Goal: Task Accomplishment & Management: Manage account settings

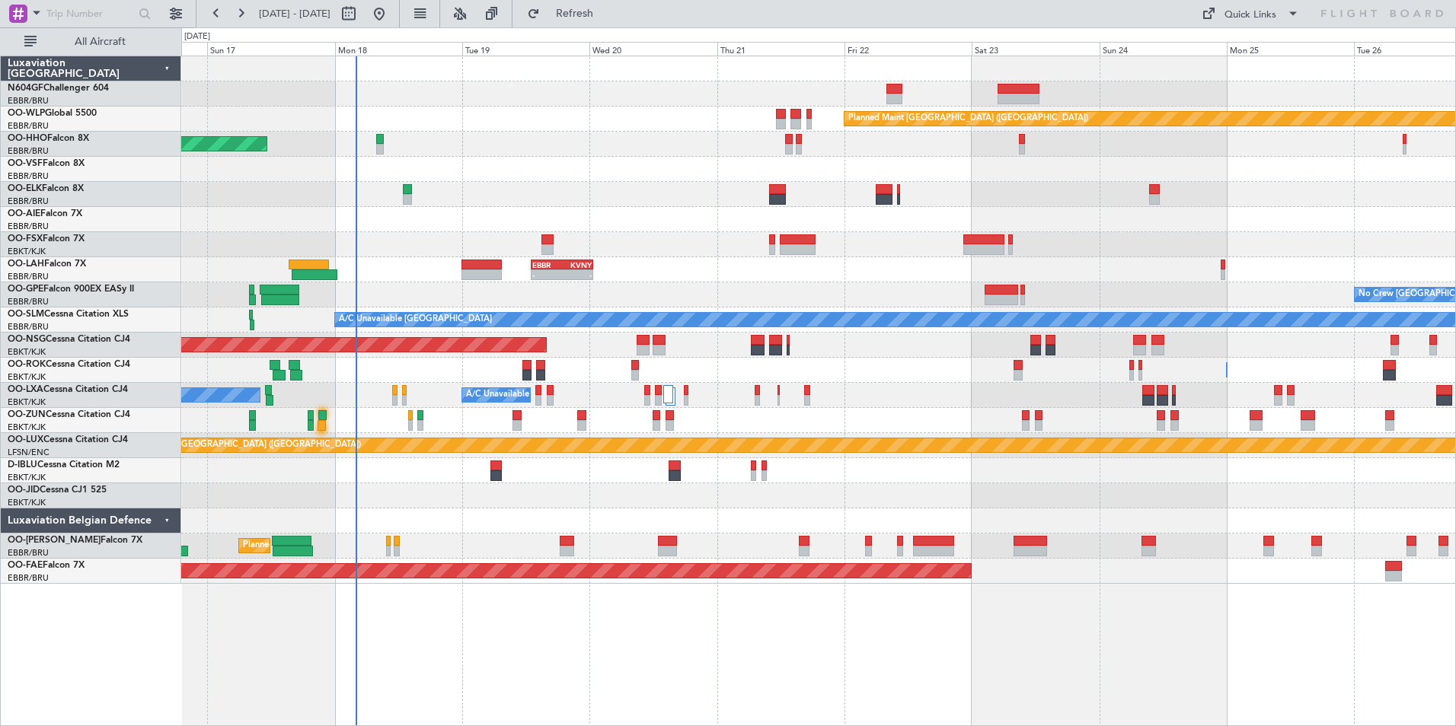
click at [568, 305] on div "Planned Maint Berlin (Brandenburg) AOG Maint Geneva (Cointrin) A/C Unavailable …" at bounding box center [818, 320] width 1274 height 528
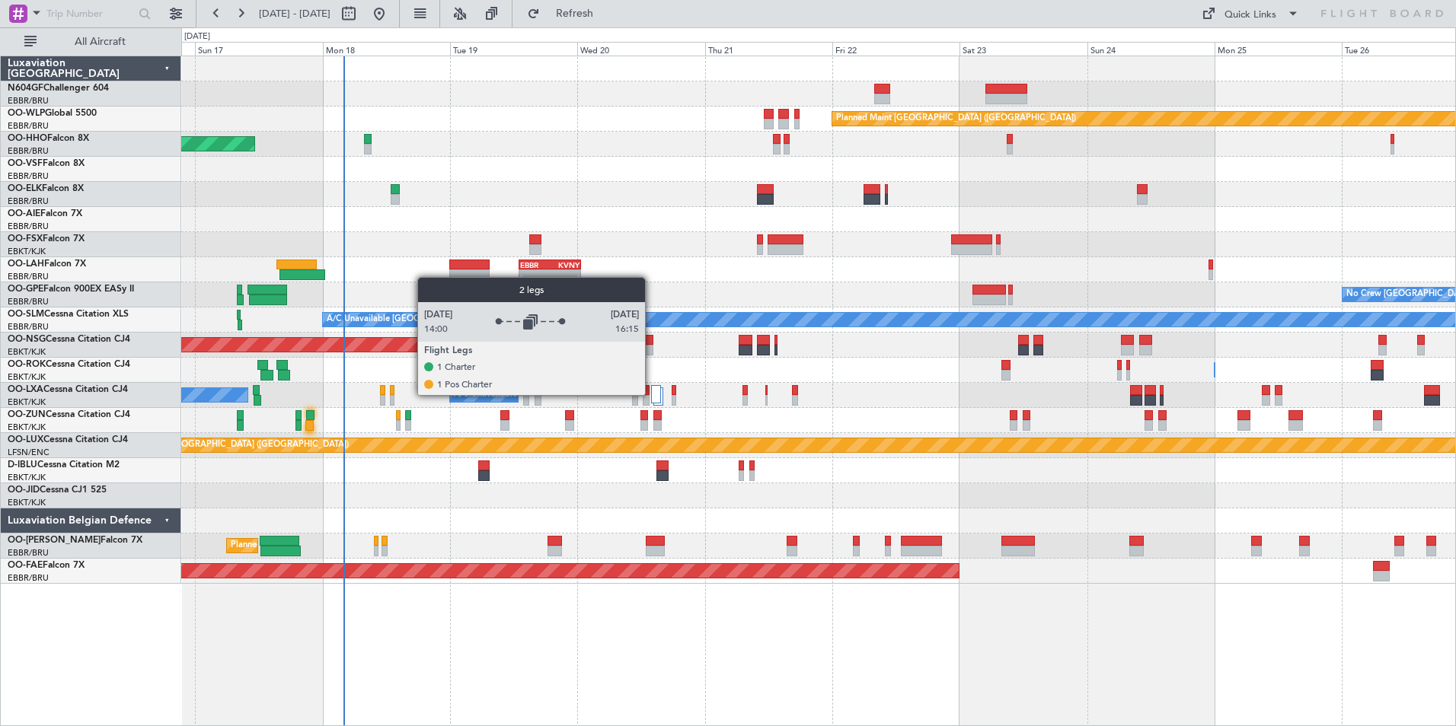
click at [654, 394] on div at bounding box center [656, 394] width 10 height 18
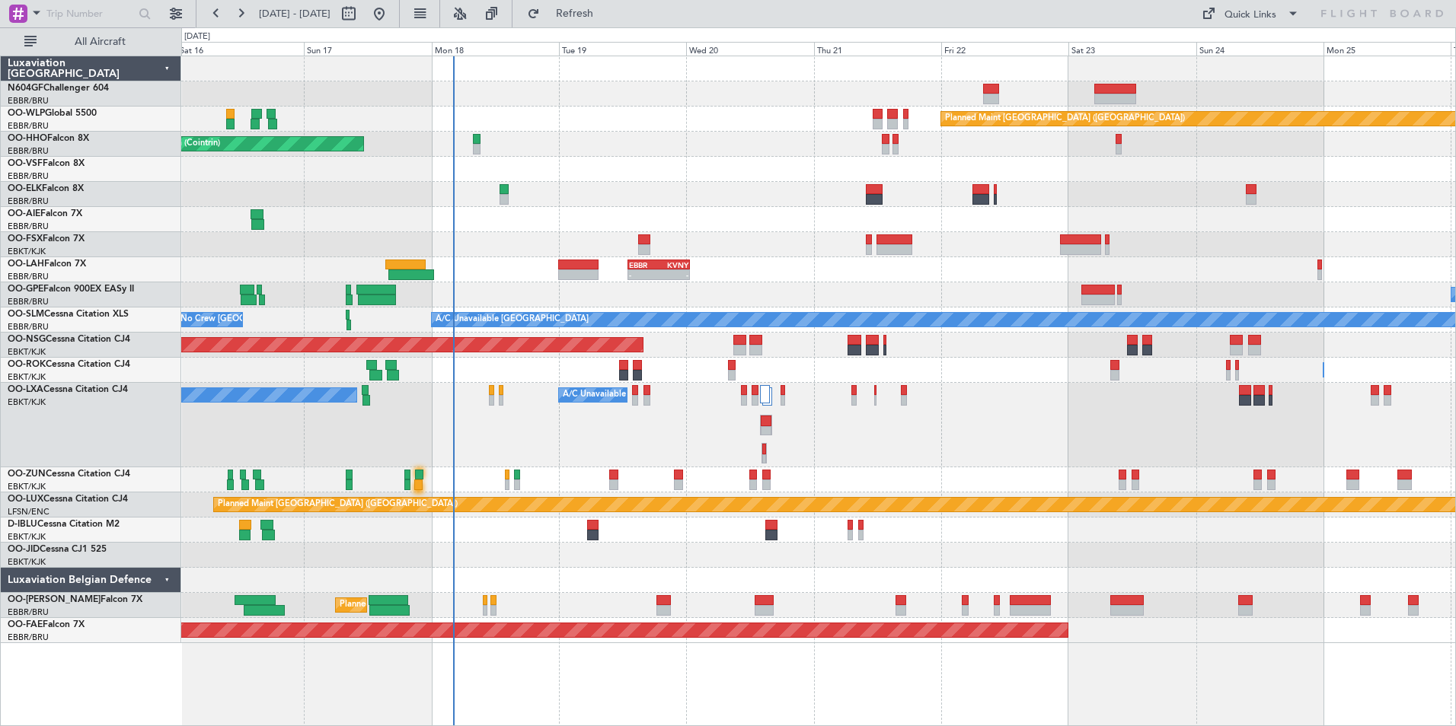
click at [619, 513] on div "Planned Maint Berlin (Brandenburg) AOG Maint Geneva (Cointrin) A/C Unavailable …" at bounding box center [818, 349] width 1274 height 587
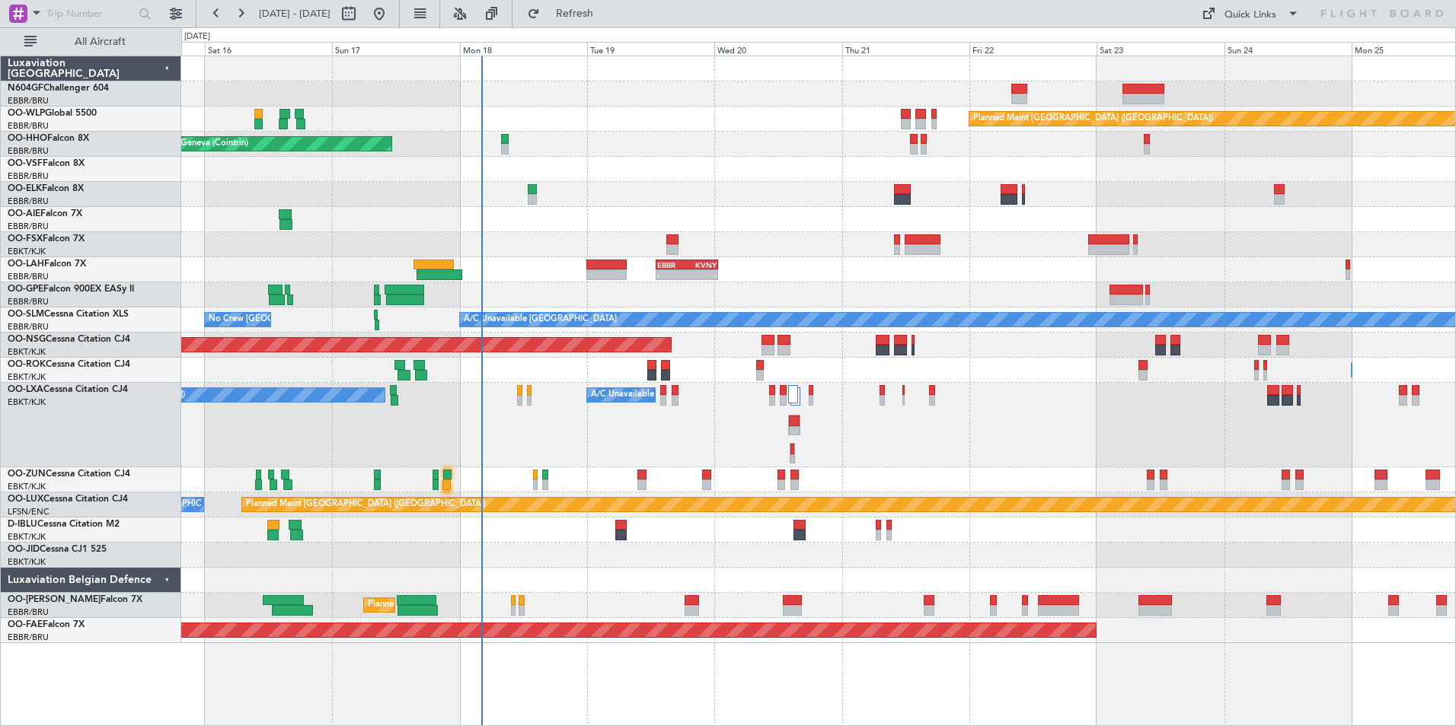
click at [751, 186] on div at bounding box center [818, 194] width 1274 height 25
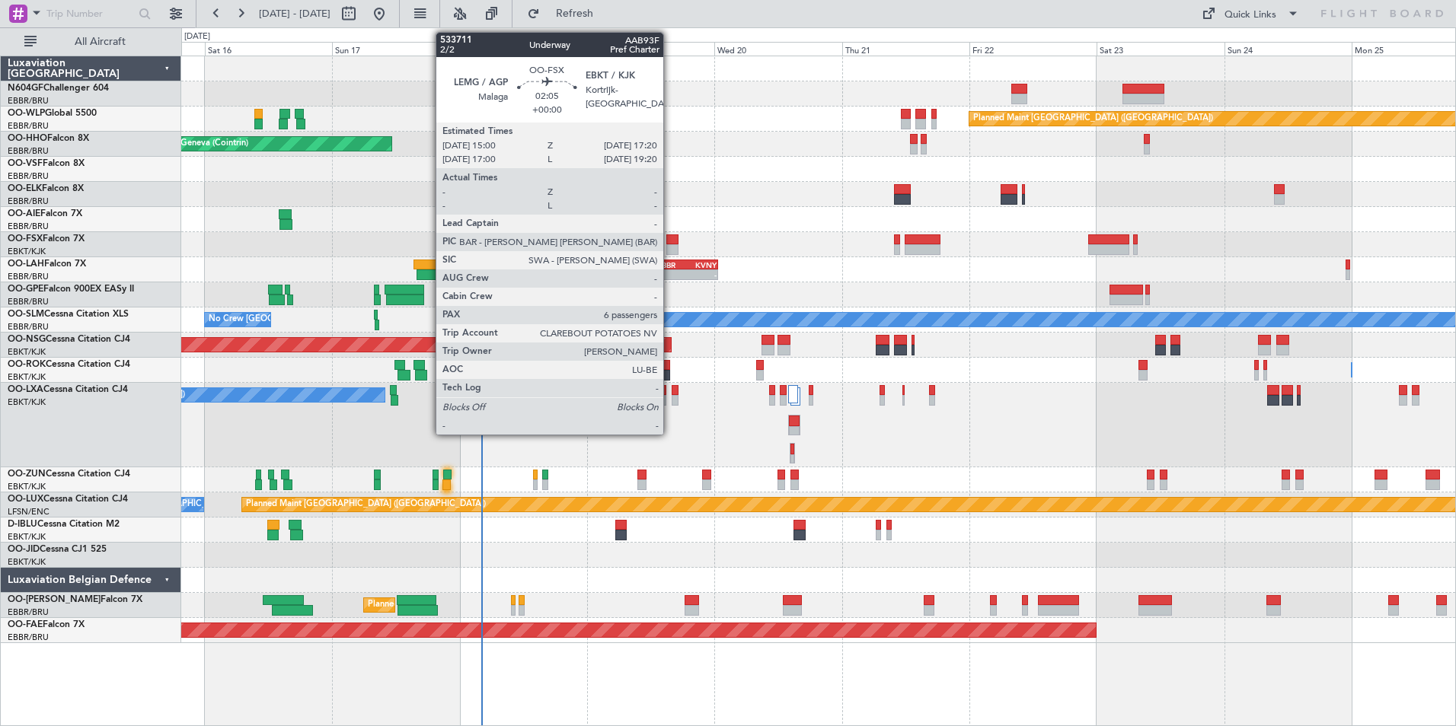
click at [670, 247] on div at bounding box center [672, 249] width 13 height 11
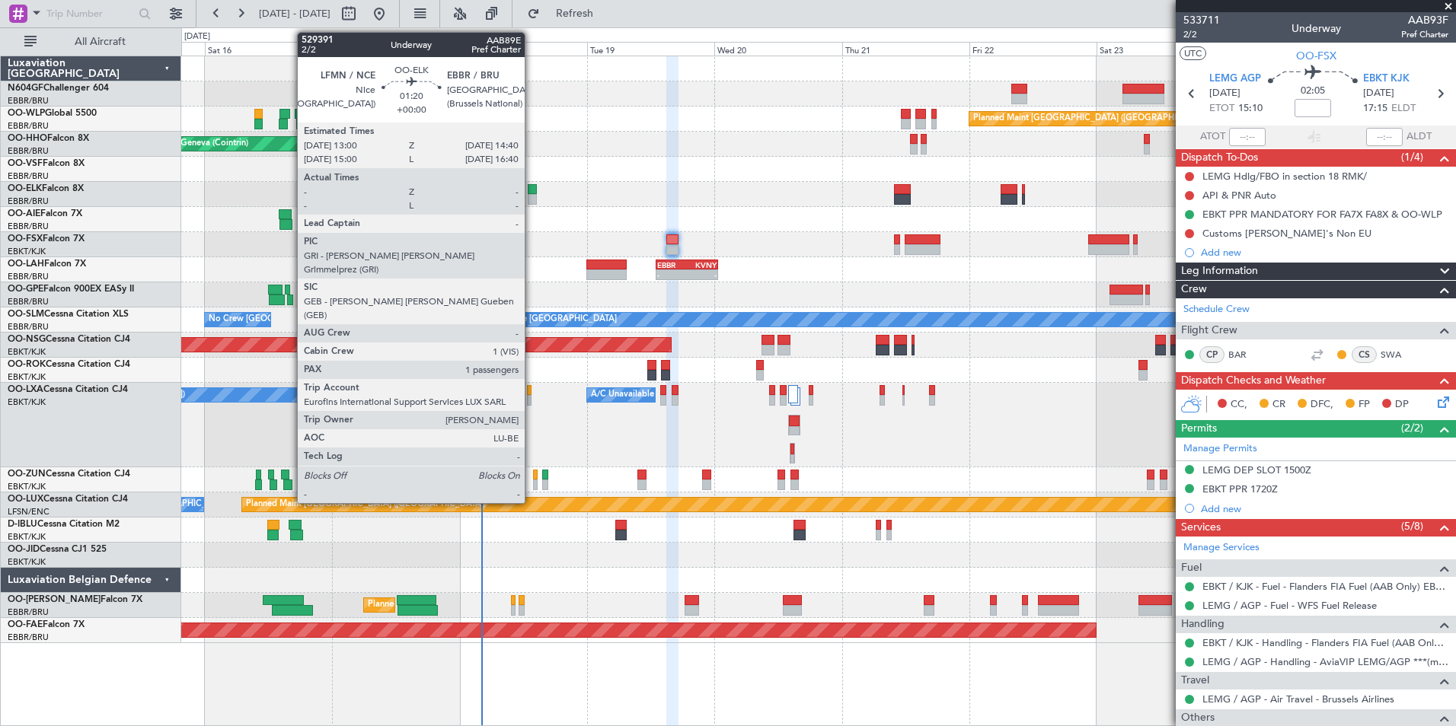
click at [531, 193] on div at bounding box center [532, 189] width 9 height 11
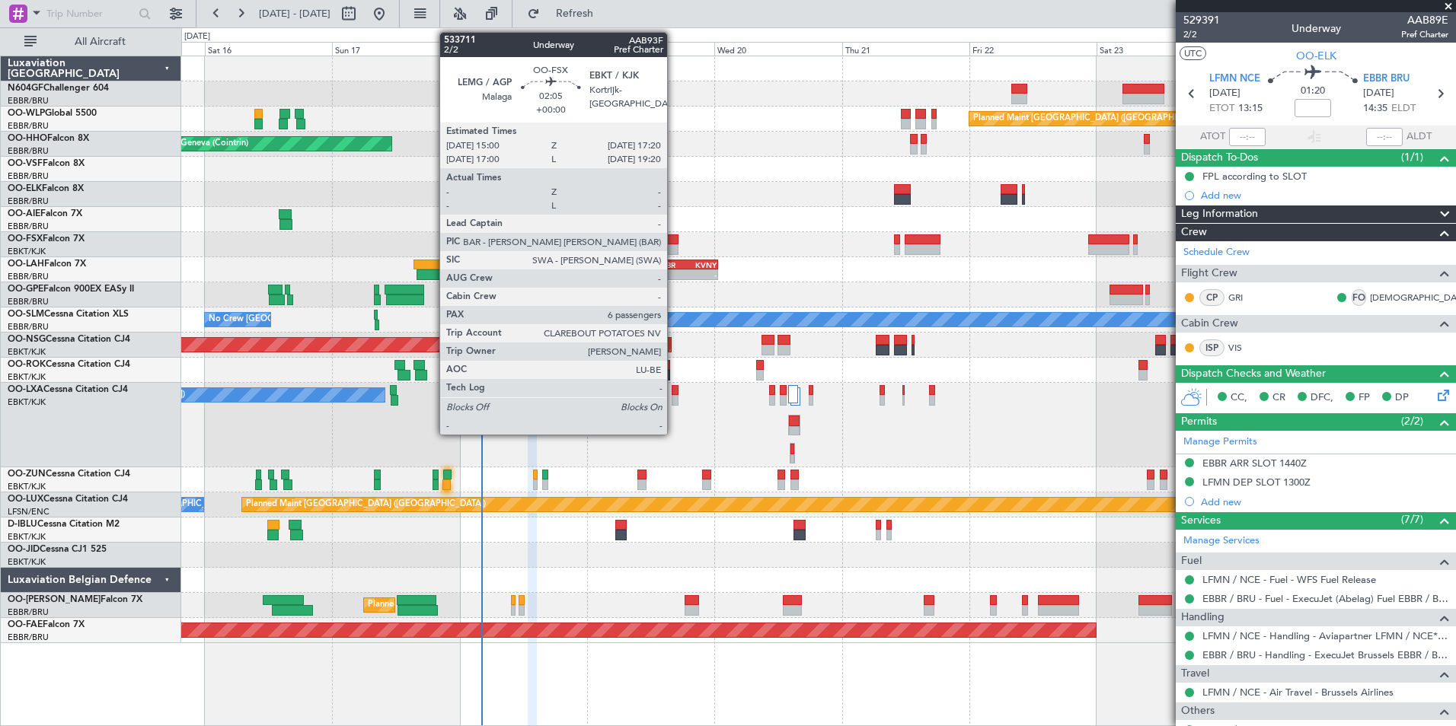
click at [674, 245] on div at bounding box center [672, 249] width 13 height 11
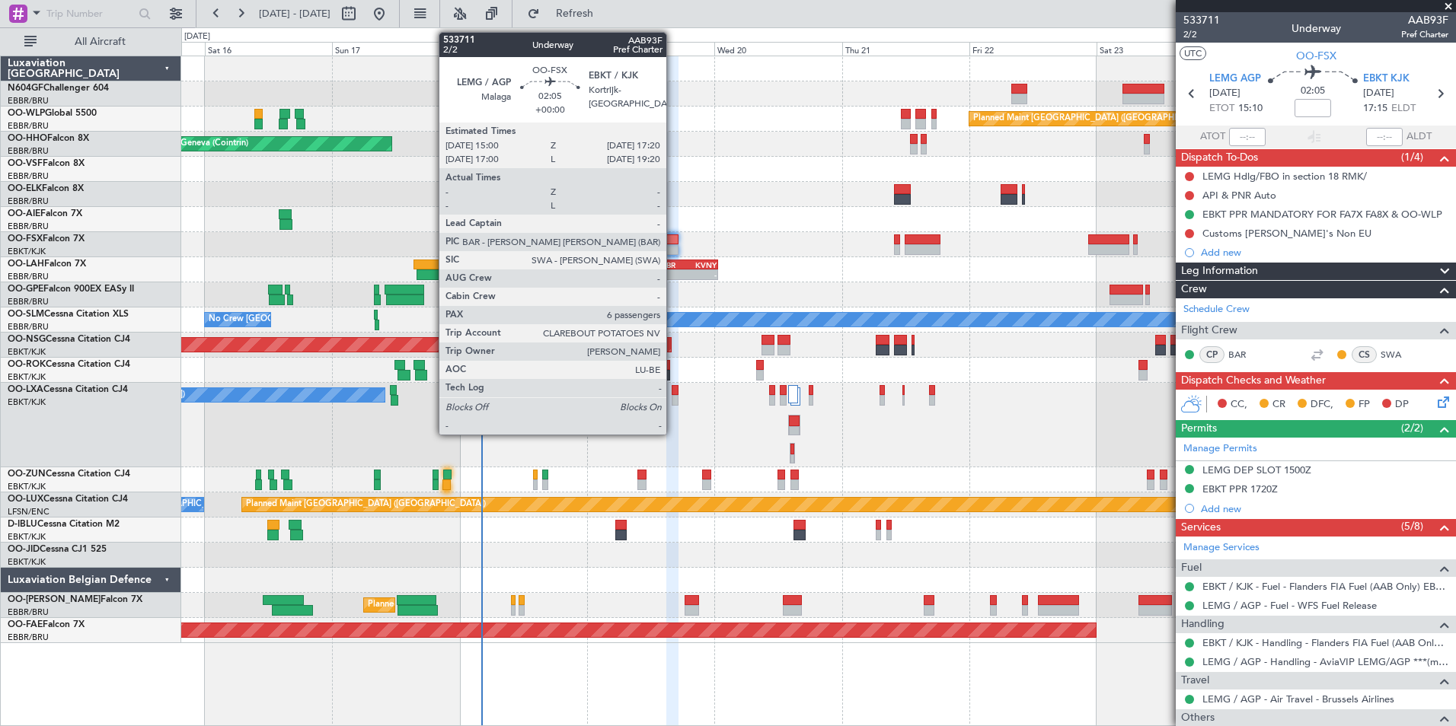
click at [673, 247] on div at bounding box center [672, 249] width 13 height 11
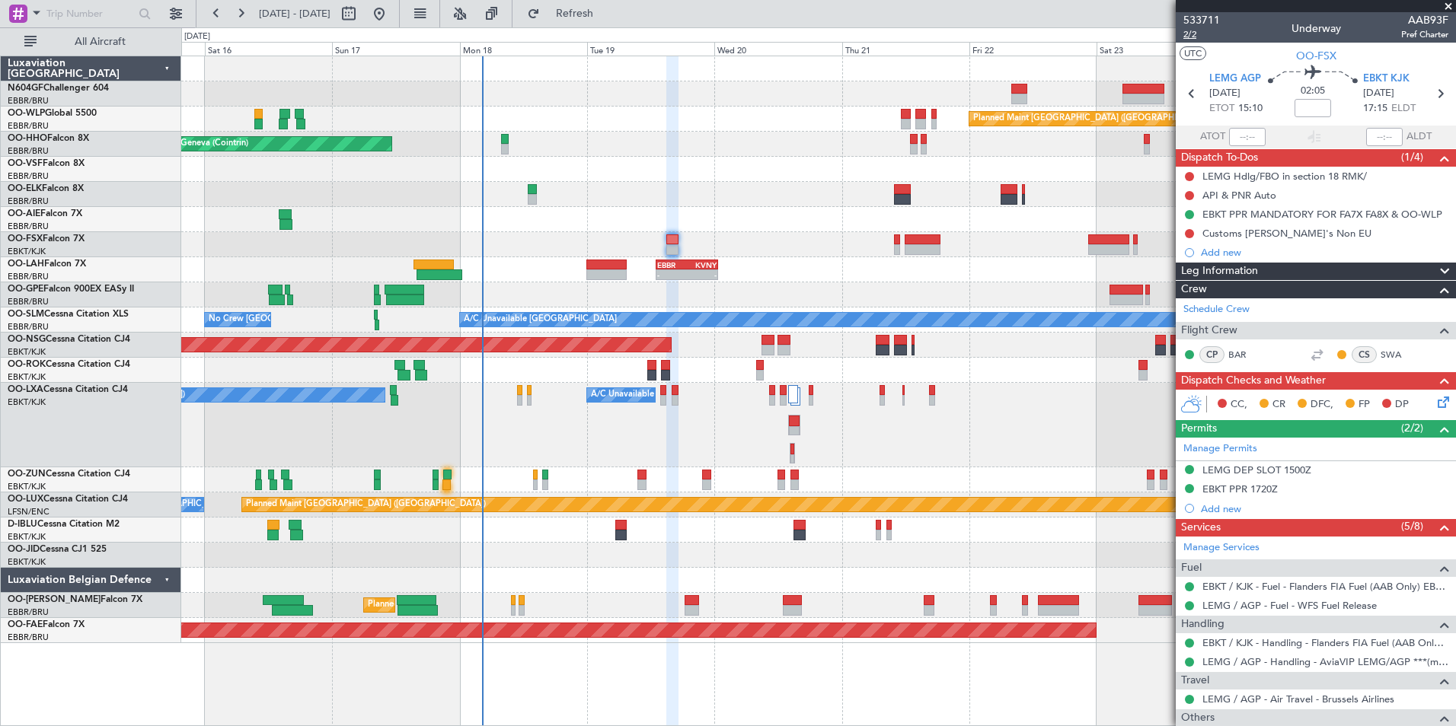
click at [1188, 34] on span "2/2" at bounding box center [1201, 34] width 37 height 13
click at [1295, 472] on div "LEMG DEP SLOT 1500Z" at bounding box center [1256, 470] width 109 height 13
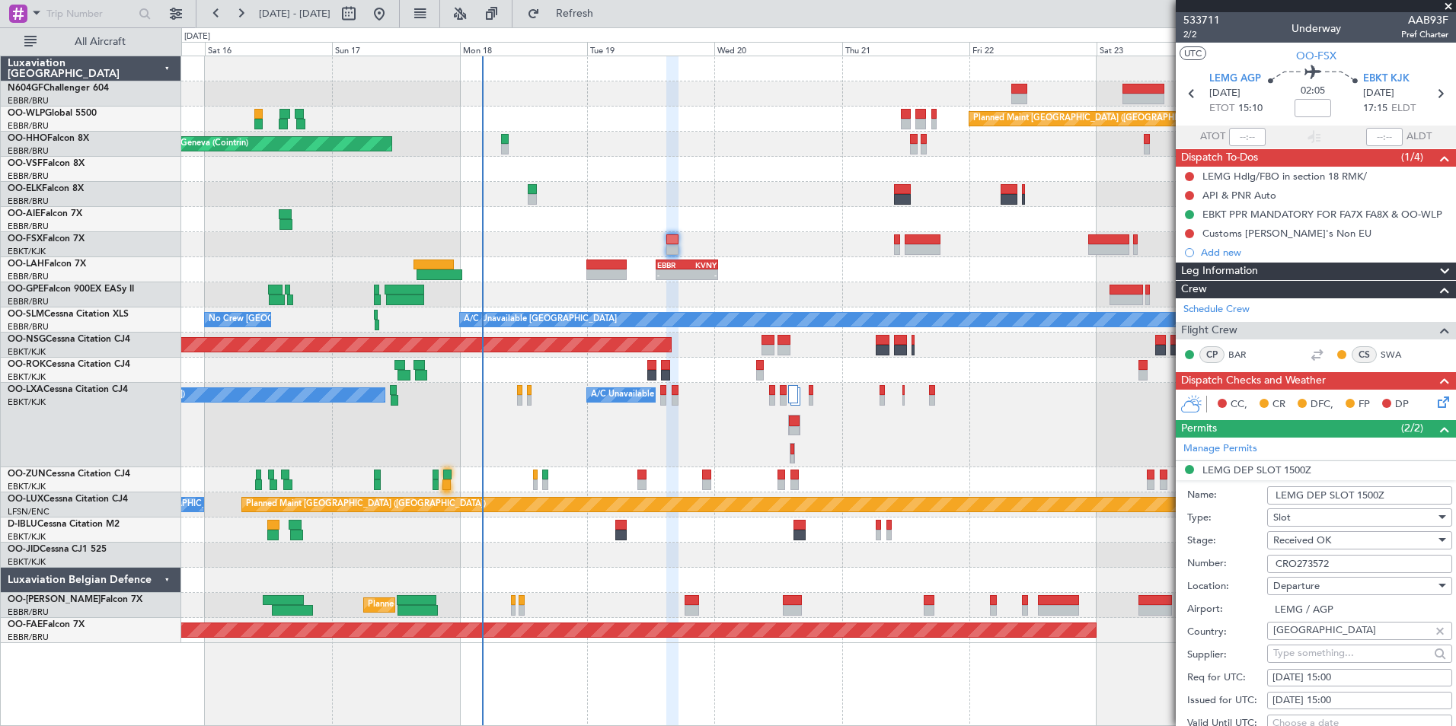
click at [1344, 560] on input "CRO273572" at bounding box center [1359, 564] width 185 height 18
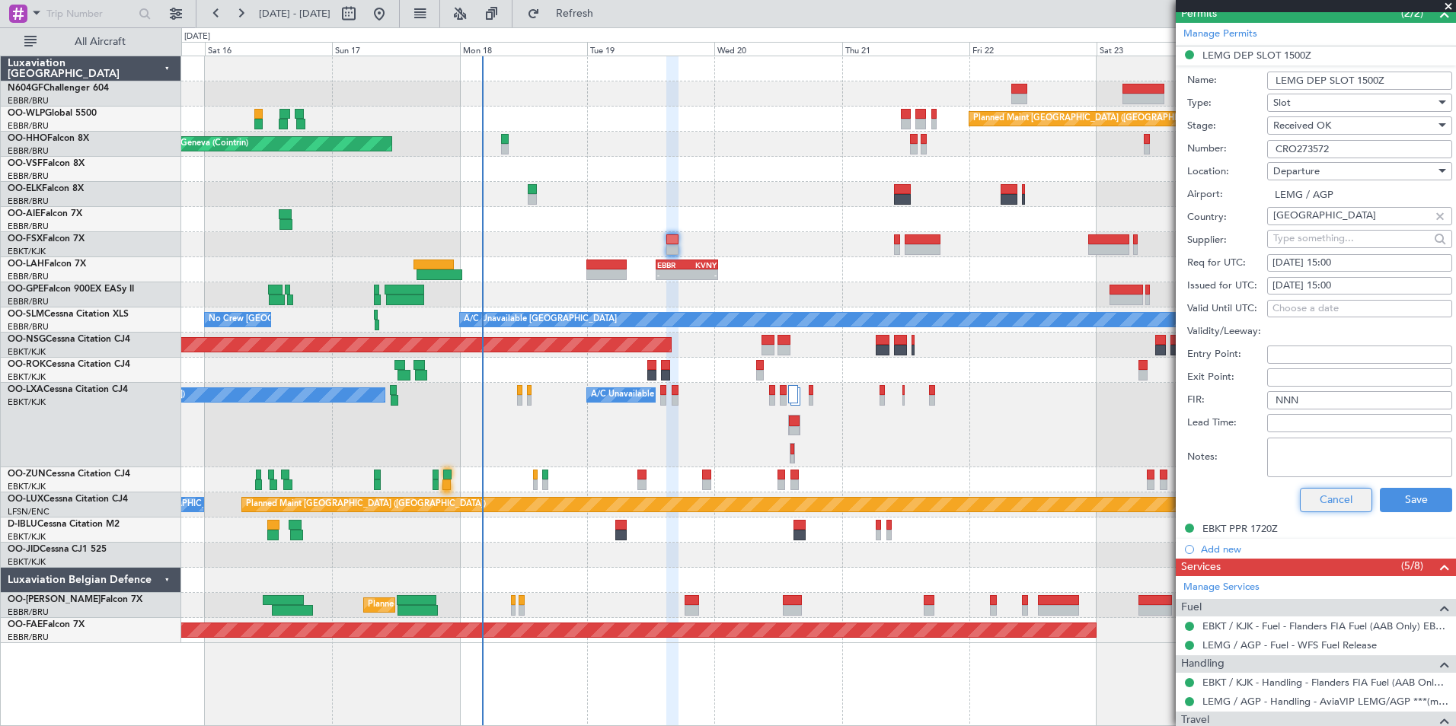
click at [1339, 505] on button "Cancel" at bounding box center [1336, 500] width 72 height 24
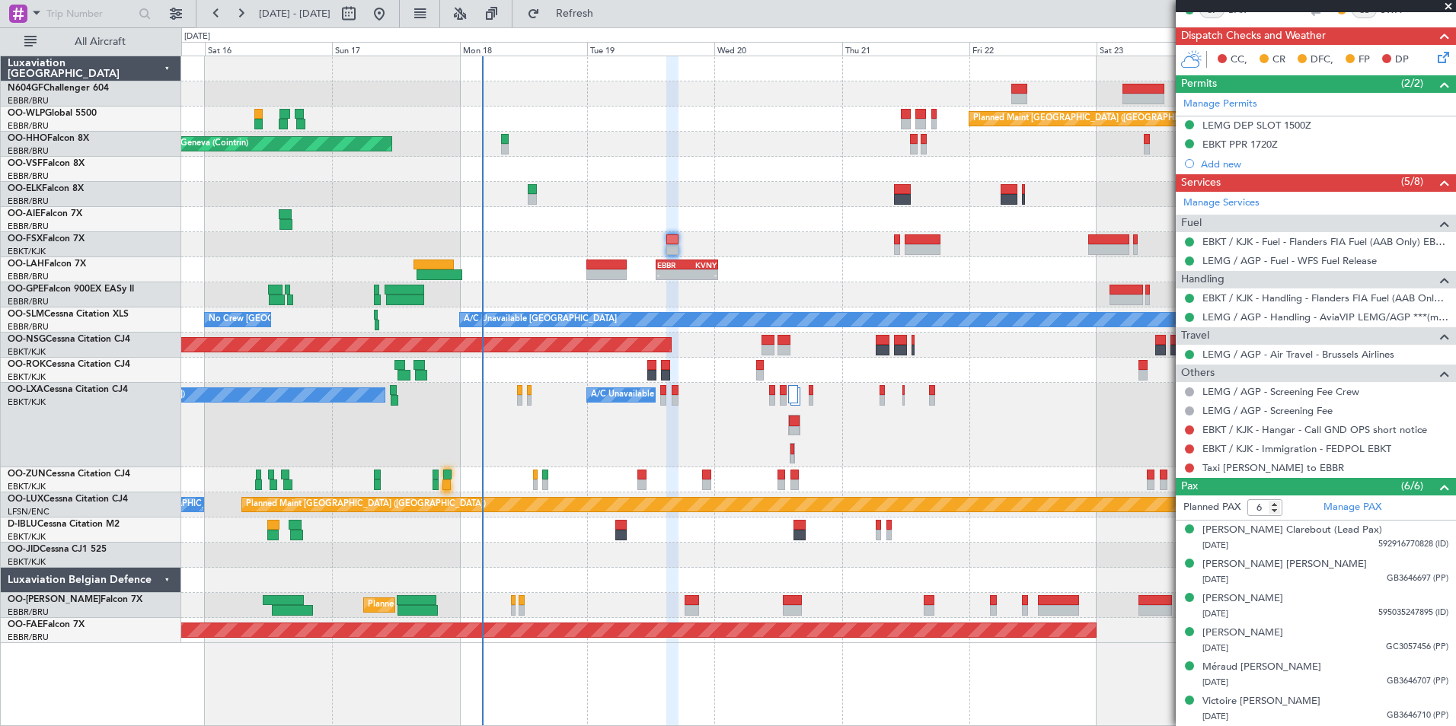
scroll to position [344, 0]
click at [1270, 142] on div "EBKT PPR 1720Z" at bounding box center [1239, 145] width 75 height 13
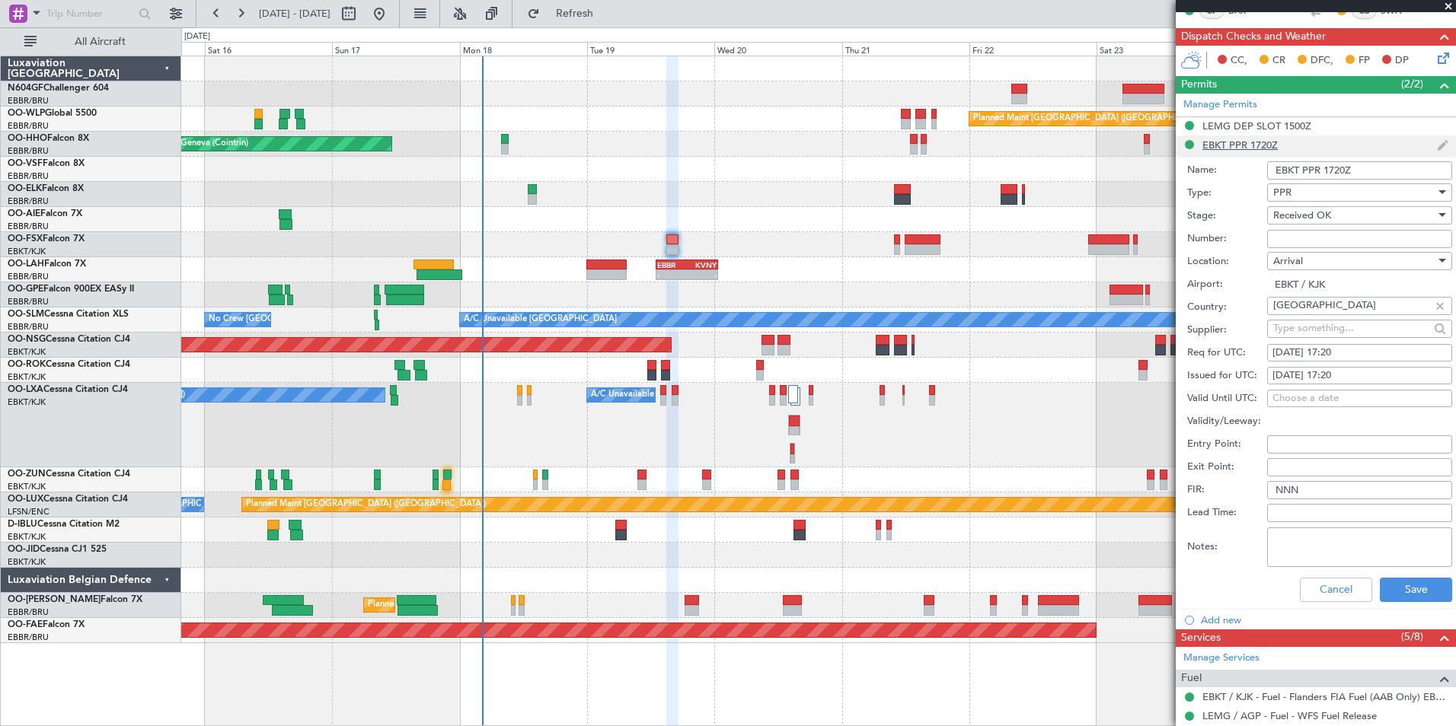
scroll to position [415, 0]
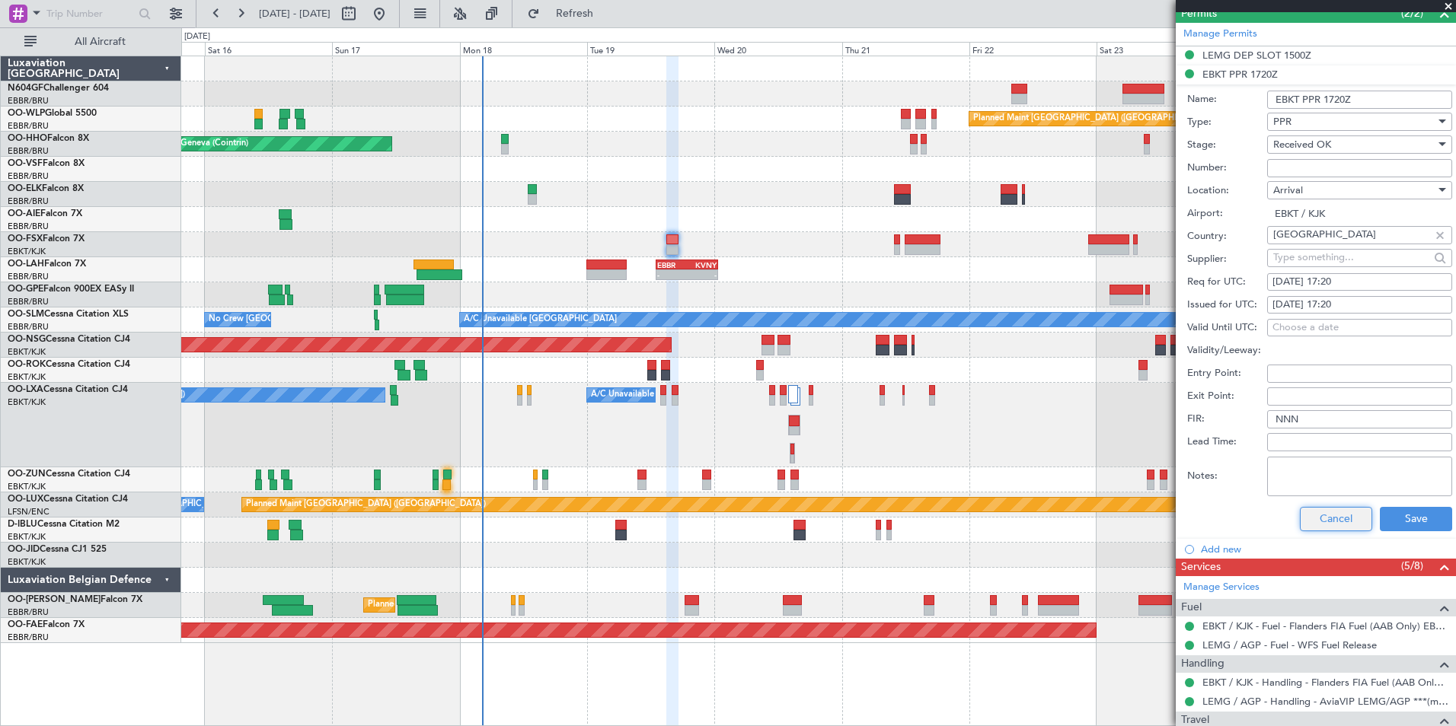
click at [1335, 508] on button "Cancel" at bounding box center [1336, 519] width 72 height 24
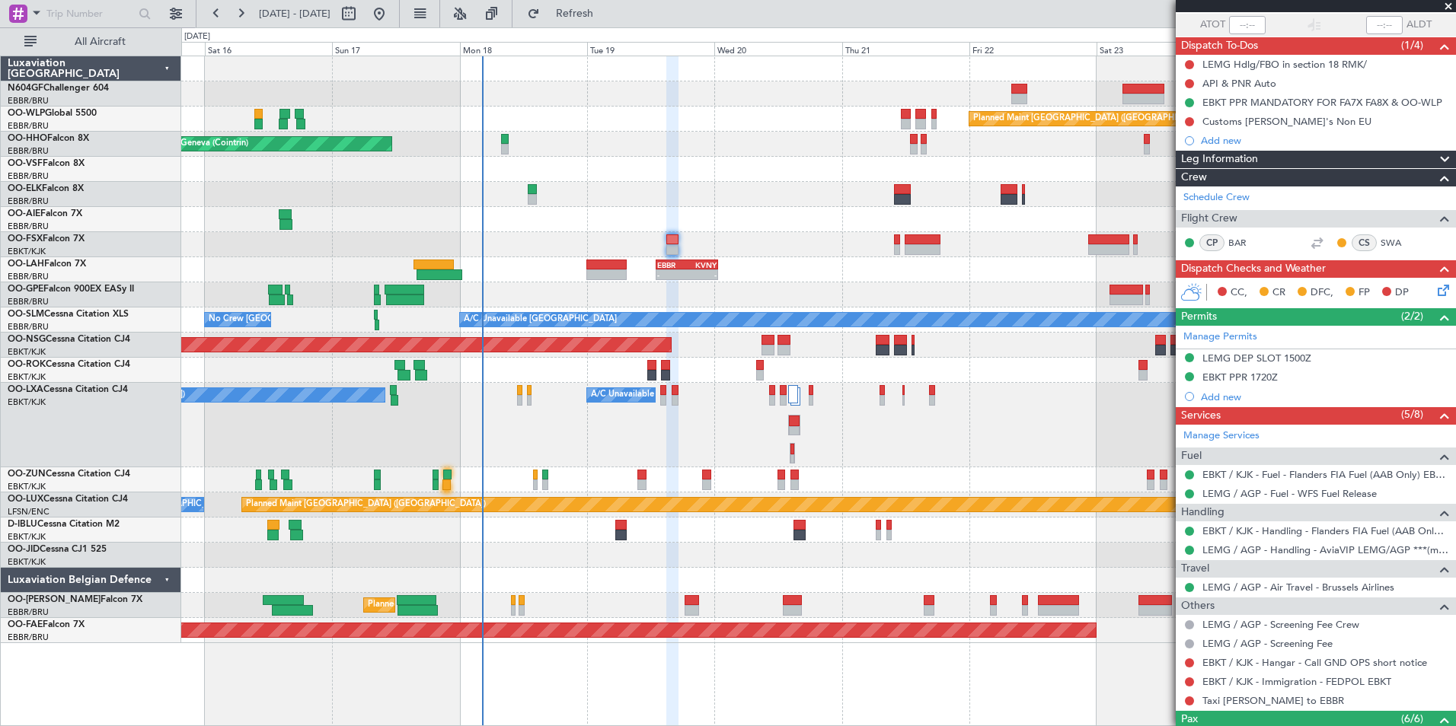
scroll to position [111, 0]
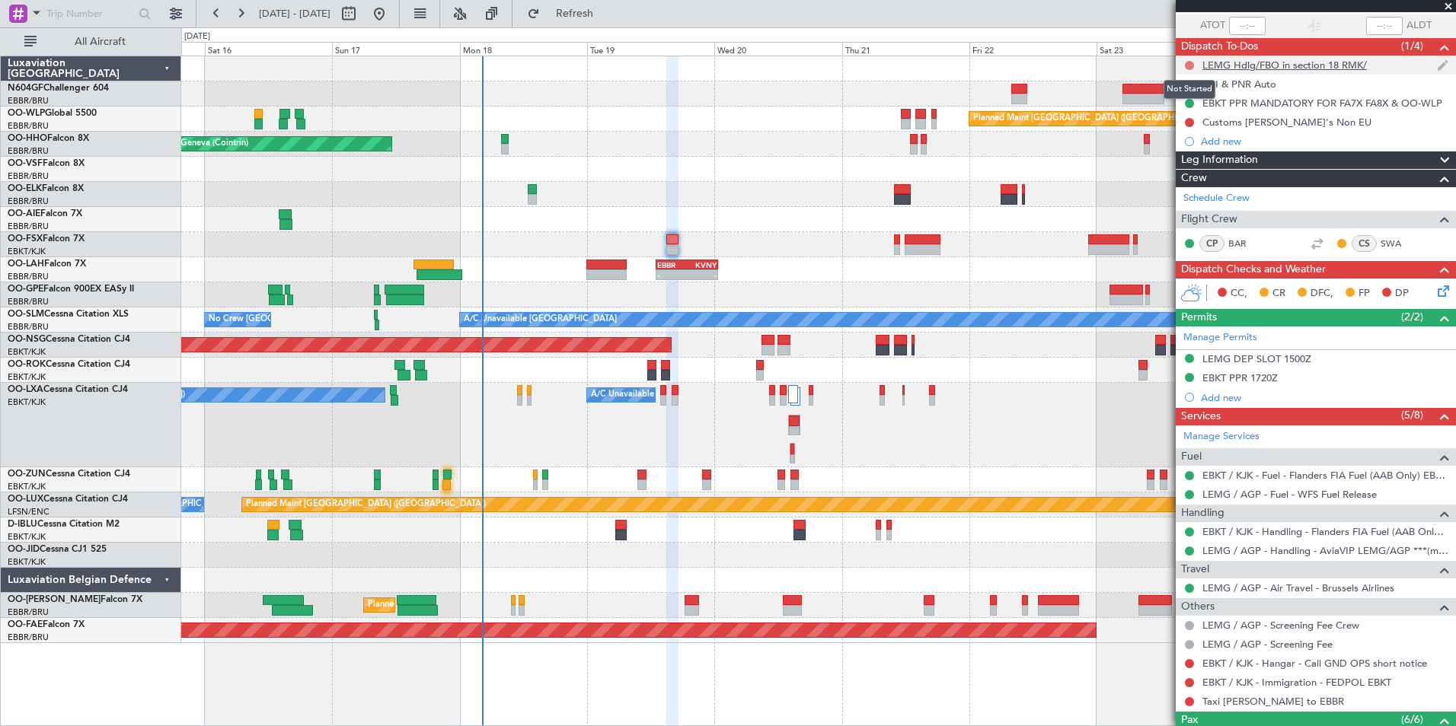
click at [1186, 64] on button at bounding box center [1189, 65] width 9 height 9
click at [1199, 134] on span "Completed" at bounding box center [1196, 132] width 50 height 15
click at [1187, 85] on button at bounding box center [1189, 84] width 9 height 9
click at [1172, 158] on span "Completed" at bounding box center [1196, 151] width 50 height 15
click at [1190, 120] on button at bounding box center [1189, 122] width 9 height 9
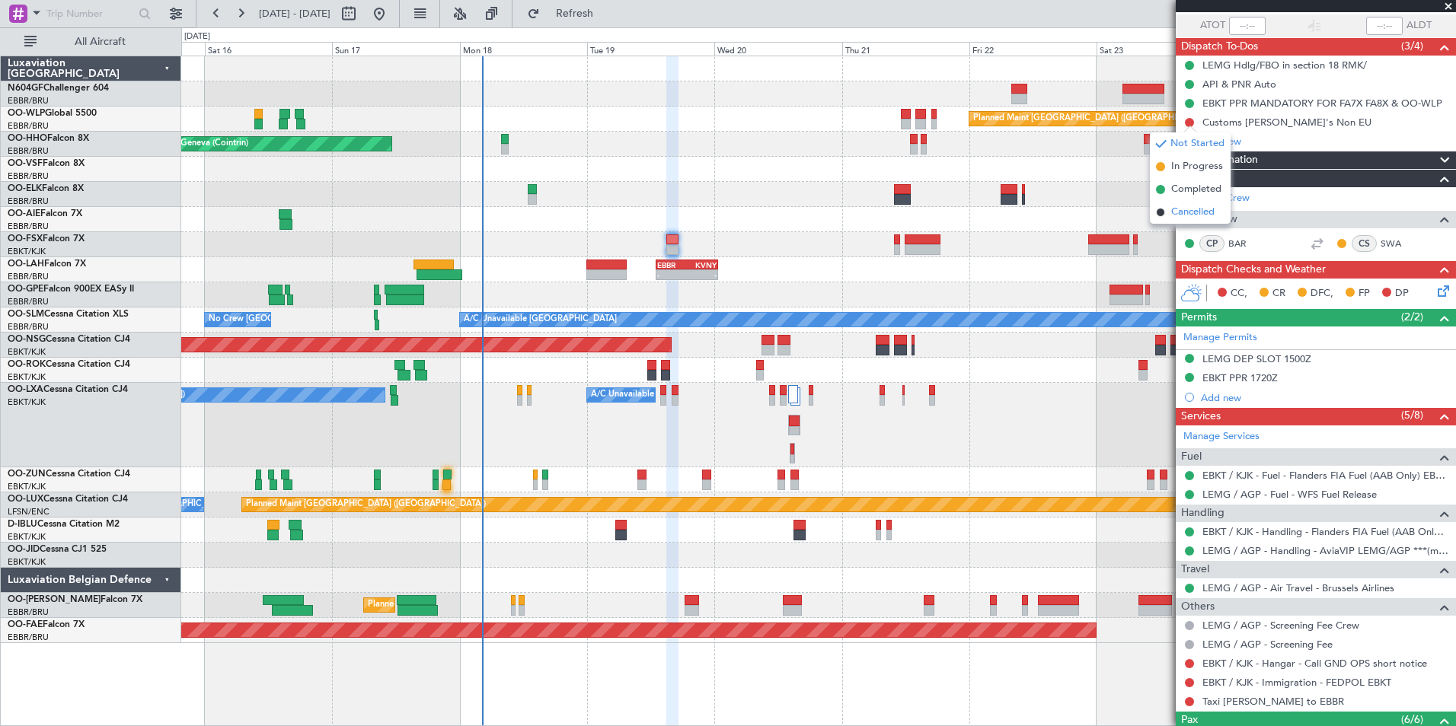
click at [1187, 213] on span "Cancelled" at bounding box center [1192, 212] width 43 height 15
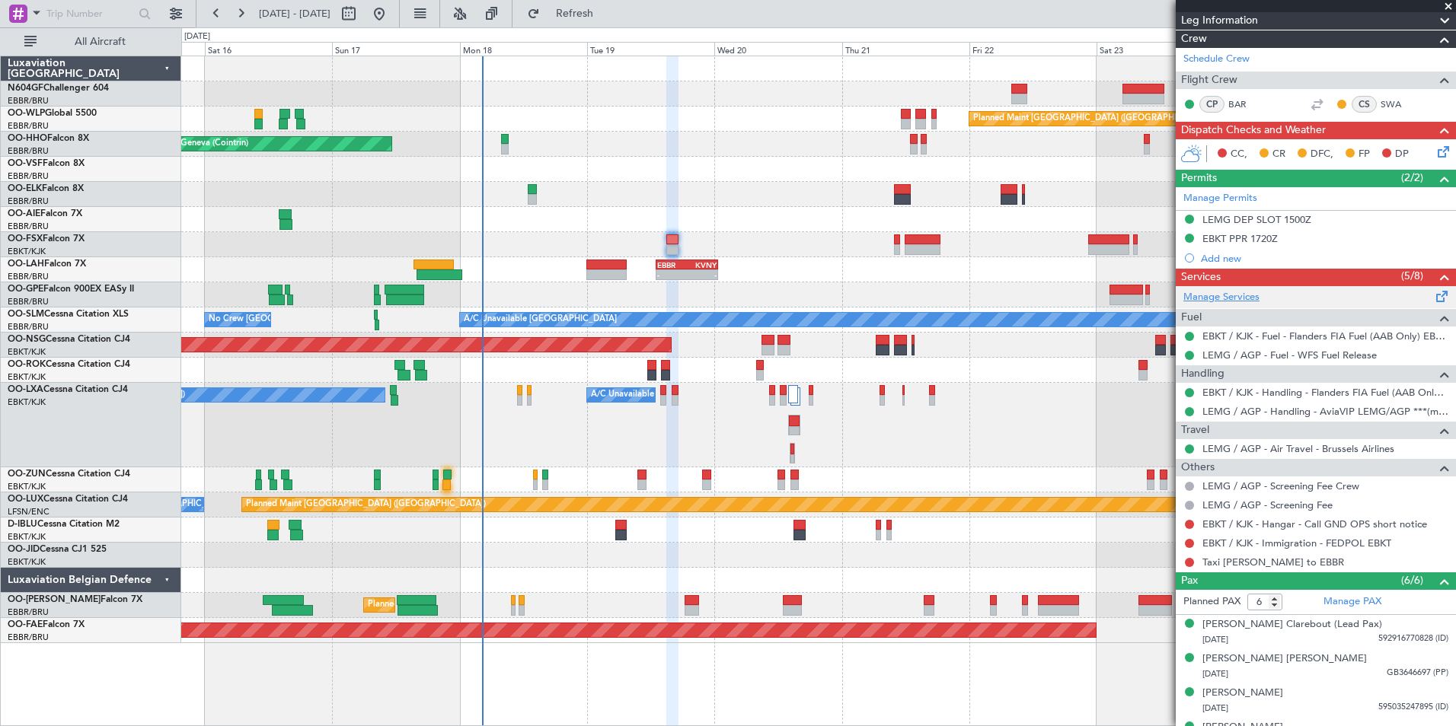
scroll to position [251, 0]
click at [1191, 521] on button at bounding box center [1189, 523] width 9 height 9
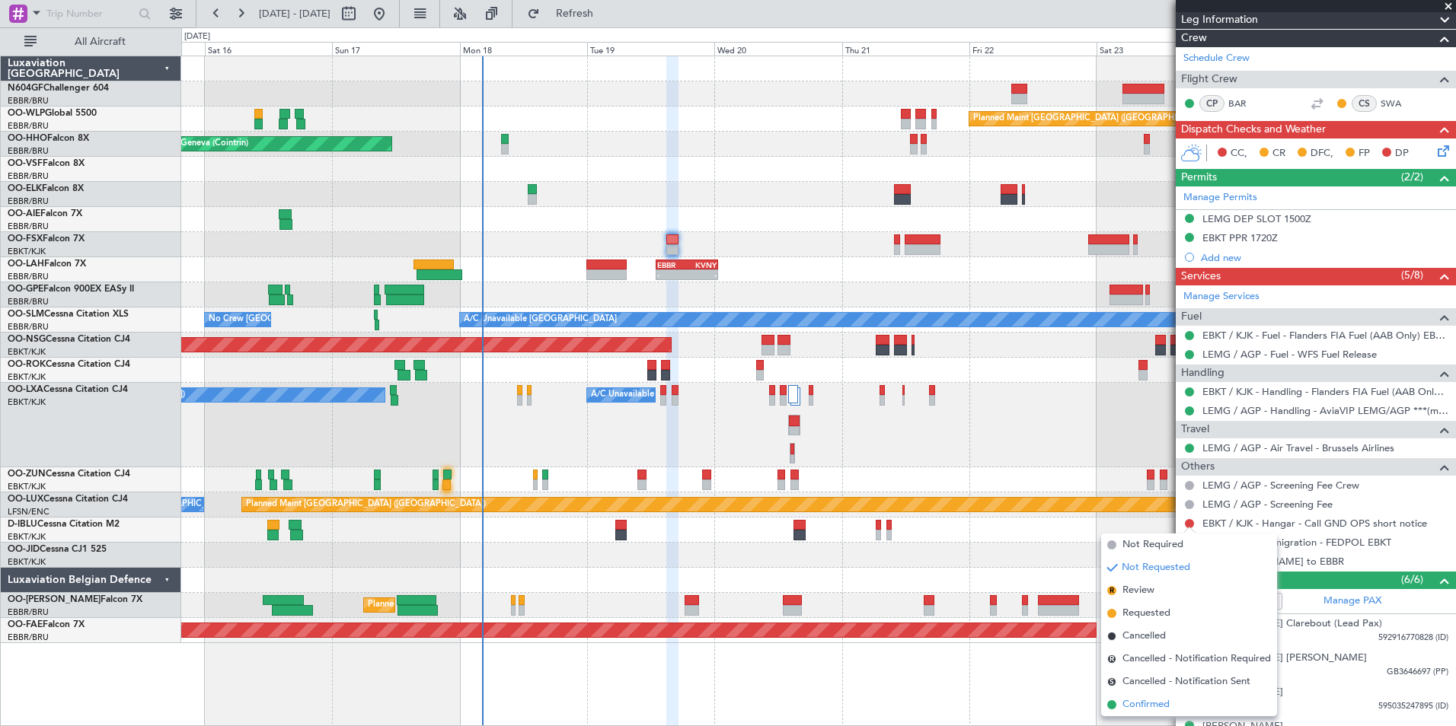
click at [1166, 697] on li "Confirmed" at bounding box center [1189, 705] width 176 height 23
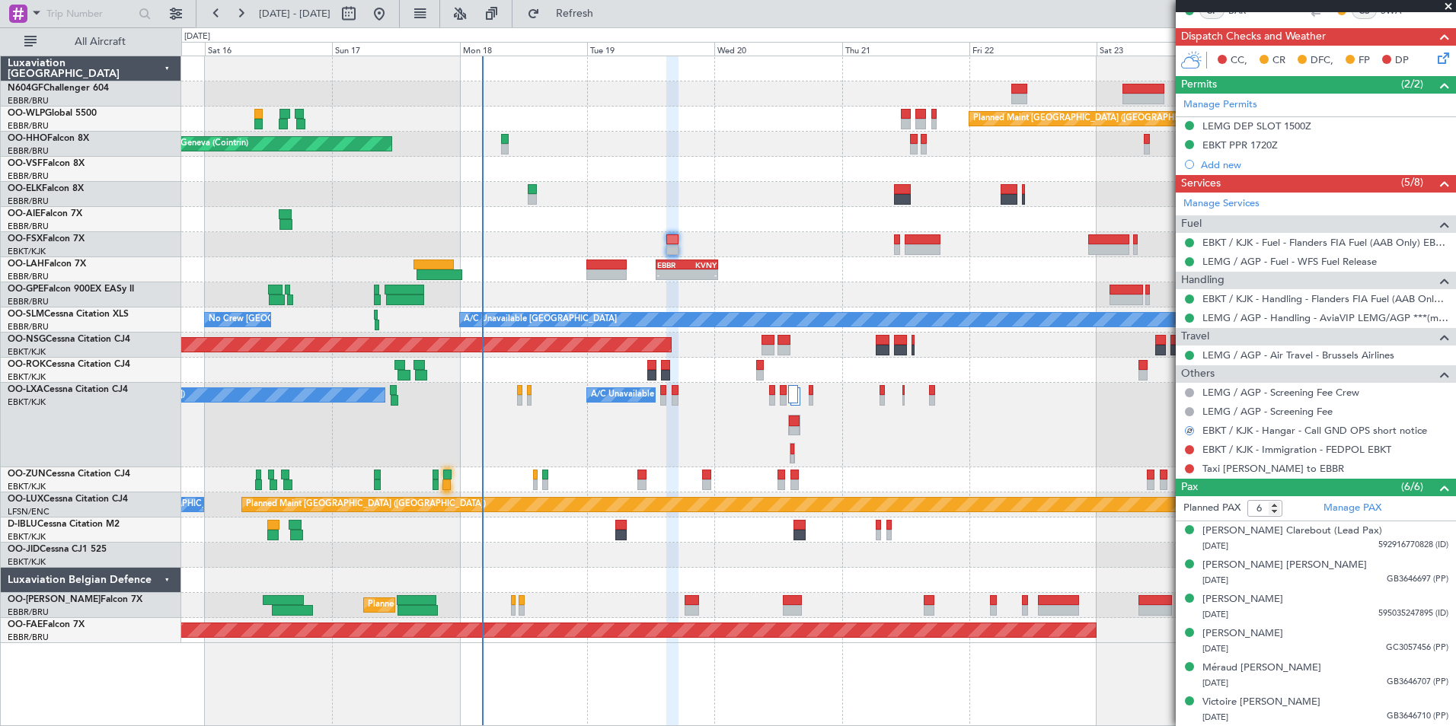
scroll to position [0, 0]
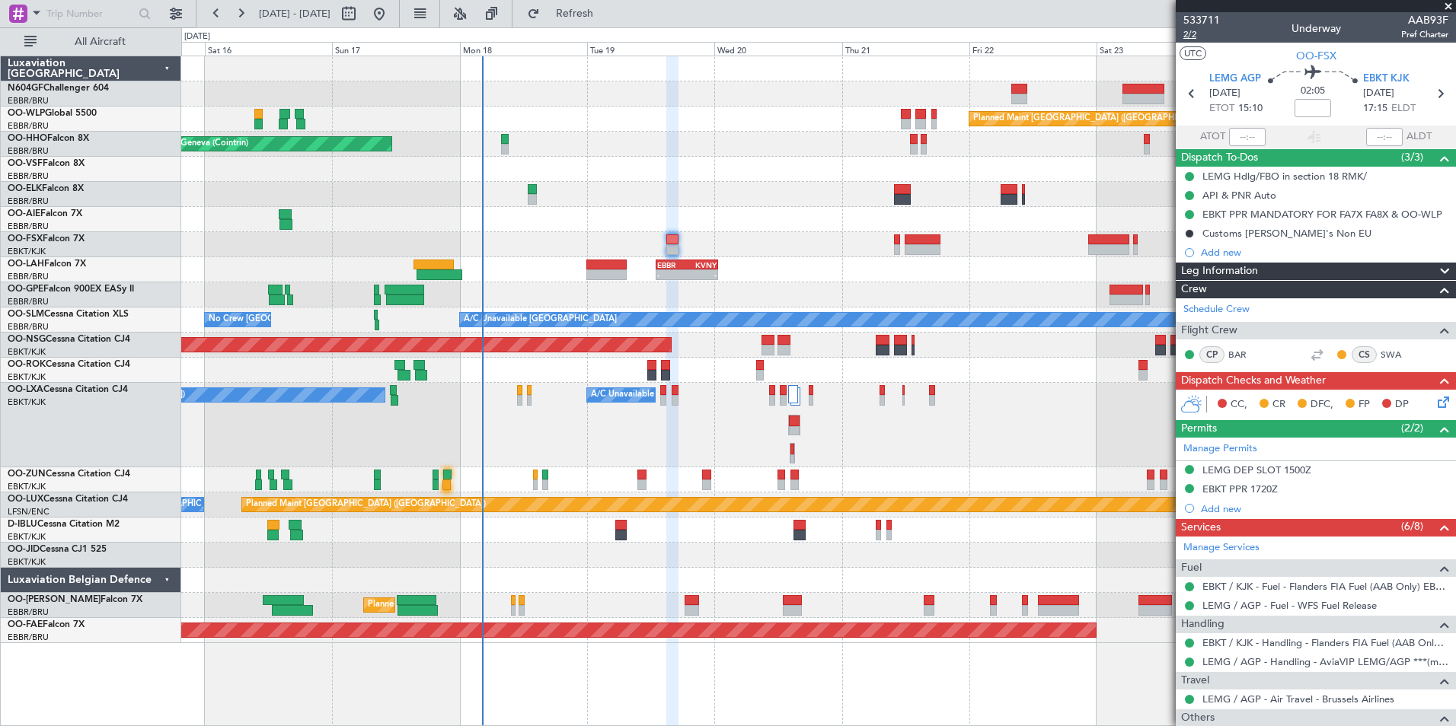
click at [1186, 35] on span "2/2" at bounding box center [1201, 34] width 37 height 13
click at [586, 14] on button "Refresh" at bounding box center [565, 14] width 91 height 24
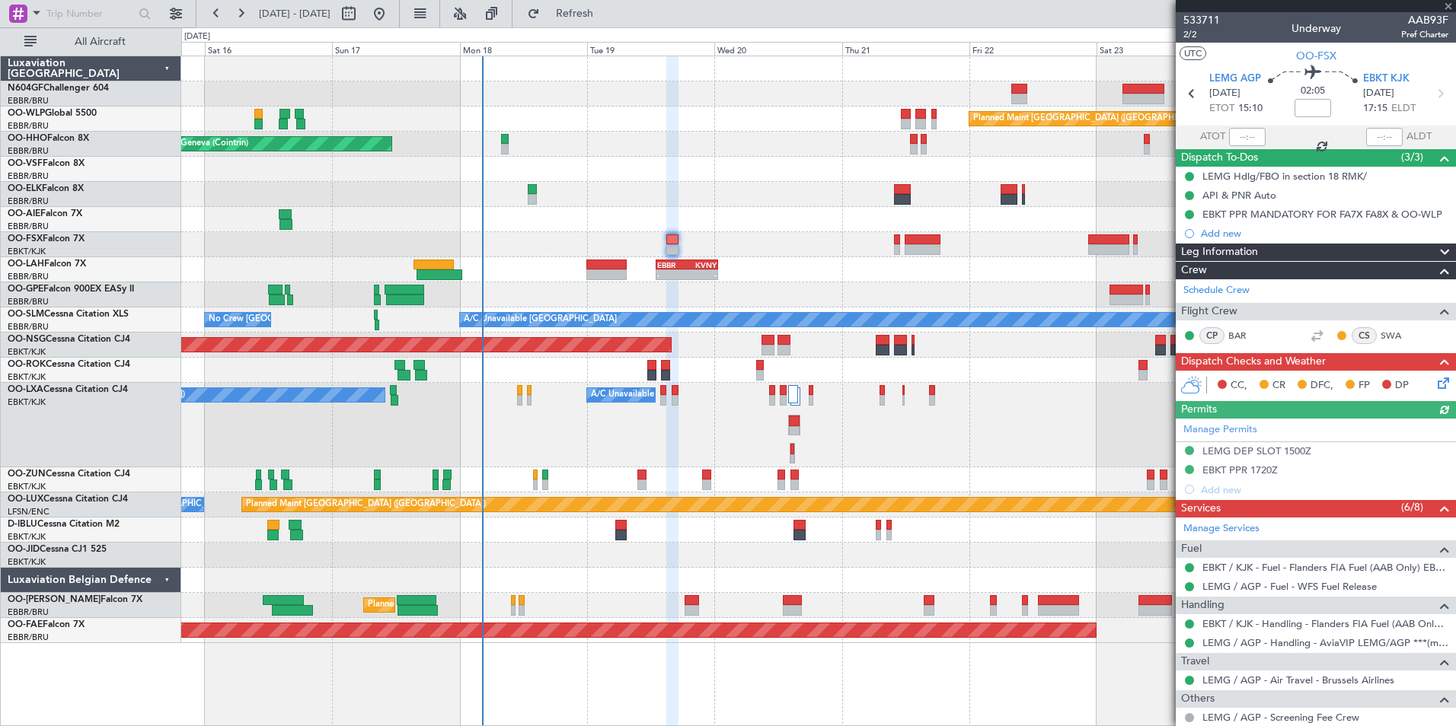
click at [1434, 387] on icon at bounding box center [1440, 381] width 12 height 12
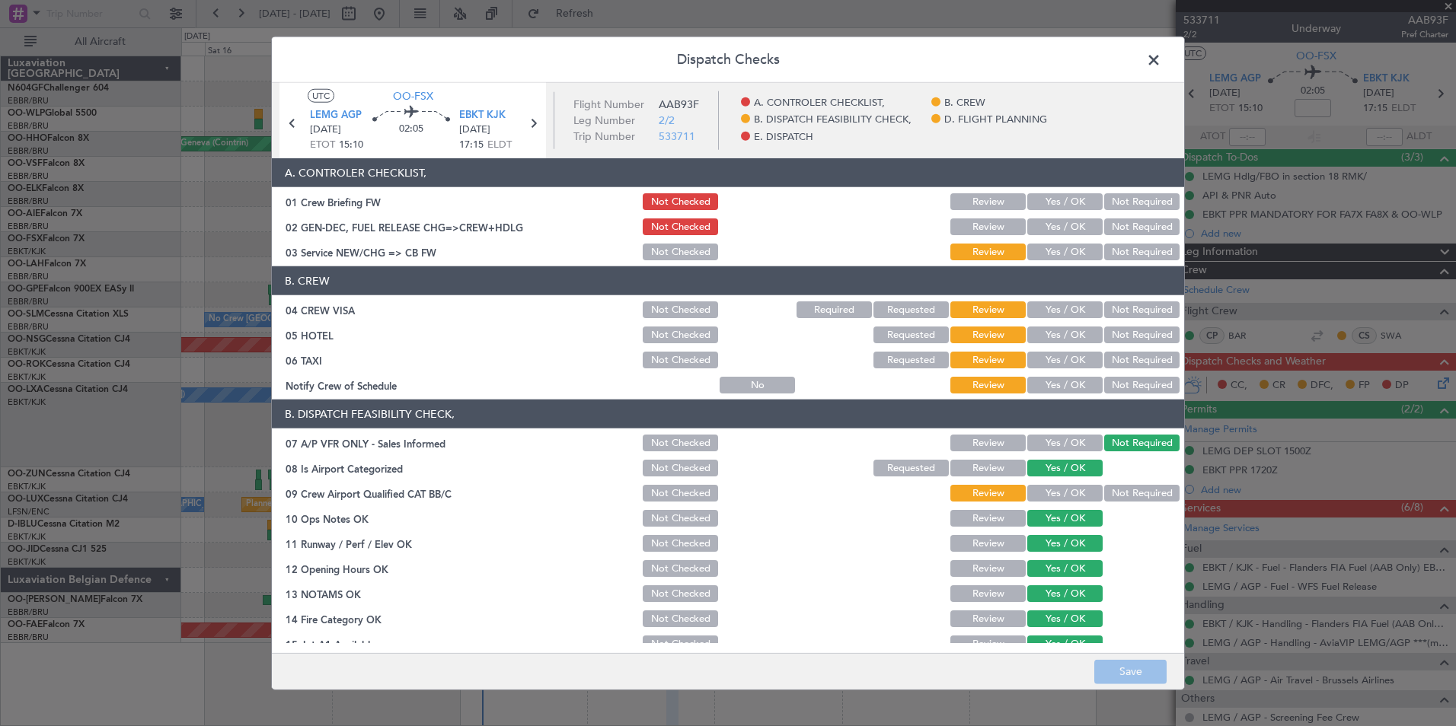
click at [1044, 502] on div "Yes / OK" at bounding box center [1063, 493] width 77 height 21
click at [1045, 480] on section "B. DISPATCH FEASIBILITY CHECK, 07 A/P VFR ONLY - Sales Informed Not Checked Rev…" at bounding box center [728, 565] width 912 height 330
click at [1047, 486] on button "Yes / OK" at bounding box center [1064, 493] width 75 height 17
click at [1056, 388] on button "Yes / OK" at bounding box center [1064, 385] width 75 height 17
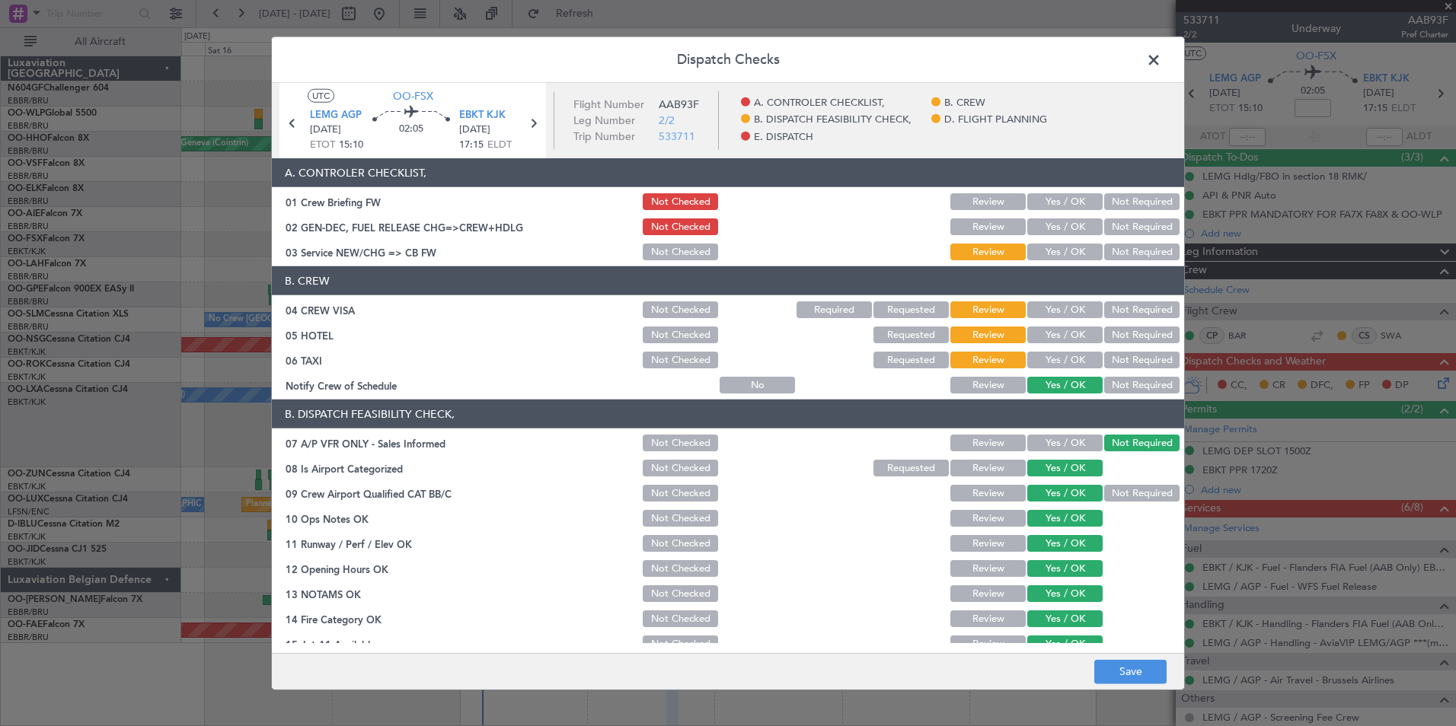
click at [1130, 331] on button "Not Required" at bounding box center [1141, 335] width 75 height 17
click at [1134, 318] on div "Not Required" at bounding box center [1140, 309] width 77 height 21
click at [1127, 314] on button "Not Required" at bounding box center [1141, 309] width 75 height 17
click at [1064, 259] on button "Yes / OK" at bounding box center [1064, 252] width 75 height 17
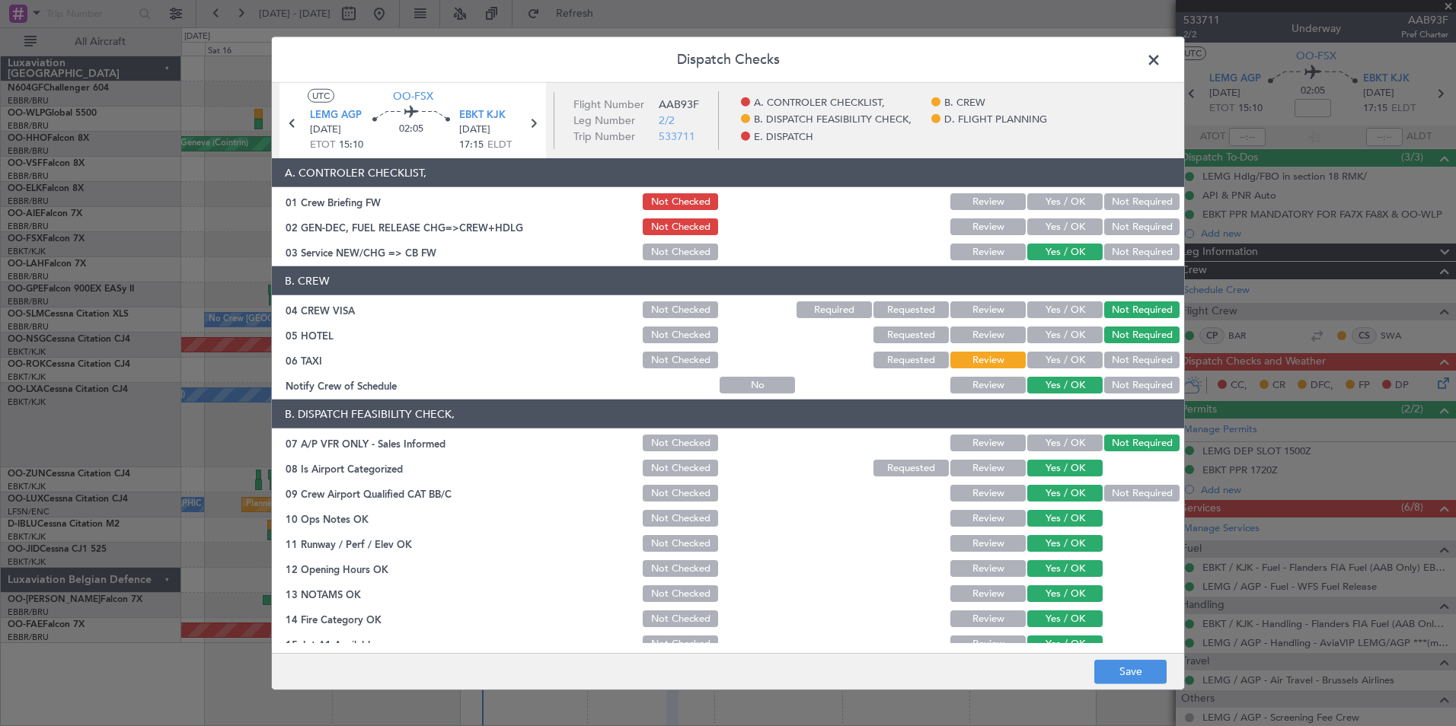
scroll to position [282, 0]
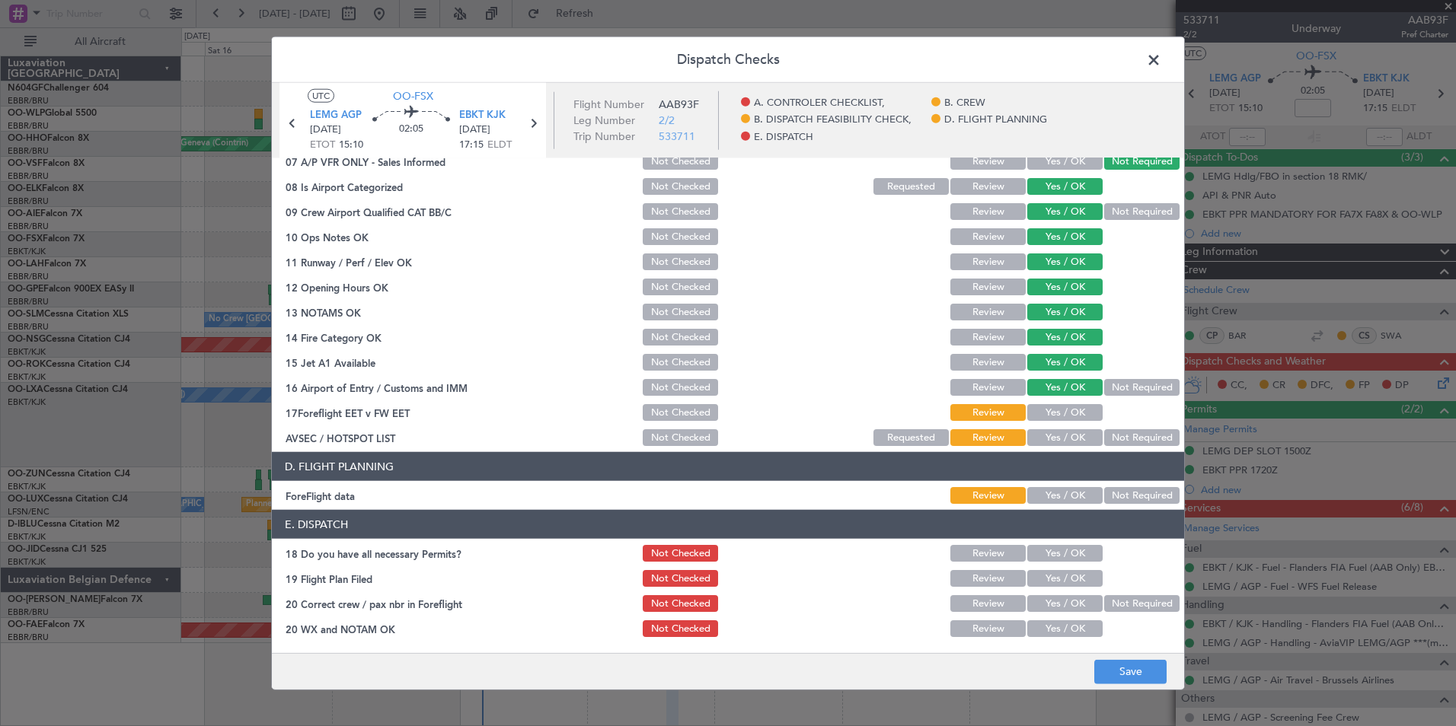
click at [1049, 437] on button "Yes / OK" at bounding box center [1064, 437] width 75 height 17
click at [1074, 410] on button "Yes / OK" at bounding box center [1064, 412] width 75 height 17
click at [1120, 496] on button "Not Required" at bounding box center [1141, 495] width 75 height 17
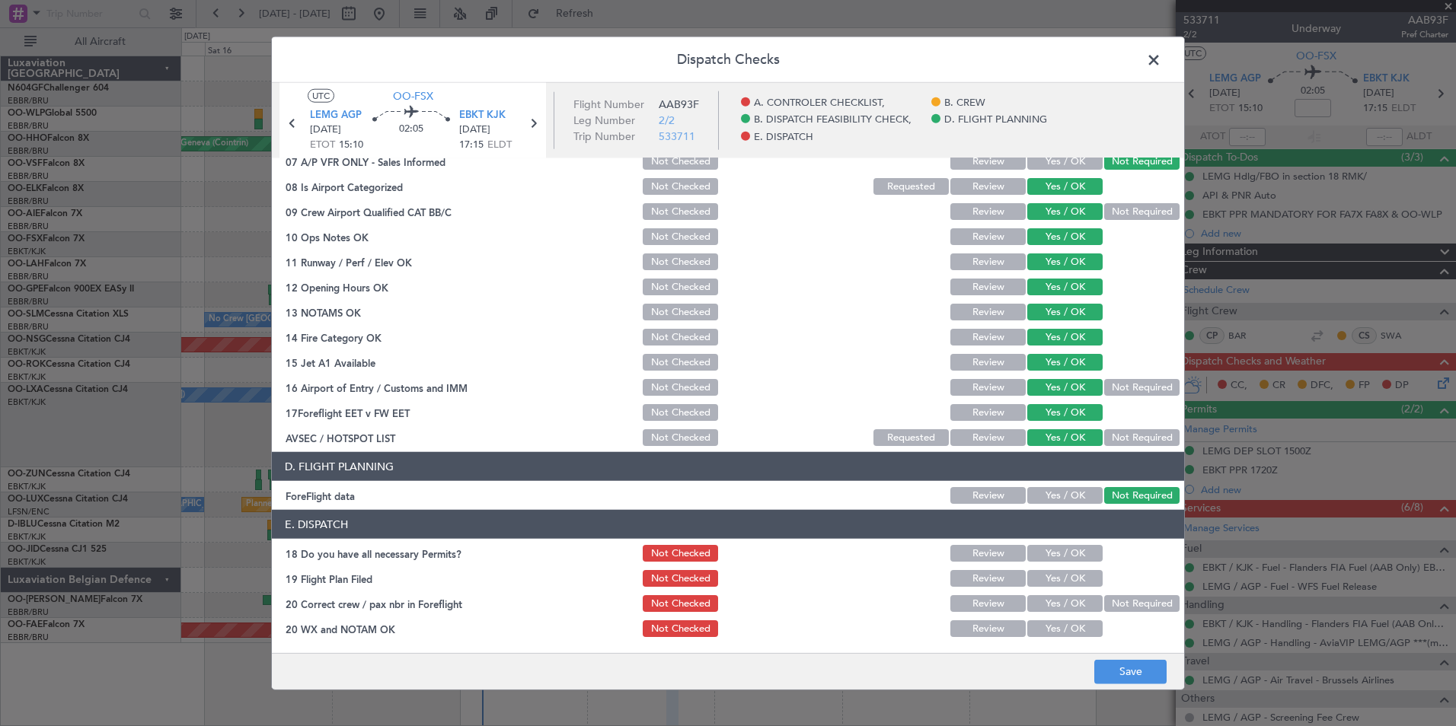
click at [1060, 545] on button "Yes / OK" at bounding box center [1064, 553] width 75 height 17
click at [1056, 586] on button "Yes / OK" at bounding box center [1064, 578] width 75 height 17
click at [1057, 606] on button "Yes / OK" at bounding box center [1064, 603] width 75 height 17
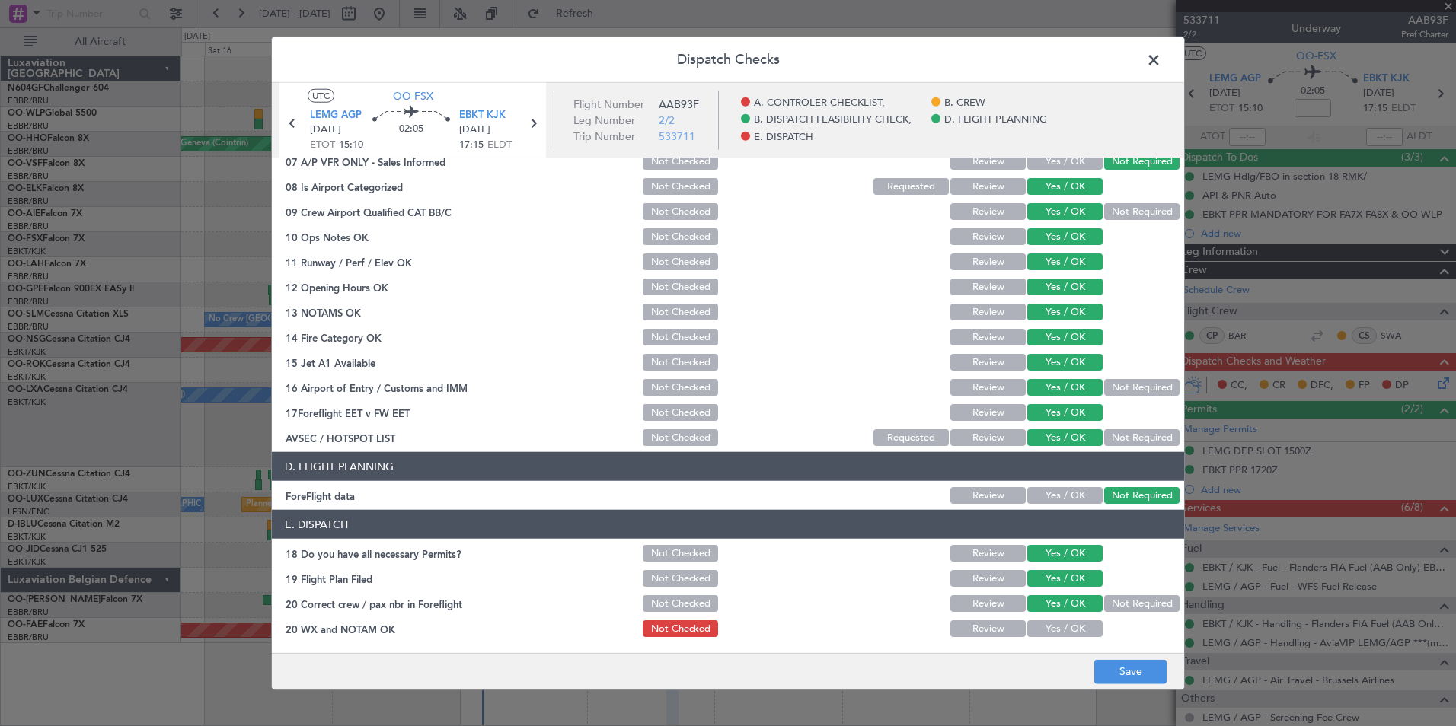
click at [1057, 637] on div "Yes / OK" at bounding box center [1063, 628] width 77 height 21
click at [1057, 635] on button "Yes / OK" at bounding box center [1064, 628] width 75 height 17
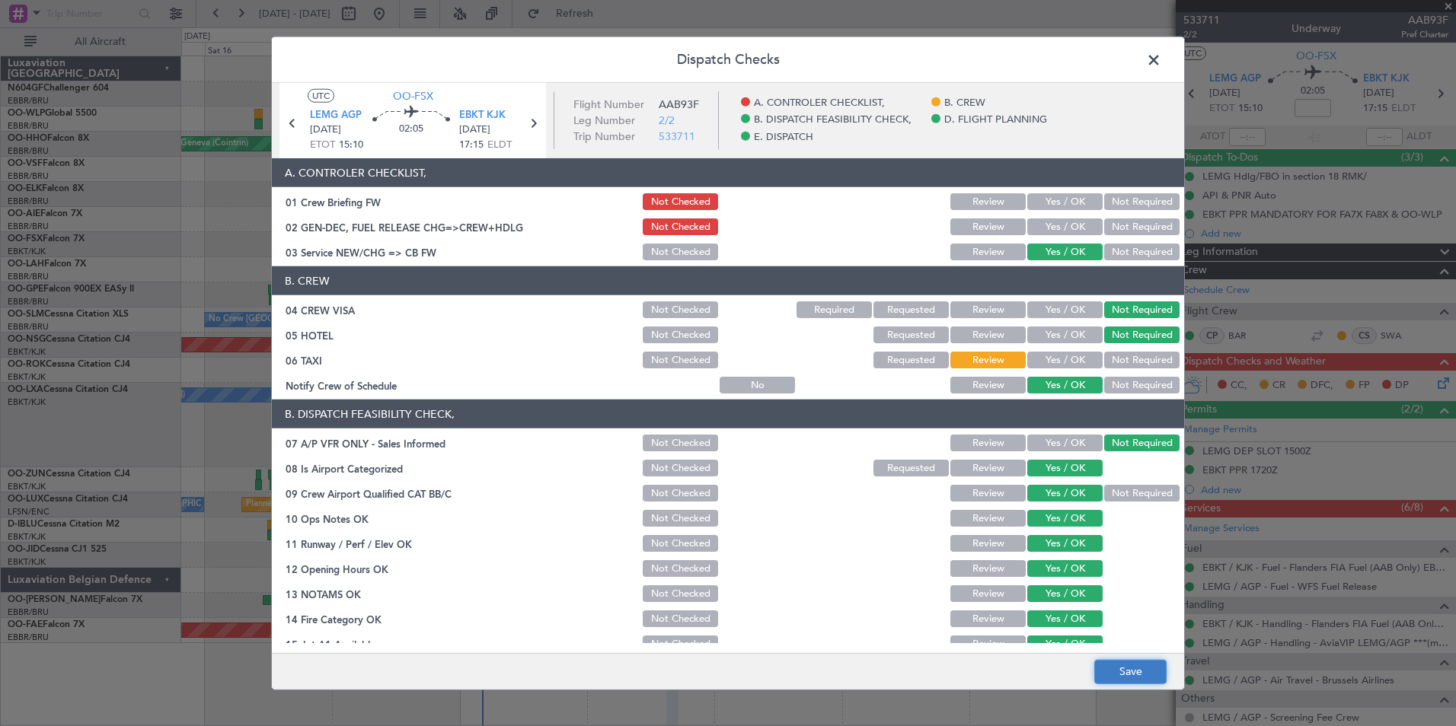
click at [1158, 661] on button "Save" at bounding box center [1130, 671] width 72 height 24
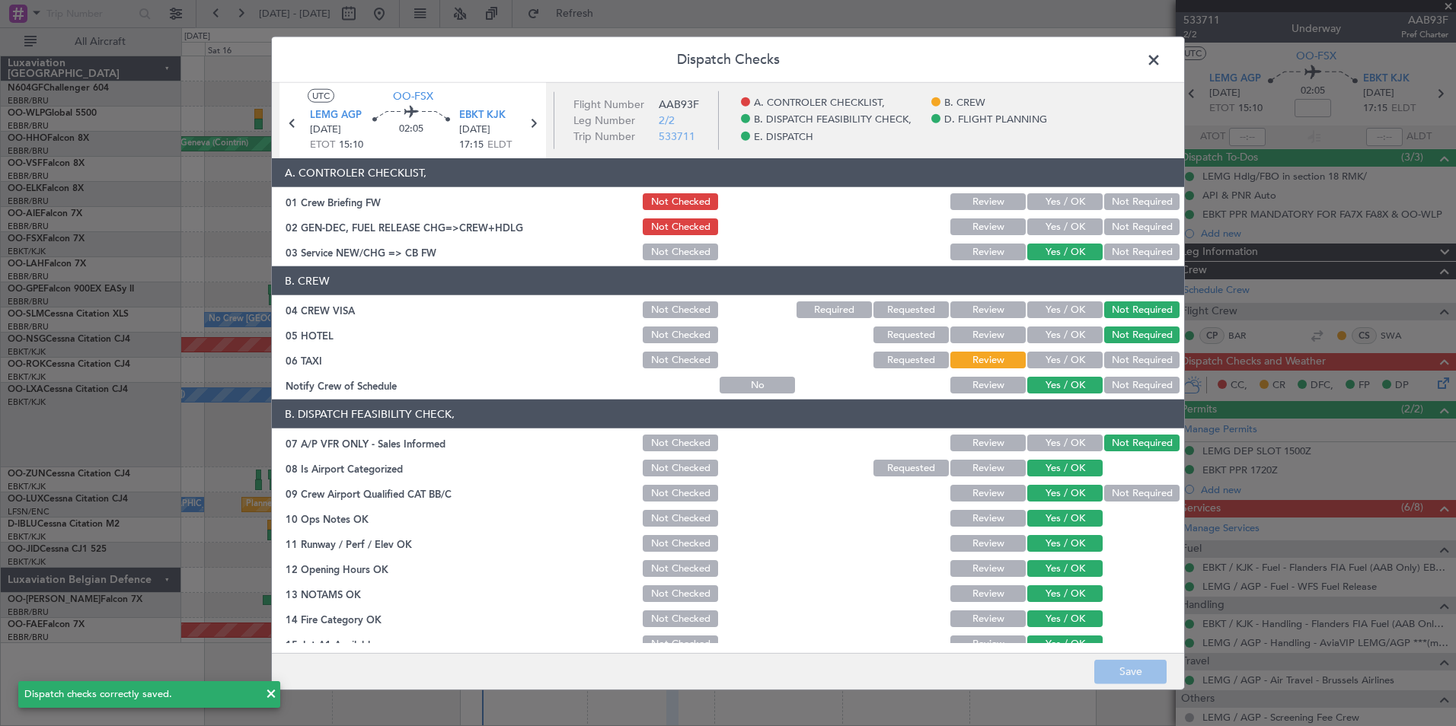
click at [1161, 68] on span at bounding box center [1161, 64] width 0 height 30
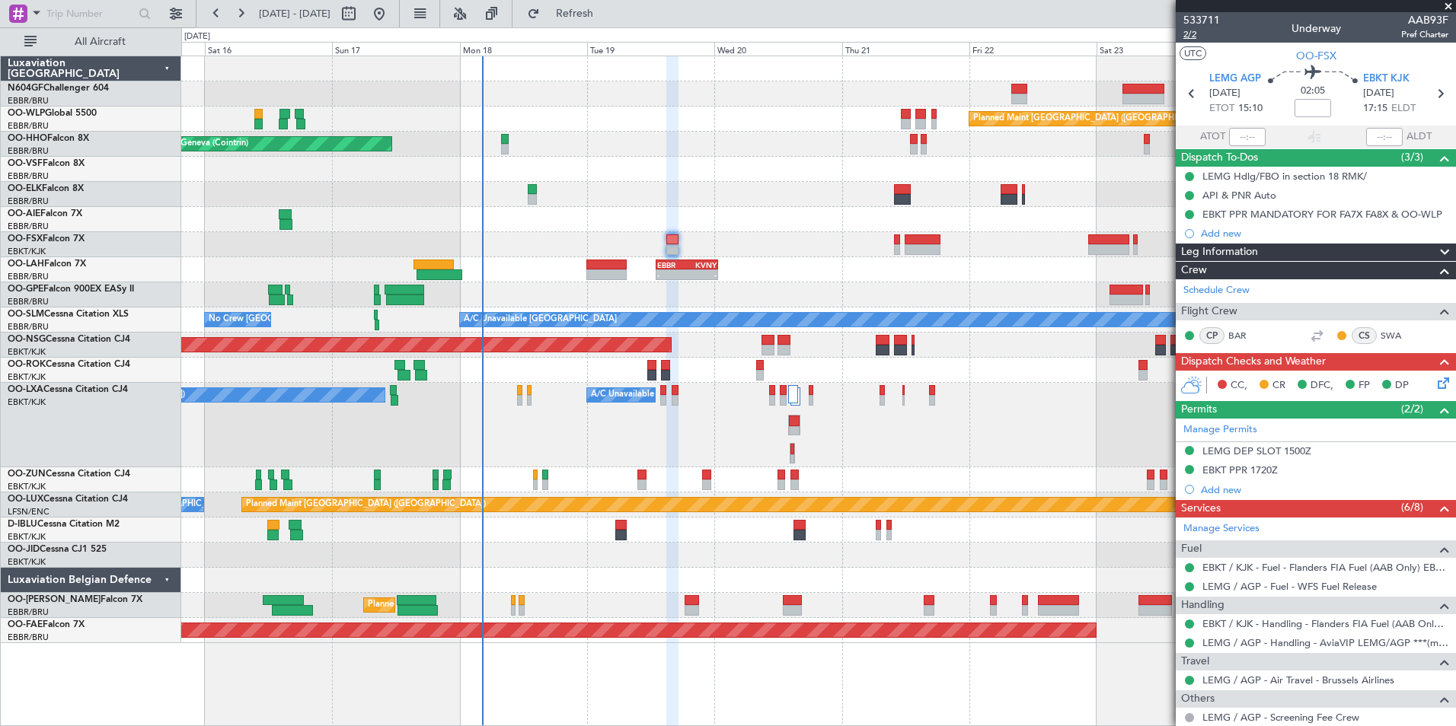
click at [1191, 36] on span "2/2" at bounding box center [1201, 34] width 37 height 13
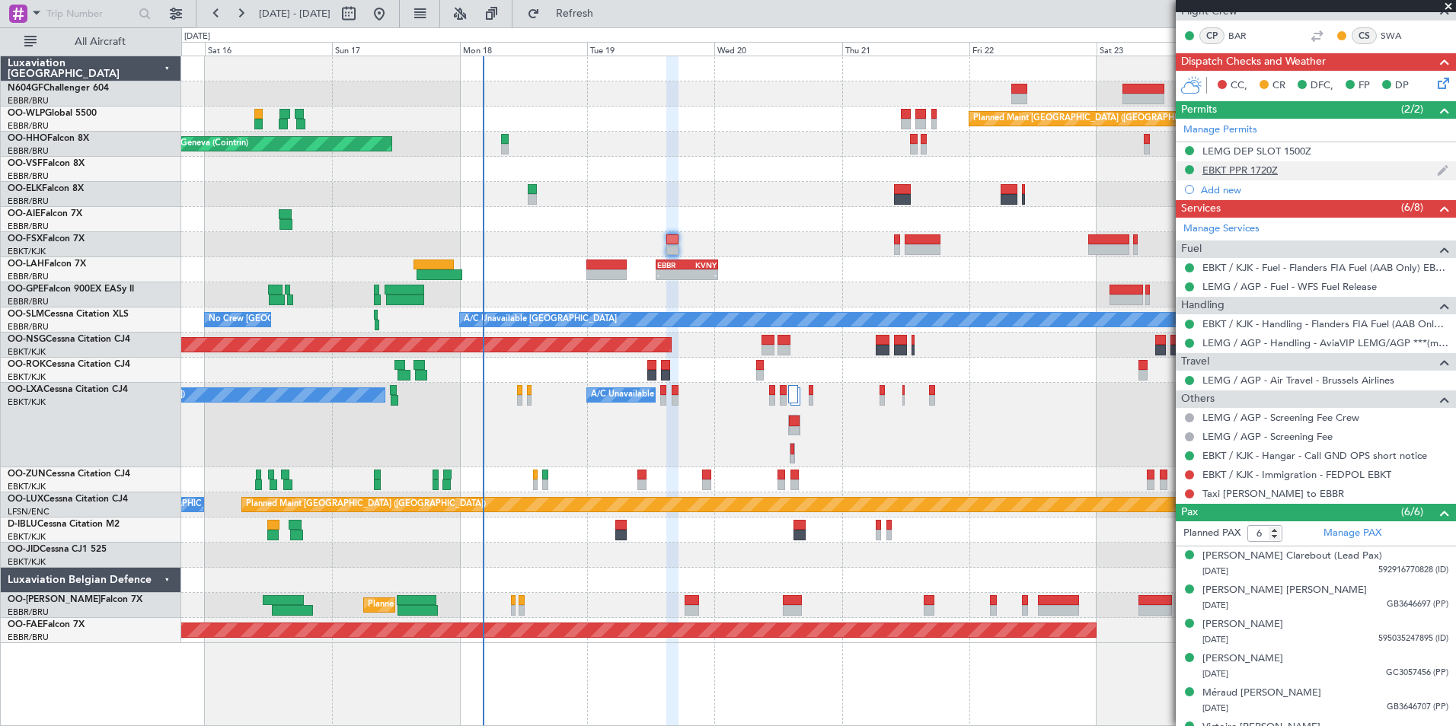
scroll to position [325, 0]
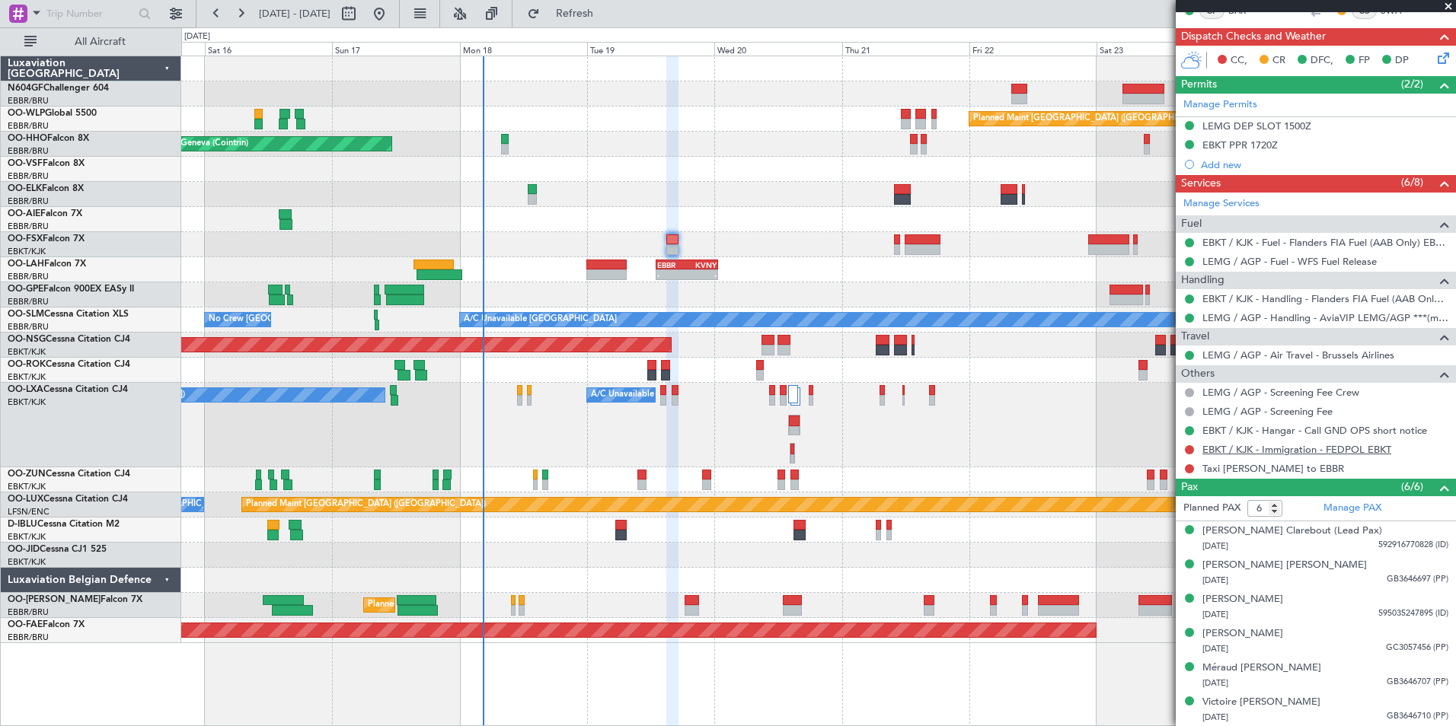
click at [1239, 451] on link "EBKT / KJK - Immigration - FEDPOL EBKT" at bounding box center [1296, 449] width 189 height 13
click at [610, 23] on button "Refresh" at bounding box center [565, 14] width 91 height 24
click at [1271, 472] on link "Taxi [PERSON_NAME] to EBBR" at bounding box center [1273, 468] width 142 height 13
click at [1264, 470] on link "Taxi [PERSON_NAME] to EBBR" at bounding box center [1273, 468] width 142 height 13
click at [611, 22] on button "Refresh" at bounding box center [565, 14] width 91 height 24
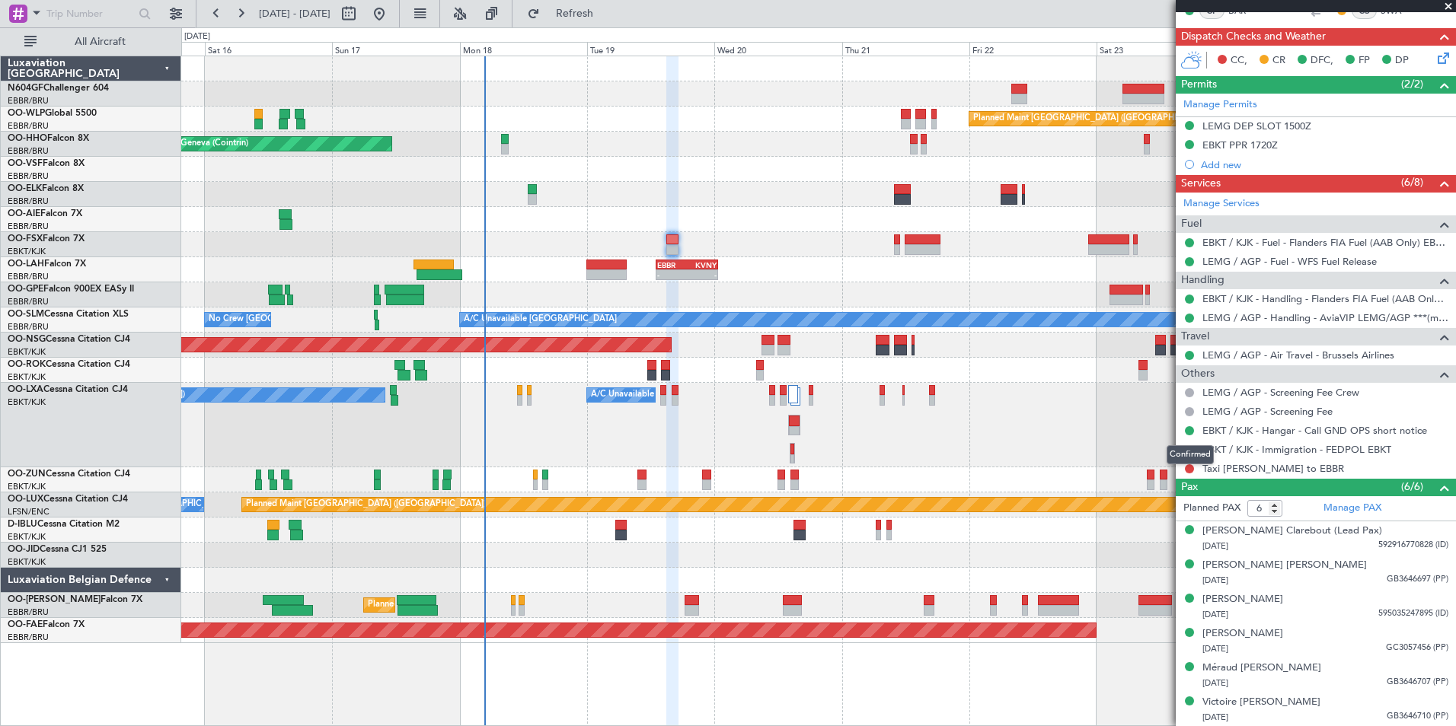
click at [1188, 451] on div "Confirmed" at bounding box center [1189, 454] width 47 height 19
click at [1188, 448] on button at bounding box center [1189, 449] width 9 height 9
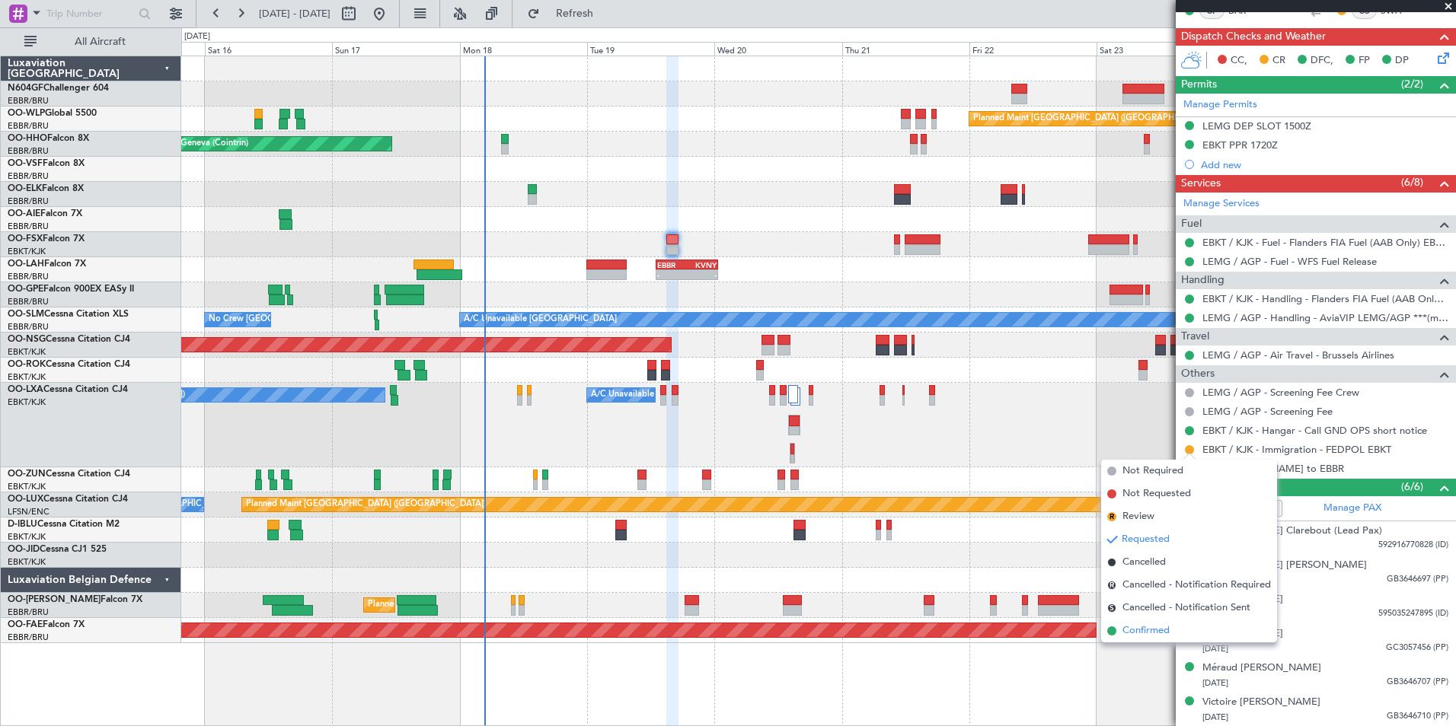
click at [1144, 633] on span "Confirmed" at bounding box center [1145, 630] width 47 height 15
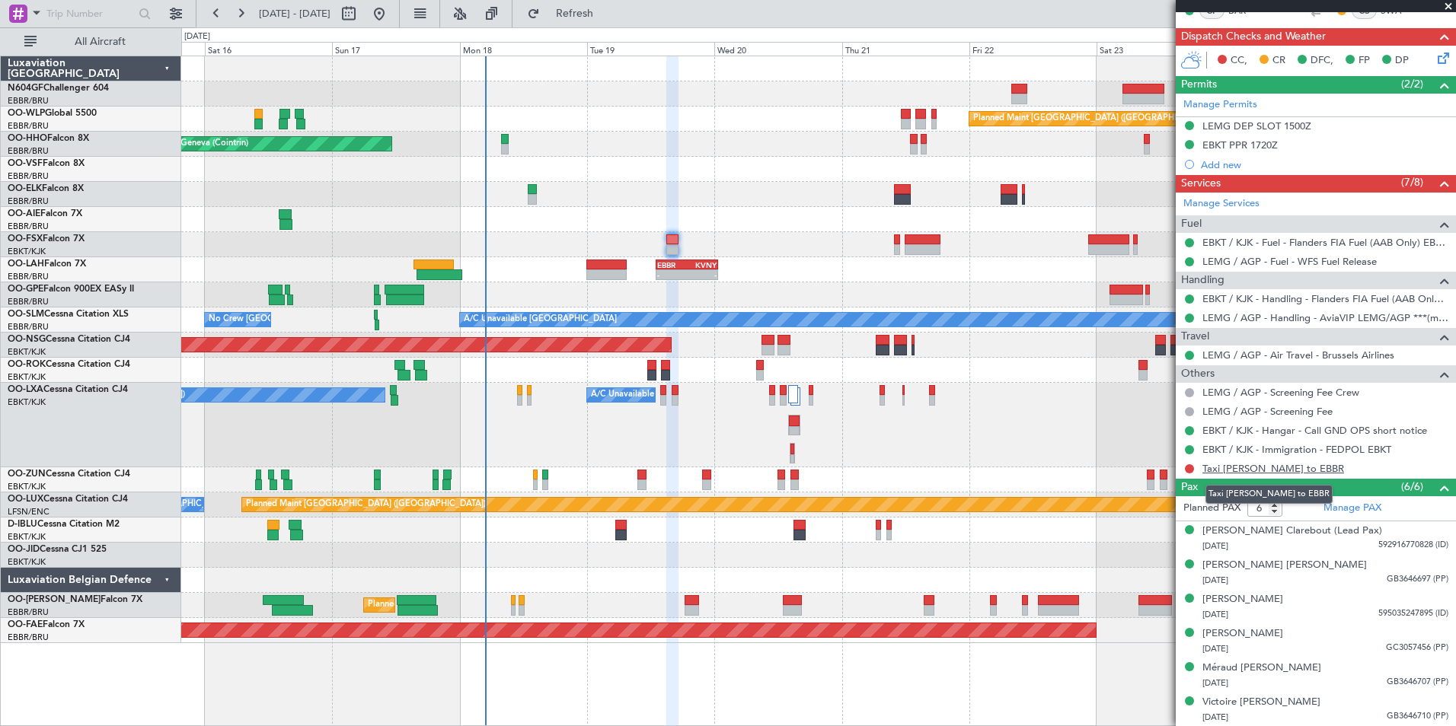
click at [1241, 463] on link "Taxi [PERSON_NAME] to EBBR" at bounding box center [1273, 468] width 142 height 13
click at [607, 13] on span "Refresh" at bounding box center [575, 13] width 64 height 11
click at [1228, 467] on link "Taxi [PERSON_NAME] to EBBR" at bounding box center [1273, 468] width 142 height 13
click at [607, 19] on span "Refresh" at bounding box center [575, 13] width 64 height 11
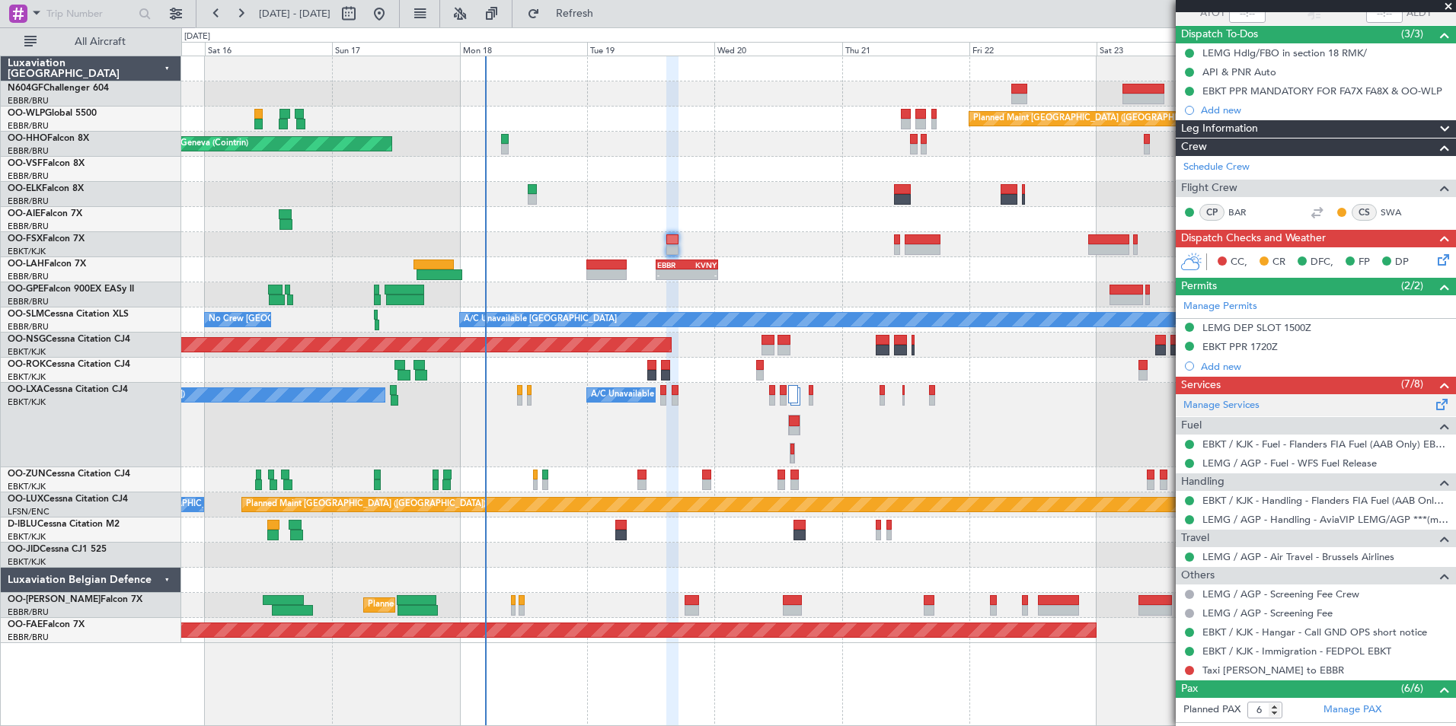
scroll to position [124, 0]
click at [1330, 560] on link "LEMG / AGP - Air Travel - Brussels Airlines" at bounding box center [1298, 556] width 192 height 13
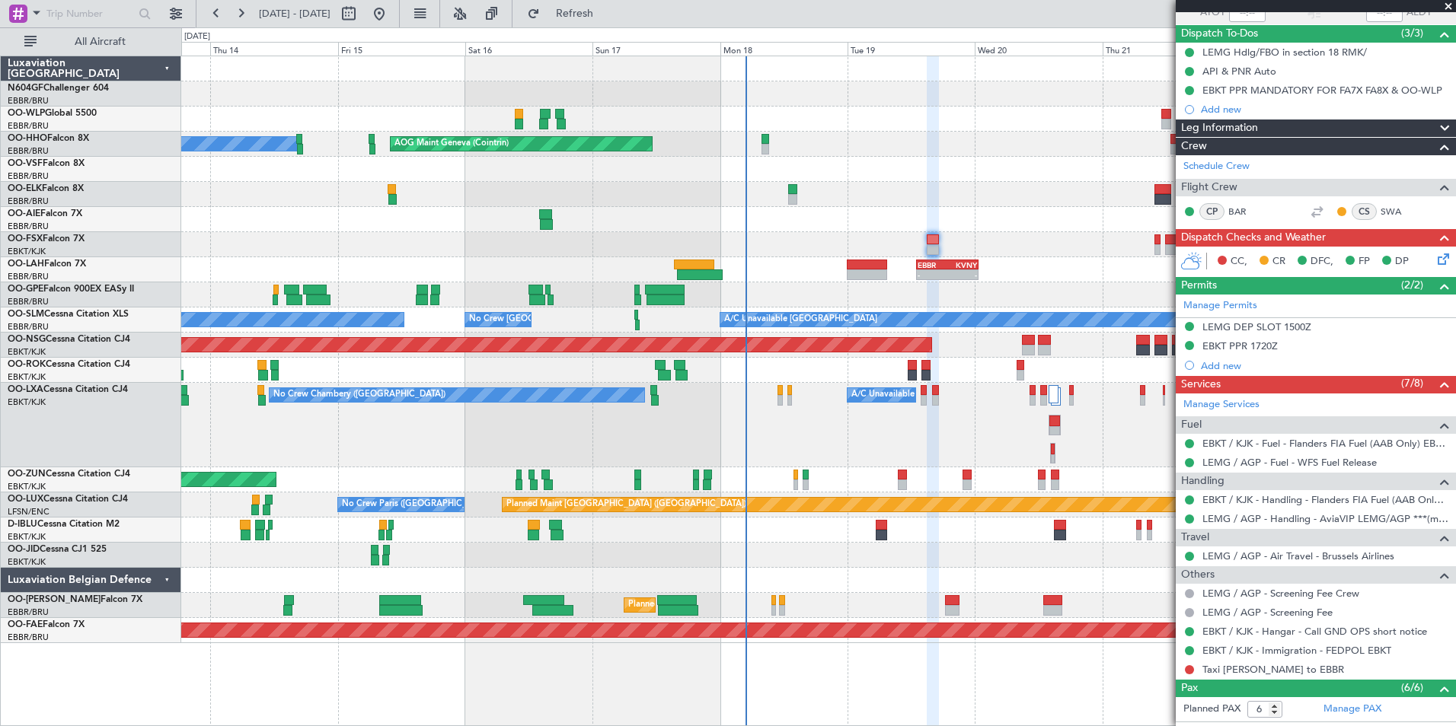
click at [608, 362] on div "Planned Maint Berlin (Brandenburg) AOG Maint Geneva (Cointrin) A/C Unavailable …" at bounding box center [818, 349] width 1274 height 587
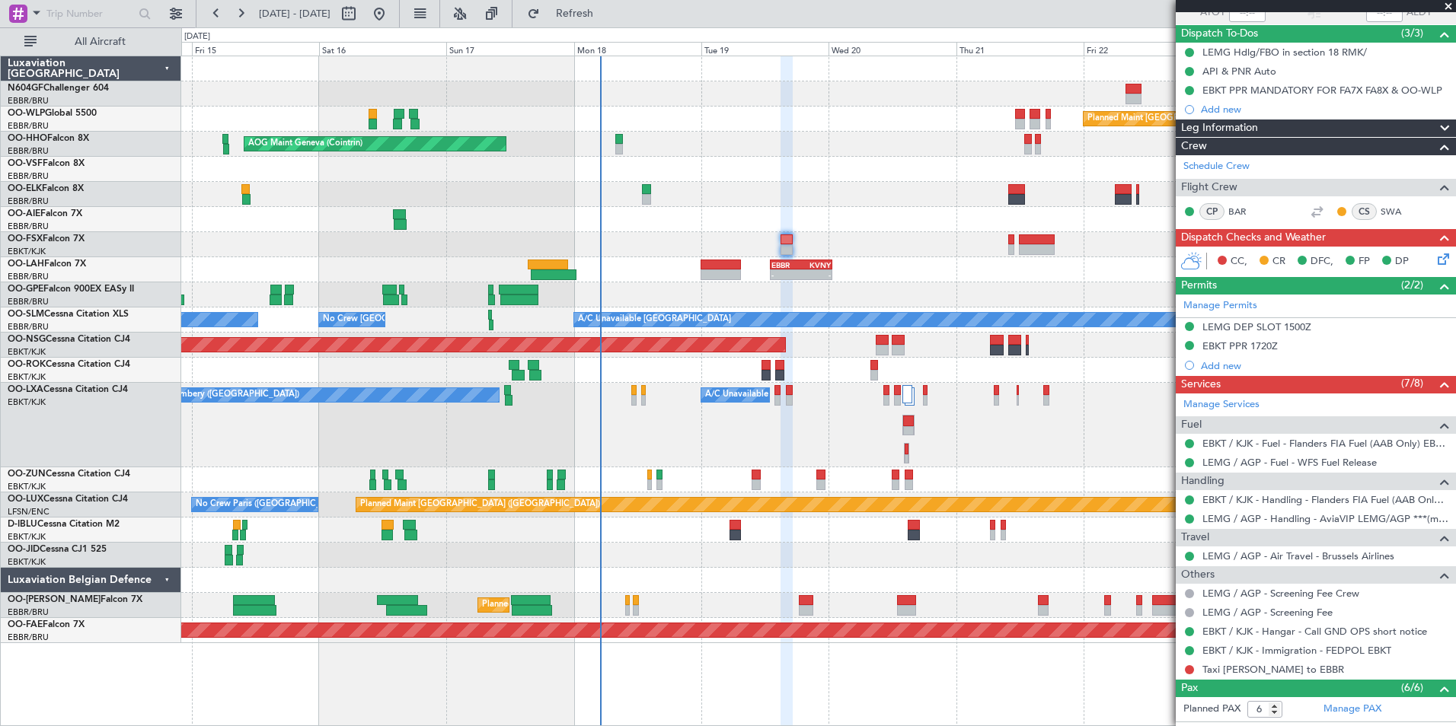
click at [1434, 263] on icon at bounding box center [1440, 256] width 12 height 12
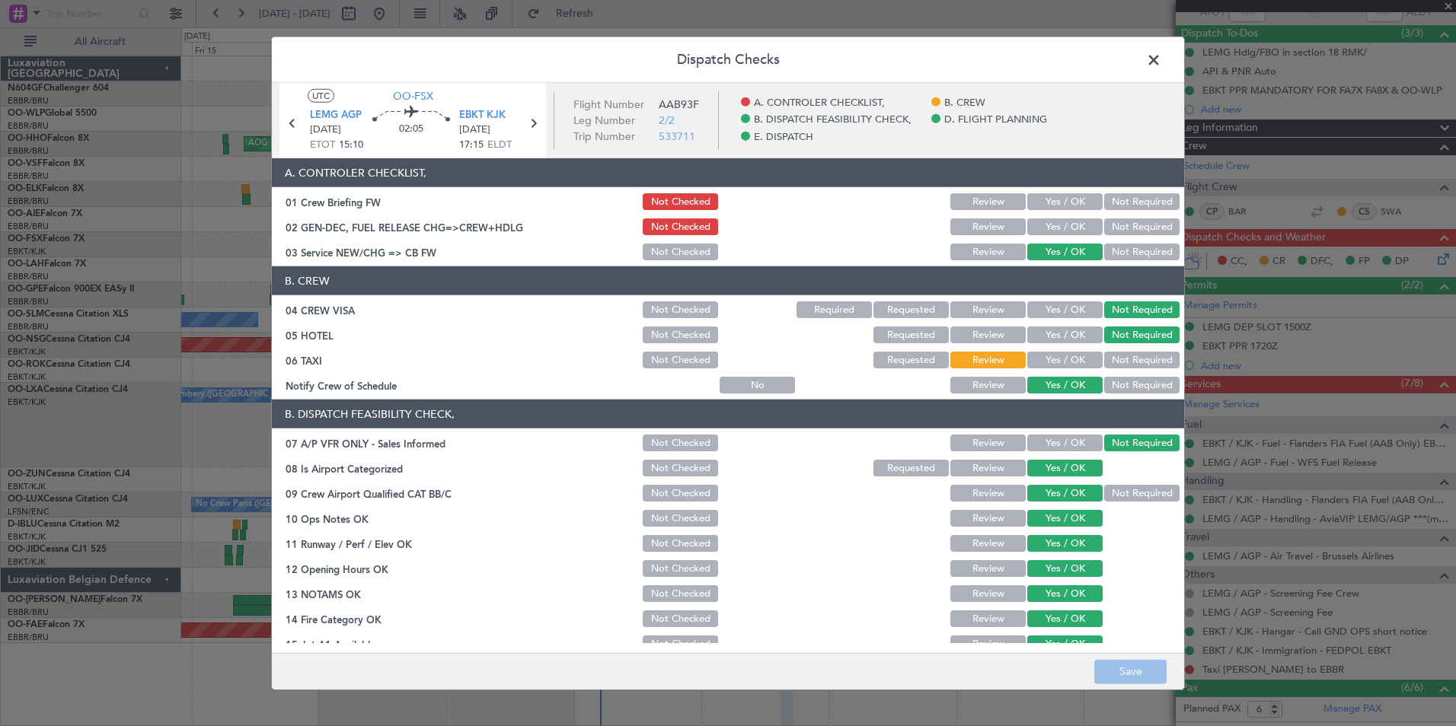
click at [903, 359] on button "Requested" at bounding box center [910, 360] width 75 height 17
click at [1137, 672] on button "Save" at bounding box center [1130, 671] width 72 height 24
click at [1119, 670] on footer "Save" at bounding box center [728, 670] width 912 height 37
click at [1161, 66] on span at bounding box center [1161, 64] width 0 height 30
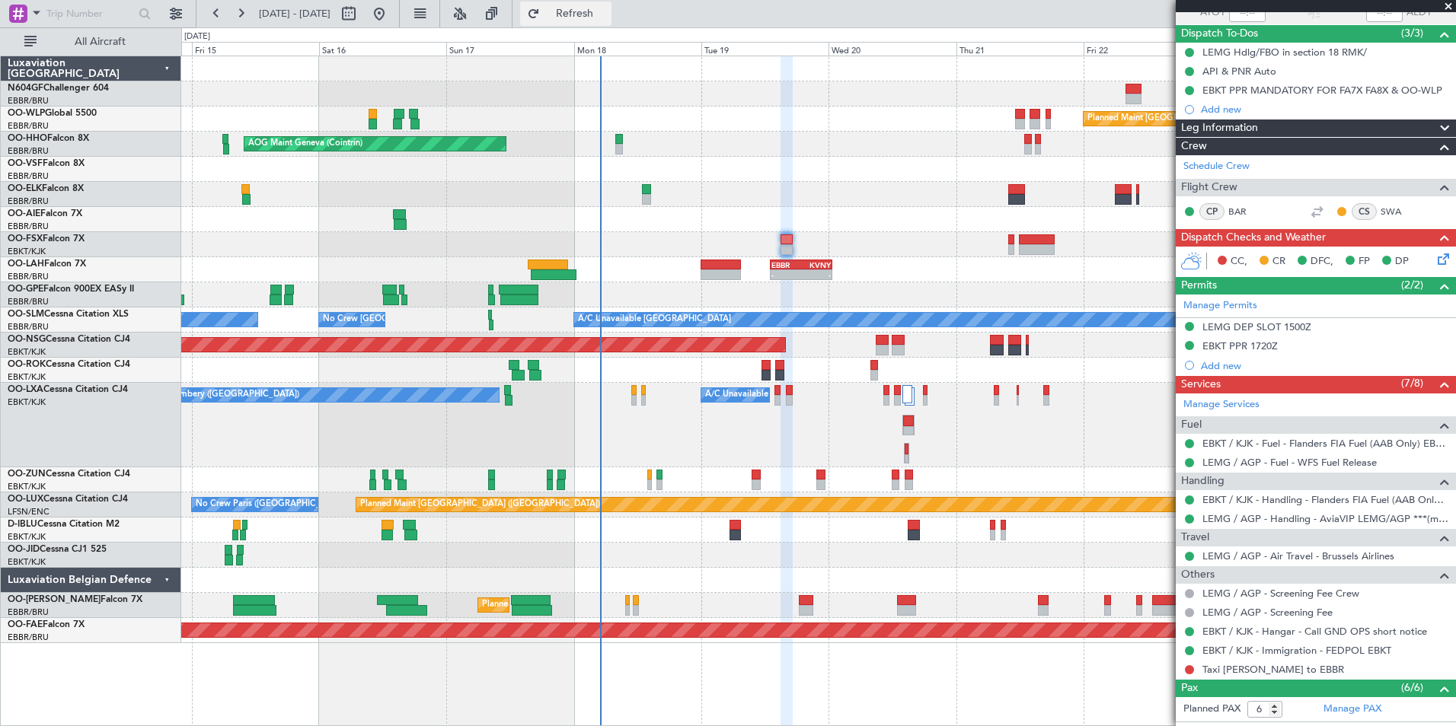
click at [611, 21] on button "Refresh" at bounding box center [565, 14] width 91 height 24
click at [1434, 261] on icon at bounding box center [1440, 256] width 12 height 12
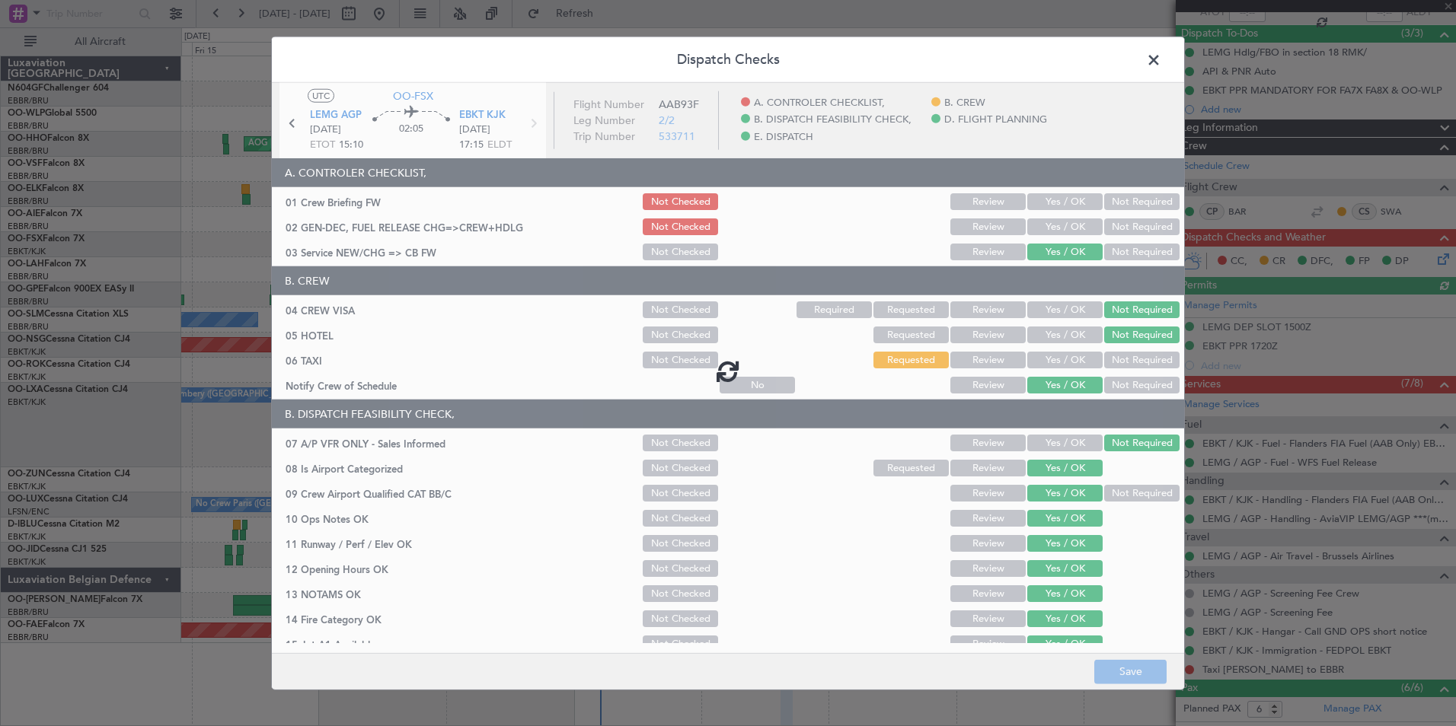
click at [1067, 228] on div at bounding box center [728, 371] width 912 height 576
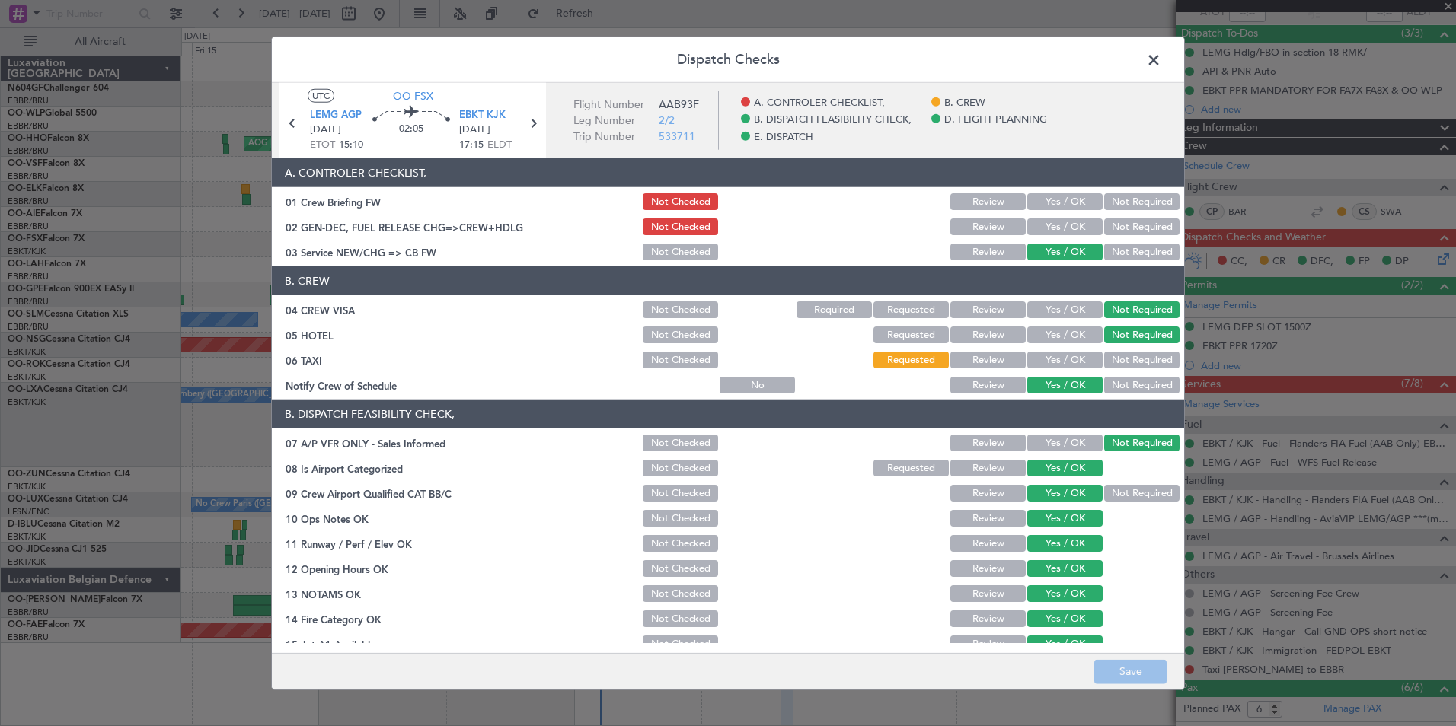
click at [1070, 210] on div "Yes / OK" at bounding box center [1063, 201] width 77 height 21
click at [1070, 228] on button "Yes / OK" at bounding box center [1064, 226] width 75 height 17
click at [1155, 72] on header "Dispatch Checks" at bounding box center [728, 60] width 912 height 46
click at [1153, 47] on header "Dispatch Checks" at bounding box center [728, 60] width 912 height 46
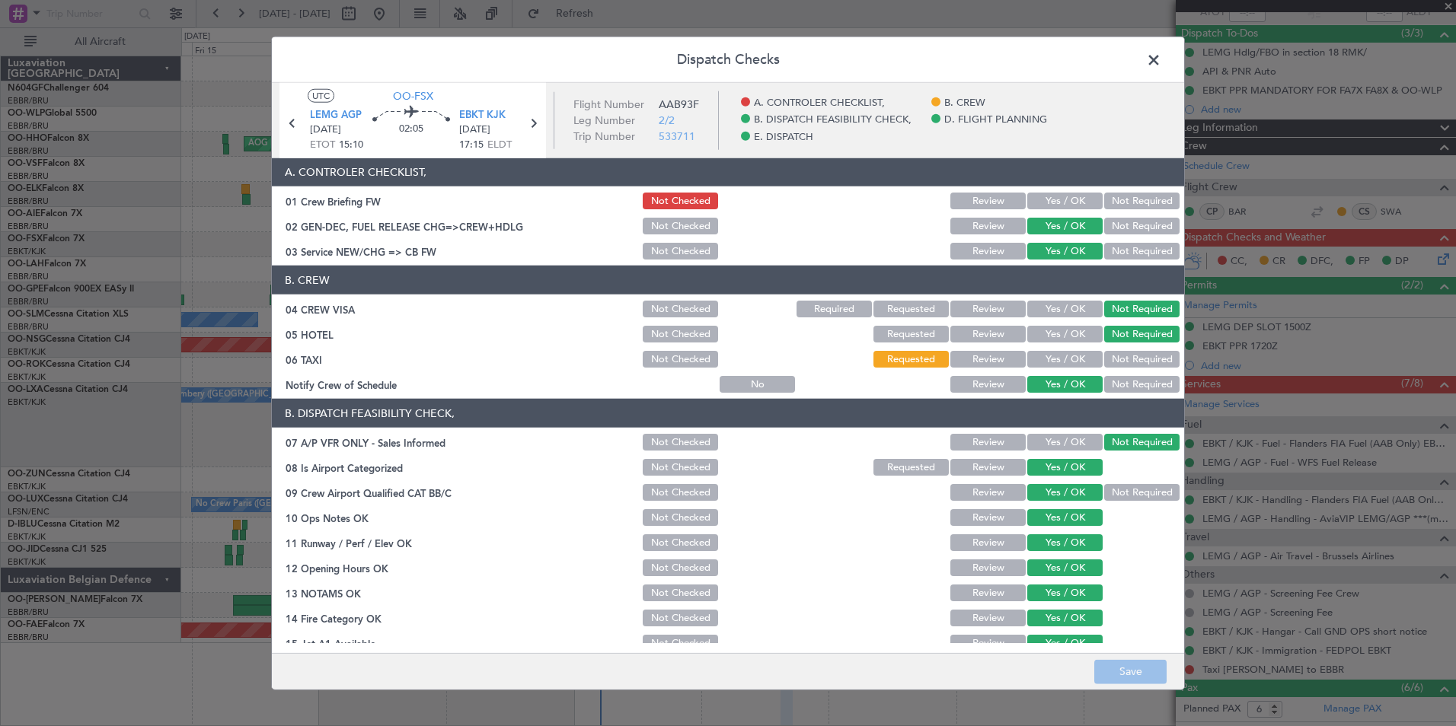
click at [1161, 61] on span at bounding box center [1161, 64] width 0 height 30
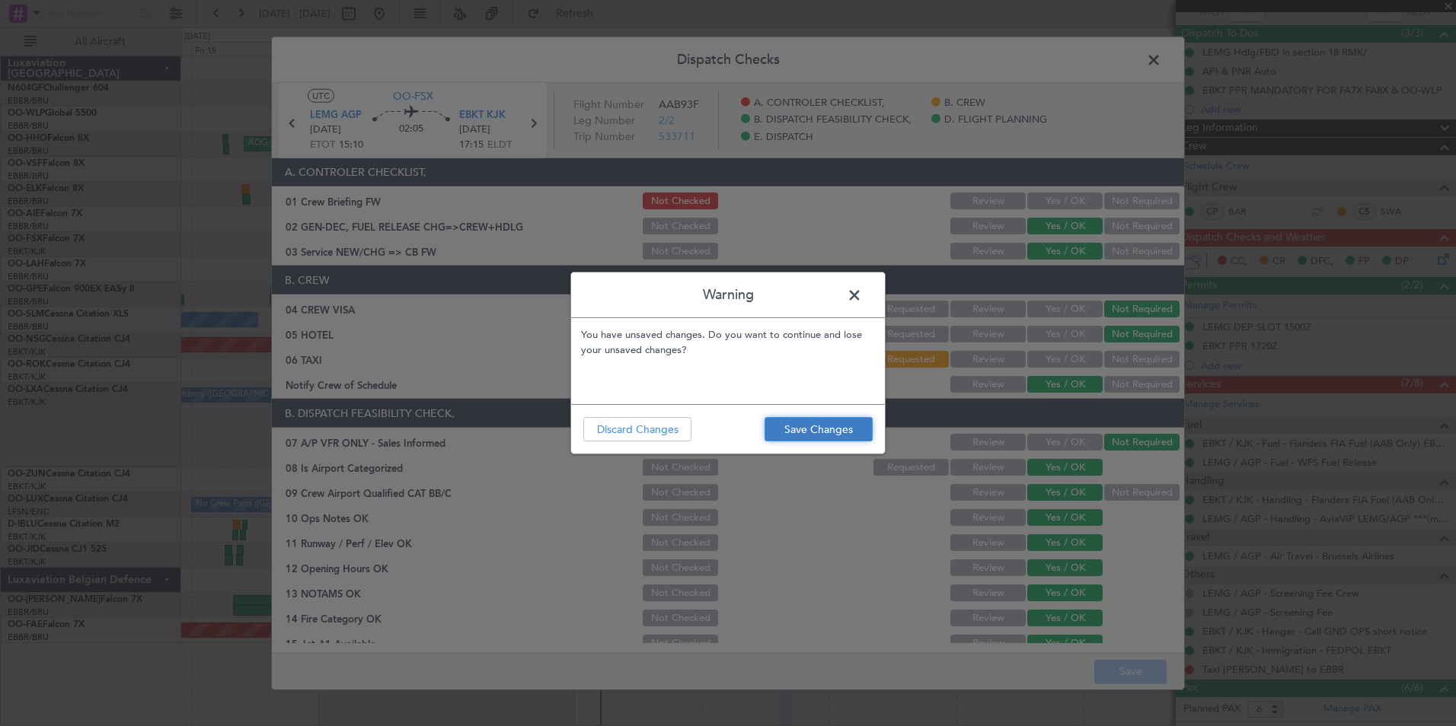
click at [855, 425] on button "Save Changes" at bounding box center [818, 429] width 108 height 24
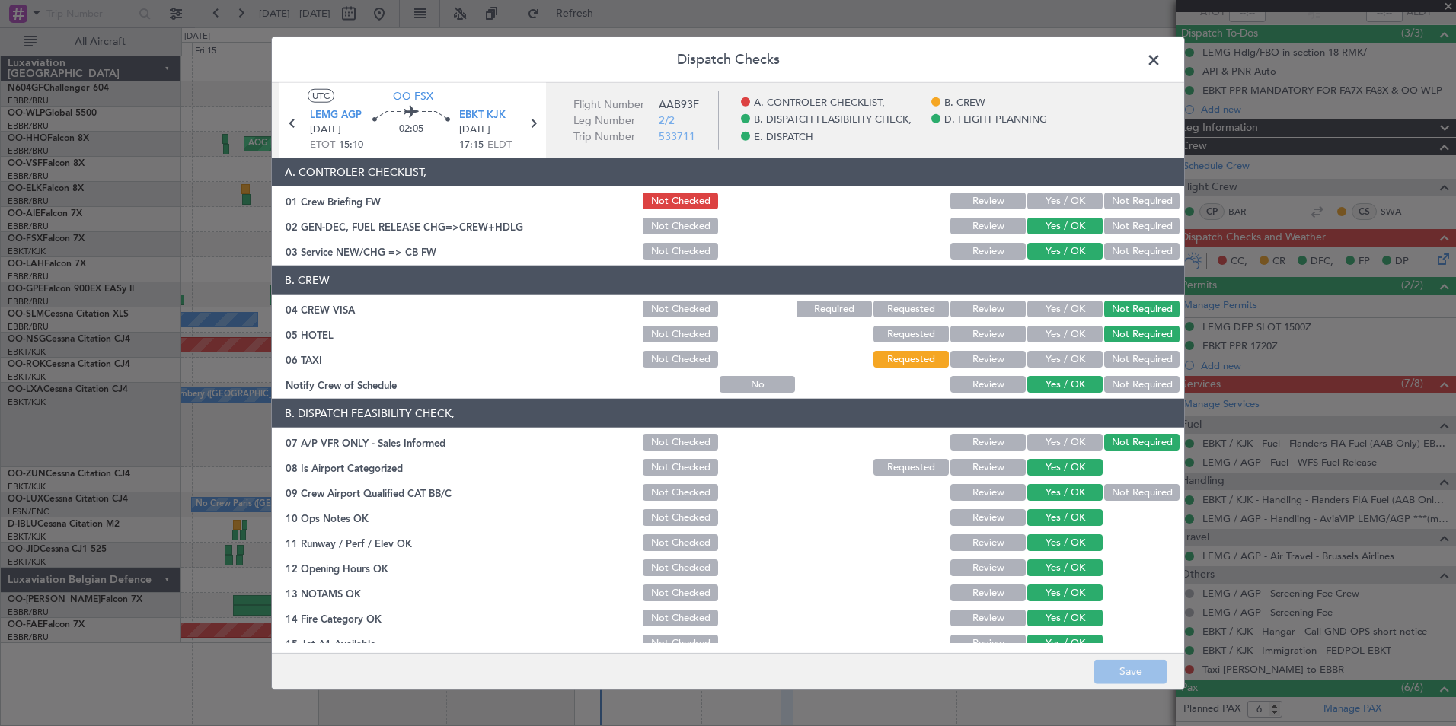
click at [1161, 61] on span at bounding box center [1161, 64] width 0 height 30
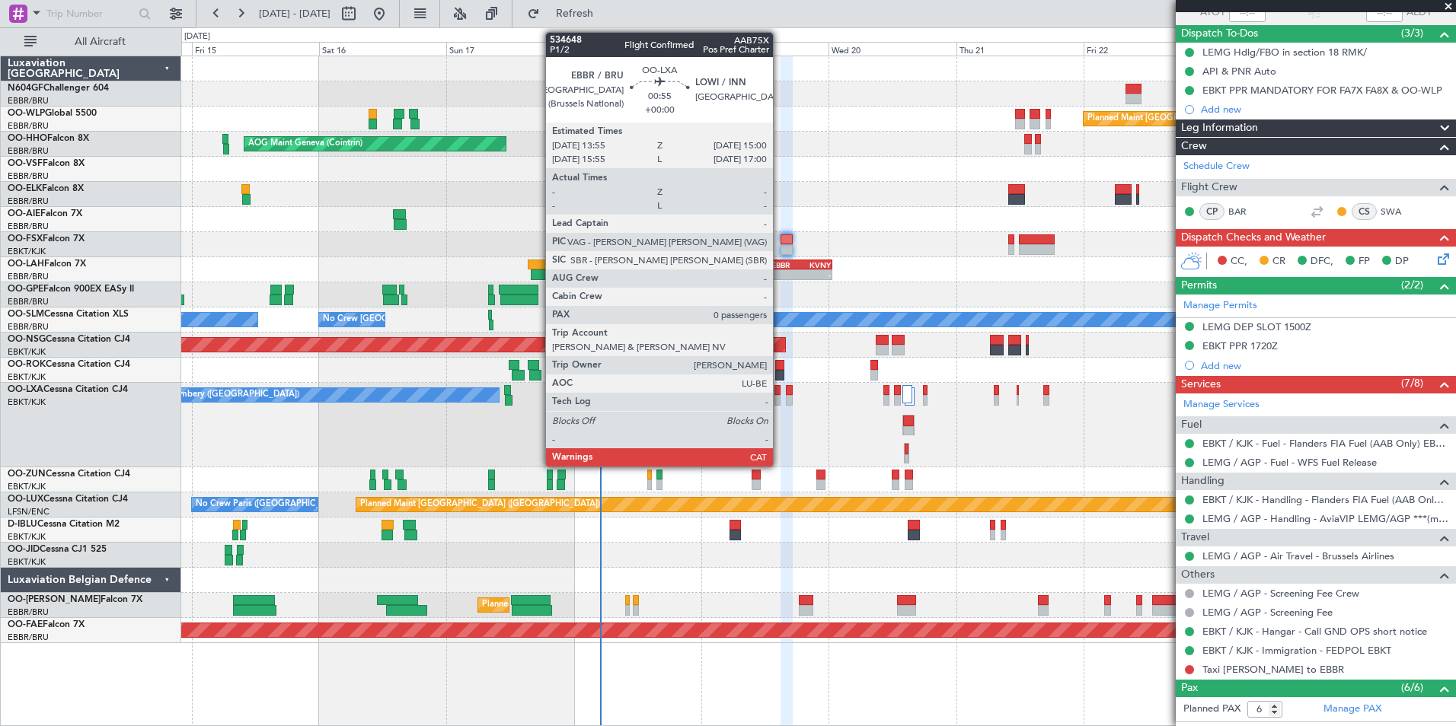
click at [780, 389] on div at bounding box center [777, 390] width 6 height 11
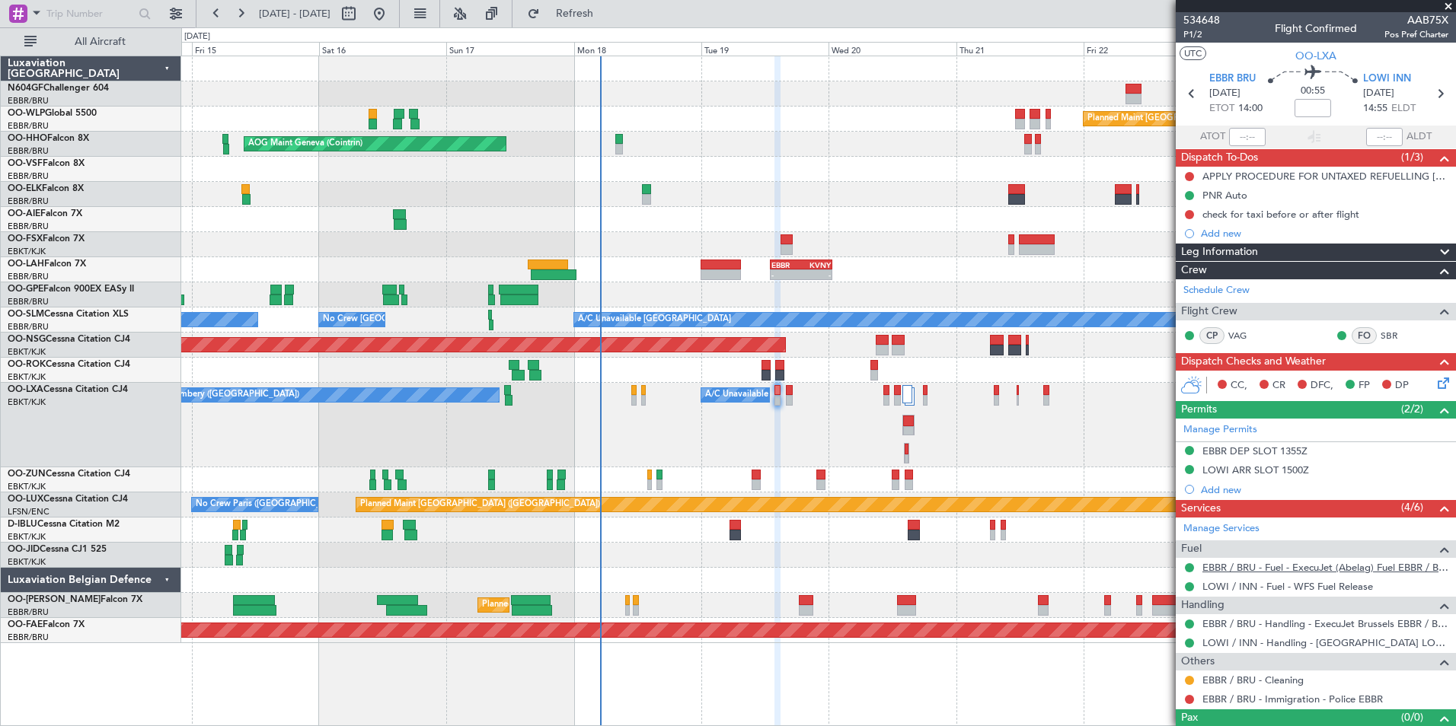
scroll to position [25, 0]
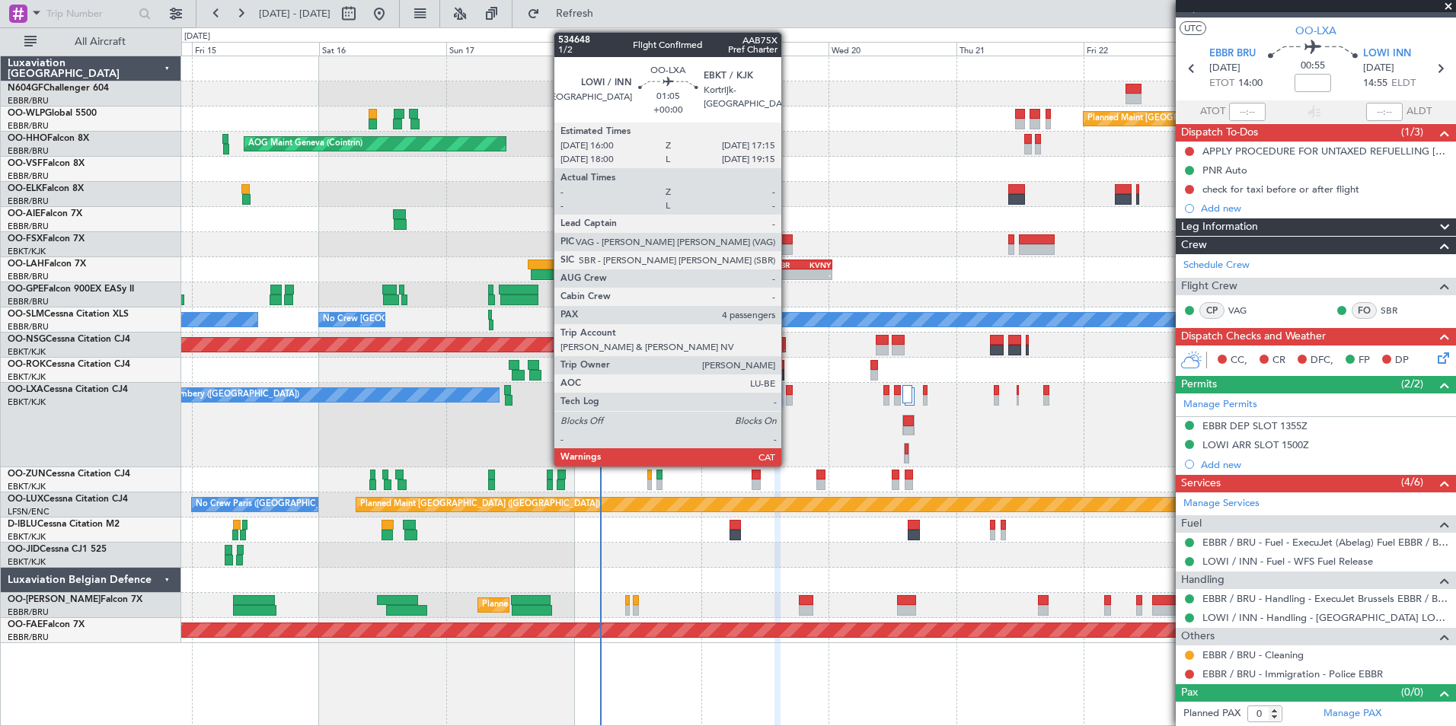
click at [788, 397] on div at bounding box center [789, 400] width 7 height 11
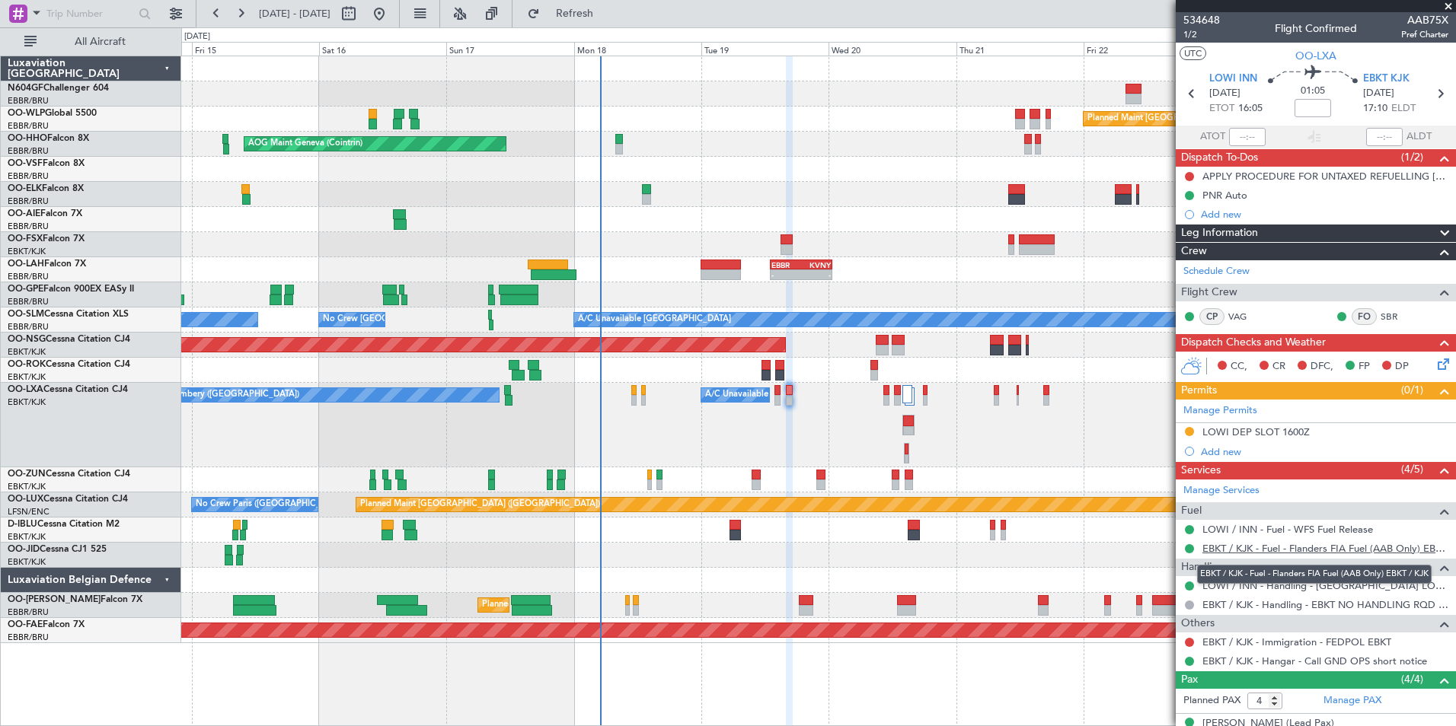
scroll to position [124, 0]
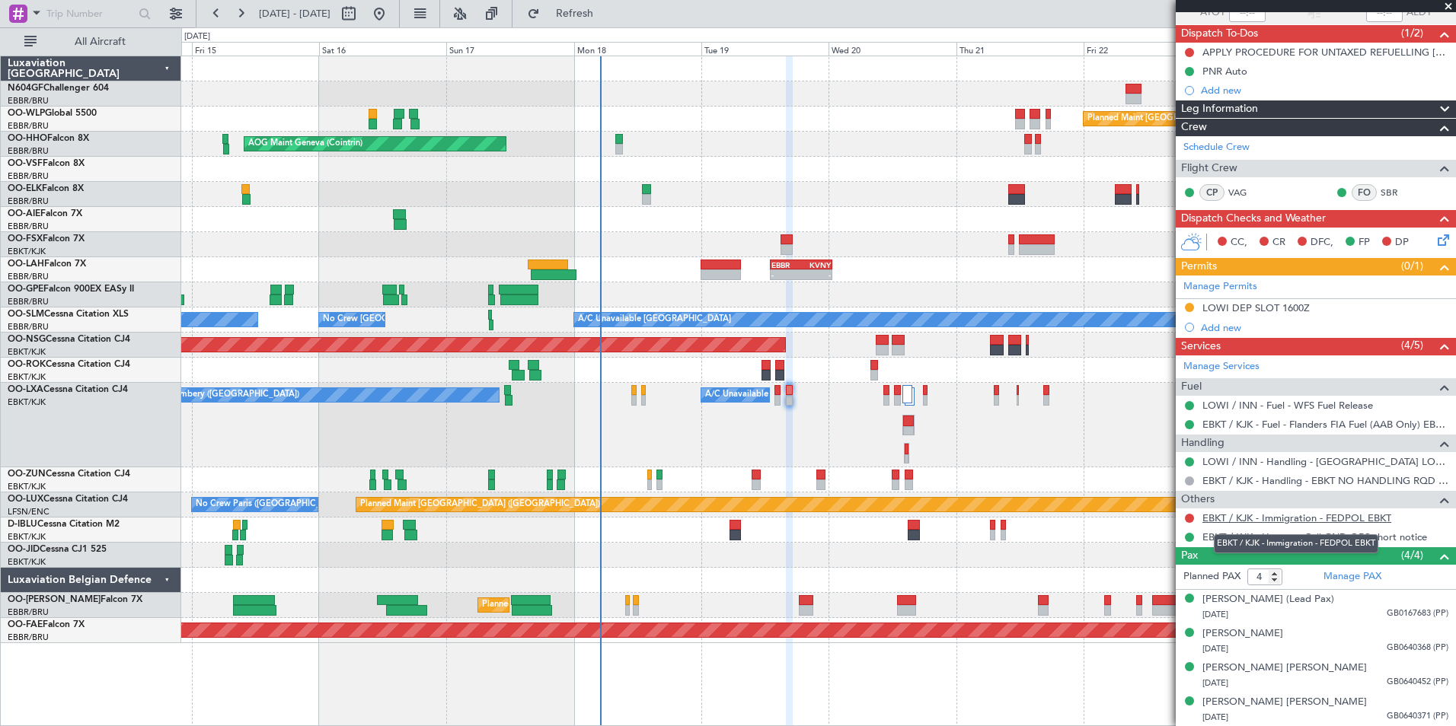
click at [1318, 518] on link "EBKT / KJK - Immigration - FEDPOL EBKT" at bounding box center [1296, 518] width 189 height 13
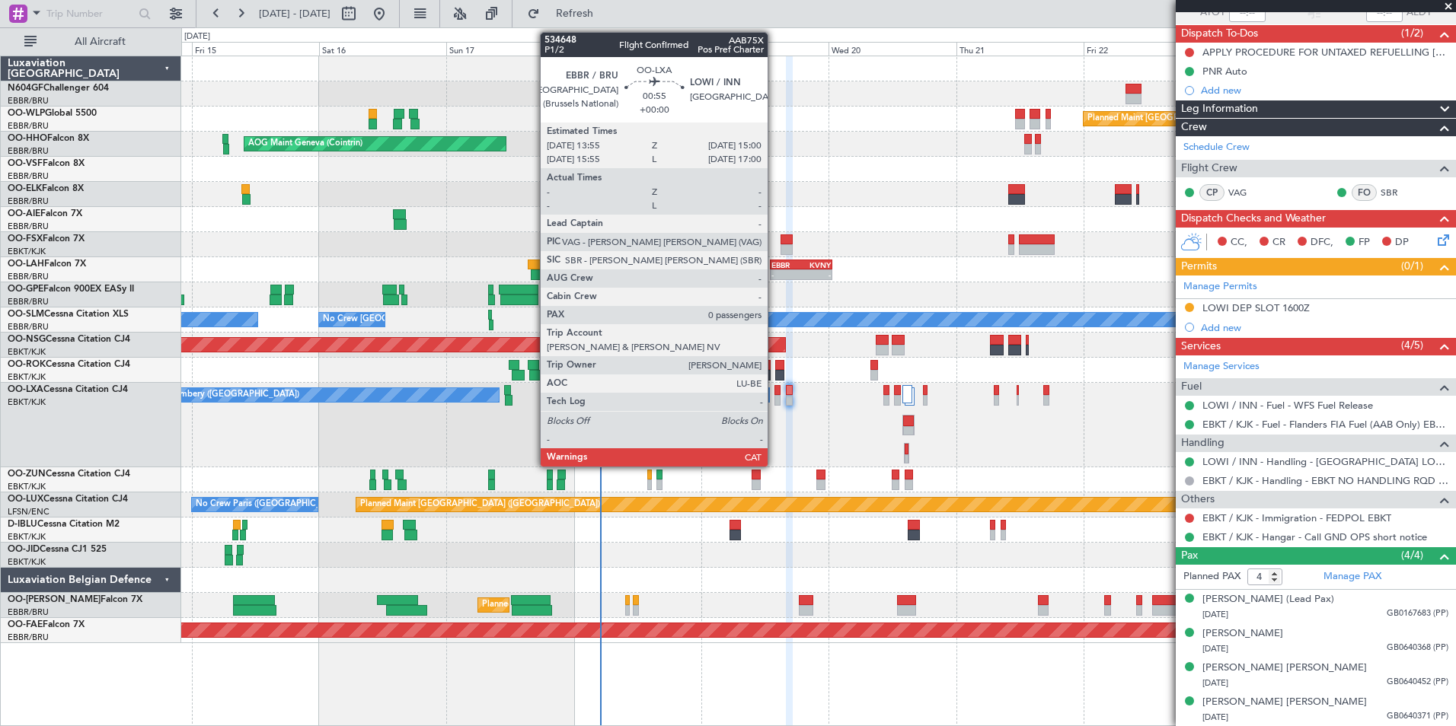
click at [774, 397] on div at bounding box center [777, 400] width 6 height 11
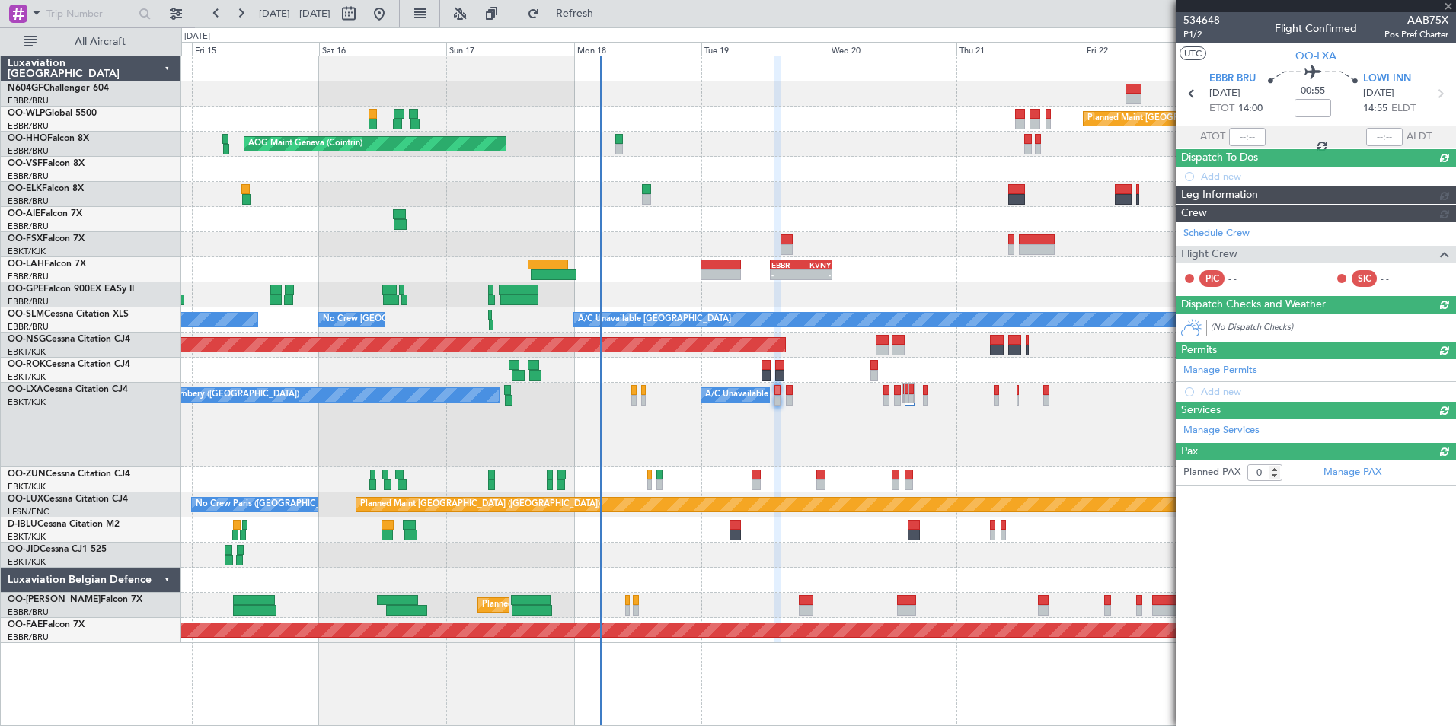
scroll to position [0, 0]
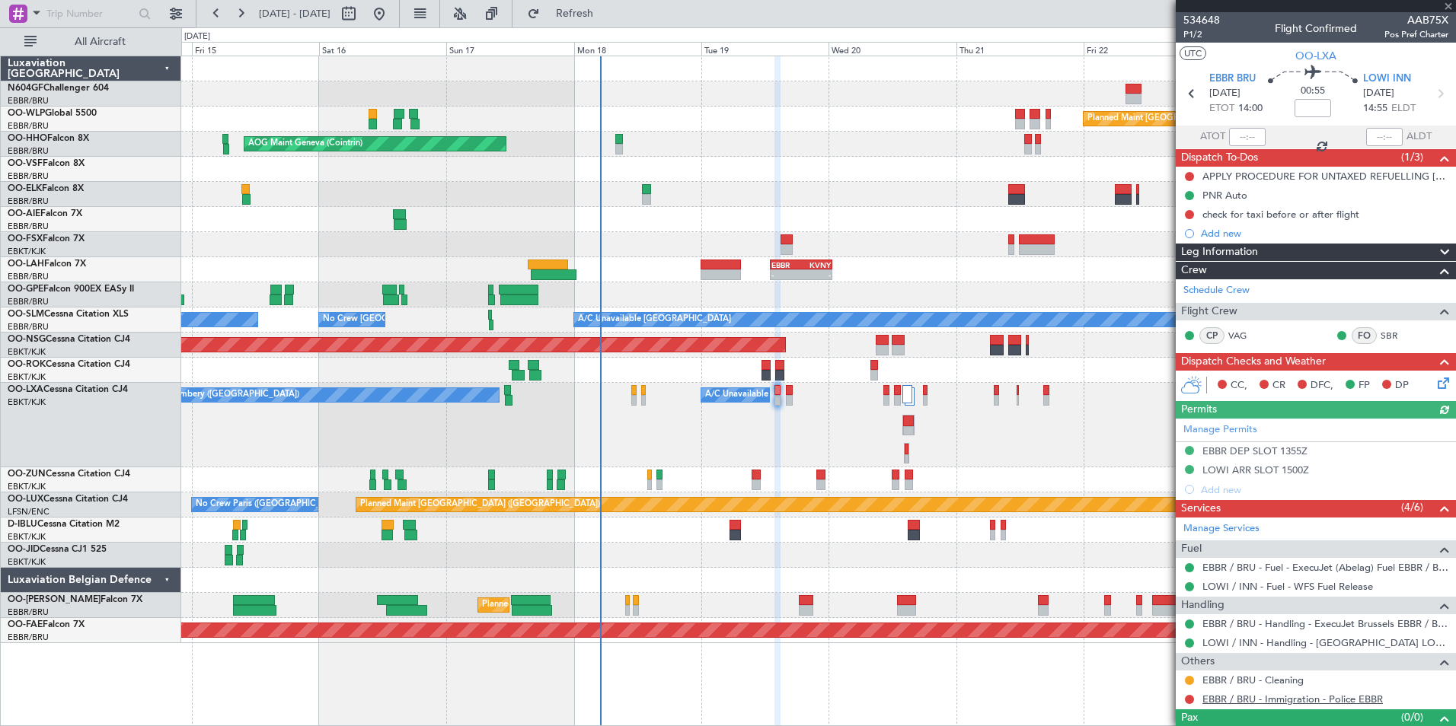
click at [1220, 703] on link "EBBR / BRU - Immigration - Police EBBR" at bounding box center [1292, 699] width 180 height 13
click at [611, 21] on button "Refresh" at bounding box center [565, 14] width 91 height 24
click at [1188, 700] on button at bounding box center [1189, 699] width 9 height 9
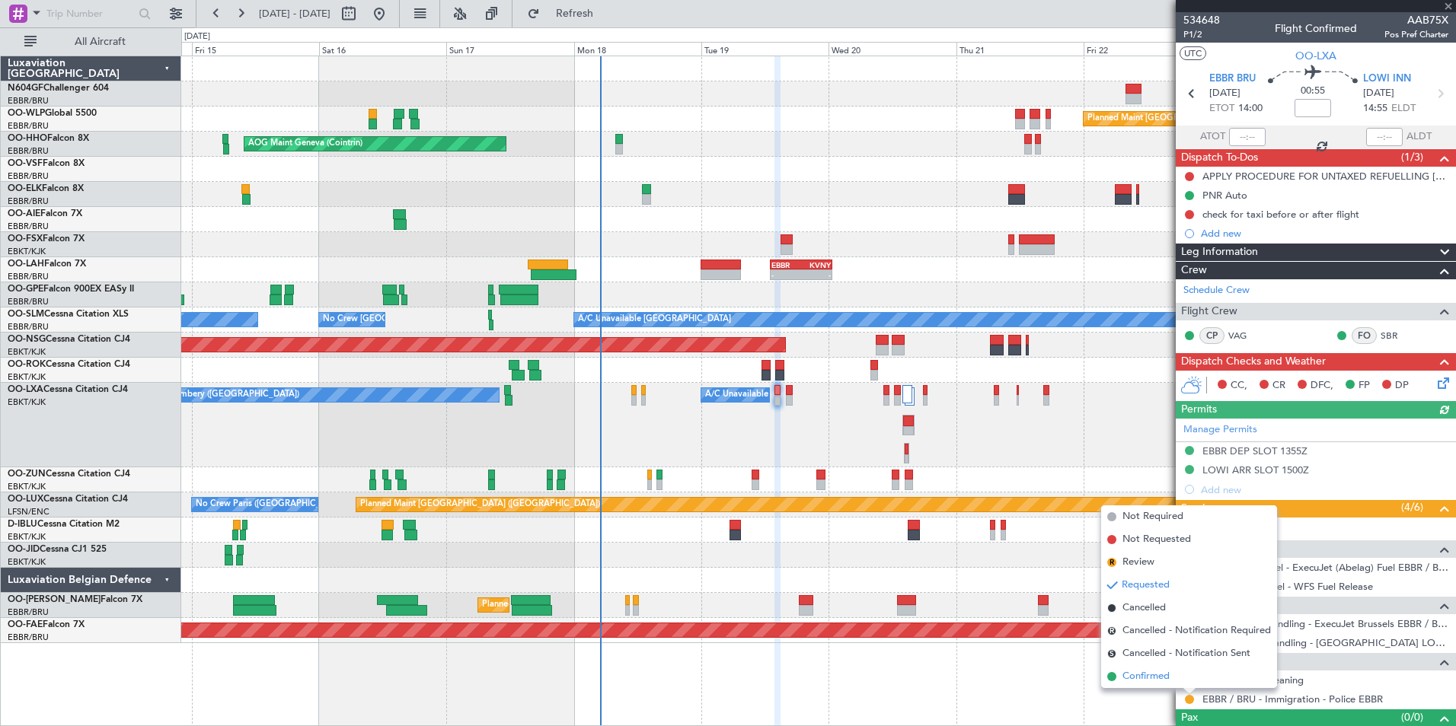
click at [1146, 675] on span "Confirmed" at bounding box center [1145, 676] width 47 height 15
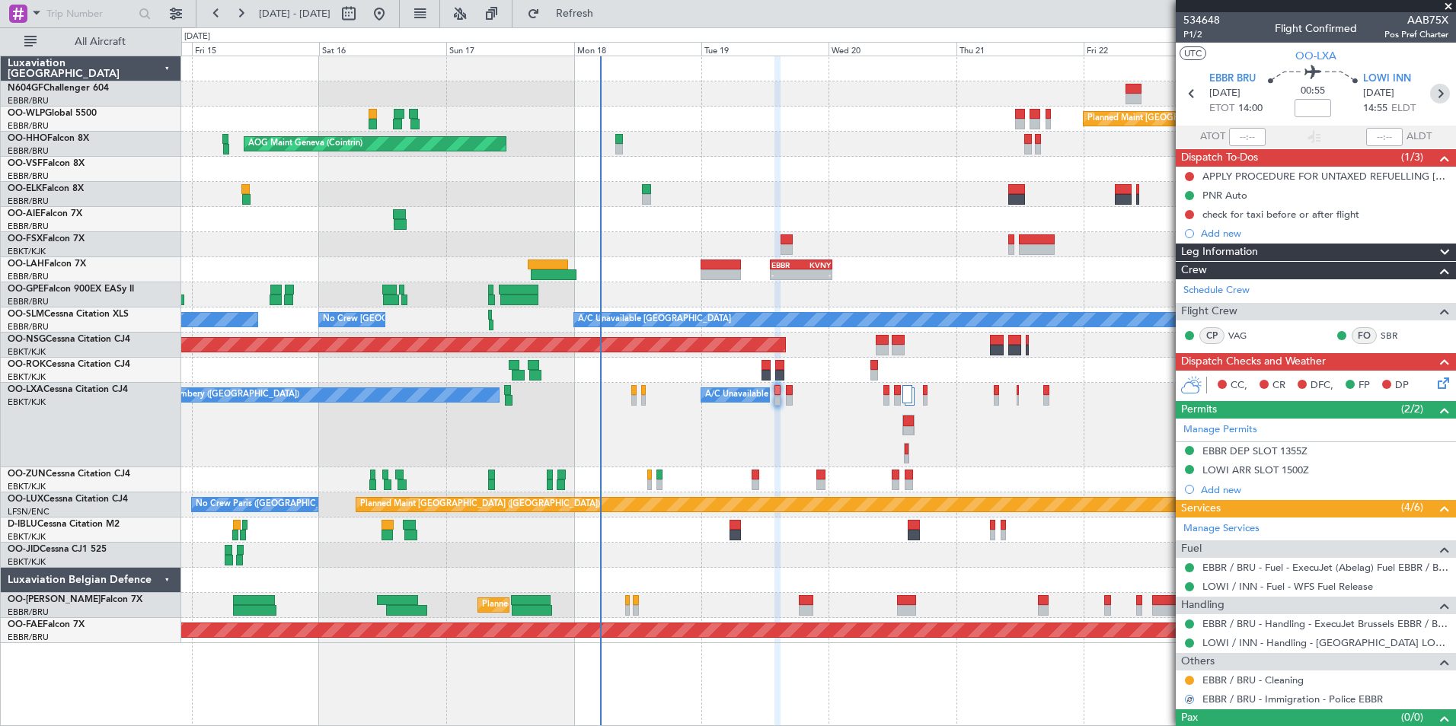
click at [1435, 94] on icon at bounding box center [1440, 94] width 20 height 20
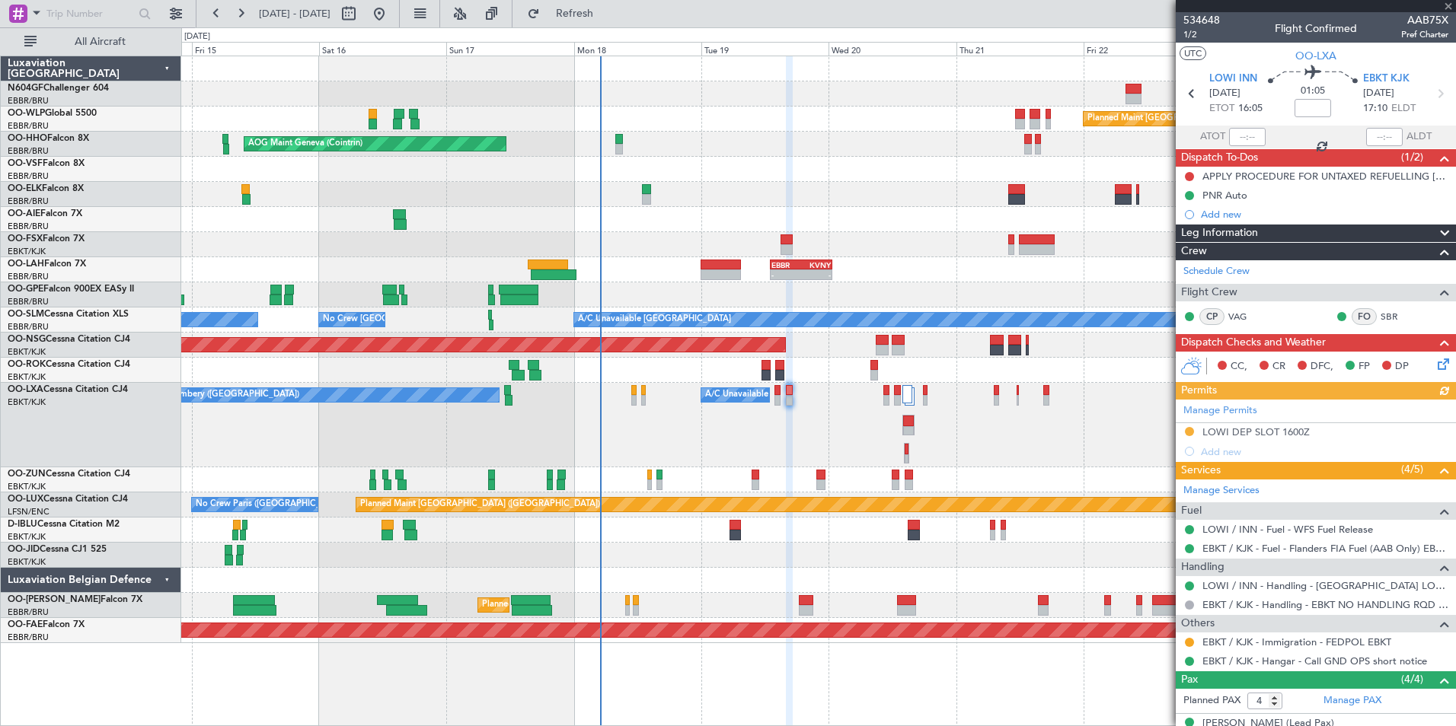
scroll to position [124, 0]
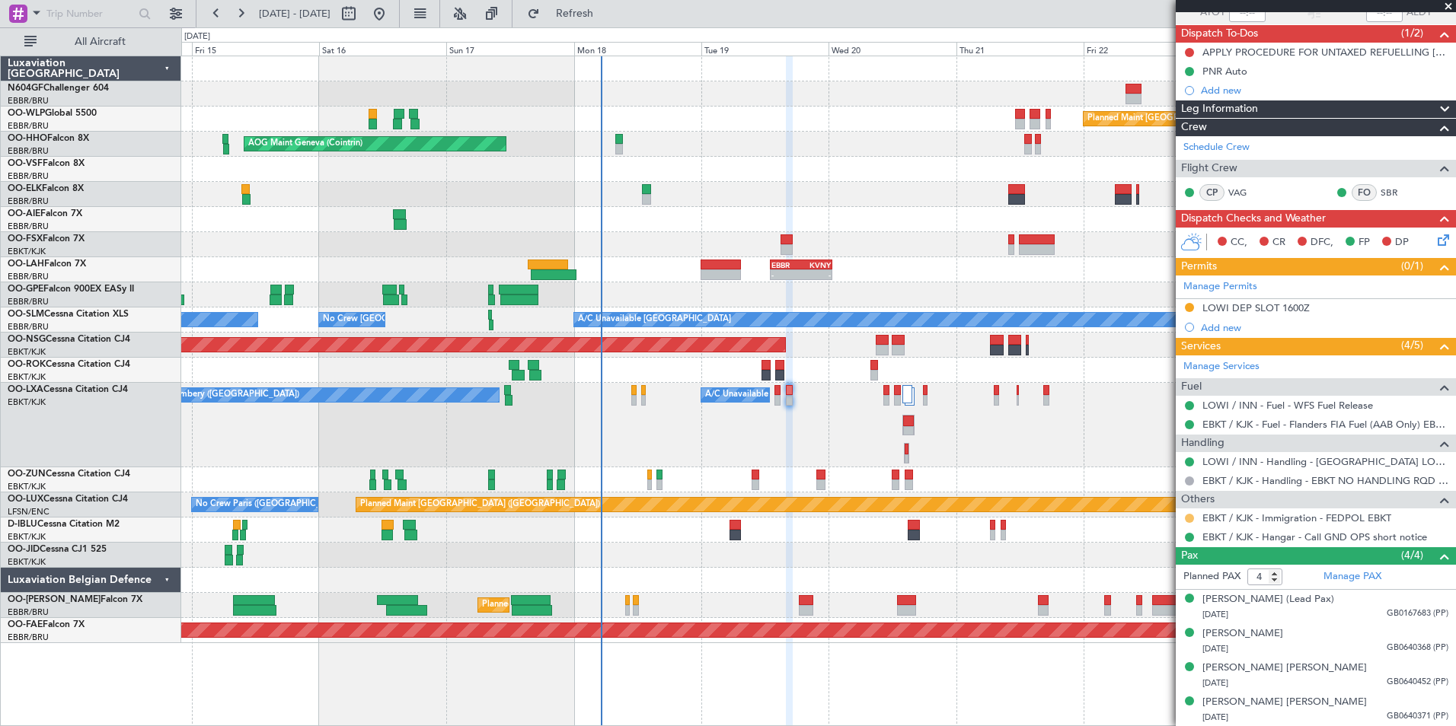
click at [1189, 518] on button at bounding box center [1189, 518] width 9 height 9
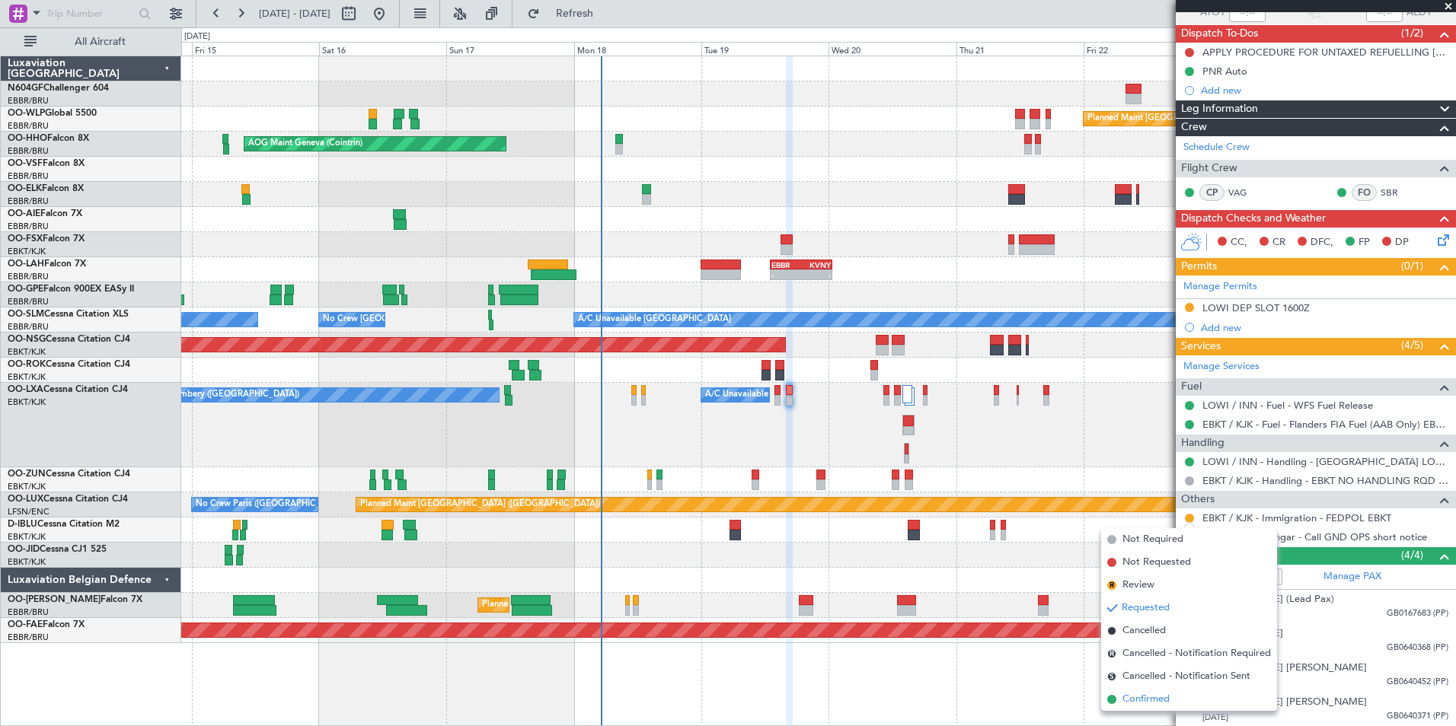
click at [1137, 697] on span "Confirmed" at bounding box center [1145, 699] width 47 height 15
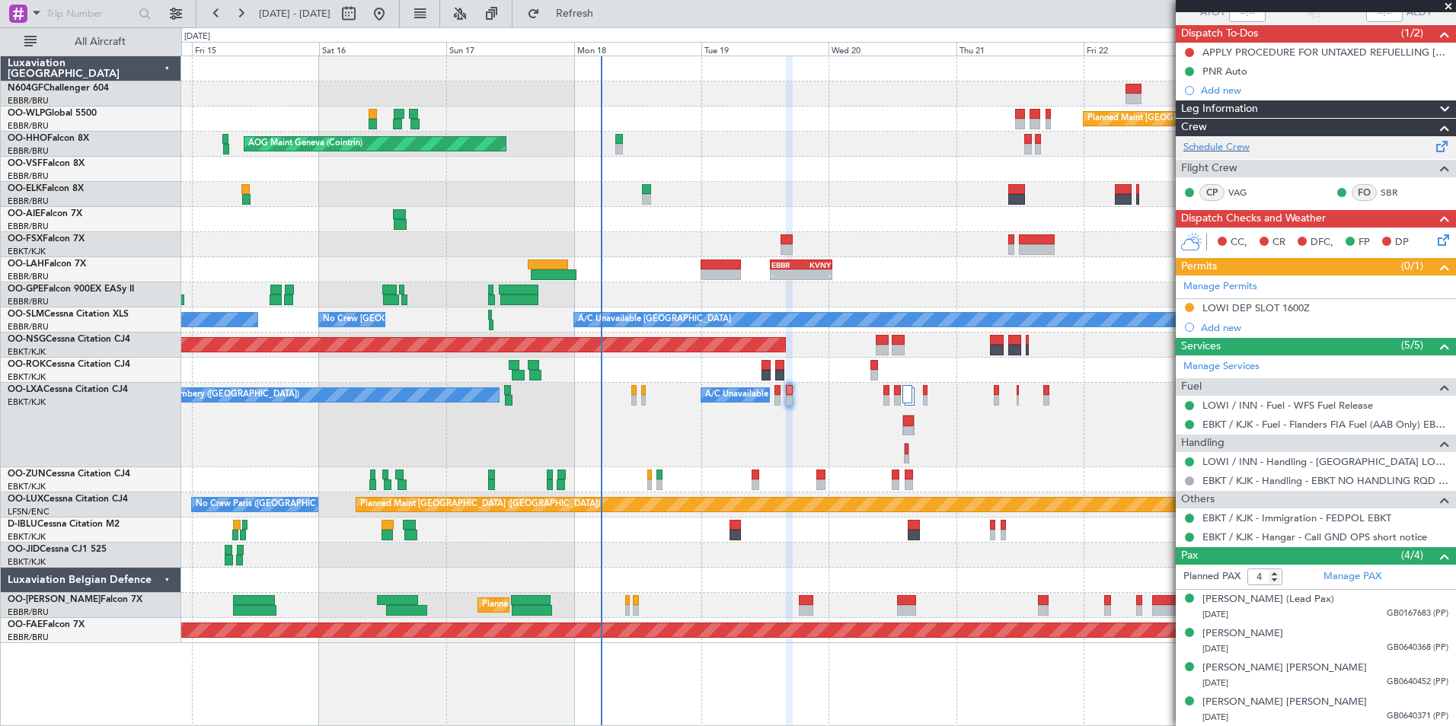
scroll to position [0, 0]
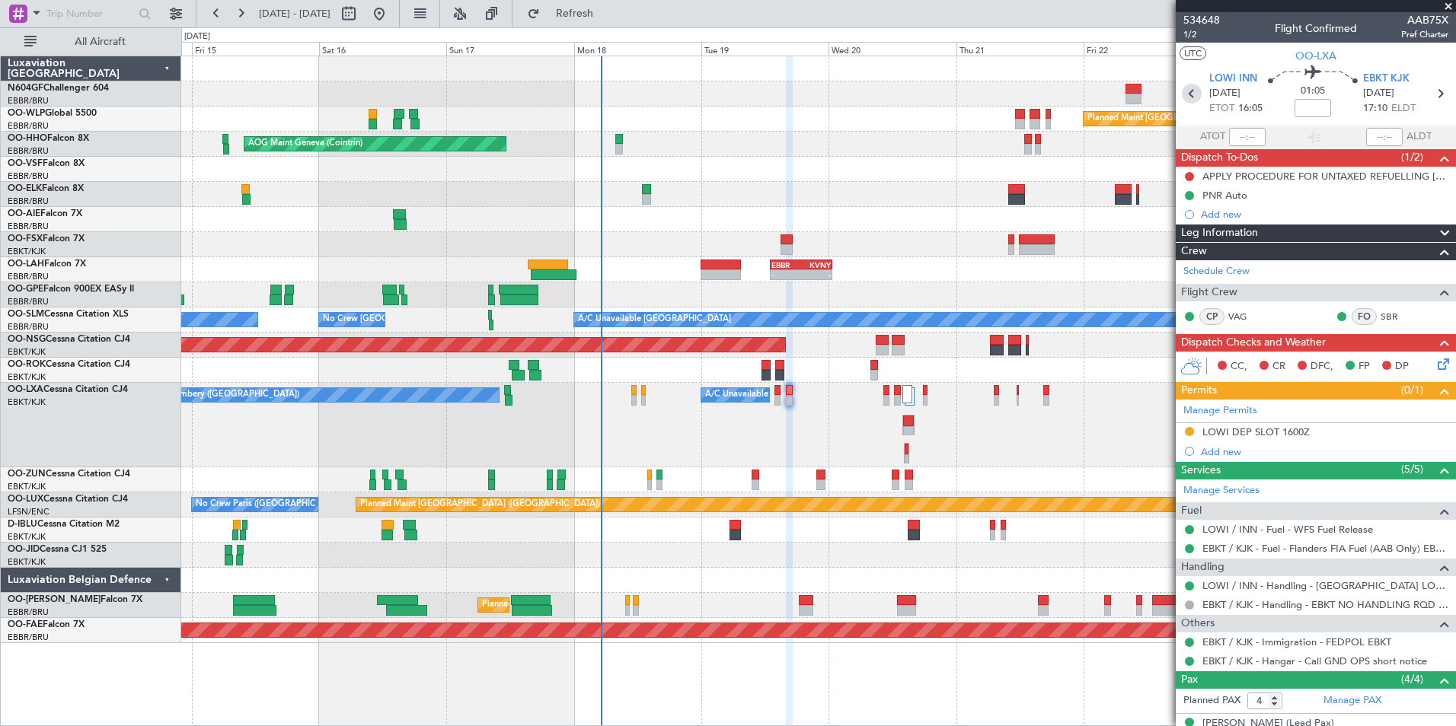
click at [1190, 94] on icon at bounding box center [1192, 94] width 20 height 20
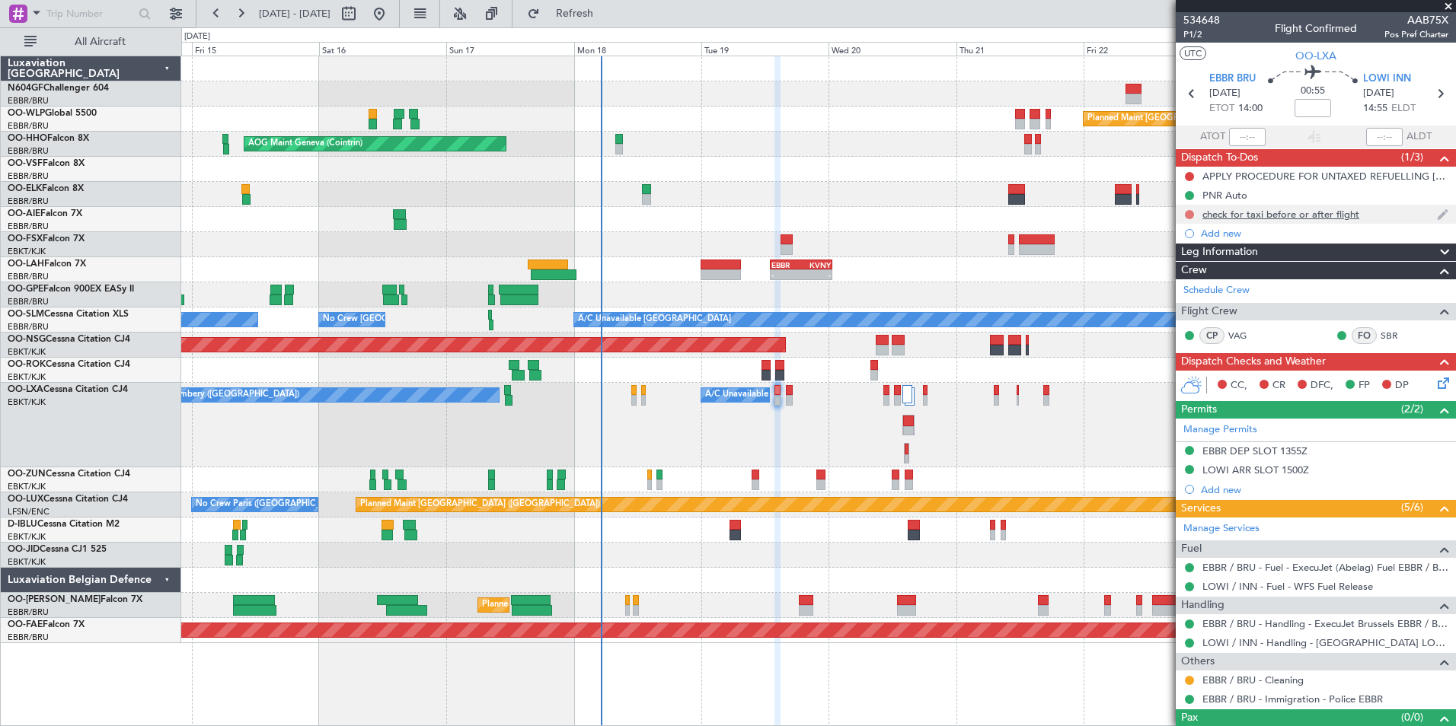
click at [1188, 212] on button at bounding box center [1189, 214] width 9 height 9
click at [1169, 260] on li "In Progress" at bounding box center [1190, 258] width 81 height 23
click at [1435, 392] on div "CC, CR DFC, FP DP" at bounding box center [1315, 386] width 280 height 30
click at [1435, 386] on icon at bounding box center [1440, 381] width 12 height 12
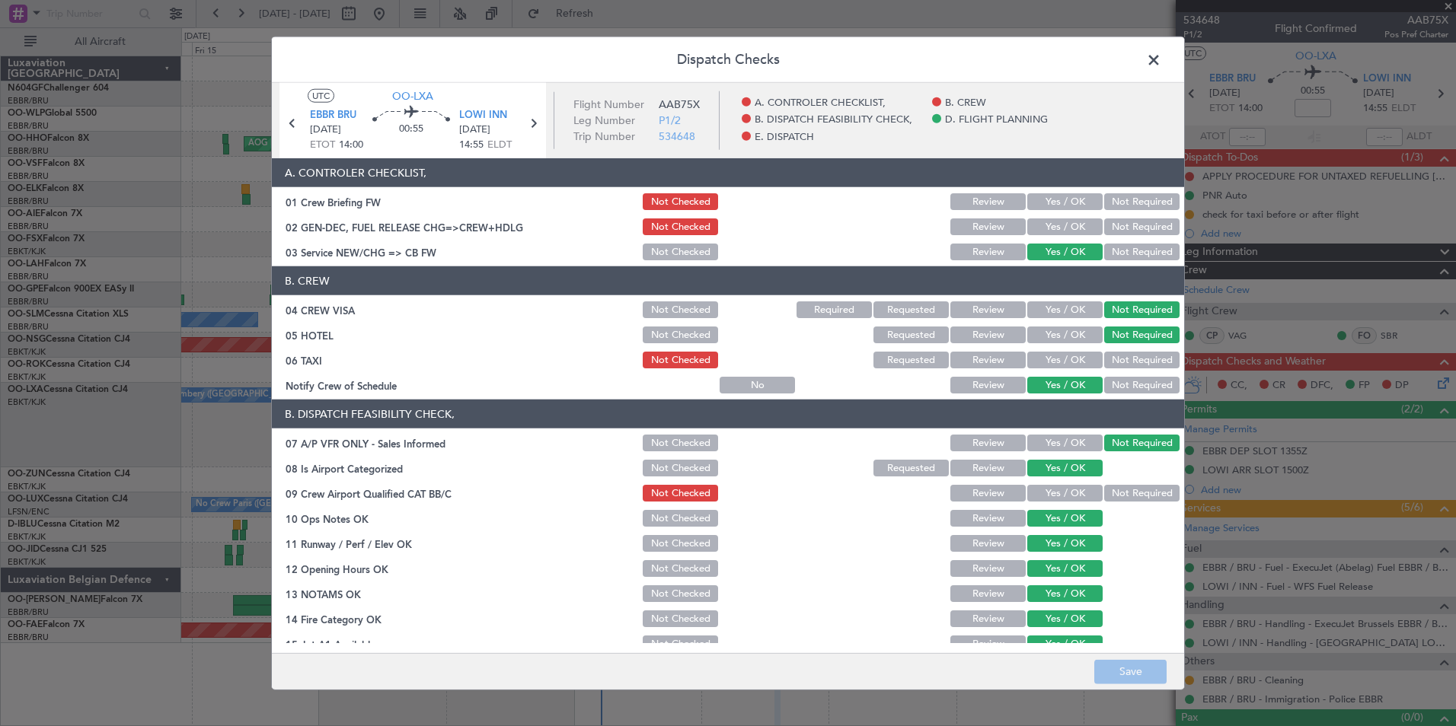
click at [919, 358] on button "Requested" at bounding box center [910, 360] width 75 height 17
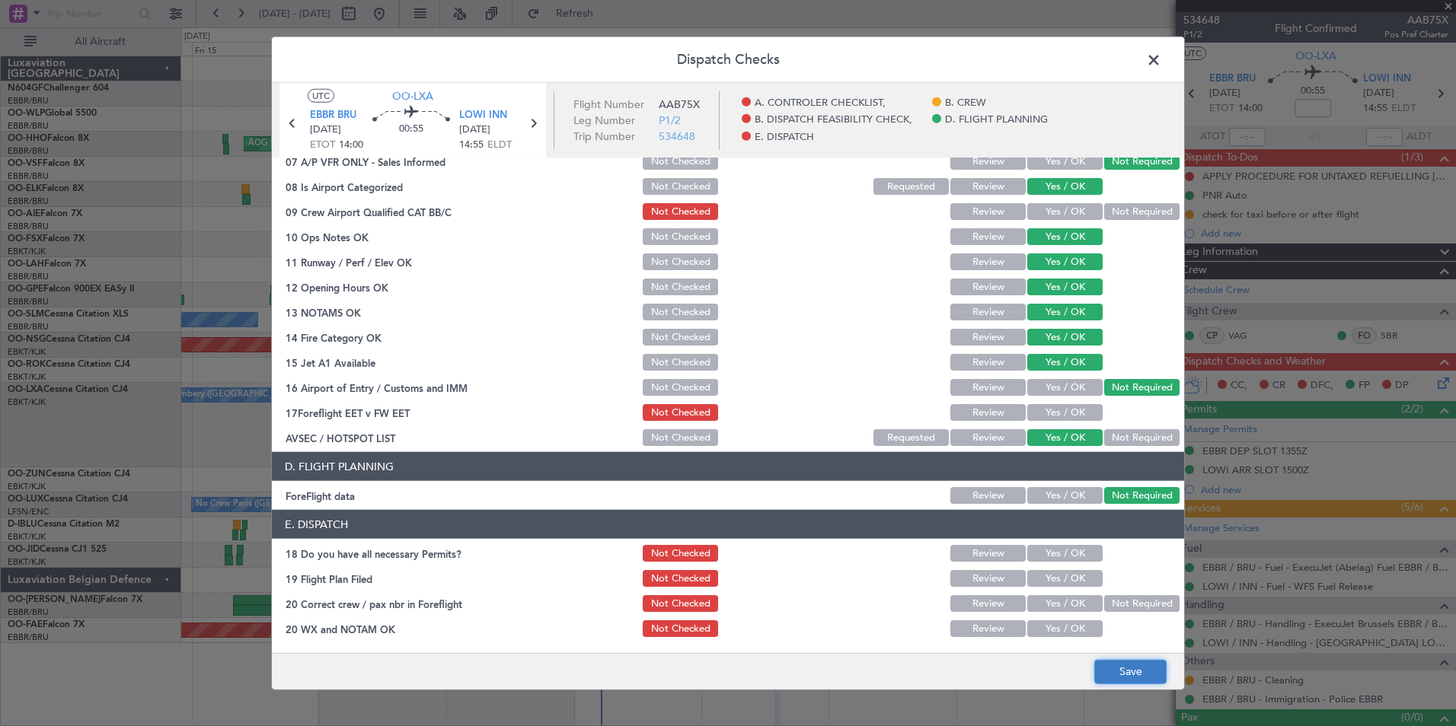
click at [1132, 671] on button "Save" at bounding box center [1130, 671] width 72 height 24
click at [1161, 55] on span at bounding box center [1161, 64] width 0 height 30
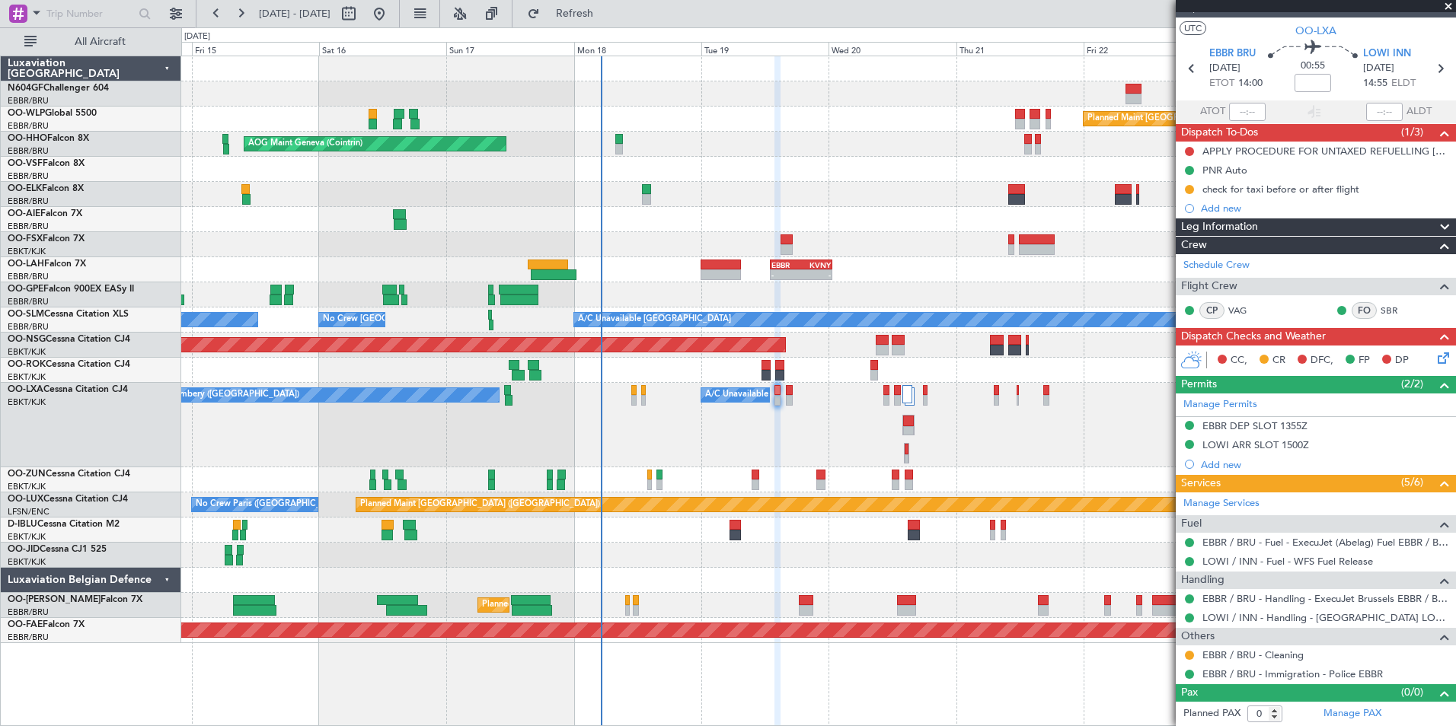
scroll to position [0, 0]
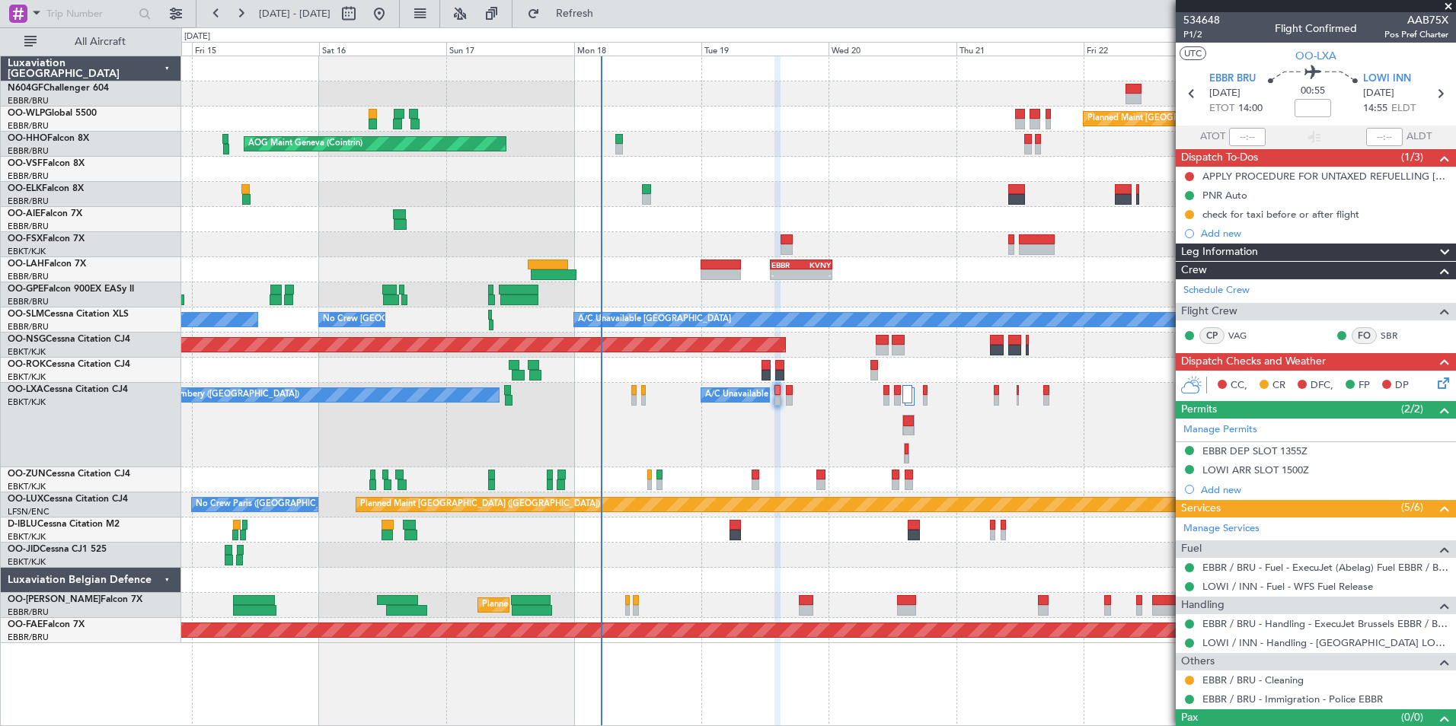
click at [1434, 385] on icon at bounding box center [1440, 381] width 12 height 12
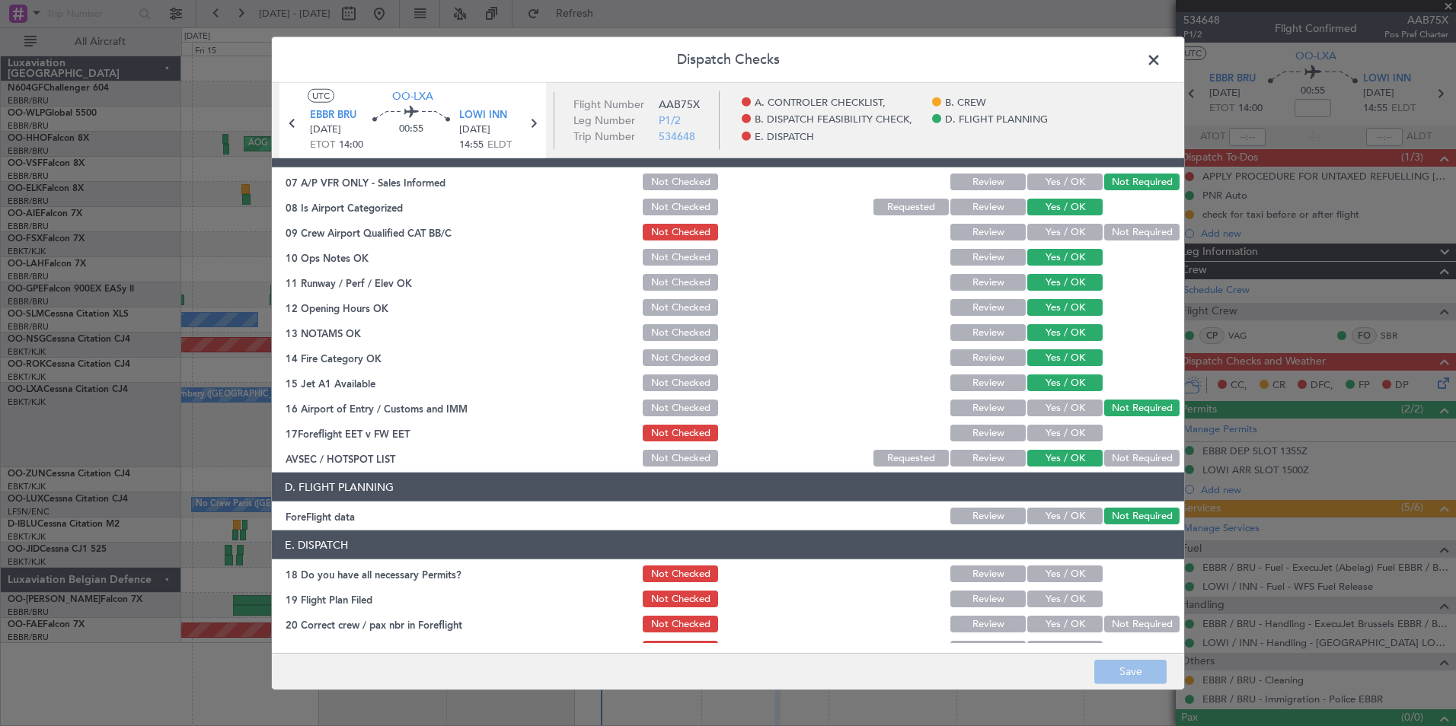
scroll to position [282, 0]
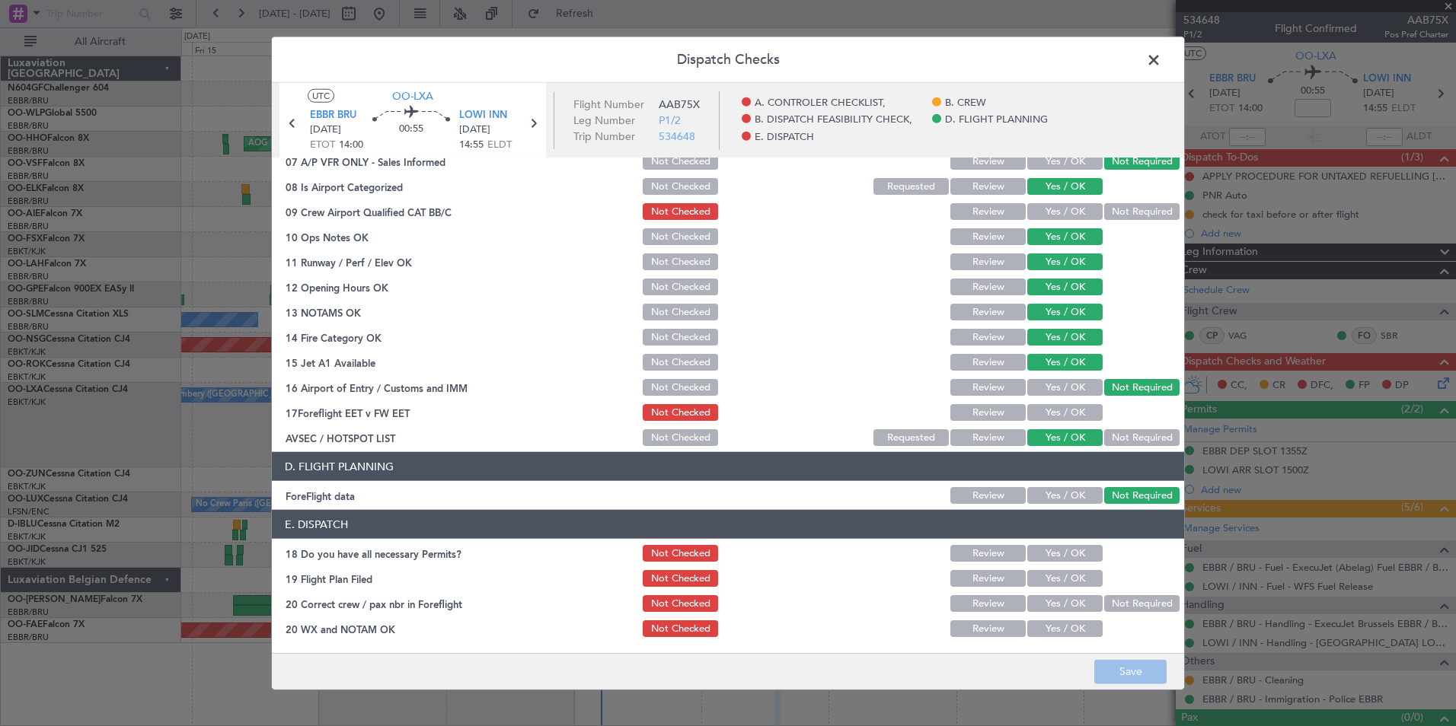
click at [1161, 62] on span at bounding box center [1161, 64] width 0 height 30
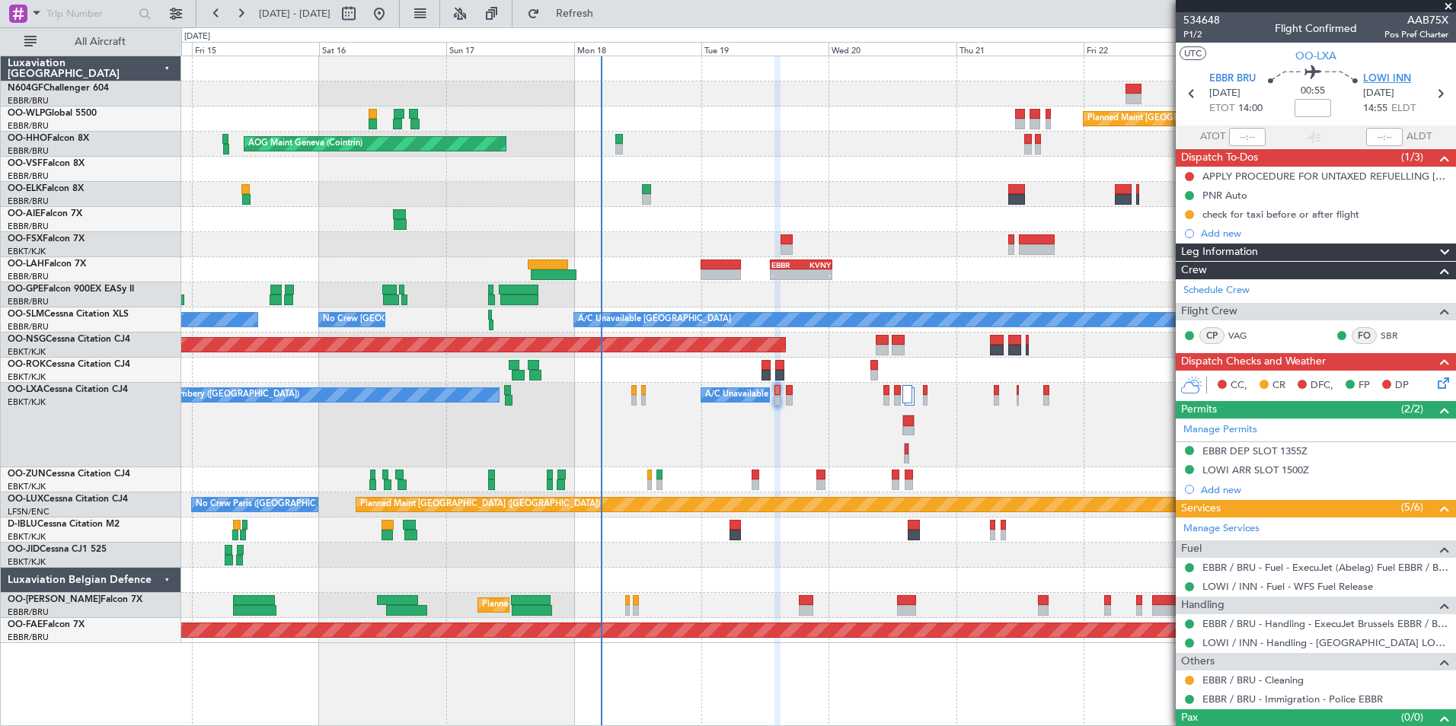
click at [1393, 76] on span "LOWI INN" at bounding box center [1387, 79] width 48 height 15
click at [1322, 62] on span "OO-LXA" at bounding box center [1315, 56] width 41 height 16
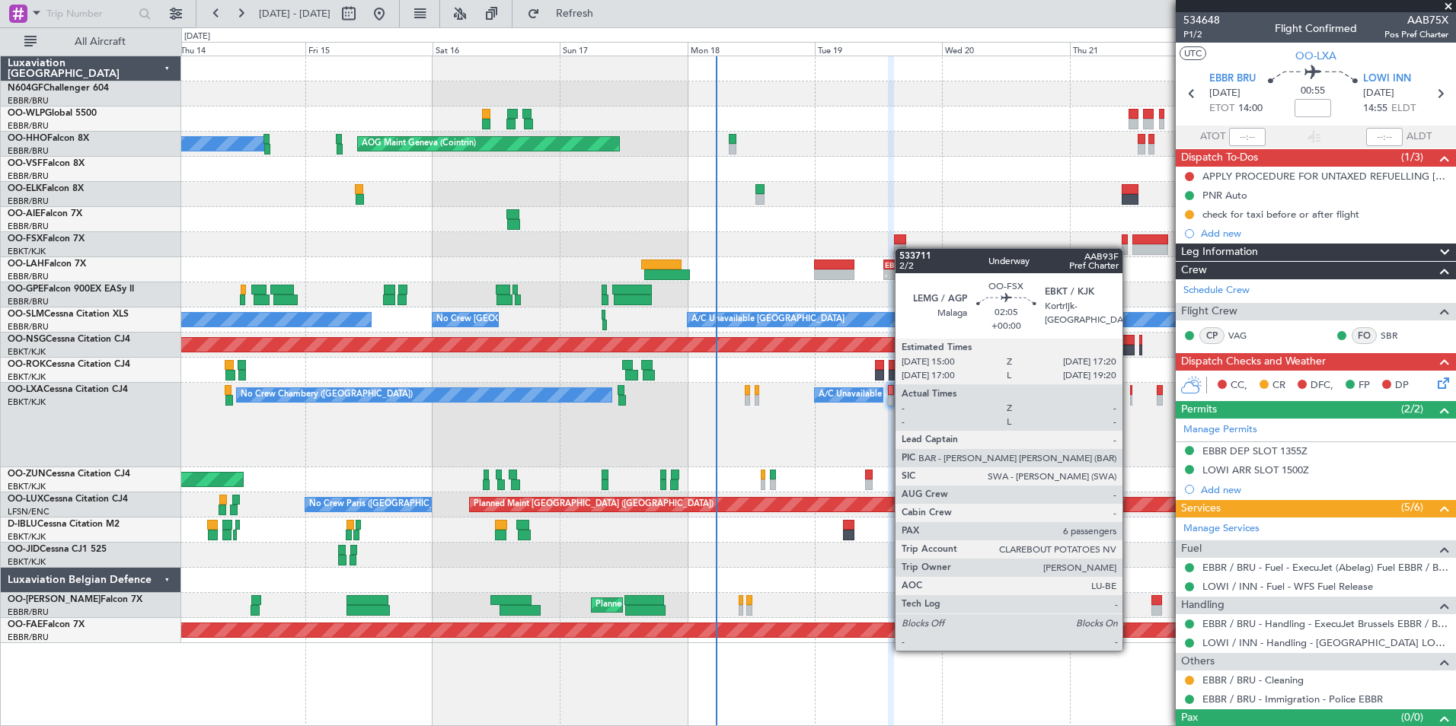
click at [904, 248] on div at bounding box center [900, 249] width 13 height 11
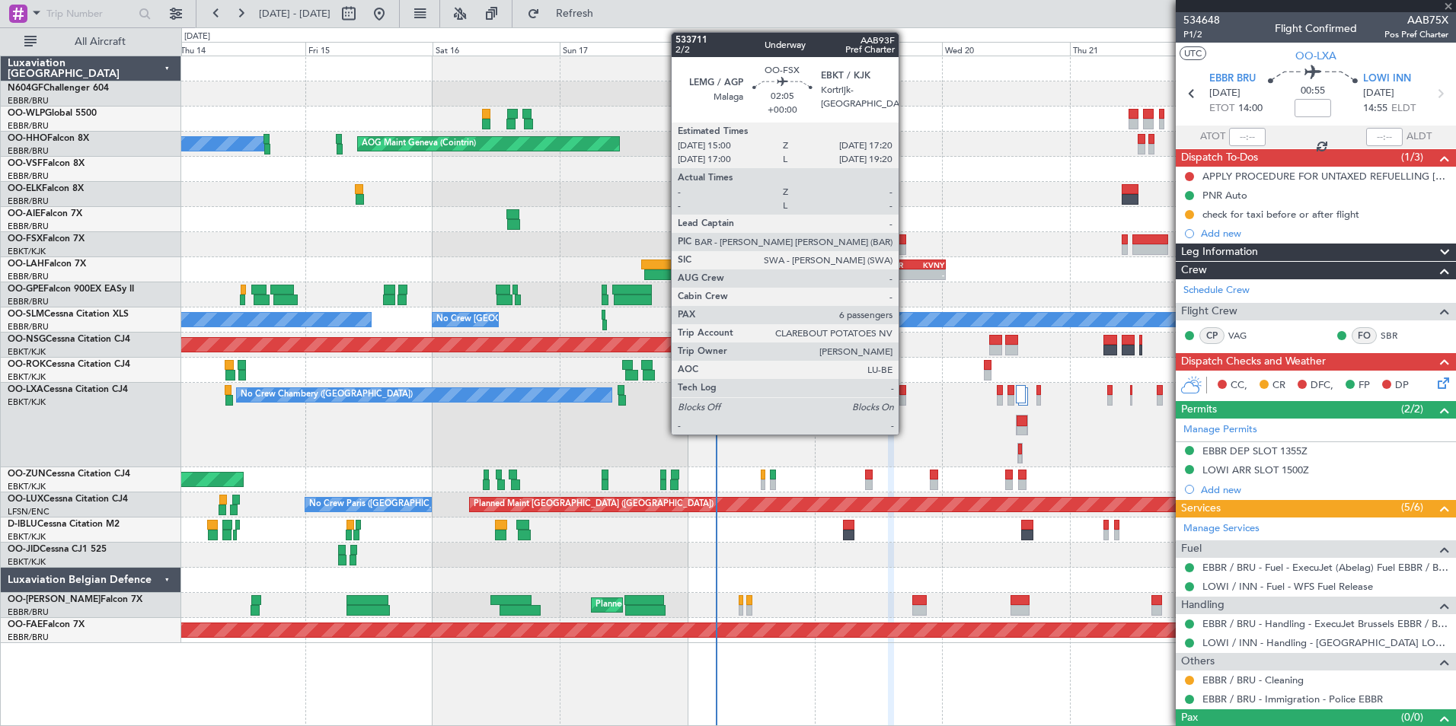
click at [905, 244] on div at bounding box center [900, 239] width 13 height 11
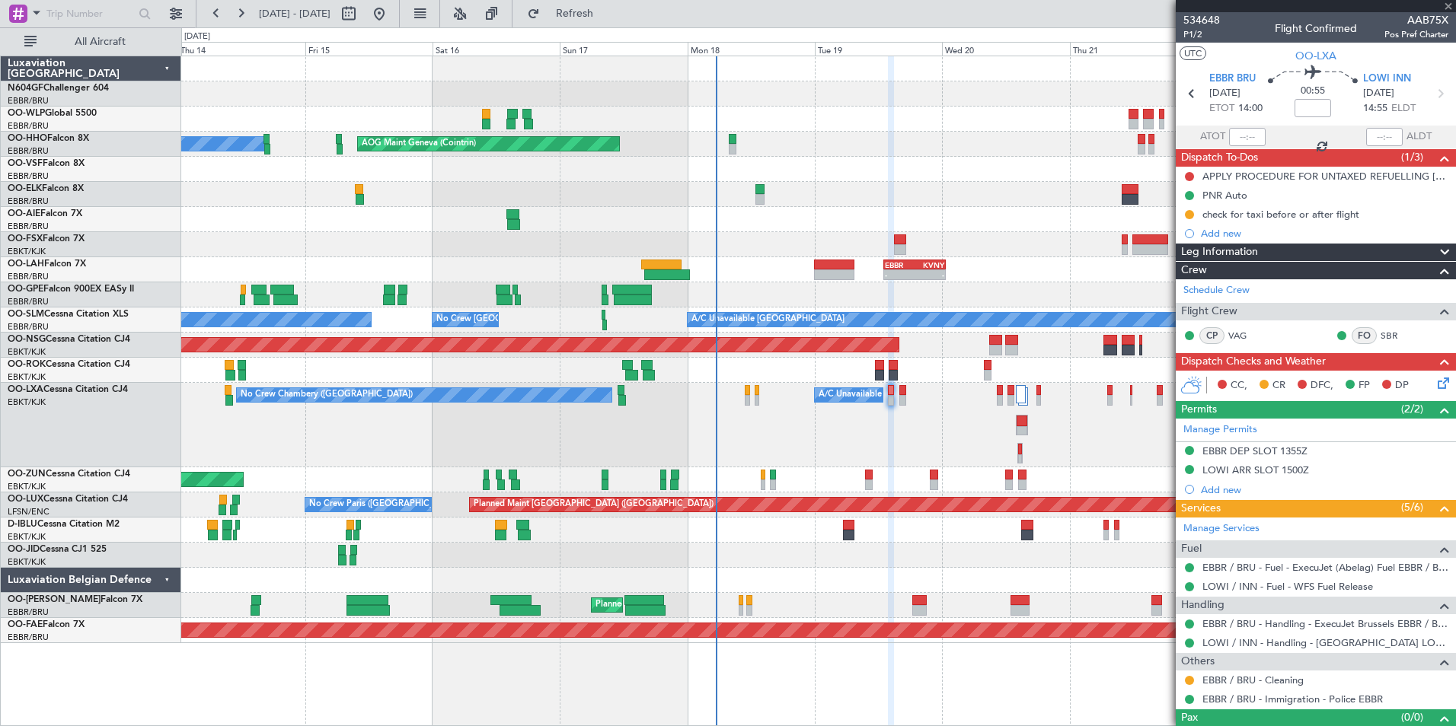
type input "6"
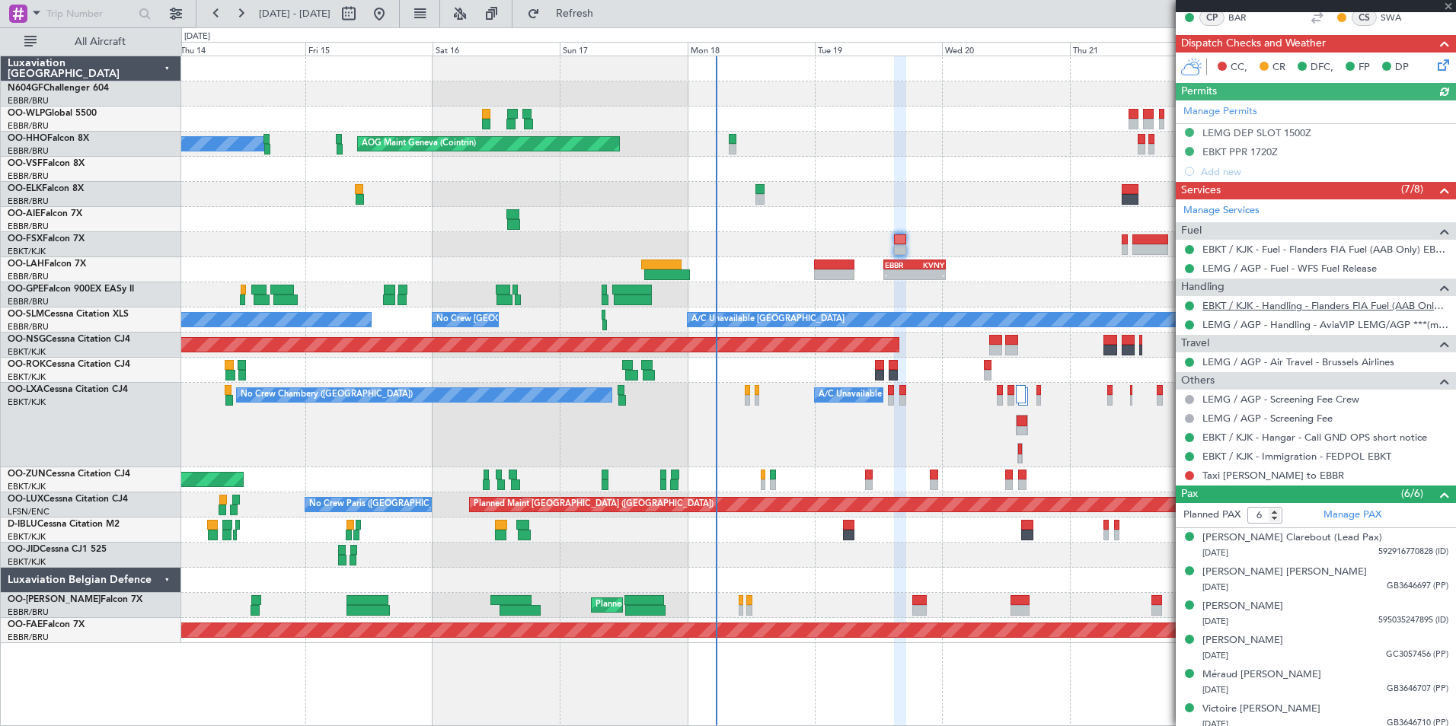
scroll to position [325, 0]
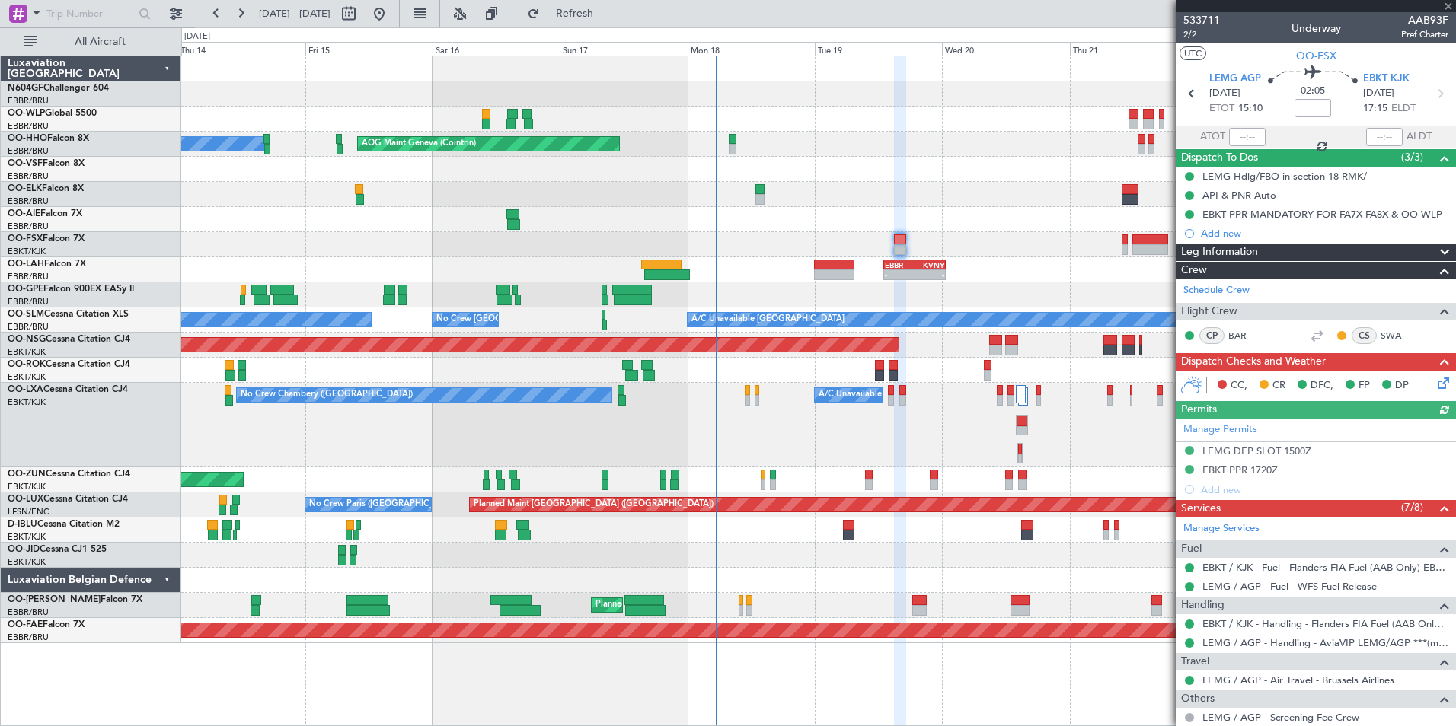
scroll to position [325, 0]
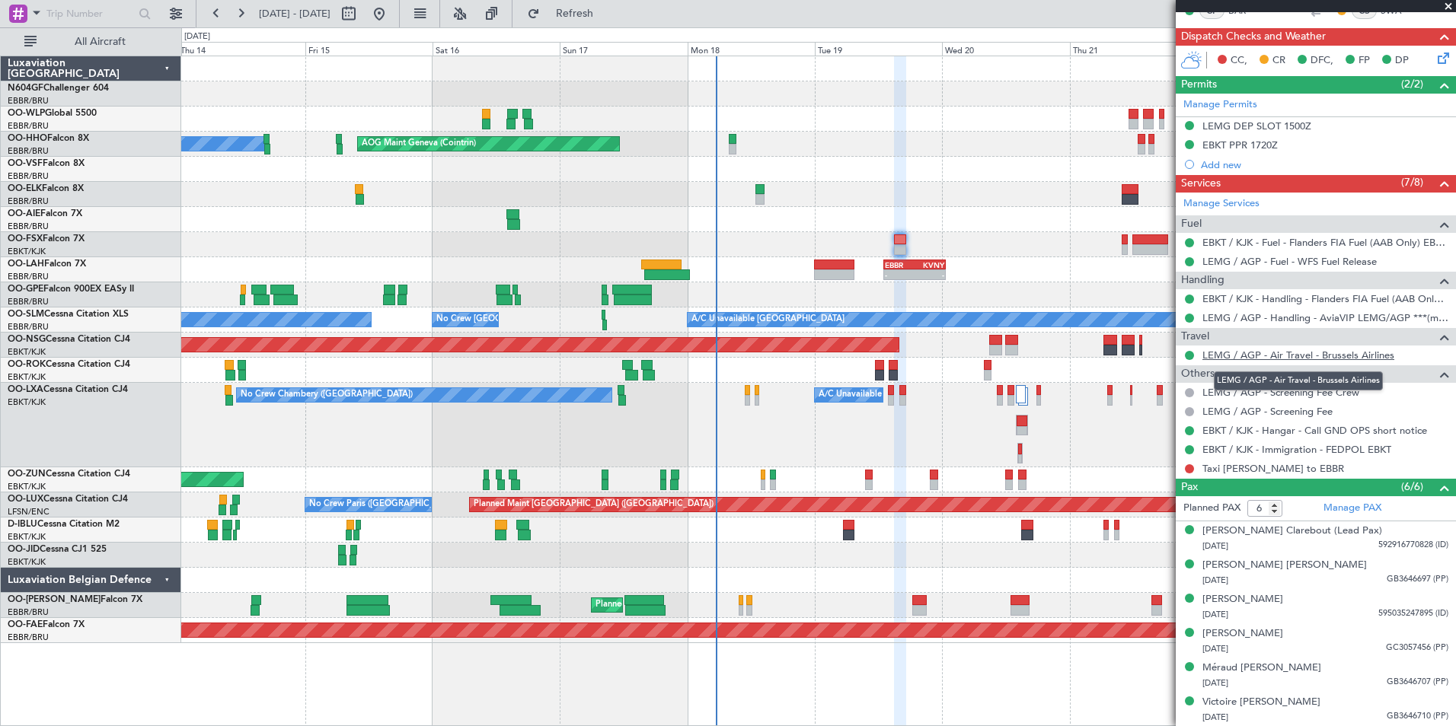
click at [1387, 357] on link "LEMG / AGP - Air Travel - Brussels Airlines" at bounding box center [1298, 355] width 192 height 13
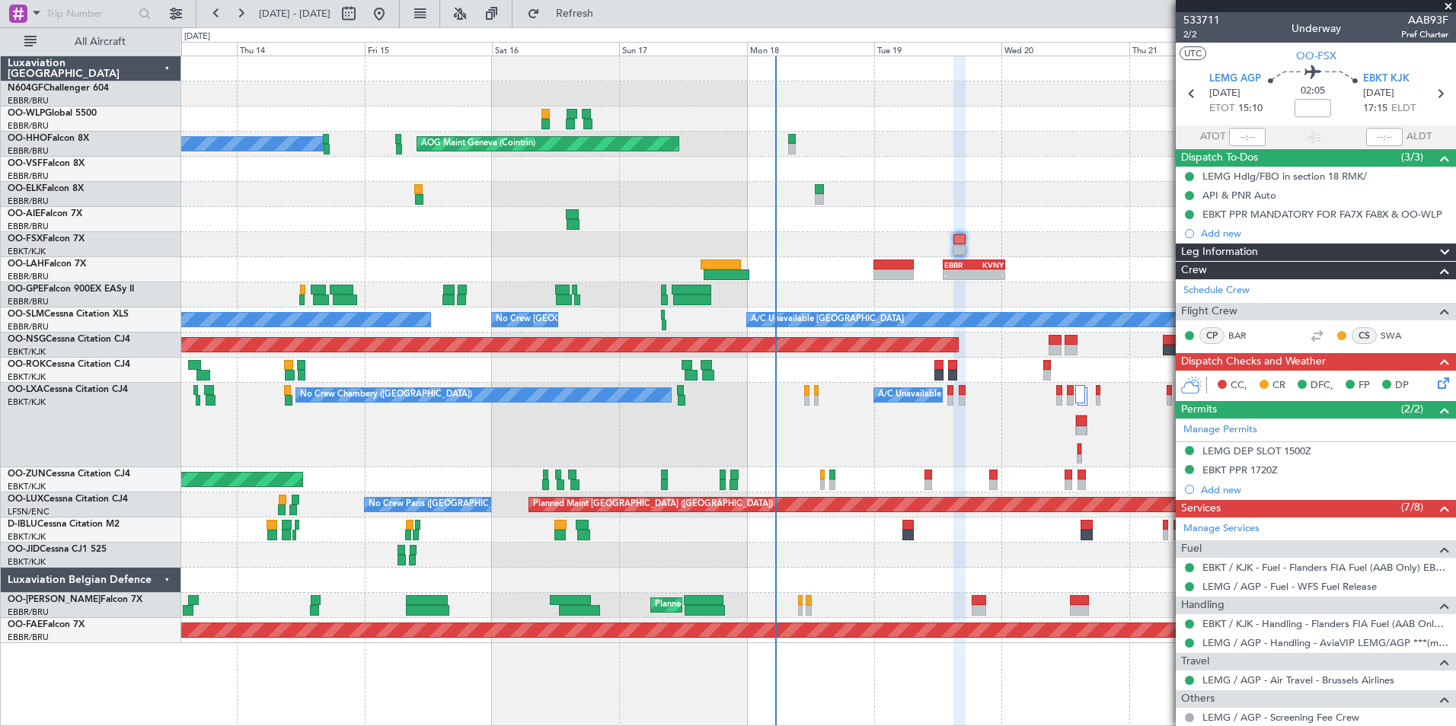
click at [1073, 298] on div "No Crew Brussels (Brussels National) No Crew Brussels (Brussels National)" at bounding box center [818, 294] width 1274 height 25
click at [601, 11] on span "Refresh" at bounding box center [575, 13] width 64 height 11
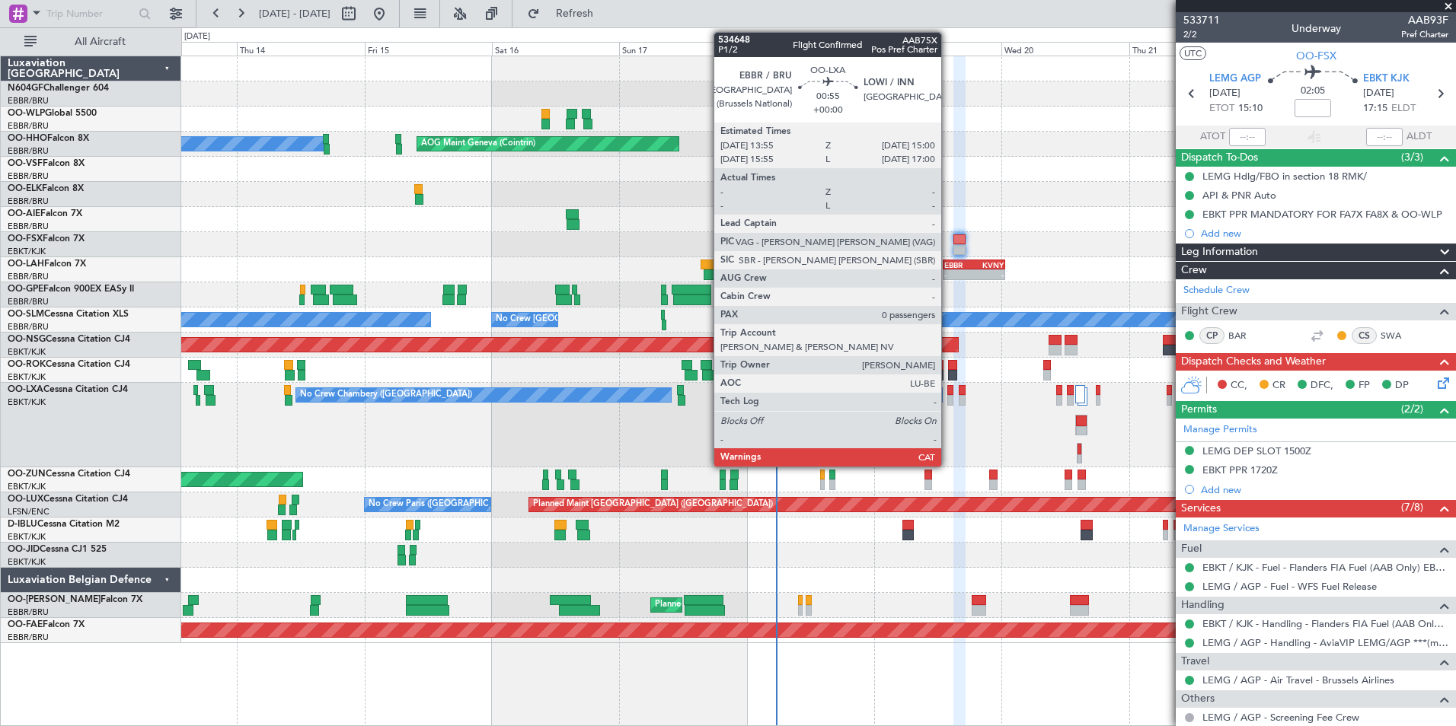
click at [948, 402] on div at bounding box center [950, 400] width 6 height 11
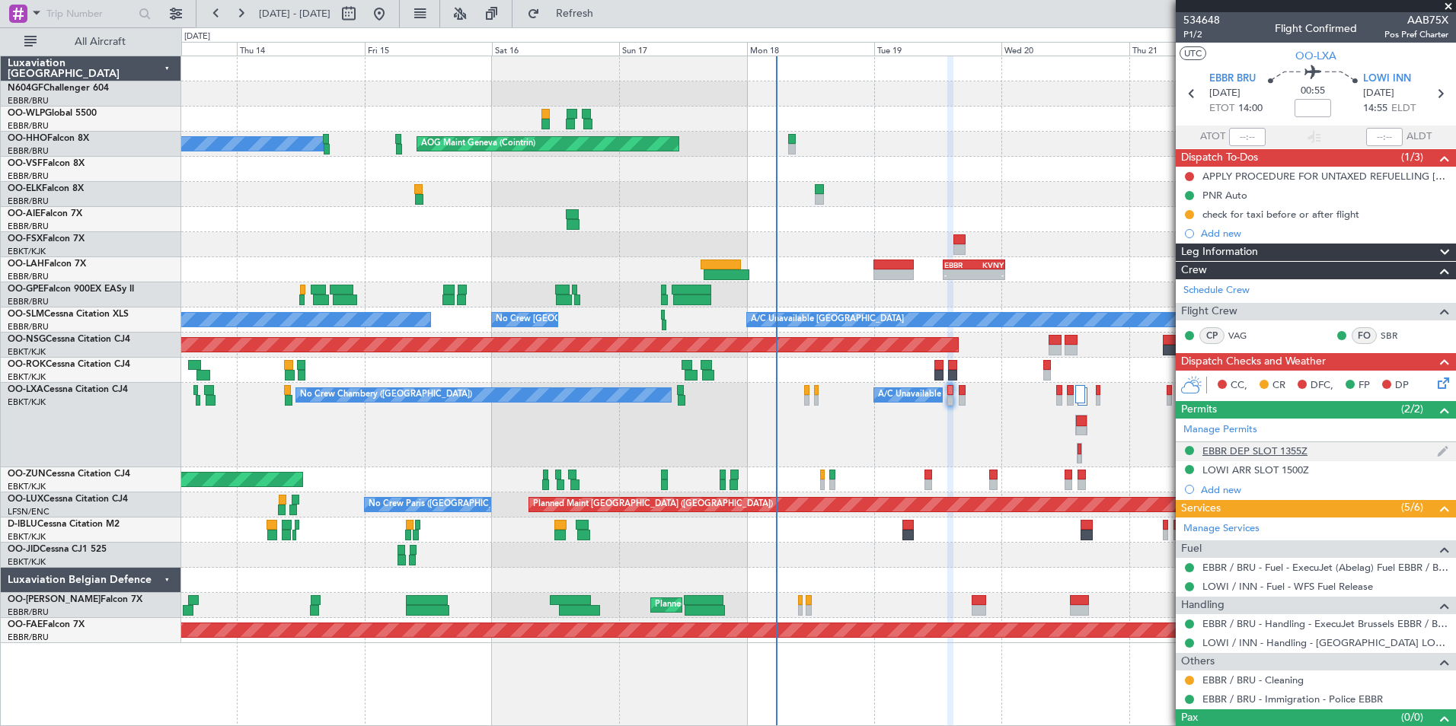
scroll to position [25, 0]
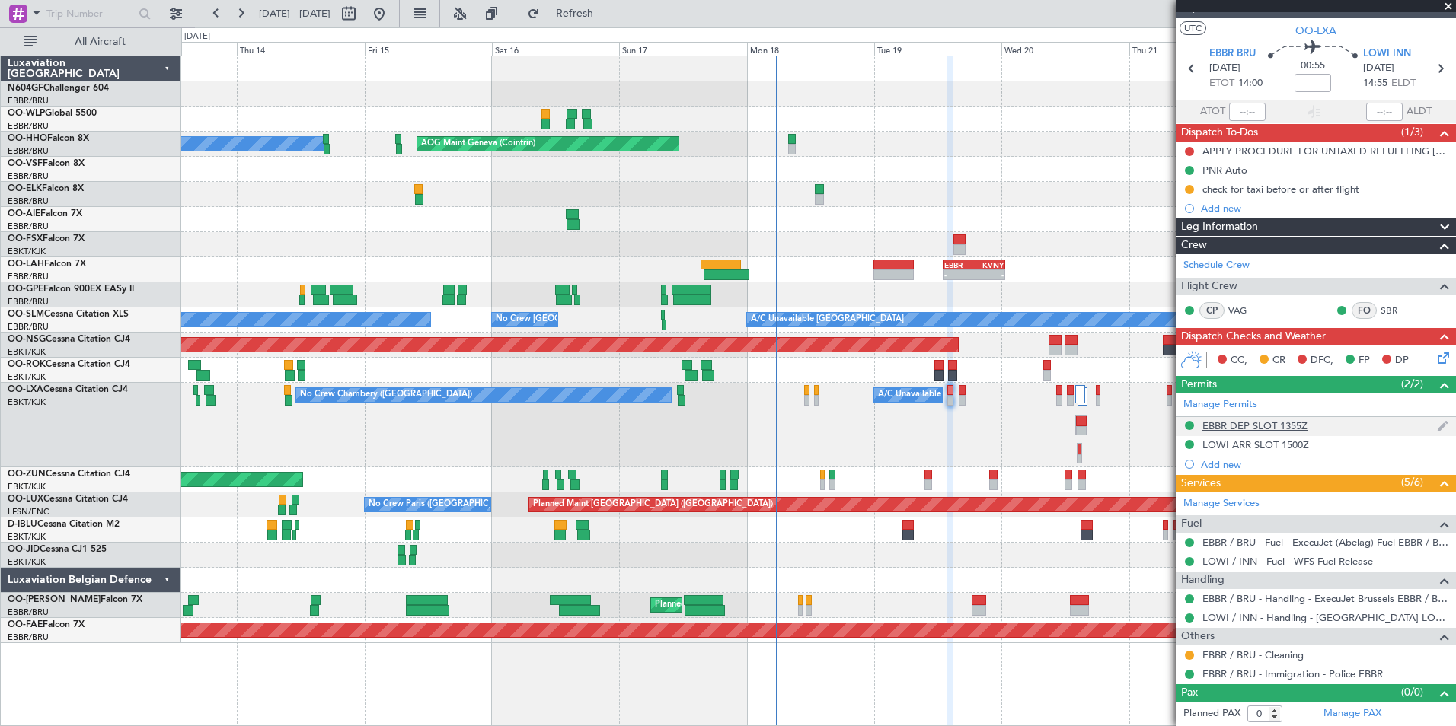
click at [1288, 428] on div "EBBR DEP SLOT 1355Z" at bounding box center [1254, 425] width 105 height 13
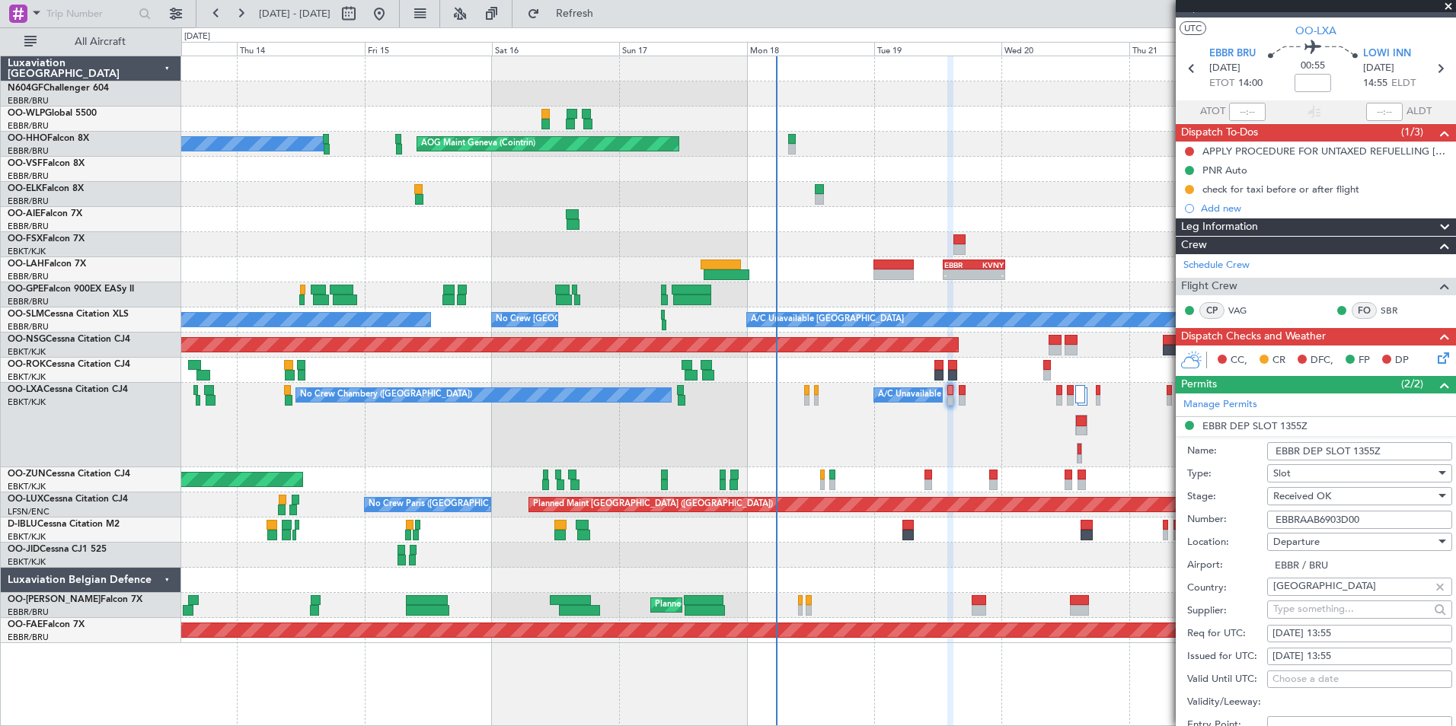
click at [1376, 525] on input "EBBRAAB6903D00" at bounding box center [1359, 520] width 185 height 18
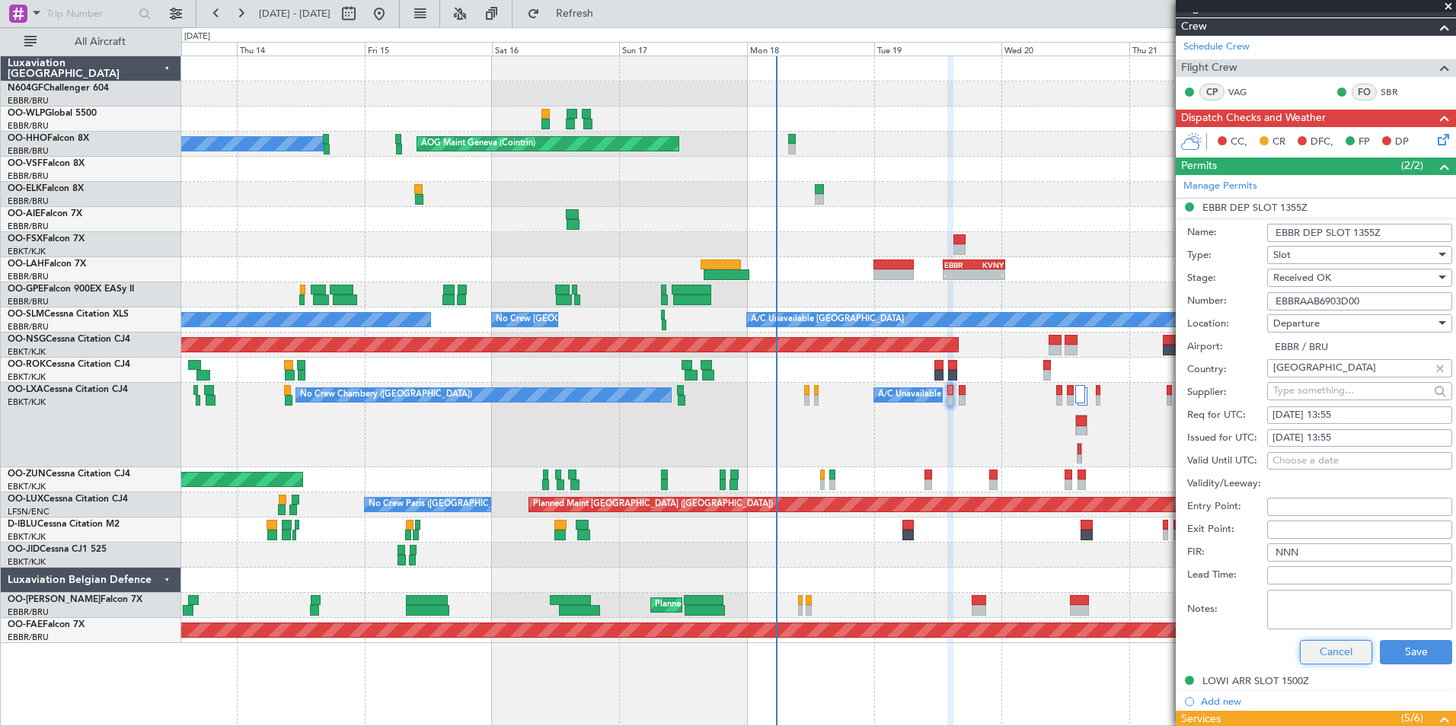
click at [1332, 643] on button "Cancel" at bounding box center [1336, 652] width 72 height 24
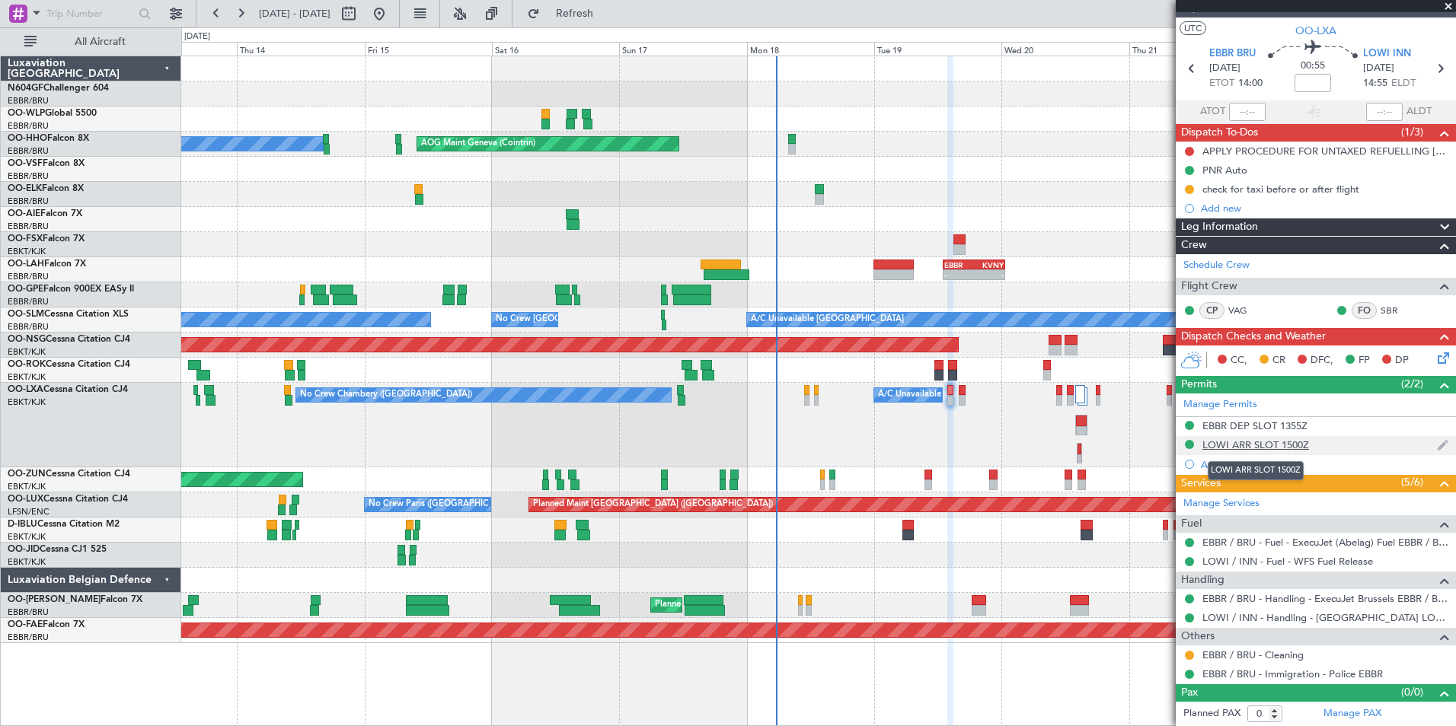
click at [1266, 448] on div "LOWI ARR SLOT 1500Z" at bounding box center [1255, 444] width 107 height 13
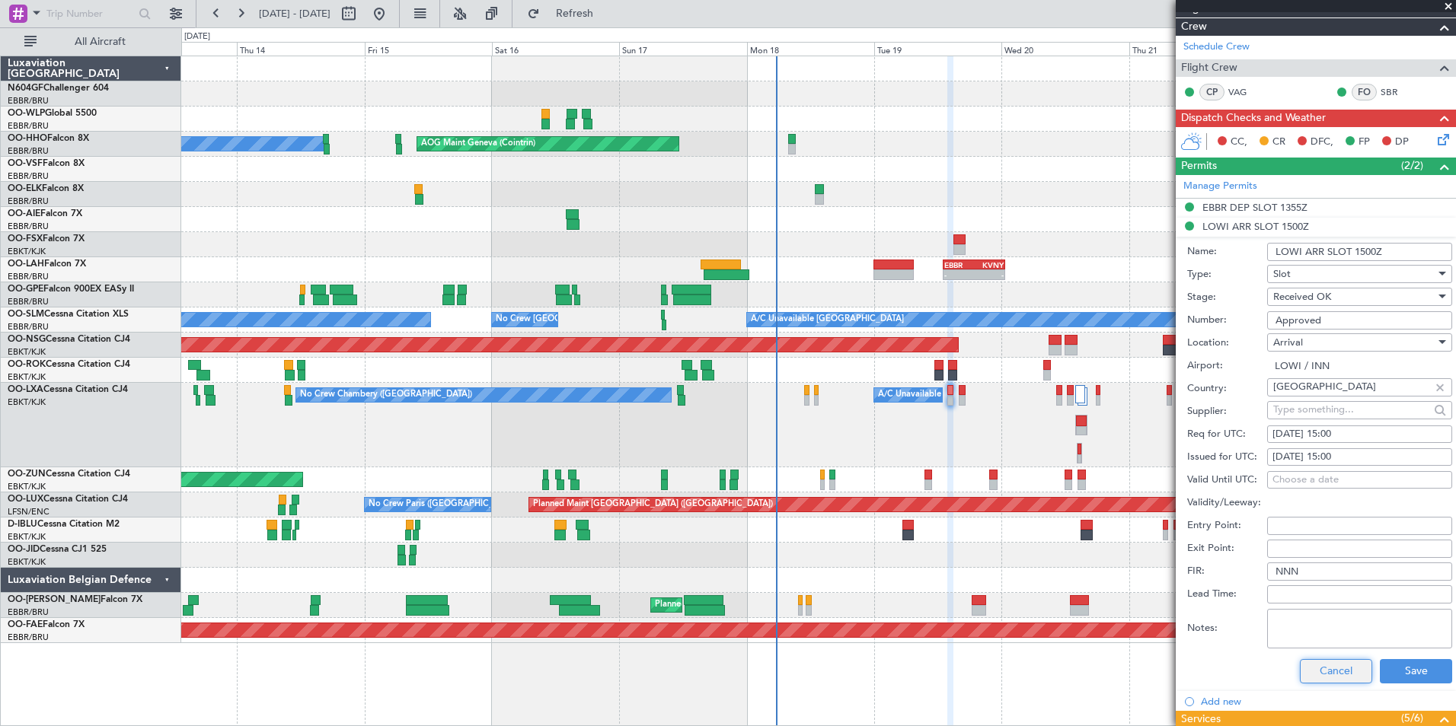
click at [1352, 665] on button "Cancel" at bounding box center [1336, 671] width 72 height 24
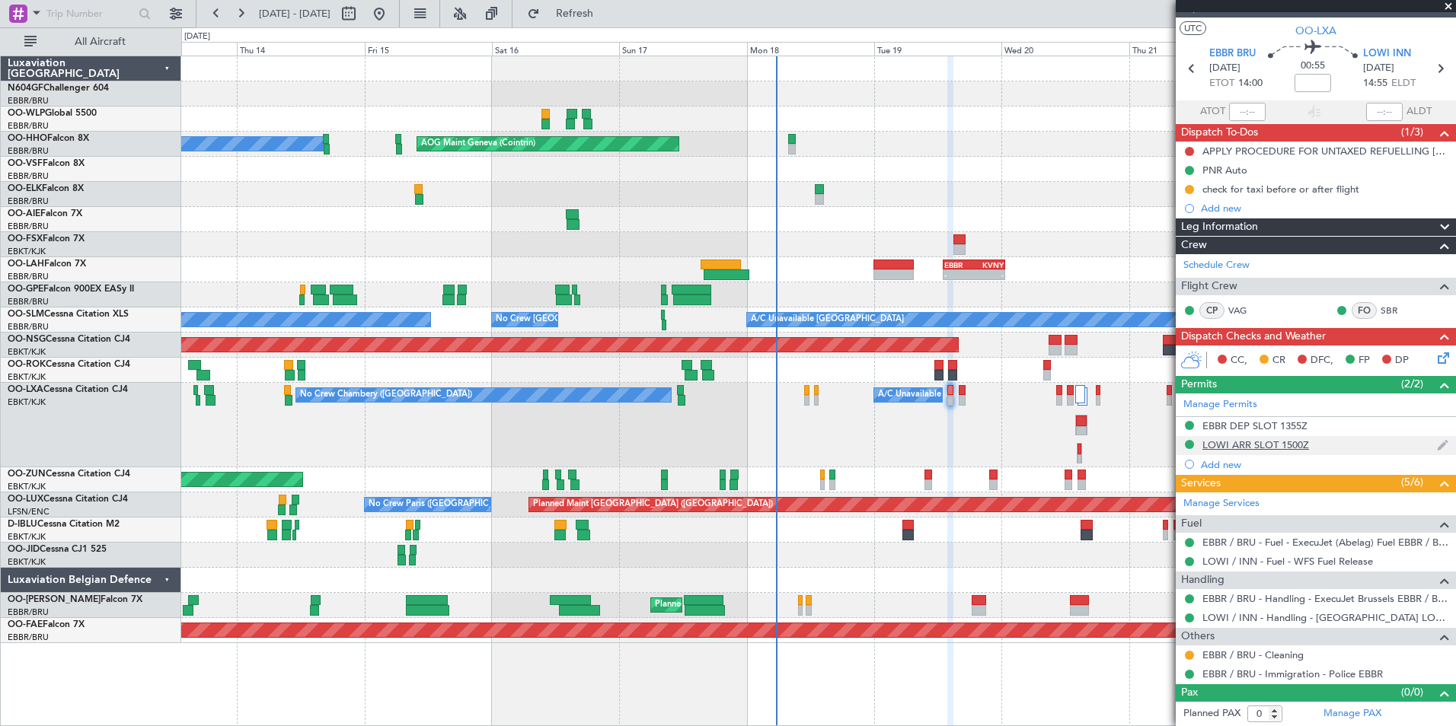
scroll to position [0, 0]
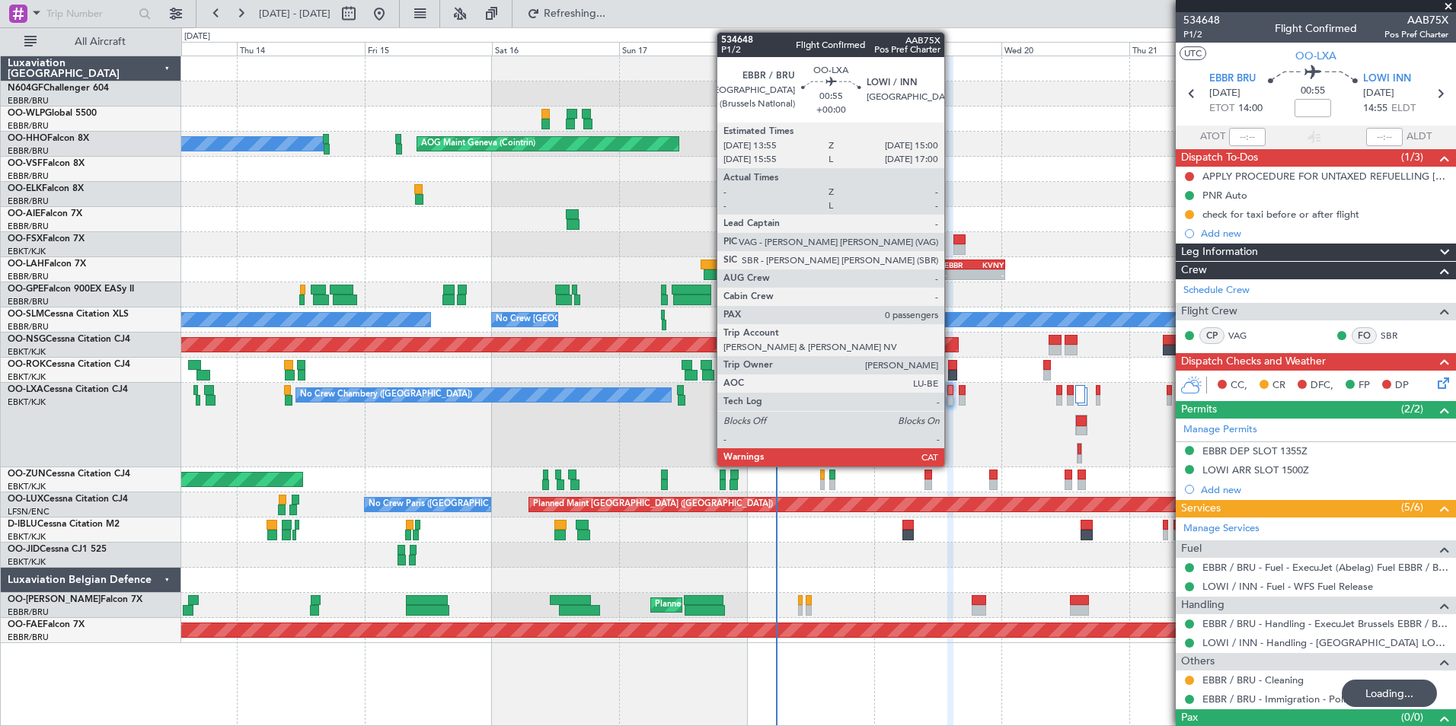
click at [951, 394] on div at bounding box center [950, 390] width 6 height 11
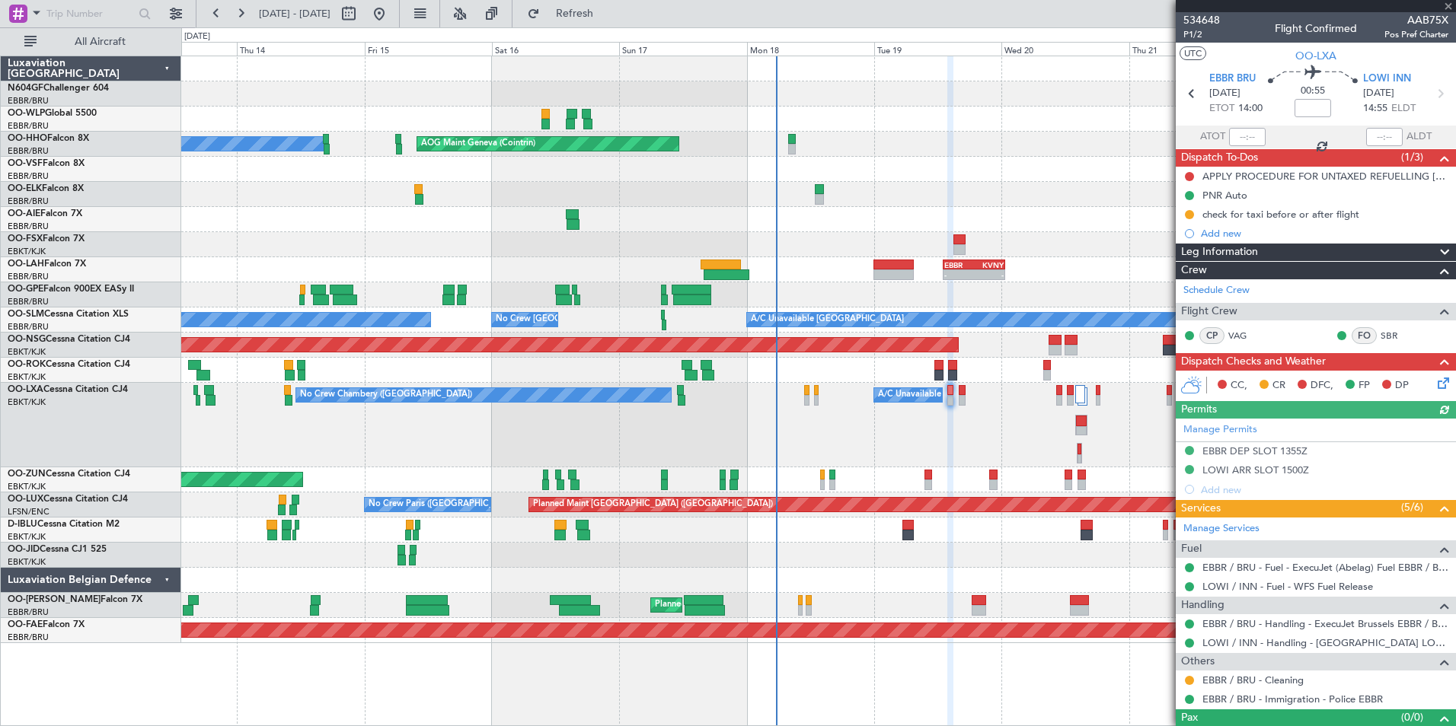
click at [1434, 380] on icon at bounding box center [1440, 381] width 12 height 12
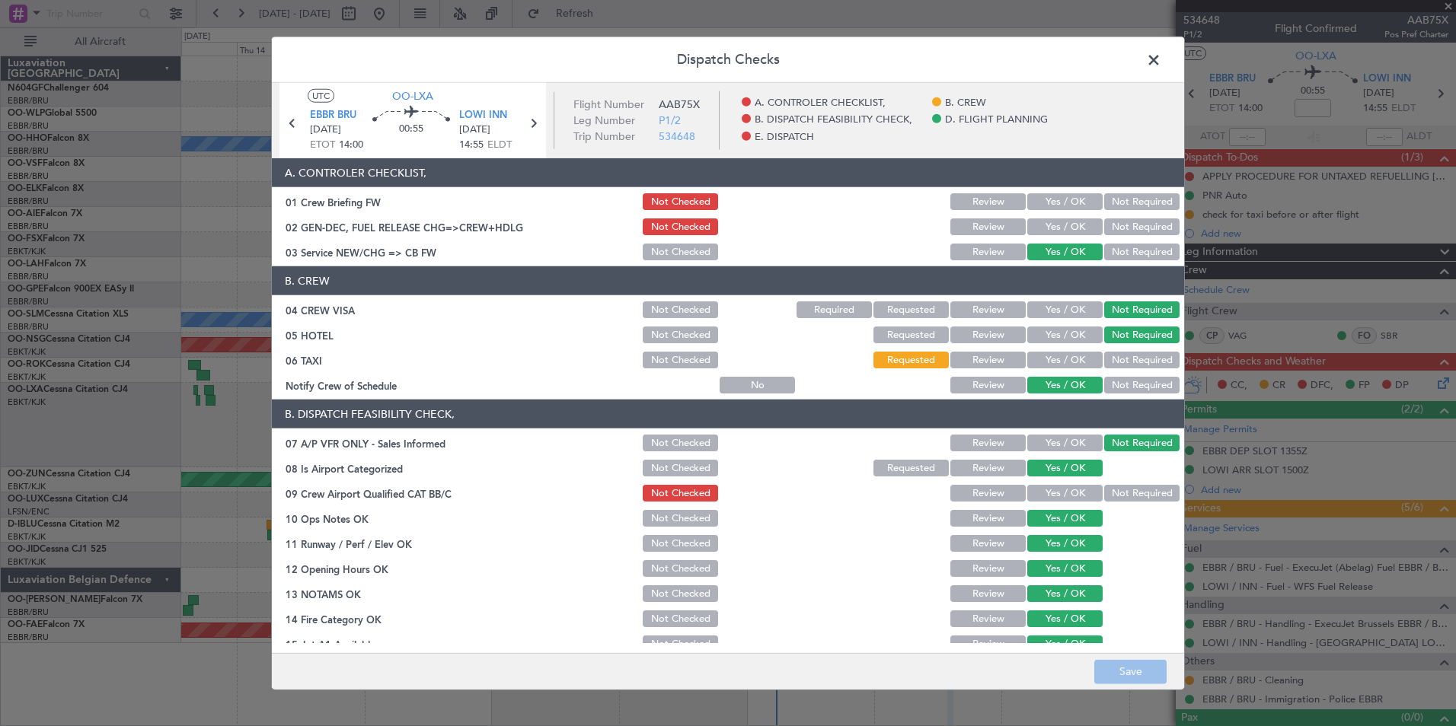
scroll to position [282, 0]
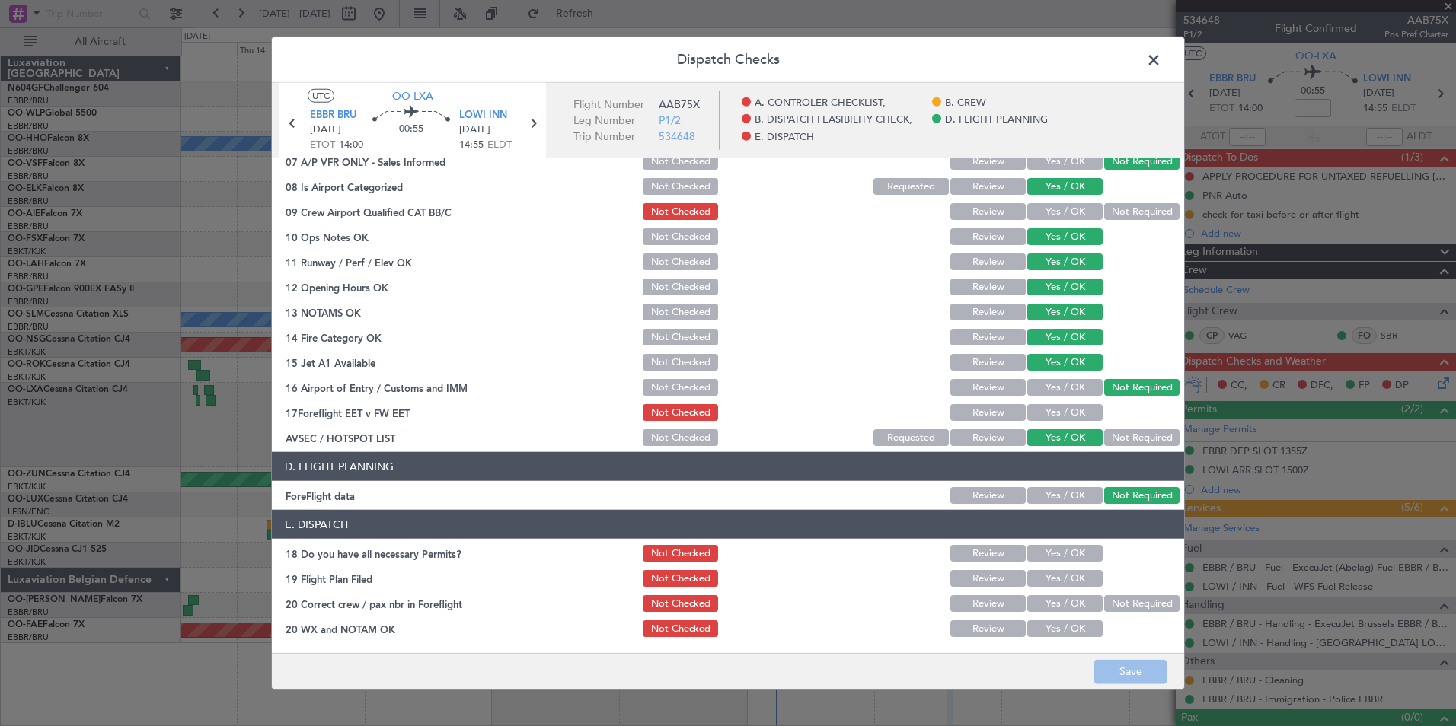
click at [1051, 407] on button "Yes / OK" at bounding box center [1064, 412] width 75 height 17
click at [1058, 556] on button "Yes / OK" at bounding box center [1064, 553] width 75 height 17
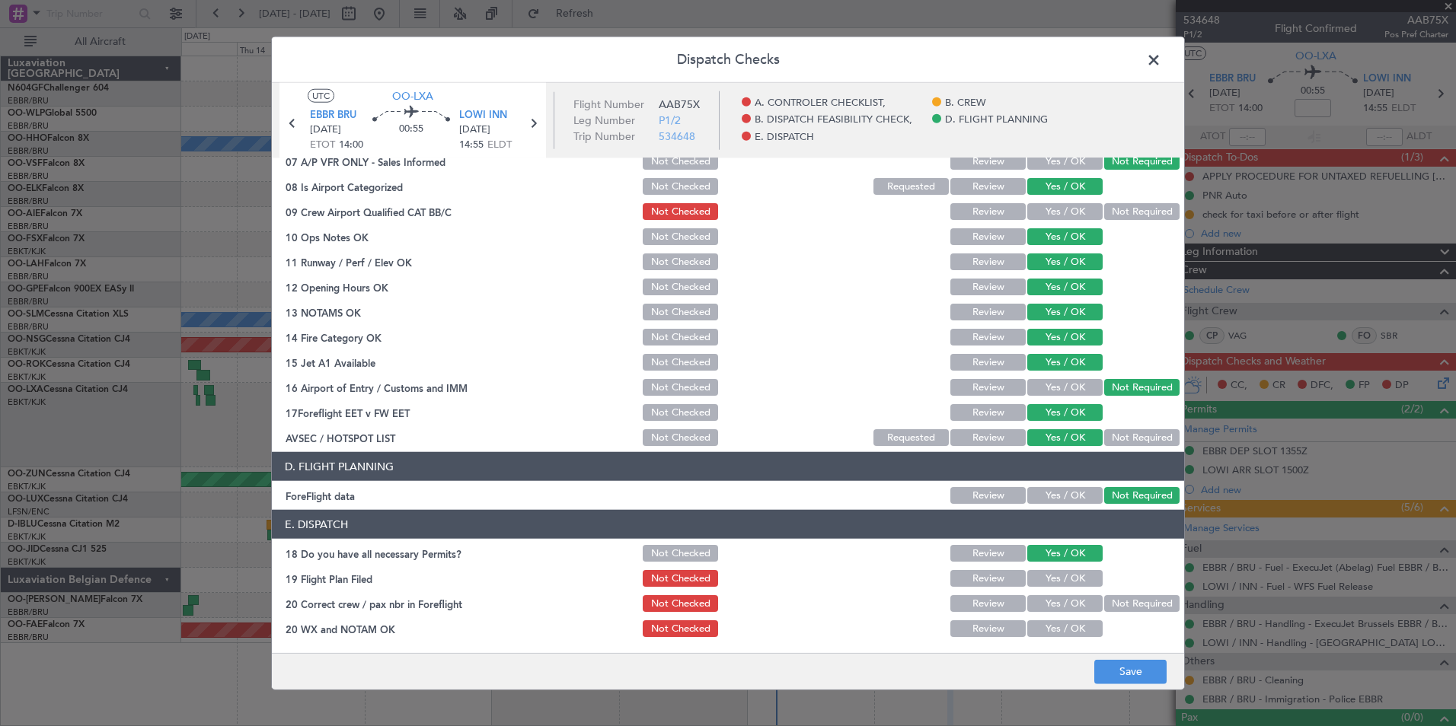
click at [1068, 594] on div "Yes / OK" at bounding box center [1063, 603] width 77 height 21
click at [1070, 584] on button "Yes / OK" at bounding box center [1064, 578] width 75 height 17
click at [1065, 632] on button "Yes / OK" at bounding box center [1064, 628] width 75 height 17
click at [1064, 609] on button "Yes / OK" at bounding box center [1064, 603] width 75 height 17
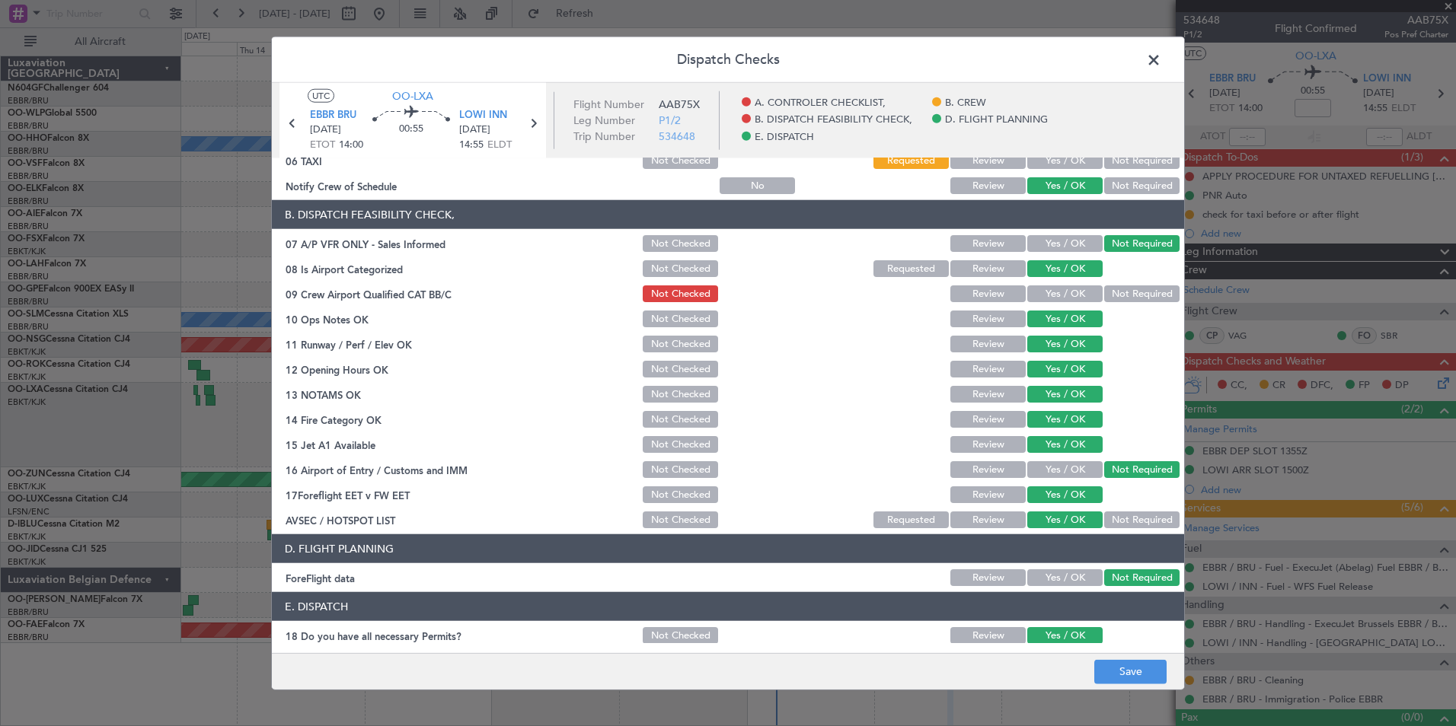
scroll to position [200, 0]
click at [1130, 667] on button "Save" at bounding box center [1130, 671] width 72 height 24
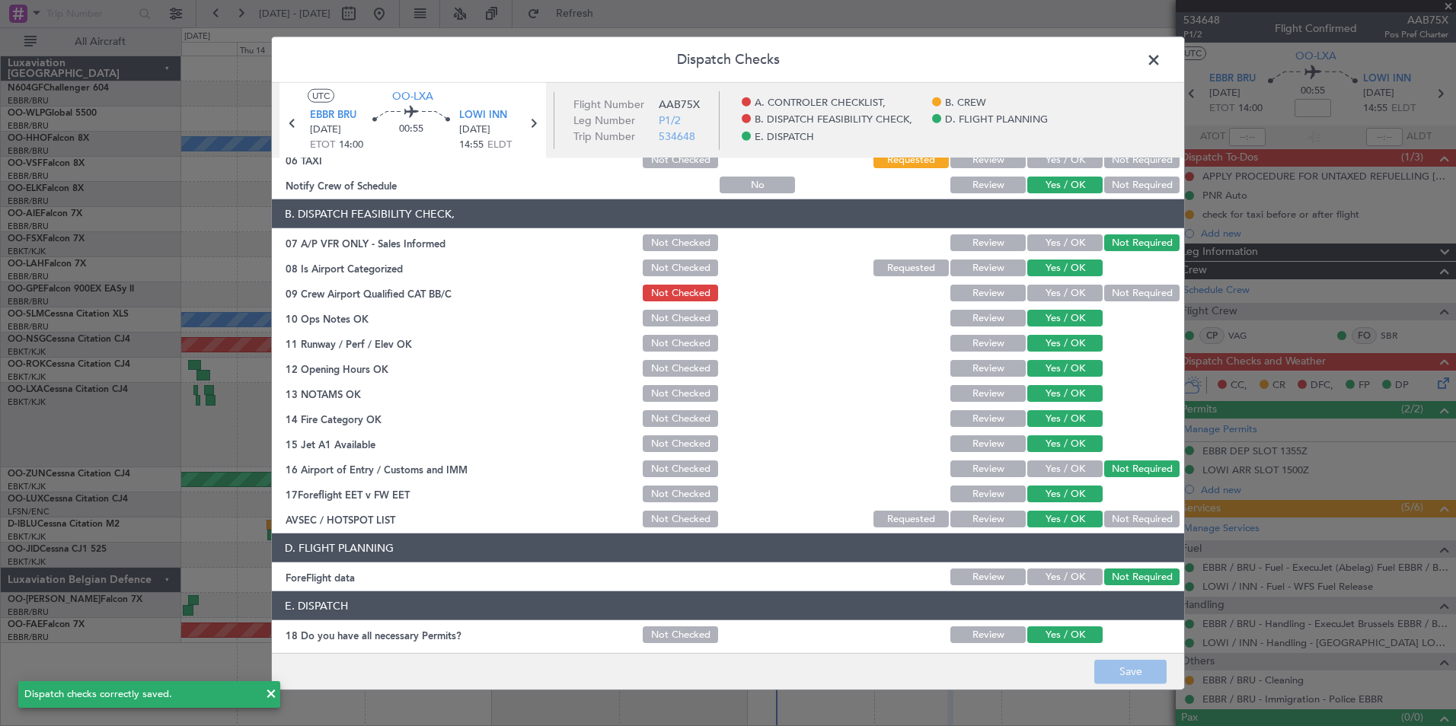
click at [1161, 58] on span at bounding box center [1161, 64] width 0 height 30
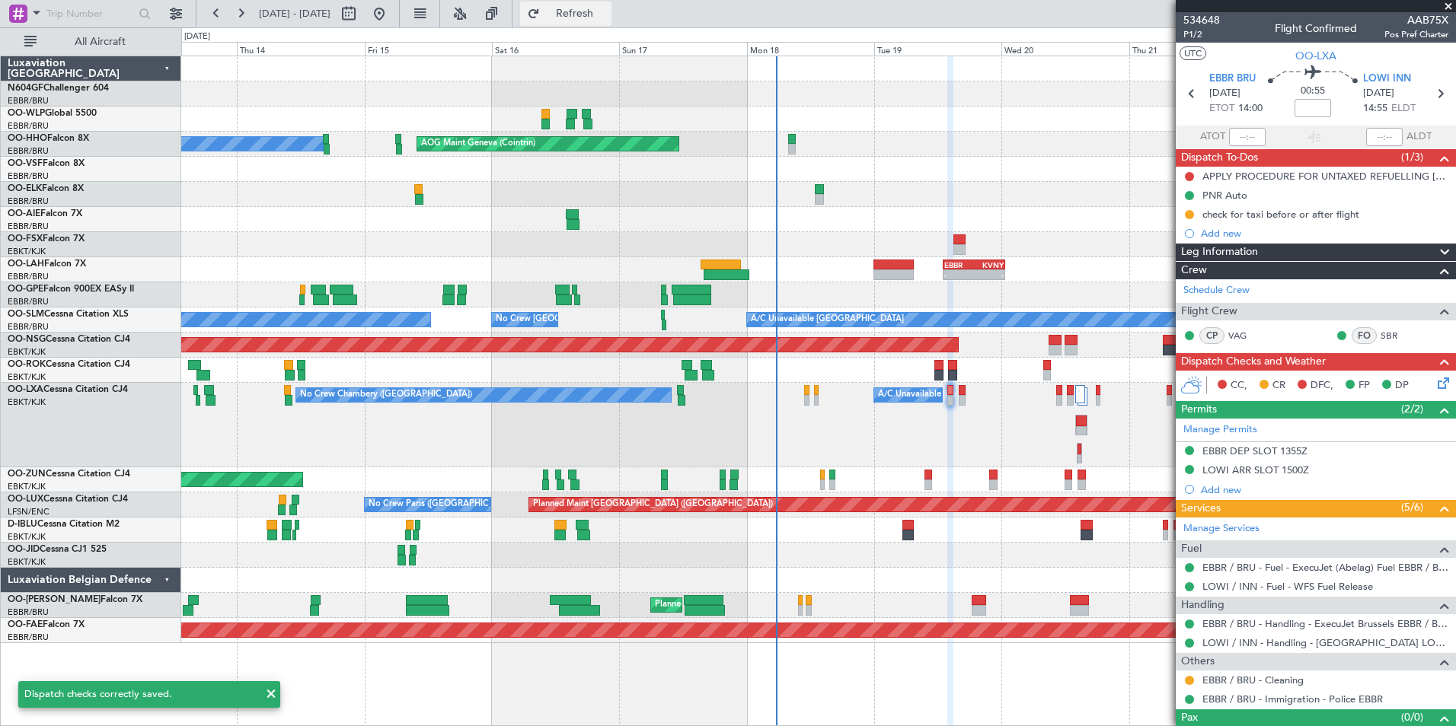
click at [607, 17] on span "Refresh" at bounding box center [575, 13] width 64 height 11
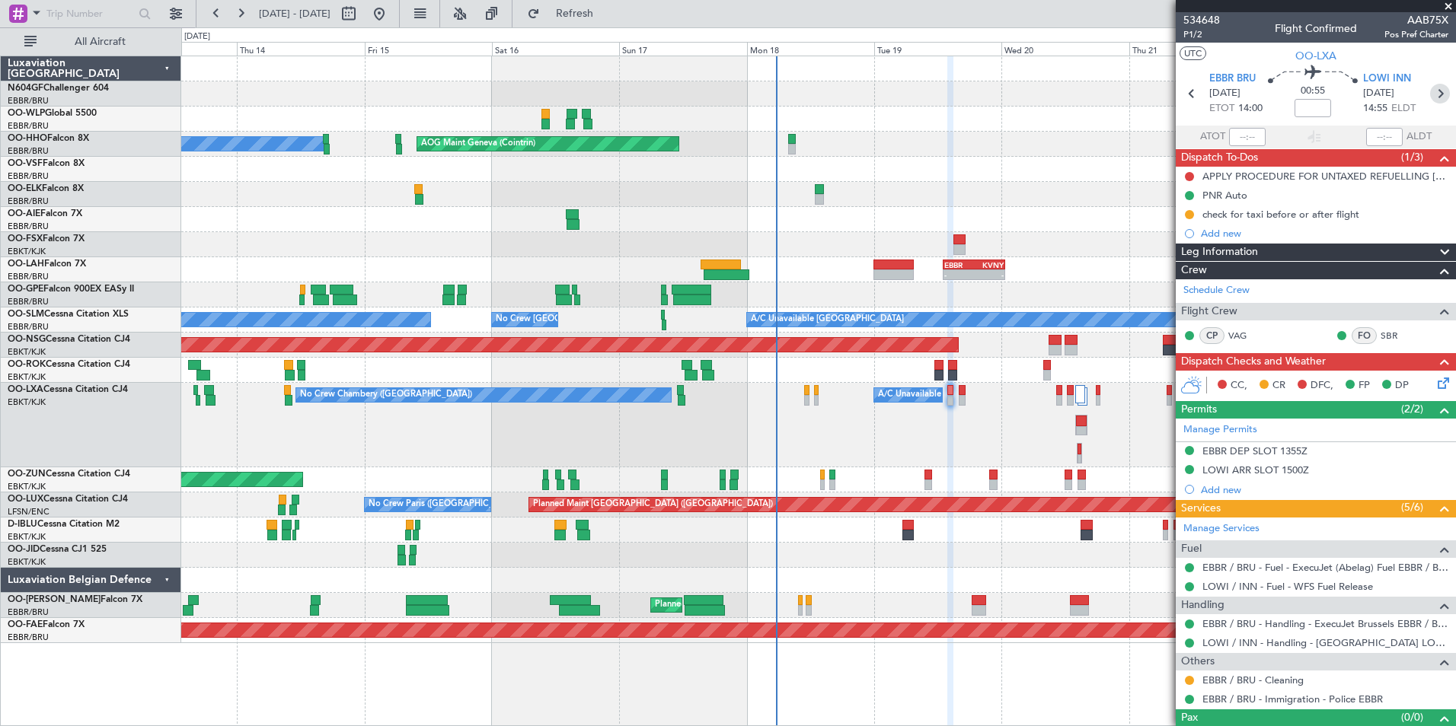
click at [1430, 94] on icon at bounding box center [1440, 94] width 20 height 20
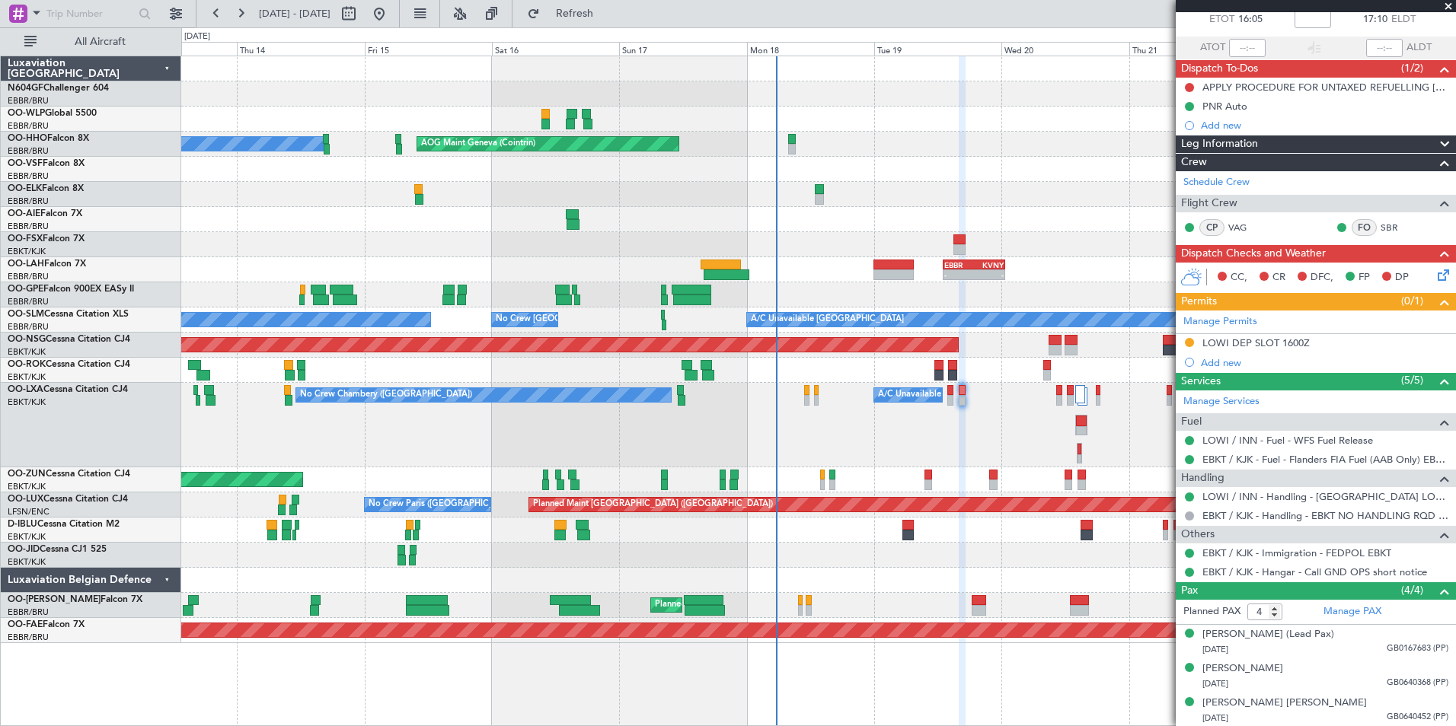
scroll to position [124, 0]
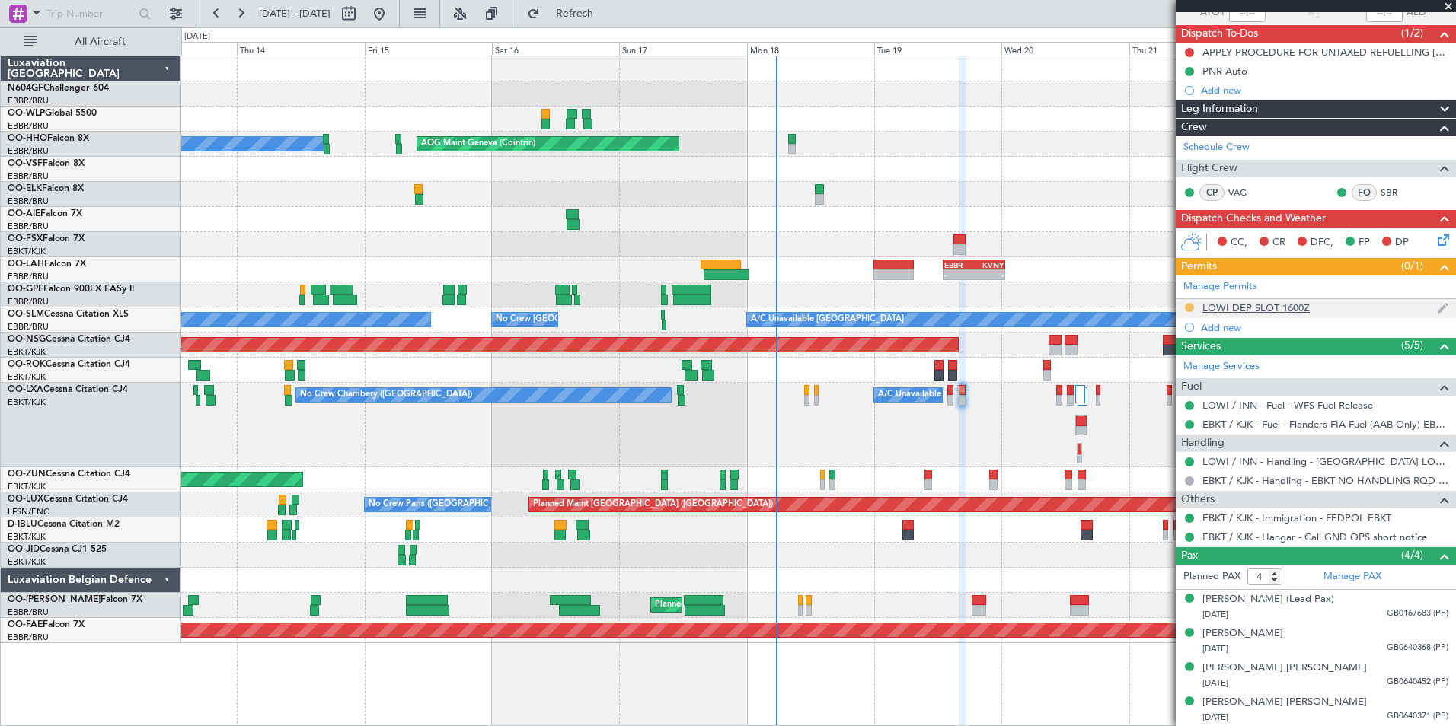
click at [1188, 304] on button at bounding box center [1189, 307] width 9 height 9
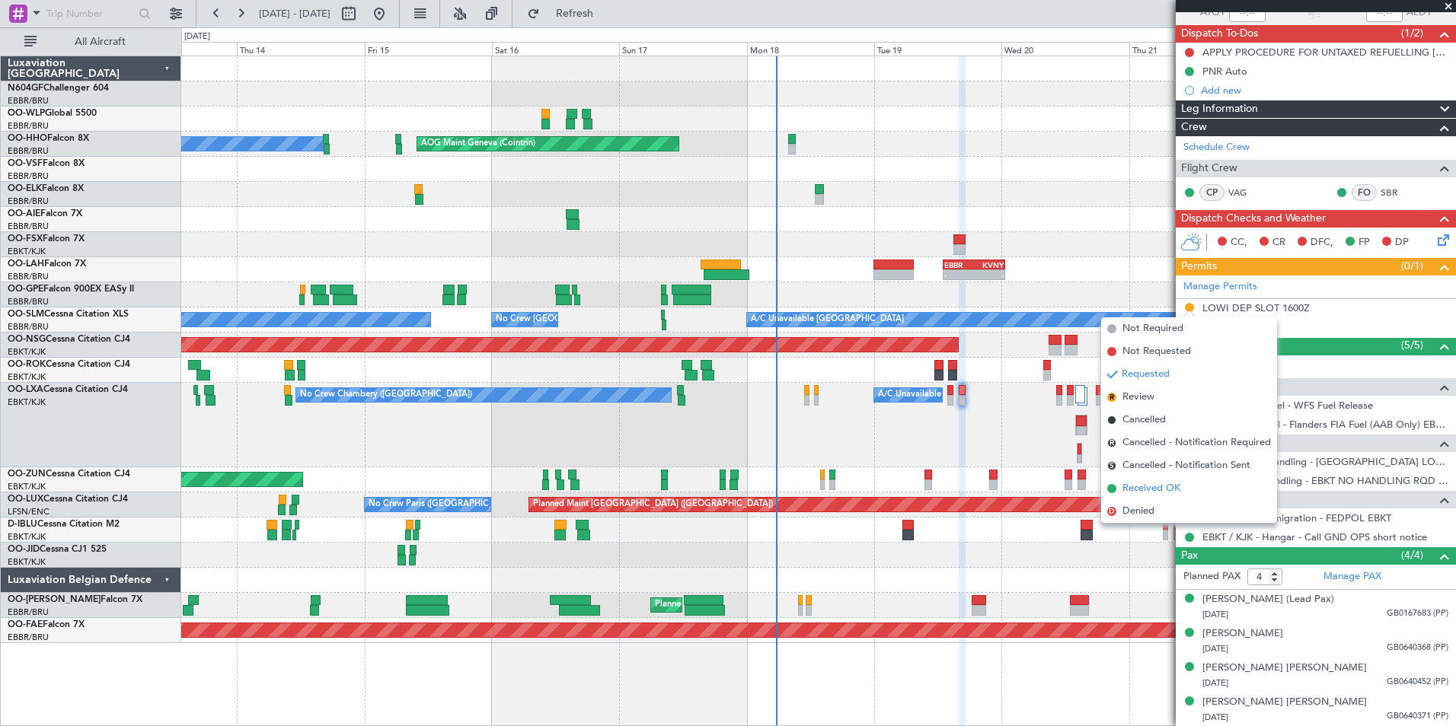
click at [1155, 492] on span "Received OK" at bounding box center [1151, 488] width 58 height 15
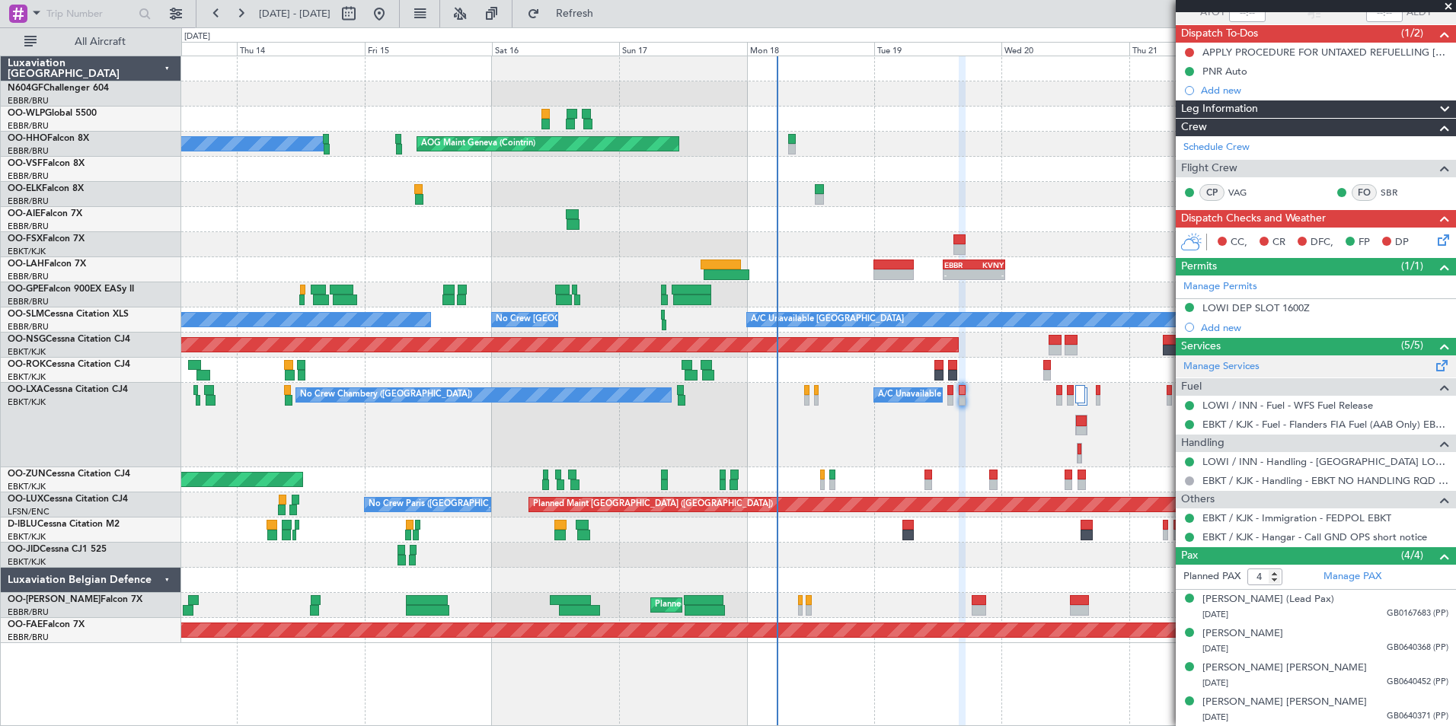
scroll to position [0, 0]
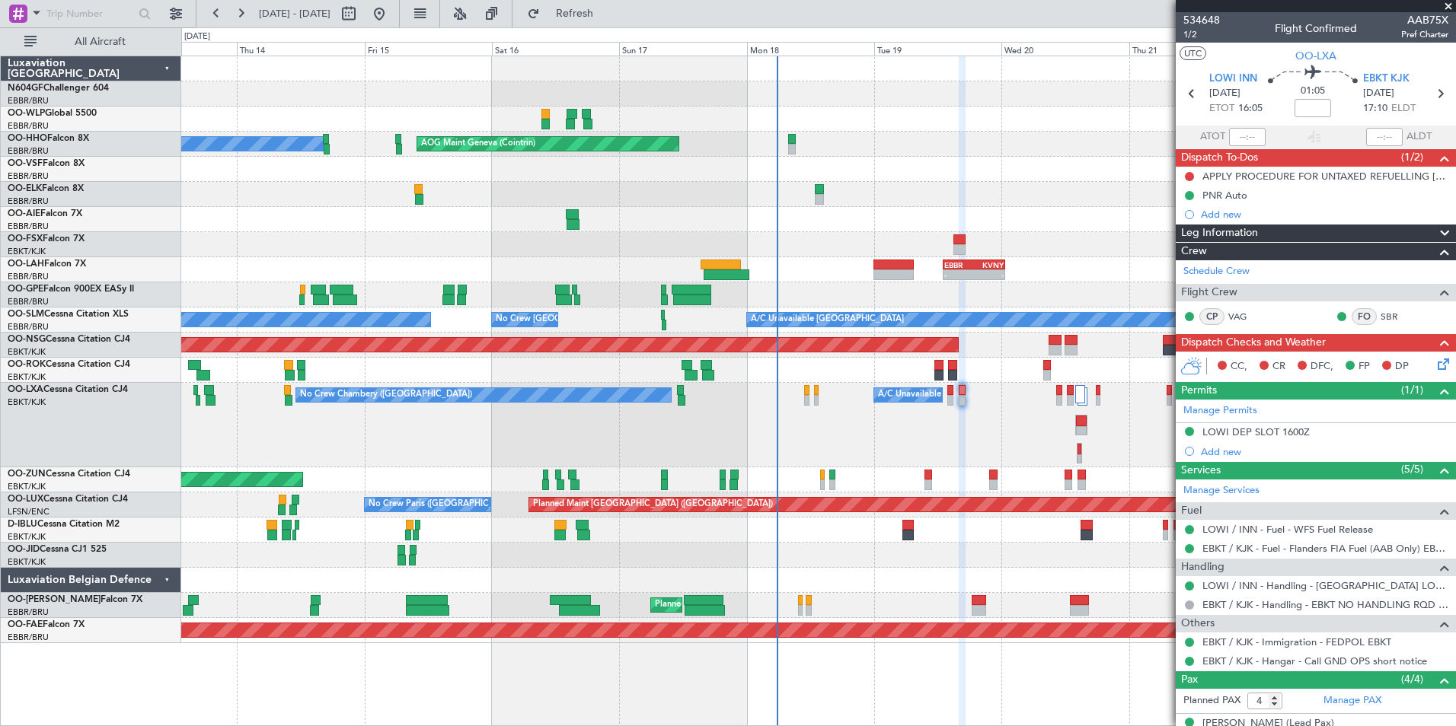
click at [1434, 359] on icon at bounding box center [1440, 362] width 12 height 12
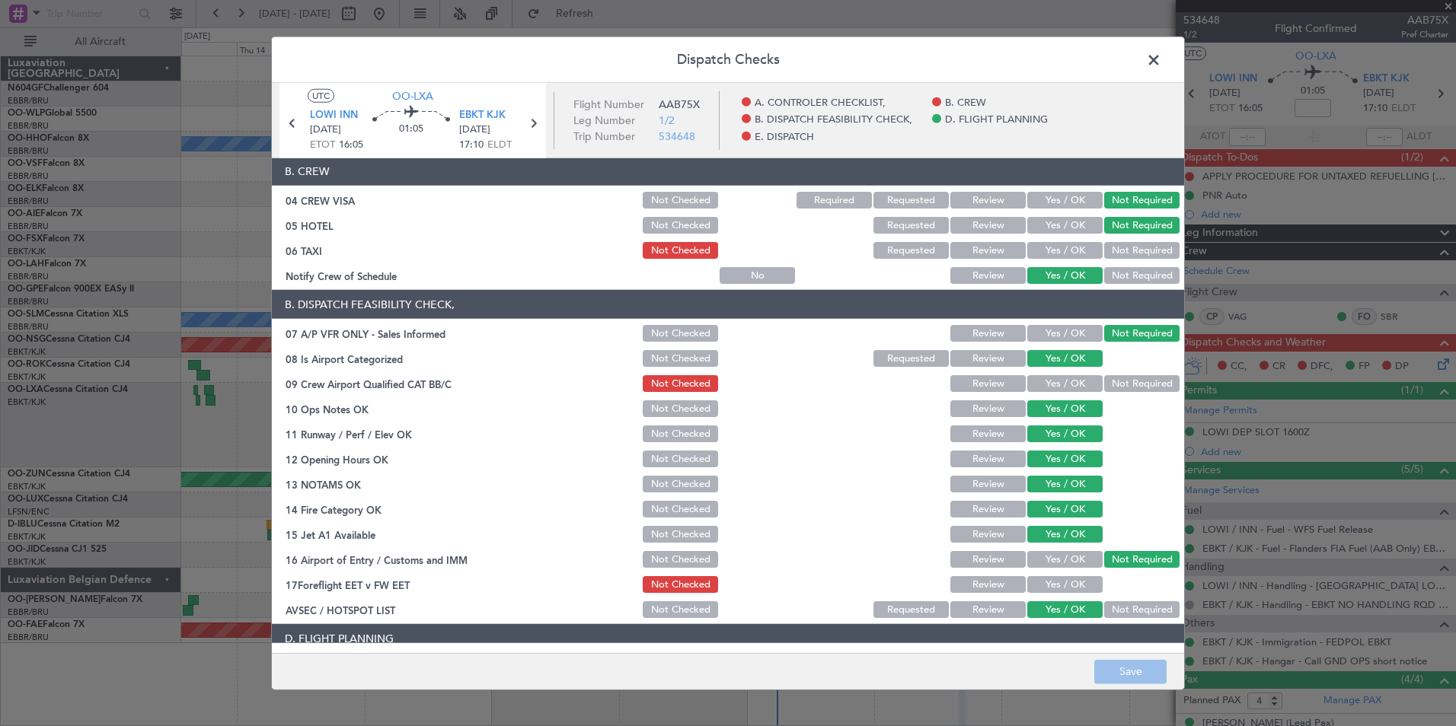
scroll to position [158, 0]
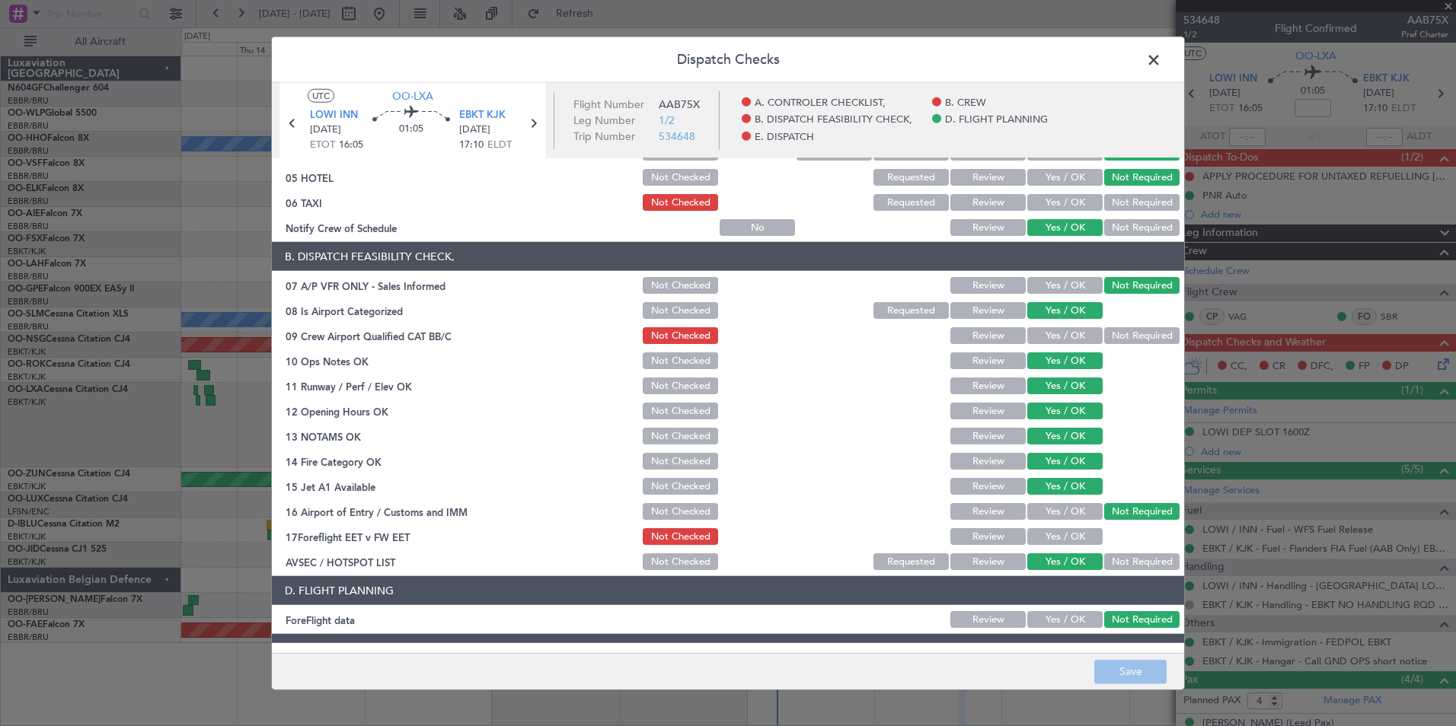
click at [911, 199] on button "Requested" at bounding box center [910, 202] width 75 height 17
click at [1058, 541] on button "Yes / OK" at bounding box center [1064, 536] width 75 height 17
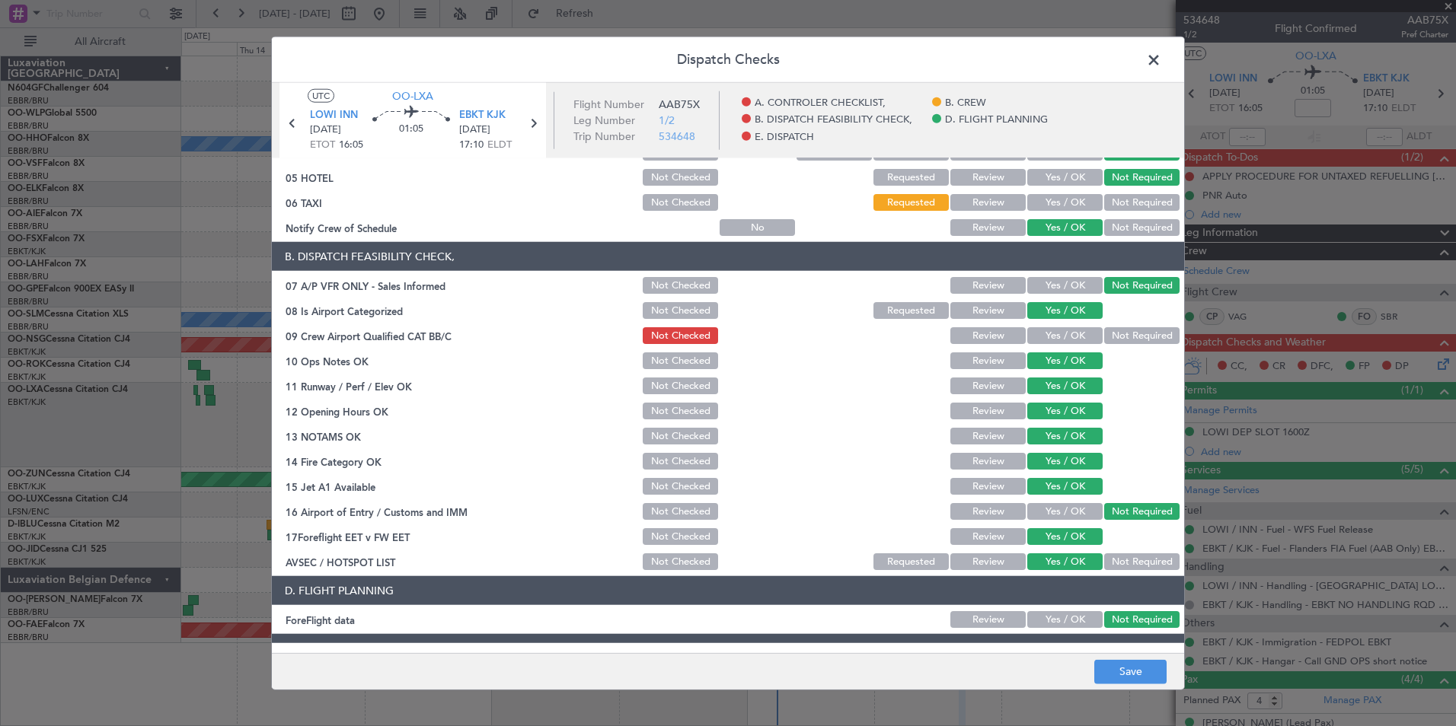
scroll to position [282, 0]
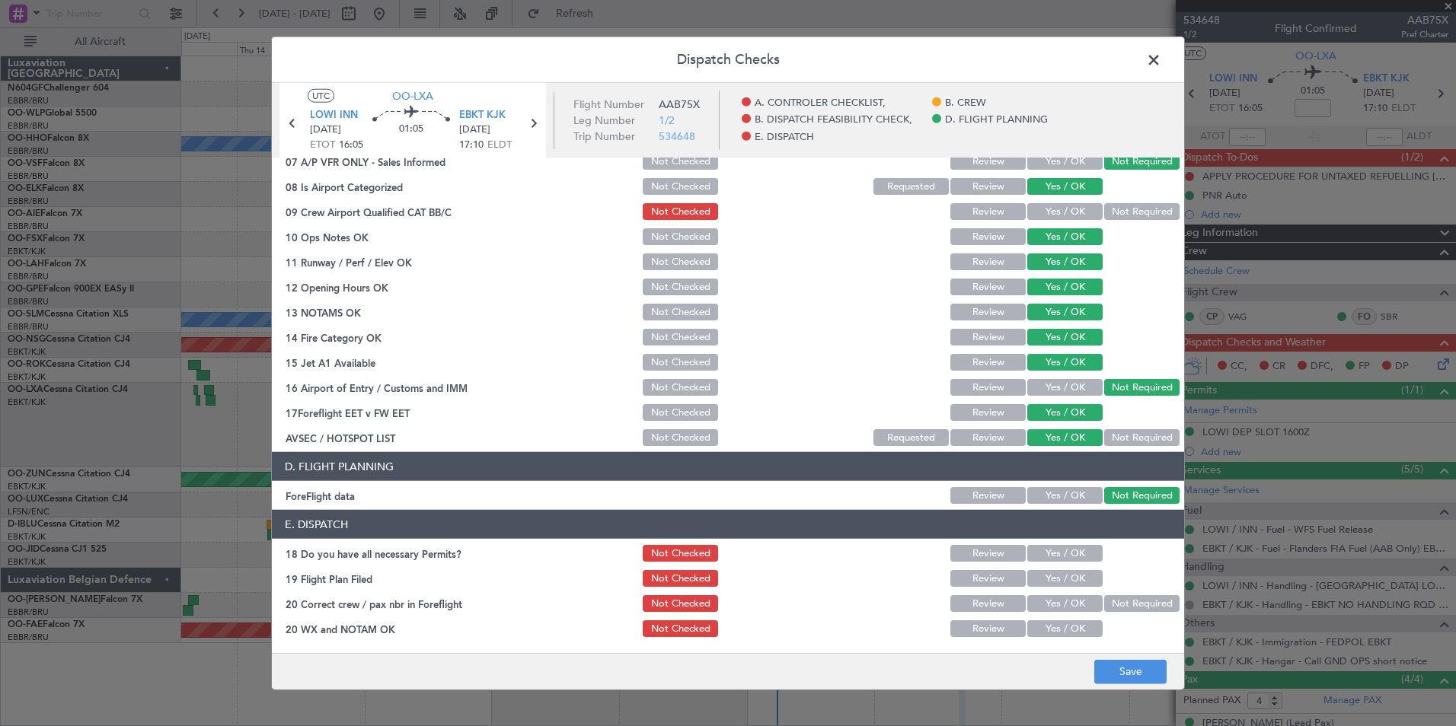
click at [1073, 563] on div "Yes / OK" at bounding box center [1063, 553] width 77 height 21
click at [1074, 559] on button "Yes / OK" at bounding box center [1064, 553] width 75 height 17
click at [1074, 572] on button "Yes / OK" at bounding box center [1064, 578] width 75 height 17
click at [1070, 597] on button "Yes / OK" at bounding box center [1064, 603] width 75 height 17
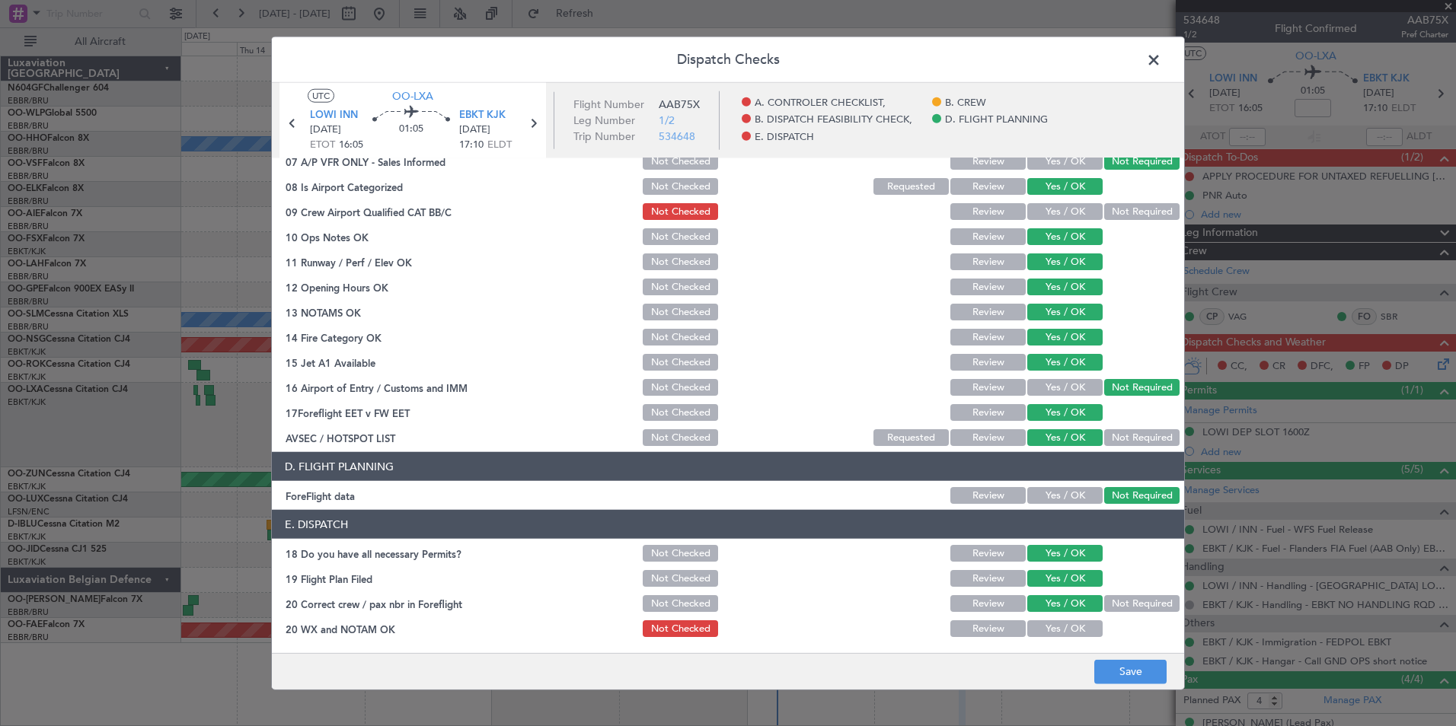
click at [1069, 636] on button "Yes / OK" at bounding box center [1064, 628] width 75 height 17
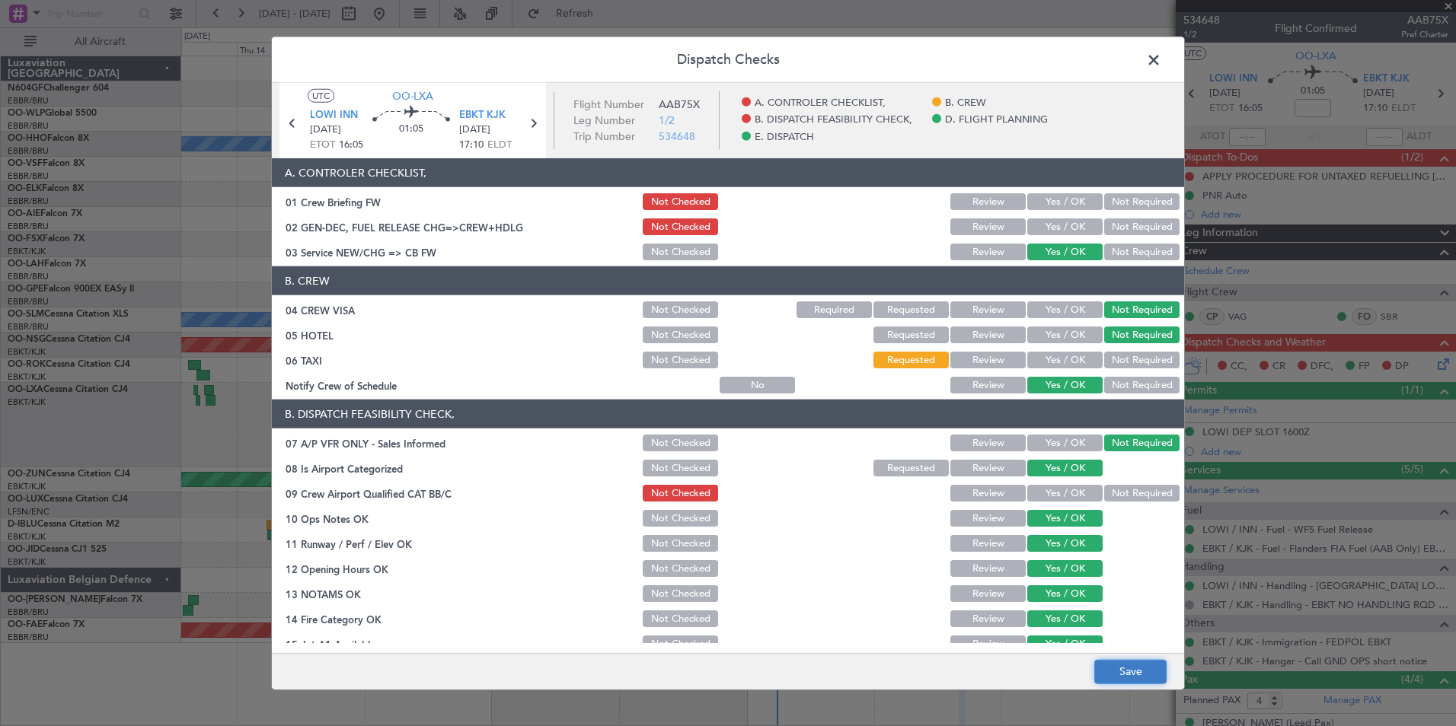
click at [1129, 674] on button "Save" at bounding box center [1130, 671] width 72 height 24
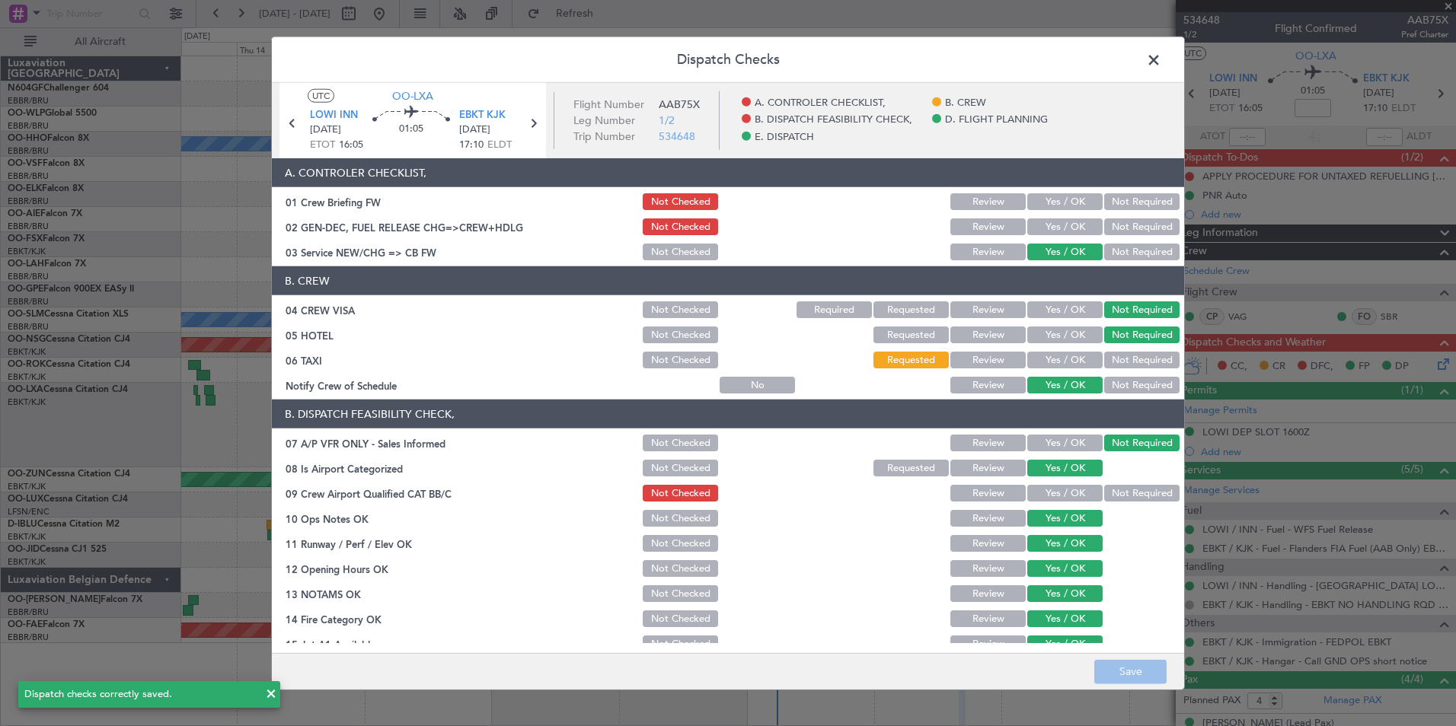
click at [1161, 58] on span at bounding box center [1161, 64] width 0 height 30
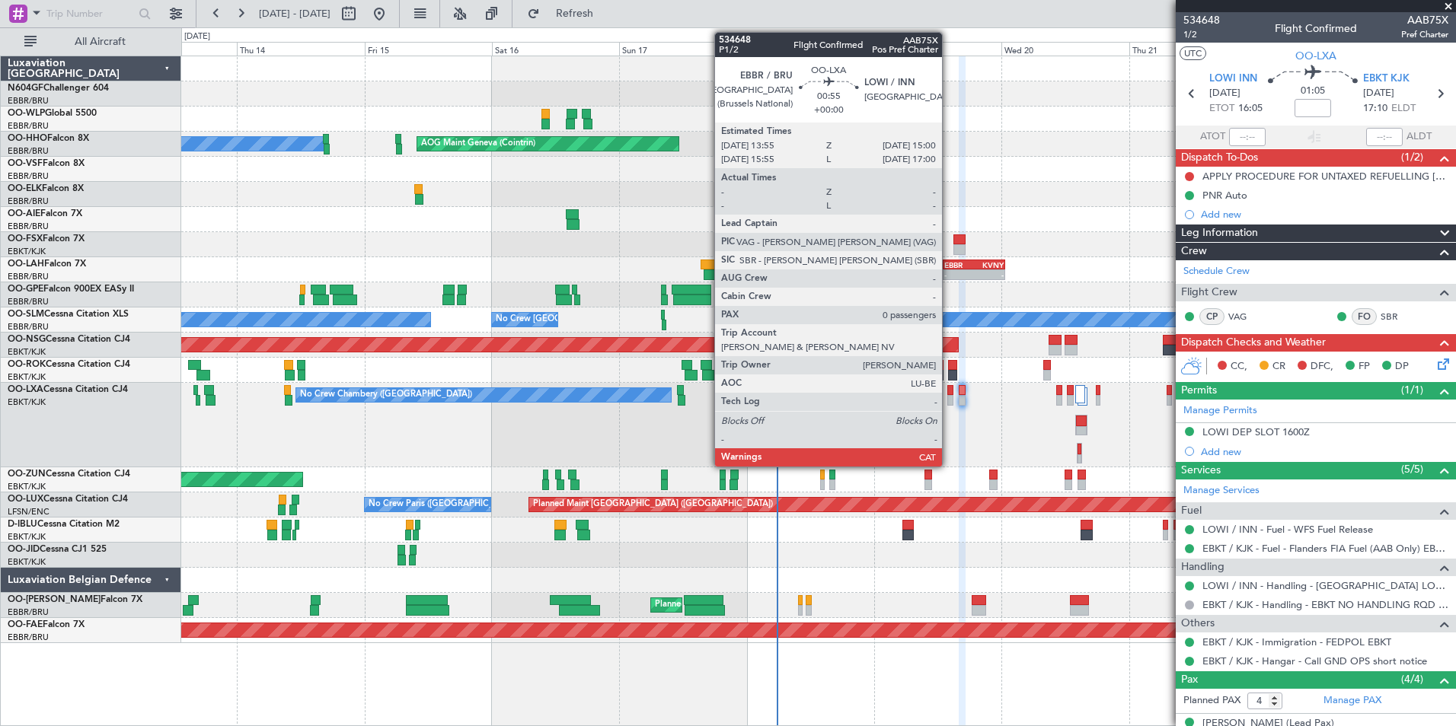
click at [949, 400] on div at bounding box center [950, 400] width 6 height 11
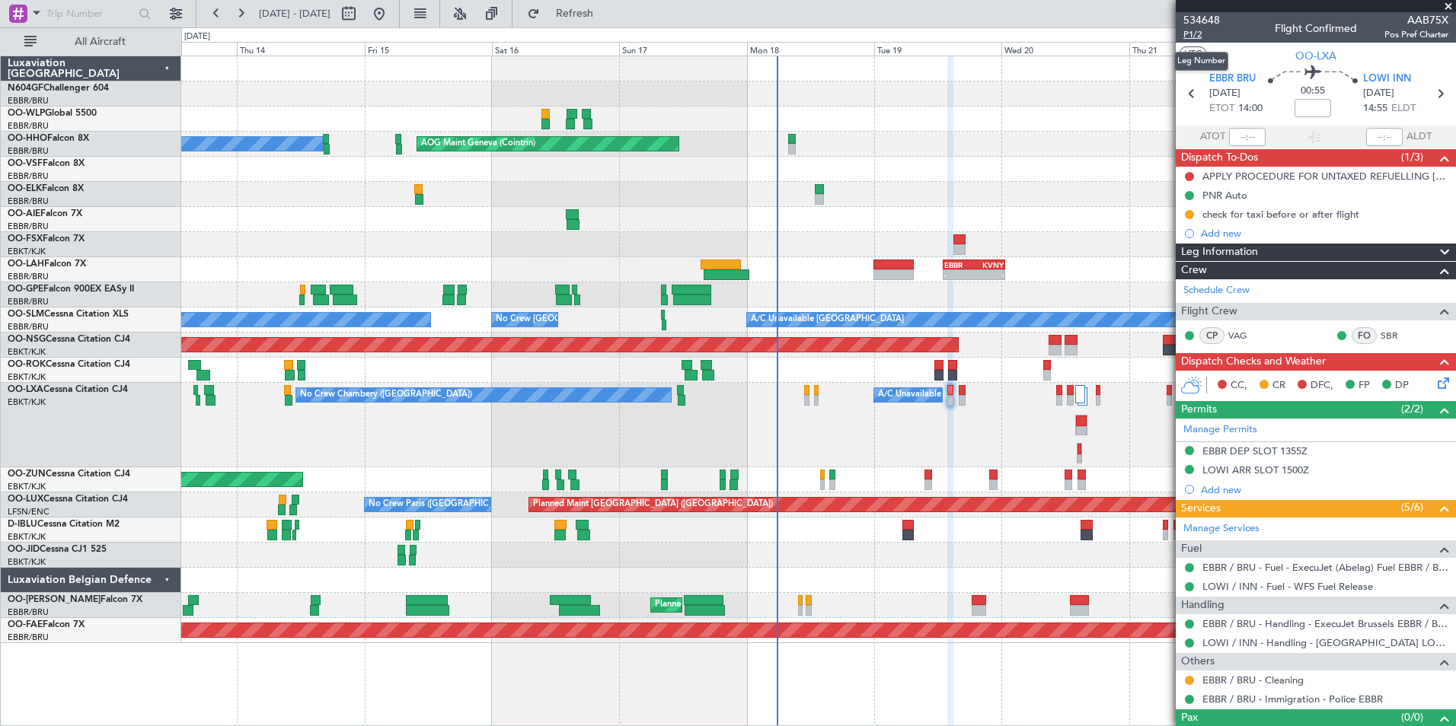
click at [1194, 33] on span "P1/2" at bounding box center [1201, 34] width 37 height 13
click at [607, 16] on span "Refresh" at bounding box center [575, 13] width 64 height 11
click at [1066, 199] on div at bounding box center [818, 194] width 1274 height 25
click at [1327, 53] on span "OO-LXA" at bounding box center [1315, 56] width 41 height 16
click at [1243, 336] on link "VAG" at bounding box center [1245, 336] width 34 height 14
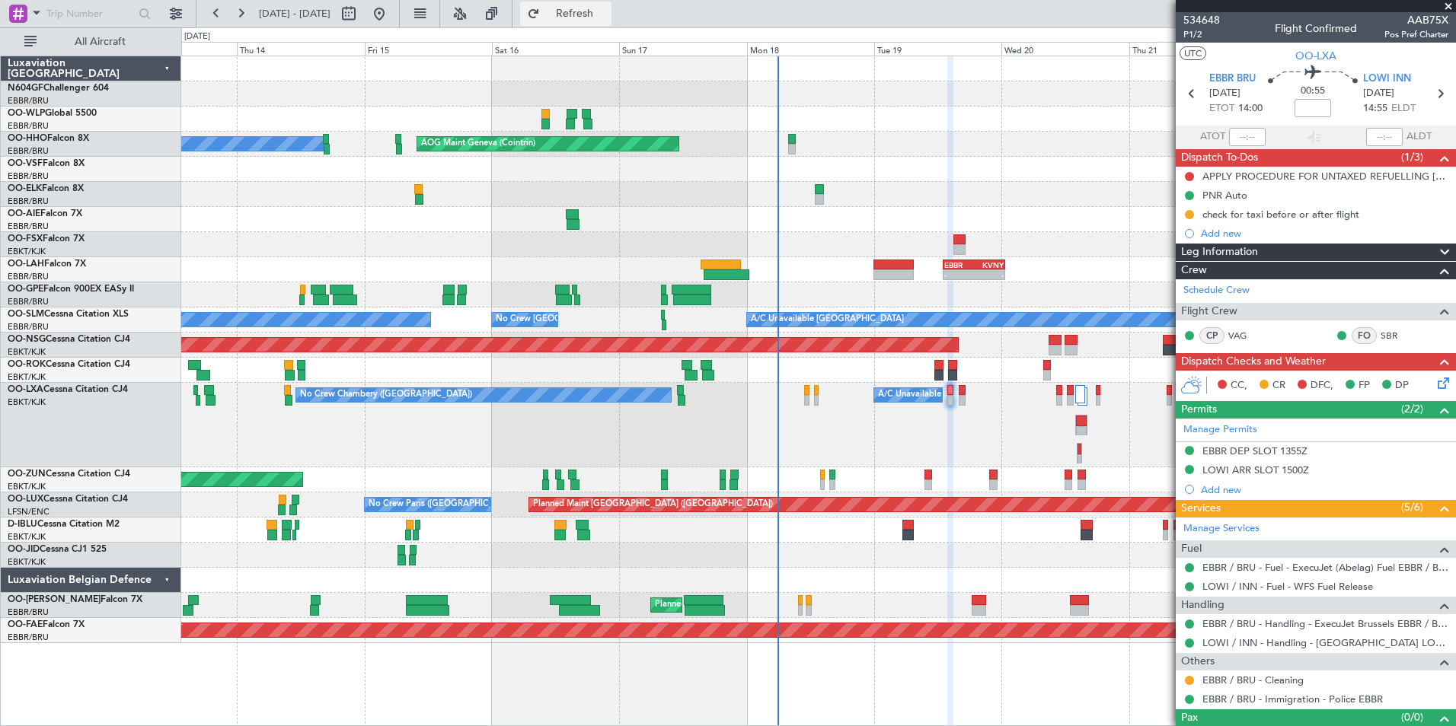
click at [610, 5] on button "Refresh" at bounding box center [565, 14] width 91 height 24
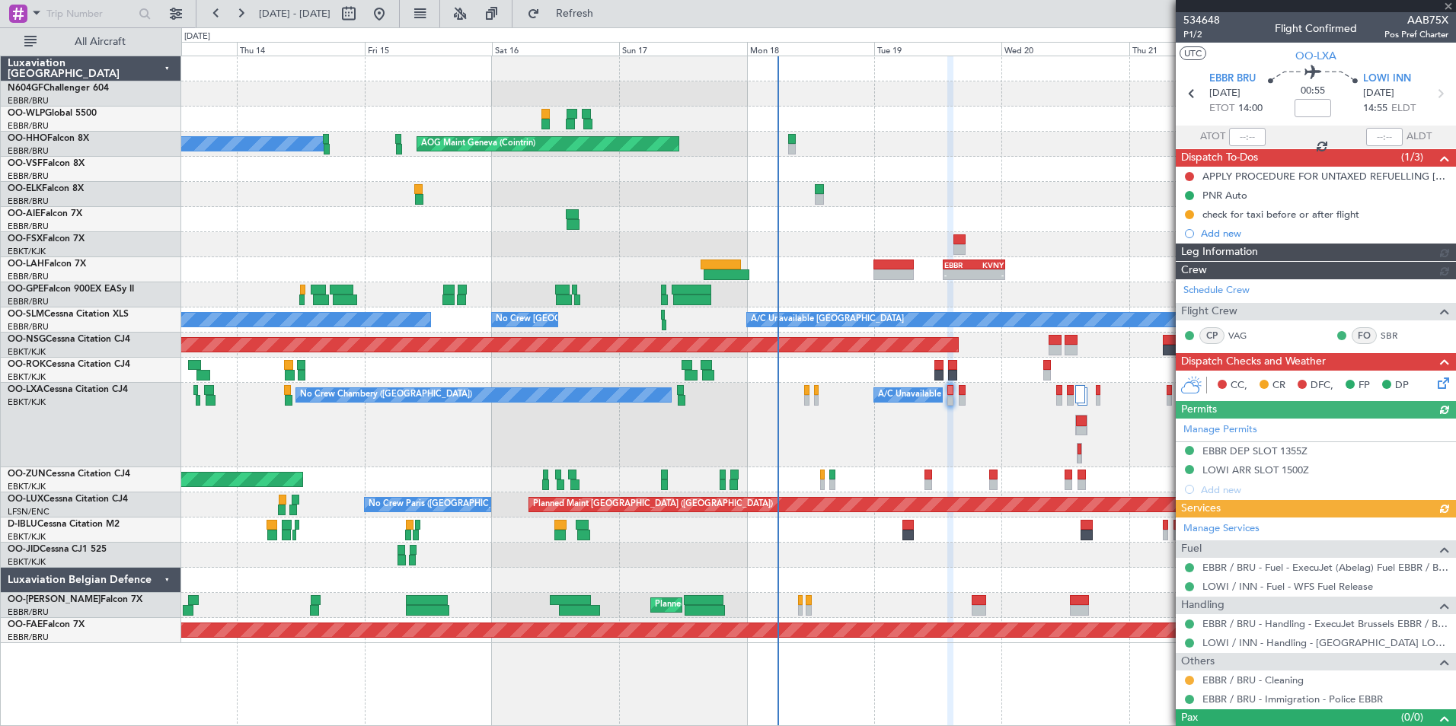
scroll to position [25, 0]
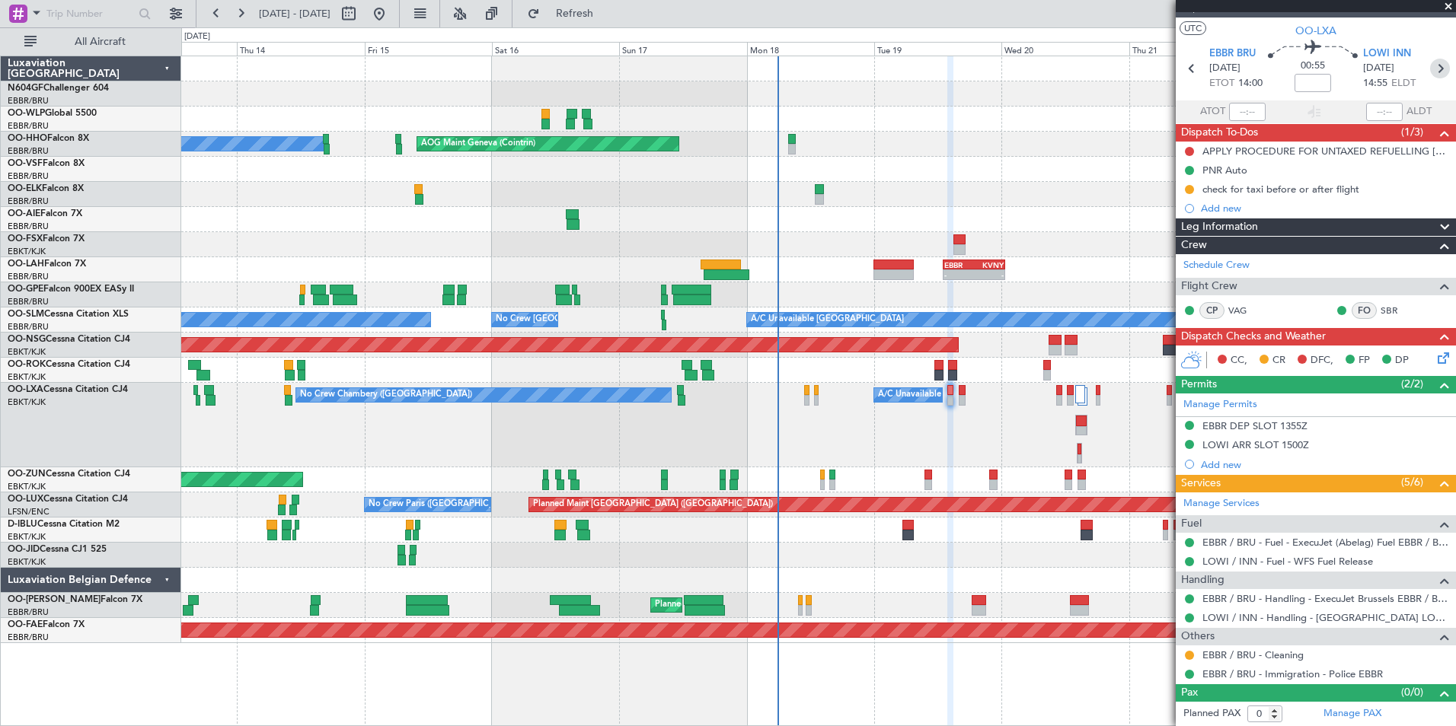
click at [1433, 75] on icon at bounding box center [1440, 69] width 20 height 20
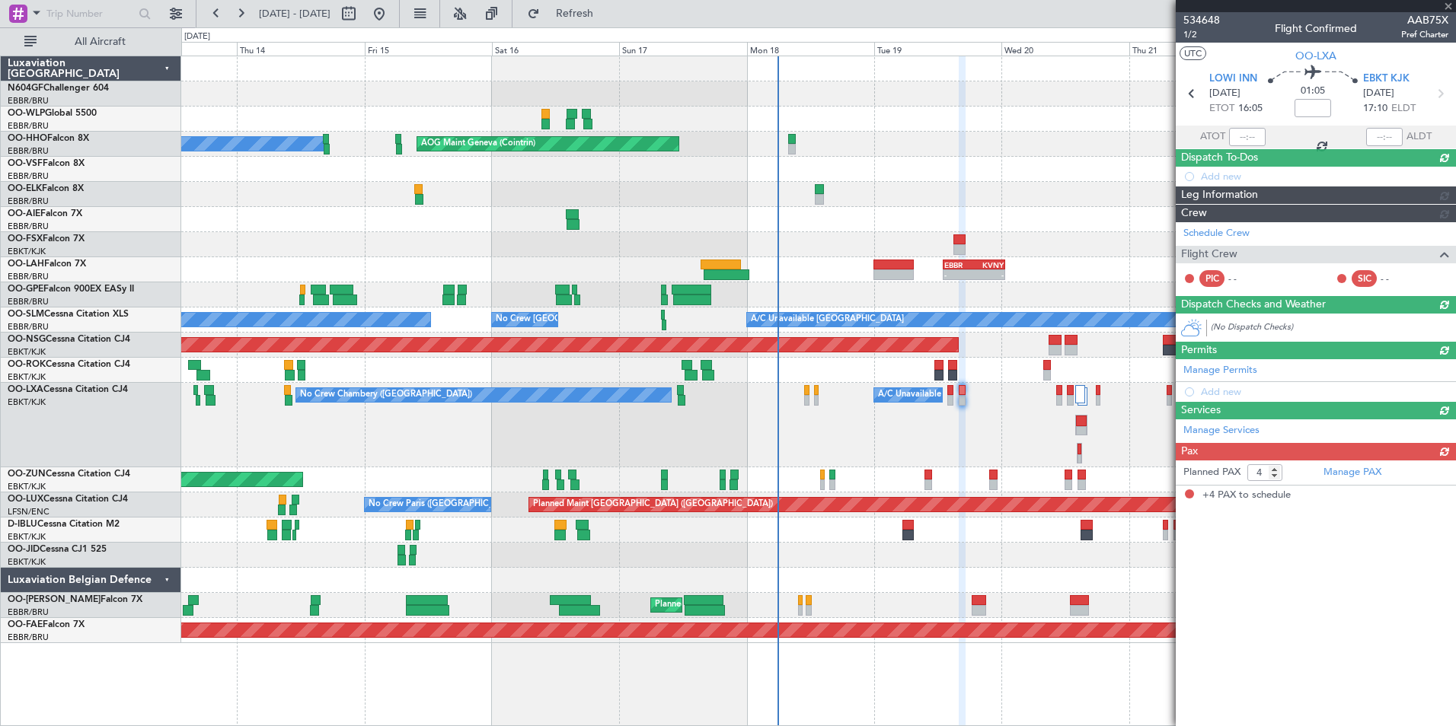
scroll to position [0, 0]
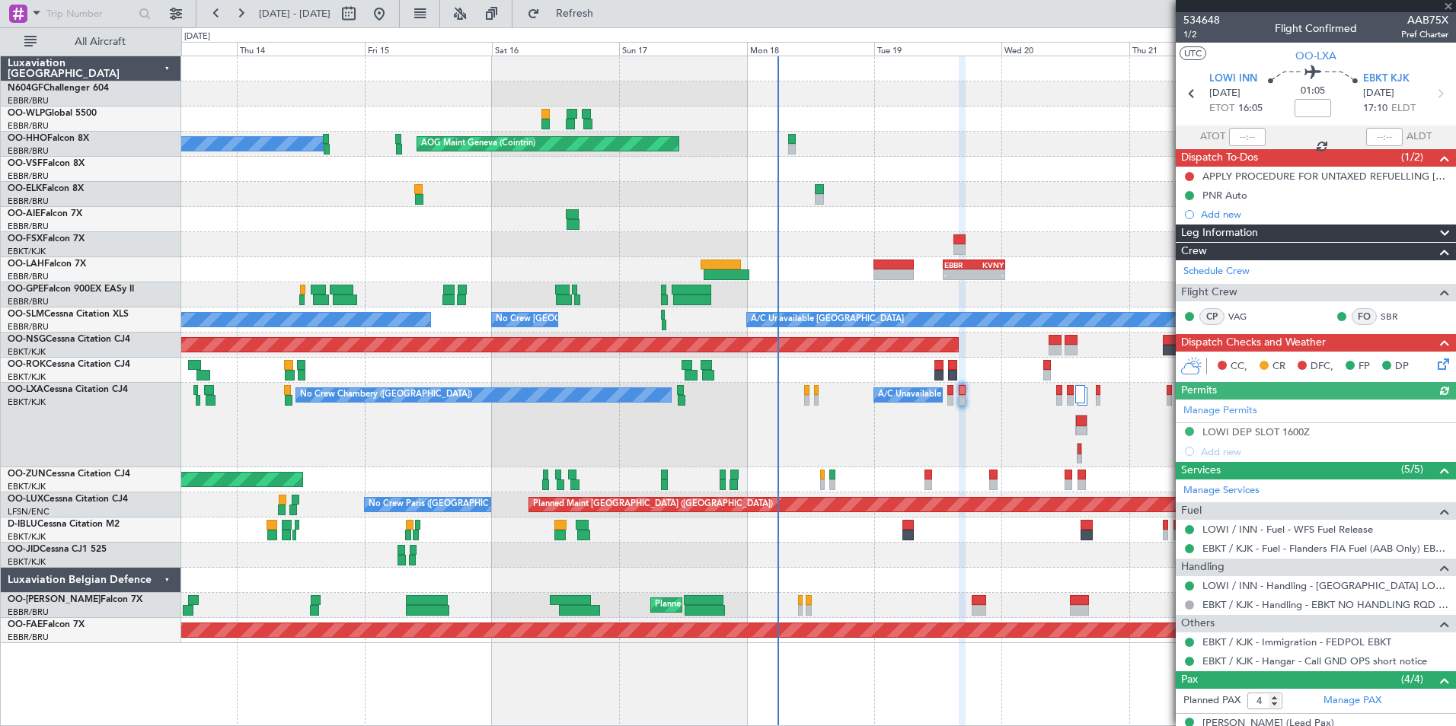
click at [1437, 368] on icon at bounding box center [1440, 362] width 12 height 12
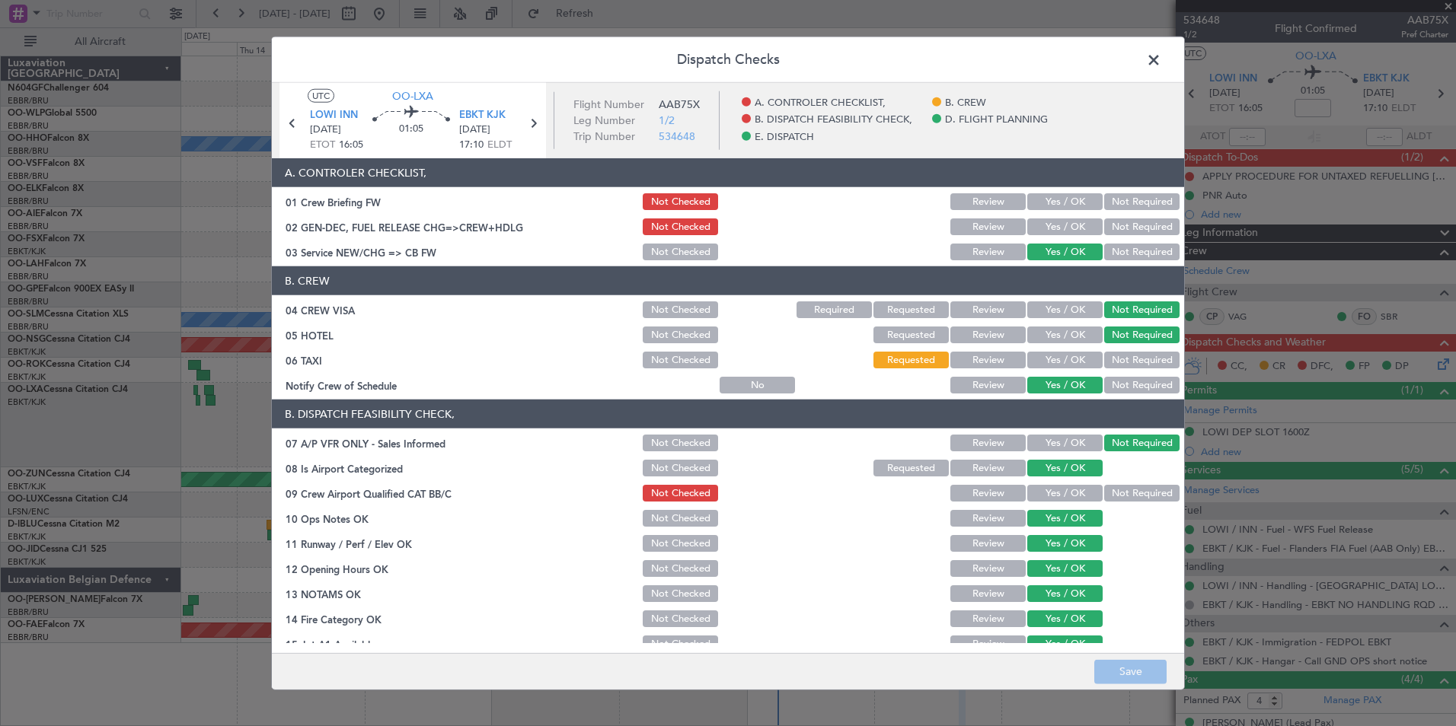
click at [1086, 498] on button "Yes / OK" at bounding box center [1064, 493] width 75 height 17
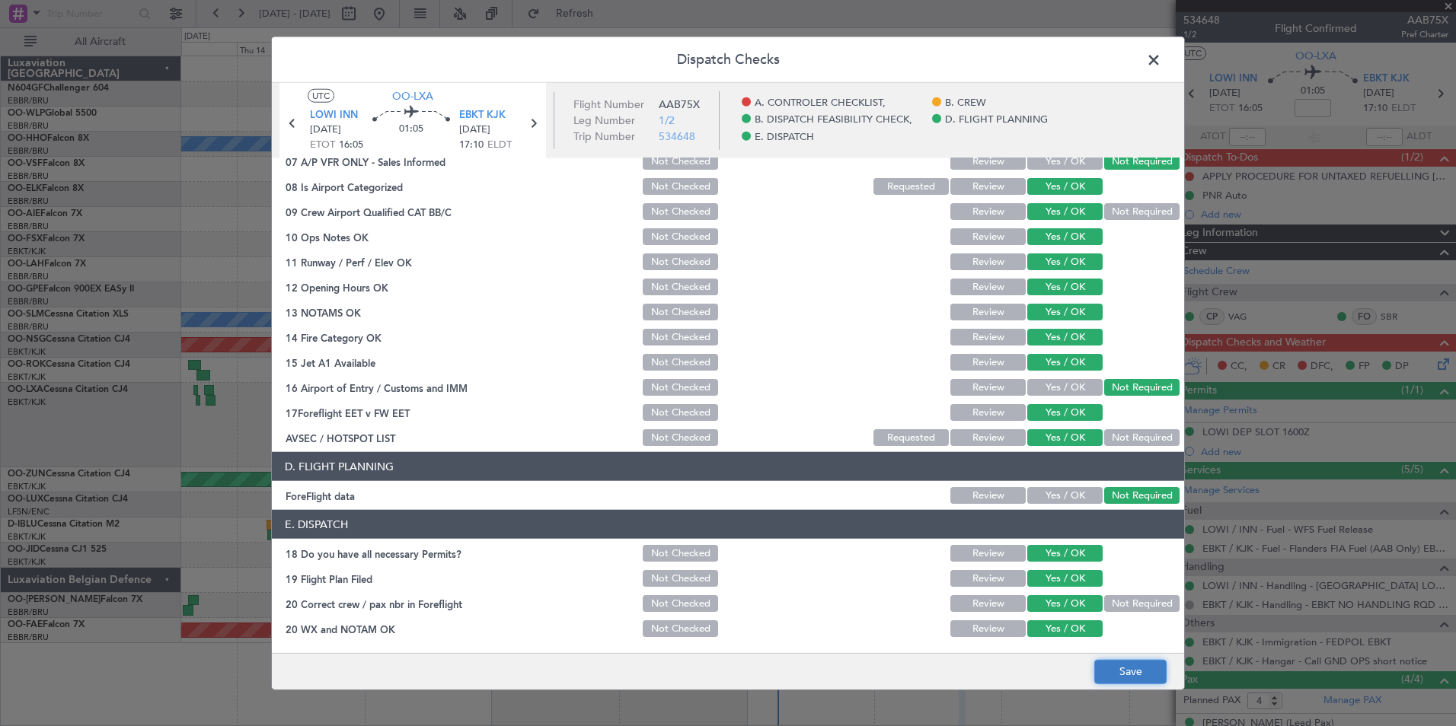
click at [1124, 676] on button "Save" at bounding box center [1130, 671] width 72 height 24
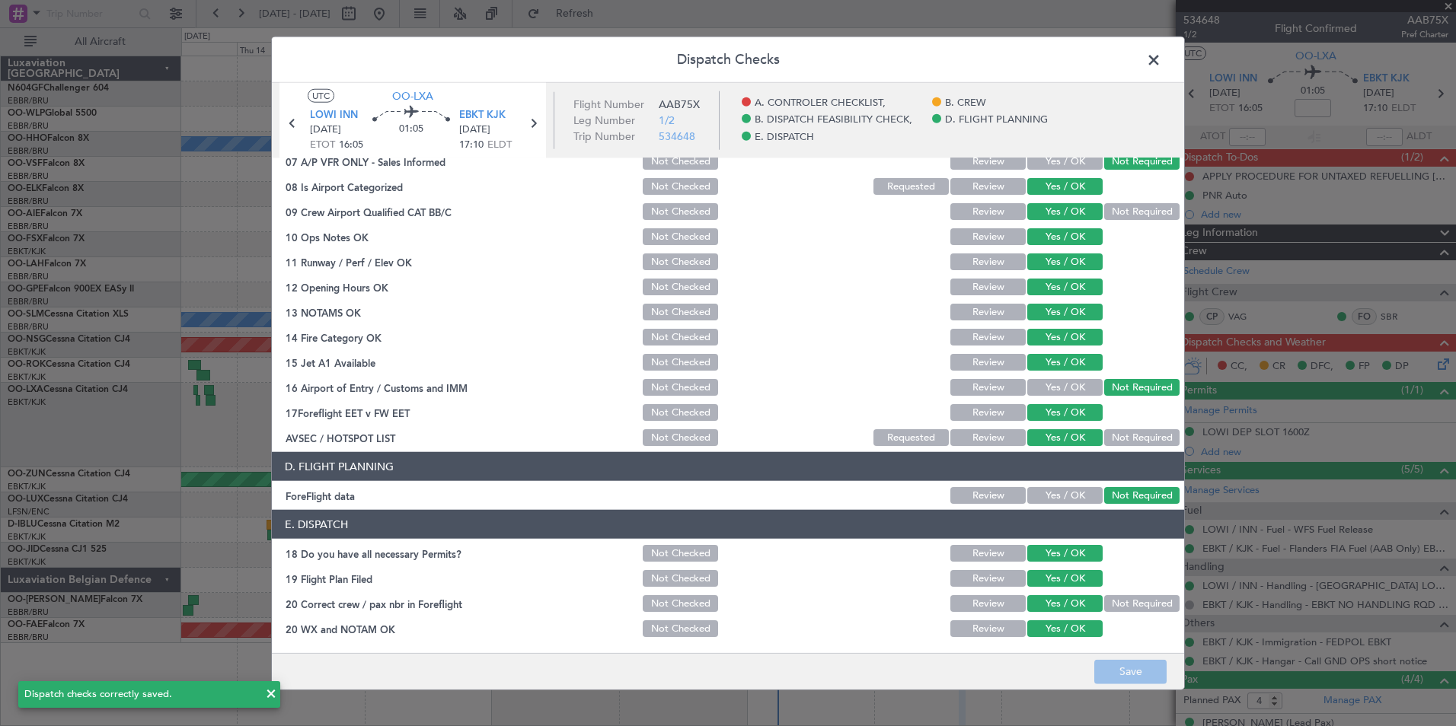
click at [1161, 62] on span at bounding box center [1161, 64] width 0 height 30
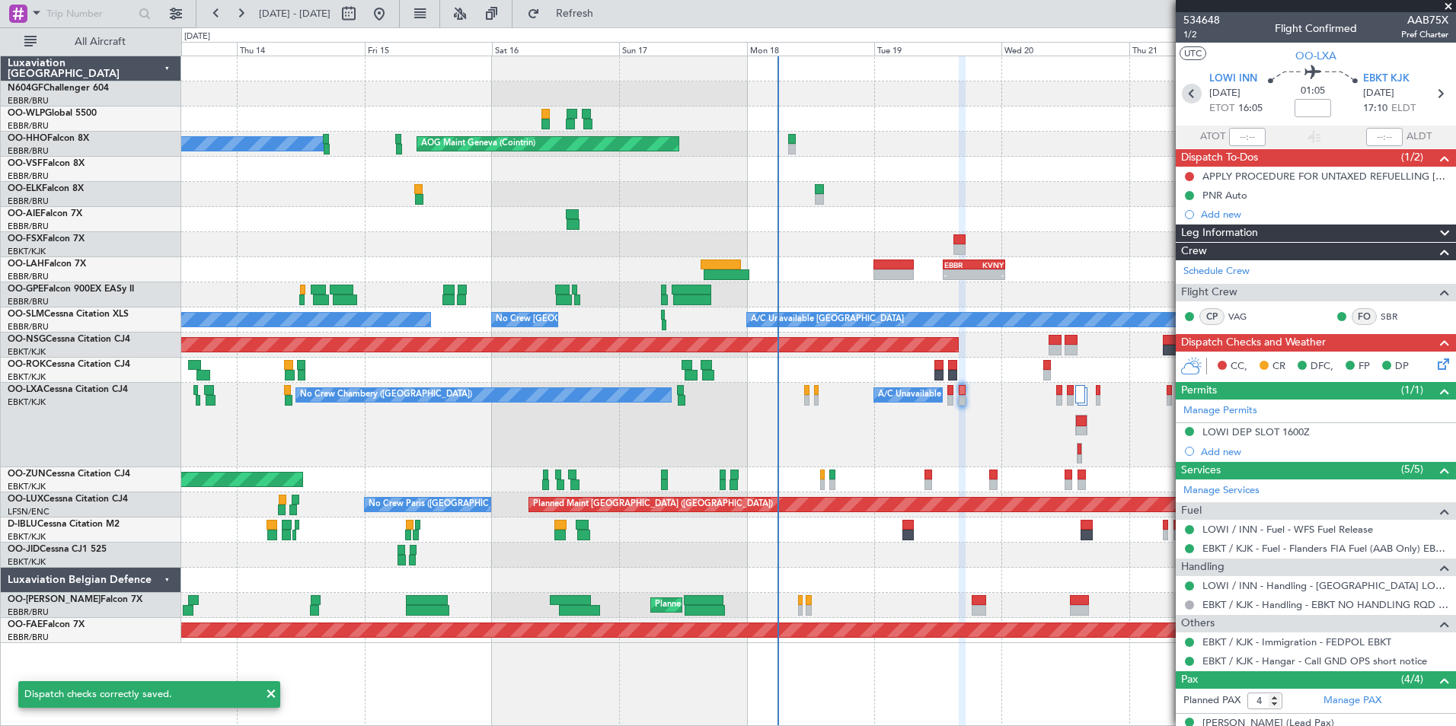
click at [1182, 87] on icon at bounding box center [1192, 94] width 20 height 20
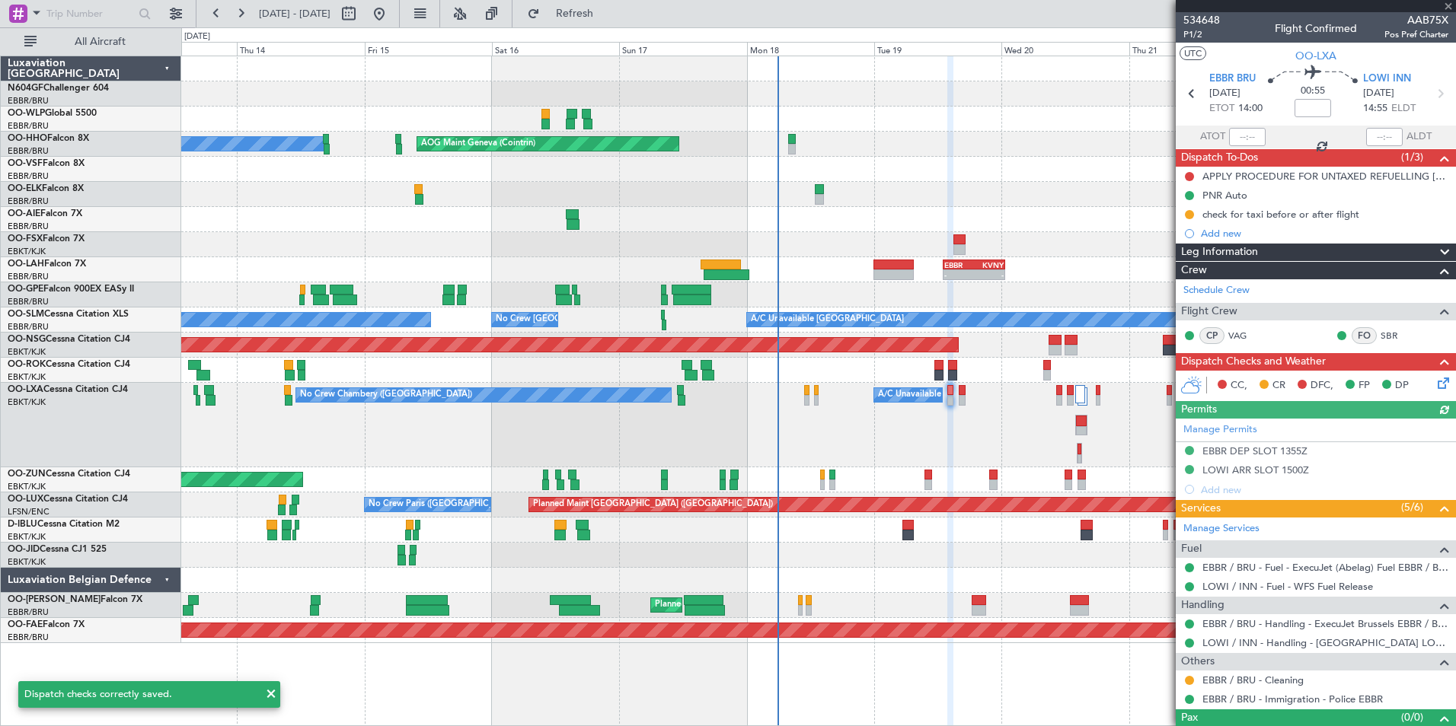
click at [1434, 387] on icon at bounding box center [1440, 381] width 12 height 12
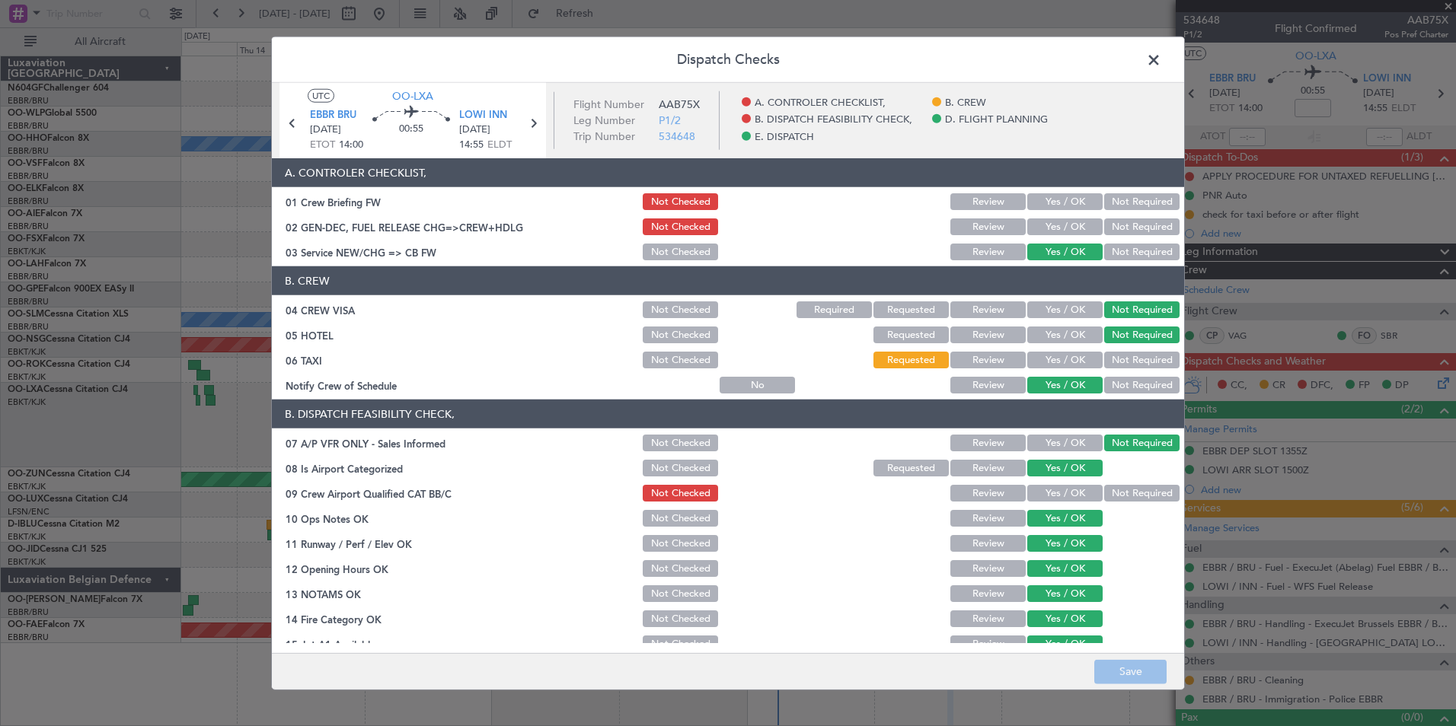
click at [1053, 487] on button "Yes / OK" at bounding box center [1064, 493] width 75 height 17
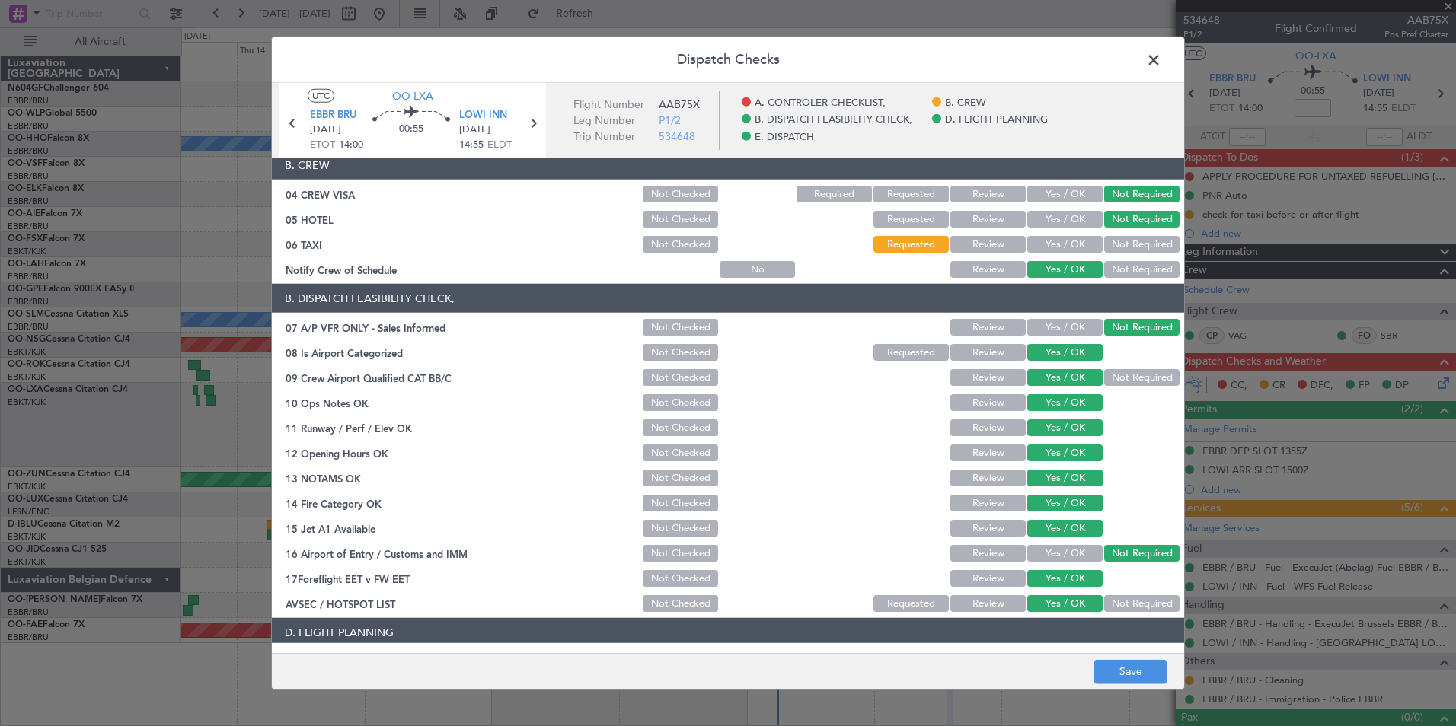
scroll to position [0, 0]
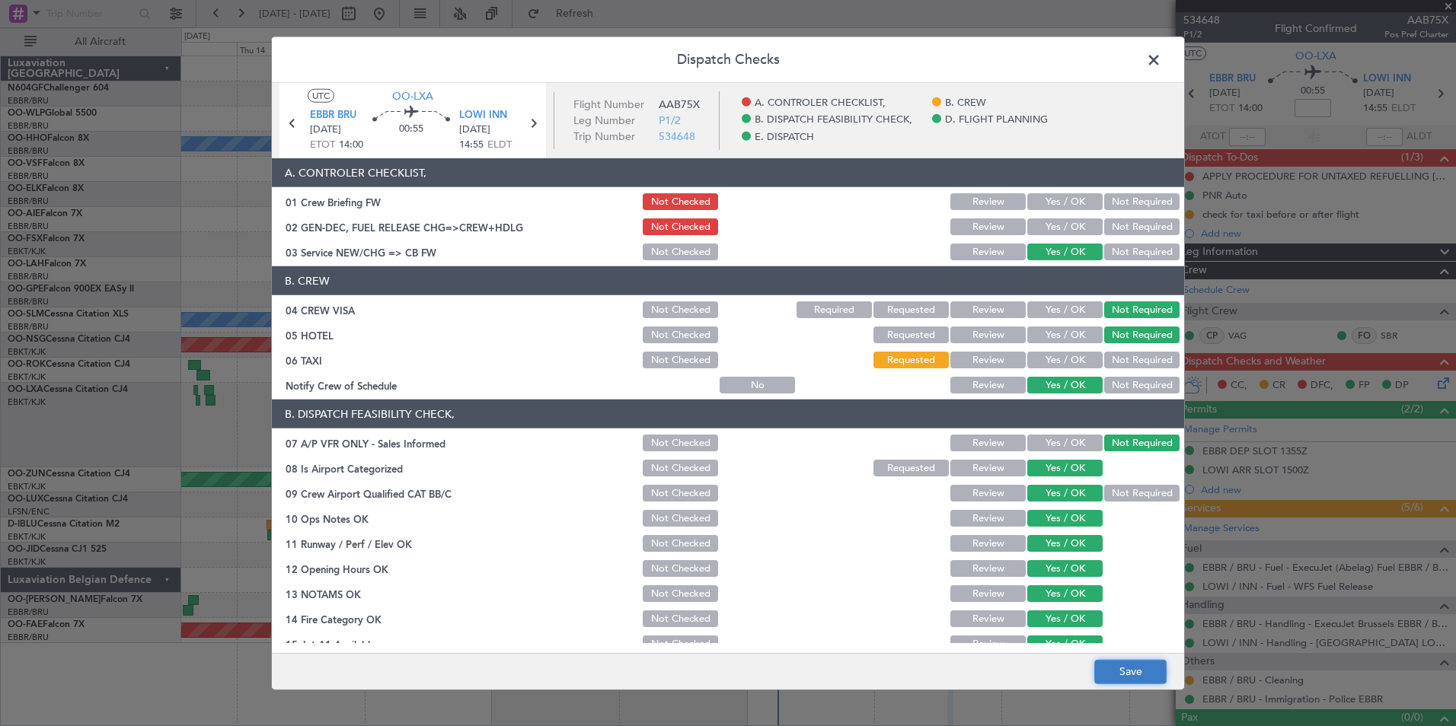
click at [1125, 674] on button "Save" at bounding box center [1130, 671] width 72 height 24
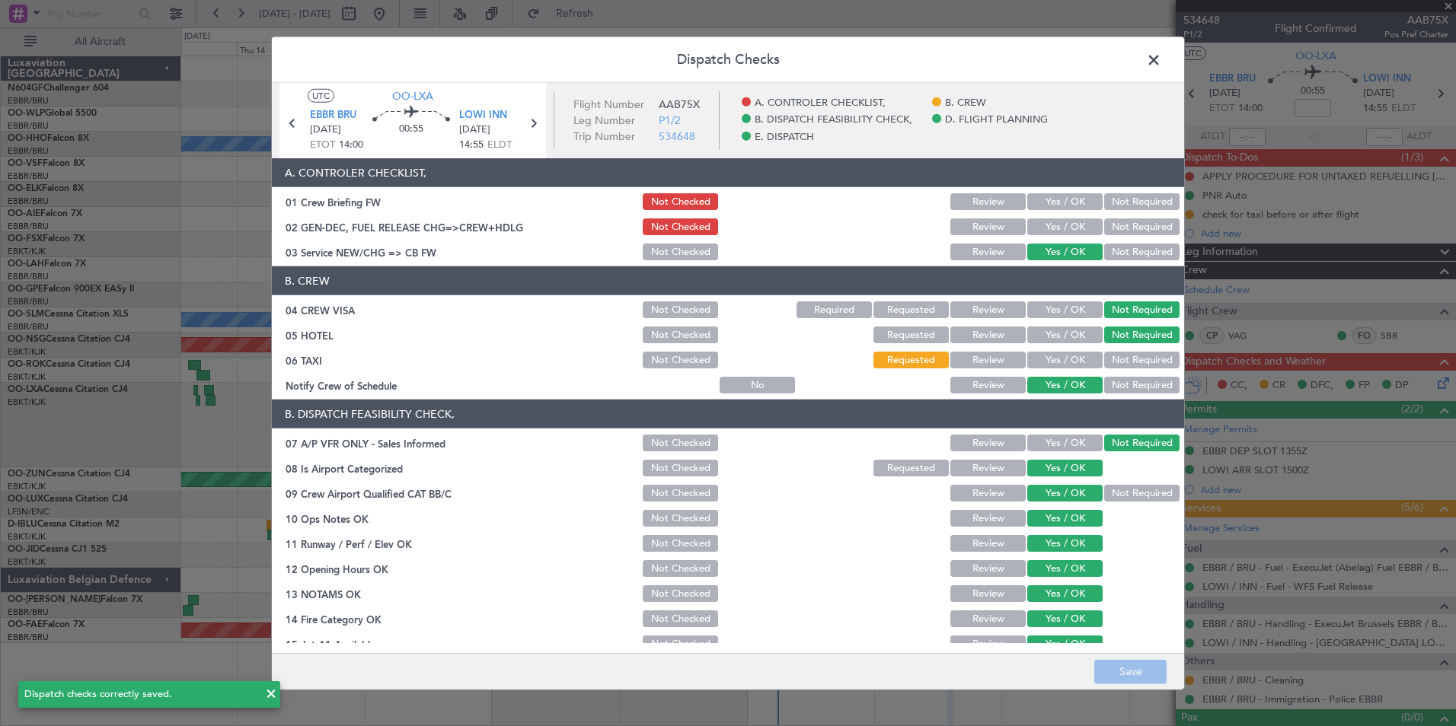
click at [1062, 227] on button "Yes / OK" at bounding box center [1064, 226] width 75 height 17
click at [1105, 667] on button "Save" at bounding box center [1130, 671] width 72 height 24
click at [1161, 62] on span at bounding box center [1161, 64] width 0 height 30
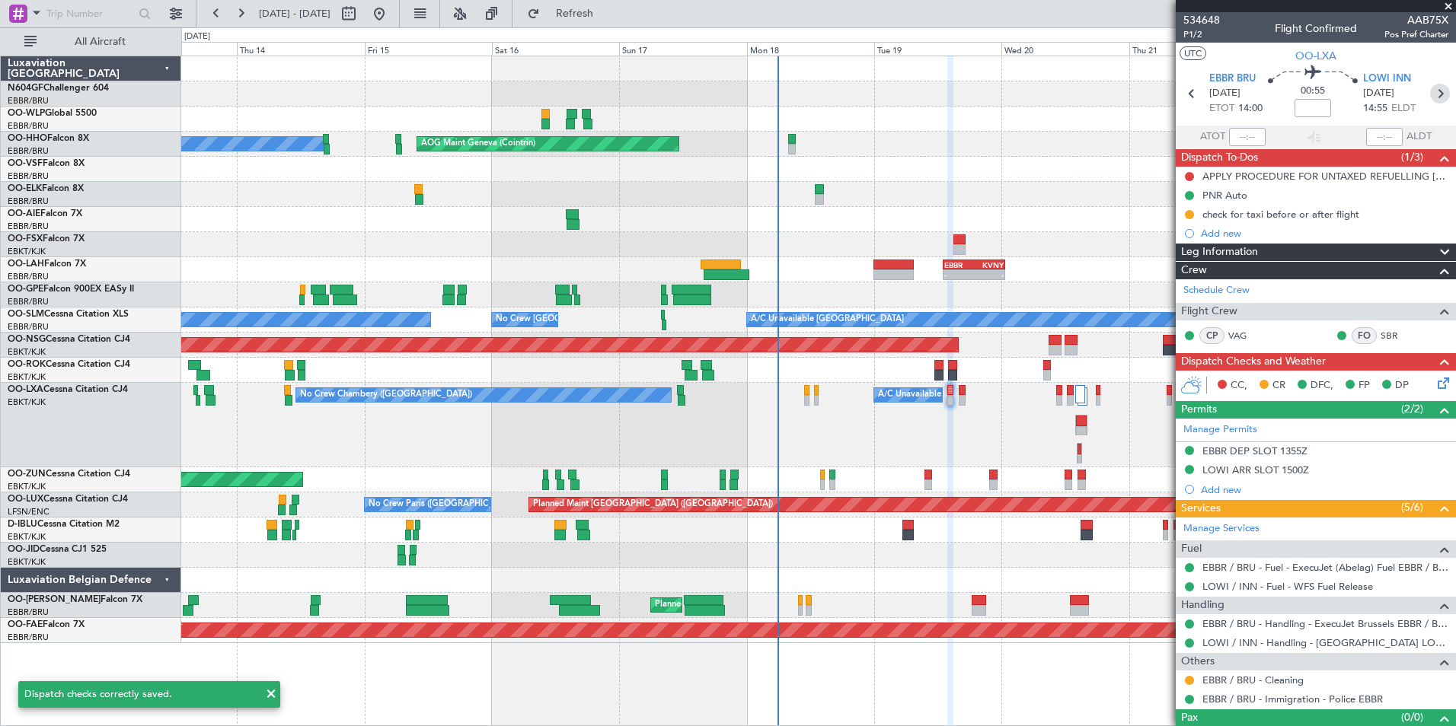
click at [1435, 92] on icon at bounding box center [1440, 94] width 20 height 20
type input "4"
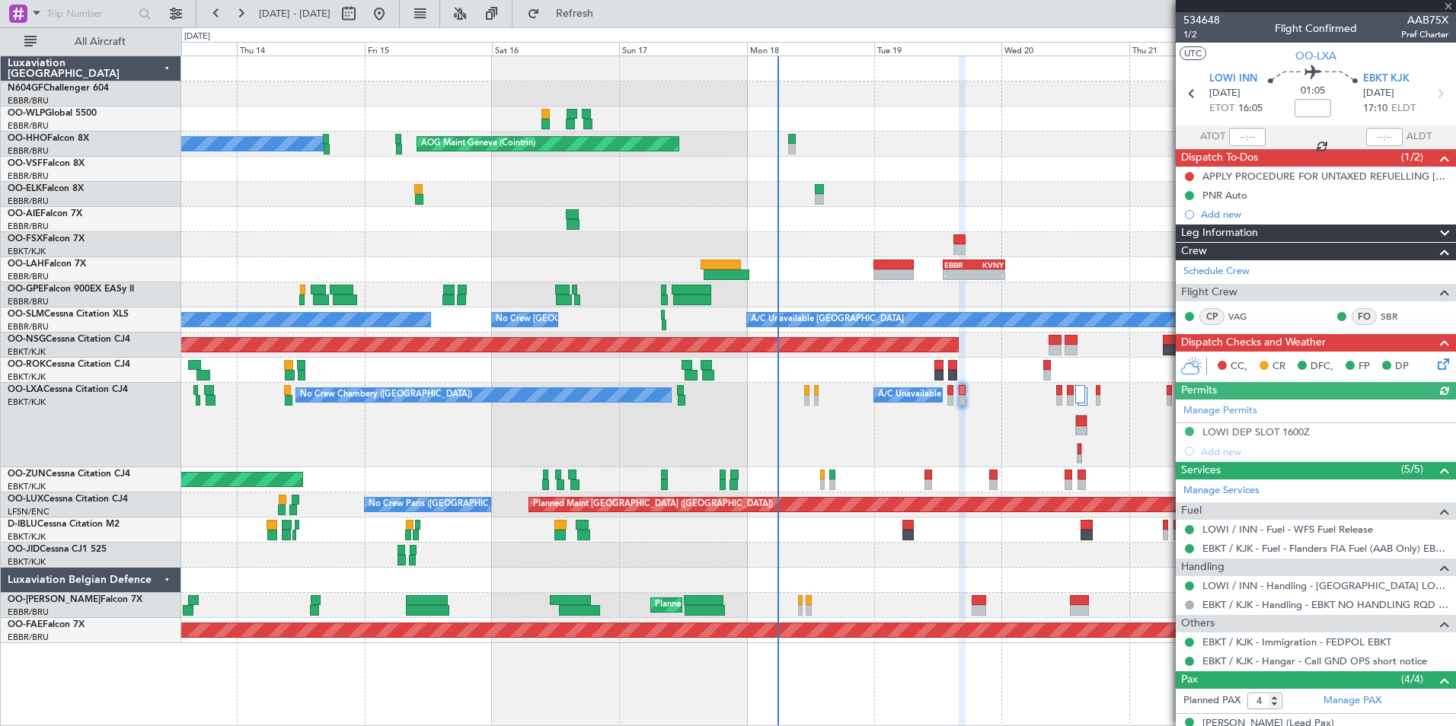
click at [1418, 356] on div "CC, CR DFC, FP DP" at bounding box center [1322, 367] width 224 height 23
click at [1418, 357] on div "CC, CR DFC, FP DP" at bounding box center [1322, 367] width 224 height 23
click at [1421, 359] on div "CC, CR DFC, FP DP" at bounding box center [1322, 367] width 224 height 23
click at [1434, 363] on icon at bounding box center [1440, 362] width 12 height 12
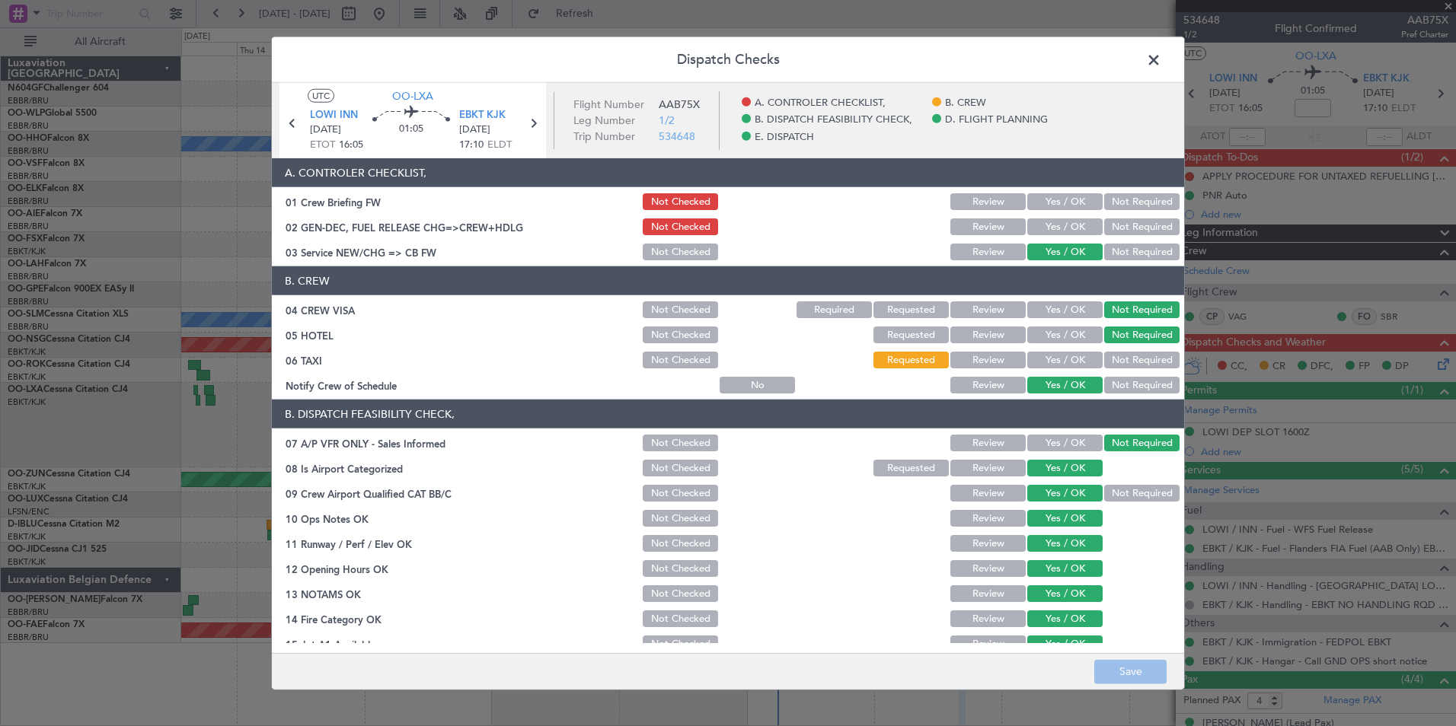
click at [1050, 223] on button "Yes / OK" at bounding box center [1064, 226] width 75 height 17
click at [1121, 674] on button "Save" at bounding box center [1130, 671] width 72 height 24
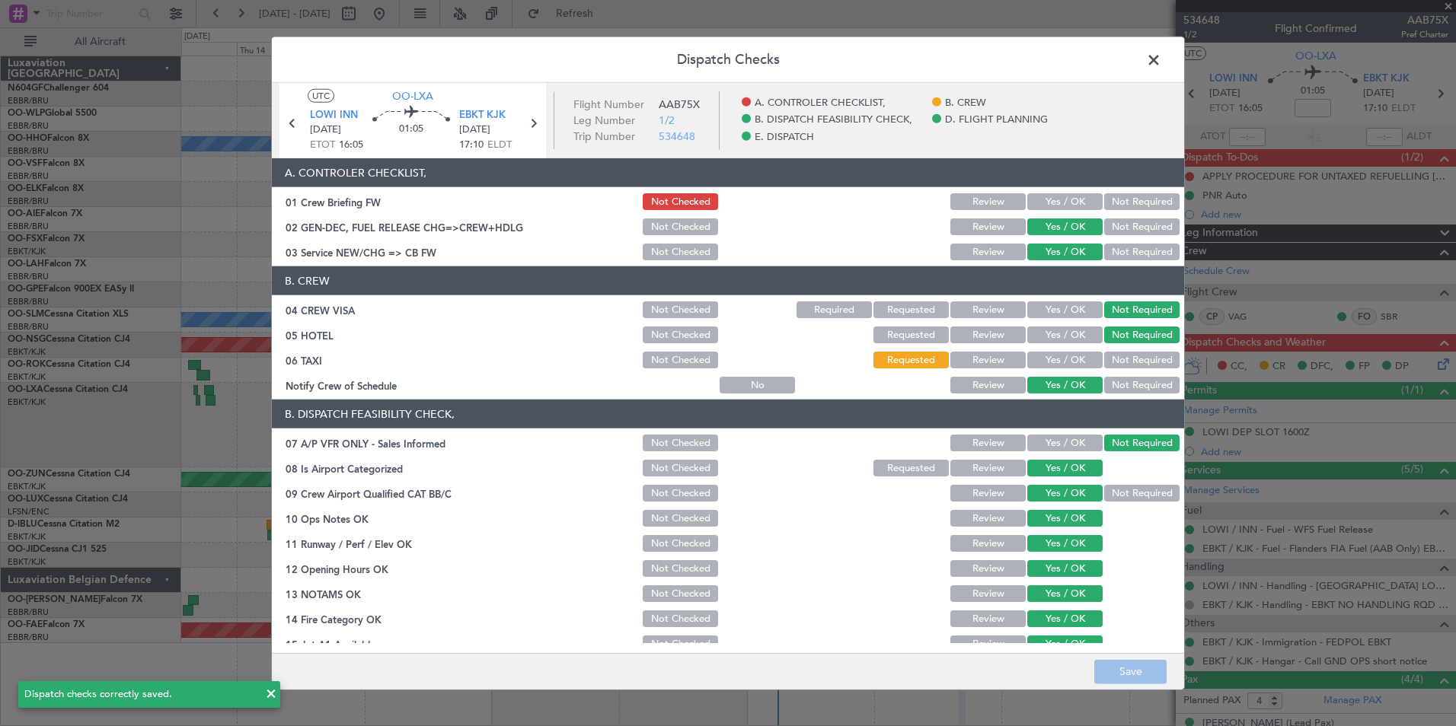
click at [1161, 68] on span at bounding box center [1161, 64] width 0 height 30
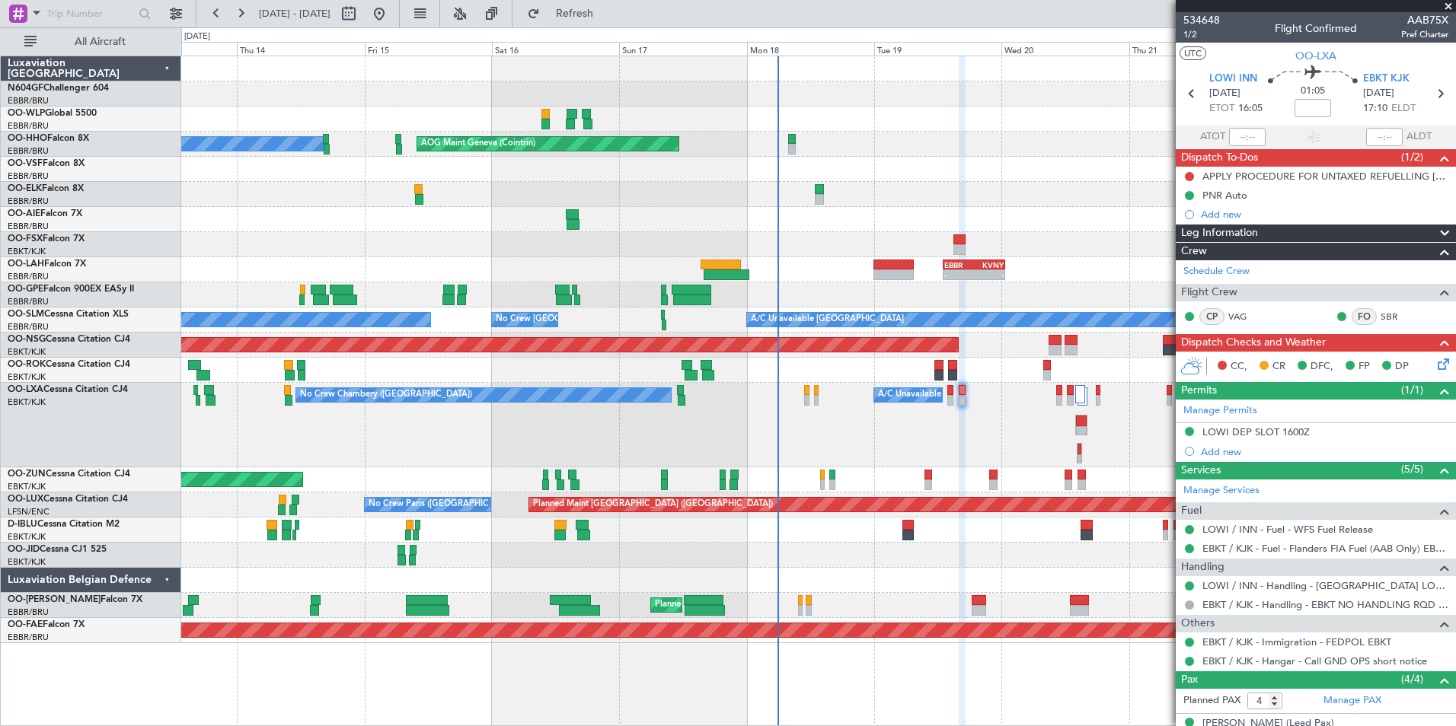
click at [932, 485] on div "Unplanned Maint [GEOGRAPHIC_DATA] ([GEOGRAPHIC_DATA])" at bounding box center [818, 479] width 1274 height 25
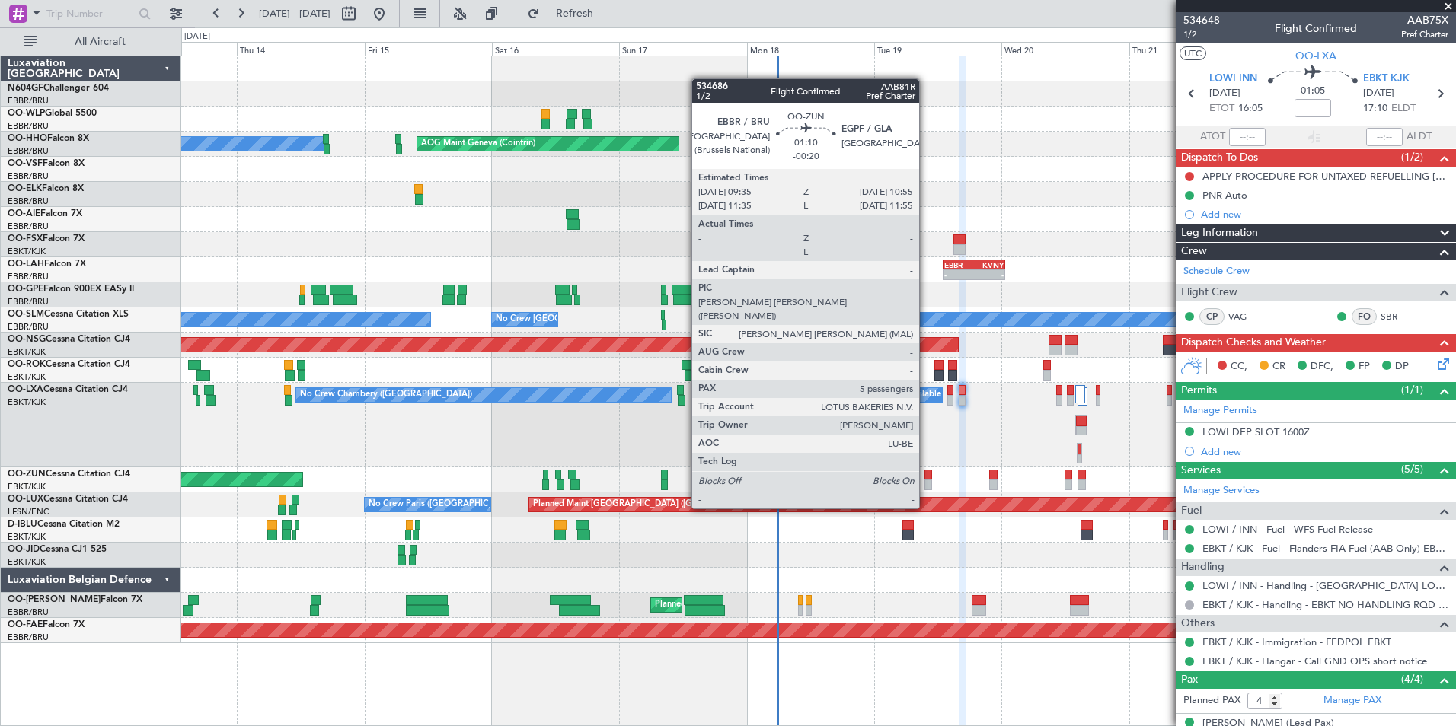
click at [926, 481] on div at bounding box center [928, 485] width 8 height 11
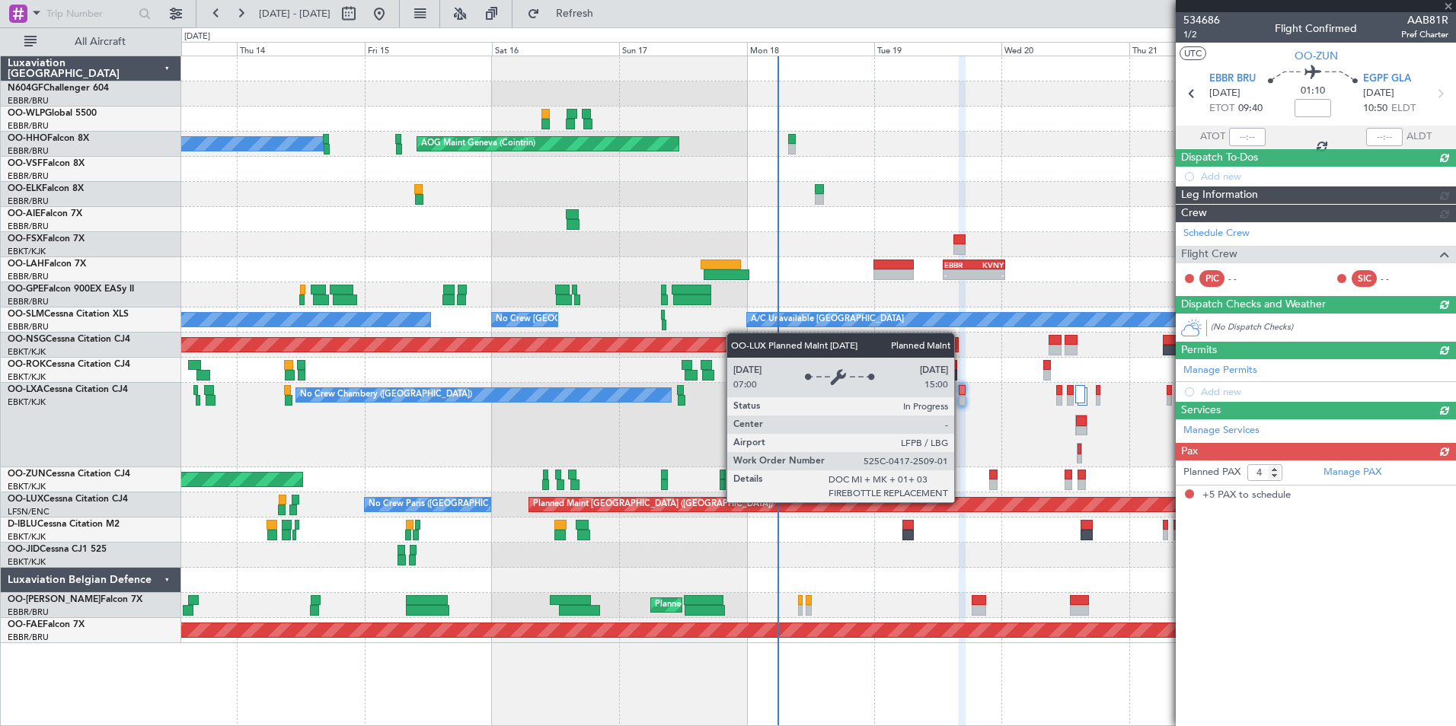
type input "-00:20"
type input "5"
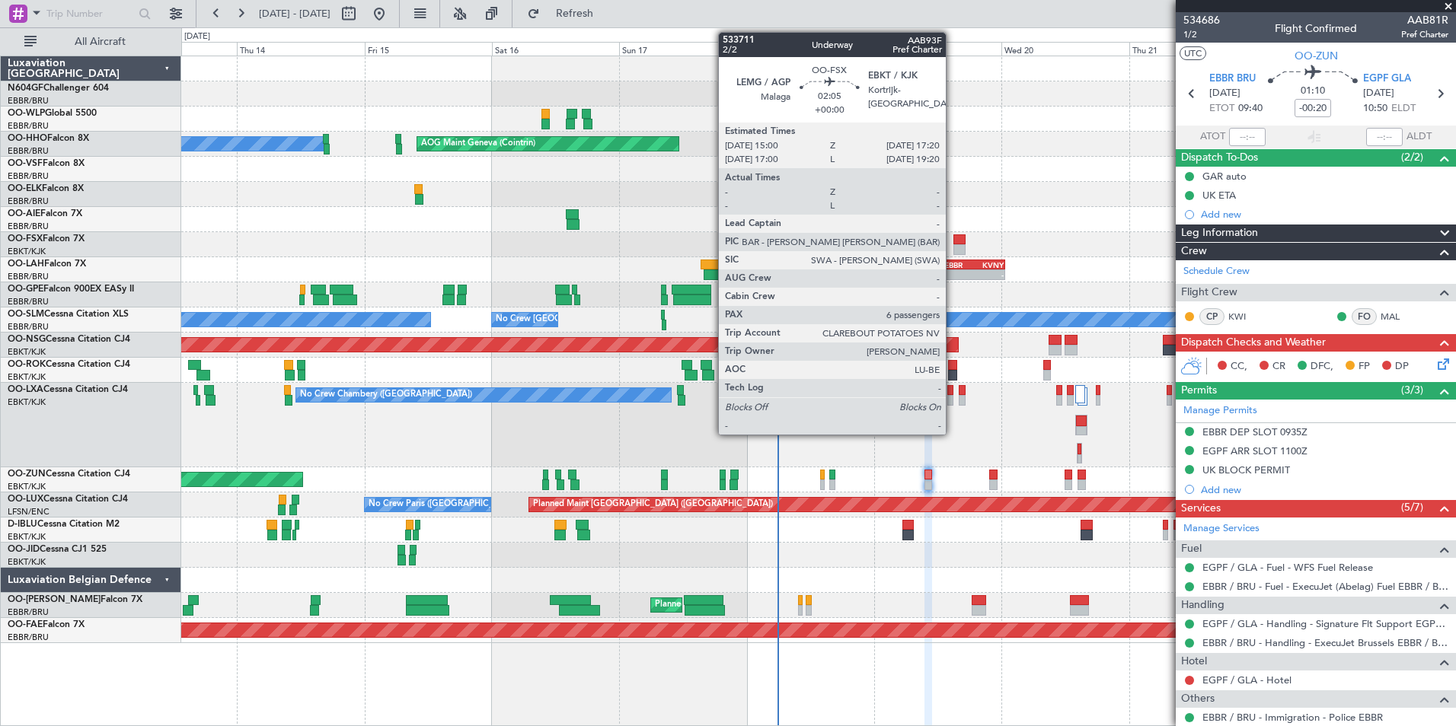
click at [953, 250] on div at bounding box center [959, 249] width 13 height 11
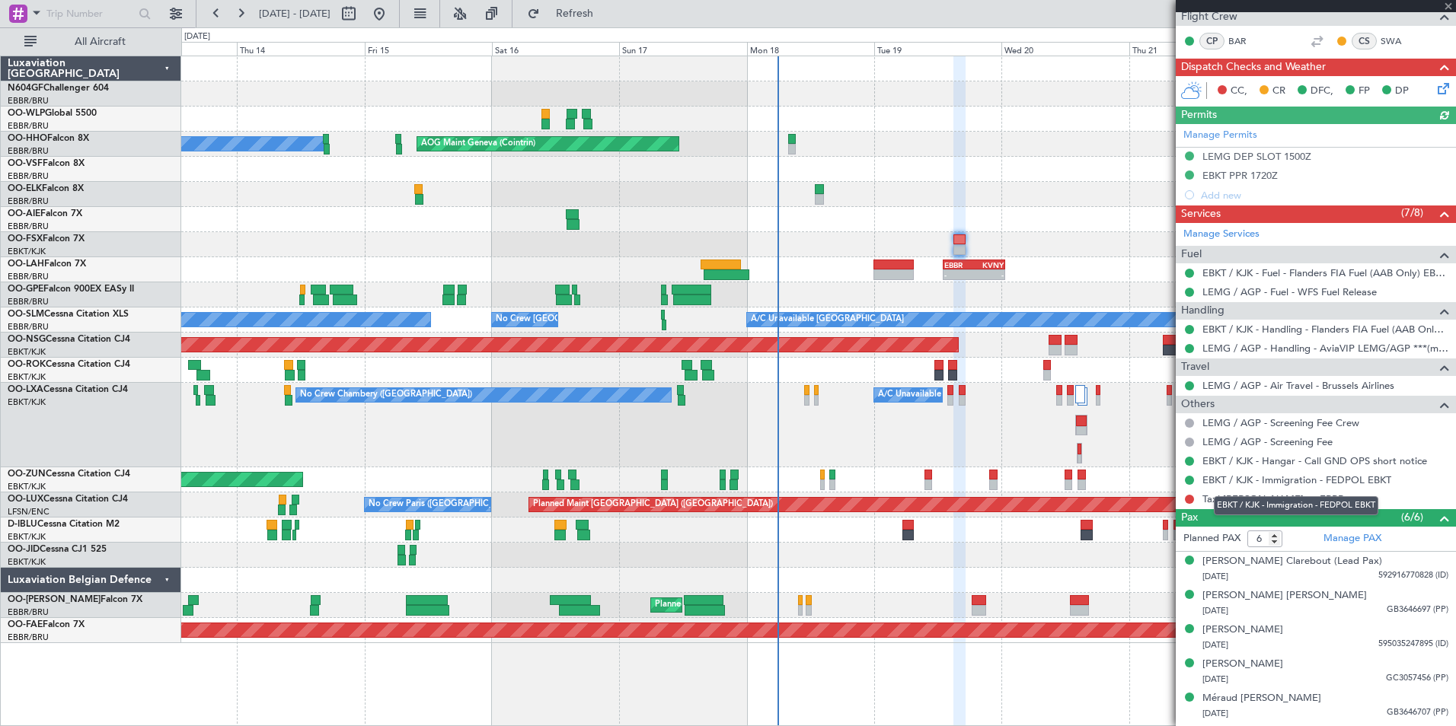
scroll to position [325, 0]
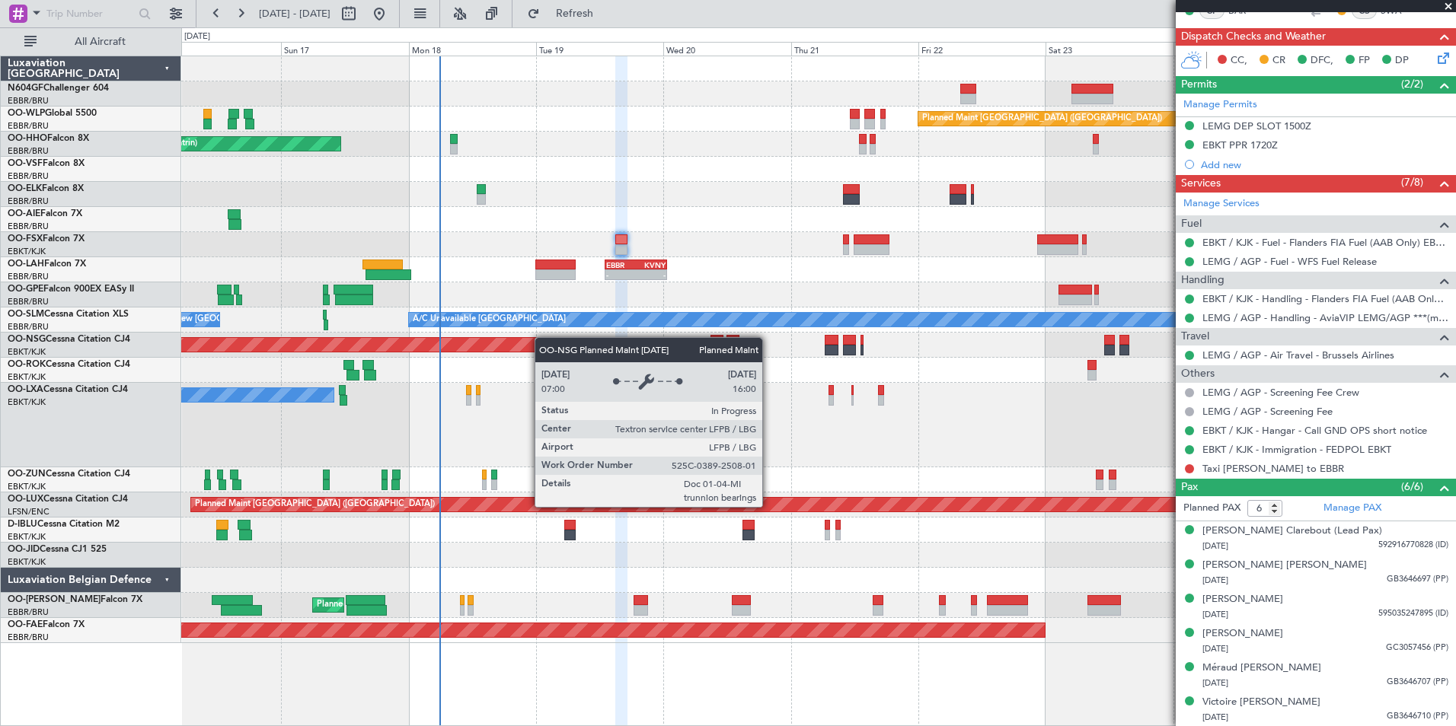
click at [533, 340] on div "Planned Maint Berlin (Brandenburg) AOG Maint Geneva (Cointrin) A/C Unavailable …" at bounding box center [818, 349] width 1274 height 587
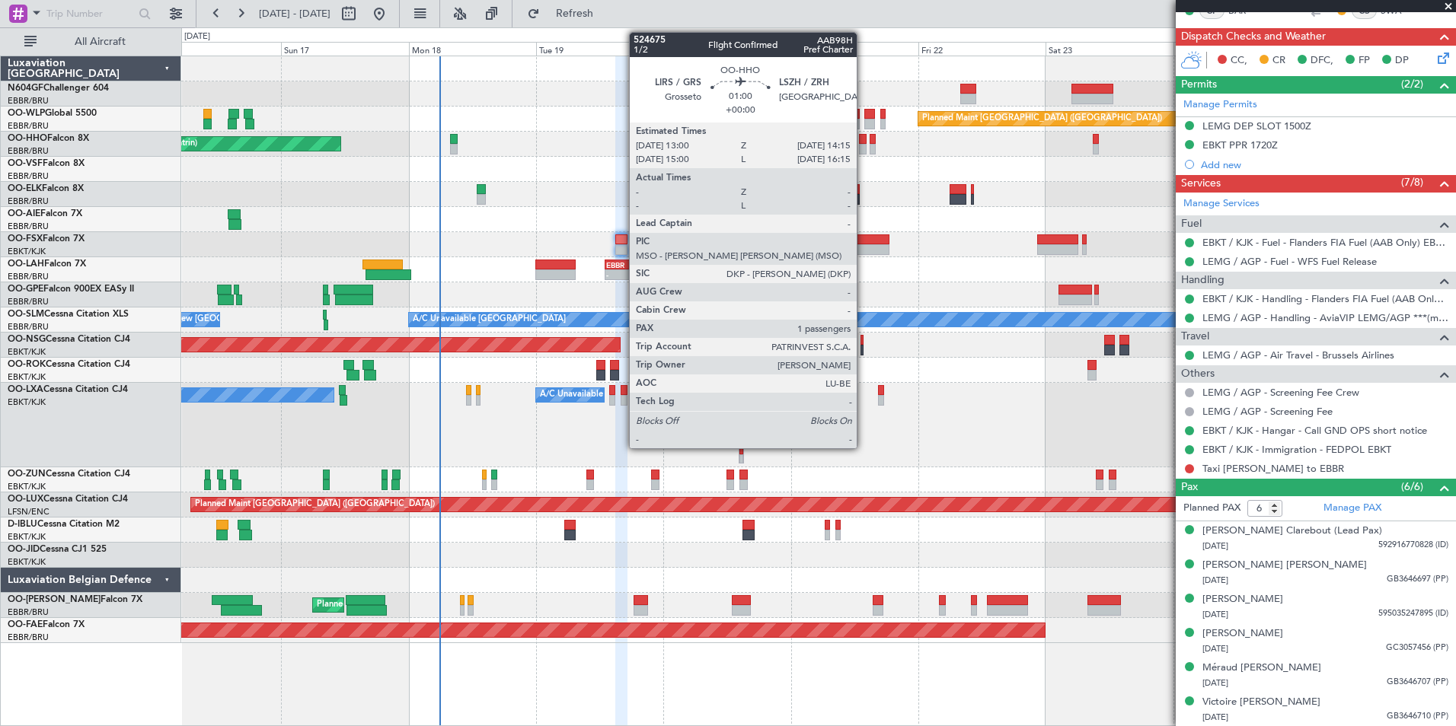
click at [863, 142] on div at bounding box center [862, 139] width 7 height 11
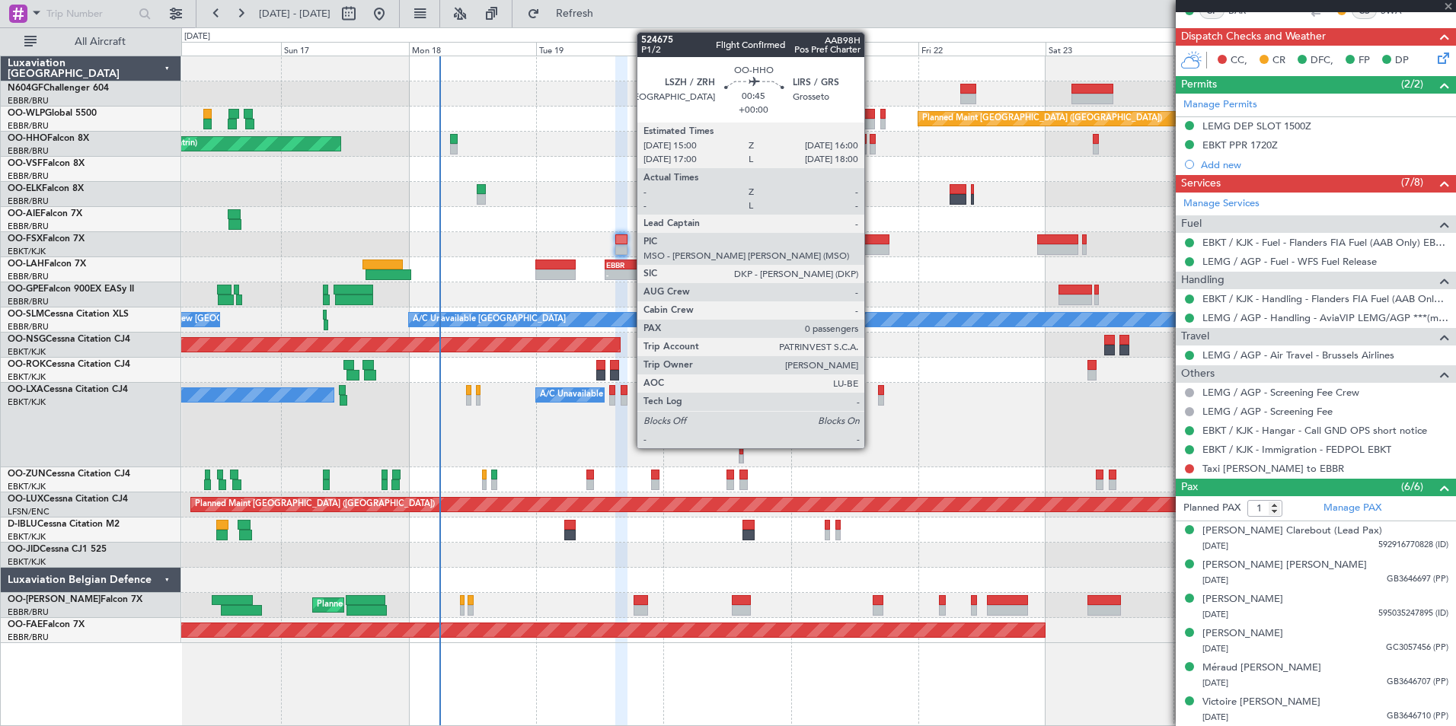
scroll to position [0, 0]
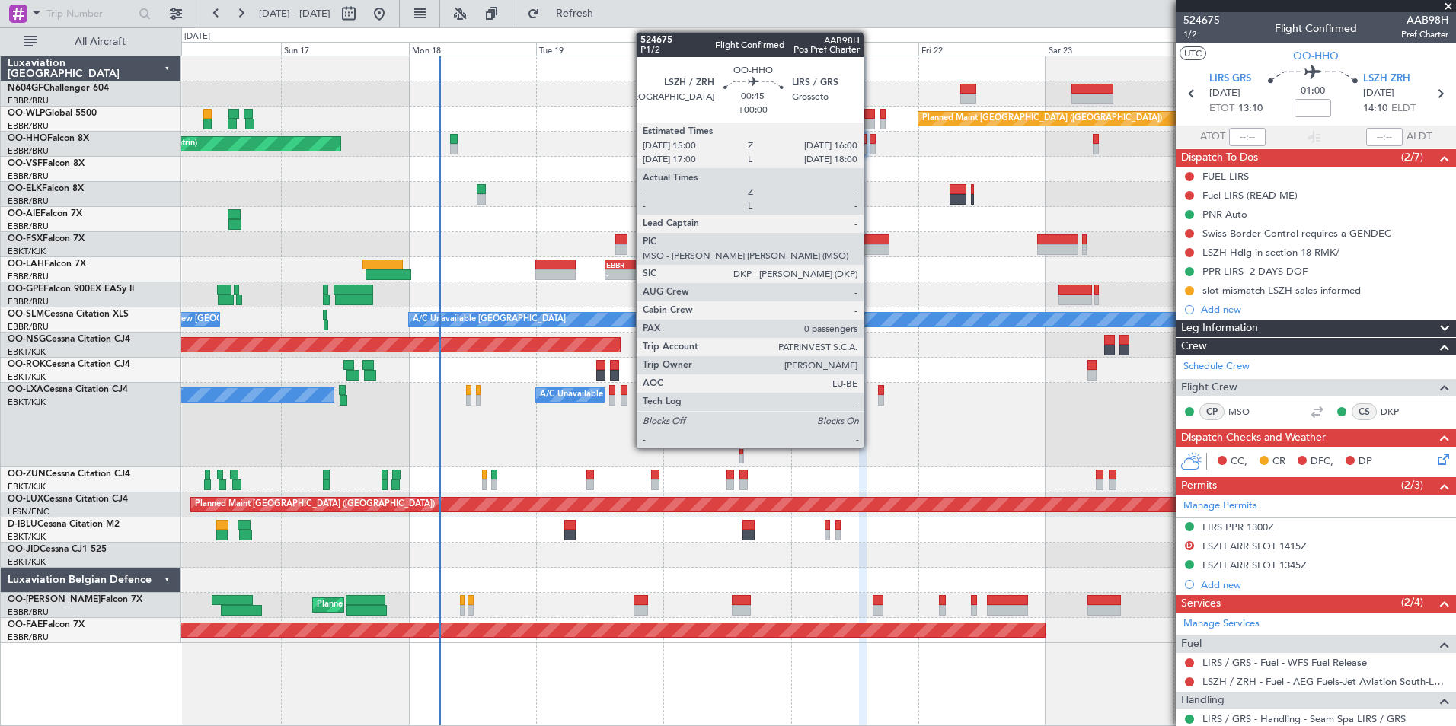
click at [870, 143] on div at bounding box center [871, 139] width 5 height 11
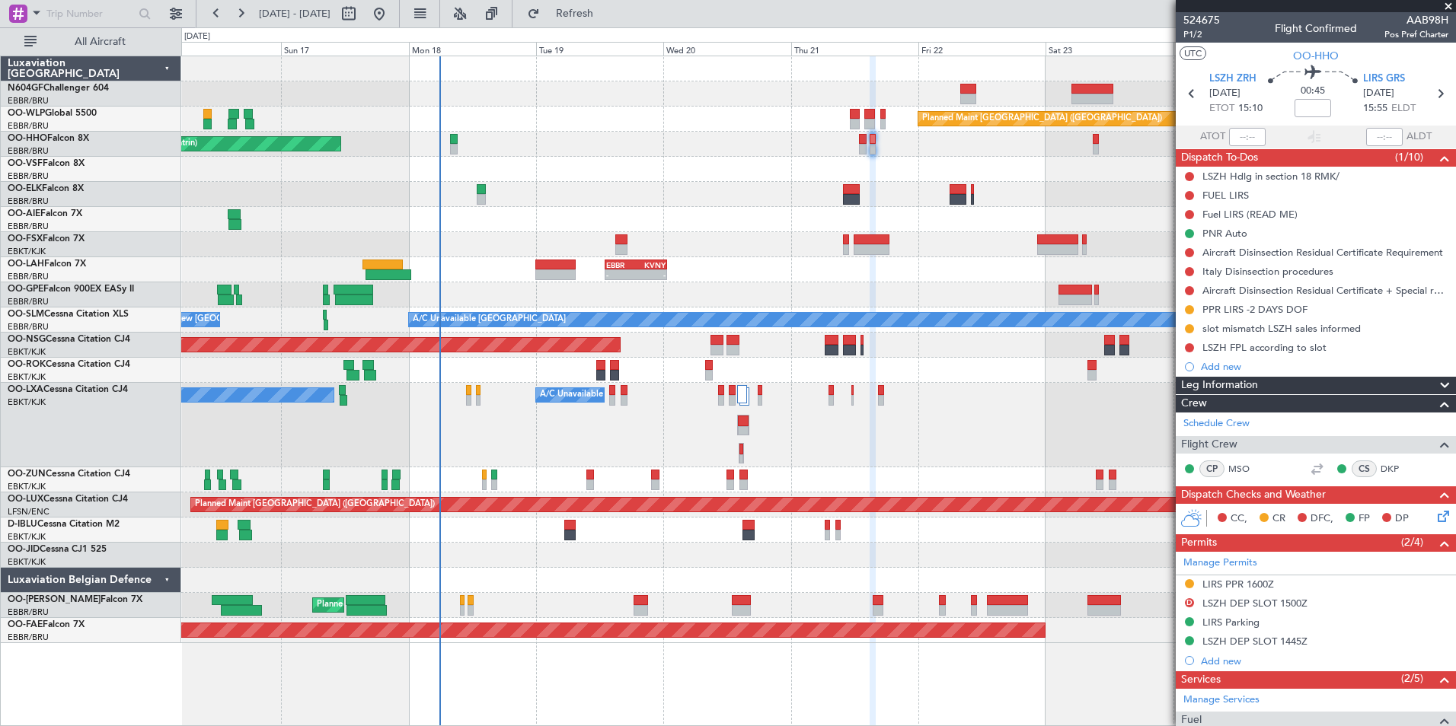
click at [779, 199] on div at bounding box center [818, 194] width 1274 height 25
click at [856, 445] on div "No Crew Chambery (Aix-les-bains) A/C Unavailable Brussels (Brussels National) P…" at bounding box center [818, 425] width 1274 height 85
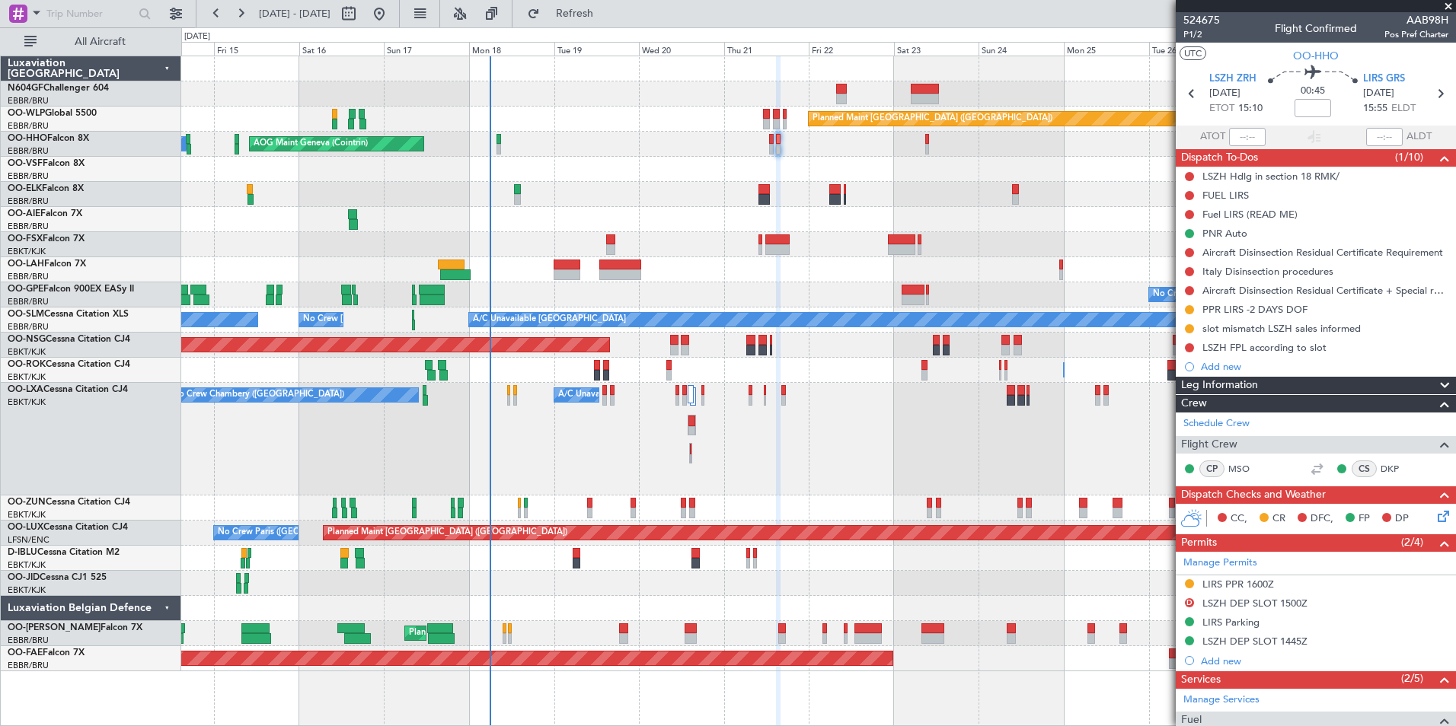
click at [604, 245] on div at bounding box center [818, 244] width 1274 height 25
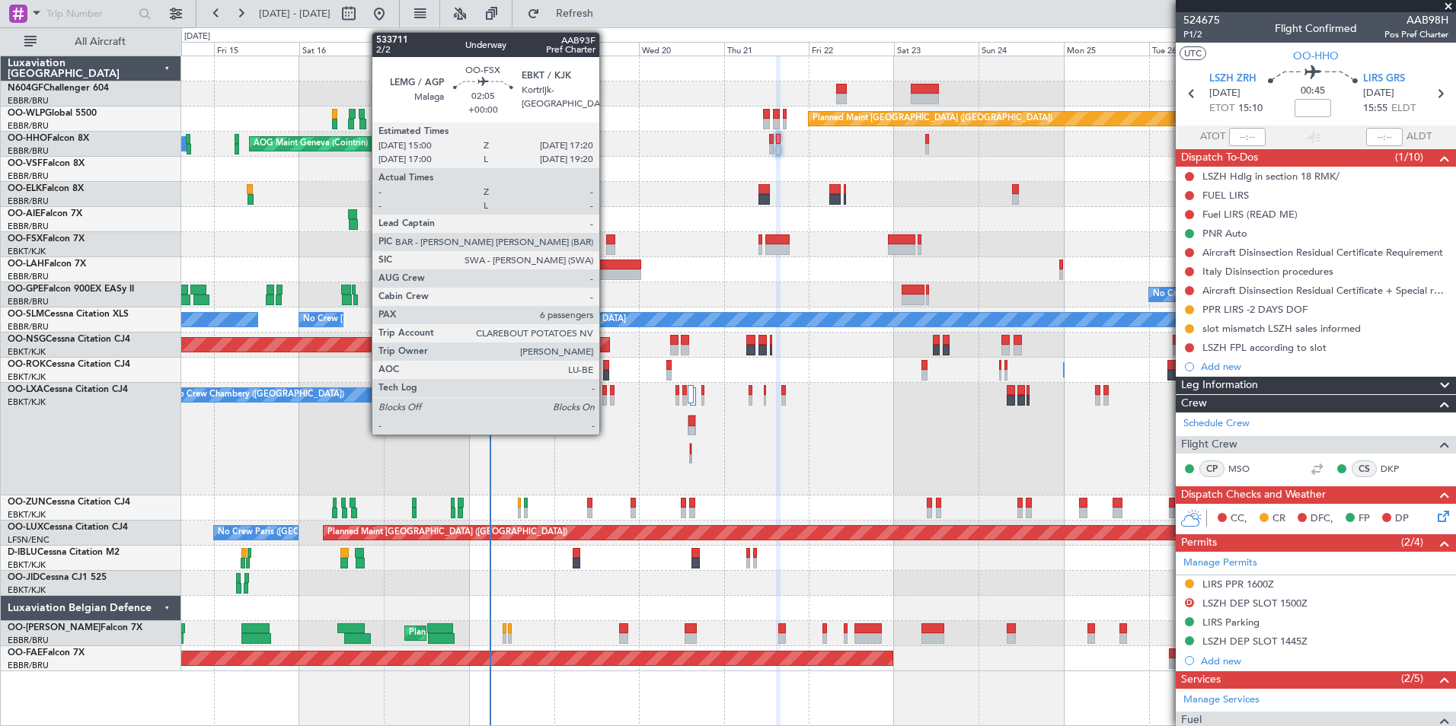
click at [606, 247] on div at bounding box center [610, 249] width 8 height 11
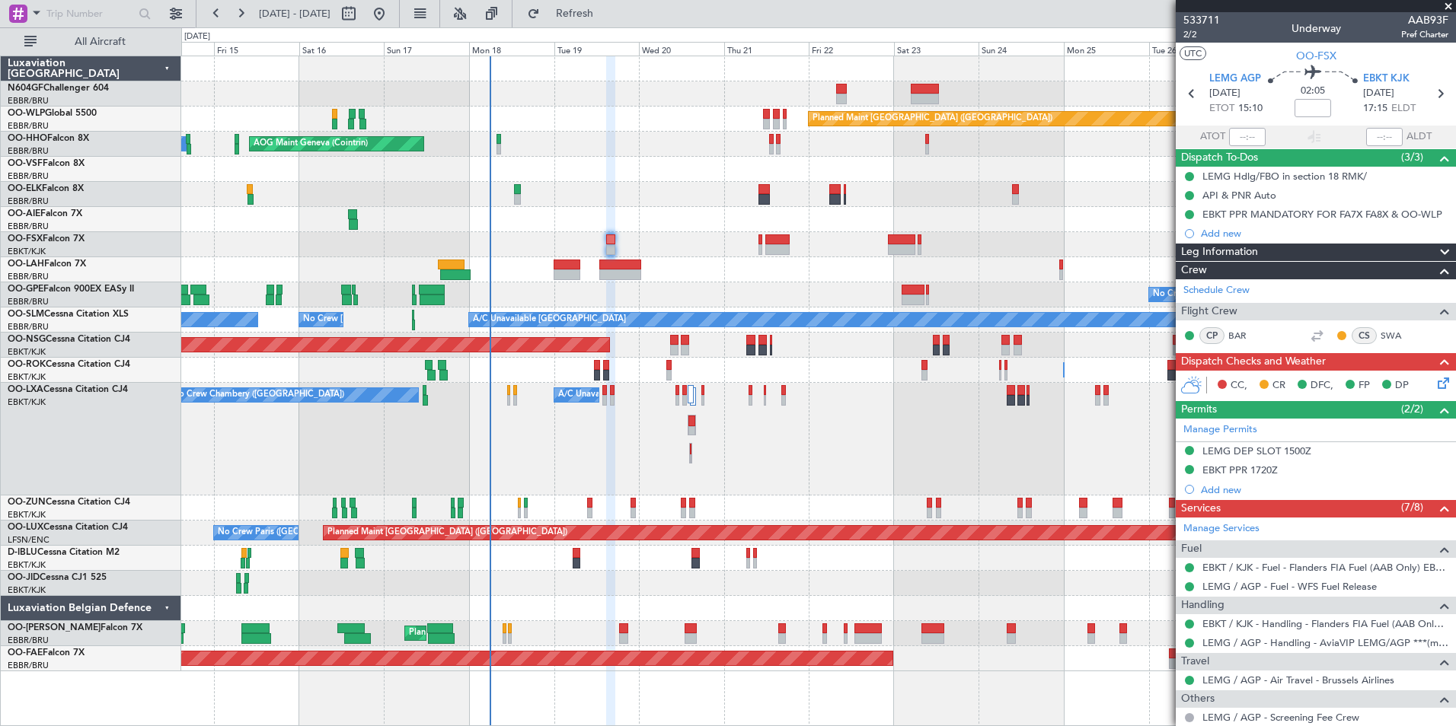
scroll to position [325, 0]
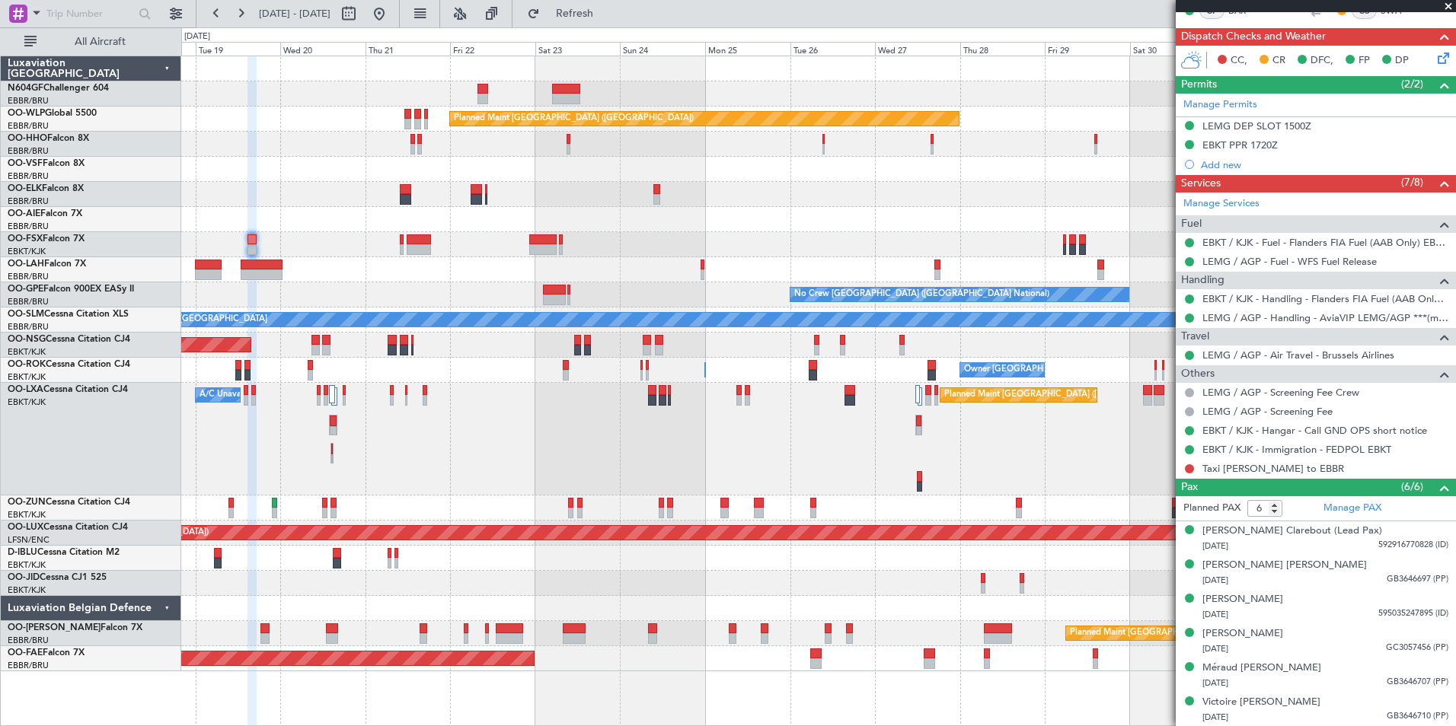
click at [482, 391] on div "Planned Maint Berlin (Brandenburg) AOG Maint Geneva (Cointrin) Planned Maint Lo…" at bounding box center [818, 363] width 1274 height 615
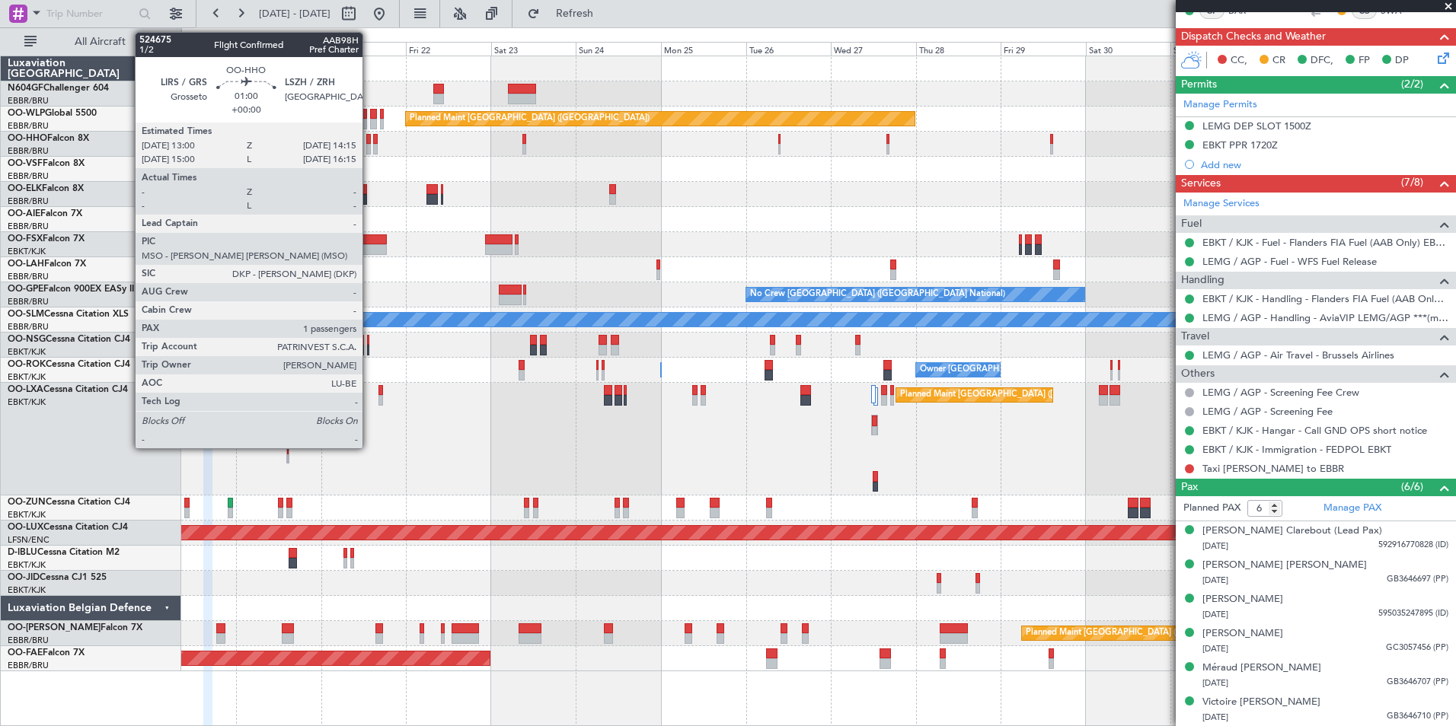
click at [369, 146] on div at bounding box center [368, 149] width 5 height 11
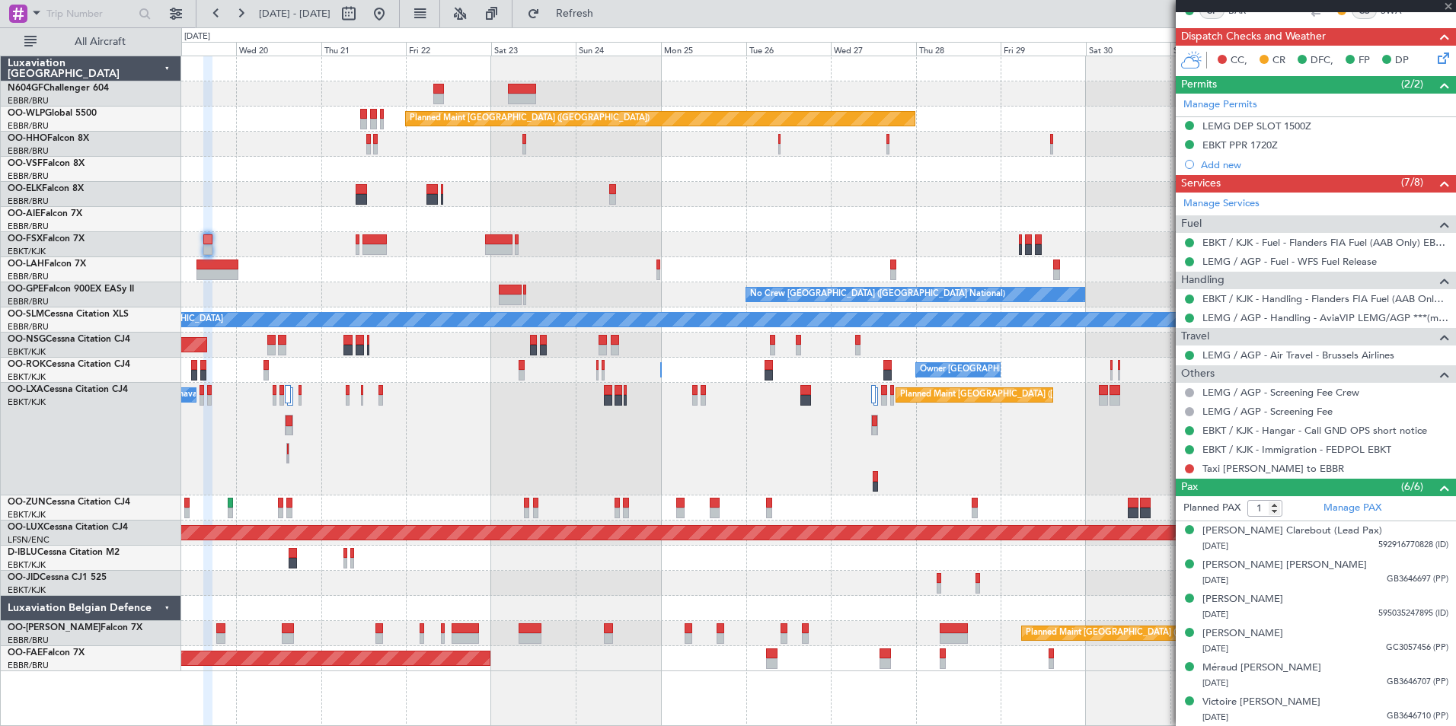
scroll to position [0, 0]
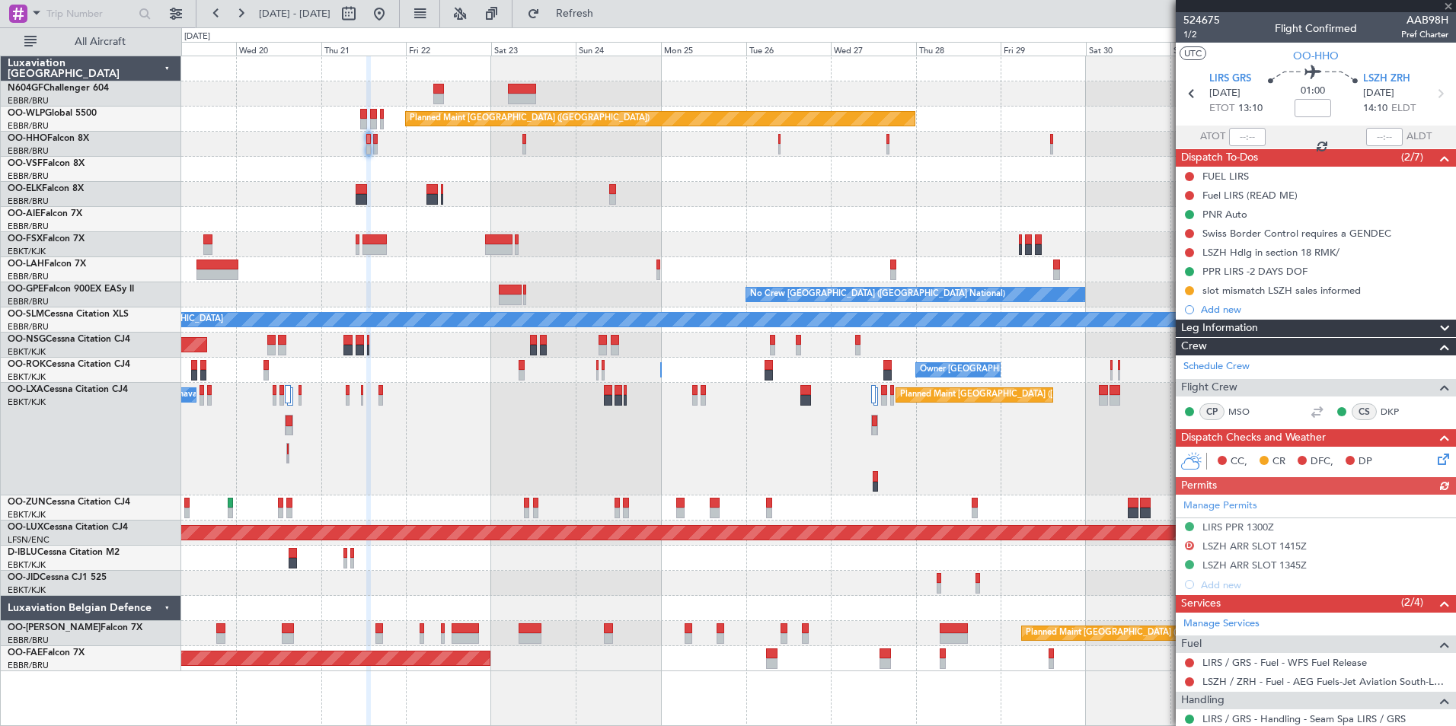
click at [818, 196] on div "Planned Maint Berlin (Brandenburg) AOG Maint Geneva (Cointrin) Planned Maint Lo…" at bounding box center [818, 363] width 1274 height 615
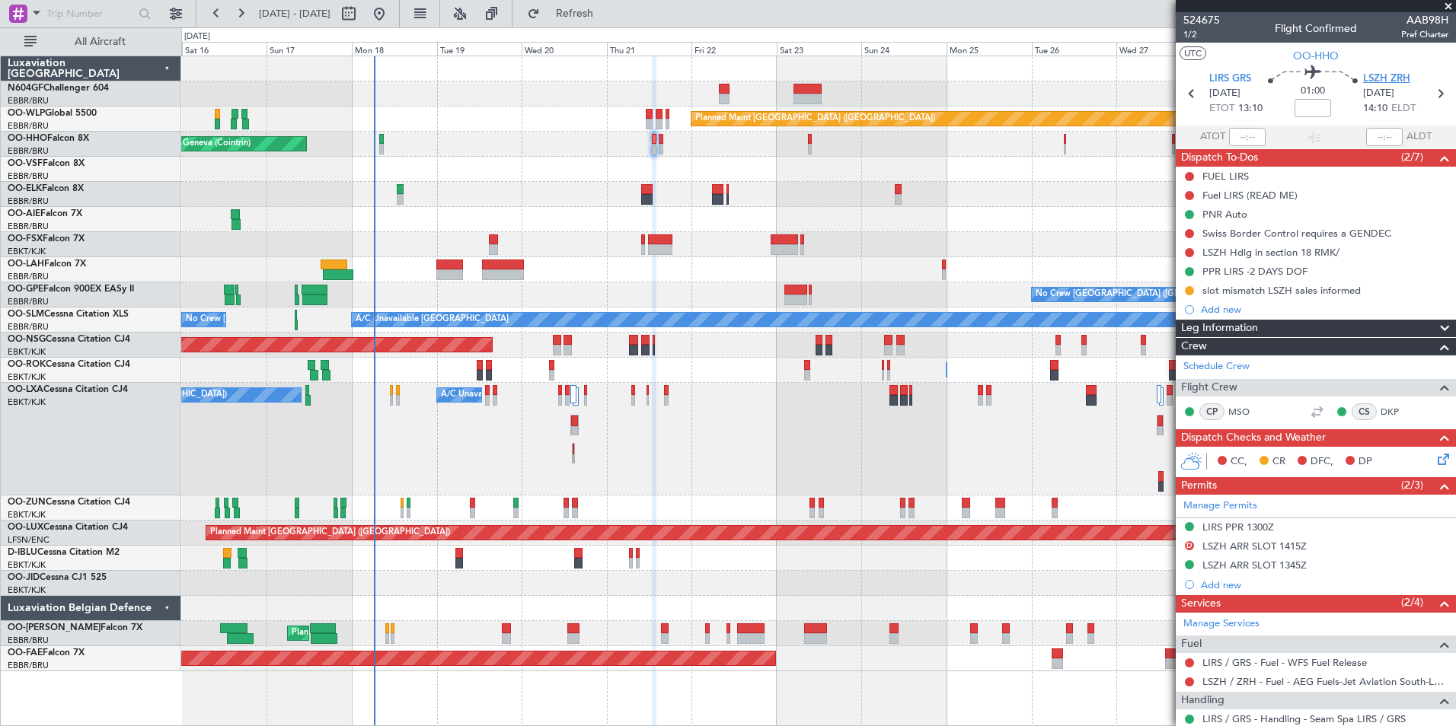
click at [1381, 75] on span "LSZH ZRH" at bounding box center [1386, 79] width 47 height 15
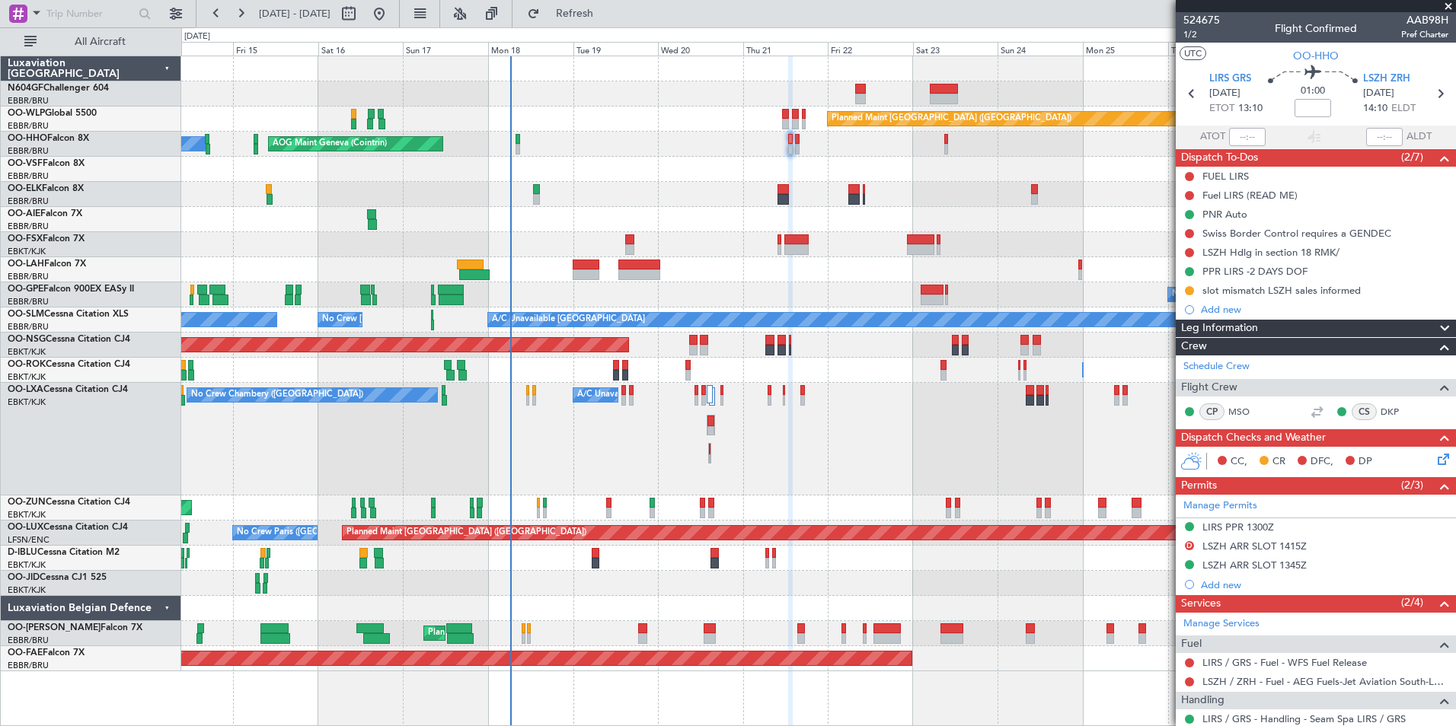
click at [684, 386] on div "Planned Maint Berlin (Brandenburg) AOG Maint Geneva (Cointrin) A/C Unavailable …" at bounding box center [818, 363] width 1274 height 615
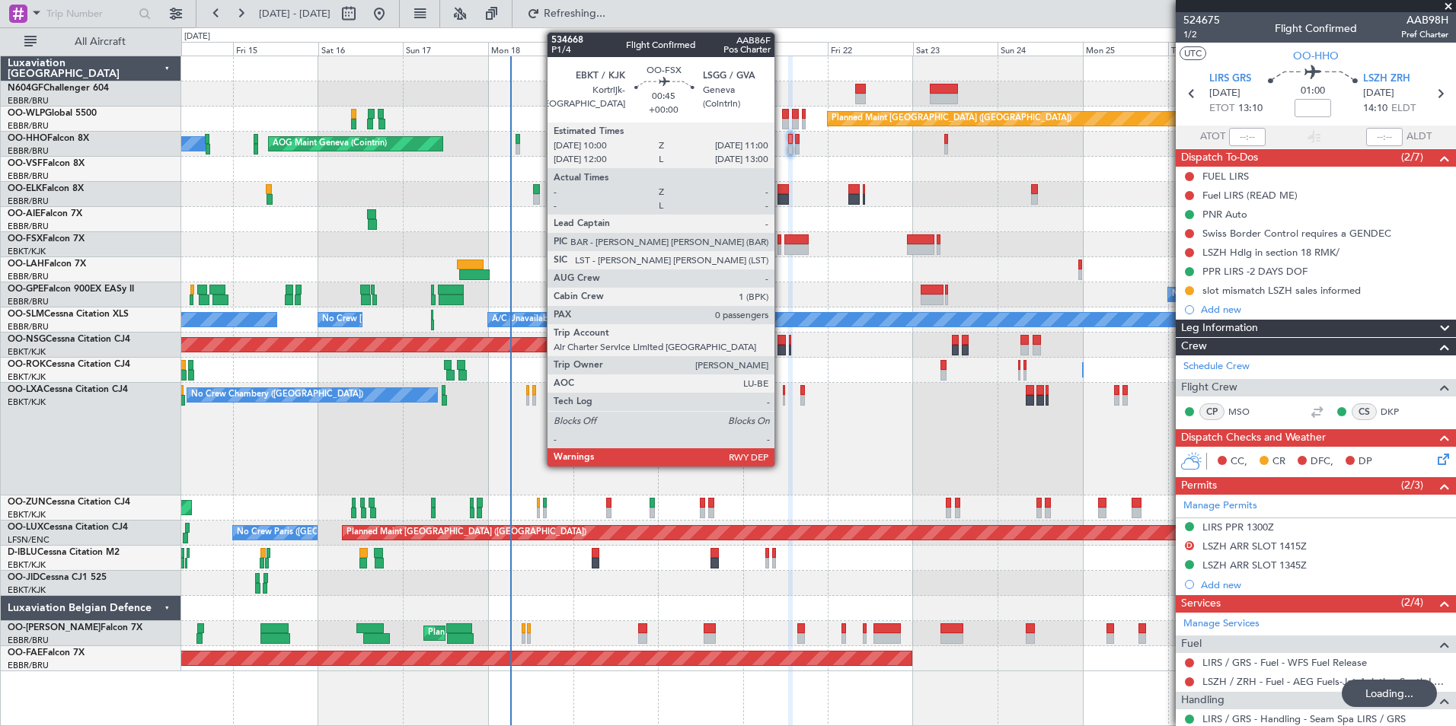
click at [781, 246] on div at bounding box center [779, 249] width 4 height 11
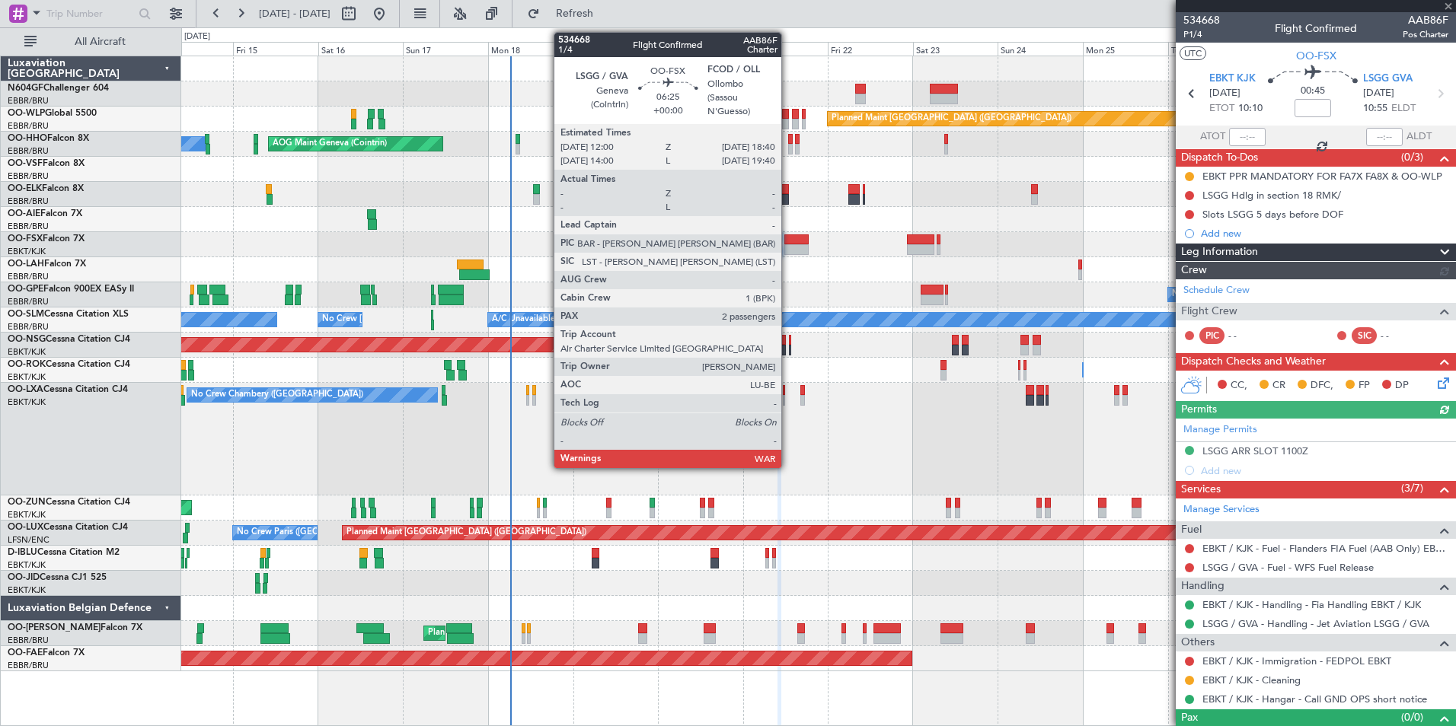
click at [789, 246] on div at bounding box center [796, 249] width 24 height 11
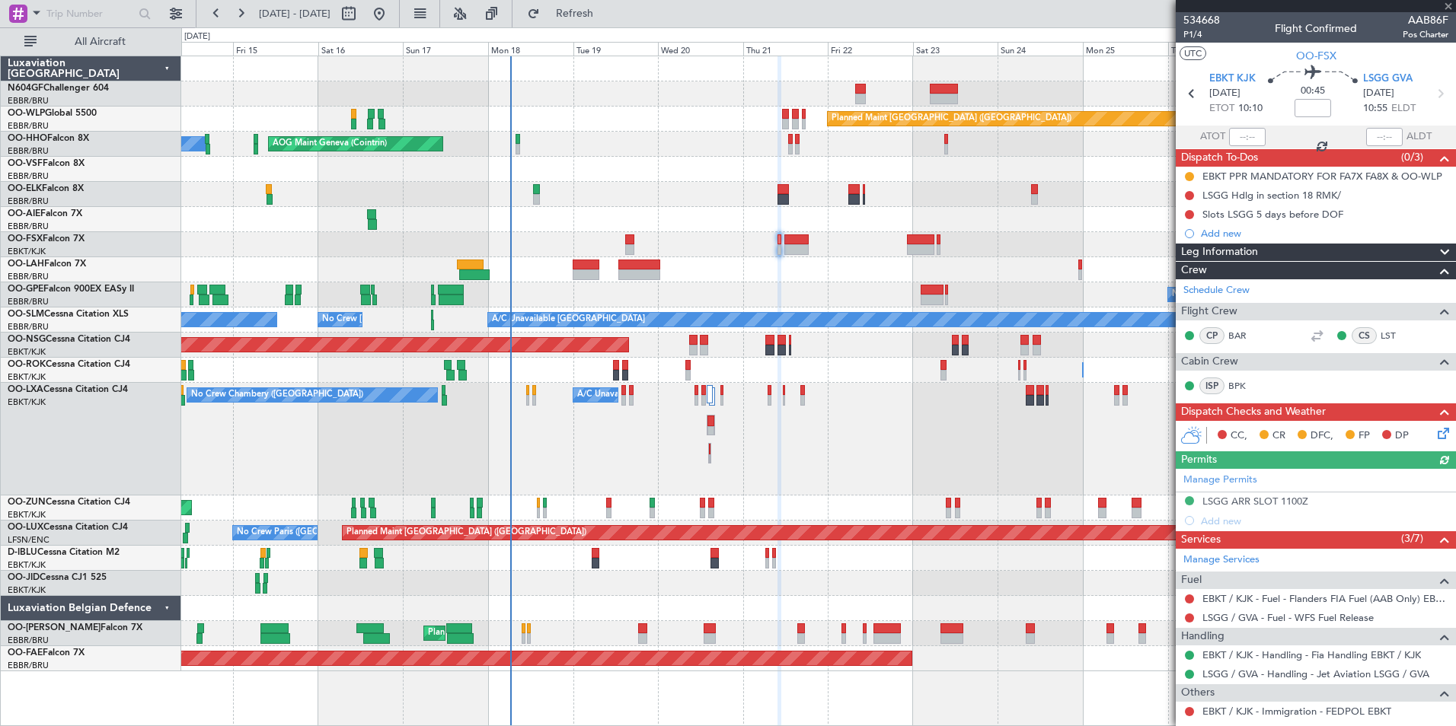
type input "2"
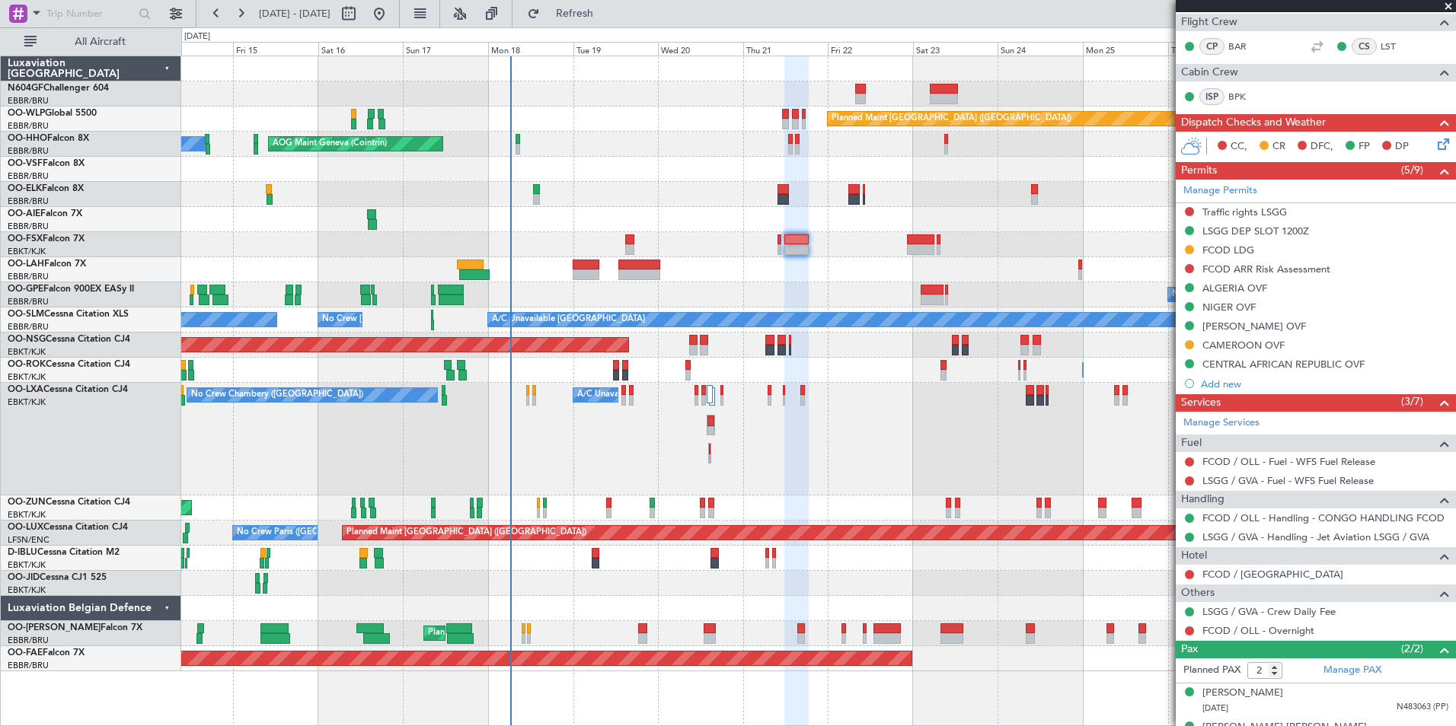
scroll to position [276, 0]
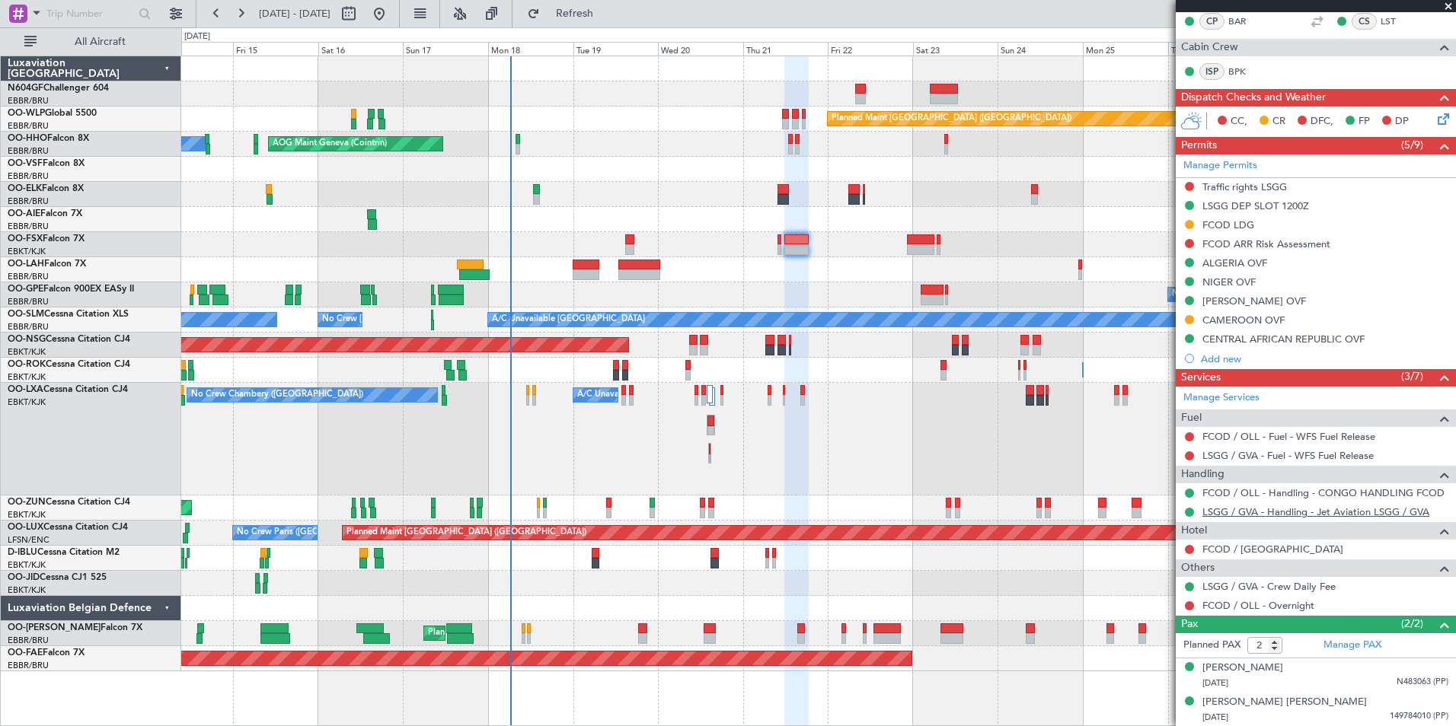
click at [1257, 509] on link "LSGG / GVA - Handling - Jet Aviation LSGG / GVA" at bounding box center [1315, 511] width 227 height 13
click at [707, 263] on div "Planned Maint [PERSON_NAME]-[GEOGRAPHIC_DATA][PERSON_NAME] ([GEOGRAPHIC_DATA][P…" at bounding box center [818, 269] width 1274 height 25
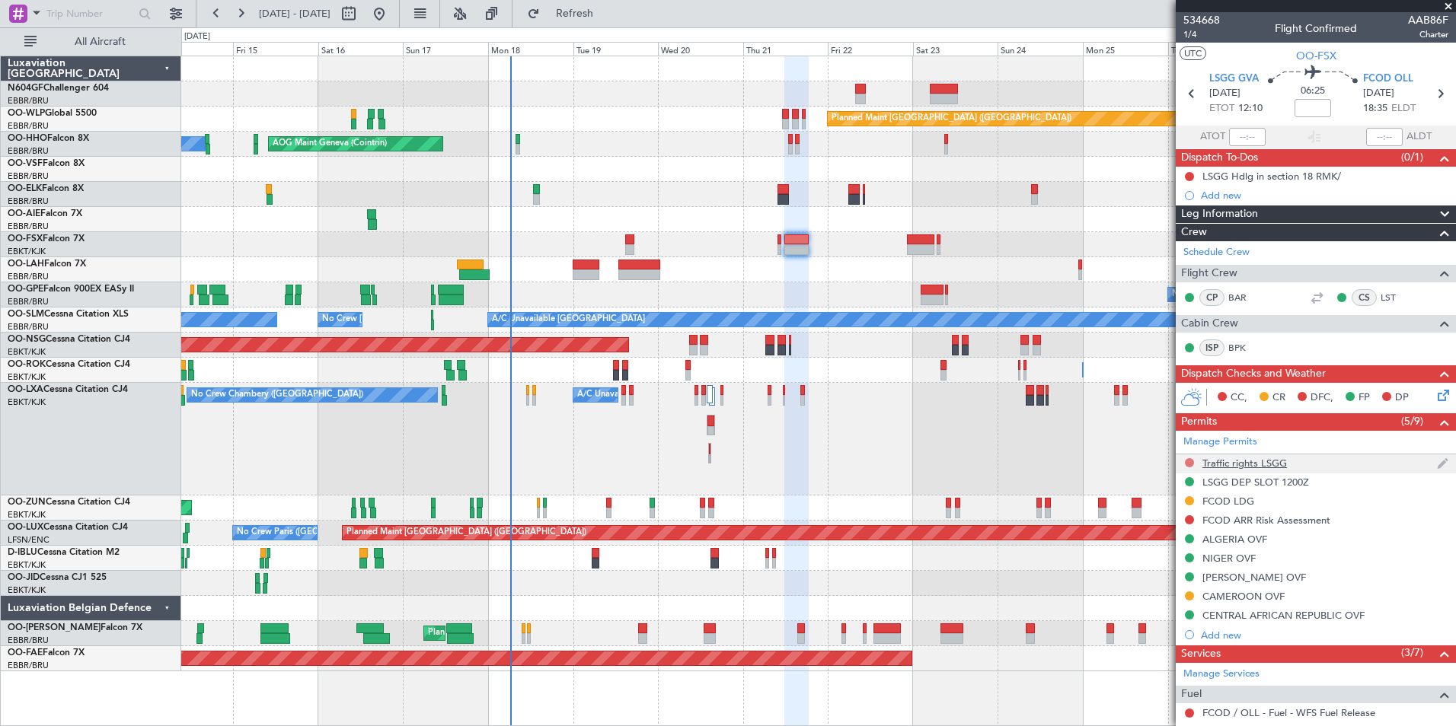
click at [1188, 464] on button at bounding box center [1189, 462] width 9 height 9
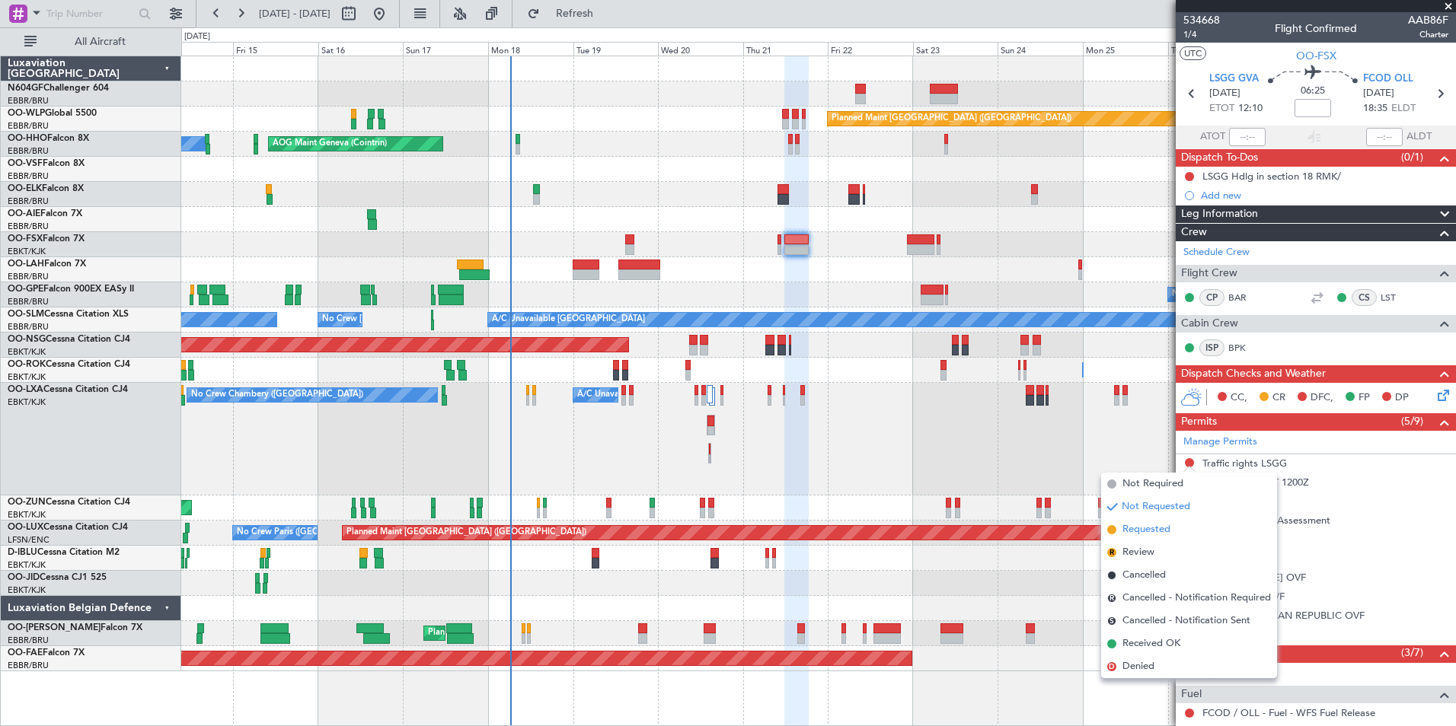
click at [1166, 534] on span "Requested" at bounding box center [1146, 529] width 48 height 15
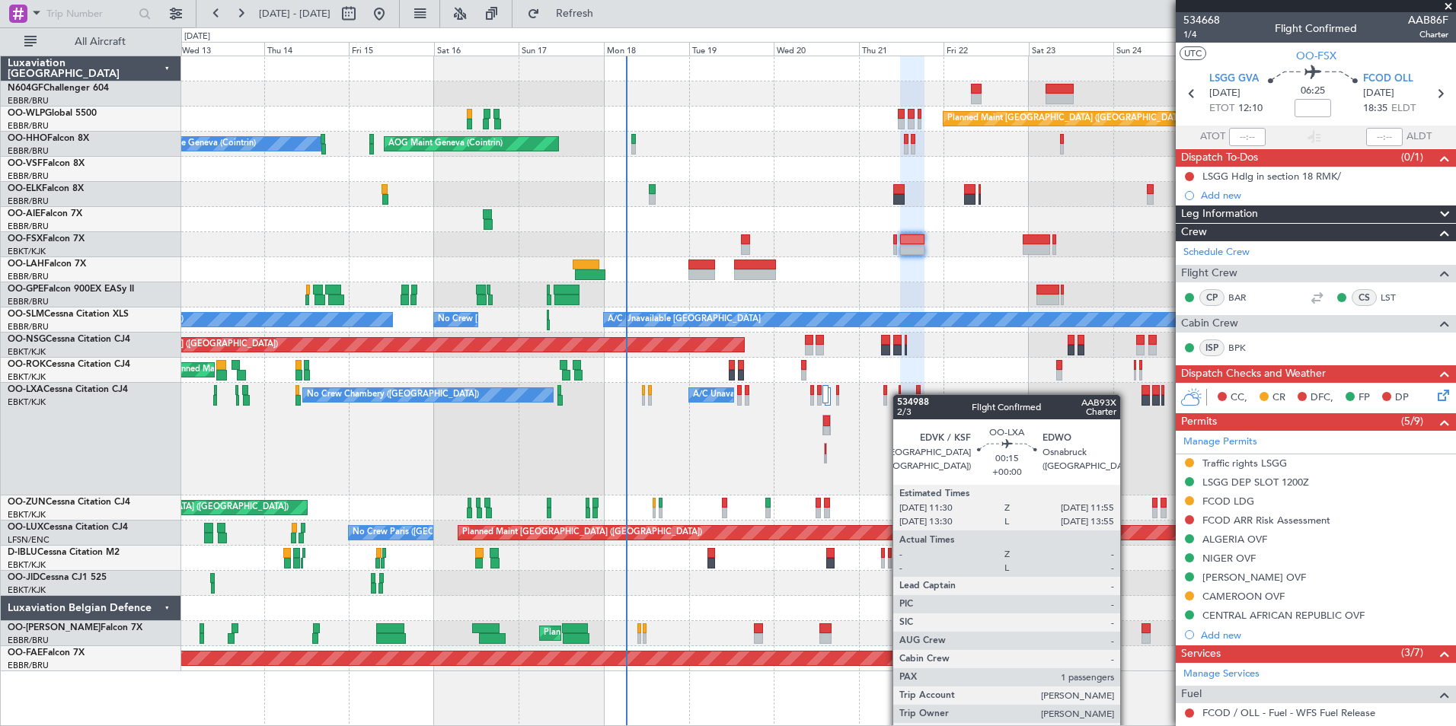
click at [900, 394] on div "Planned Maint [GEOGRAPHIC_DATA] ([GEOGRAPHIC_DATA] National) No [GEOGRAPHIC_DAT…" at bounding box center [818, 439] width 1274 height 113
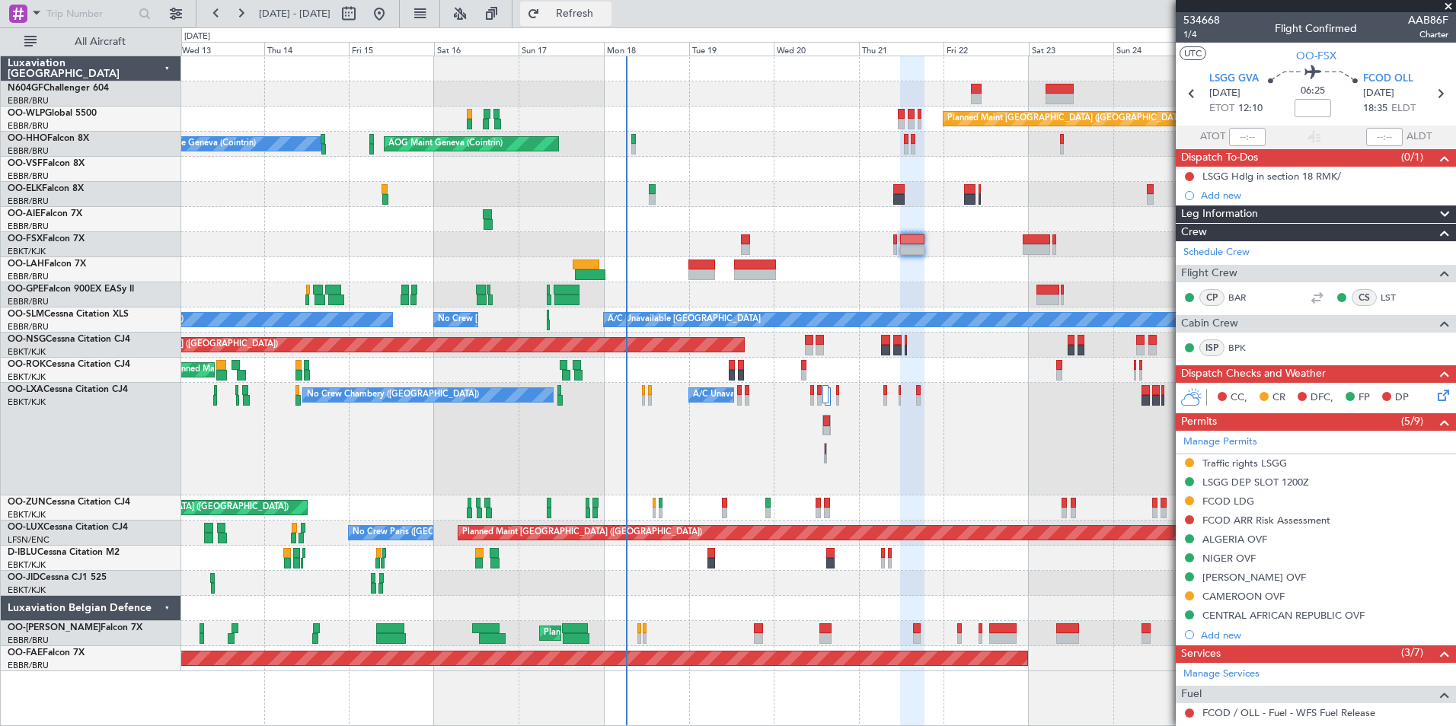
click at [607, 13] on span "Refresh" at bounding box center [575, 13] width 64 height 11
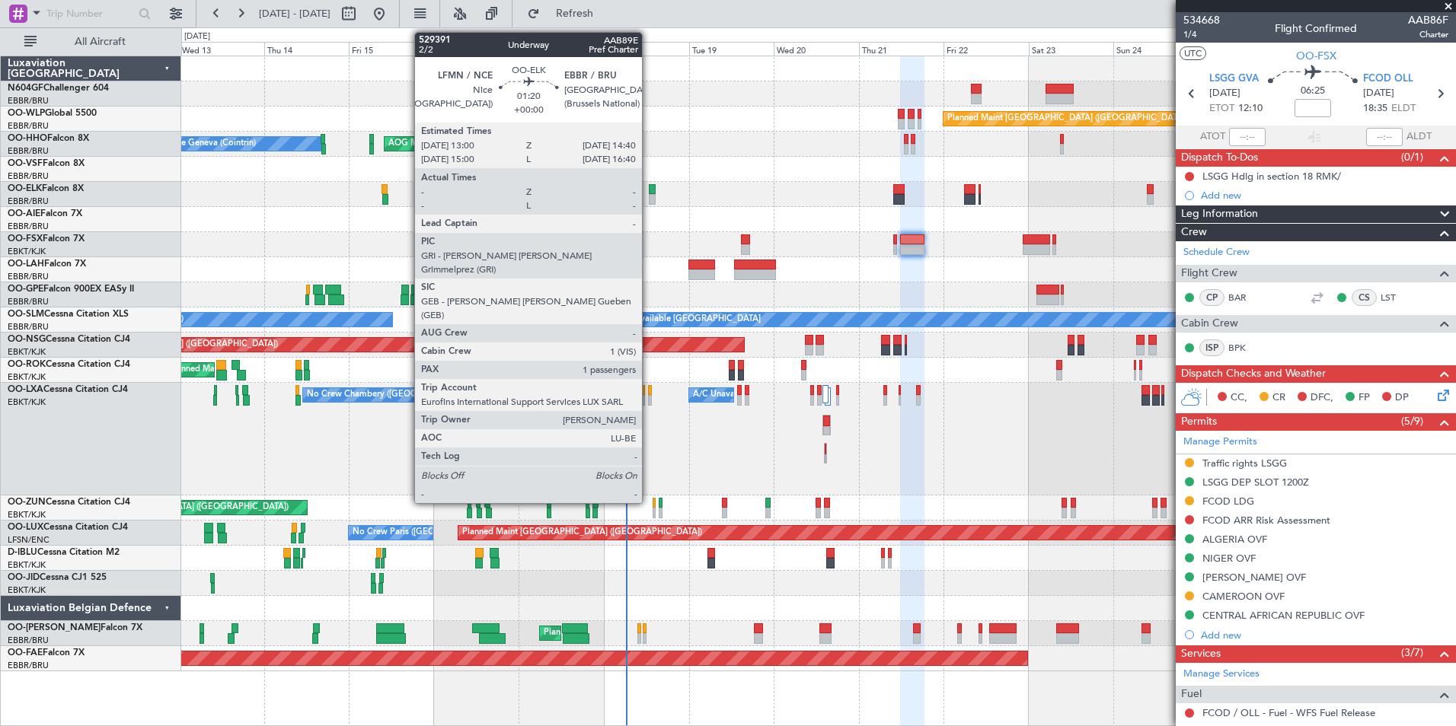
click at [649, 190] on div at bounding box center [652, 189] width 6 height 11
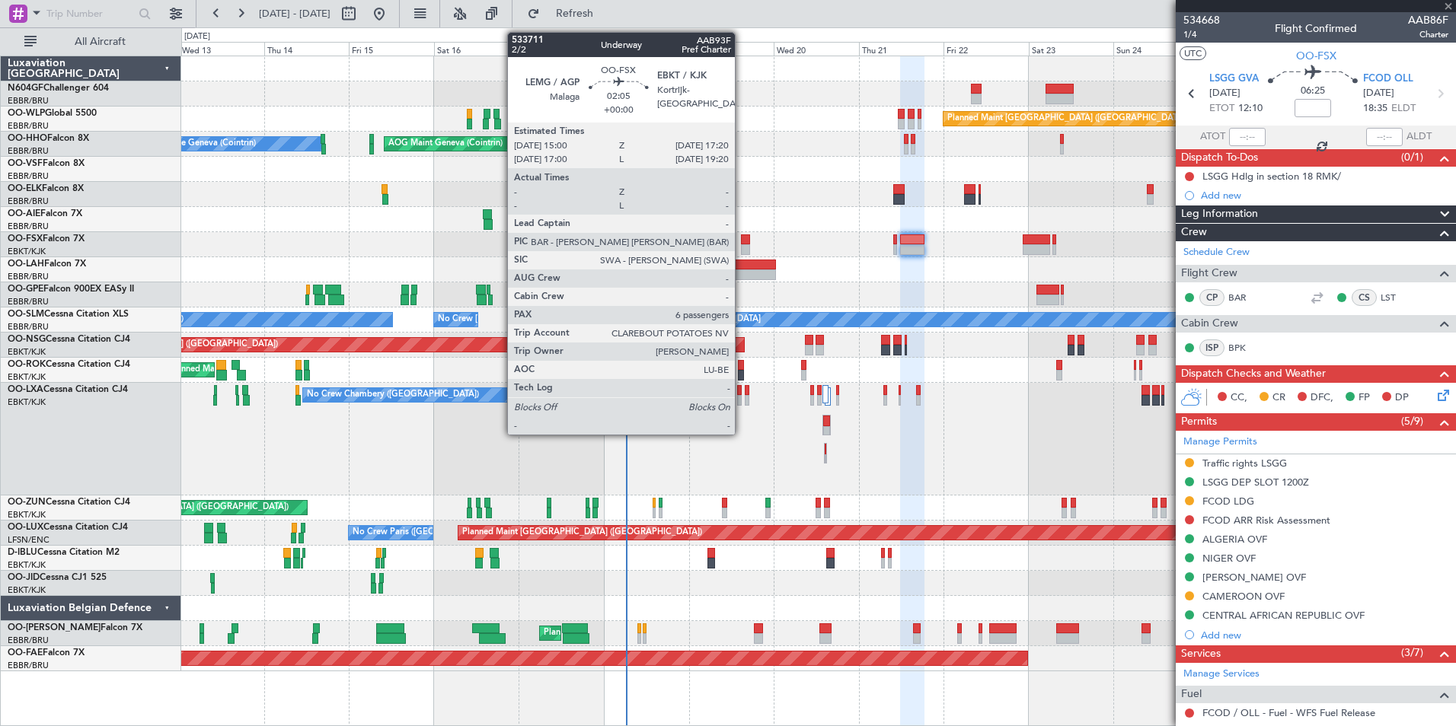
click at [745, 247] on div at bounding box center [745, 249] width 8 height 11
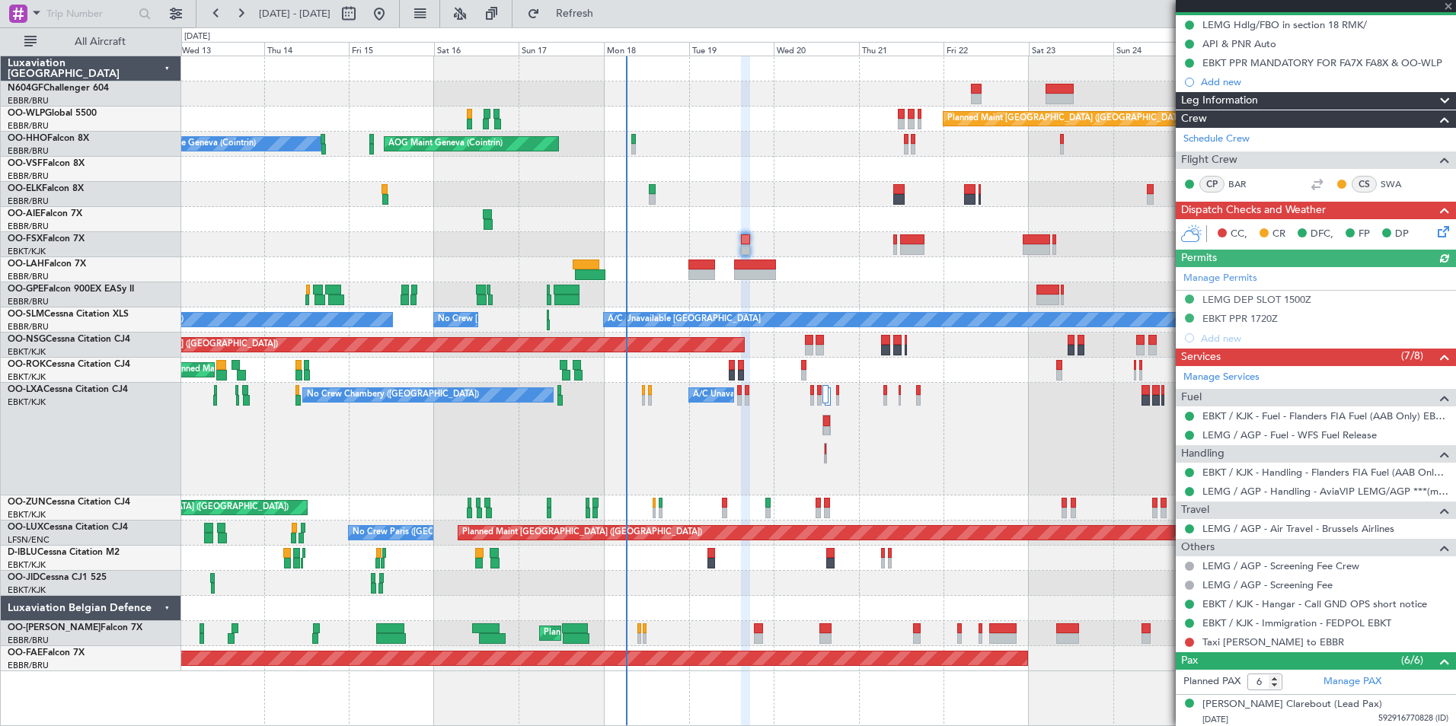
drag, startPoint x: 1435, startPoint y: 482, endPoint x: 1388, endPoint y: 303, distance: 185.0
click at [1388, 303] on div "533711 2/2 Underway AAB93F Pref Charter UTC OO-FSX LEMG AGP [DATE] ETOT 15:10 0…" at bounding box center [1315, 381] width 280 height 1040
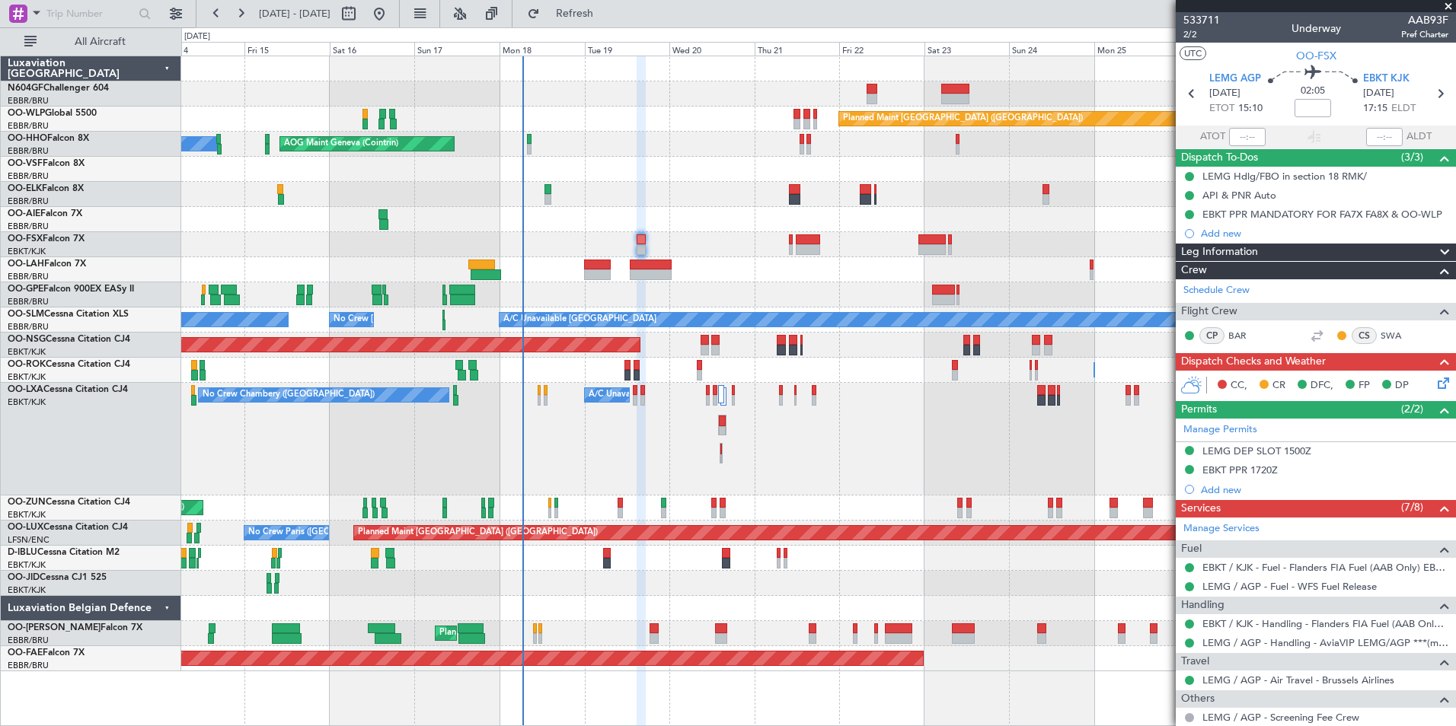
click at [793, 300] on div "No Crew [GEOGRAPHIC_DATA] ([GEOGRAPHIC_DATA] National) Planned Maint [GEOGRAPHI…" at bounding box center [818, 294] width 1274 height 25
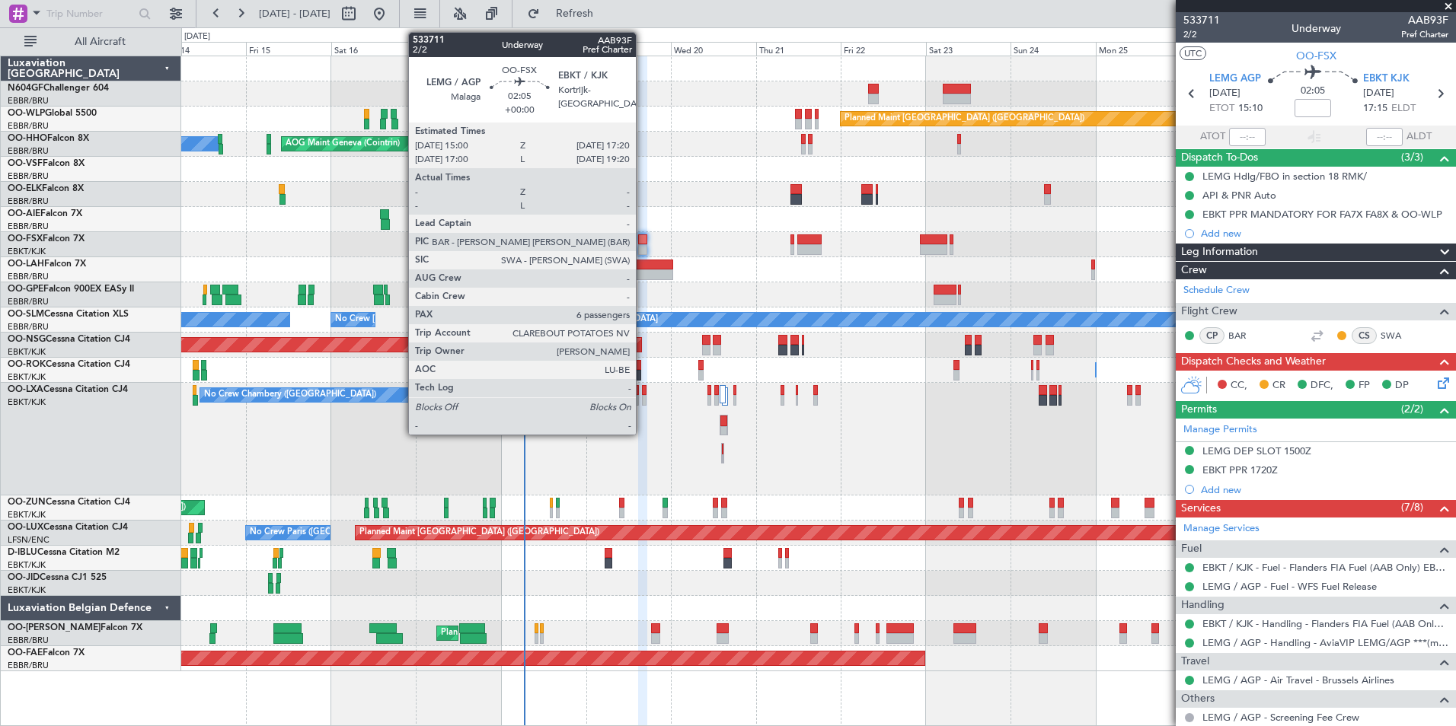
click at [643, 241] on div at bounding box center [642, 239] width 8 height 11
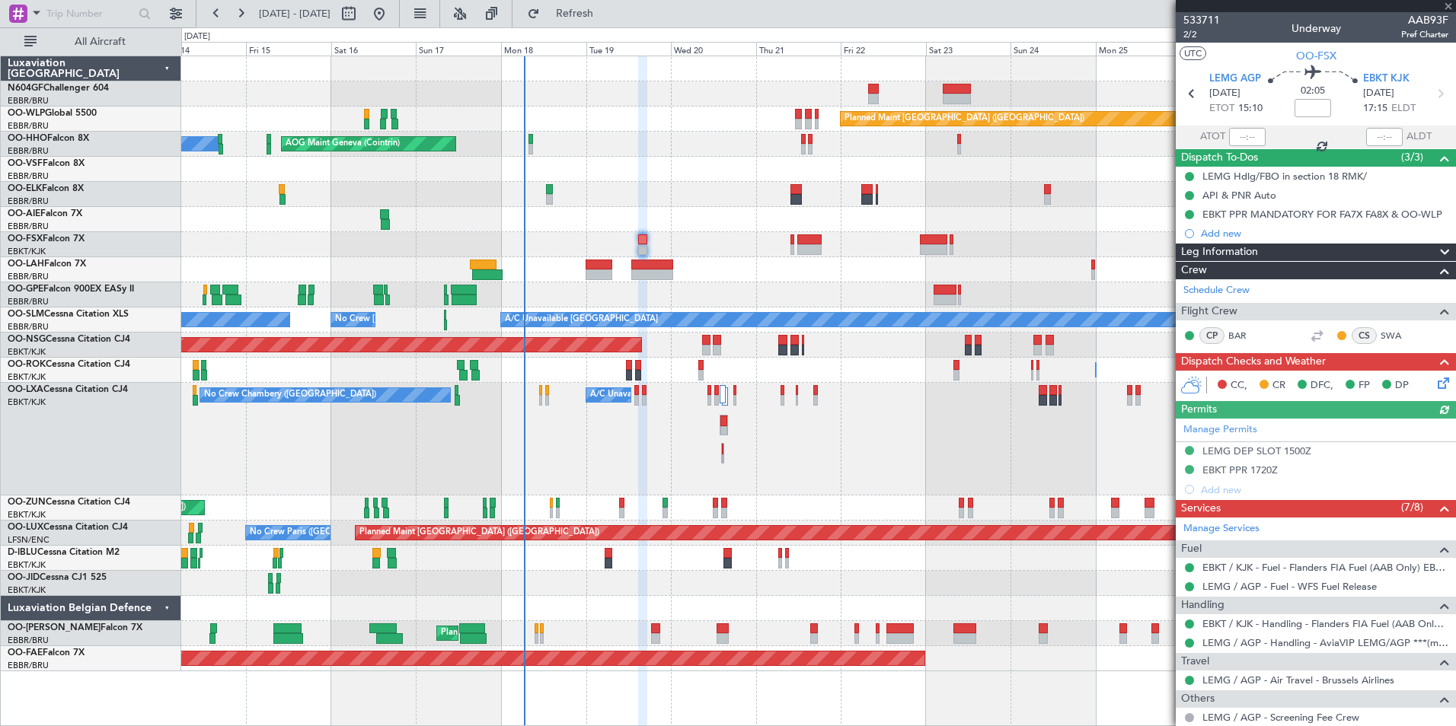
click at [1019, 520] on div "Unplanned Maint [GEOGRAPHIC_DATA] ([GEOGRAPHIC_DATA])" at bounding box center [818, 508] width 1274 height 25
click at [775, 212] on div "Planned Maint [GEOGRAPHIC_DATA] ([GEOGRAPHIC_DATA])" at bounding box center [818, 219] width 1274 height 25
click at [1446, 3] on span at bounding box center [1447, 7] width 15 height 14
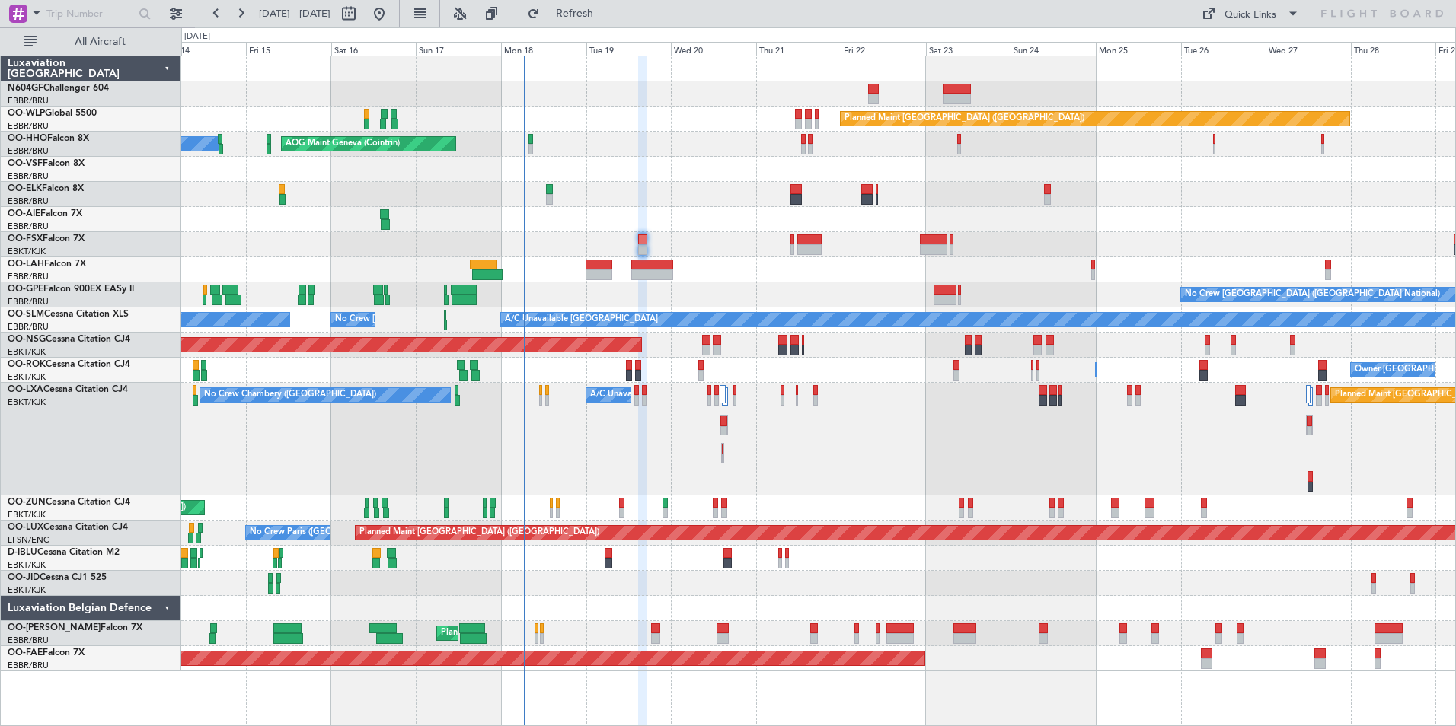
type input "0"
click at [607, 8] on span "Refresh" at bounding box center [575, 13] width 64 height 11
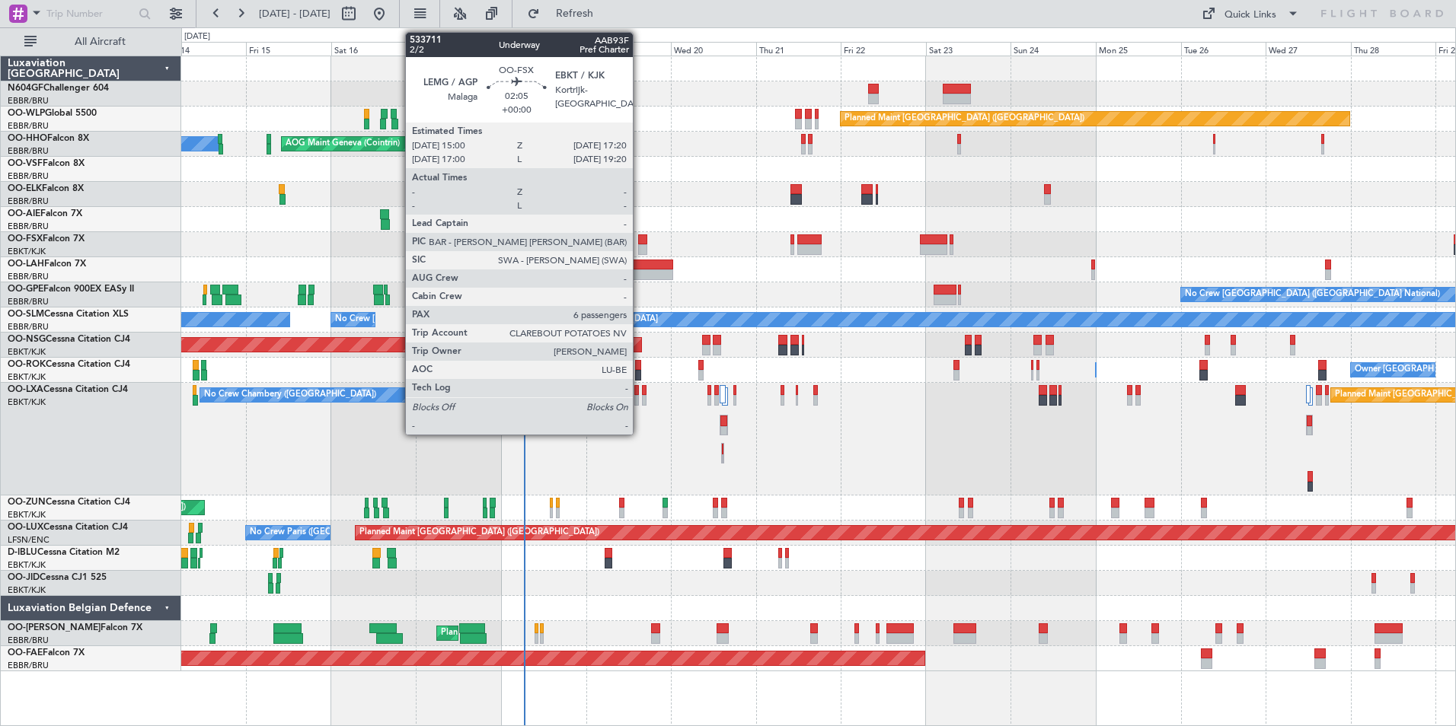
click at [639, 248] on div at bounding box center [642, 249] width 8 height 11
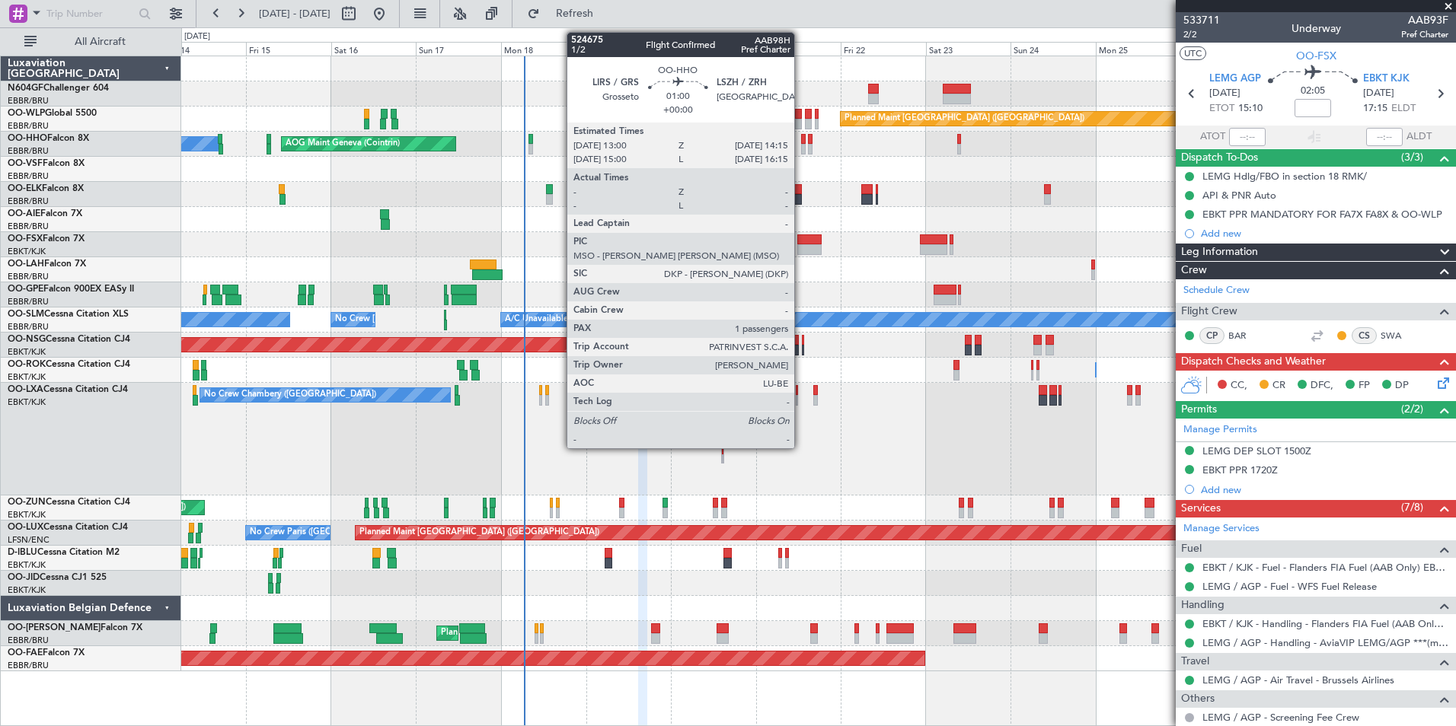
click at [801, 148] on div at bounding box center [803, 149] width 5 height 11
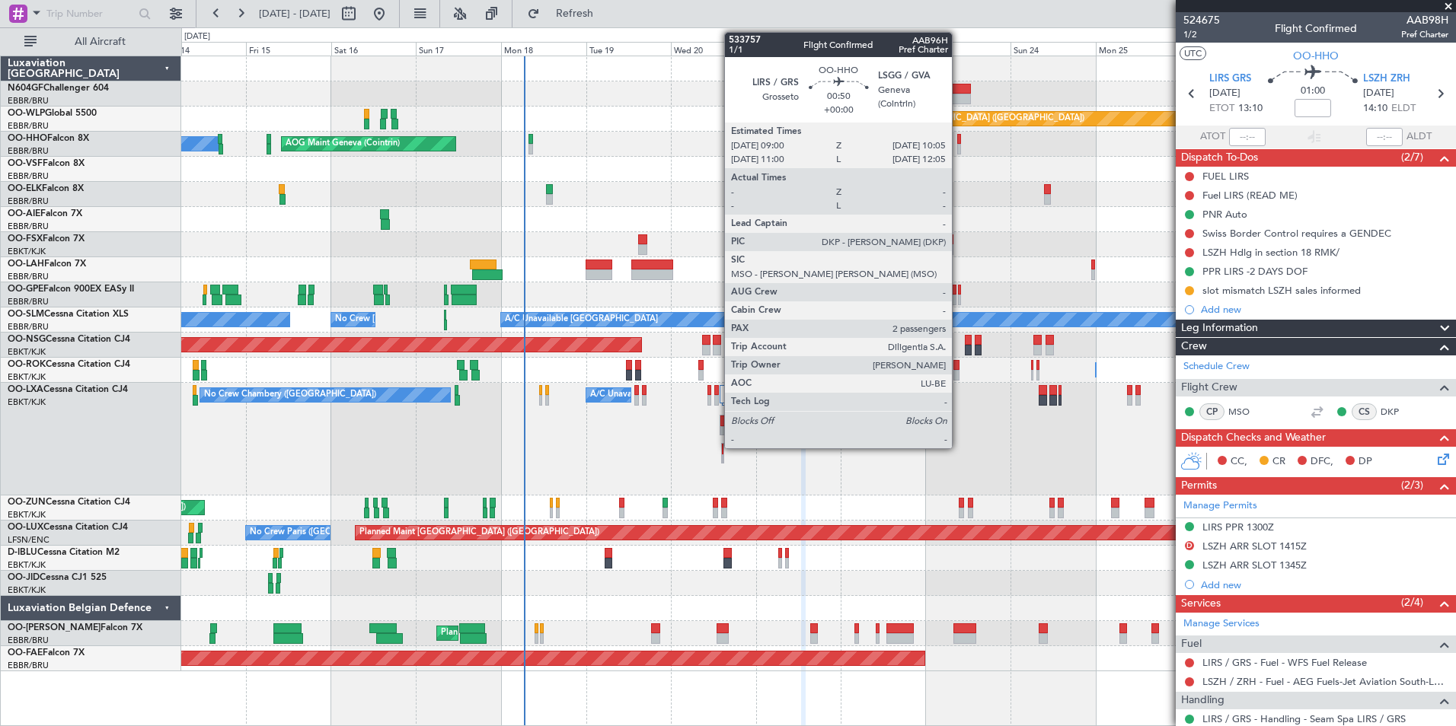
click at [958, 142] on div at bounding box center [959, 139] width 5 height 11
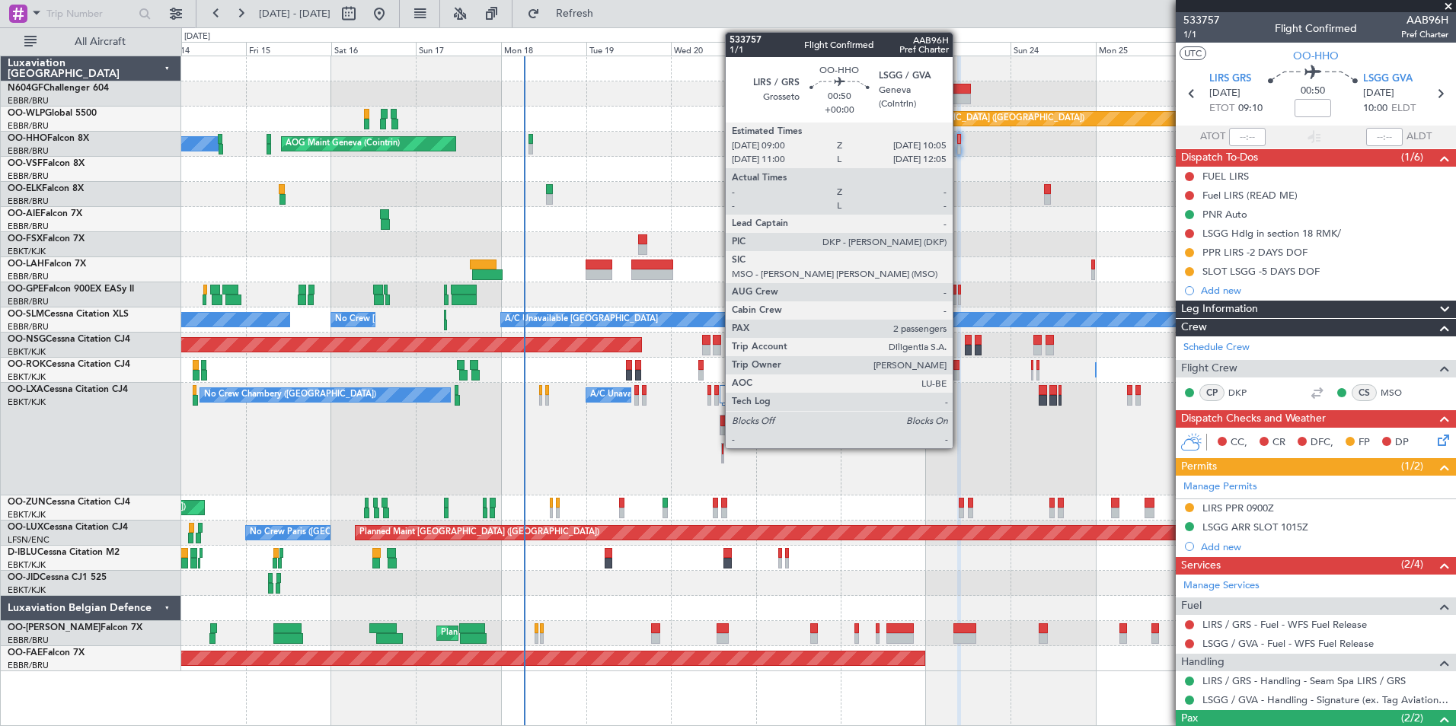
click at [959, 142] on div at bounding box center [959, 139] width 5 height 11
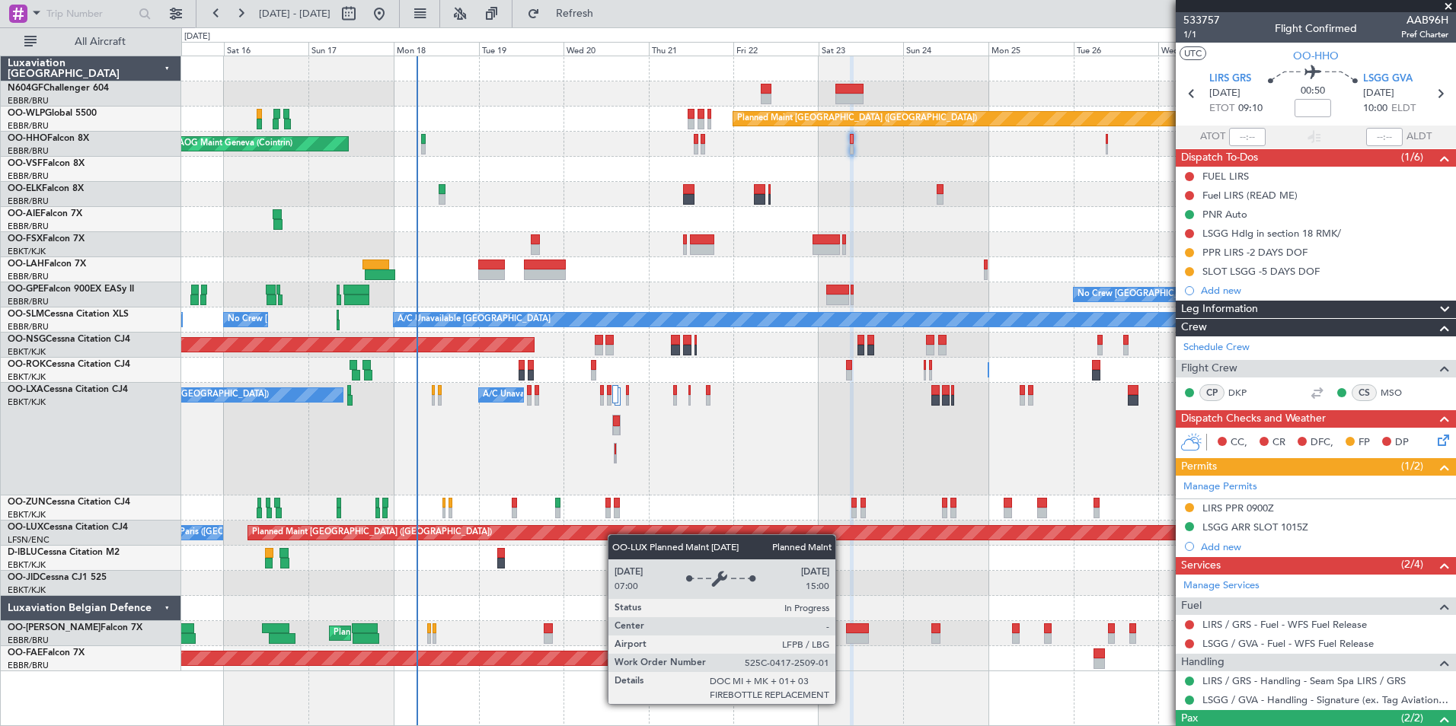
click at [575, 532] on div "Planned Maint [GEOGRAPHIC_DATA] ([GEOGRAPHIC_DATA]) AOG Maint Geneva ([GEOGRAPH…" at bounding box center [818, 363] width 1274 height 615
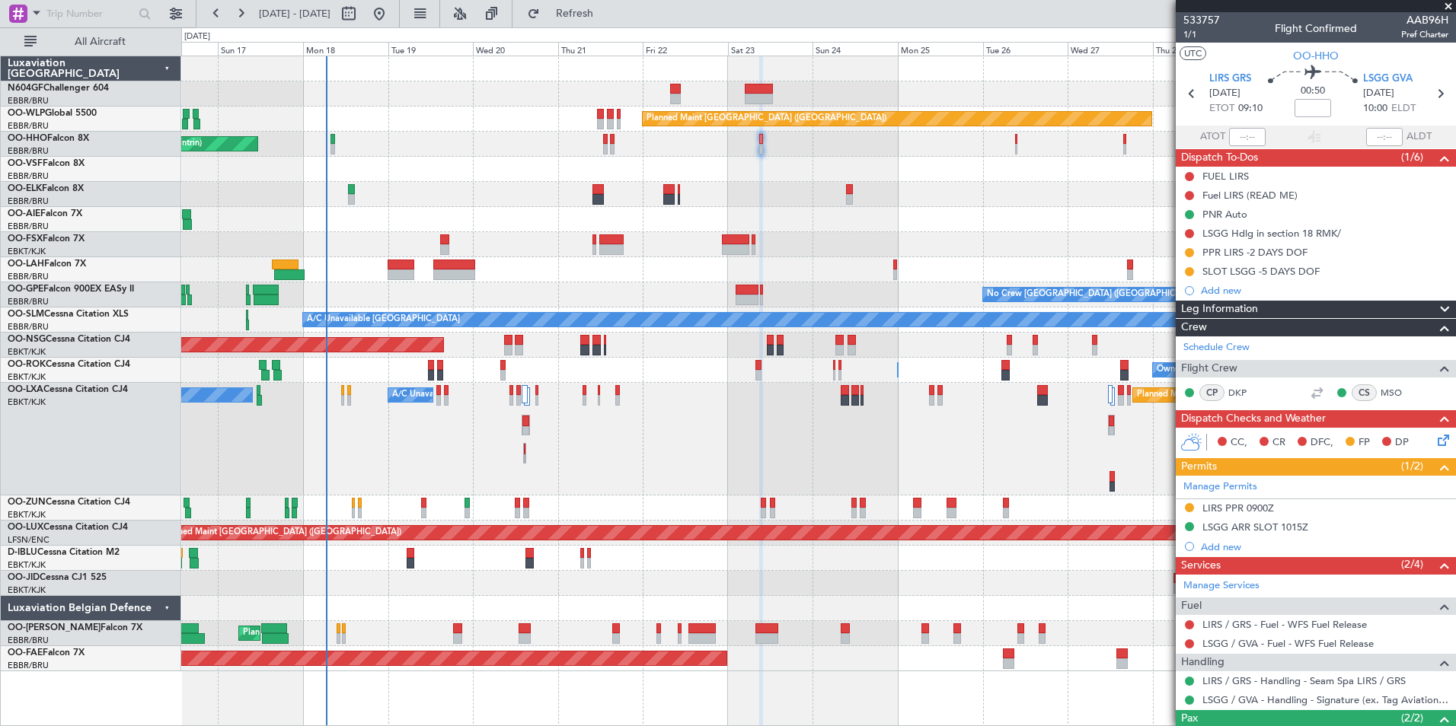
click at [633, 450] on div "No Crew Chambery ([GEOGRAPHIC_DATA]) Planned Maint [GEOGRAPHIC_DATA] ([GEOGRAPH…" at bounding box center [818, 439] width 1274 height 113
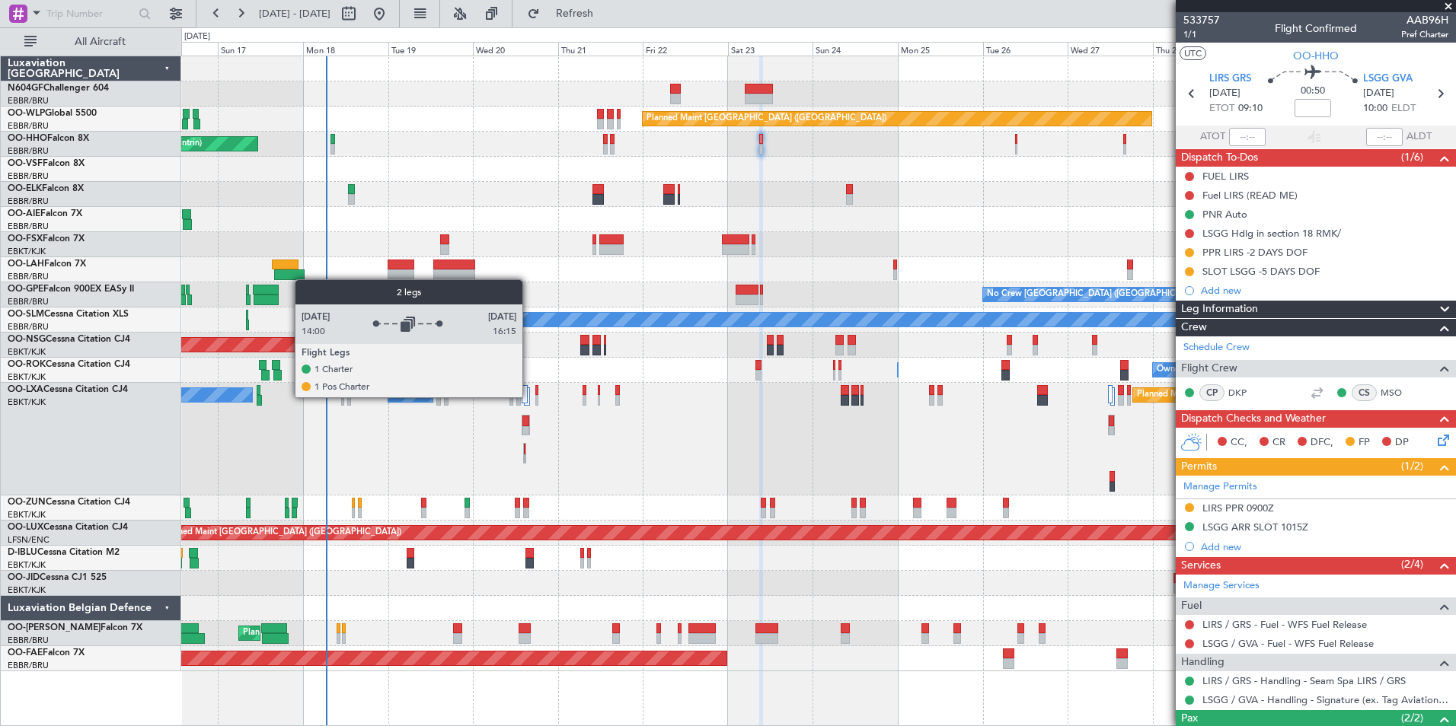
click at [528, 396] on div at bounding box center [524, 394] width 6 height 18
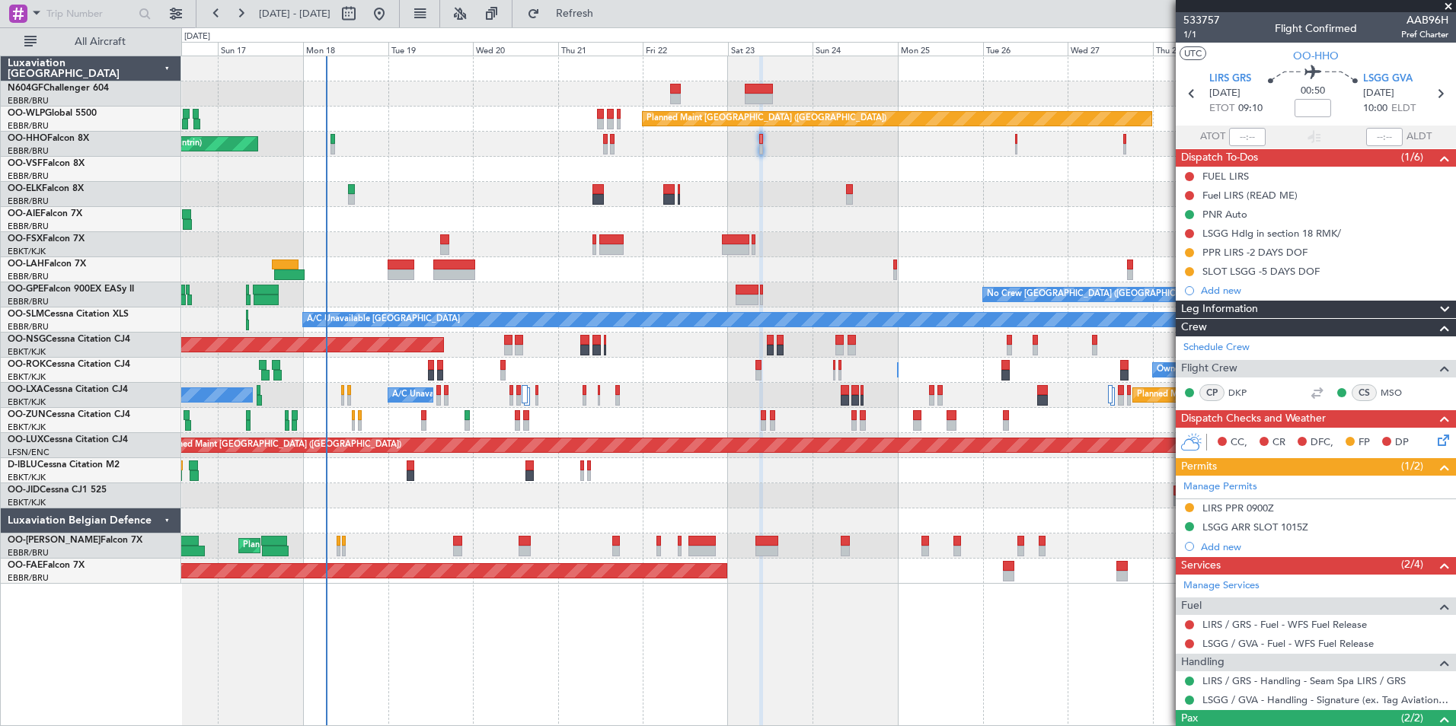
click at [552, 431] on div "Unplanned Maint [GEOGRAPHIC_DATA] ([GEOGRAPHIC_DATA])" at bounding box center [818, 420] width 1274 height 25
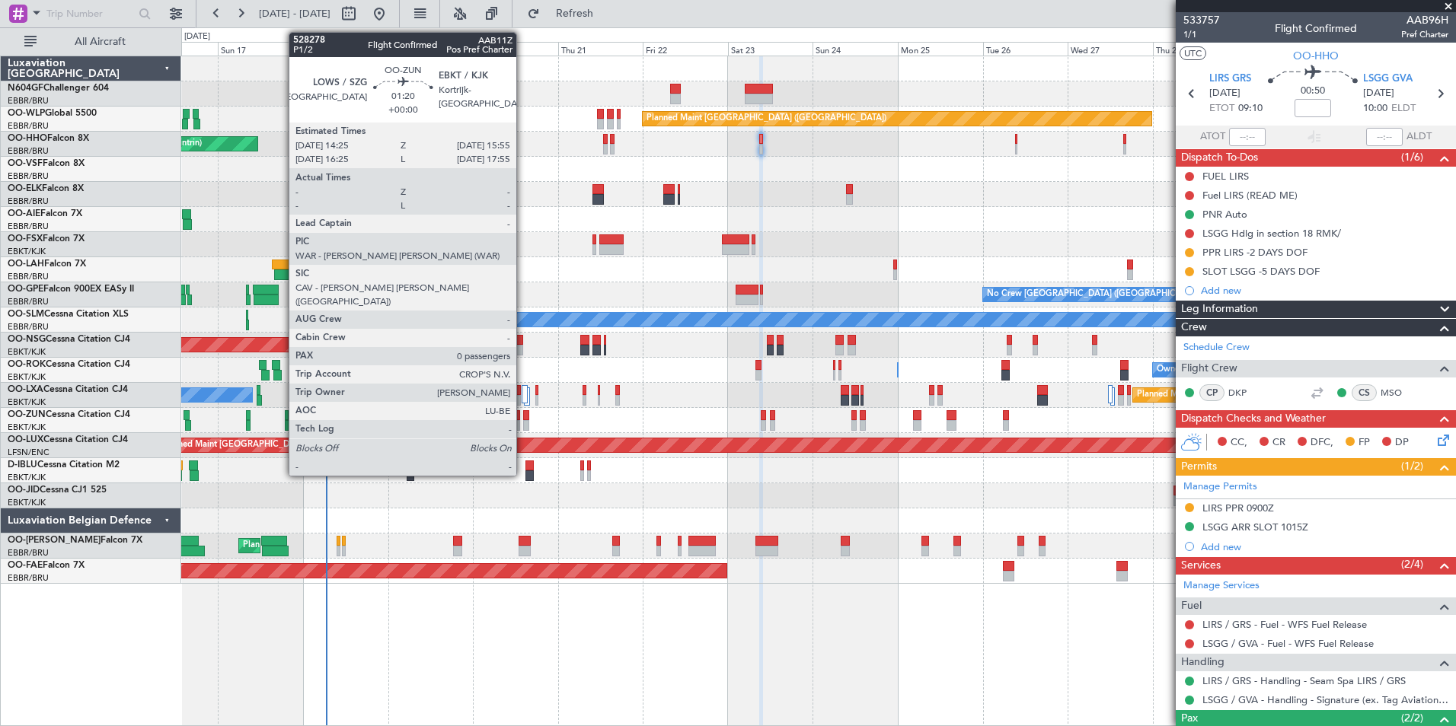
click at [523, 423] on div at bounding box center [525, 425] width 5 height 11
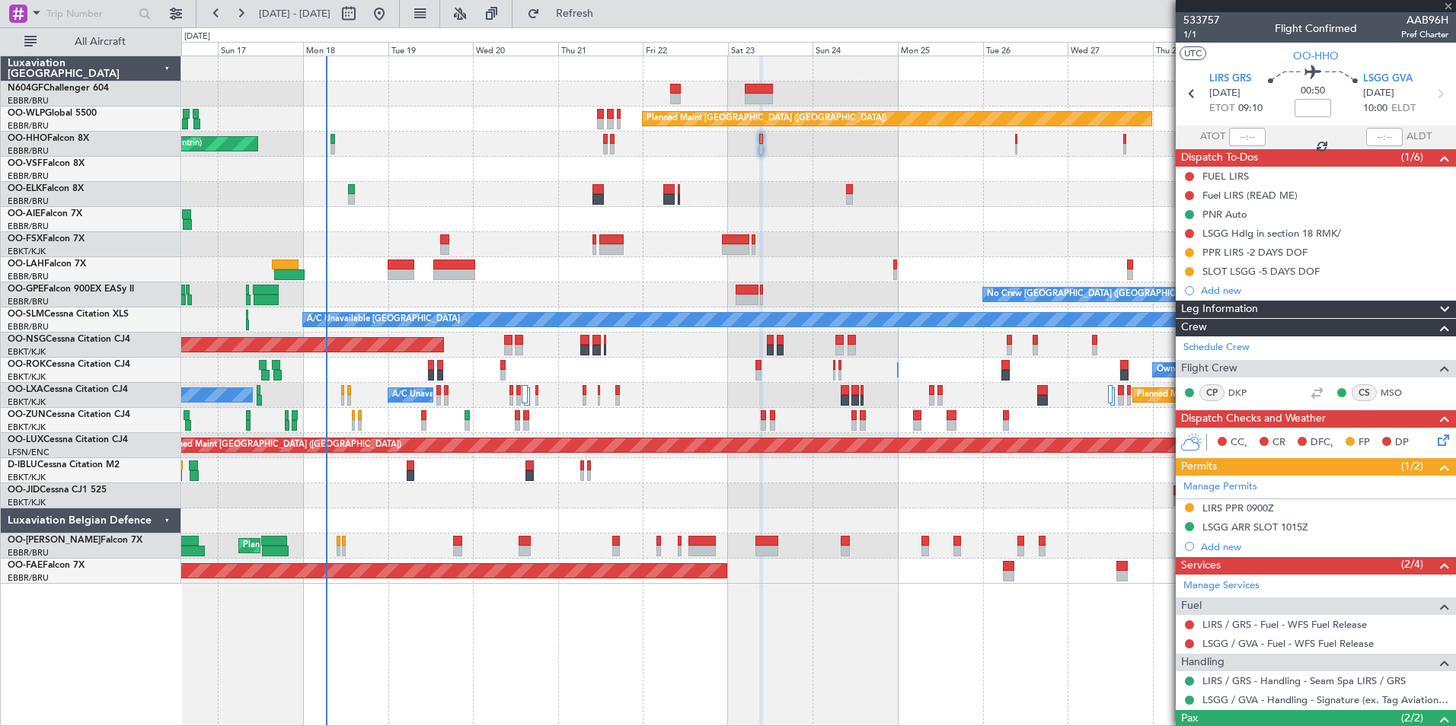
click at [521, 423] on div "Unplanned Maint [GEOGRAPHIC_DATA] ([GEOGRAPHIC_DATA])" at bounding box center [818, 420] width 1274 height 25
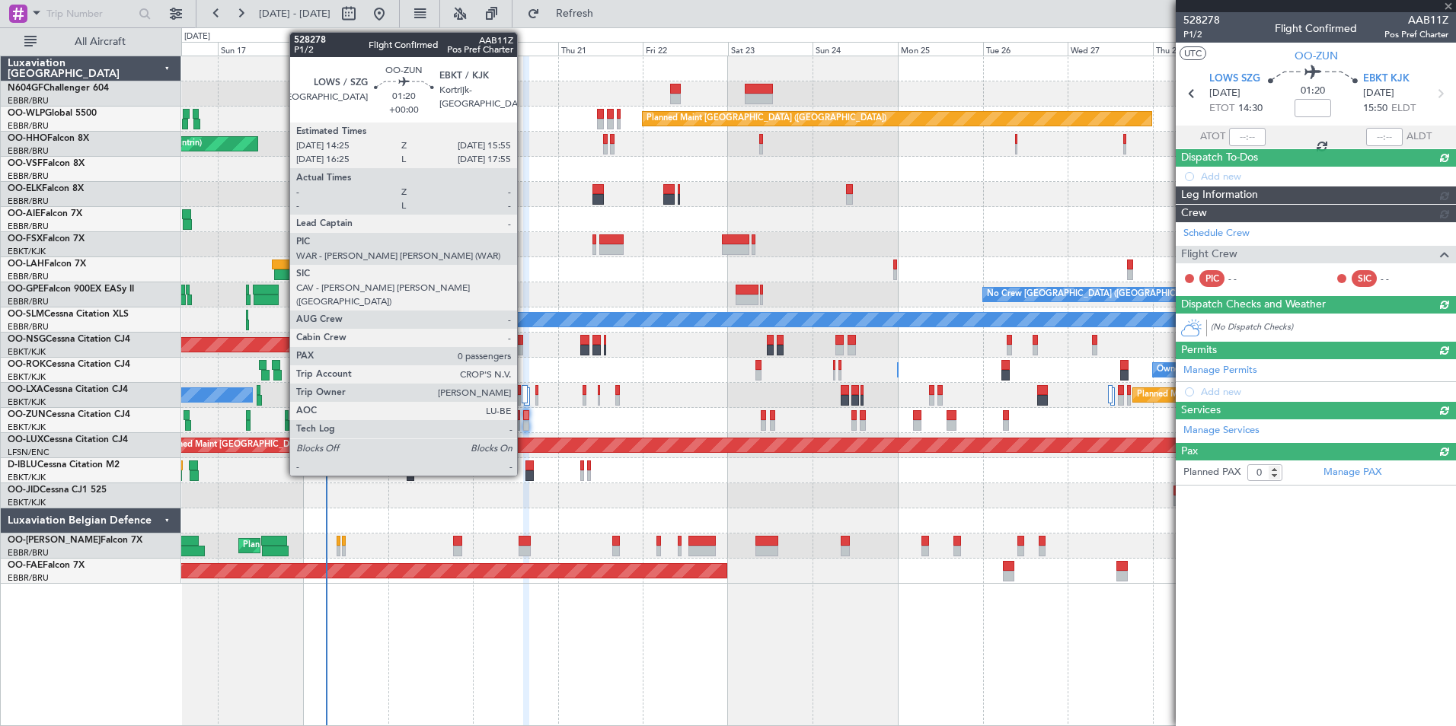
click at [524, 423] on div at bounding box center [525, 425] width 5 height 11
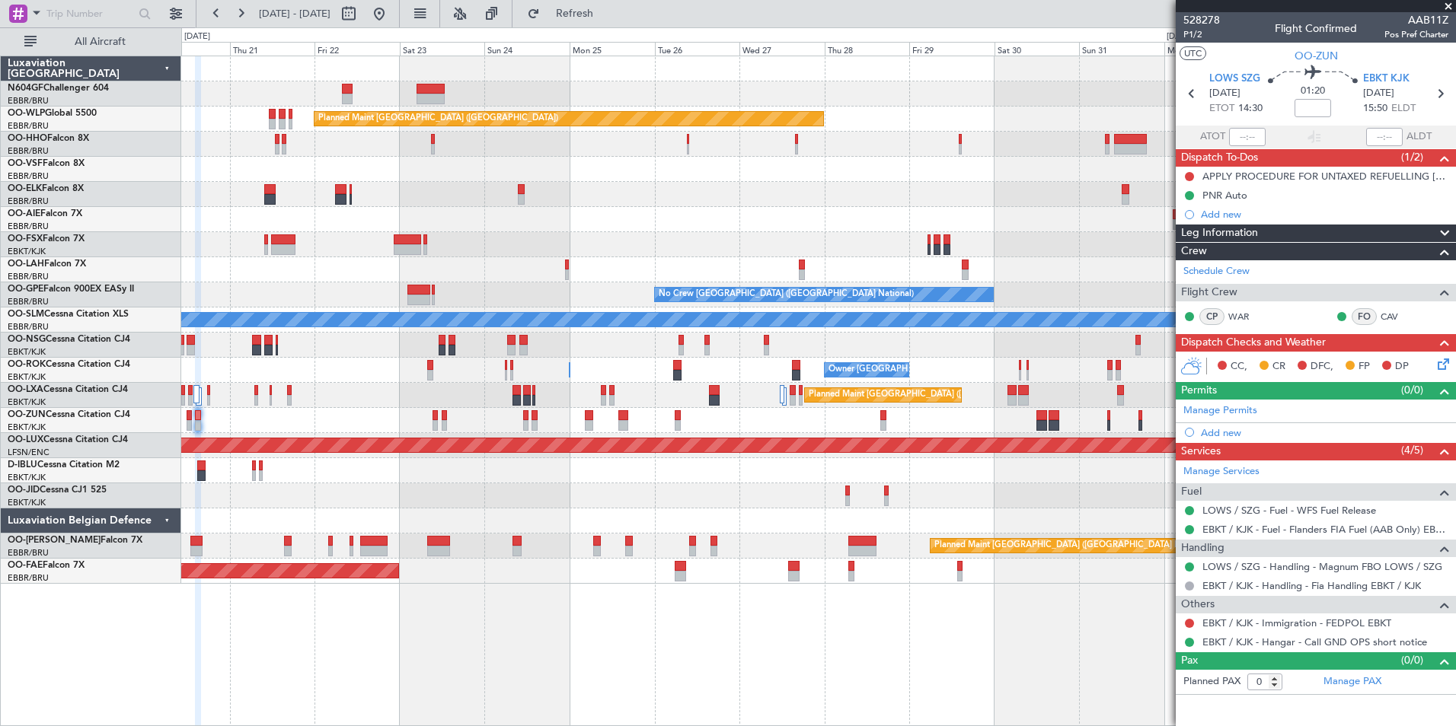
click at [364, 264] on div "Planned Maint [GEOGRAPHIC_DATA] ([GEOGRAPHIC_DATA]) AOG Maint Geneva ([GEOGRAPH…" at bounding box center [818, 320] width 1274 height 528
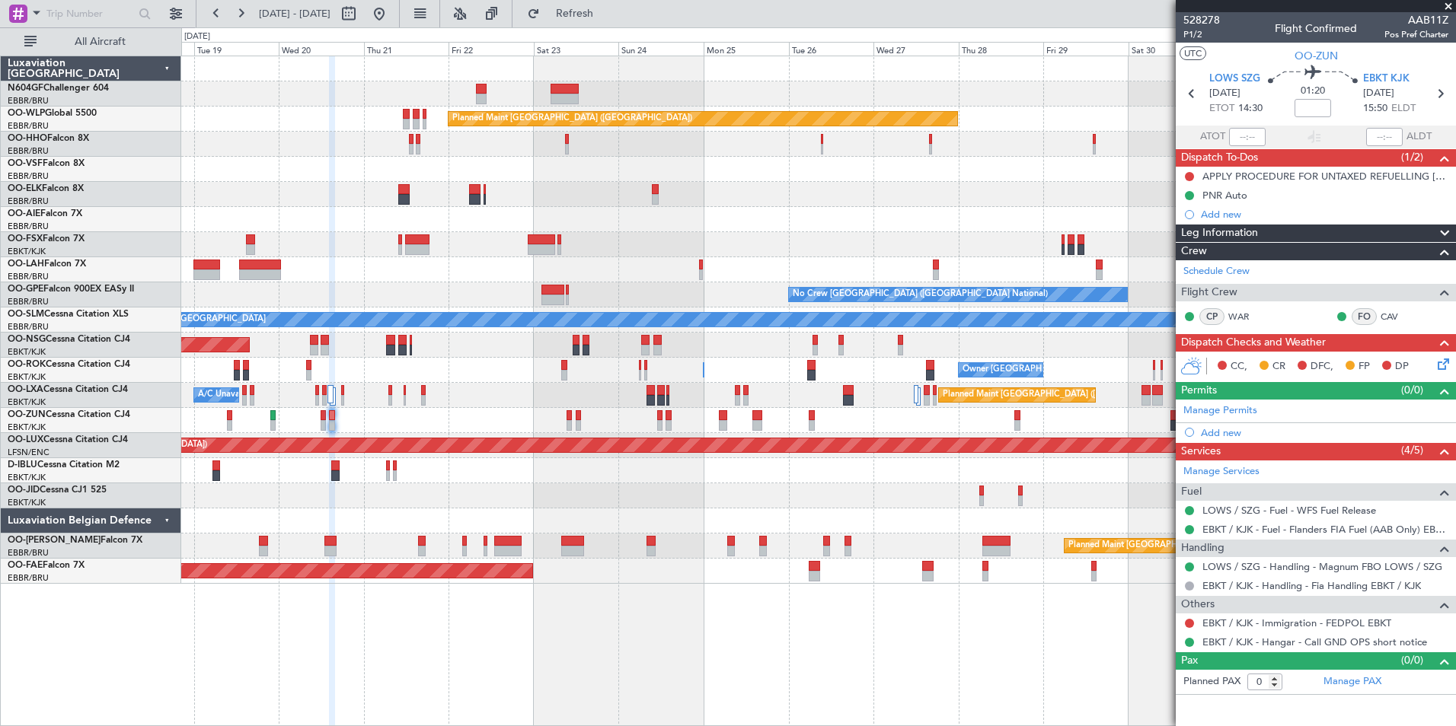
click at [691, 300] on div "Planned Maint [GEOGRAPHIC_DATA] ([GEOGRAPHIC_DATA]) AOG Maint Geneva ([GEOGRAPH…" at bounding box center [818, 320] width 1274 height 528
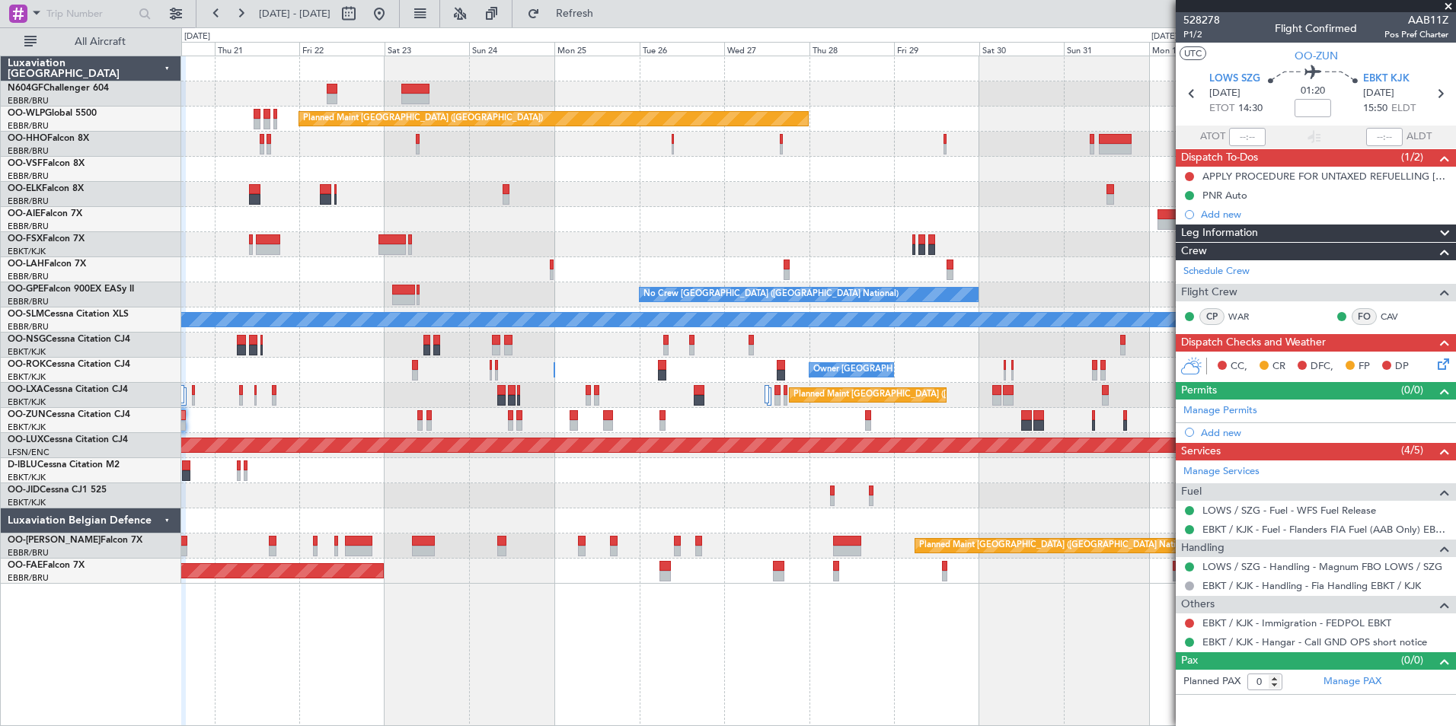
click at [788, 262] on div at bounding box center [785, 265] width 5 height 11
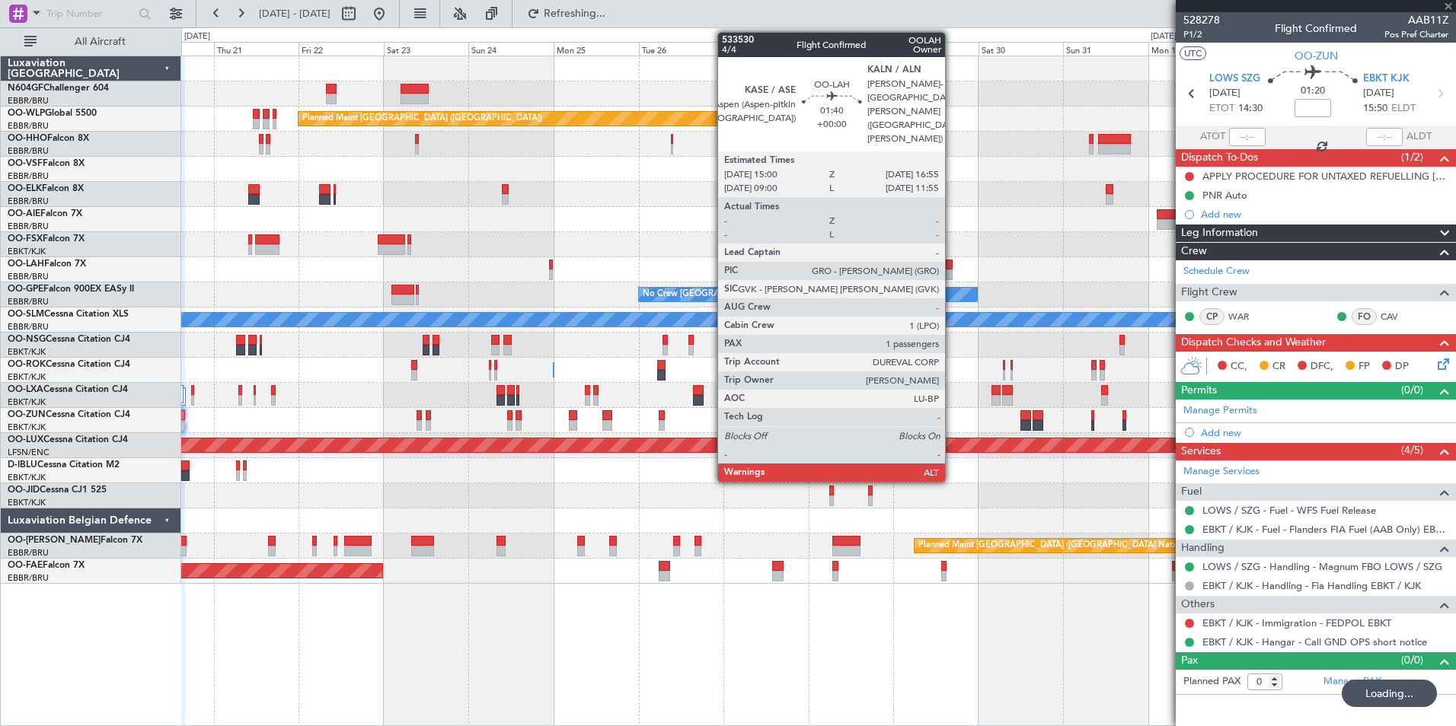
click at [952, 274] on div at bounding box center [949, 274] width 7 height 11
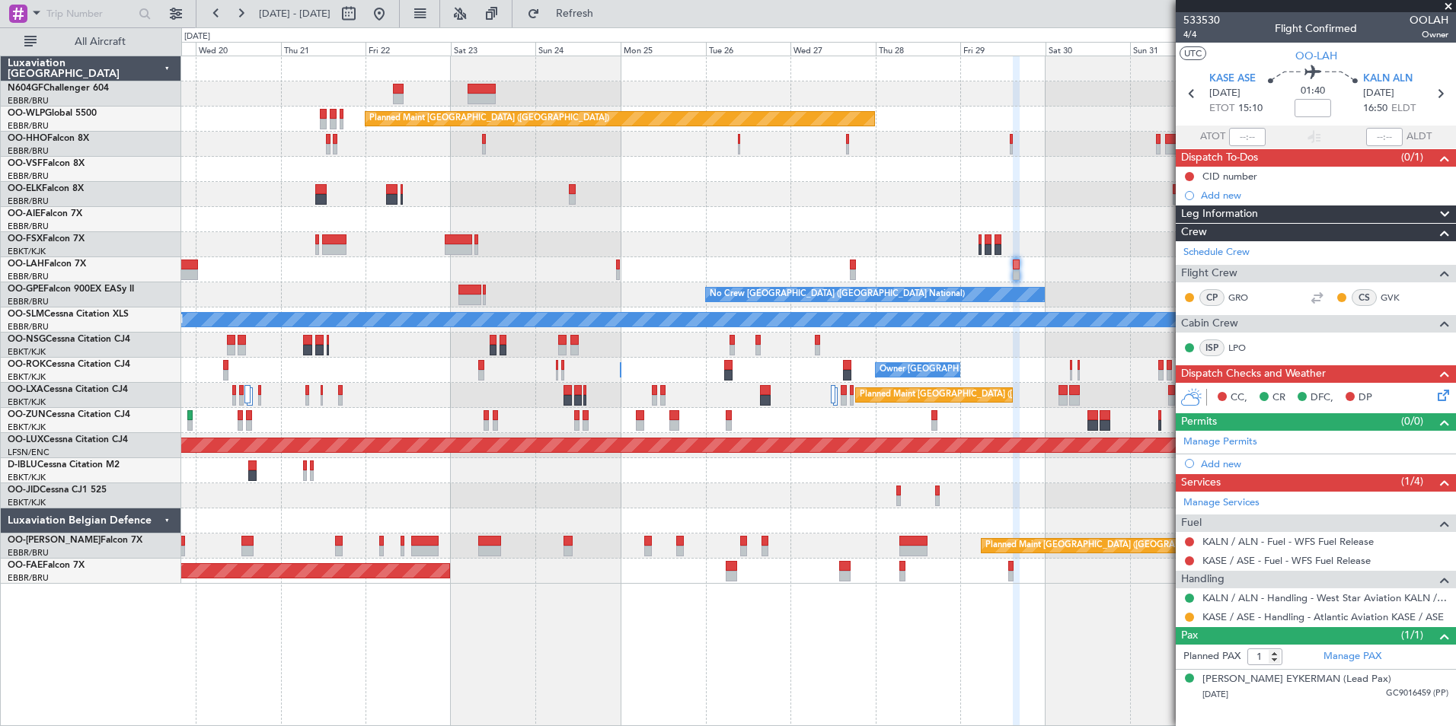
click at [812, 222] on div "Planned Maint [GEOGRAPHIC_DATA] ([GEOGRAPHIC_DATA])" at bounding box center [818, 219] width 1274 height 25
click at [983, 435] on div "Planned Maint [GEOGRAPHIC_DATA] ([GEOGRAPHIC_DATA]) AOG Maint Geneva ([GEOGRAPH…" at bounding box center [818, 320] width 1274 height 528
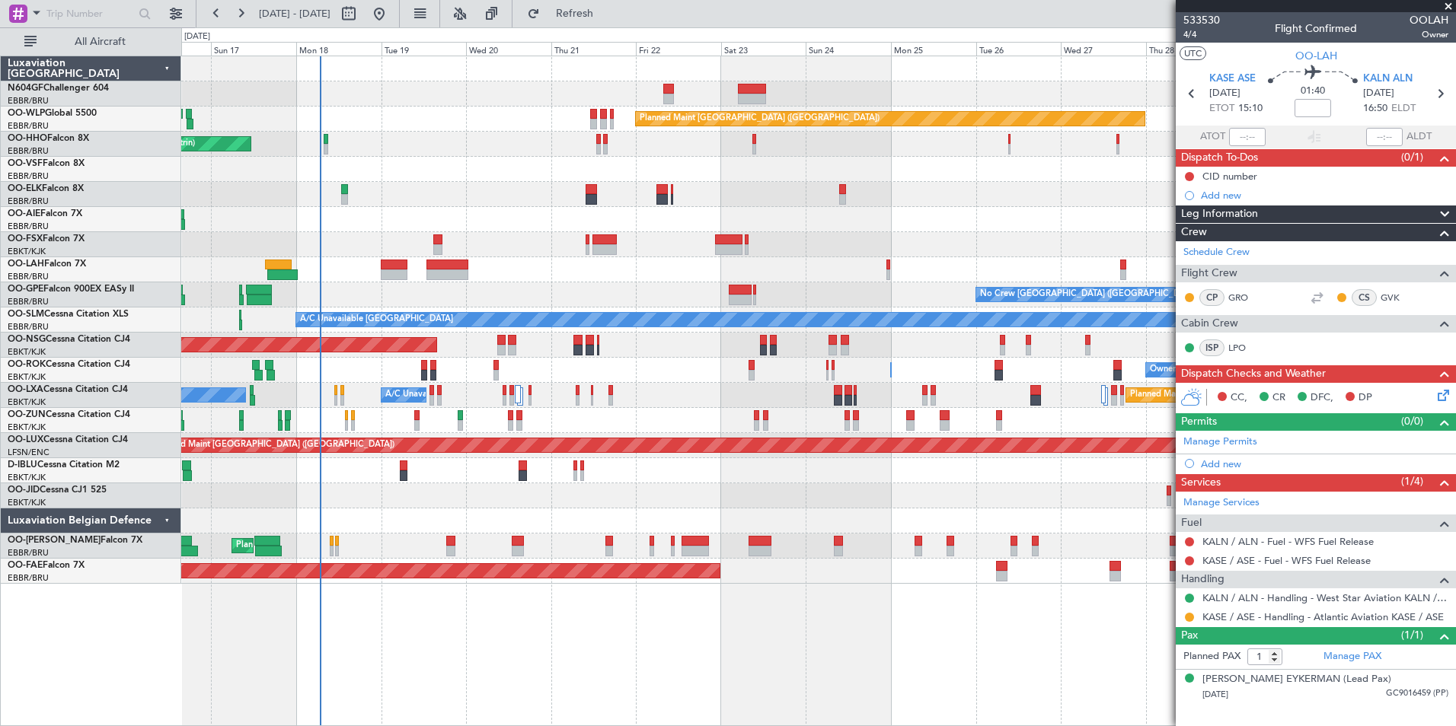
click at [638, 504] on div "Planned Maint [GEOGRAPHIC_DATA] ([GEOGRAPHIC_DATA]) AOG Maint Geneva ([GEOGRAPH…" at bounding box center [818, 320] width 1274 height 528
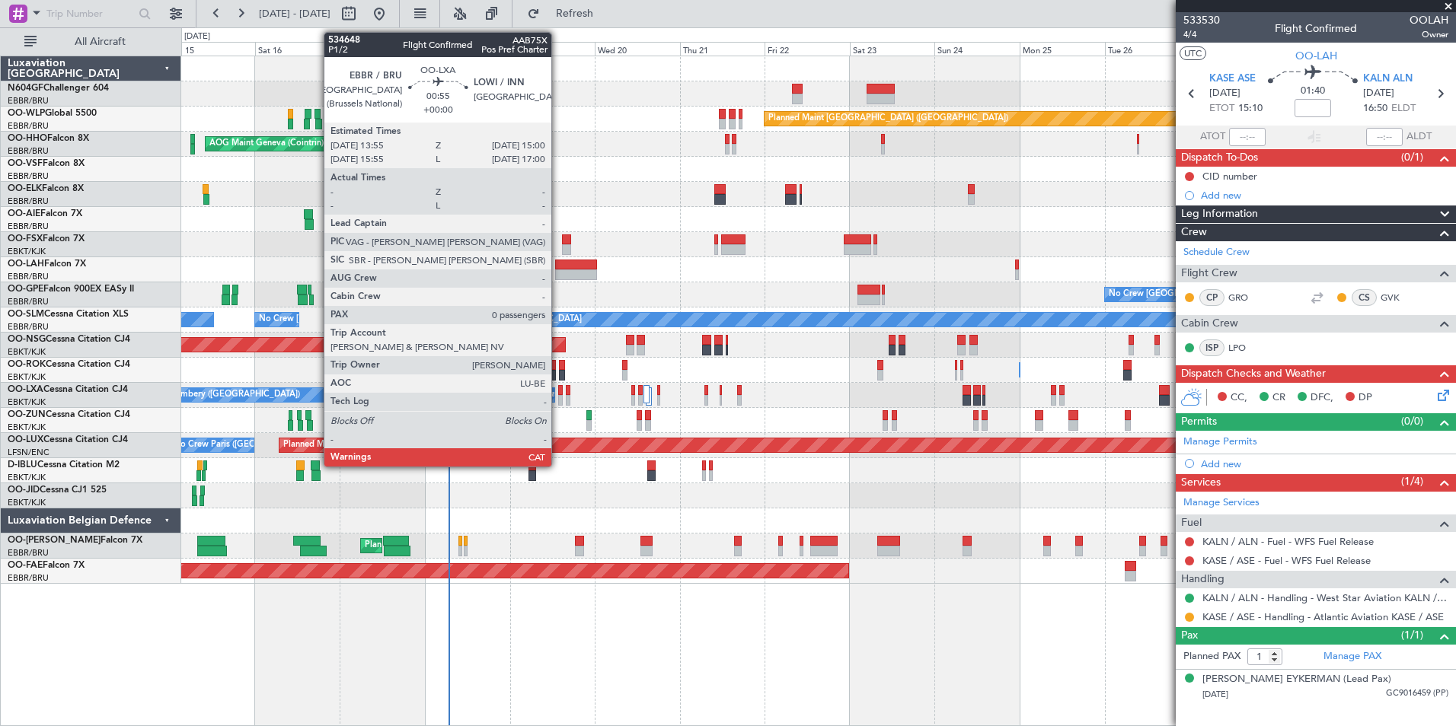
click at [558, 399] on div at bounding box center [560, 400] width 5 height 11
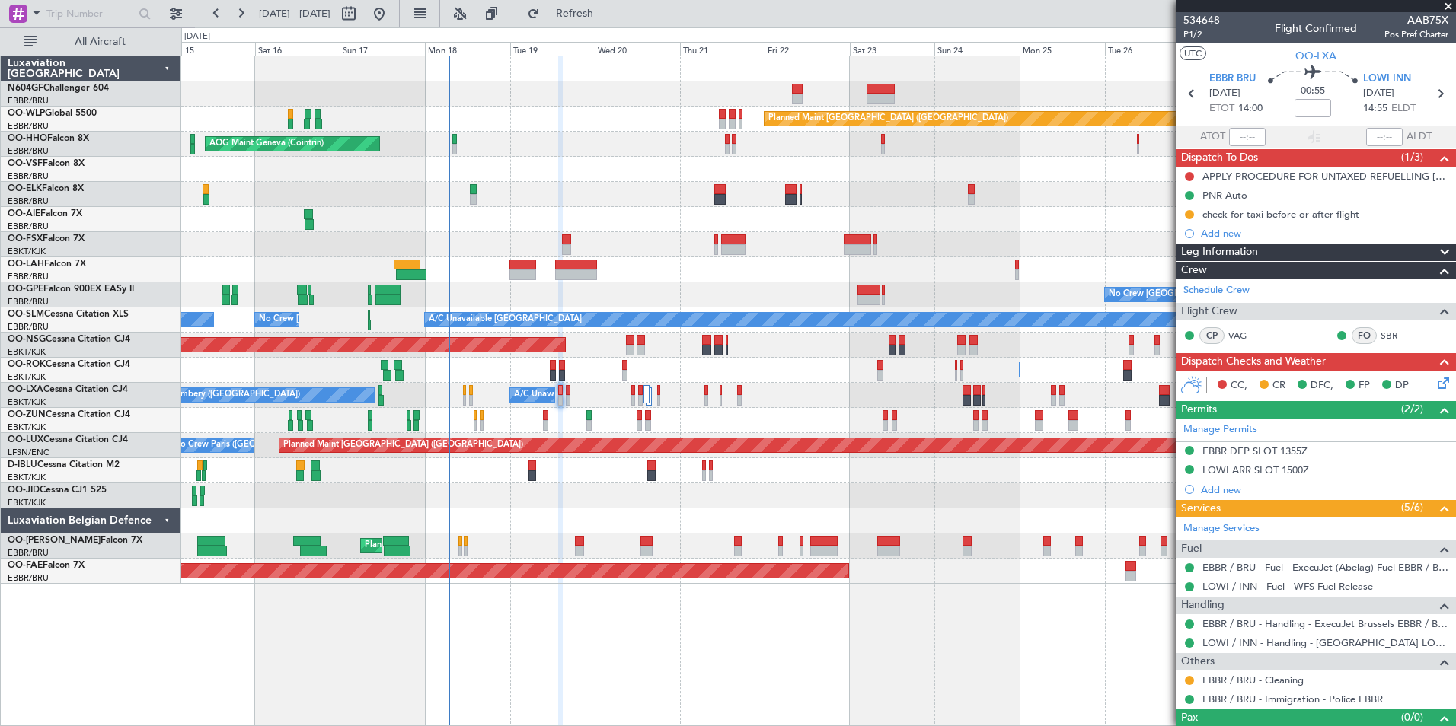
scroll to position [25, 0]
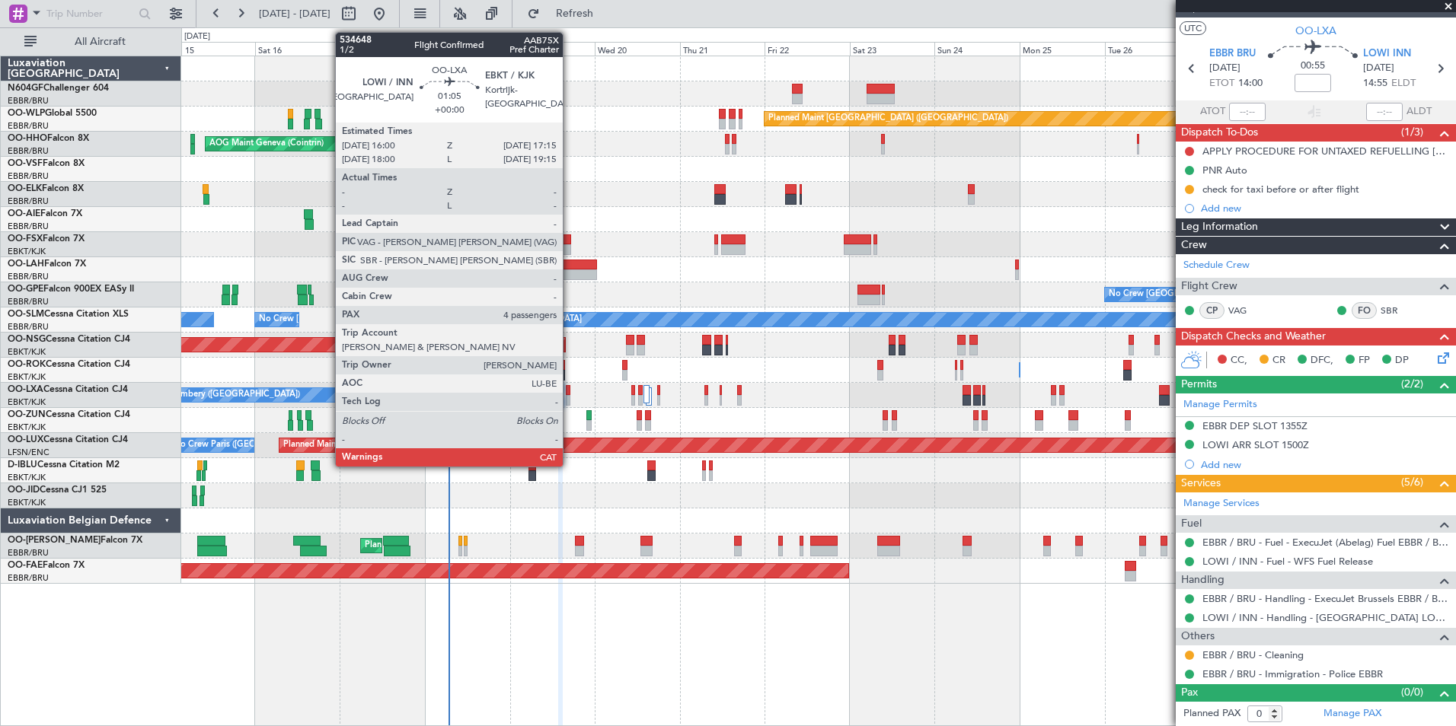
click at [569, 396] on div at bounding box center [568, 400] width 5 height 11
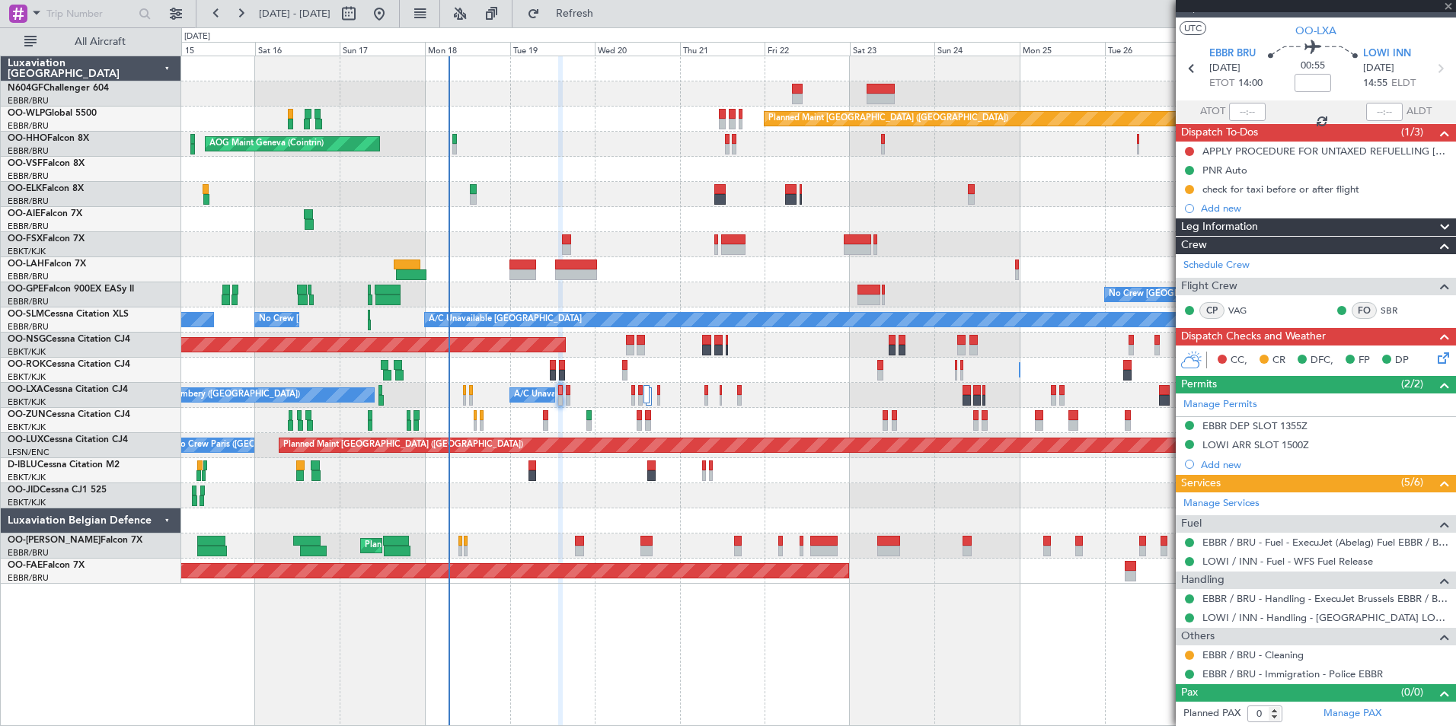
type input "4"
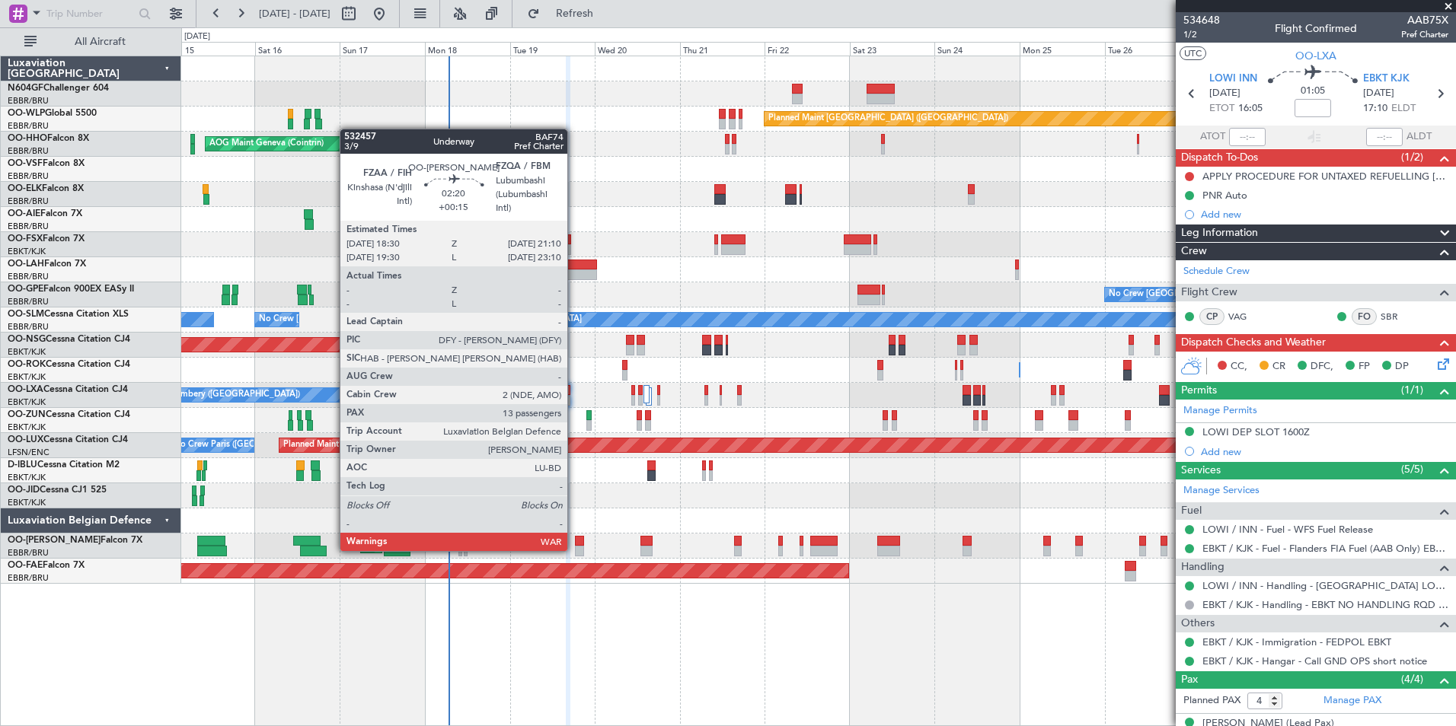
click at [575, 550] on div at bounding box center [580, 551] width 10 height 11
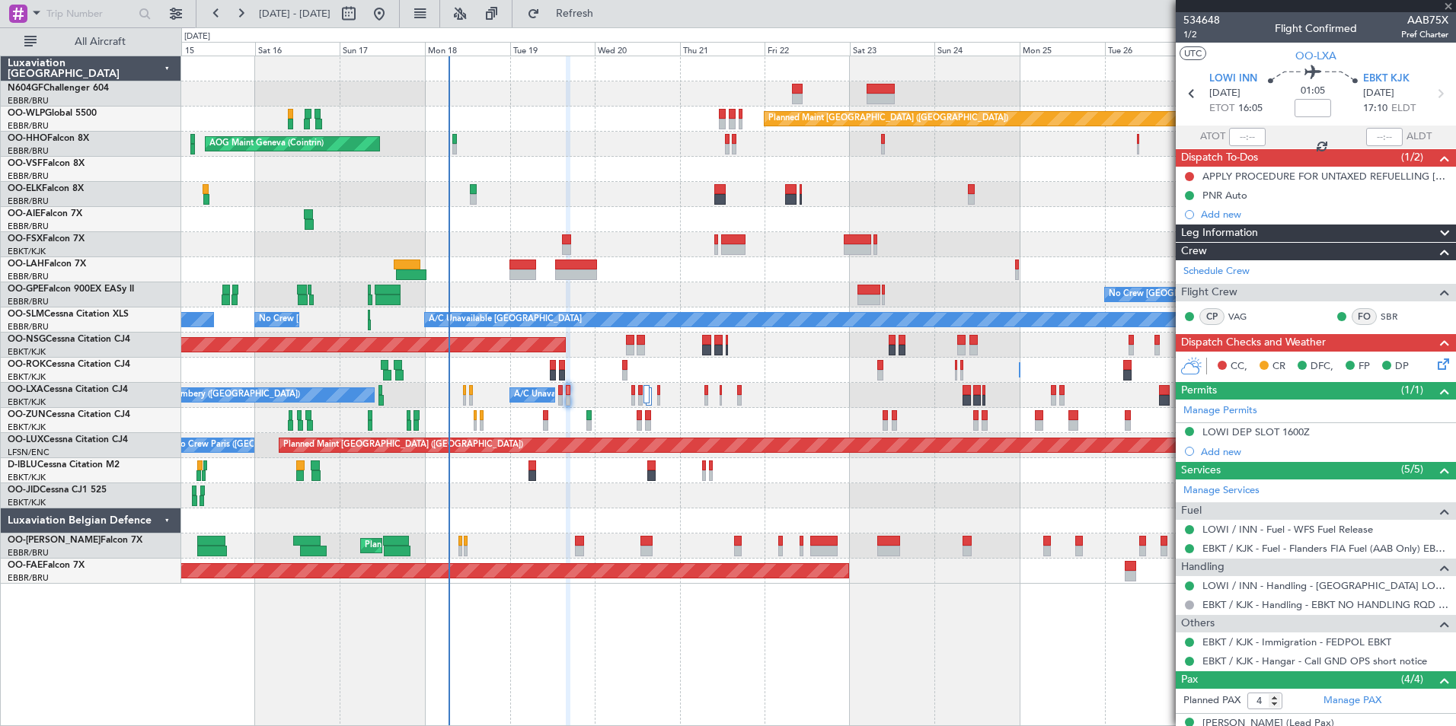
type input "+00:15"
type input "13"
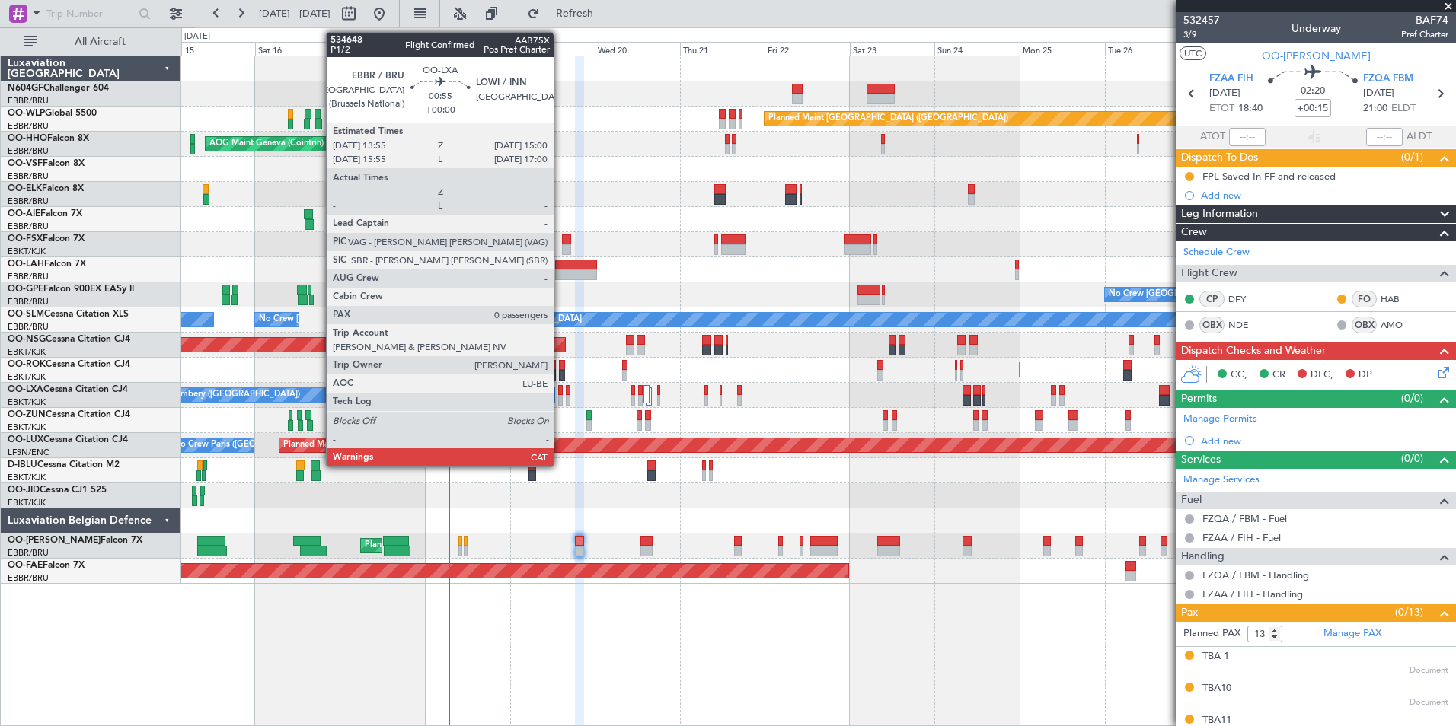
click at [560, 397] on div at bounding box center [560, 400] width 5 height 11
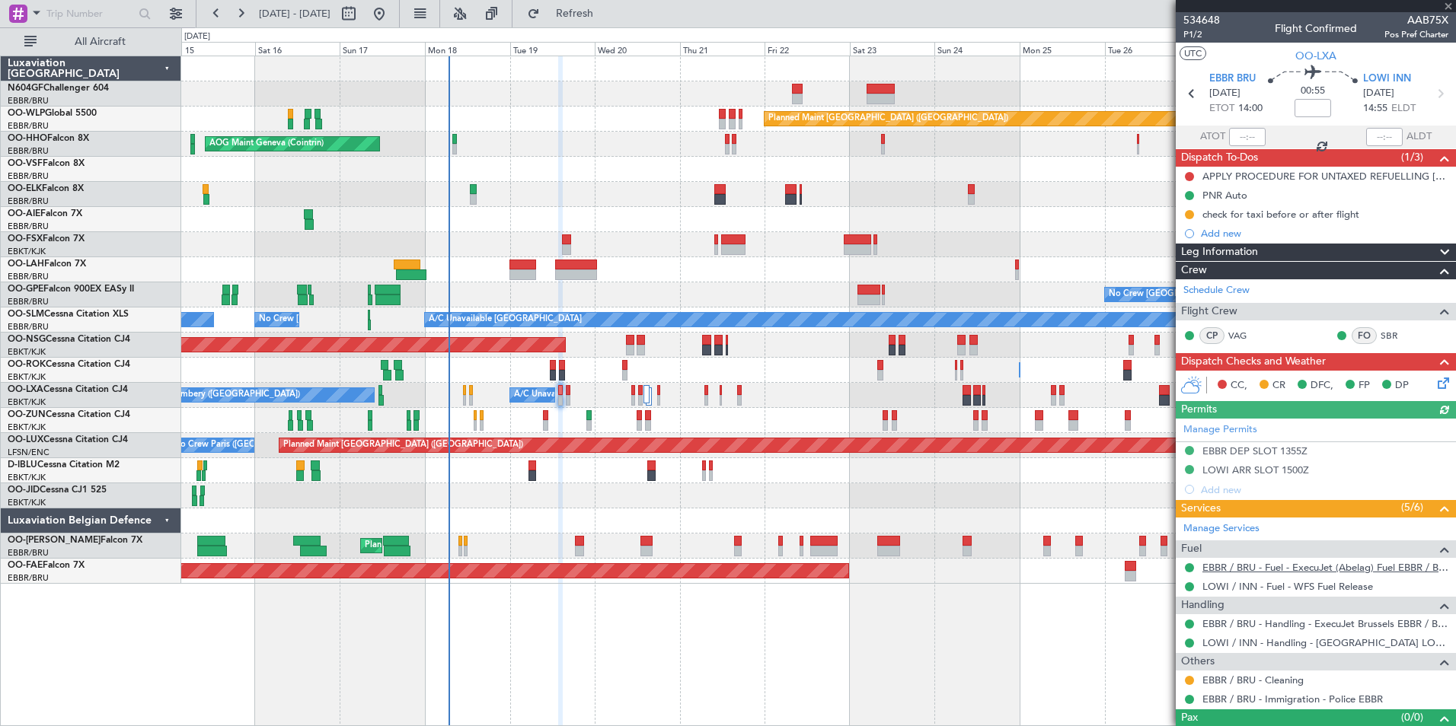
scroll to position [25, 0]
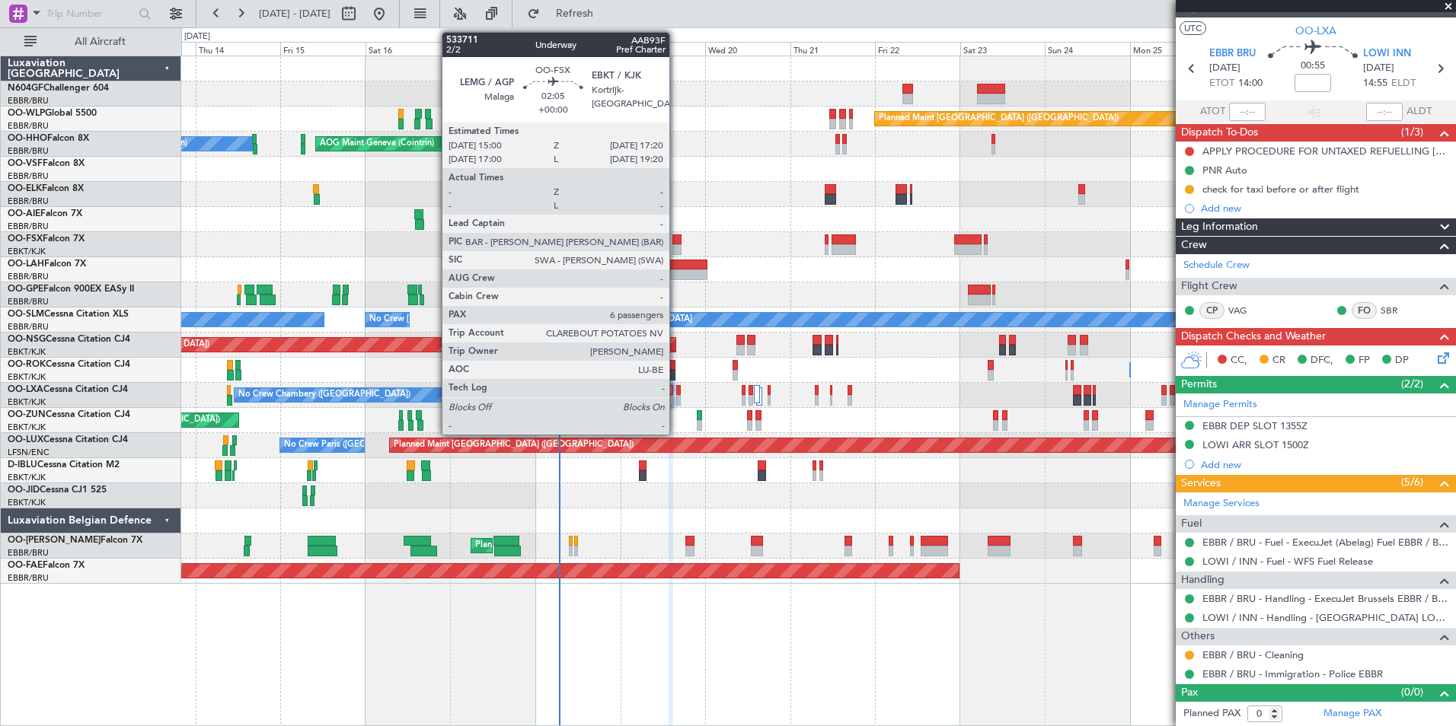
click at [676, 246] on div at bounding box center [676, 249] width 8 height 11
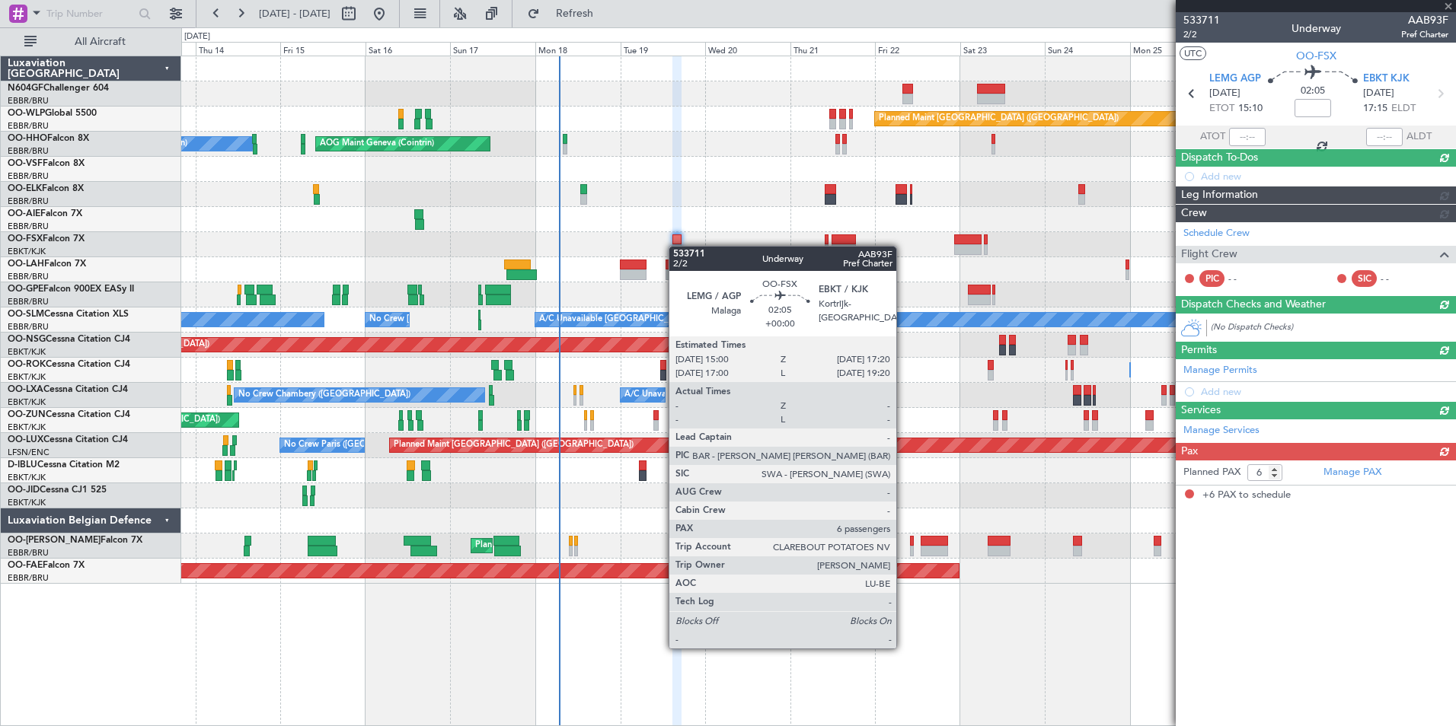
scroll to position [0, 0]
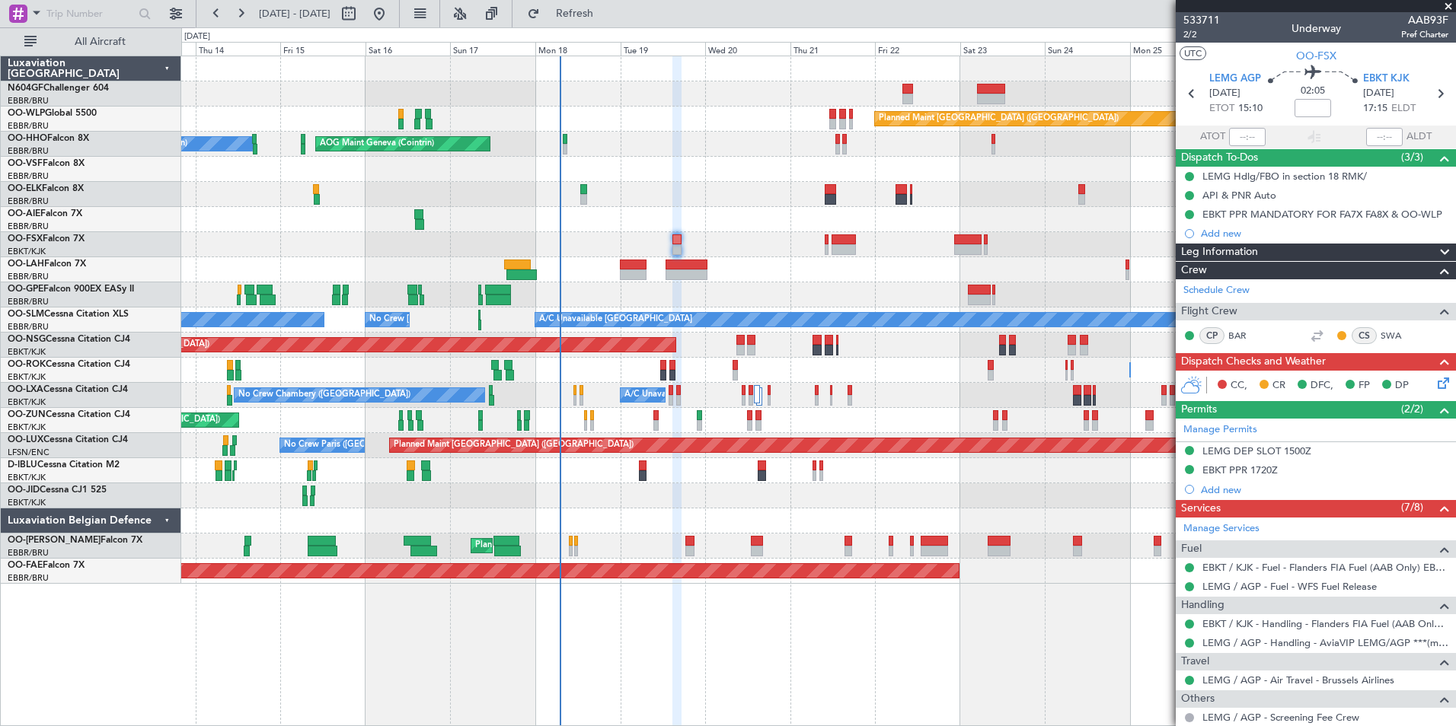
click at [671, 234] on div at bounding box center [818, 244] width 1274 height 25
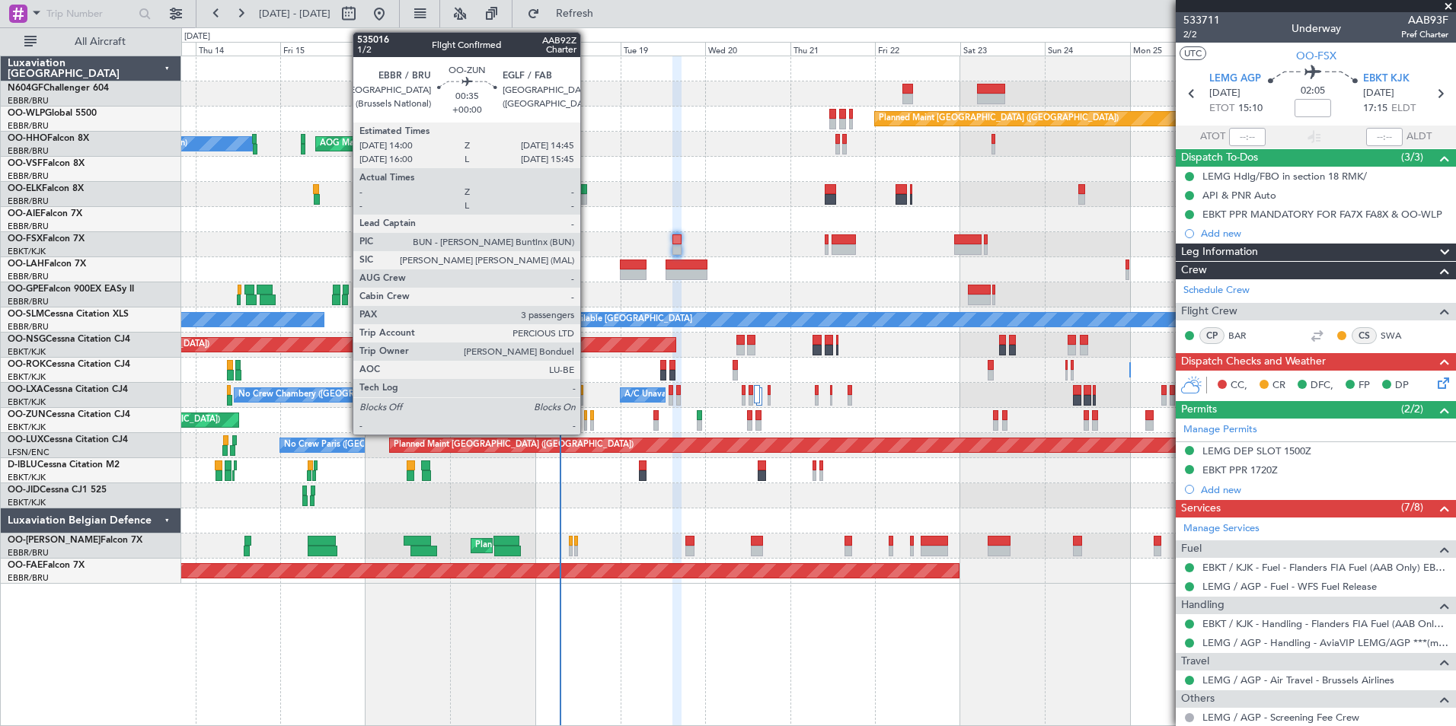
click at [587, 421] on div at bounding box center [585, 425] width 3 height 11
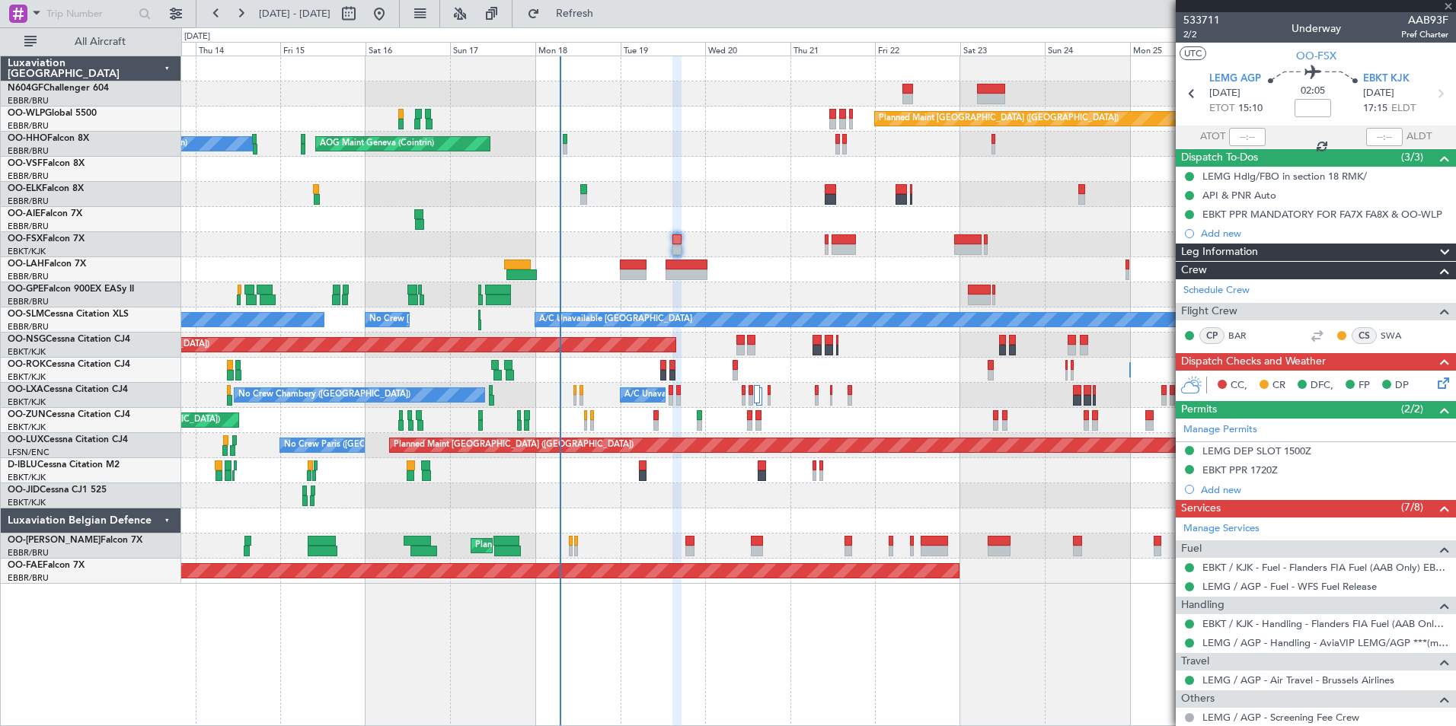
type input "3"
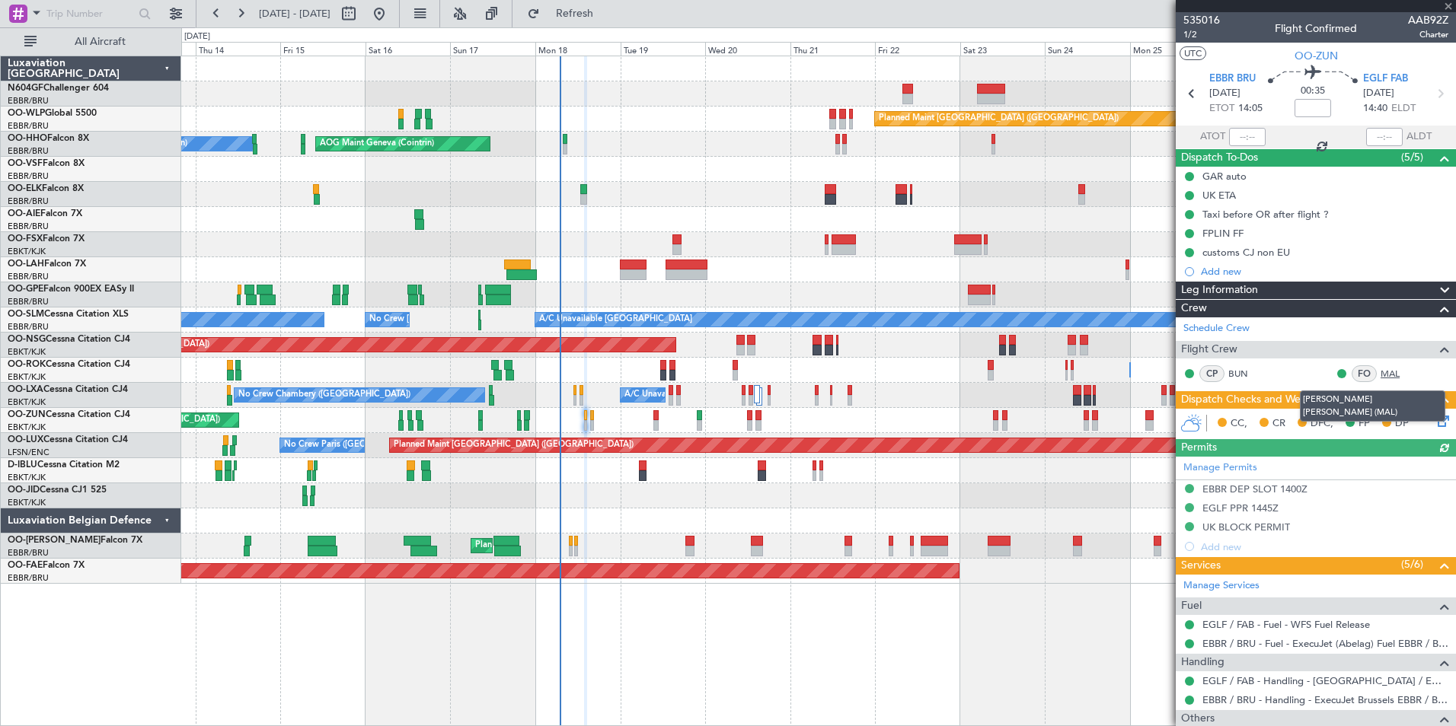
click at [1381, 373] on link "MAL" at bounding box center [1397, 374] width 34 height 14
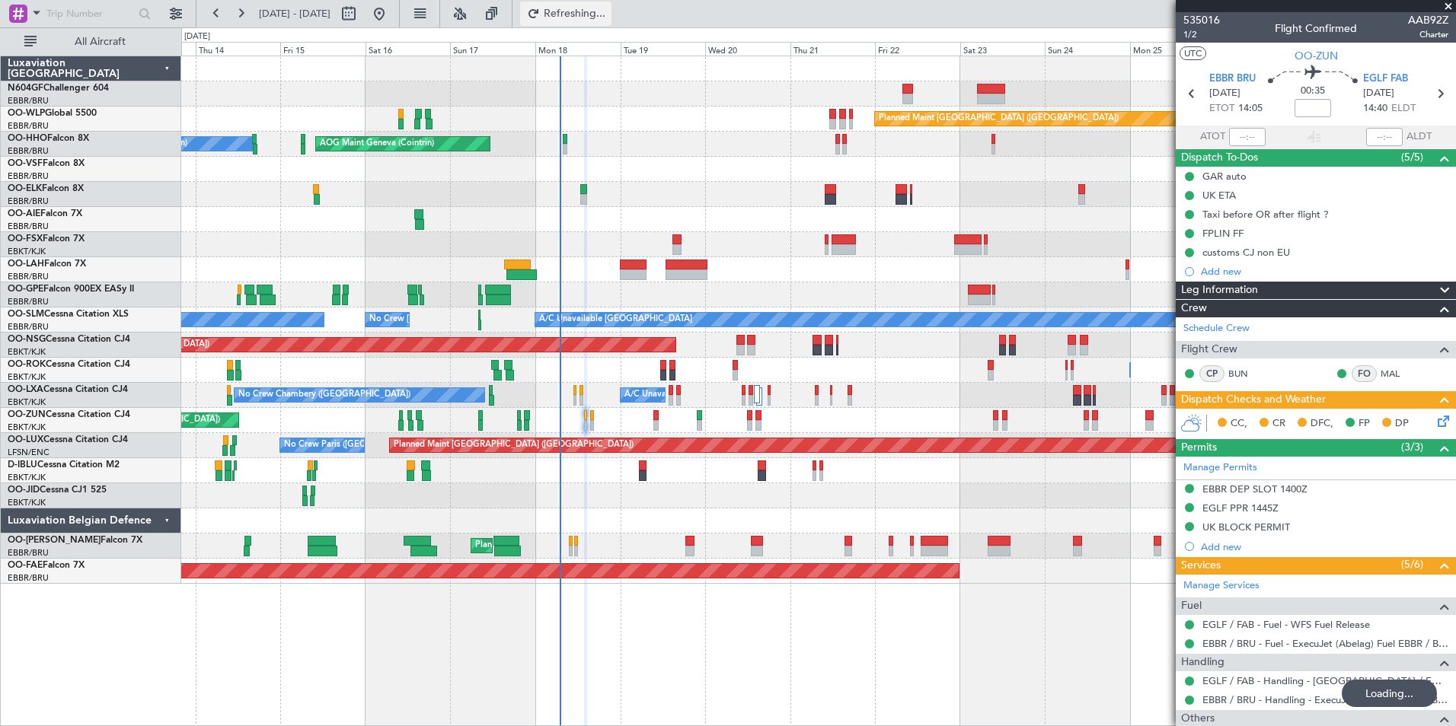
click at [585, 18] on button "Refreshing..." at bounding box center [565, 14] width 91 height 24
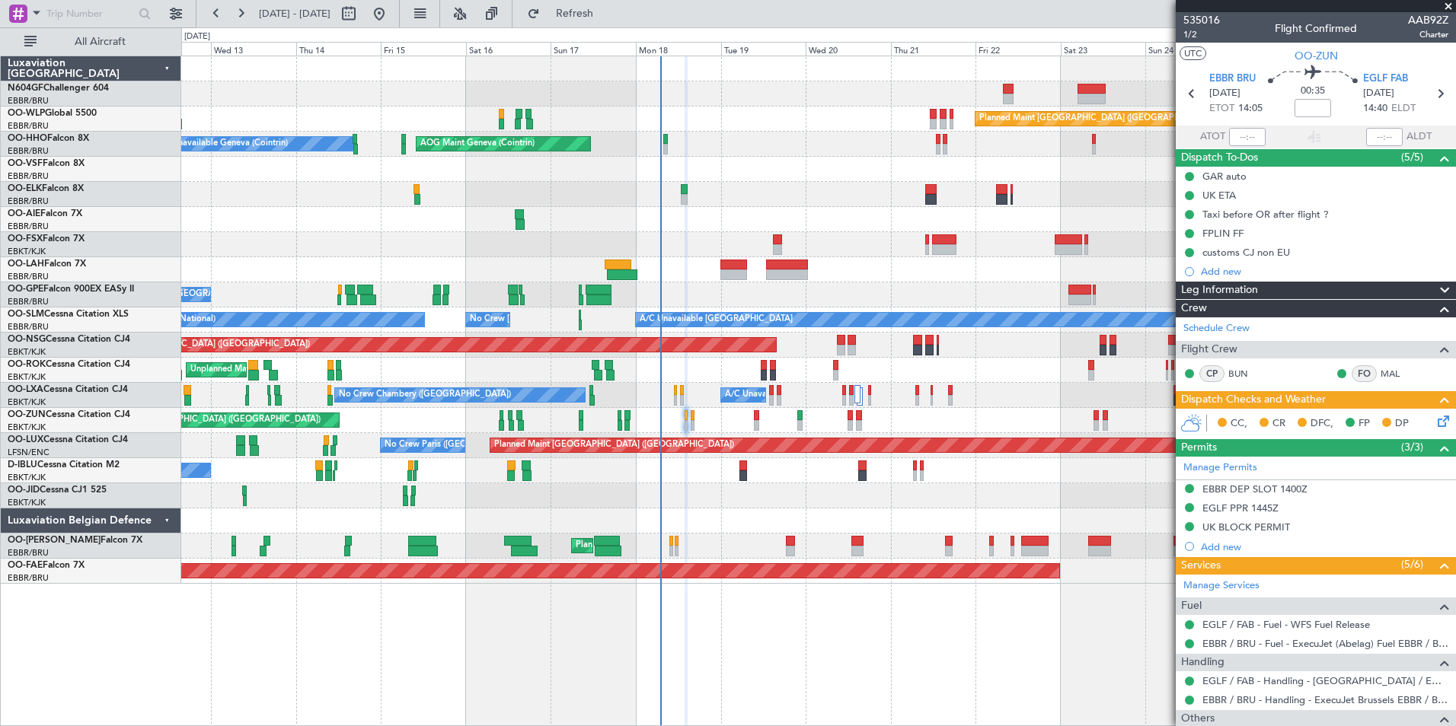
click at [878, 458] on div "Planned Maint [GEOGRAPHIC_DATA] ([GEOGRAPHIC_DATA]) No Crew [GEOGRAPHIC_DATA] (…" at bounding box center [818, 445] width 1274 height 25
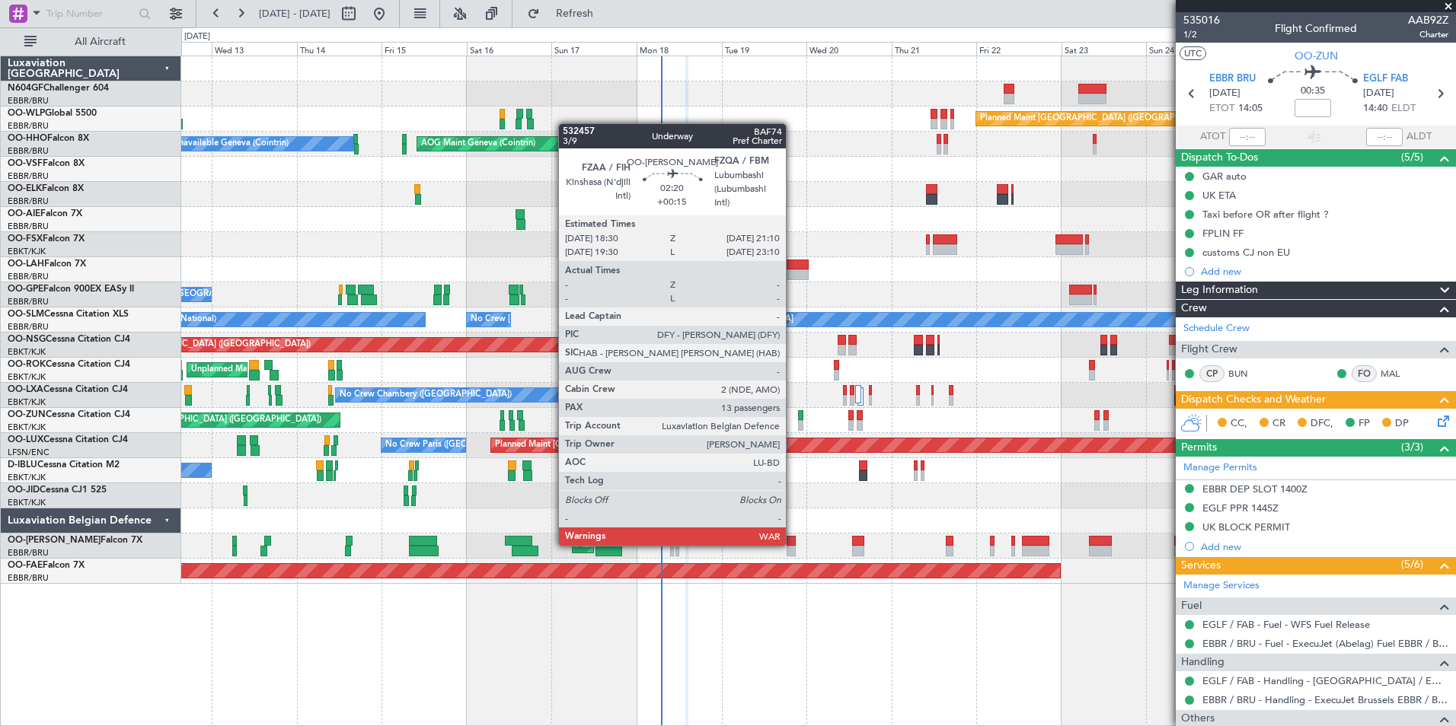
click at [792, 544] on div at bounding box center [791, 541] width 10 height 11
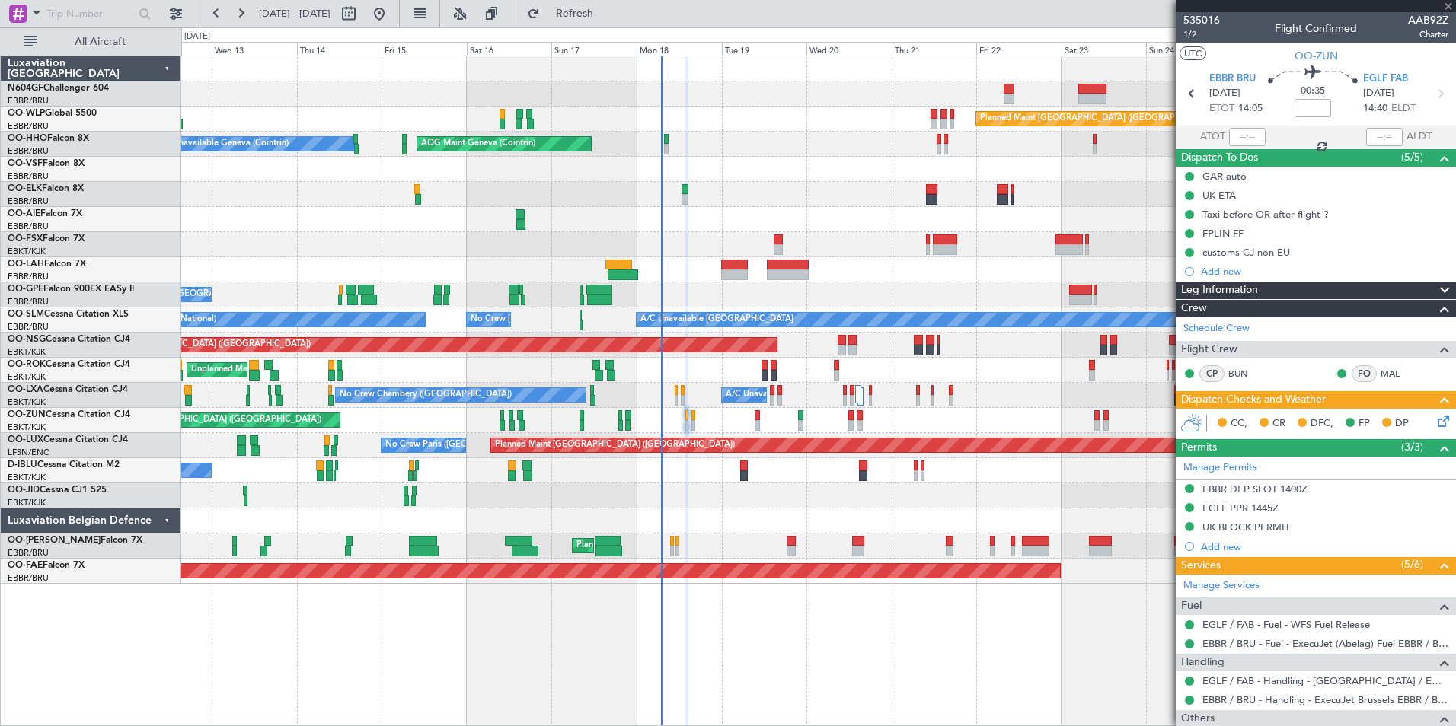
type input "+00:15"
type input "13"
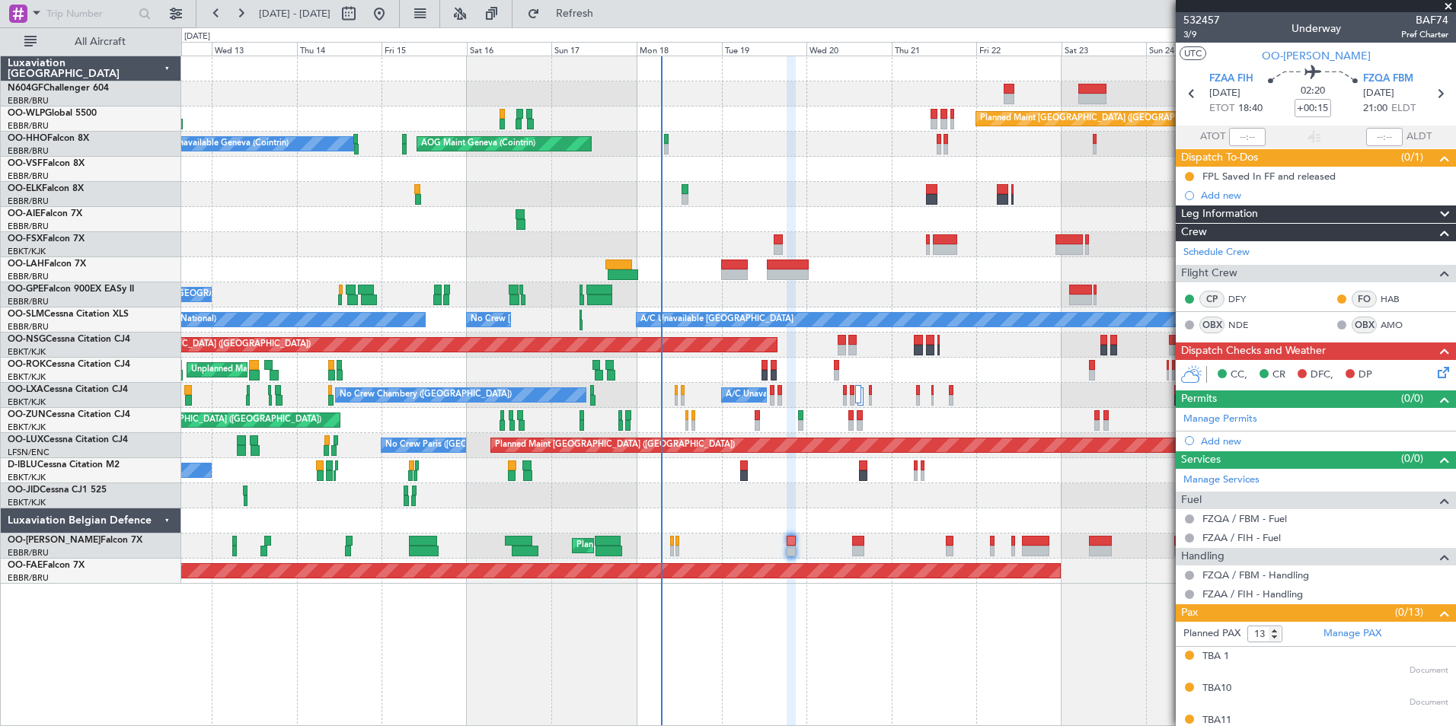
click at [898, 232] on div at bounding box center [818, 244] width 1274 height 25
click at [607, 15] on span "Refresh" at bounding box center [575, 13] width 64 height 11
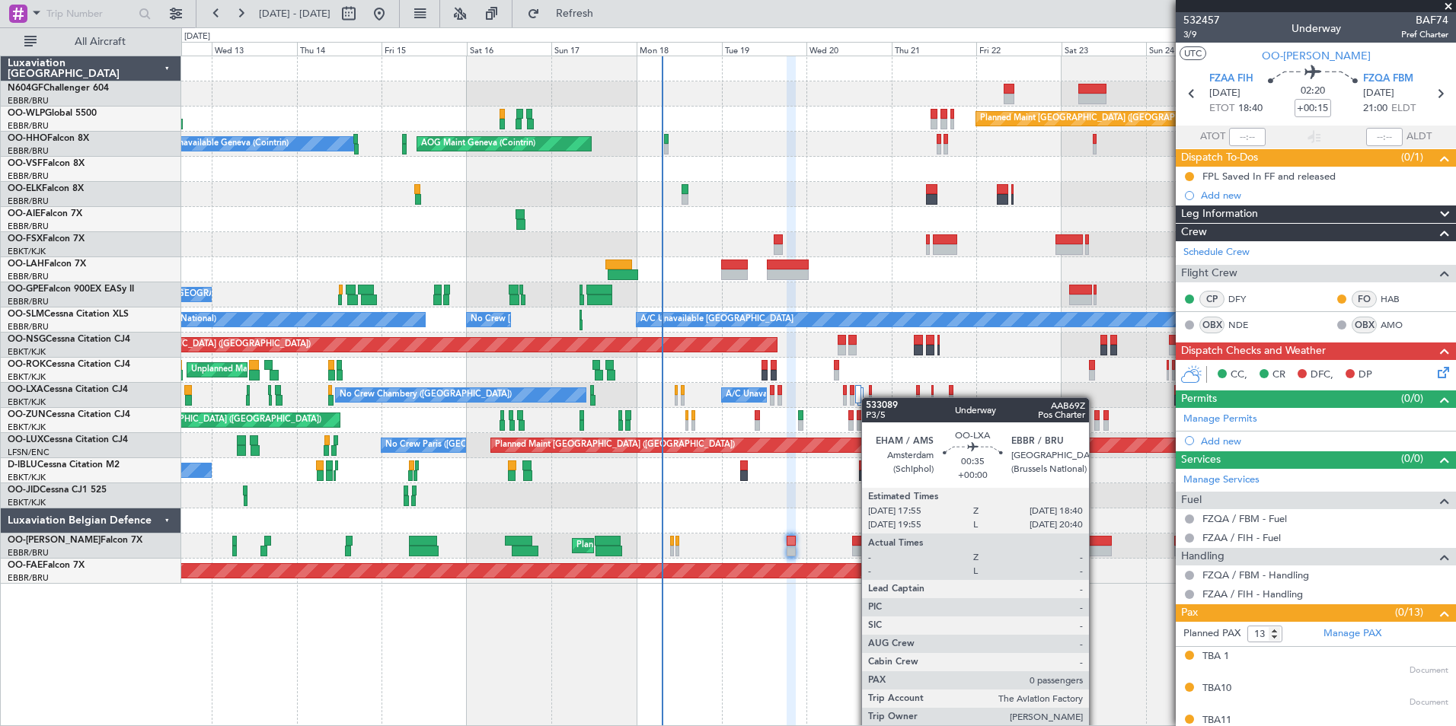
click at [732, 392] on div "No Crew Chambery (Aix-les-bains) A/C Unavailable Brussels (Brussels National) P…" at bounding box center [818, 395] width 1274 height 25
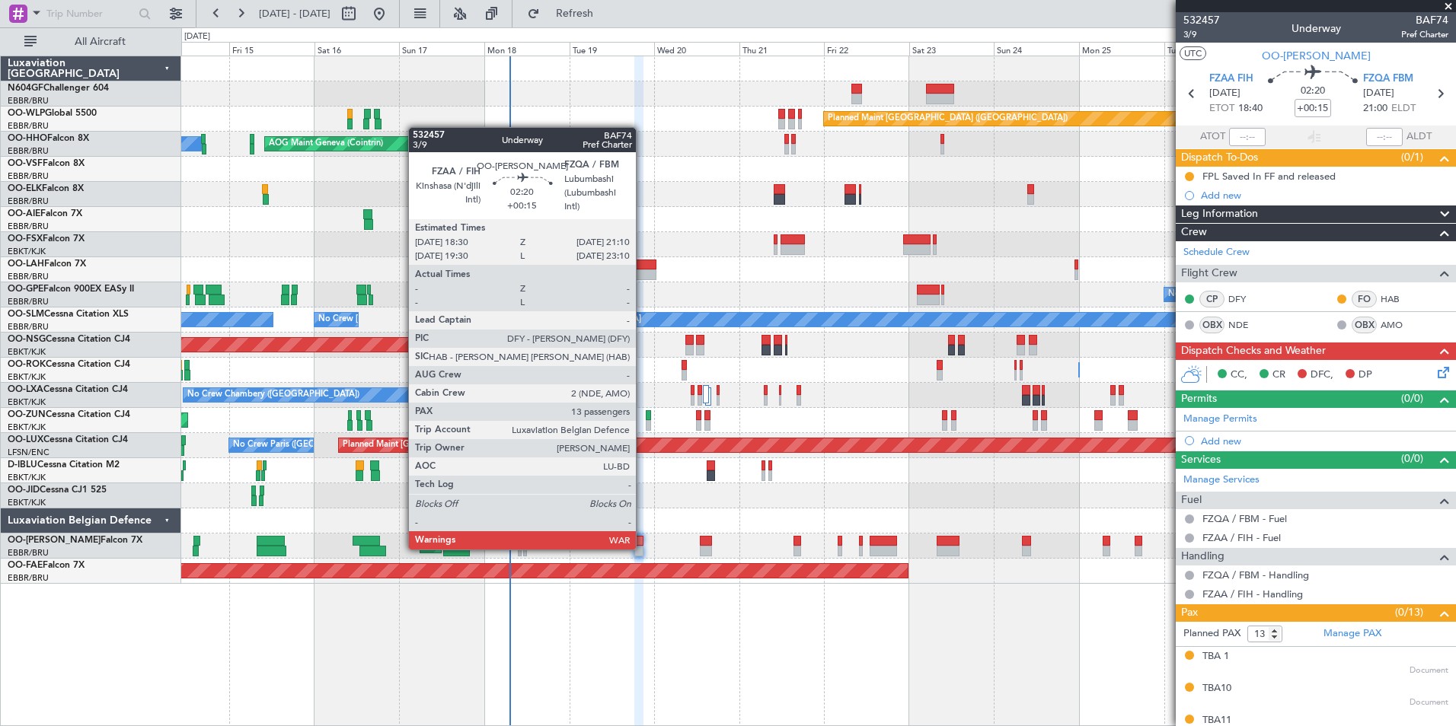
click at [643, 548] on div at bounding box center [639, 551] width 10 height 11
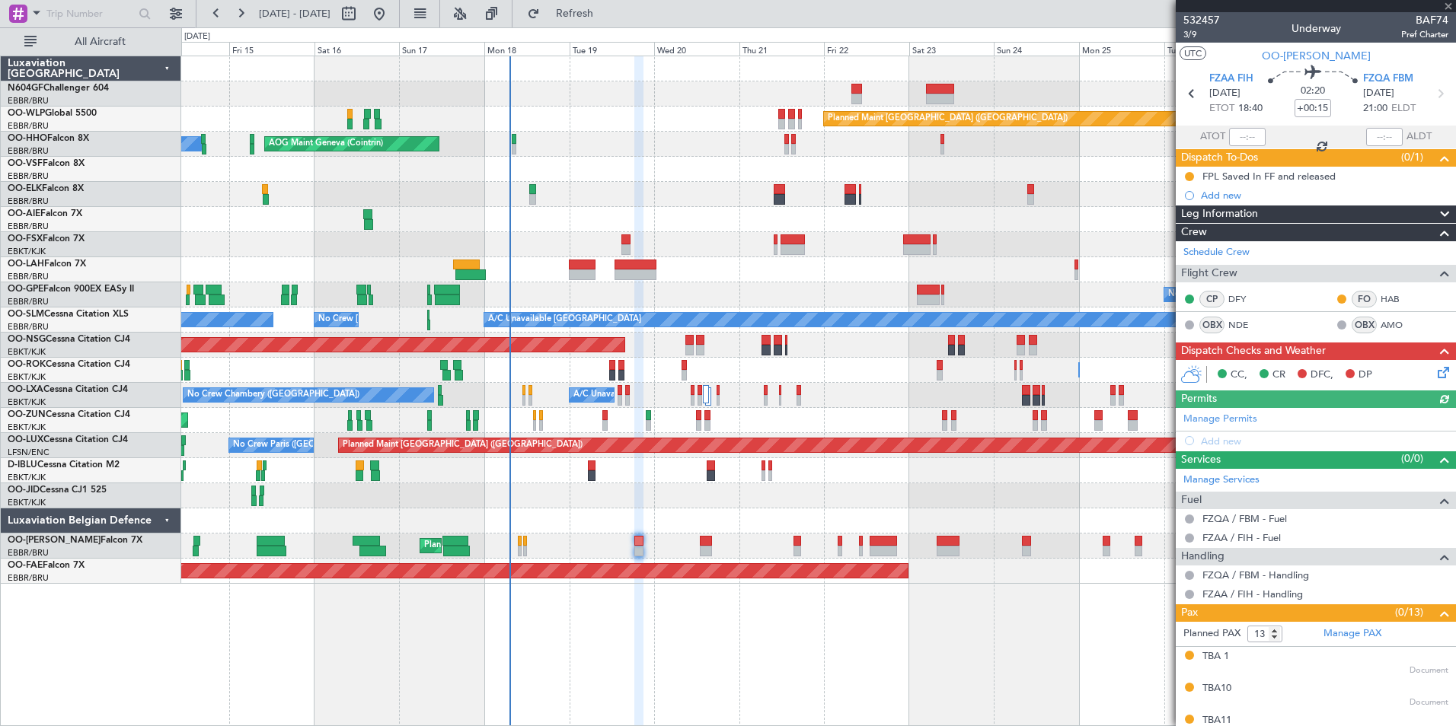
click at [528, 399] on div "No Crew Chambery (Aix-les-bains) A/C Unavailable Brussels (Brussels National) P…" at bounding box center [818, 395] width 1274 height 25
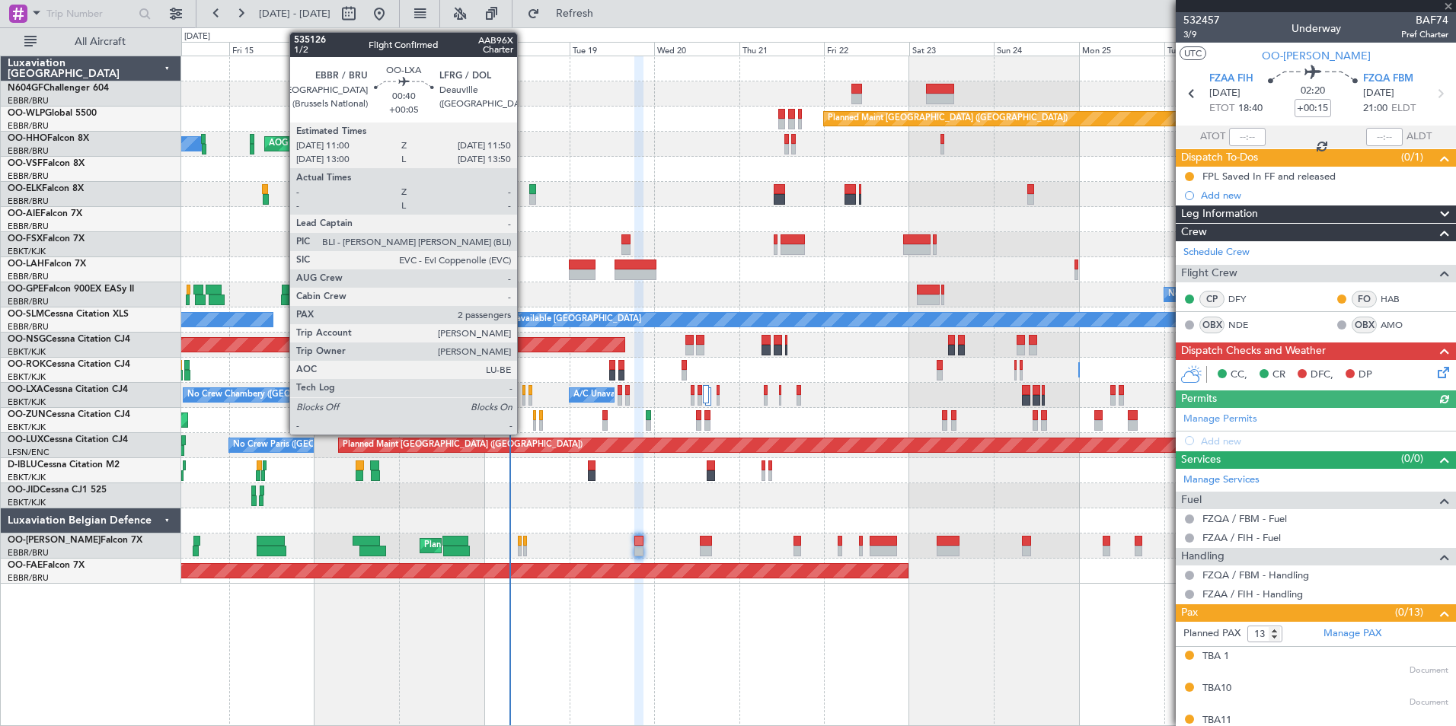
click at [524, 399] on div at bounding box center [523, 400] width 3 height 11
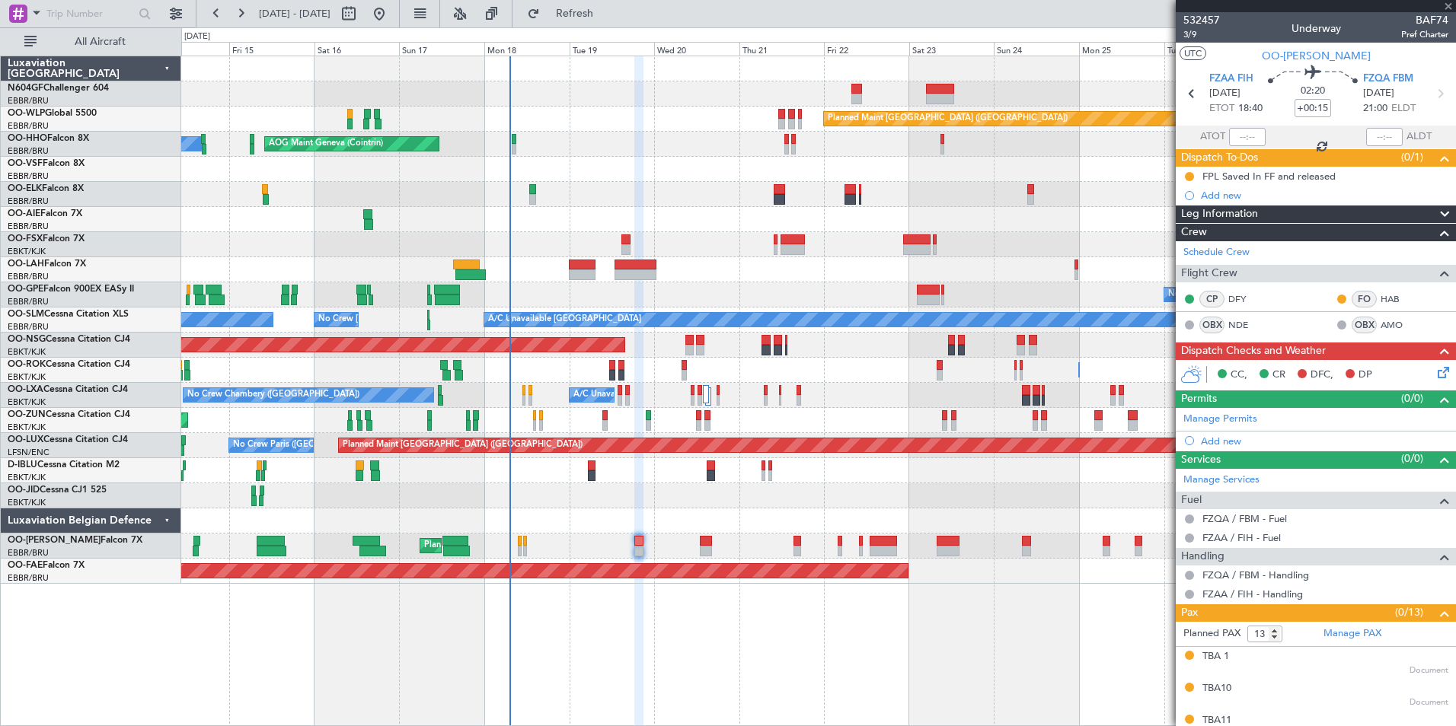
type input "+00:05"
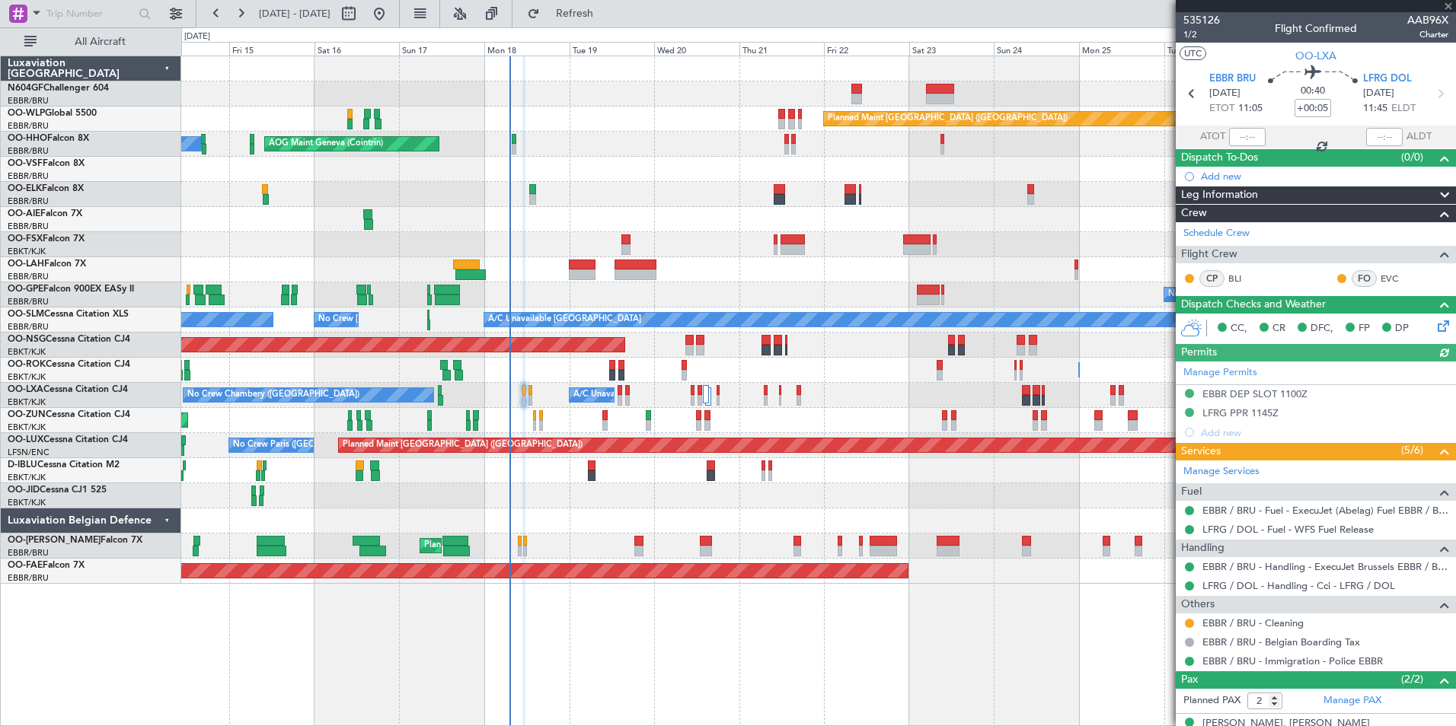
scroll to position [71, 0]
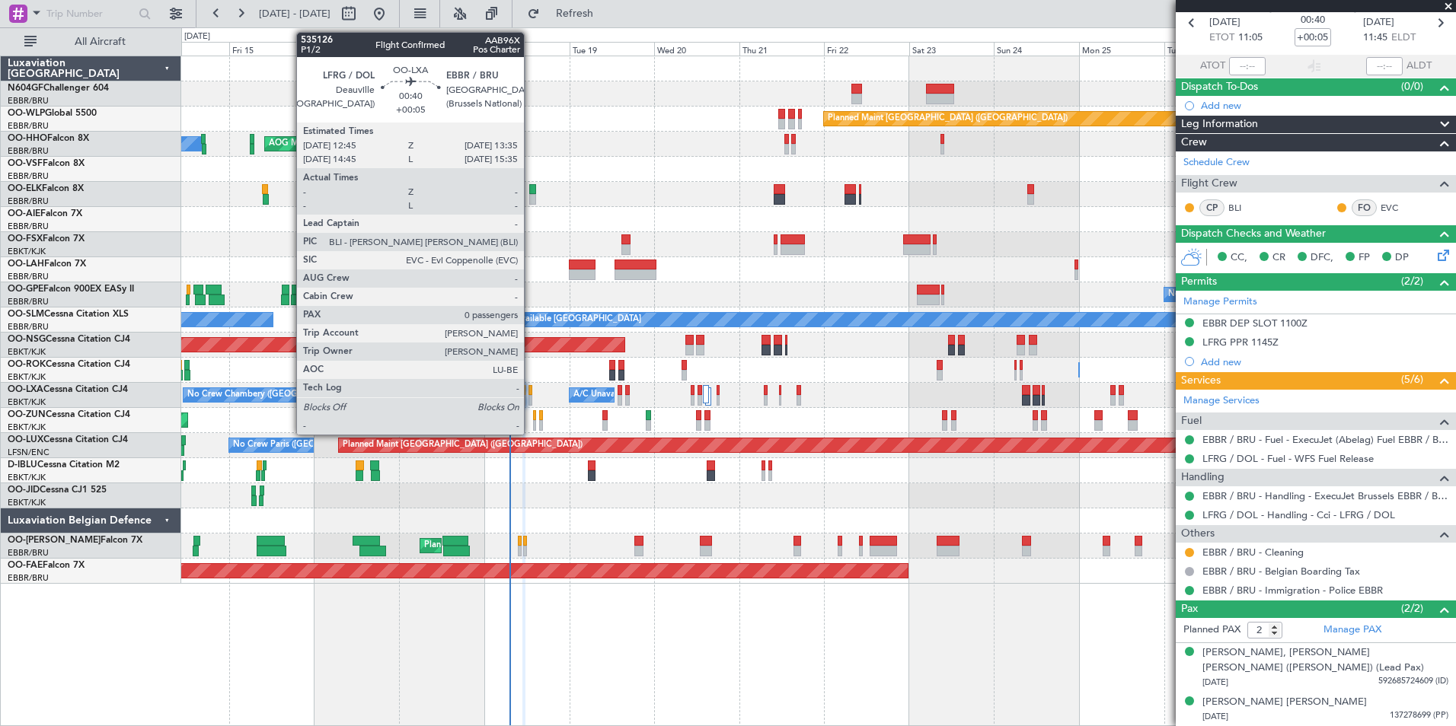
click at [531, 401] on div at bounding box center [529, 400] width 3 height 11
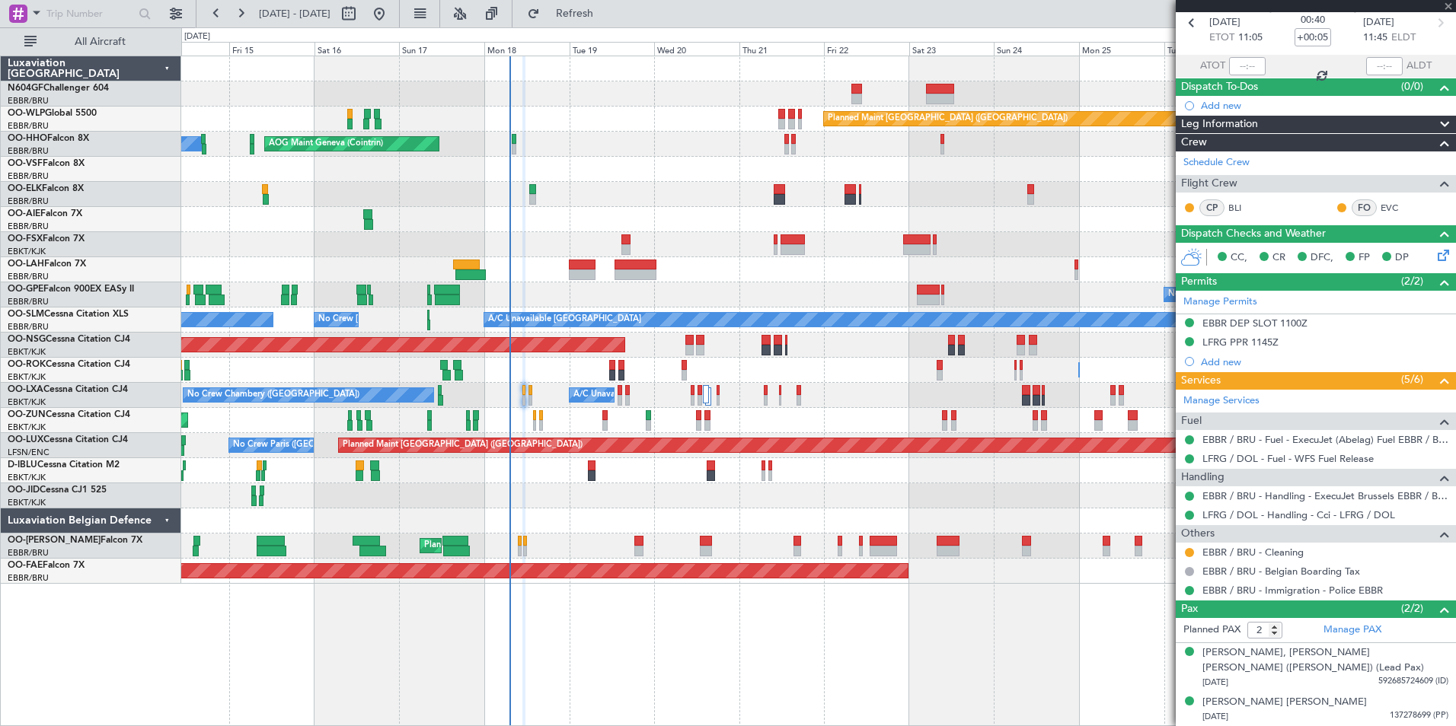
type input "0"
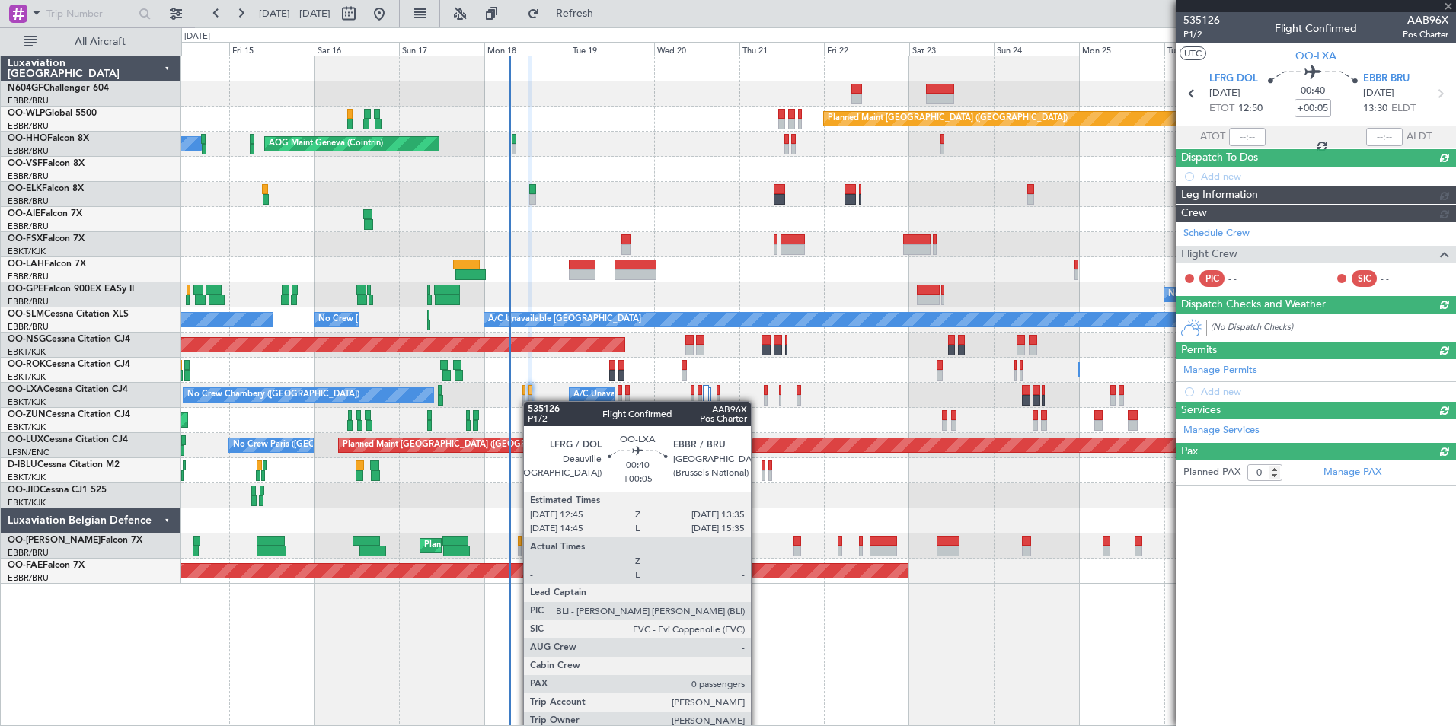
scroll to position [0, 0]
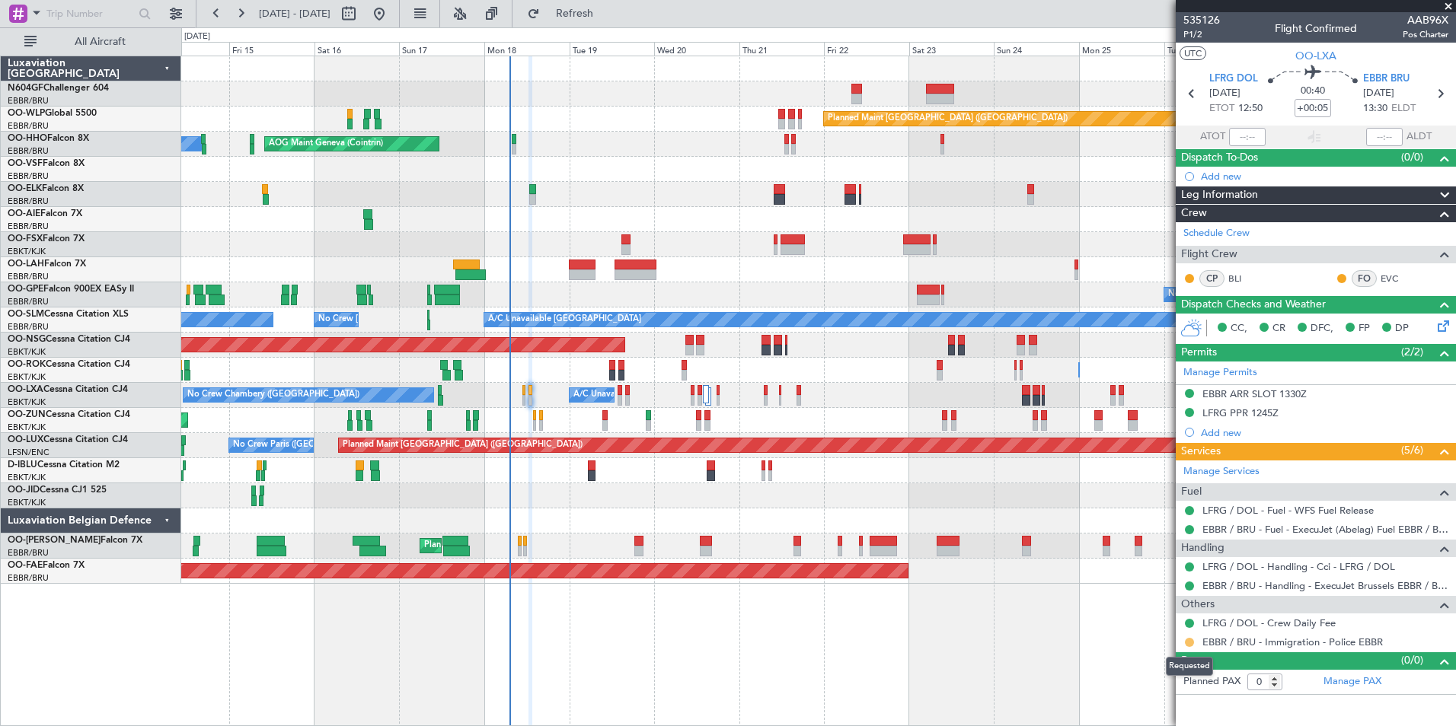
click at [1188, 643] on button at bounding box center [1189, 642] width 9 height 9
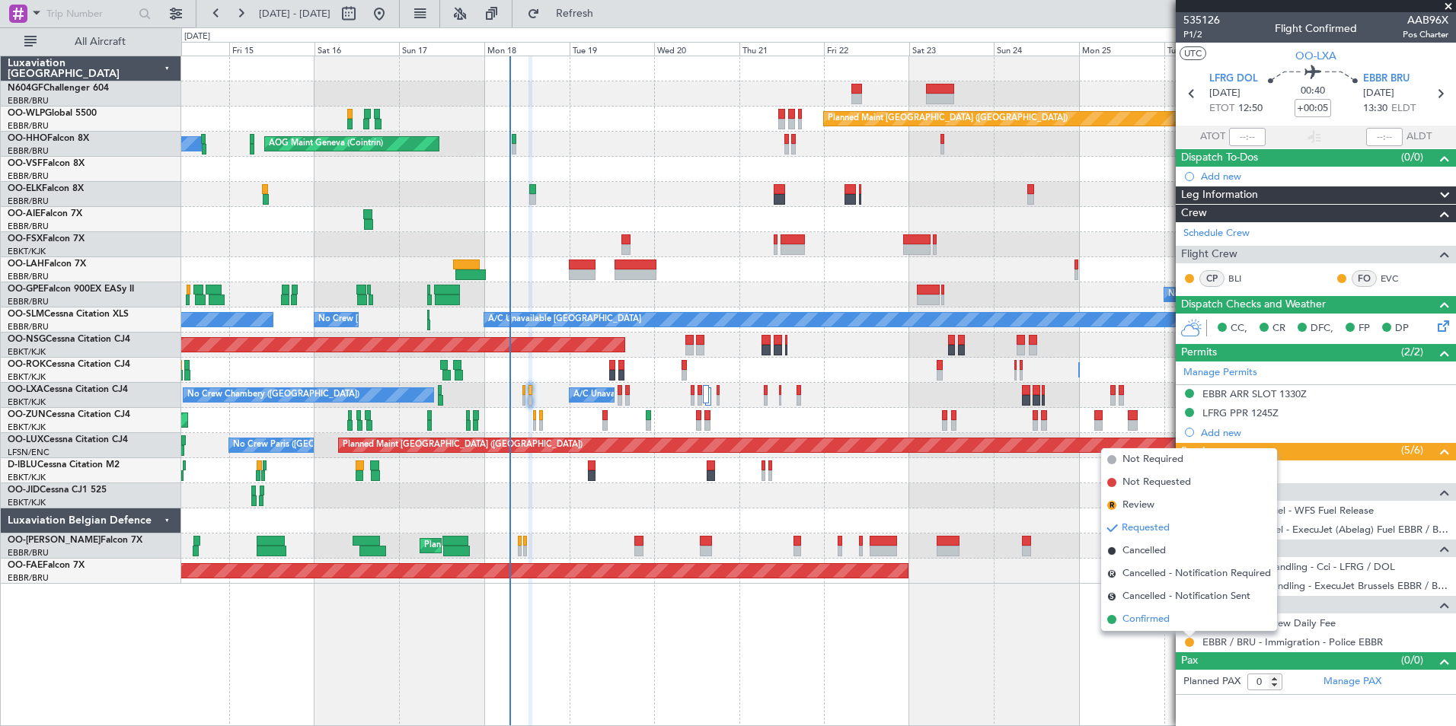
click at [1169, 620] on span "Confirmed" at bounding box center [1145, 619] width 47 height 15
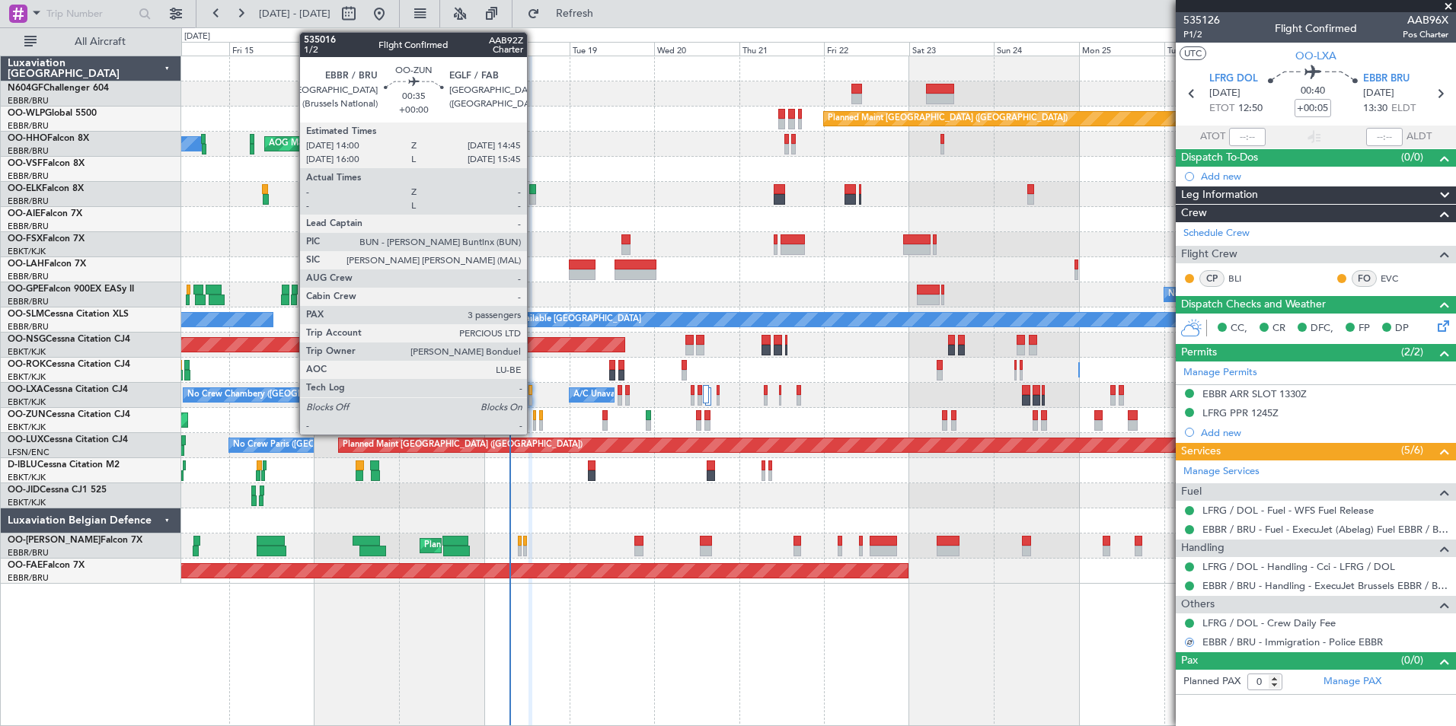
click at [534, 420] on div at bounding box center [534, 425] width 3 height 11
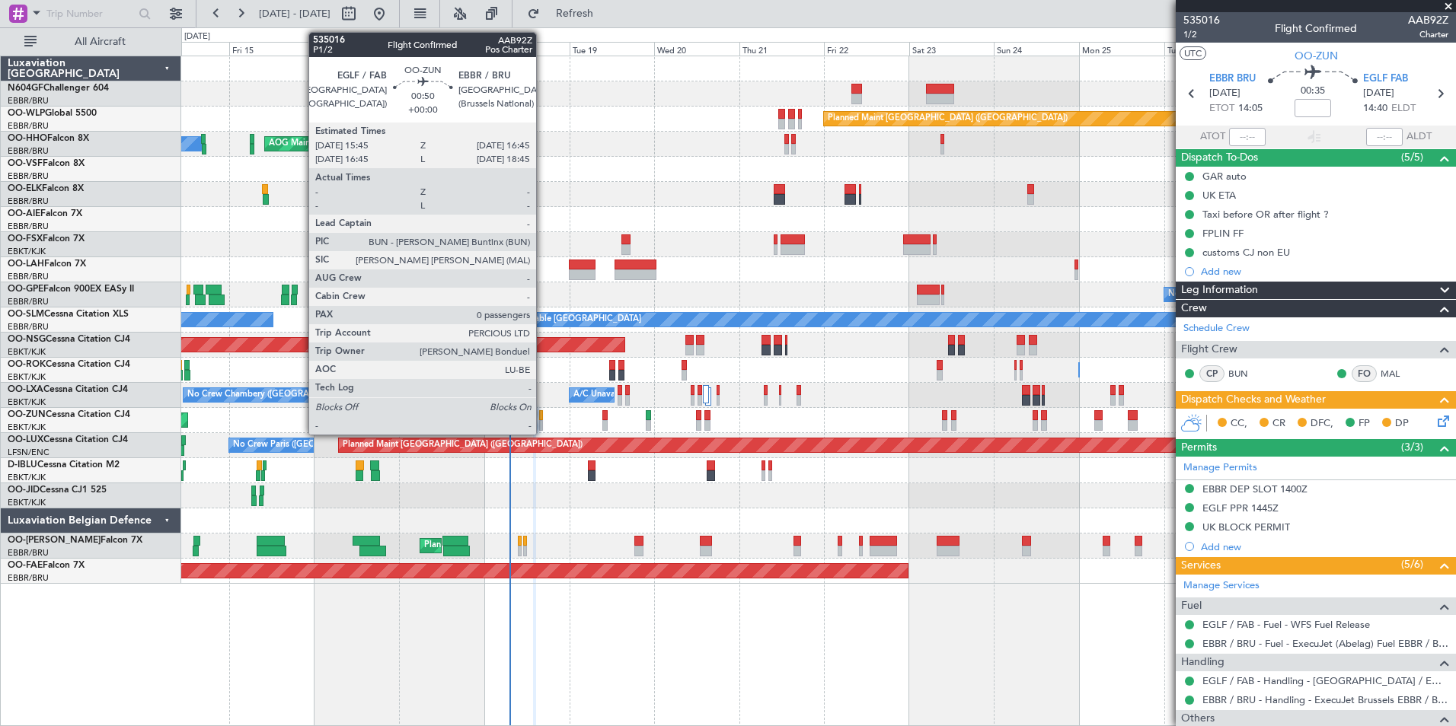
click at [543, 416] on div at bounding box center [541, 415] width 4 height 11
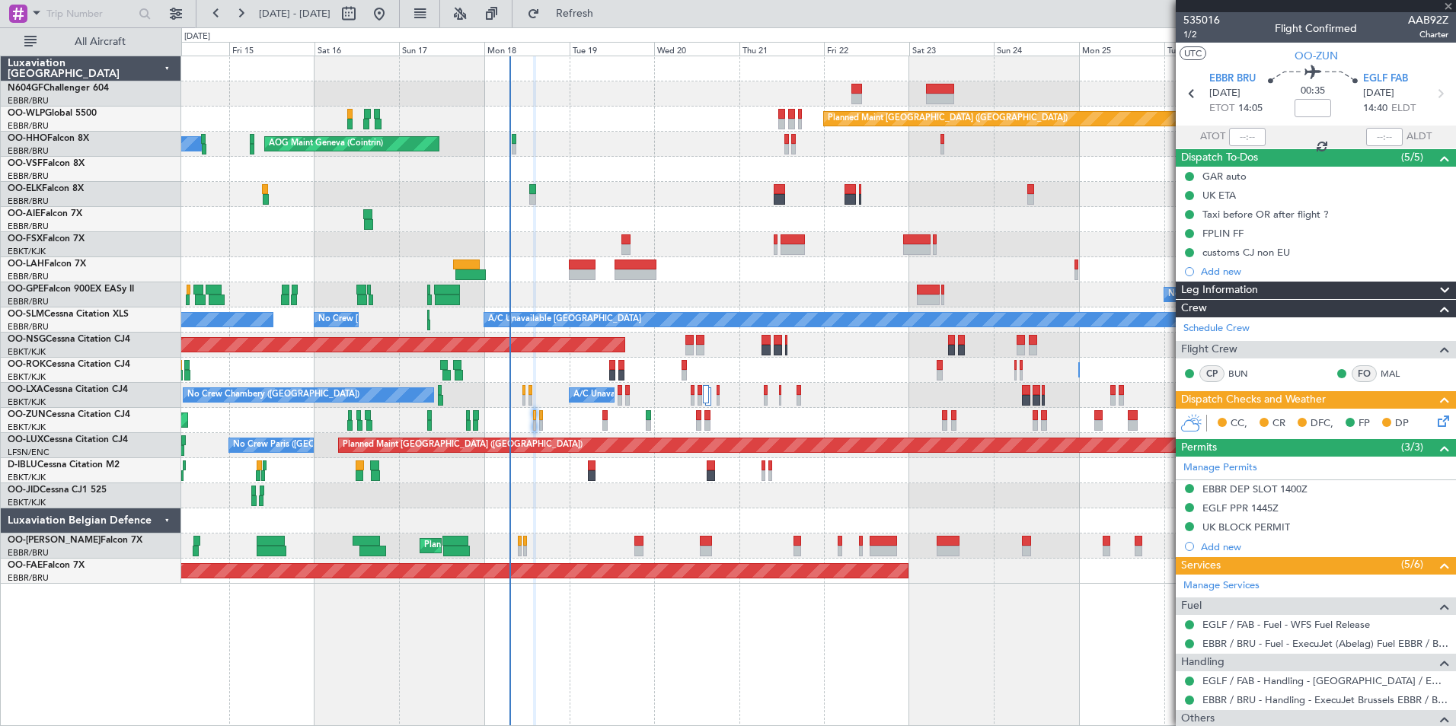
type input "0"
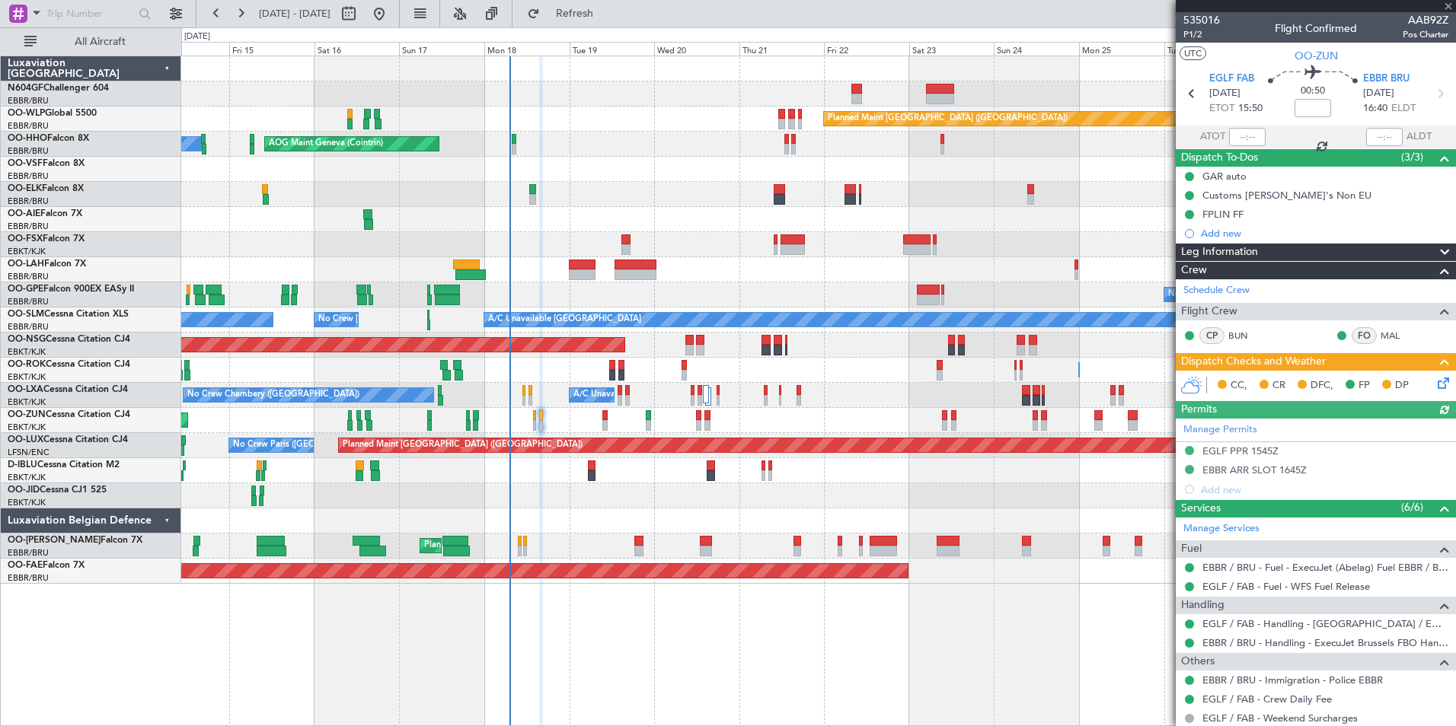
scroll to position [44, 0]
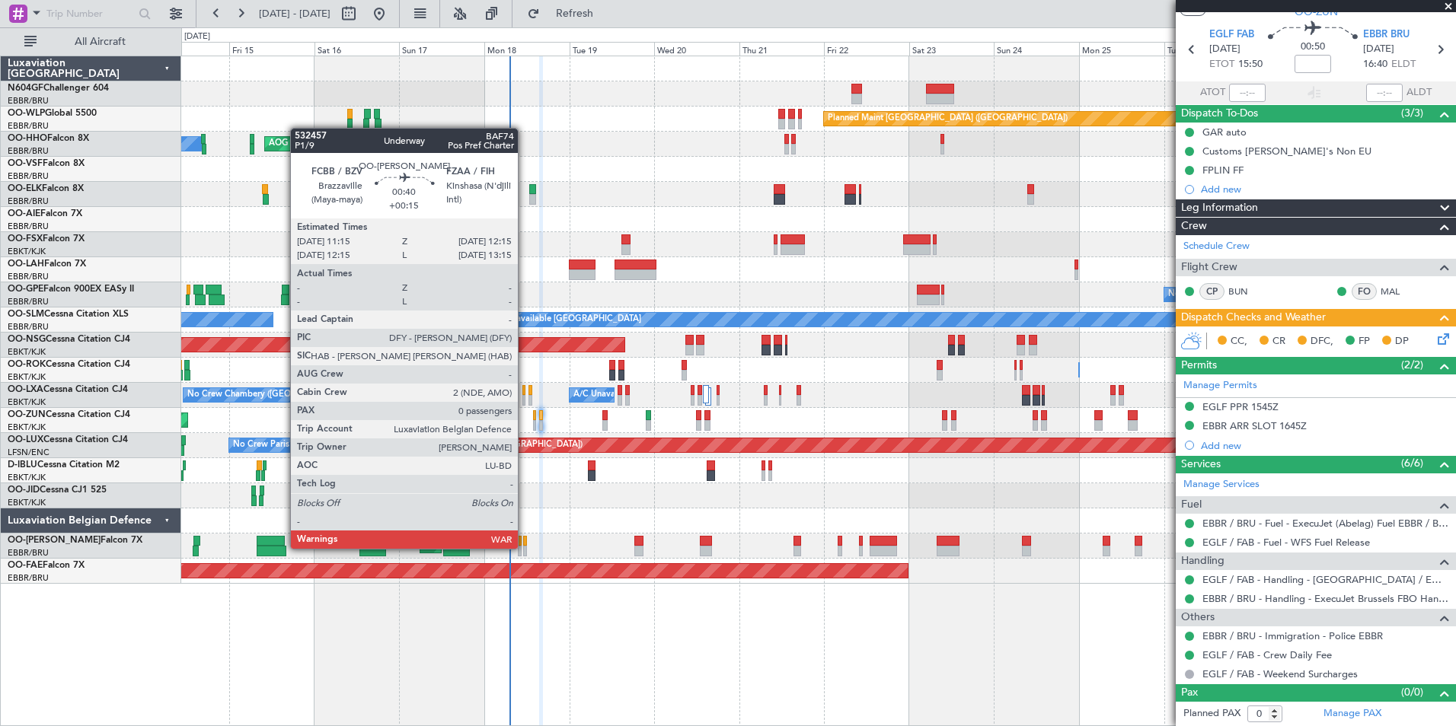
click at [525, 547] on div at bounding box center [525, 551] width 4 height 11
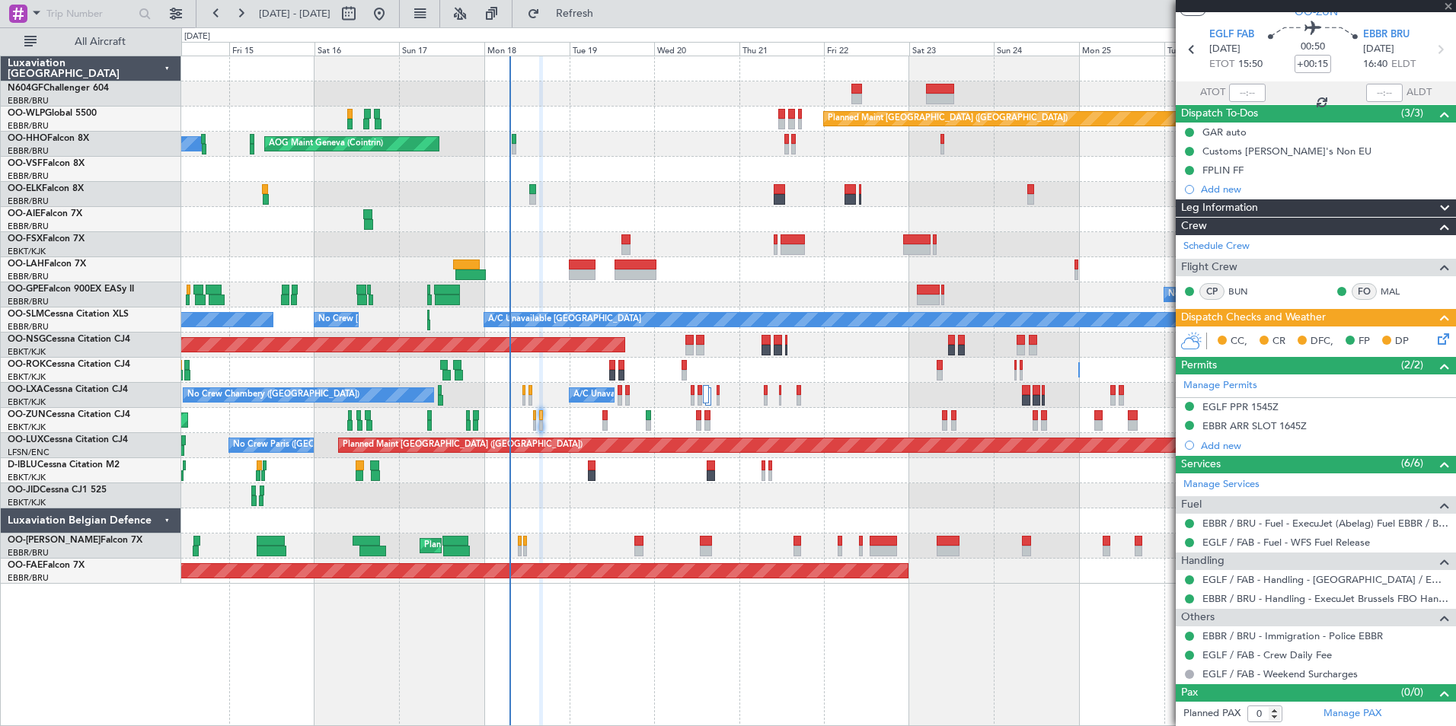
scroll to position [0, 0]
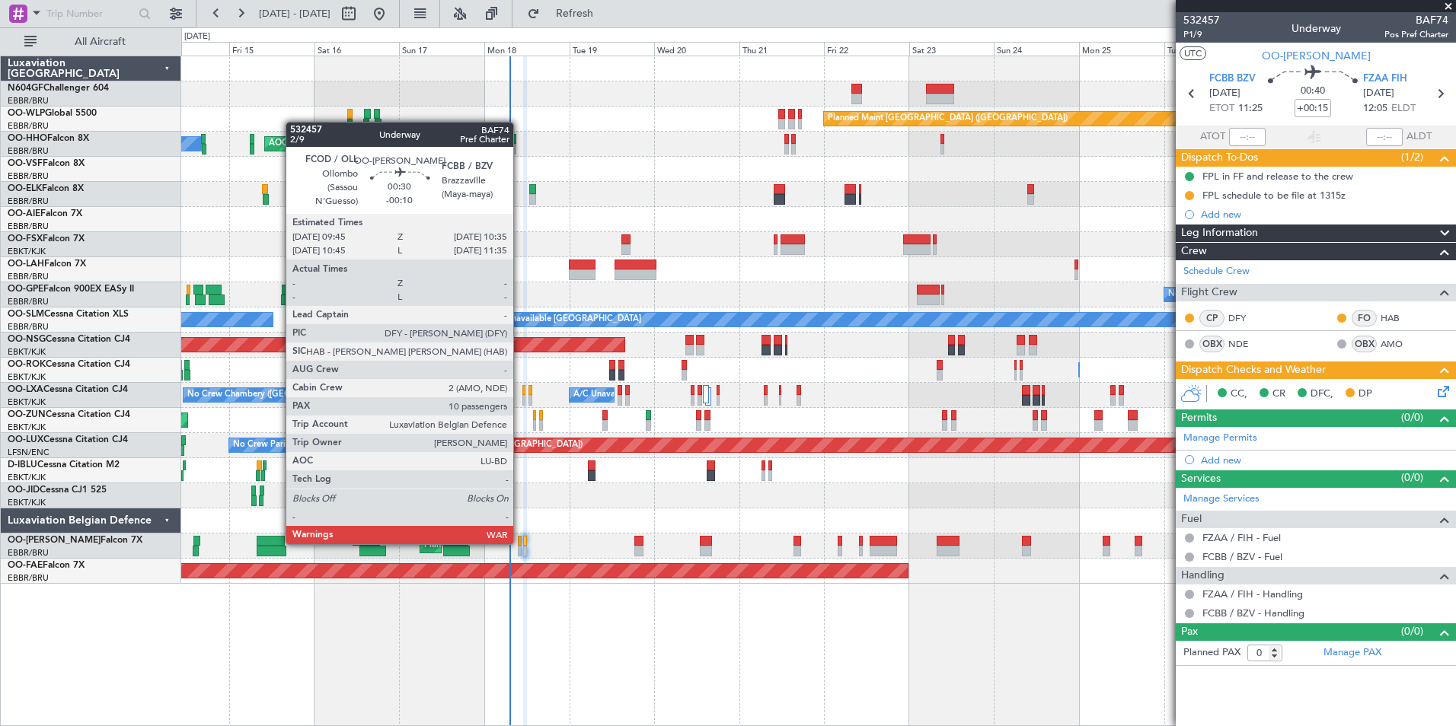
click at [519, 543] on div at bounding box center [519, 541] width 3 height 11
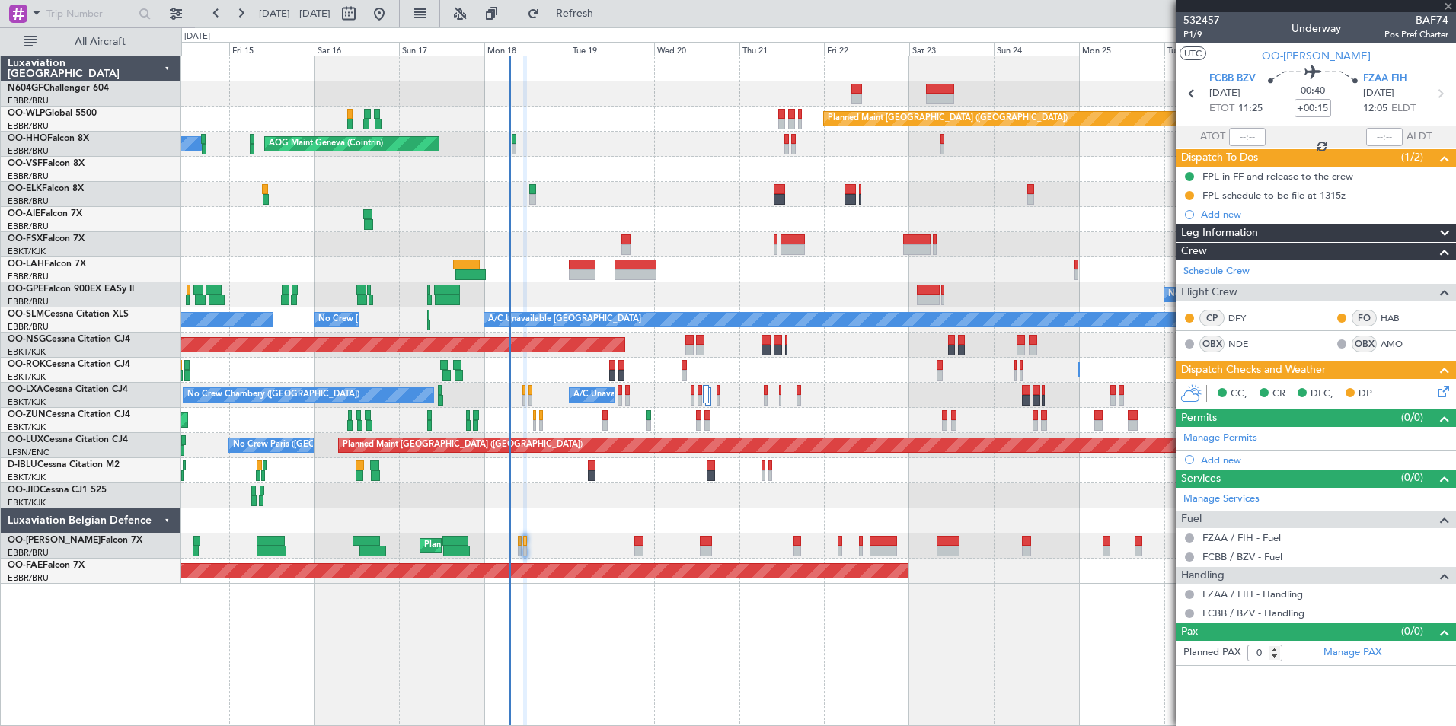
type input "-00:10"
type input "10"
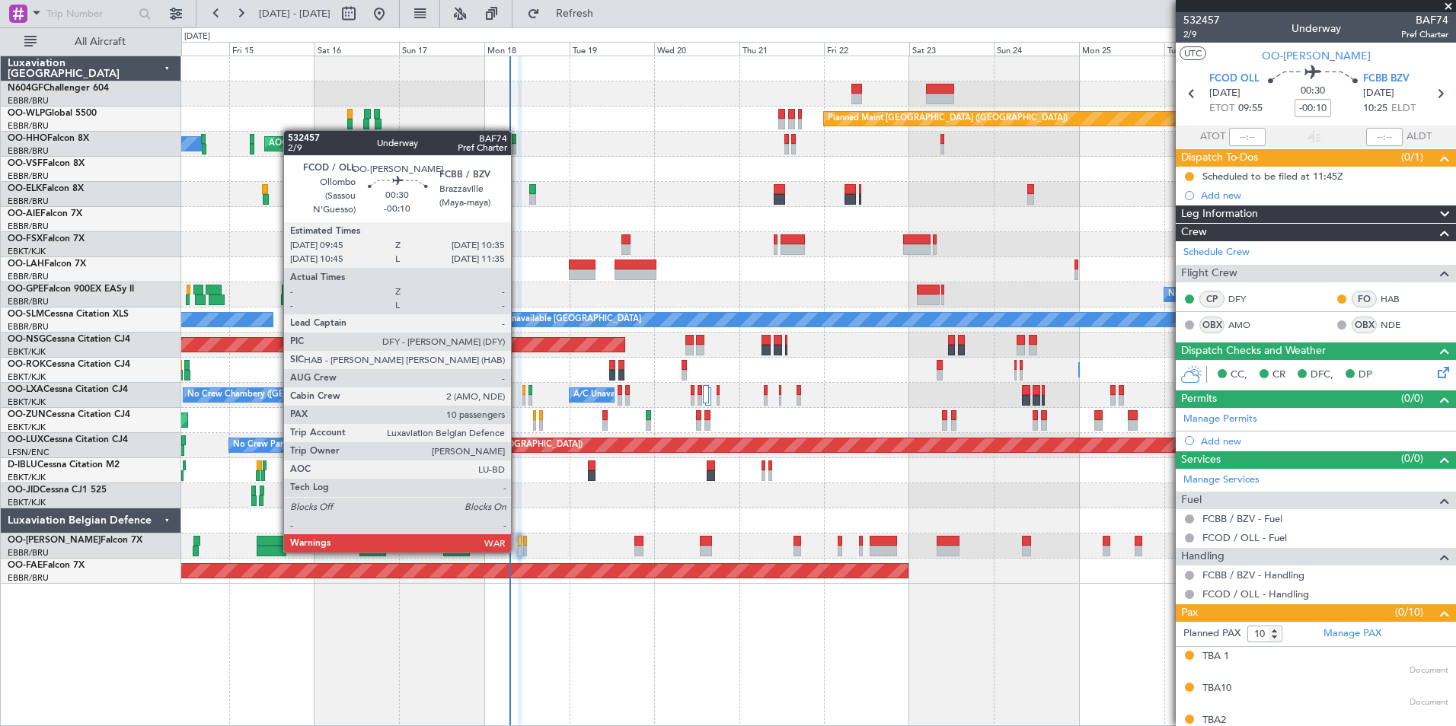
click at [517, 551] on div "Planned Maint Brussels (Brussels National) Planned Maint Brussels (Brussels Nat…" at bounding box center [818, 546] width 1274 height 25
click at [520, 550] on div at bounding box center [519, 551] width 3 height 11
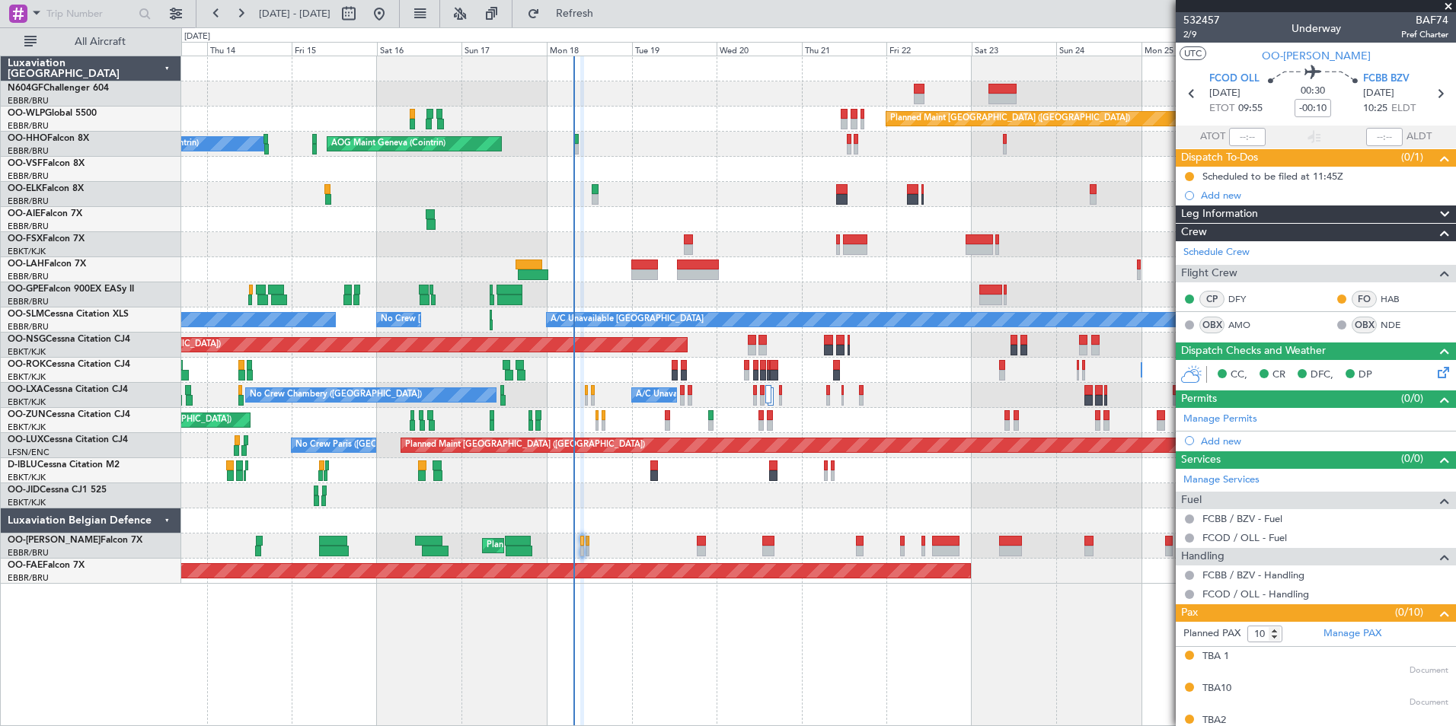
click at [729, 280] on div at bounding box center [818, 269] width 1274 height 25
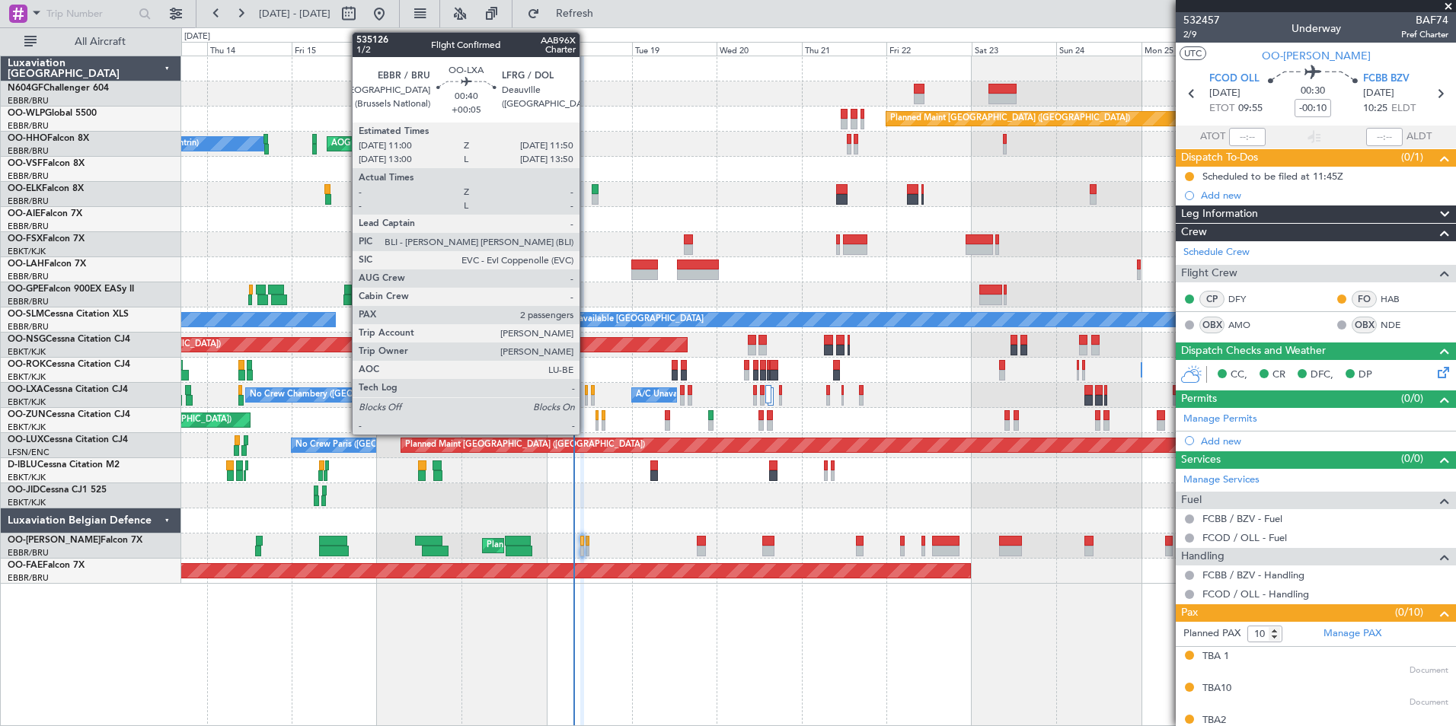
click at [586, 391] on div at bounding box center [586, 390] width 3 height 11
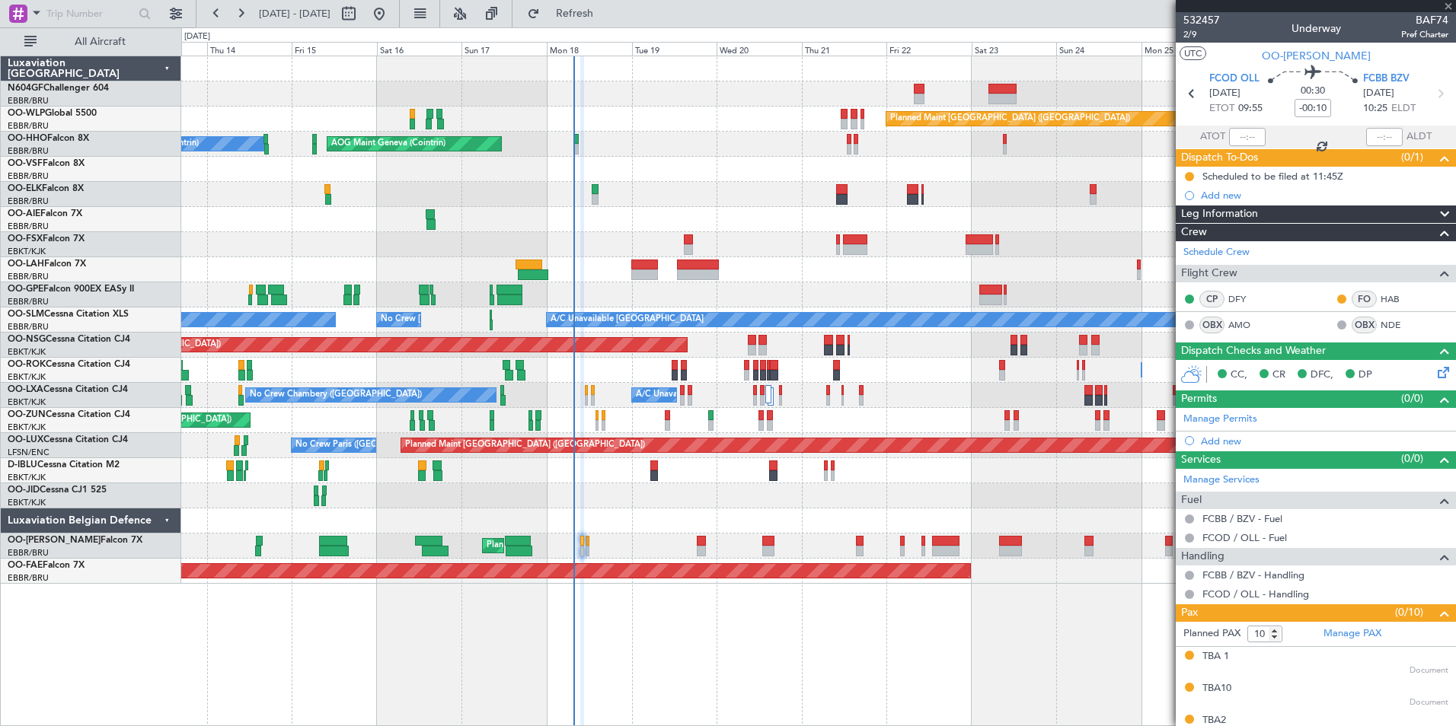
type input "+00:05"
type input "2"
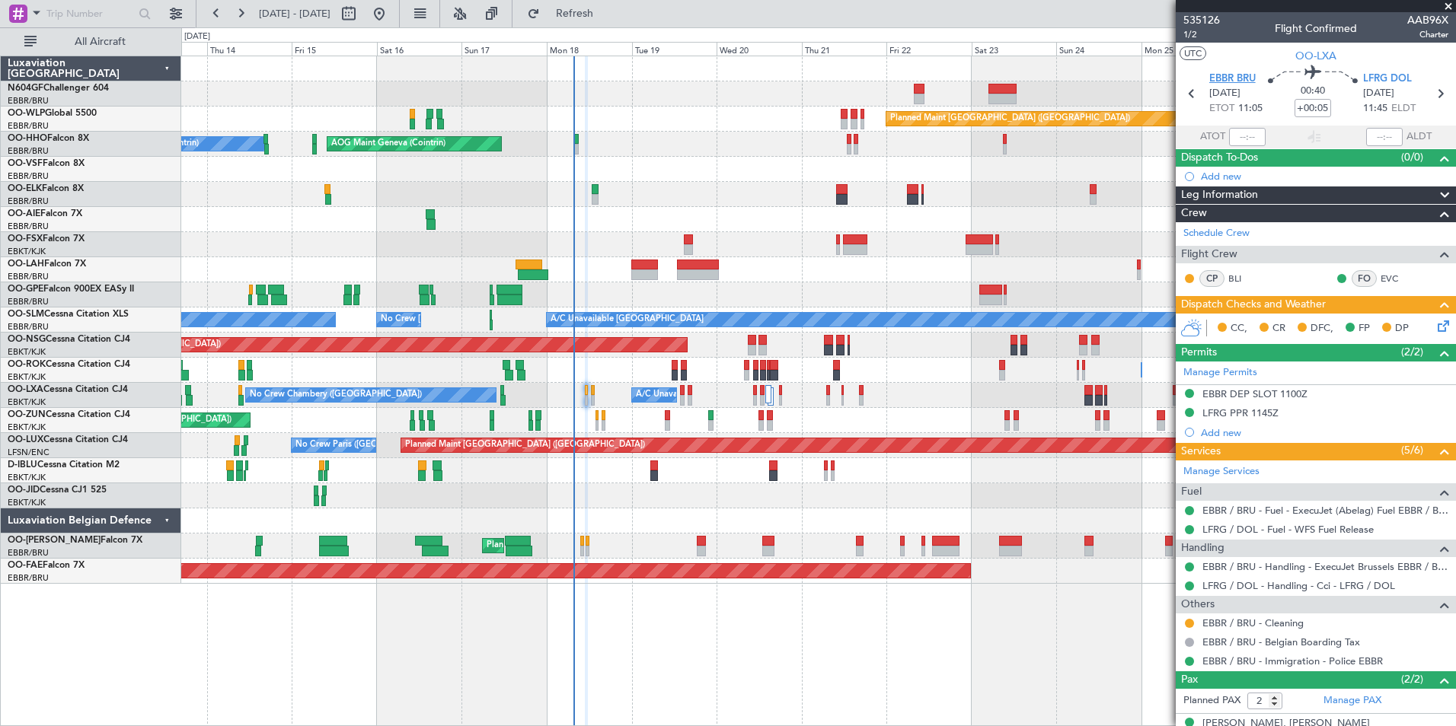
click at [1233, 78] on span "EBBR BRU" at bounding box center [1232, 79] width 46 height 15
click at [593, 18] on button "Refresh" at bounding box center [565, 14] width 91 height 24
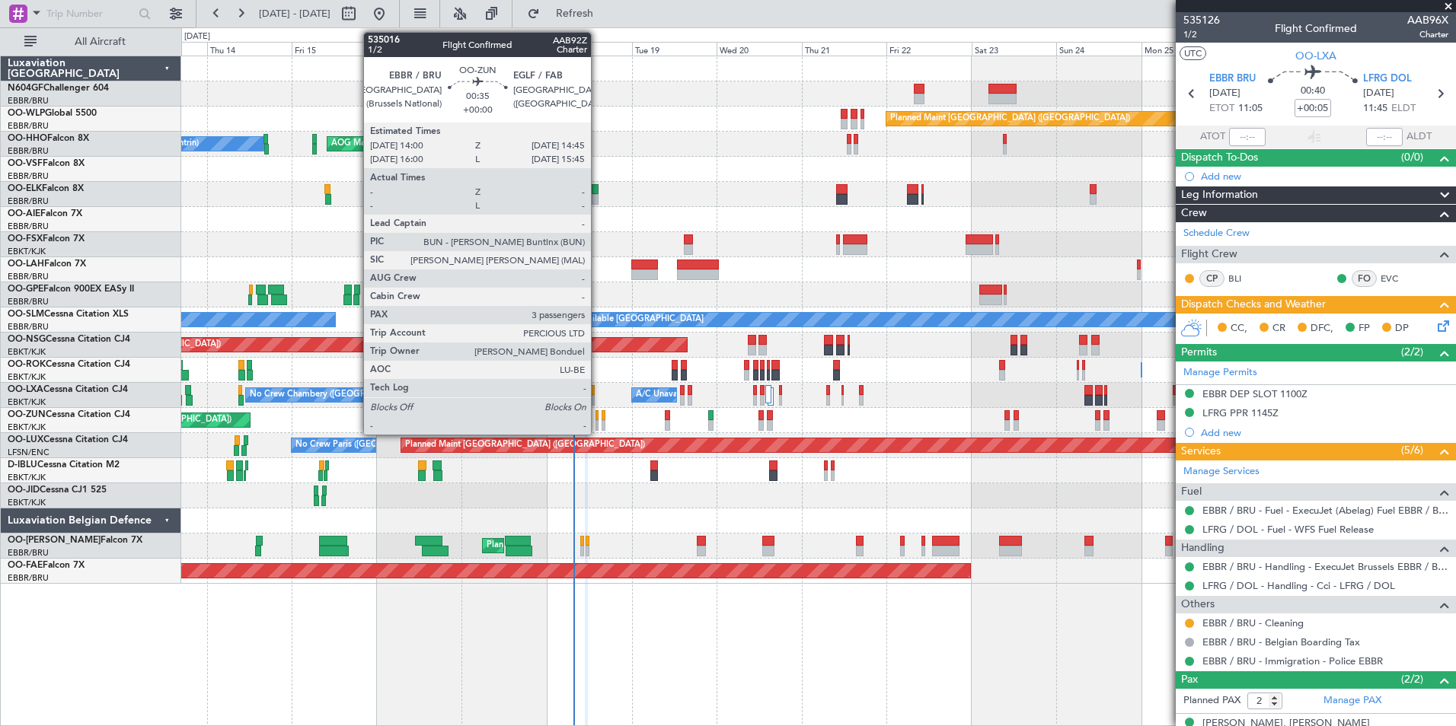
click at [598, 417] on div at bounding box center [596, 415] width 3 height 11
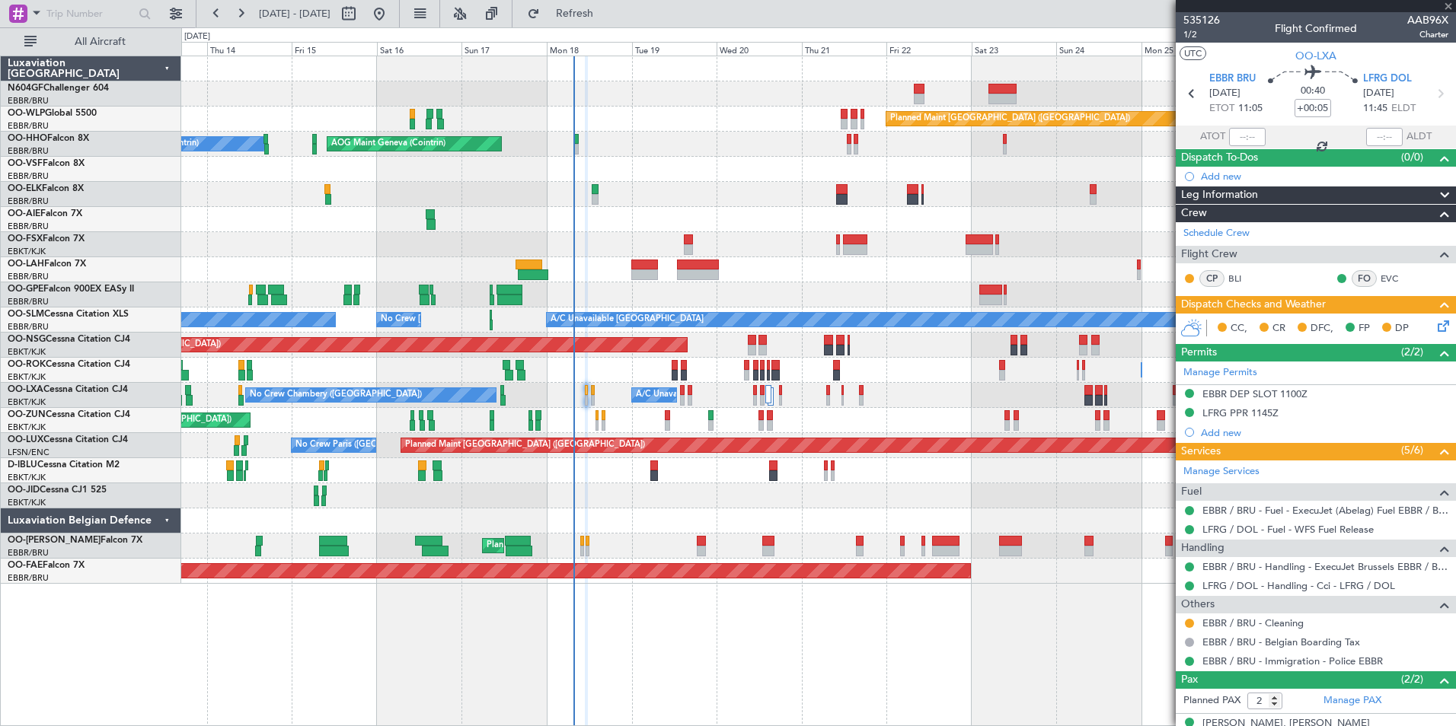
type input "3"
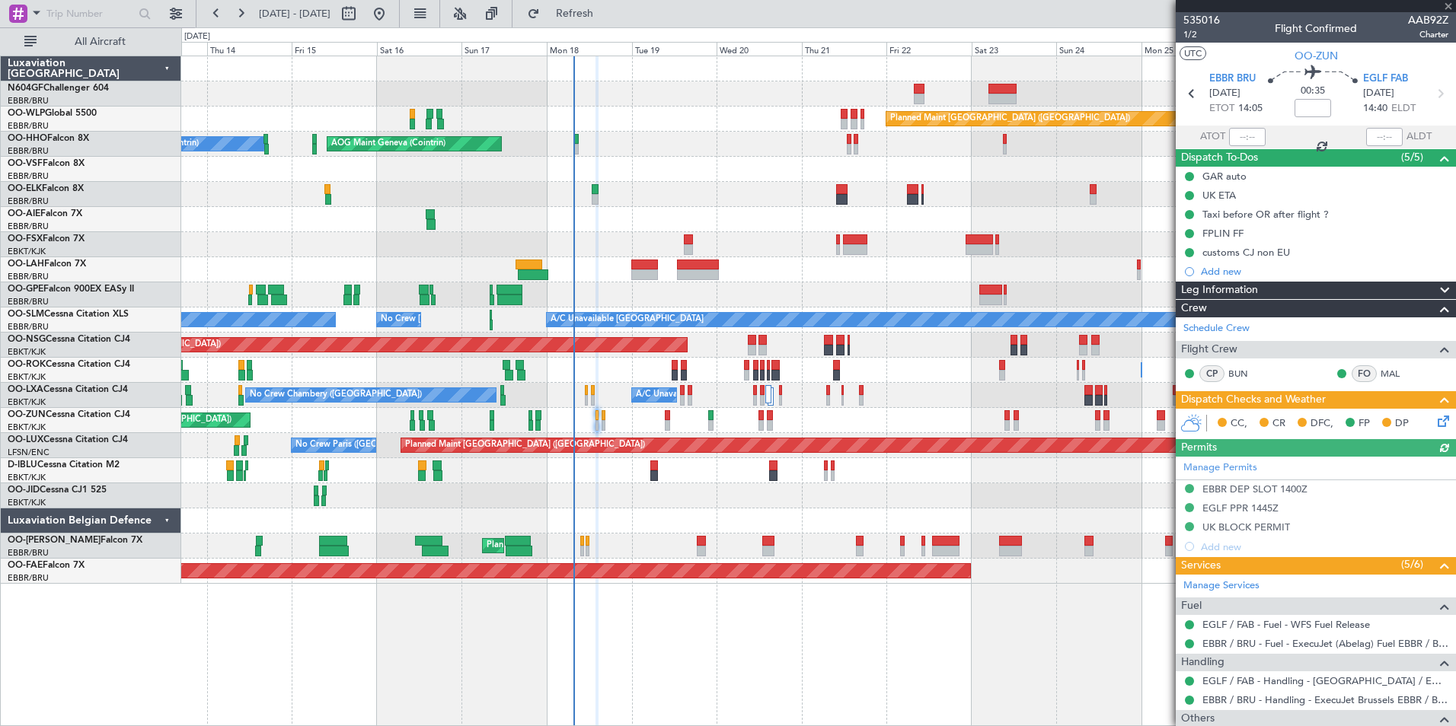
click at [853, 516] on div at bounding box center [818, 521] width 1274 height 25
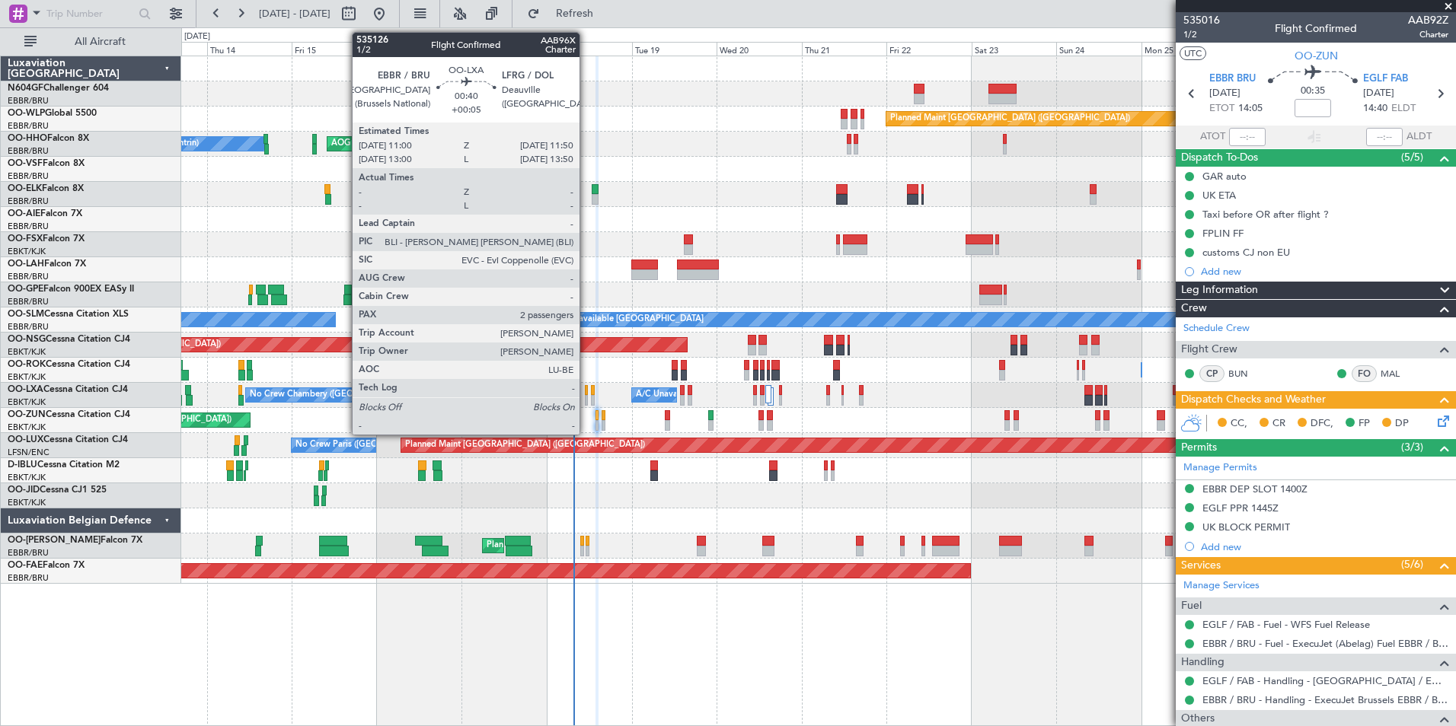
click at [586, 394] on div at bounding box center [586, 390] width 3 height 11
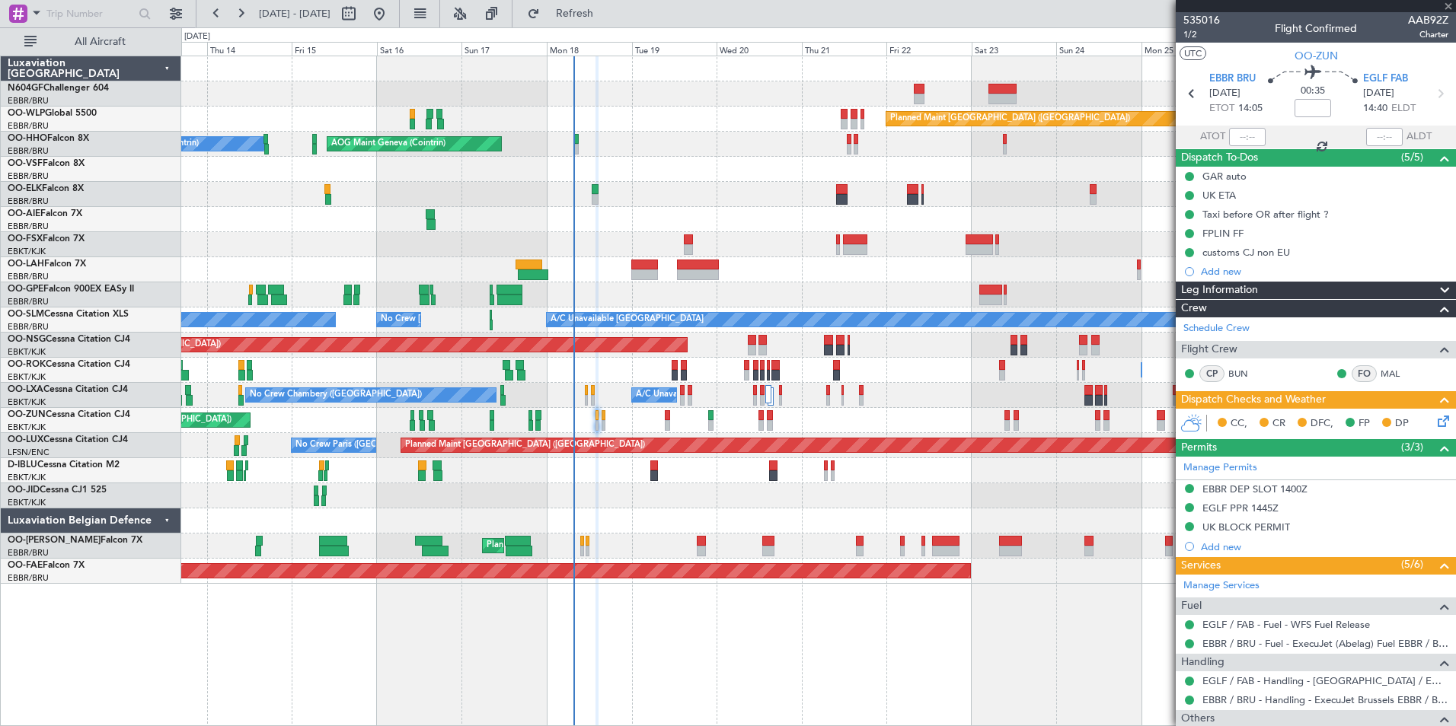
type input "+00:05"
type input "2"
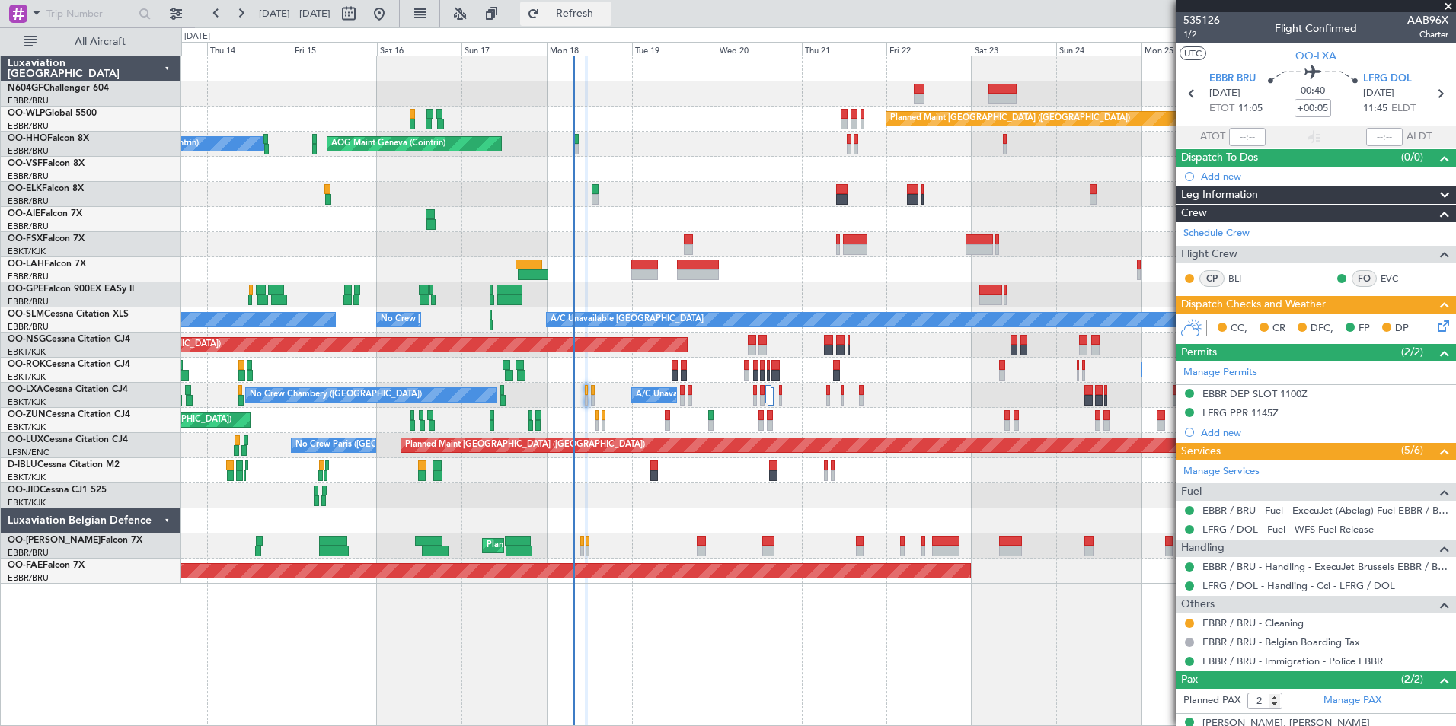
click at [607, 11] on span "Refresh" at bounding box center [575, 13] width 64 height 11
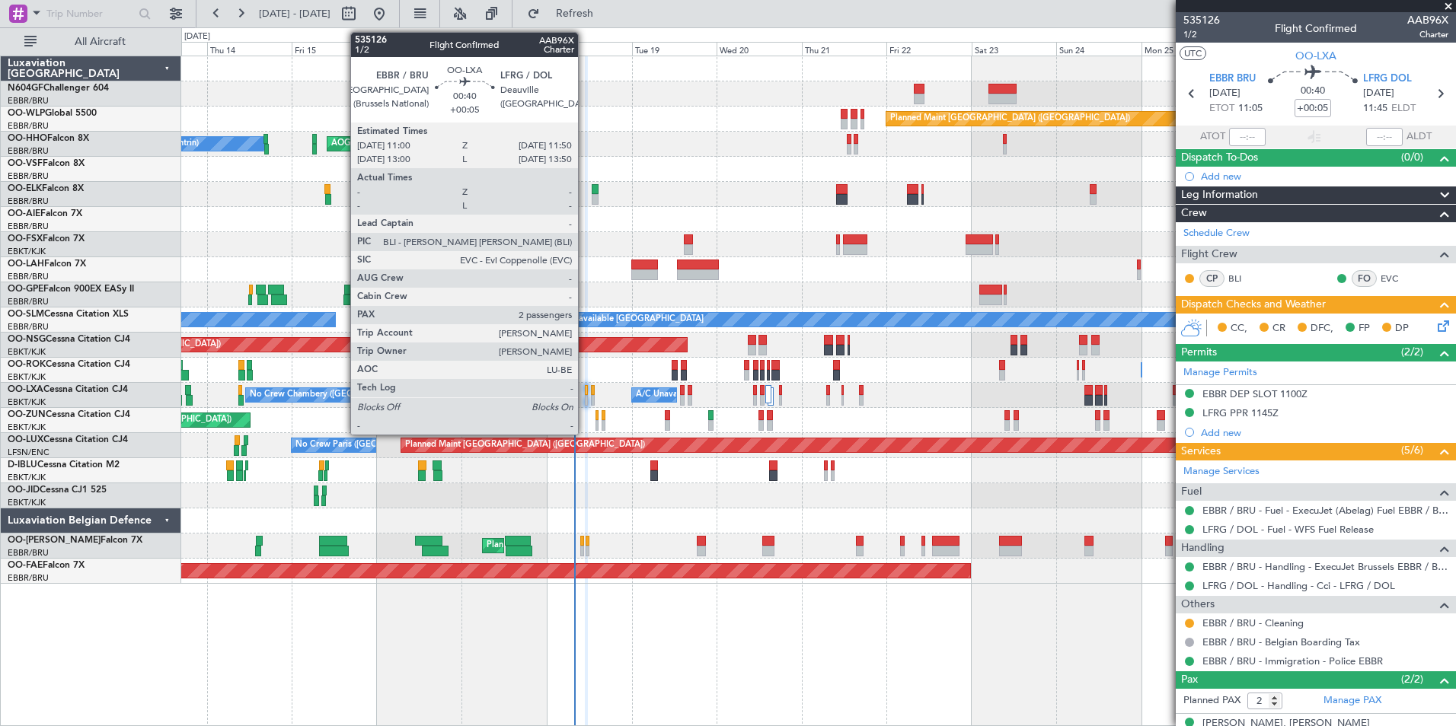
click at [585, 399] on div at bounding box center [586, 400] width 3 height 11
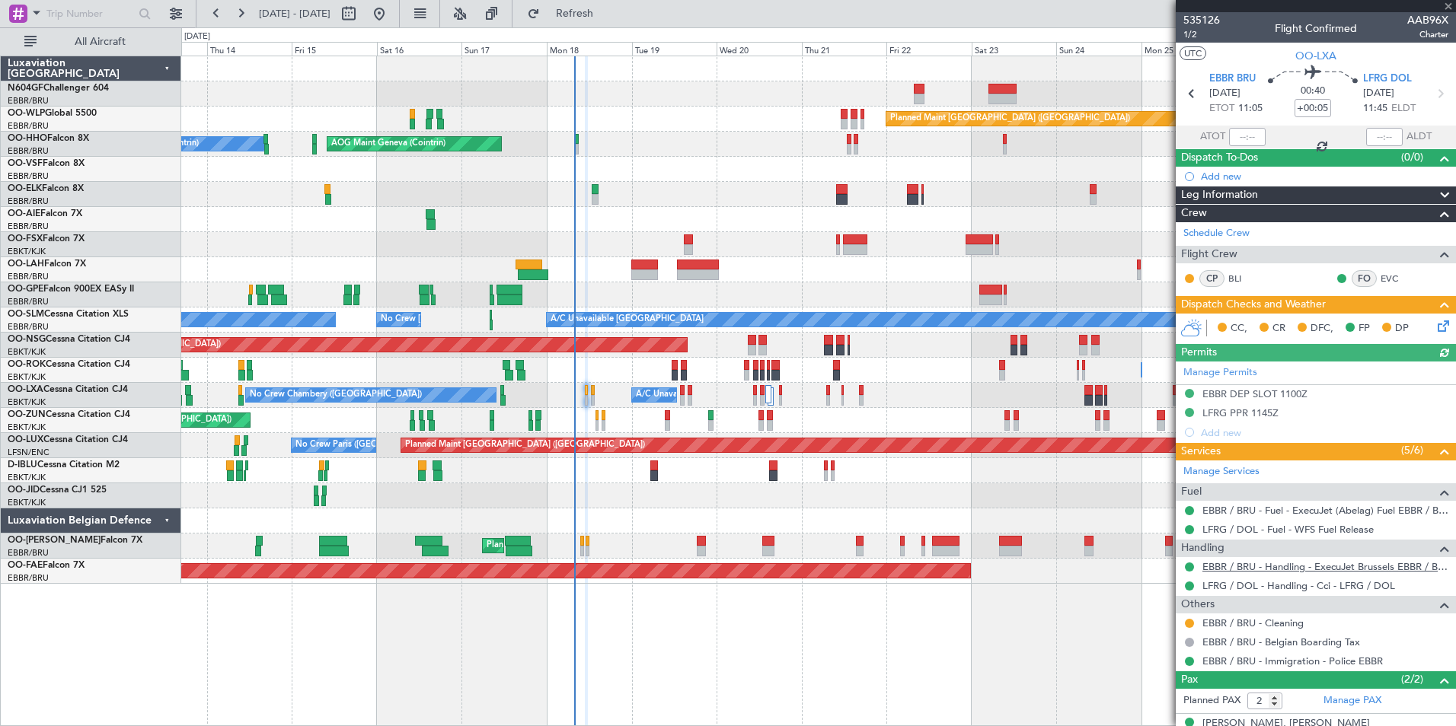
scroll to position [71, 0]
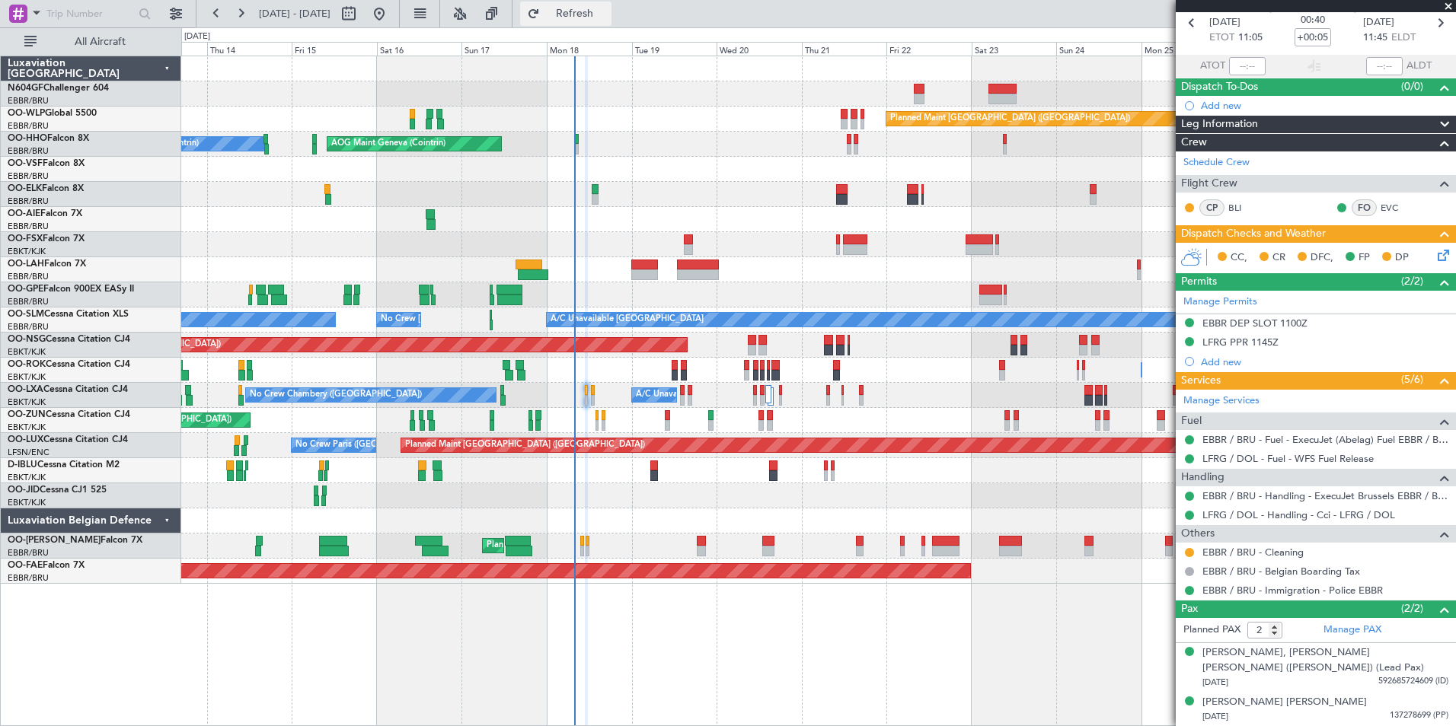
click at [611, 21] on button "Refresh" at bounding box center [565, 14] width 91 height 24
click at [828, 271] on div at bounding box center [818, 269] width 1274 height 25
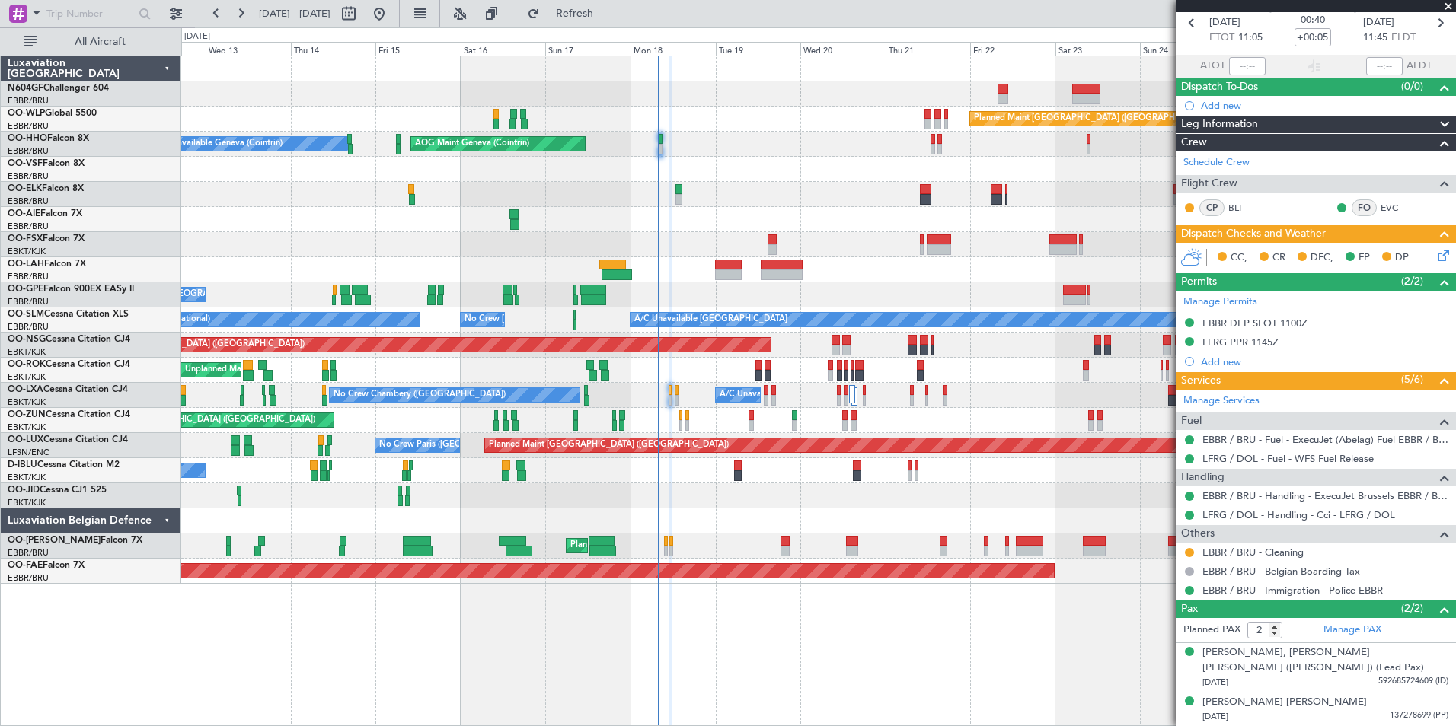
click at [812, 289] on div "No Crew Brussels (Brussels National) No Crew Brussels (Brussels National) Plann…" at bounding box center [818, 294] width 1274 height 25
click at [671, 395] on div "No Crew Chambery (Aix-les-bains) A/C Unavailable Brussels (Brussels National) P…" at bounding box center [818, 395] width 1274 height 25
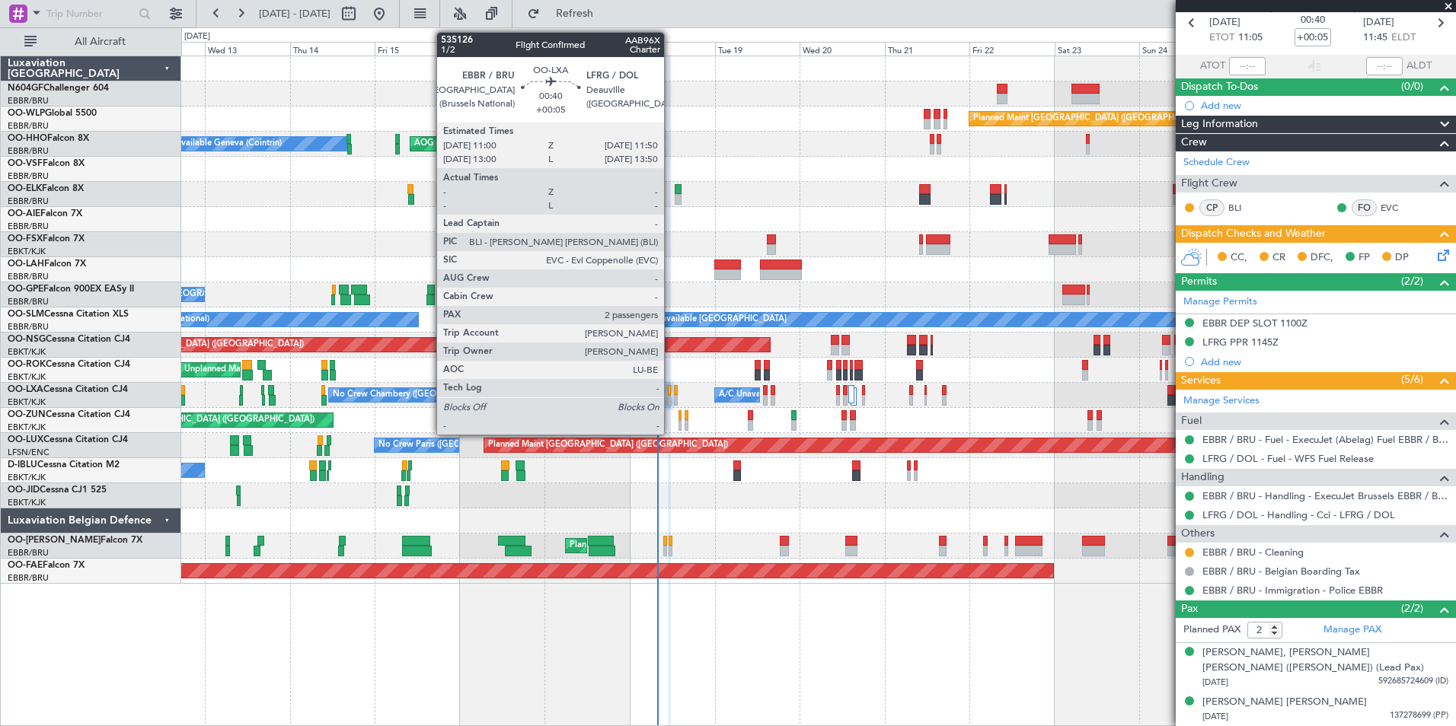
click at [671, 396] on div at bounding box center [669, 400] width 3 height 11
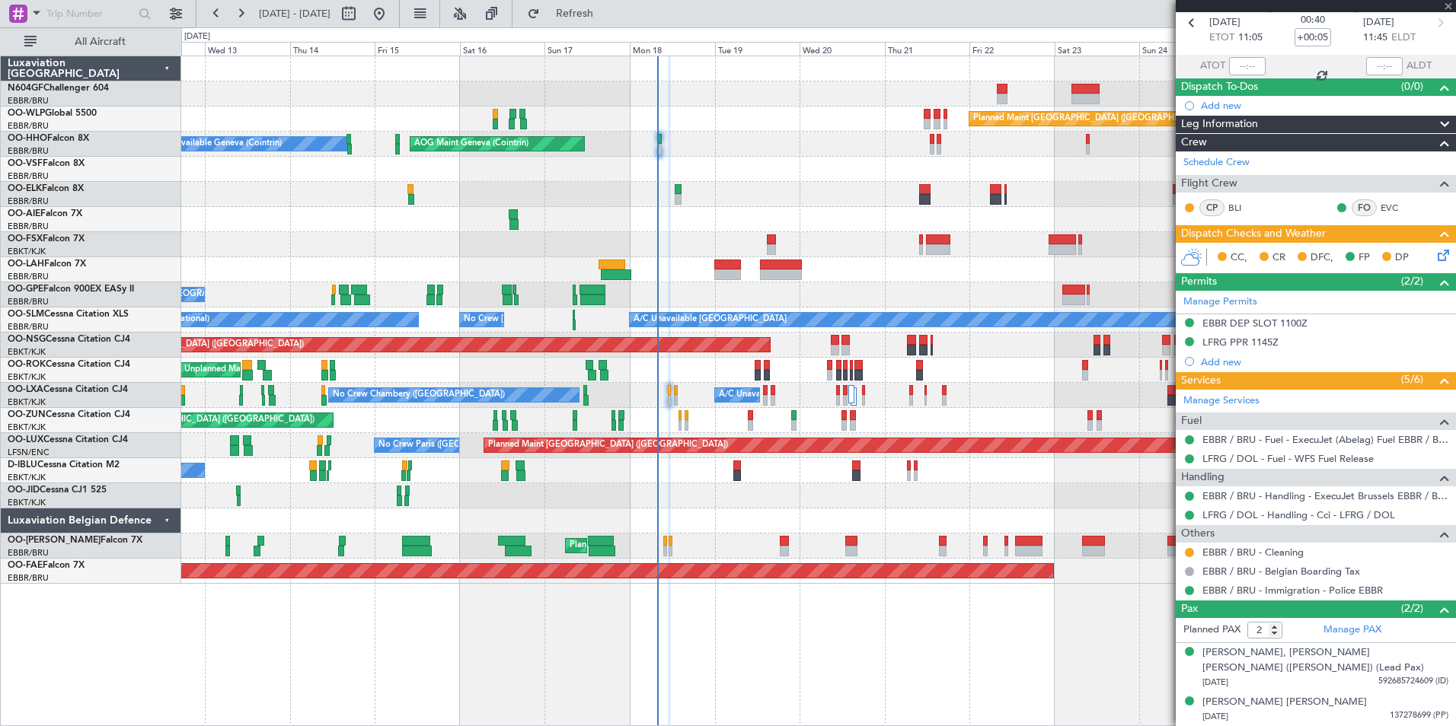
scroll to position [0, 0]
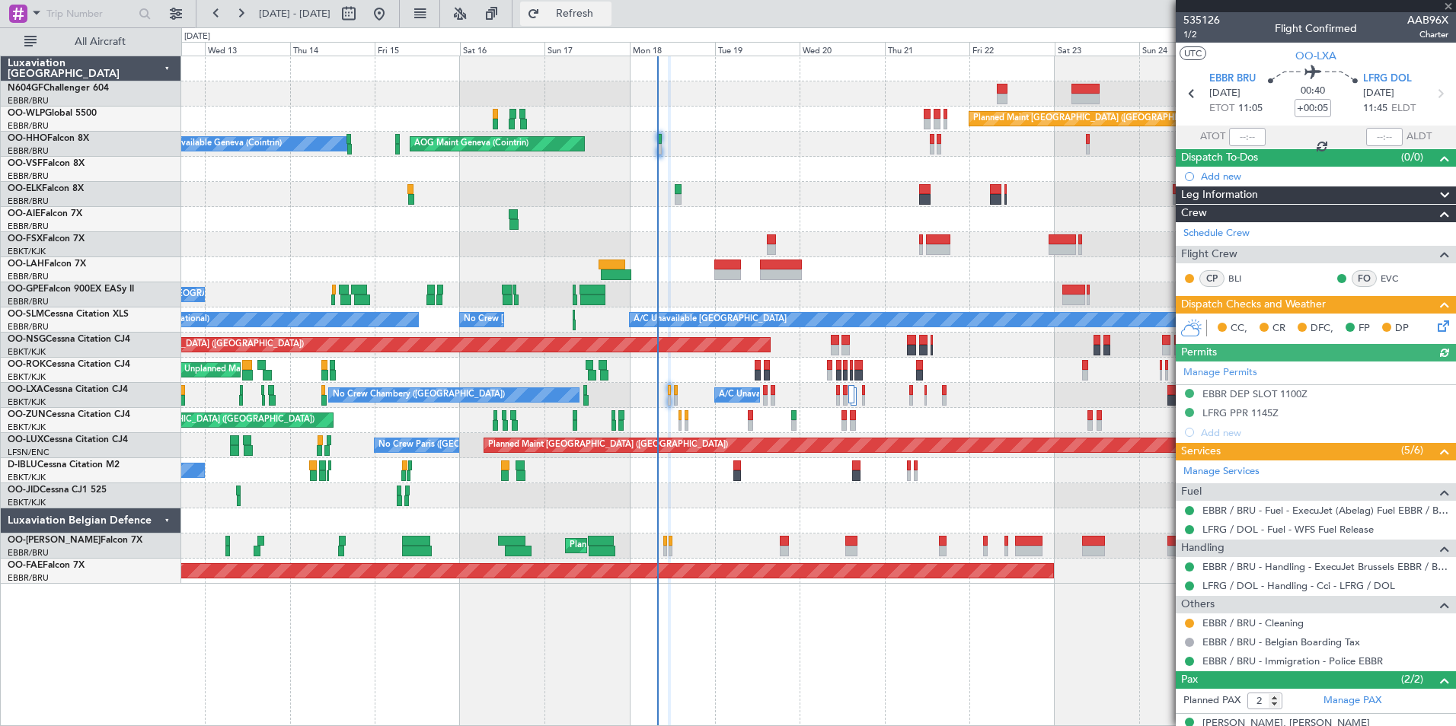
click at [604, 18] on span "Refresh" at bounding box center [575, 13] width 64 height 11
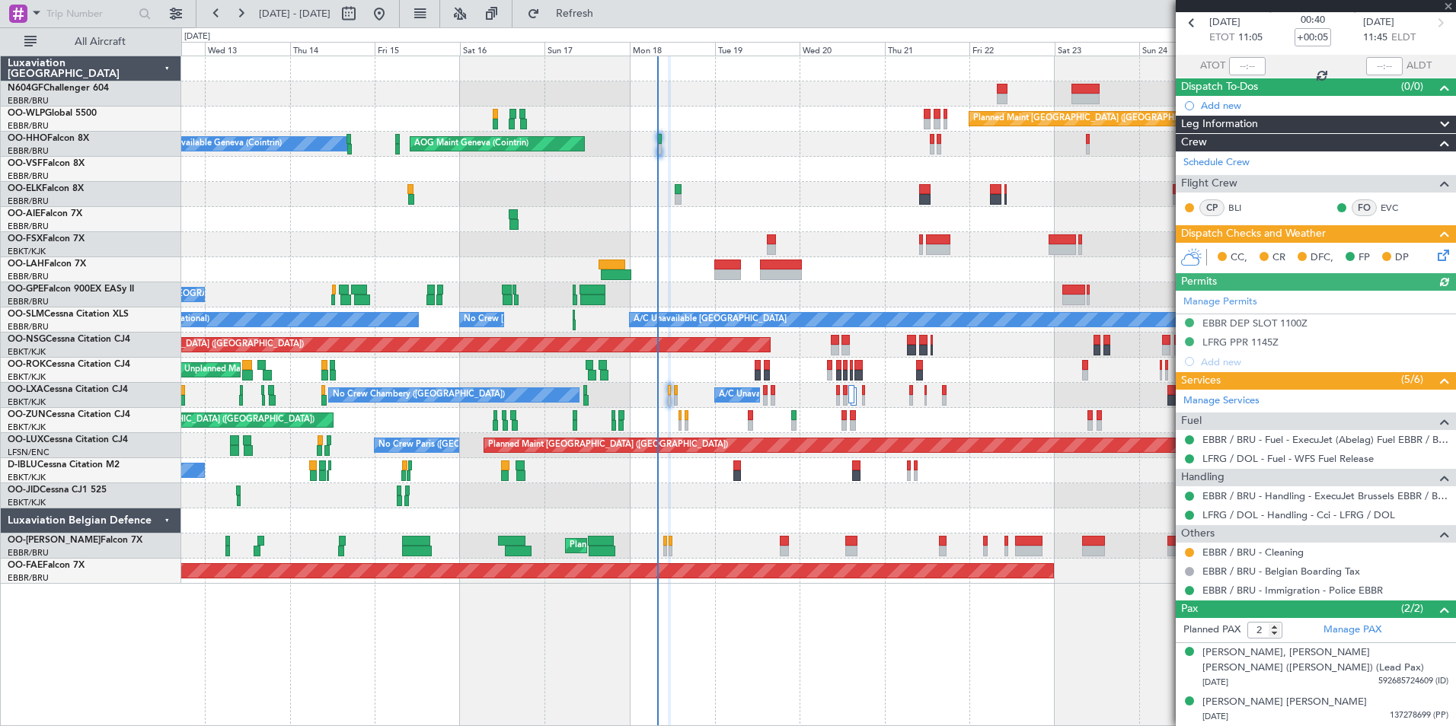
scroll to position [70, 0]
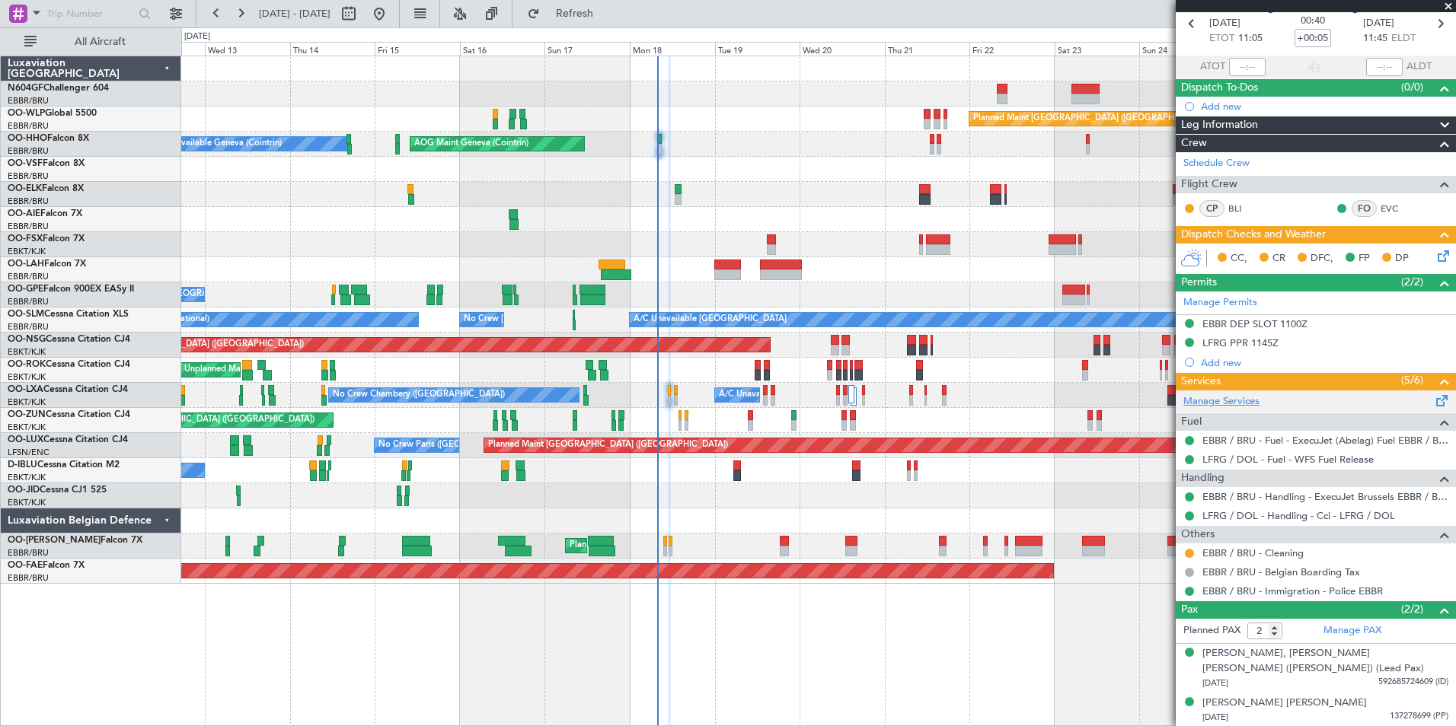
click at [1223, 407] on link "Manage Services" at bounding box center [1221, 401] width 76 height 15
click at [607, 8] on span "Refresh" at bounding box center [575, 13] width 64 height 11
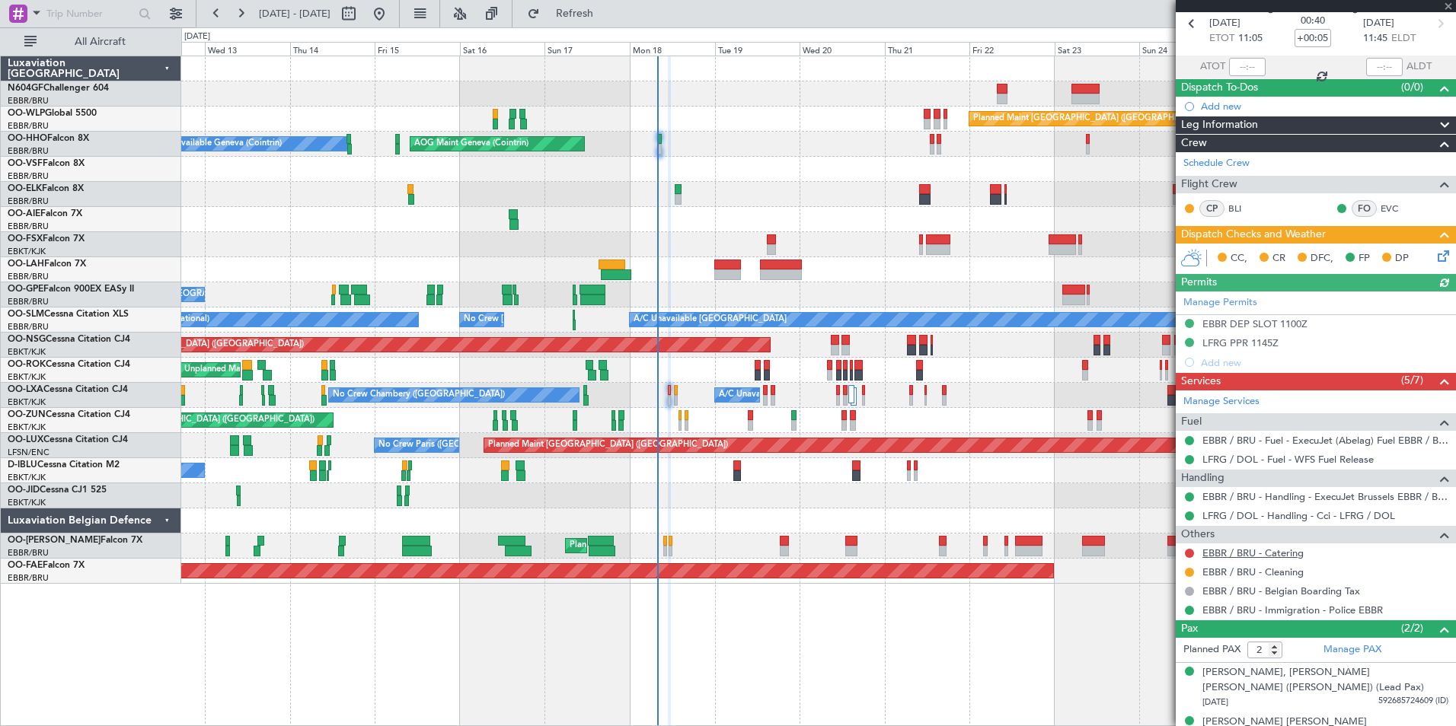
click at [1245, 553] on link "EBBR / BRU - Catering" at bounding box center [1252, 553] width 101 height 13
click at [608, 23] on button "Refresh" at bounding box center [565, 14] width 91 height 24
click at [665, 387] on div "No Crew Chambery (Aix-les-bains) A/C Unavailable Brussels (Brussels National) P…" at bounding box center [818, 395] width 1274 height 25
click at [672, 391] on div "No Crew Chambery (Aix-les-bains) A/C Unavailable Brussels (Brussels National) P…" at bounding box center [818, 395] width 1274 height 25
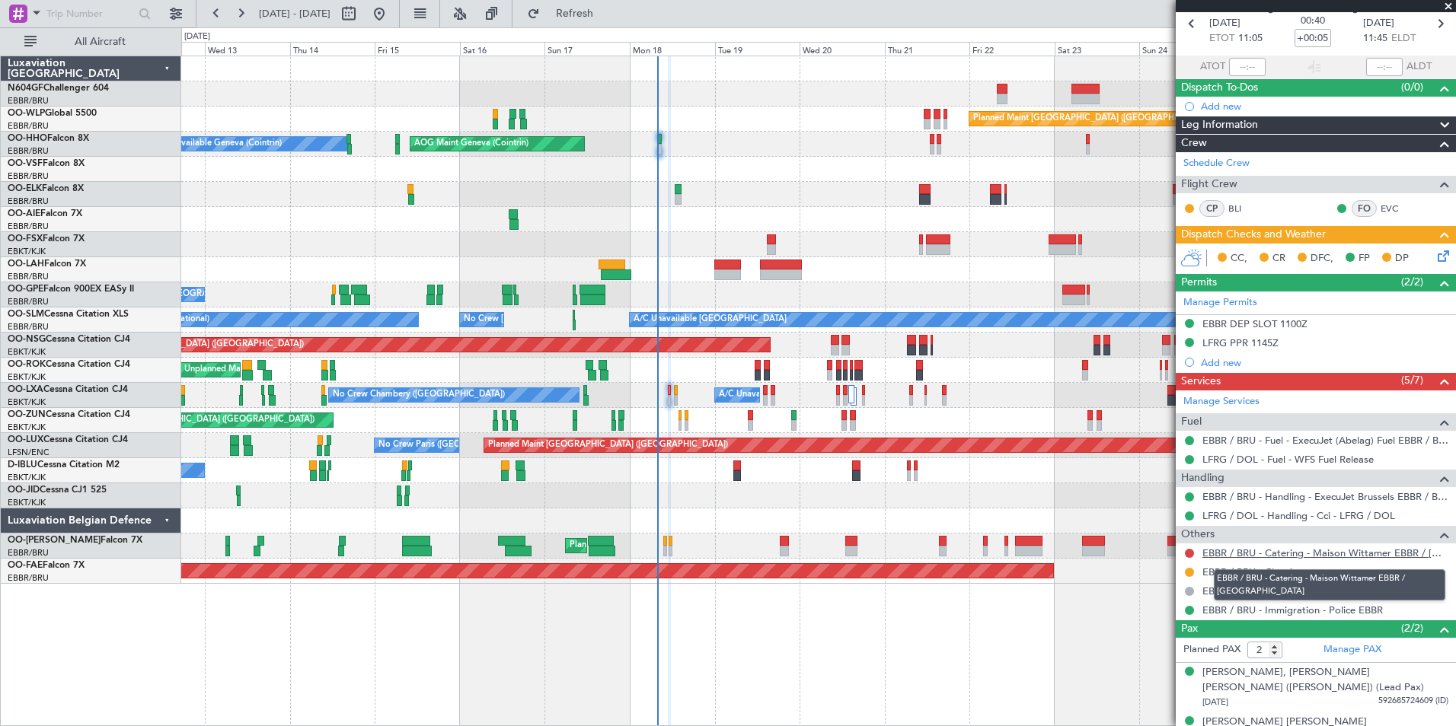
click at [1267, 557] on link "EBBR / BRU - Catering - Maison Wittamer EBBR / BRU" at bounding box center [1325, 553] width 246 height 13
click at [607, 13] on span "Refresh" at bounding box center [575, 13] width 64 height 11
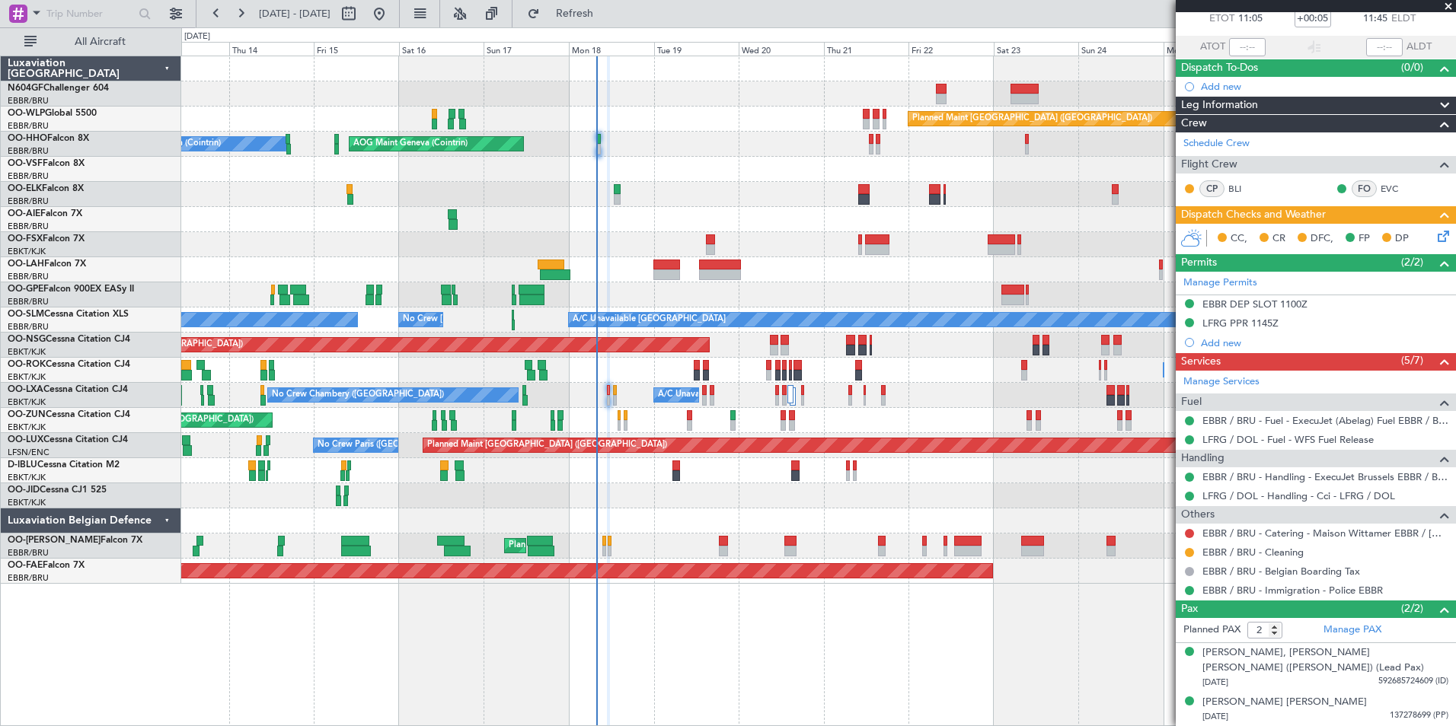
click at [550, 532] on div "Planned Maint Berlin (Brandenburg) AOG Maint Geneva (Cointrin) A/C Unavailable …" at bounding box center [818, 320] width 1274 height 528
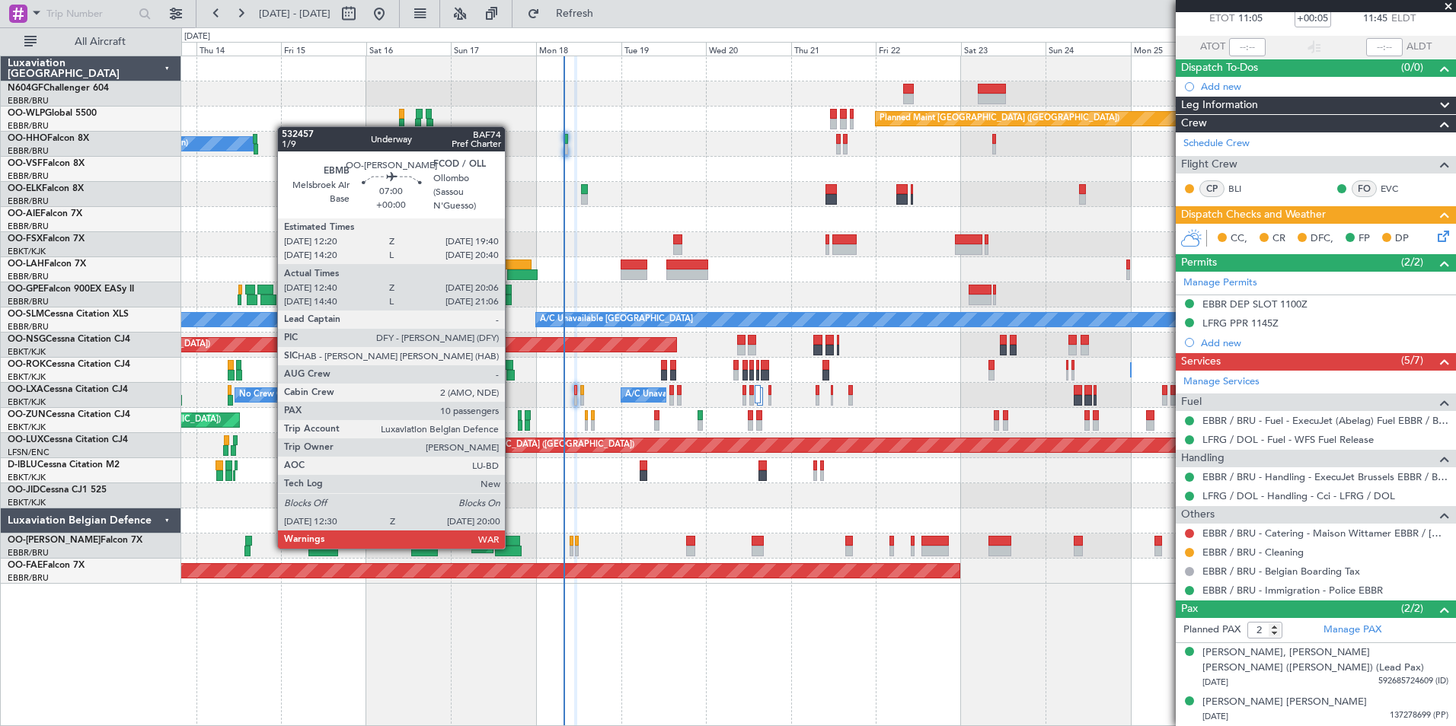
click at [495, 546] on div at bounding box center [508, 551] width 27 height 11
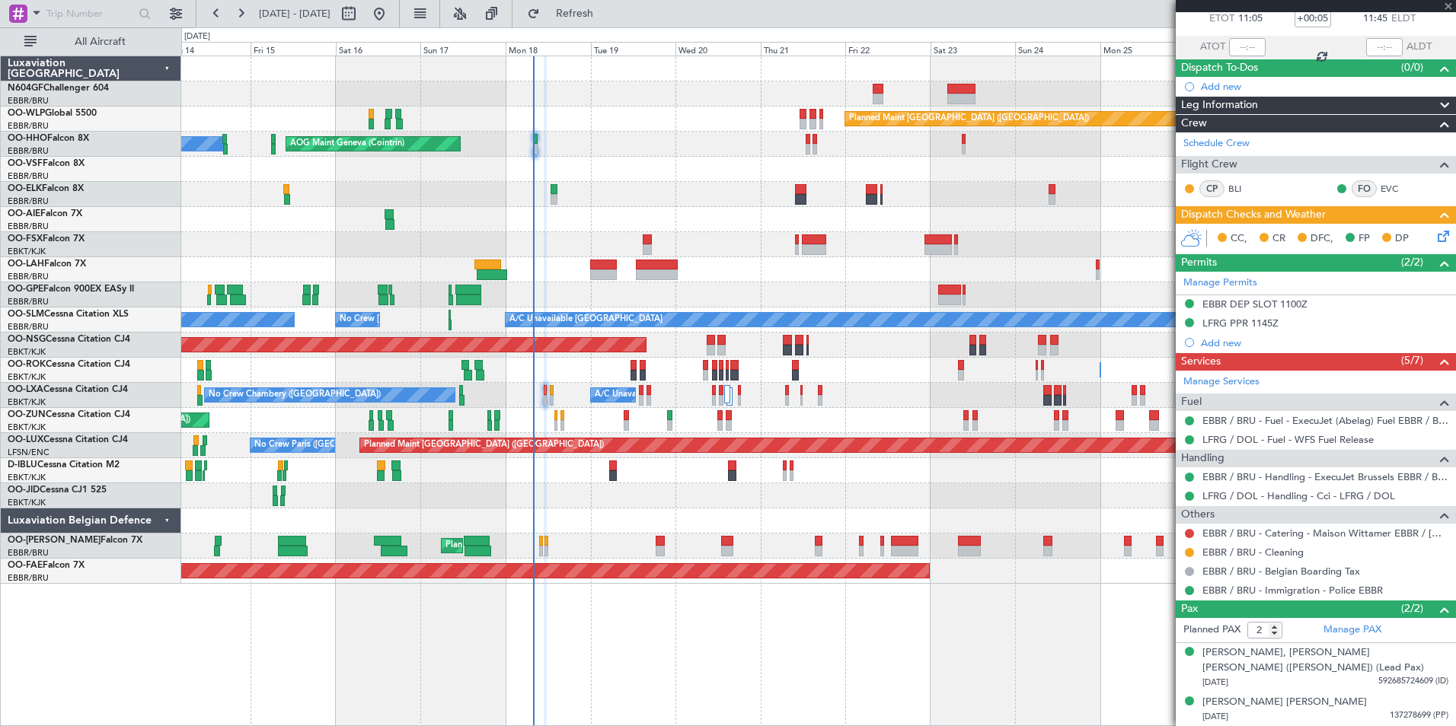
click at [537, 544] on div "Planned Maint Brussels (Brussels National) Planned Maint Brussels (Brussels Nat…" at bounding box center [818, 546] width 1274 height 25
type input "12:50"
type input "19:56"
type input "10"
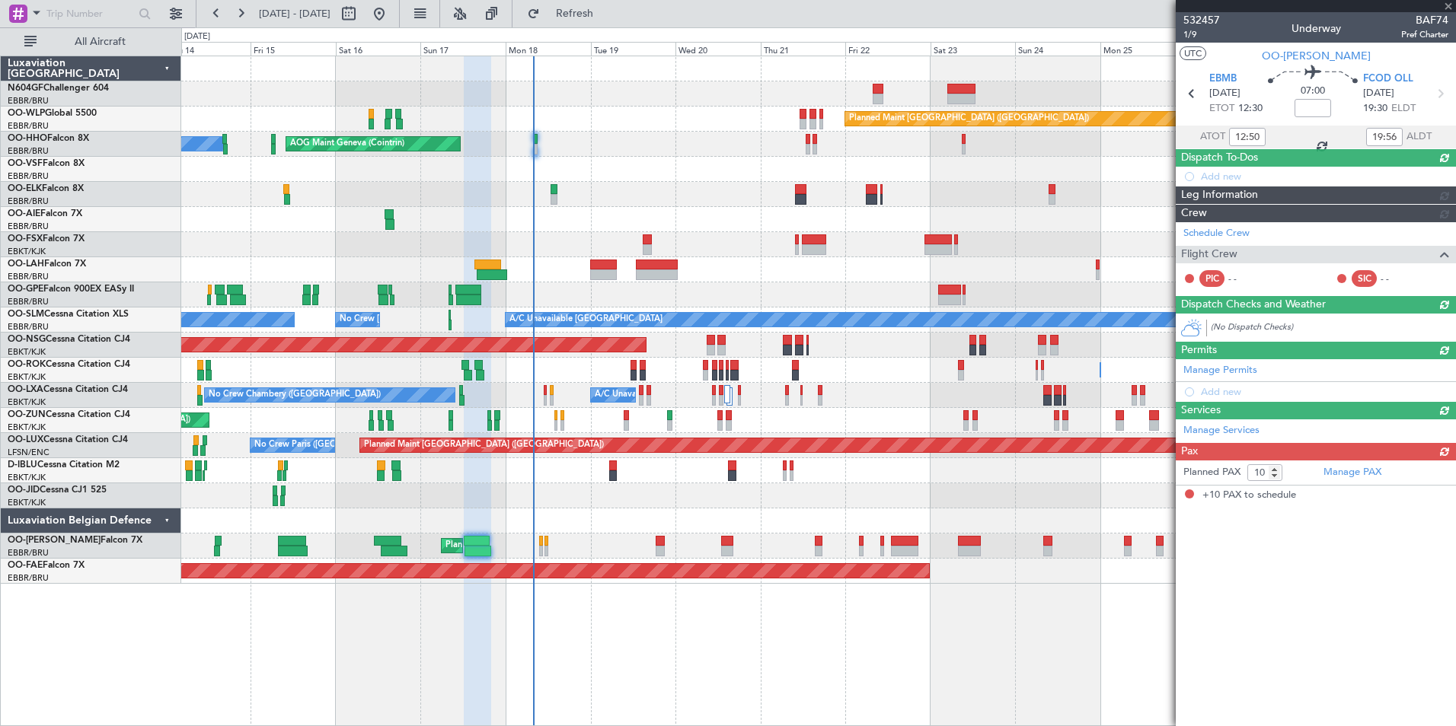
scroll to position [0, 0]
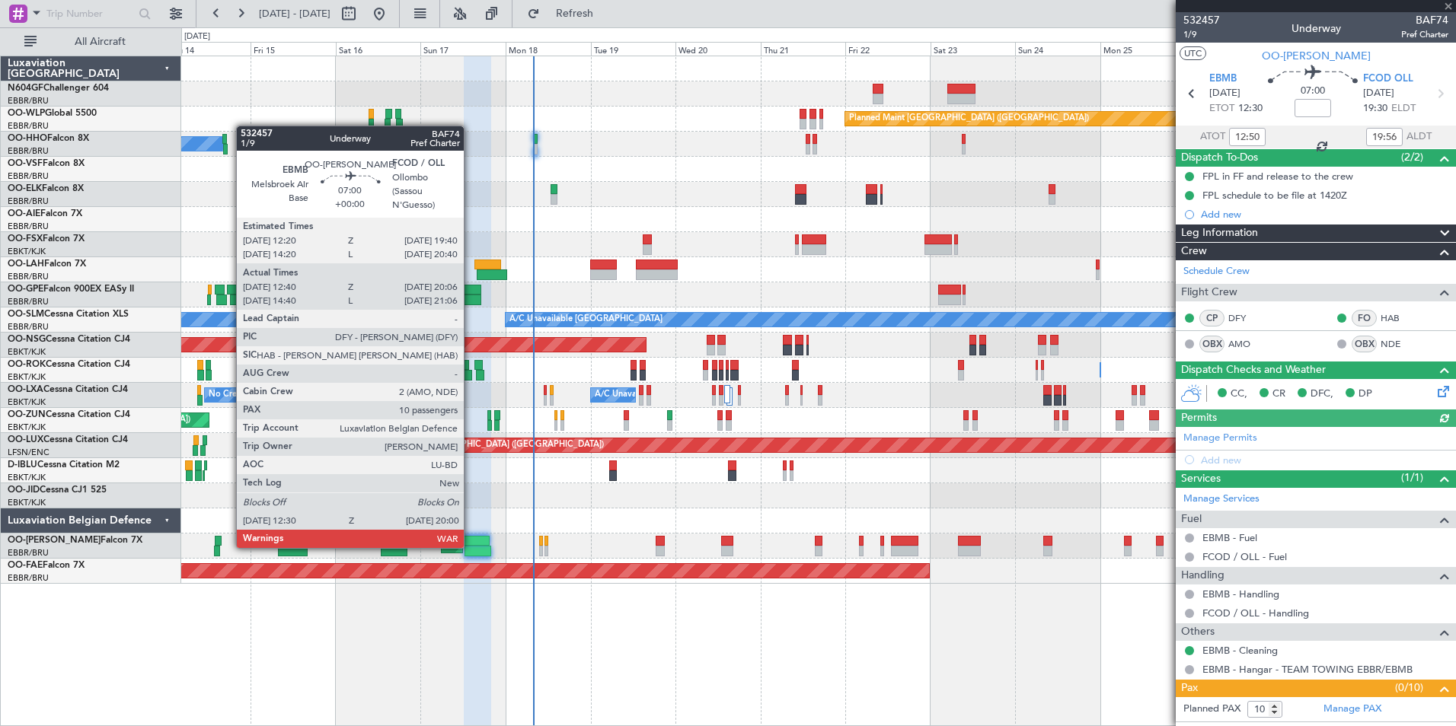
click at [470, 547] on div at bounding box center [477, 551] width 27 height 11
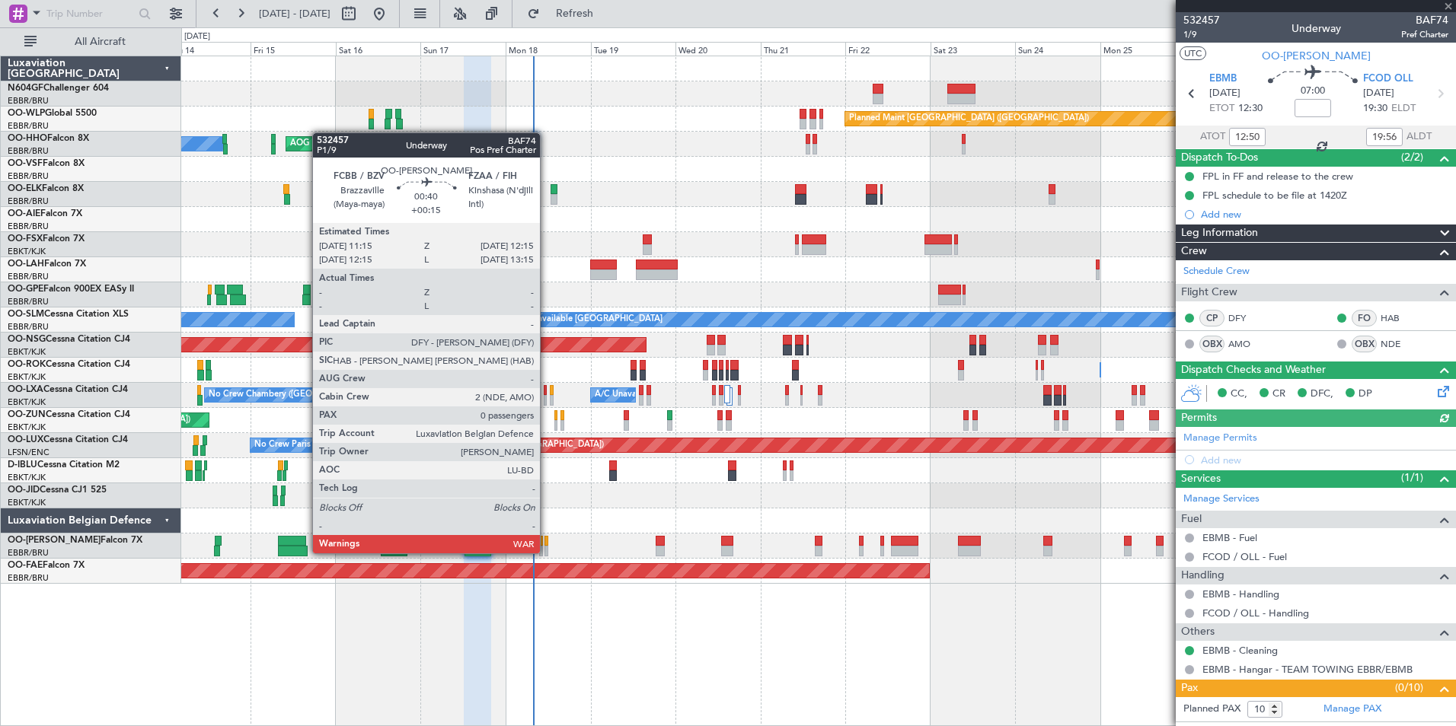
click at [547, 552] on div at bounding box center [546, 551] width 4 height 11
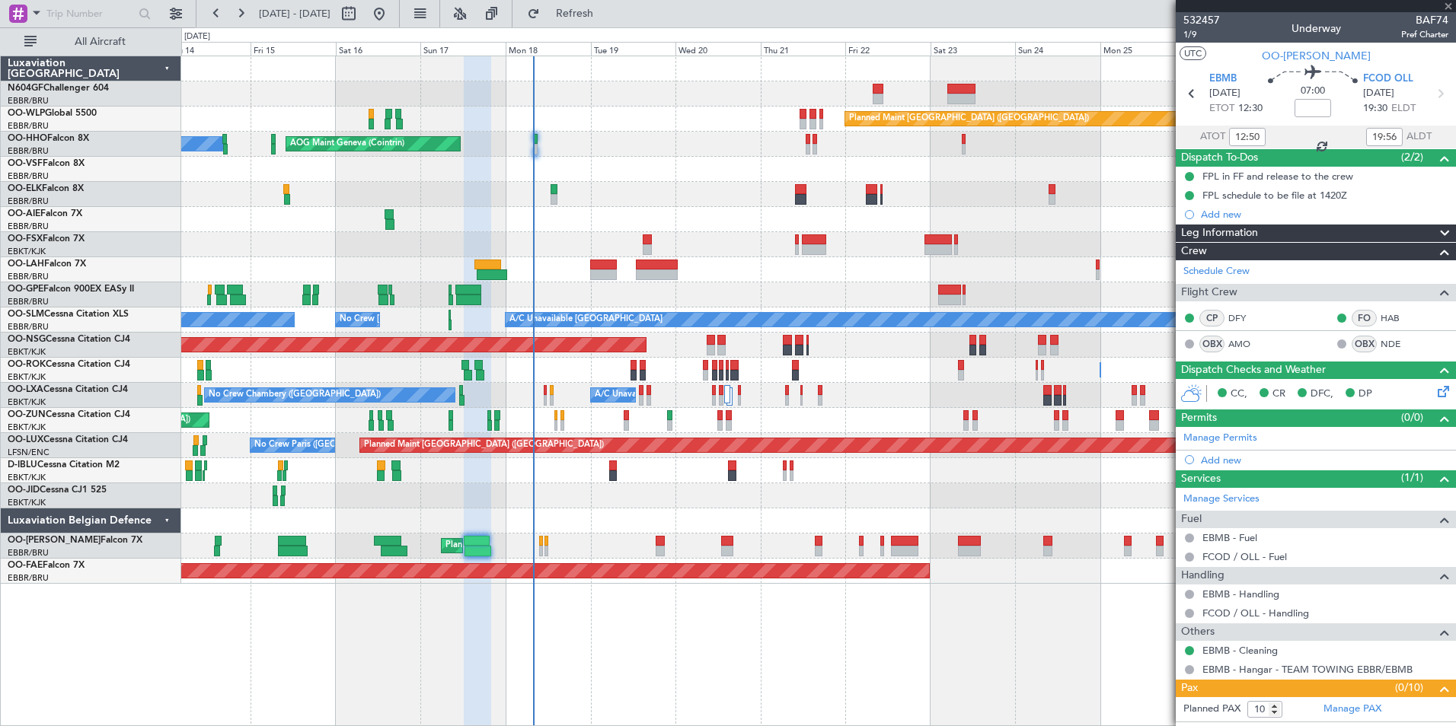
type input "+00:15"
type input "0"
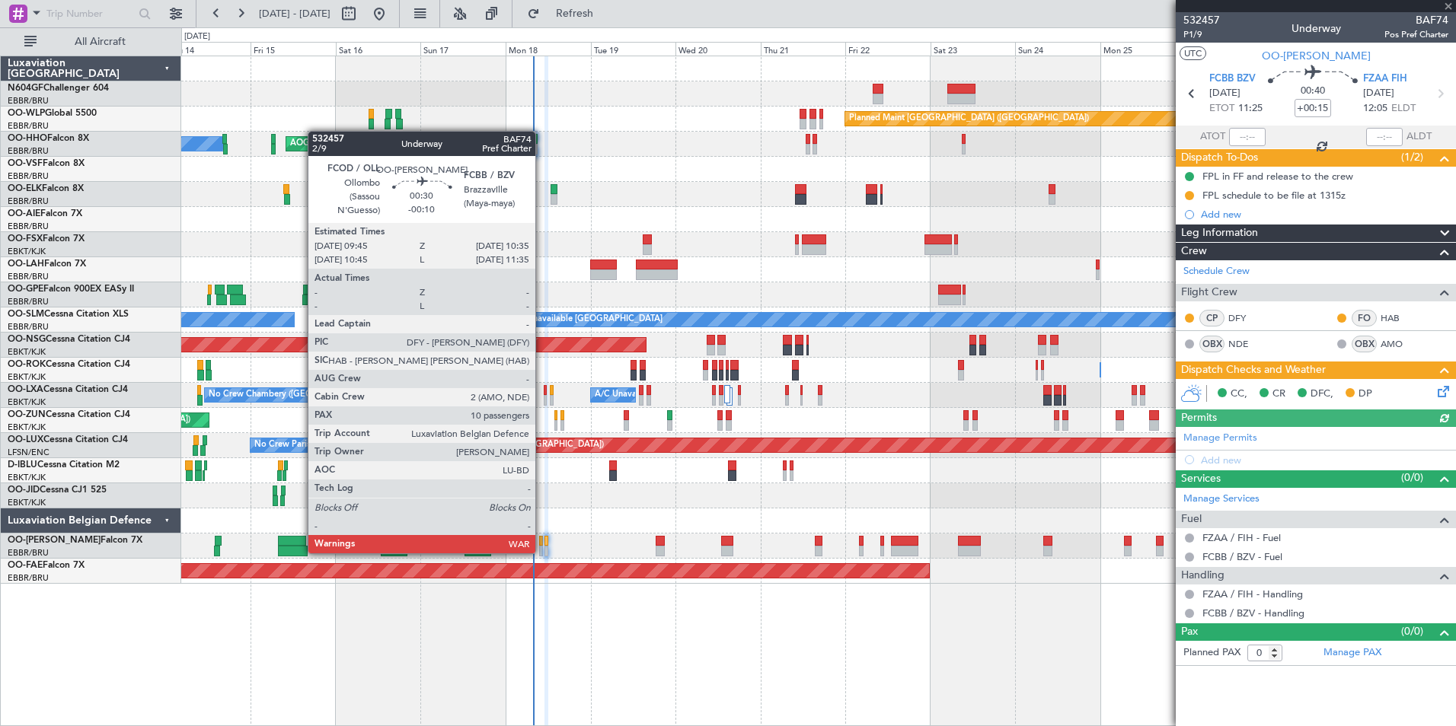
click at [542, 552] on div at bounding box center [540, 551] width 3 height 11
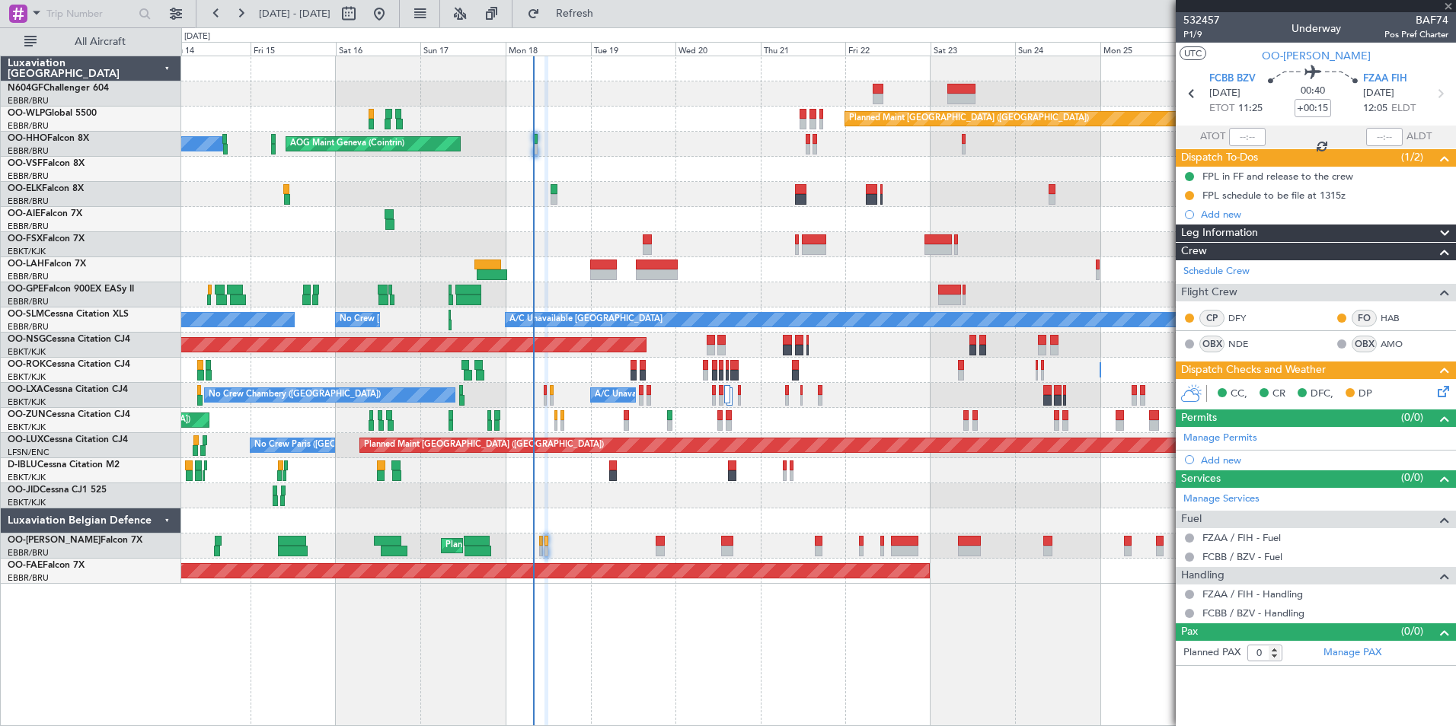
type input "-00:10"
type input "10"
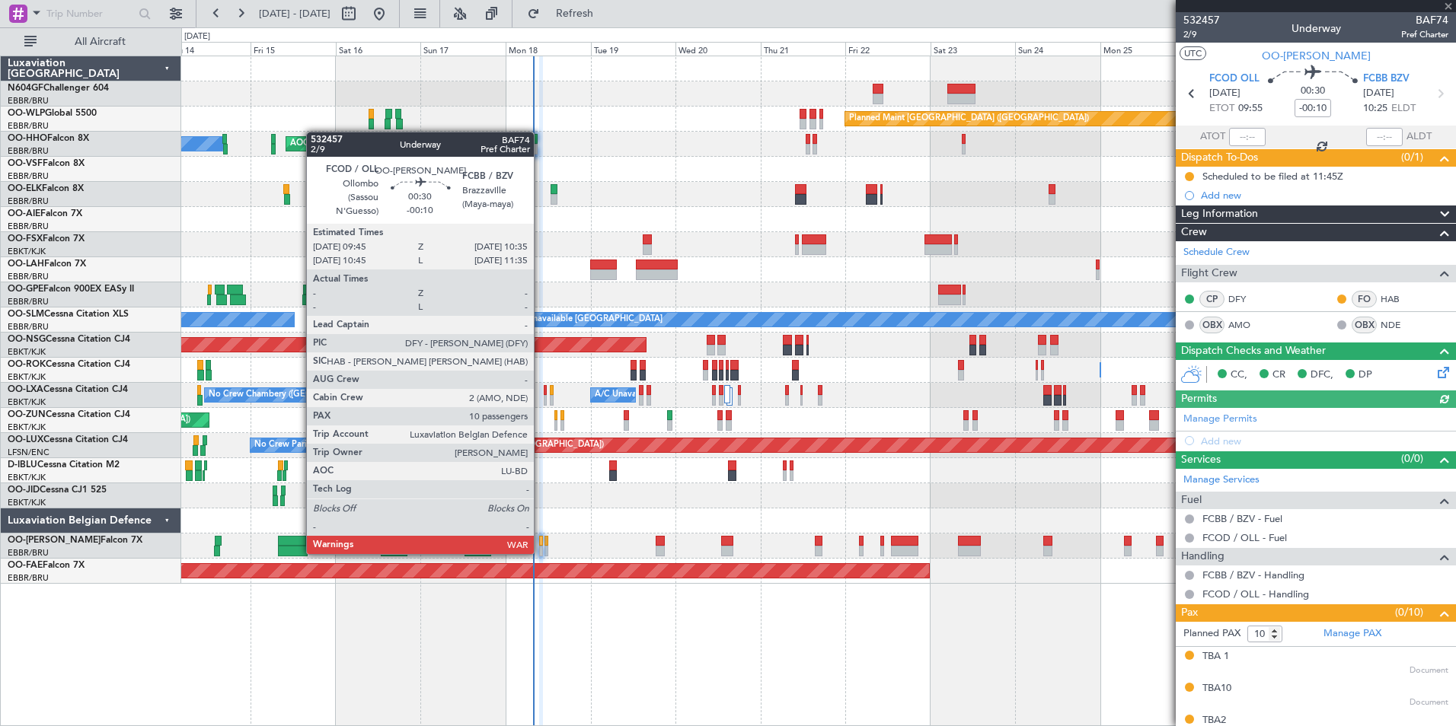
click at [541, 553] on div at bounding box center [540, 551] width 3 height 11
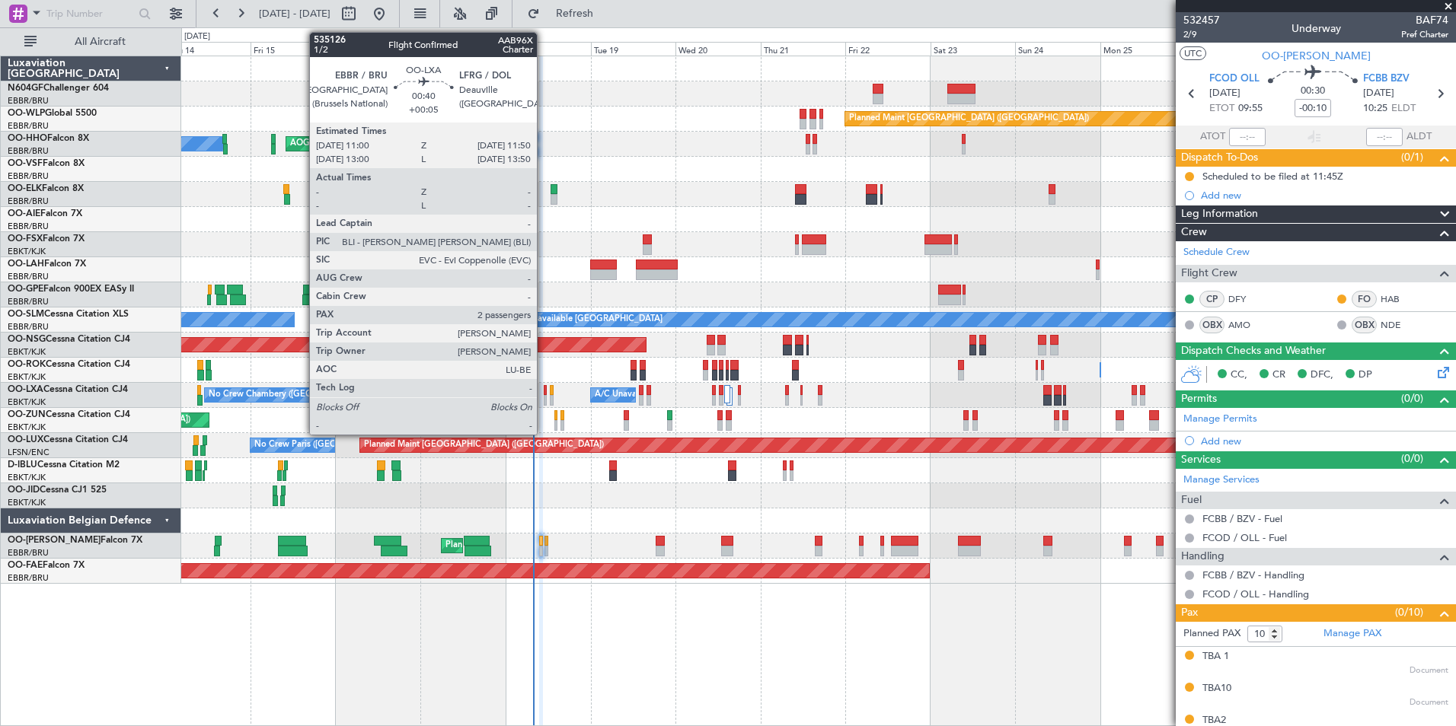
click at [544, 400] on div at bounding box center [545, 400] width 3 height 11
type input "+00:05"
type input "2"
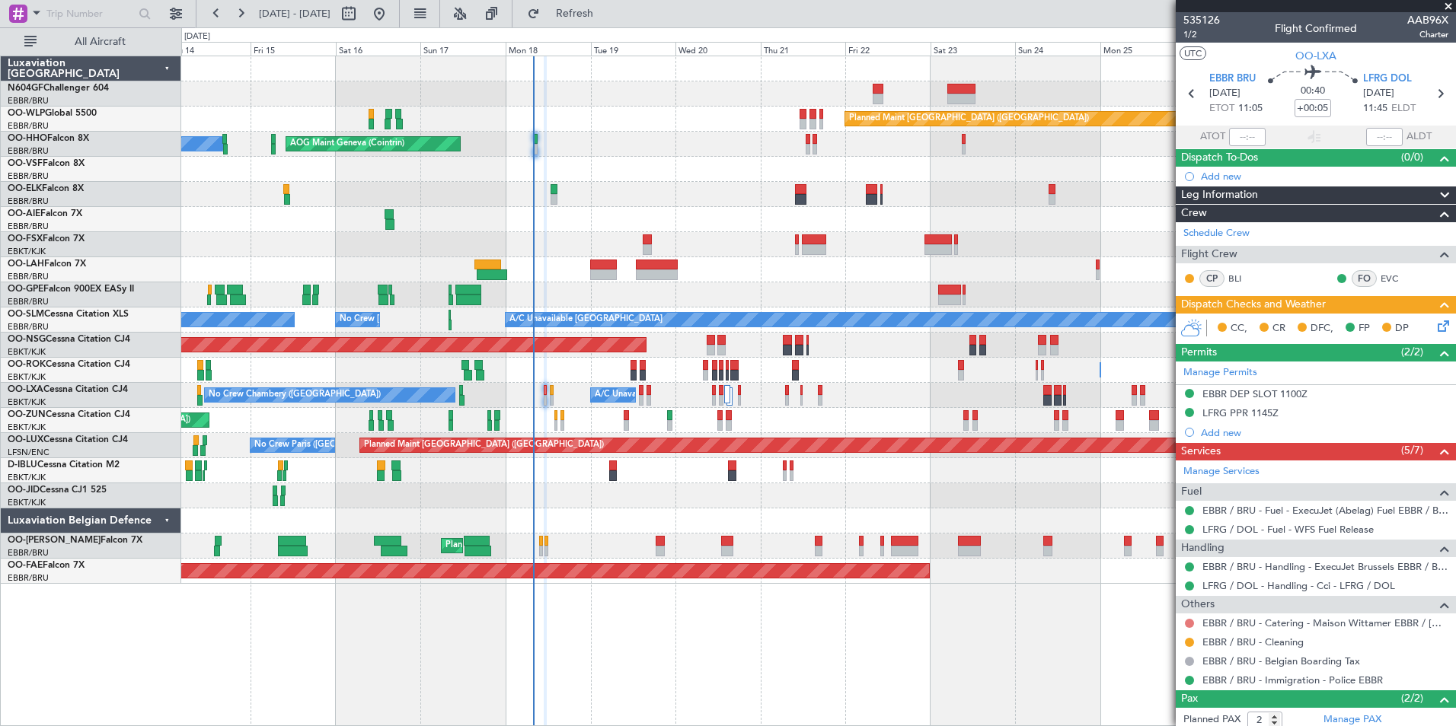
click at [1189, 623] on button at bounding box center [1189, 623] width 9 height 9
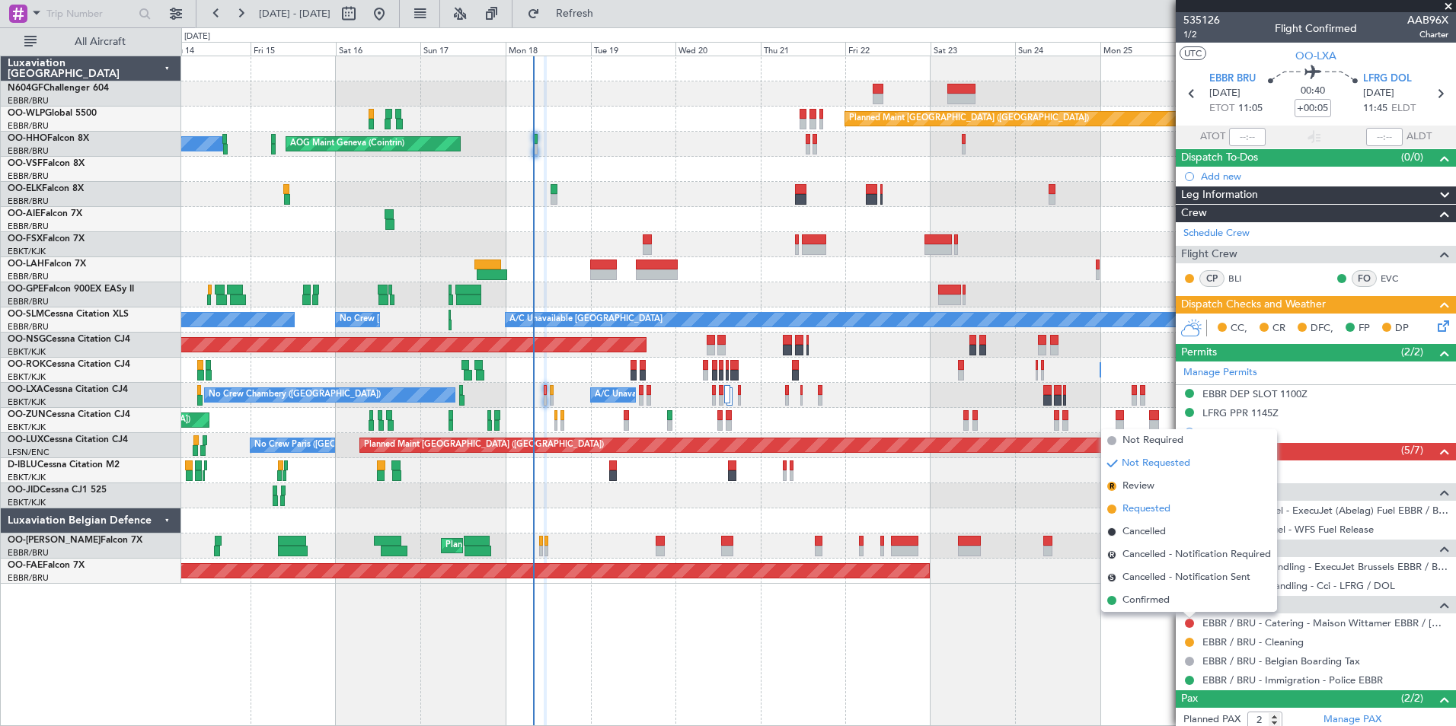
click at [1163, 514] on span "Requested" at bounding box center [1146, 509] width 48 height 15
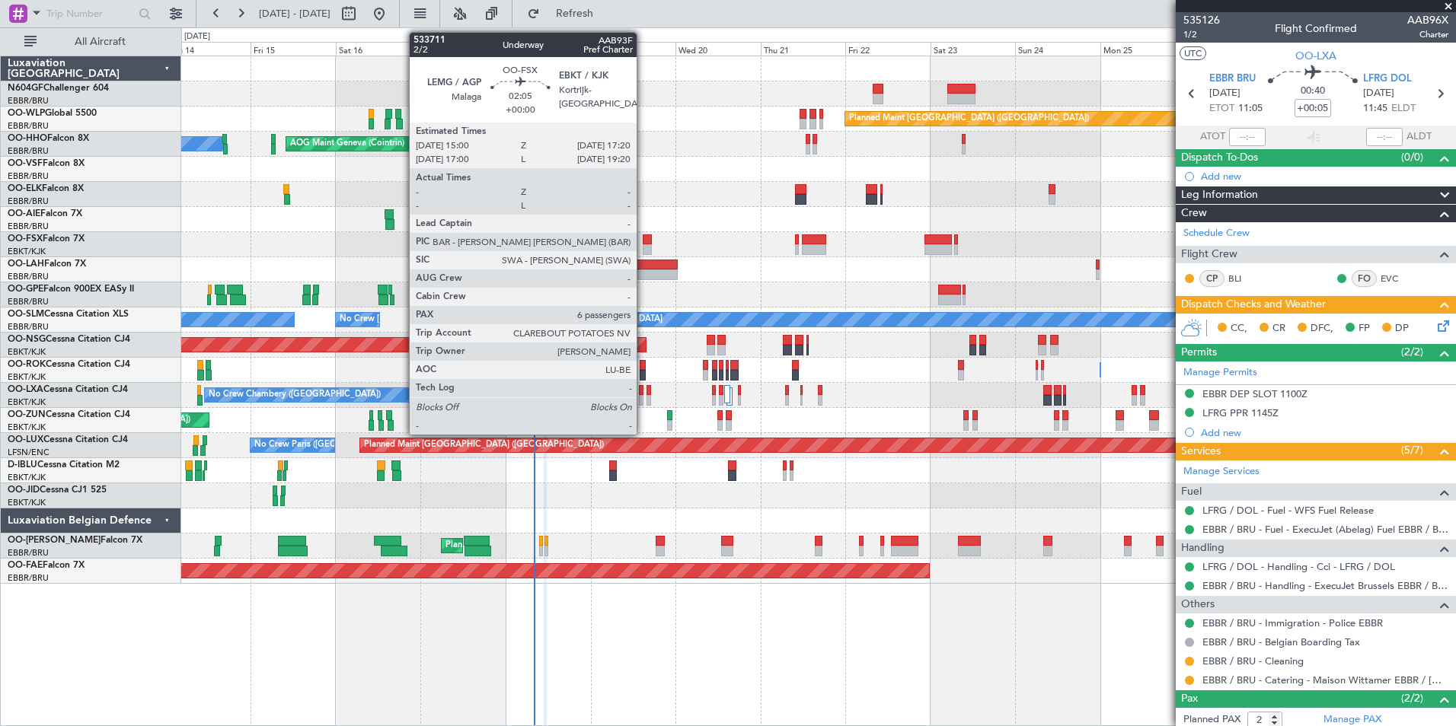
click at [643, 247] on div at bounding box center [647, 249] width 8 height 11
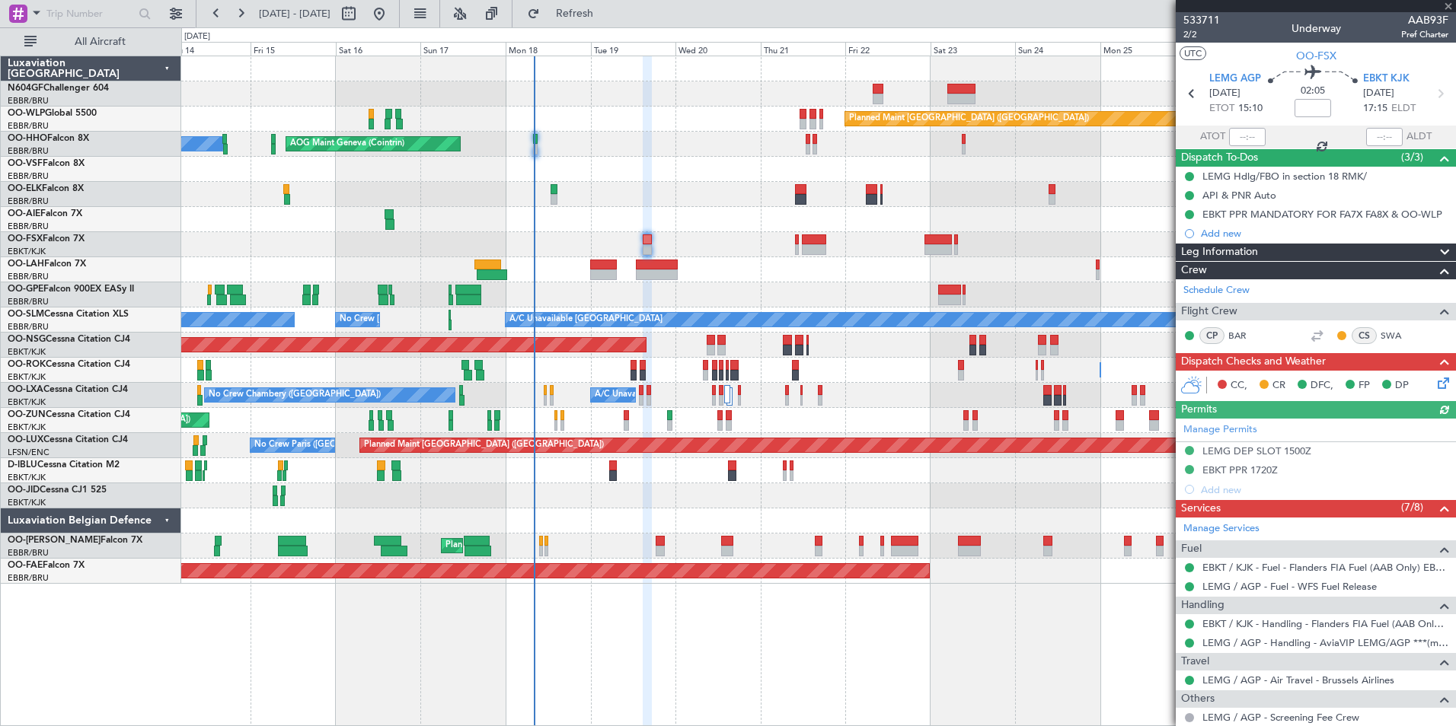
click at [1281, 681] on mat-tooltip-component "Incomplete" at bounding box center [1309, 670] width 70 height 40
click at [1245, 677] on link "LEMG / AGP - Air Travel - Brussels Airlines" at bounding box center [1298, 680] width 192 height 13
click at [576, 8] on button "Refresh" at bounding box center [565, 14] width 91 height 24
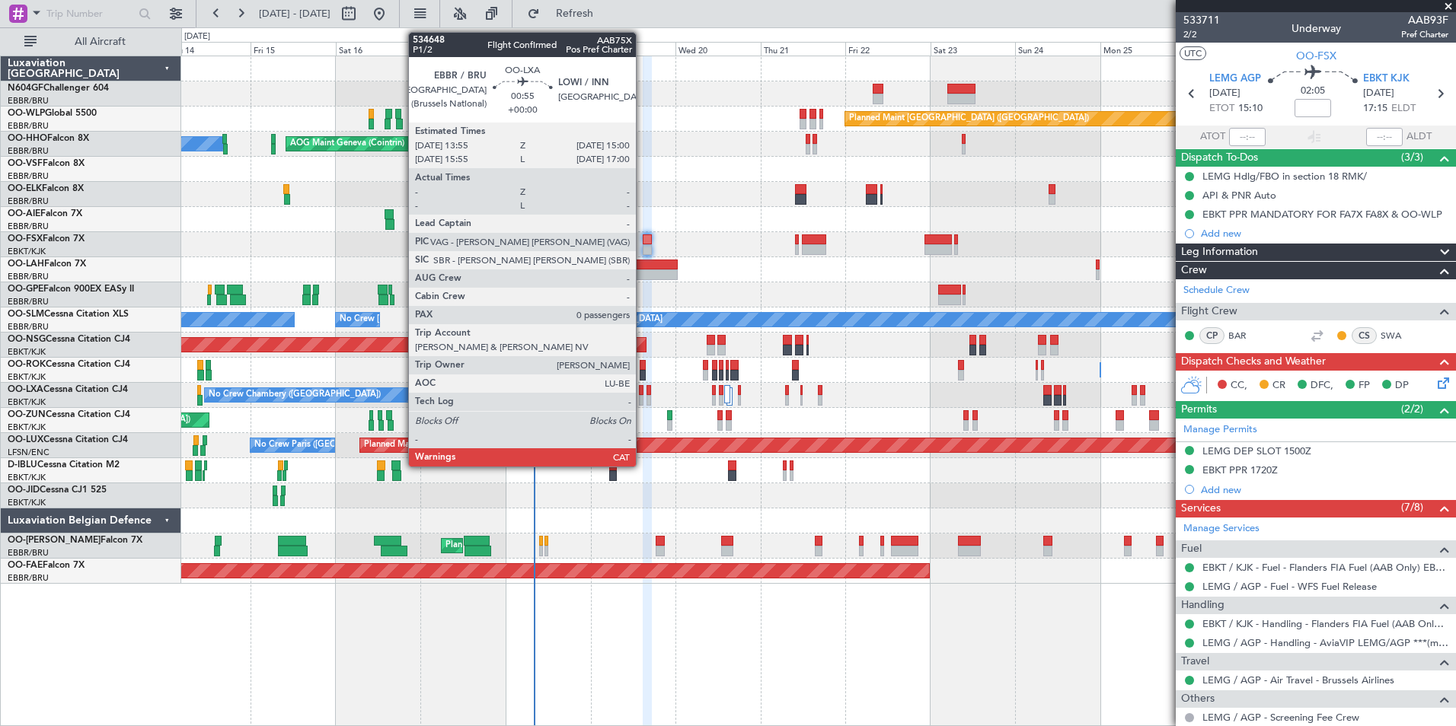
click at [643, 395] on div at bounding box center [641, 400] width 5 height 11
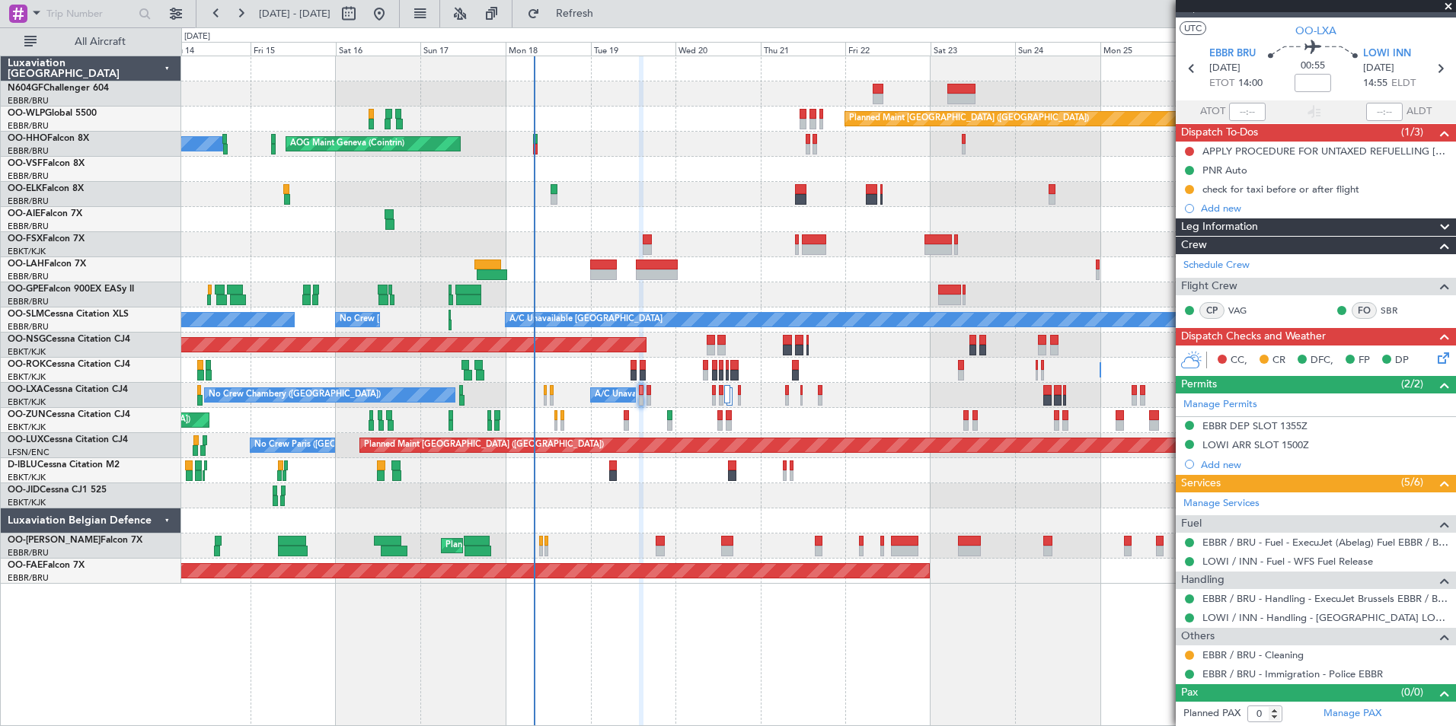
scroll to position [24, 0]
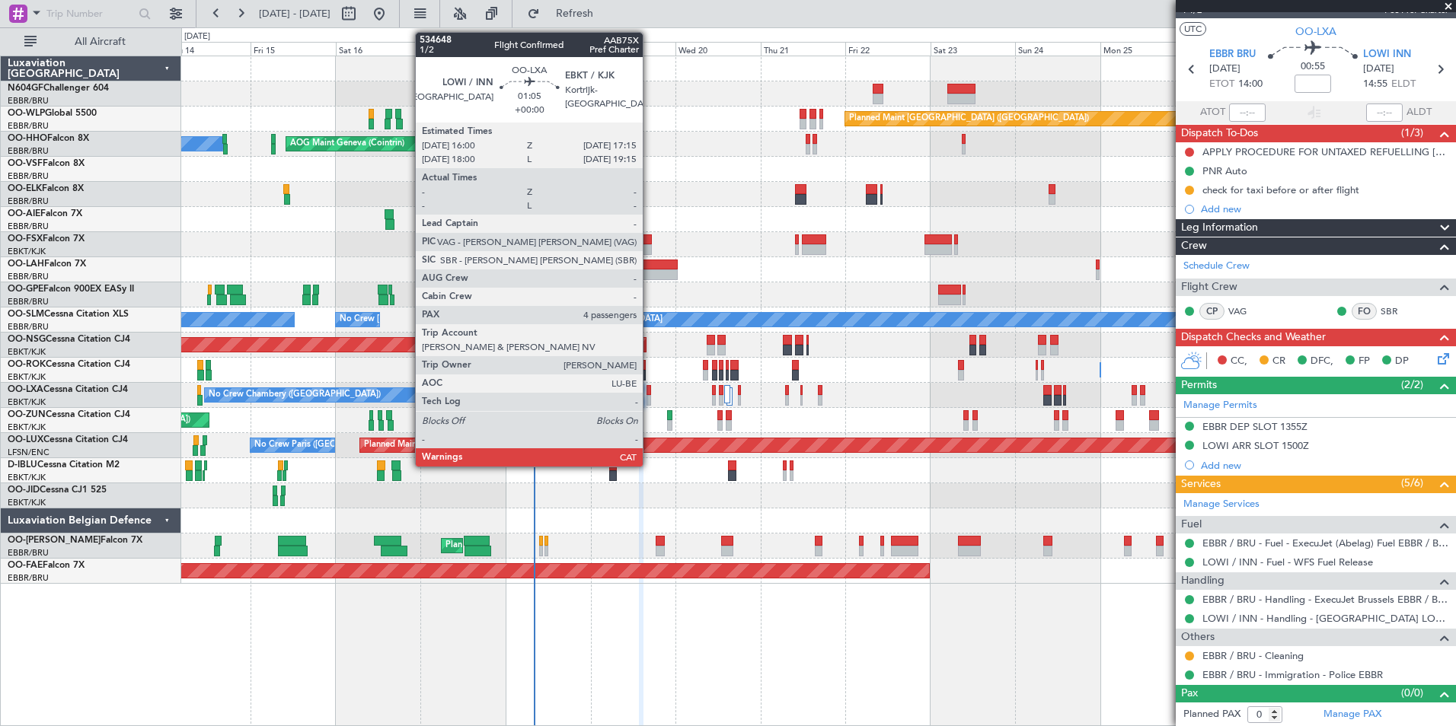
click at [649, 400] on div at bounding box center [648, 400] width 5 height 11
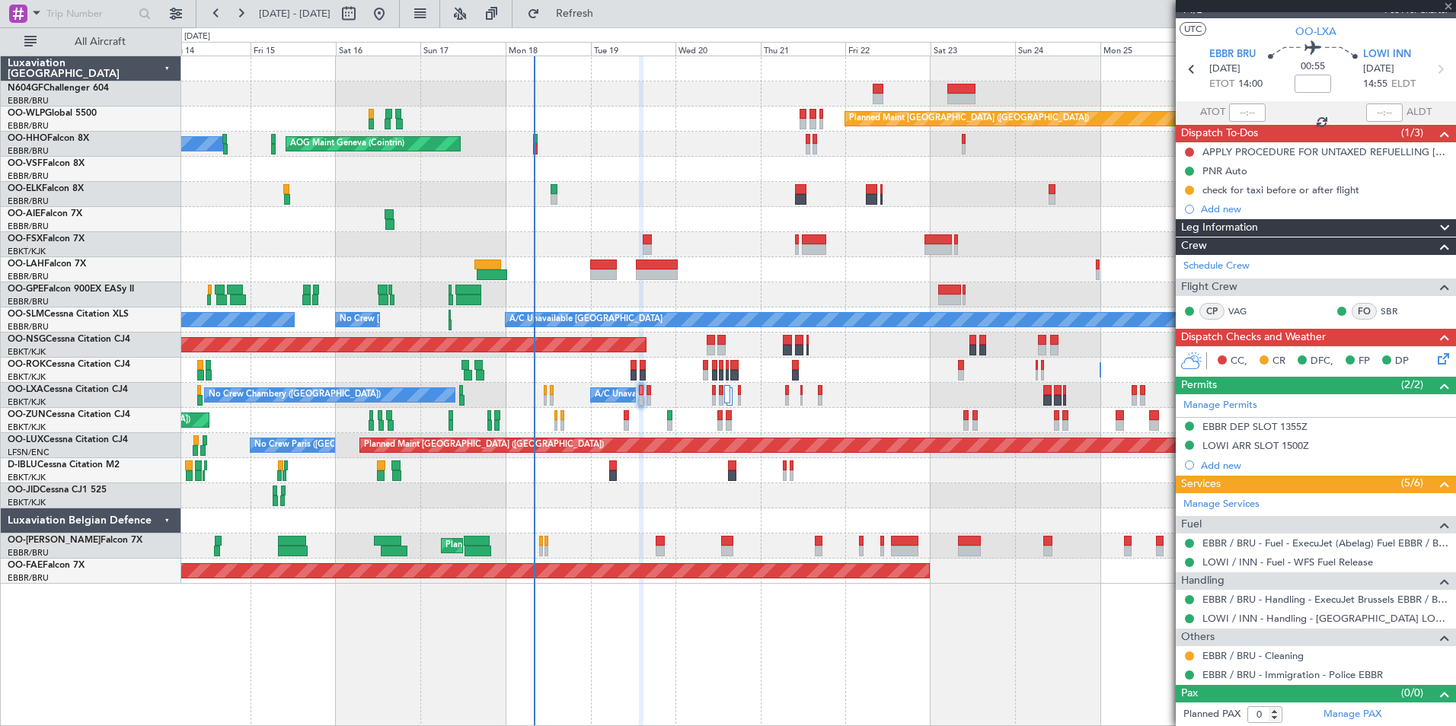
type input "4"
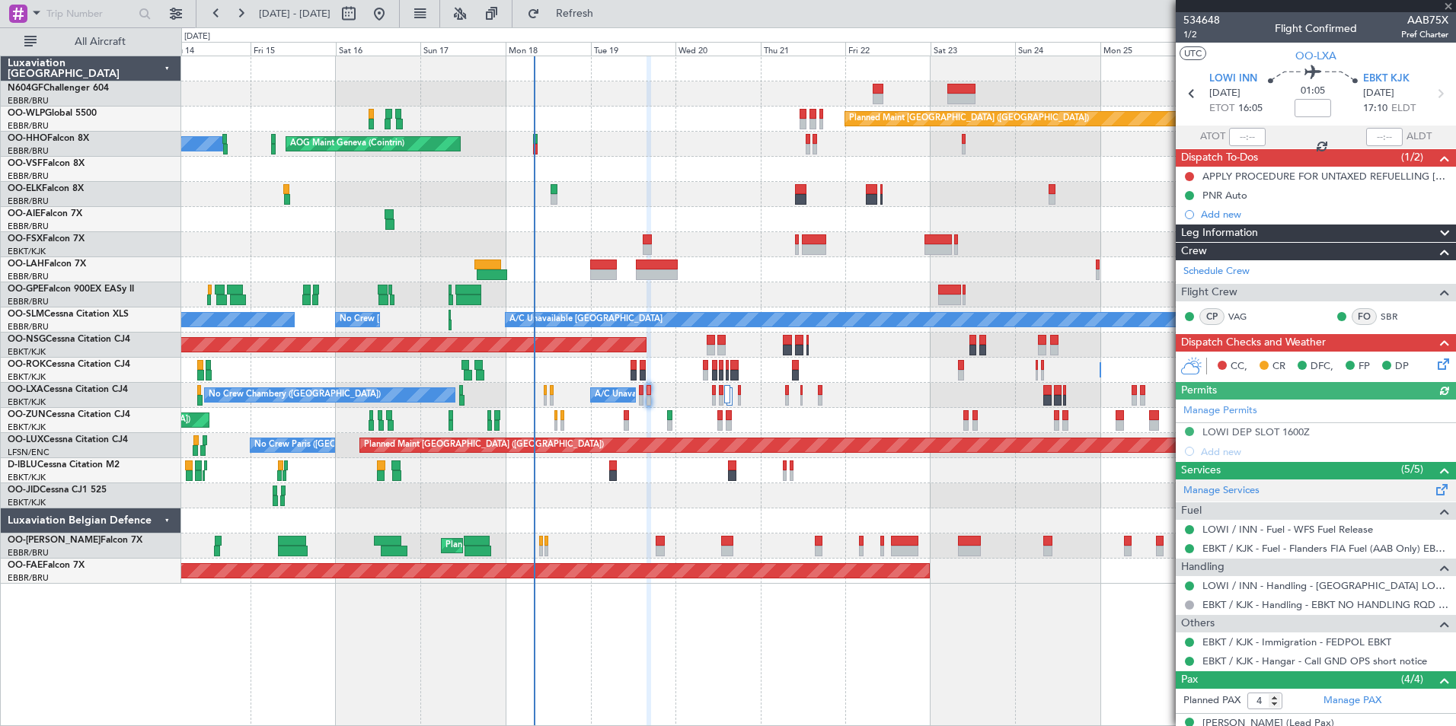
scroll to position [124, 0]
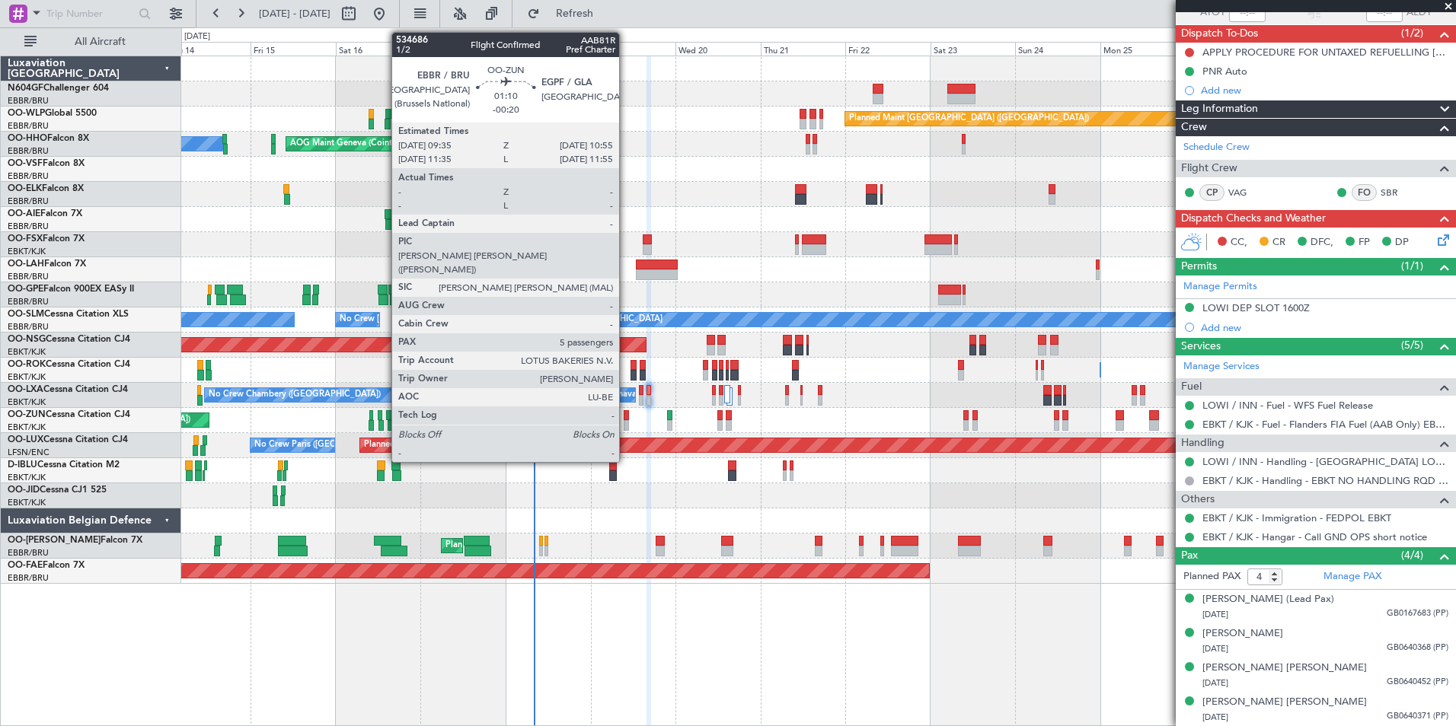
click at [625, 412] on div at bounding box center [625, 415] width 5 height 11
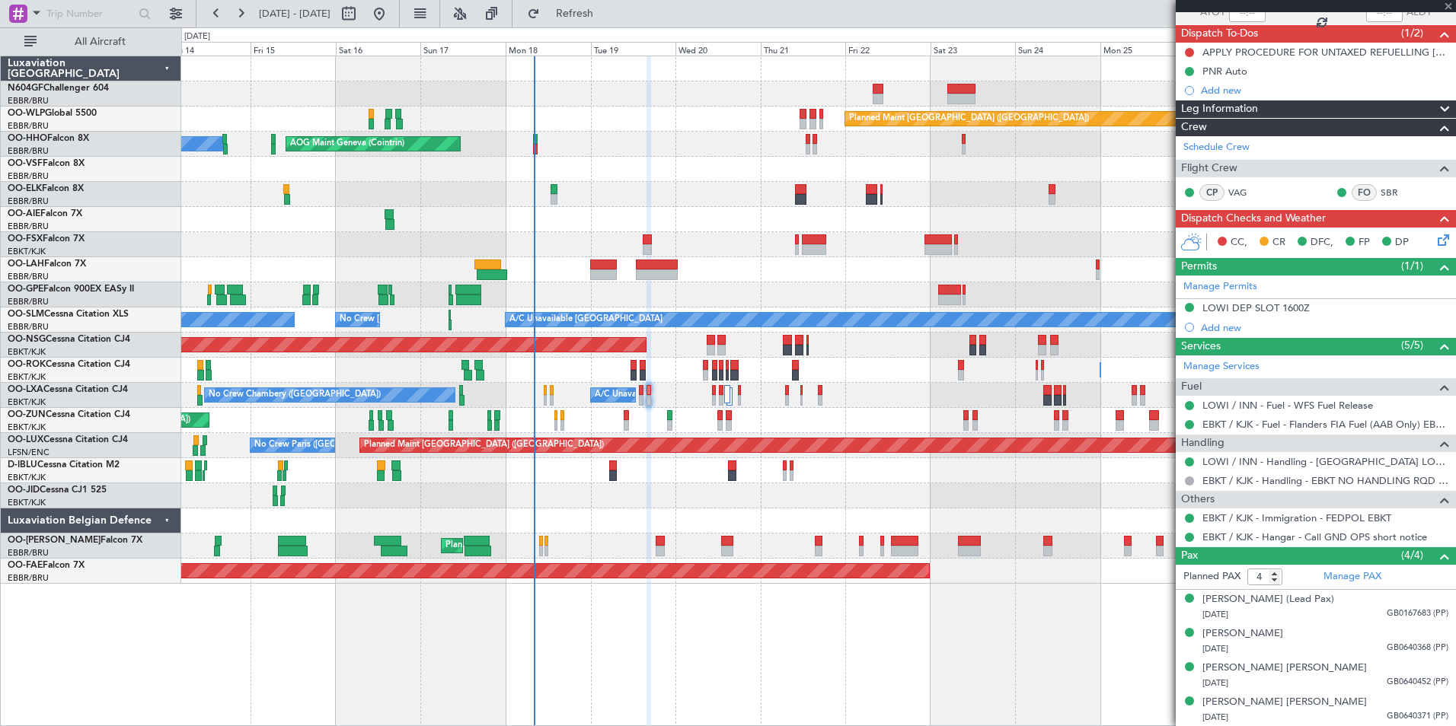
type input "-00:20"
type input "5"
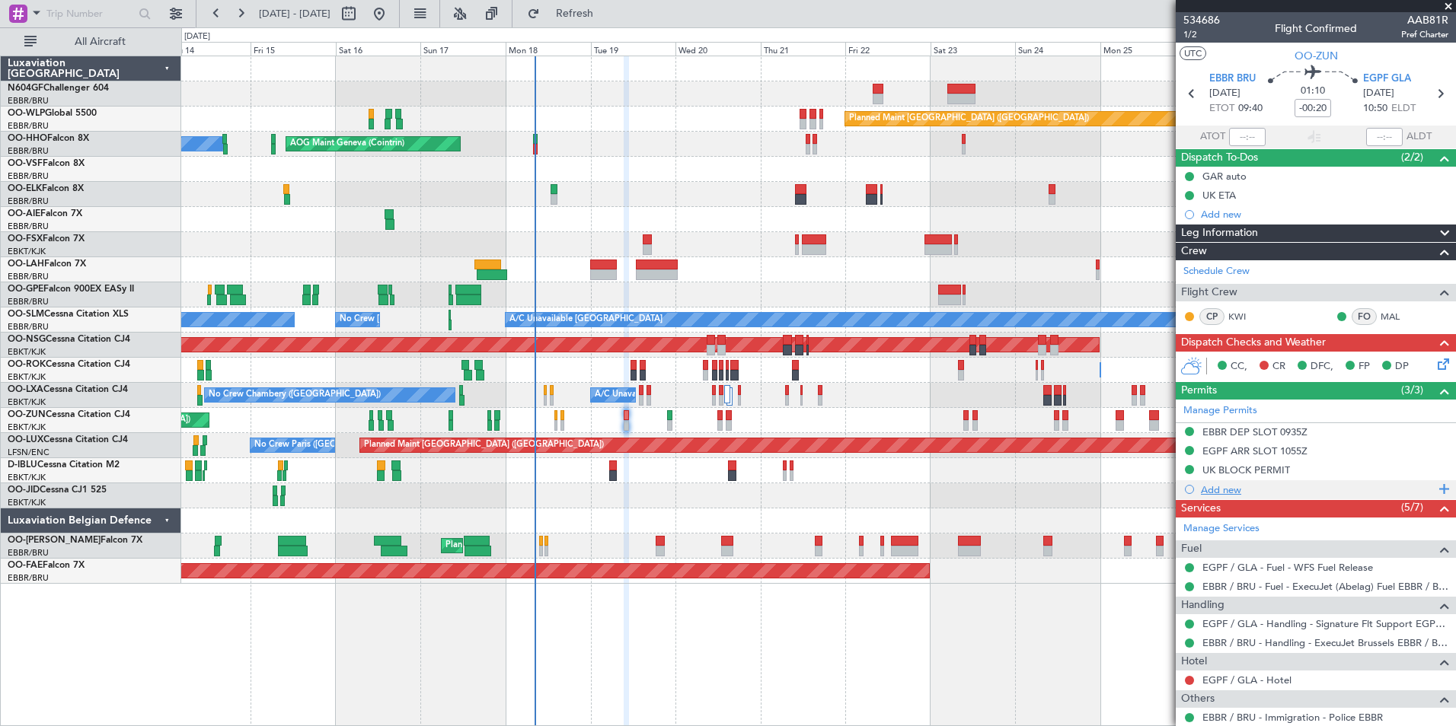
scroll to position [234, 0]
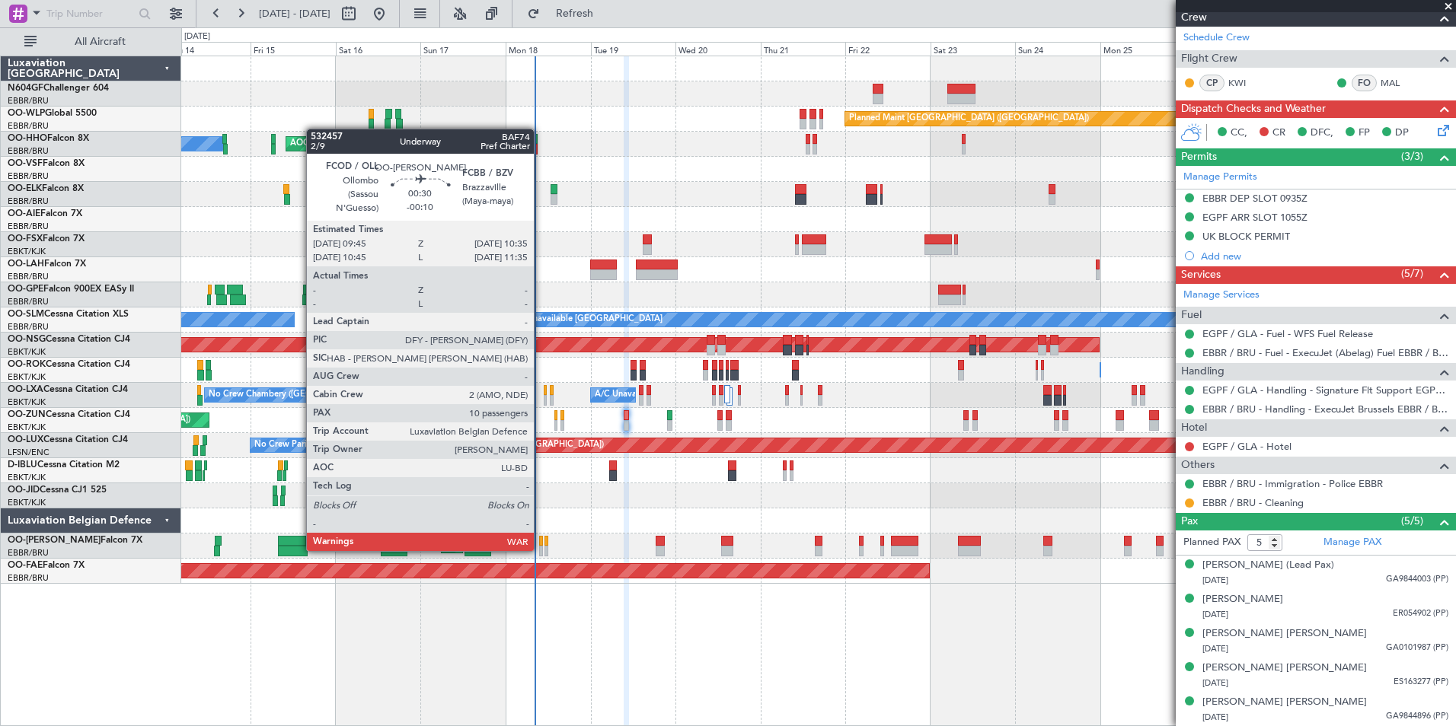
click at [541, 550] on div at bounding box center [540, 551] width 3 height 11
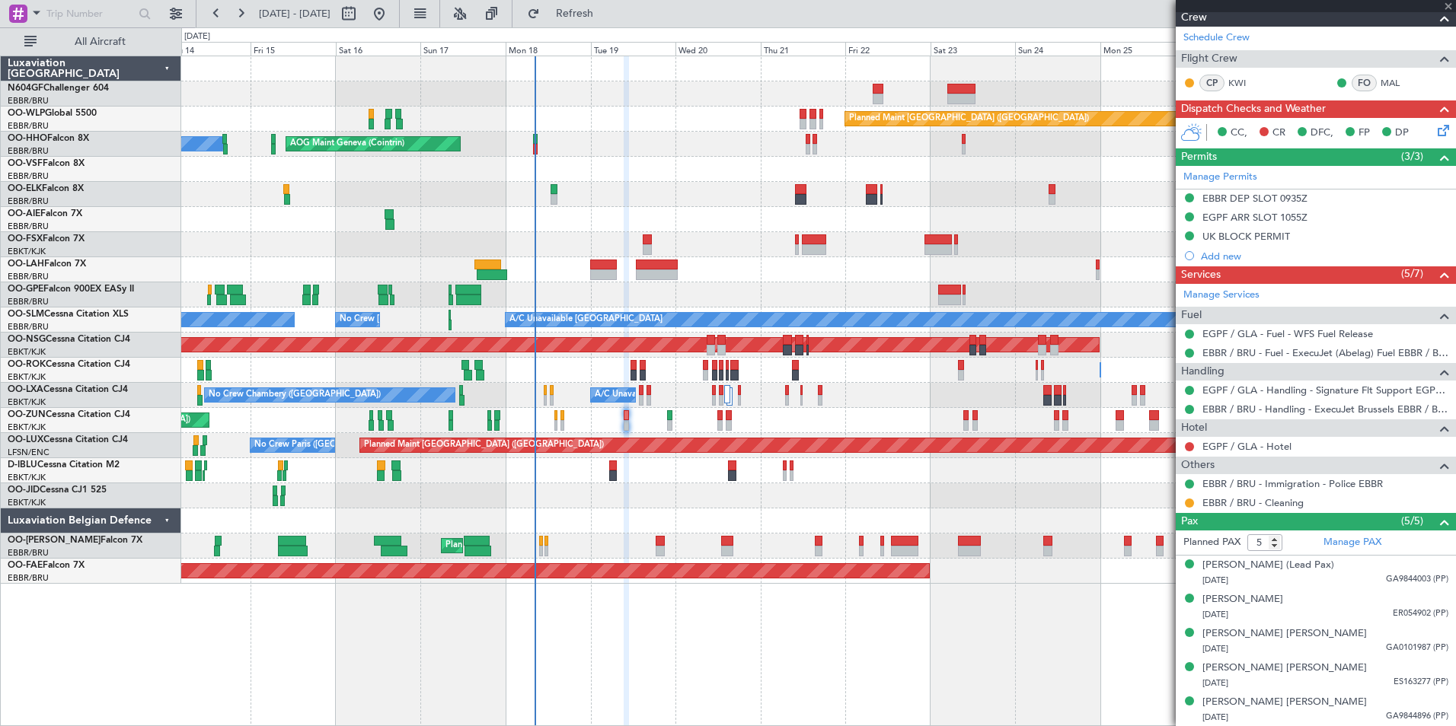
type input "-00:10"
type input "10"
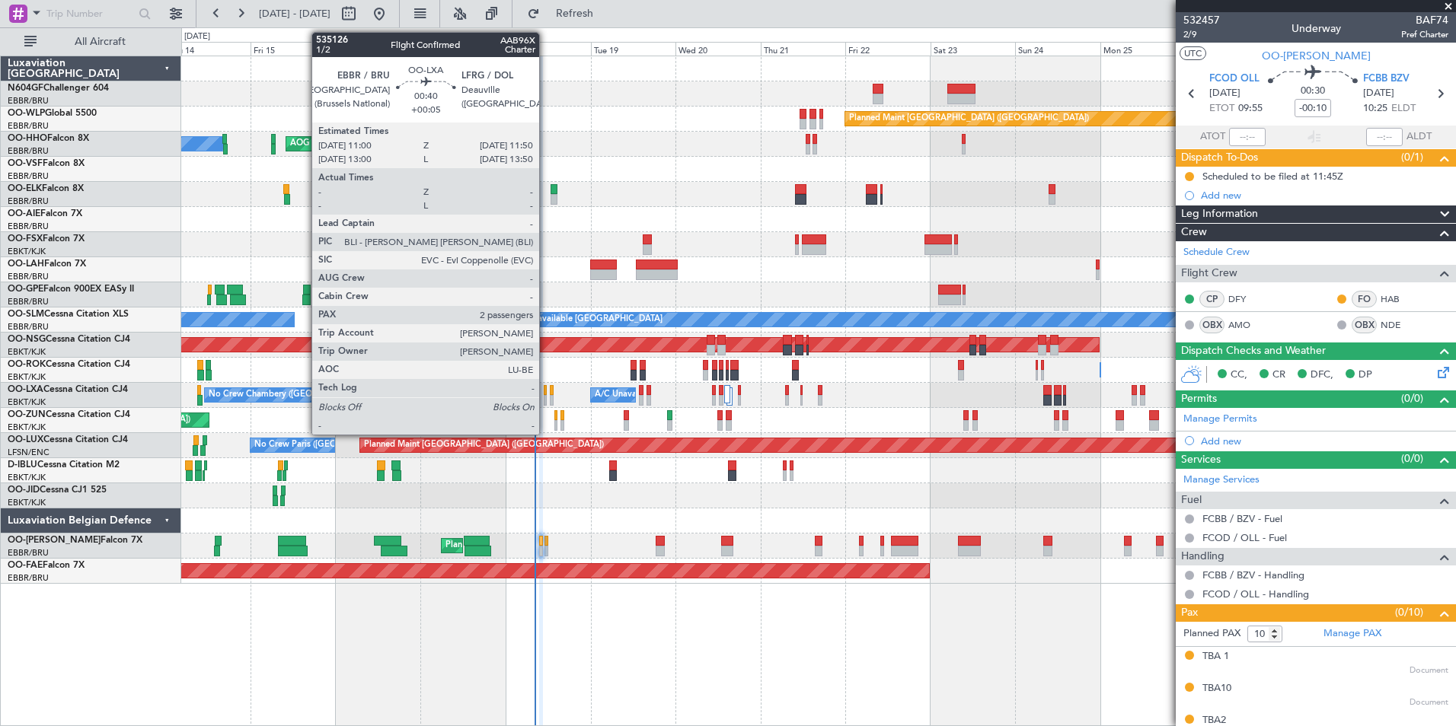
click at [546, 399] on div at bounding box center [545, 400] width 3 height 11
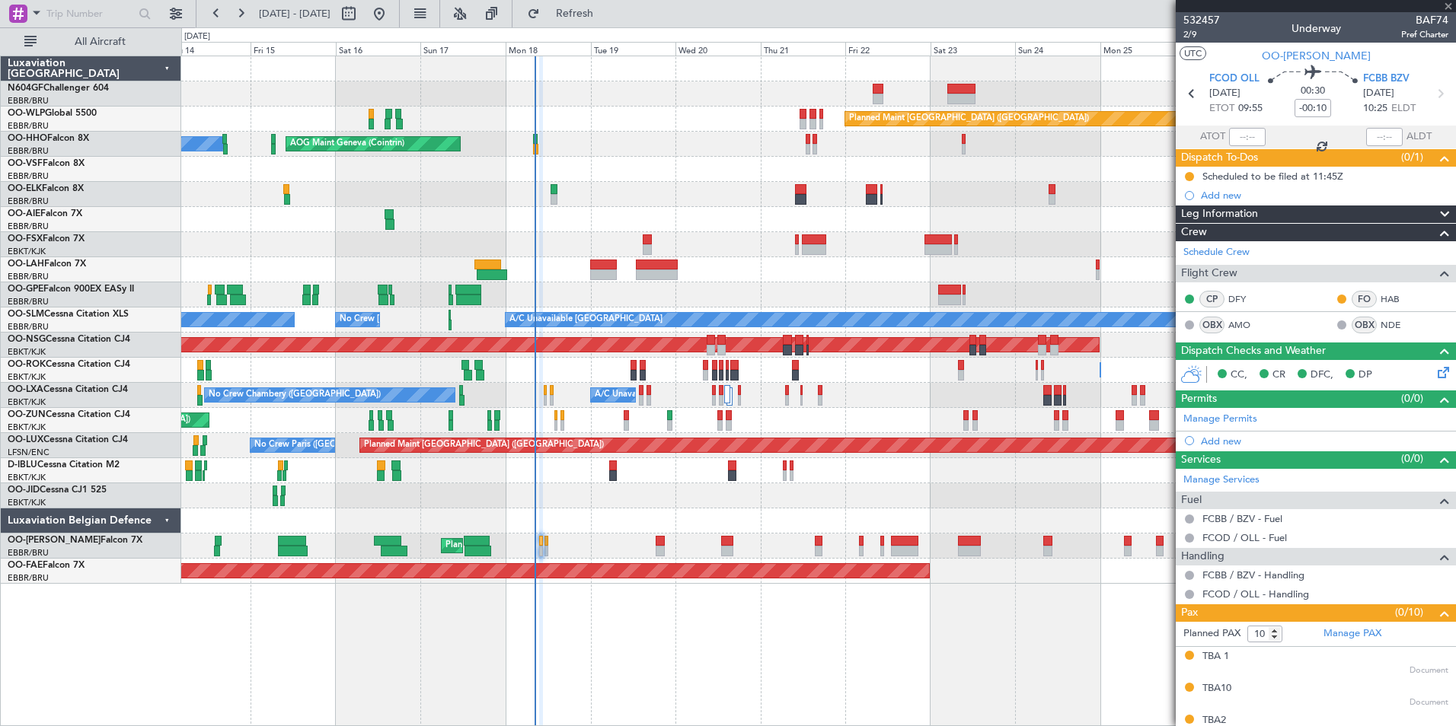
type input "+00:05"
type input "2"
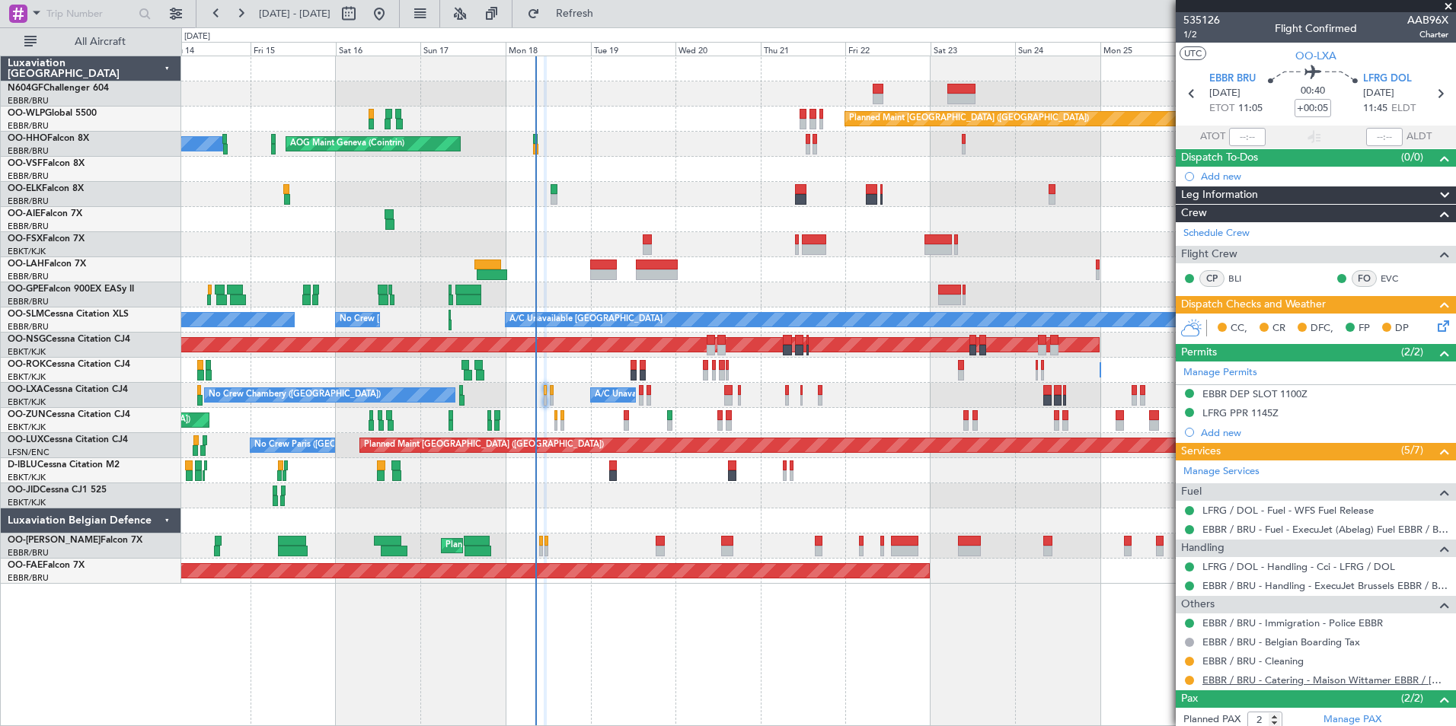
click at [1280, 679] on link "EBBR / BRU - Catering - Maison Wittamer EBBR / BRU" at bounding box center [1325, 680] width 246 height 13
click at [839, 225] on div "Planned Maint [GEOGRAPHIC_DATA] ([GEOGRAPHIC_DATA])" at bounding box center [818, 219] width 1274 height 25
click at [607, 14] on span "Refresh" at bounding box center [575, 13] width 64 height 11
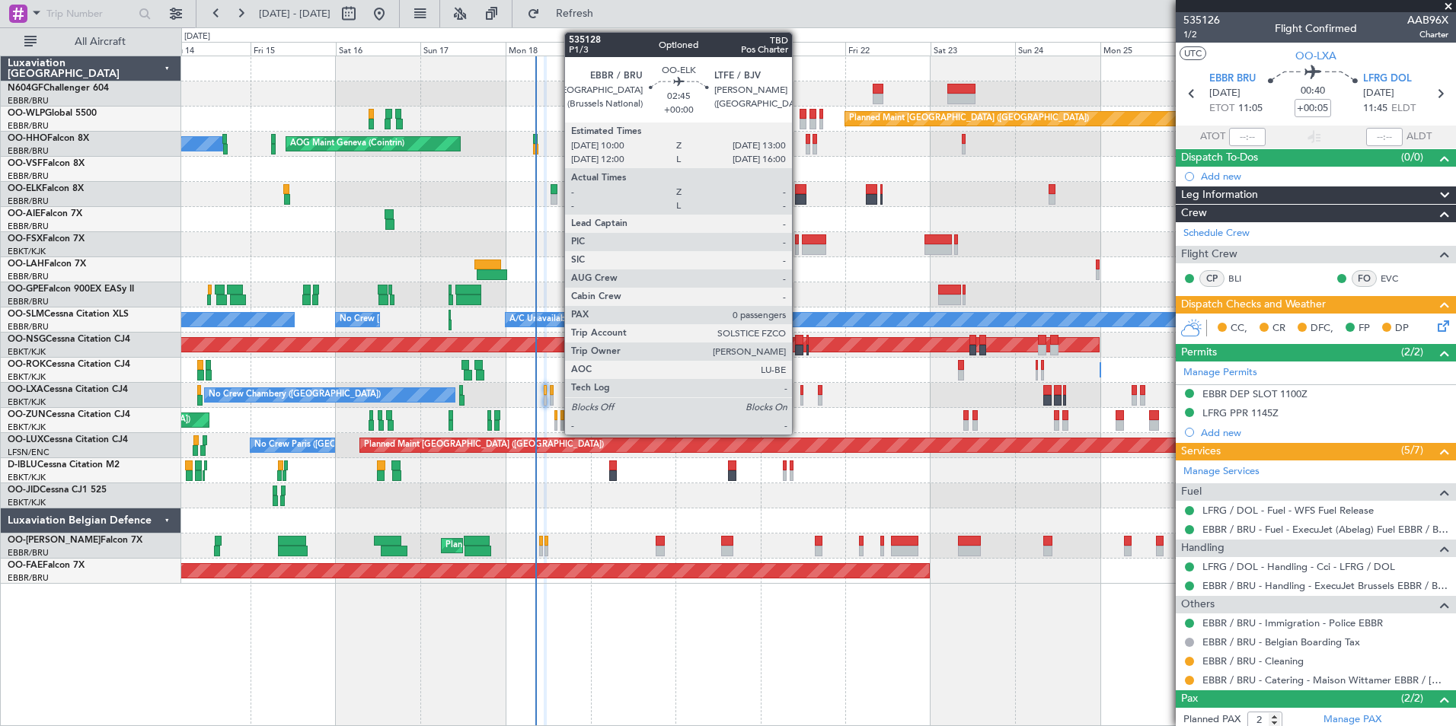
click at [799, 199] on div at bounding box center [800, 199] width 11 height 11
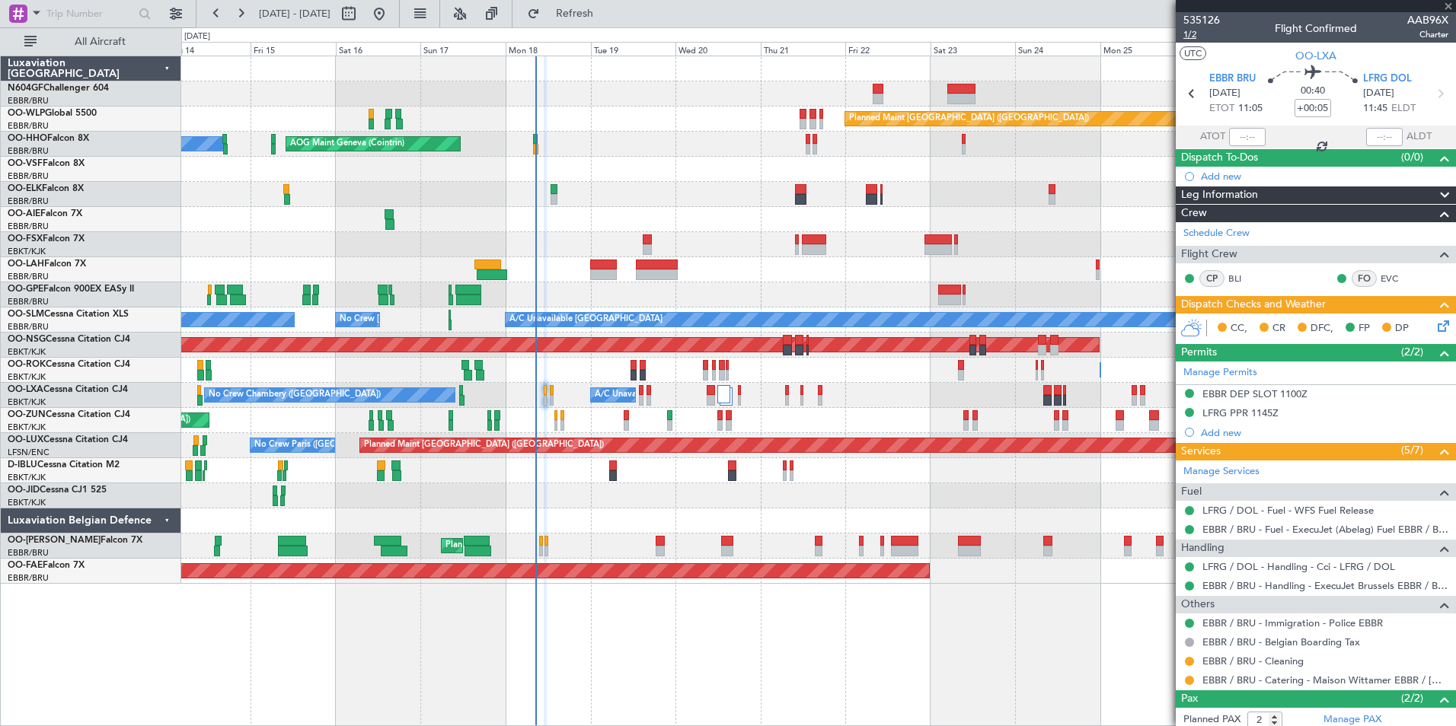
click at [1199, 40] on span "1/2" at bounding box center [1201, 34] width 37 height 13
type input "0"
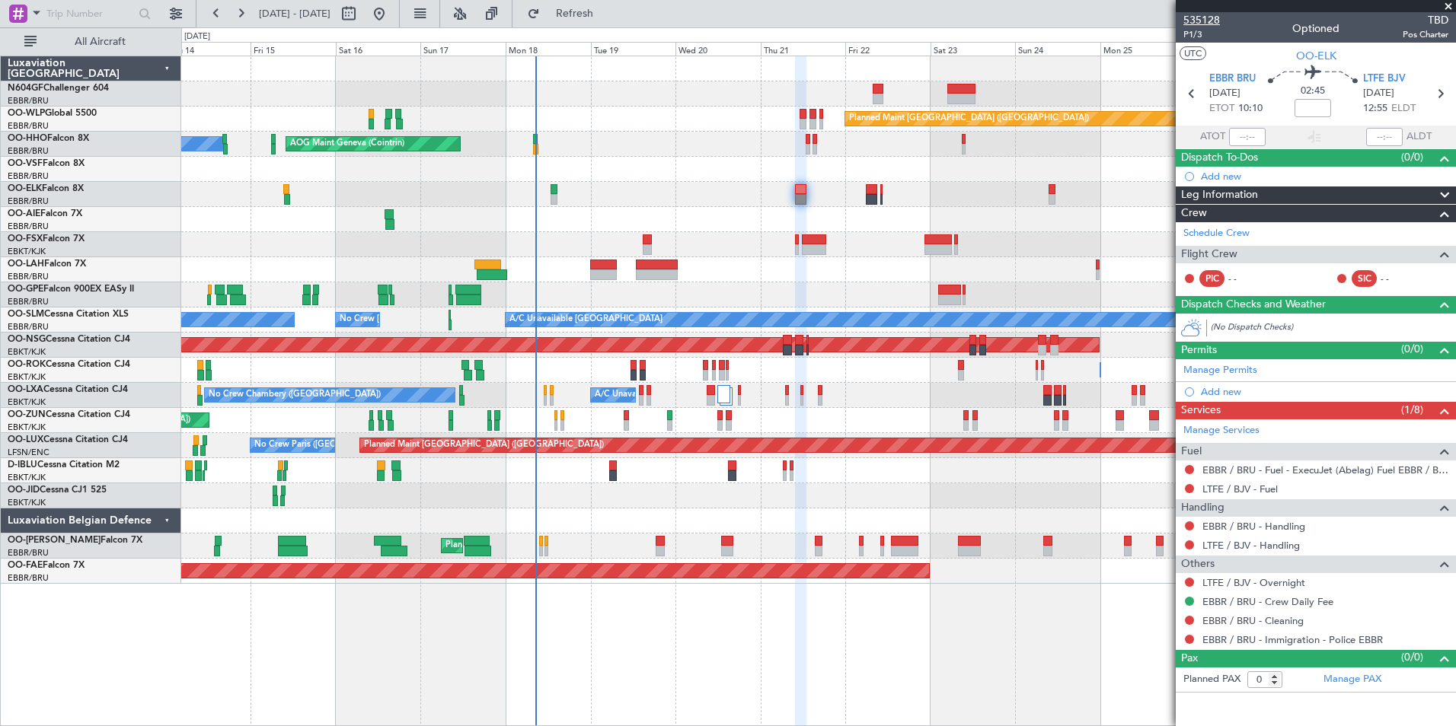
click at [1212, 23] on span "535128" at bounding box center [1201, 20] width 37 height 16
click at [1314, 59] on span "OO-ELK" at bounding box center [1316, 56] width 40 height 16
click at [611, 3] on button "Refresh" at bounding box center [565, 14] width 91 height 24
click at [543, 397] on div "Planned Maint Brussels (Brussels National) No Crew Chambery (Aix-les-bains) A/C…" at bounding box center [818, 395] width 1274 height 25
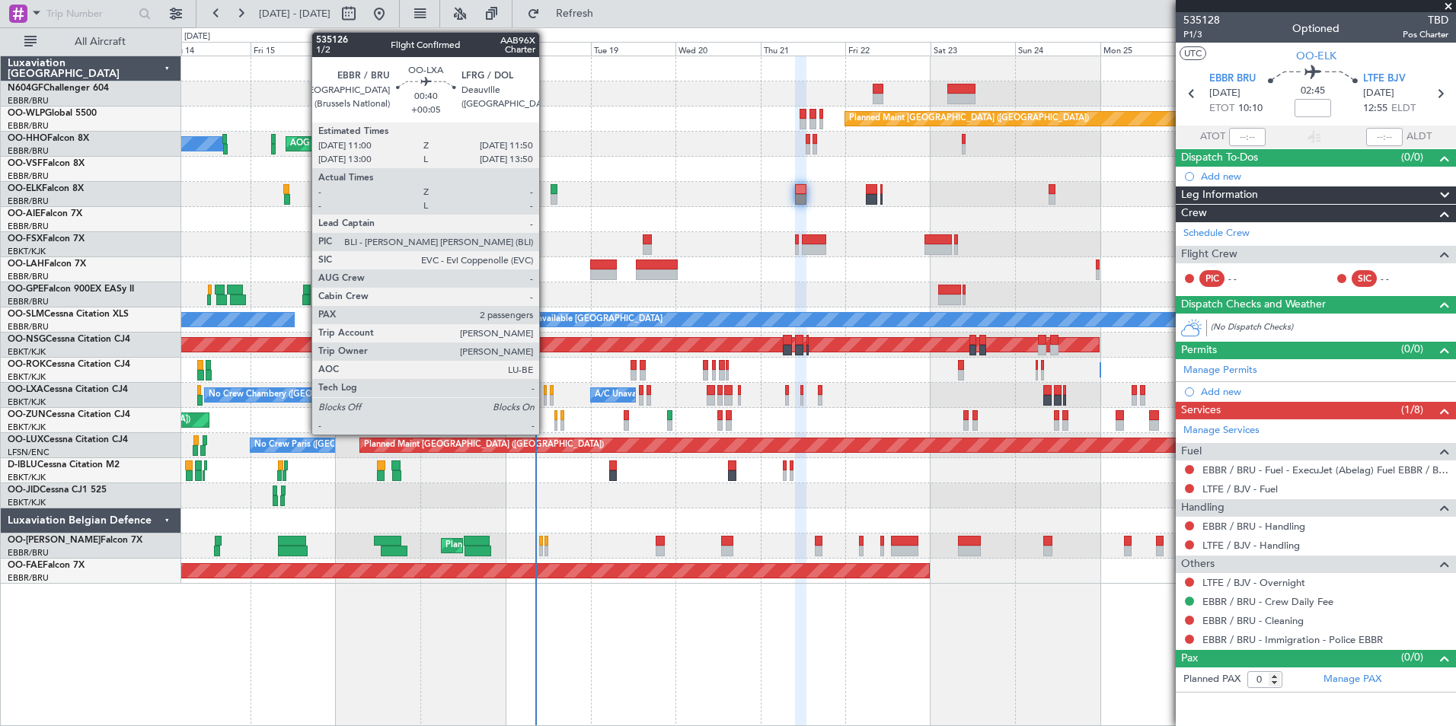
click at [546, 398] on div at bounding box center [545, 400] width 3 height 11
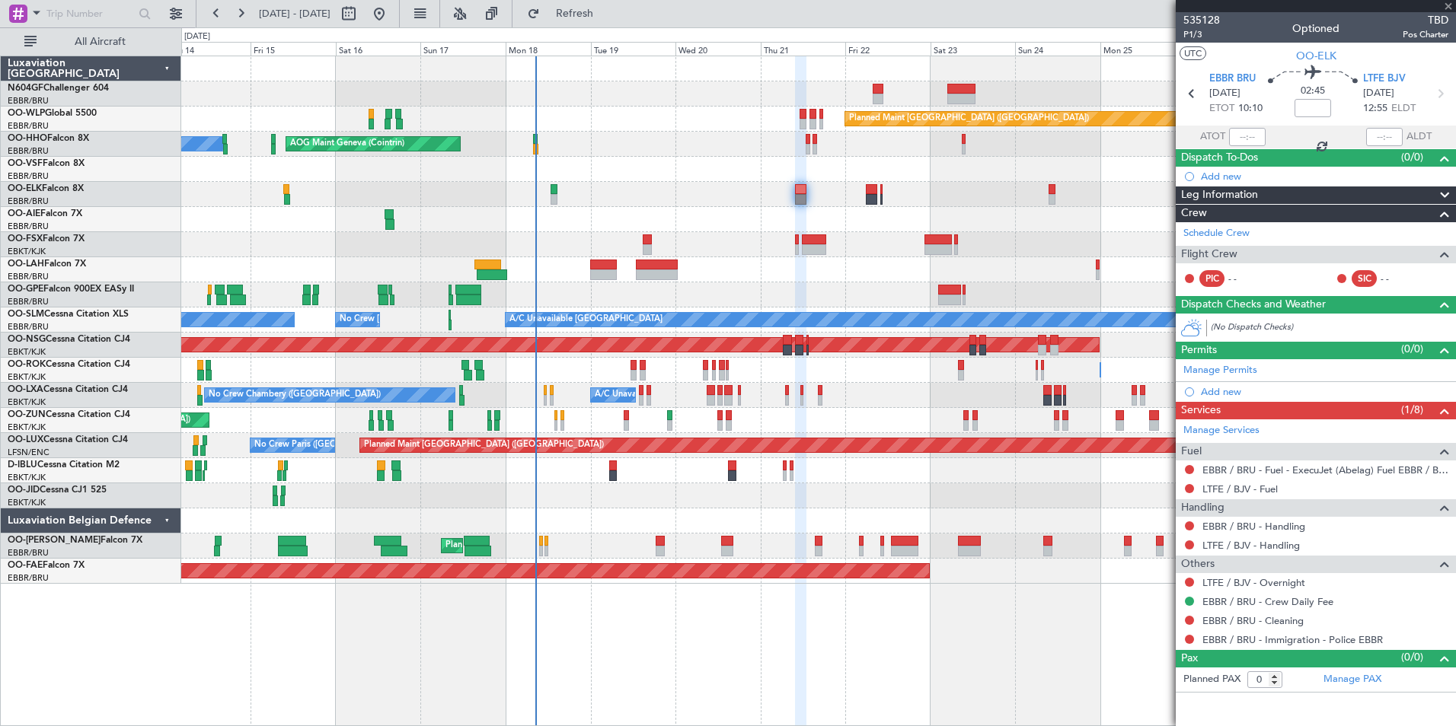
type input "+00:05"
type input "2"
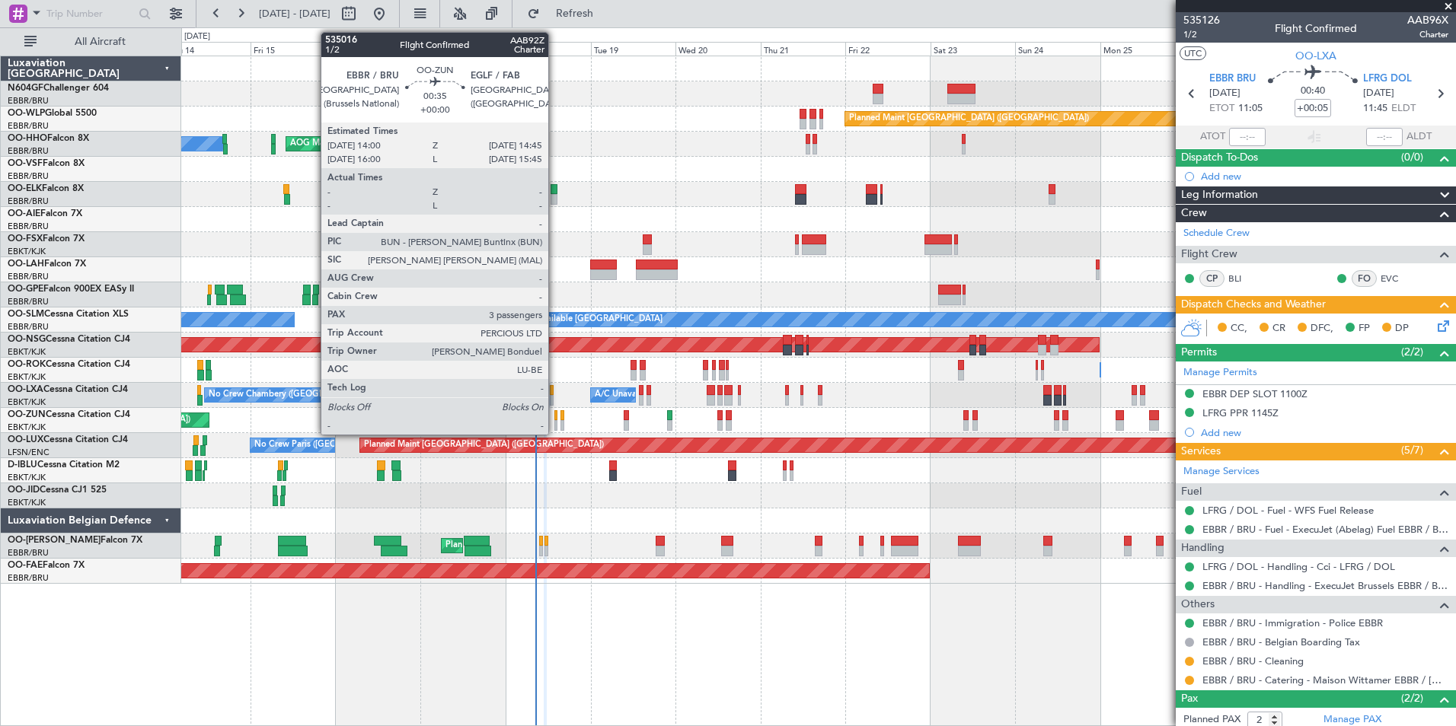
click at [555, 422] on div at bounding box center [555, 425] width 3 height 11
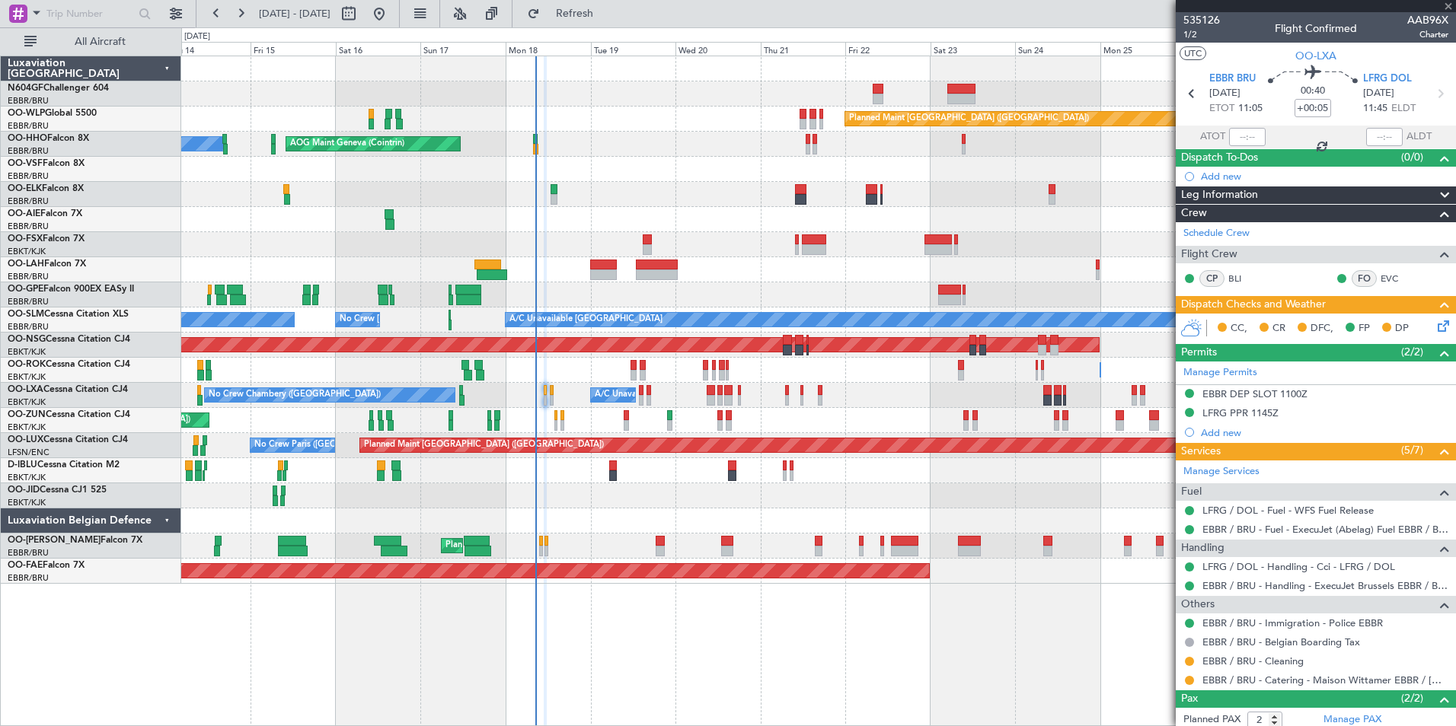
type input "3"
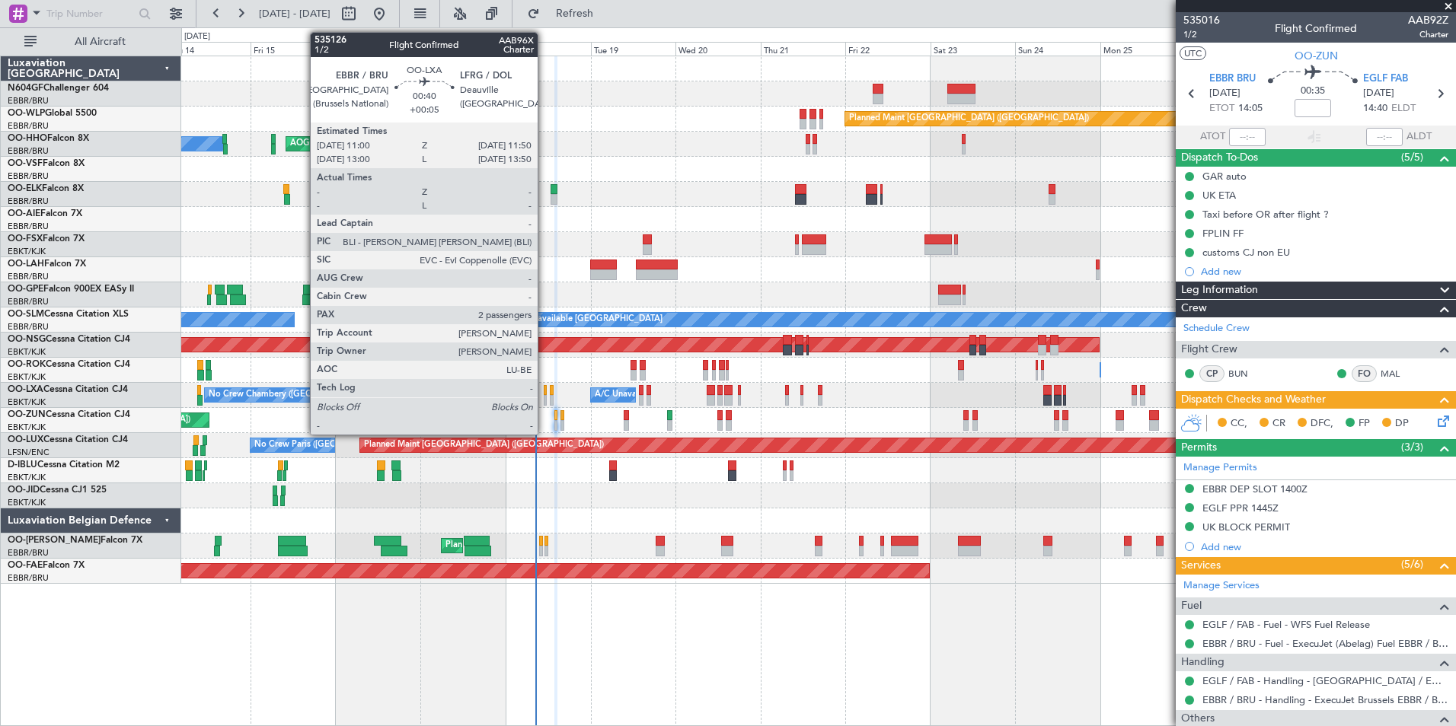
click at [544, 398] on div at bounding box center [545, 400] width 3 height 11
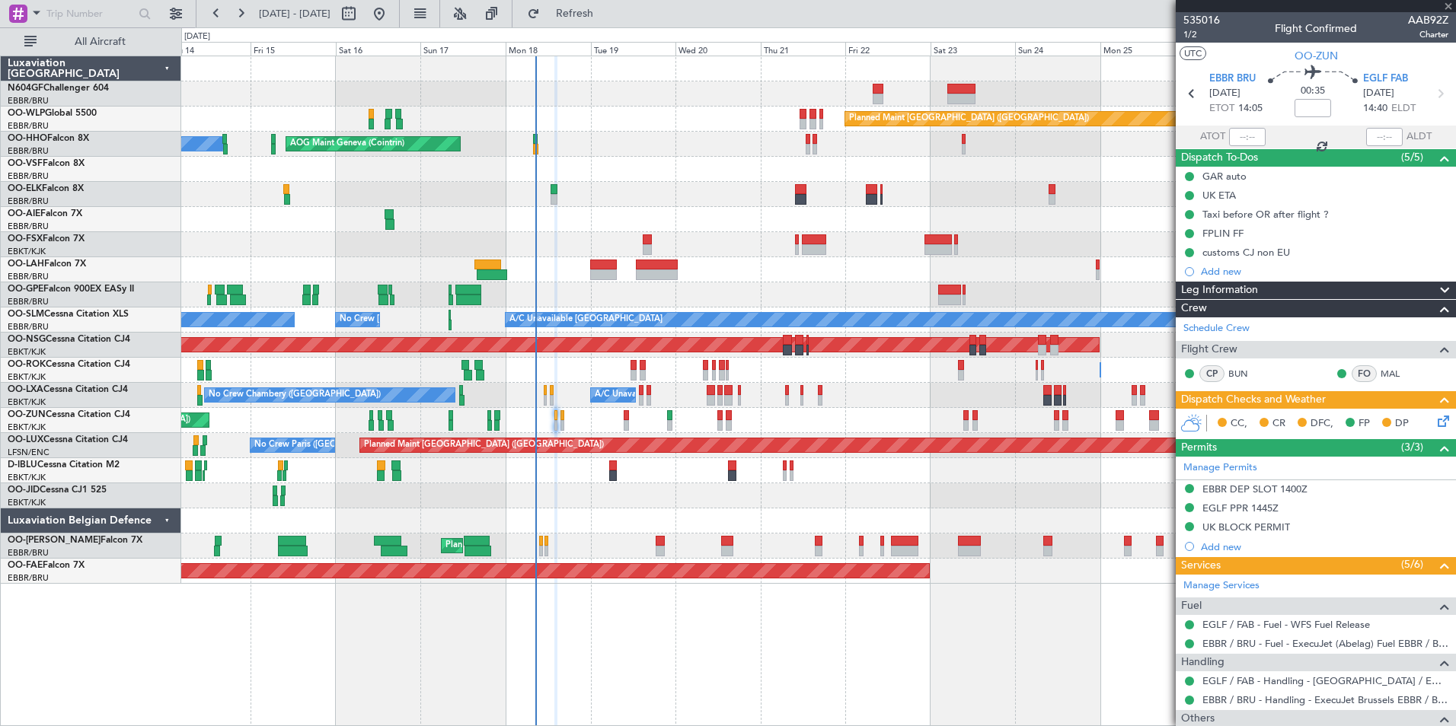
type input "+00:05"
type input "2"
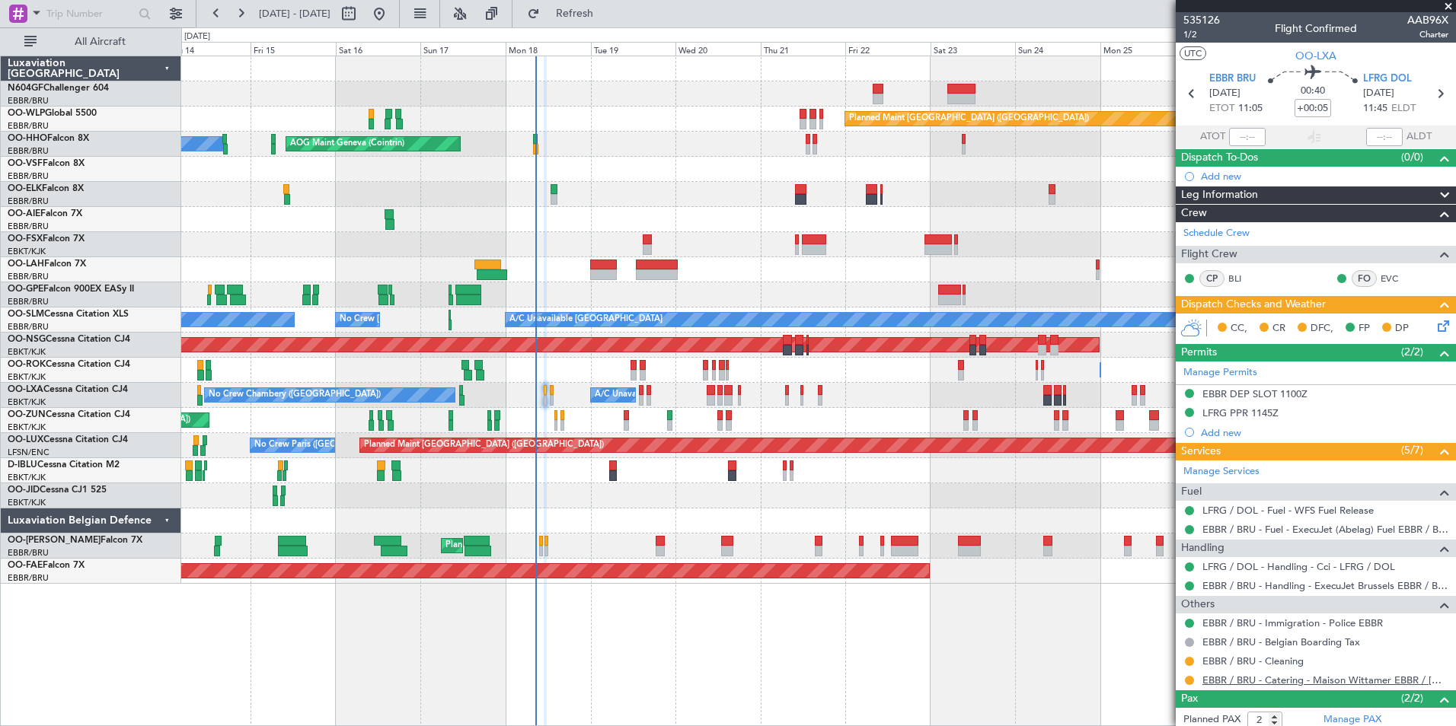
click at [1284, 681] on link "EBBR / BRU - Catering - Maison Wittamer EBBR / BRU" at bounding box center [1325, 680] width 246 height 13
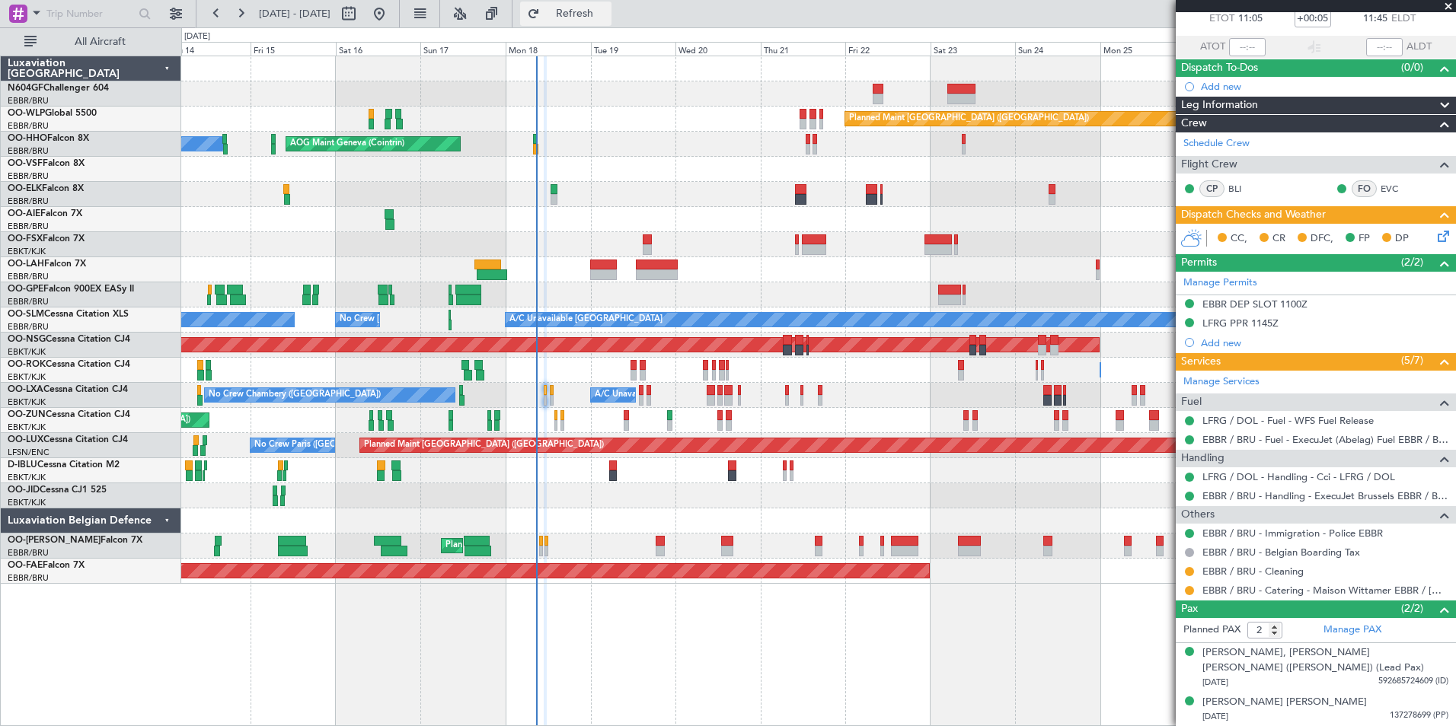
click at [611, 2] on button "Refresh" at bounding box center [565, 14] width 91 height 24
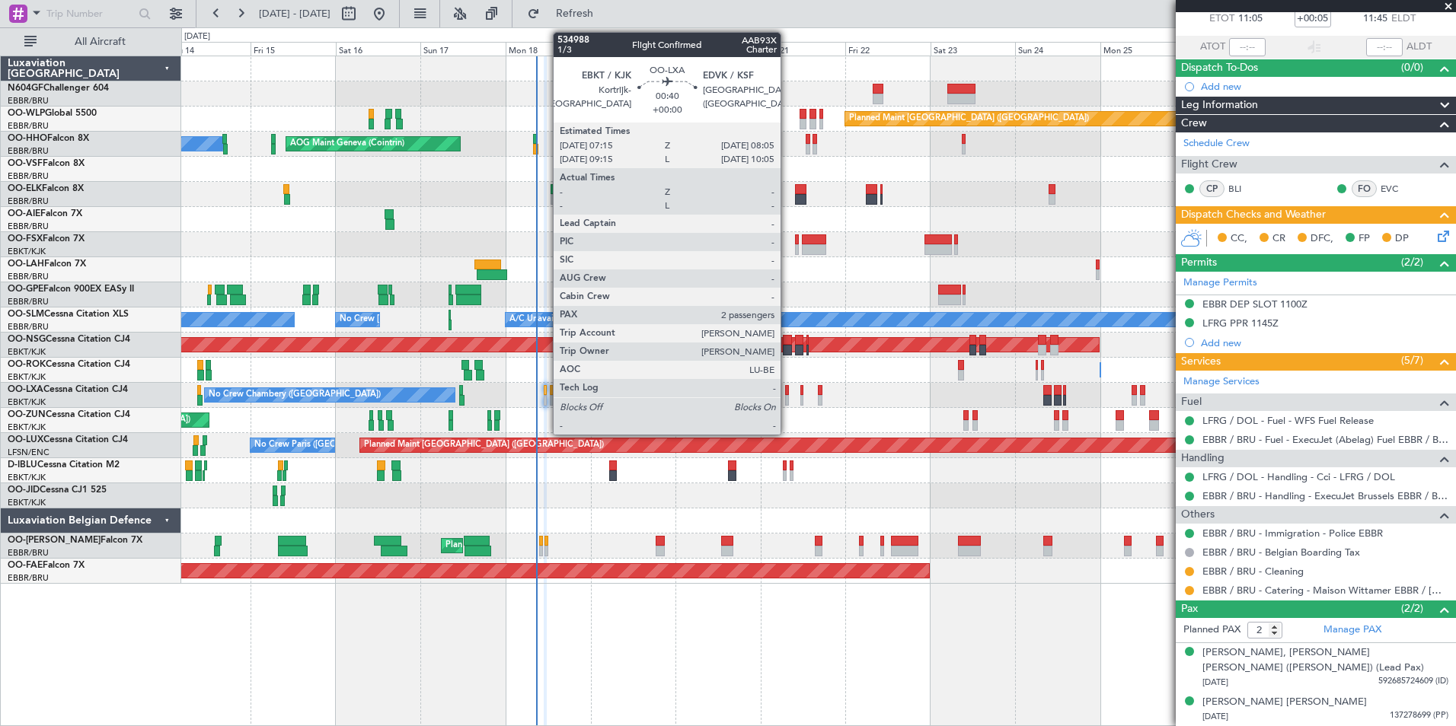
click at [787, 395] on div at bounding box center [786, 400] width 3 height 11
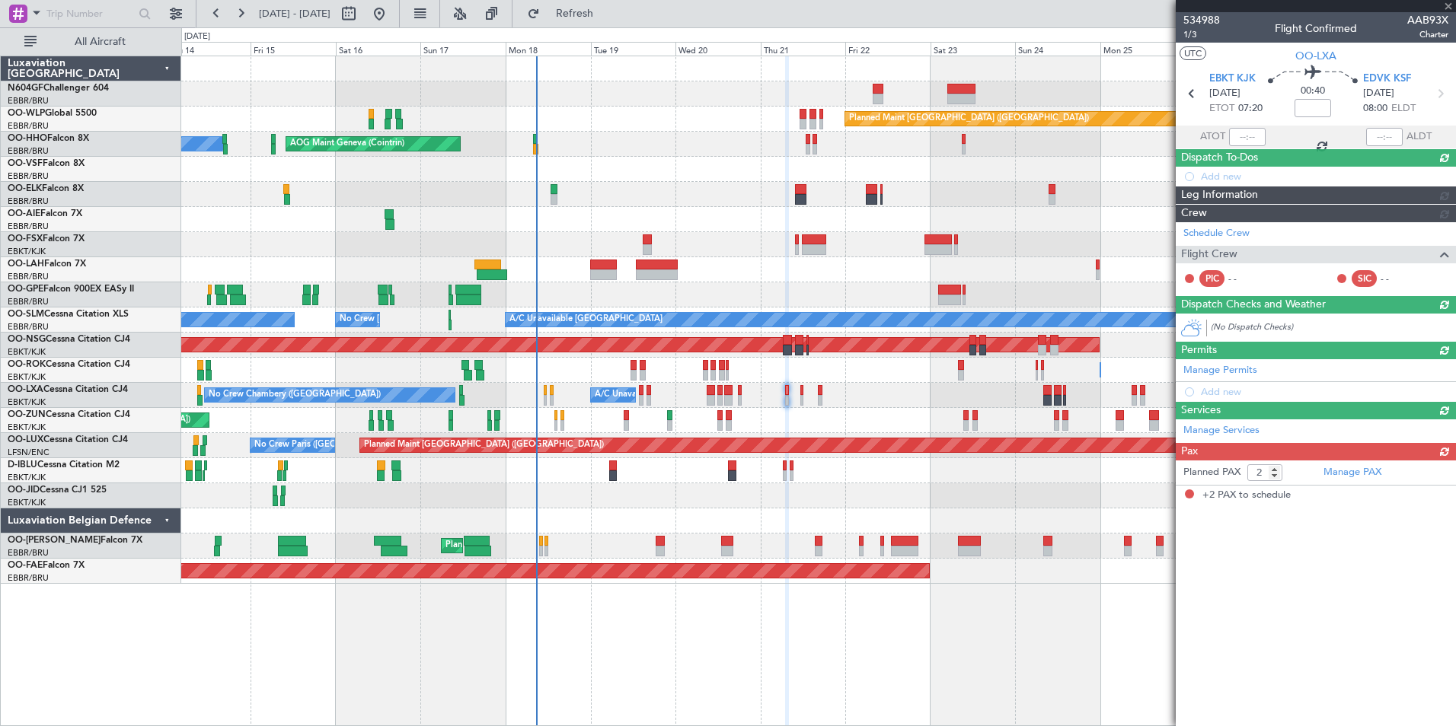
scroll to position [0, 0]
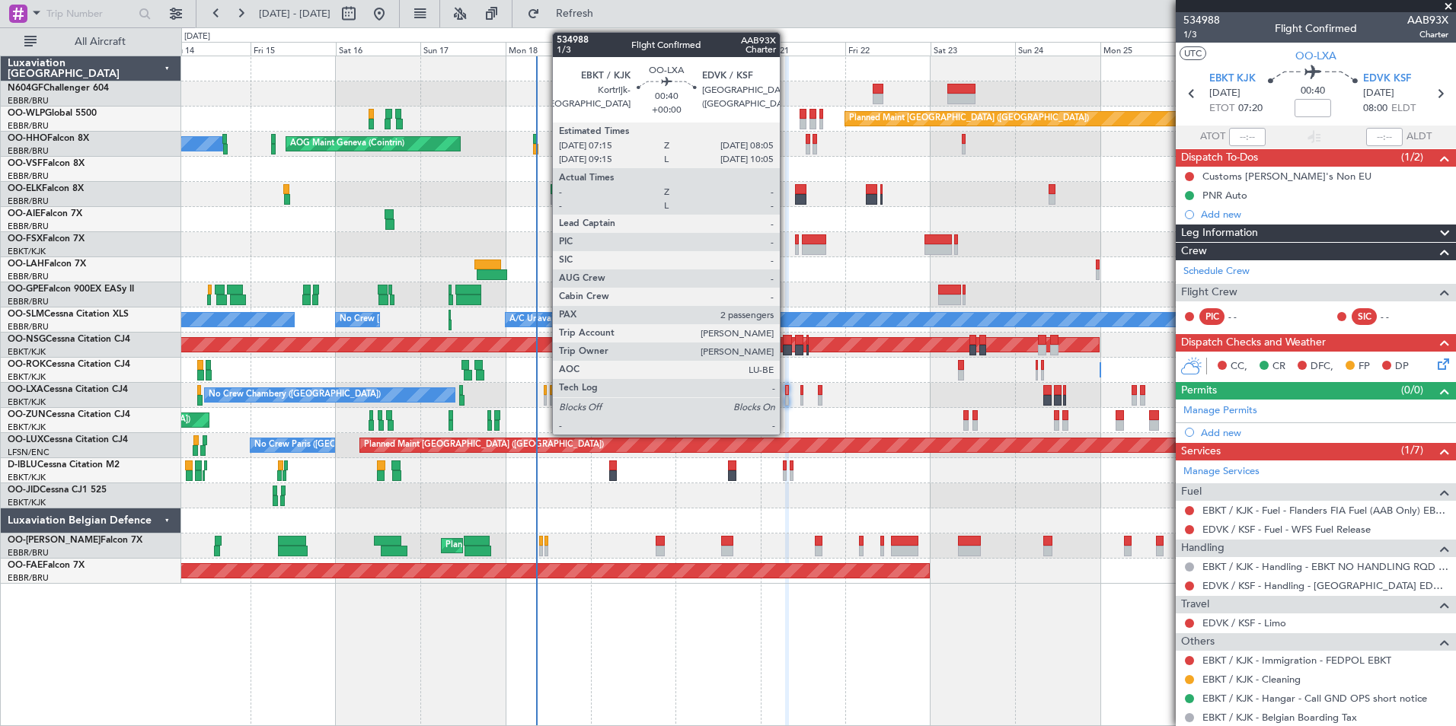
click at [786, 388] on div at bounding box center [786, 390] width 3 height 11
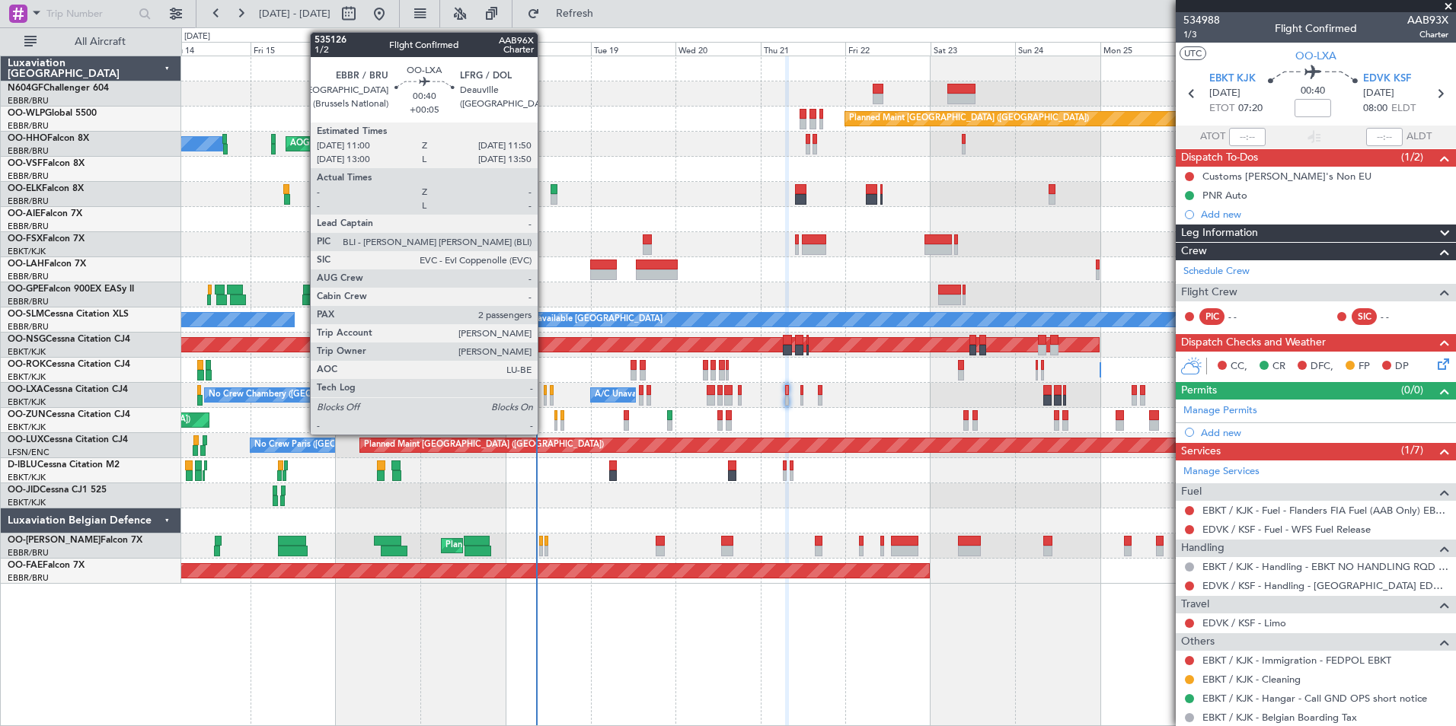
click at [544, 396] on div at bounding box center [545, 400] width 3 height 11
type input "+00:05"
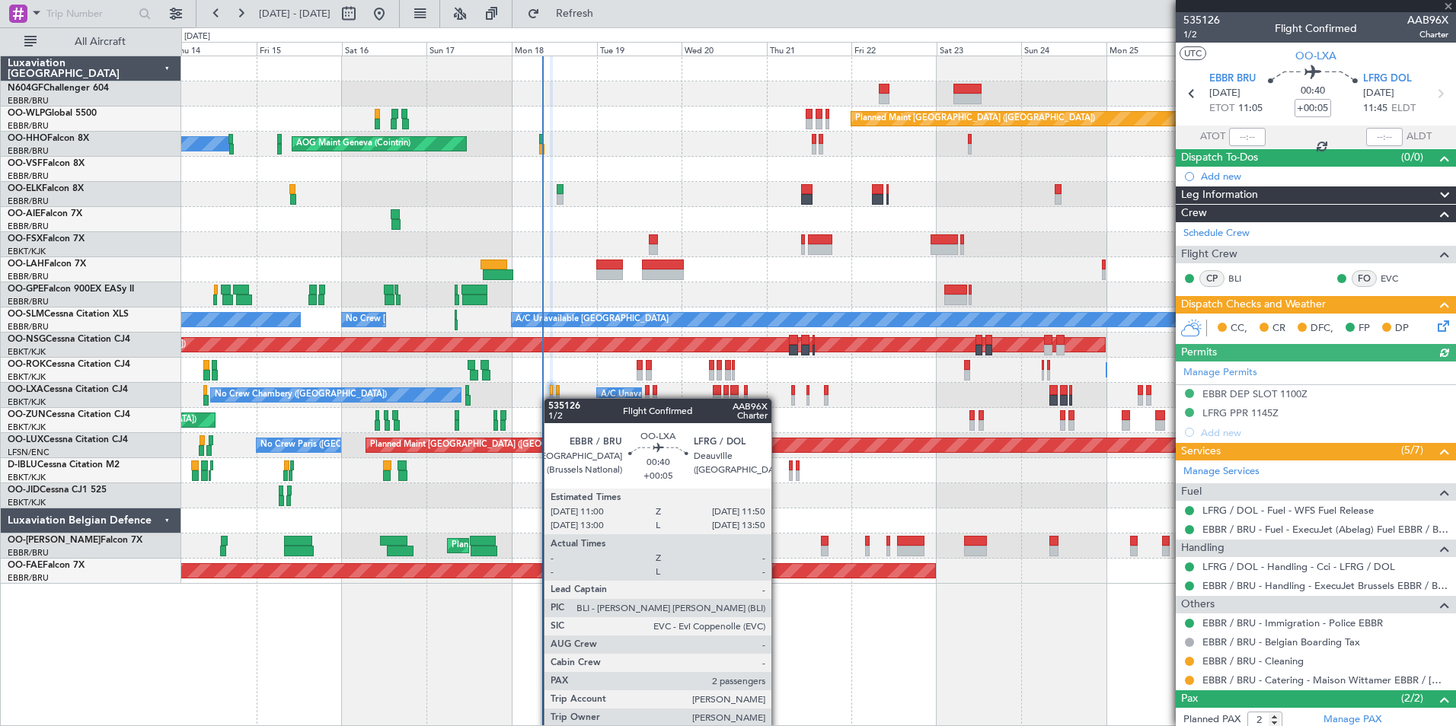
click at [550, 397] on div at bounding box center [551, 400] width 3 height 11
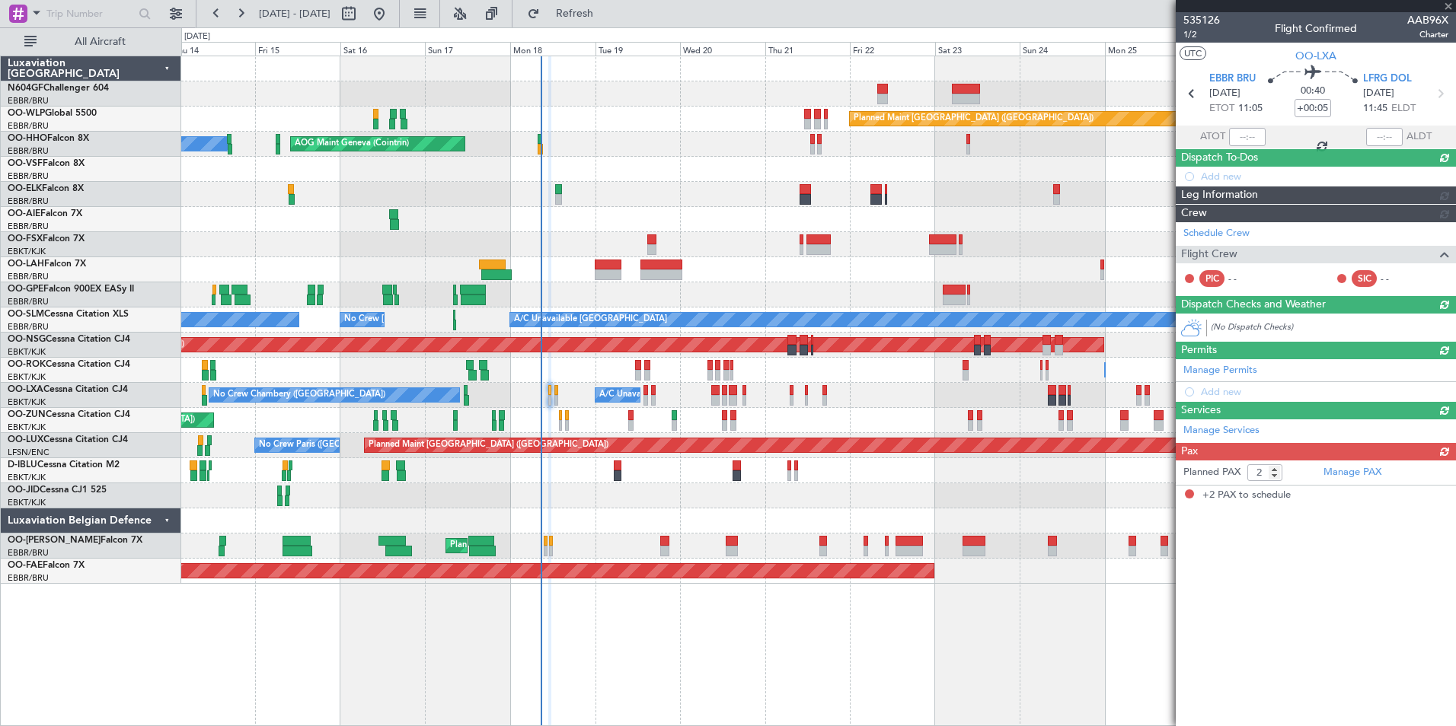
click at [549, 399] on div at bounding box center [549, 400] width 3 height 11
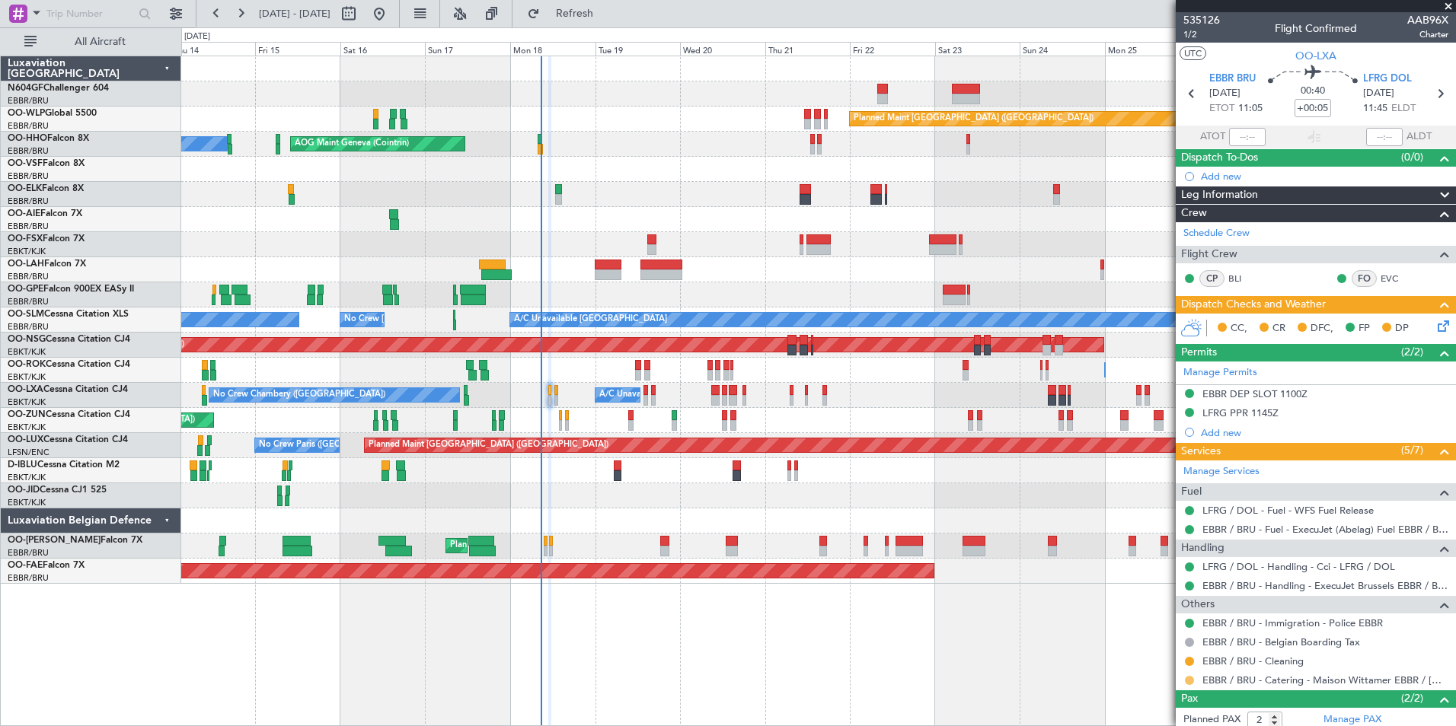
click at [1188, 680] on button at bounding box center [1189, 680] width 9 height 9
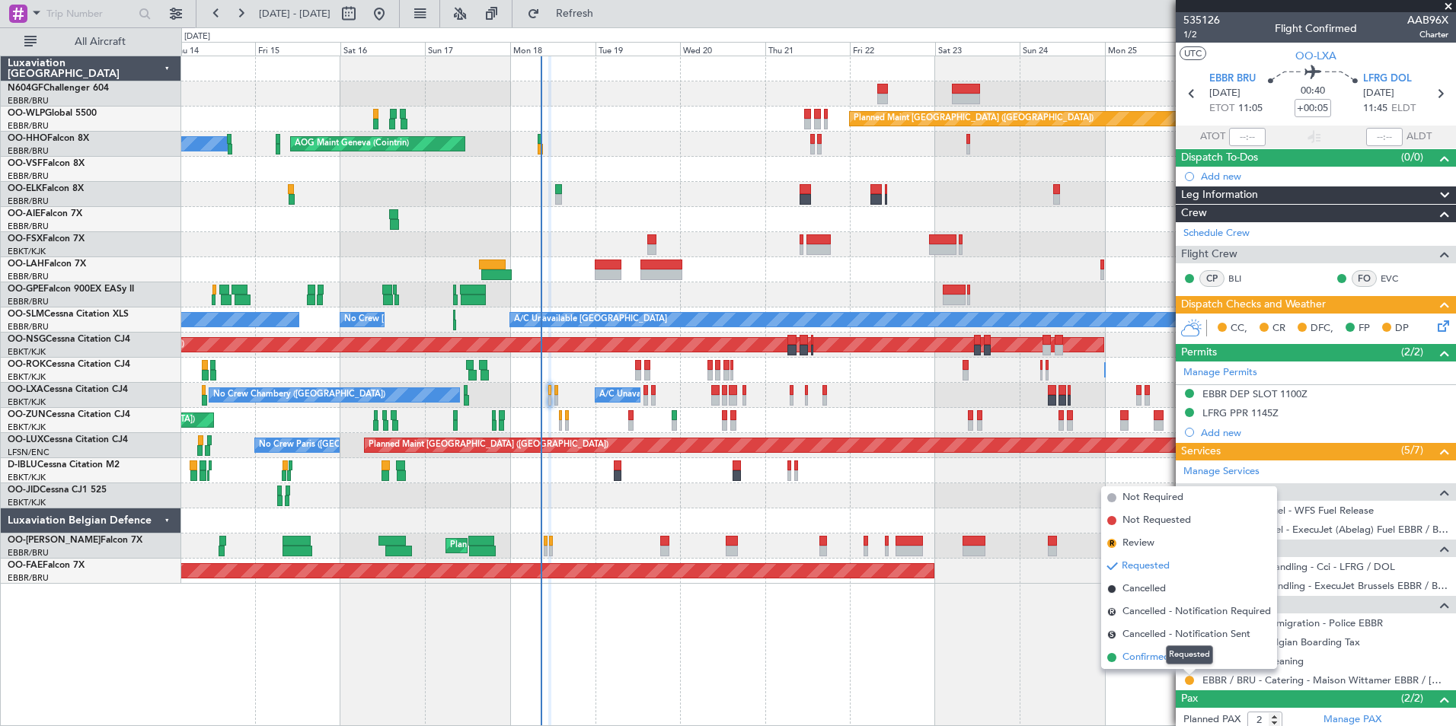
click at [1146, 655] on span "Confirmed" at bounding box center [1145, 657] width 47 height 15
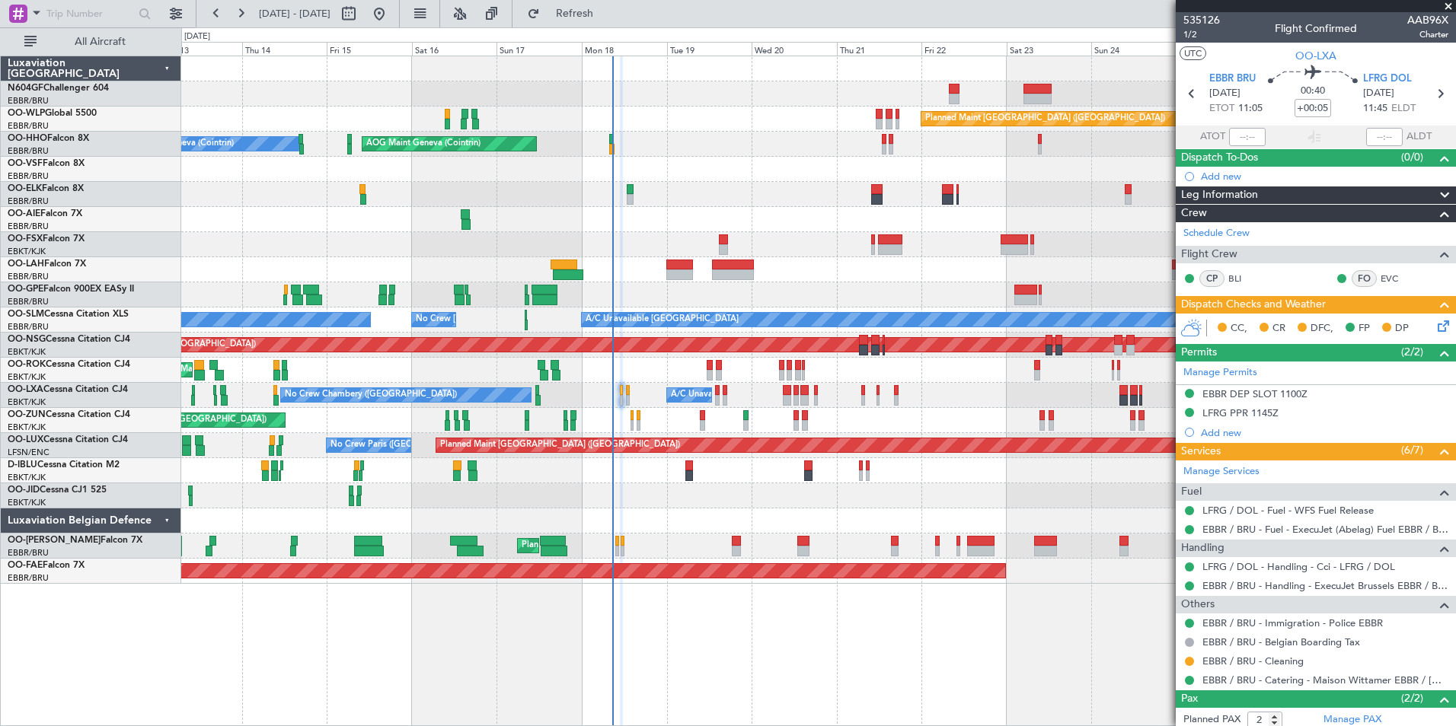
click at [676, 353] on div "Planned Maint Berlin (Brandenburg) AOG Maint Geneva (Cointrin) A/C Unavailable …" at bounding box center [818, 320] width 1274 height 528
click at [604, 21] on button "Refresh" at bounding box center [565, 14] width 91 height 24
click at [1429, 324] on div "CC, CR DFC, FP DP" at bounding box center [1315, 329] width 280 height 30
click at [1434, 324] on icon at bounding box center [1440, 323] width 12 height 12
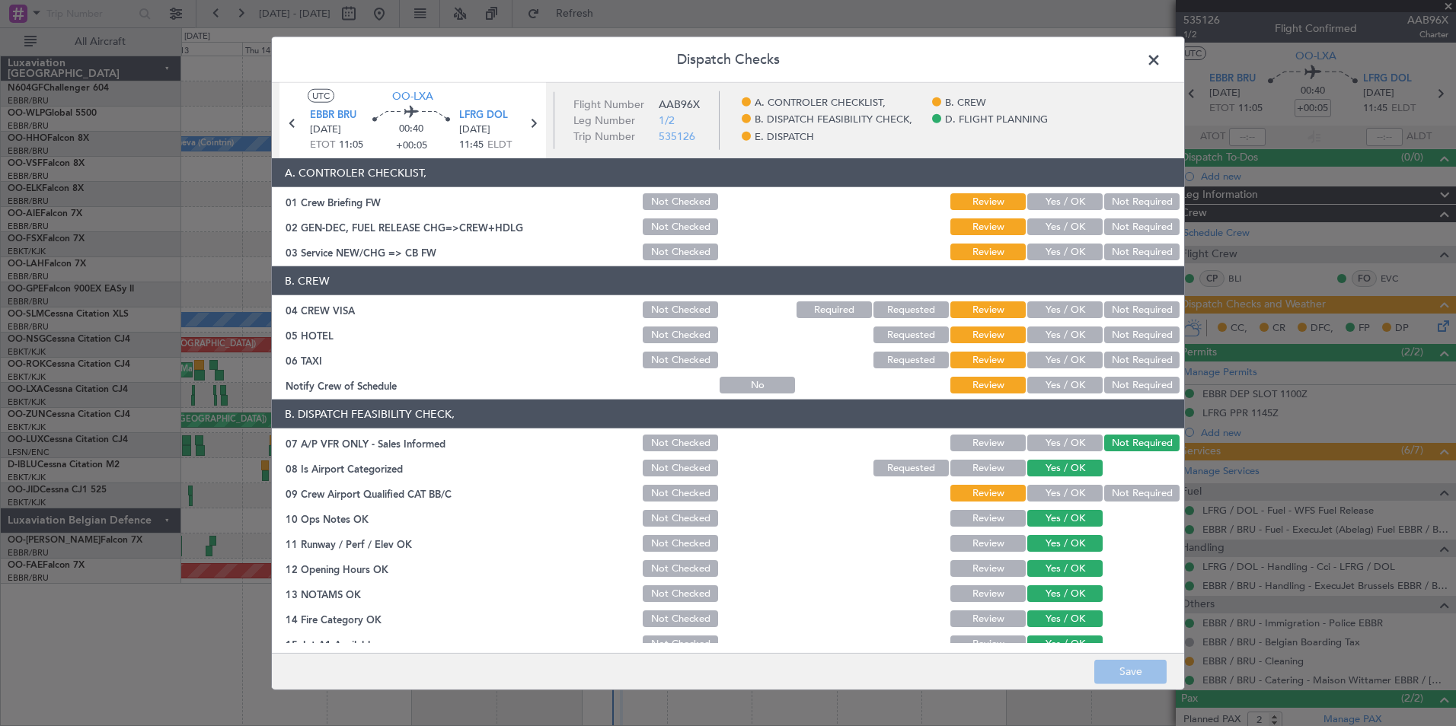
click at [1161, 65] on span at bounding box center [1161, 64] width 0 height 30
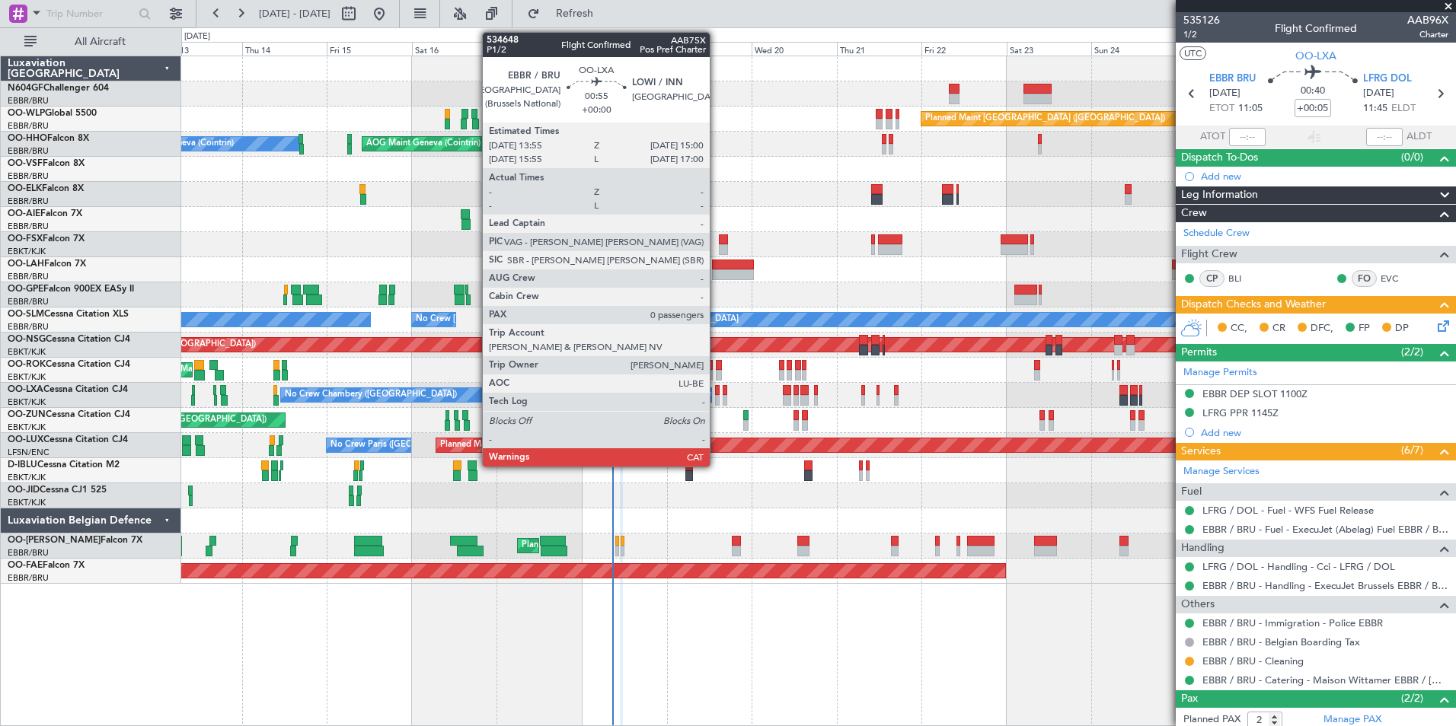
click at [716, 395] on div at bounding box center [717, 400] width 5 height 11
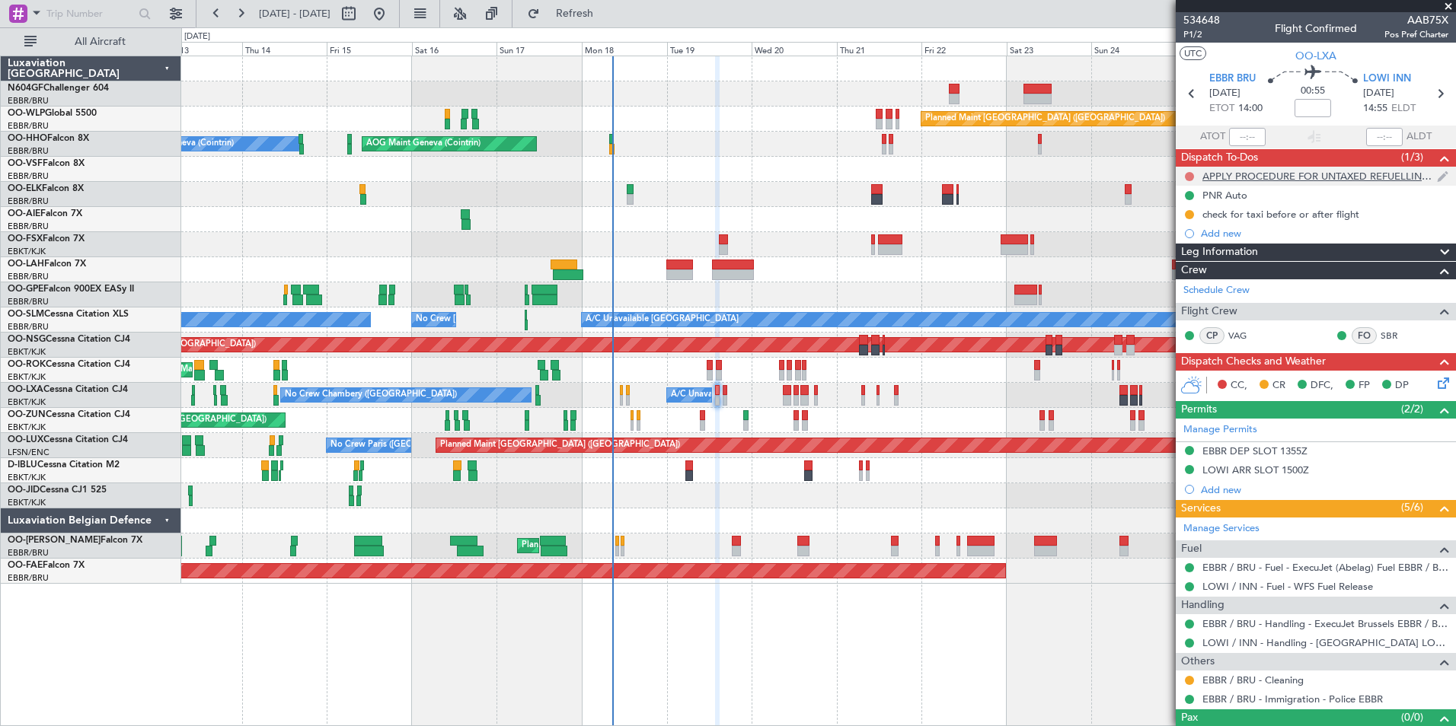
click at [1190, 173] on button at bounding box center [1189, 176] width 9 height 9
click at [1180, 246] on span "Completed" at bounding box center [1196, 243] width 50 height 15
click at [1436, 91] on icon at bounding box center [1440, 94] width 20 height 20
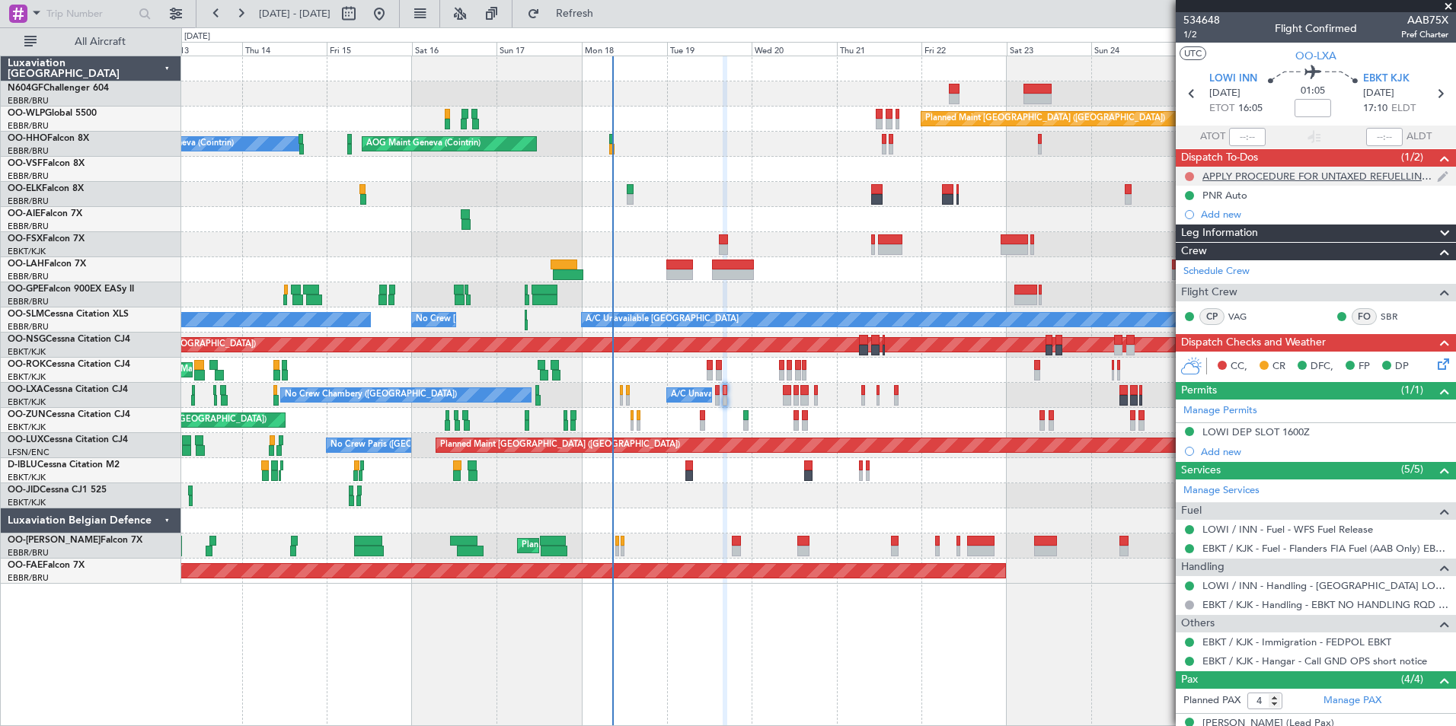
click at [1190, 174] on button at bounding box center [1189, 176] width 9 height 9
click at [1182, 245] on span "Completed" at bounding box center [1196, 243] width 50 height 15
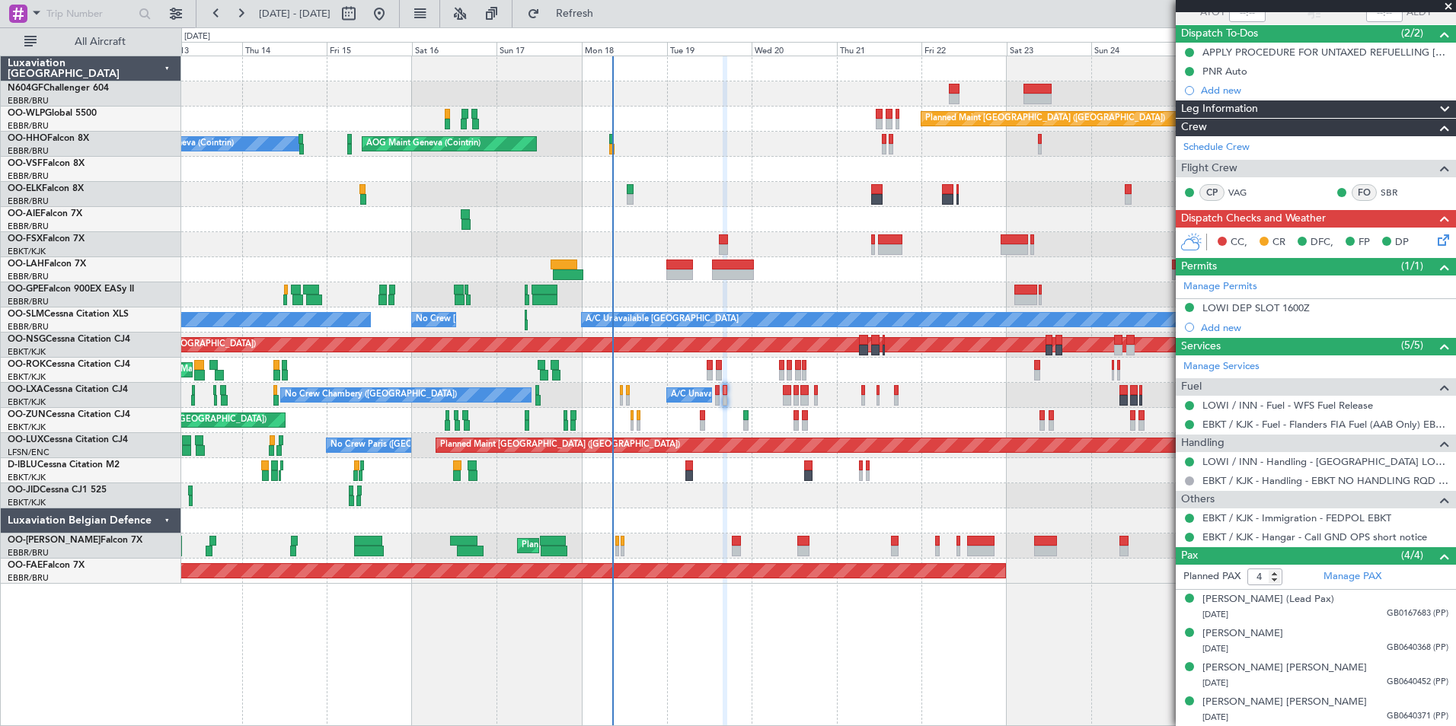
click at [1434, 243] on icon at bounding box center [1440, 237] width 12 height 12
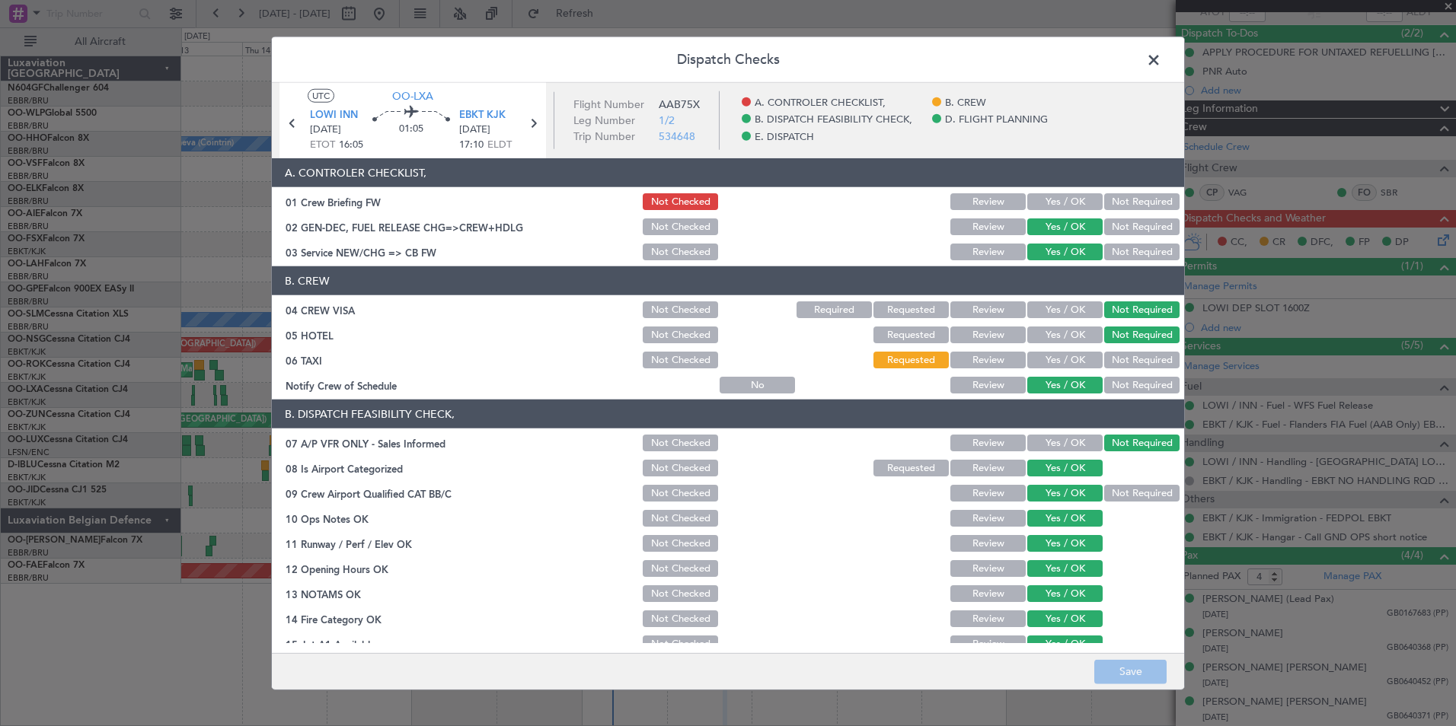
click at [1161, 69] on span at bounding box center [1161, 64] width 0 height 30
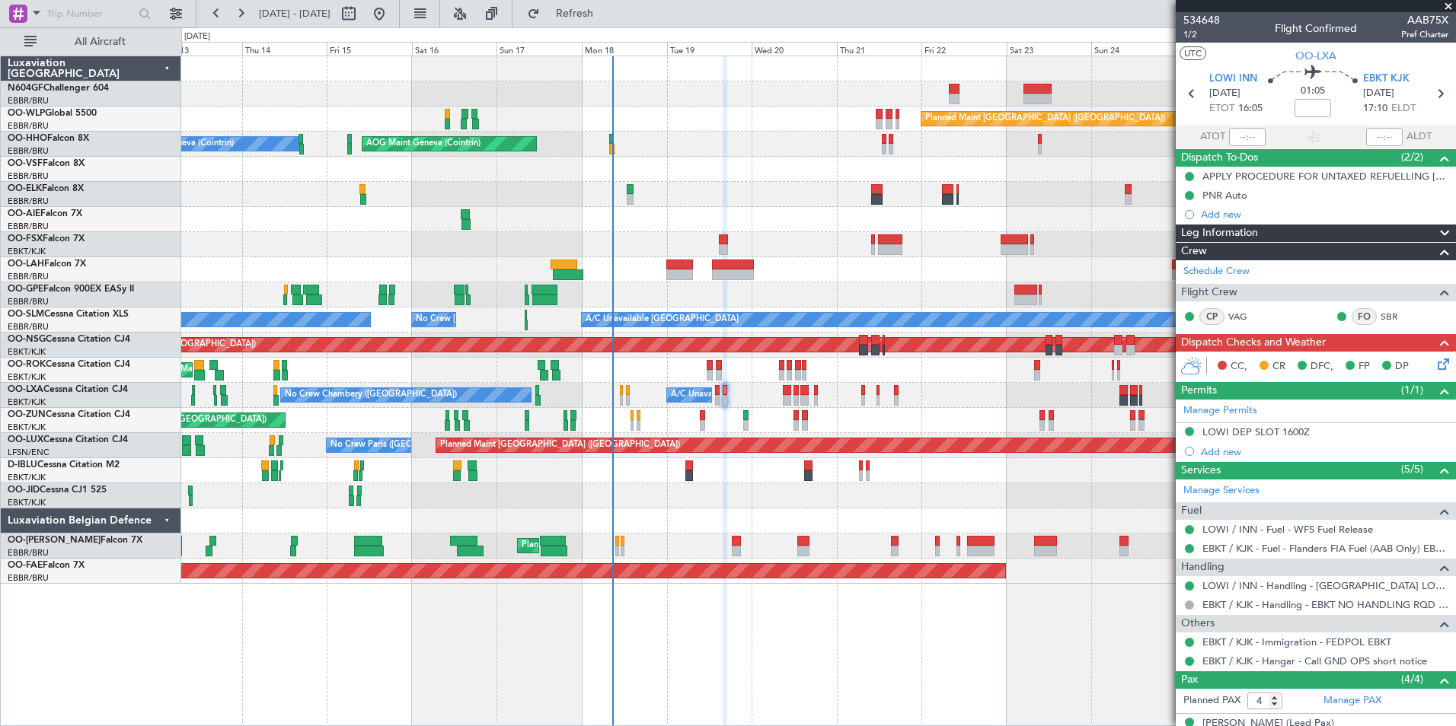
scroll to position [1, 0]
click at [1197, 37] on span "1/2" at bounding box center [1201, 33] width 37 height 13
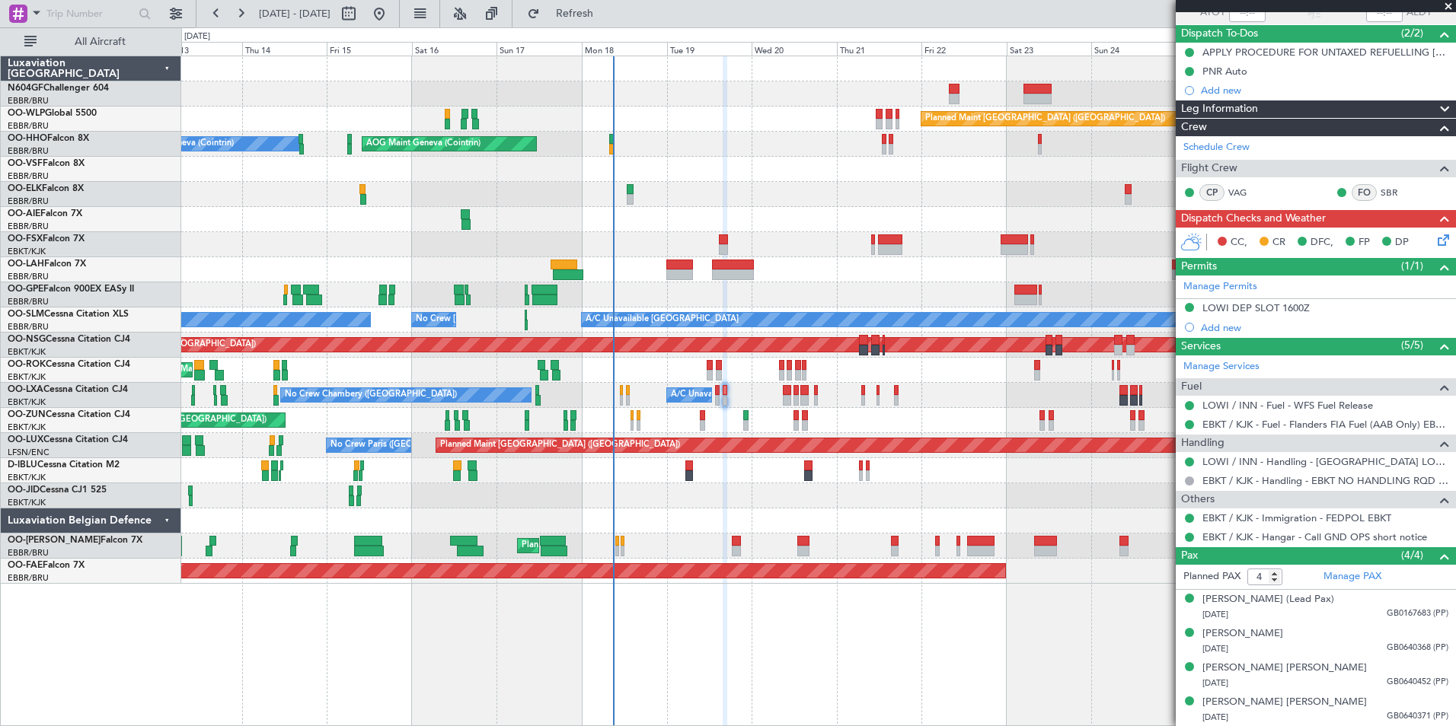
click at [1437, 243] on icon at bounding box center [1440, 237] width 12 height 12
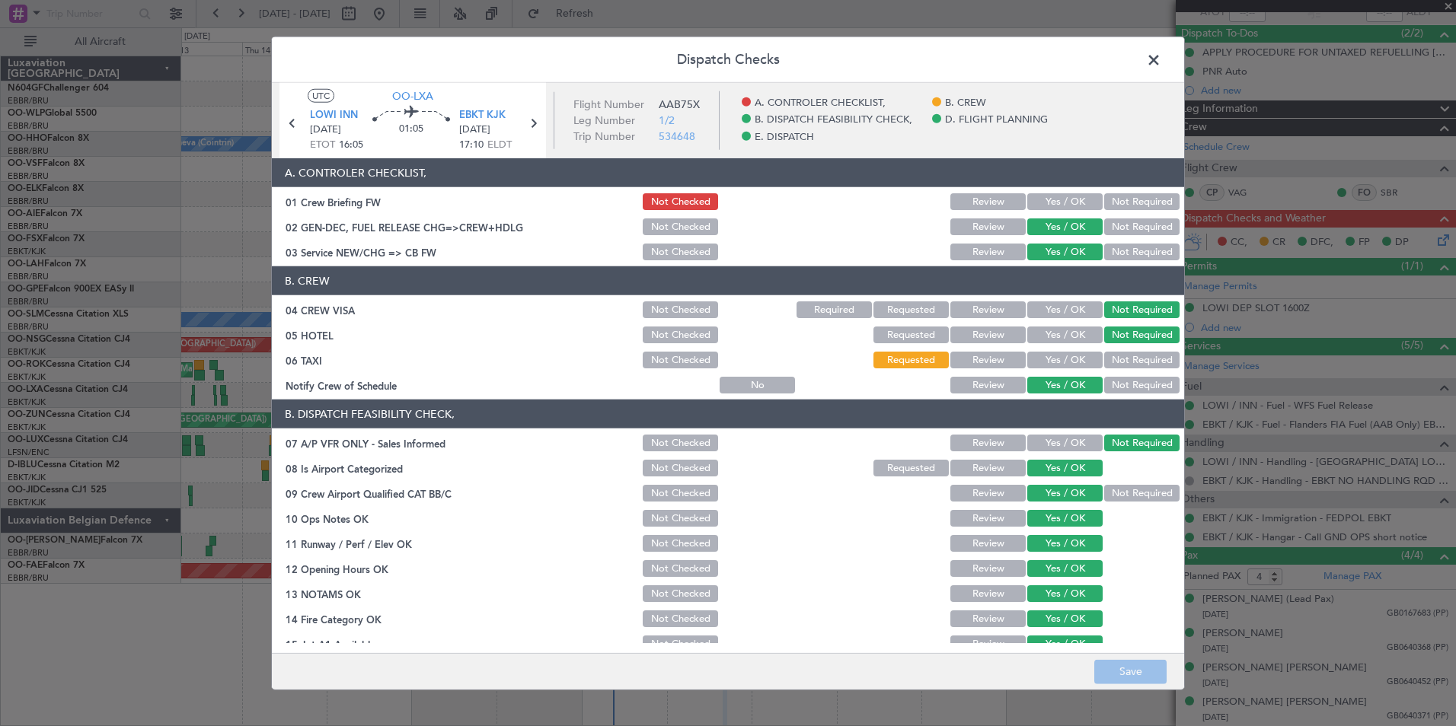
click at [1161, 67] on span at bounding box center [1161, 64] width 0 height 30
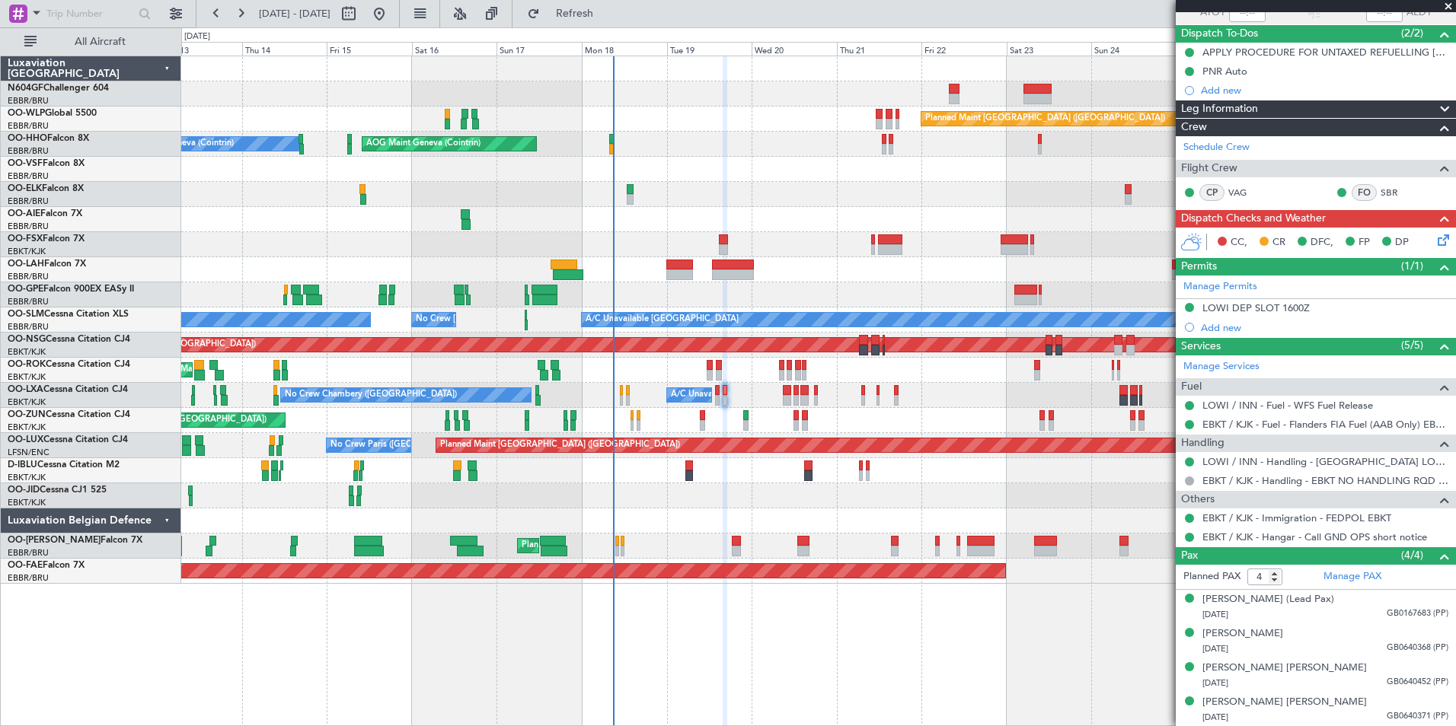
scroll to position [0, 0]
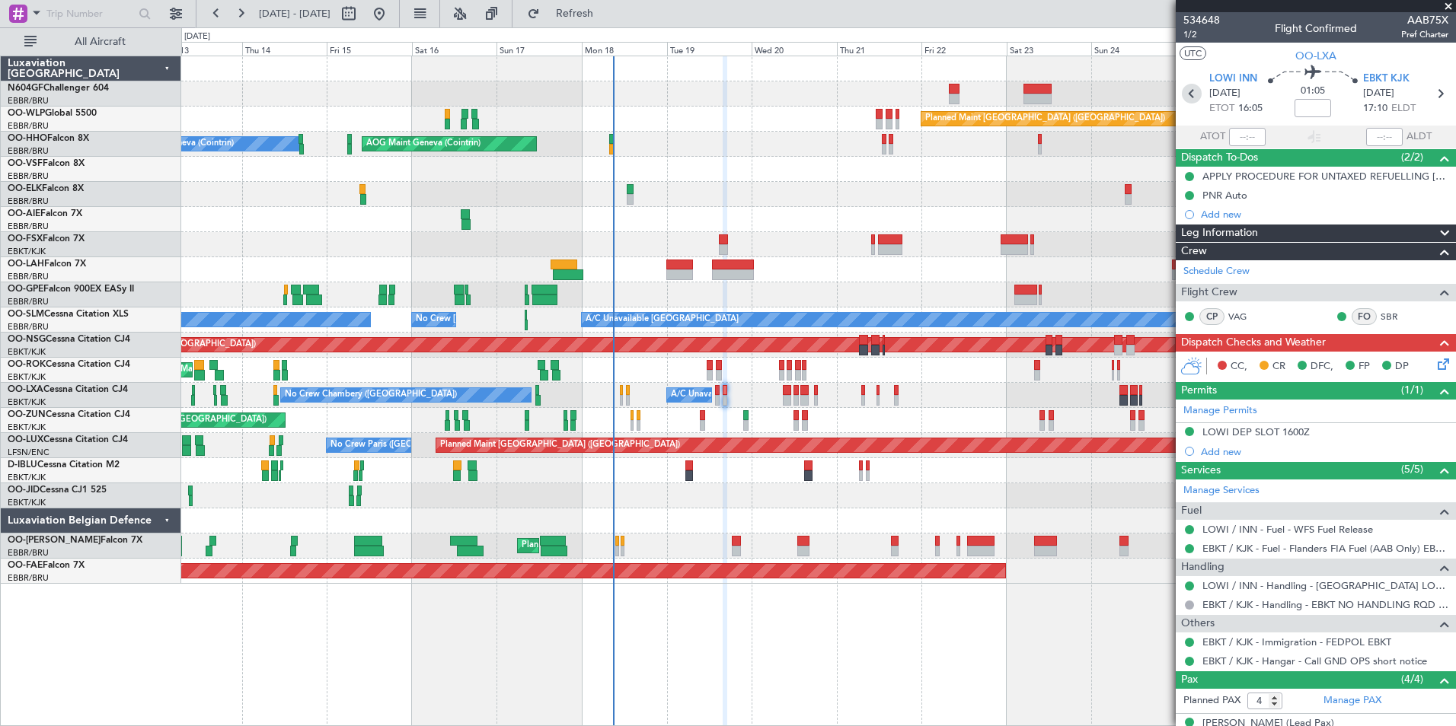
click at [1189, 90] on icon at bounding box center [1192, 94] width 20 height 20
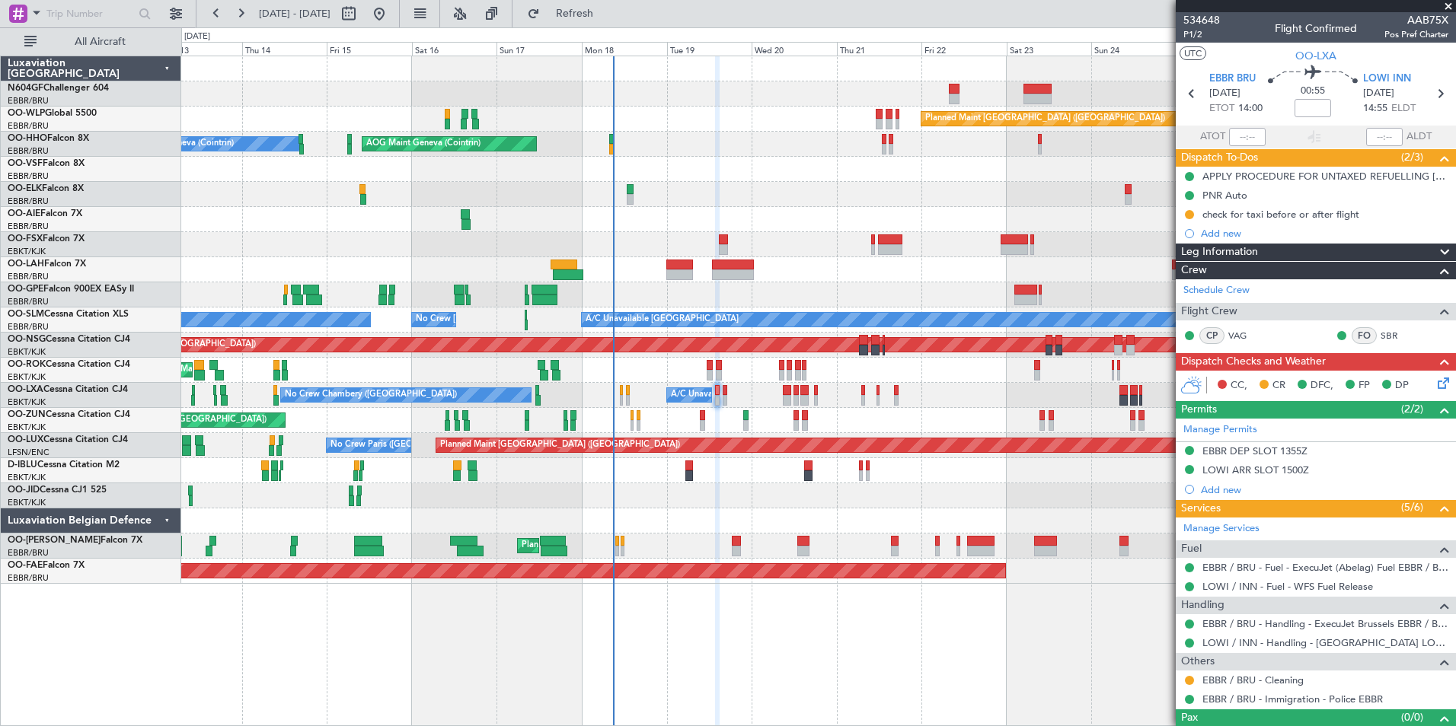
scroll to position [25, 0]
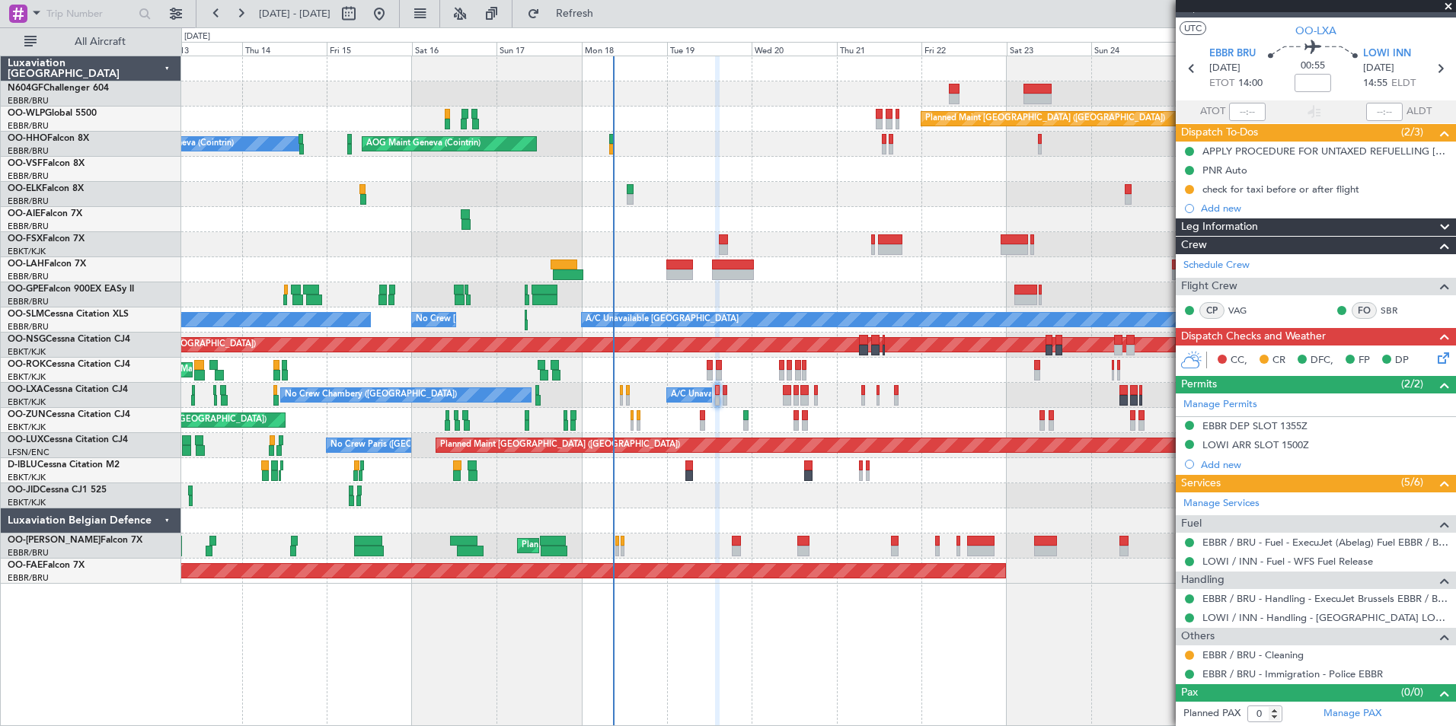
click at [1434, 362] on icon at bounding box center [1440, 355] width 12 height 12
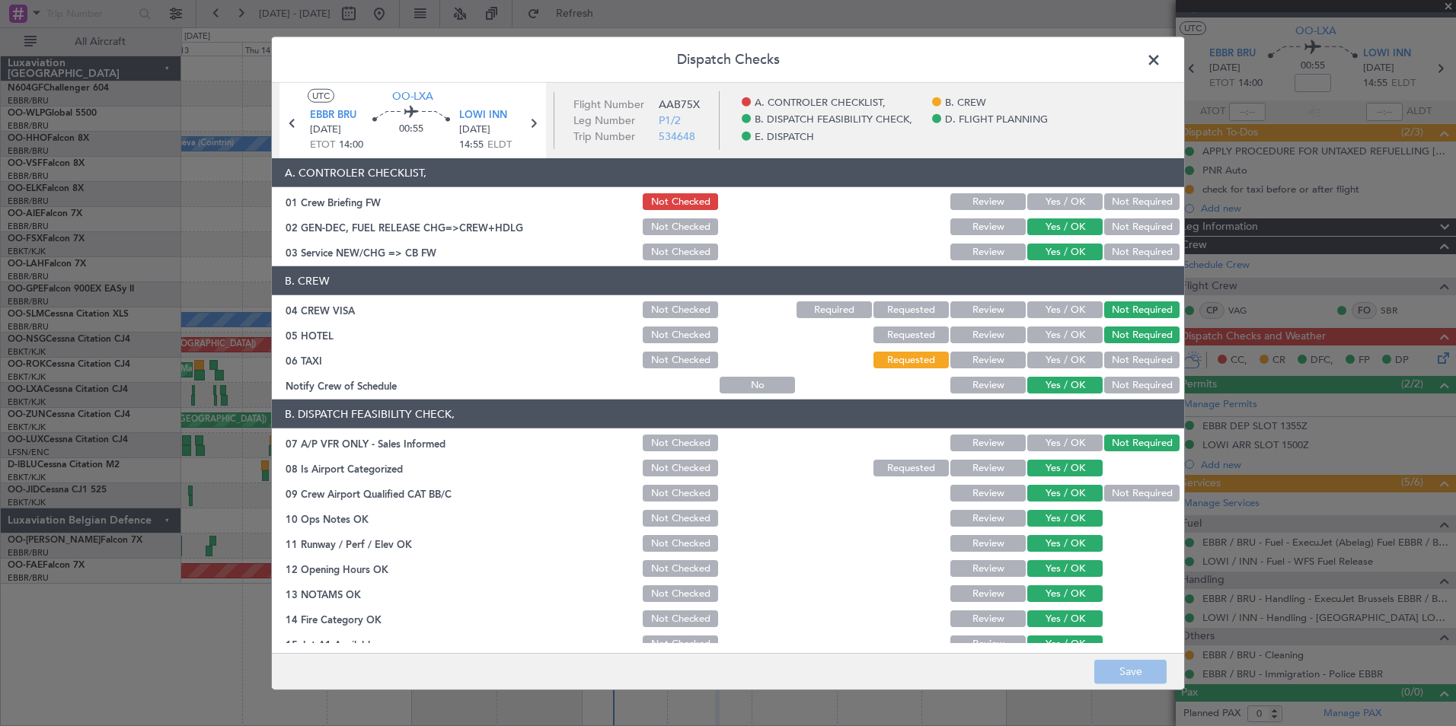
click at [1075, 206] on button "Yes / OK" at bounding box center [1064, 201] width 75 height 17
click at [1140, 656] on footer "Save" at bounding box center [728, 670] width 912 height 37
click at [1141, 662] on button "Save" at bounding box center [1130, 671] width 72 height 24
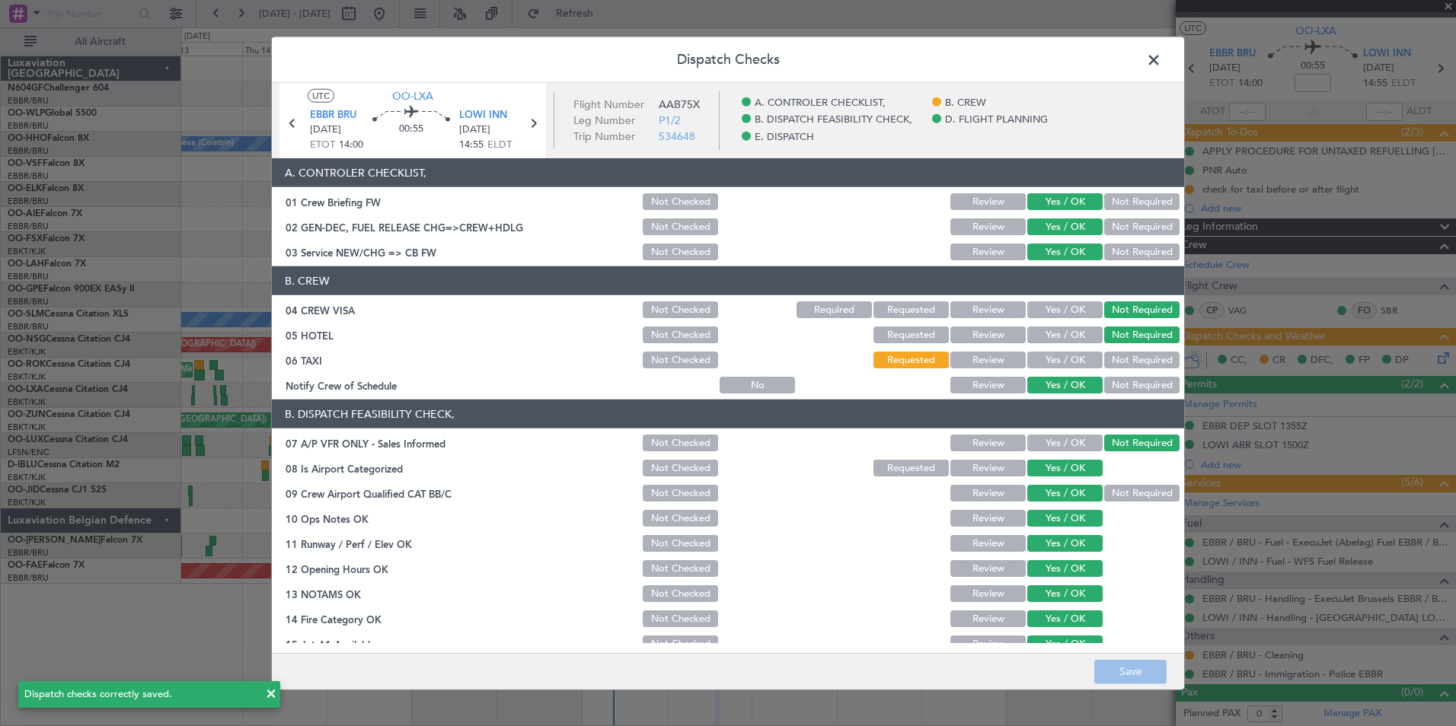
click at [1161, 62] on span at bounding box center [1161, 64] width 0 height 30
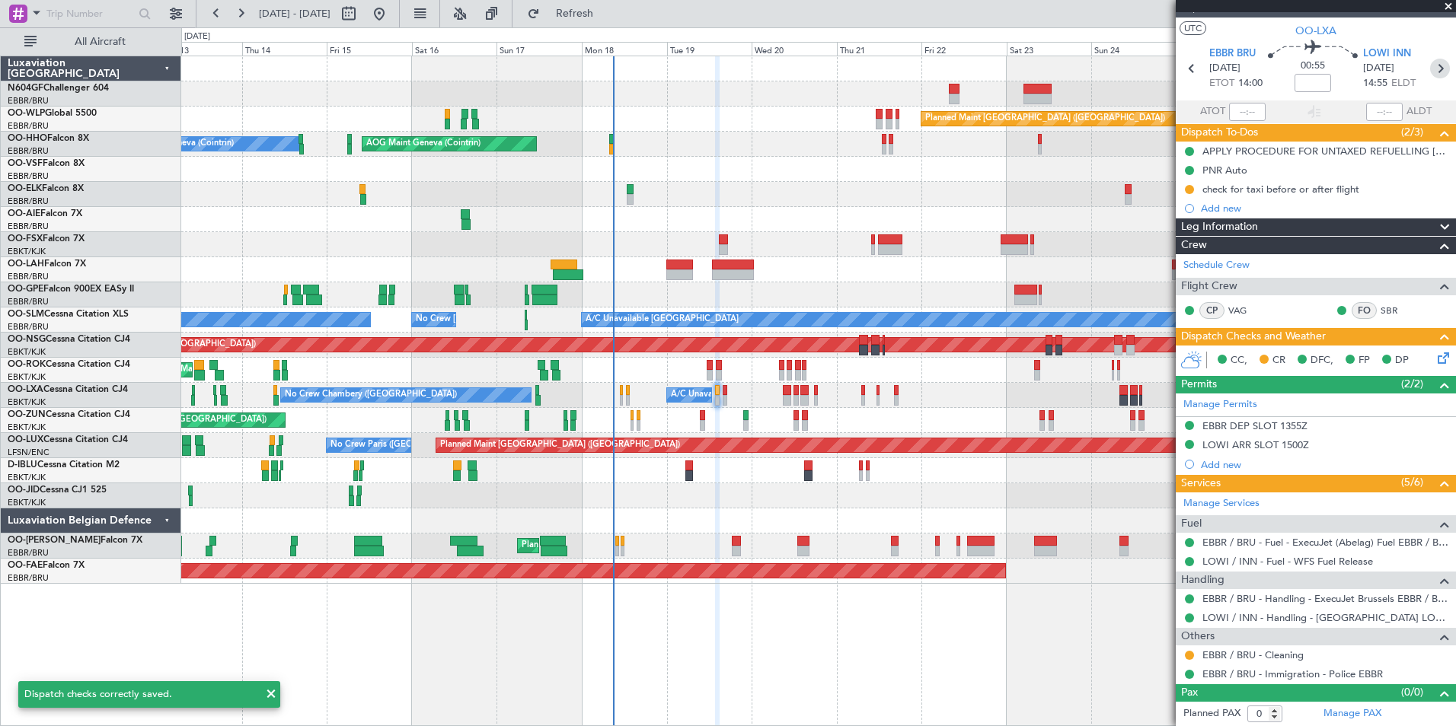
click at [1430, 62] on icon at bounding box center [1440, 69] width 20 height 20
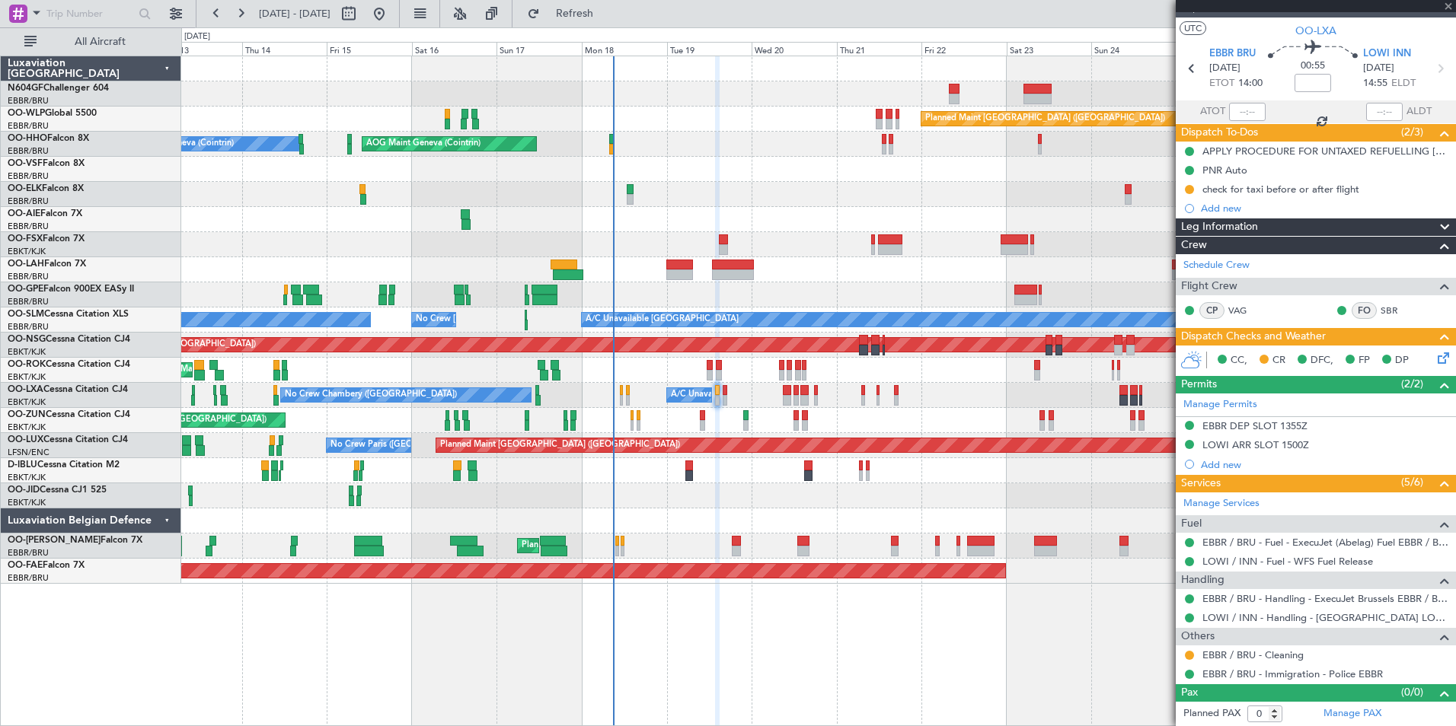
type input "4"
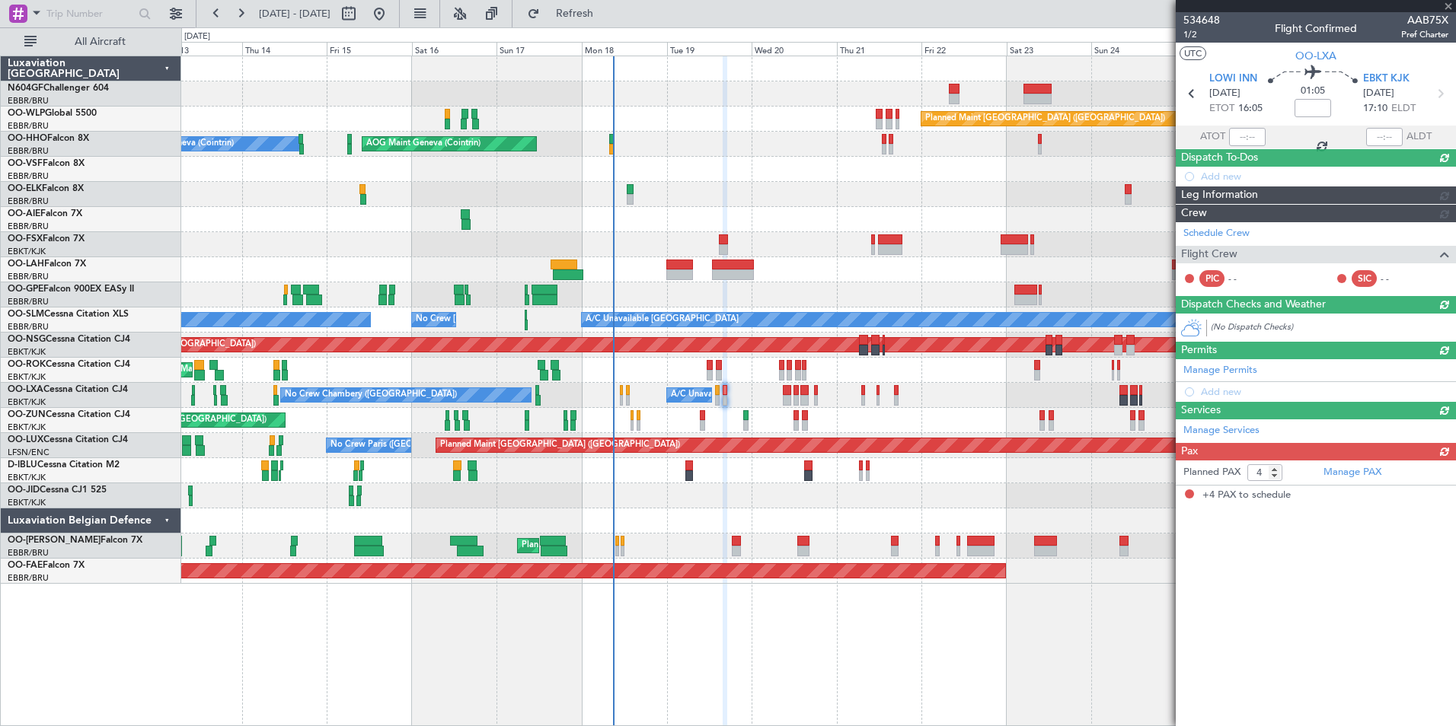
scroll to position [0, 0]
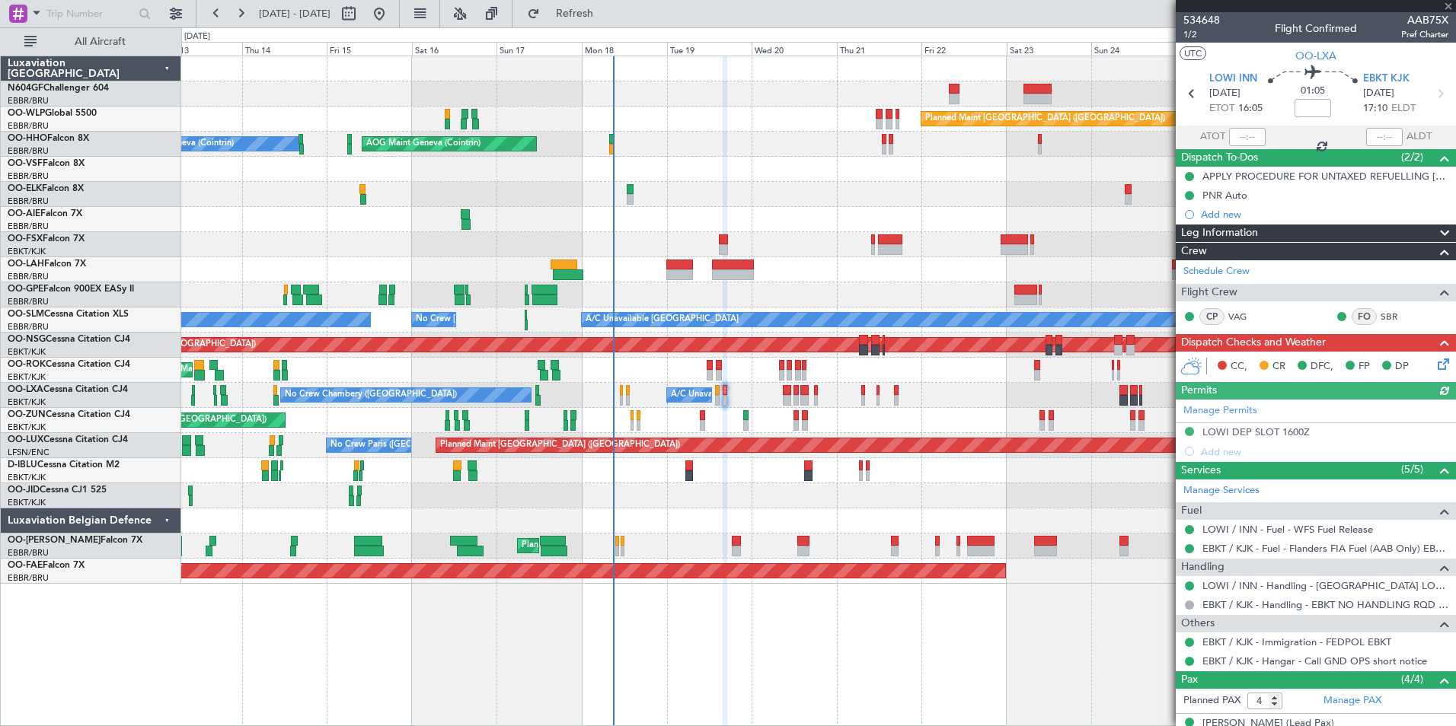
click at [1434, 368] on icon at bounding box center [1440, 362] width 12 height 12
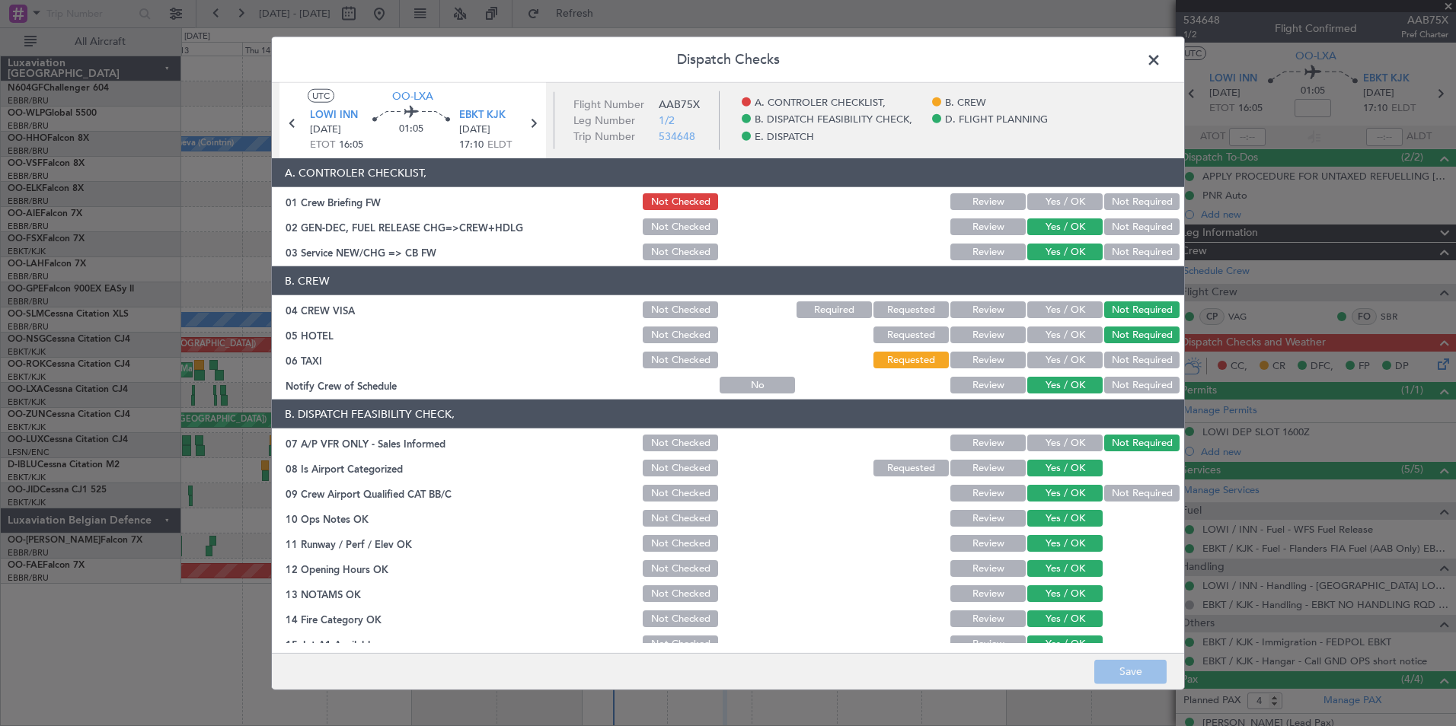
click at [1072, 206] on button "Yes / OK" at bounding box center [1064, 201] width 75 height 17
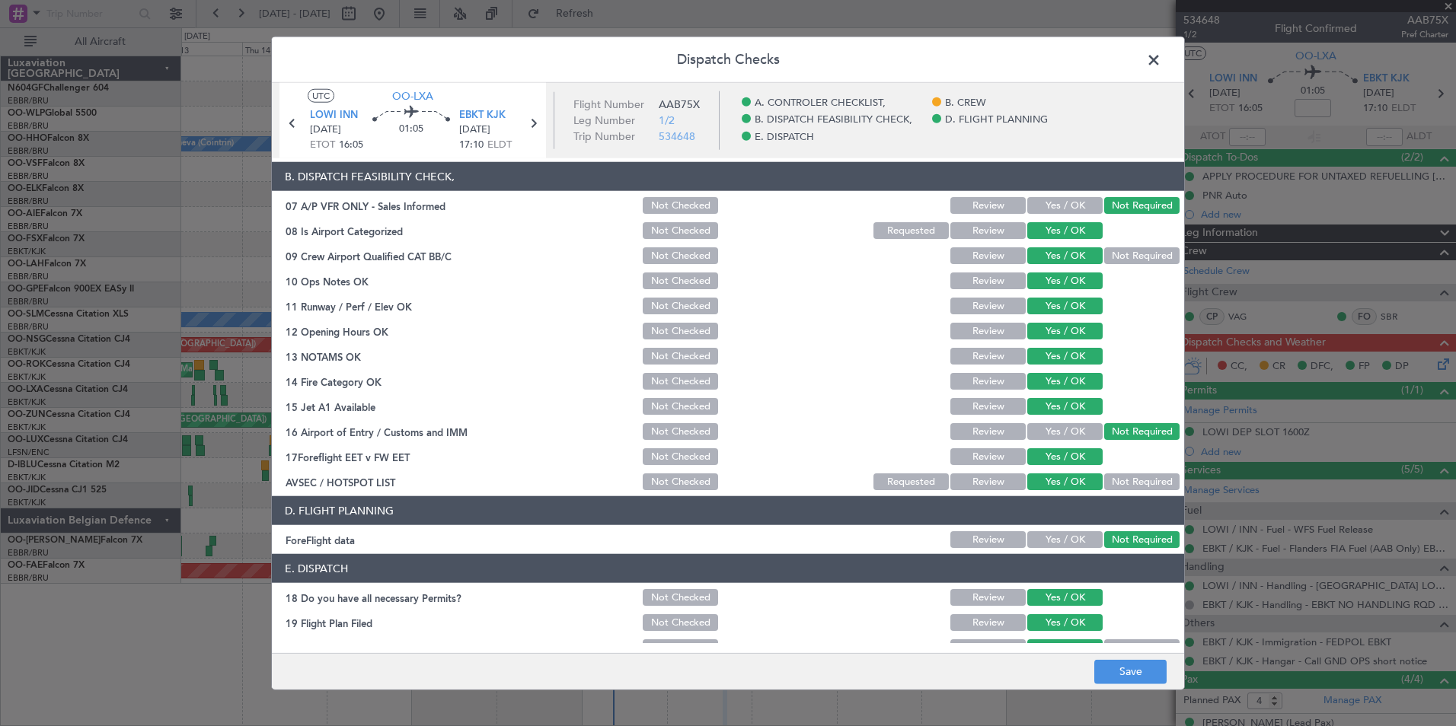
scroll to position [238, 0]
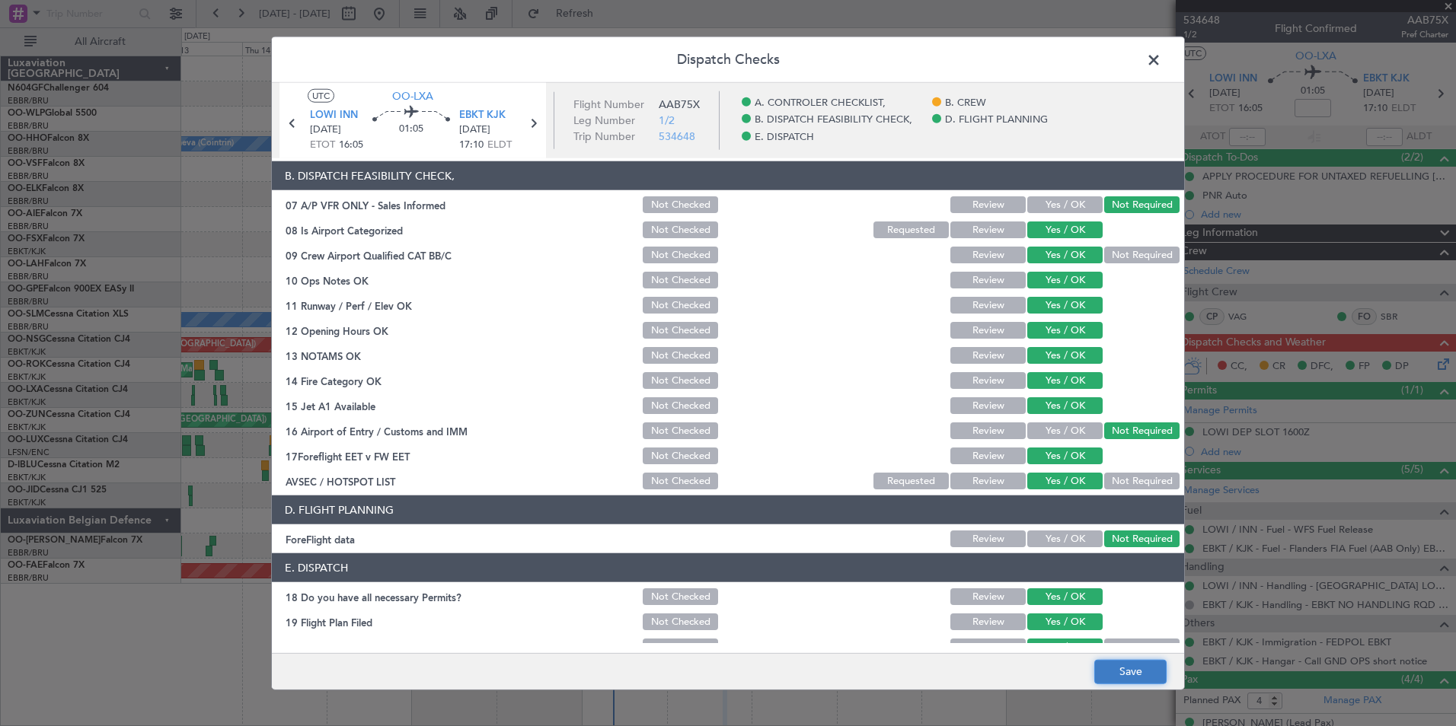
click at [1126, 670] on button "Save" at bounding box center [1130, 671] width 72 height 24
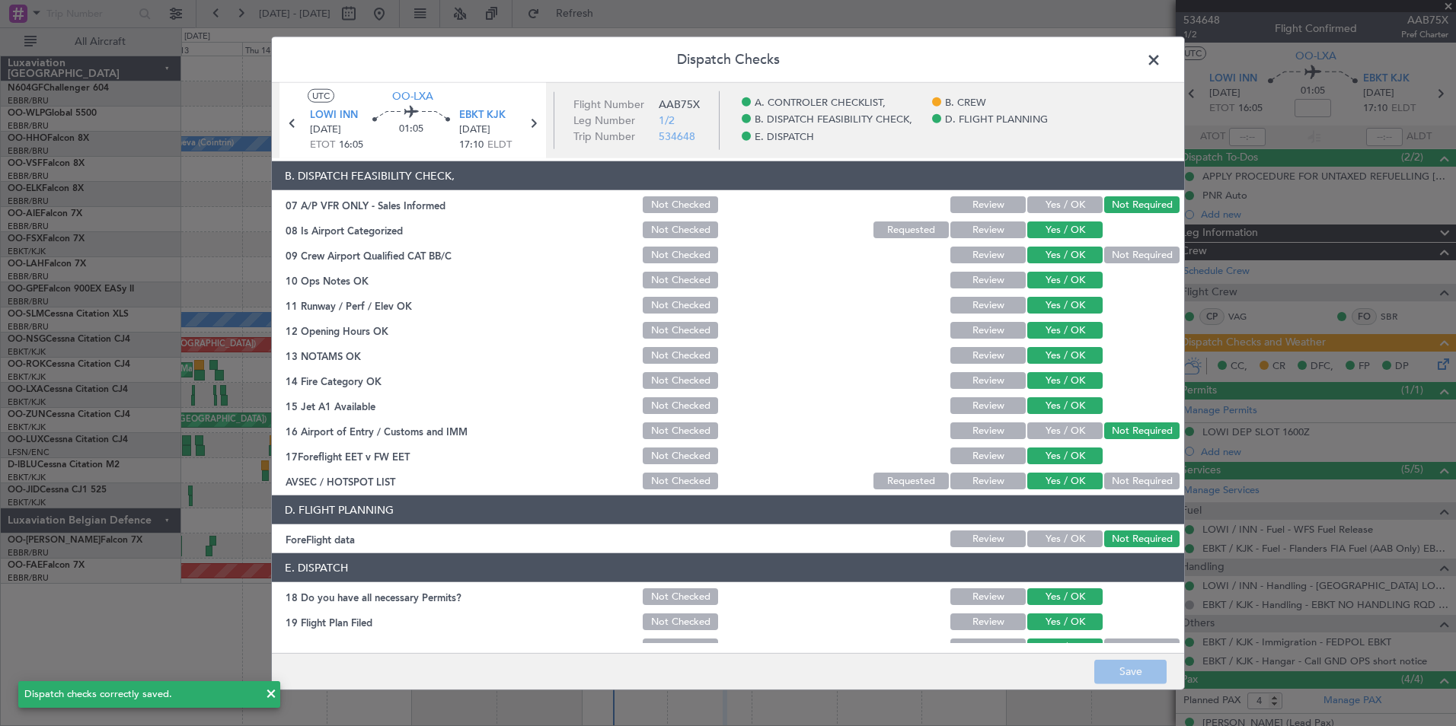
click at [1161, 53] on span at bounding box center [1161, 64] width 0 height 30
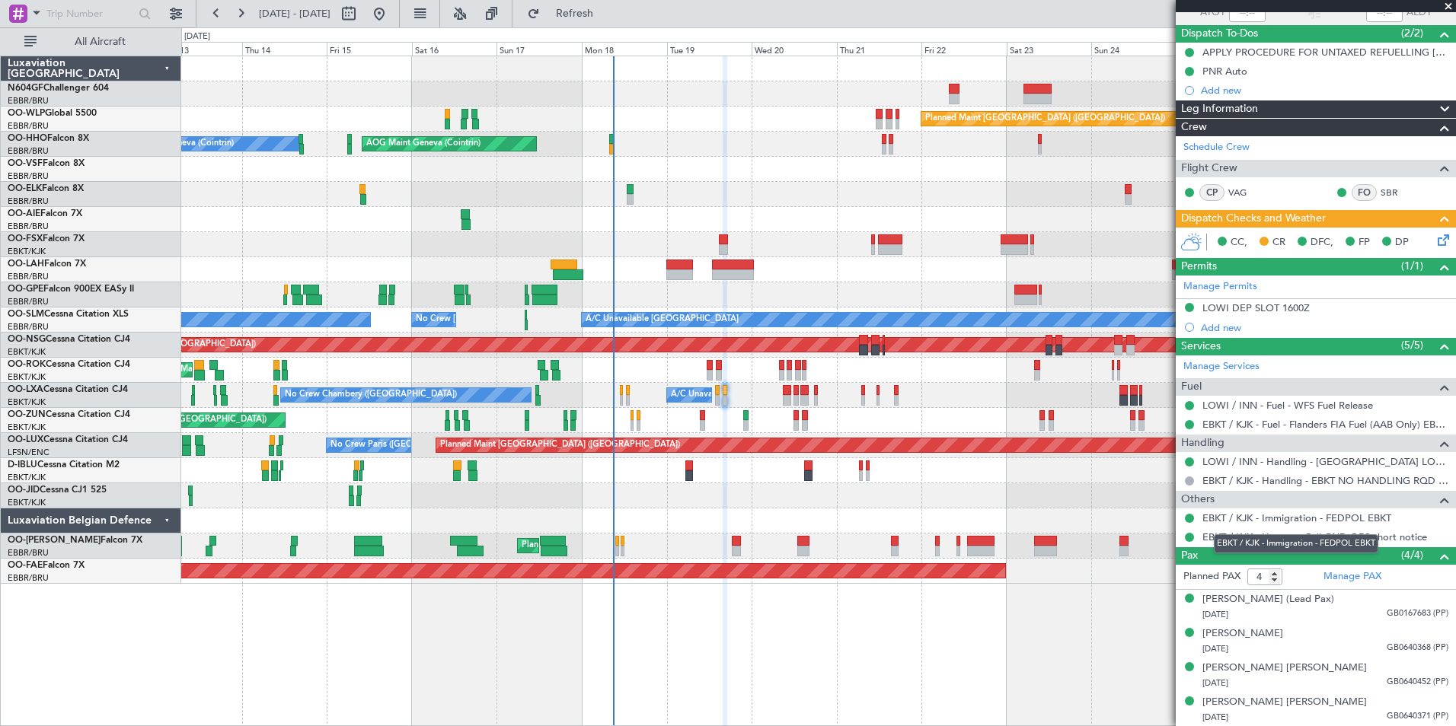
scroll to position [0, 0]
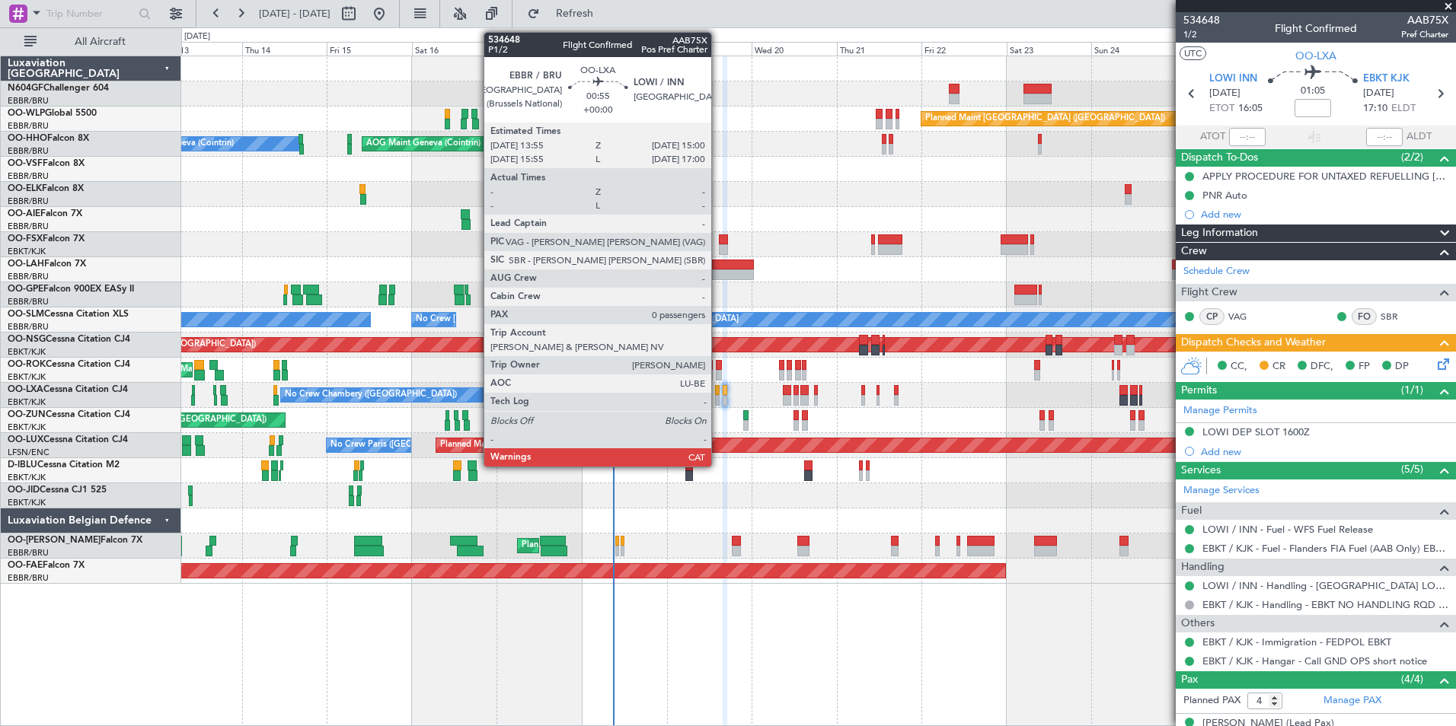
click at [718, 397] on div at bounding box center [717, 400] width 5 height 11
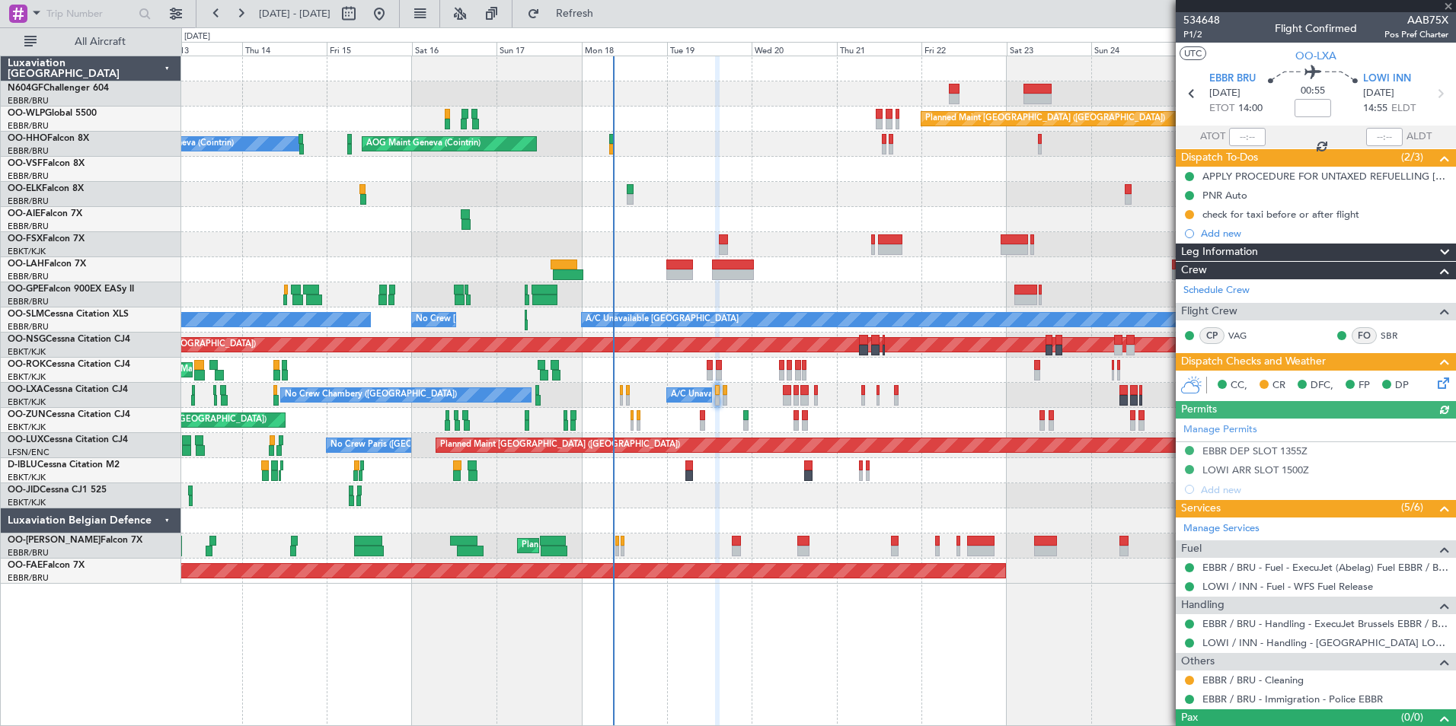
click at [1037, 631] on div "Planned Maint [GEOGRAPHIC_DATA] ([GEOGRAPHIC_DATA]) AOG Maint Geneva ([GEOGRAPH…" at bounding box center [818, 391] width 1274 height 671
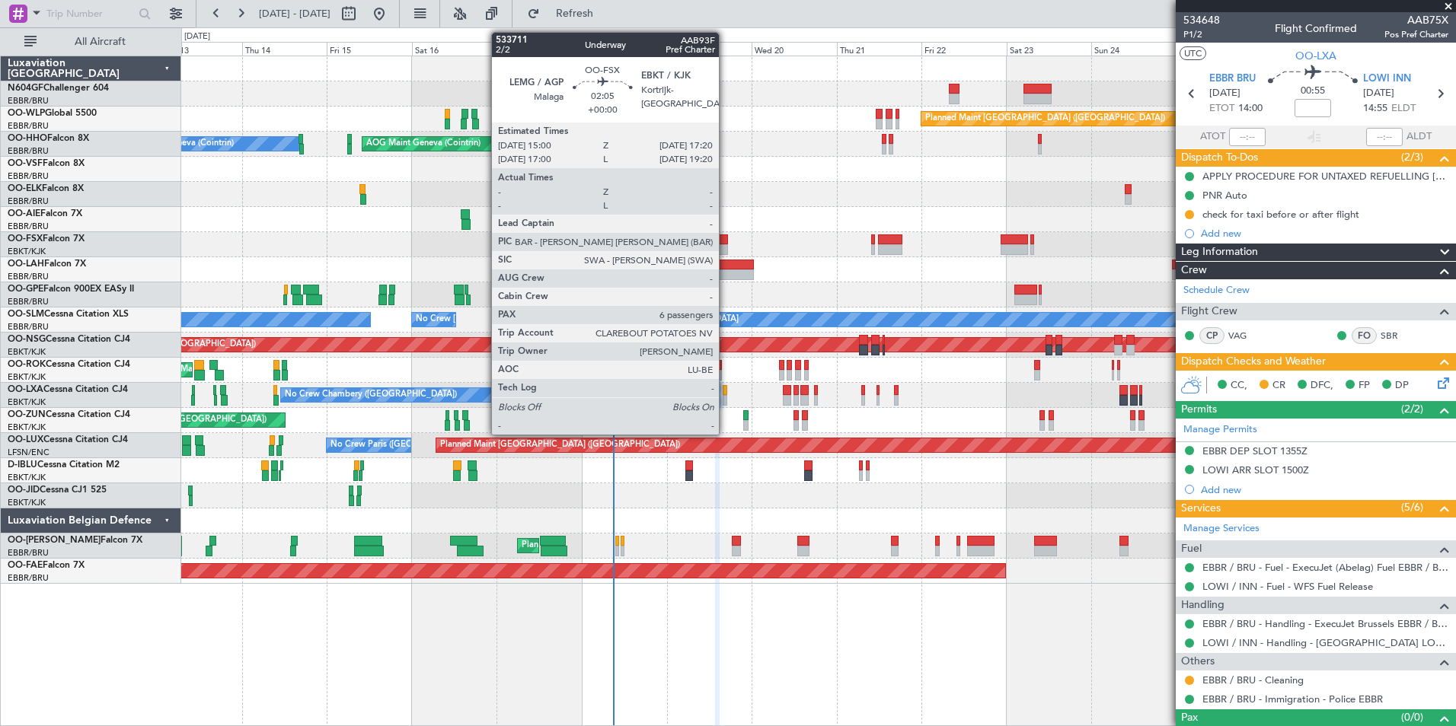
click at [725, 237] on div at bounding box center [723, 239] width 8 height 11
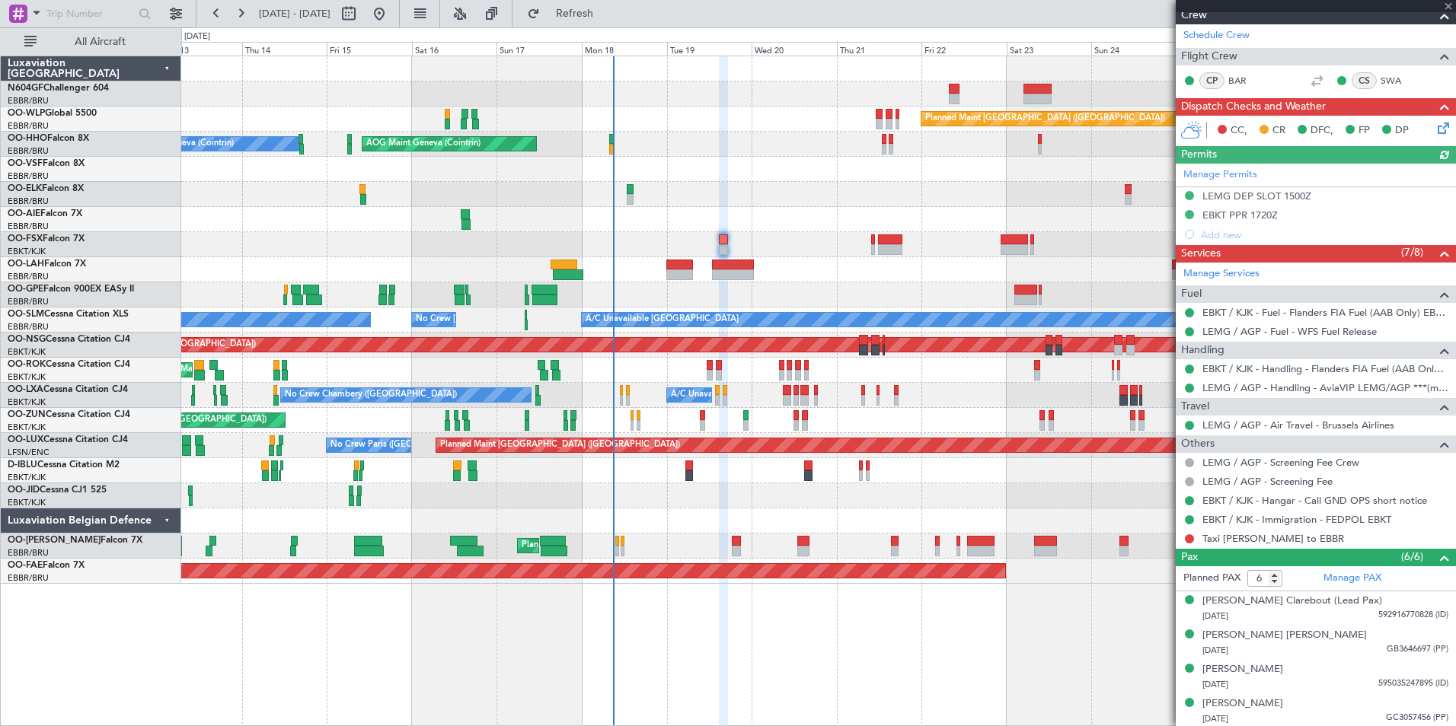
scroll to position [285, 0]
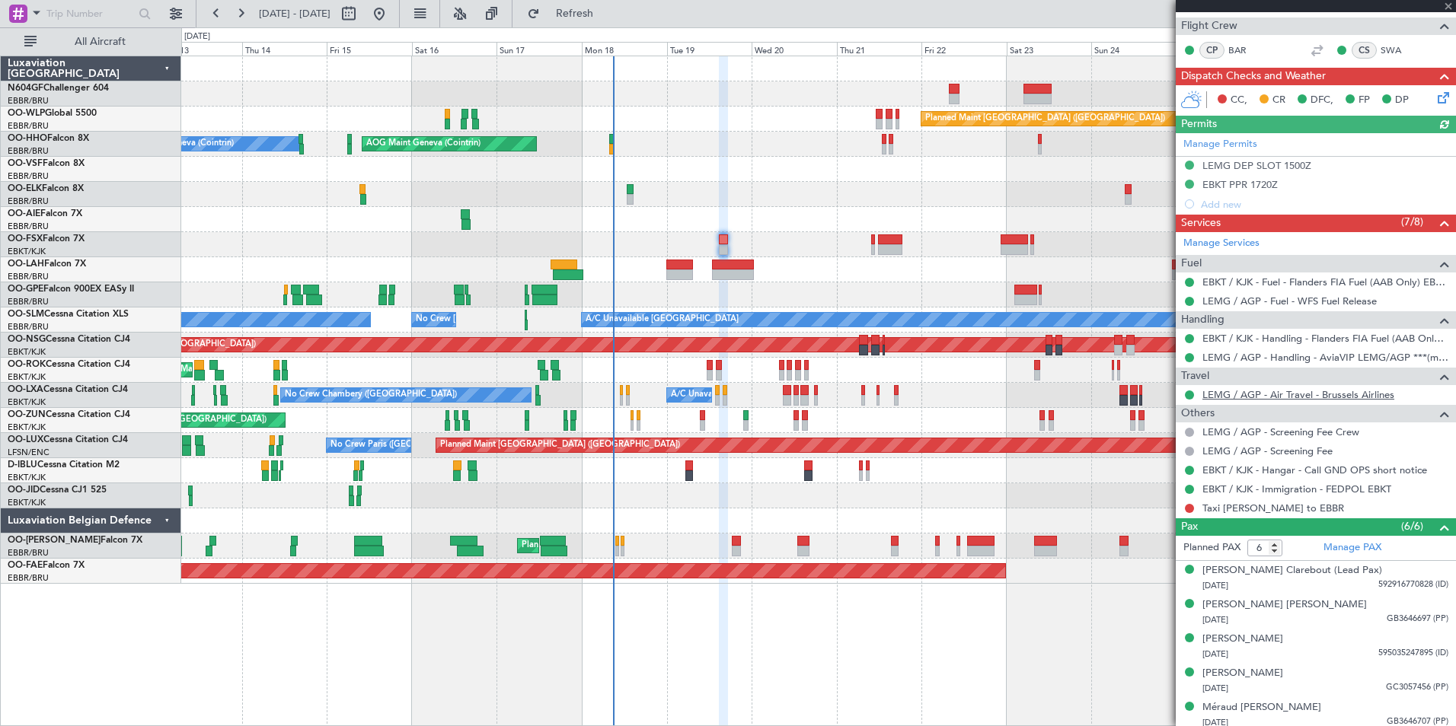
click at [1280, 391] on link "LEMG / AGP - Air Travel - Brussels Airlines" at bounding box center [1298, 394] width 192 height 13
click at [605, 24] on button "Refresh" at bounding box center [565, 14] width 91 height 24
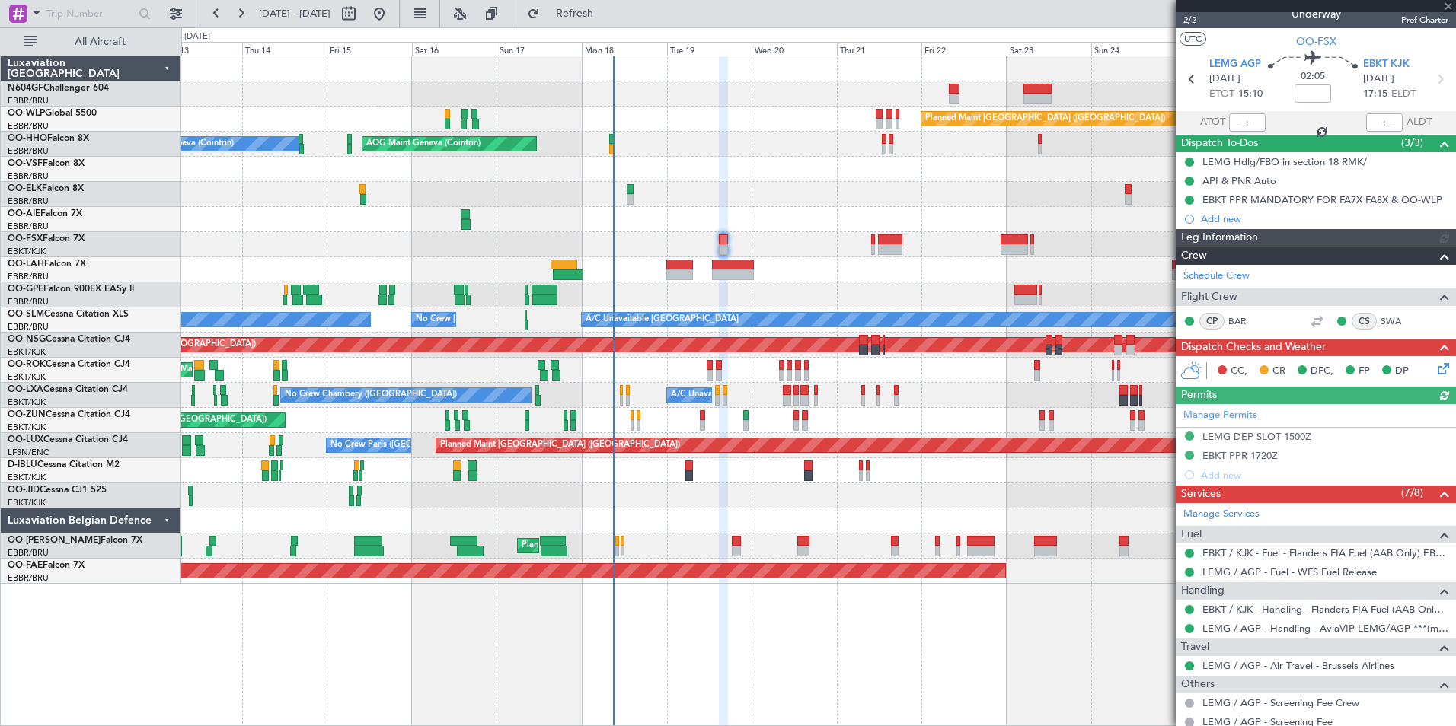
scroll to position [0, 0]
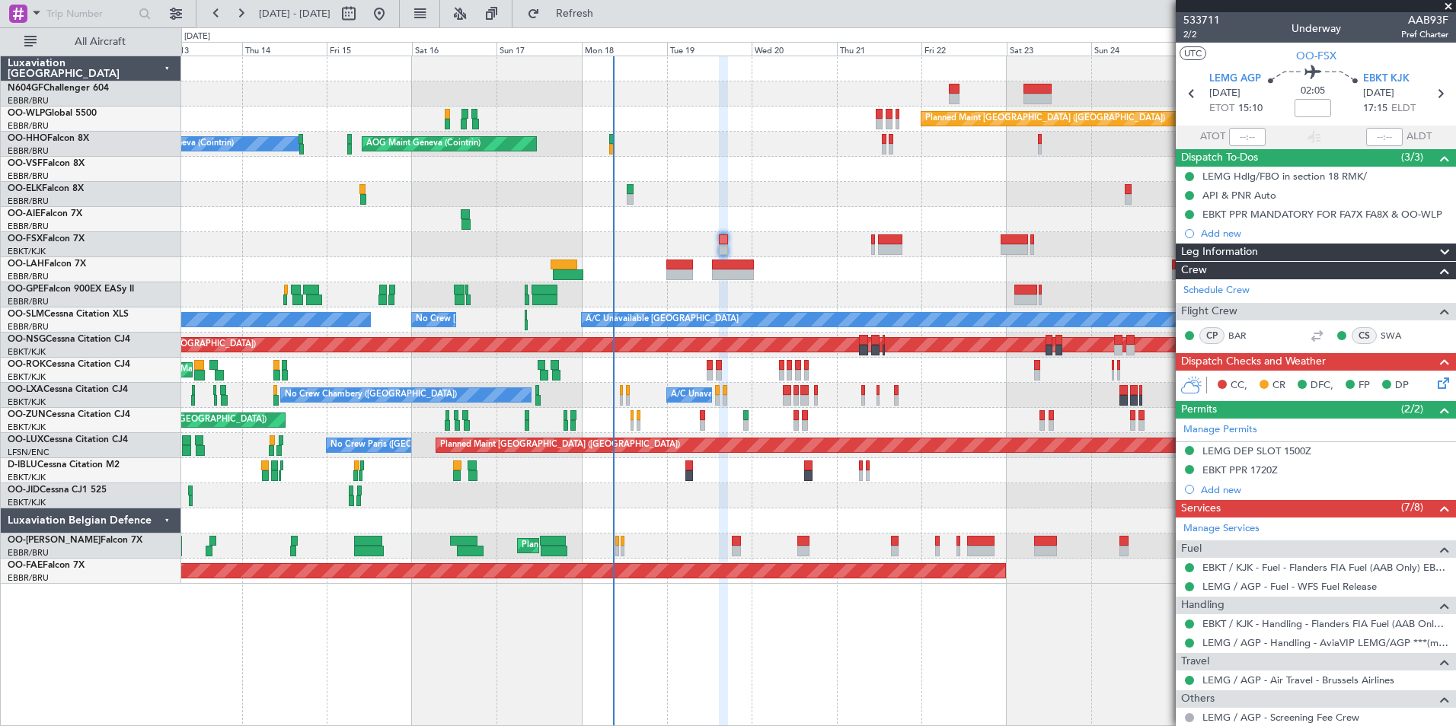
click at [731, 244] on div at bounding box center [818, 244] width 1274 height 25
click at [729, 242] on div at bounding box center [818, 244] width 1274 height 25
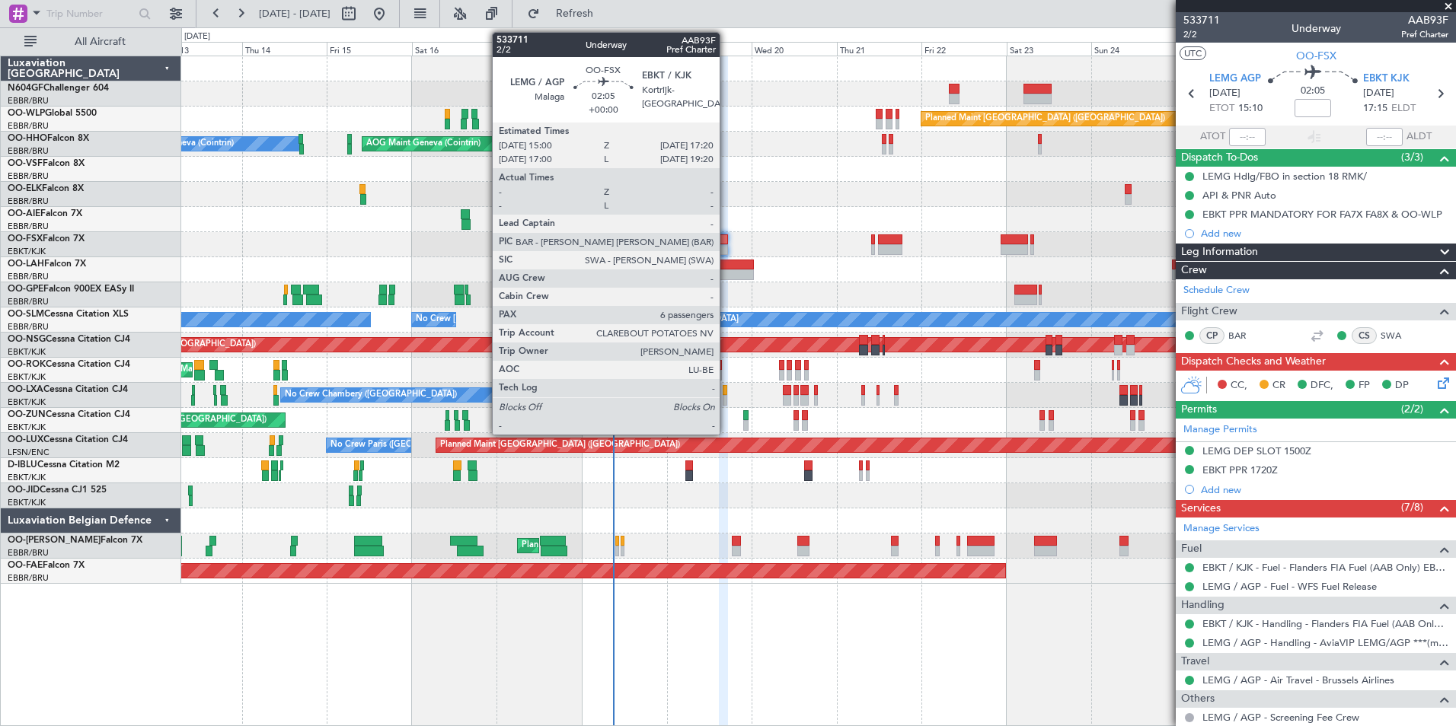
click at [726, 242] on div at bounding box center [723, 239] width 8 height 11
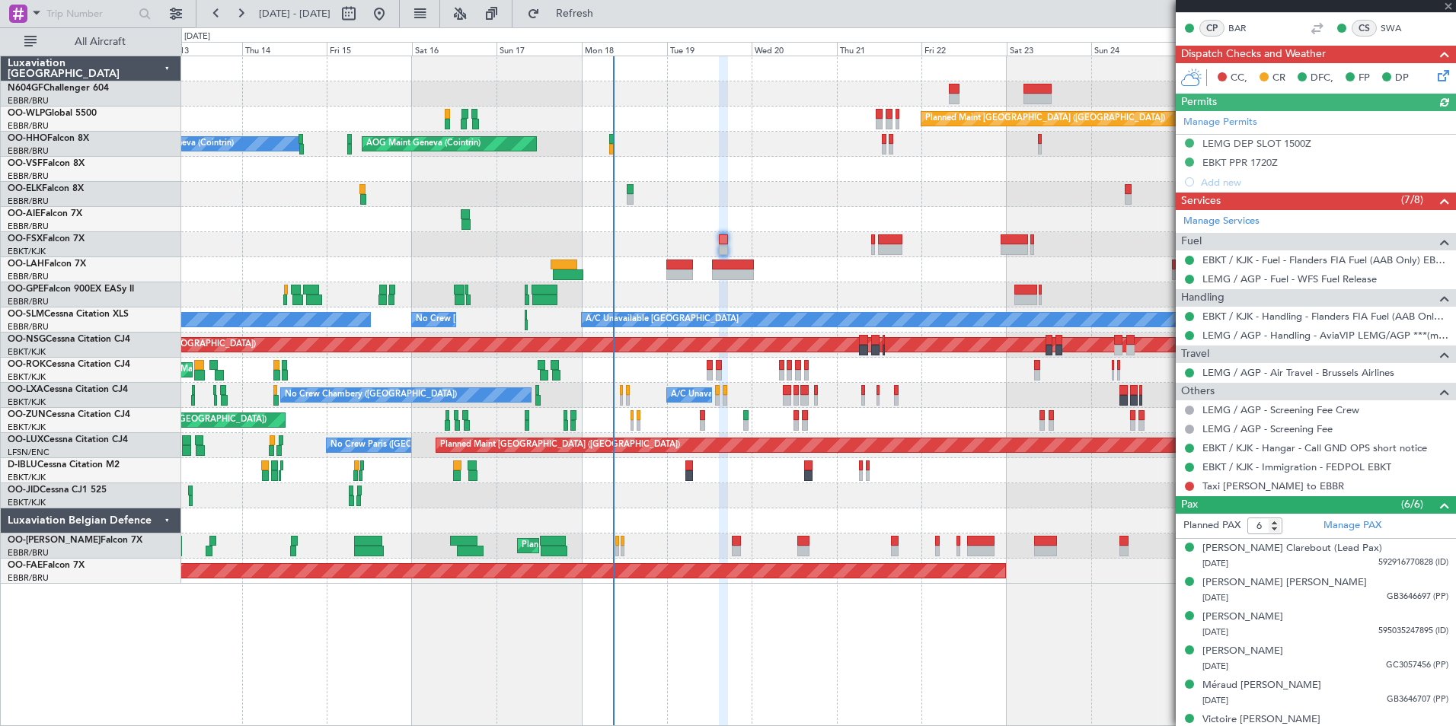
scroll to position [325, 0]
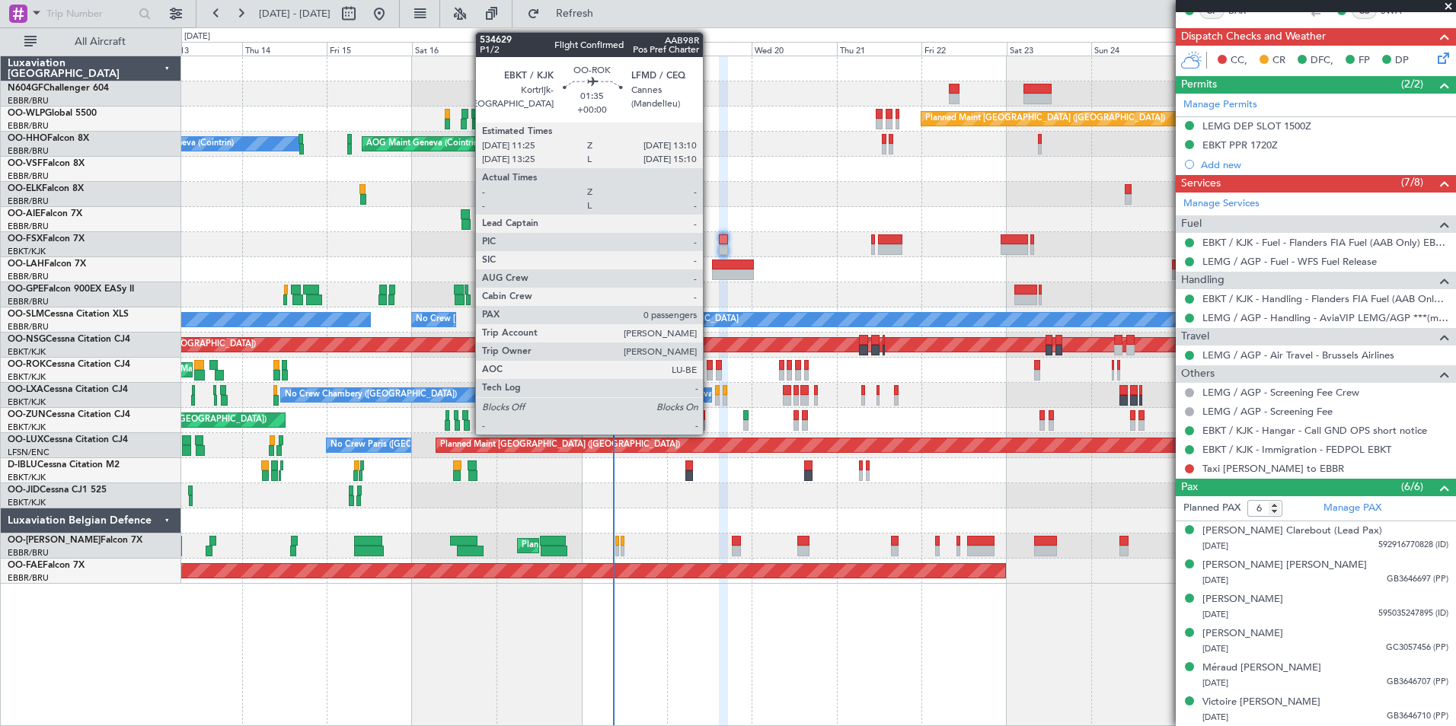
click at [710, 373] on div at bounding box center [709, 375] width 7 height 11
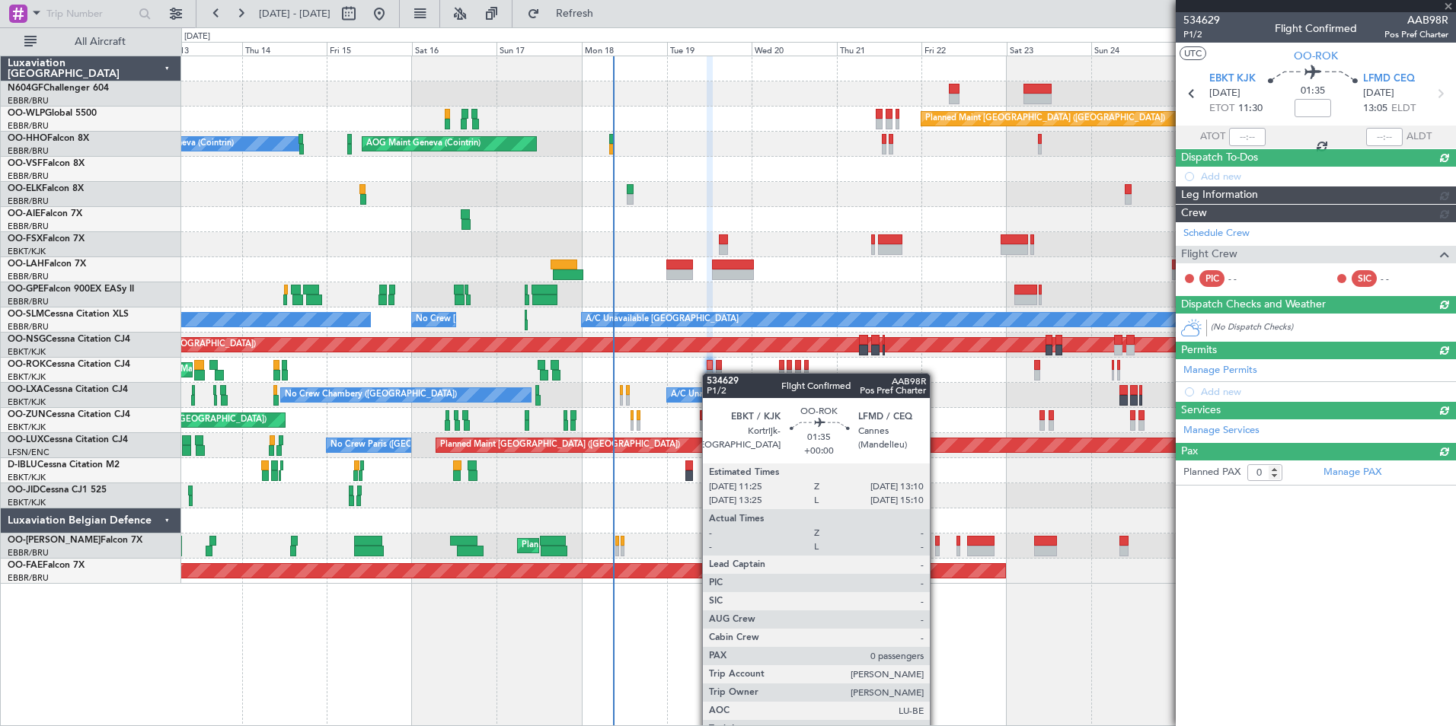
scroll to position [0, 0]
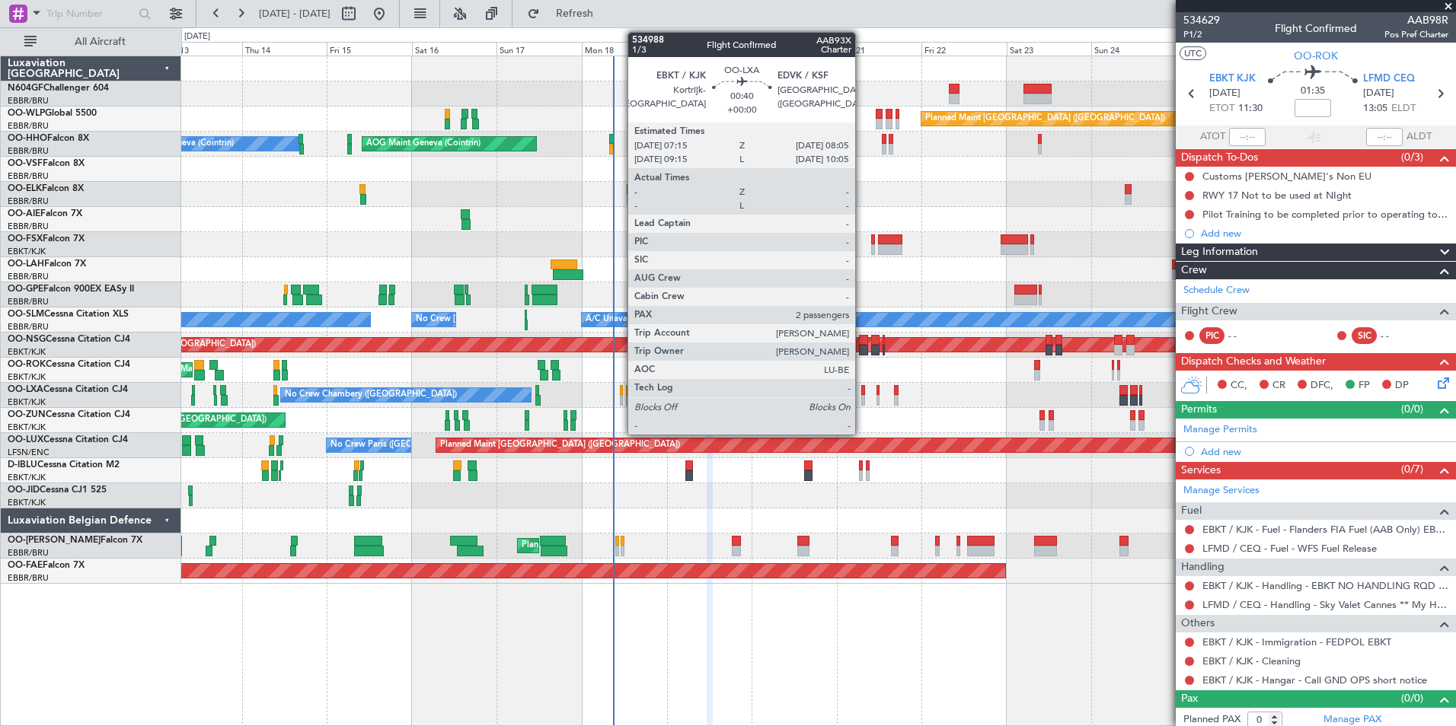
click at [862, 395] on div at bounding box center [862, 400] width 3 height 11
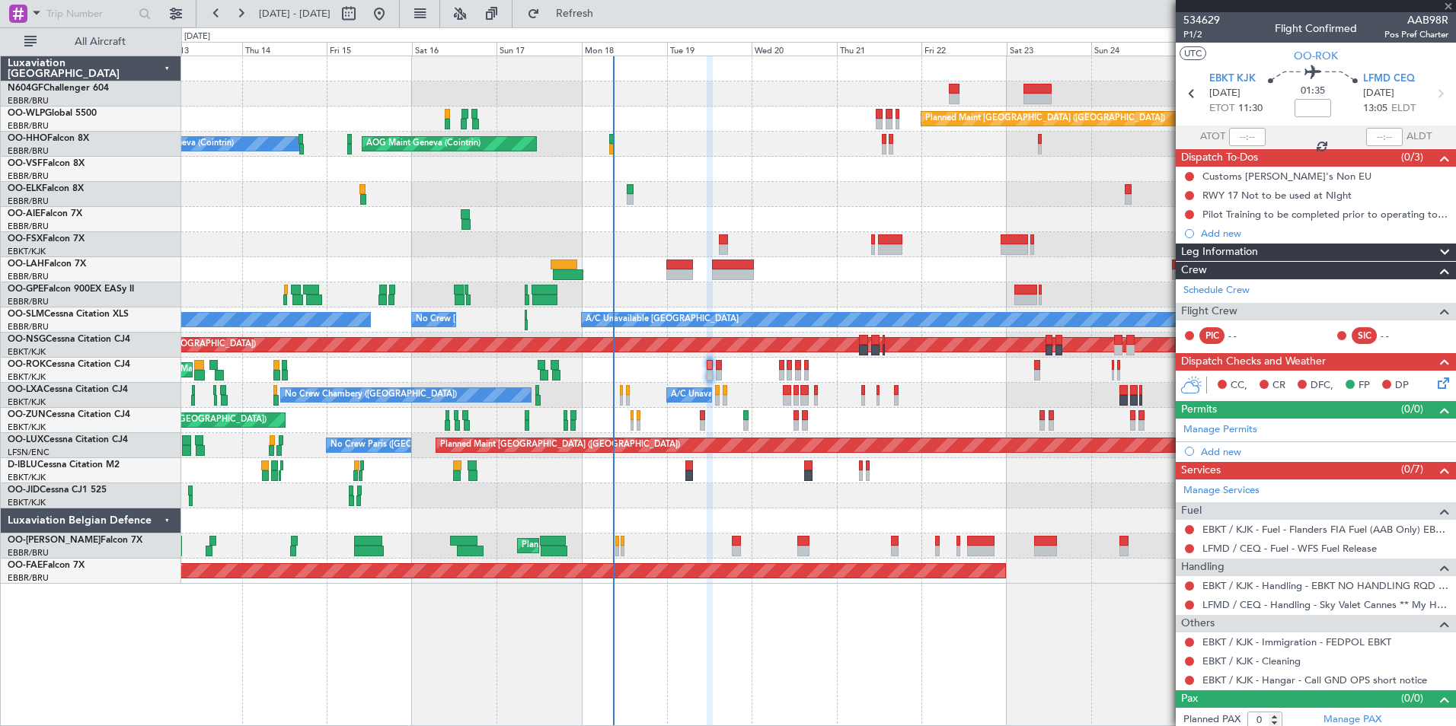
type input "2"
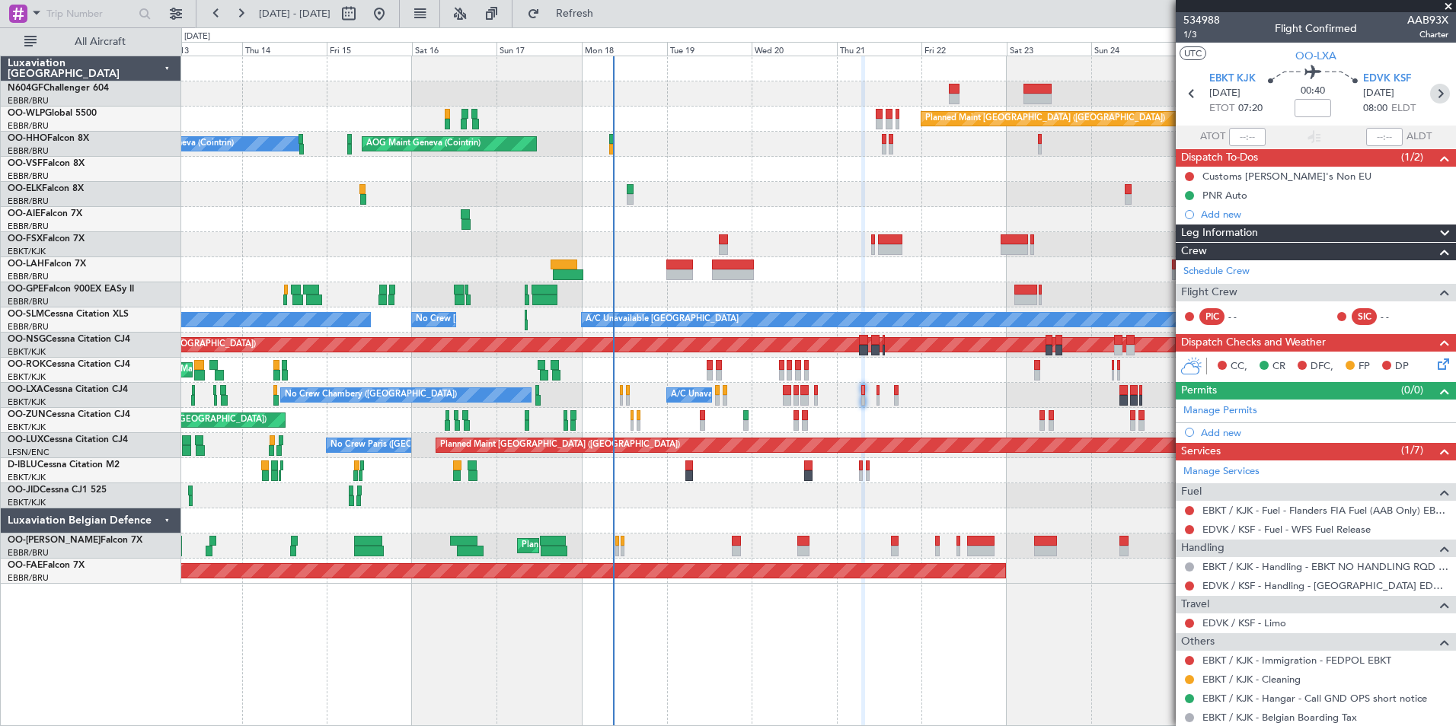
click at [1430, 94] on icon at bounding box center [1440, 94] width 20 height 20
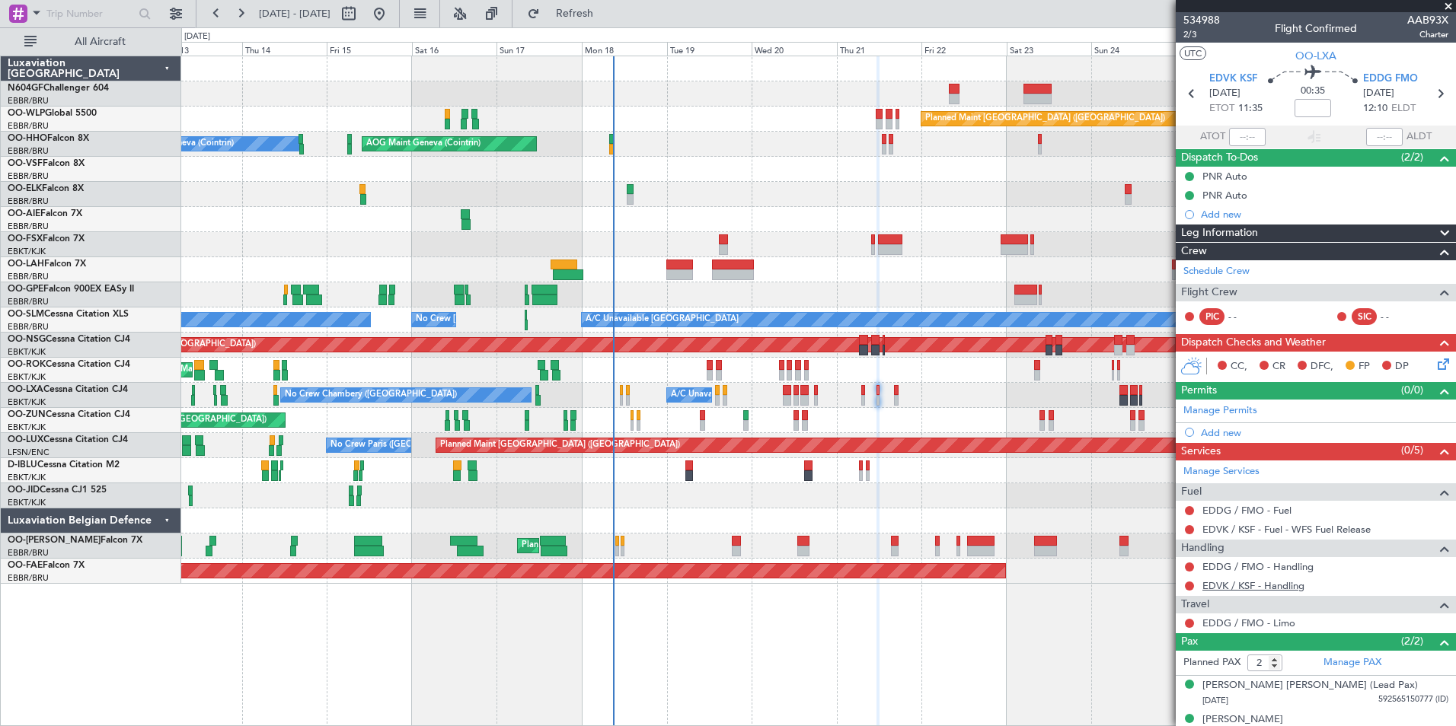
click at [1225, 586] on link "EDVK / KSF - Handling" at bounding box center [1253, 585] width 102 height 13
click at [1245, 83] on span "EDVK KSF" at bounding box center [1233, 79] width 48 height 15
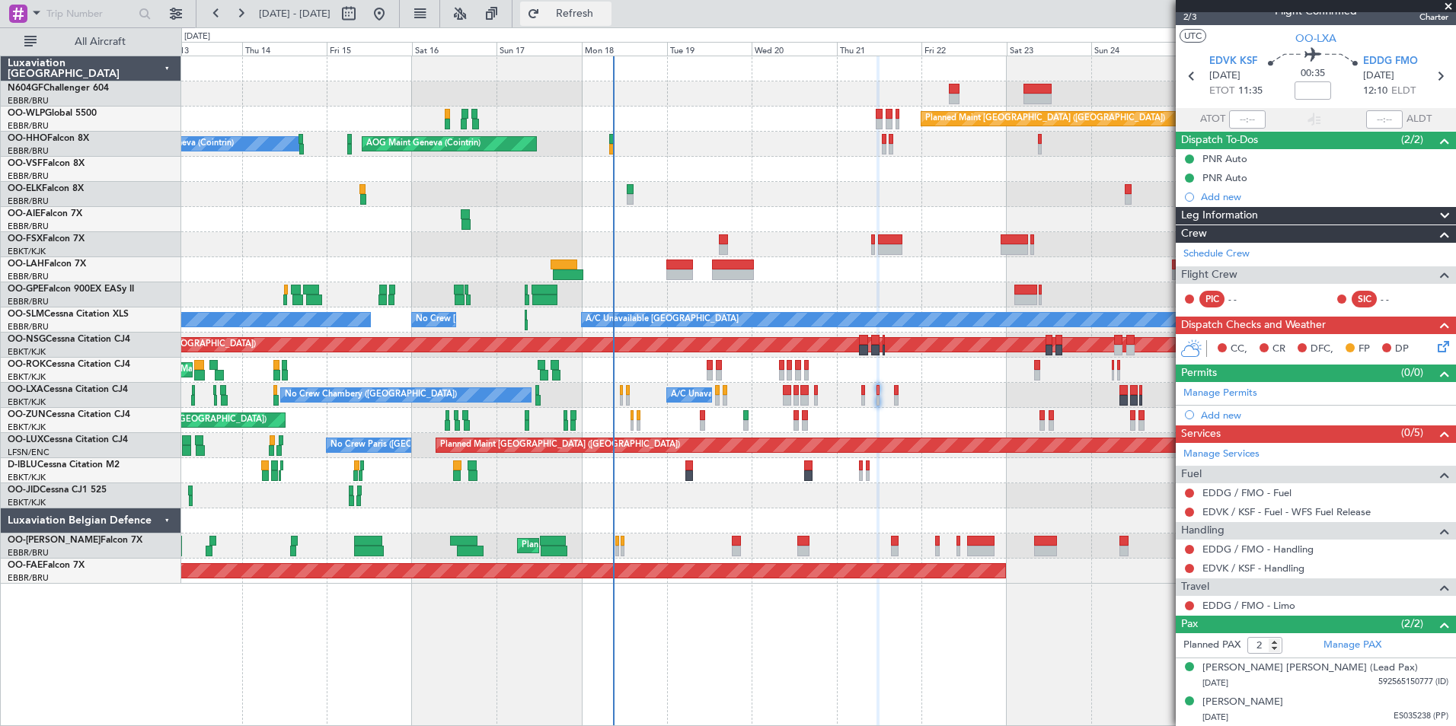
click at [607, 19] on span "Refresh" at bounding box center [575, 13] width 64 height 11
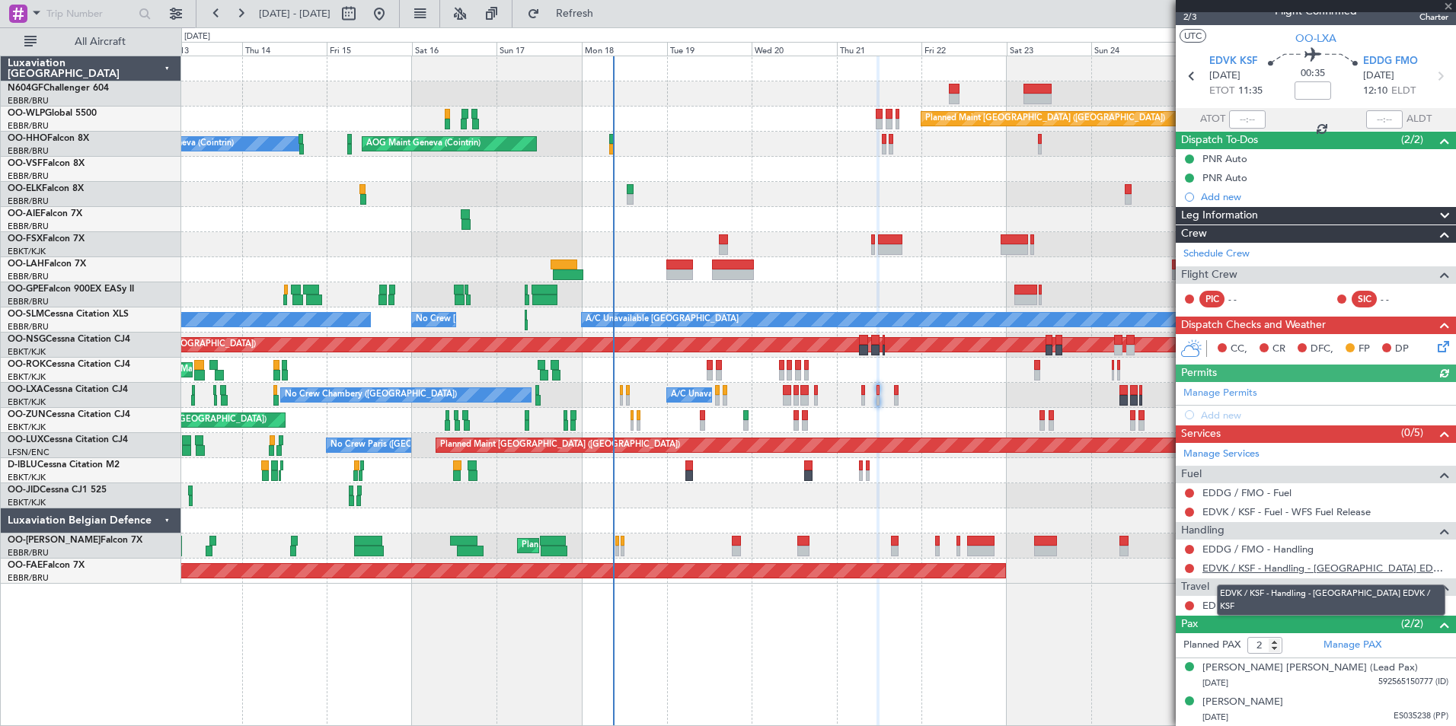
click at [1280, 568] on link "EDVK / KSF - Handling - [GEOGRAPHIC_DATA] EDVK / KSF" at bounding box center [1325, 568] width 246 height 13
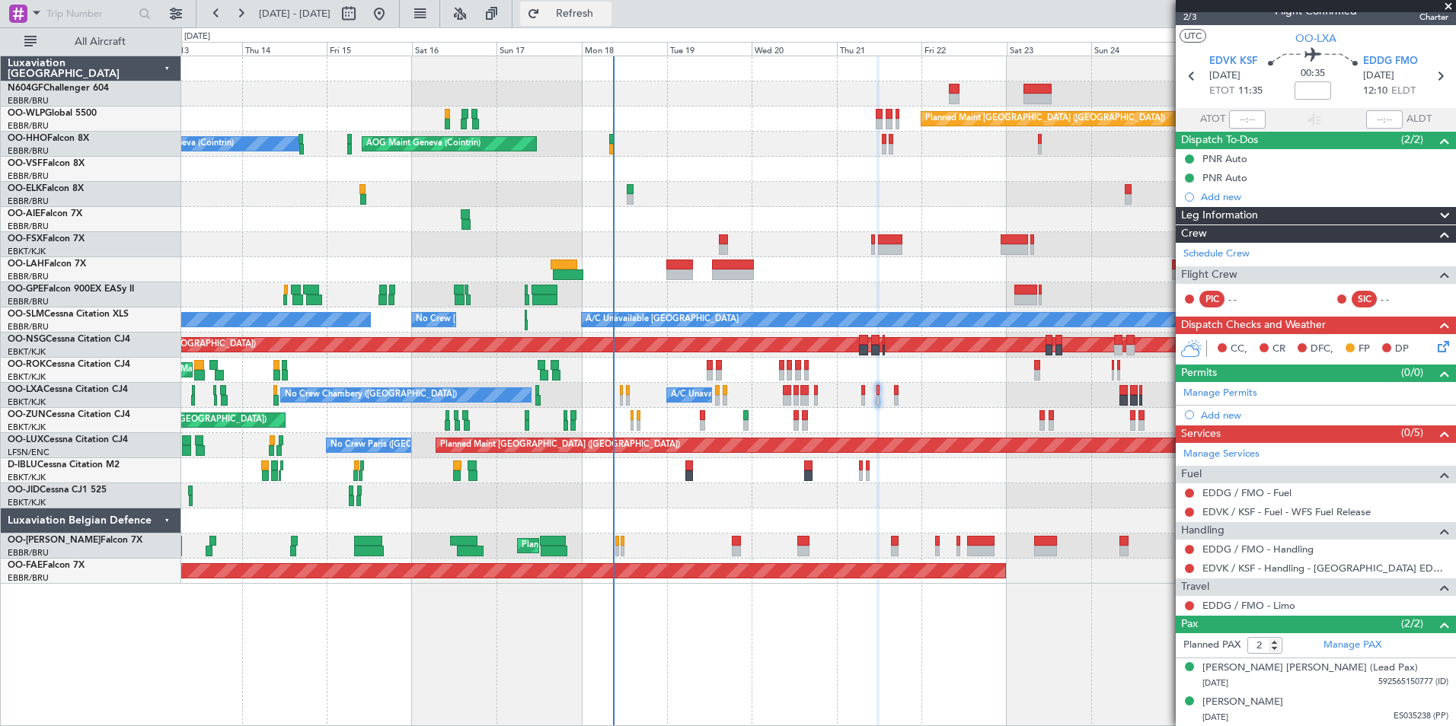
click at [607, 11] on span "Refresh" at bounding box center [575, 13] width 64 height 11
click at [1290, 547] on link "EDDG / FMO - Handling" at bounding box center [1257, 549] width 111 height 13
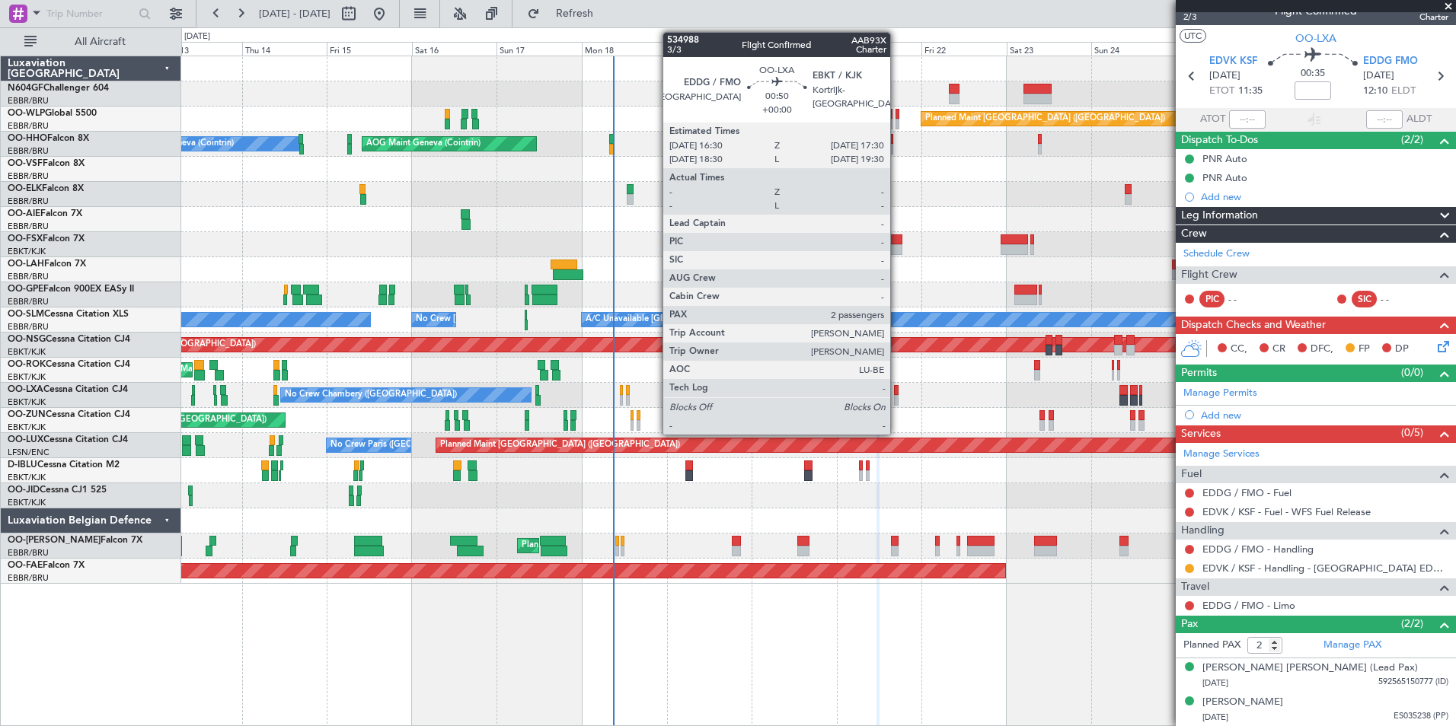
click at [897, 394] on div at bounding box center [896, 390] width 4 height 11
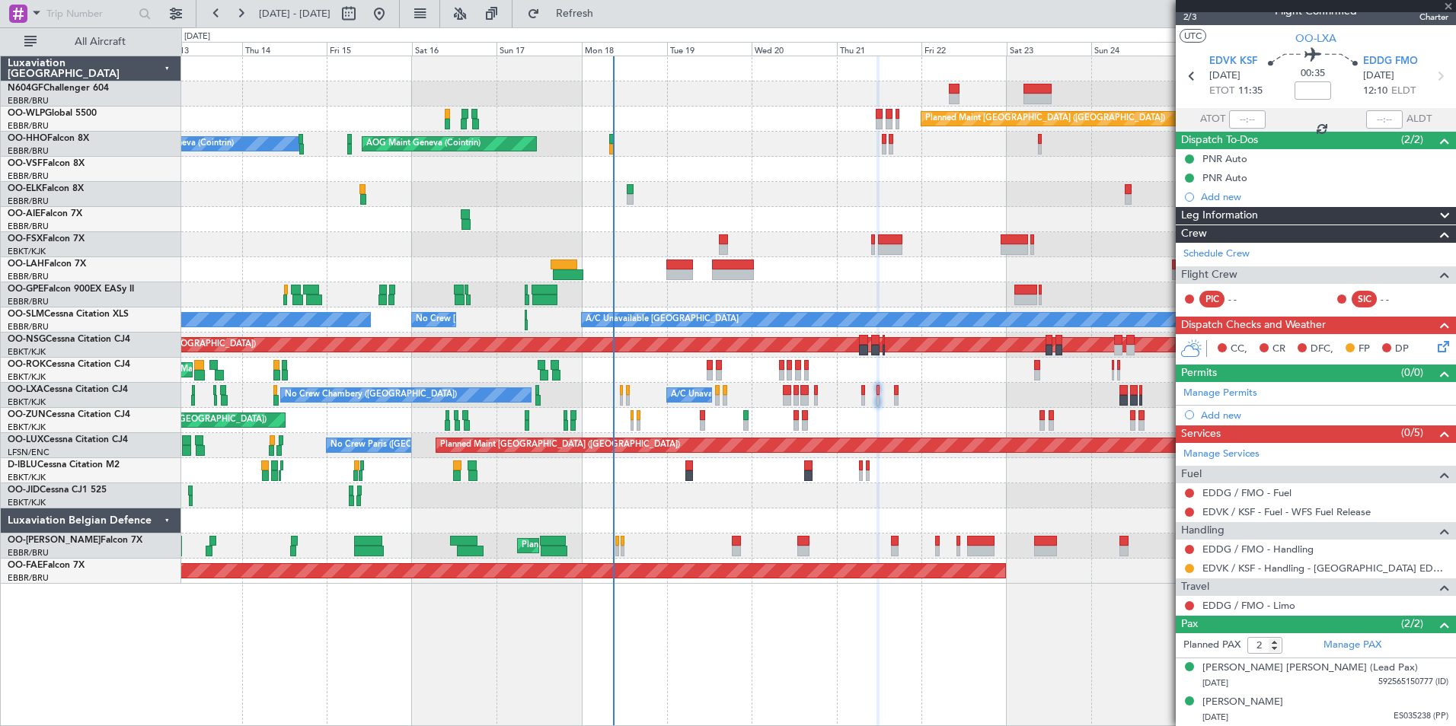
scroll to position [0, 0]
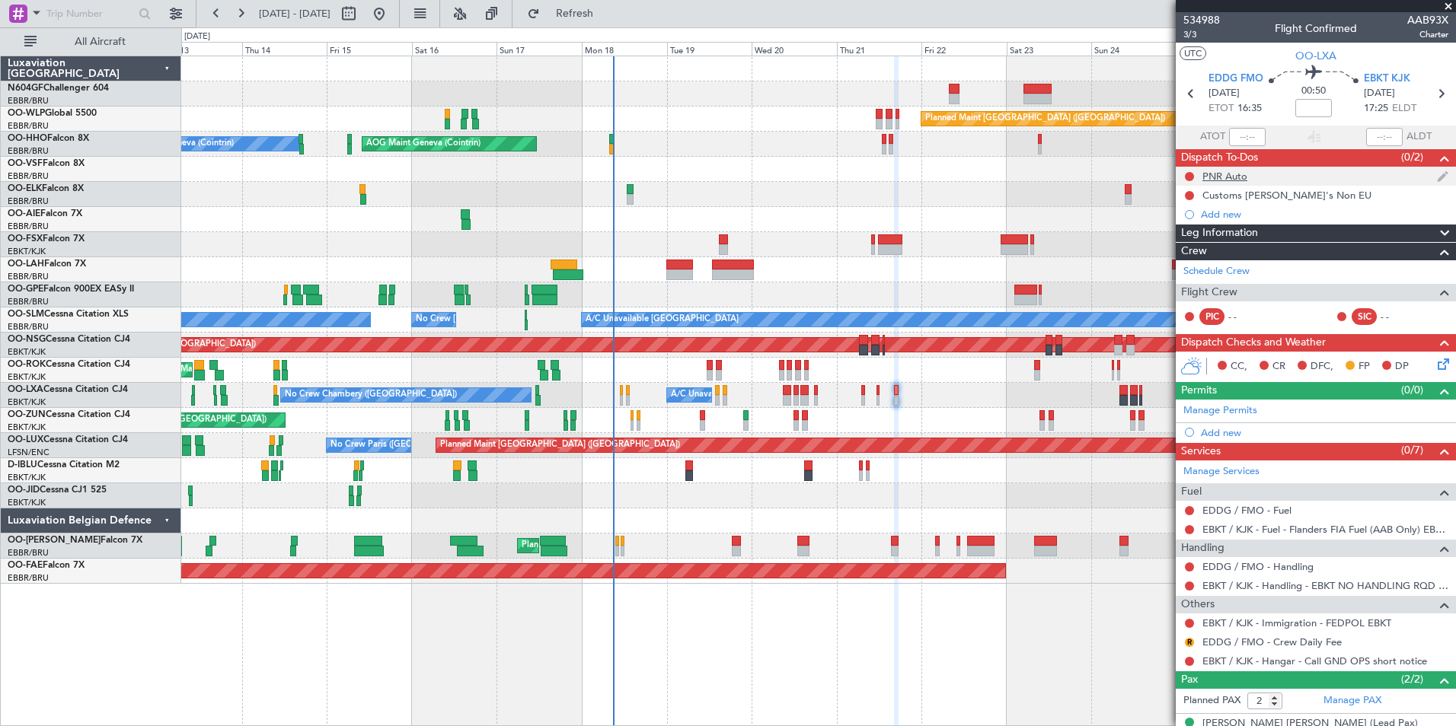
click at [1184, 175] on div at bounding box center [1189, 177] width 12 height 12
click at [1188, 175] on button at bounding box center [1189, 176] width 9 height 9
click at [1199, 245] on span "Completed" at bounding box center [1196, 243] width 50 height 15
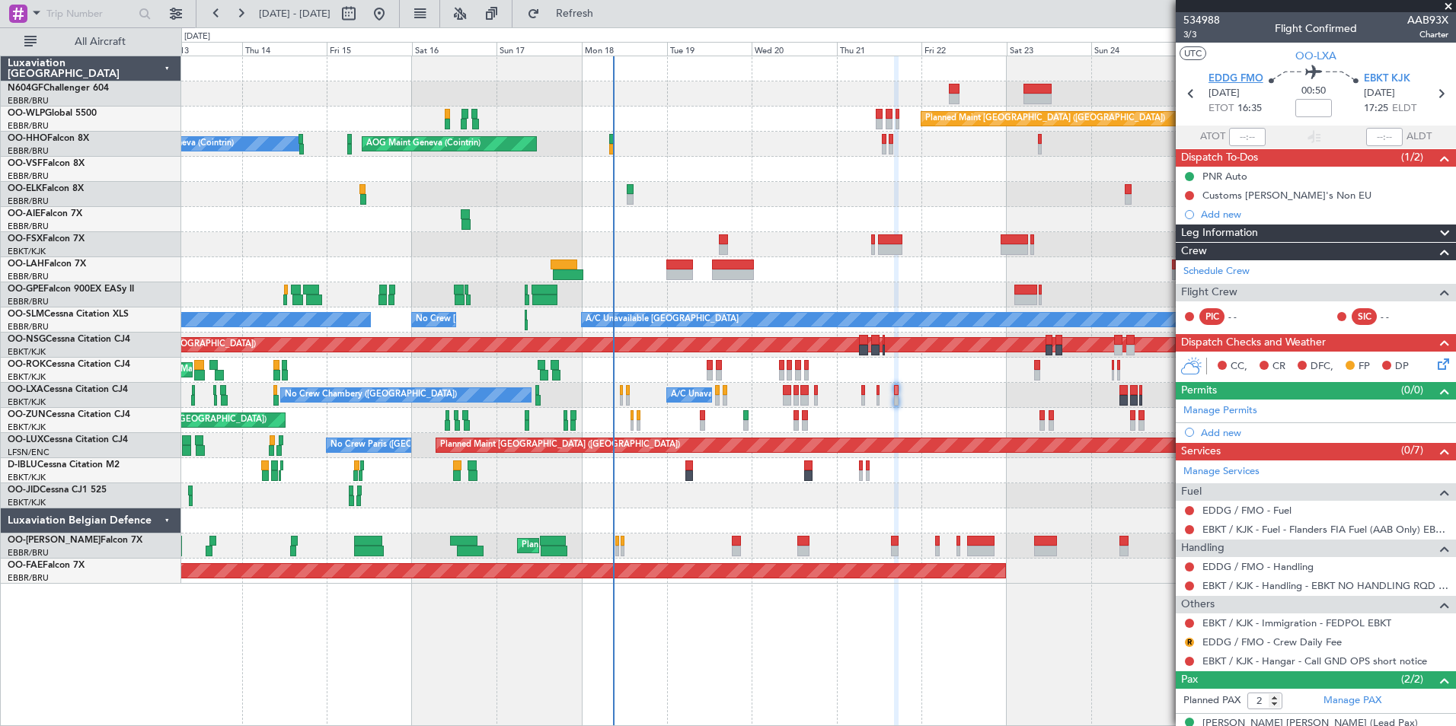
click at [1220, 76] on span "EDDG FMO" at bounding box center [1235, 79] width 55 height 15
click at [1190, 638] on button "R" at bounding box center [1189, 642] width 9 height 9
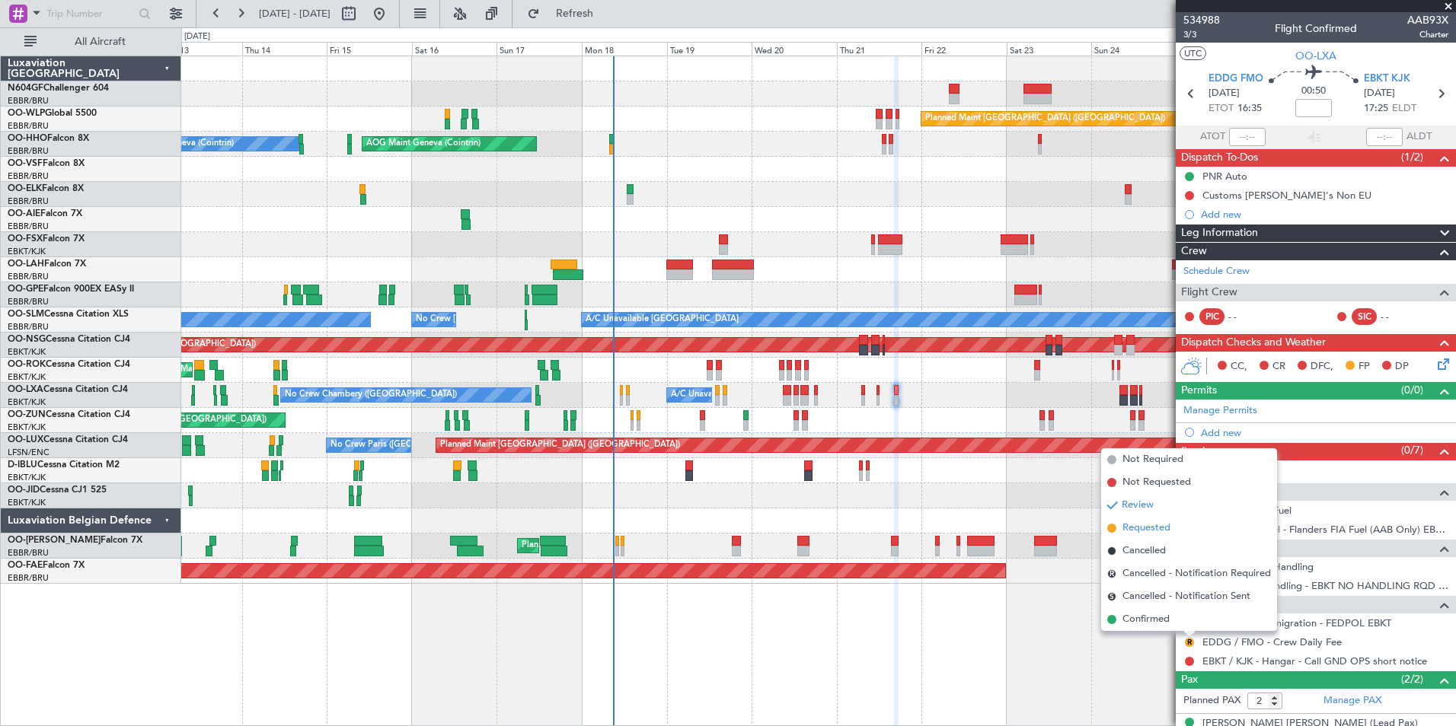
click at [1174, 534] on li "Requested" at bounding box center [1189, 528] width 176 height 23
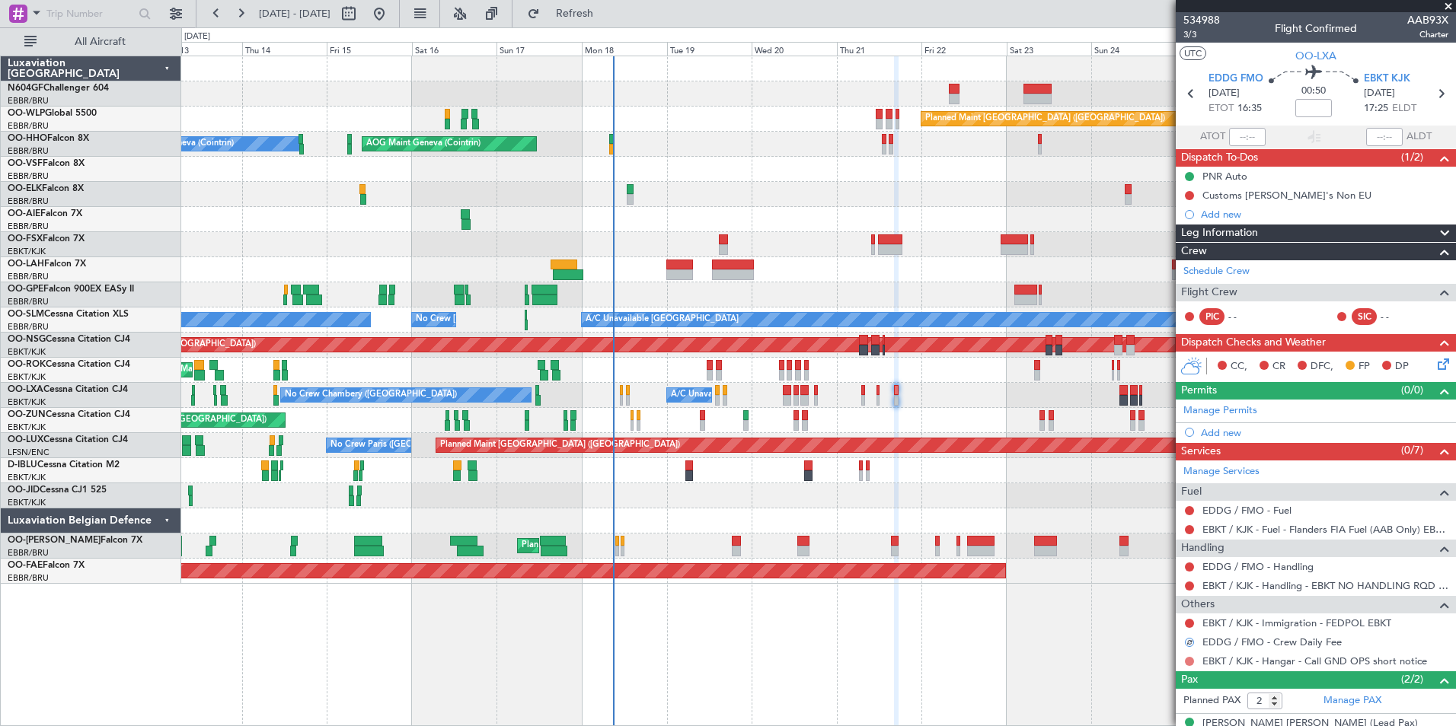
click at [1185, 659] on button at bounding box center [1189, 661] width 9 height 9
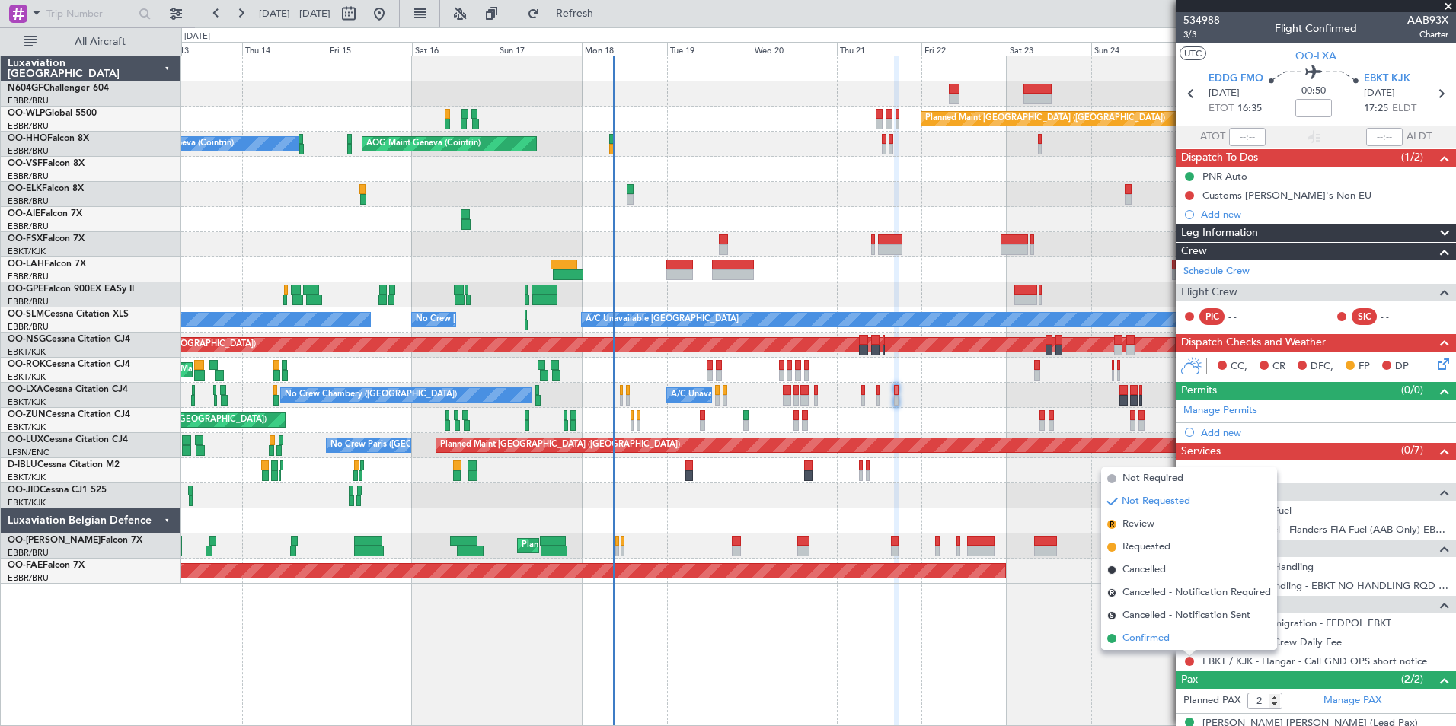
click at [1169, 633] on span "Confirmed" at bounding box center [1145, 638] width 47 height 15
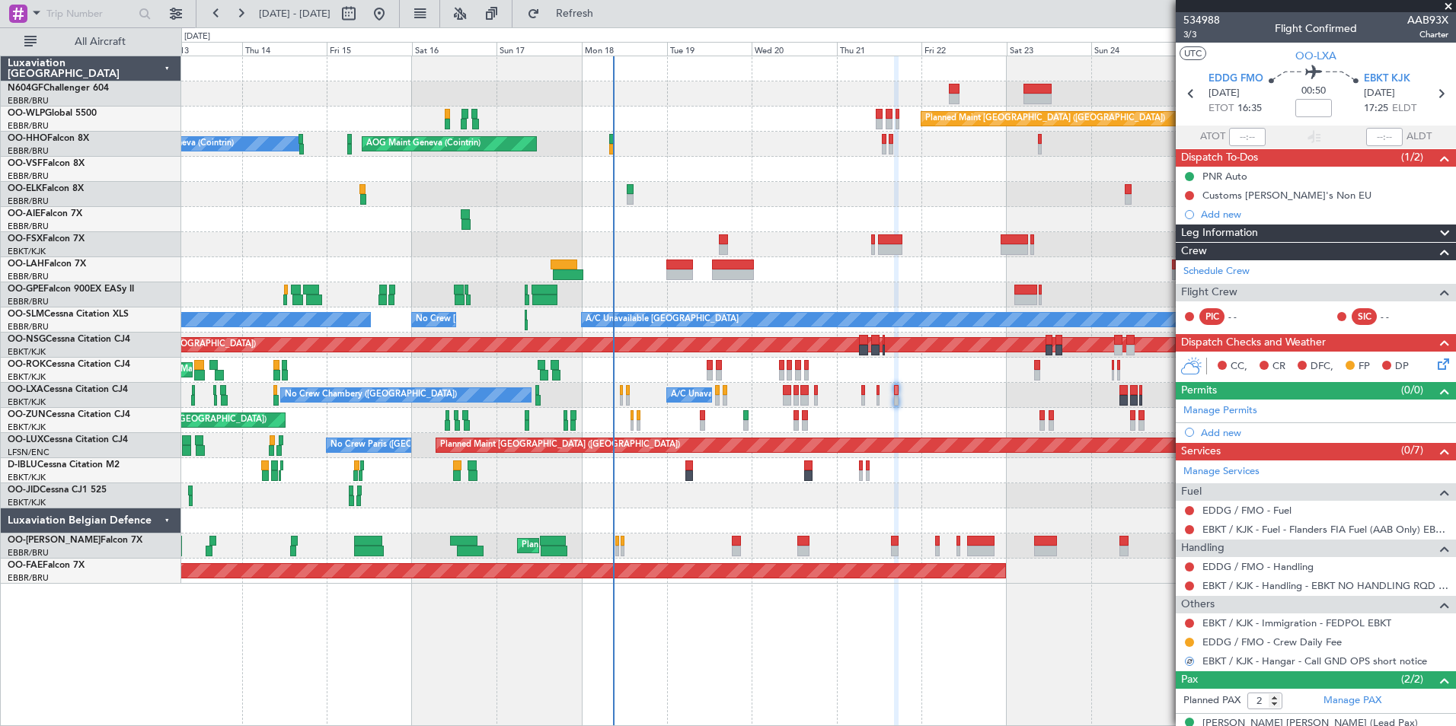
click at [1182, 588] on div "EBKT / KJK - Handling - EBKT NO HANDLING RQD FOR CJ" at bounding box center [1315, 585] width 280 height 19
click at [1187, 585] on button at bounding box center [1189, 586] width 9 height 9
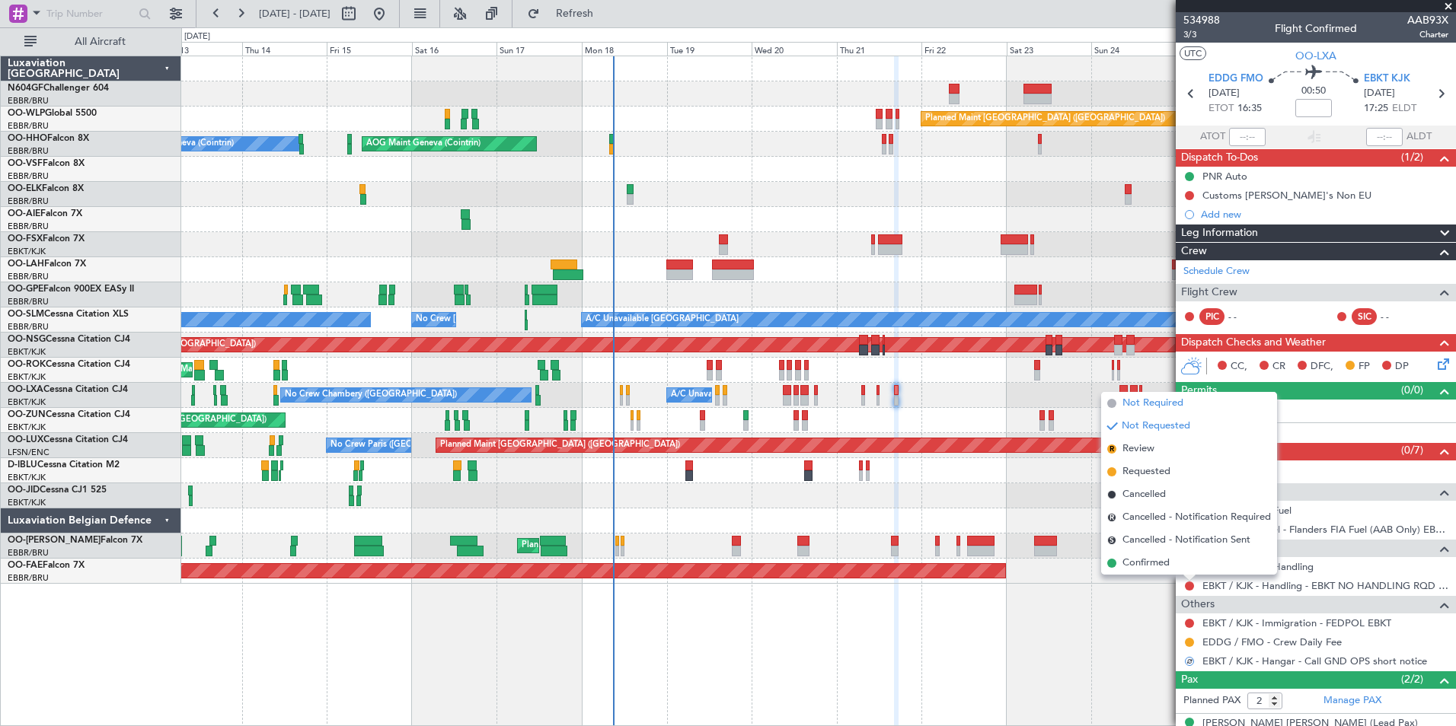
click at [1197, 404] on li "Not Required" at bounding box center [1189, 403] width 176 height 23
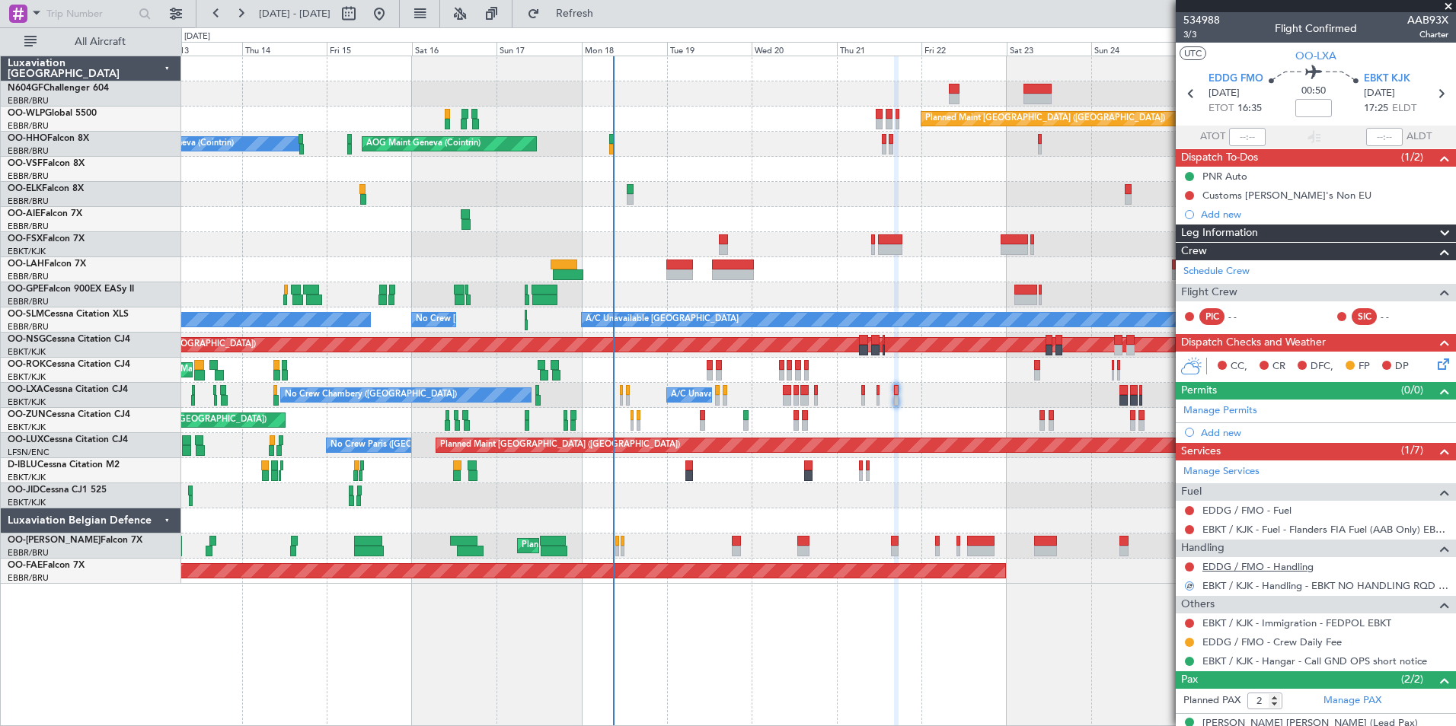
click at [1250, 567] on link "EDDG / FMO - Handling" at bounding box center [1257, 566] width 111 height 13
click at [607, 19] on span "Refresh" at bounding box center [575, 13] width 64 height 11
click at [607, 18] on span "Refresh" at bounding box center [575, 13] width 64 height 11
click at [1247, 513] on link "EDDG / FMO - Fuel" at bounding box center [1246, 510] width 89 height 13
click at [607, 14] on span "Refresh" at bounding box center [575, 13] width 64 height 11
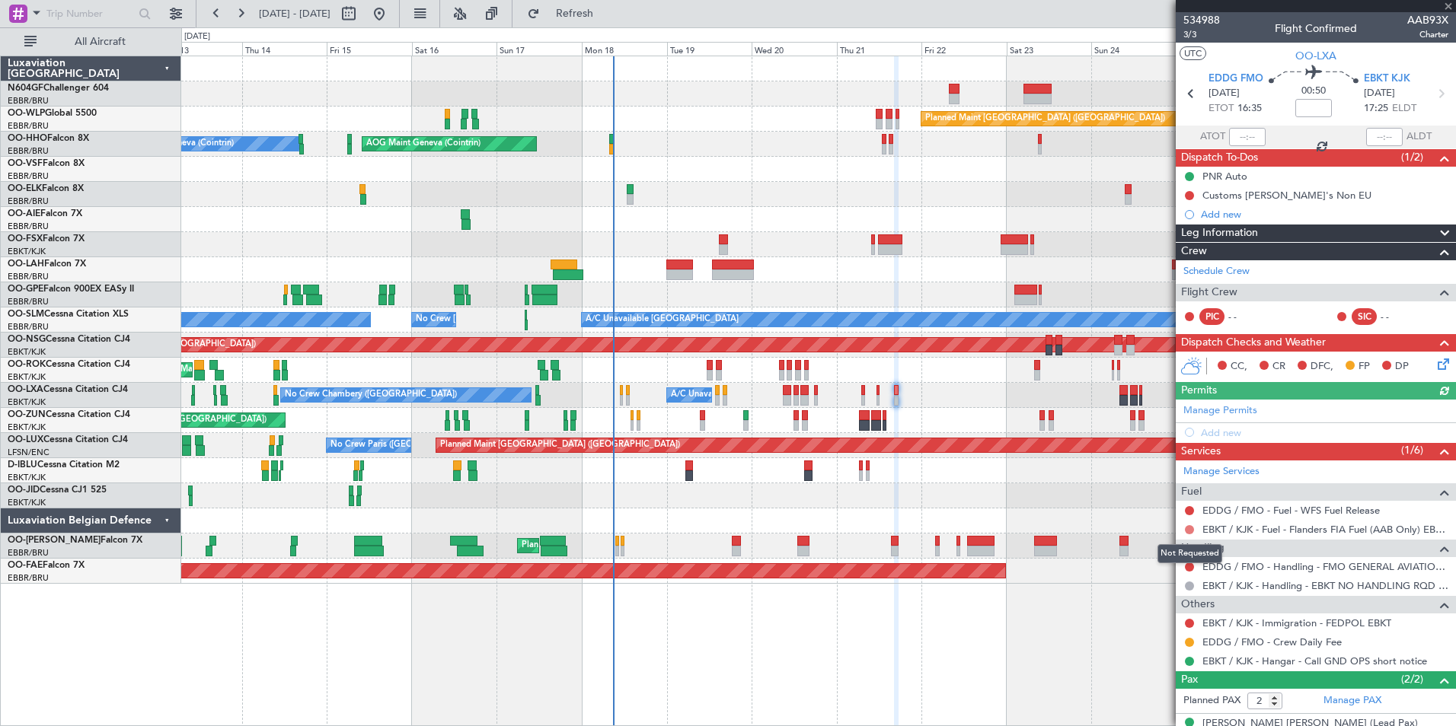
click at [1188, 526] on button at bounding box center [1189, 529] width 9 height 9
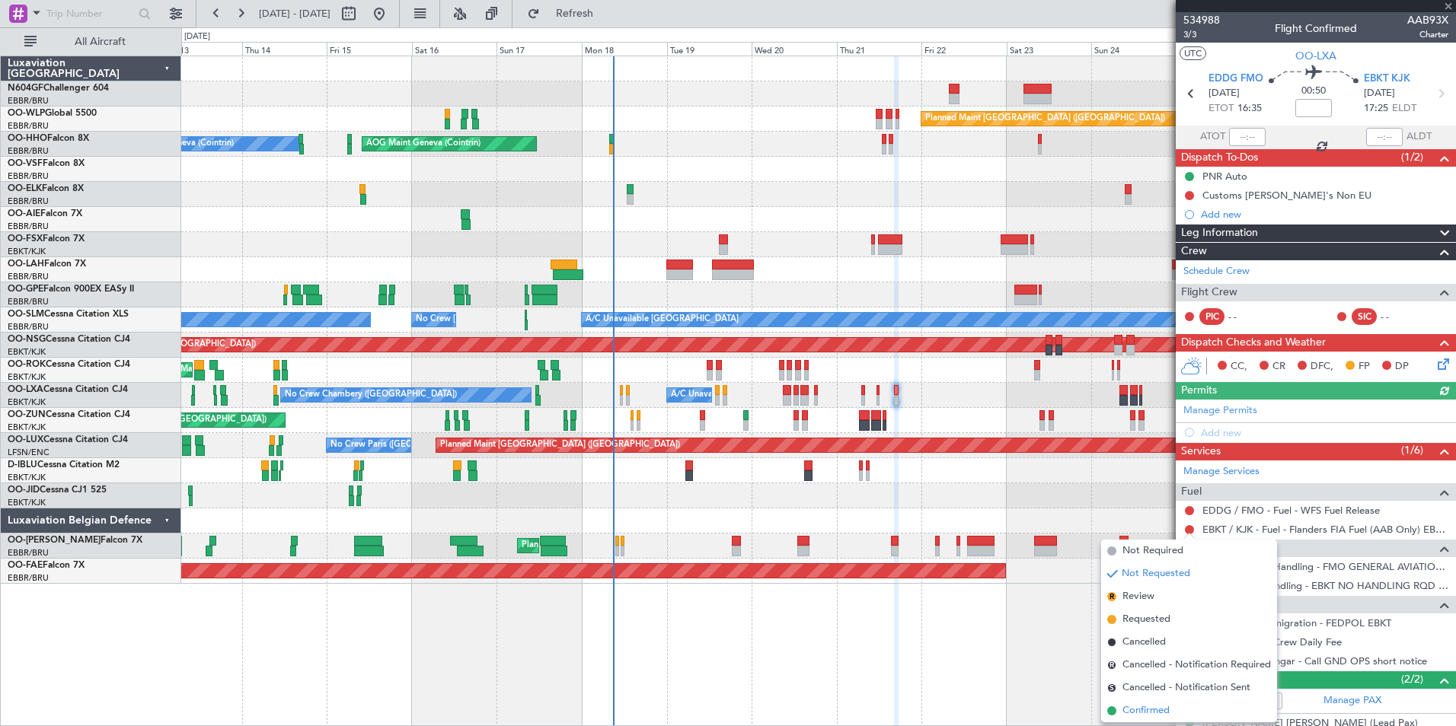
click at [1195, 713] on li "Confirmed" at bounding box center [1189, 711] width 176 height 23
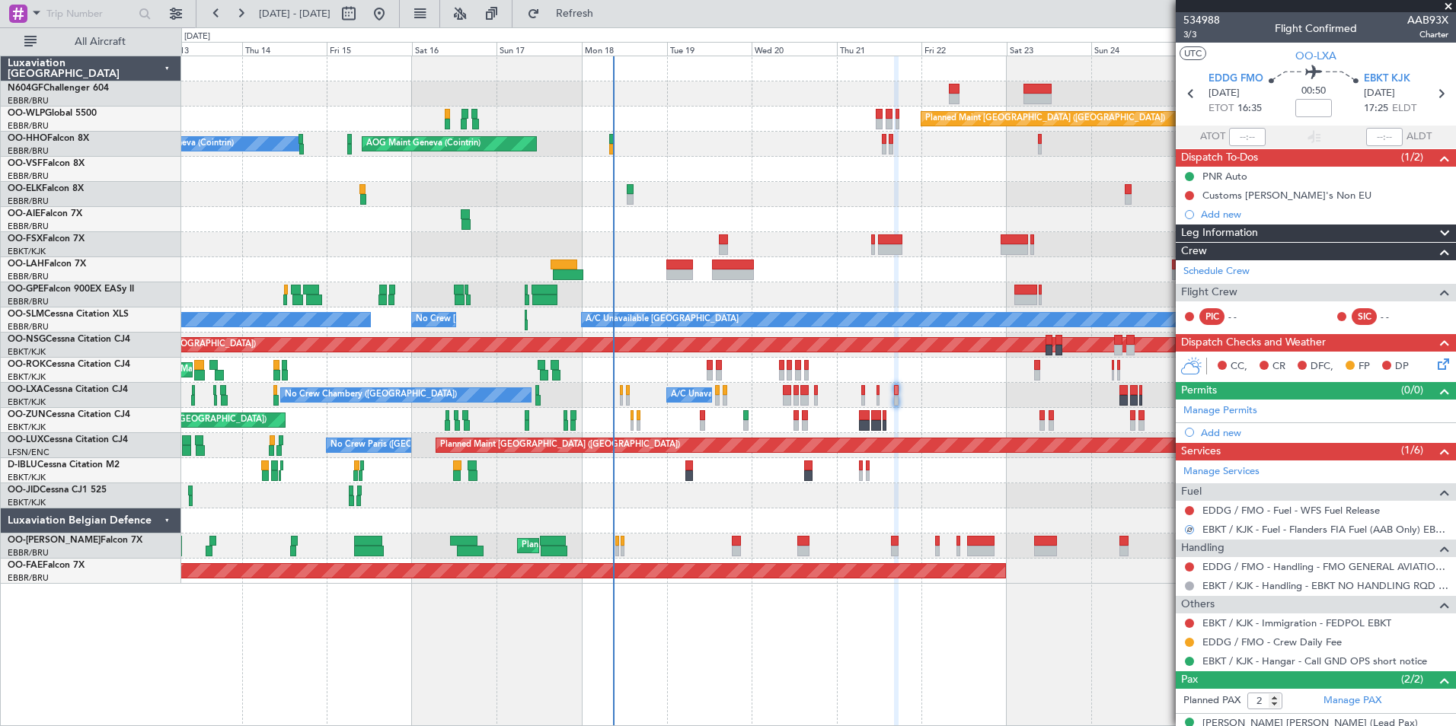
scroll to position [43, 0]
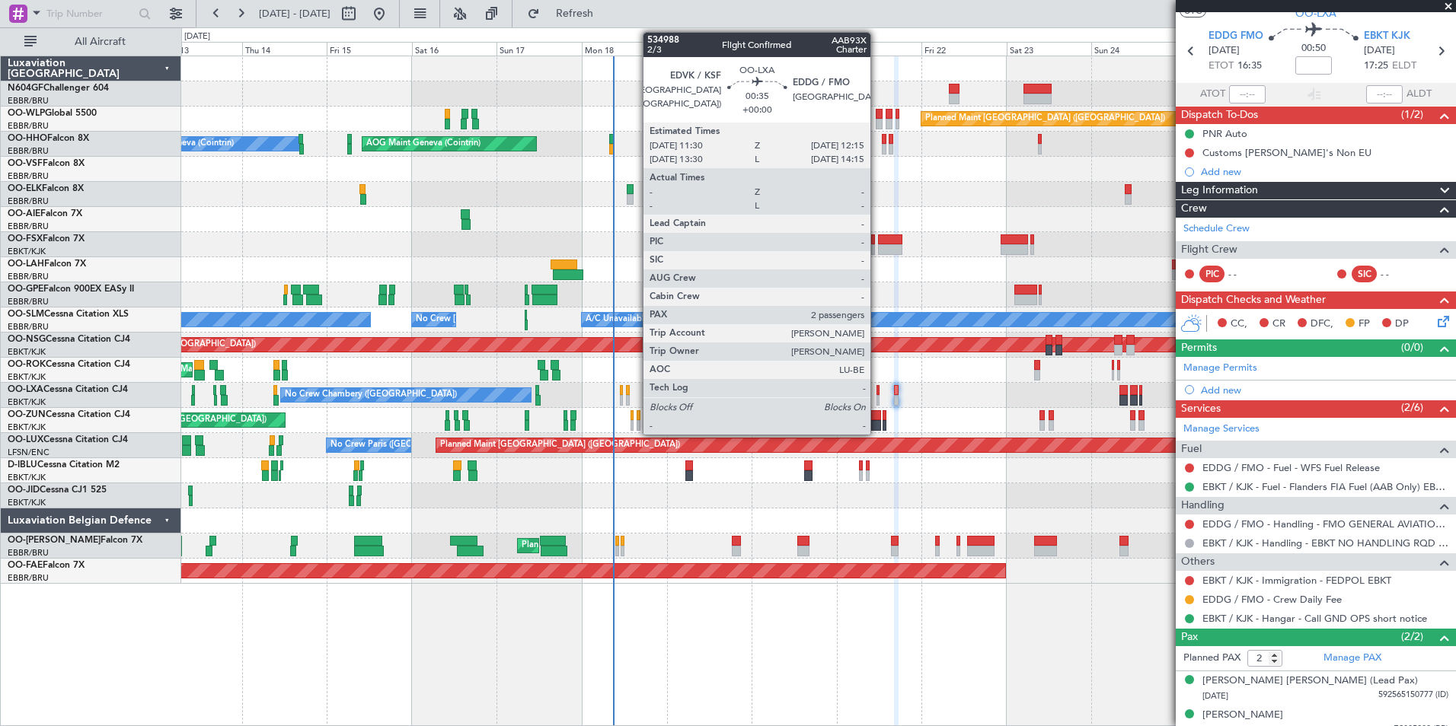
click at [877, 400] on div at bounding box center [877, 400] width 3 height 11
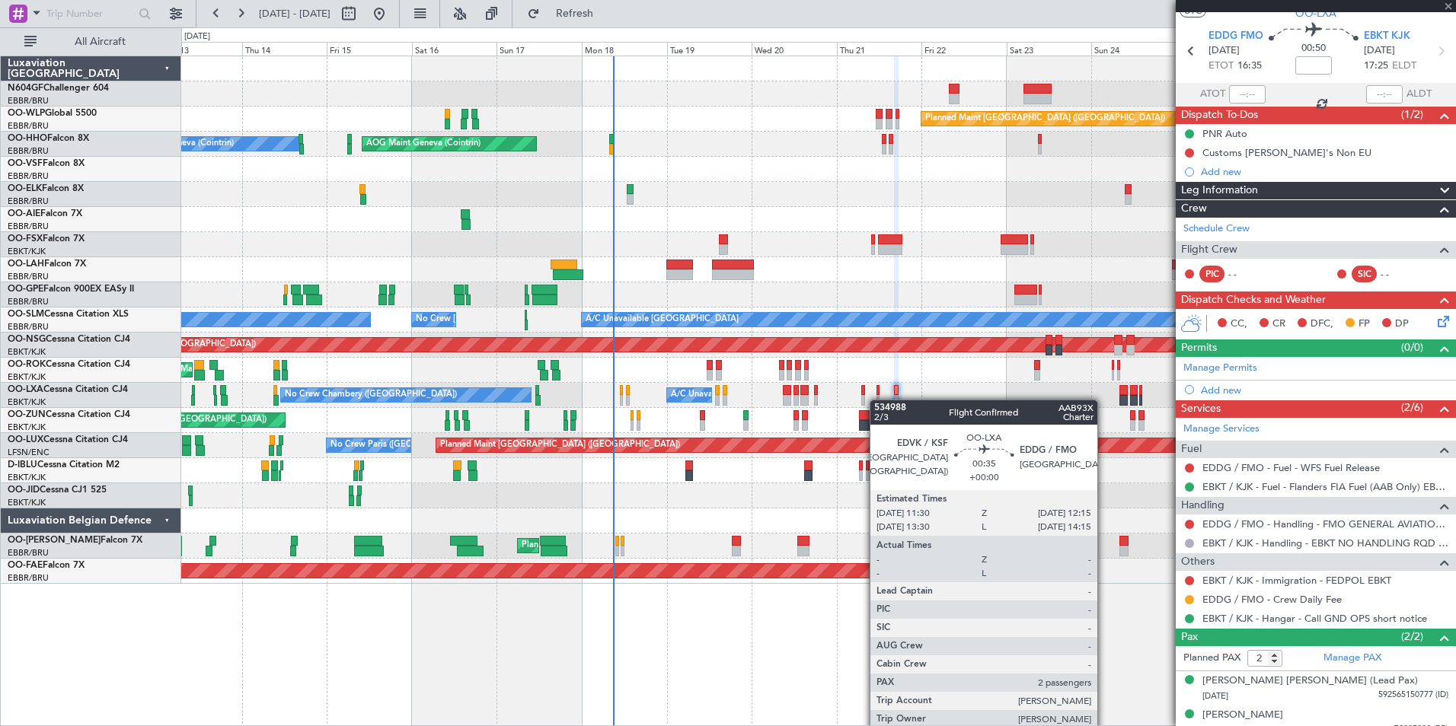
scroll to position [0, 0]
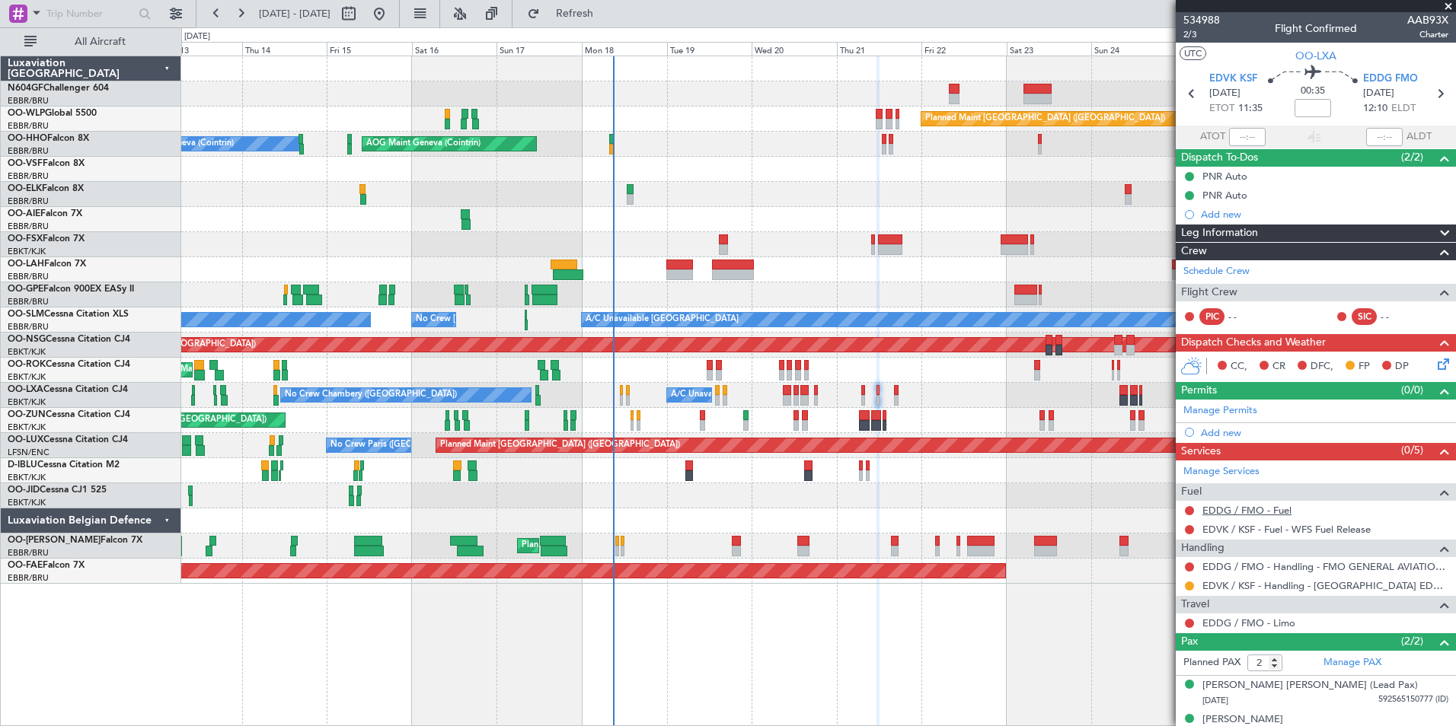
click at [1232, 511] on link "EDDG / FMO - Fuel" at bounding box center [1246, 510] width 89 height 13
click at [611, 5] on button "Refresh" at bounding box center [565, 14] width 91 height 24
click at [1273, 565] on link "EDDG / FMO - Handling - FMO GENERAL AVIATION TERMINAL EDDG" at bounding box center [1325, 566] width 246 height 13
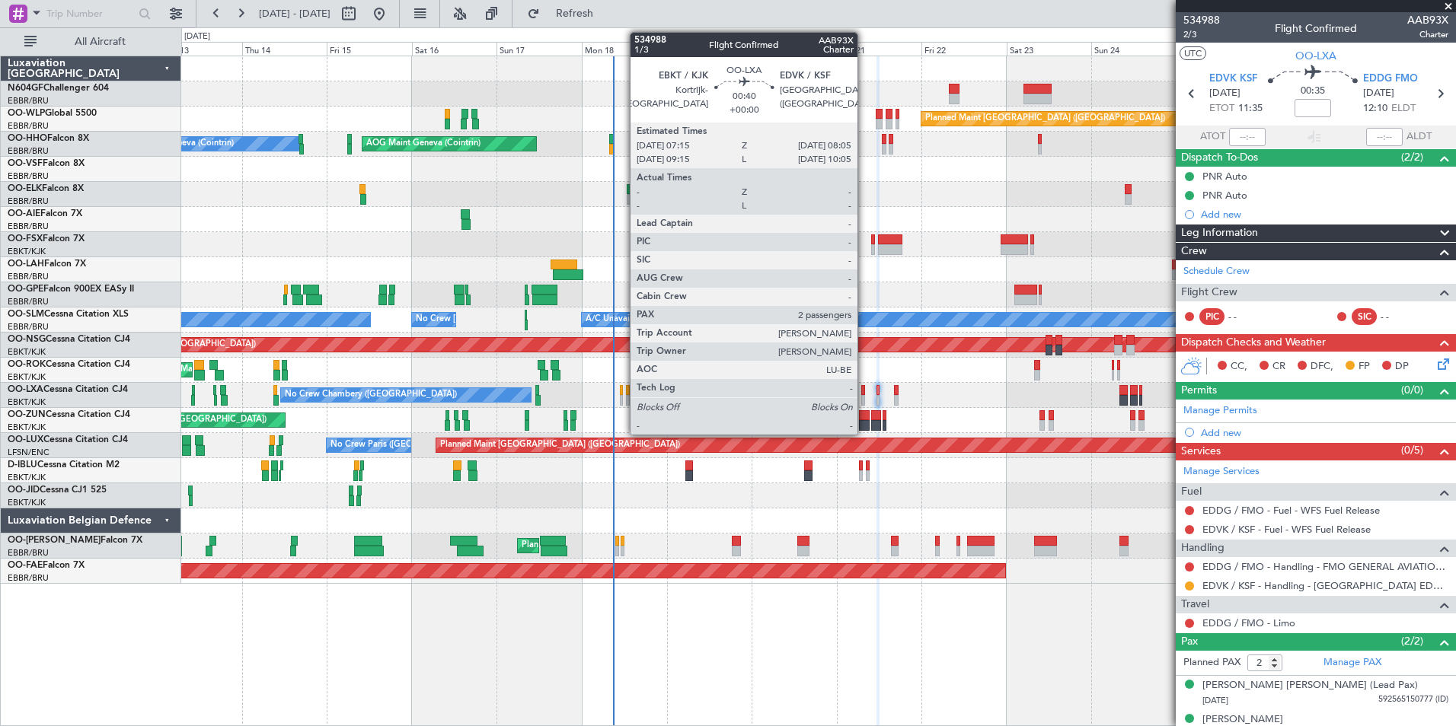
click at [864, 397] on div at bounding box center [862, 400] width 3 height 11
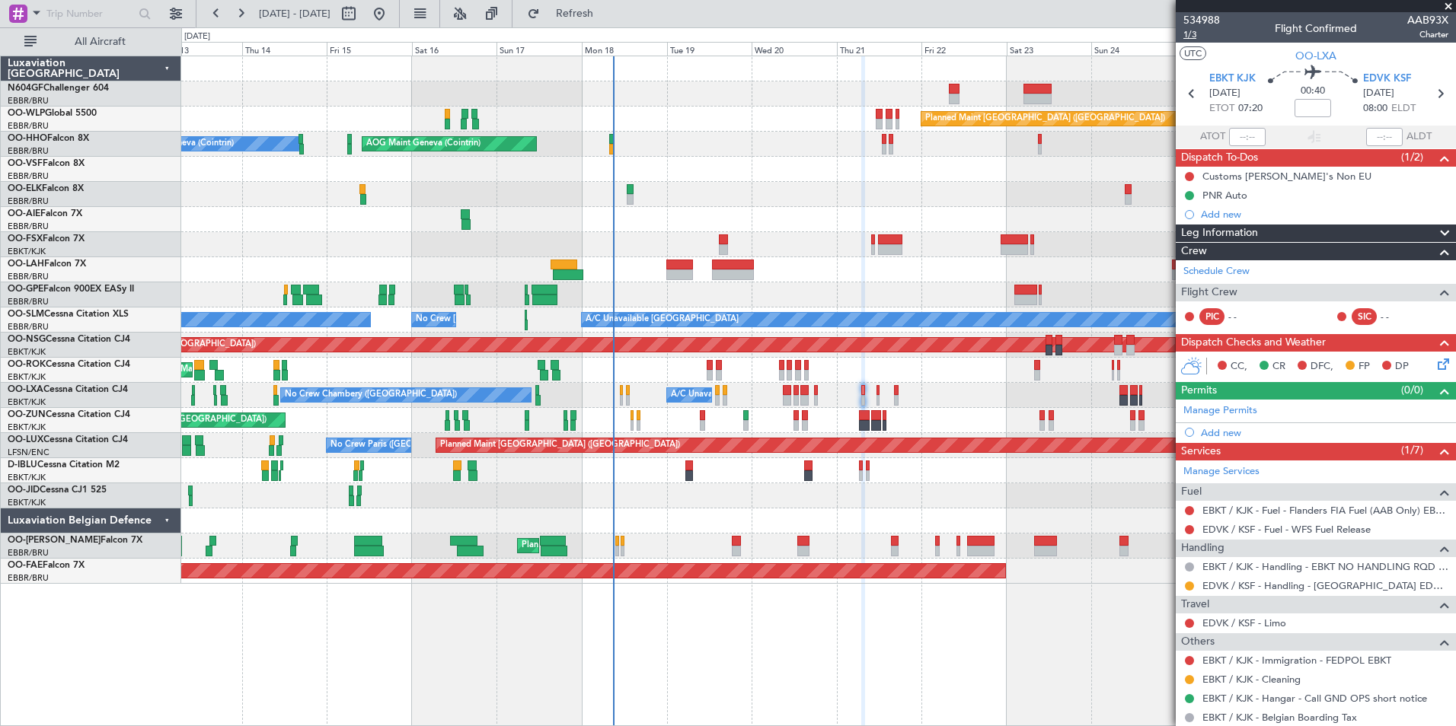
click at [1191, 31] on span "1/3" at bounding box center [1201, 34] width 37 height 13
click at [611, 21] on button "Refresh" at bounding box center [565, 14] width 91 height 24
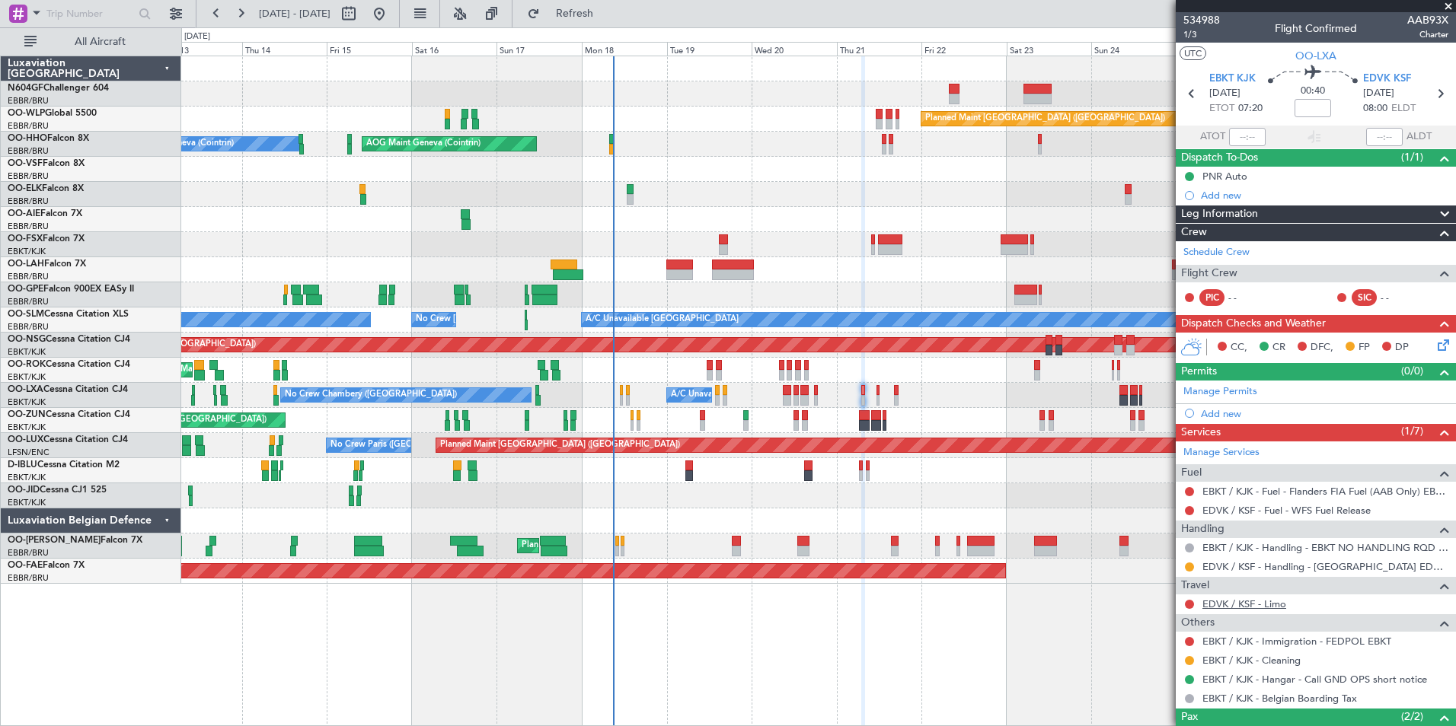
click at [1251, 605] on link "EDVK / KSF - Limo" at bounding box center [1244, 604] width 84 height 13
click at [1190, 603] on button at bounding box center [1189, 604] width 9 height 9
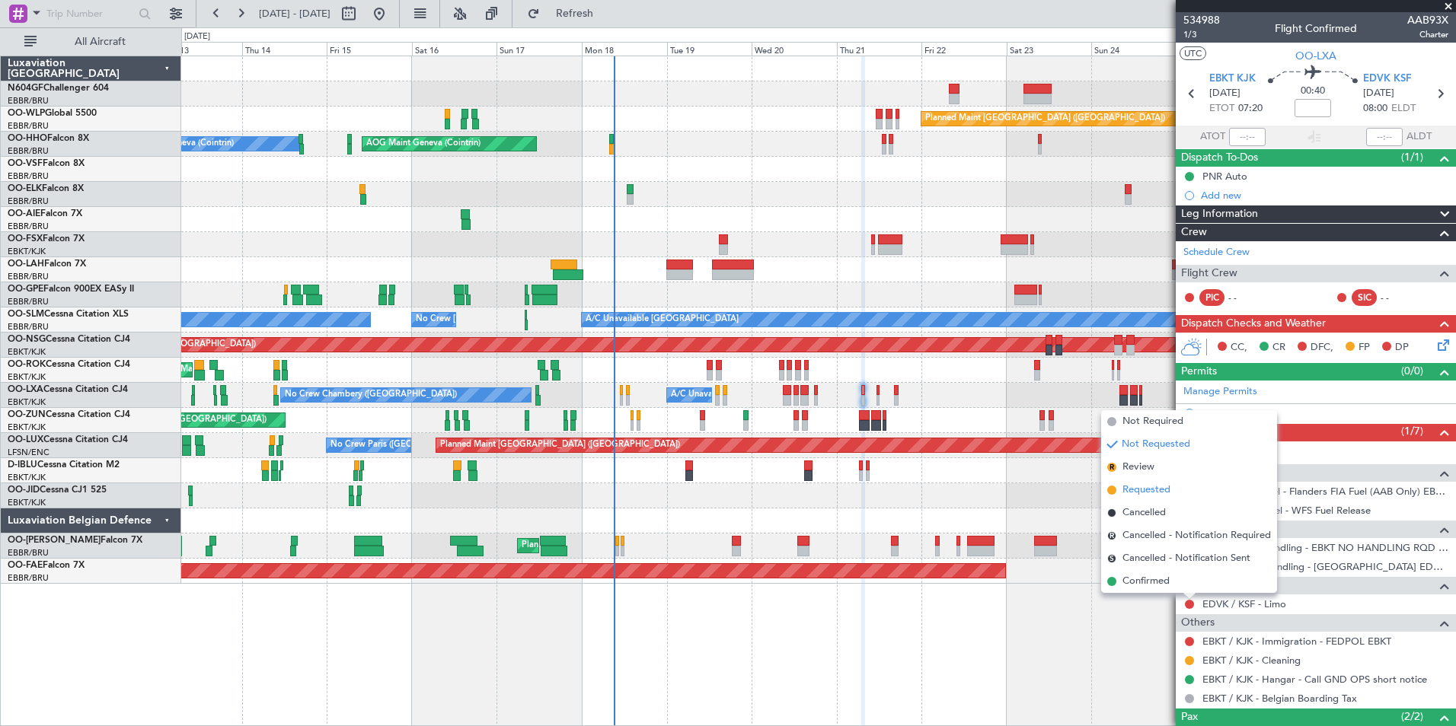
click at [1166, 487] on span "Requested" at bounding box center [1146, 490] width 48 height 15
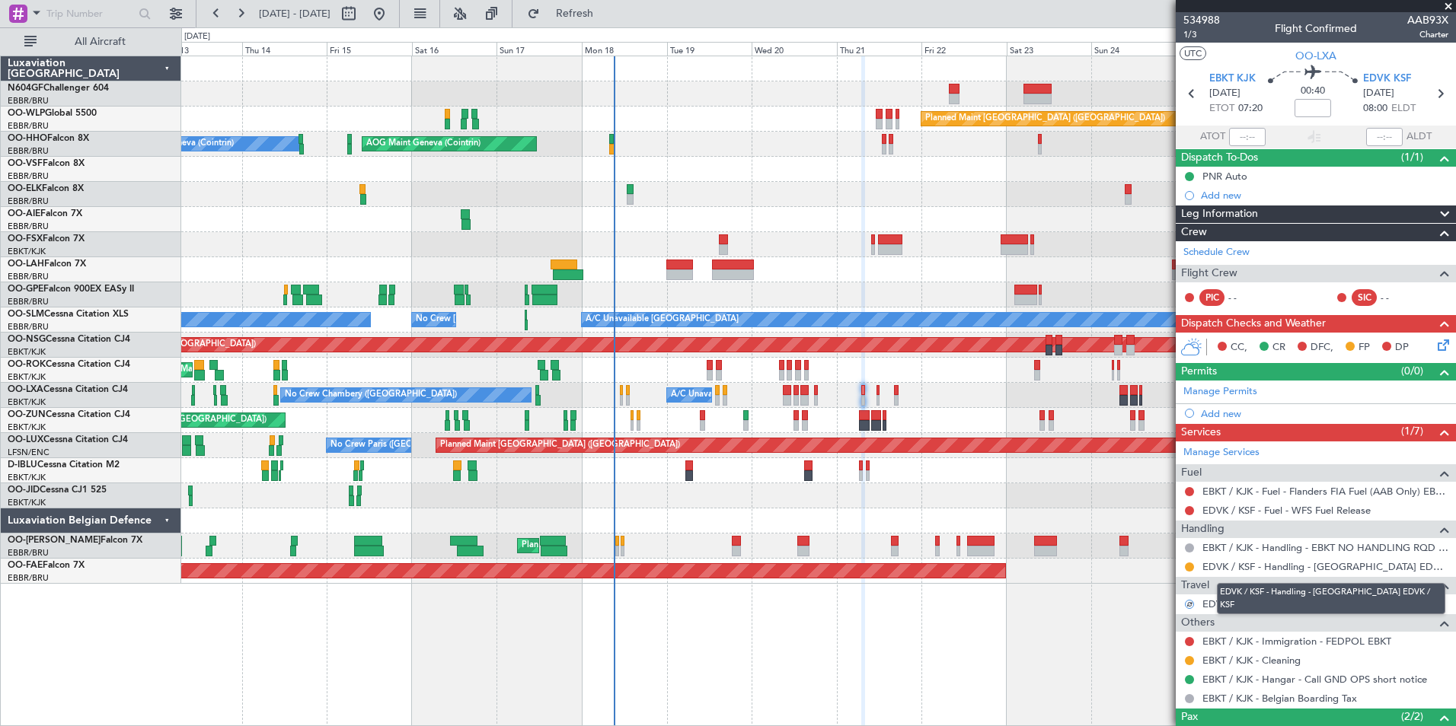
click at [1245, 605] on mat-tooltip-component "EDVK / KSF - Handling - [GEOGRAPHIC_DATA] EDVK / KSF" at bounding box center [1331, 598] width 250 height 53
click at [1252, 604] on link "EDVK / KSF - Limo" at bounding box center [1244, 604] width 84 height 13
click at [607, 12] on span "Refresh" at bounding box center [575, 13] width 64 height 11
click at [1187, 606] on button at bounding box center [1189, 604] width 9 height 9
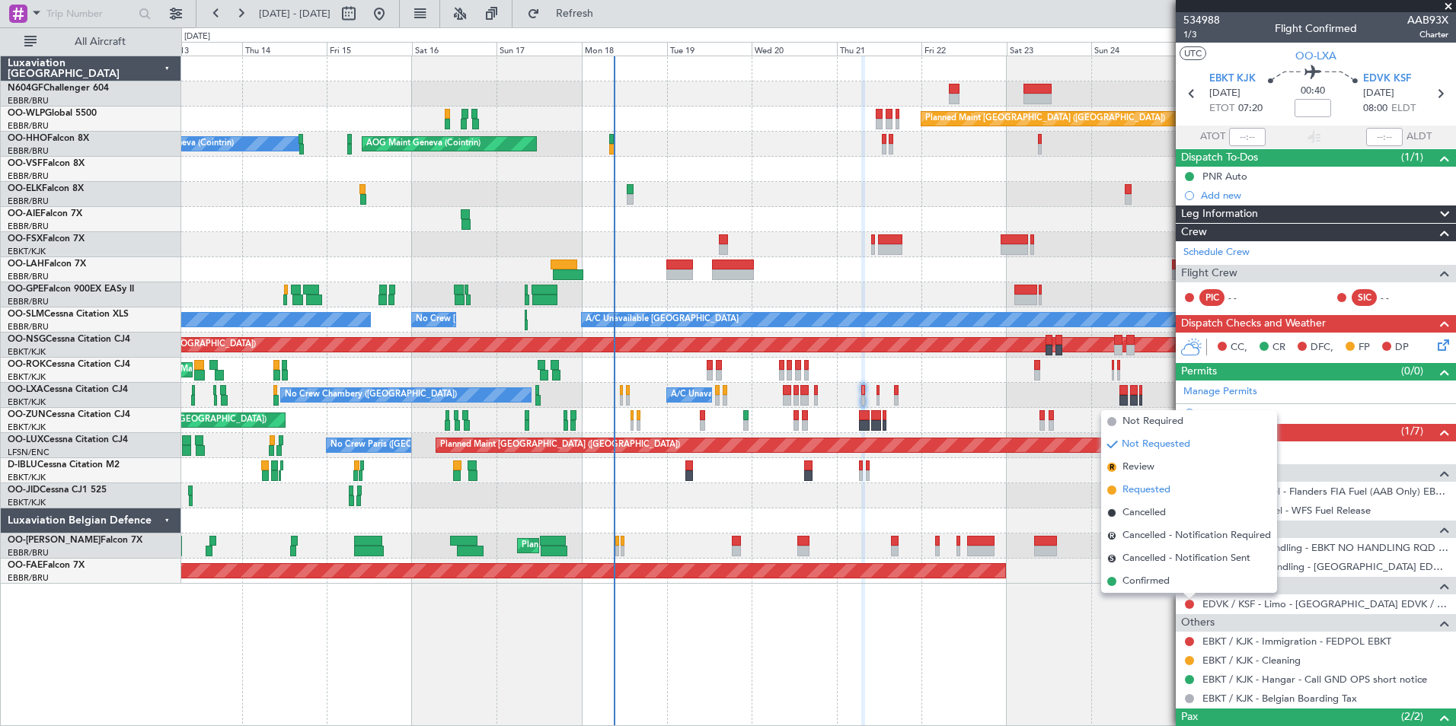
click at [1148, 489] on span "Requested" at bounding box center [1146, 490] width 48 height 15
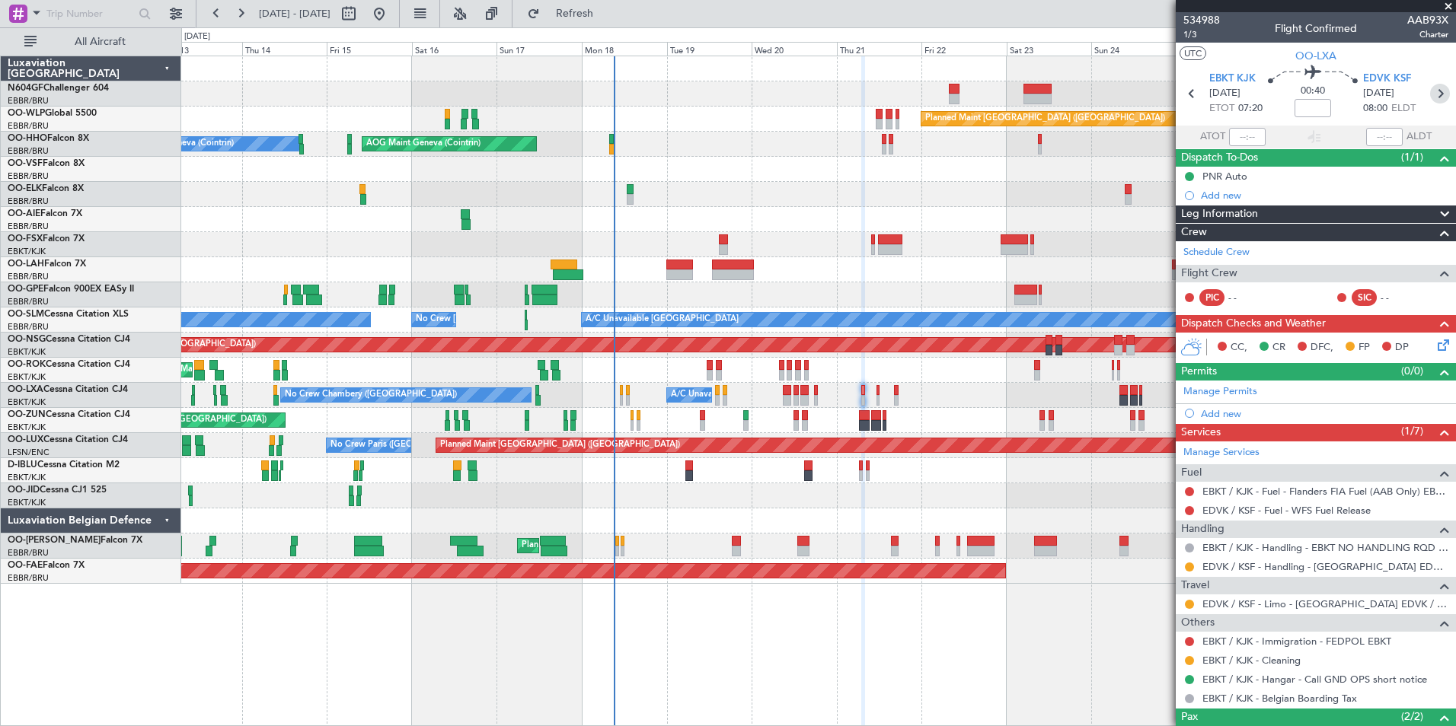
click at [1433, 98] on icon at bounding box center [1440, 94] width 20 height 20
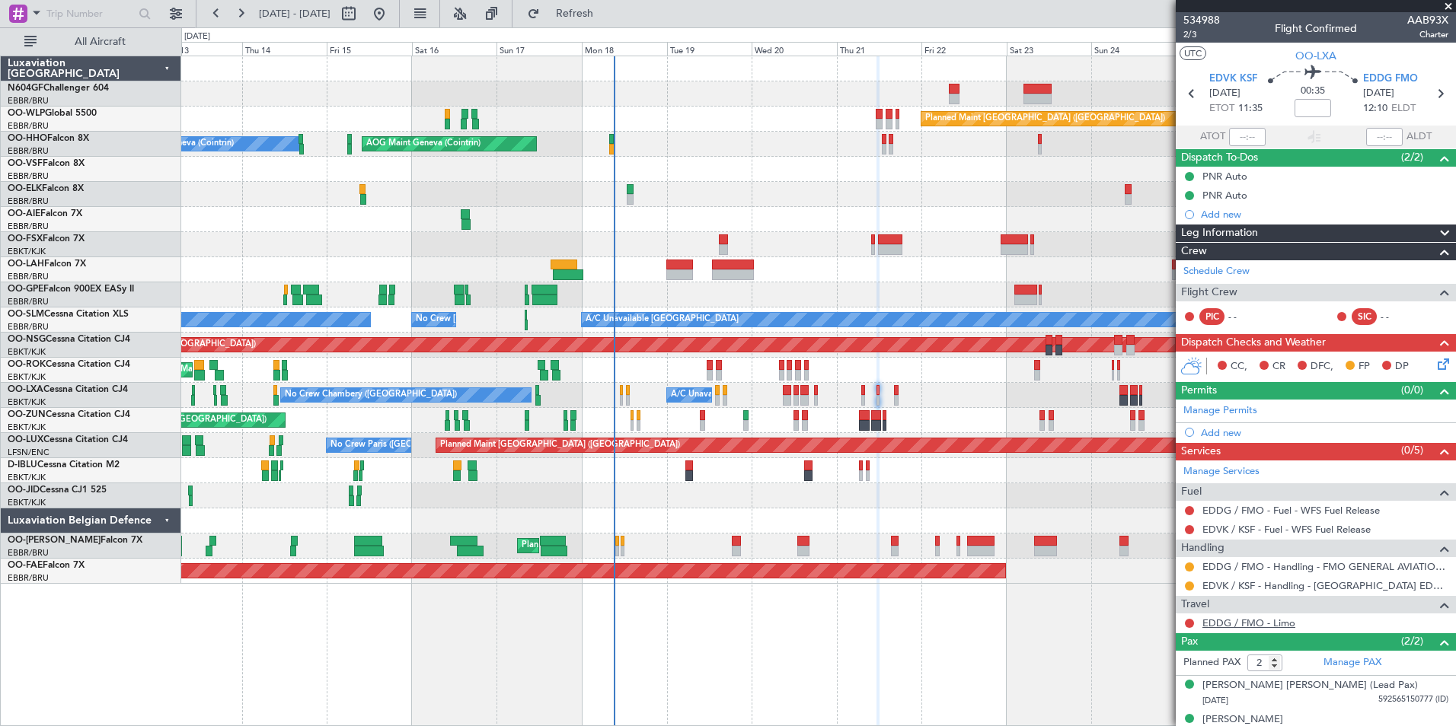
click at [1236, 624] on link "EDDG / FMO - Limo" at bounding box center [1248, 623] width 93 height 13
click at [611, 22] on button "Refresh" at bounding box center [565, 14] width 91 height 24
click at [1283, 627] on link "EDDG / FMO - Limo" at bounding box center [1248, 623] width 93 height 13
click at [607, 13] on span "Refresh" at bounding box center [575, 13] width 64 height 11
click at [1189, 625] on button at bounding box center [1189, 623] width 9 height 9
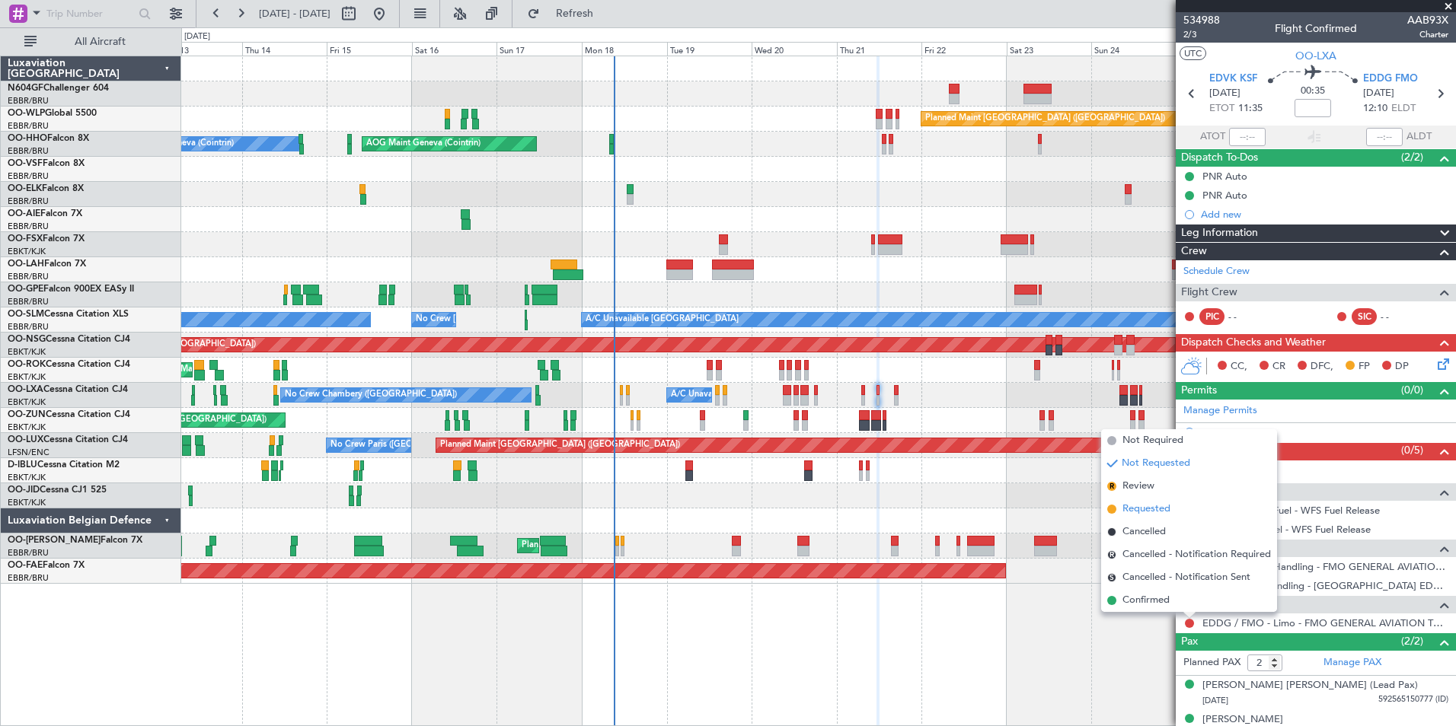
click at [1173, 509] on li "Requested" at bounding box center [1189, 509] width 176 height 23
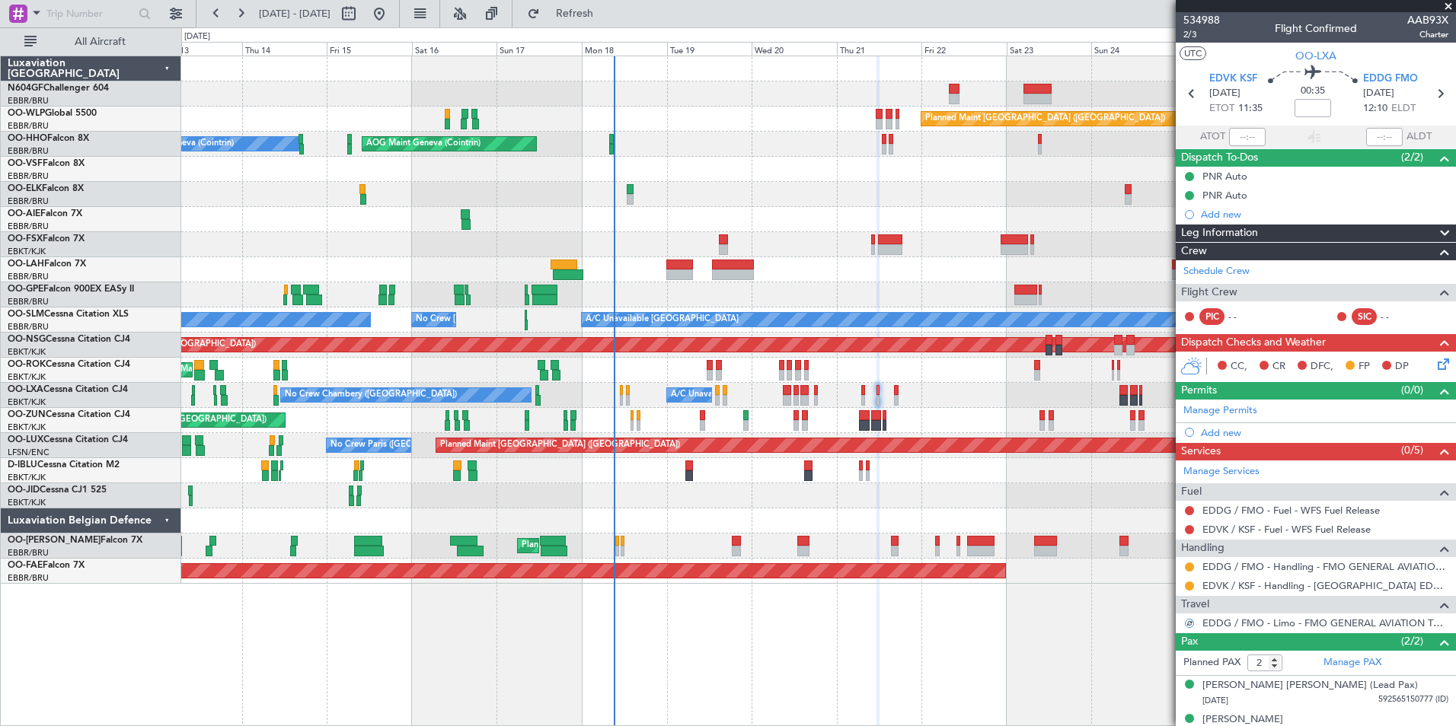
scroll to position [18, 0]
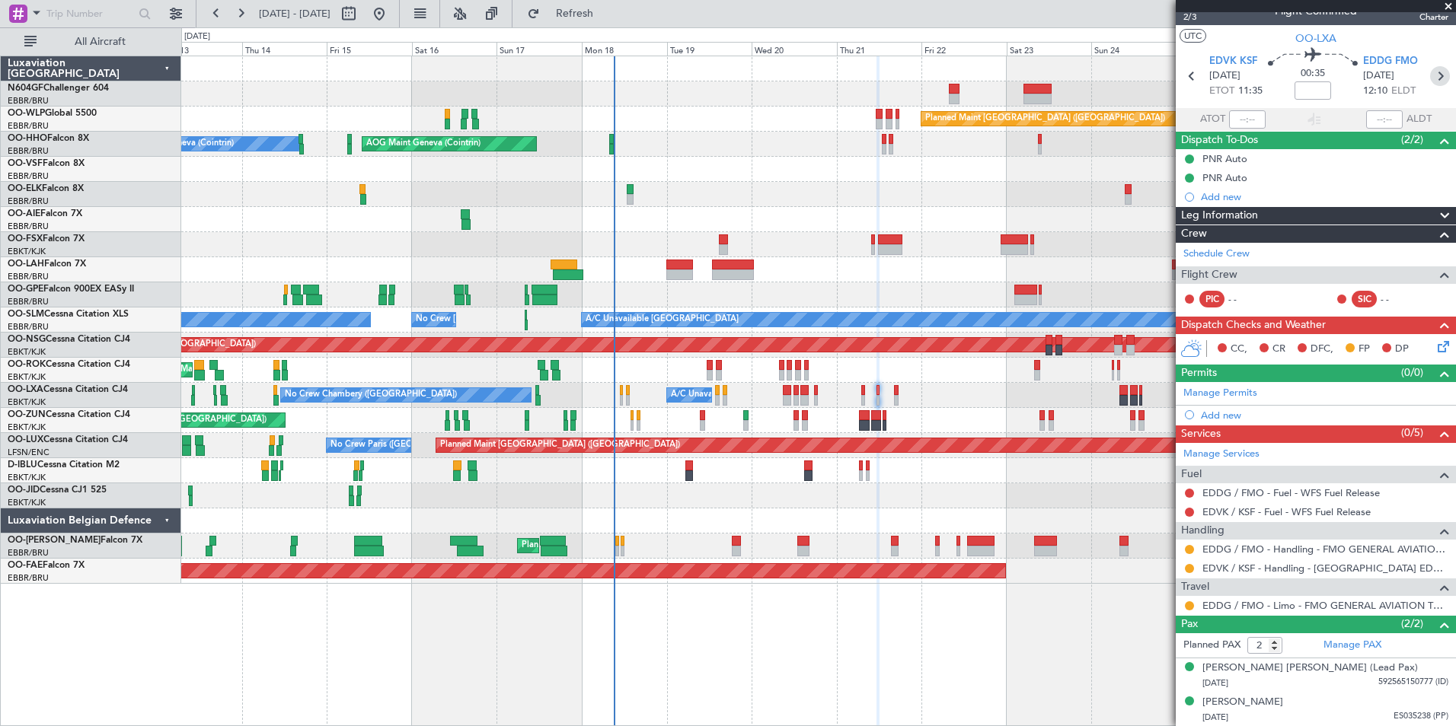
click at [1433, 78] on icon at bounding box center [1440, 76] width 20 height 20
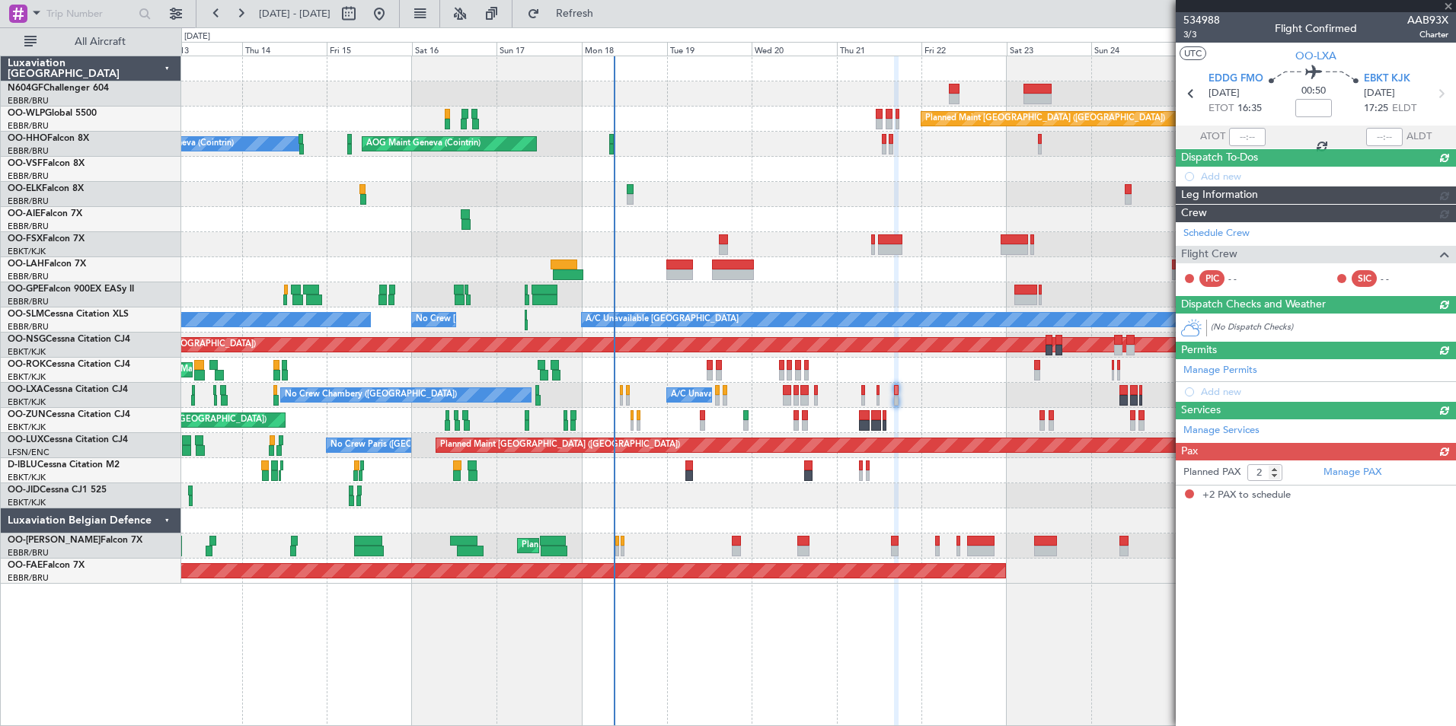
scroll to position [0, 0]
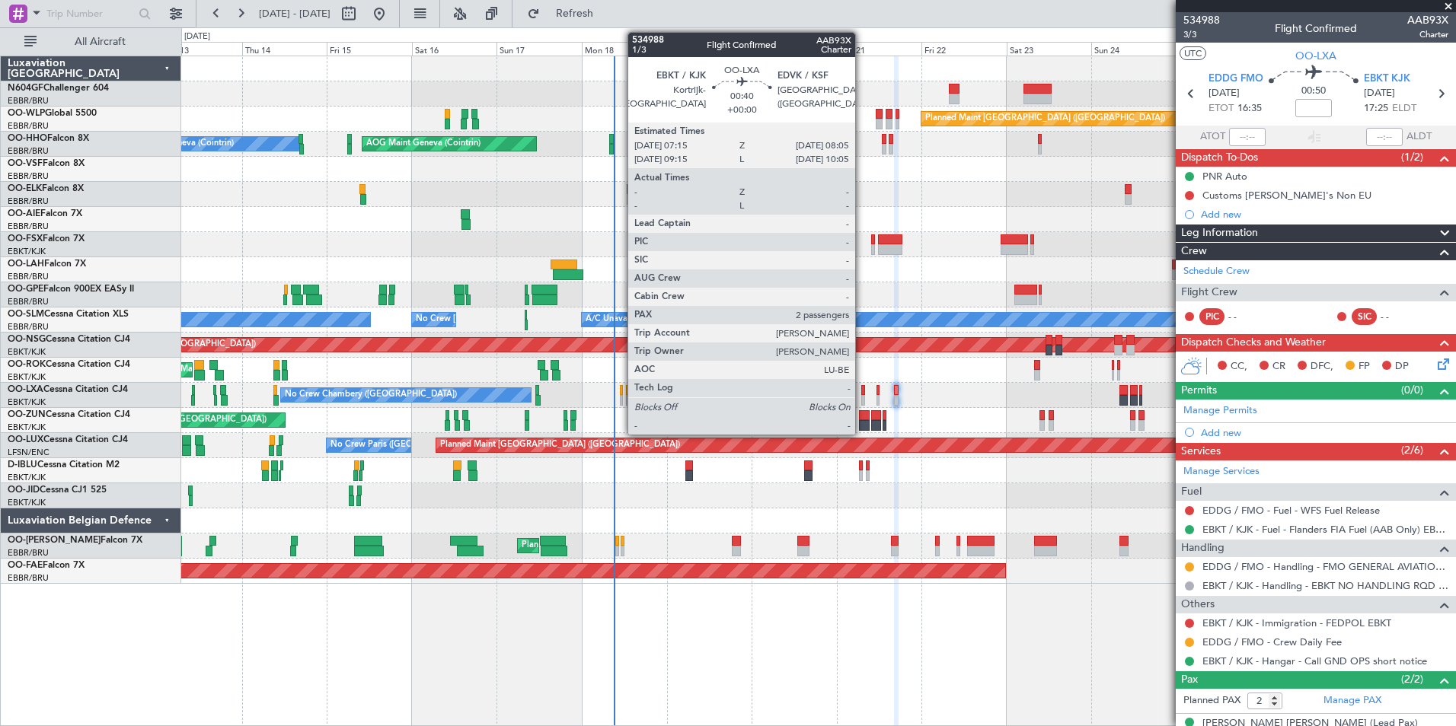
click at [862, 390] on div at bounding box center [862, 390] width 3 height 11
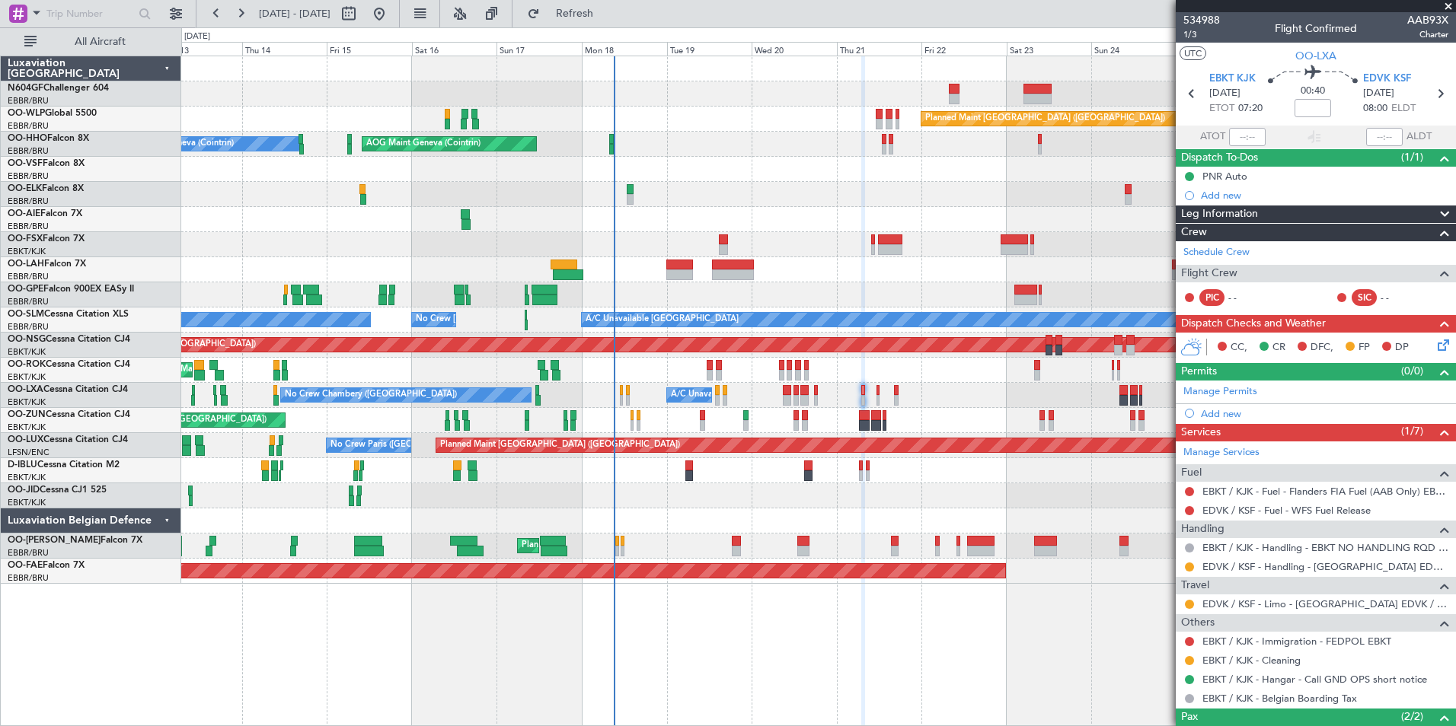
click at [1434, 349] on icon at bounding box center [1440, 342] width 12 height 12
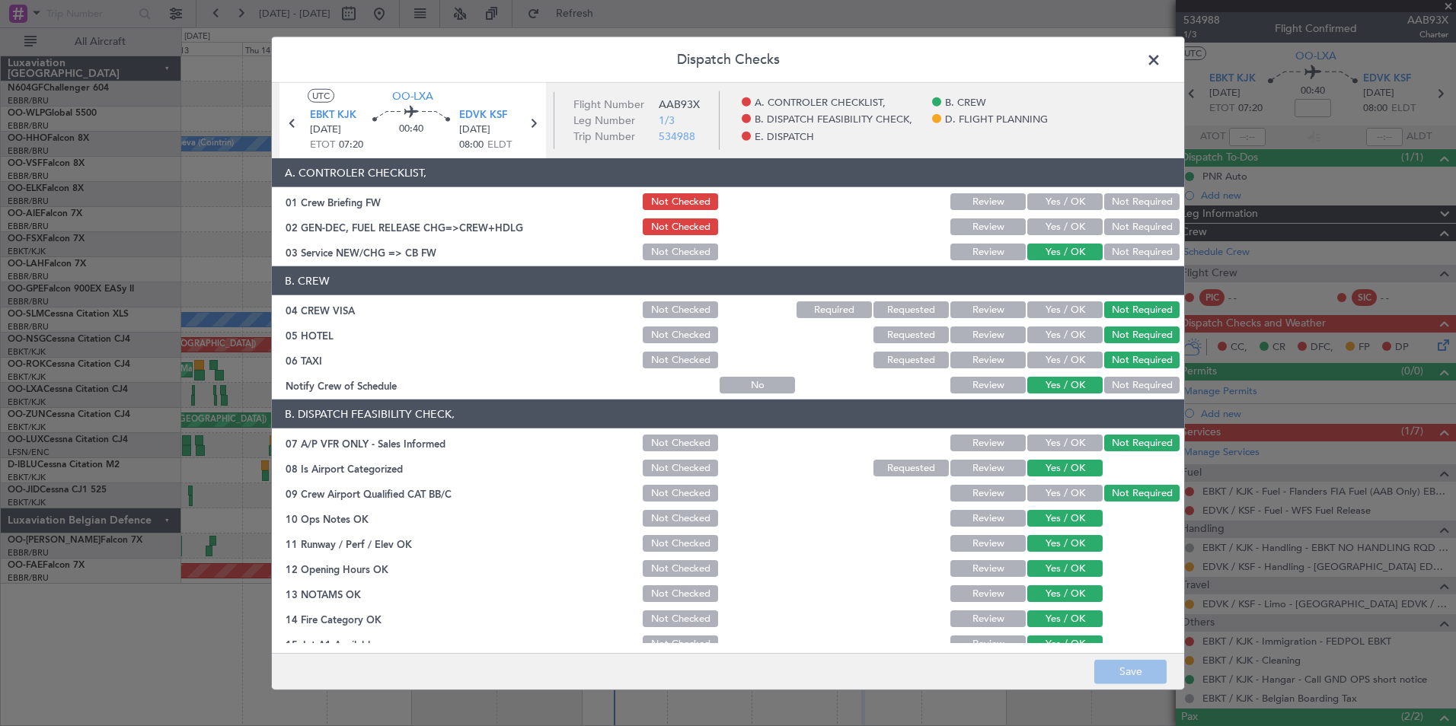
scroll to position [282, 0]
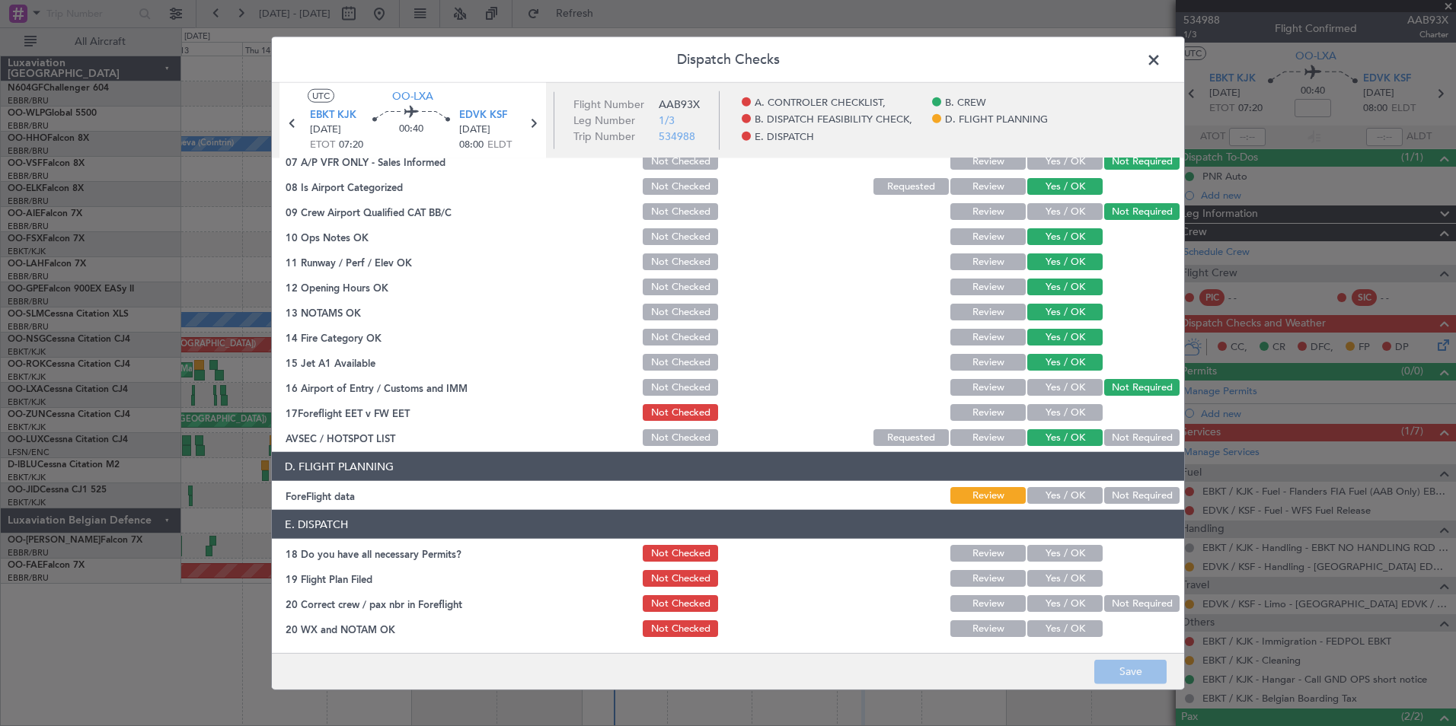
click at [1118, 295] on div at bounding box center [1140, 286] width 77 height 21
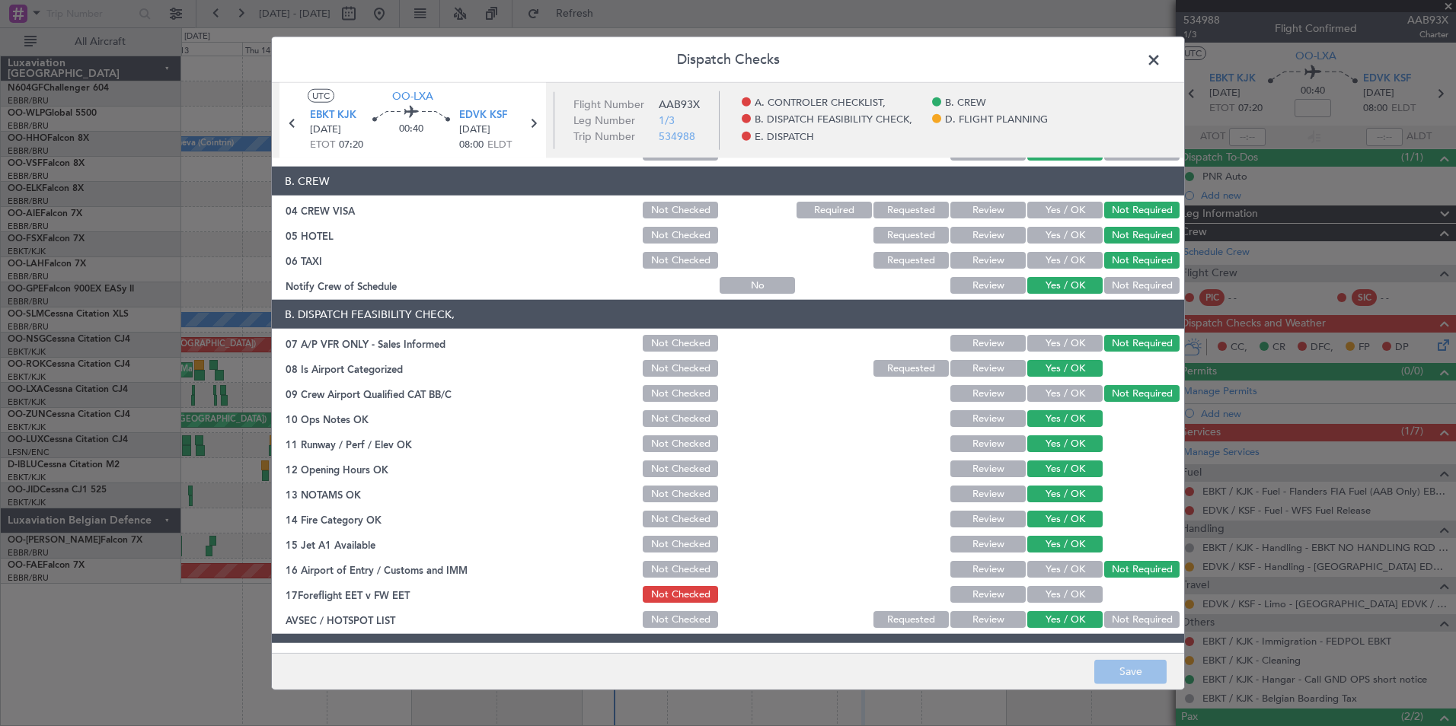
scroll to position [99, 0]
click at [688, 394] on button "Not Checked" at bounding box center [680, 394] width 75 height 17
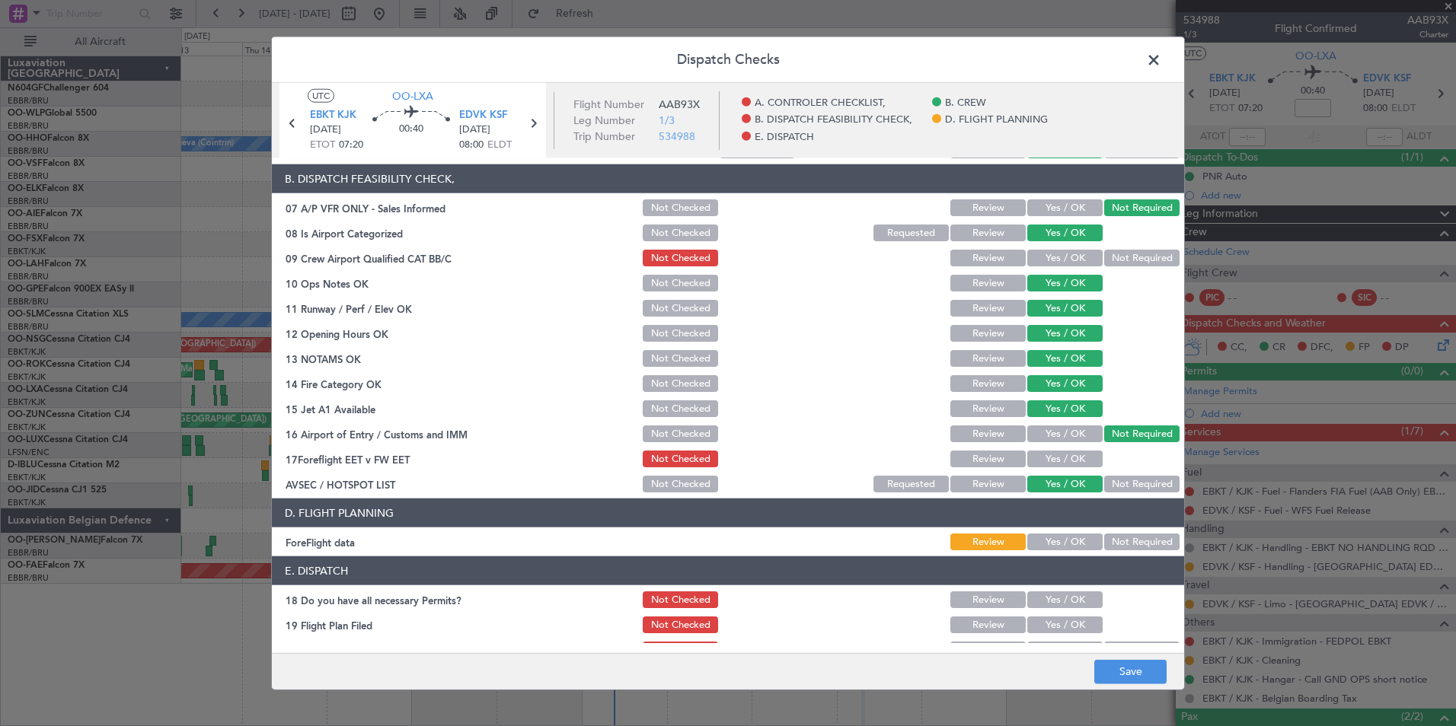
scroll to position [253, 0]
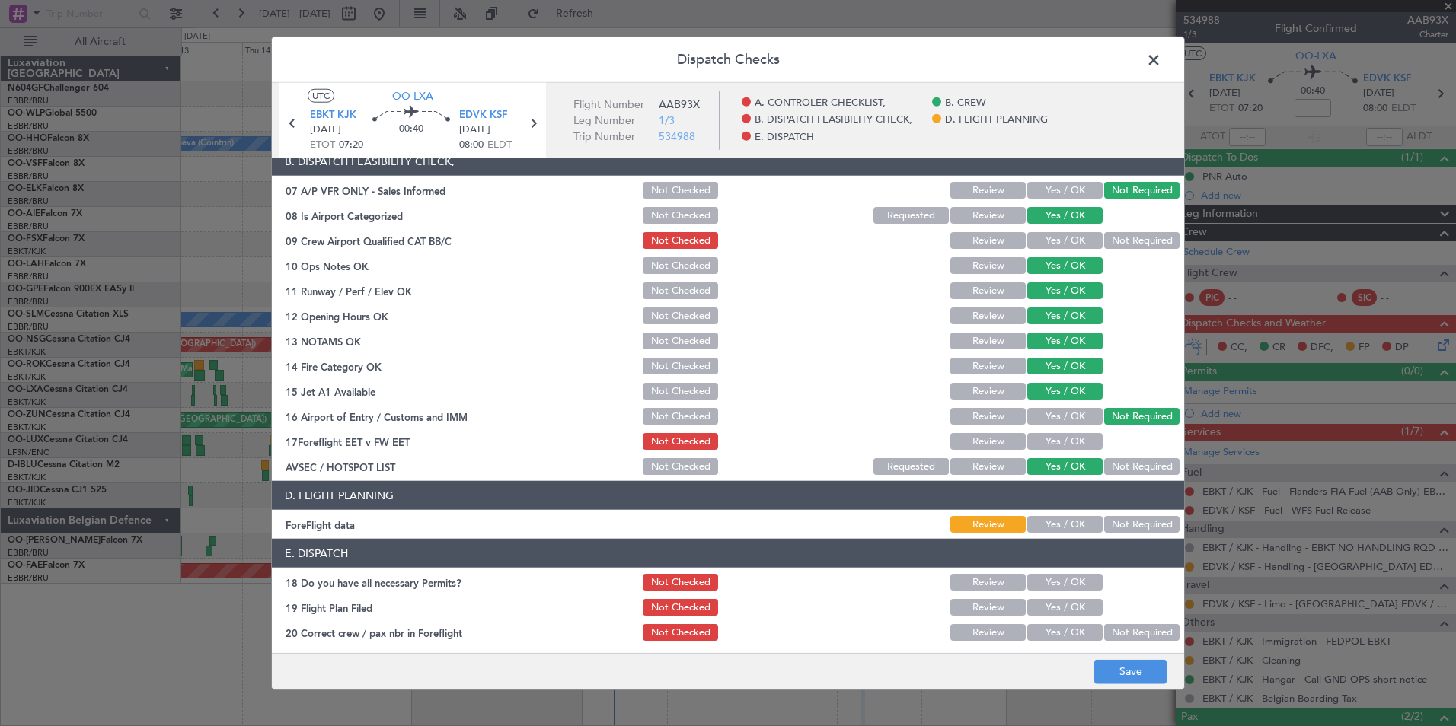
click at [1105, 532] on button "Not Required" at bounding box center [1141, 524] width 75 height 17
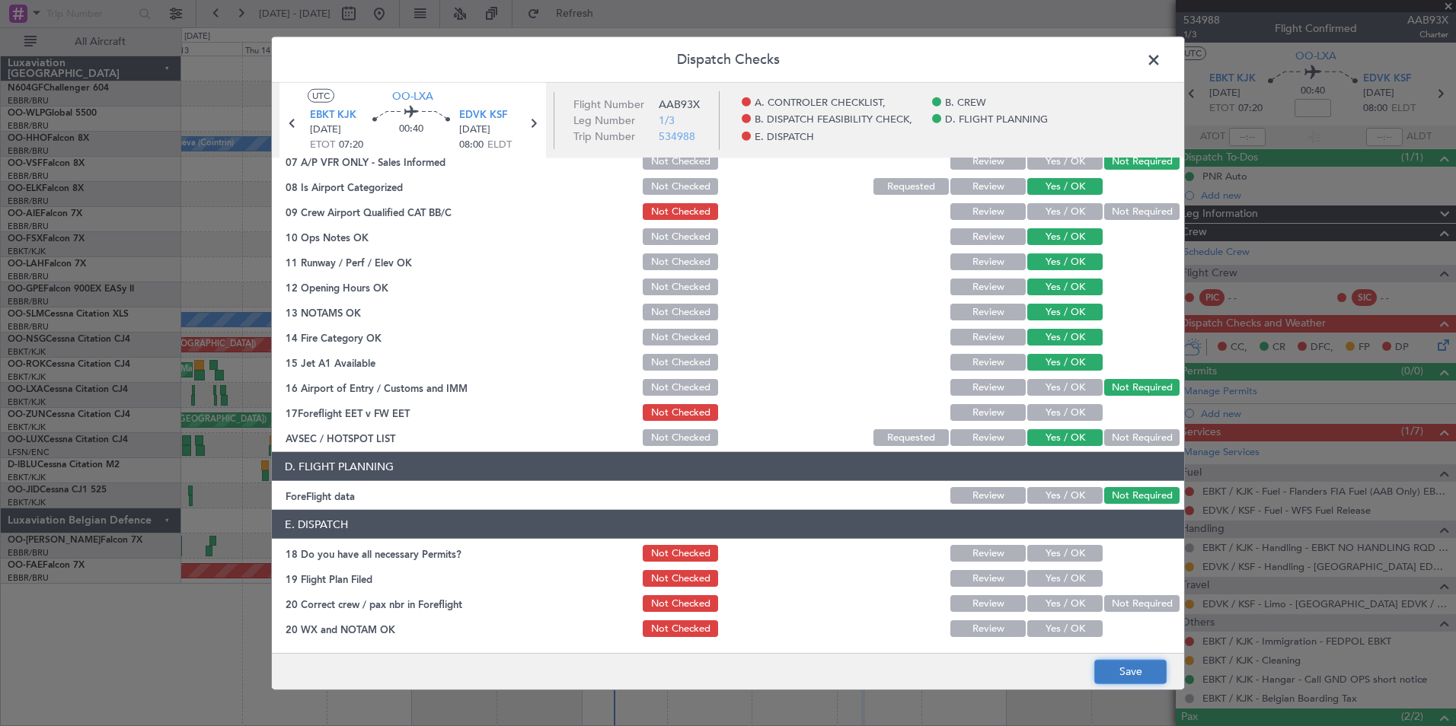
click at [1106, 675] on button "Save" at bounding box center [1130, 671] width 72 height 24
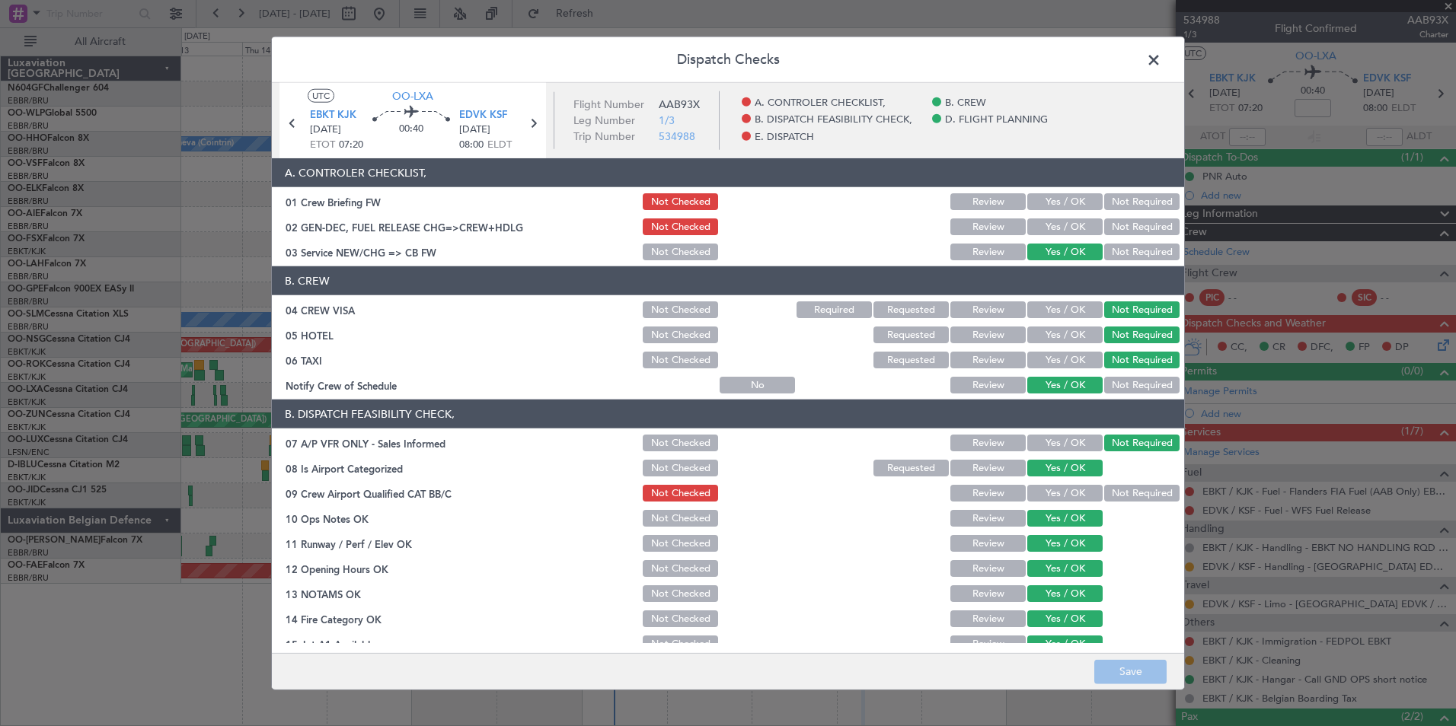
click at [1159, 74] on header "Dispatch Checks" at bounding box center [728, 60] width 912 height 46
click at [1161, 60] on span at bounding box center [1161, 64] width 0 height 30
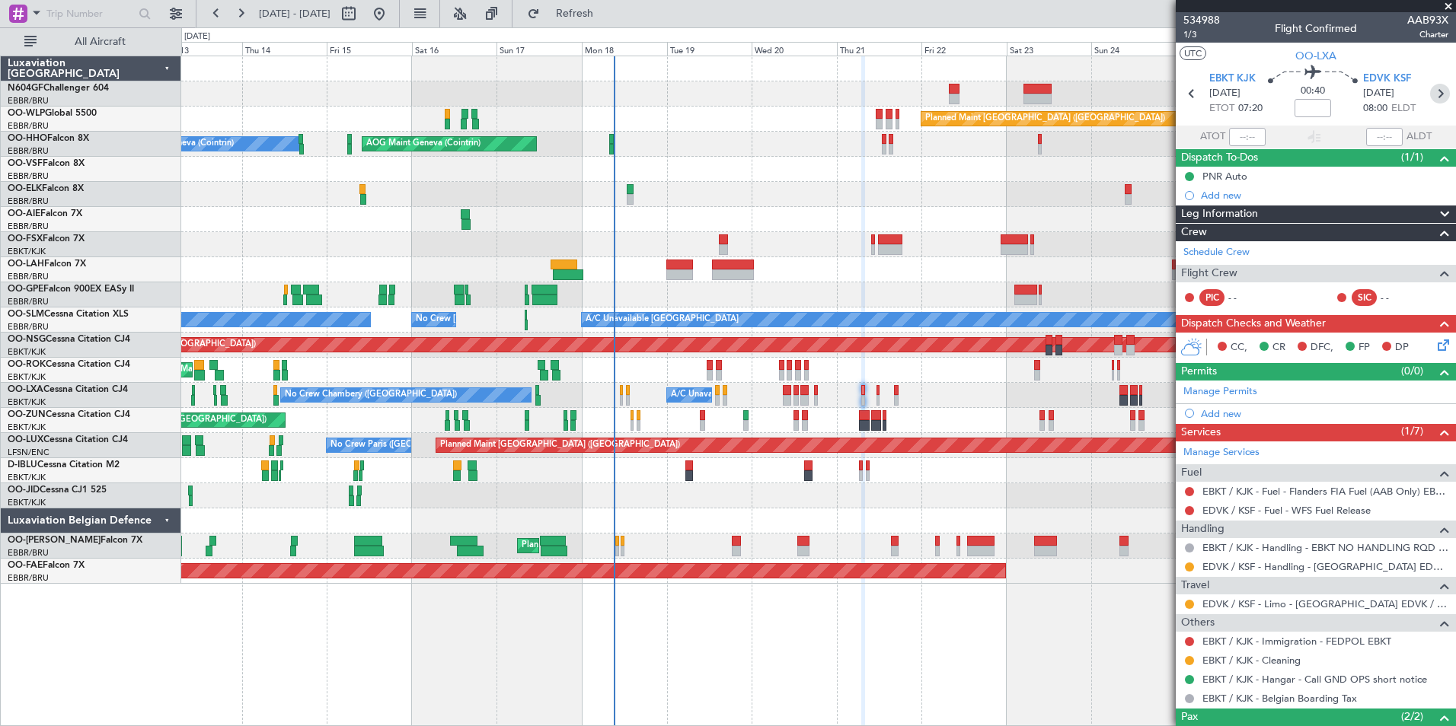
click at [1430, 99] on icon at bounding box center [1440, 94] width 20 height 20
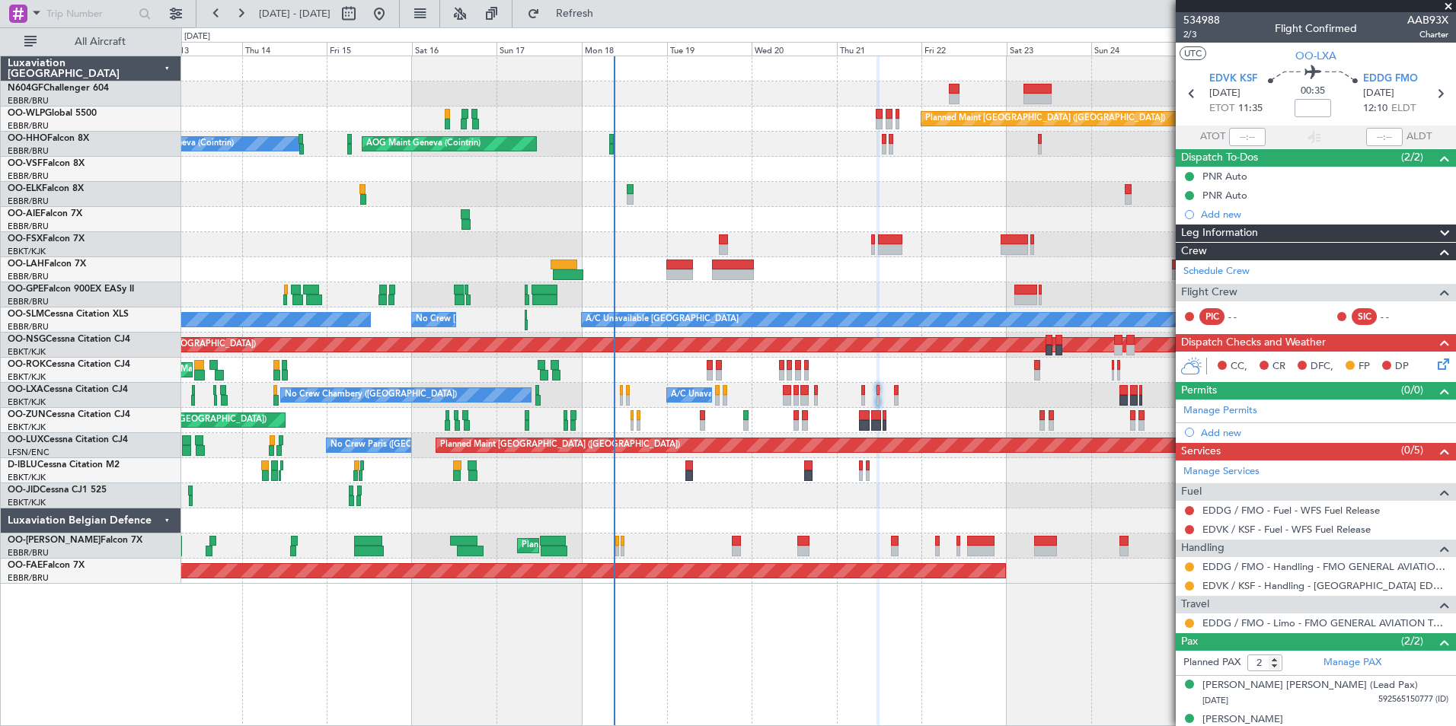
click at [1434, 364] on icon at bounding box center [1440, 362] width 12 height 12
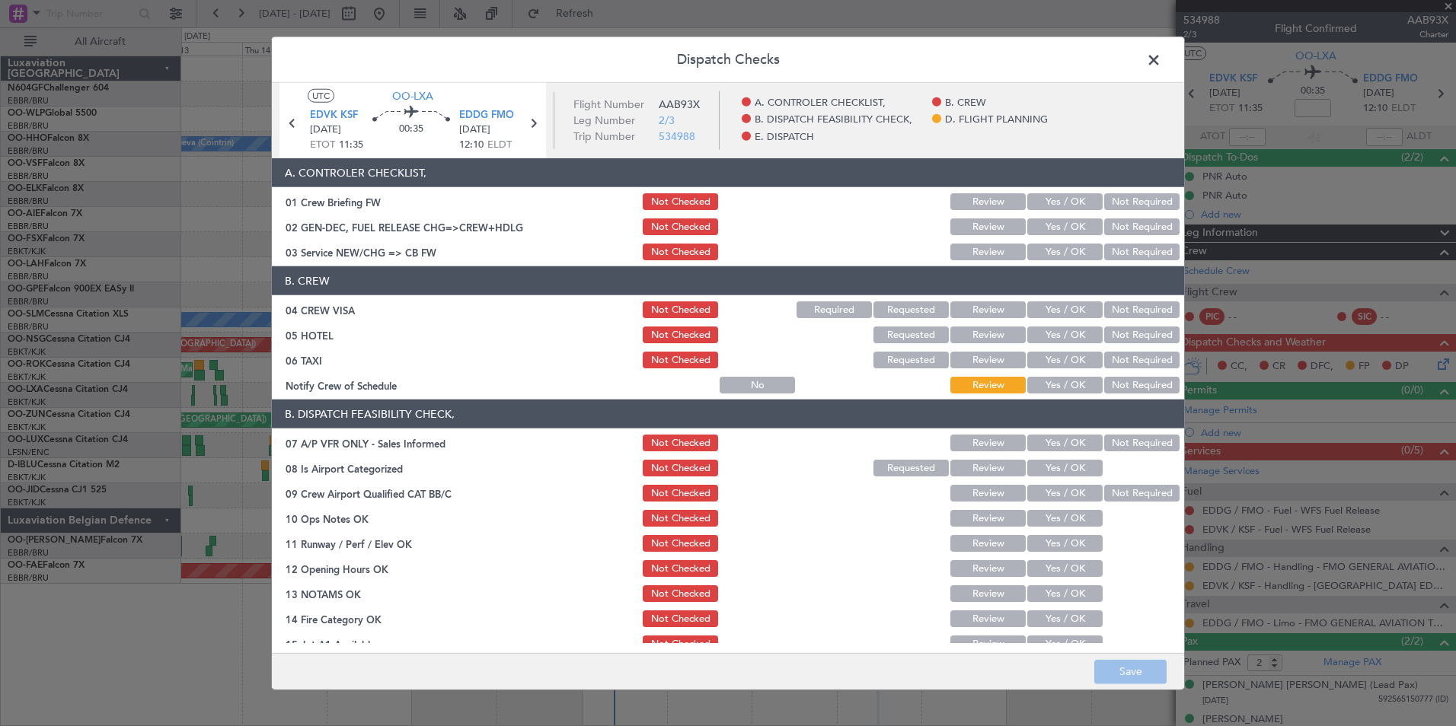
click at [1073, 386] on button "Yes / OK" at bounding box center [1064, 385] width 75 height 17
click at [1121, 352] on button "Not Required" at bounding box center [1141, 360] width 75 height 17
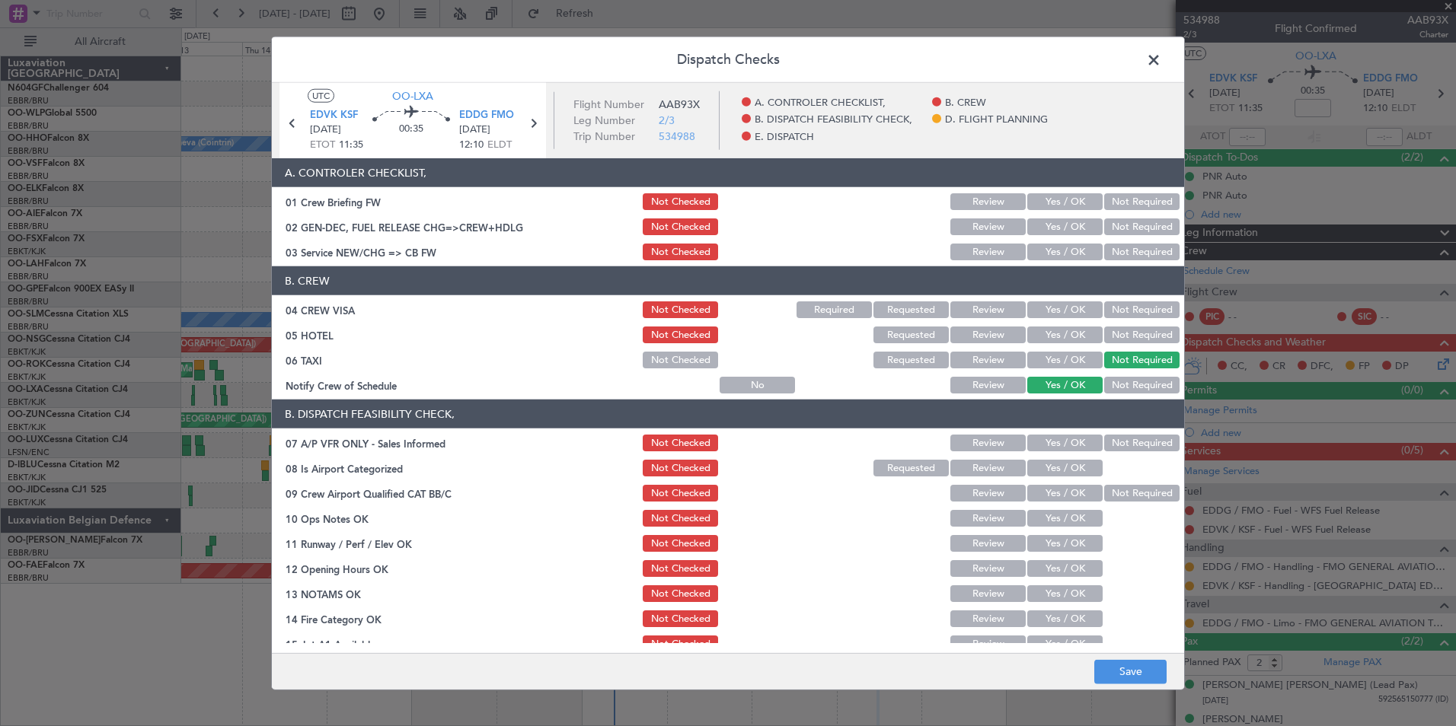
click at [1122, 335] on button "Not Required" at bounding box center [1141, 335] width 75 height 17
click at [1121, 311] on button "Not Required" at bounding box center [1141, 309] width 75 height 17
click at [1048, 257] on button "Yes / OK" at bounding box center [1064, 252] width 75 height 17
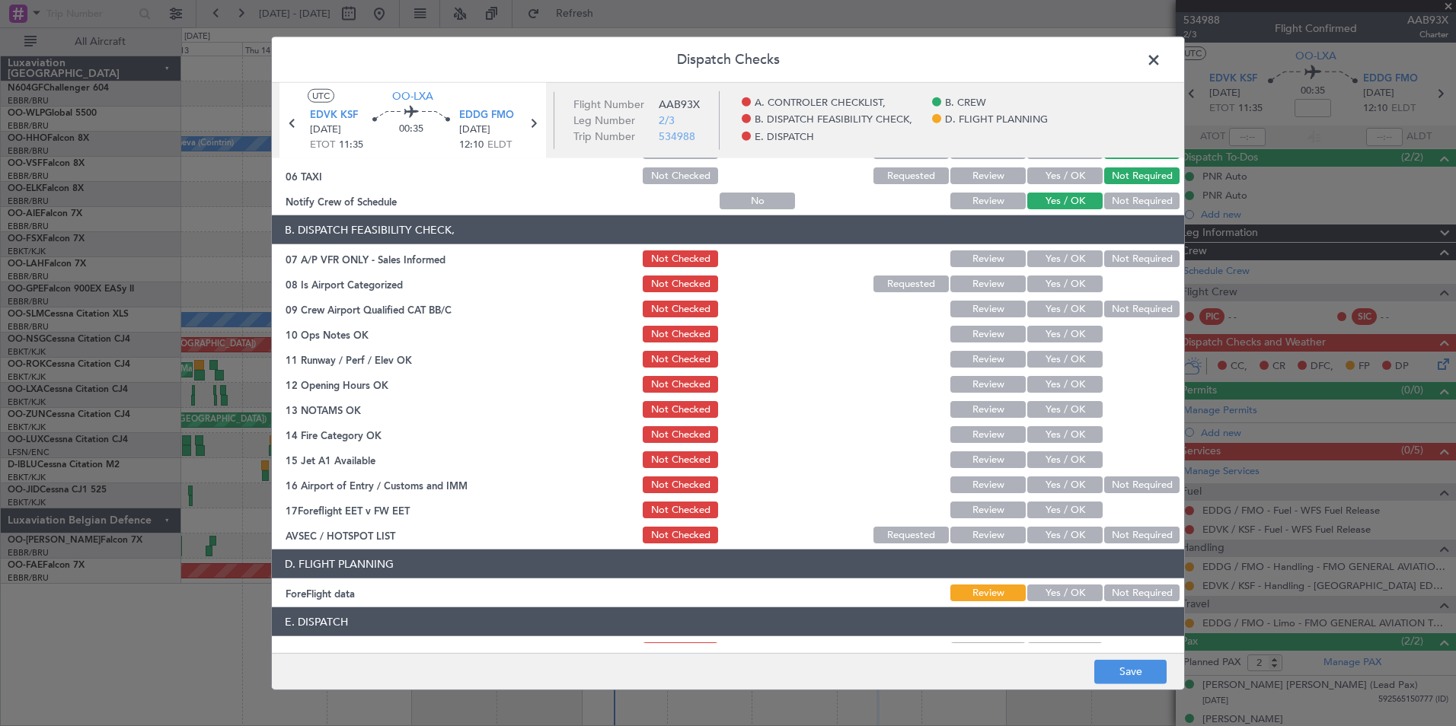
scroll to position [212, 0]
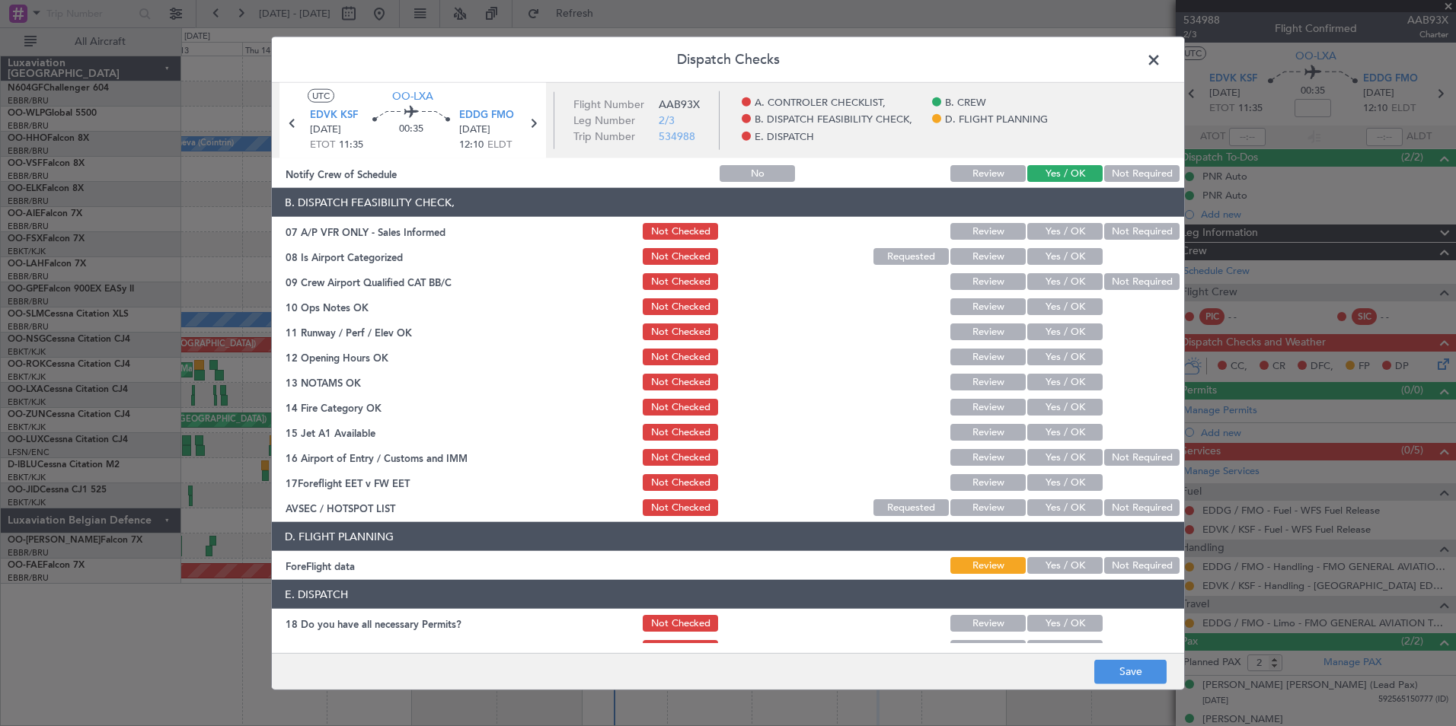
click at [1142, 235] on button "Not Required" at bounding box center [1141, 231] width 75 height 17
click at [1055, 257] on button "Yes / OK" at bounding box center [1064, 256] width 75 height 17
click at [1124, 282] on button "Not Required" at bounding box center [1141, 281] width 75 height 17
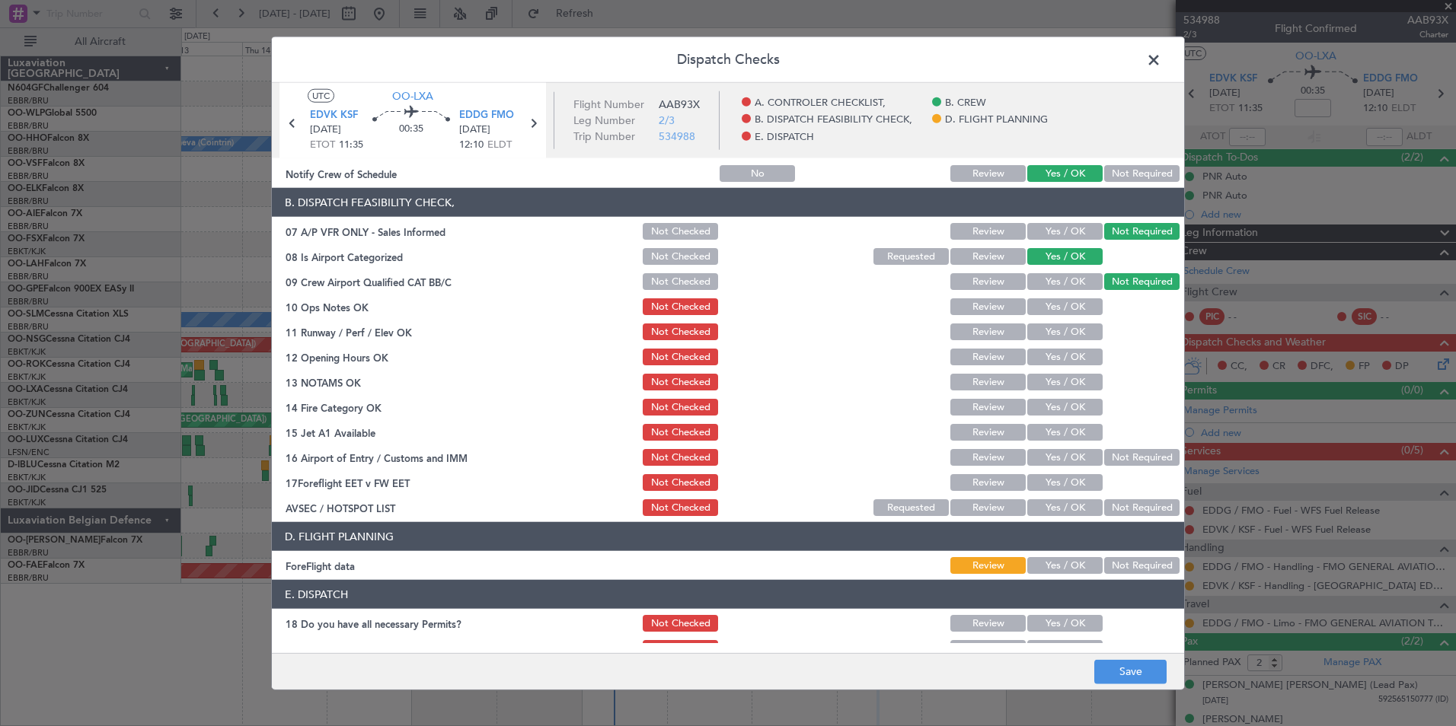
click at [1044, 311] on button "Yes / OK" at bounding box center [1064, 306] width 75 height 17
click at [1048, 342] on div "Yes / OK" at bounding box center [1063, 331] width 77 height 21
click at [1048, 335] on button "Yes / OK" at bounding box center [1064, 332] width 75 height 17
click at [1057, 358] on button "Yes / OK" at bounding box center [1064, 357] width 75 height 17
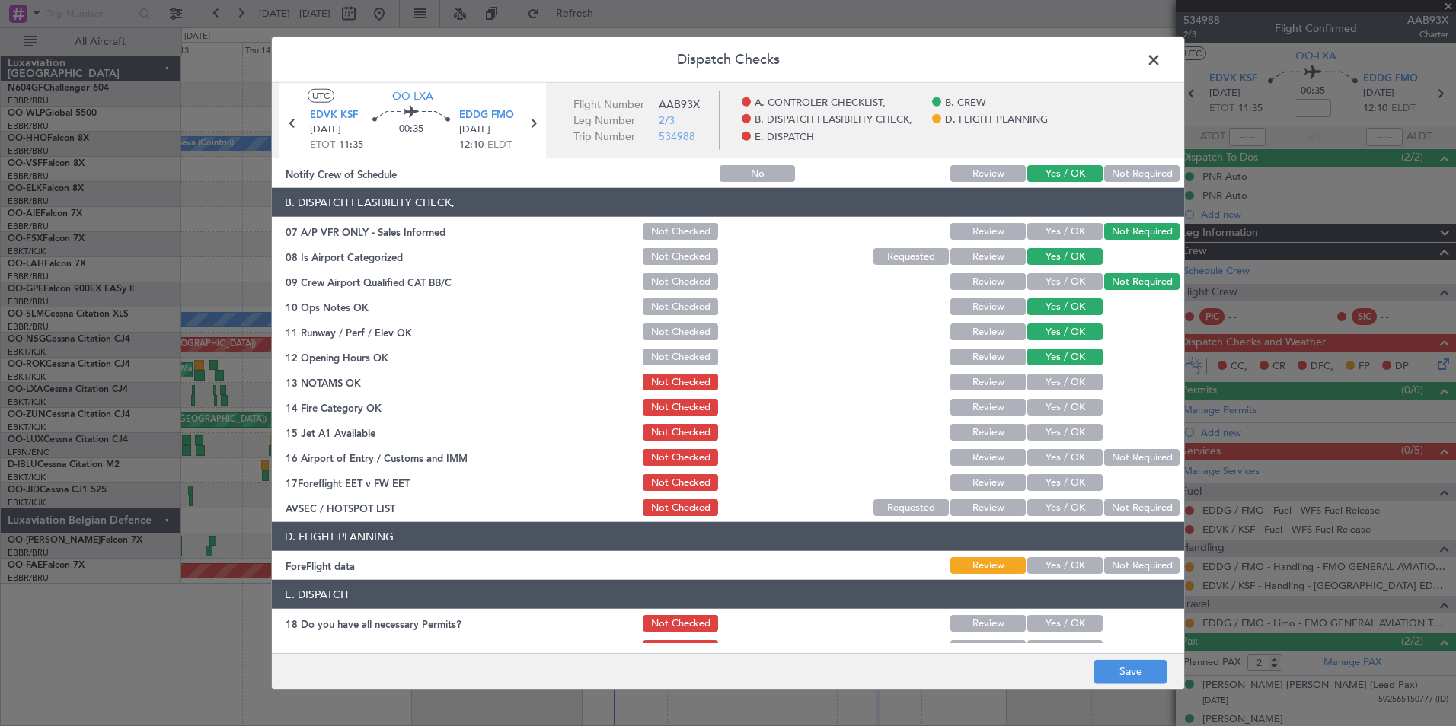
click at [1062, 379] on button "Yes / OK" at bounding box center [1064, 382] width 75 height 17
click at [1064, 407] on button "Yes / OK" at bounding box center [1064, 407] width 75 height 17
click at [1073, 427] on button "Yes / OK" at bounding box center [1064, 432] width 75 height 17
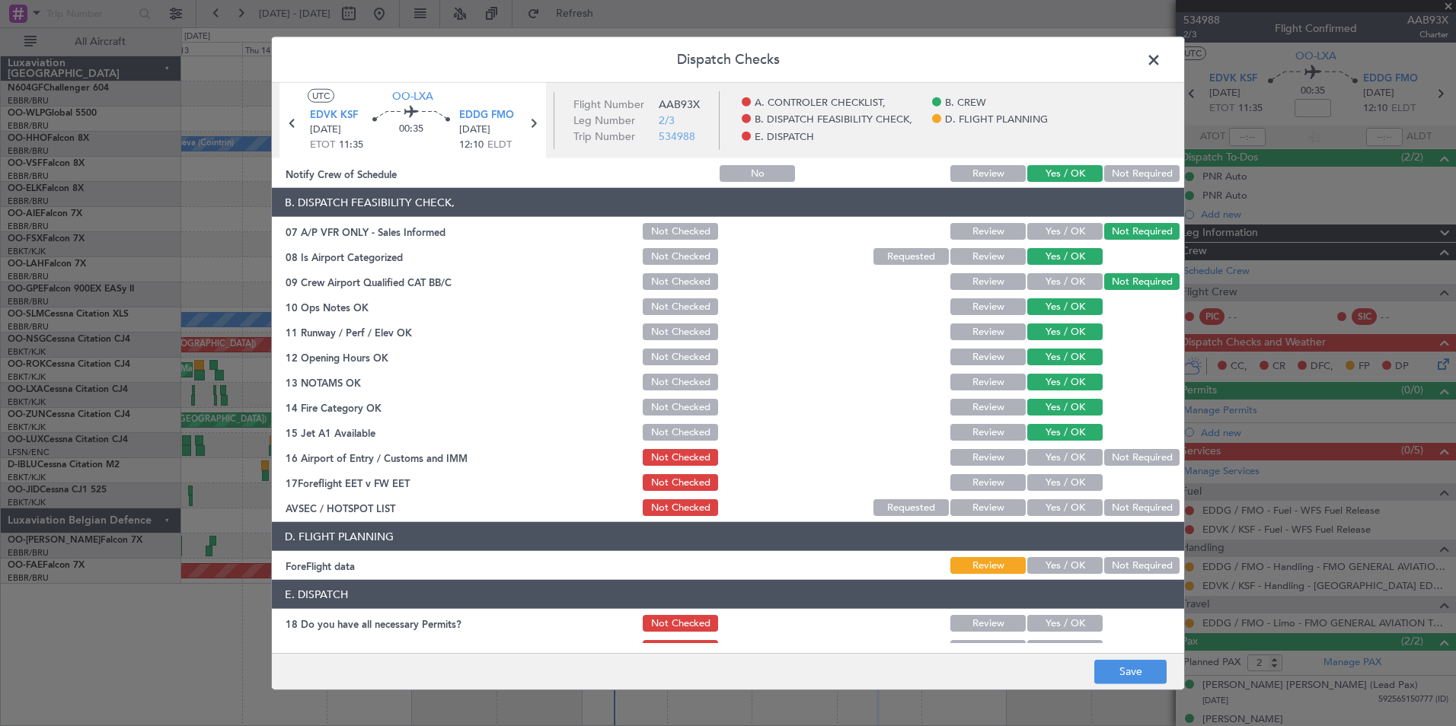
click at [1118, 458] on button "Not Required" at bounding box center [1141, 457] width 75 height 17
click at [1073, 517] on div "Yes / OK" at bounding box center [1063, 507] width 77 height 21
click at [1073, 516] on div "Yes / OK" at bounding box center [1063, 507] width 77 height 21
click at [1073, 515] on button "Yes / OK" at bounding box center [1064, 507] width 75 height 17
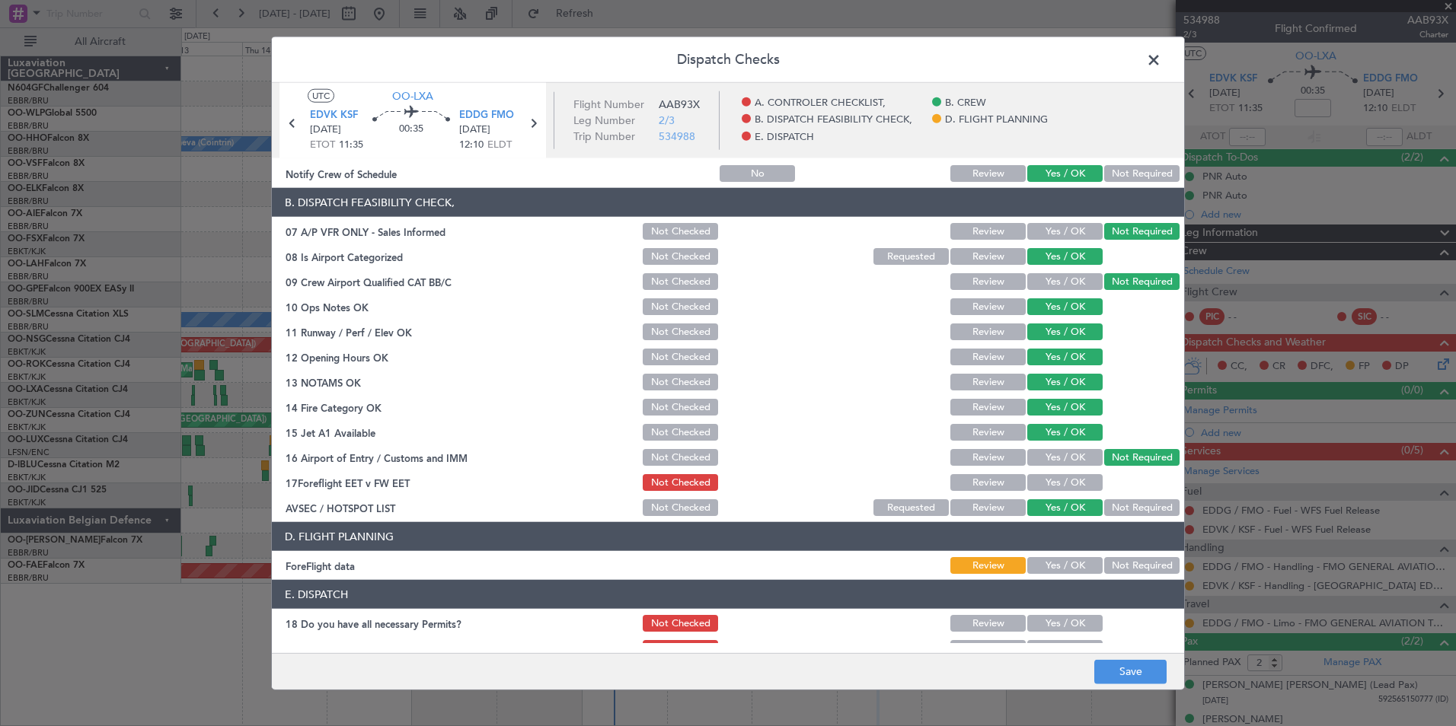
click at [1129, 586] on header "E. DISPATCH" at bounding box center [728, 594] width 912 height 29
click at [1132, 558] on button "Not Required" at bounding box center [1141, 565] width 75 height 17
click at [1139, 665] on button "Save" at bounding box center [1130, 671] width 72 height 24
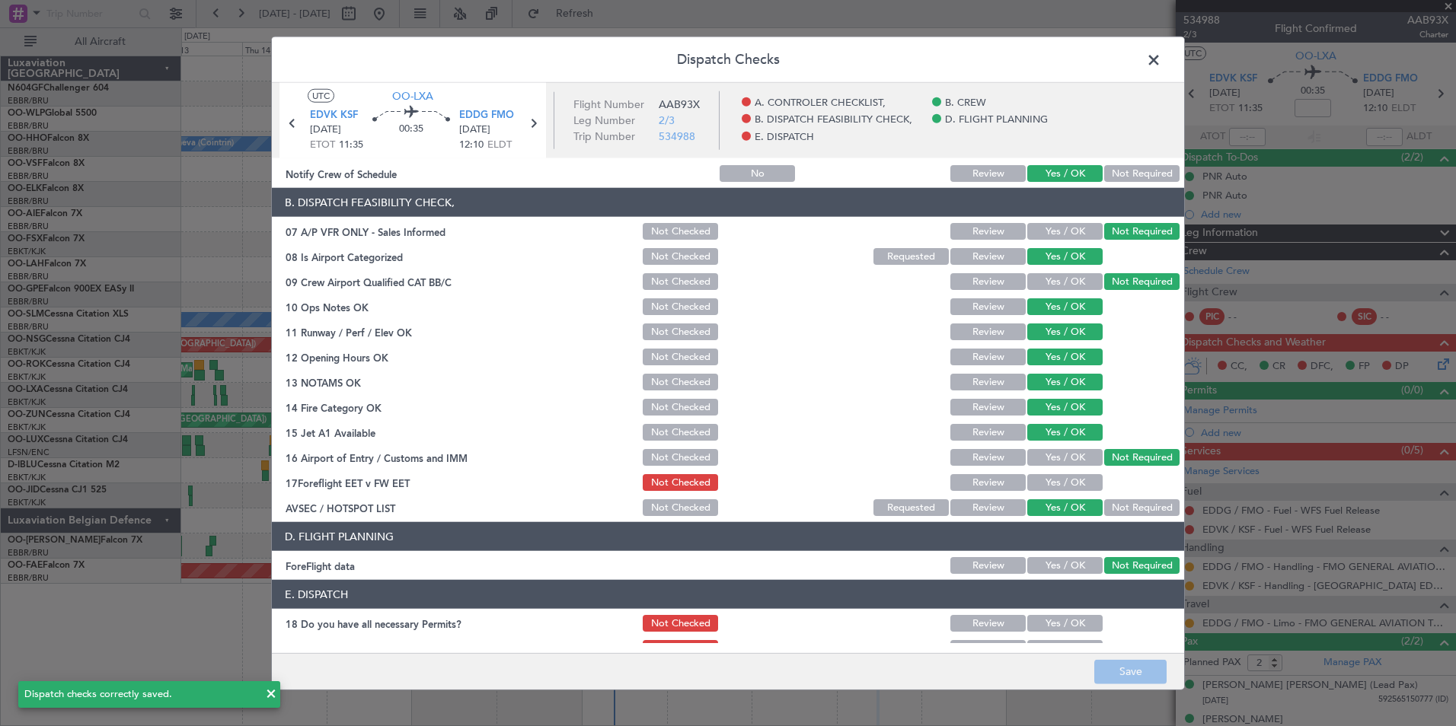
click at [1161, 56] on span at bounding box center [1161, 64] width 0 height 30
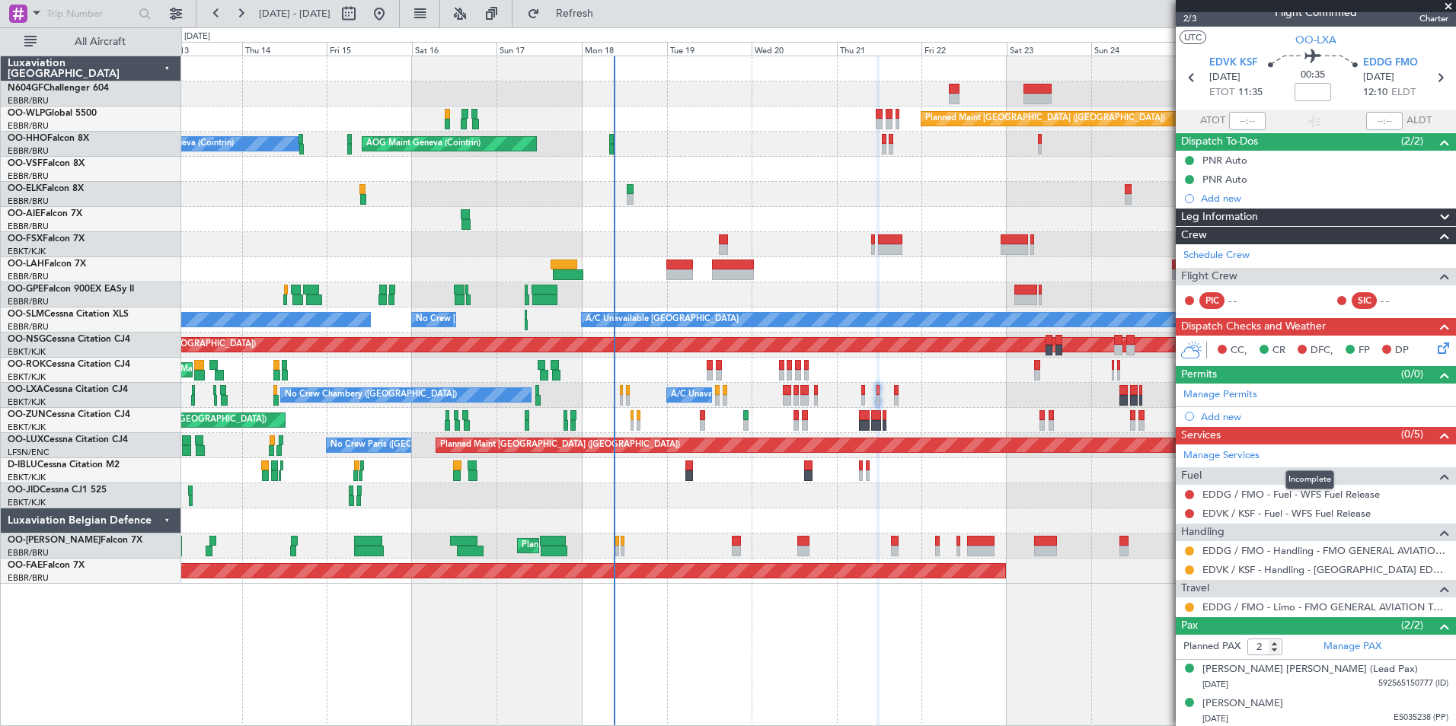
scroll to position [18, 0]
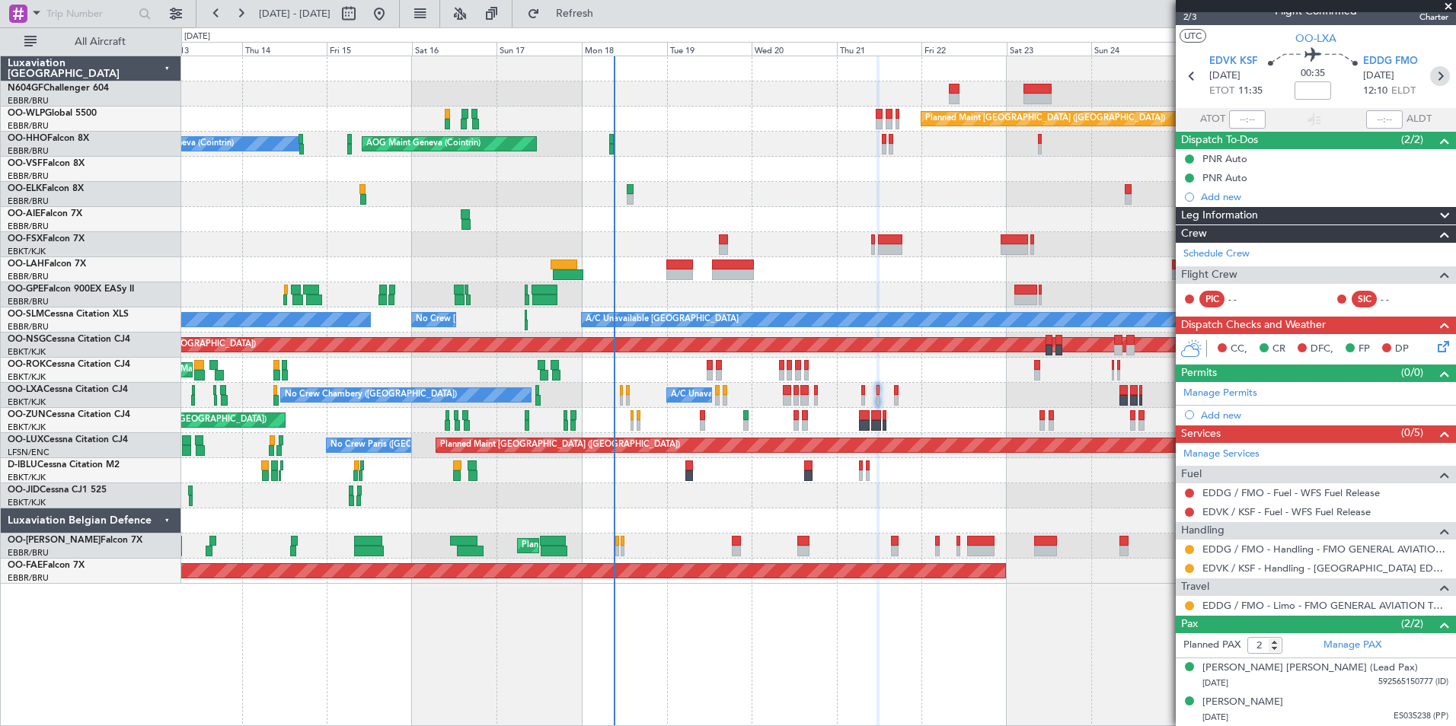
click at [1430, 69] on icon at bounding box center [1440, 76] width 20 height 20
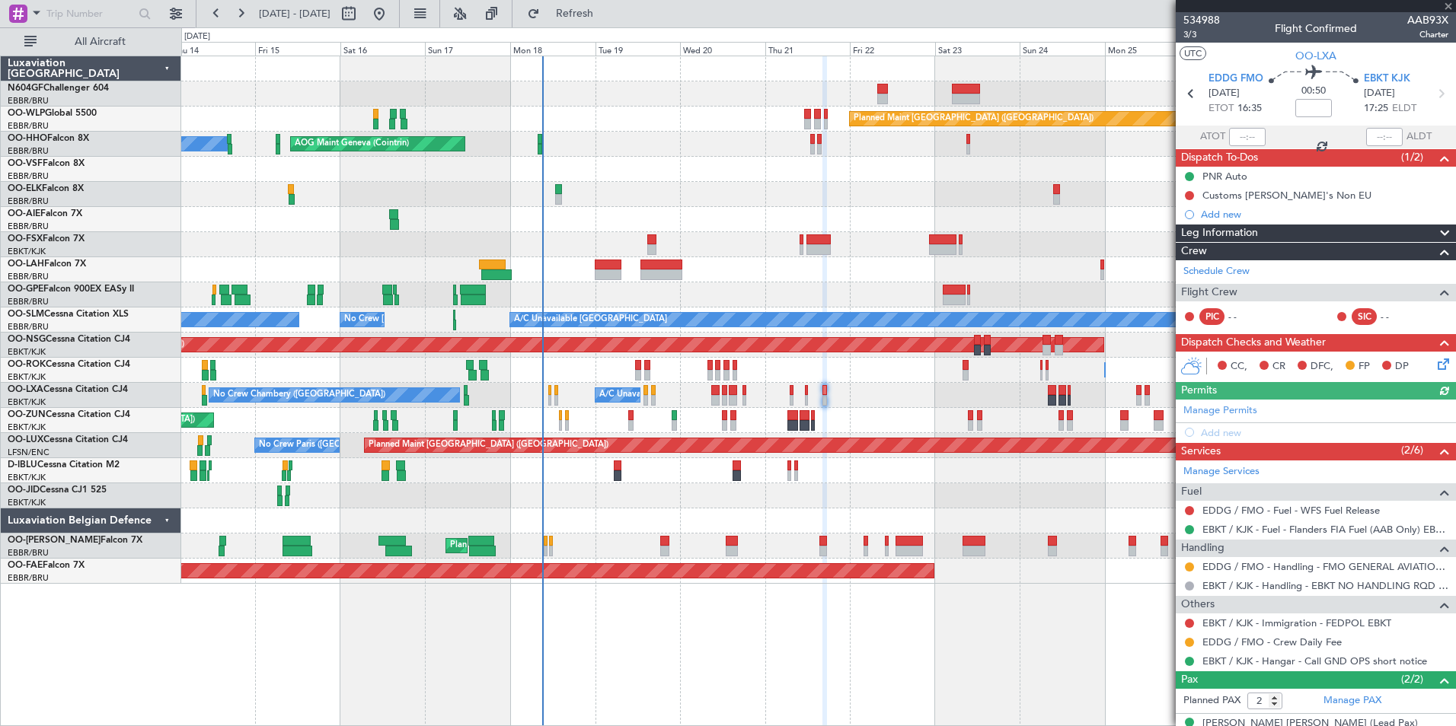
click at [840, 195] on div at bounding box center [818, 194] width 1274 height 25
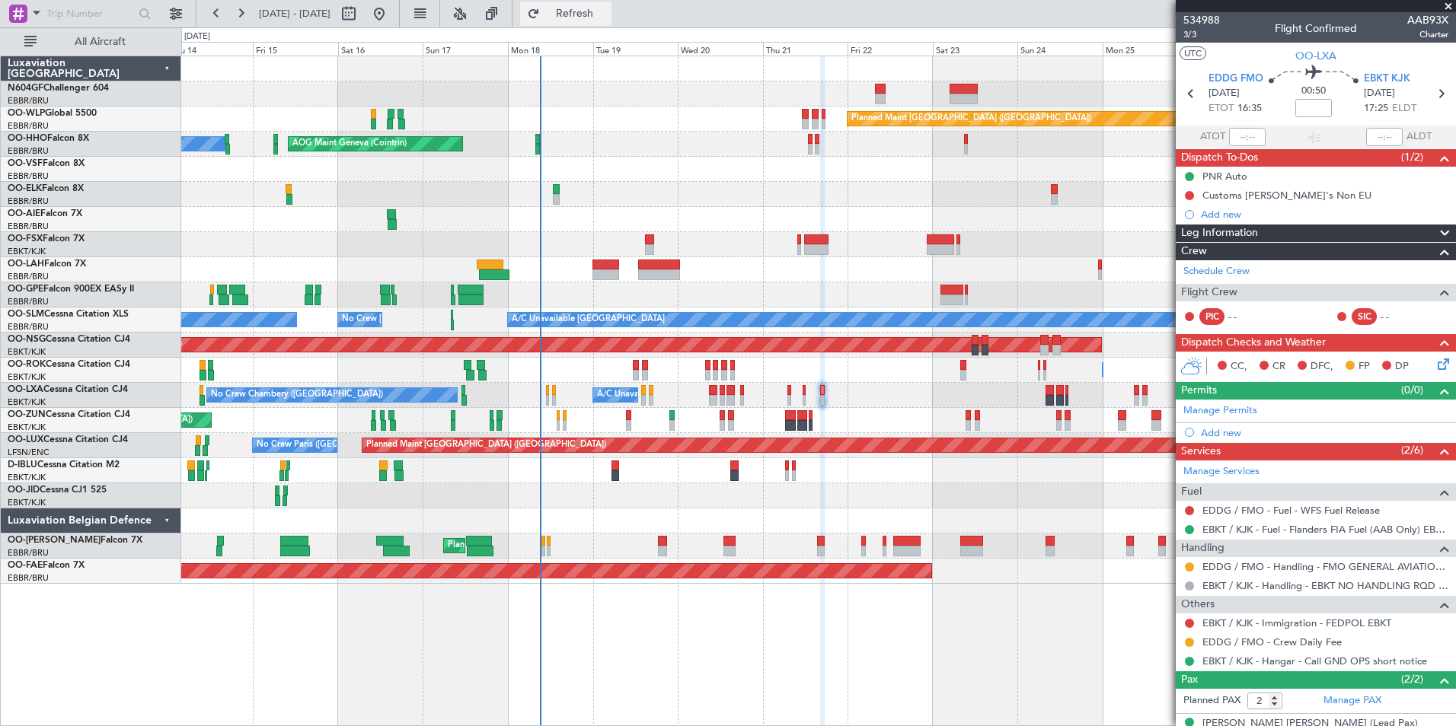
click at [607, 19] on span "Refresh" at bounding box center [575, 13] width 64 height 11
click at [773, 200] on div at bounding box center [818, 194] width 1274 height 25
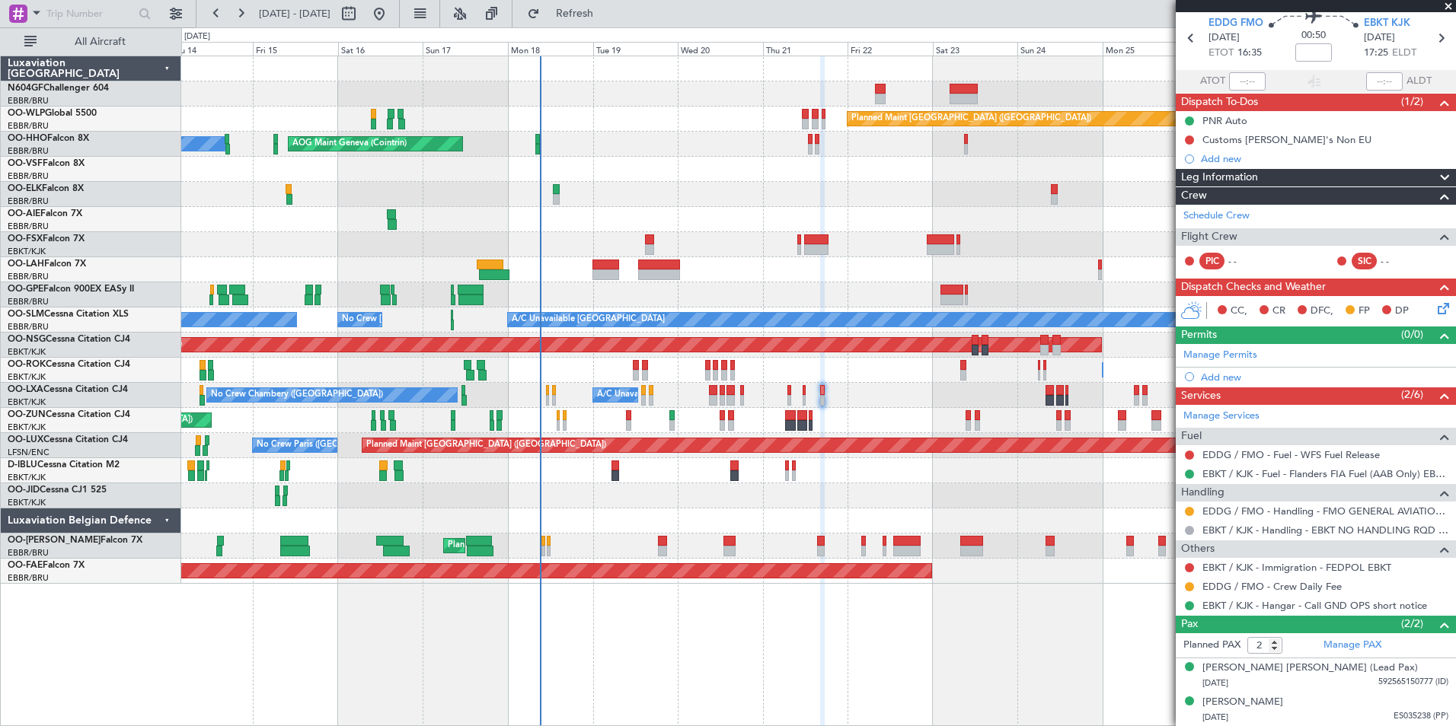
click at [967, 655] on div "Planned Maint Berlin (Brandenburg) AOG Maint Geneva (Cointrin) A/C Unavailable …" at bounding box center [818, 391] width 1274 height 671
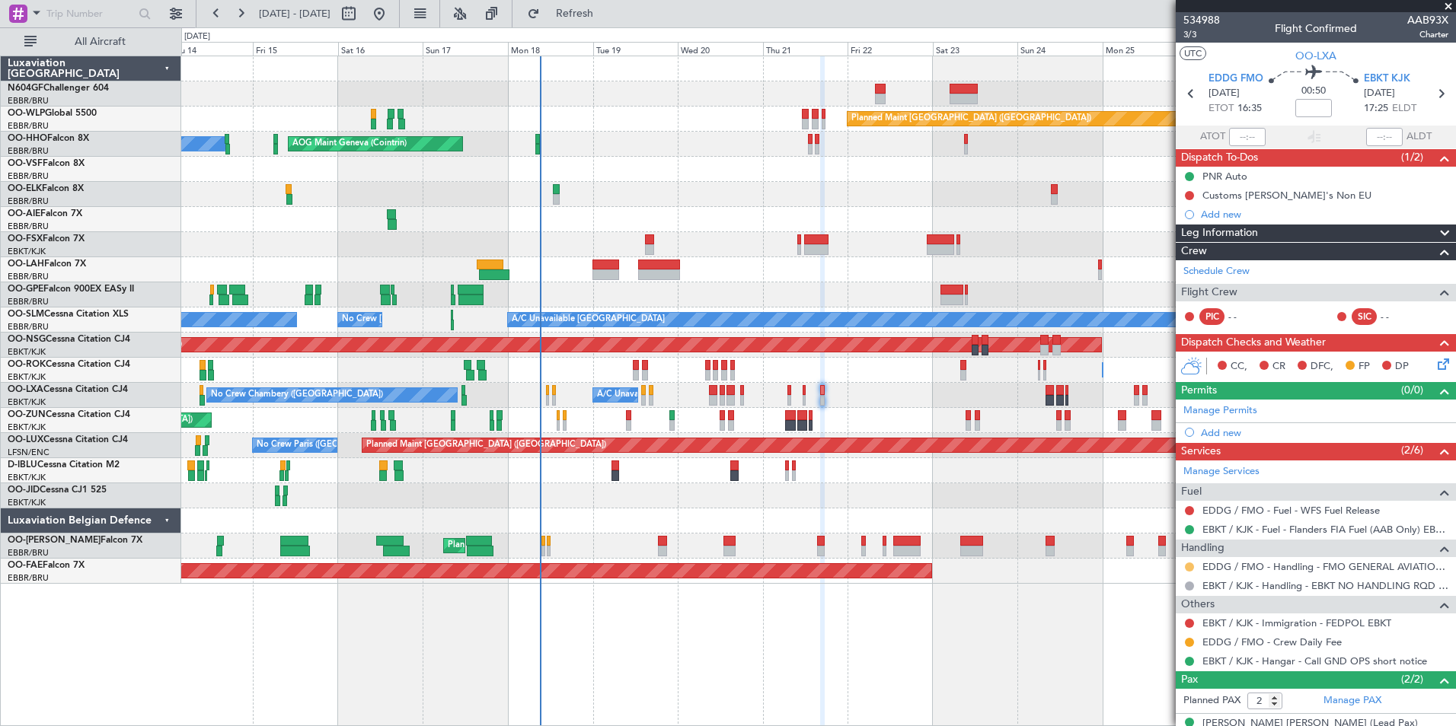
click at [1189, 566] on button at bounding box center [1189, 567] width 9 height 9
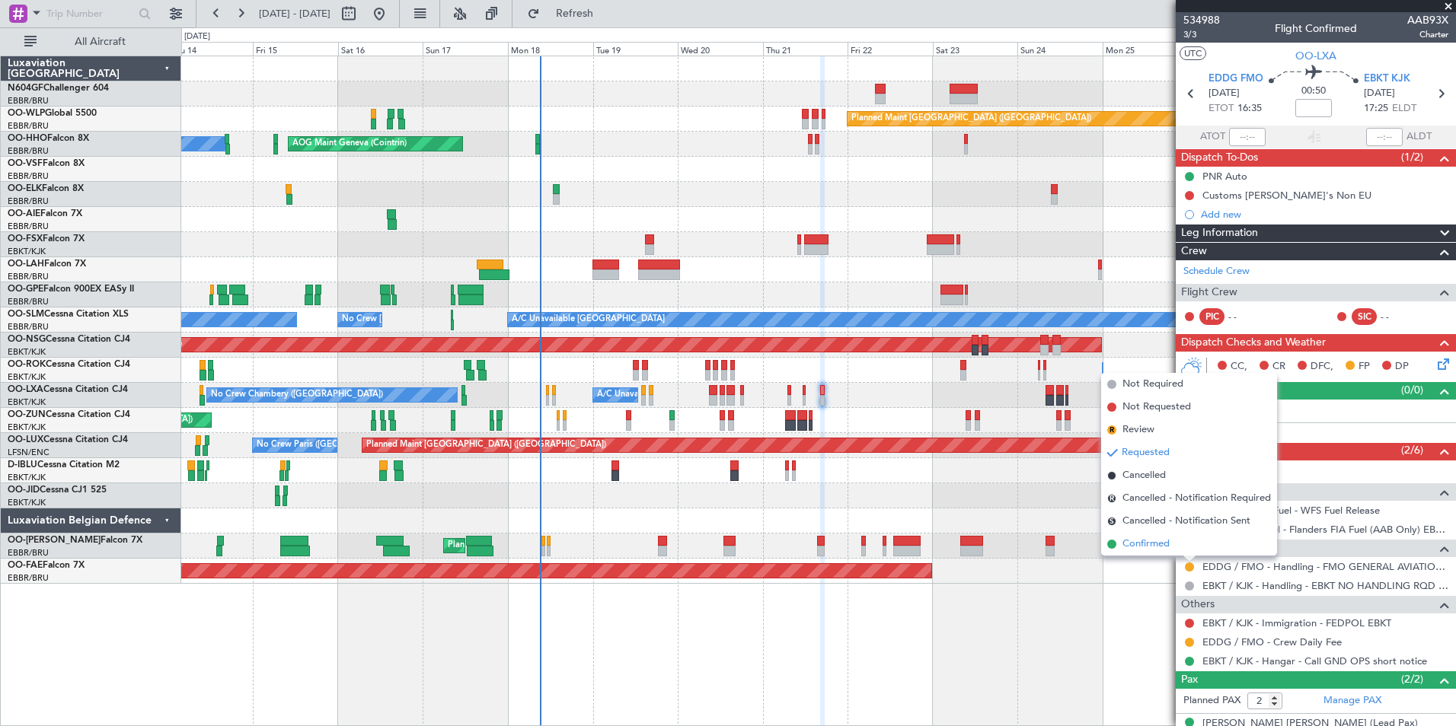
click at [1162, 539] on span "Confirmed" at bounding box center [1145, 544] width 47 height 15
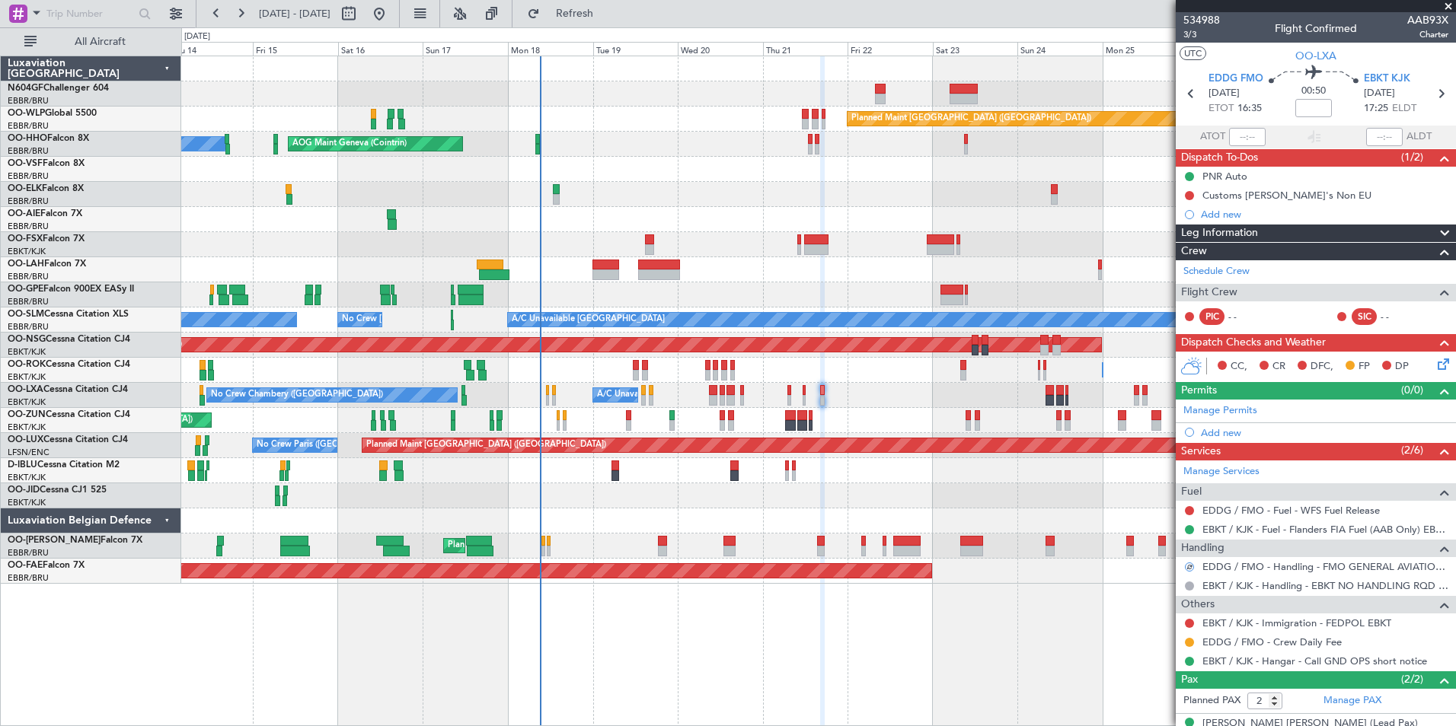
click at [1434, 359] on icon at bounding box center [1440, 362] width 12 height 12
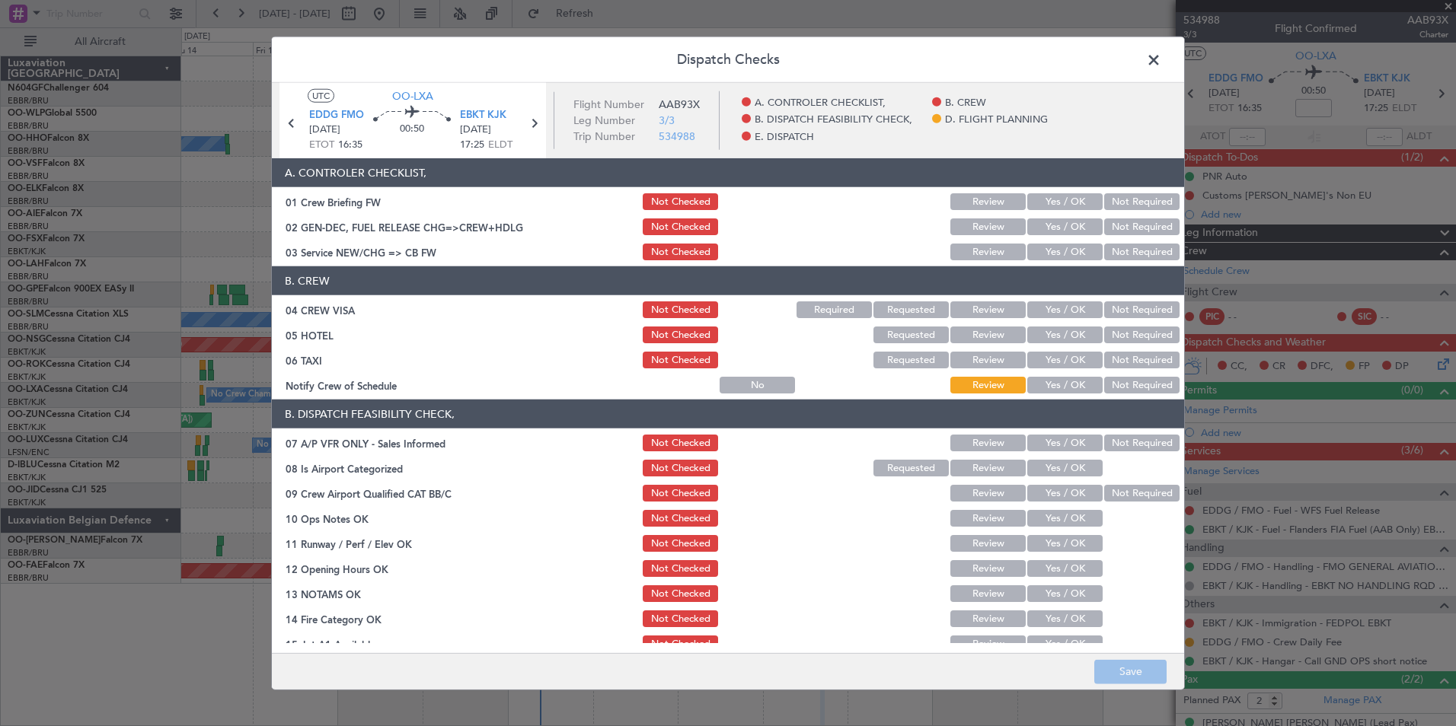
click at [1064, 265] on article "A. CONTROLER CHECKLIST, 01 Crew Briefing FW Not Checked Review Yes / OK Not Req…" at bounding box center [728, 400] width 912 height 485
click at [1064, 260] on button "Yes / OK" at bounding box center [1064, 252] width 75 height 17
click at [1132, 308] on button "Not Required" at bounding box center [1141, 309] width 75 height 17
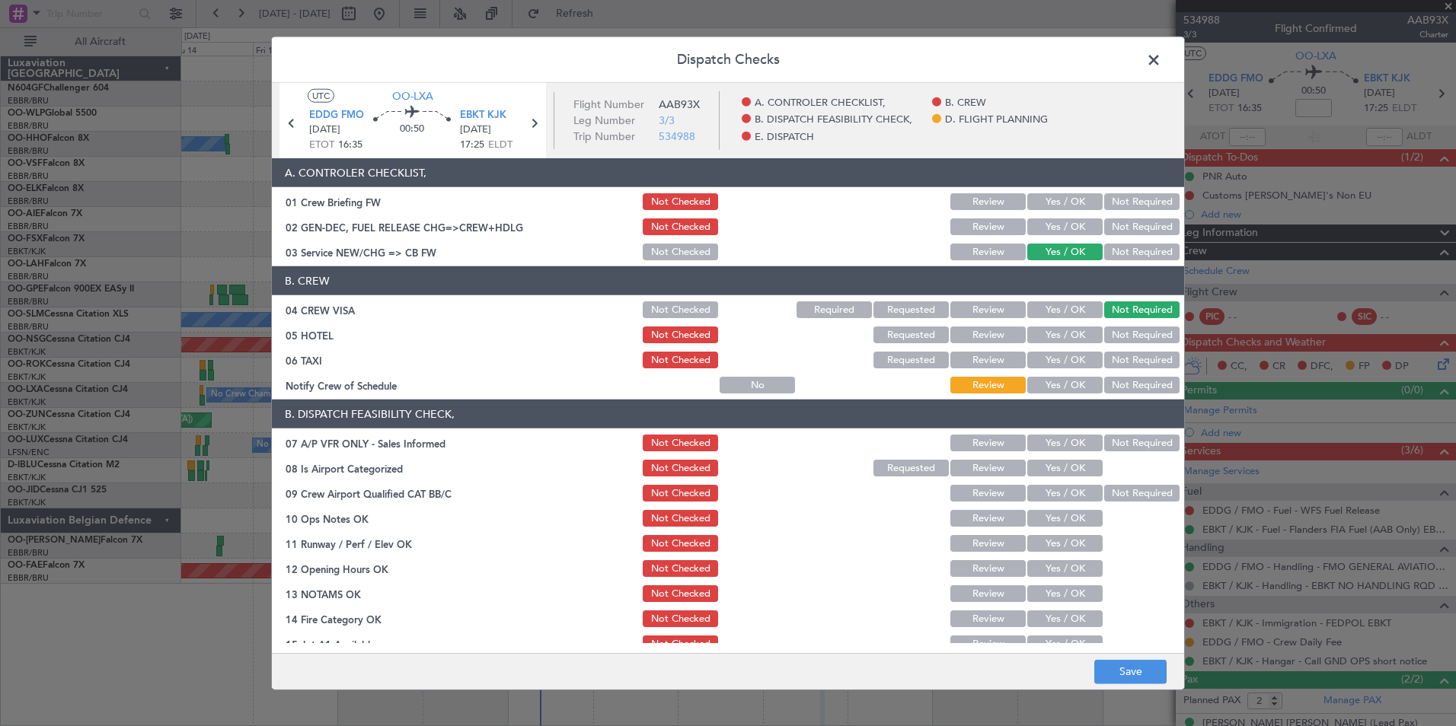
click at [1133, 327] on button "Not Required" at bounding box center [1141, 335] width 75 height 17
click at [1141, 355] on button "Not Required" at bounding box center [1141, 360] width 75 height 17
click at [1078, 390] on button "Yes / OK" at bounding box center [1064, 385] width 75 height 17
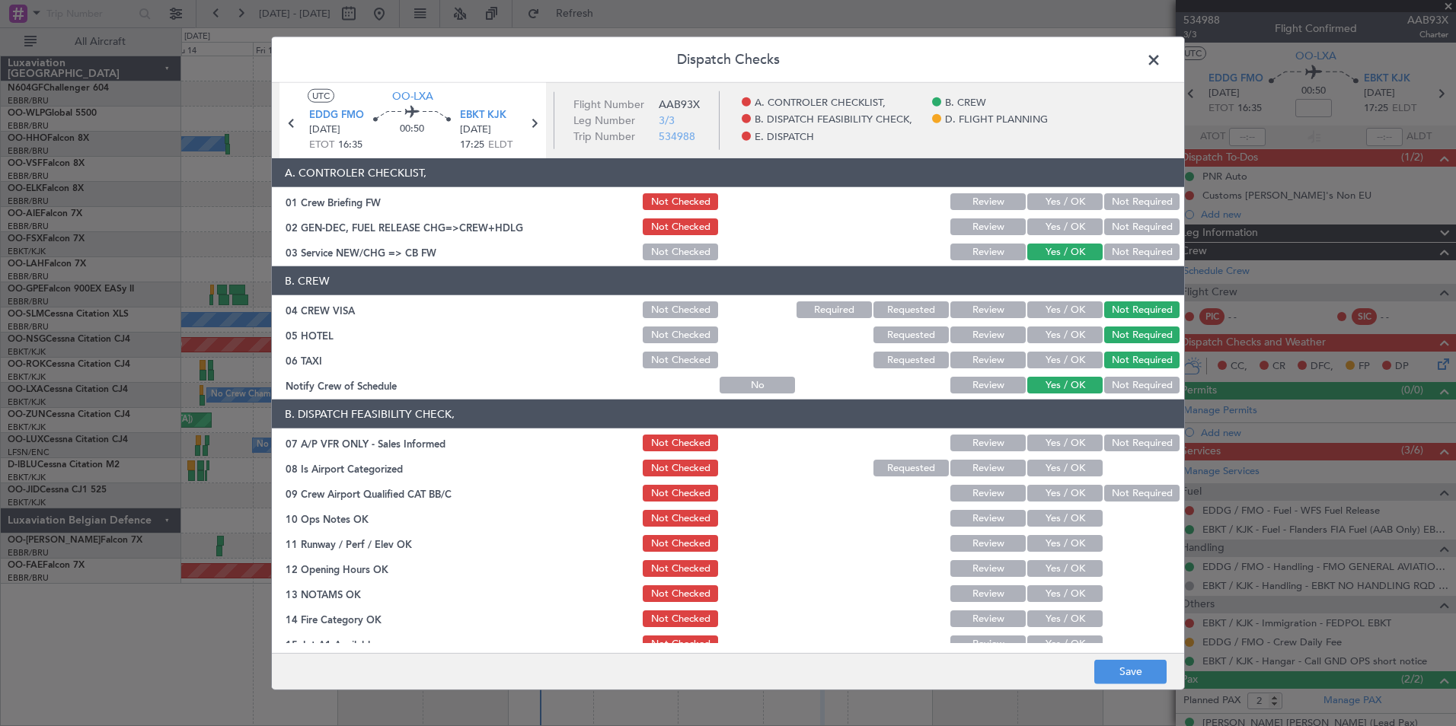
click at [1124, 442] on button "Not Required" at bounding box center [1141, 443] width 75 height 17
click at [1078, 470] on button "Yes / OK" at bounding box center [1064, 468] width 75 height 17
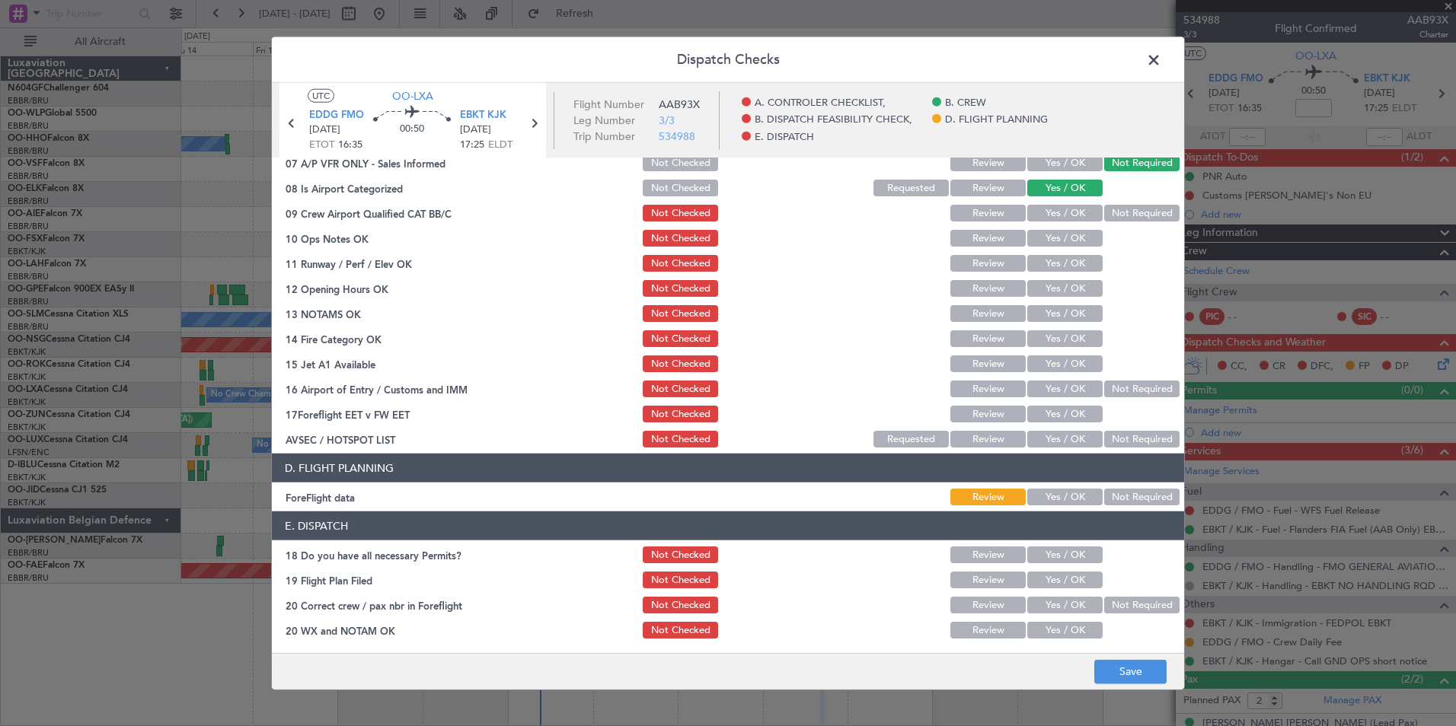
scroll to position [281, 0]
click at [1035, 234] on button "Yes / OK" at bounding box center [1064, 237] width 75 height 17
click at [1038, 251] on section "B. DISPATCH FEASIBILITY CHECK, 07 A/P VFR ONLY - Sales Informed Not Checked Rev…" at bounding box center [728, 284] width 912 height 330
click at [1041, 258] on button "Yes / OK" at bounding box center [1064, 262] width 75 height 17
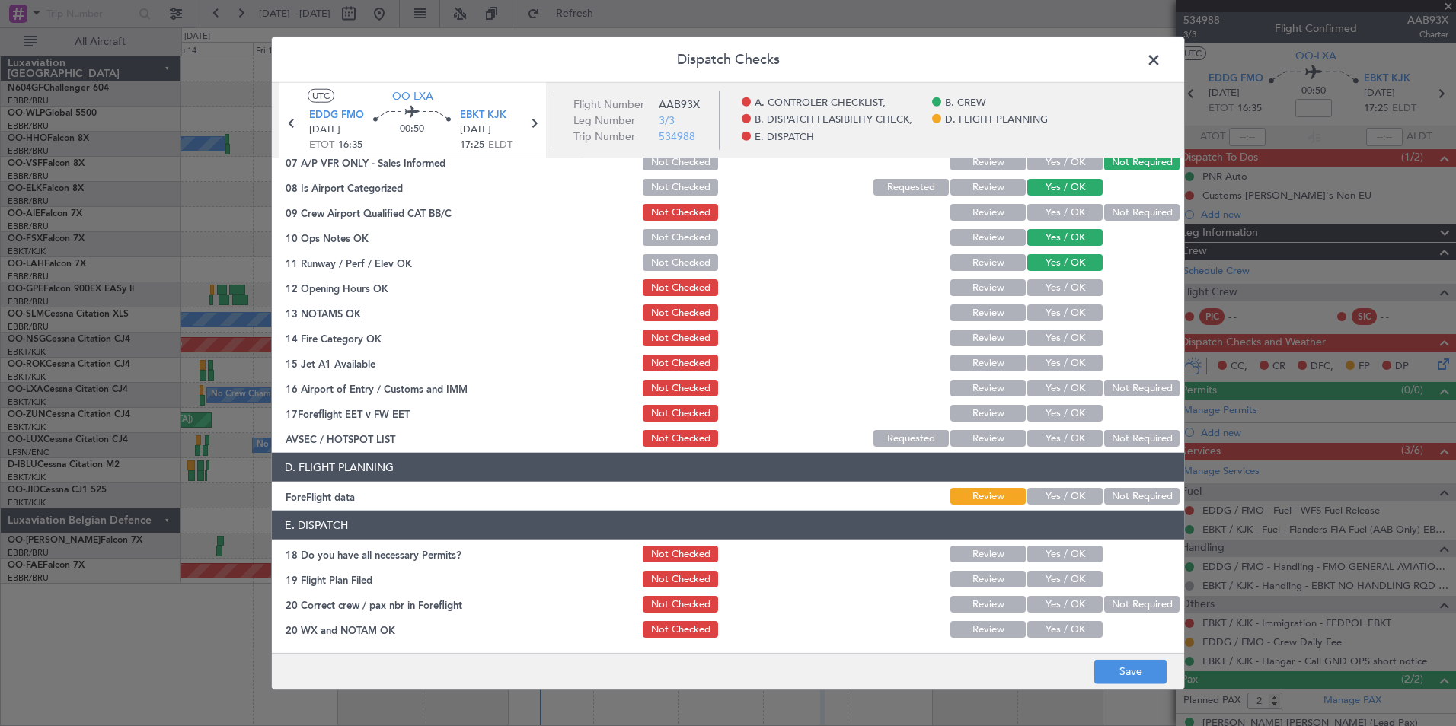
click at [1050, 289] on button "Yes / OK" at bounding box center [1064, 287] width 75 height 17
click at [1056, 301] on section "B. DISPATCH FEASIBILITY CHECK, 07 A/P VFR ONLY - Sales Informed Not Checked Rev…" at bounding box center [728, 284] width 912 height 330
click at [1057, 313] on button "Yes / OK" at bounding box center [1064, 313] width 75 height 17
click at [1056, 334] on button "Yes / OK" at bounding box center [1064, 338] width 75 height 17
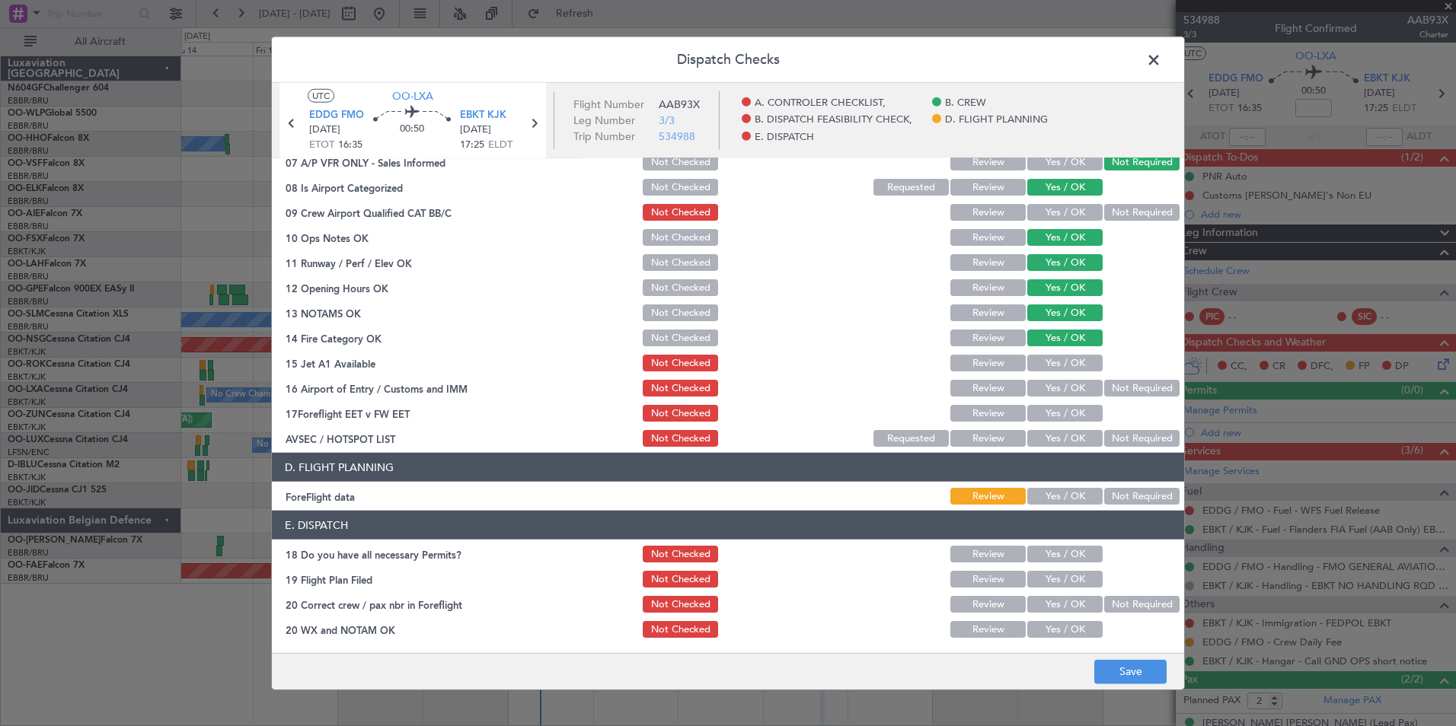
click at [1063, 365] on button "Yes / OK" at bounding box center [1064, 363] width 75 height 17
click at [1109, 388] on button "Not Required" at bounding box center [1141, 388] width 75 height 17
click at [1057, 444] on button "Yes / OK" at bounding box center [1064, 438] width 75 height 17
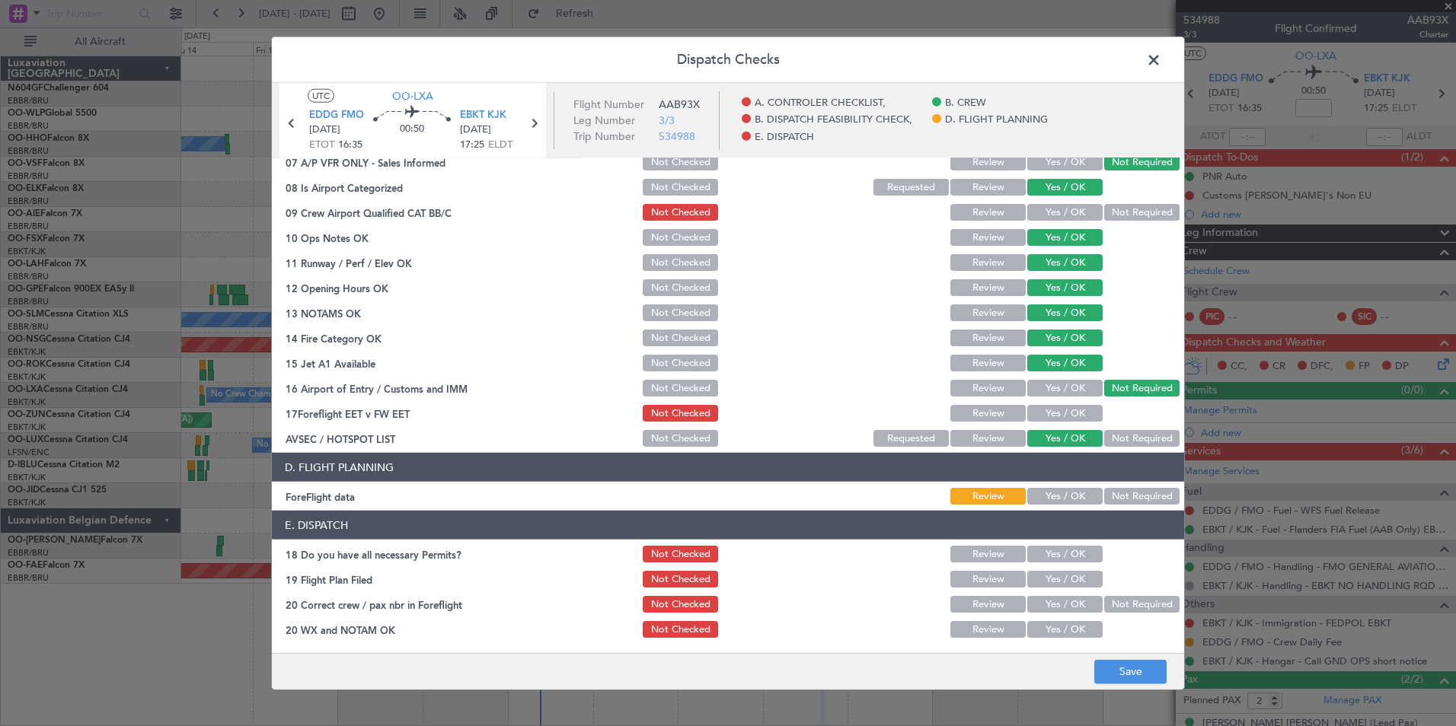
click at [1117, 502] on button "Not Required" at bounding box center [1141, 496] width 75 height 17
click at [1127, 665] on button "Save" at bounding box center [1130, 671] width 72 height 24
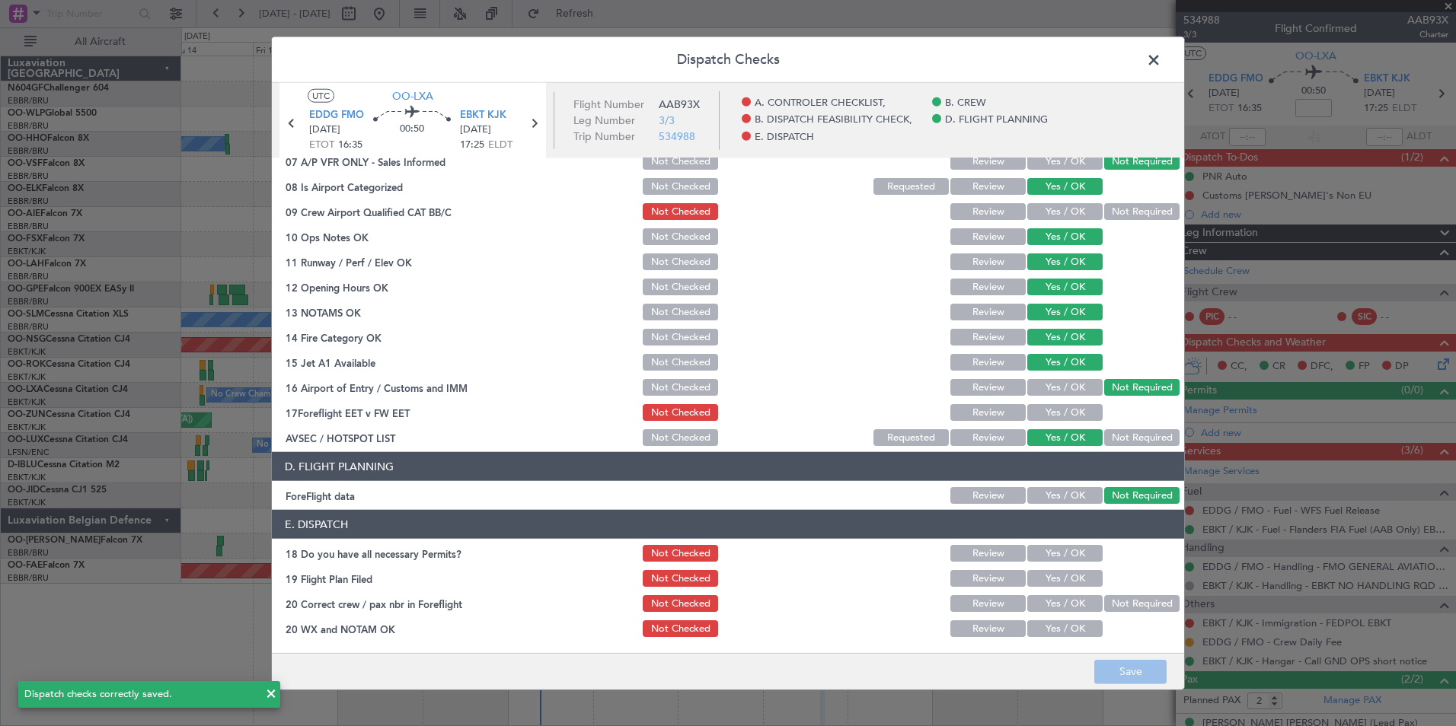
click at [1161, 62] on span at bounding box center [1161, 64] width 0 height 30
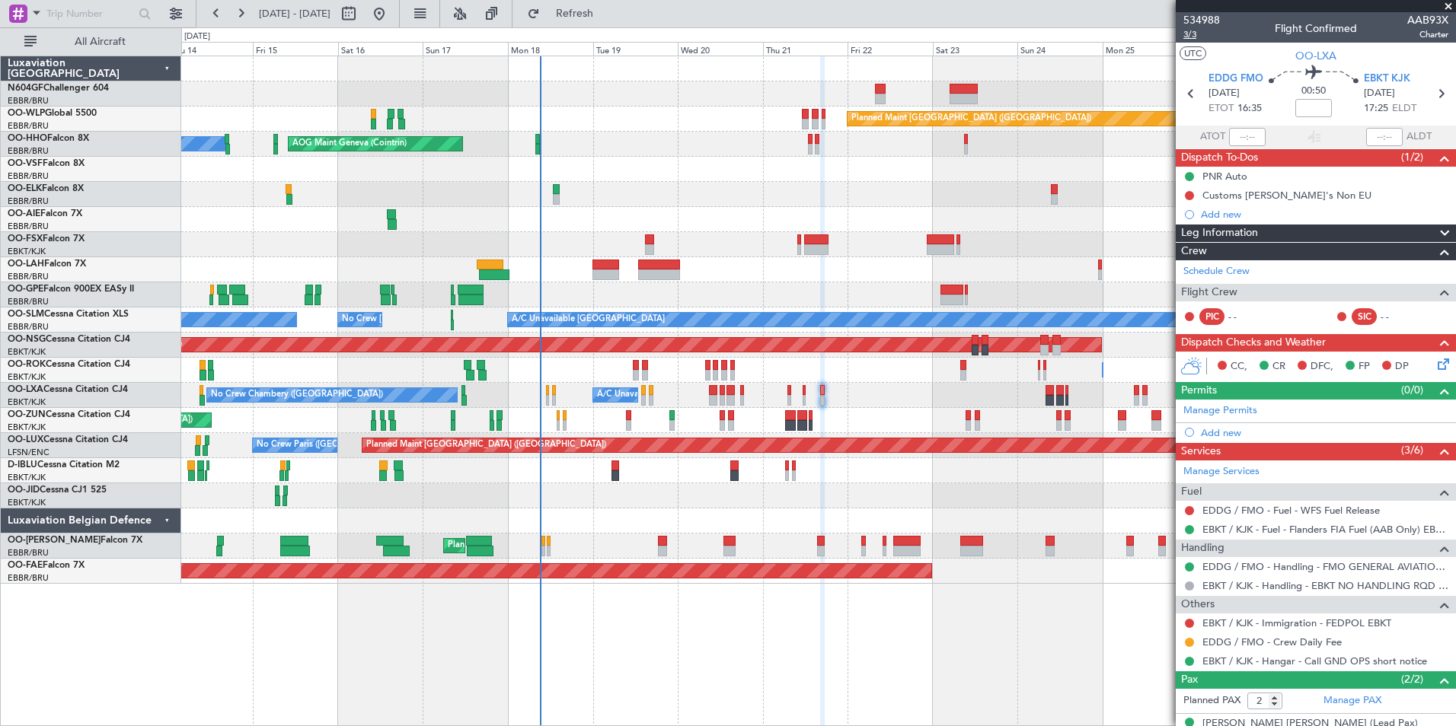
click at [1198, 30] on span "3/3" at bounding box center [1201, 34] width 37 height 13
click at [607, 14] on span "Refresh" at bounding box center [575, 13] width 64 height 11
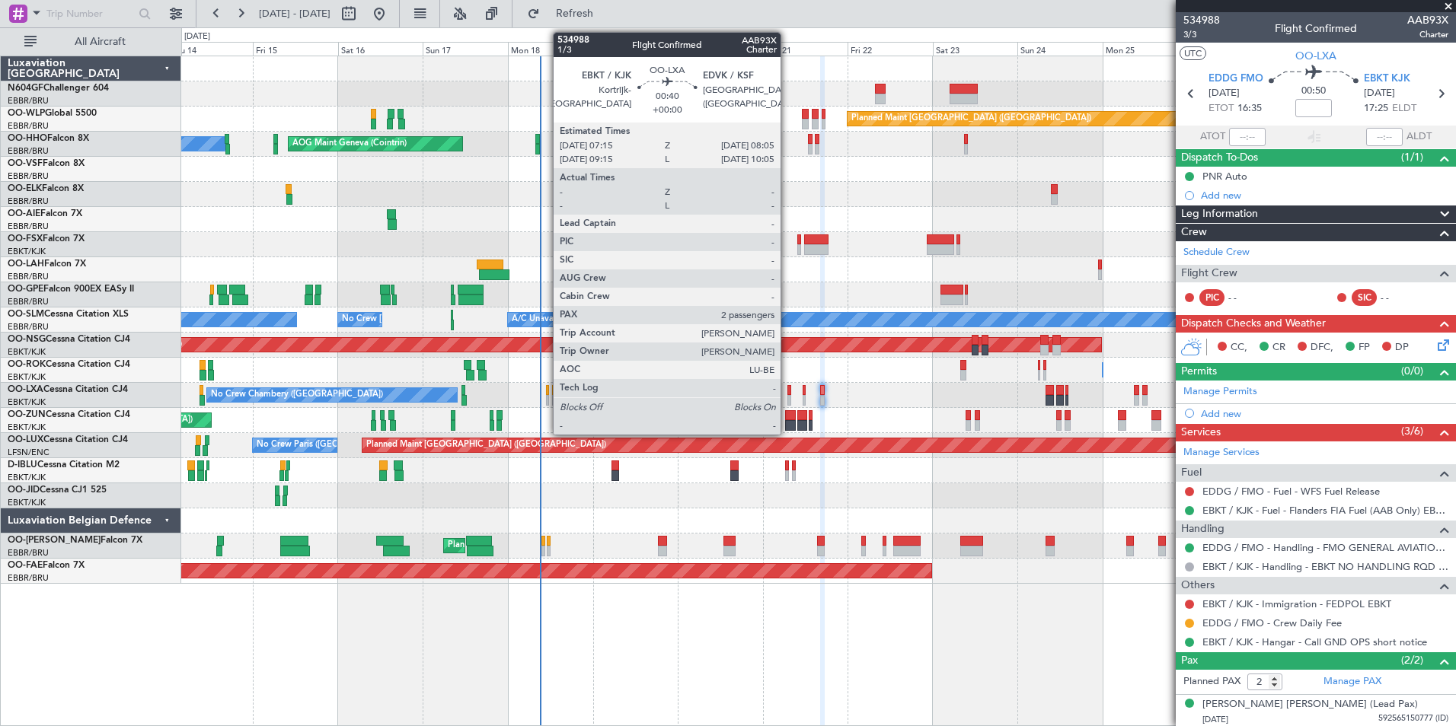
click at [787, 387] on div at bounding box center [788, 390] width 3 height 11
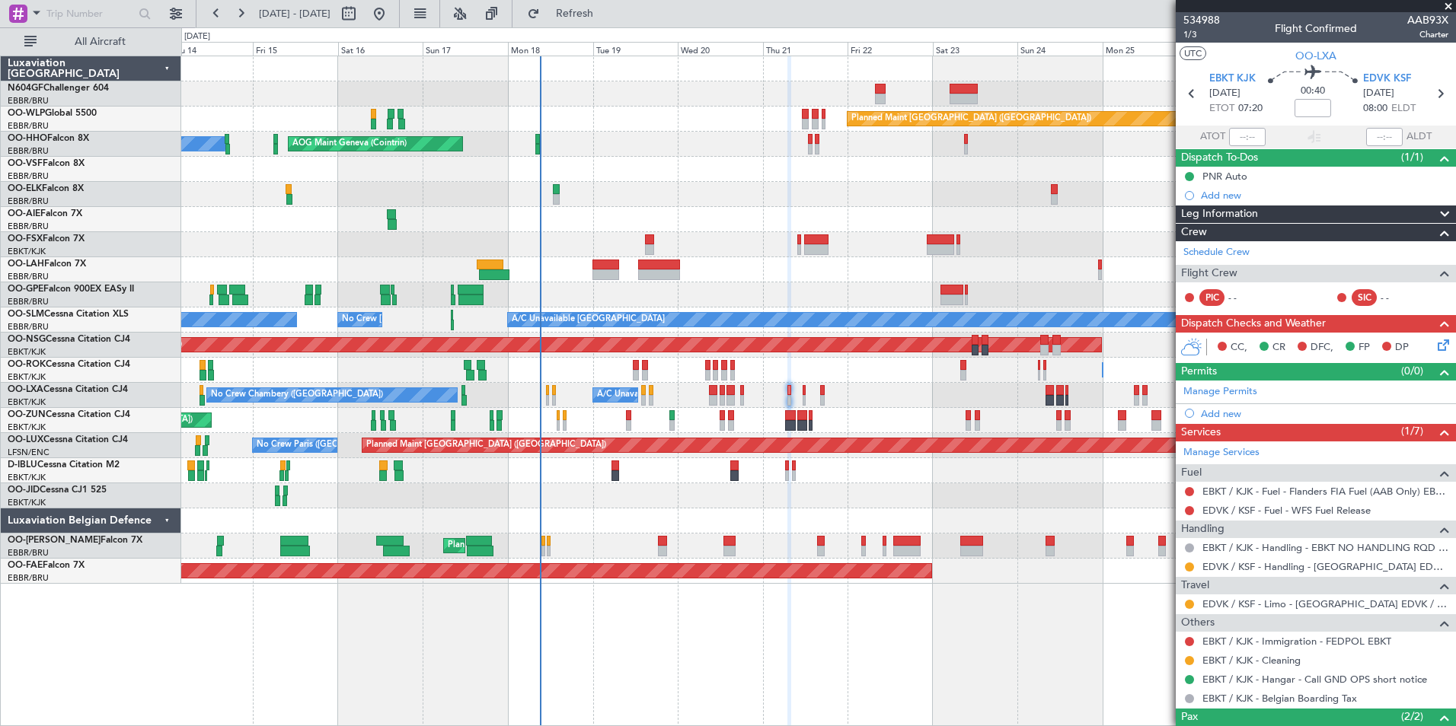
click at [1427, 82] on section "EBKT KJK [DATE] ETOT 07:20 00:40 EDVK KSF [DATE] 08:00 ELDT" at bounding box center [1315, 95] width 280 height 60
click at [1430, 89] on icon at bounding box center [1440, 94] width 20 height 20
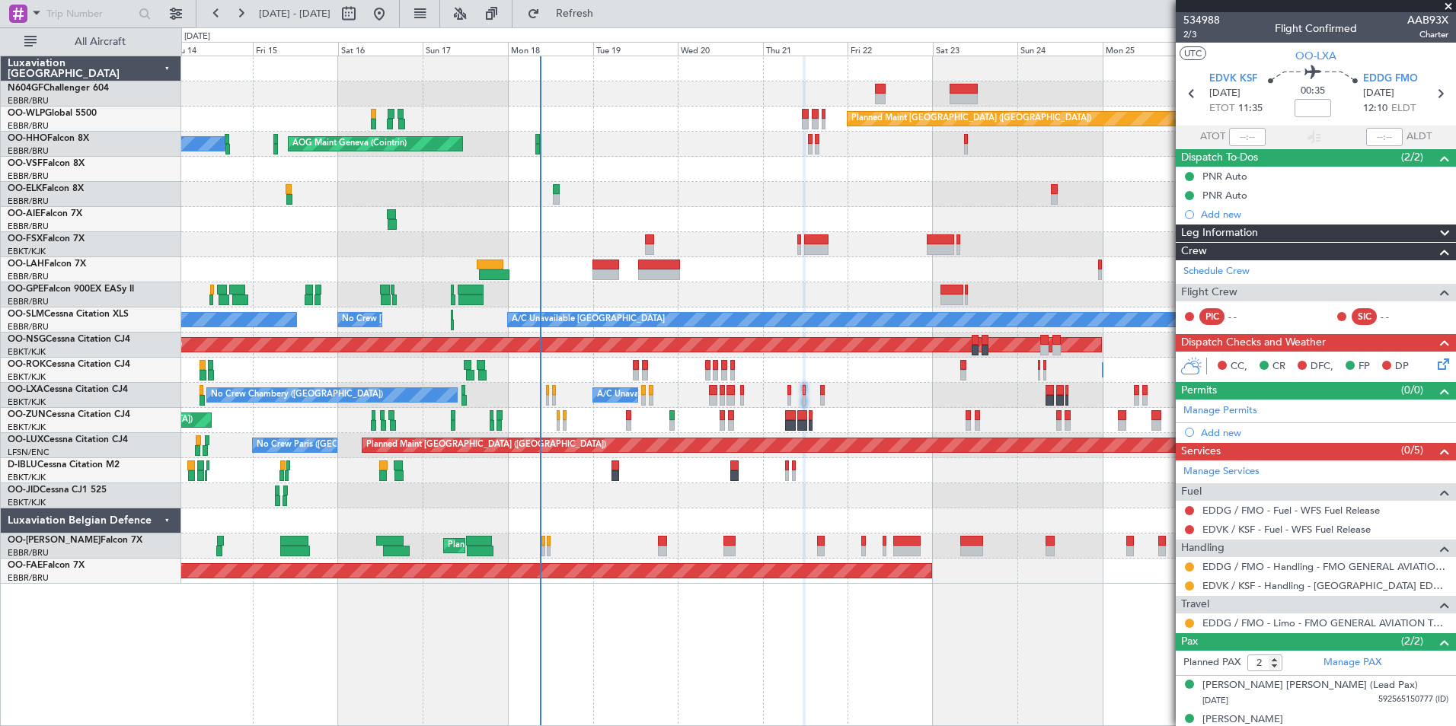
click at [1185, 562] on div at bounding box center [1189, 567] width 12 height 12
click at [1193, 569] on button at bounding box center [1189, 567] width 9 height 9
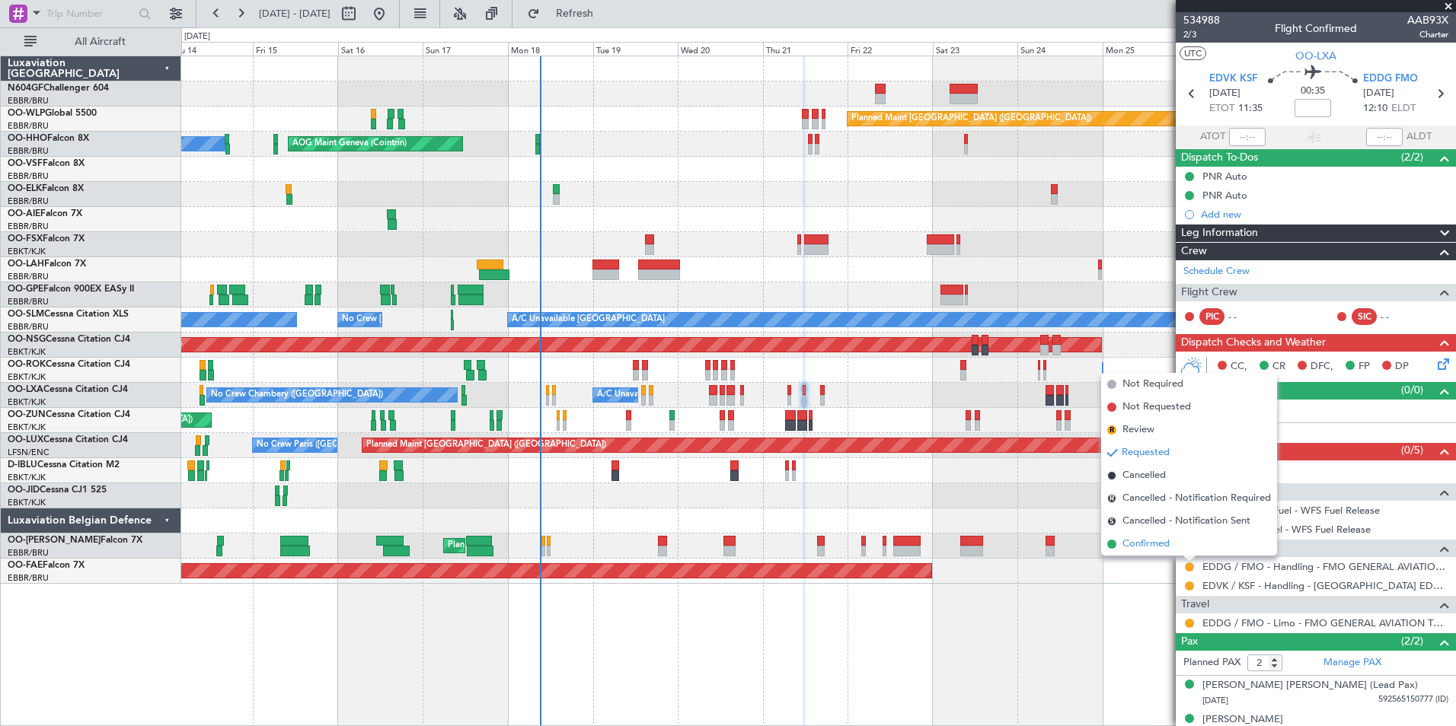
click at [1183, 549] on li "Confirmed" at bounding box center [1189, 544] width 176 height 23
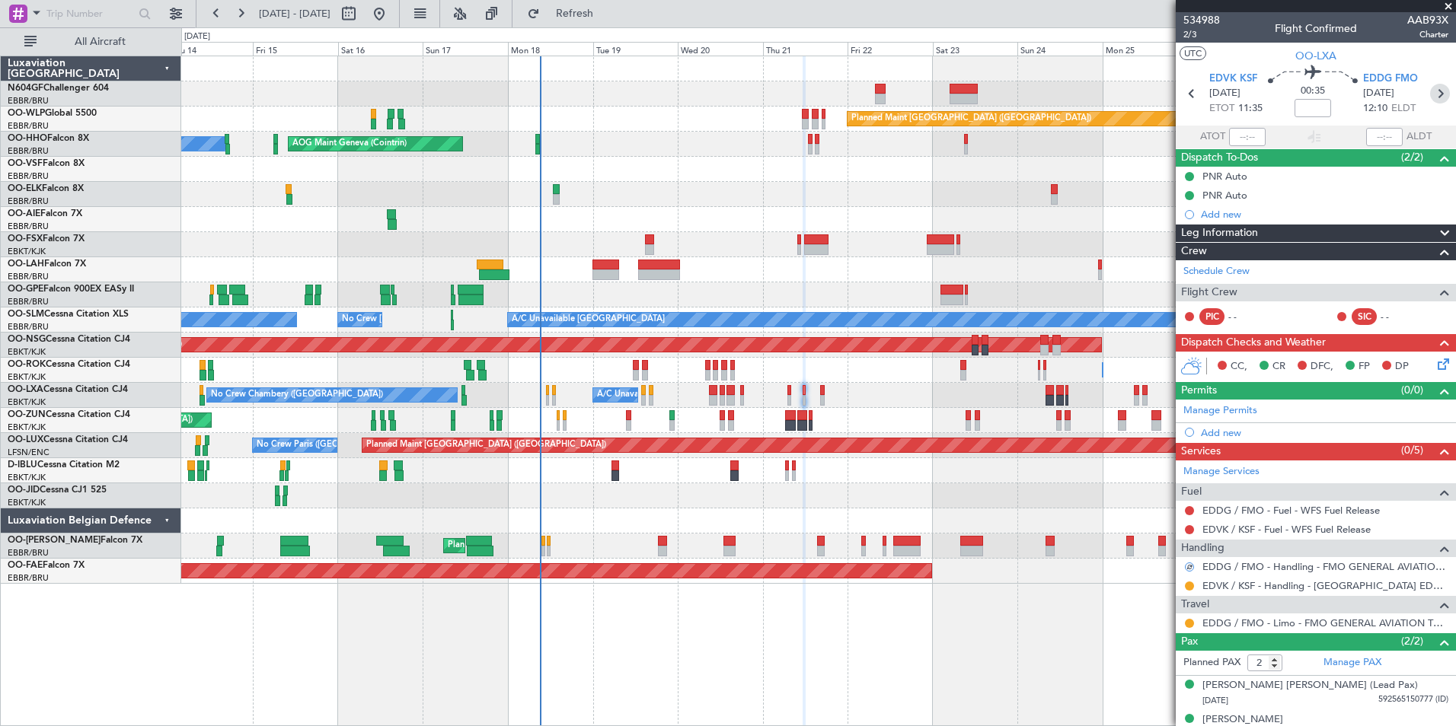
click at [1430, 96] on icon at bounding box center [1440, 94] width 20 height 20
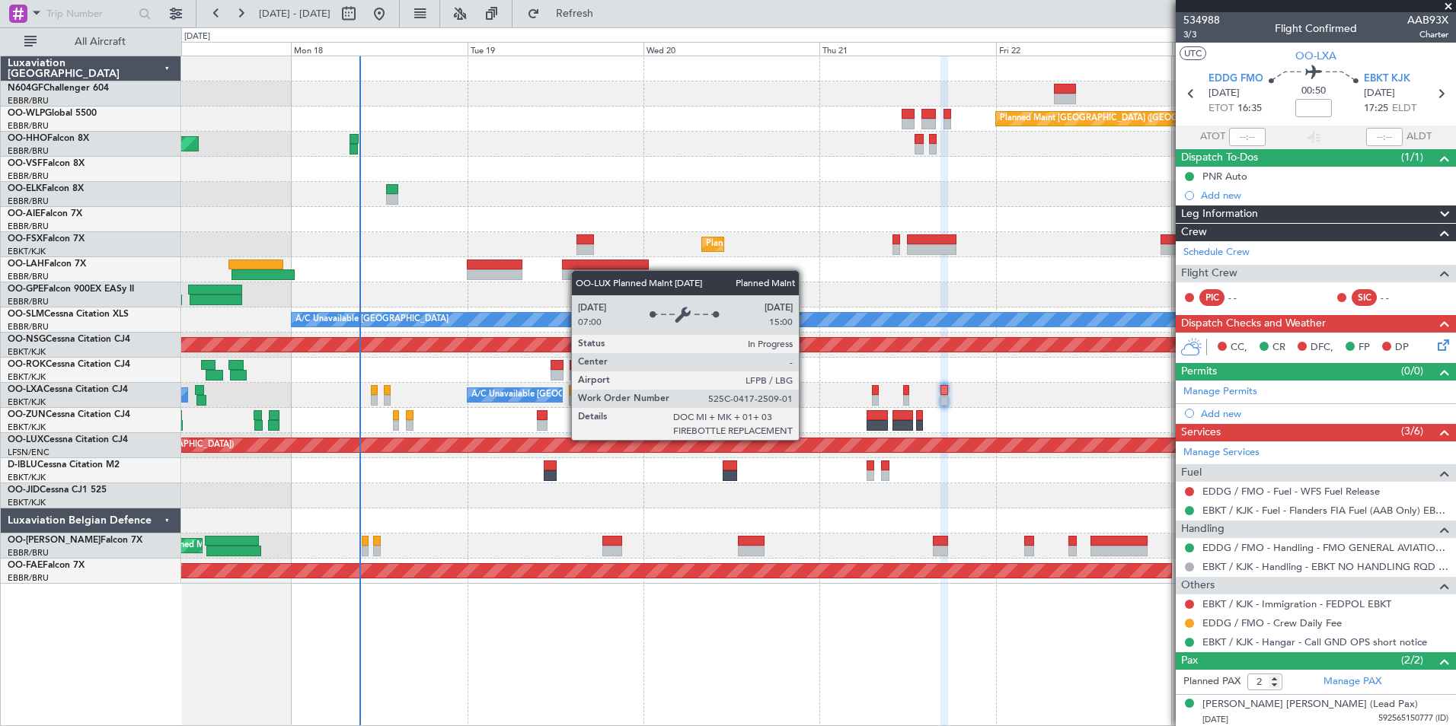
click at [815, 448] on div "Planned Maint [GEOGRAPHIC_DATA] ([GEOGRAPHIC_DATA])" at bounding box center [1359, 445] width 2738 height 14
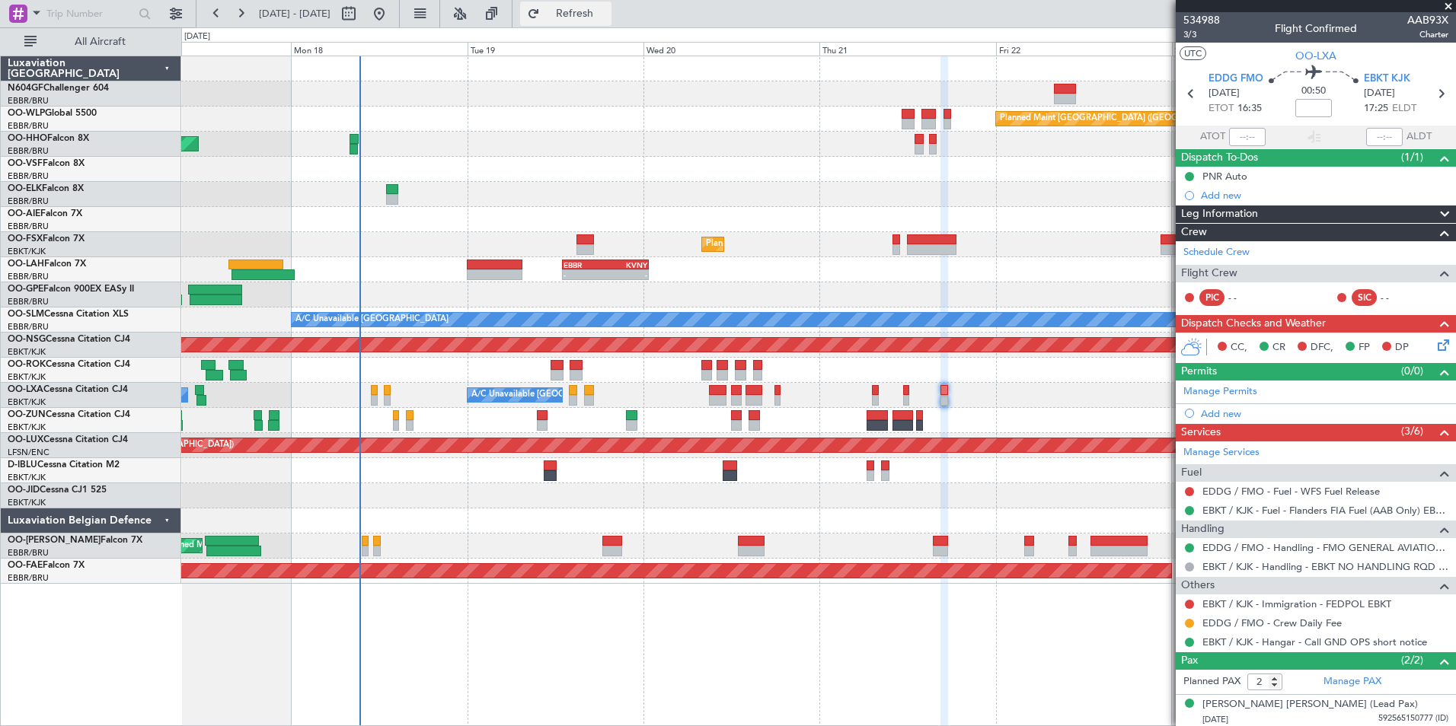
click at [601, 11] on span "Refresh" at bounding box center [575, 13] width 64 height 11
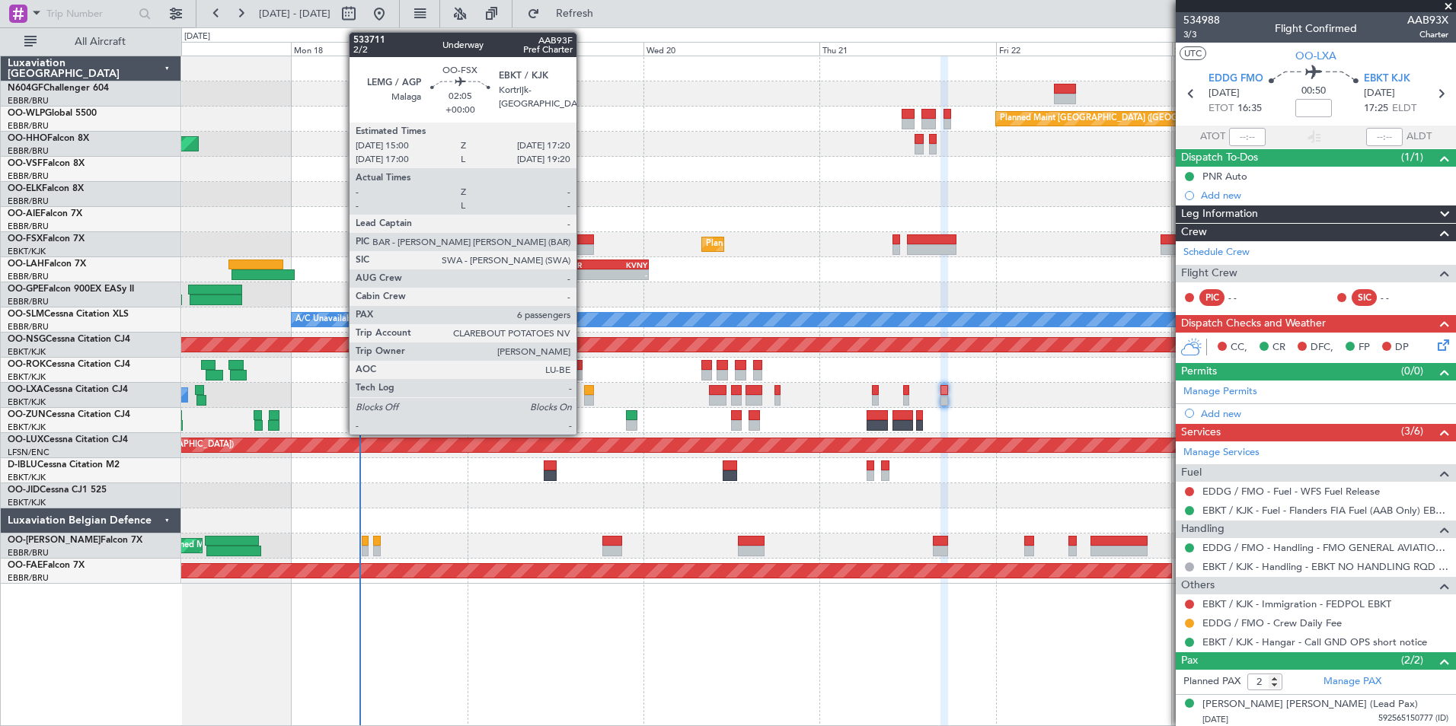
click at [583, 249] on div at bounding box center [585, 249] width 18 height 11
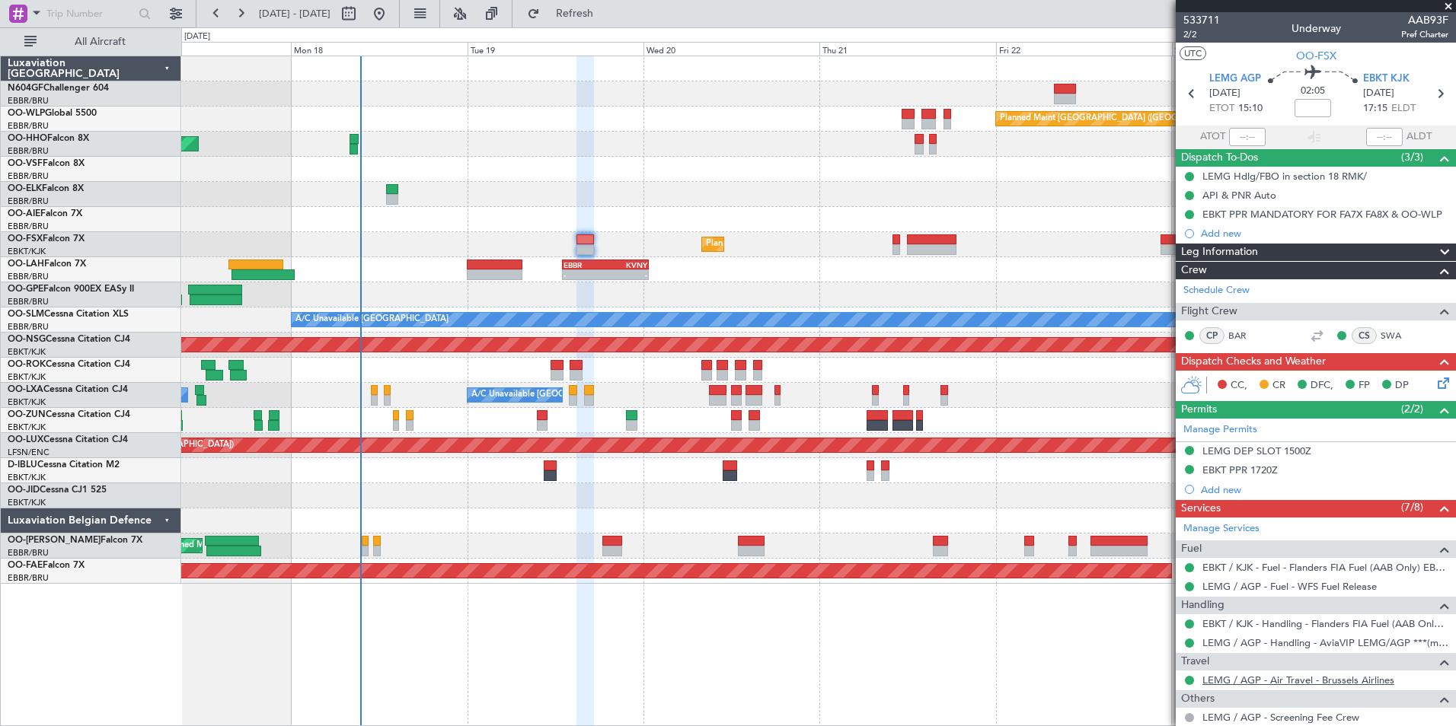
click at [1220, 678] on link "LEMG / AGP - Air Travel - Brussels Airlines" at bounding box center [1298, 680] width 192 height 13
click at [606, 11] on span "Refresh" at bounding box center [575, 13] width 64 height 11
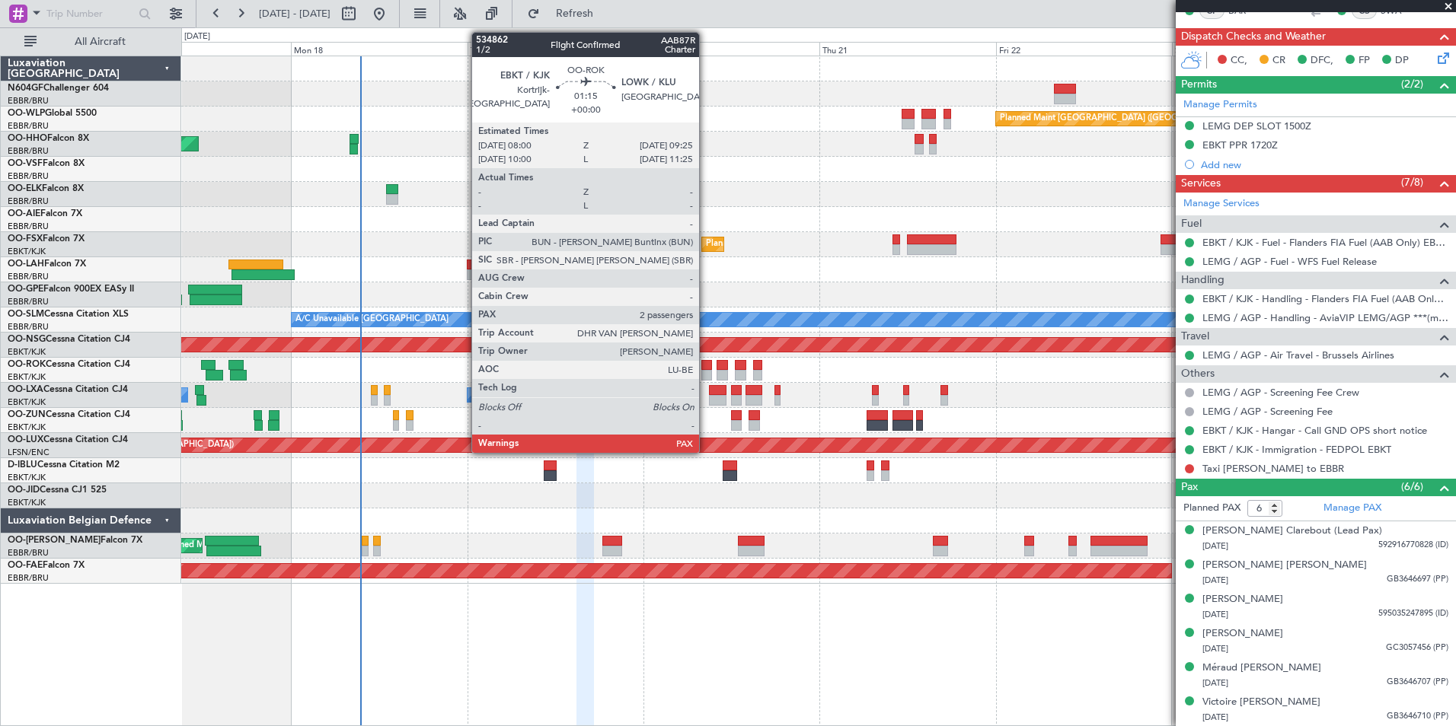
click at [706, 373] on div at bounding box center [706, 375] width 11 height 11
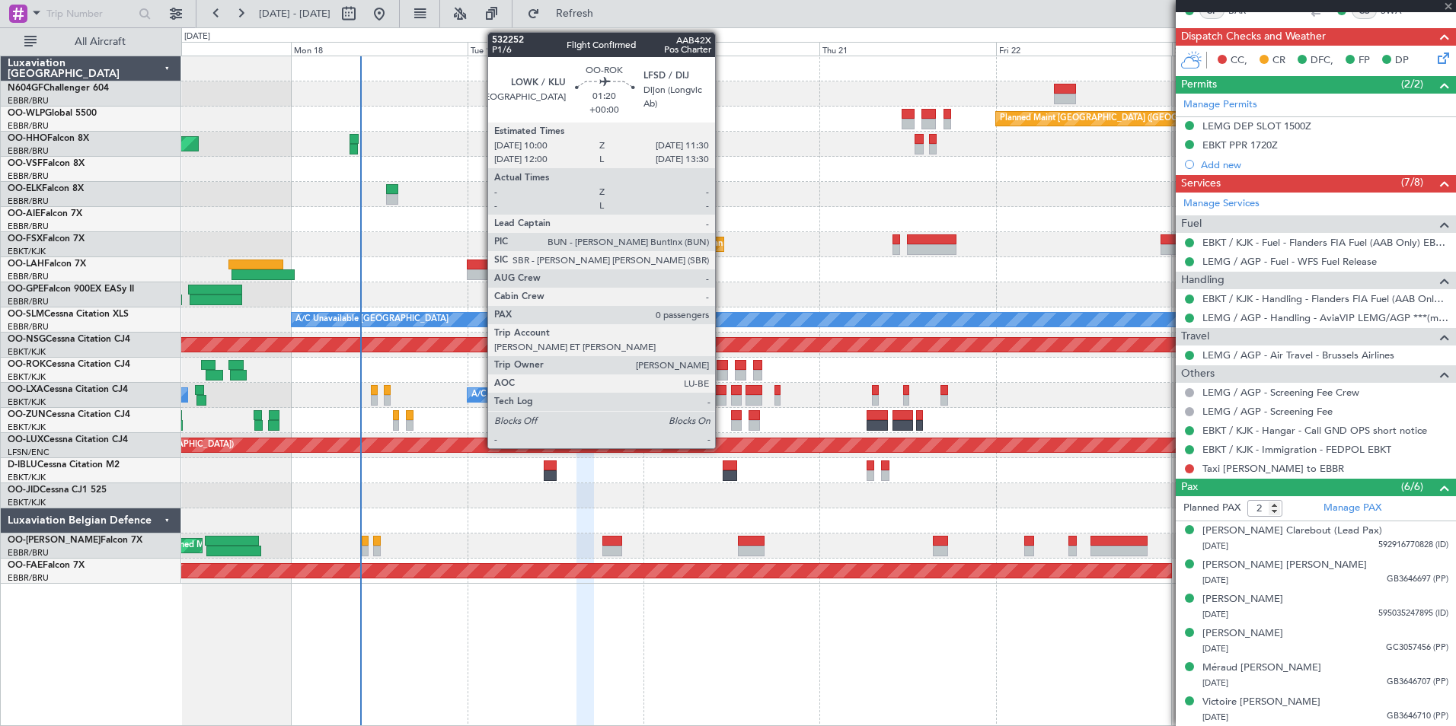
scroll to position [0, 0]
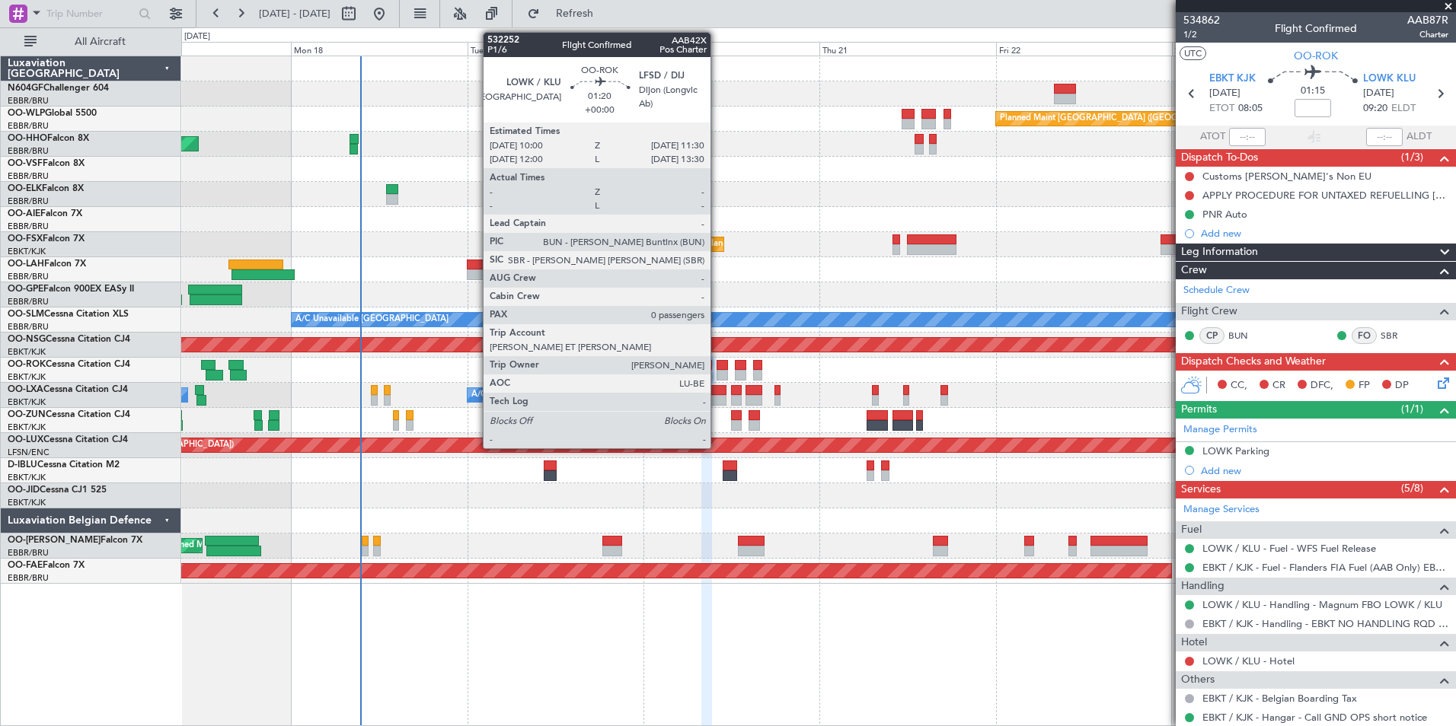
click at [717, 369] on div at bounding box center [721, 365] width 11 height 11
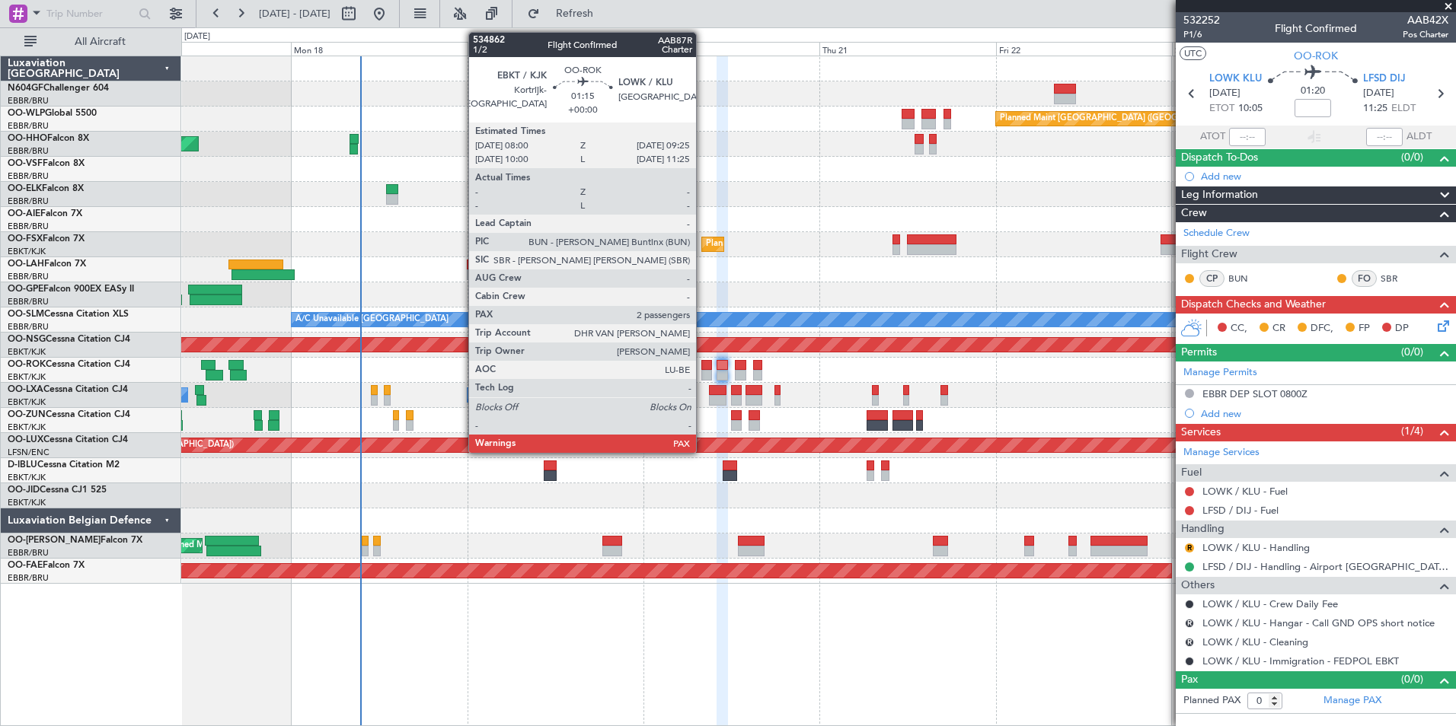
click at [703, 372] on div at bounding box center [706, 375] width 11 height 11
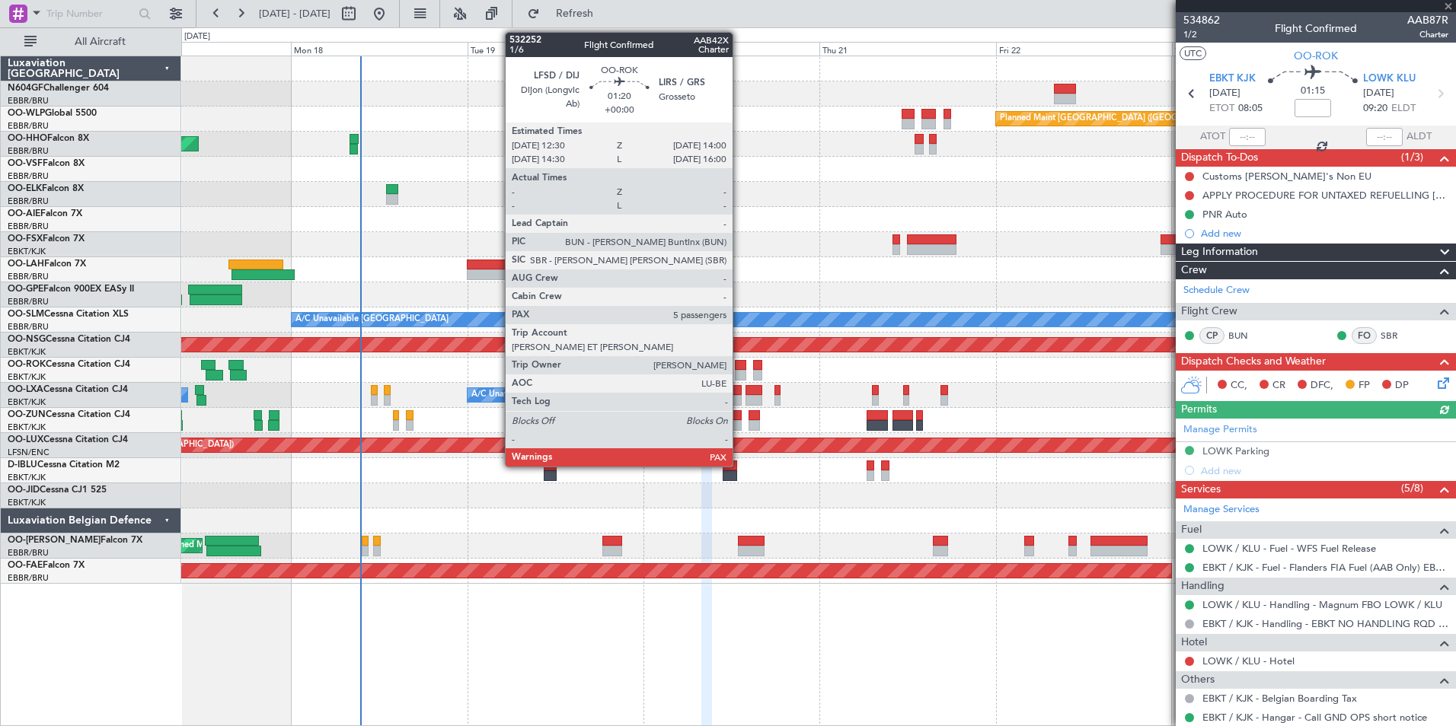
click at [739, 374] on div at bounding box center [740, 375] width 11 height 11
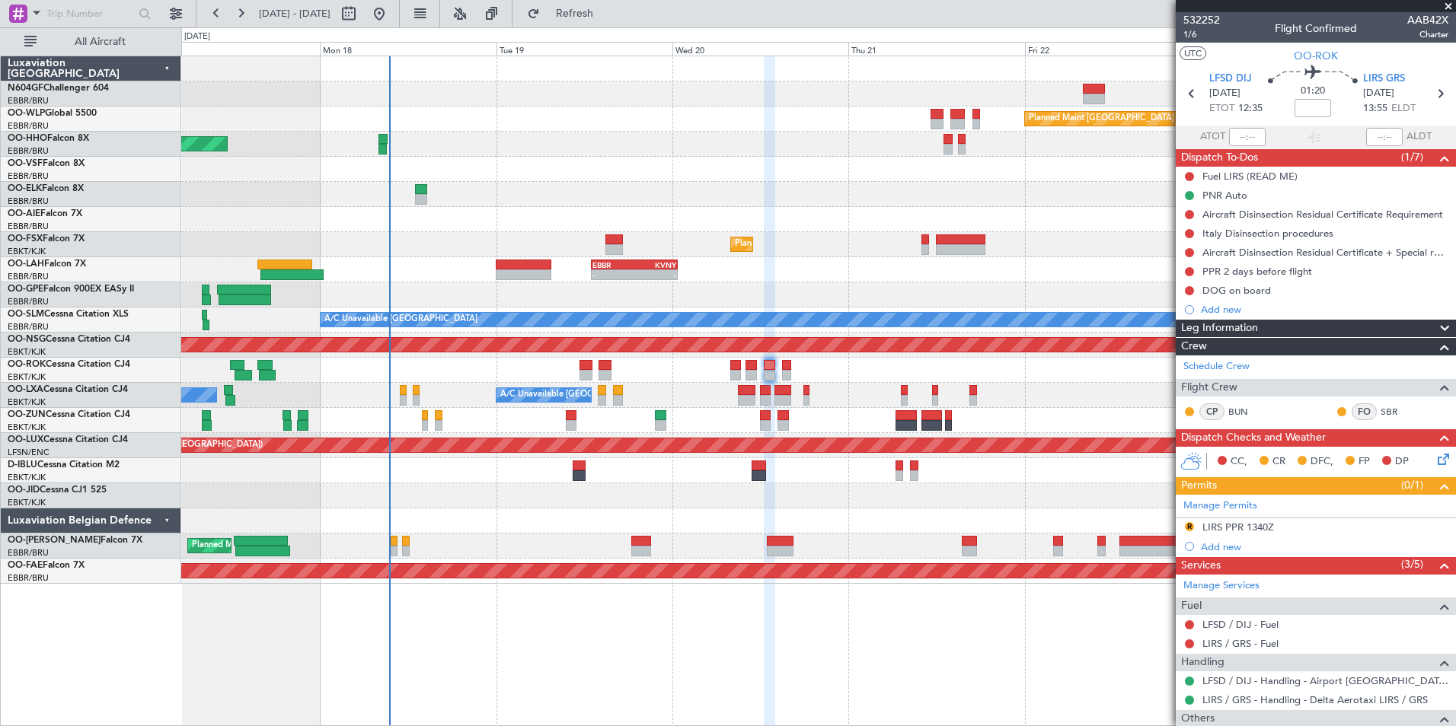
click at [904, 530] on div at bounding box center [818, 521] width 1274 height 25
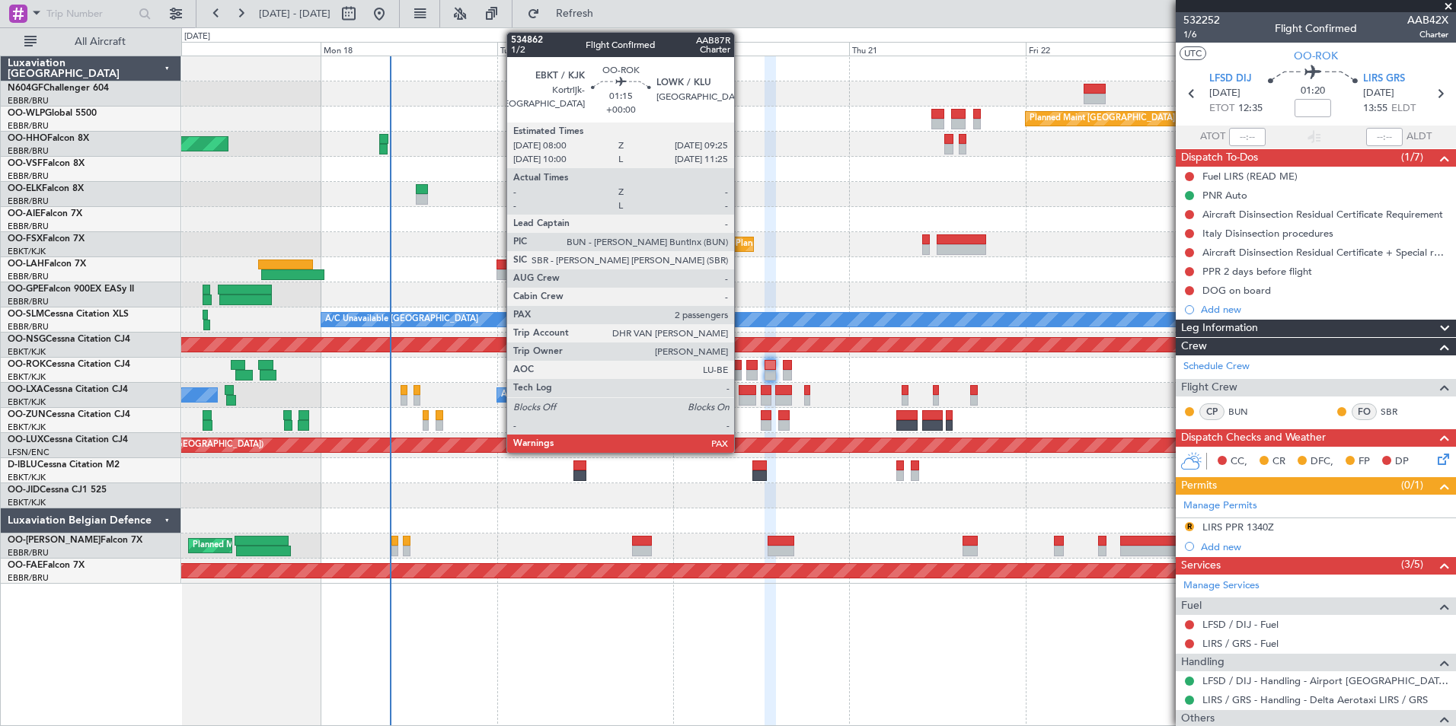
click at [741, 372] on div at bounding box center [736, 375] width 11 height 11
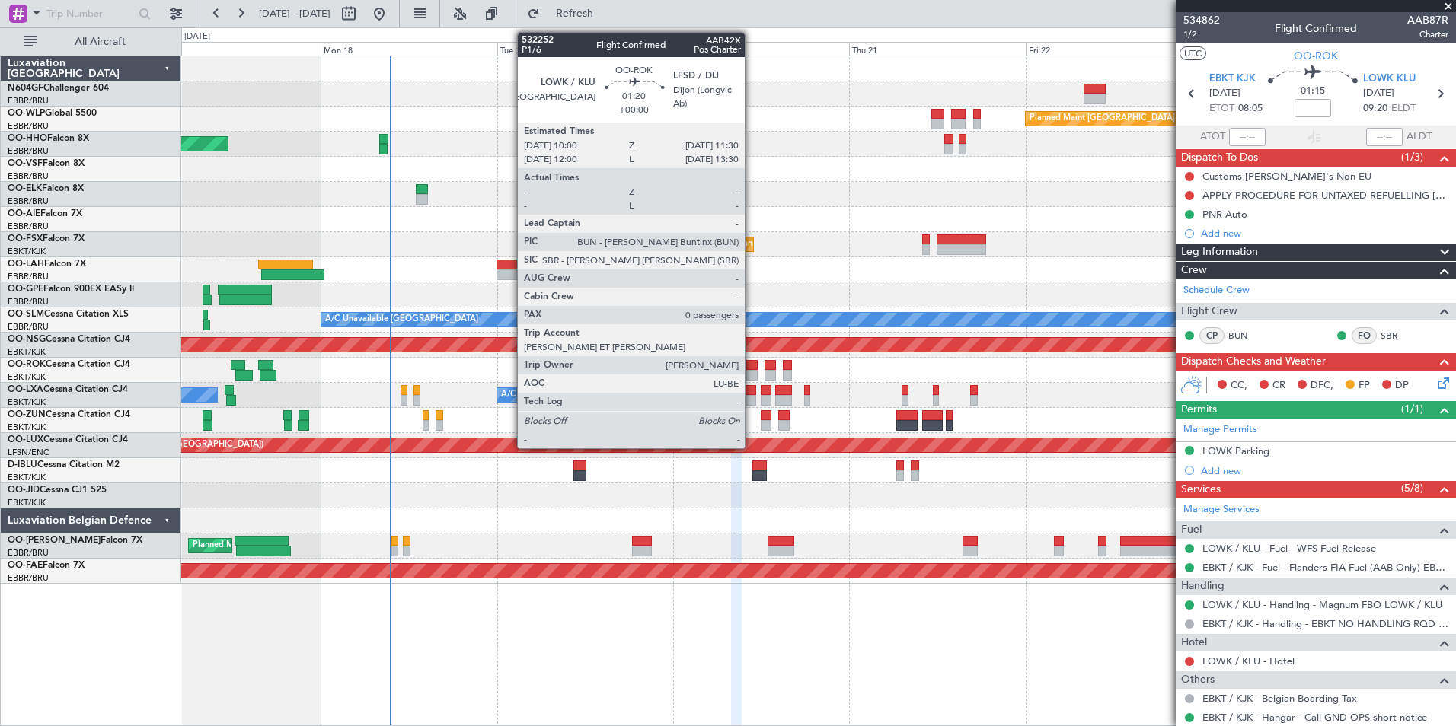
click at [751, 365] on div at bounding box center [751, 365] width 11 height 11
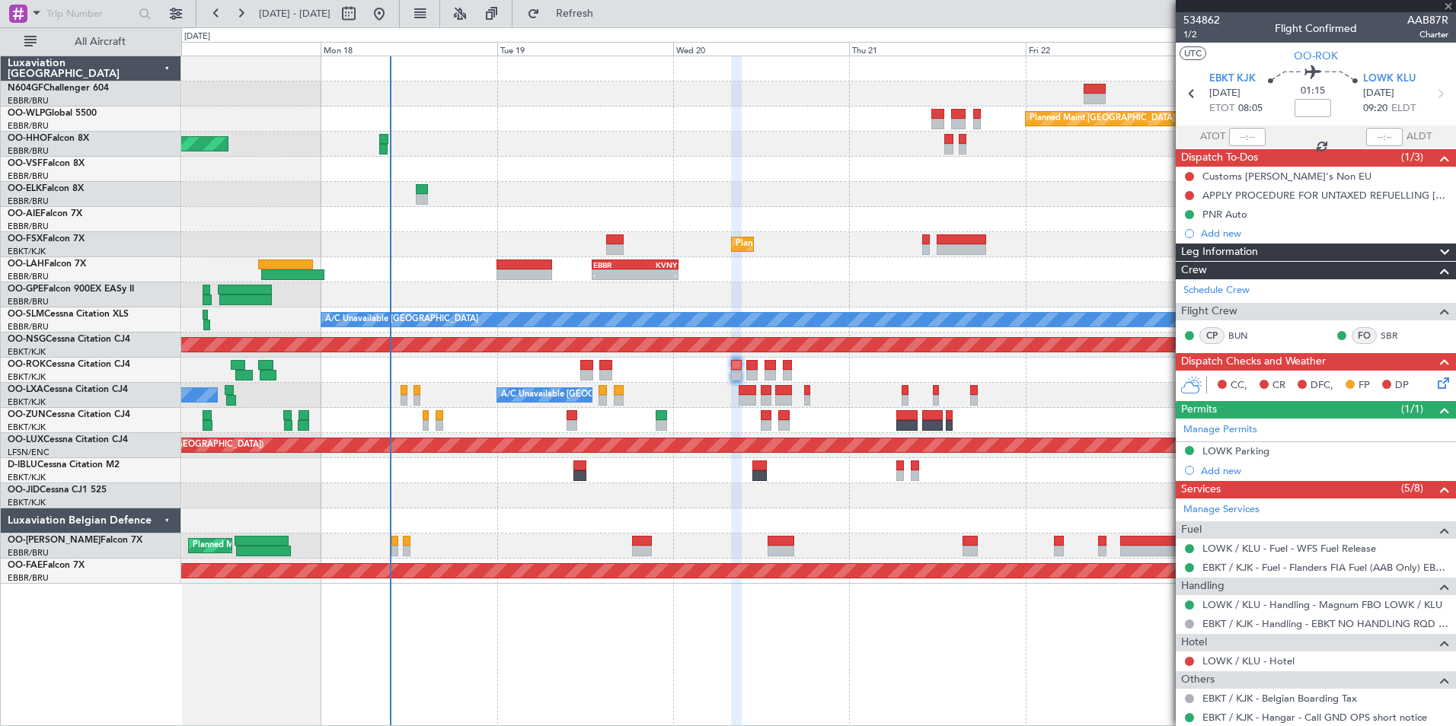
type input "0"
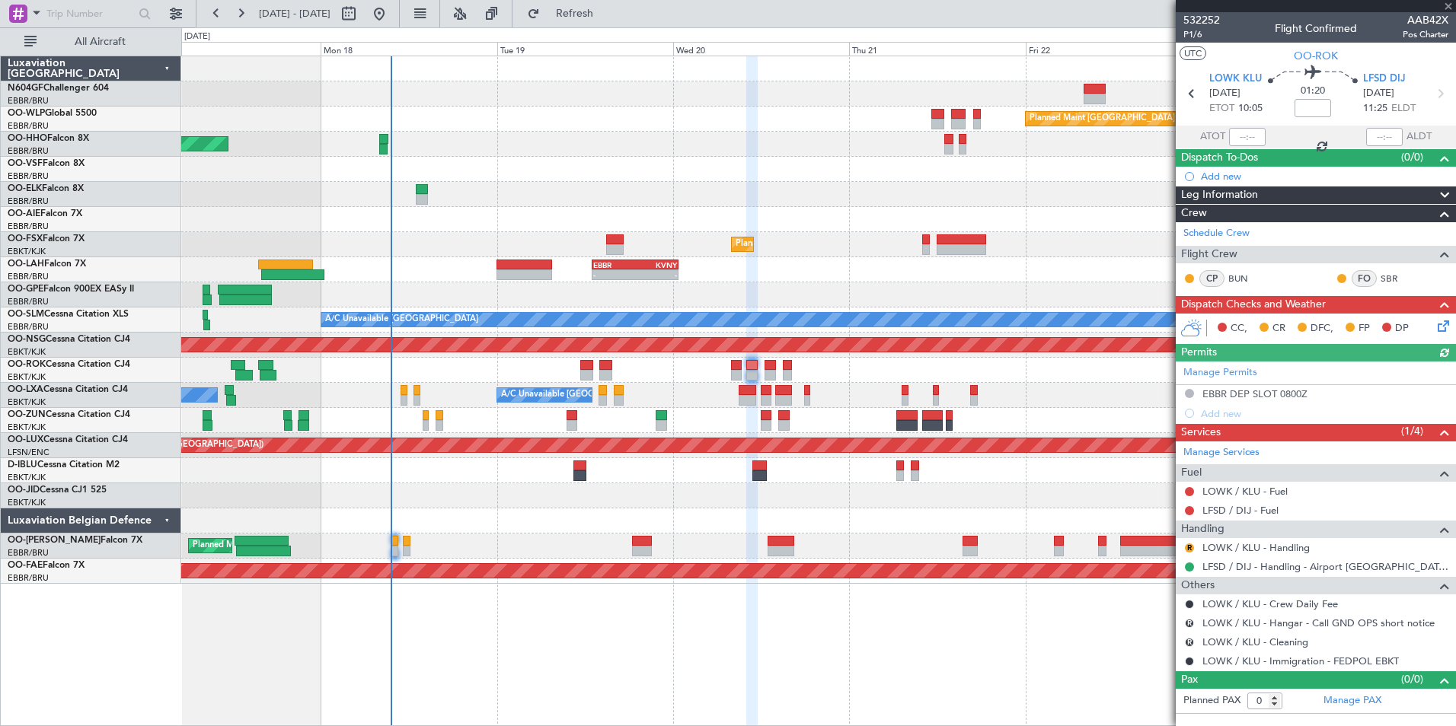
click at [935, 351] on div "Planned Maint [GEOGRAPHIC_DATA] ([GEOGRAPHIC_DATA]) AOG Maint Geneva ([GEOGRAPH…" at bounding box center [818, 320] width 1274 height 528
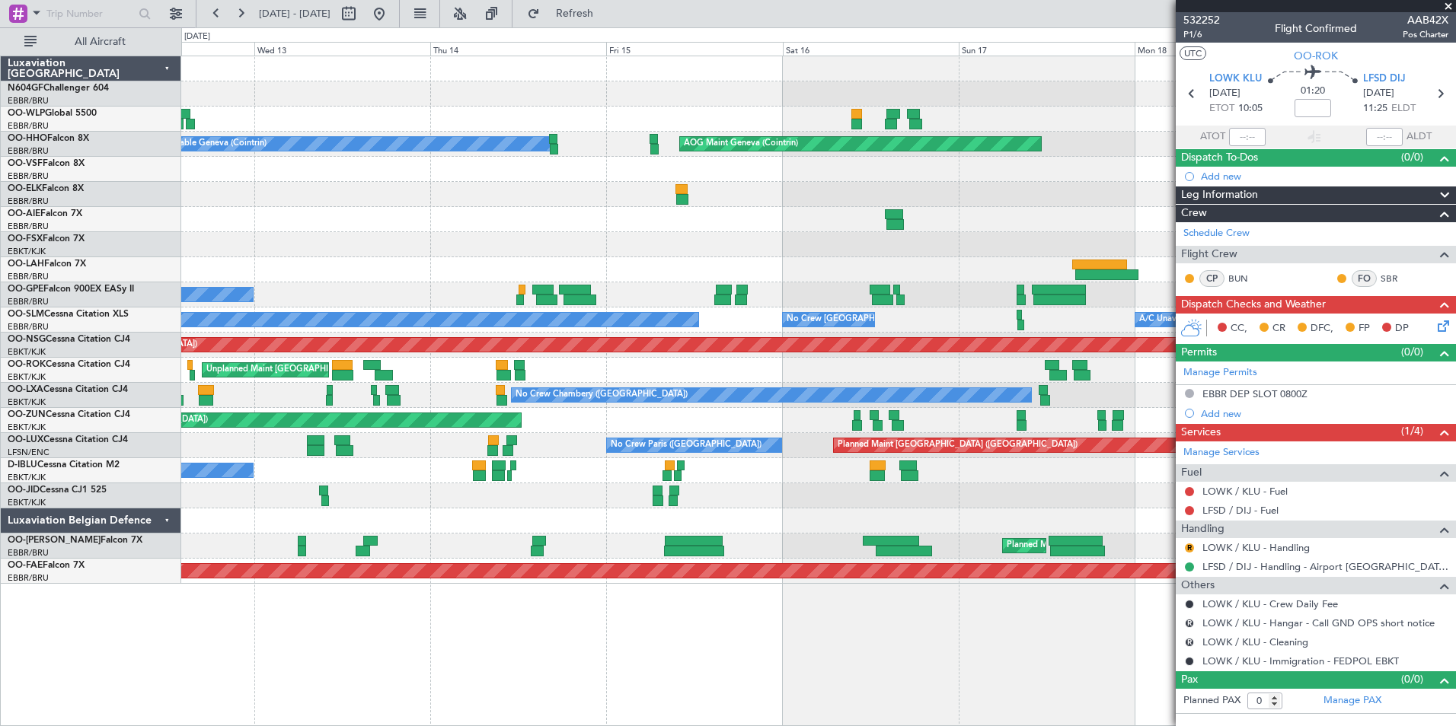
click at [709, 224] on div "AOG Maint Geneva (Cointrin) A/C Unavailable Geneva (Cointrin) Planned Maint [GE…" at bounding box center [818, 320] width 1274 height 528
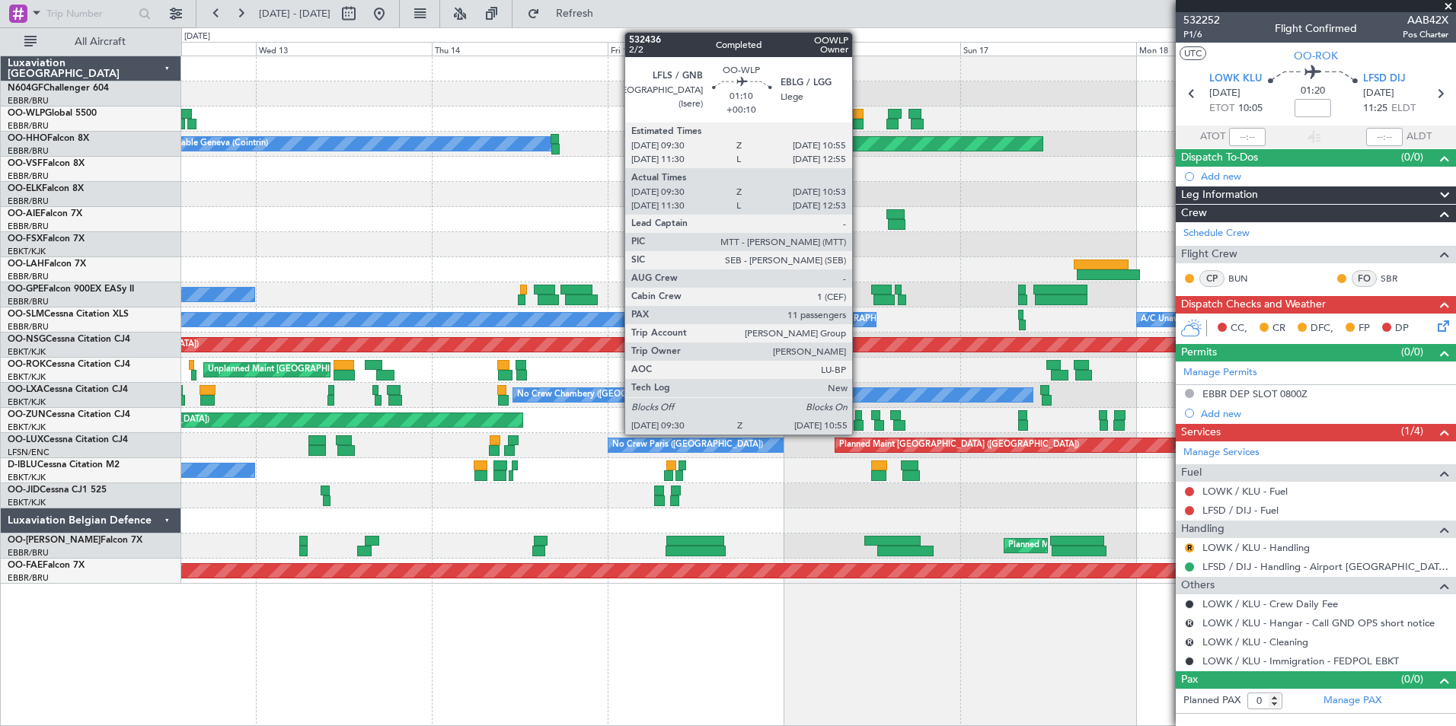
click at [859, 113] on div at bounding box center [858, 114] width 11 height 11
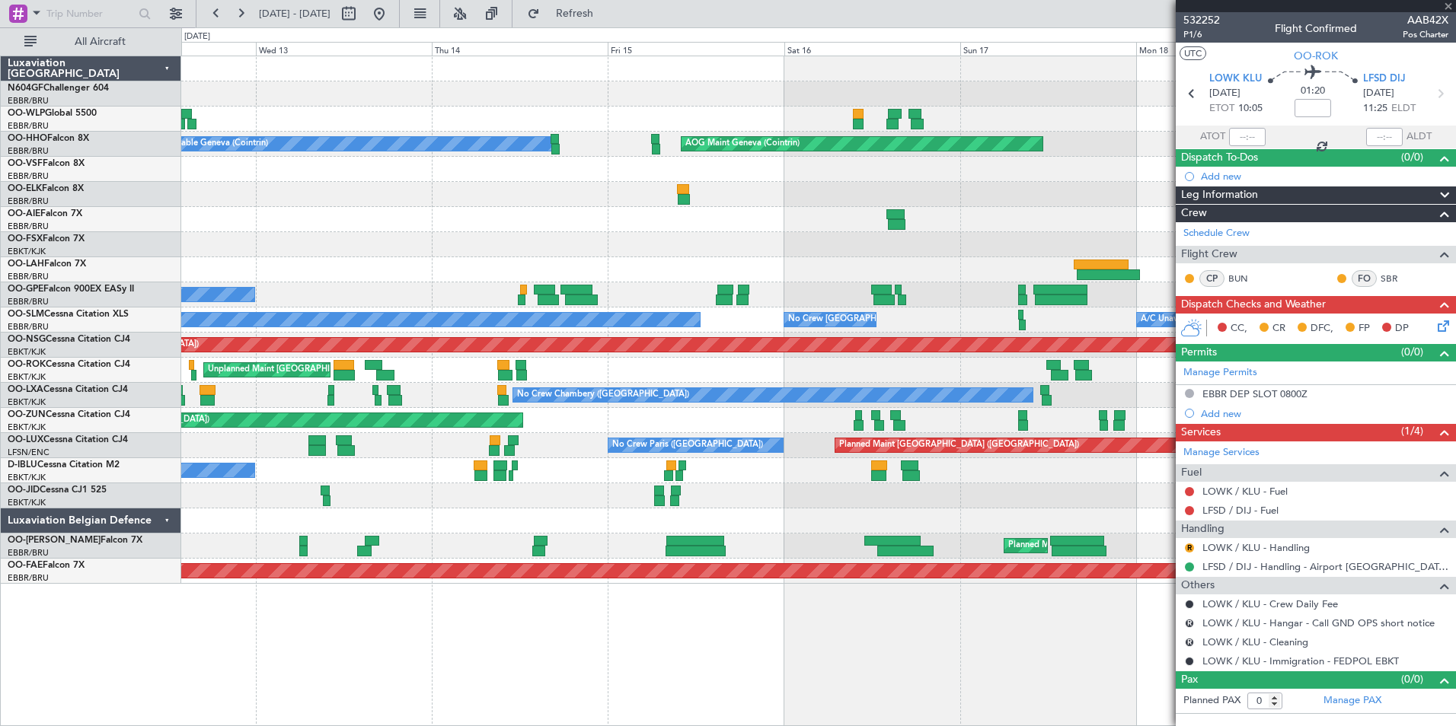
type input "+00:10"
type input "09:40"
type input "10:48"
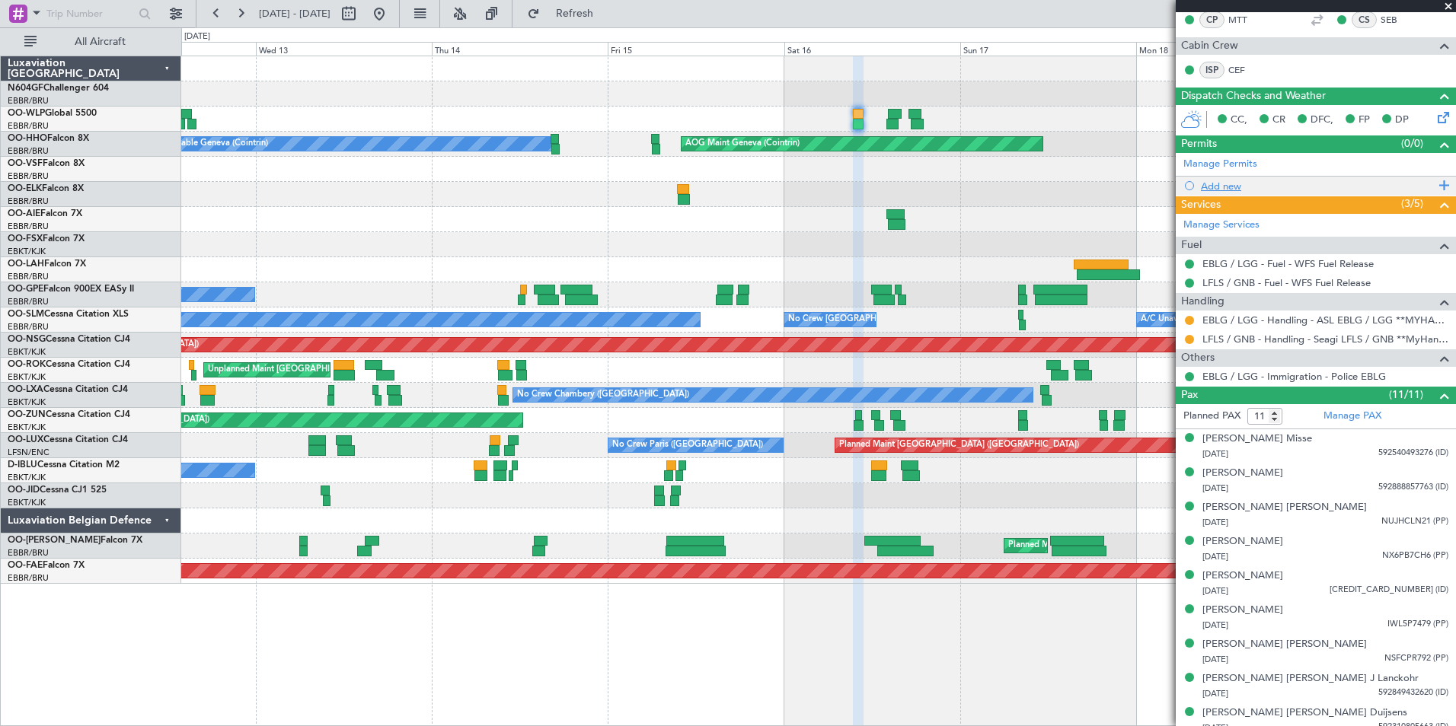
scroll to position [260, 0]
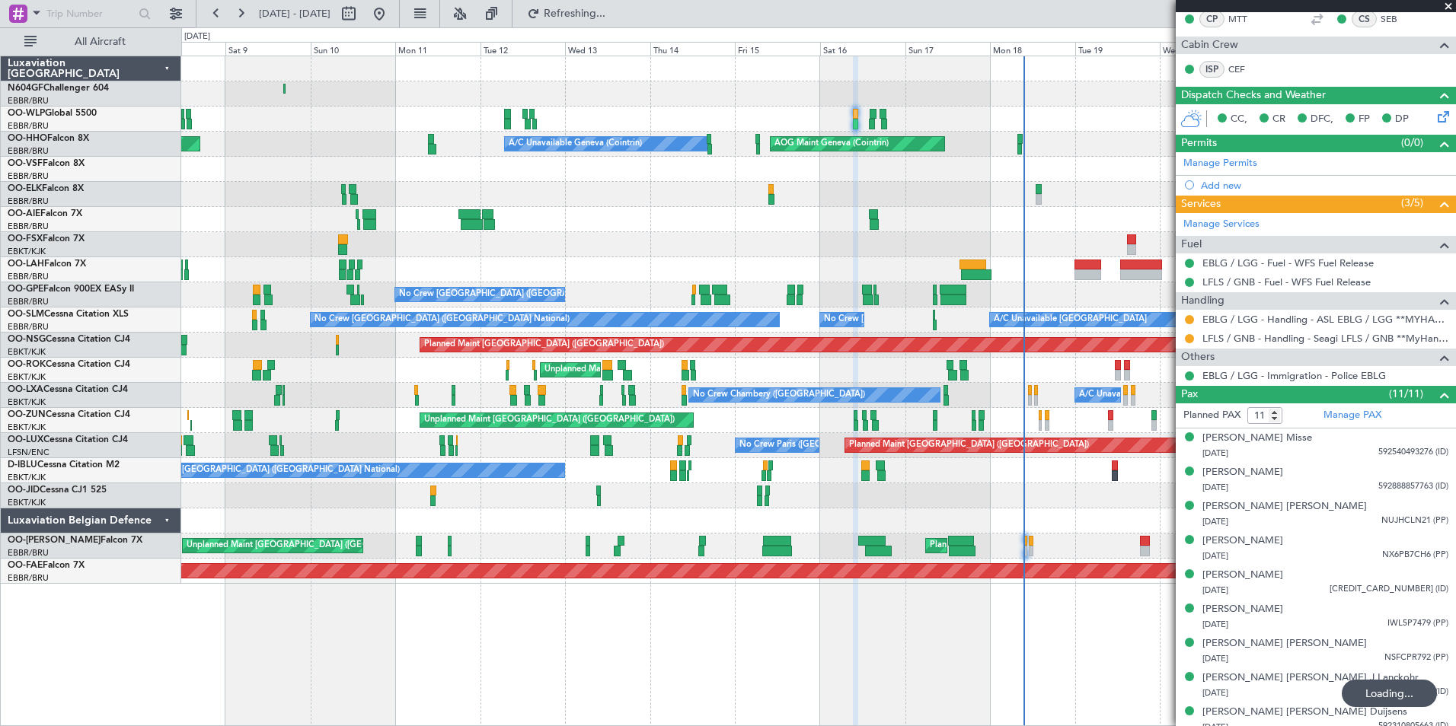
click at [652, 467] on div "No Crew [GEOGRAPHIC_DATA] ([GEOGRAPHIC_DATA] National)" at bounding box center [818, 470] width 1274 height 25
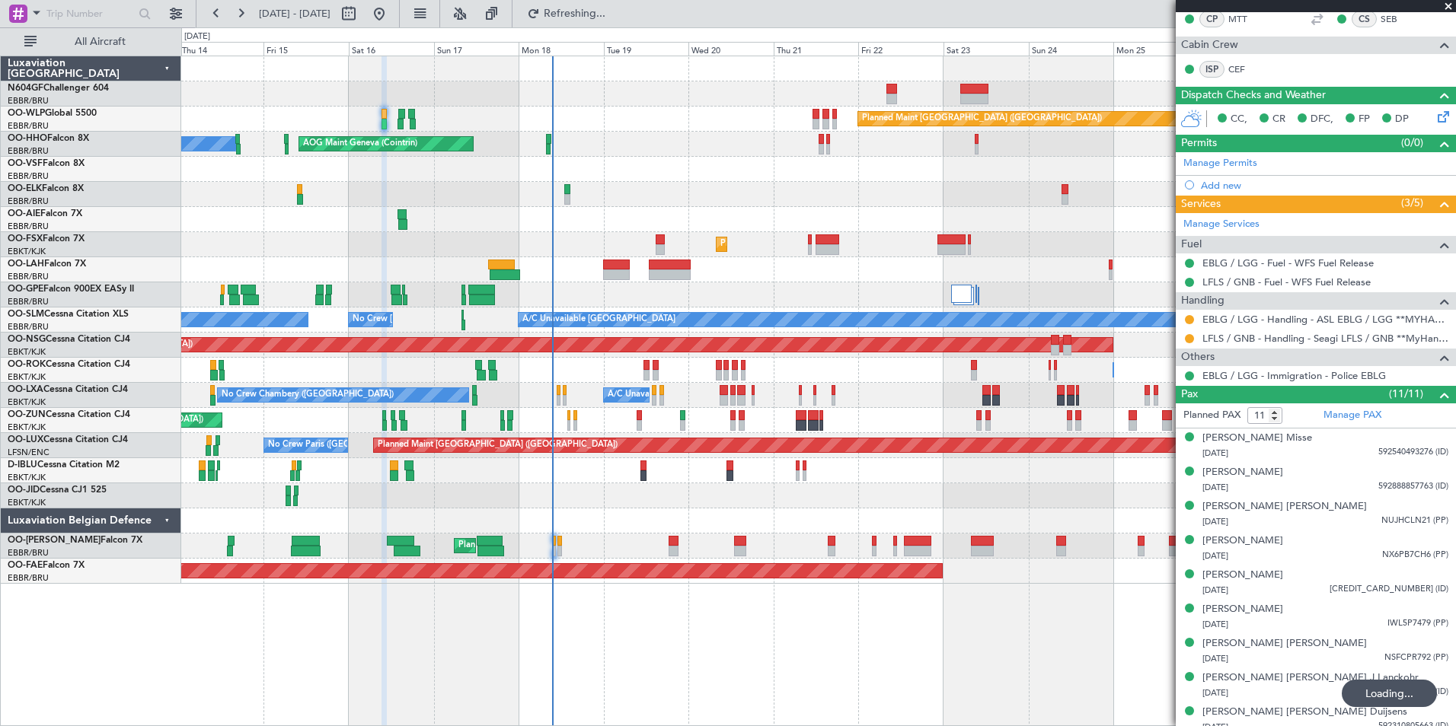
click at [786, 475] on div "Planned Maint [GEOGRAPHIC_DATA] ([GEOGRAPHIC_DATA]) AOG Maint Geneva ([GEOGRAPH…" at bounding box center [818, 320] width 1274 height 528
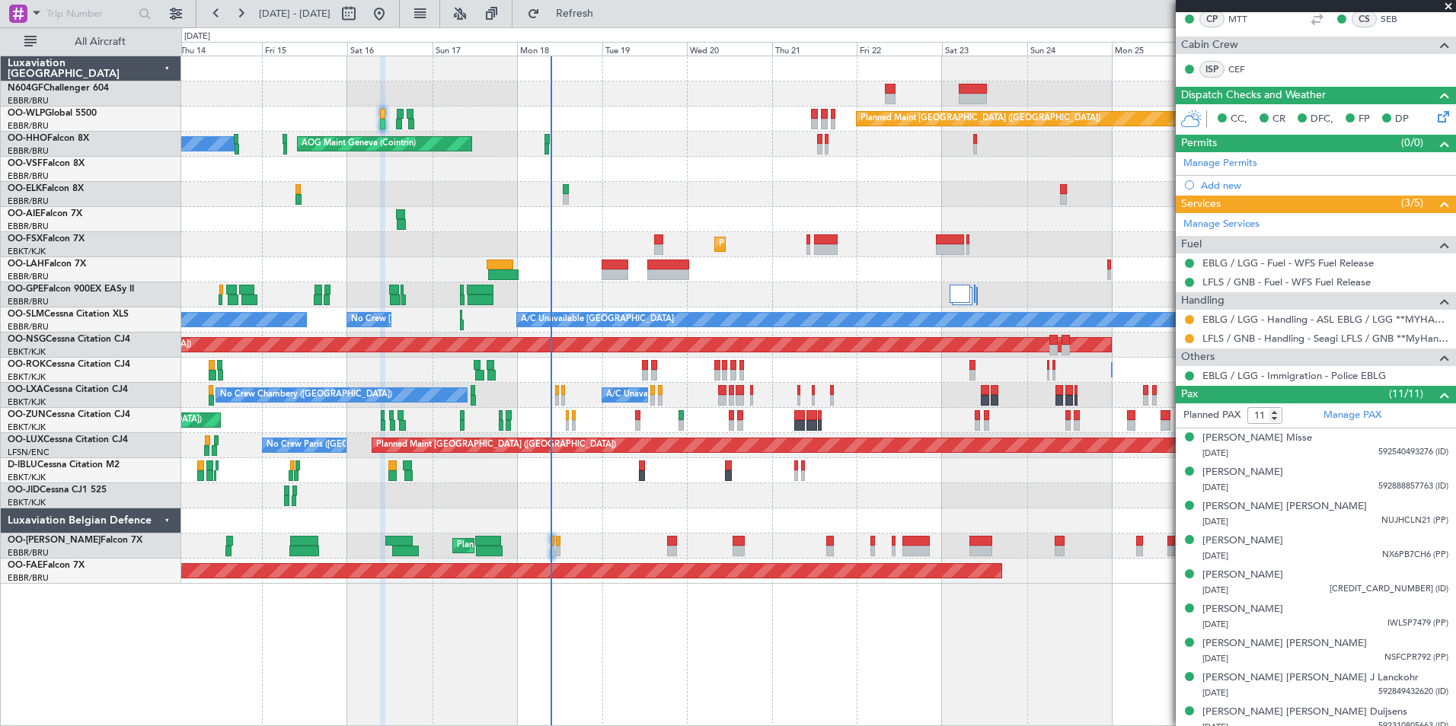
click at [737, 330] on div "A/C Unavailable [GEOGRAPHIC_DATA] No Crew [GEOGRAPHIC_DATA] (Brussels National)…" at bounding box center [818, 320] width 1274 height 25
click at [776, 284] on div "Planned Maint [GEOGRAPHIC_DATA] ([GEOGRAPHIC_DATA] National) No Crew [GEOGRAPHI…" at bounding box center [818, 294] width 1274 height 25
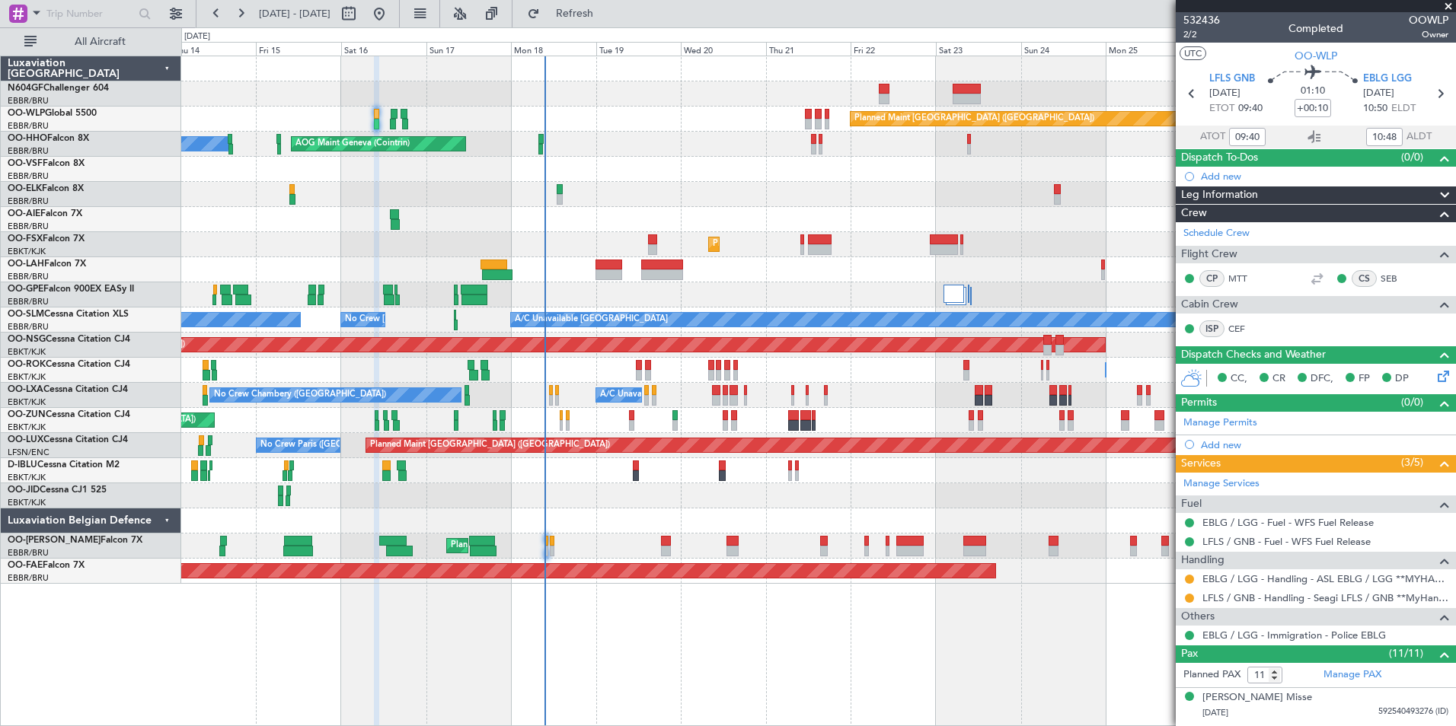
scroll to position [1, 0]
click at [1453, 6] on span at bounding box center [1447, 7] width 15 height 14
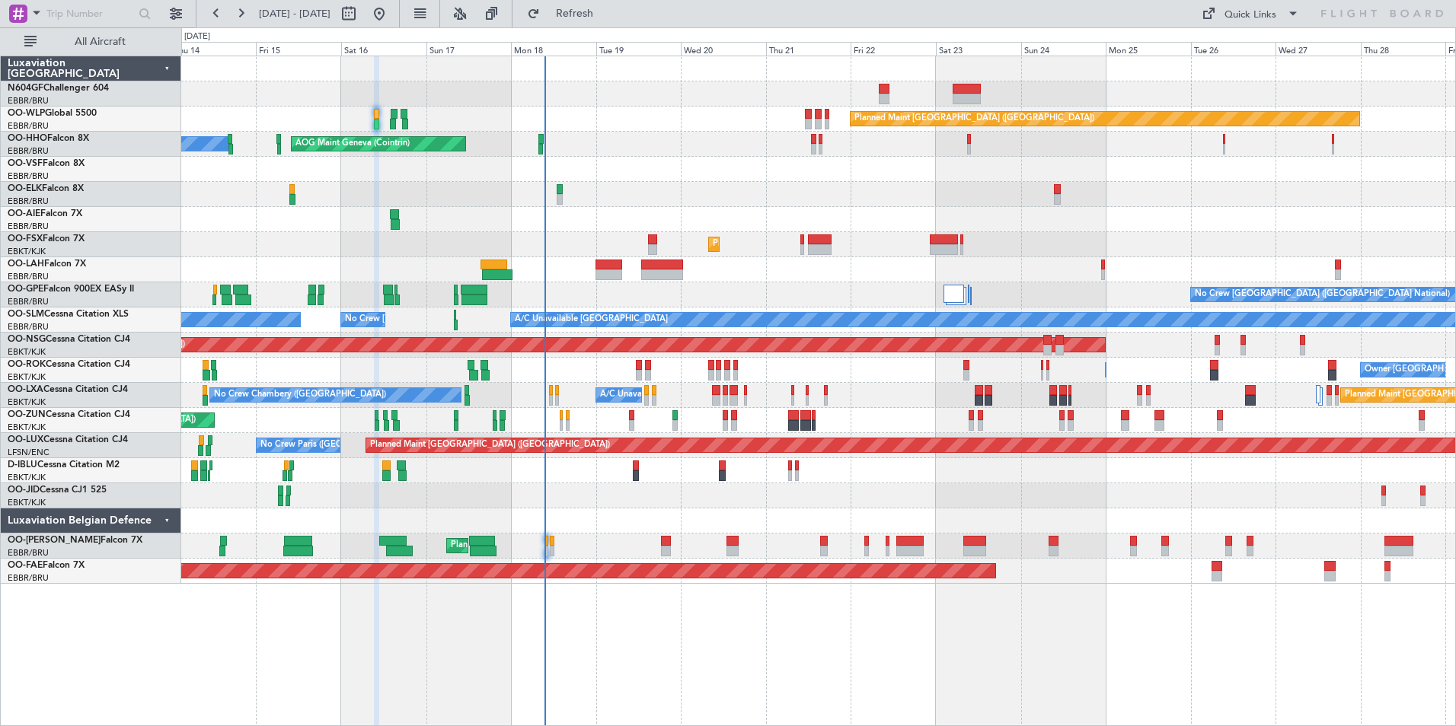
type input "0"
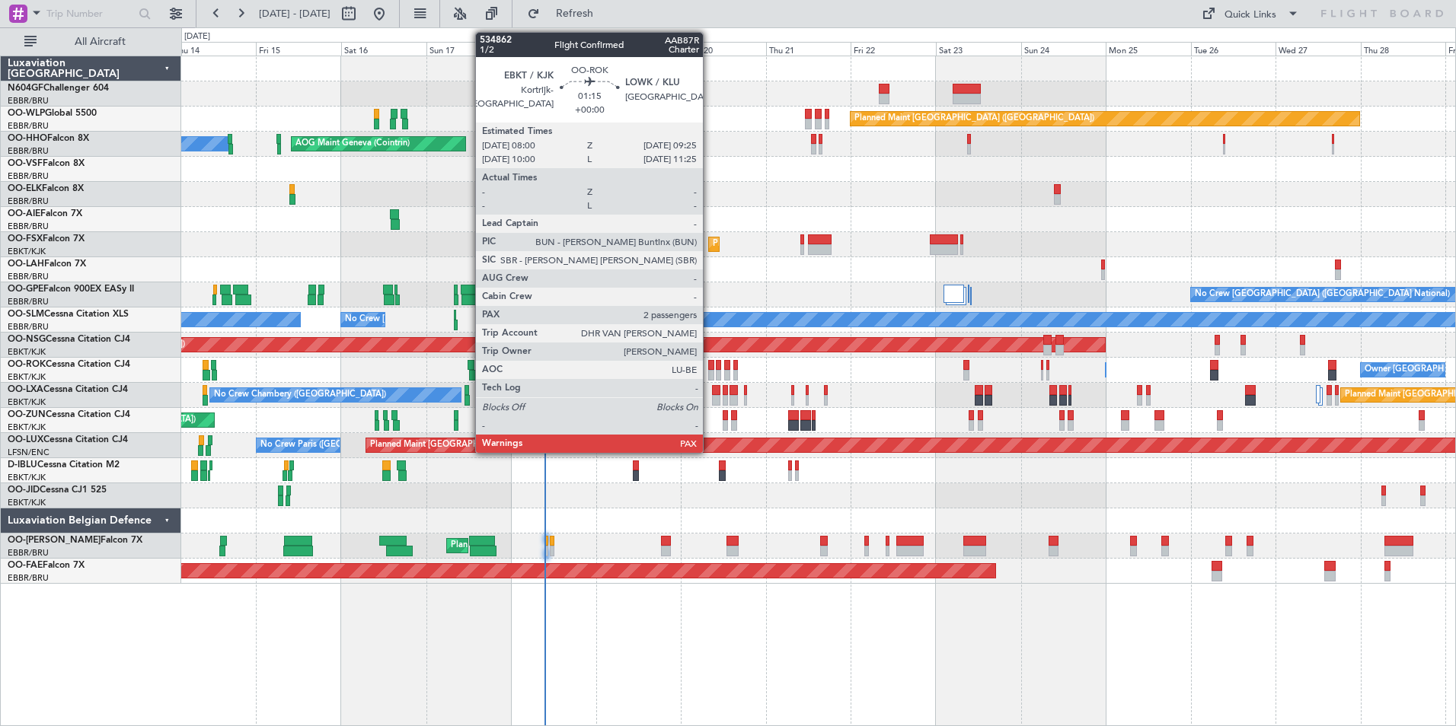
click at [710, 378] on div at bounding box center [710, 375] width 5 height 11
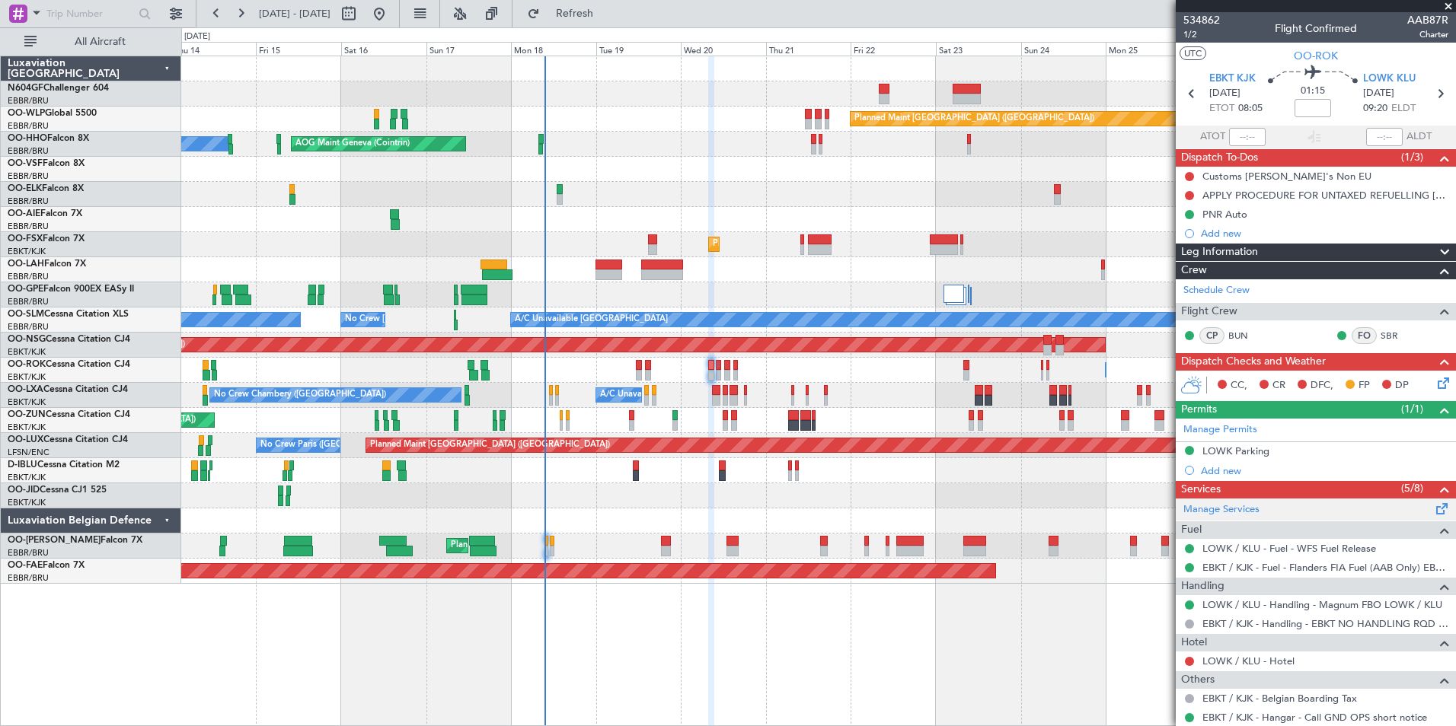
scroll to position [188, 0]
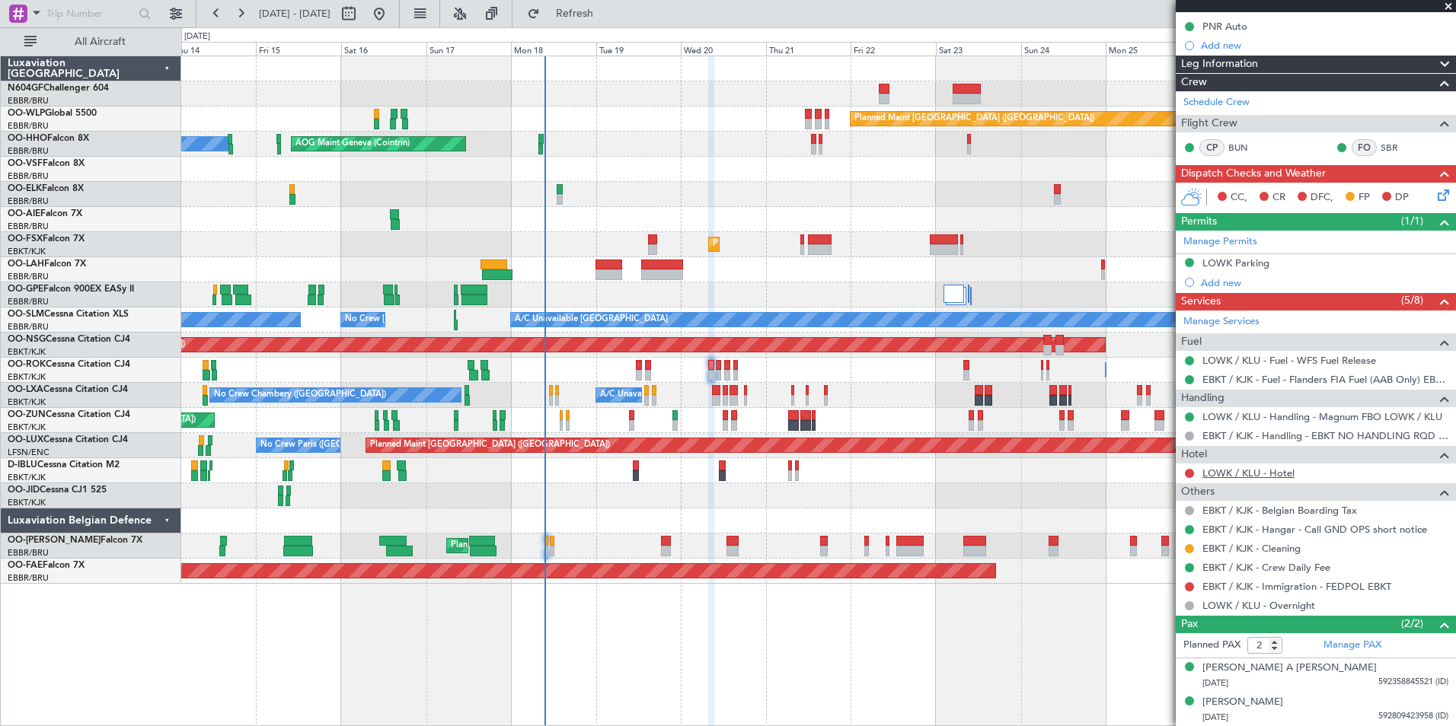
click at [1288, 476] on link "LOWK / KLU - Hotel" at bounding box center [1248, 473] width 92 height 13
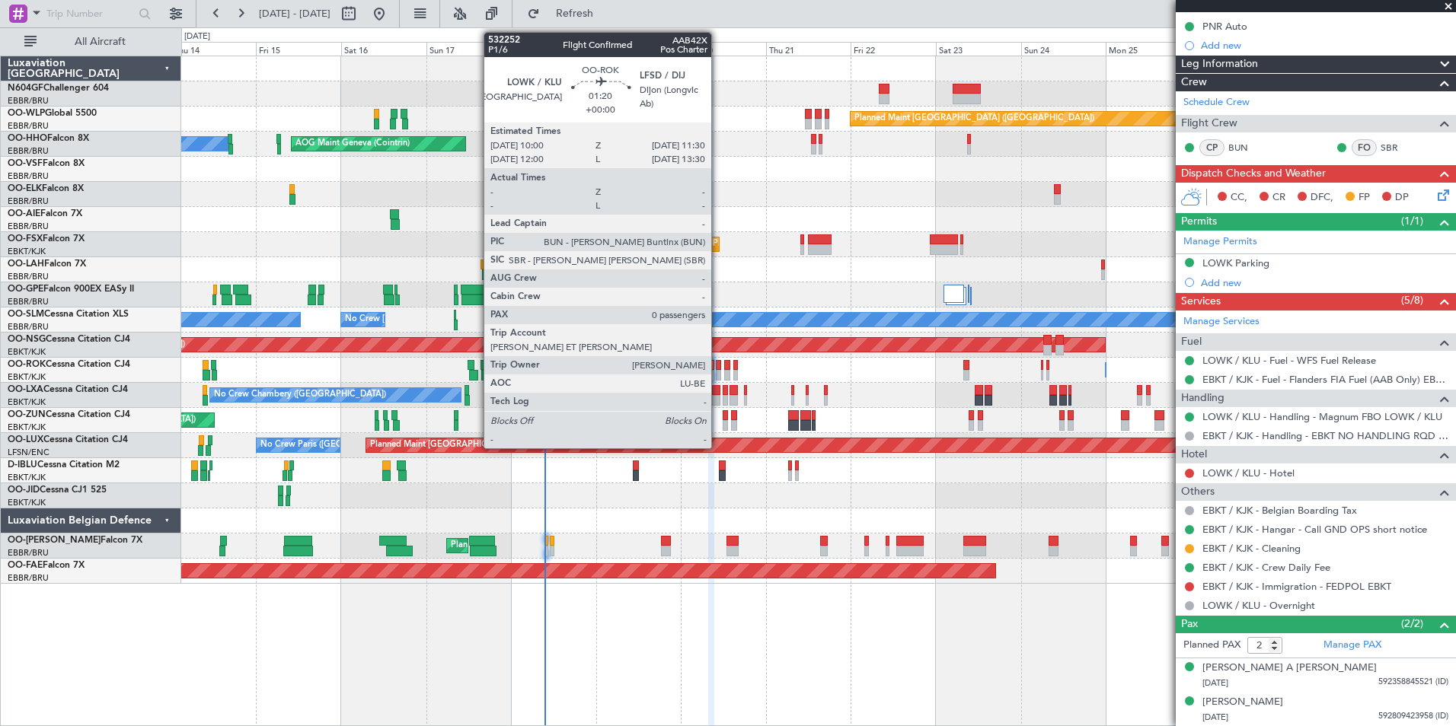
click at [718, 372] on div at bounding box center [718, 375] width 5 height 11
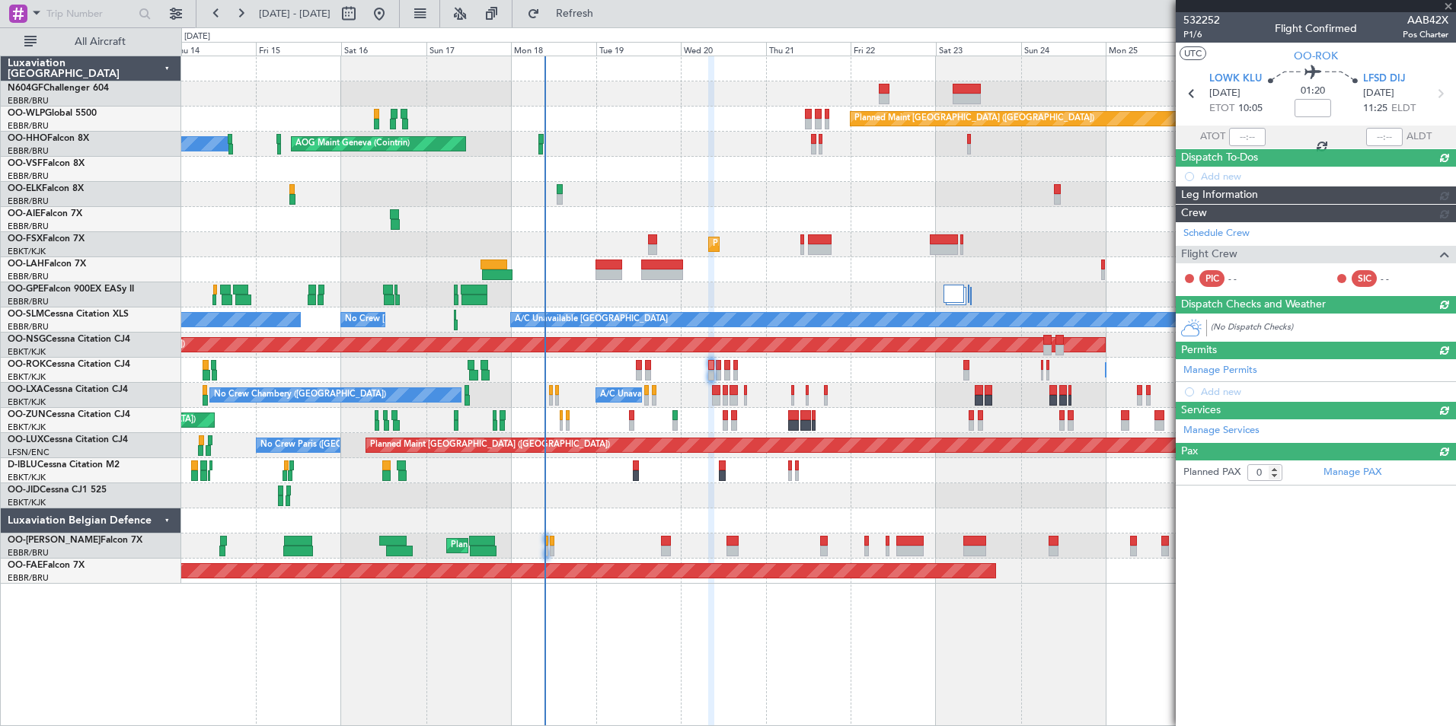
scroll to position [0, 0]
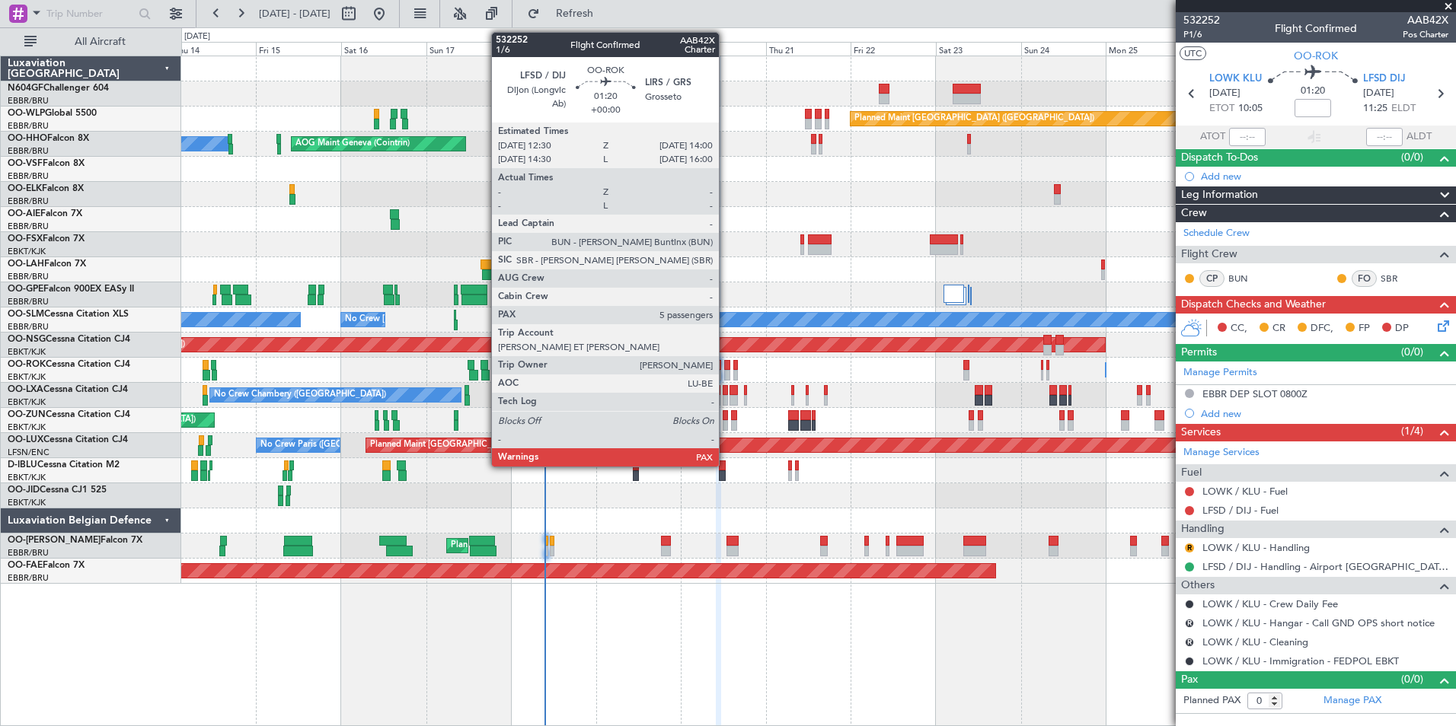
click at [725, 375] on div at bounding box center [726, 375] width 5 height 11
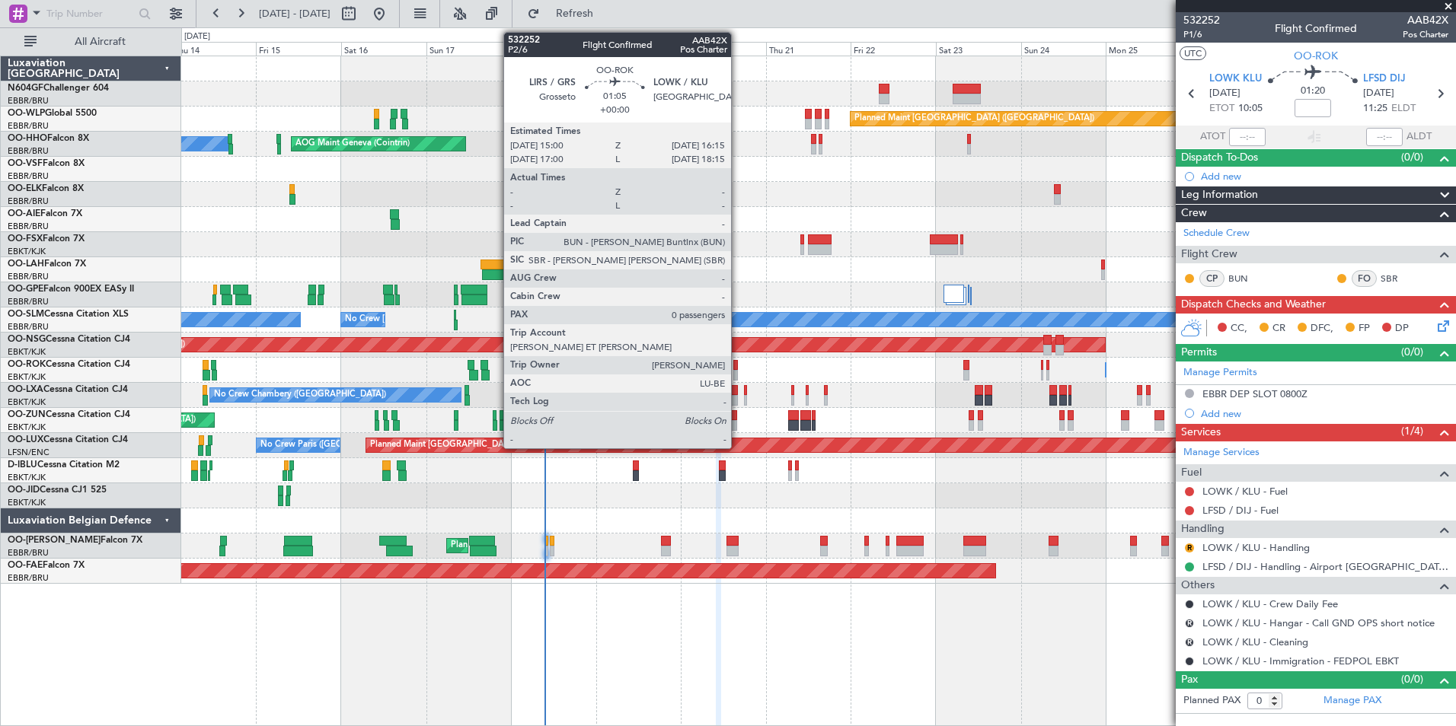
click at [738, 372] on div at bounding box center [735, 375] width 5 height 11
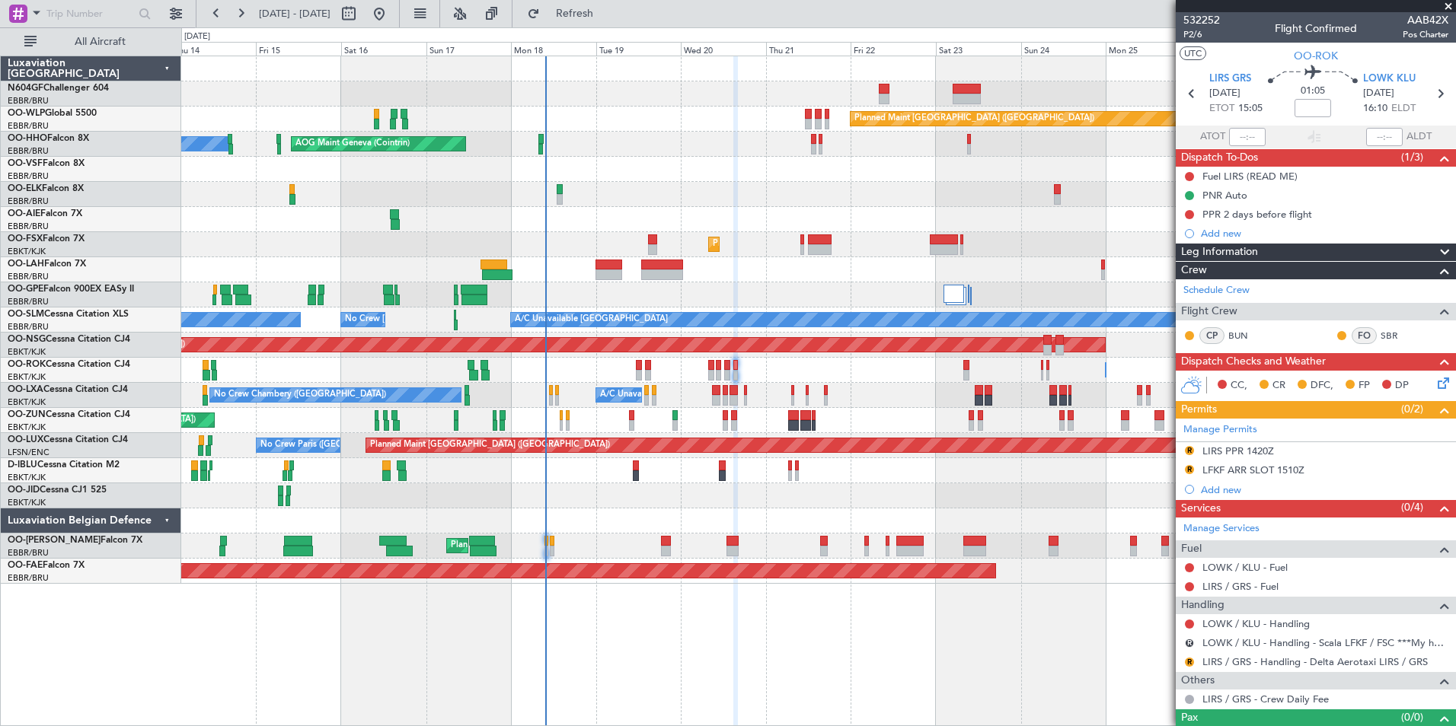
click at [681, 356] on div "Planned Maint [GEOGRAPHIC_DATA] ([GEOGRAPHIC_DATA])" at bounding box center [818, 345] width 1274 height 25
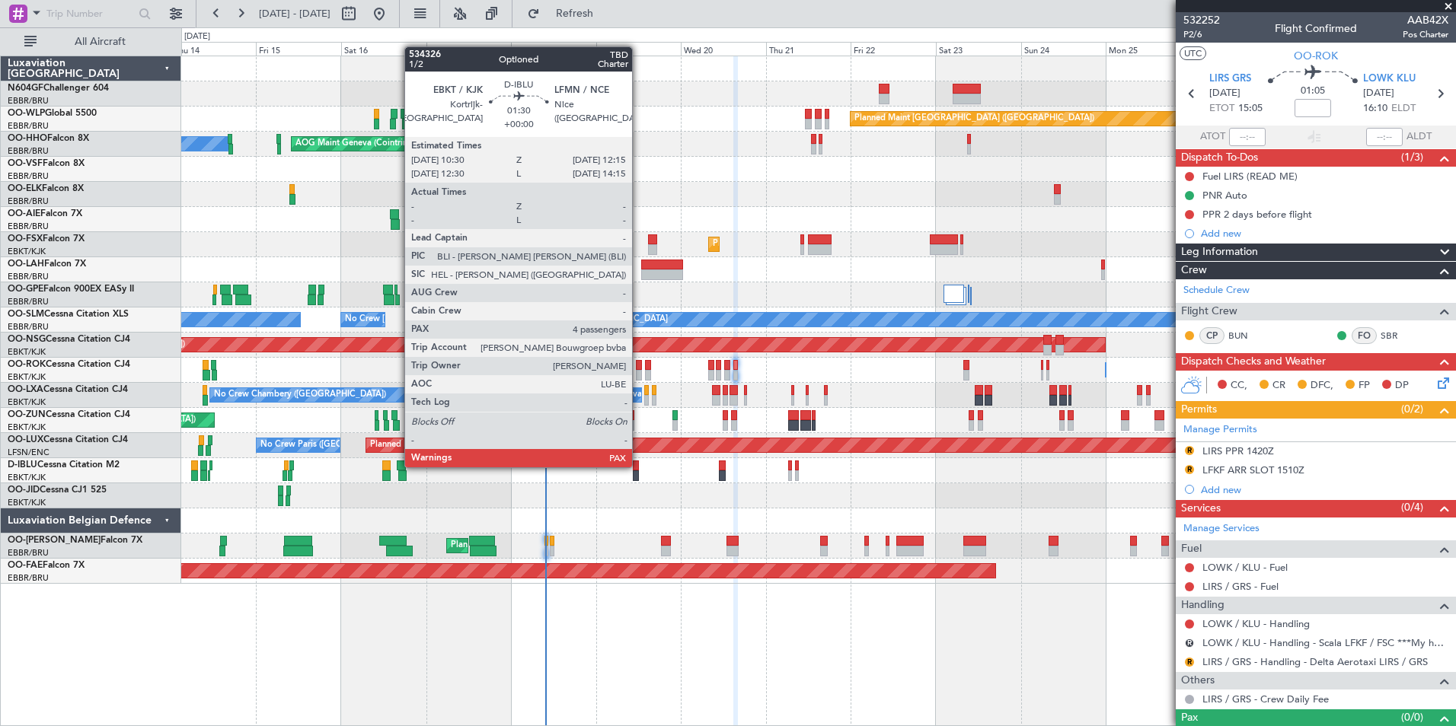
click at [639, 466] on div at bounding box center [636, 466] width 7 height 11
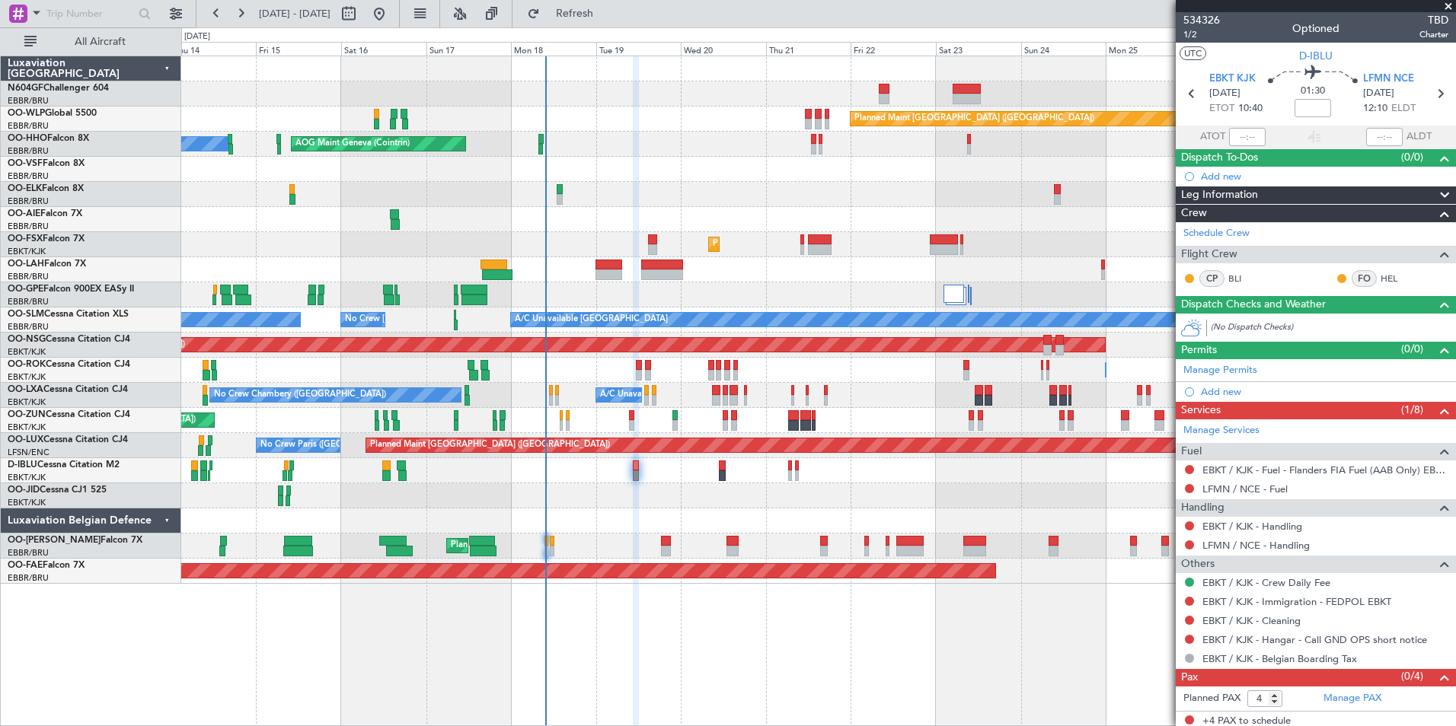
click at [644, 416] on div "Planned Maint Berlin (Brandenburg) AOG Maint Geneva (Cointrin) A/C Unavailable …" at bounding box center [818, 320] width 1274 height 528
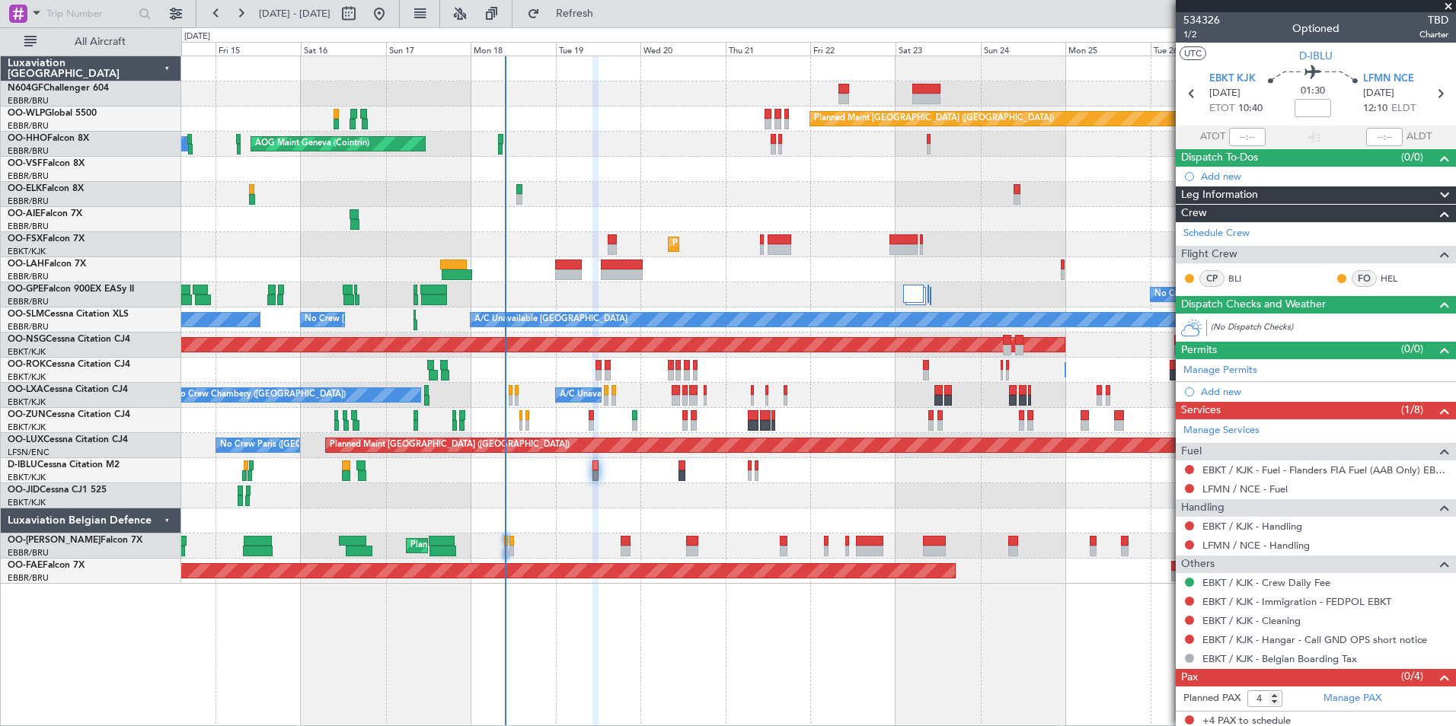
scroll to position [4, 0]
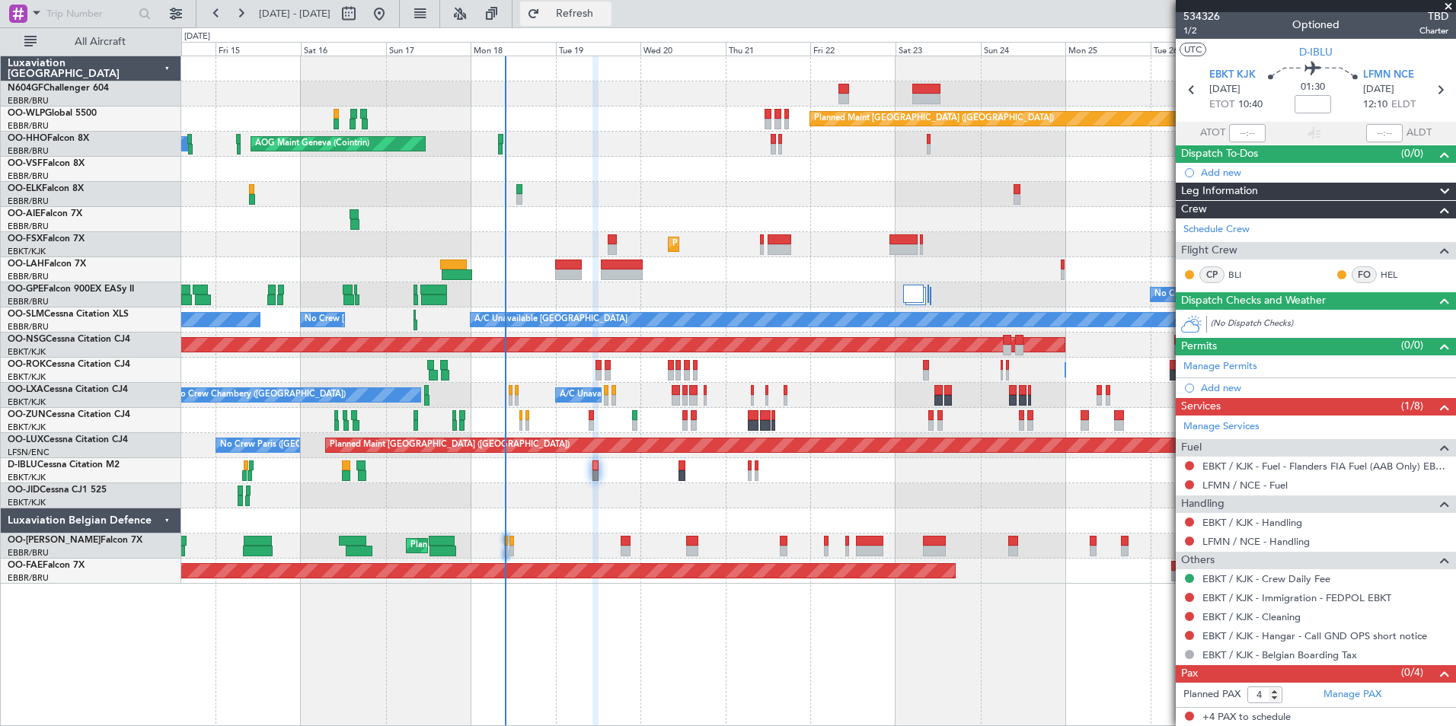
click at [611, 5] on button "Refresh" at bounding box center [565, 14] width 91 height 24
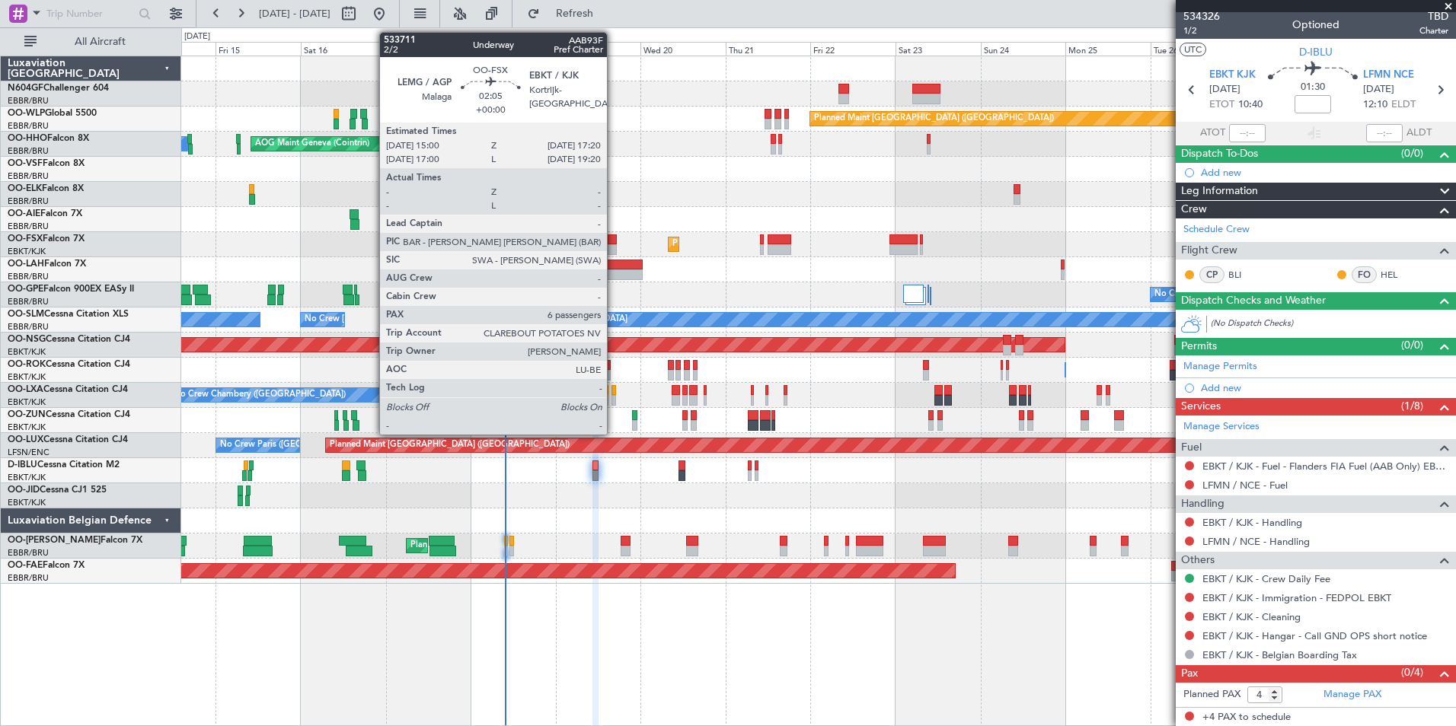
click at [614, 240] on div at bounding box center [611, 239] width 8 height 11
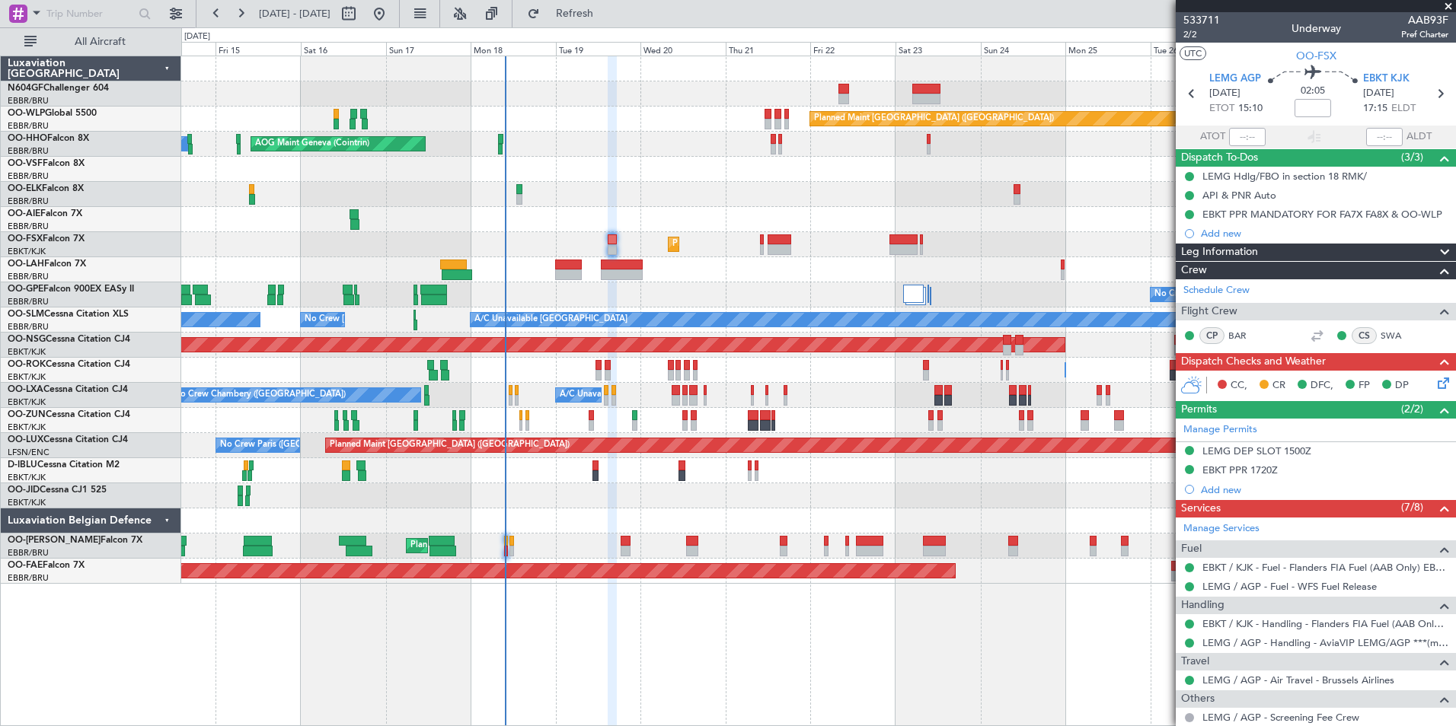
scroll to position [325, 0]
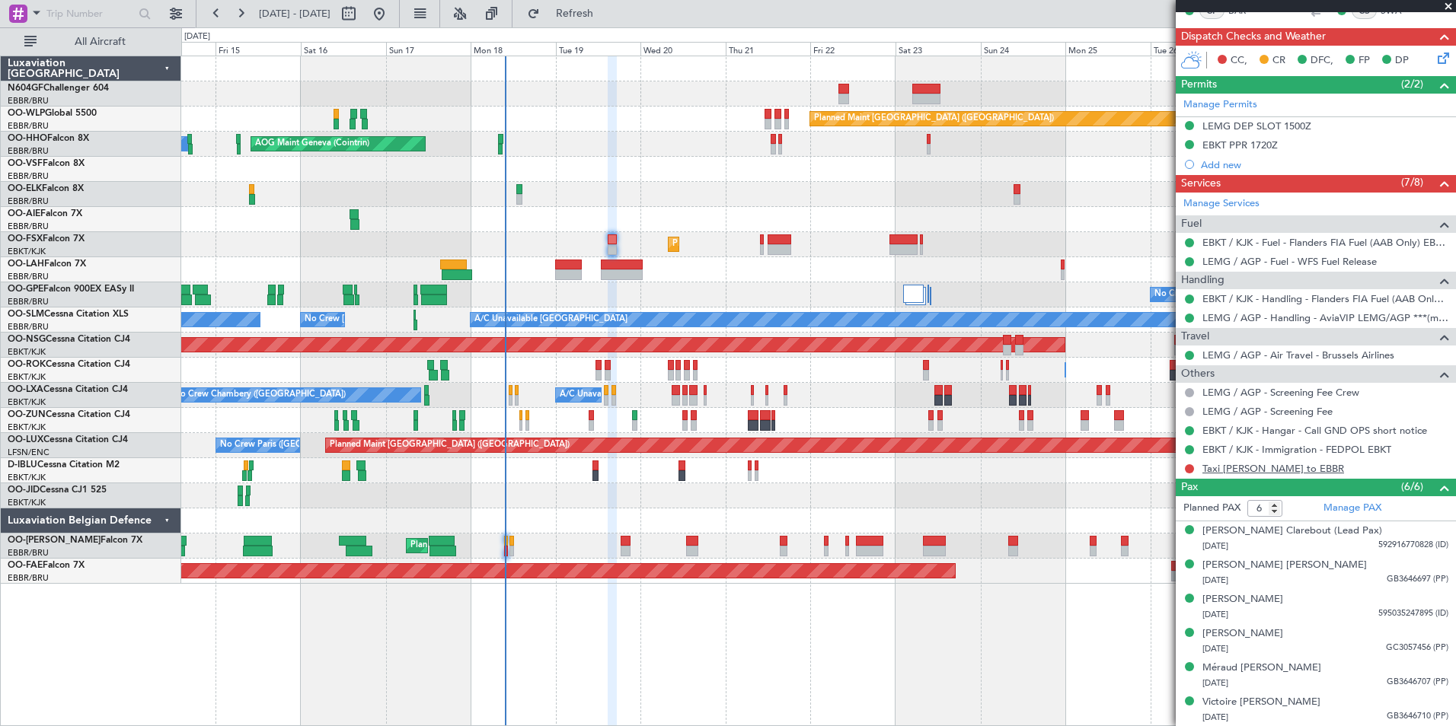
click at [1257, 467] on link "Taxi [PERSON_NAME] to EBBR" at bounding box center [1273, 468] width 142 height 13
click at [607, 11] on span "Refresh" at bounding box center [575, 13] width 64 height 11
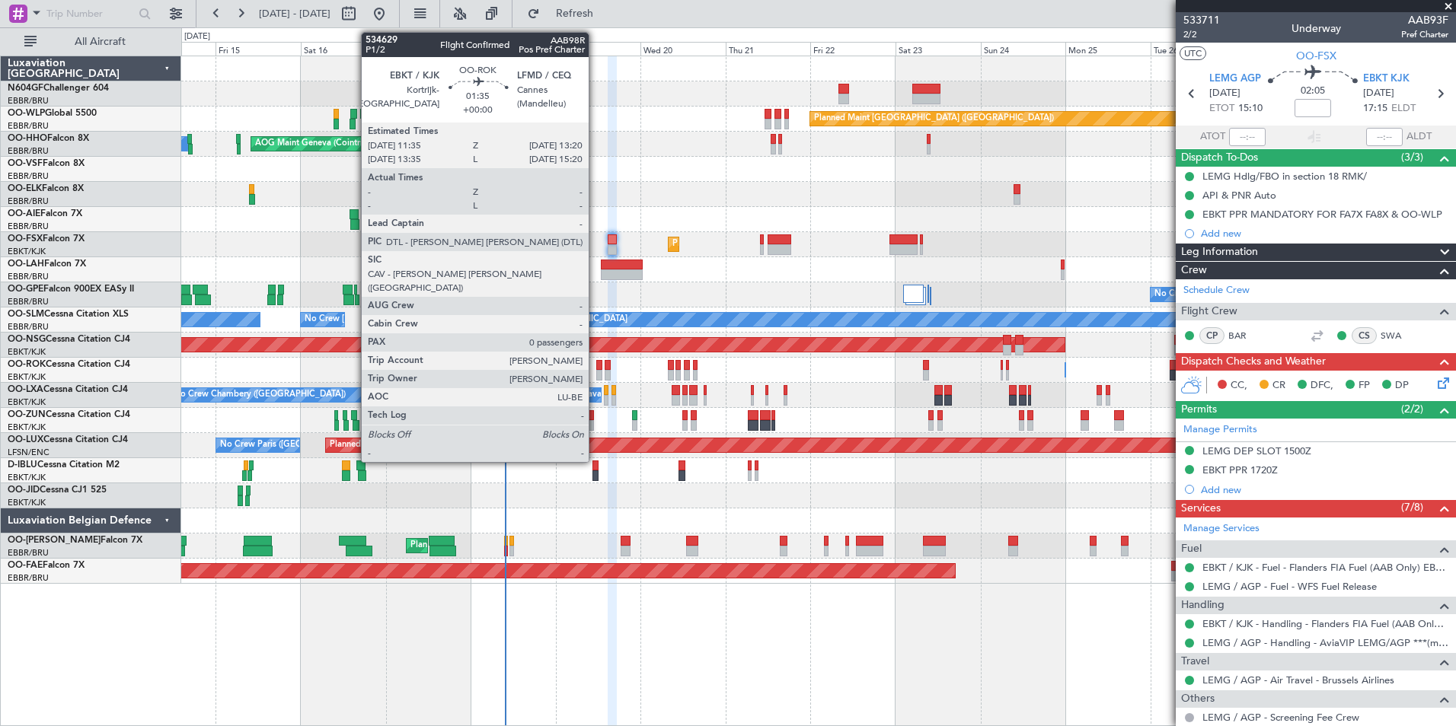
click at [596, 375] on div at bounding box center [599, 375] width 7 height 11
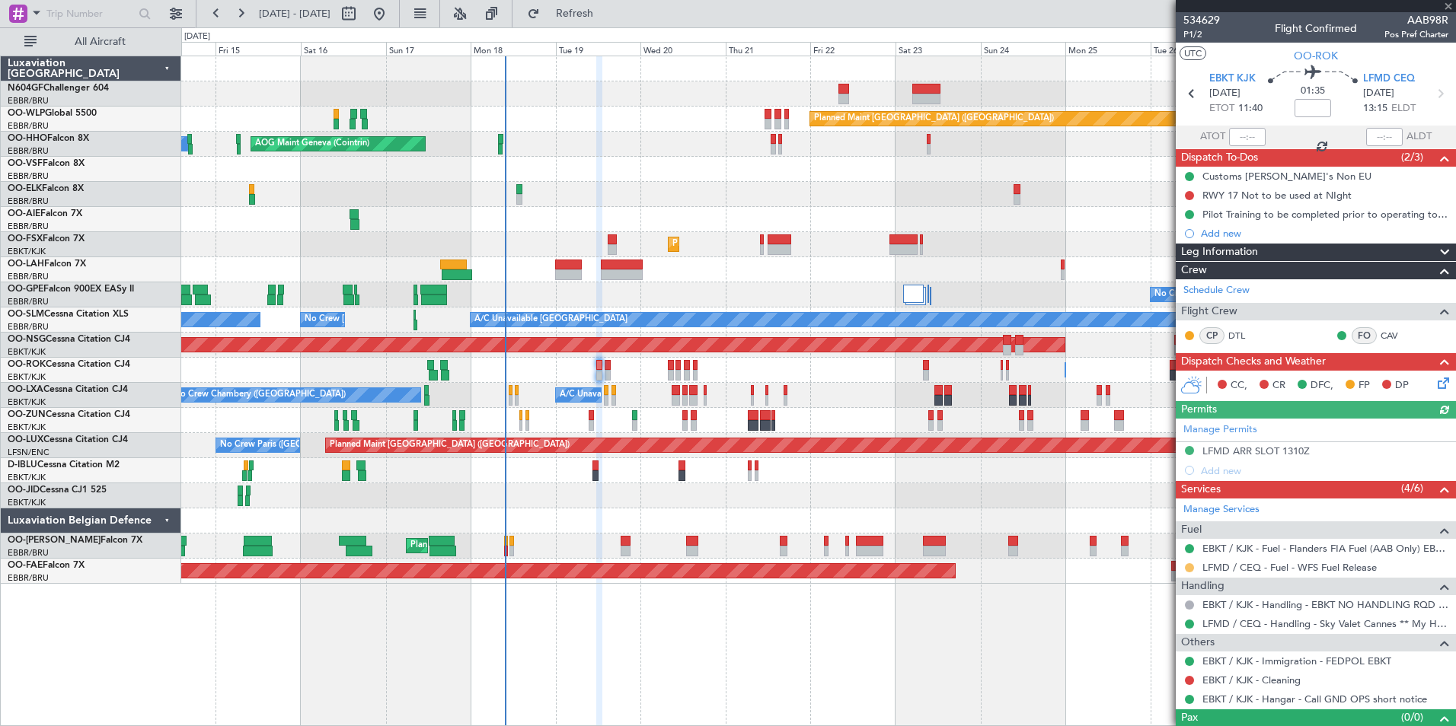
click at [1189, 565] on button at bounding box center [1189, 567] width 9 height 9
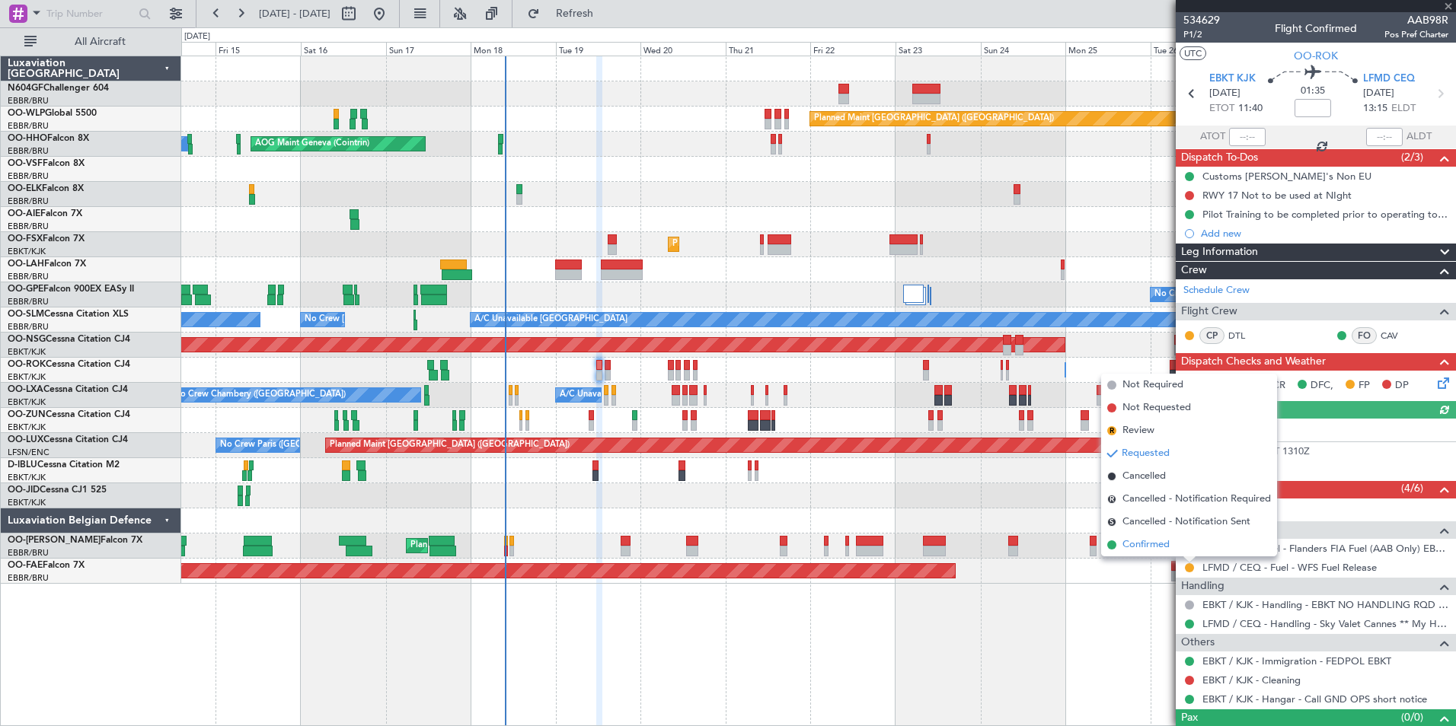
click at [1145, 543] on span "Confirmed" at bounding box center [1145, 544] width 47 height 15
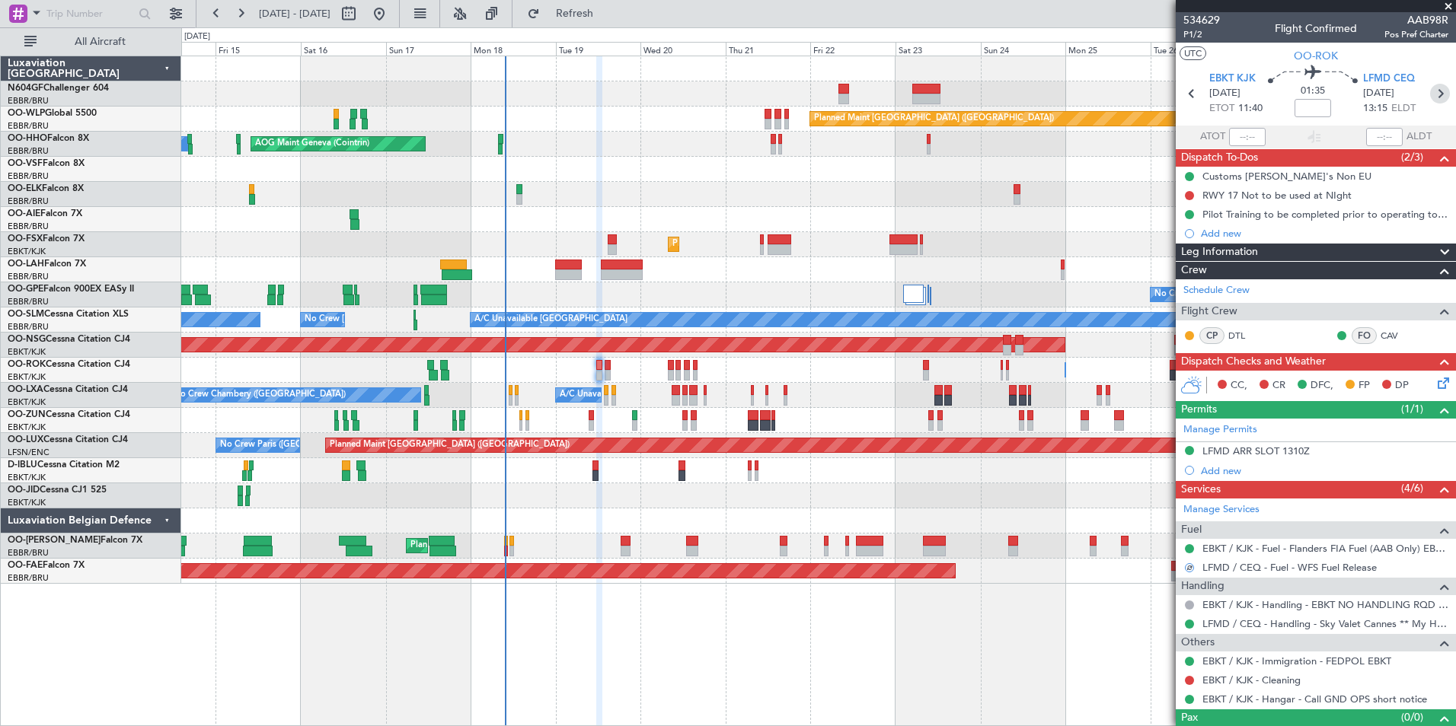
click at [1433, 97] on icon at bounding box center [1440, 94] width 20 height 20
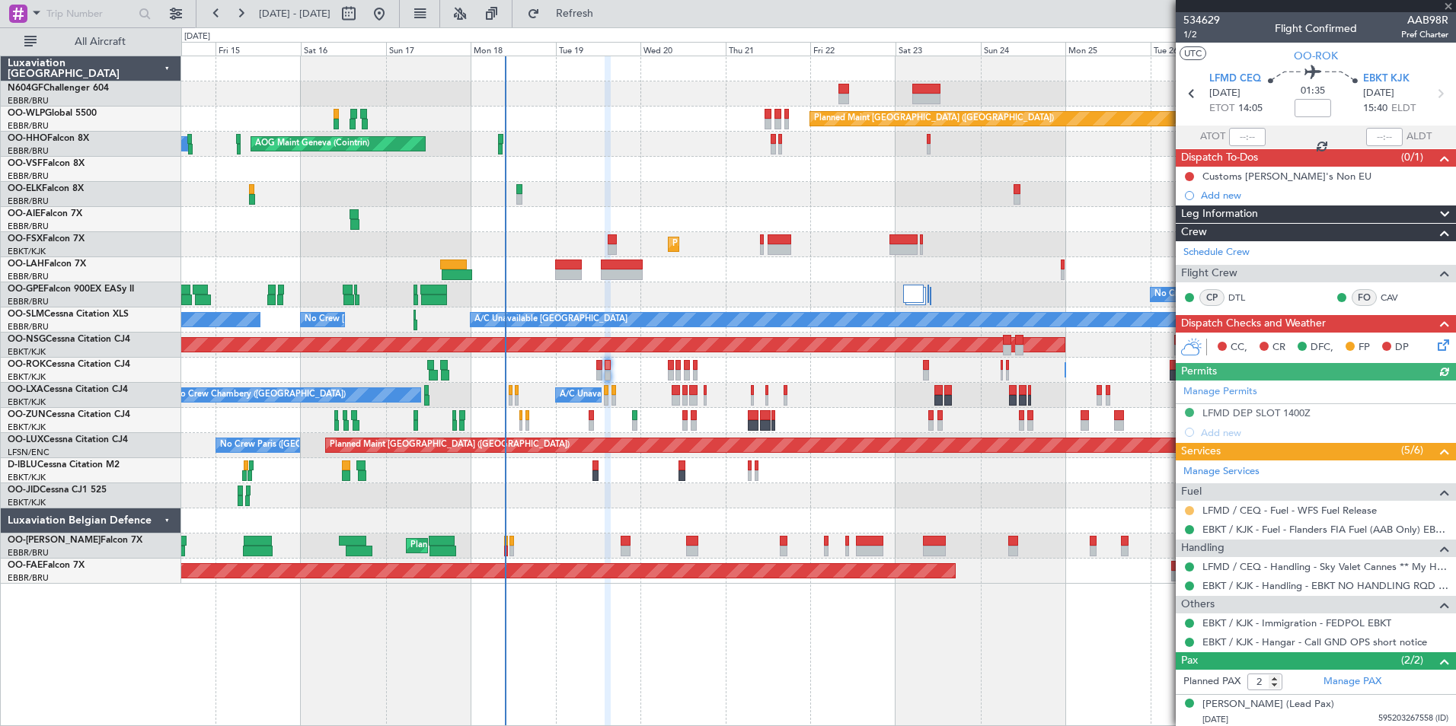
click at [1191, 506] on button at bounding box center [1189, 510] width 9 height 9
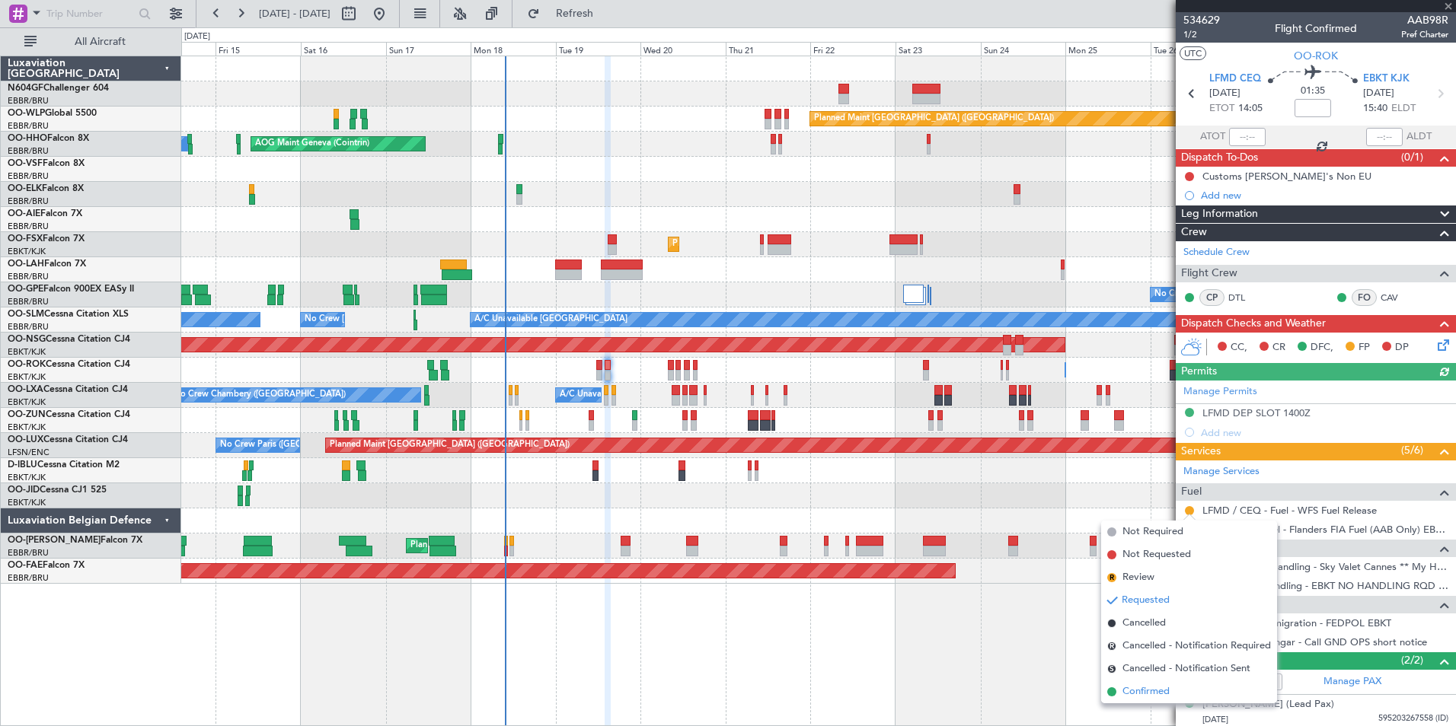
click at [1149, 693] on span "Confirmed" at bounding box center [1145, 691] width 47 height 15
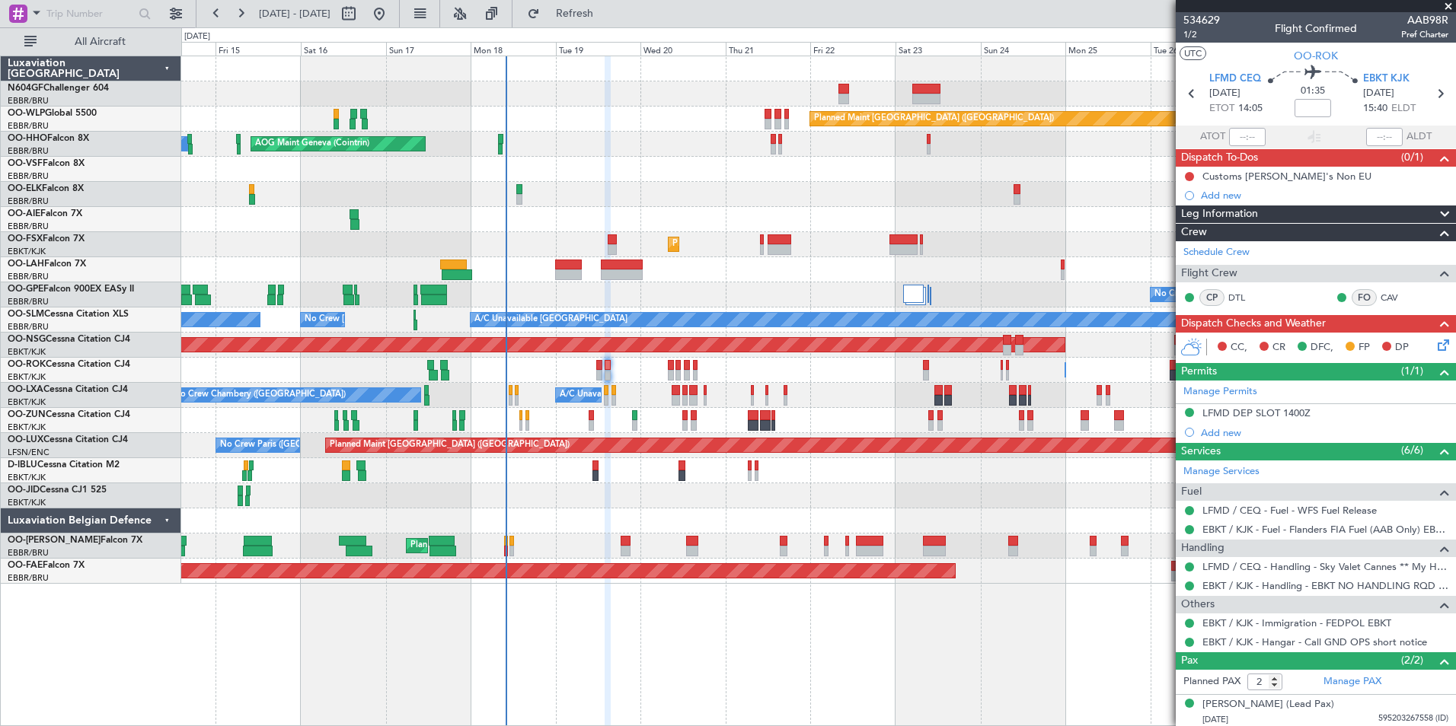
click at [614, 244] on div at bounding box center [611, 239] width 8 height 11
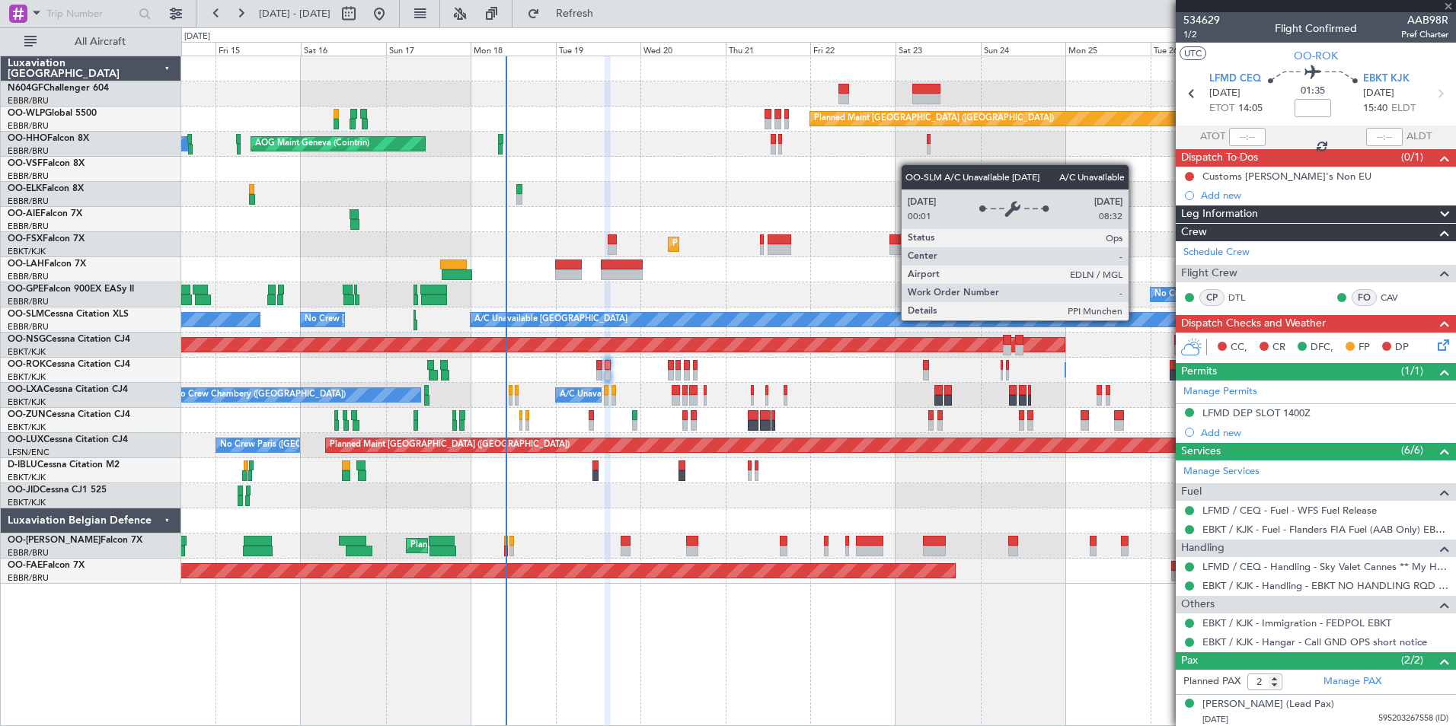
type input "6"
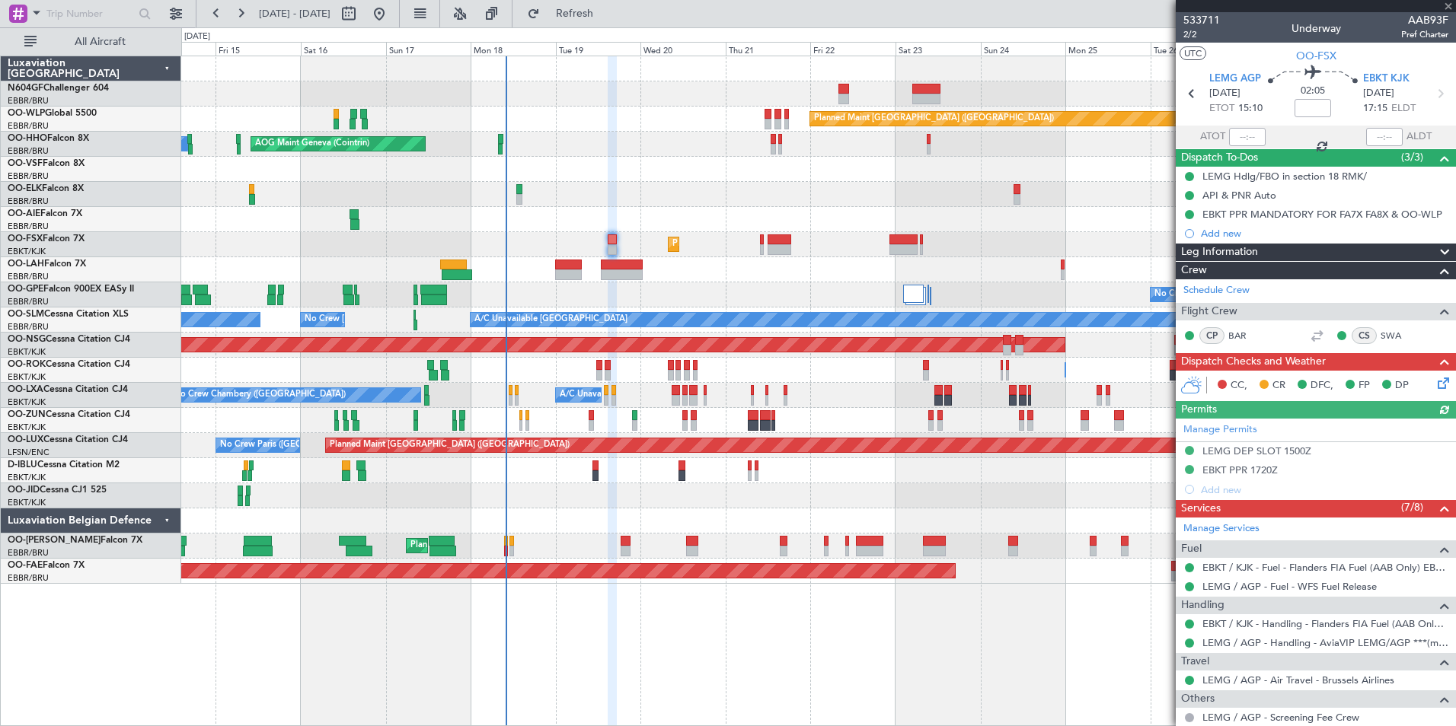
scroll to position [325, 0]
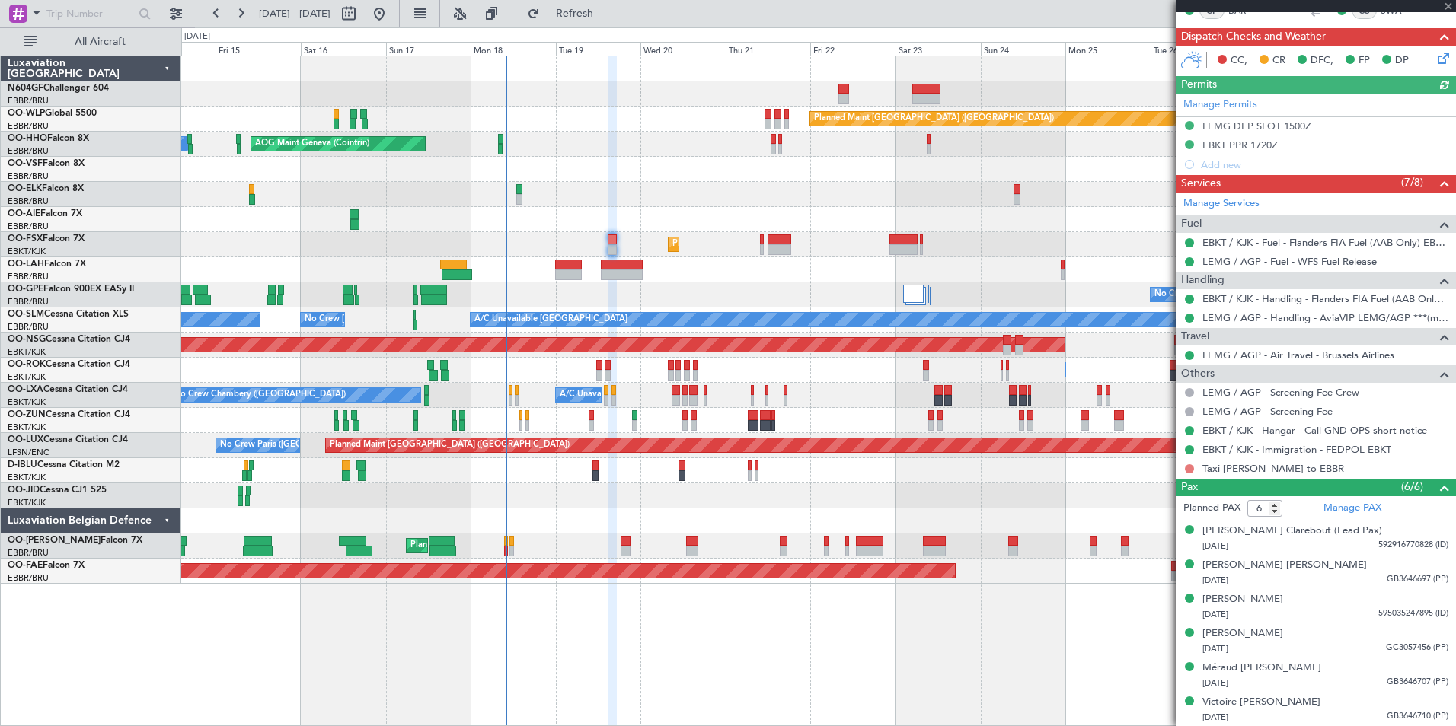
click at [1190, 469] on button at bounding box center [1189, 468] width 9 height 9
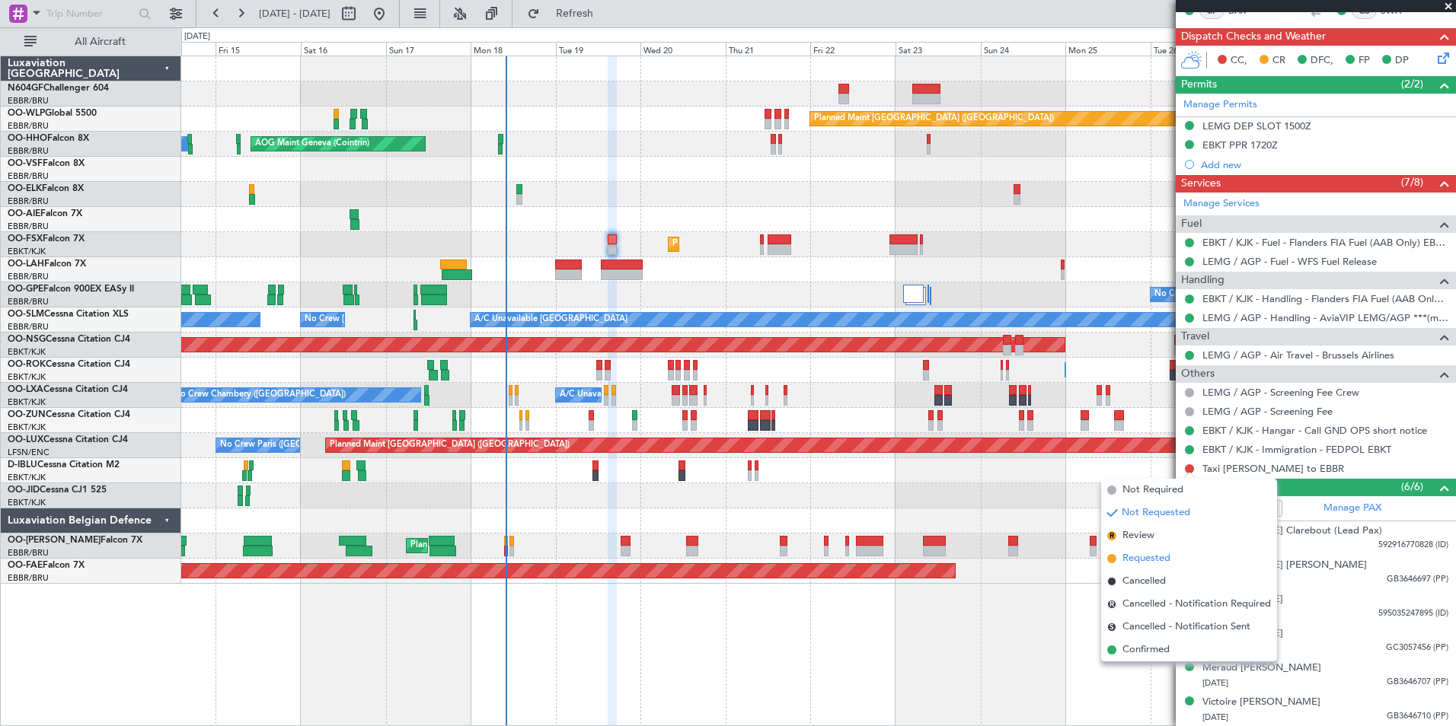
click at [1162, 565] on span "Requested" at bounding box center [1146, 558] width 48 height 15
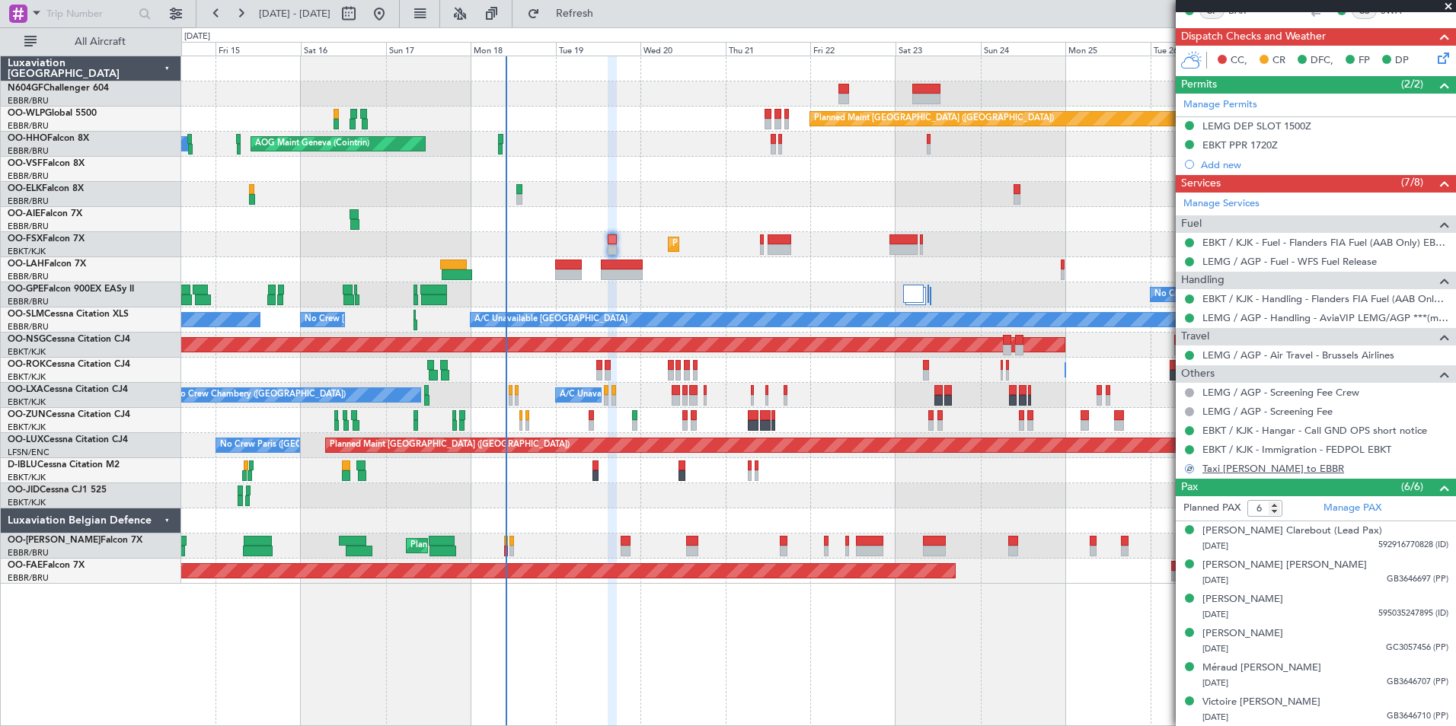
click at [1235, 470] on link "Taxi [PERSON_NAME] to EBBR" at bounding box center [1273, 468] width 142 height 13
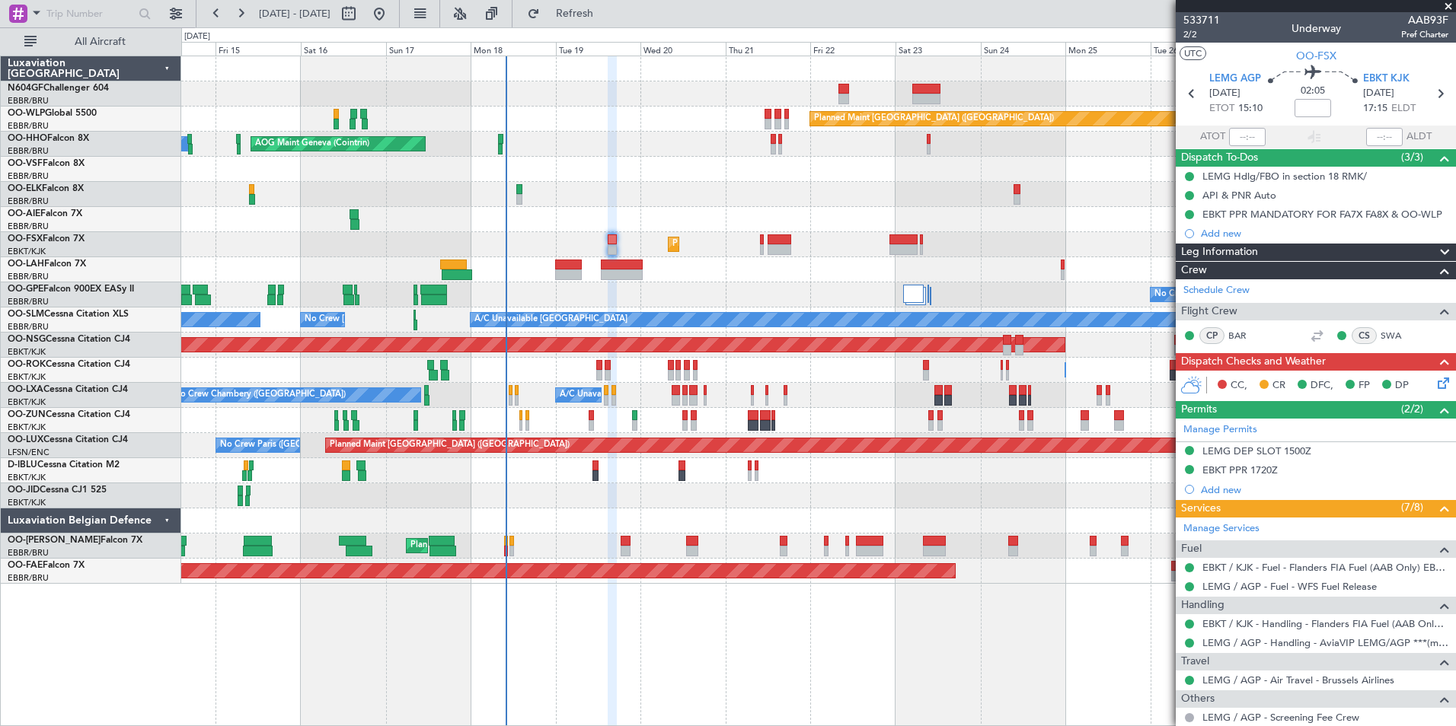
scroll to position [325, 0]
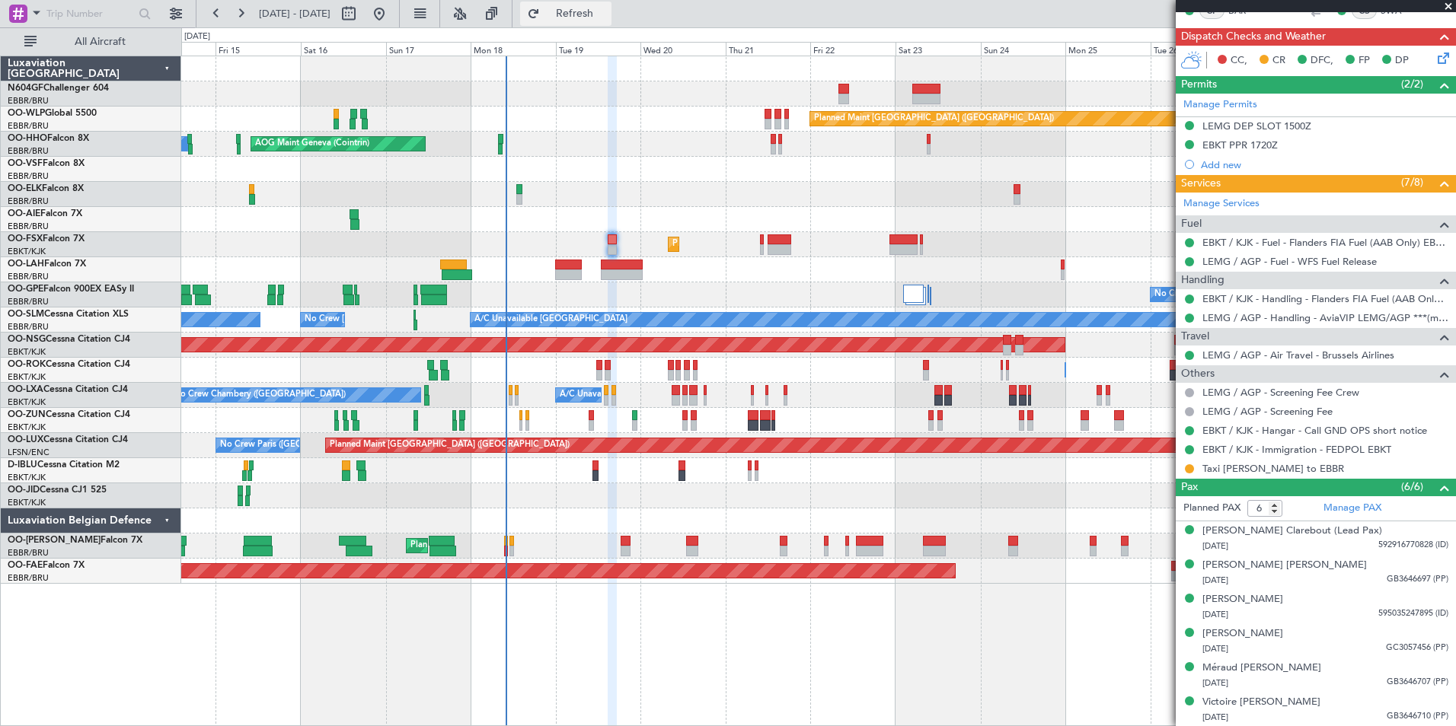
click at [607, 8] on span "Refresh" at bounding box center [575, 13] width 64 height 11
click at [1190, 468] on button at bounding box center [1189, 468] width 9 height 9
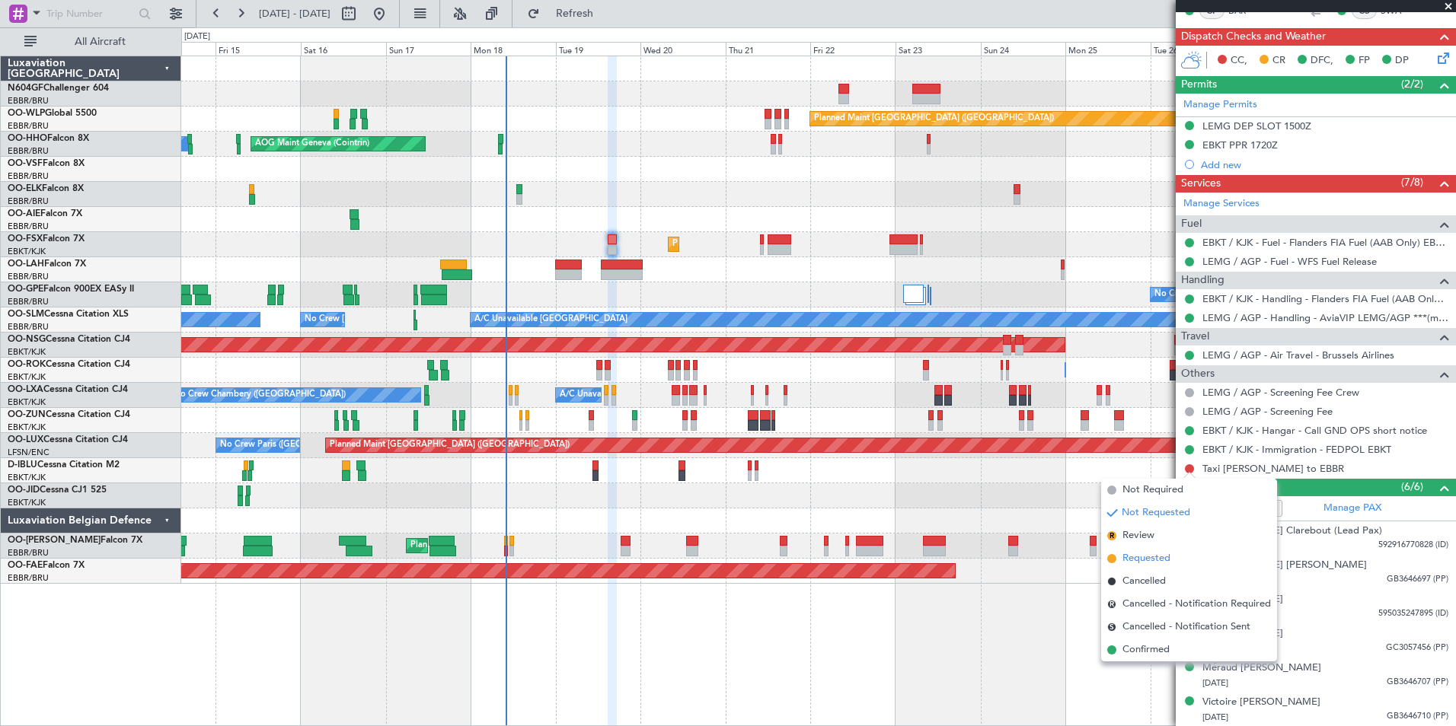
click at [1134, 564] on span "Requested" at bounding box center [1146, 558] width 48 height 15
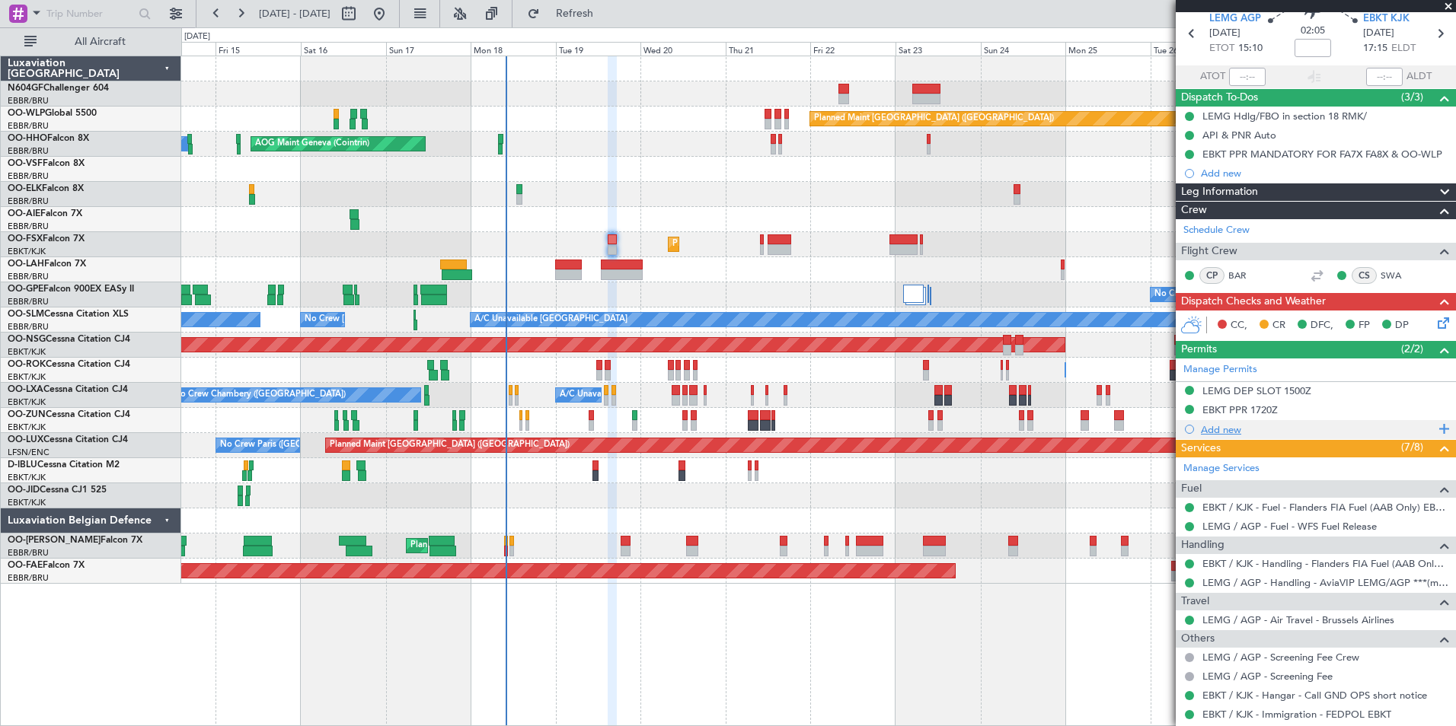
scroll to position [59, 0]
click at [1434, 327] on icon at bounding box center [1440, 321] width 12 height 12
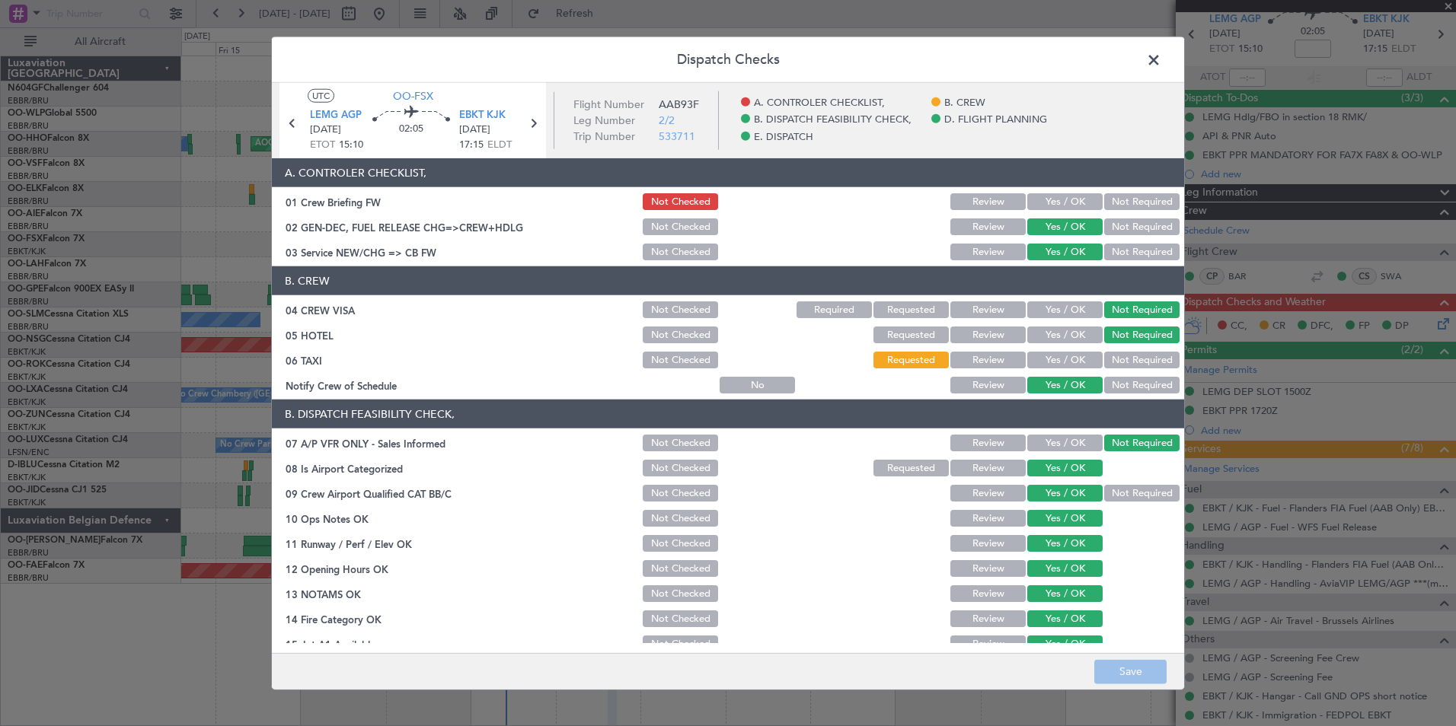
click at [1054, 359] on button "Yes / OK" at bounding box center [1064, 360] width 75 height 17
click at [1106, 681] on button "Save" at bounding box center [1130, 671] width 72 height 24
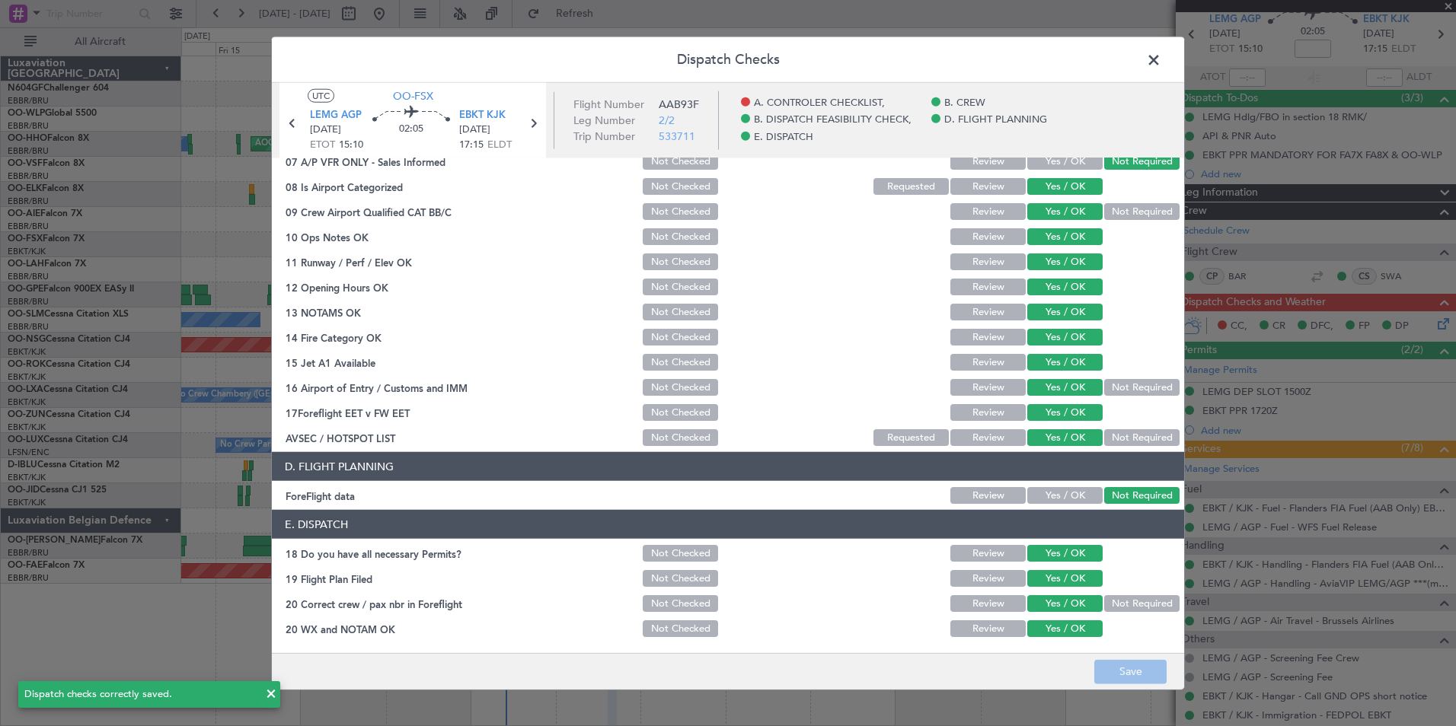
scroll to position [0, 0]
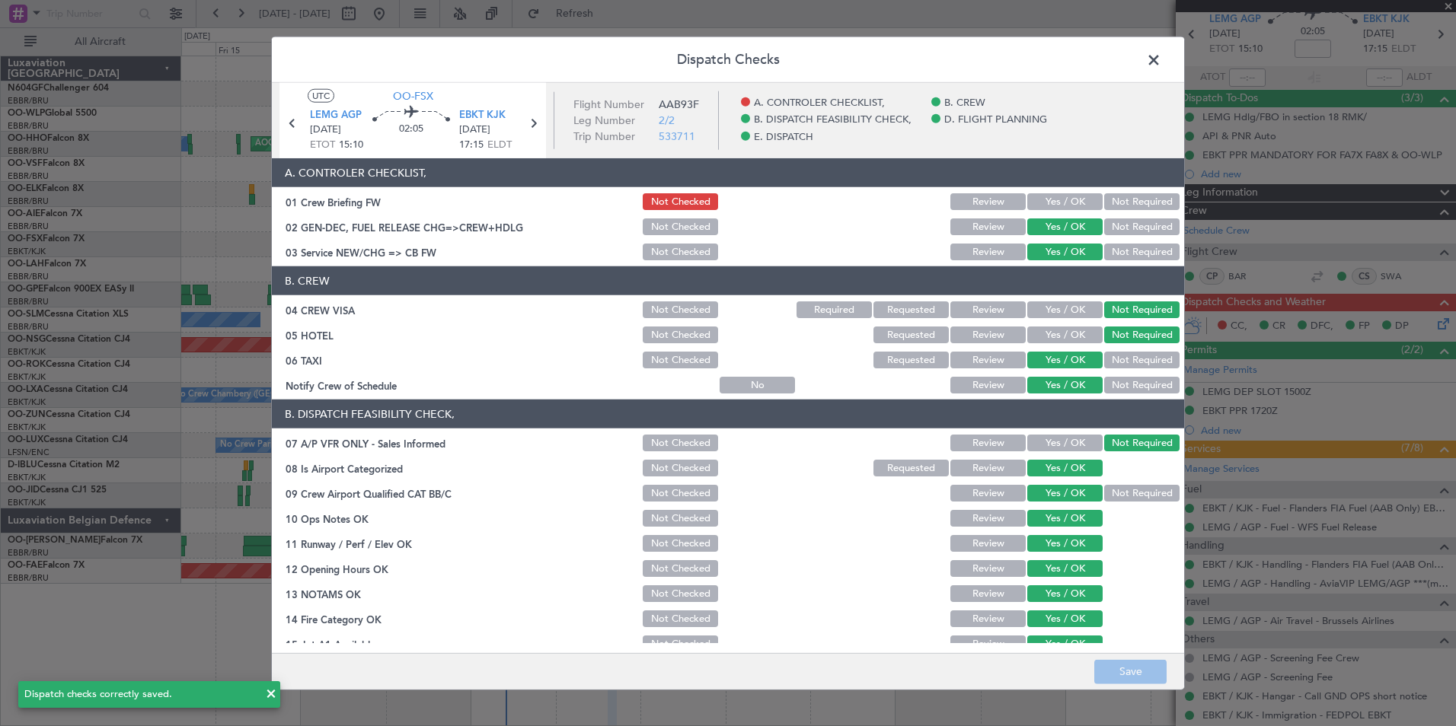
click at [1161, 57] on span at bounding box center [1161, 64] width 0 height 30
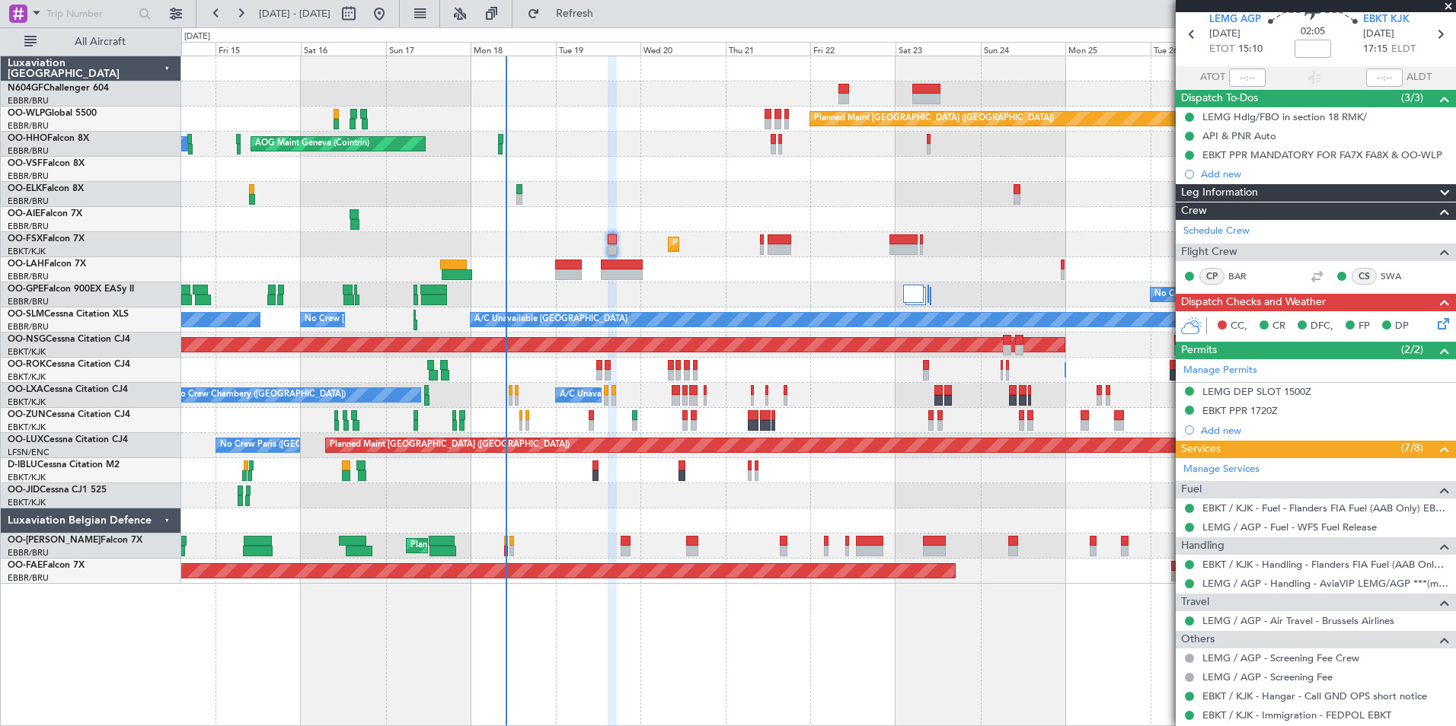
scroll to position [325, 0]
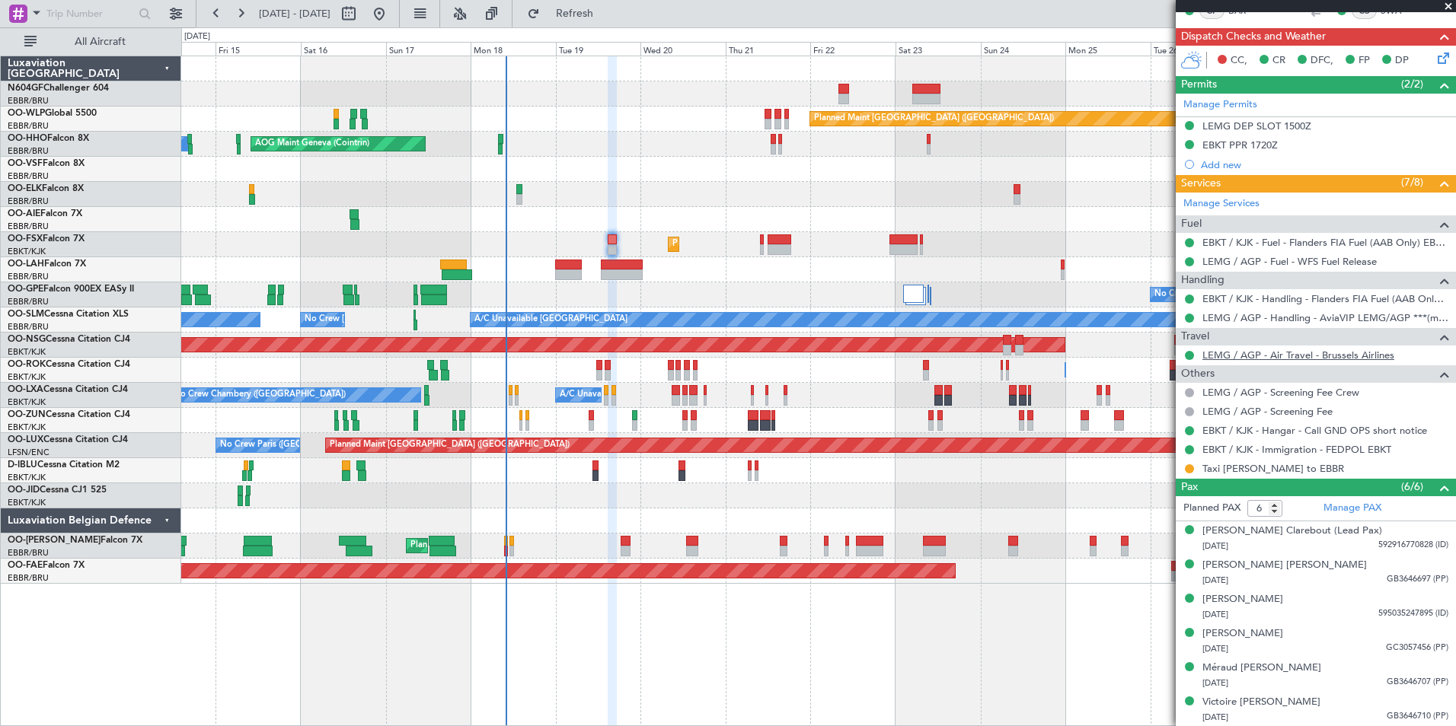
click at [1278, 359] on link "LEMG / AGP - Air Travel - Brussels Airlines" at bounding box center [1298, 355] width 192 height 13
click at [624, 27] on div "Planned Maint [GEOGRAPHIC_DATA] ([GEOGRAPHIC_DATA]) AOG Maint Geneva ([GEOGRAPH…" at bounding box center [728, 376] width 1456 height 699
click at [607, 18] on span "Refresh" at bounding box center [575, 13] width 64 height 11
click at [821, 280] on div "Planned Maint [GEOGRAPHIC_DATA] ([GEOGRAPHIC_DATA]) AOG Maint Geneva ([GEOGRAPH…" at bounding box center [818, 320] width 1274 height 528
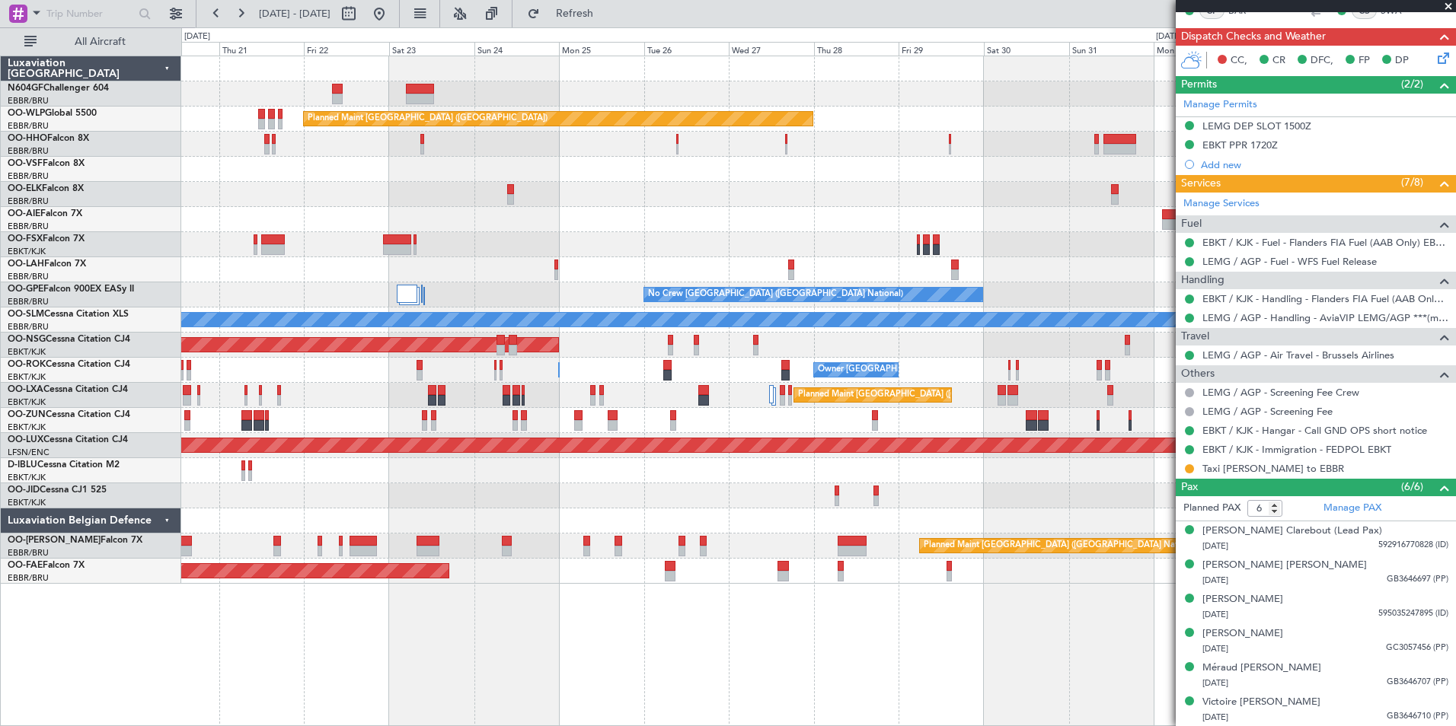
click at [674, 209] on div "Planned Maint [GEOGRAPHIC_DATA] ([GEOGRAPHIC_DATA])" at bounding box center [818, 219] width 1274 height 25
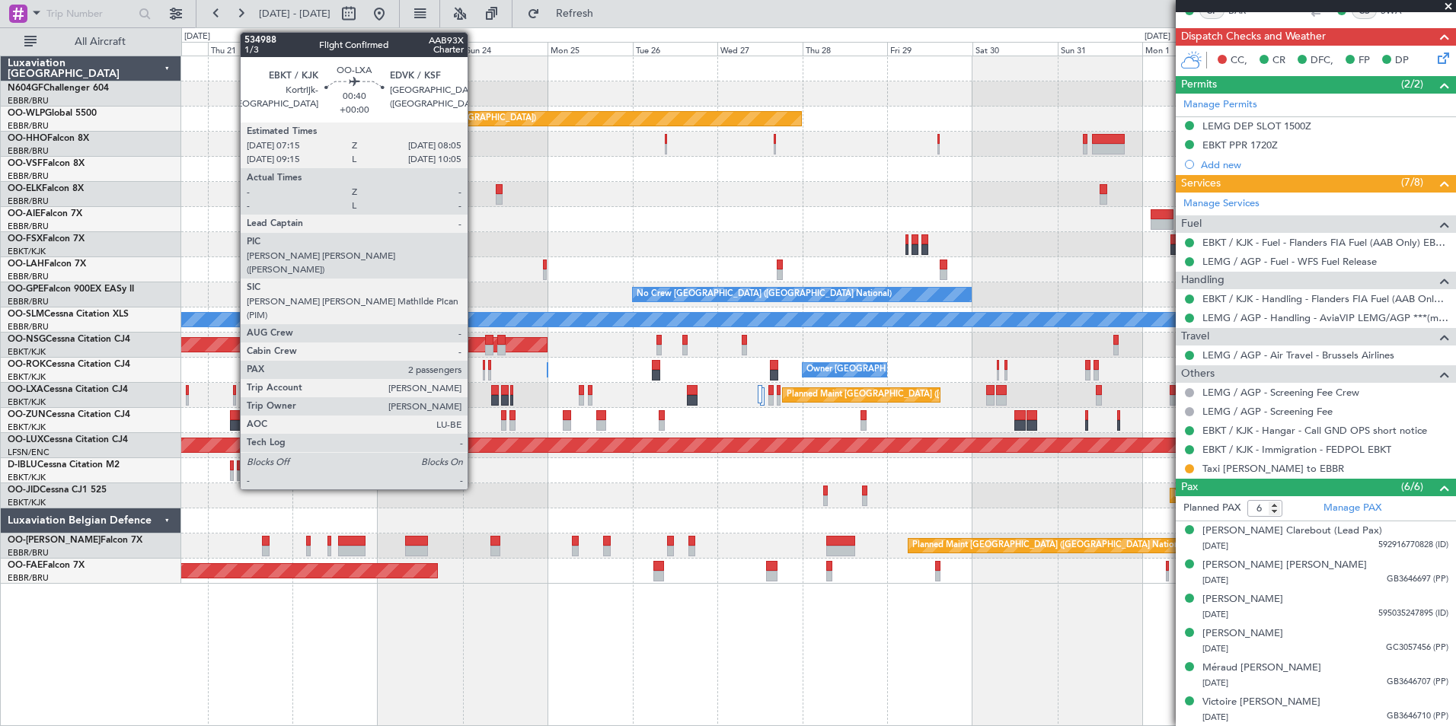
click at [233, 396] on div at bounding box center [234, 400] width 3 height 11
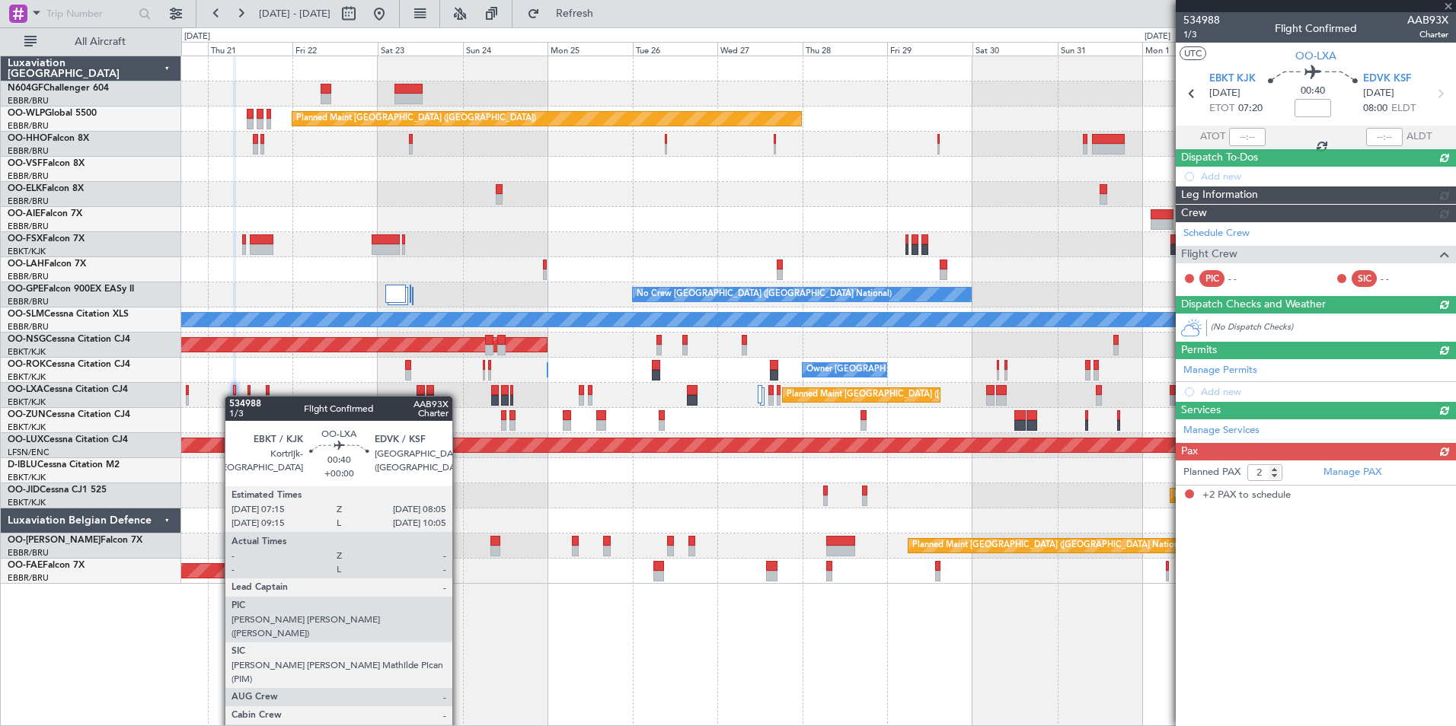
scroll to position [0, 0]
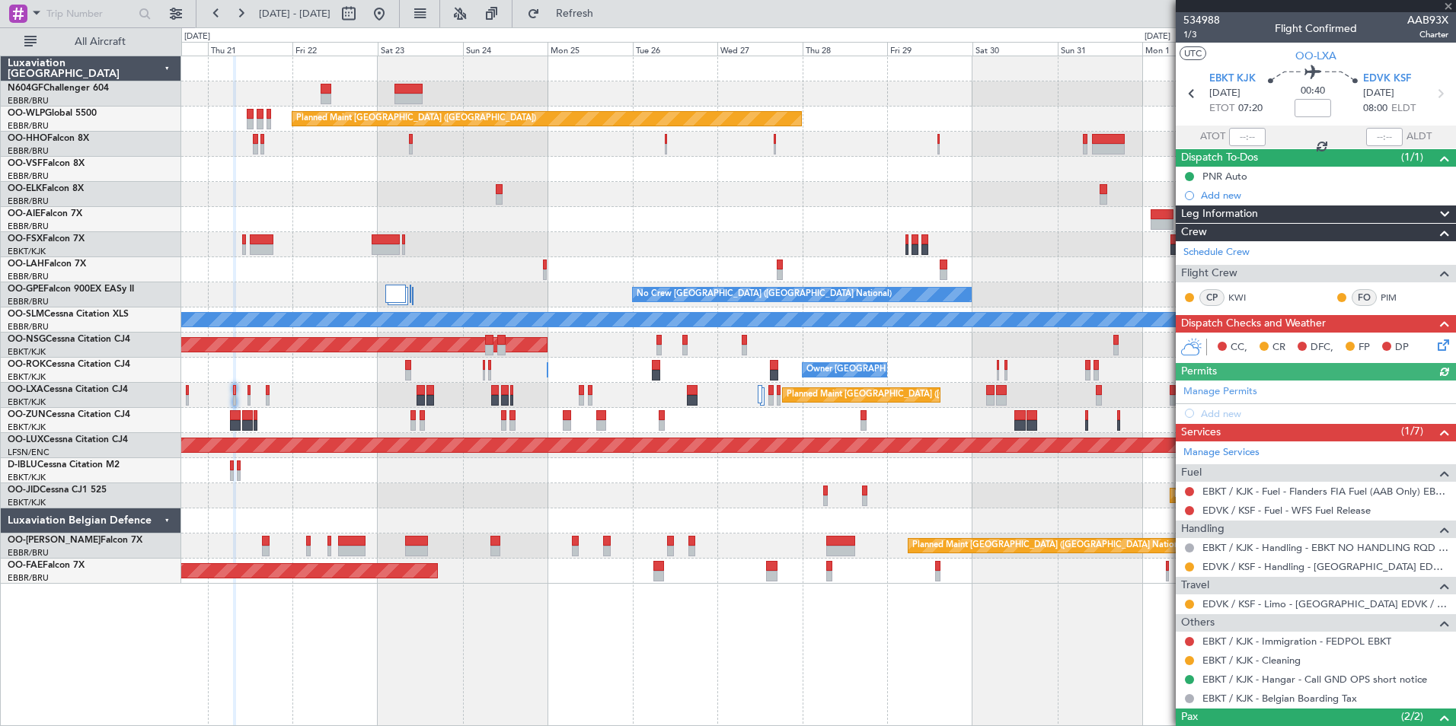
click at [1184, 566] on div at bounding box center [1189, 567] width 12 height 12
click at [1185, 566] on button at bounding box center [1189, 567] width 9 height 9
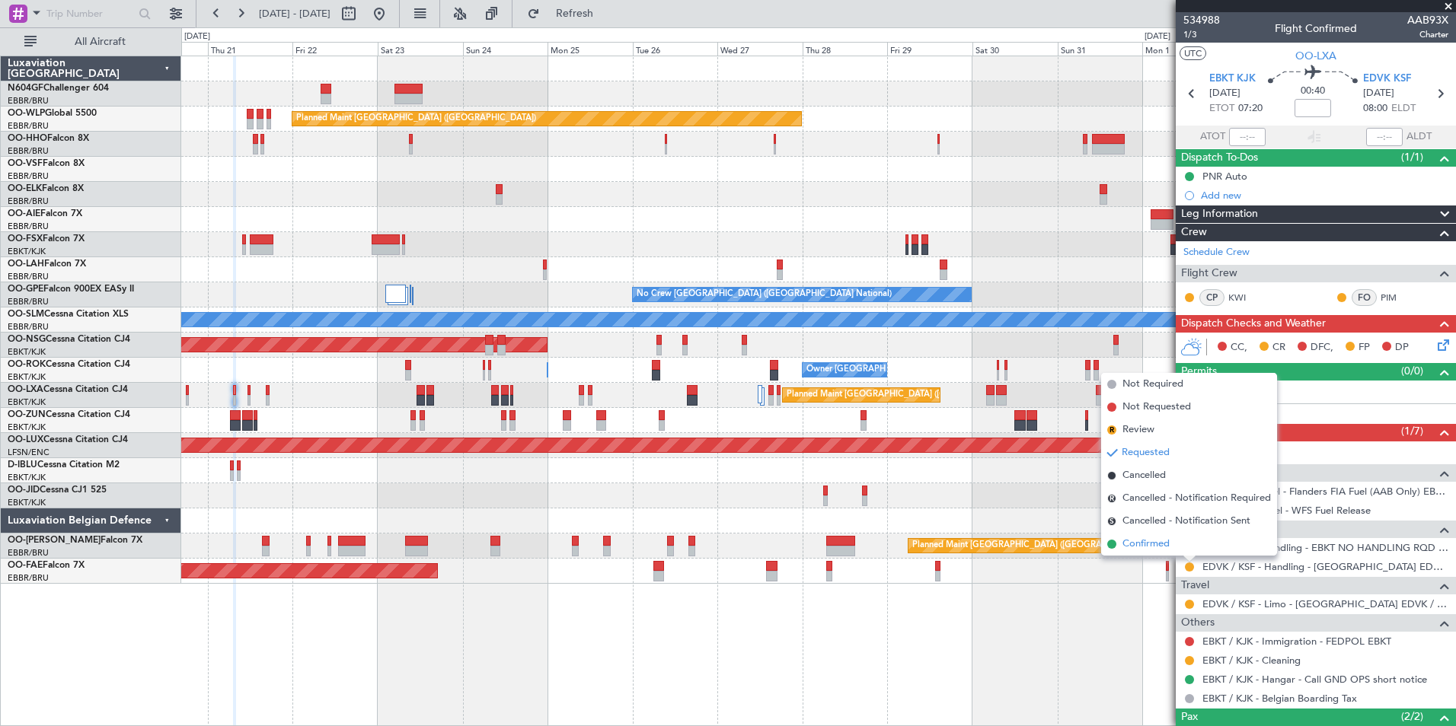
click at [1155, 537] on span "Confirmed" at bounding box center [1145, 544] width 47 height 15
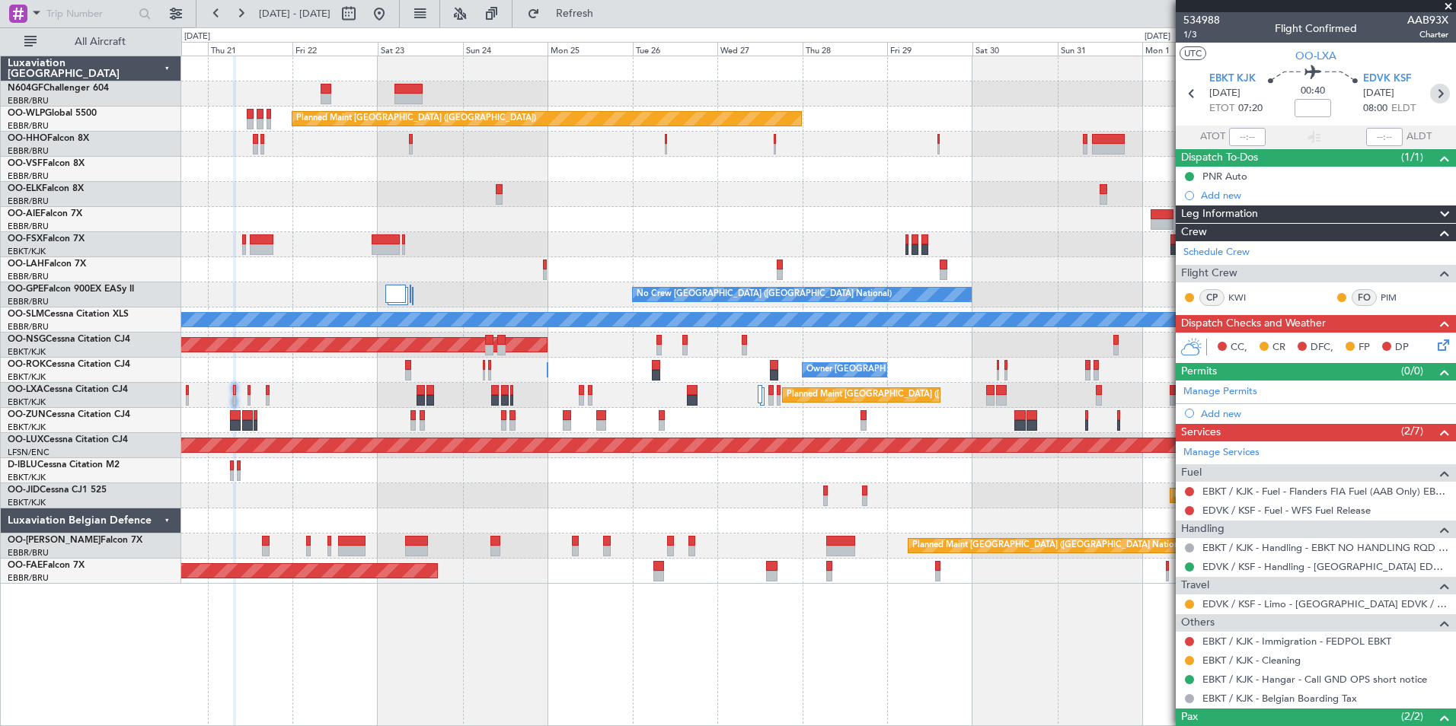
click at [1430, 96] on icon at bounding box center [1440, 94] width 20 height 20
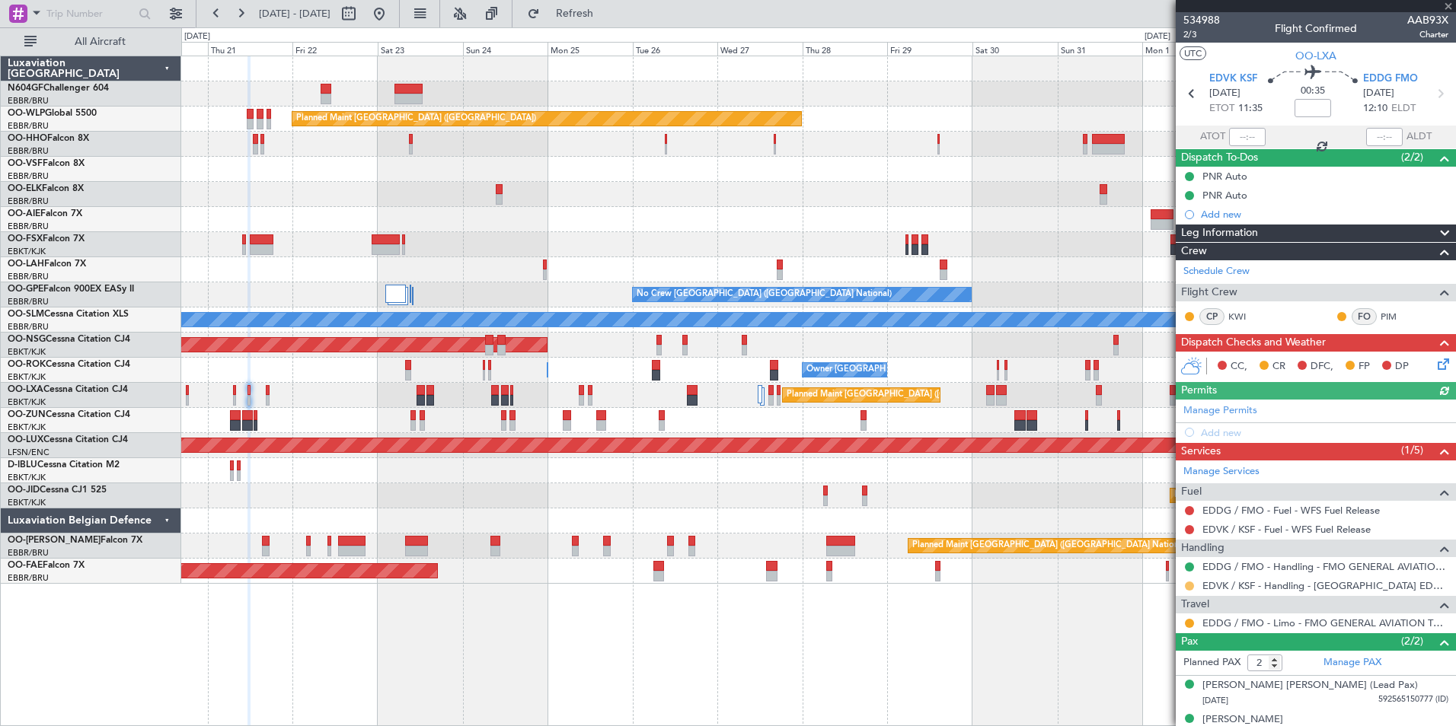
click at [1191, 587] on button at bounding box center [1189, 586] width 9 height 9
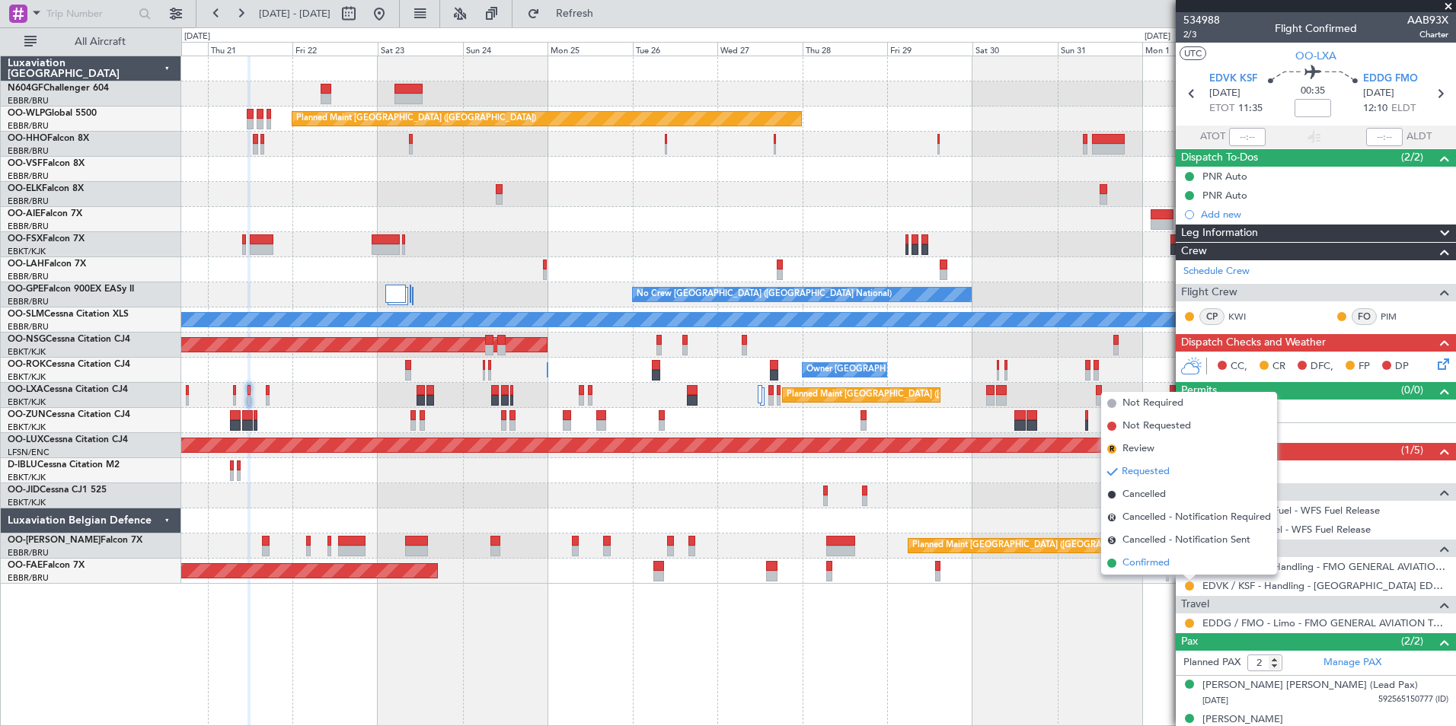
click at [1184, 567] on li "Confirmed" at bounding box center [1189, 563] width 176 height 23
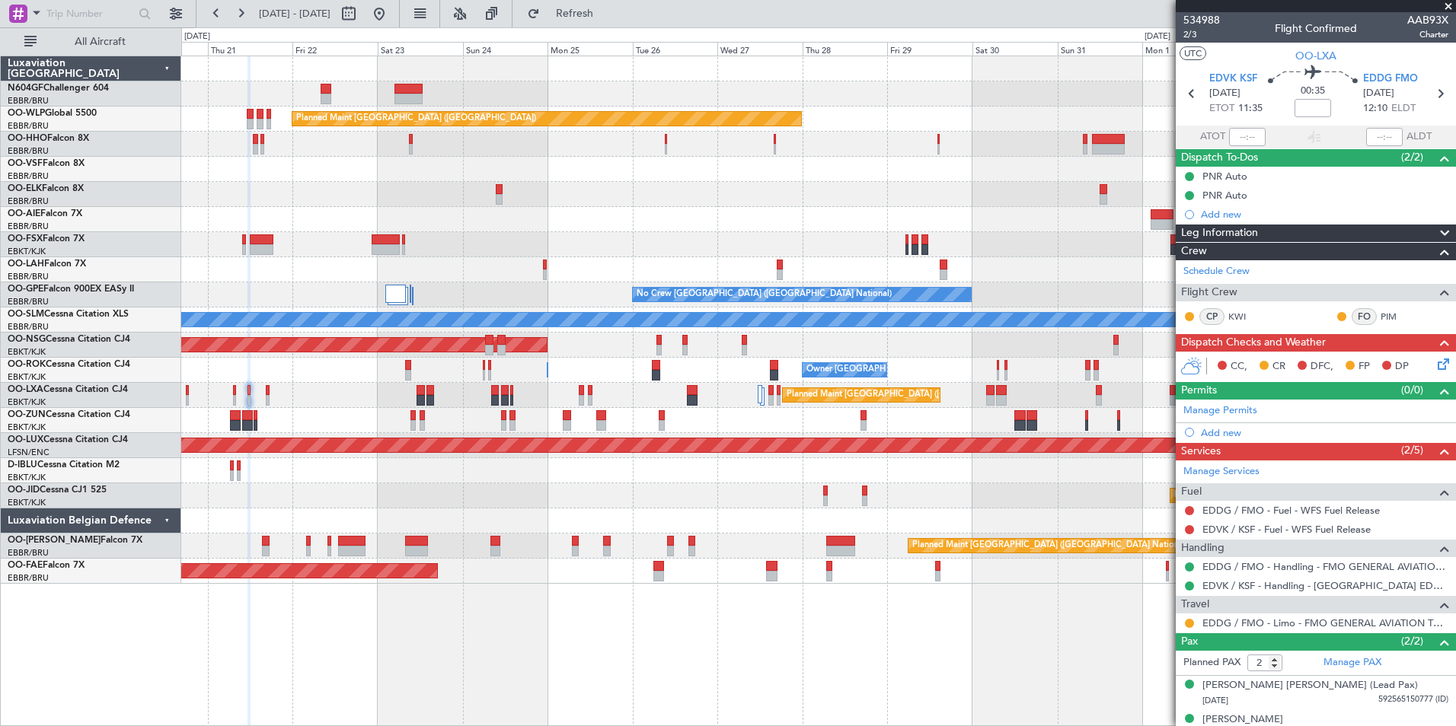
click at [1076, 368] on div "Planned Maint [GEOGRAPHIC_DATA] ([GEOGRAPHIC_DATA]) AOG Maint Geneva ([GEOGRAPH…" at bounding box center [818, 320] width 1274 height 528
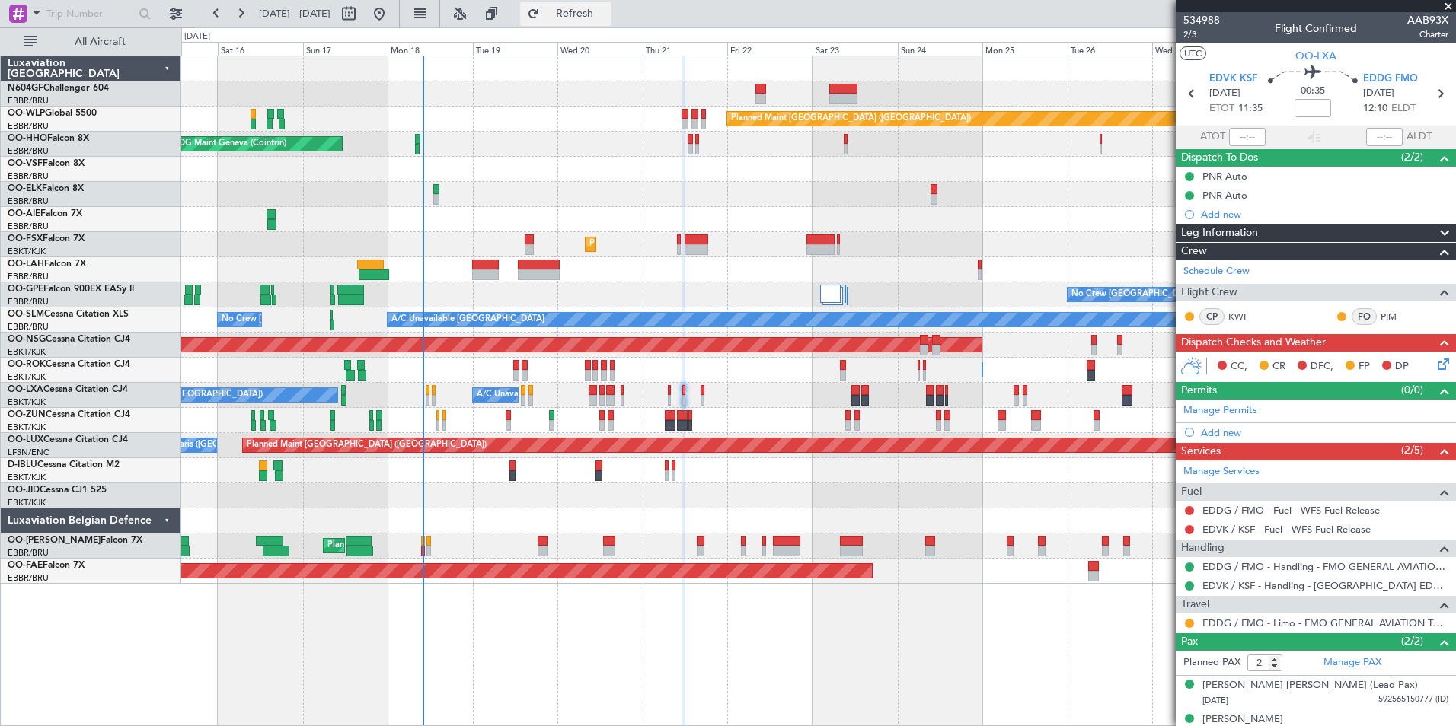
click at [607, 18] on span "Refresh" at bounding box center [575, 13] width 64 height 11
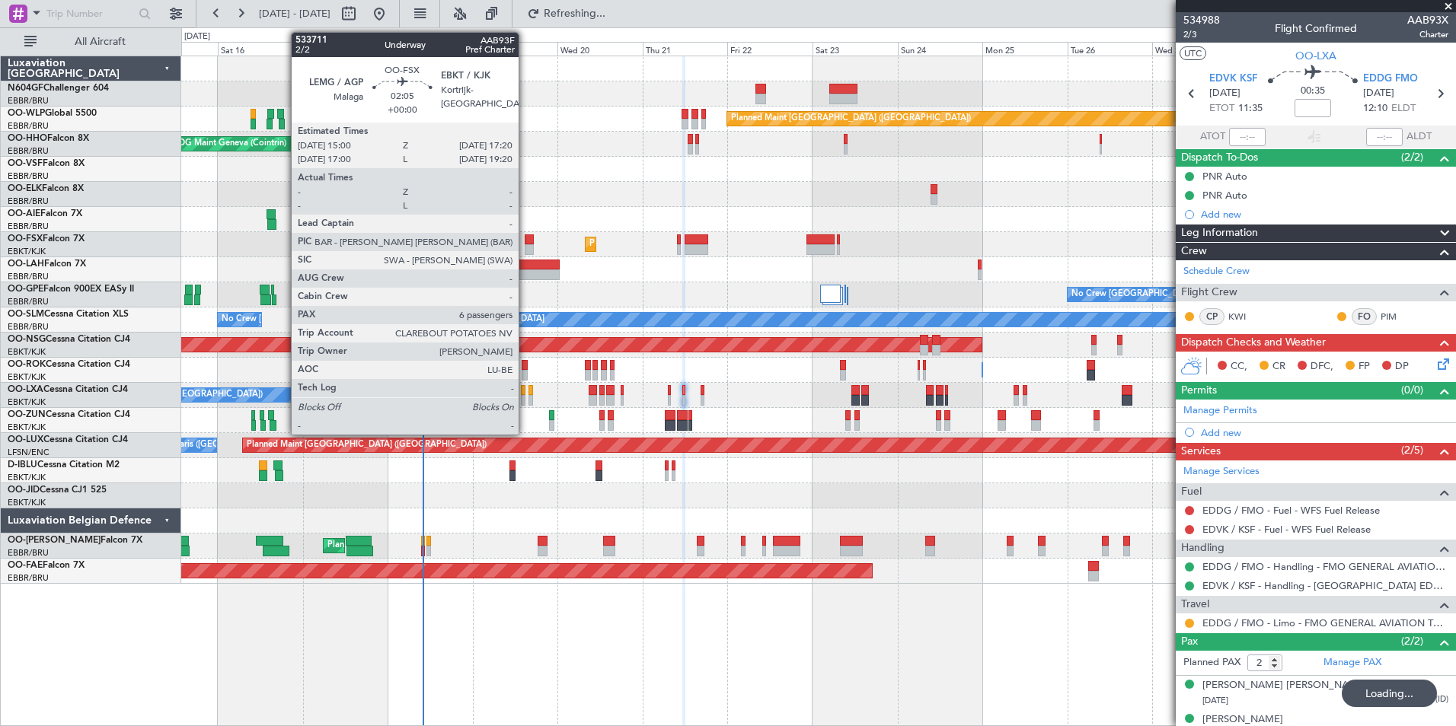
click at [525, 238] on div at bounding box center [529, 239] width 8 height 11
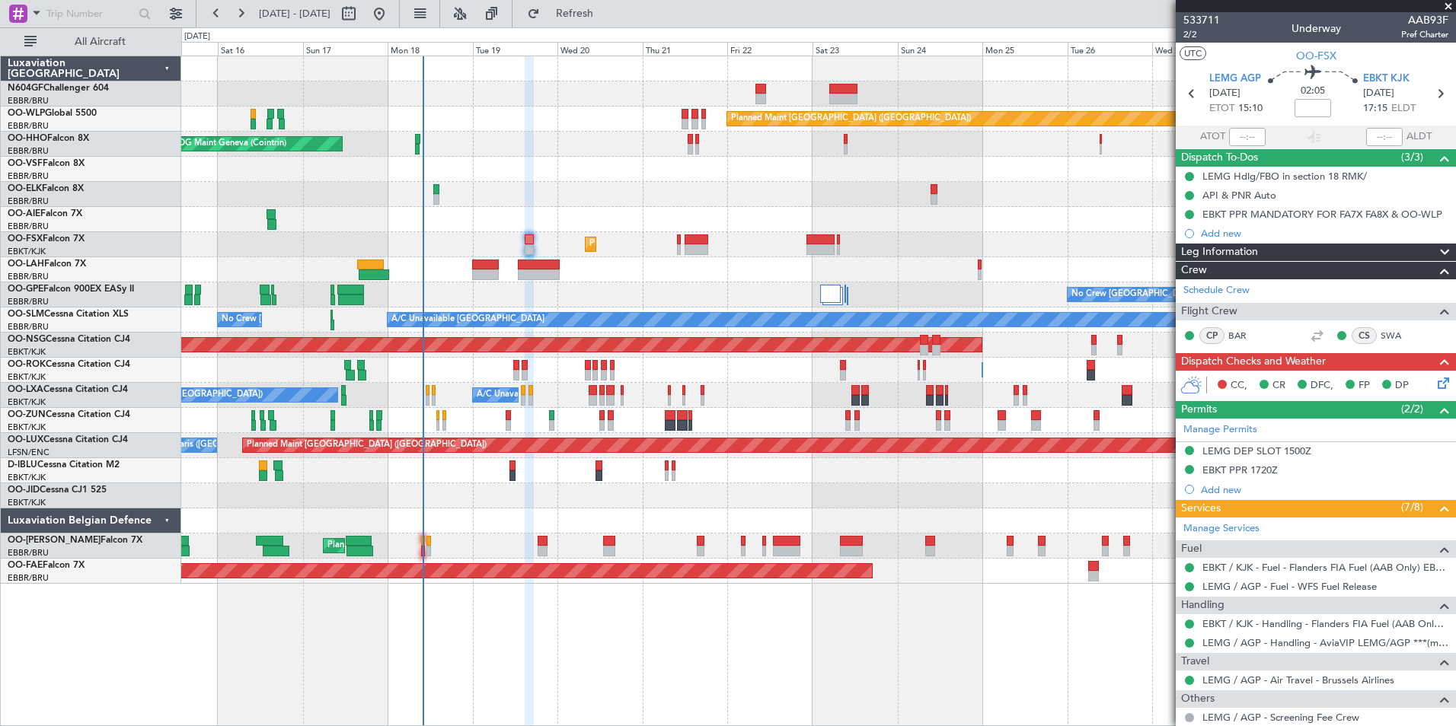
click at [474, 504] on div "Planned Maint Kortrijk-[GEOGRAPHIC_DATA]" at bounding box center [818, 495] width 1274 height 25
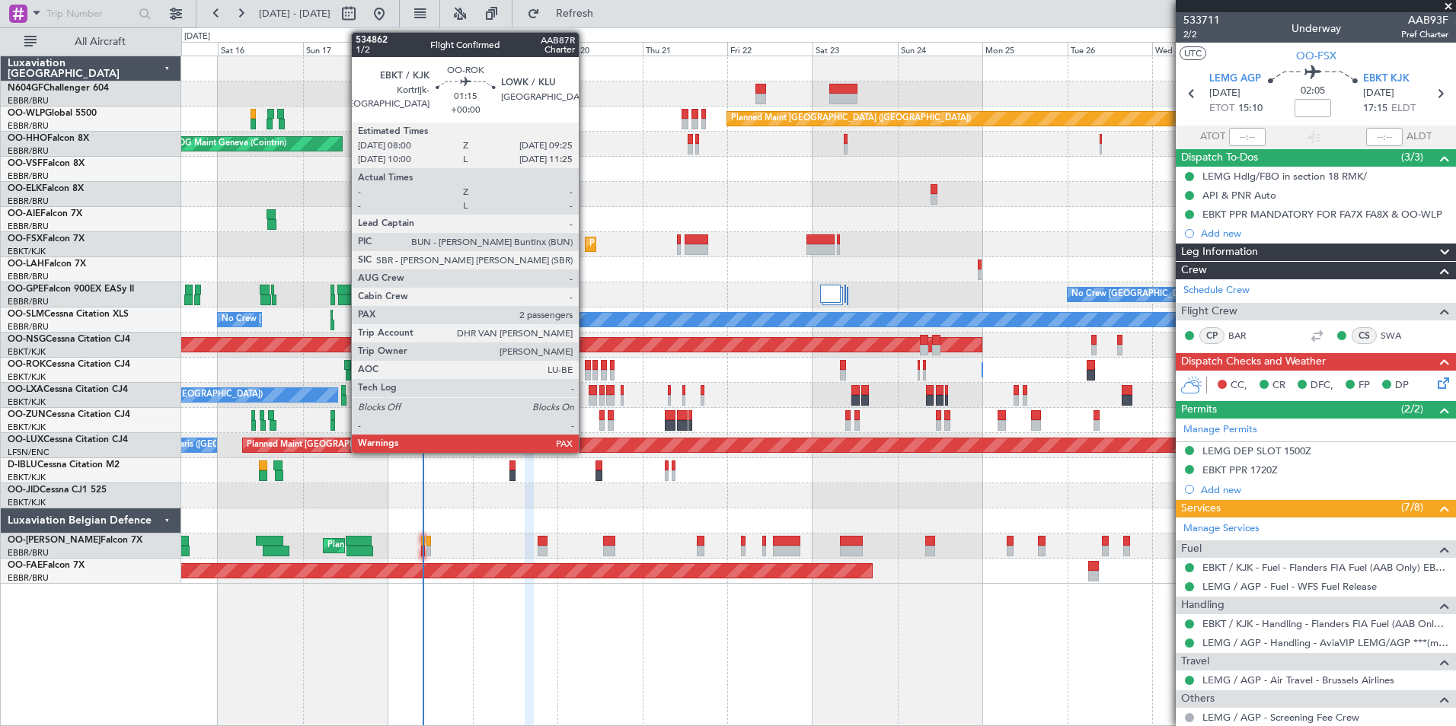
click at [585, 372] on div at bounding box center [587, 375] width 5 height 11
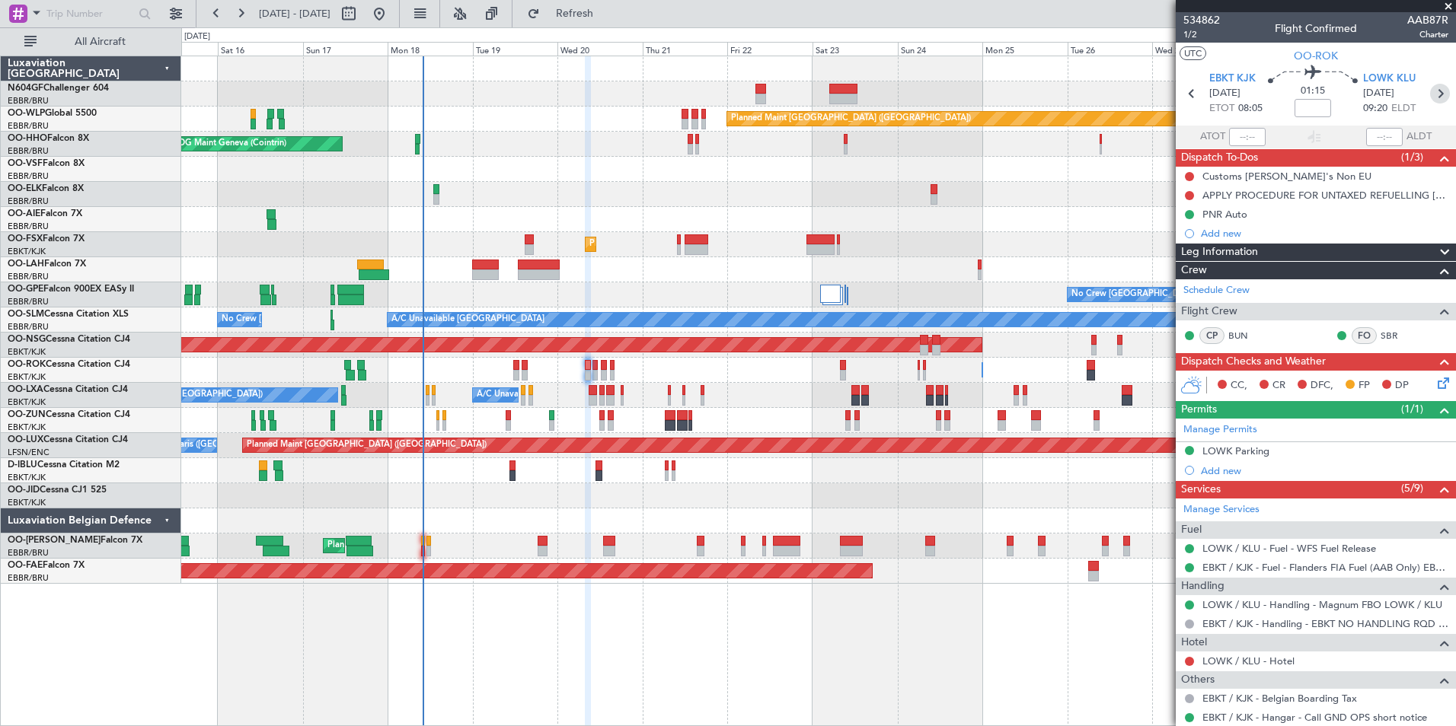
click at [1430, 95] on icon at bounding box center [1440, 94] width 20 height 20
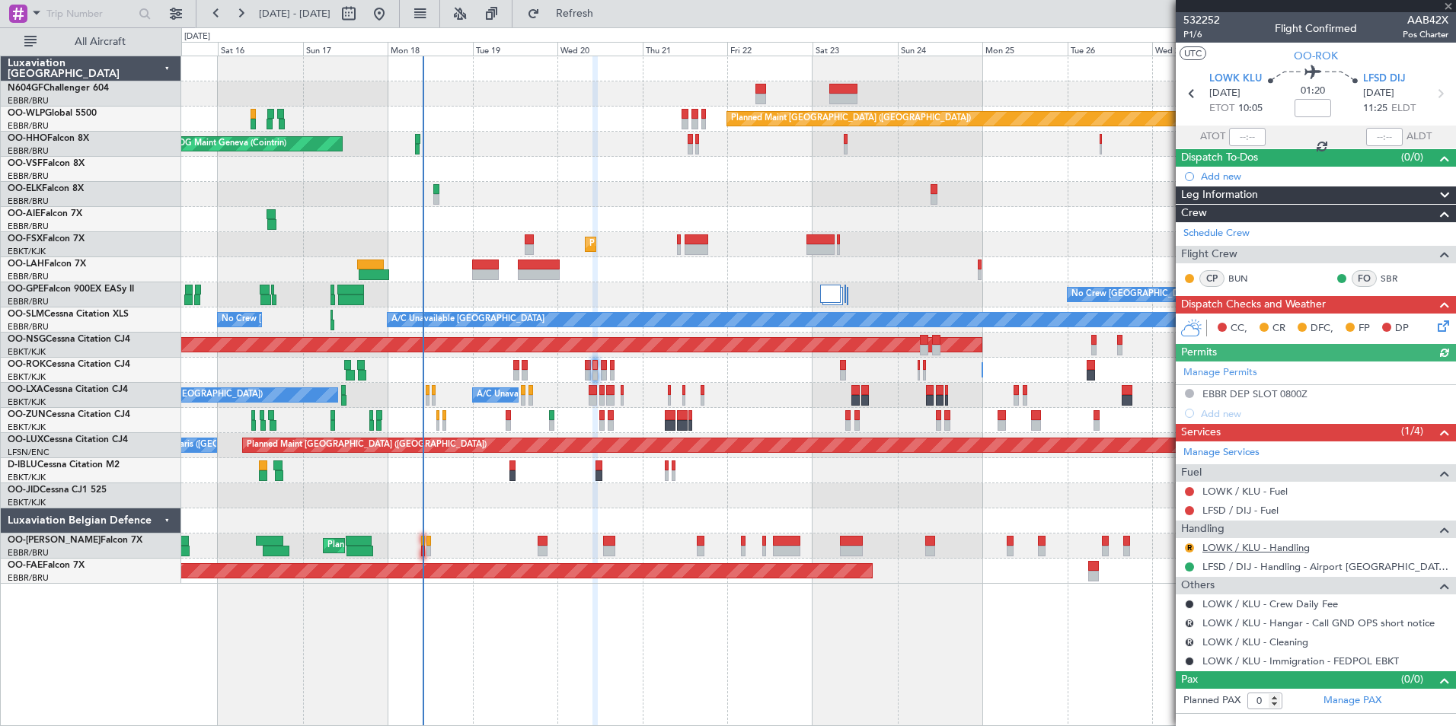
click at [1237, 553] on link "LOWK / KLU - Handling" at bounding box center [1255, 547] width 107 height 13
click at [607, 14] on span "Refresh" at bounding box center [575, 13] width 64 height 11
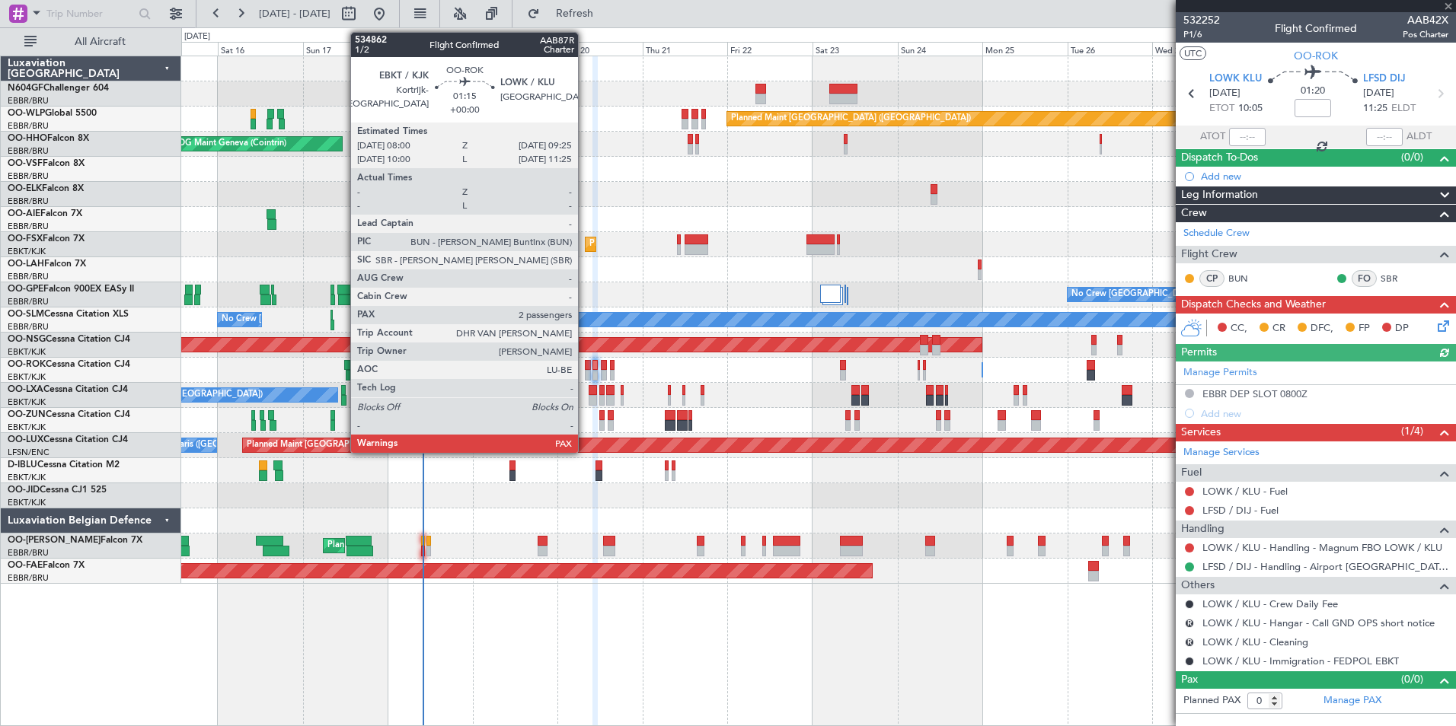
click at [585, 371] on div at bounding box center [587, 375] width 5 height 11
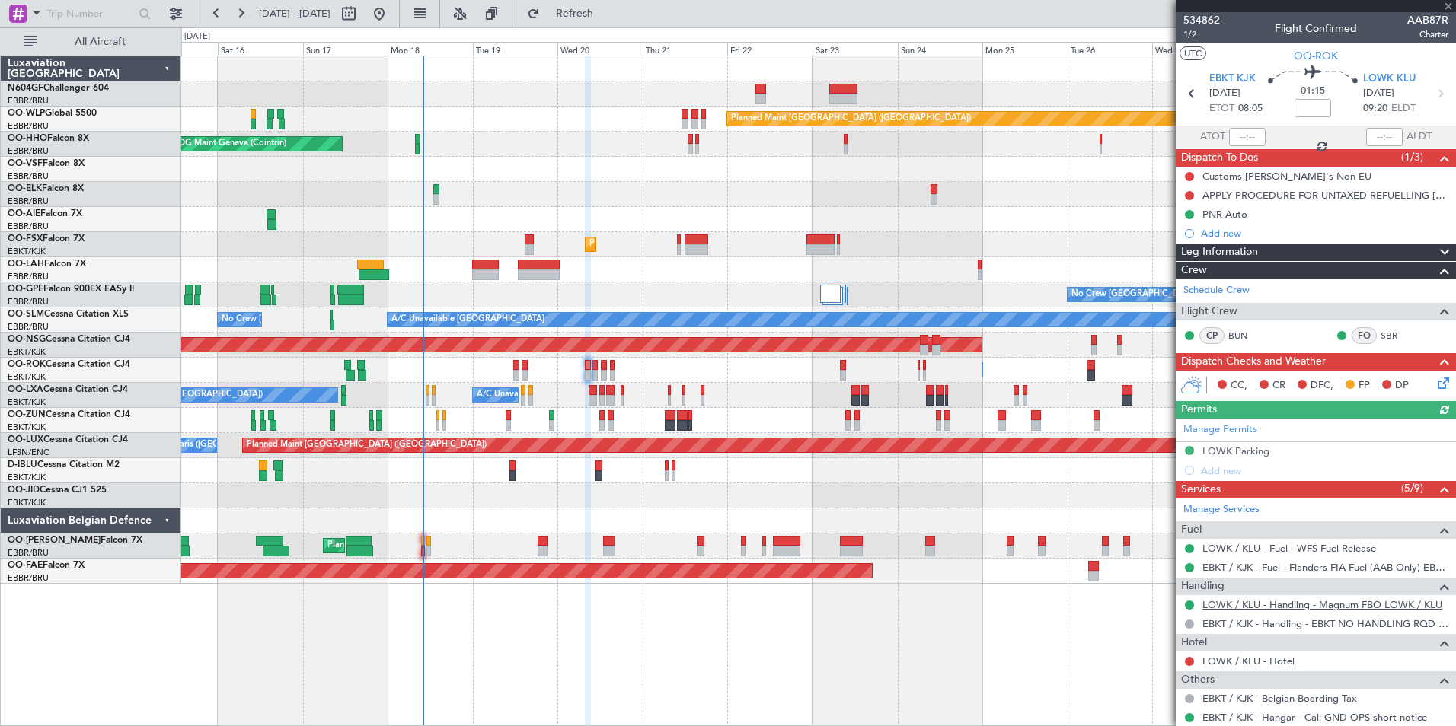
click at [1290, 604] on link "LOWK / KLU - Handling - Magnum FBO LOWK / KLU" at bounding box center [1322, 604] width 240 height 13
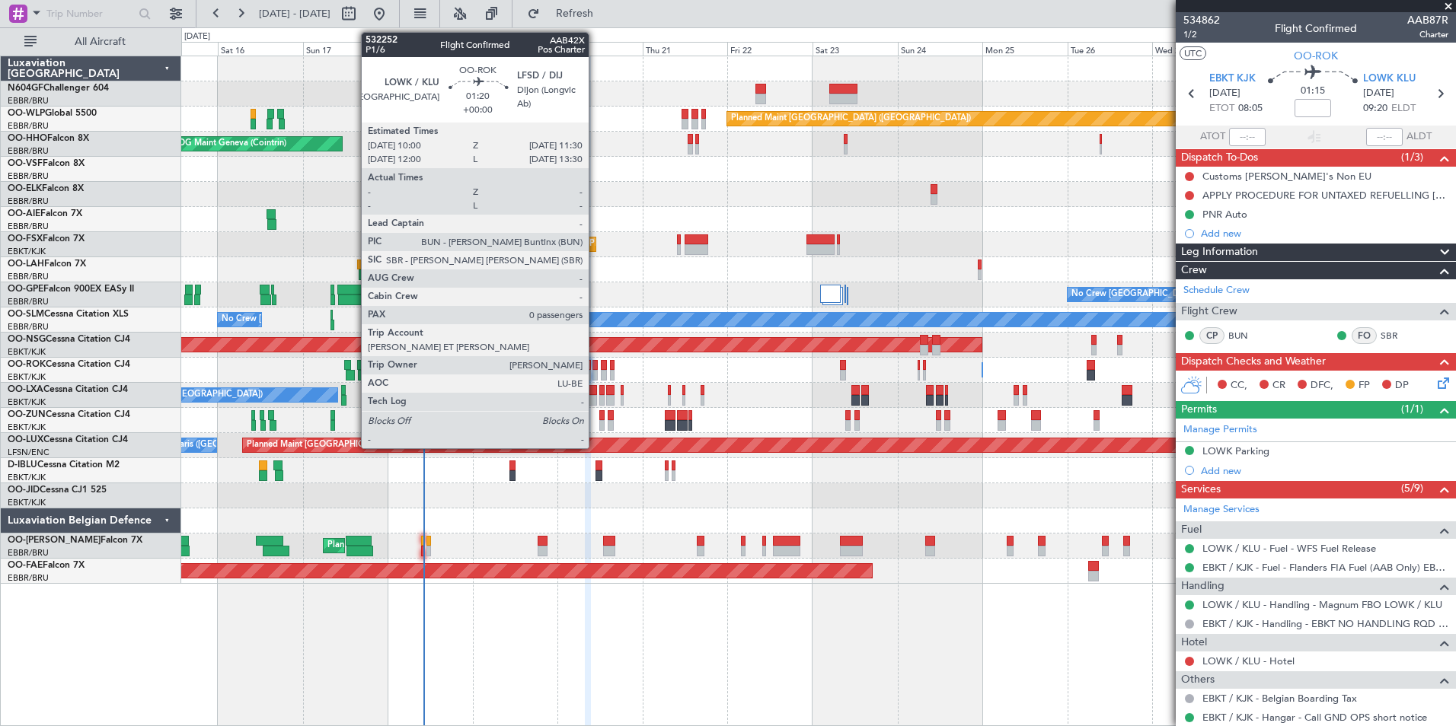
click at [595, 371] on div at bounding box center [594, 375] width 5 height 11
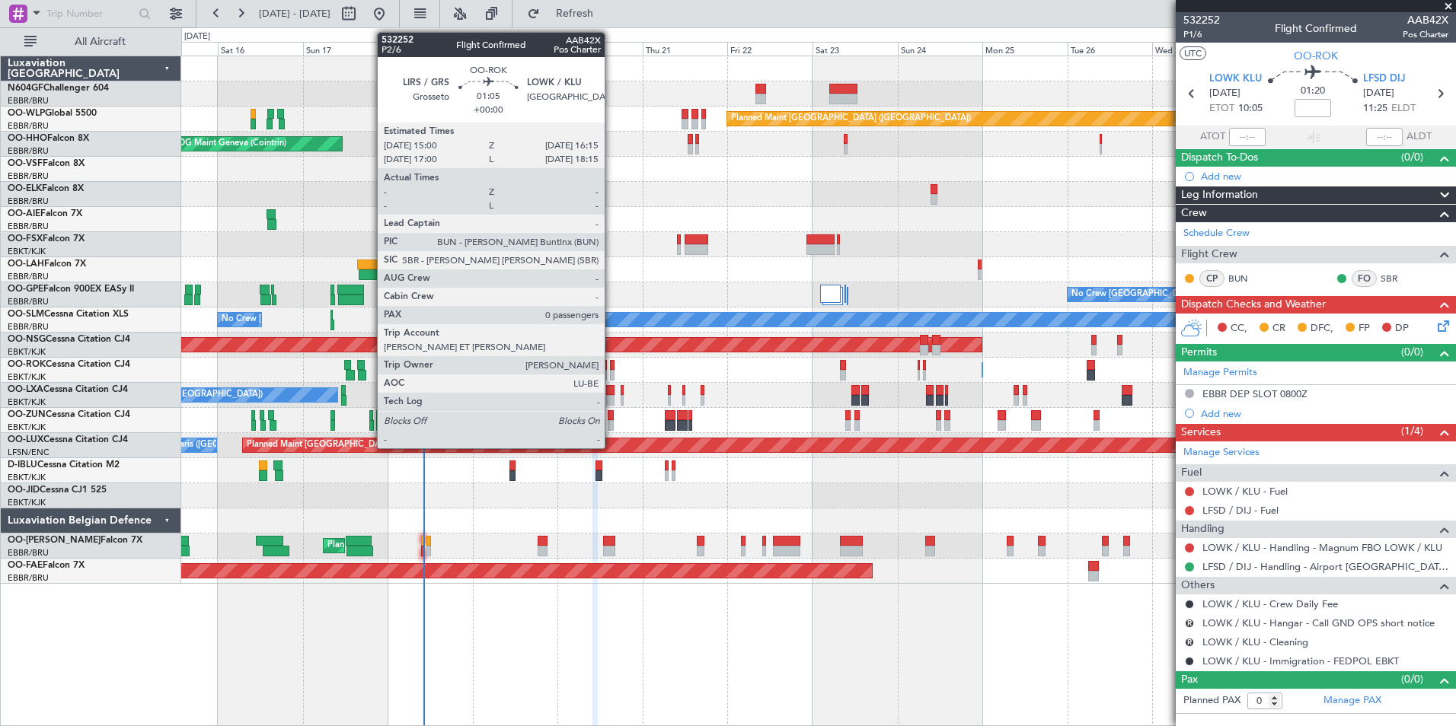
click at [611, 374] on div at bounding box center [612, 375] width 5 height 11
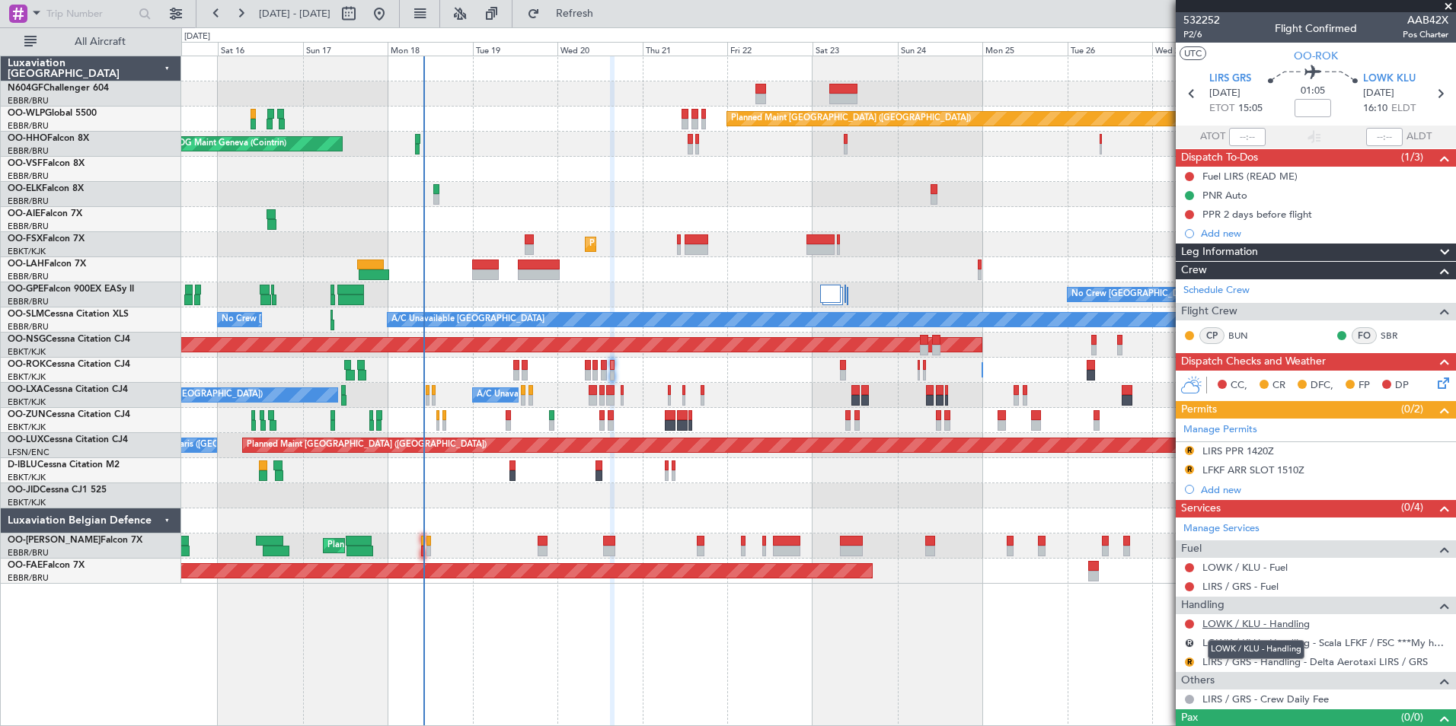
click at [1233, 625] on link "LOWK / KLU - Handling" at bounding box center [1255, 623] width 107 height 13
click at [600, 20] on button "Refresh" at bounding box center [565, 14] width 91 height 24
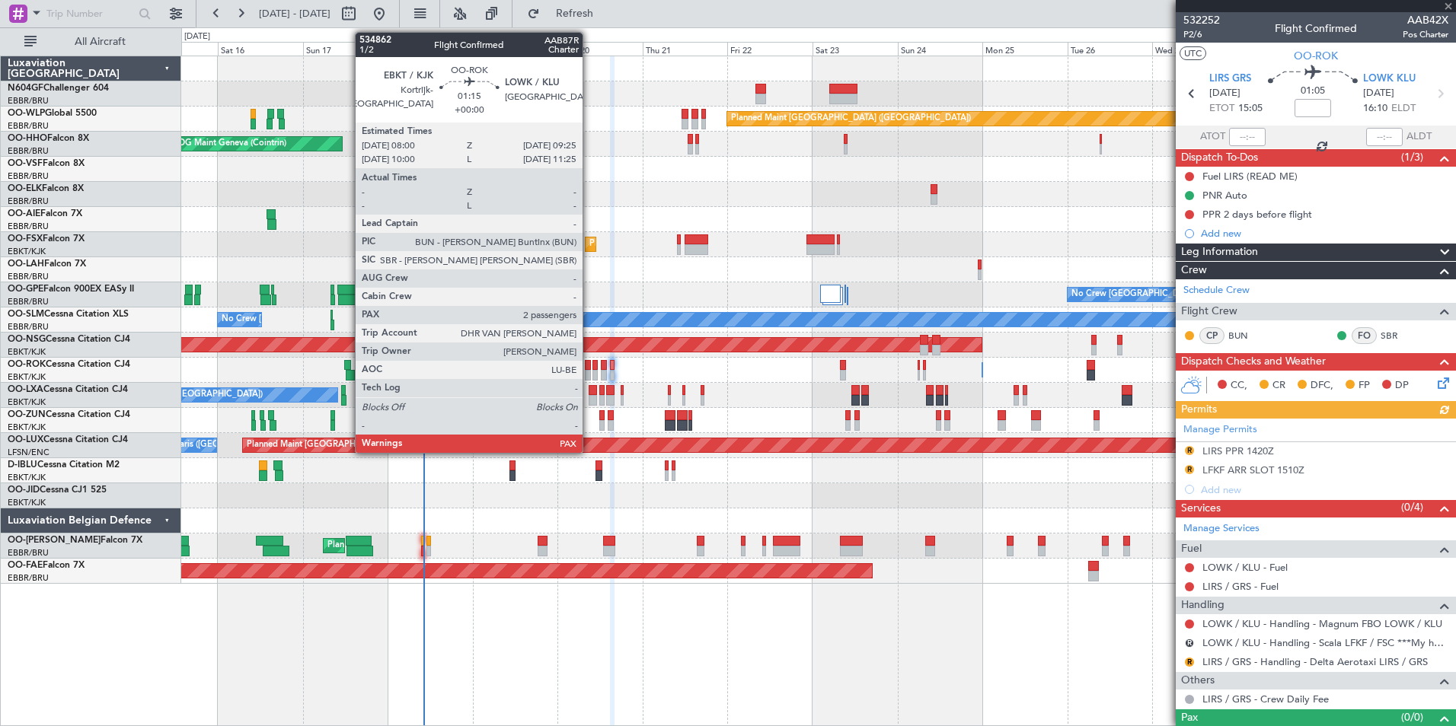
click at [589, 370] on div at bounding box center [587, 375] width 5 height 11
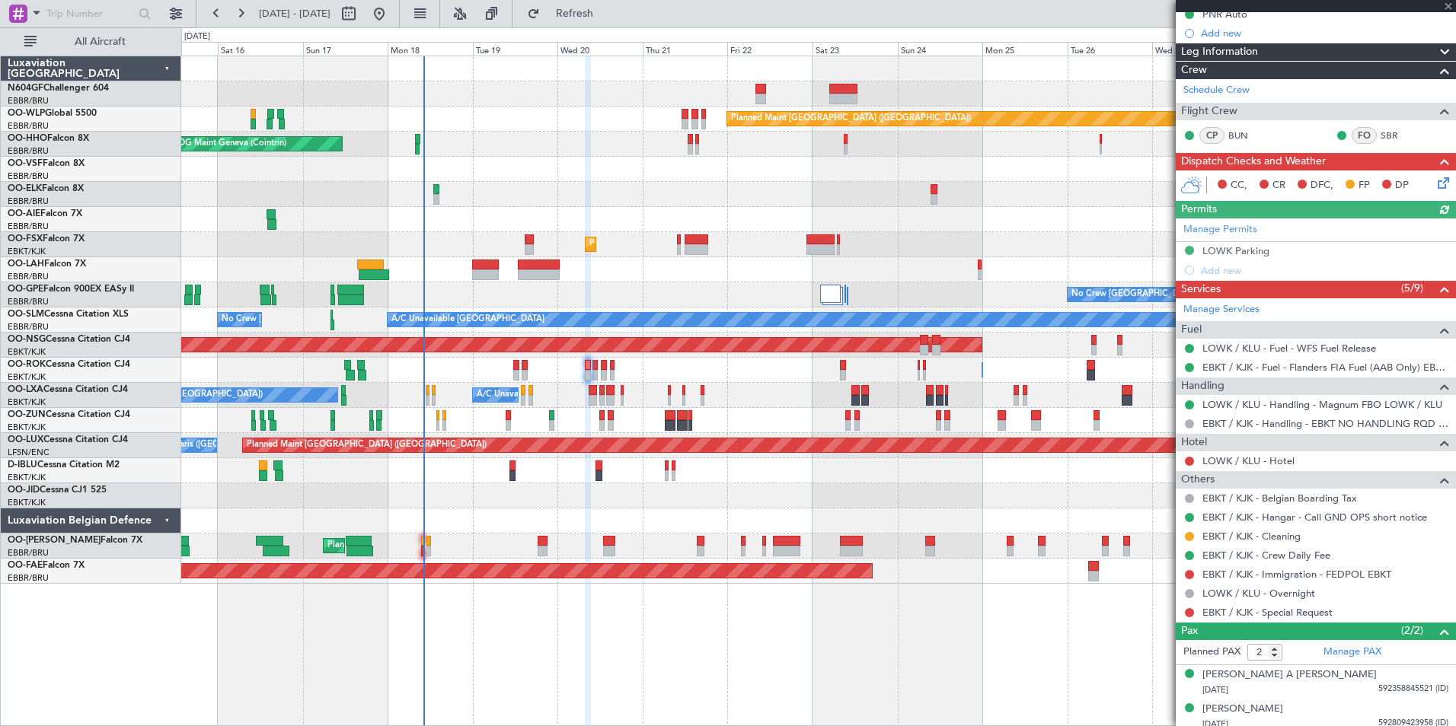
scroll to position [207, 0]
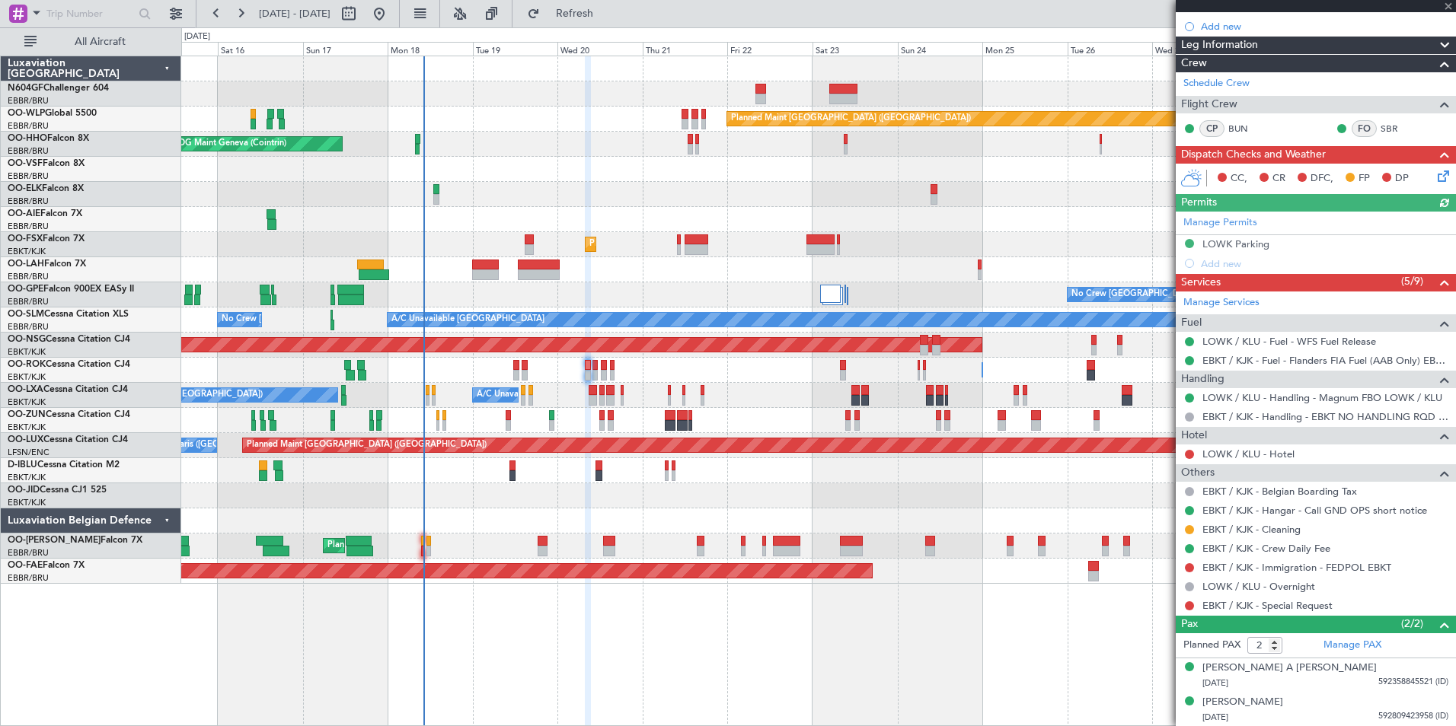
click at [1187, 245] on div "Manage Permits LOWK Parking Add new" at bounding box center [1315, 243] width 280 height 62
click at [1187, 239] on button at bounding box center [1189, 243] width 9 height 9
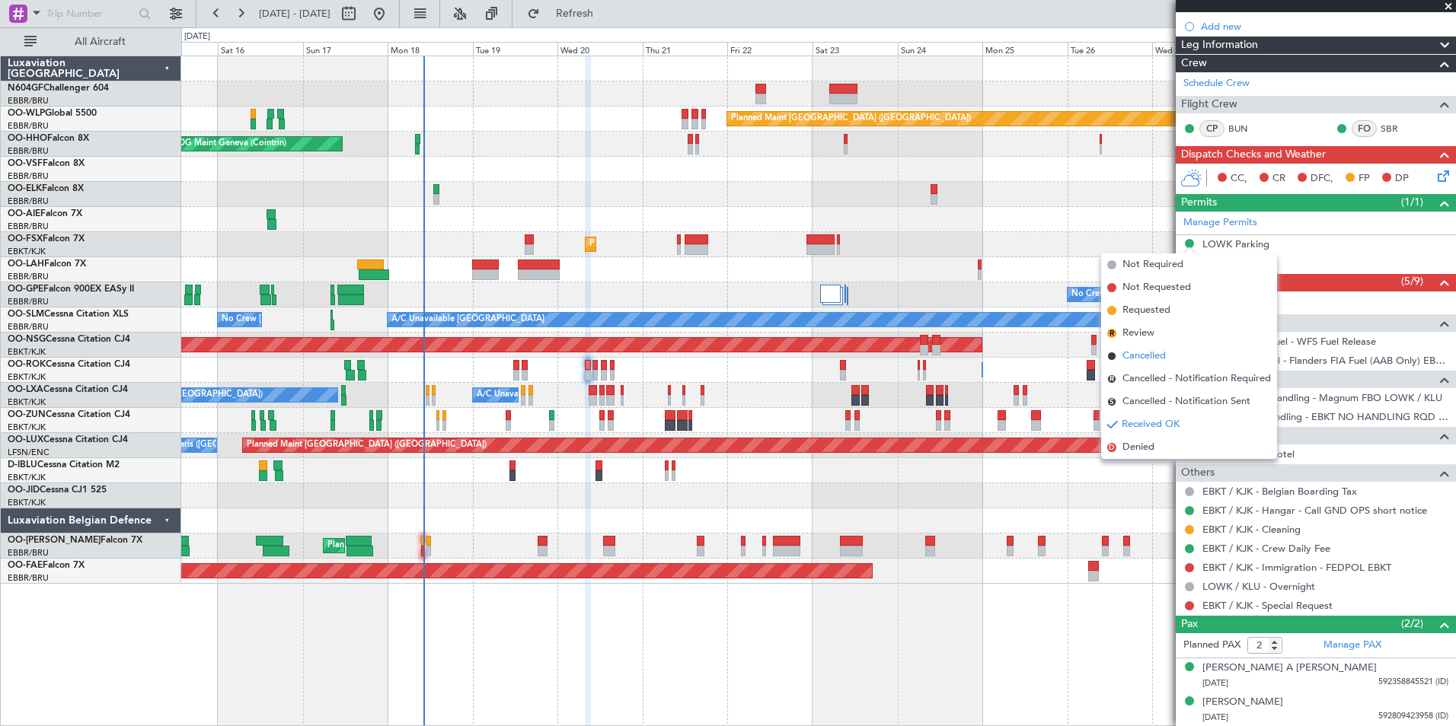
click at [1171, 350] on li "Cancelled" at bounding box center [1189, 356] width 176 height 23
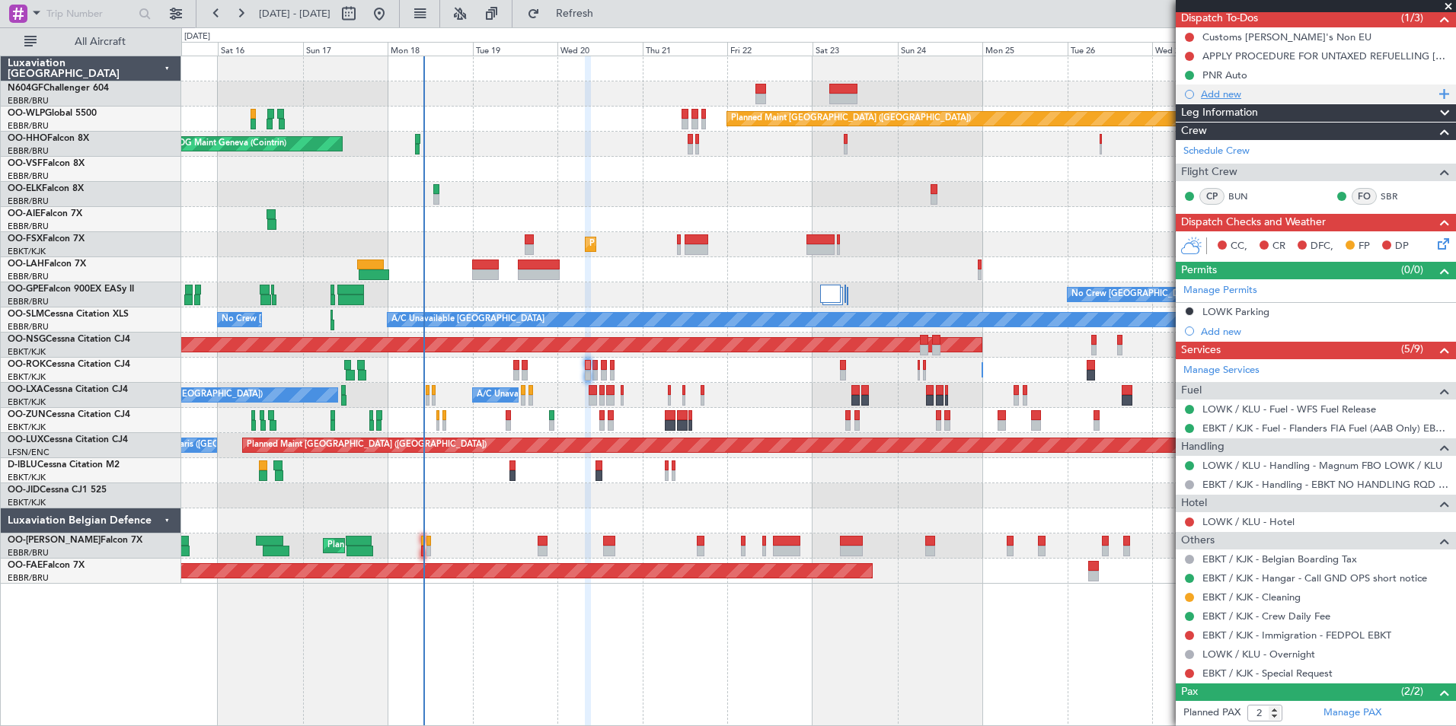
scroll to position [0, 0]
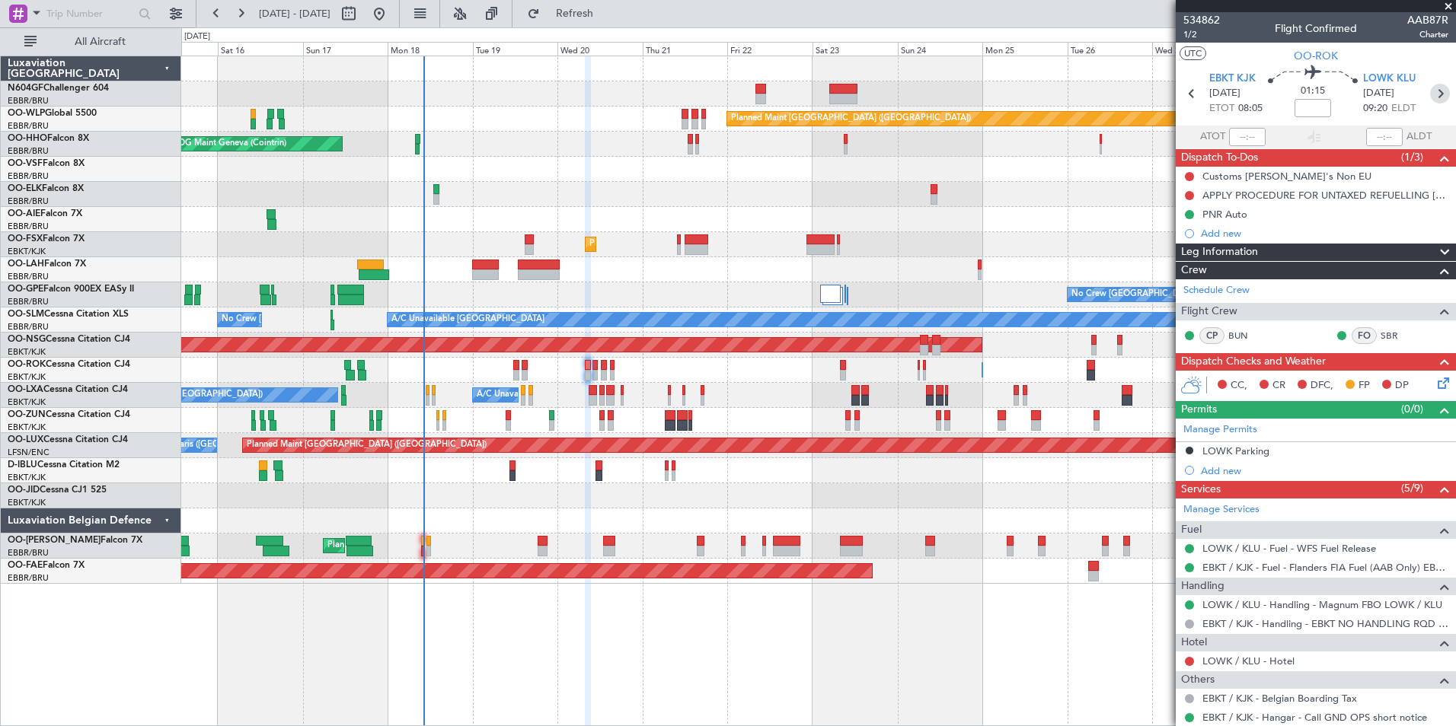
click at [1436, 91] on icon at bounding box center [1440, 94] width 20 height 20
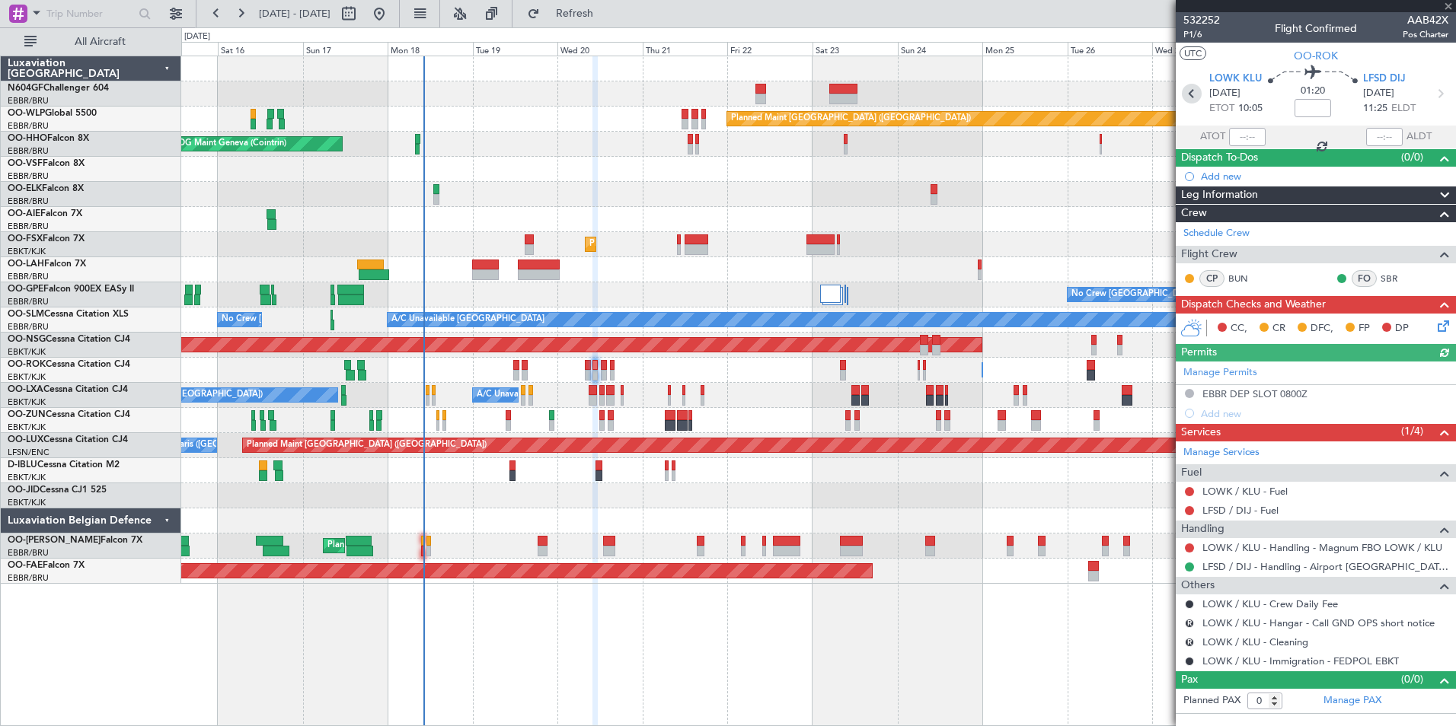
click at [1191, 98] on icon at bounding box center [1192, 94] width 20 height 20
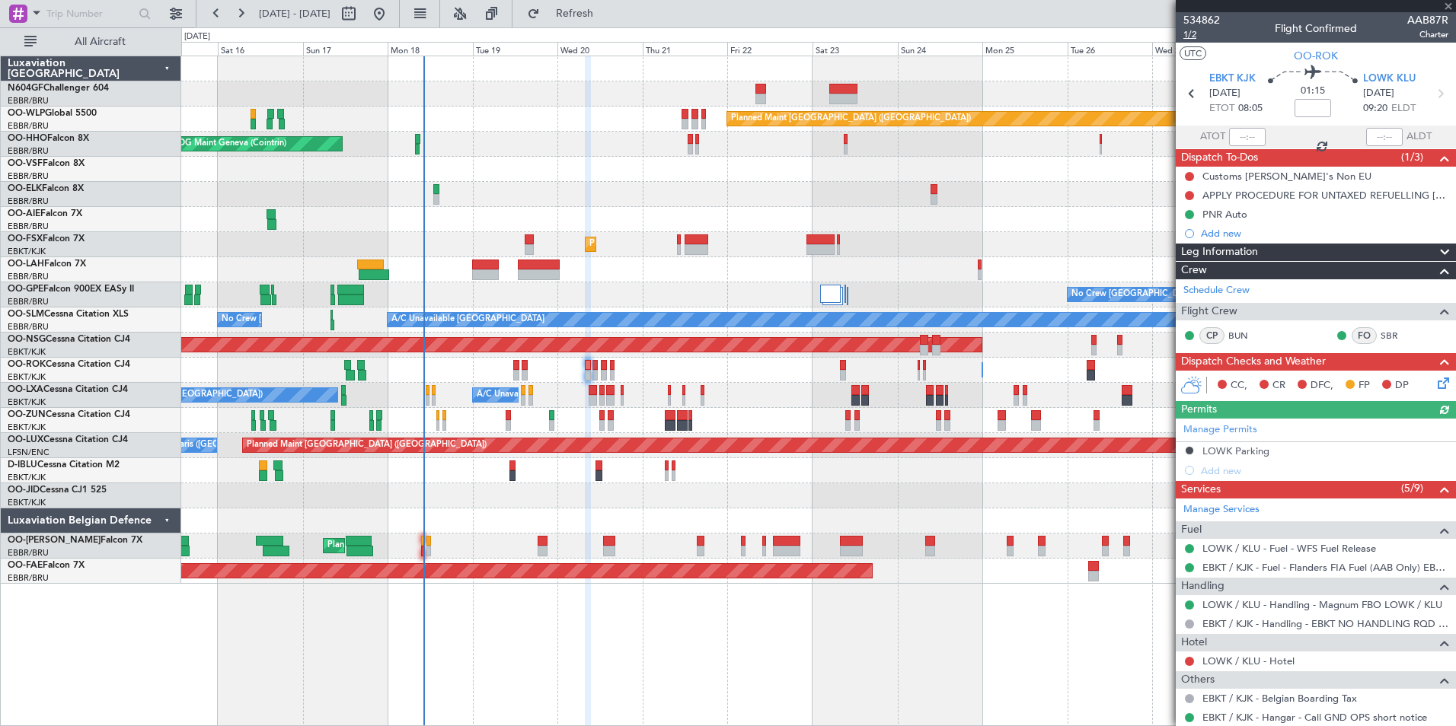
click at [1188, 37] on span "1/2" at bounding box center [1201, 34] width 37 height 13
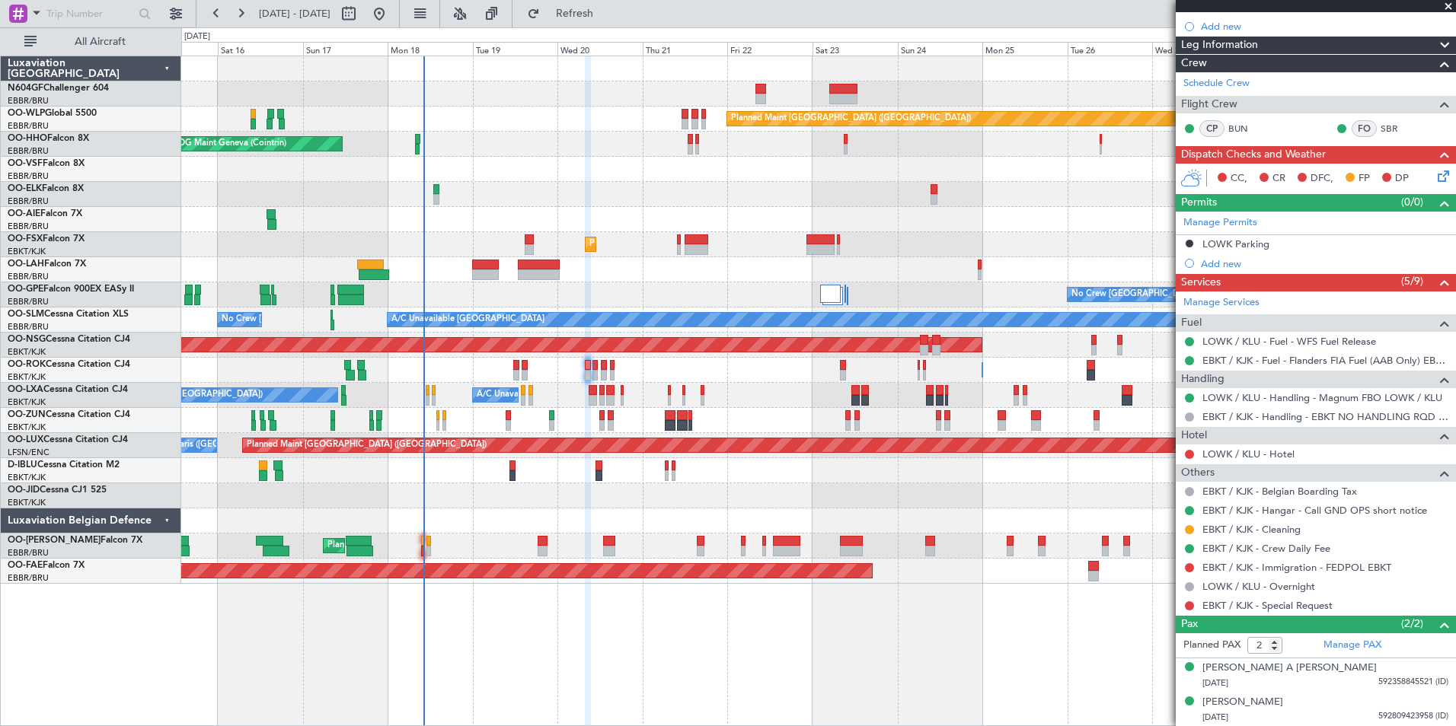
click at [652, 28] on div "0 0 Fri 15 Sat 16 Sun 17 Mon 18 Tue 19 Wed 20 Thu 21 Aug 2025 Fri 22 Sat 23 Sun…" at bounding box center [818, 41] width 1273 height 27
click at [607, 13] on span "Refresh" at bounding box center [575, 13] width 64 height 11
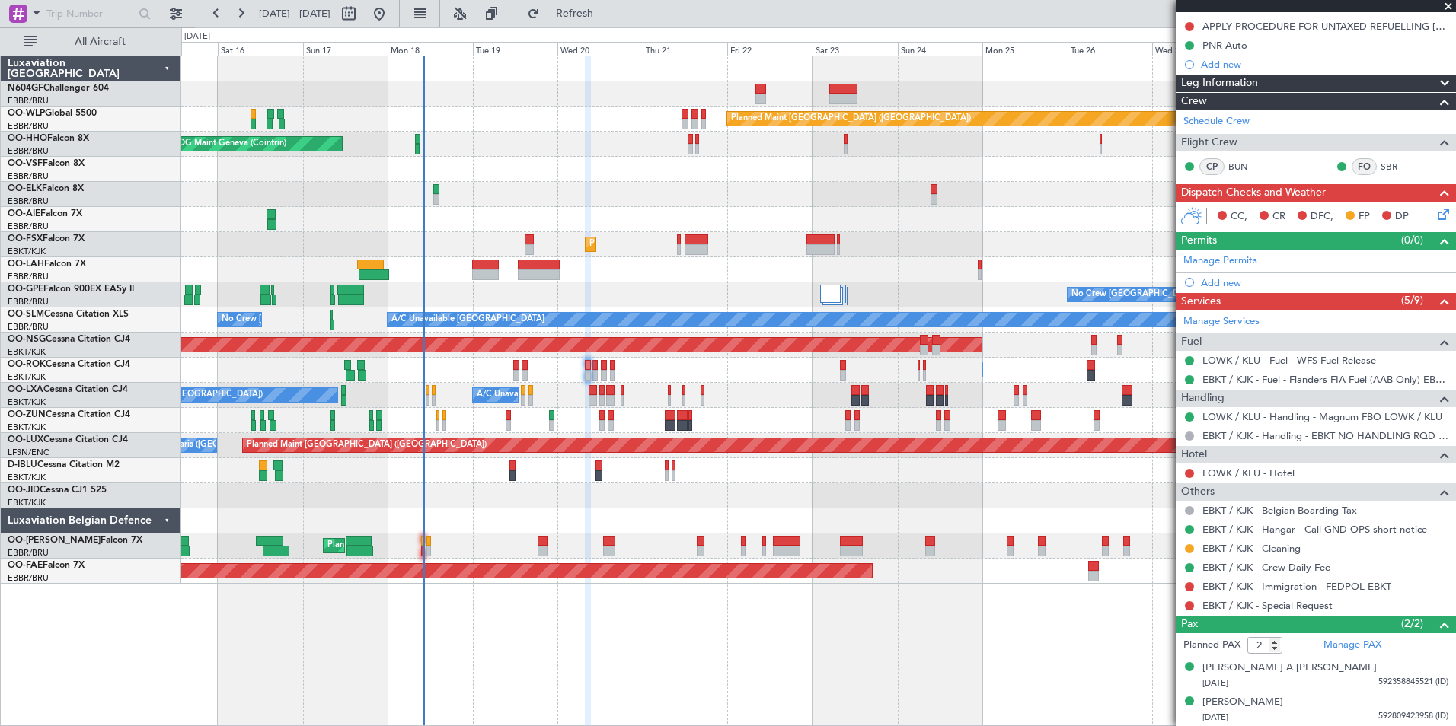
scroll to position [0, 0]
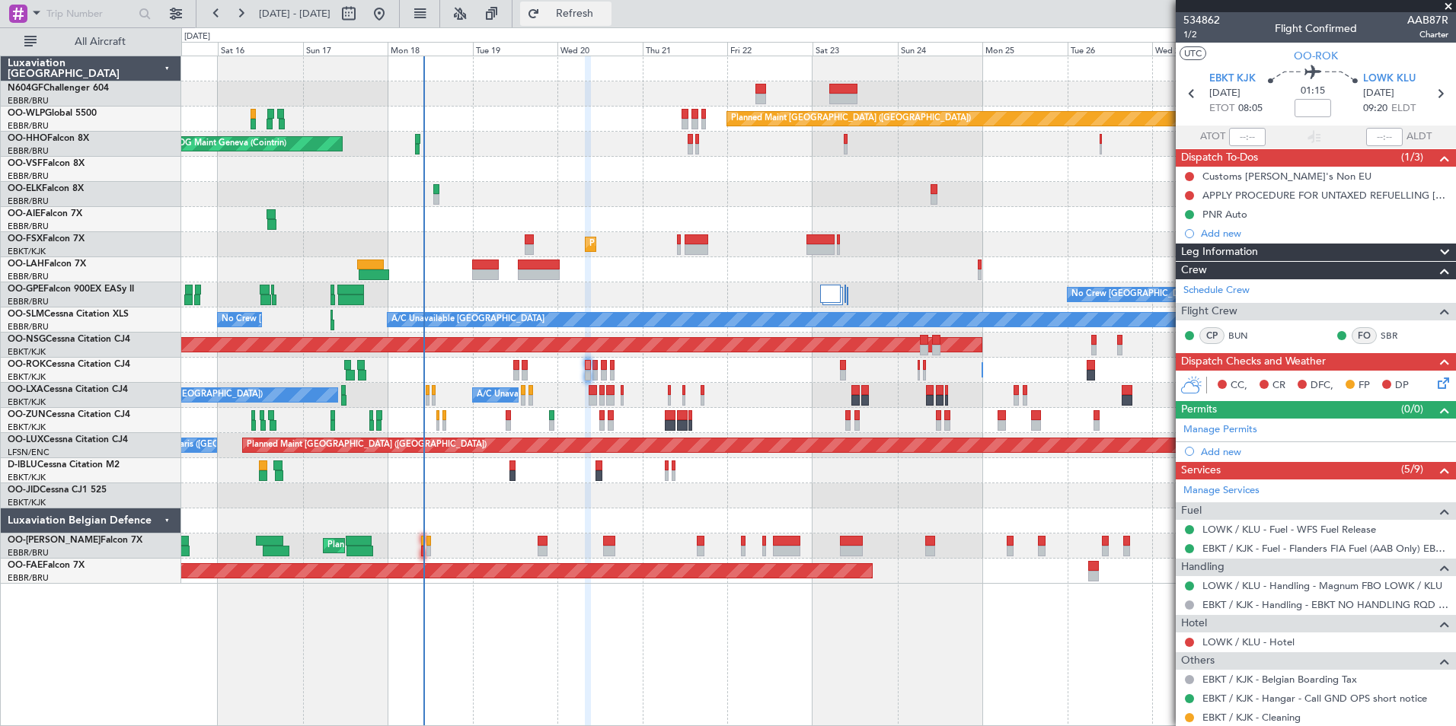
click at [607, 19] on span "Refresh" at bounding box center [575, 13] width 64 height 11
click at [1434, 85] on icon at bounding box center [1440, 94] width 20 height 20
type input "0"
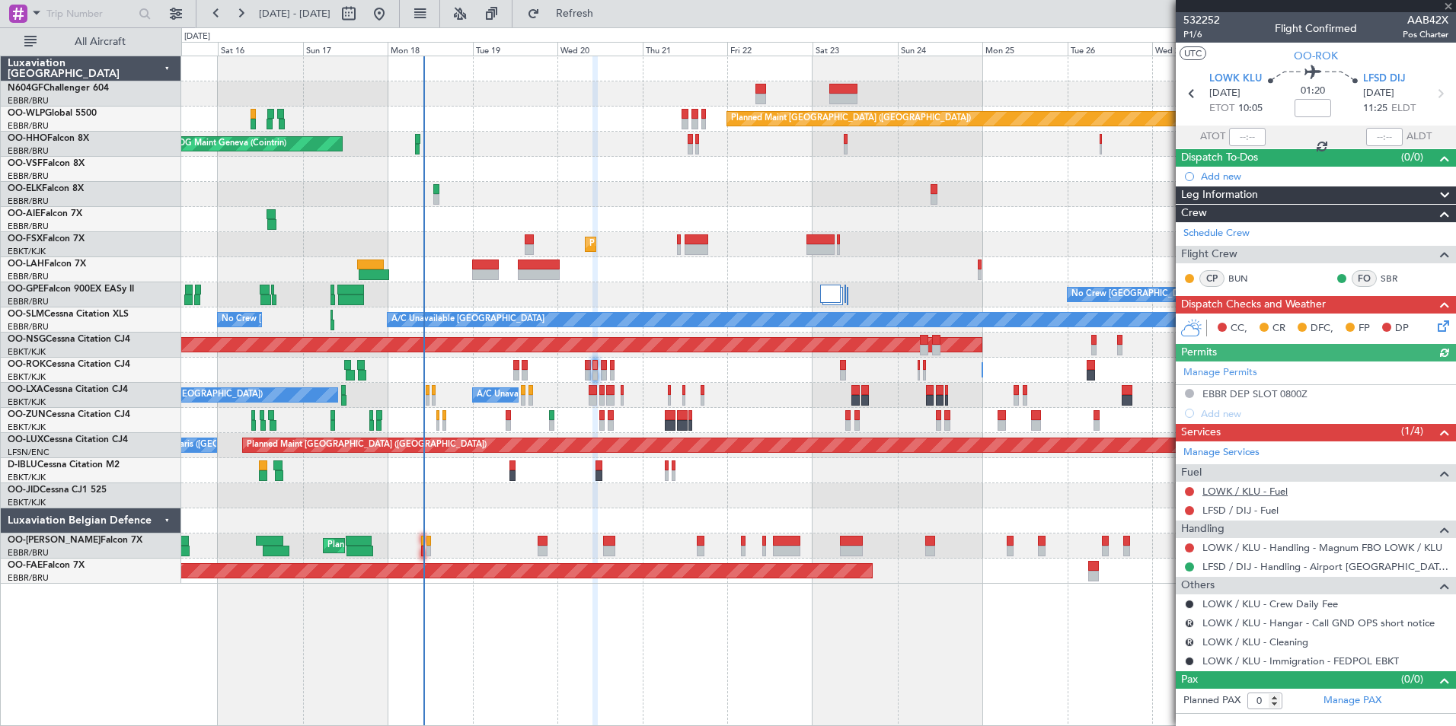
click at [1223, 492] on link "LOWK / KLU - Fuel" at bounding box center [1244, 491] width 85 height 13
click at [1239, 512] on link "LFSD / DIJ - Fuel" at bounding box center [1240, 510] width 76 height 13
click at [619, 27] on div "Planned Maint Berlin (Brandenburg) AOG Maint Geneva (Cointrin) A/C Unavailable …" at bounding box center [728, 376] width 1456 height 699
click at [607, 15] on span "Refresh" at bounding box center [575, 13] width 64 height 11
click at [1189, 547] on button at bounding box center [1189, 548] width 9 height 9
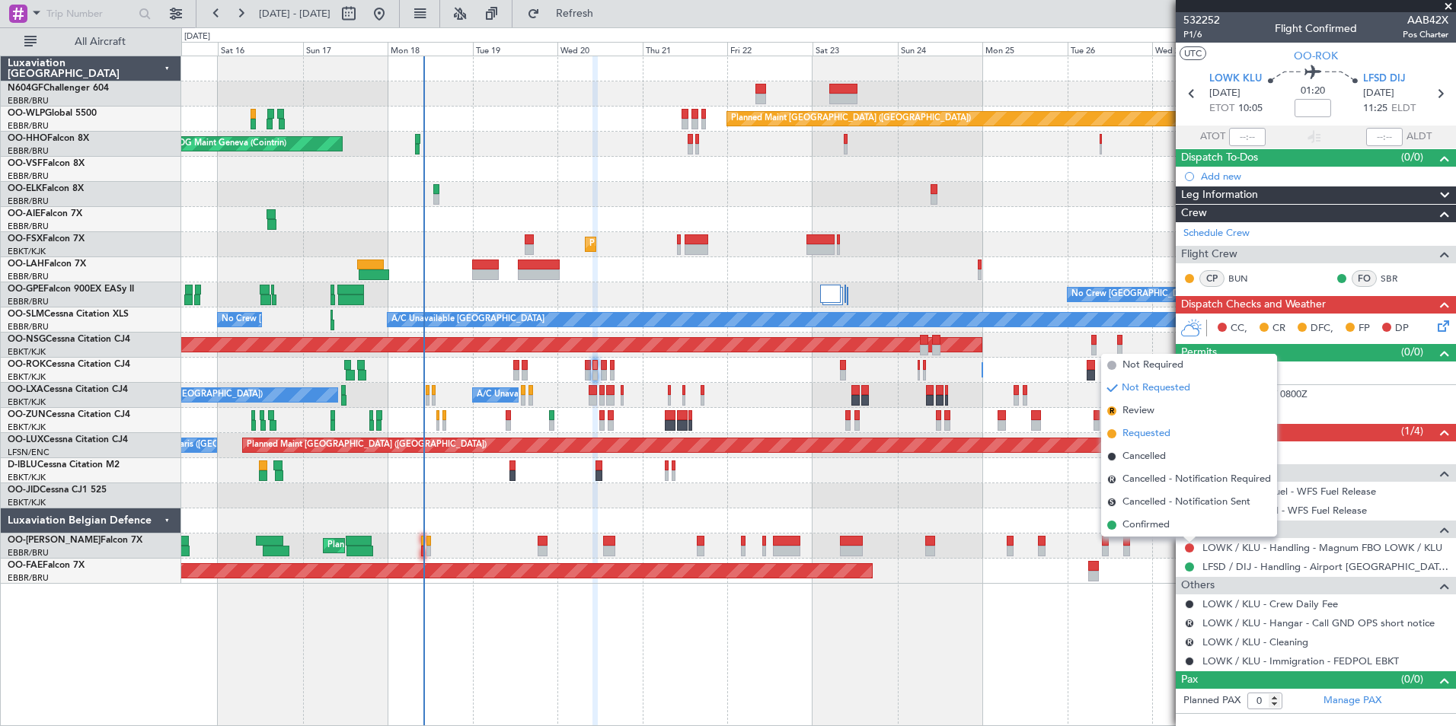
click at [1182, 429] on li "Requested" at bounding box center [1189, 434] width 176 height 23
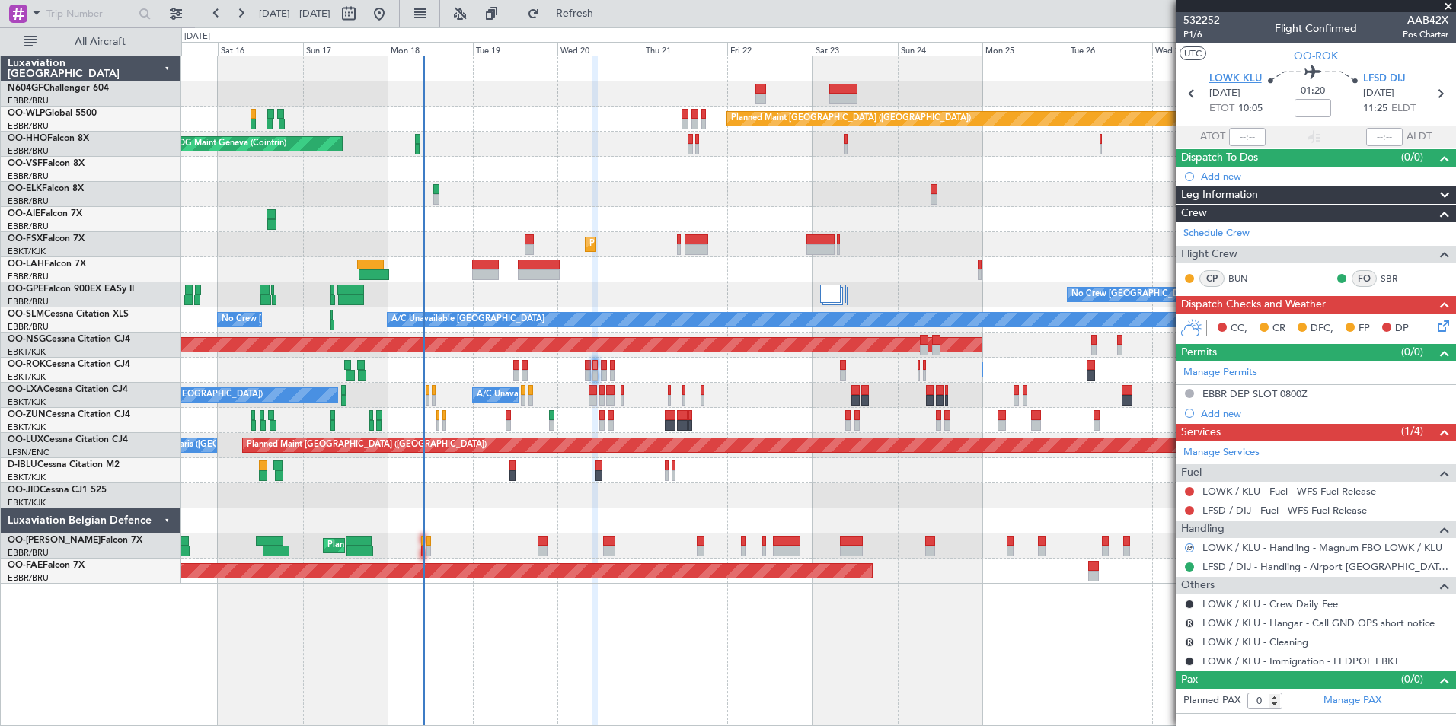
click at [1247, 75] on span "LOWK KLU" at bounding box center [1235, 79] width 53 height 15
click at [607, 19] on span "Refresh" at bounding box center [575, 13] width 64 height 11
click at [1185, 640] on button "R" at bounding box center [1189, 642] width 9 height 9
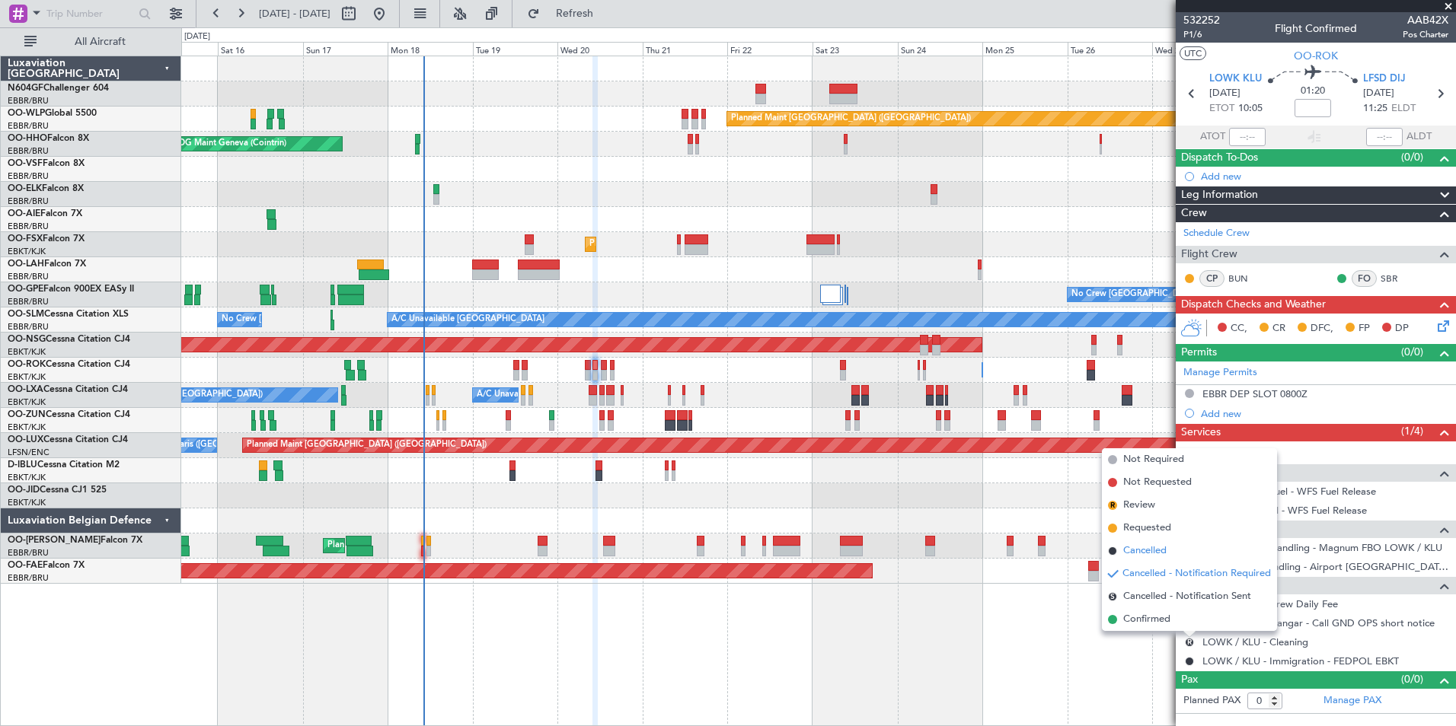
click at [1177, 553] on li "Cancelled" at bounding box center [1189, 551] width 175 height 23
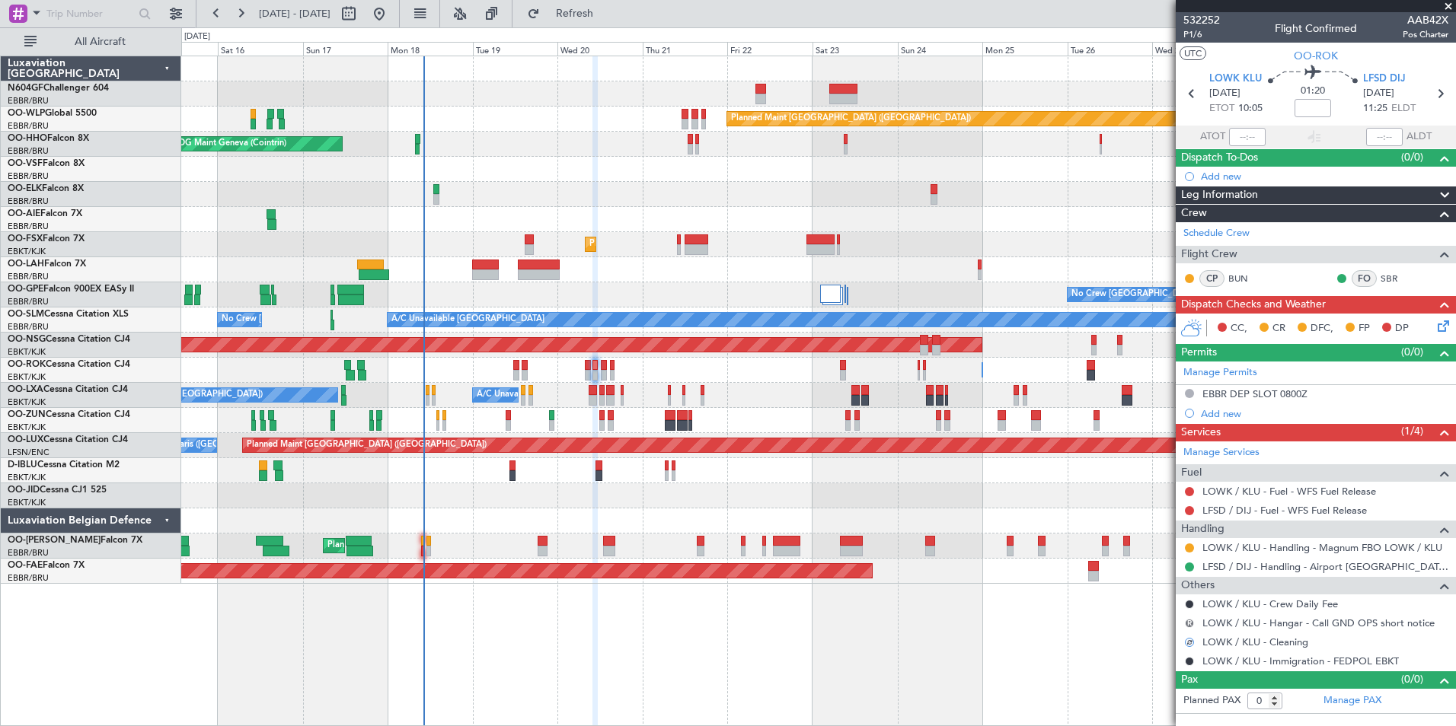
click at [1187, 624] on button "R" at bounding box center [1189, 623] width 9 height 9
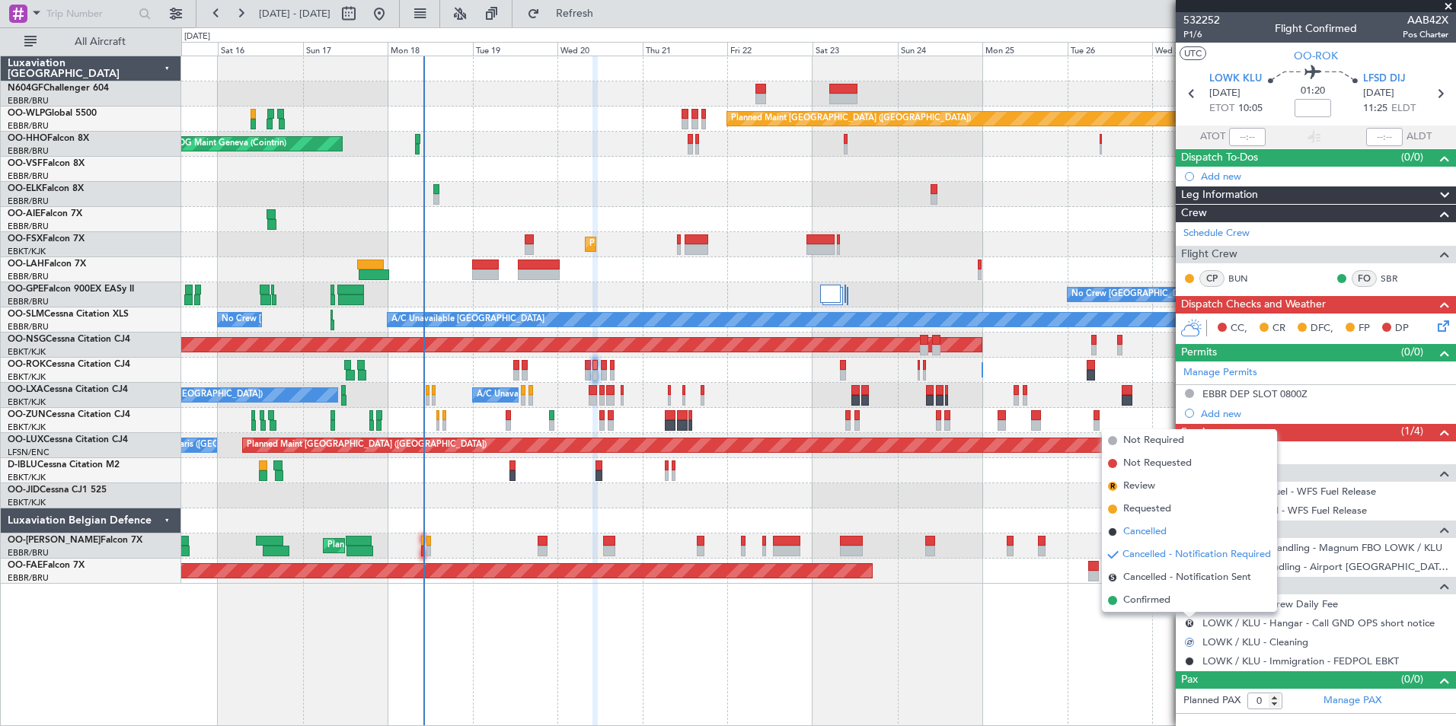
click at [1168, 528] on li "Cancelled" at bounding box center [1189, 532] width 175 height 23
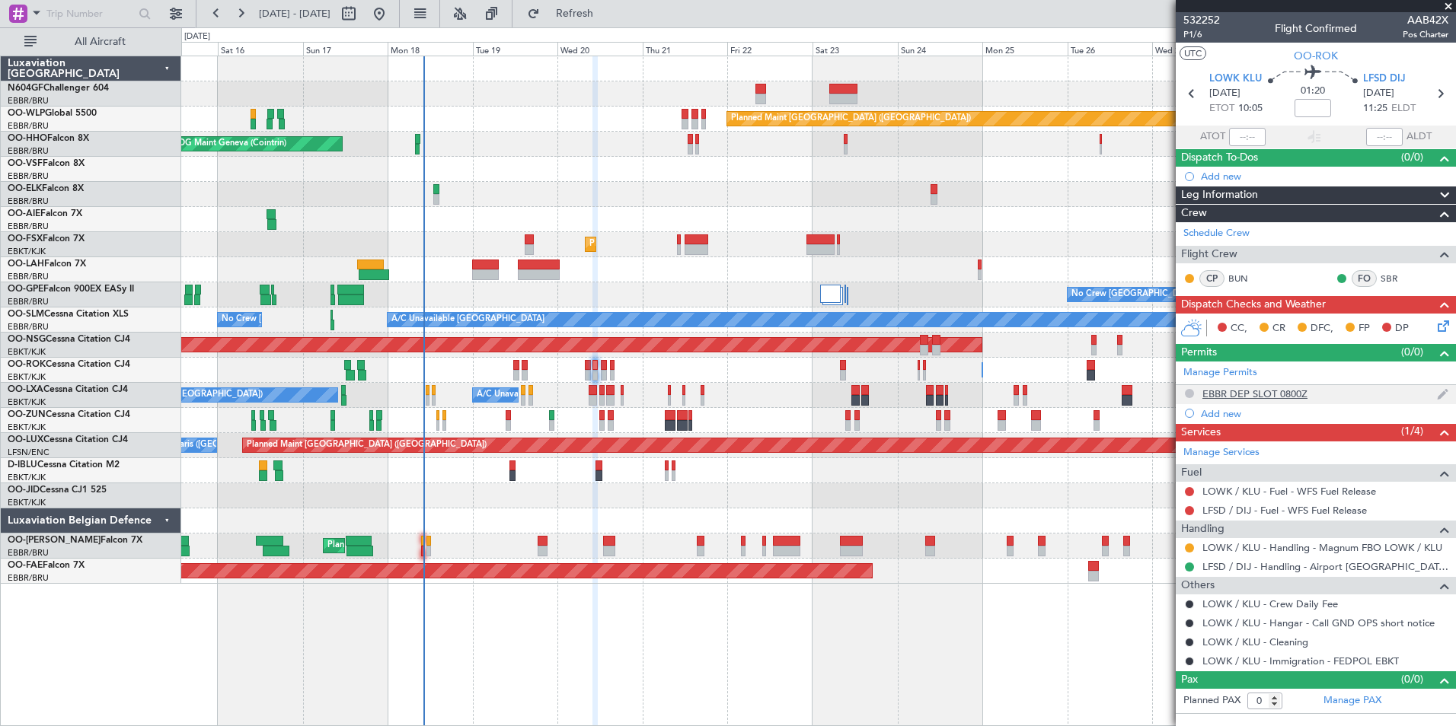
click at [1192, 391] on button at bounding box center [1189, 393] width 9 height 9
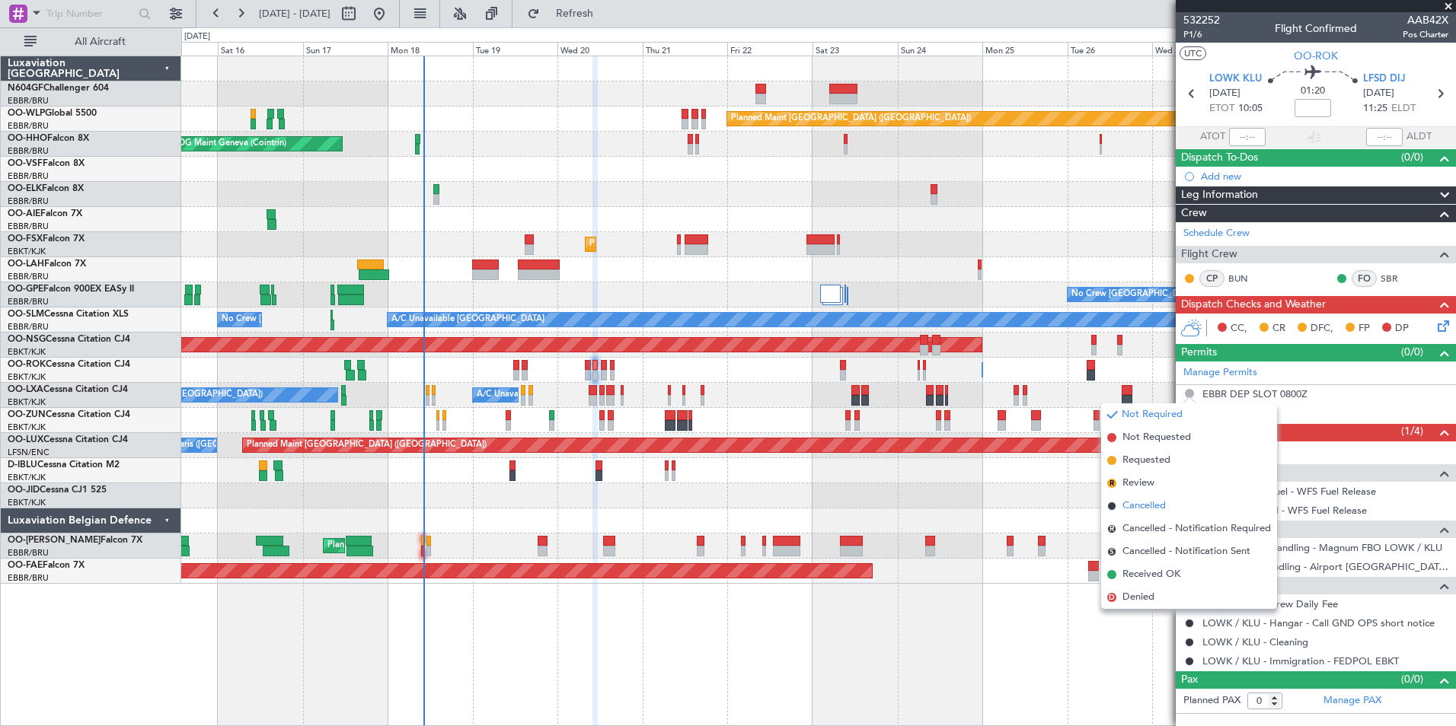
click at [1164, 507] on span "Cancelled" at bounding box center [1143, 506] width 43 height 15
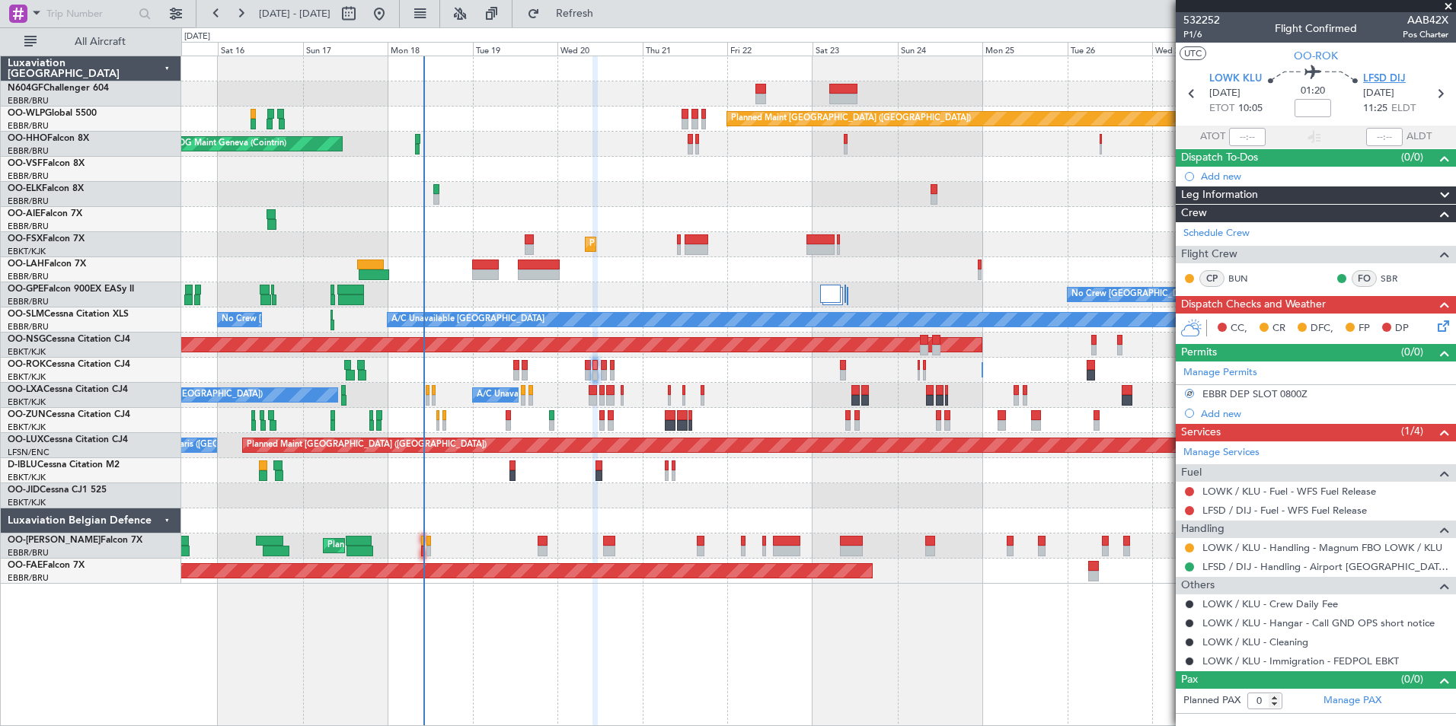
click at [1381, 82] on span "LFSD DIJ" at bounding box center [1384, 79] width 43 height 15
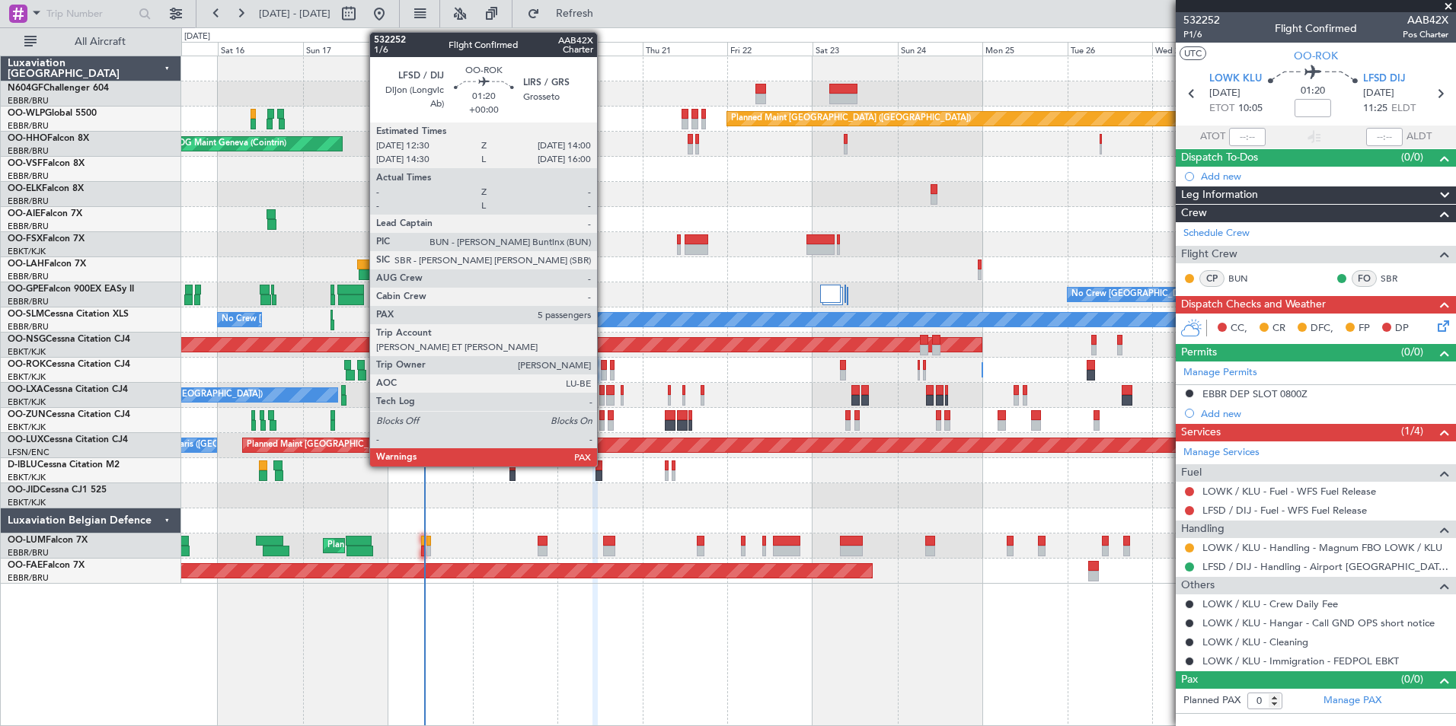
click at [604, 369] on div at bounding box center [603, 365] width 5 height 11
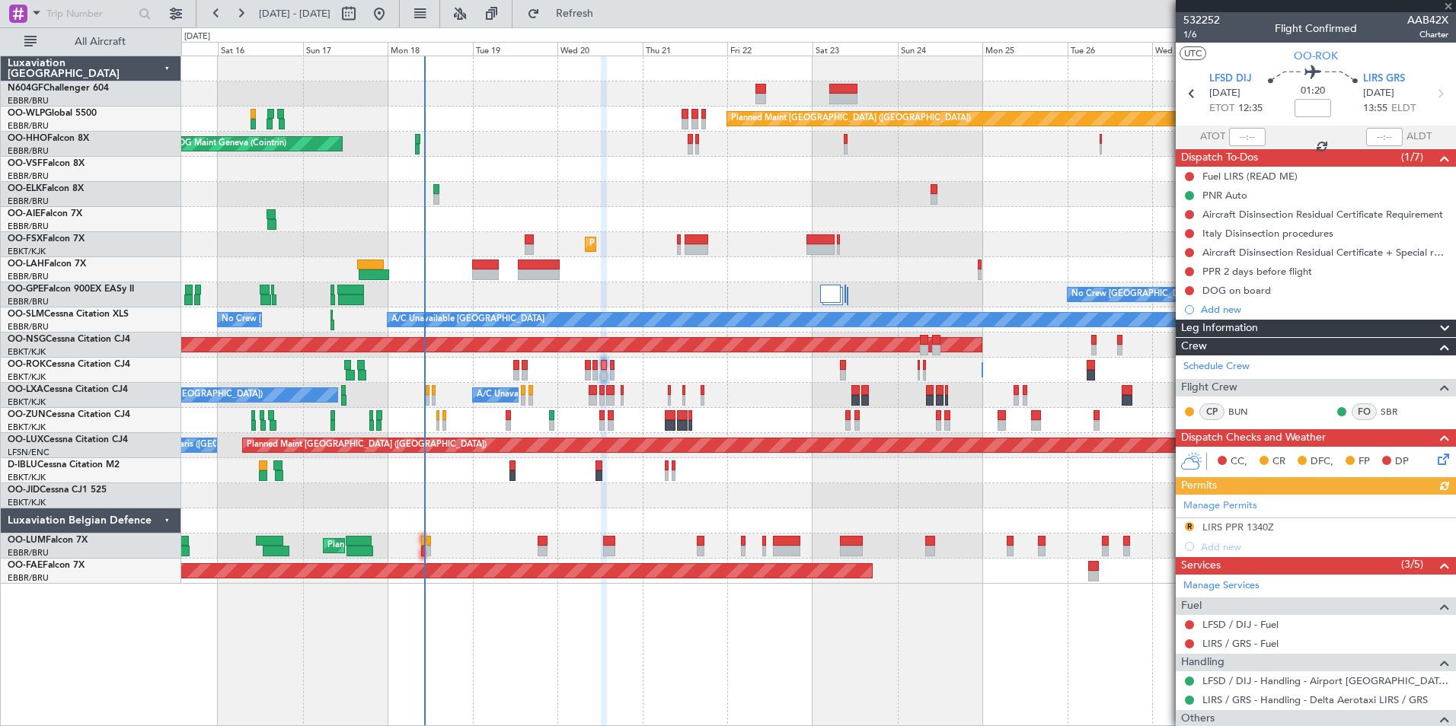
scroll to position [292, 0]
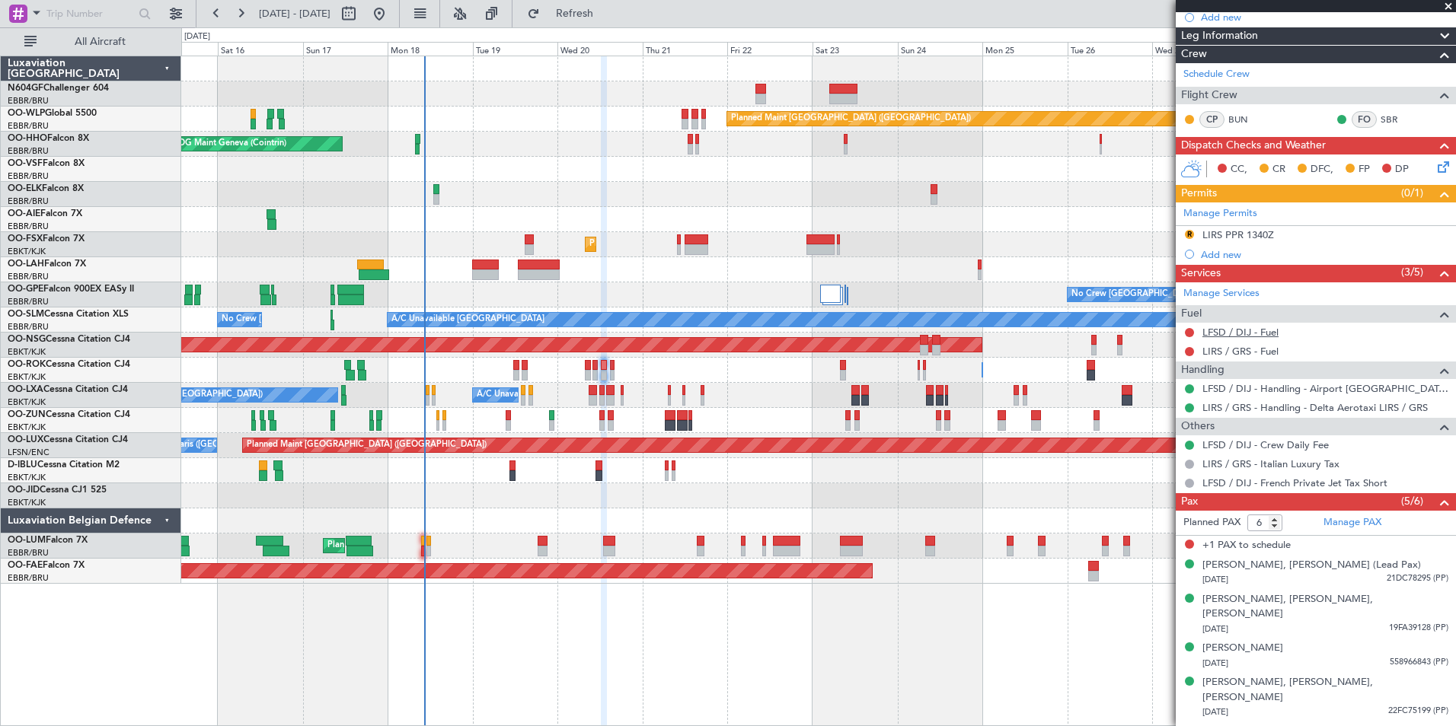
click at [1240, 326] on link "LFSD / DIJ - Fuel" at bounding box center [1240, 332] width 76 height 13
click at [1229, 351] on link "LIRS / GRS - Fuel" at bounding box center [1240, 351] width 76 height 13
click at [601, 20] on button "Refresh" at bounding box center [565, 14] width 91 height 24
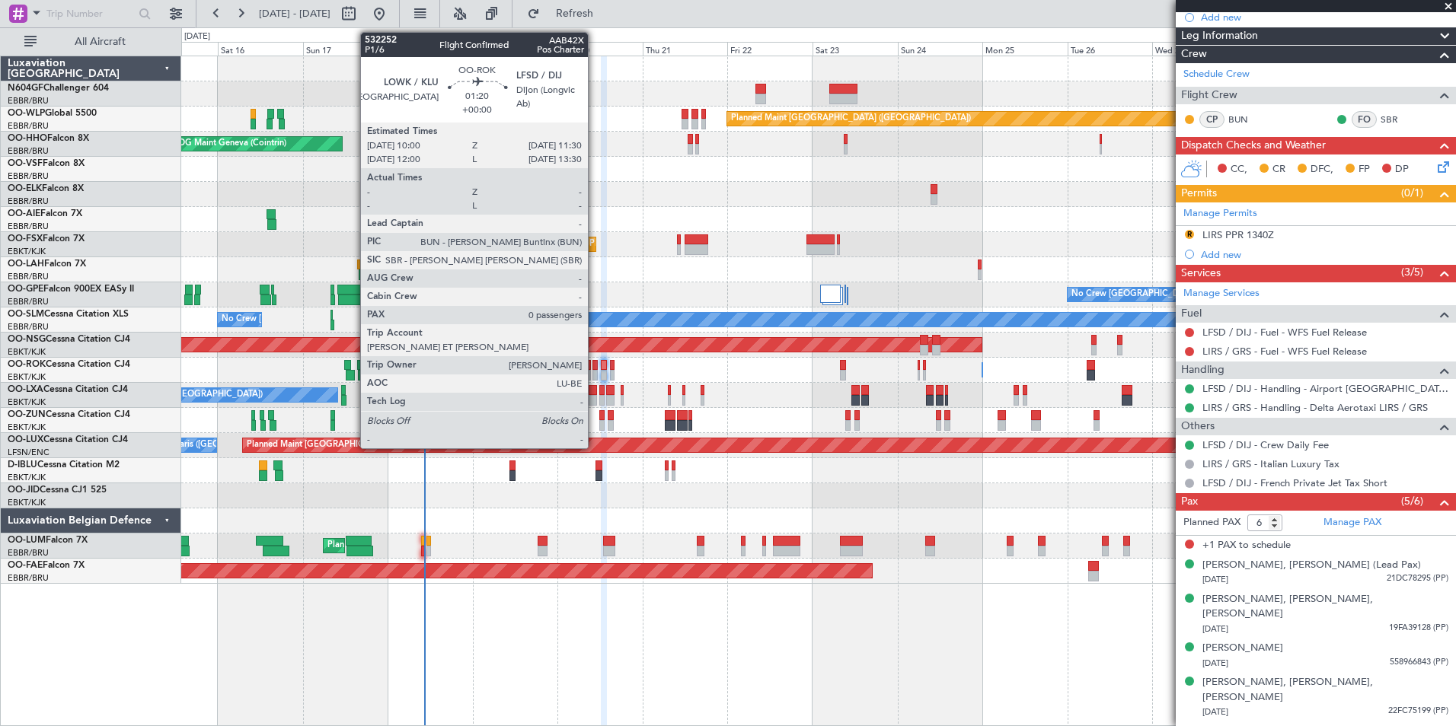
click at [595, 369] on div at bounding box center [594, 365] width 5 height 11
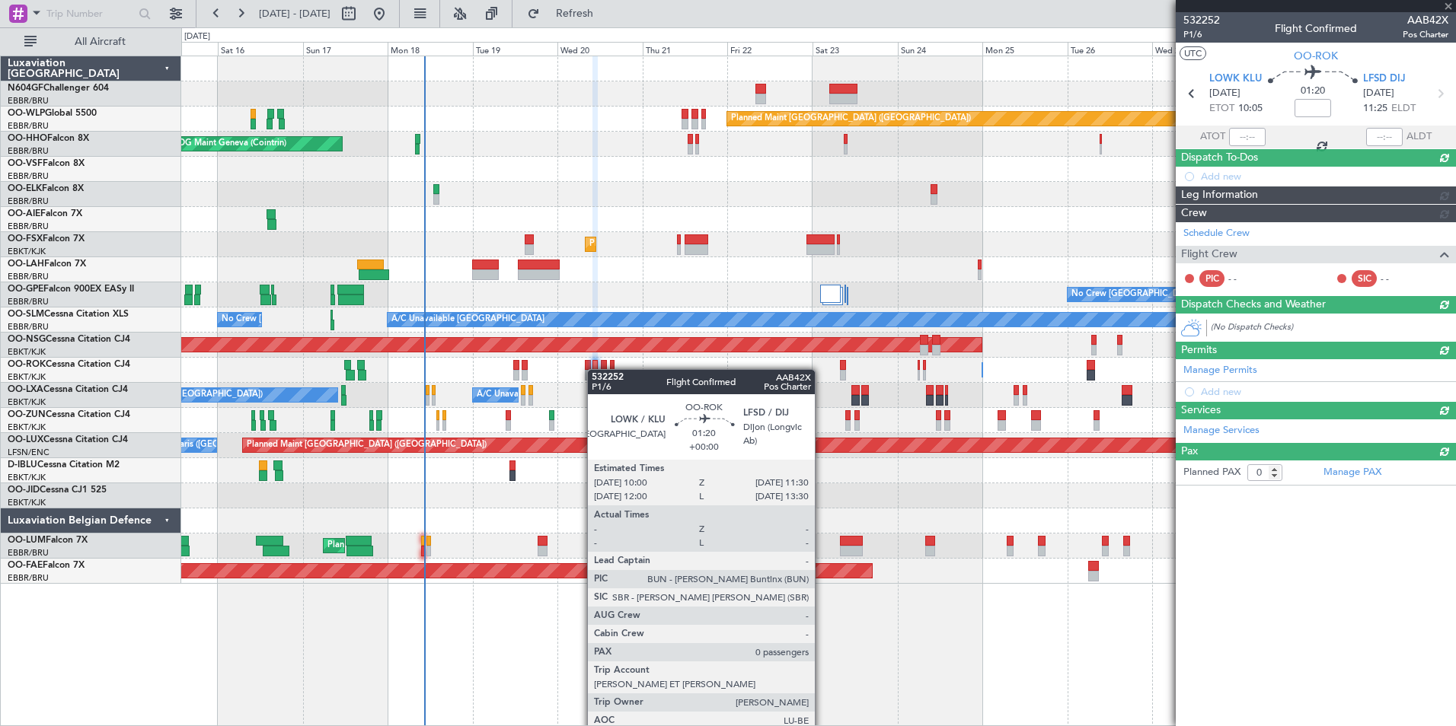
scroll to position [0, 0]
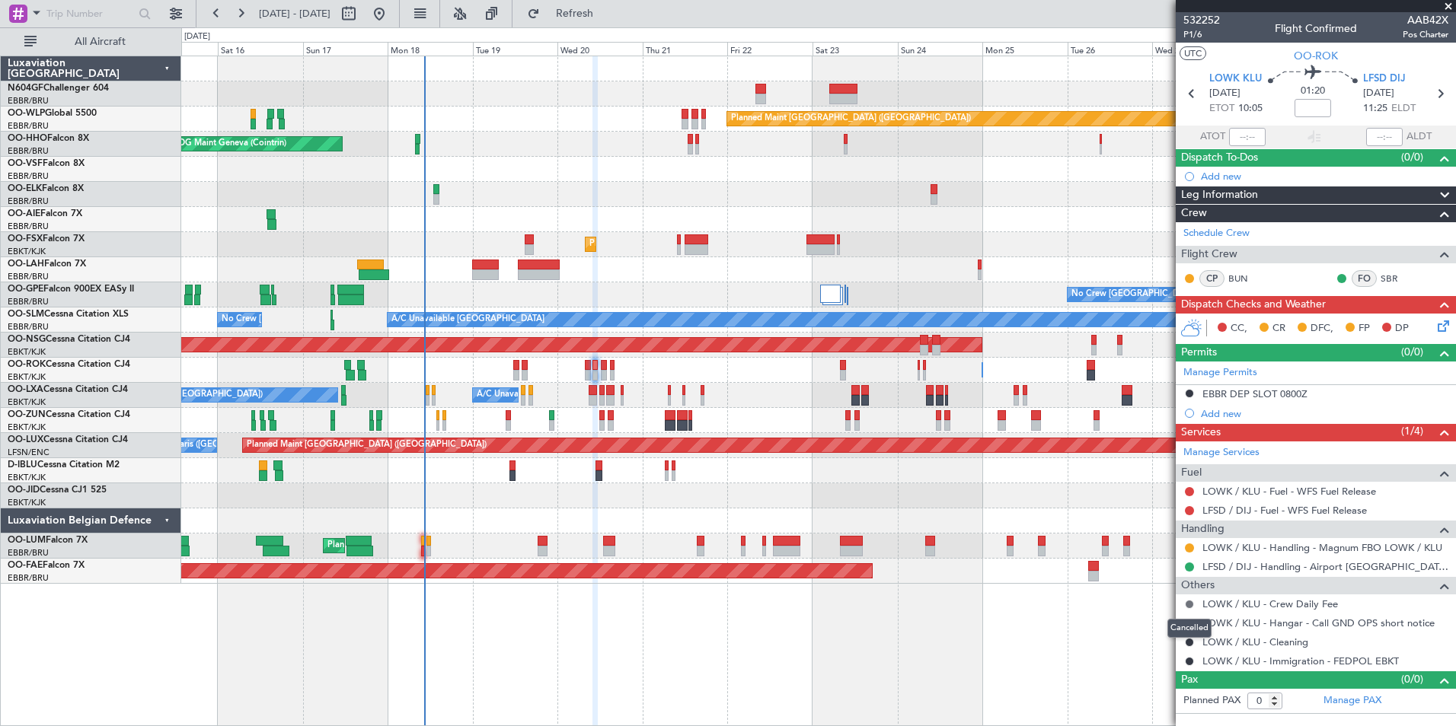
click at [1187, 604] on button at bounding box center [1189, 604] width 9 height 9
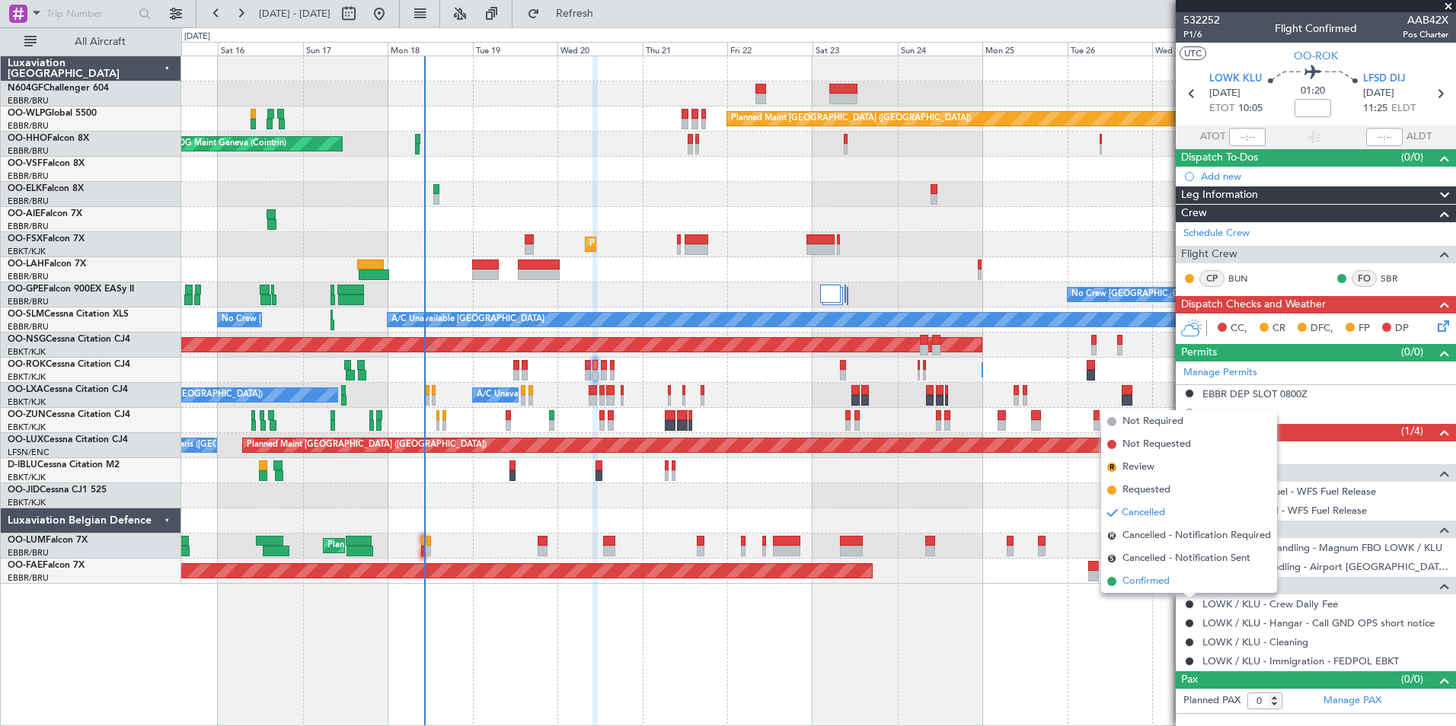
click at [1152, 583] on span "Confirmed" at bounding box center [1145, 581] width 47 height 15
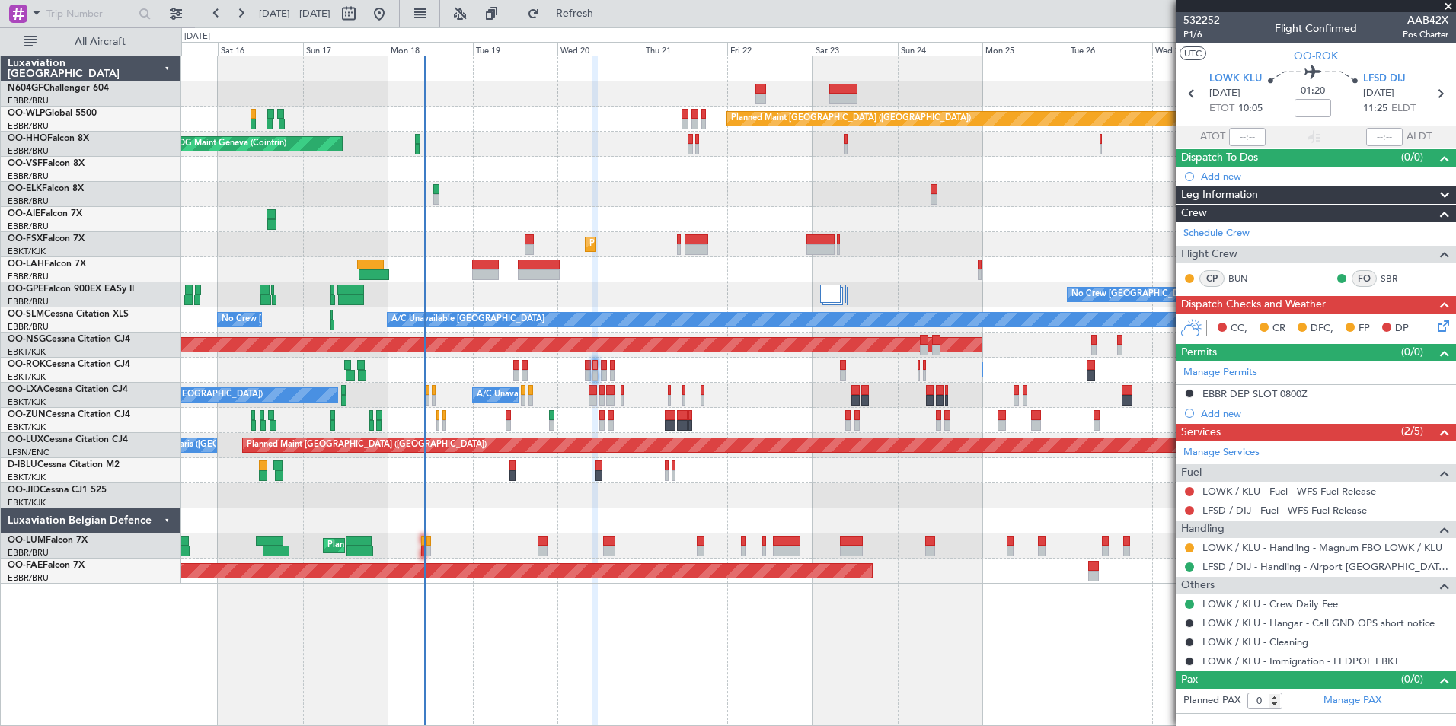
click at [1182, 36] on div "532252 P1/6 Flight Confirmed AAB42X Pos Charter" at bounding box center [1315, 27] width 280 height 30
click at [1188, 35] on span "P1/6" at bounding box center [1201, 34] width 37 height 13
click at [585, 4] on button "Refresh" at bounding box center [565, 14] width 91 height 24
click at [1195, 32] on span "P1/6" at bounding box center [1201, 34] width 37 height 13
click at [611, 21] on button "Refresh" at bounding box center [565, 14] width 91 height 24
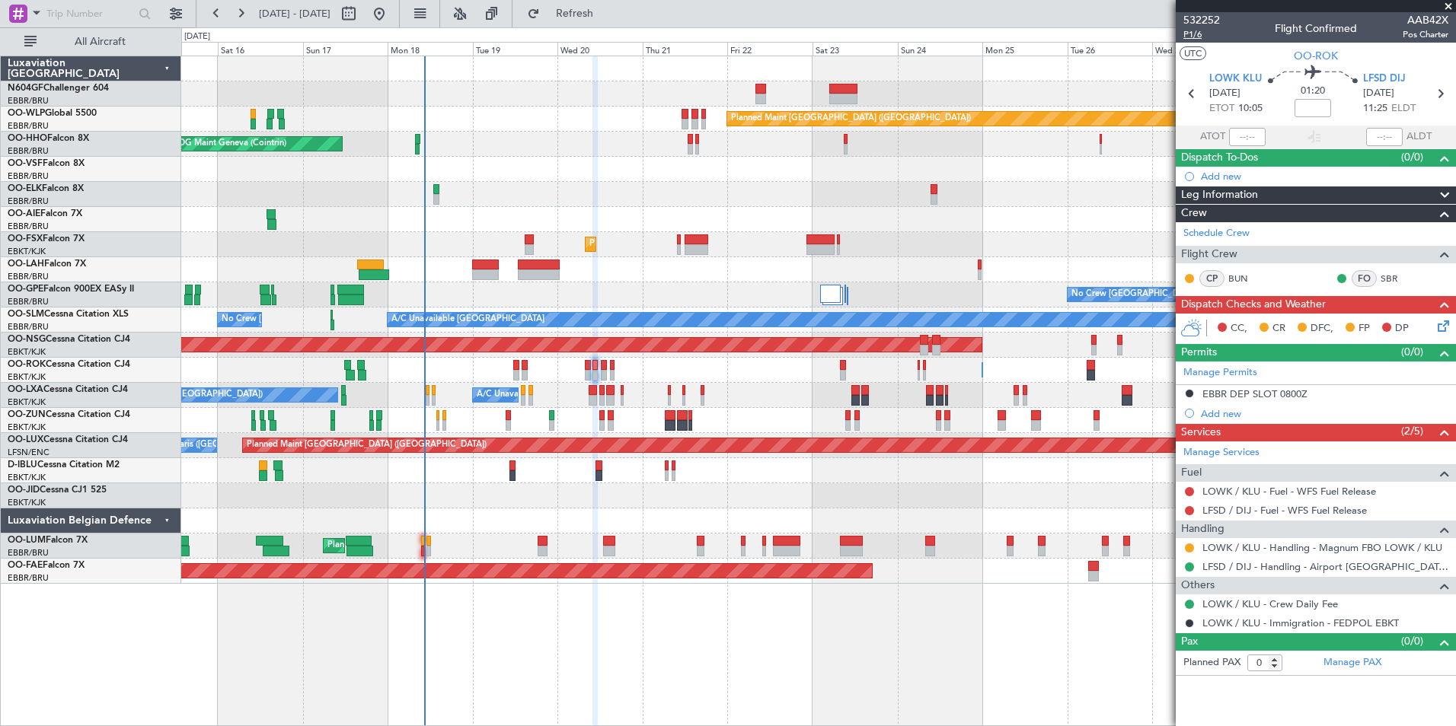
click at [1196, 29] on span "P1/6" at bounding box center [1201, 34] width 37 height 13
click at [575, 15] on button "Refresh" at bounding box center [565, 14] width 91 height 24
click at [611, 21] on button "Refresh" at bounding box center [565, 14] width 91 height 24
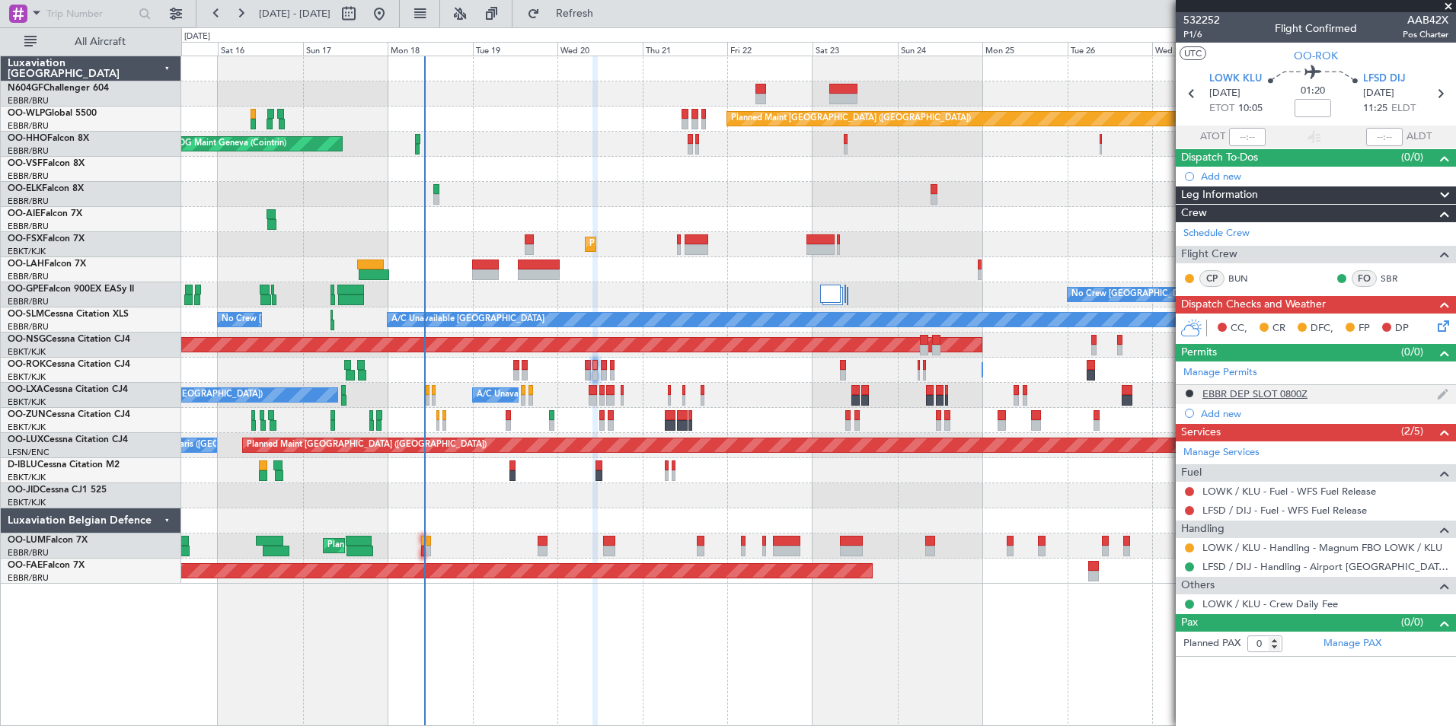
click at [1226, 395] on div "EBBR DEP SLOT 0800Z" at bounding box center [1254, 393] width 105 height 13
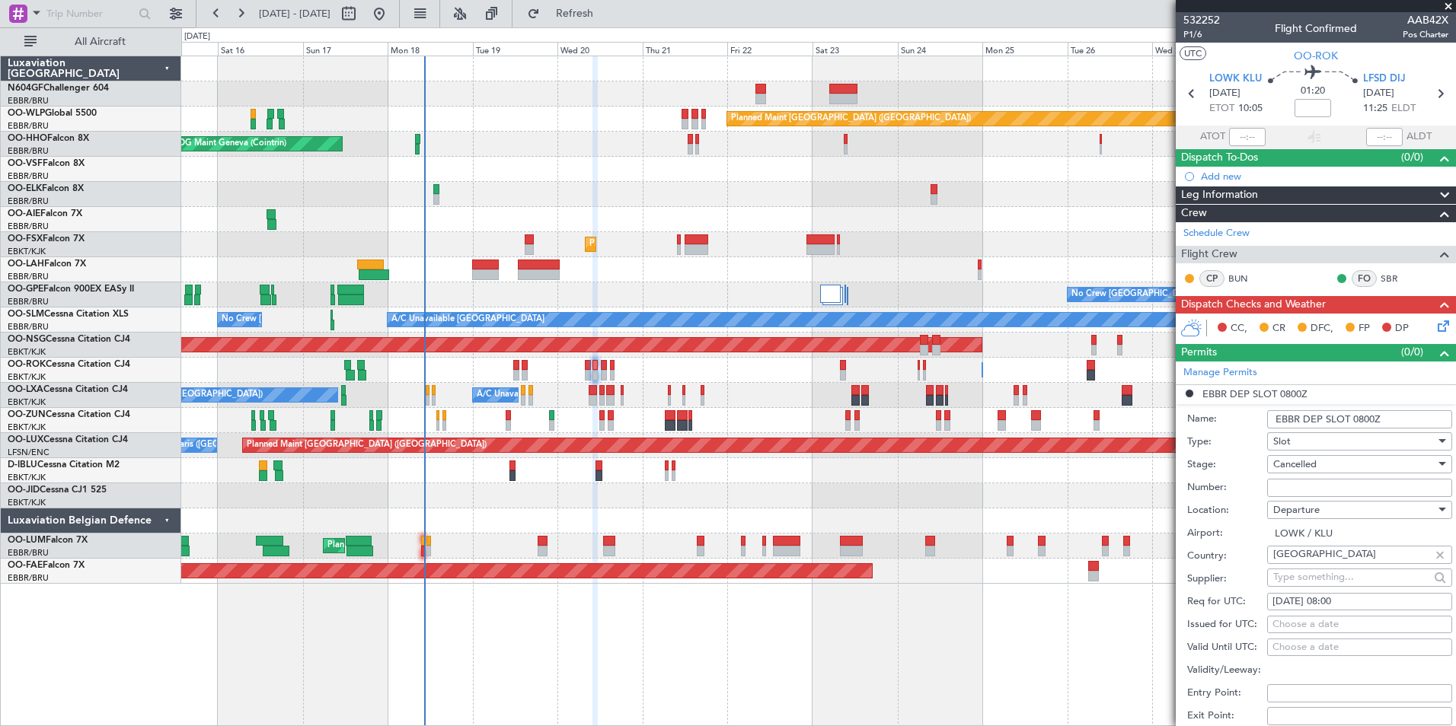
scroll to position [384, 0]
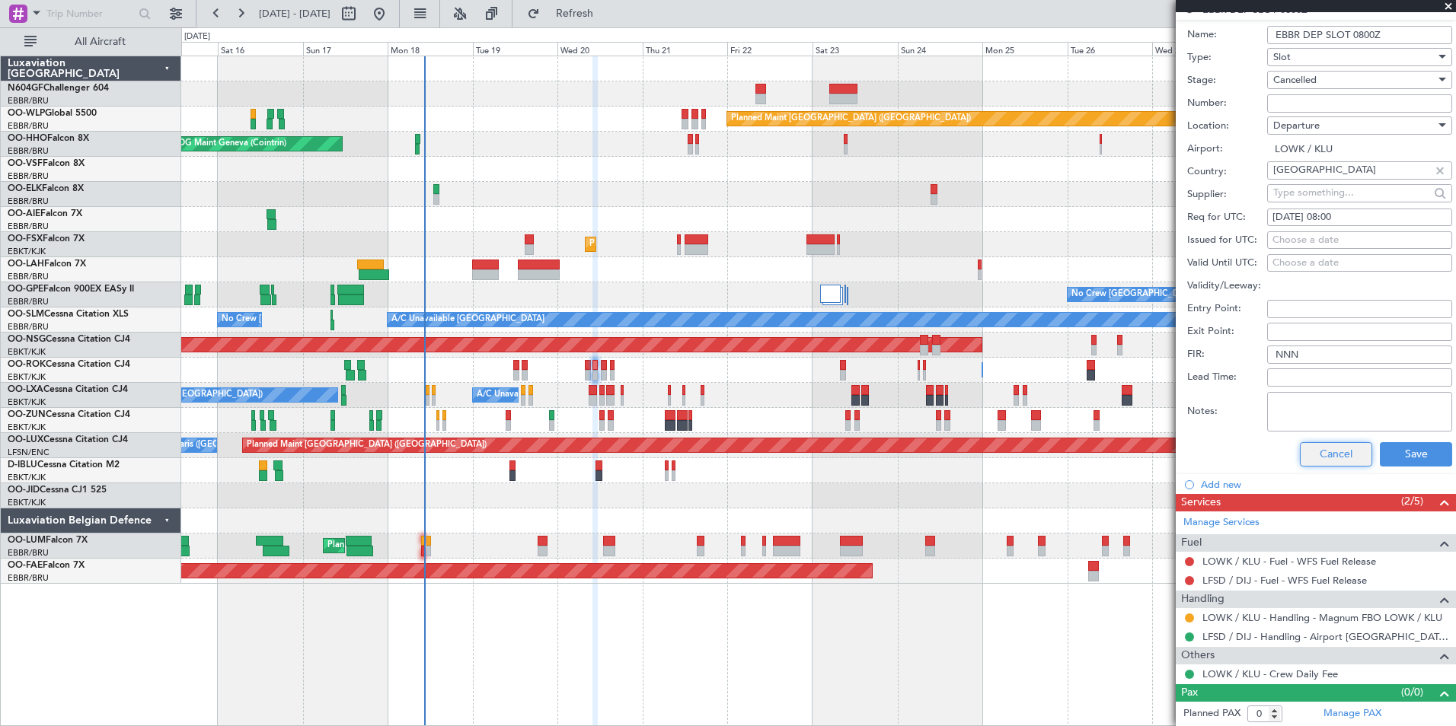
click at [1332, 456] on button "Cancel" at bounding box center [1336, 454] width 72 height 24
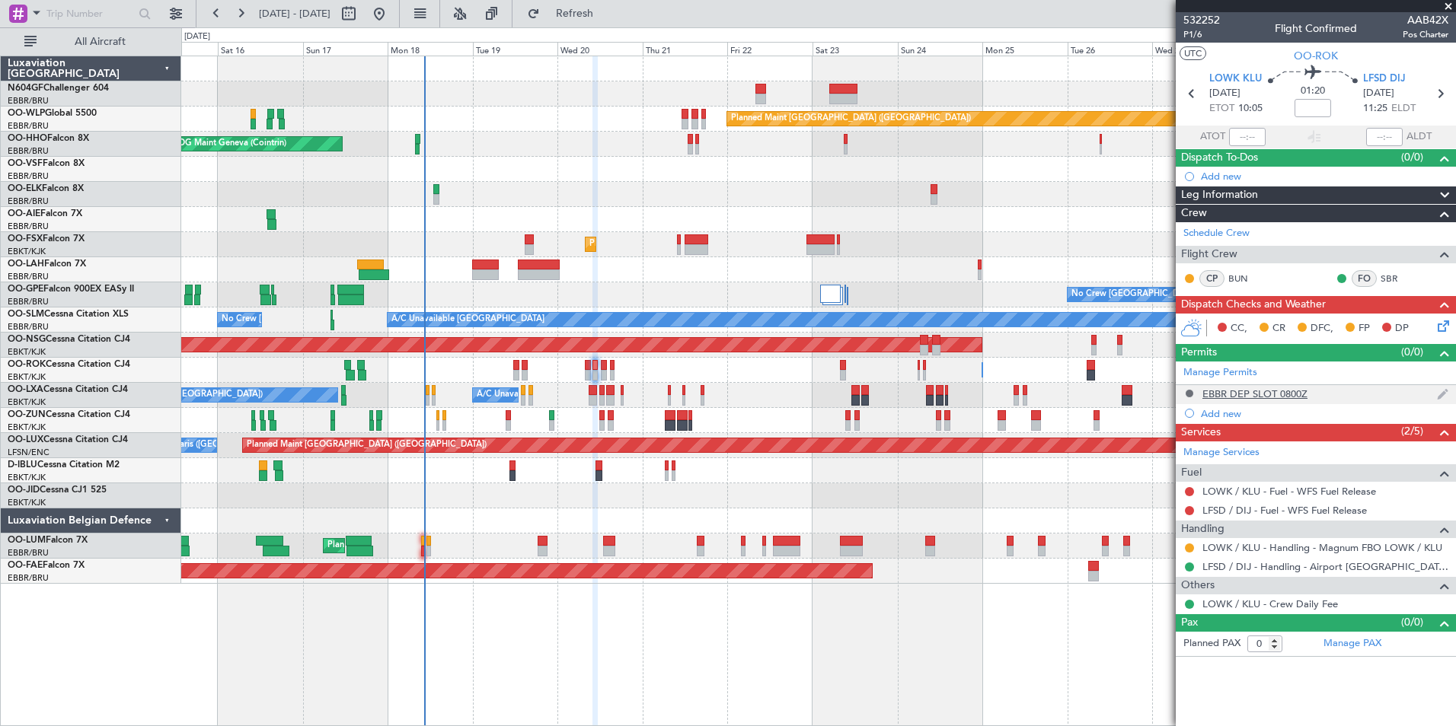
click at [1190, 392] on button at bounding box center [1189, 393] width 9 height 9
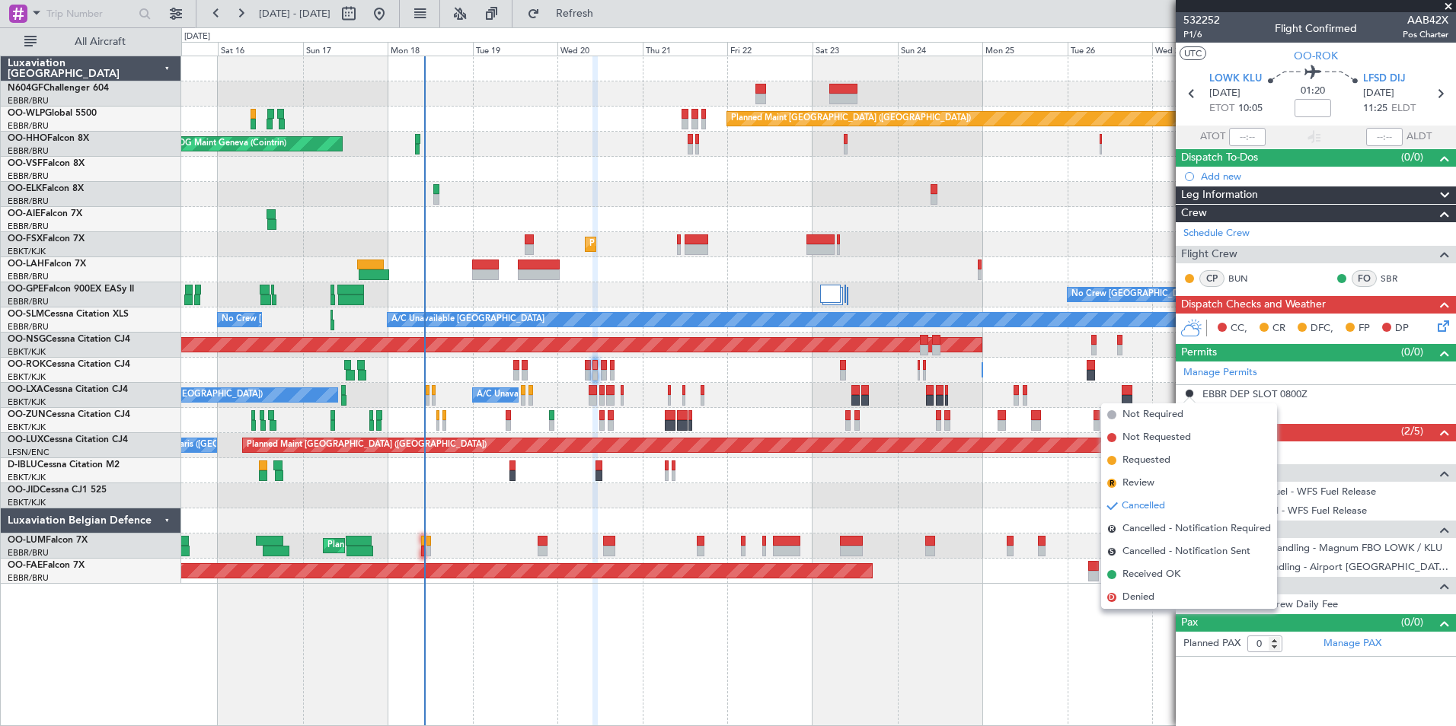
click at [1153, 370] on div "Owner Kortrijk-Wevelgem Owner Kortrijk-Wevelgem Unplanned Maint Kortrijk-Wevelg…" at bounding box center [818, 370] width 1274 height 25
click at [1152, 368] on div "Owner Kortrijk-Wevelgem Owner Kortrijk-Wevelgem Unplanned Maint Kortrijk-Wevelg…" at bounding box center [818, 370] width 1274 height 25
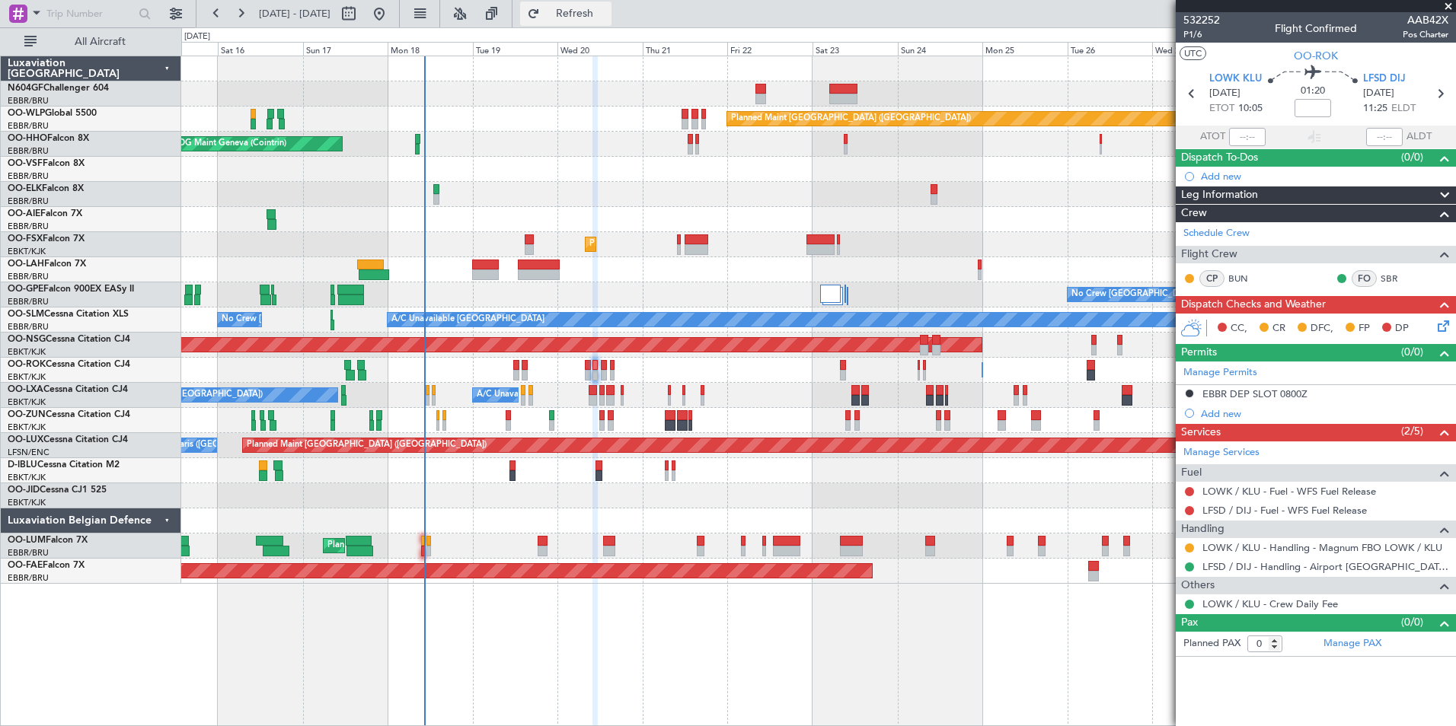
click at [595, 14] on span "Refresh" at bounding box center [575, 13] width 64 height 11
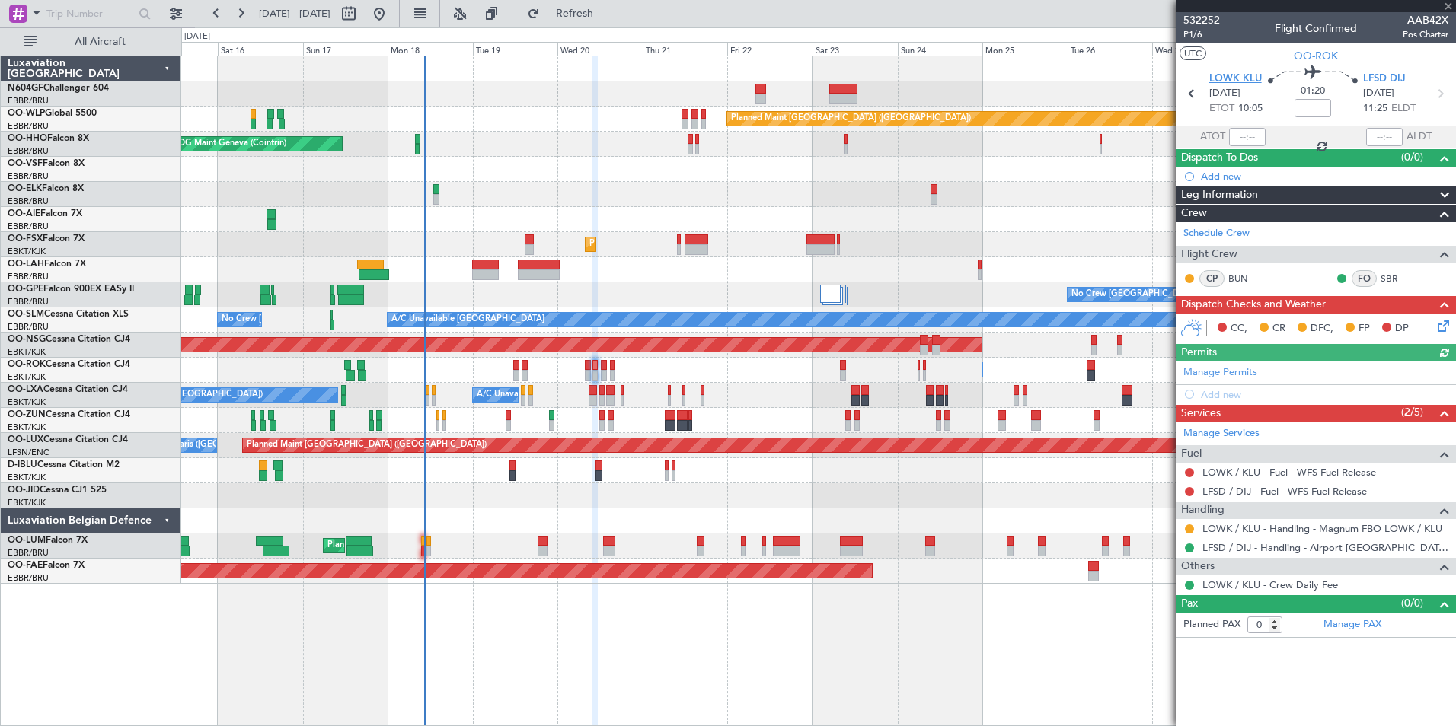
click at [1229, 77] on span "LOWK KLU" at bounding box center [1235, 79] width 53 height 15
click at [1385, 79] on span "LFSD DIJ" at bounding box center [1384, 79] width 43 height 15
click at [1443, 96] on icon at bounding box center [1440, 94] width 20 height 20
type input "6"
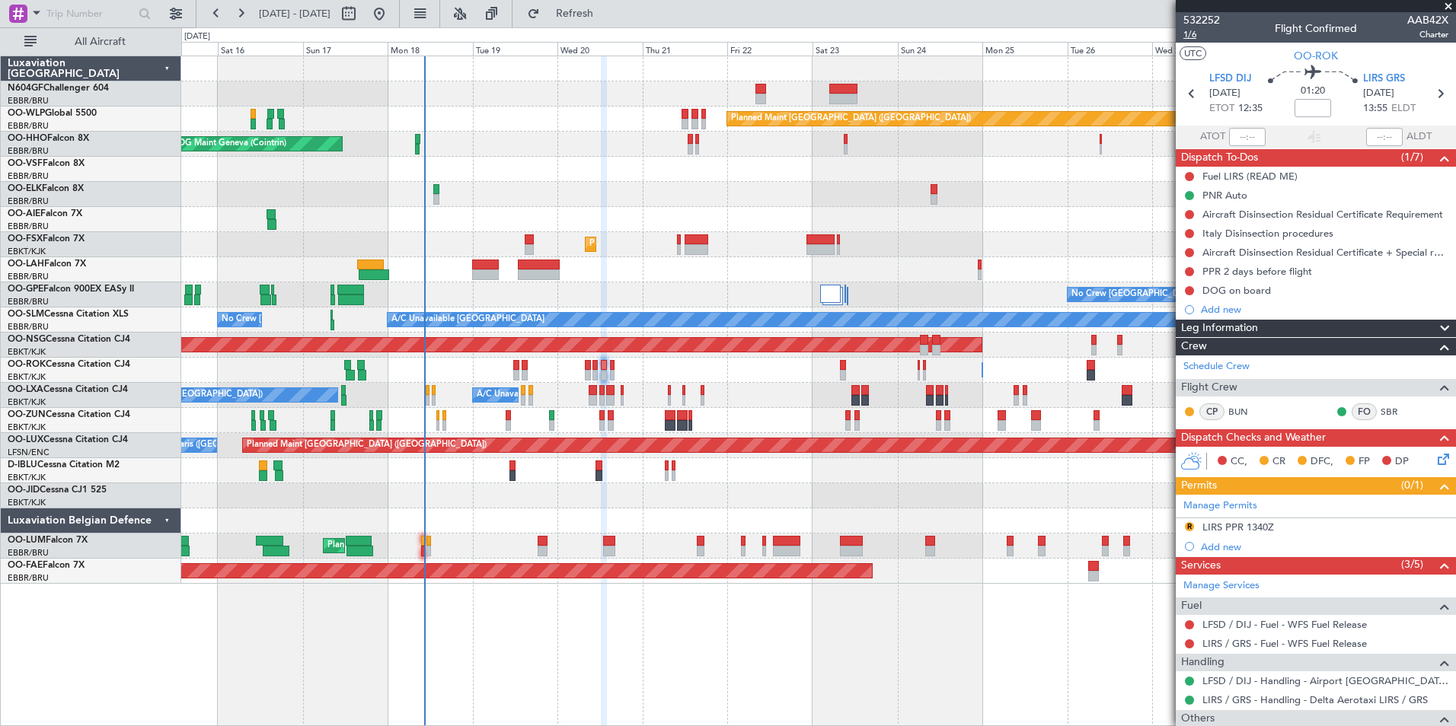
click at [1191, 31] on span "1/6" at bounding box center [1201, 34] width 37 height 13
click at [611, 5] on button "Refresh" at bounding box center [565, 14] width 91 height 24
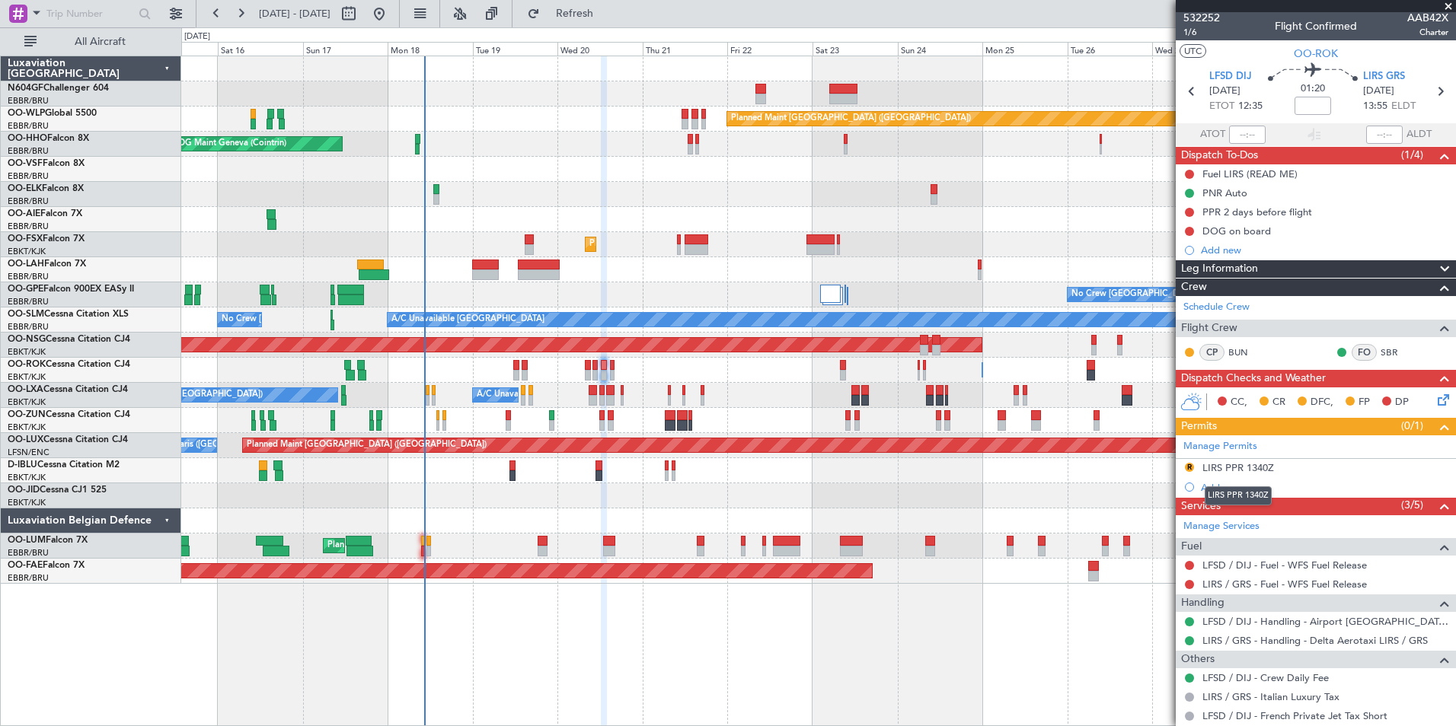
scroll to position [2, 0]
click at [1207, 30] on span "1/6" at bounding box center [1201, 33] width 37 height 13
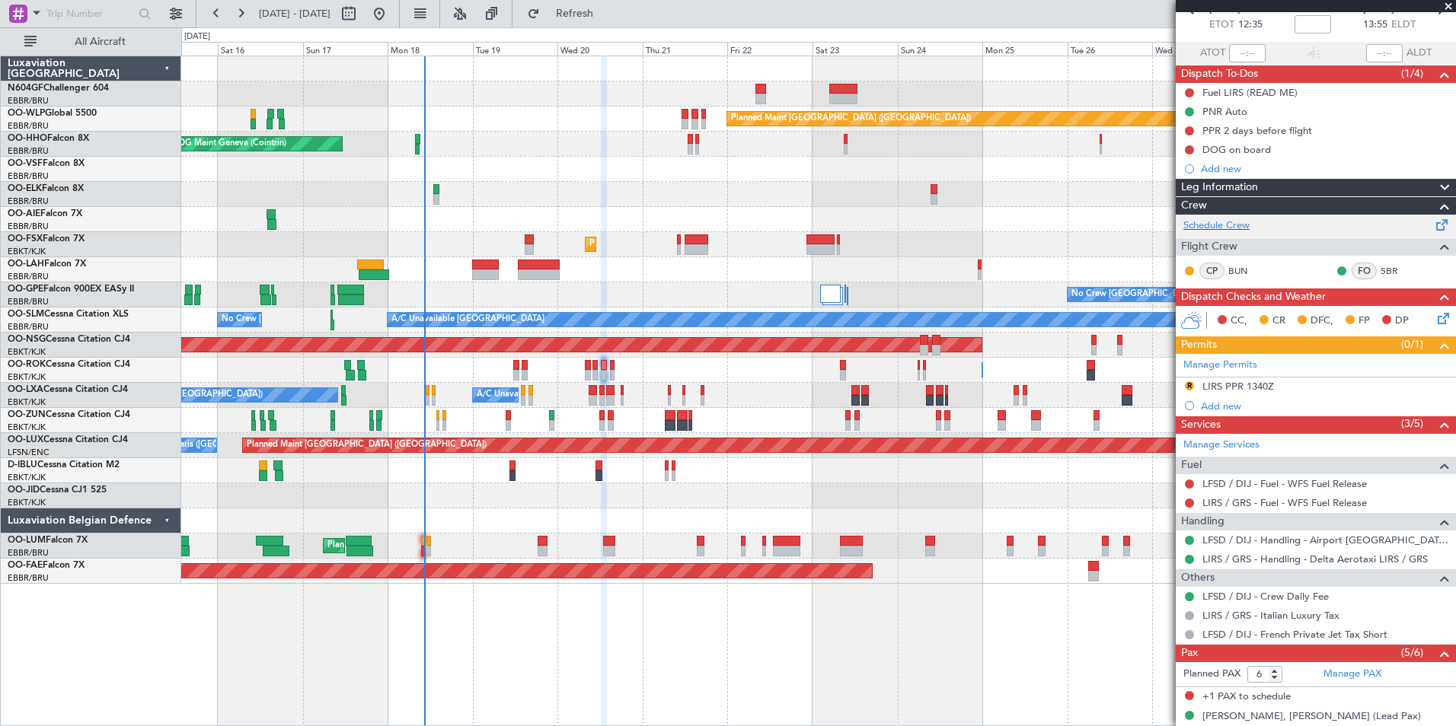
scroll to position [0, 0]
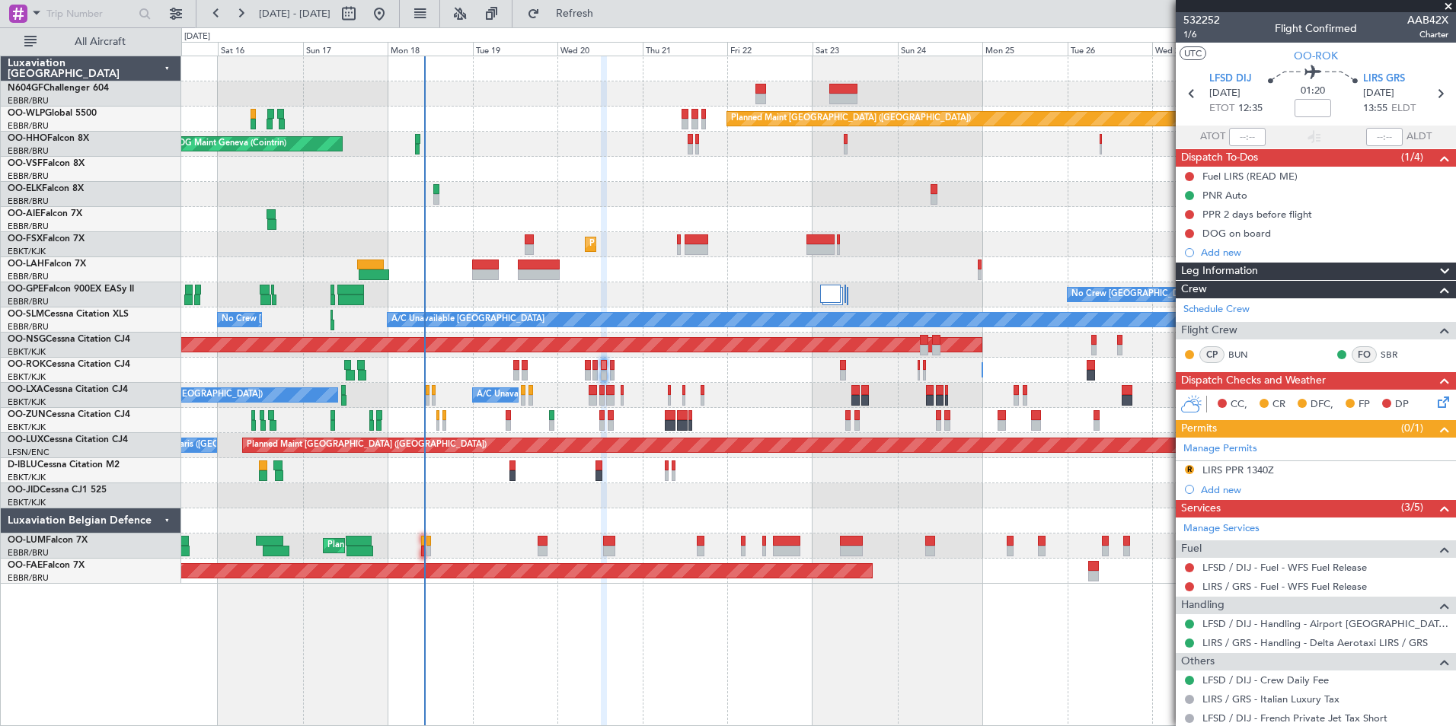
click at [1311, 91] on span "01:20" at bounding box center [1312, 91] width 24 height 15
click at [1309, 92] on span "01:20" at bounding box center [1312, 91] width 24 height 15
click at [1308, 104] on mat-tooltip-component "Flight Time" at bounding box center [1309, 119] width 70 height 40
drag, startPoint x: 1319, startPoint y: 93, endPoint x: 1304, endPoint y: 94, distance: 14.5
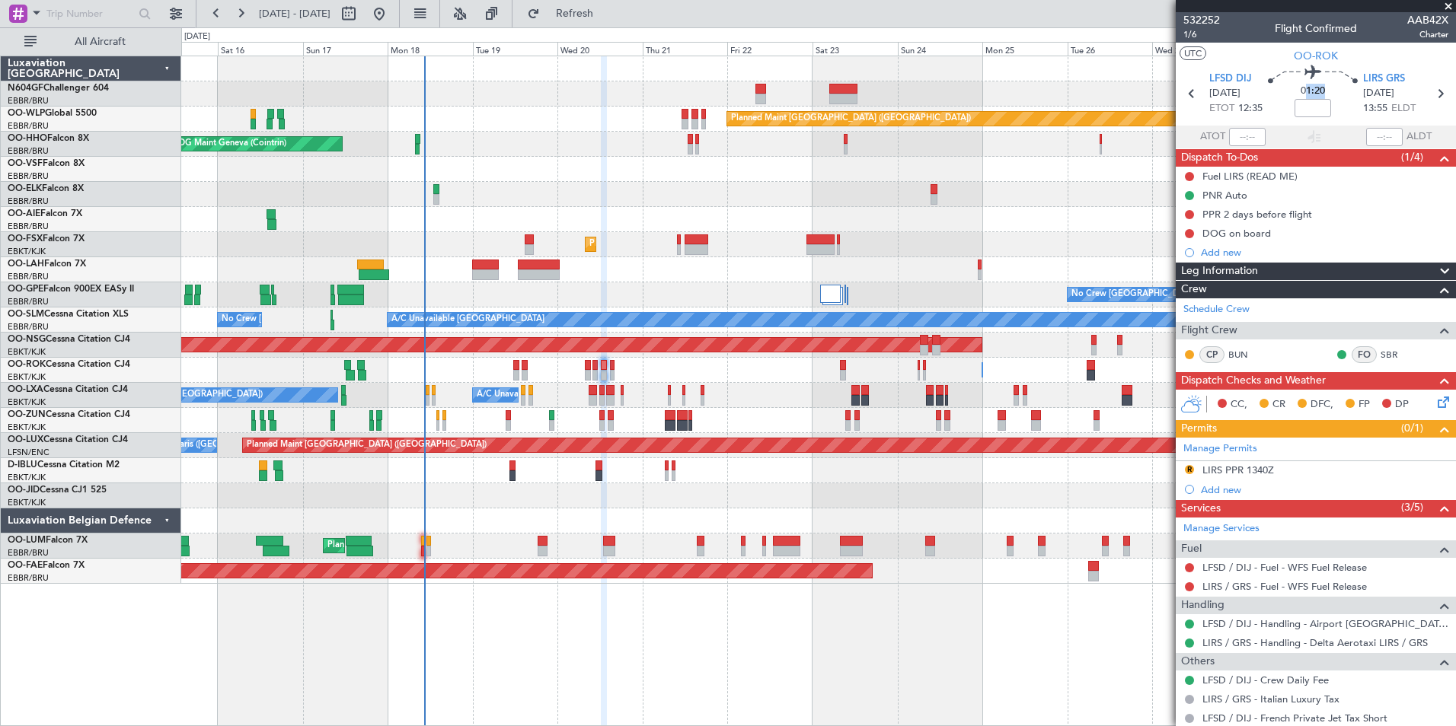
click at [1304, 94] on span "01:20" at bounding box center [1312, 91] width 24 height 15
drag, startPoint x: 1304, startPoint y: 94, endPoint x: 1306, endPoint y: 107, distance: 12.3
click at [1306, 107] on input at bounding box center [1312, 108] width 37 height 18
click at [1323, 88] on div "01:20" at bounding box center [1312, 93] width 100 height 56
drag, startPoint x: 1320, startPoint y: 90, endPoint x: 1295, endPoint y: 90, distance: 25.1
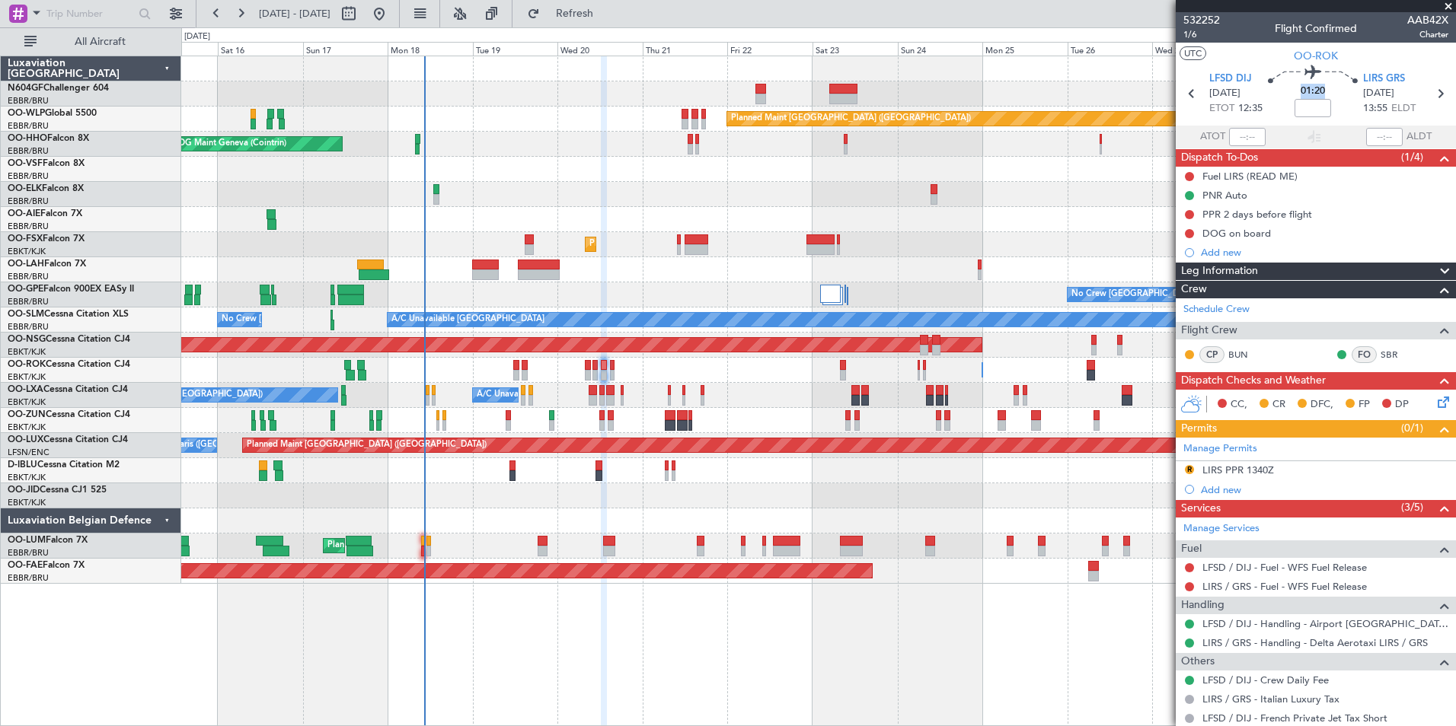
click at [1295, 90] on div "01:20" at bounding box center [1312, 93] width 100 height 56
drag, startPoint x: 1295, startPoint y: 90, endPoint x: 1329, endPoint y: 108, distance: 38.8
click at [1329, 108] on div "01:20" at bounding box center [1312, 93] width 100 height 56
click at [1318, 108] on input at bounding box center [1312, 108] width 37 height 18
click at [1328, 109] on div "01:20 -20" at bounding box center [1312, 93] width 100 height 56
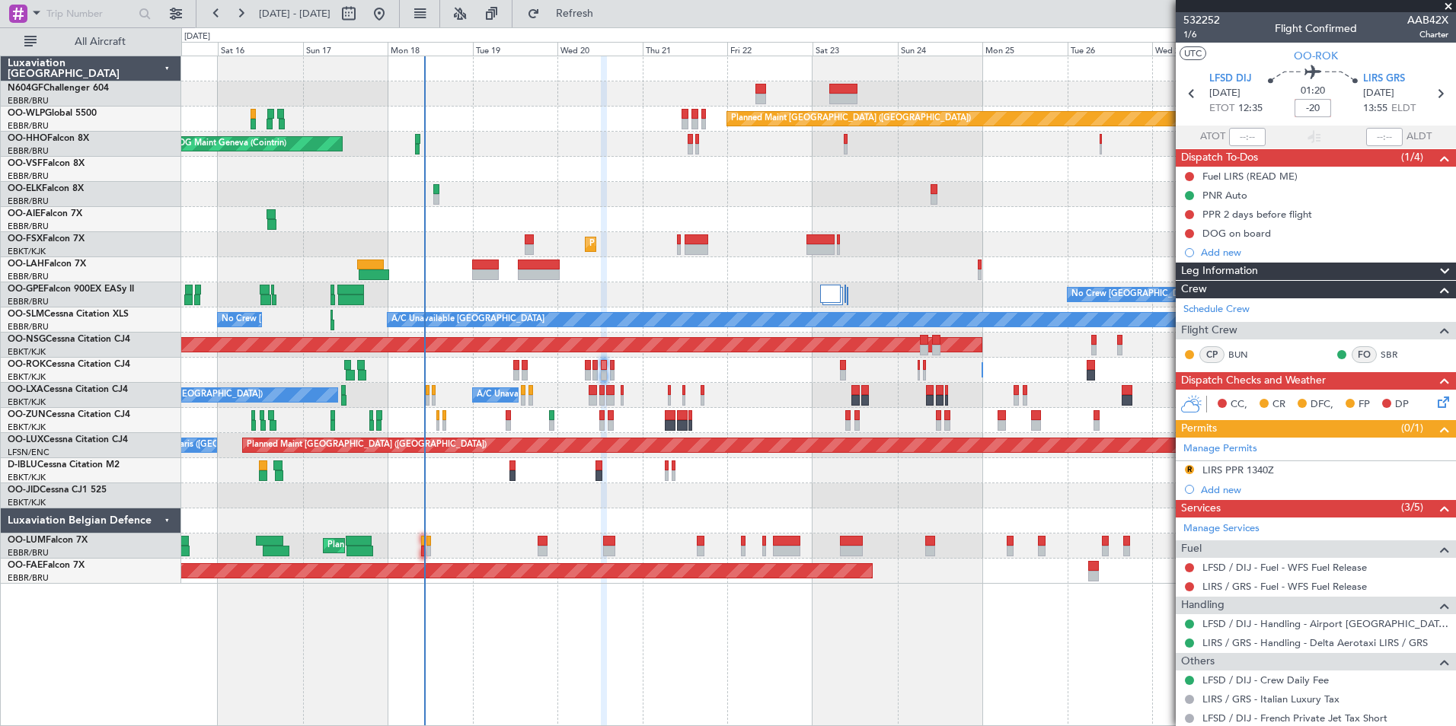
type input "-00:20"
click at [1188, 470] on button "R" at bounding box center [1189, 469] width 9 height 9
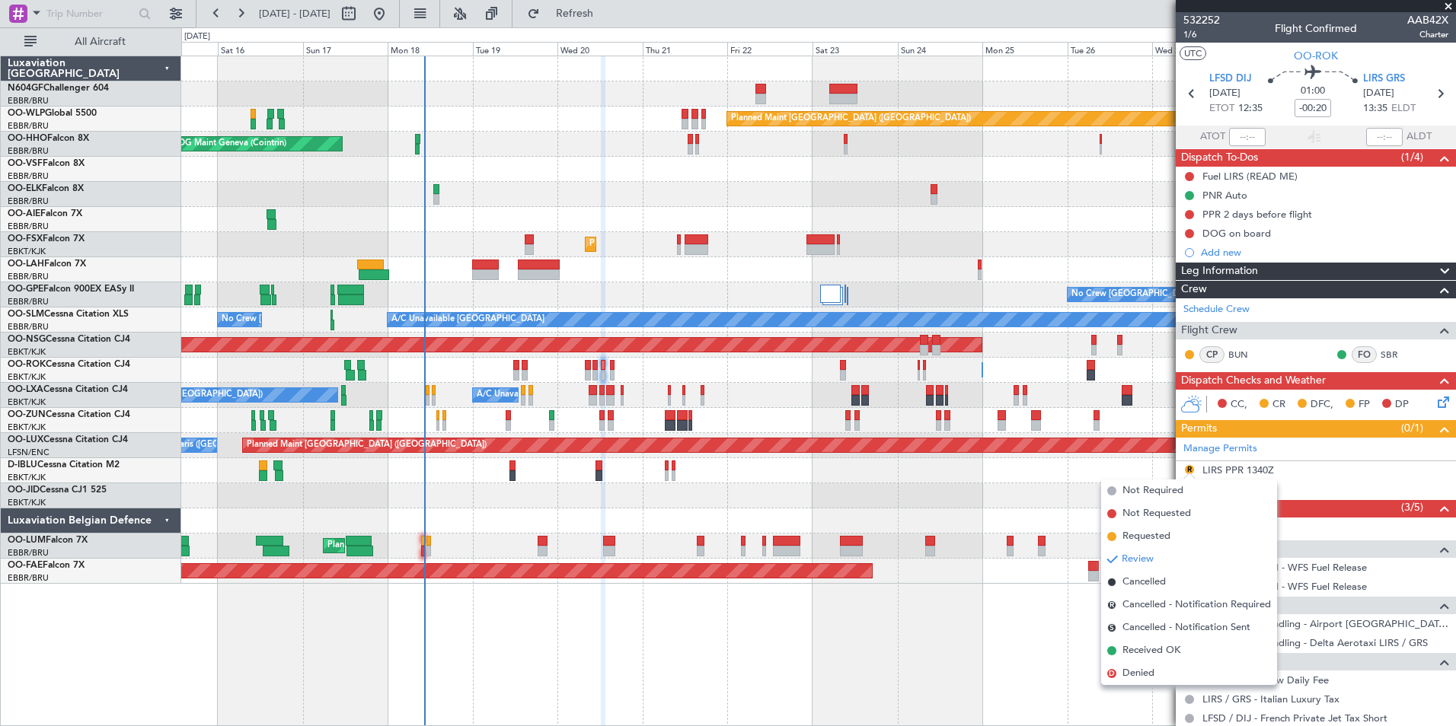
click at [1123, 454] on div "Planned Maint Paris (Le Bourget) No Crew Paris (Le Bourget)" at bounding box center [818, 445] width 1274 height 25
click at [1359, 609] on div "Handling" at bounding box center [1315, 606] width 280 height 18
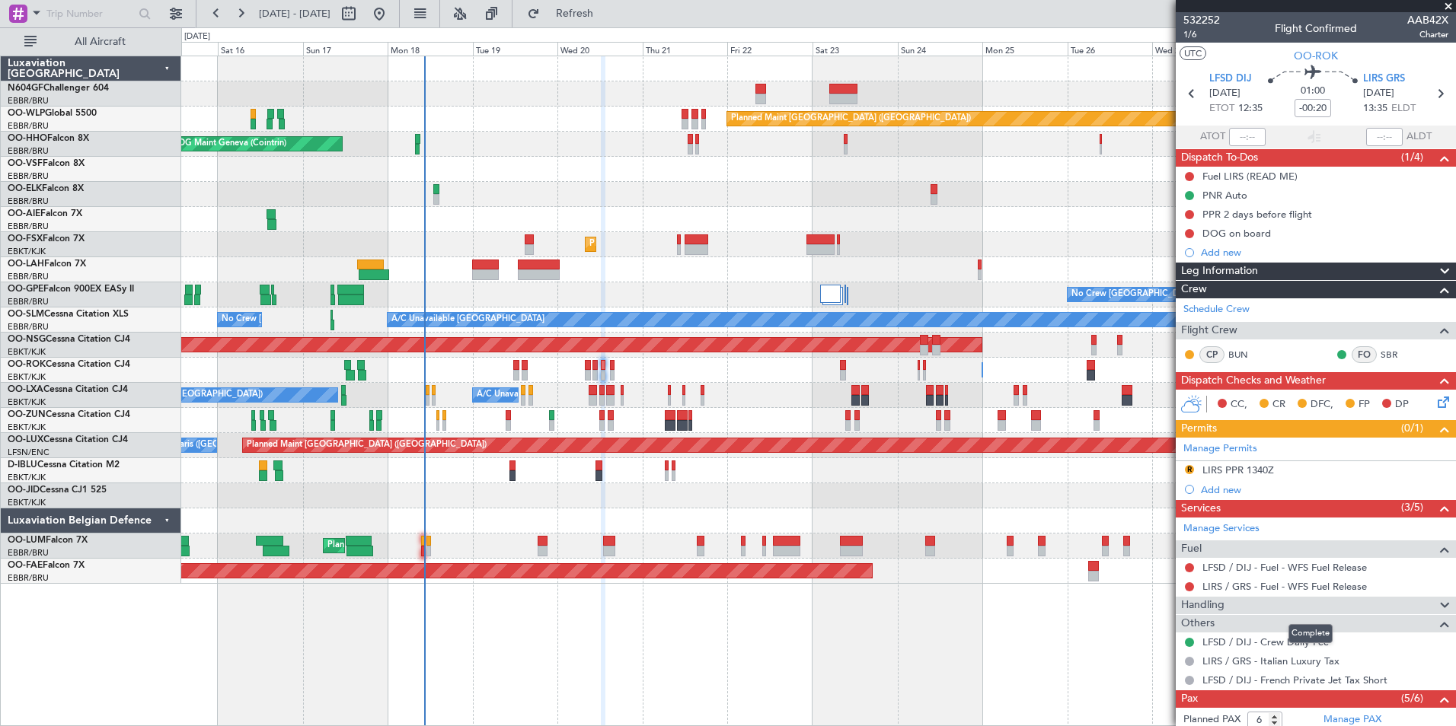
click at [1341, 607] on div "Handling" at bounding box center [1315, 606] width 280 height 18
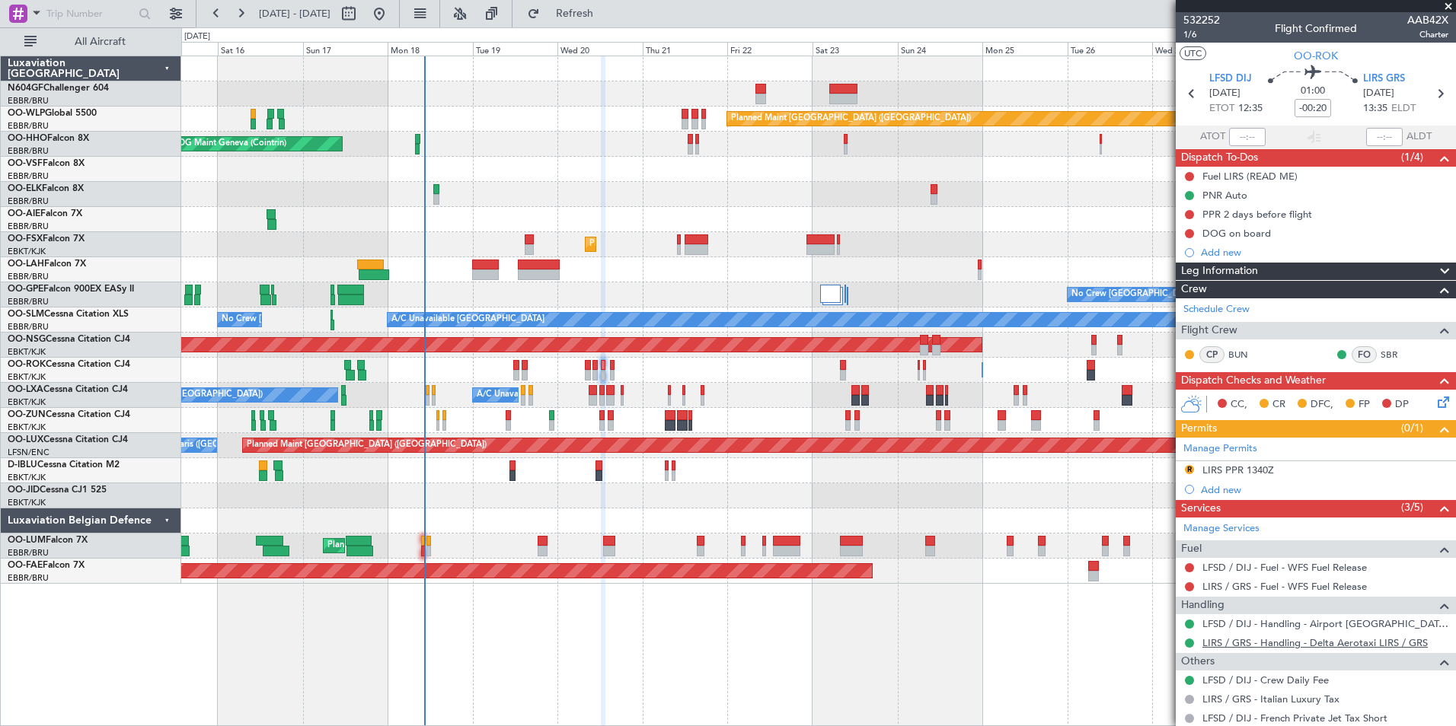
click at [1259, 642] on link "LIRS / GRS - Handling - Delta Aerotaxi LIRS / GRS" at bounding box center [1314, 642] width 225 height 13
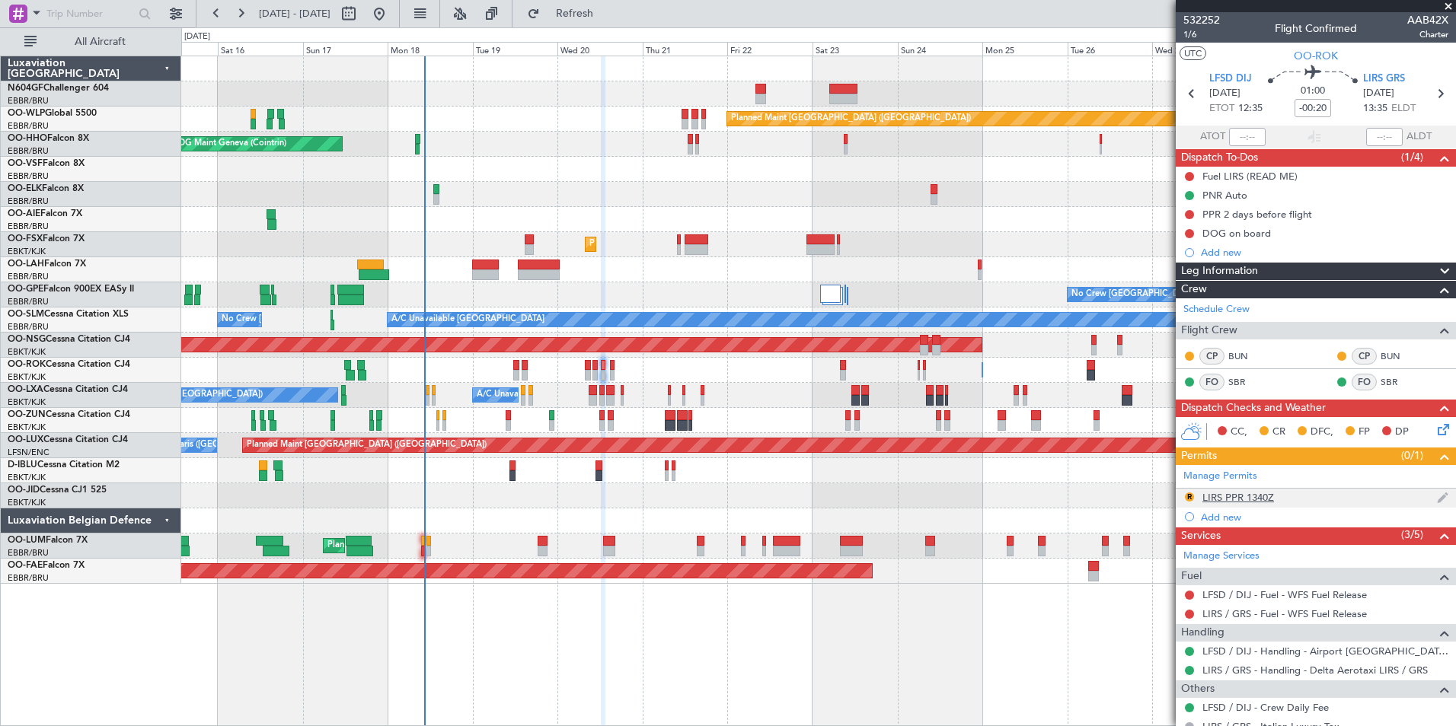
click at [1234, 498] on div "LIRS PPR 1340Z" at bounding box center [1238, 497] width 72 height 13
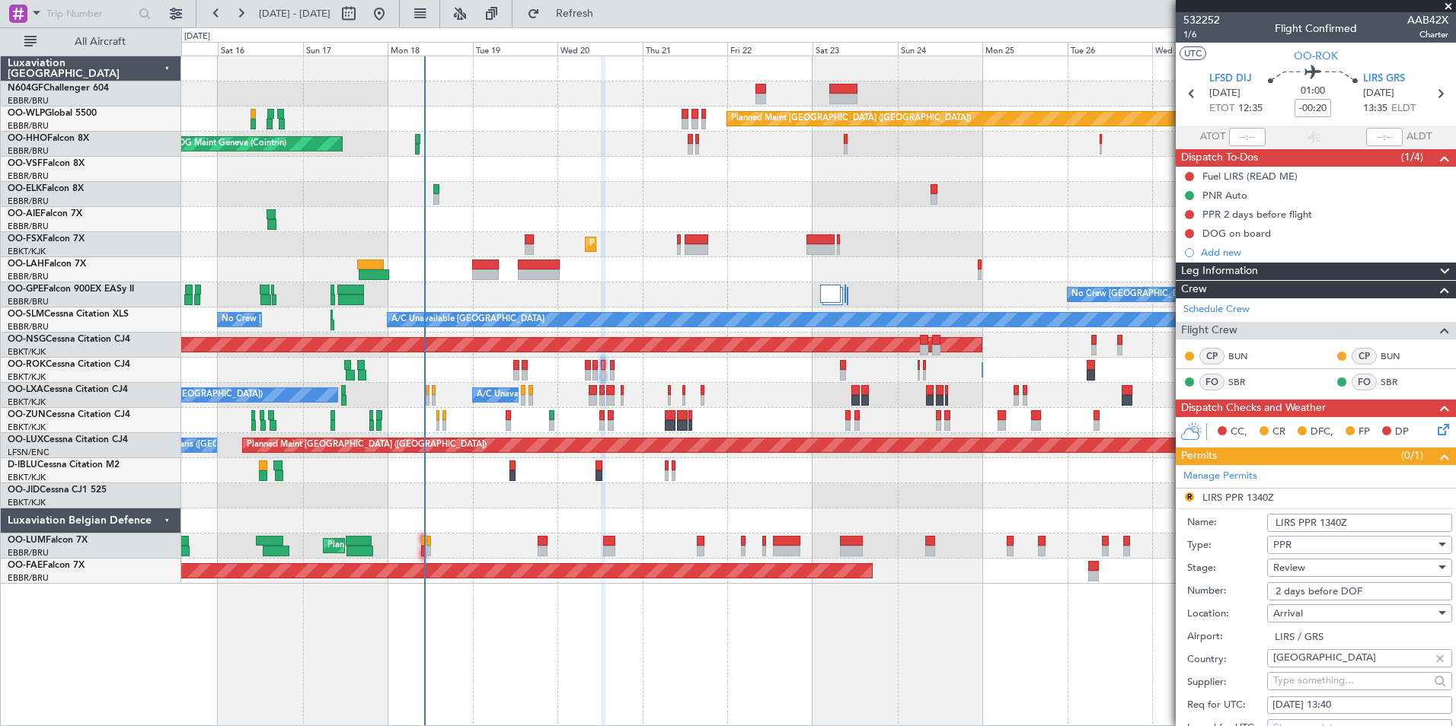
click at [1341, 595] on input "2 days before DOF" at bounding box center [1359, 591] width 185 height 18
paste input "SEAM25AG20/02"
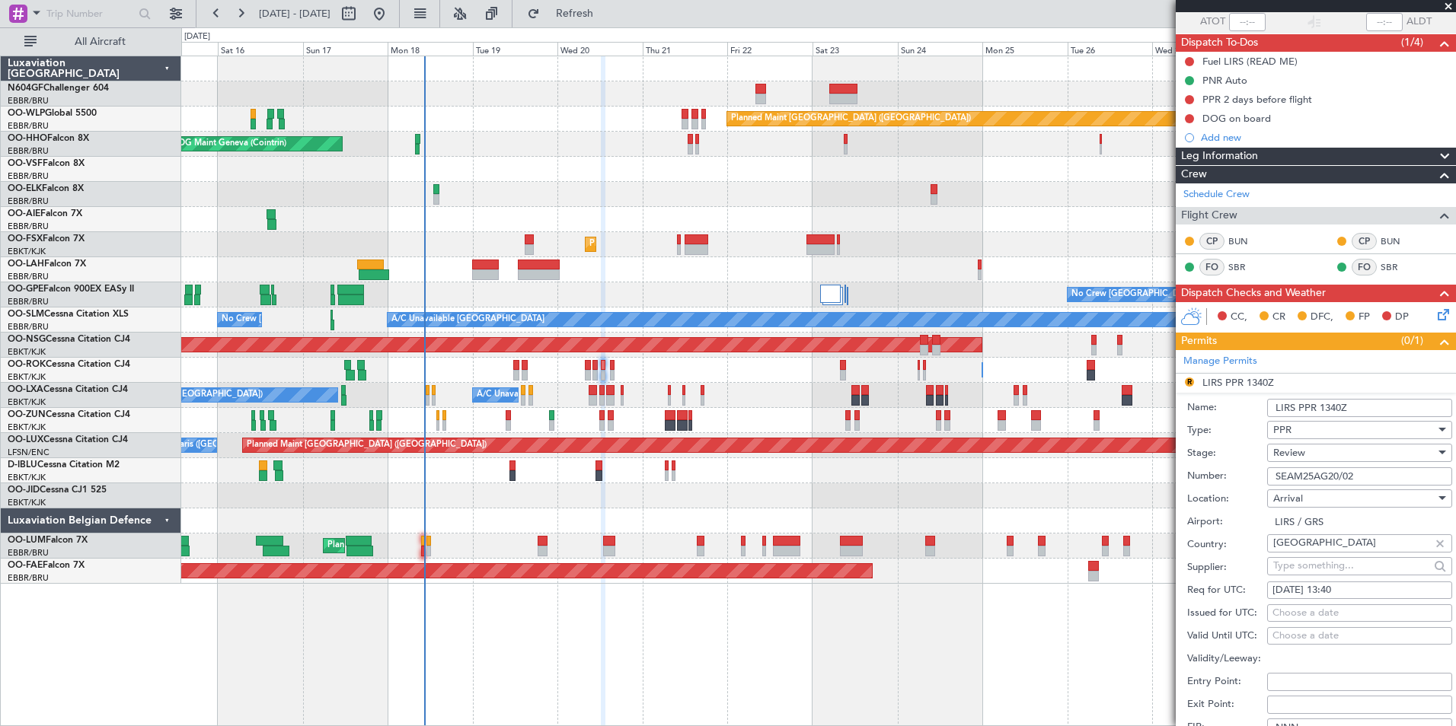
scroll to position [222, 0]
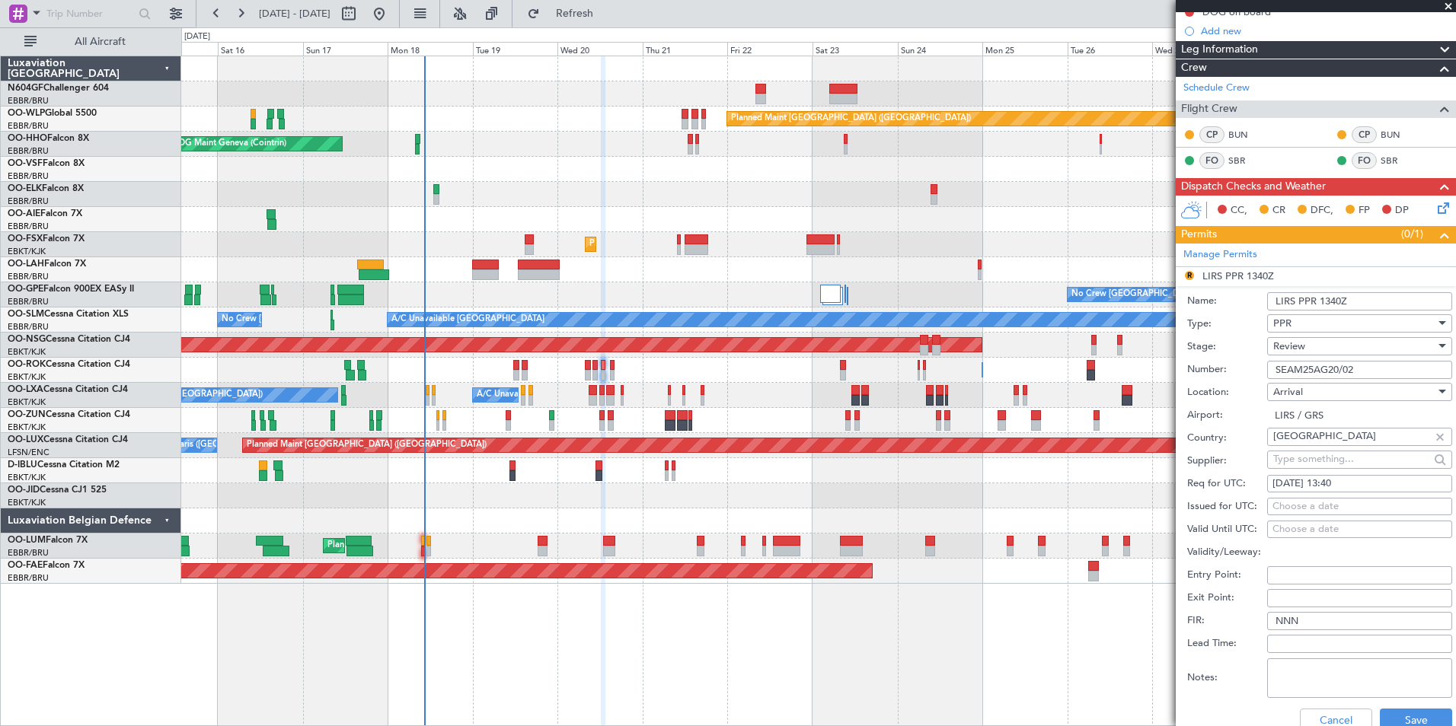
type input "SEAM25AG20/02"
click at [1341, 340] on div "Review" at bounding box center [1354, 346] width 162 height 23
click at [1331, 467] on span "Received OK" at bounding box center [1354, 468] width 160 height 23
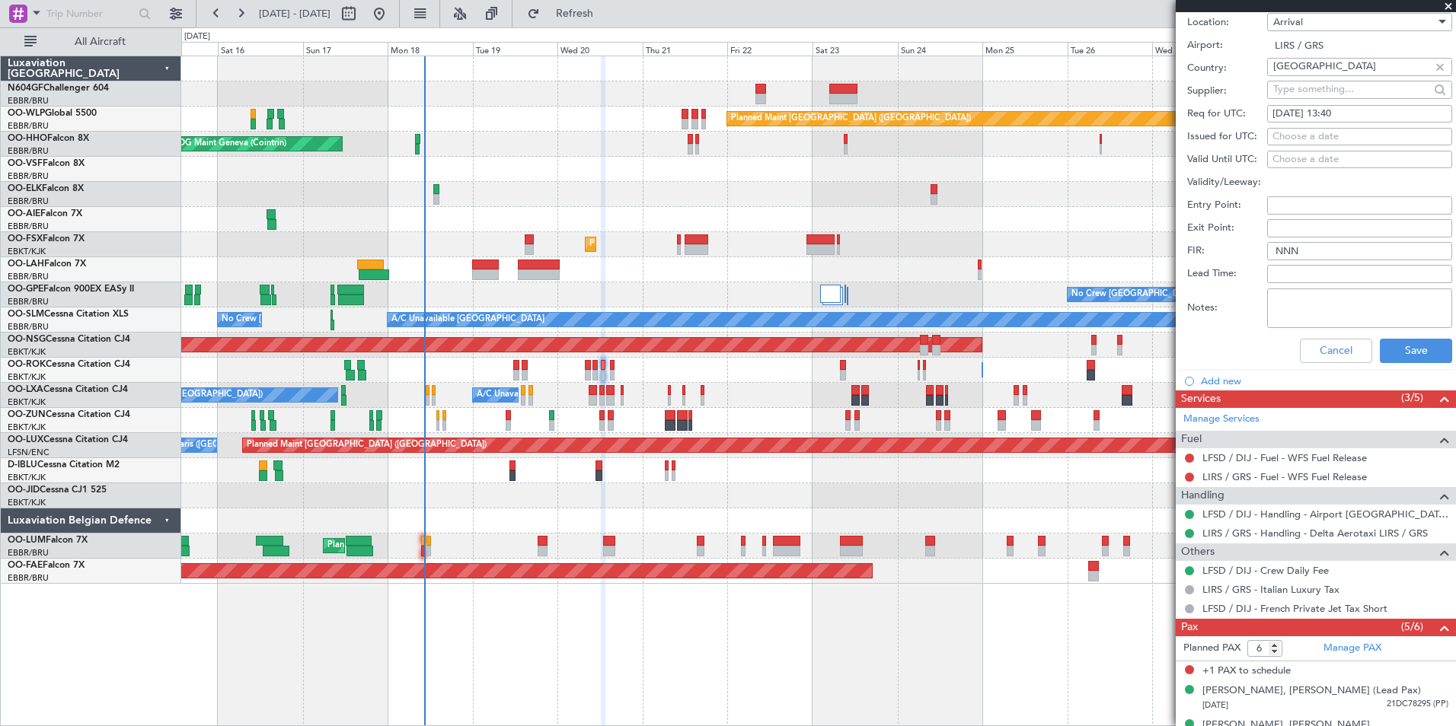
scroll to position [613, 0]
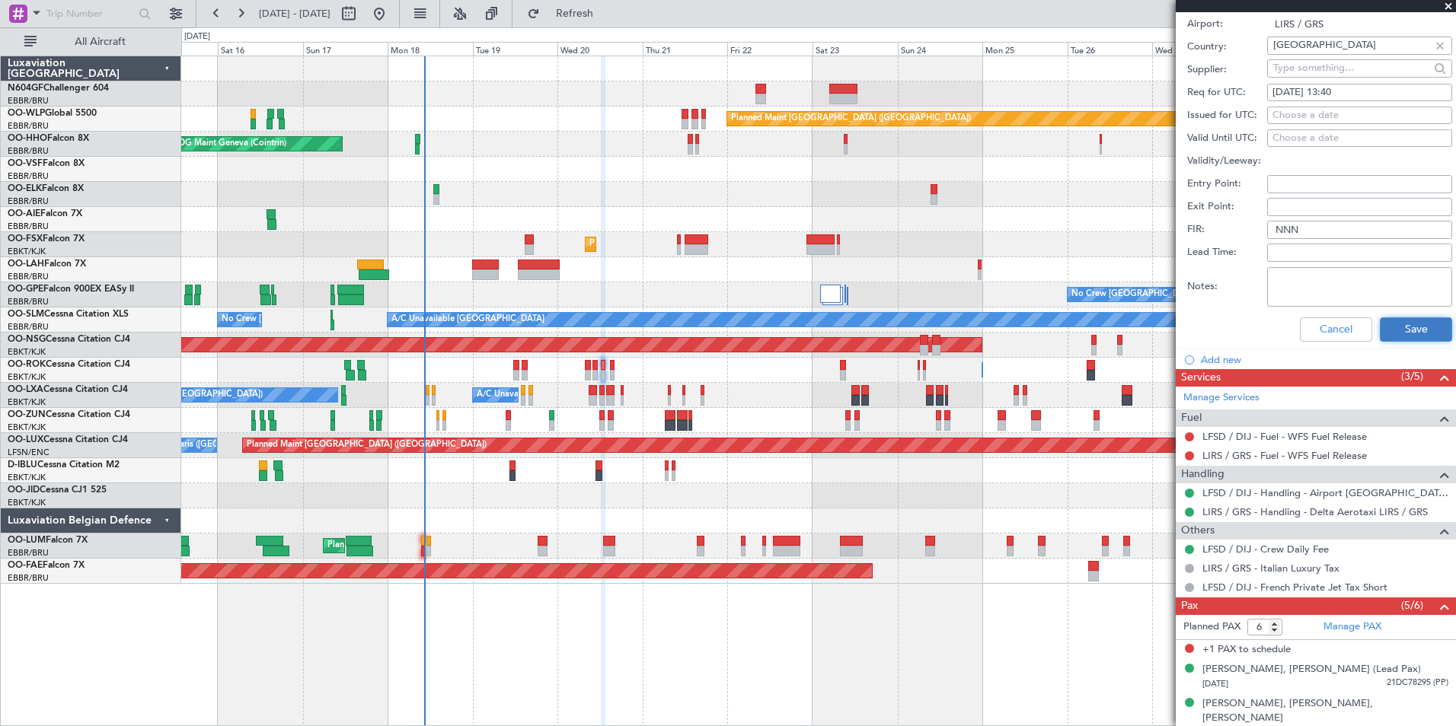
click at [1403, 327] on button "Save" at bounding box center [1415, 329] width 72 height 24
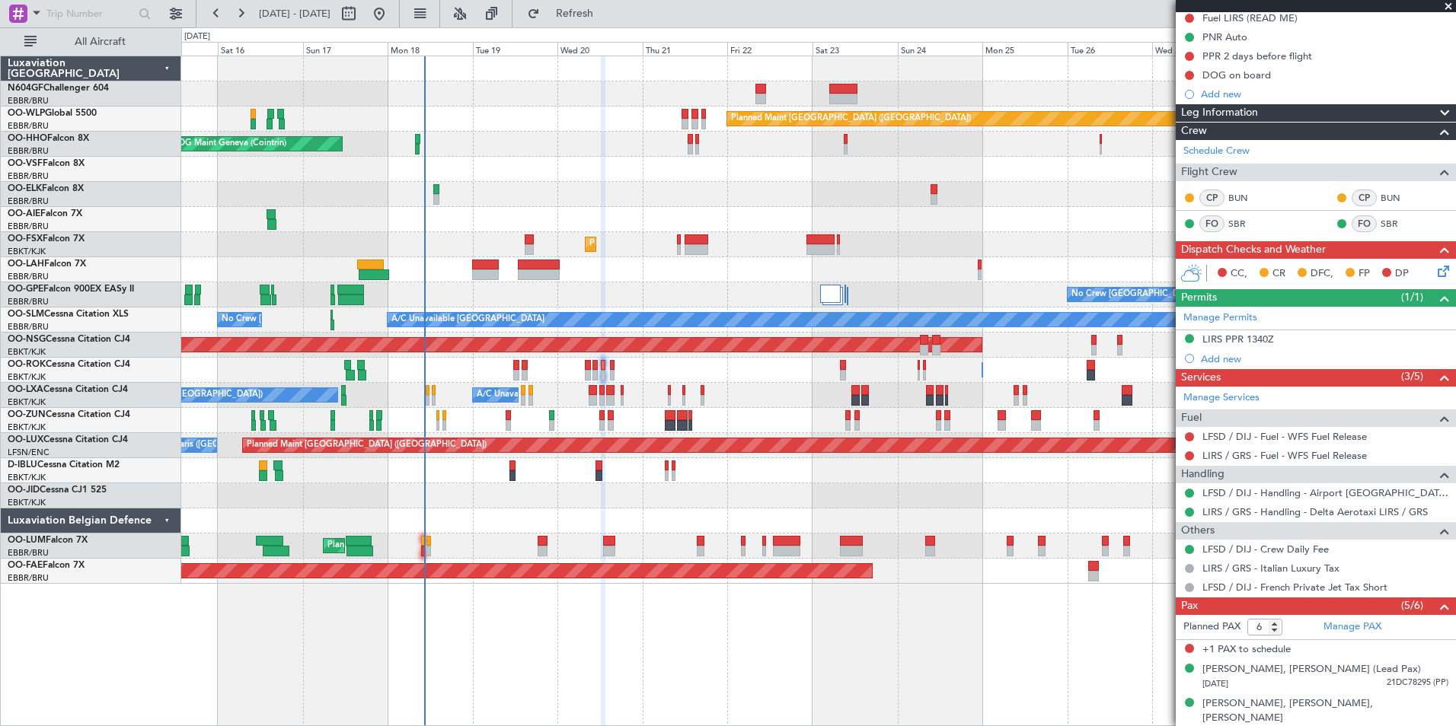
scroll to position [0, 0]
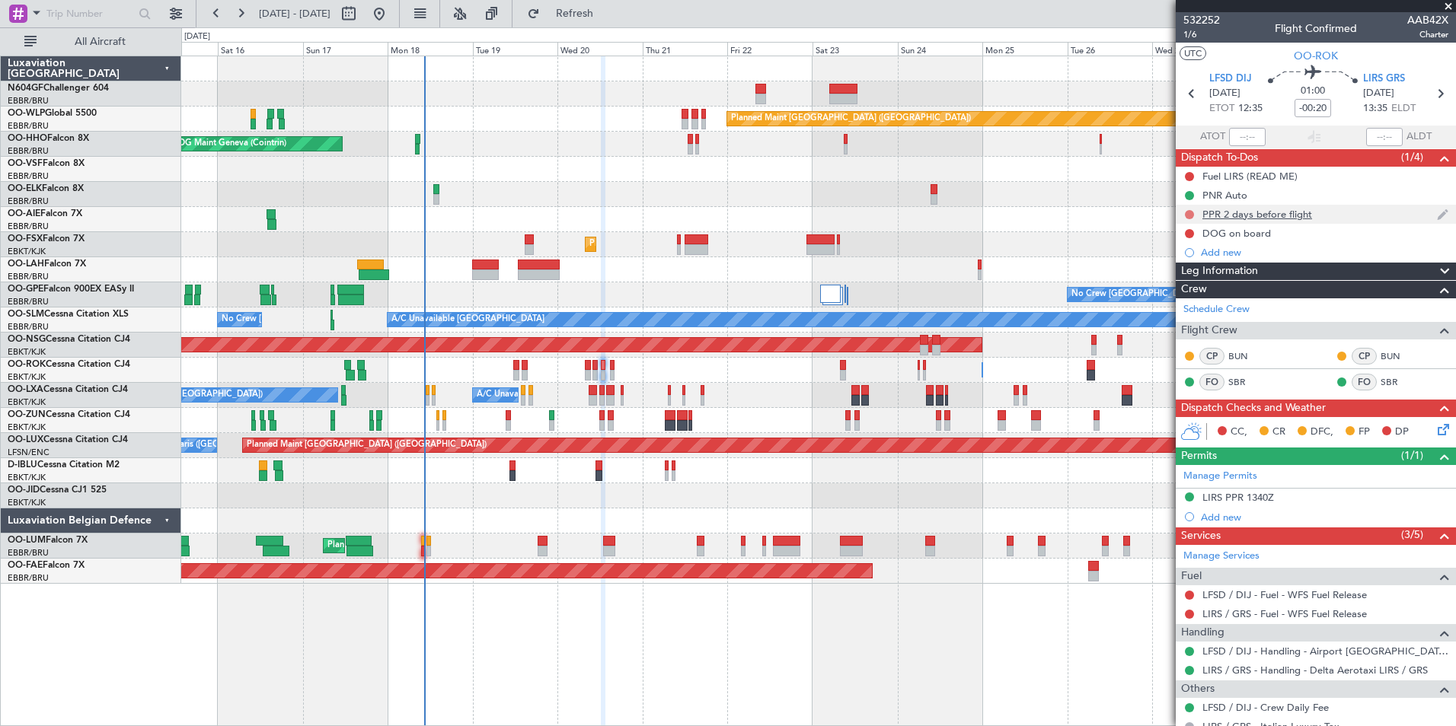
click at [1187, 212] on button at bounding box center [1189, 214] width 9 height 9
click at [1197, 277] on span "Completed" at bounding box center [1196, 281] width 50 height 15
click at [1430, 95] on icon at bounding box center [1440, 94] width 20 height 20
type input "0"
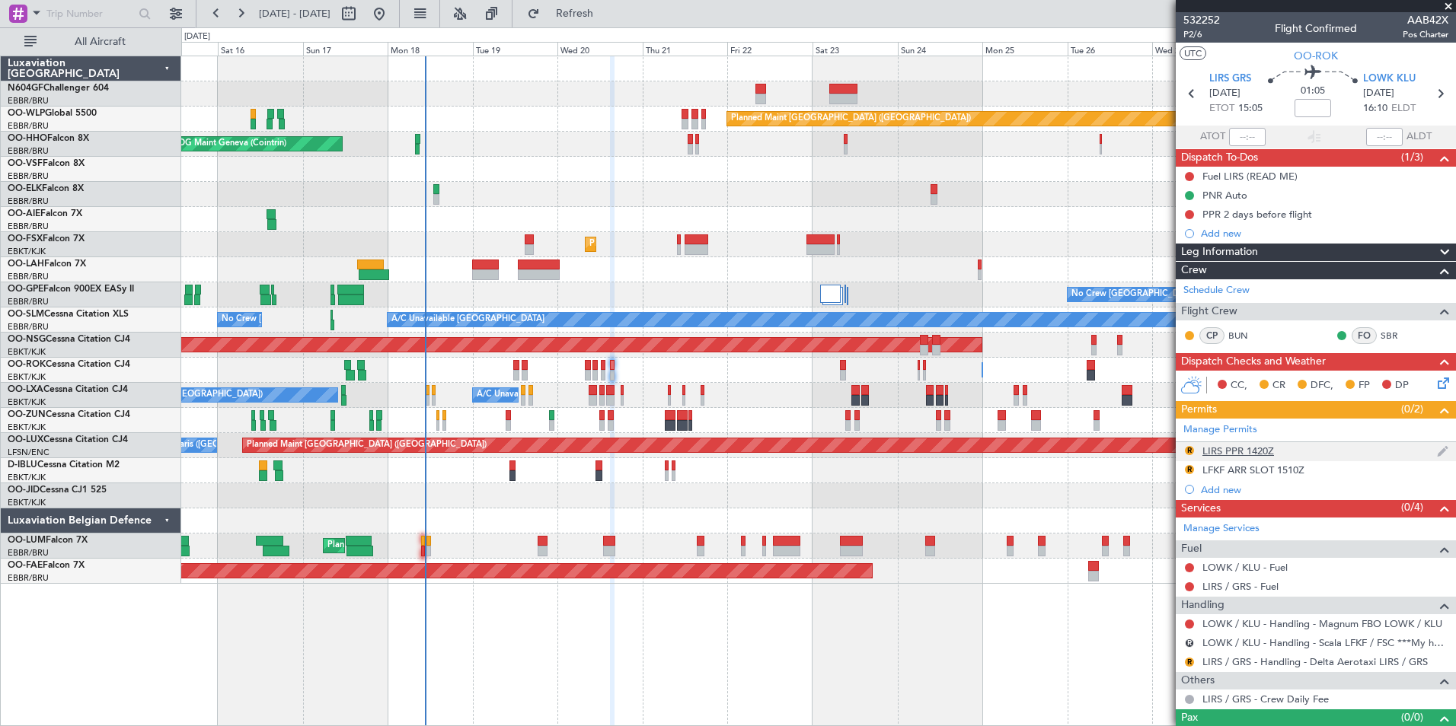
click at [1223, 453] on div "LIRS PPR 1420Z" at bounding box center [1238, 451] width 72 height 13
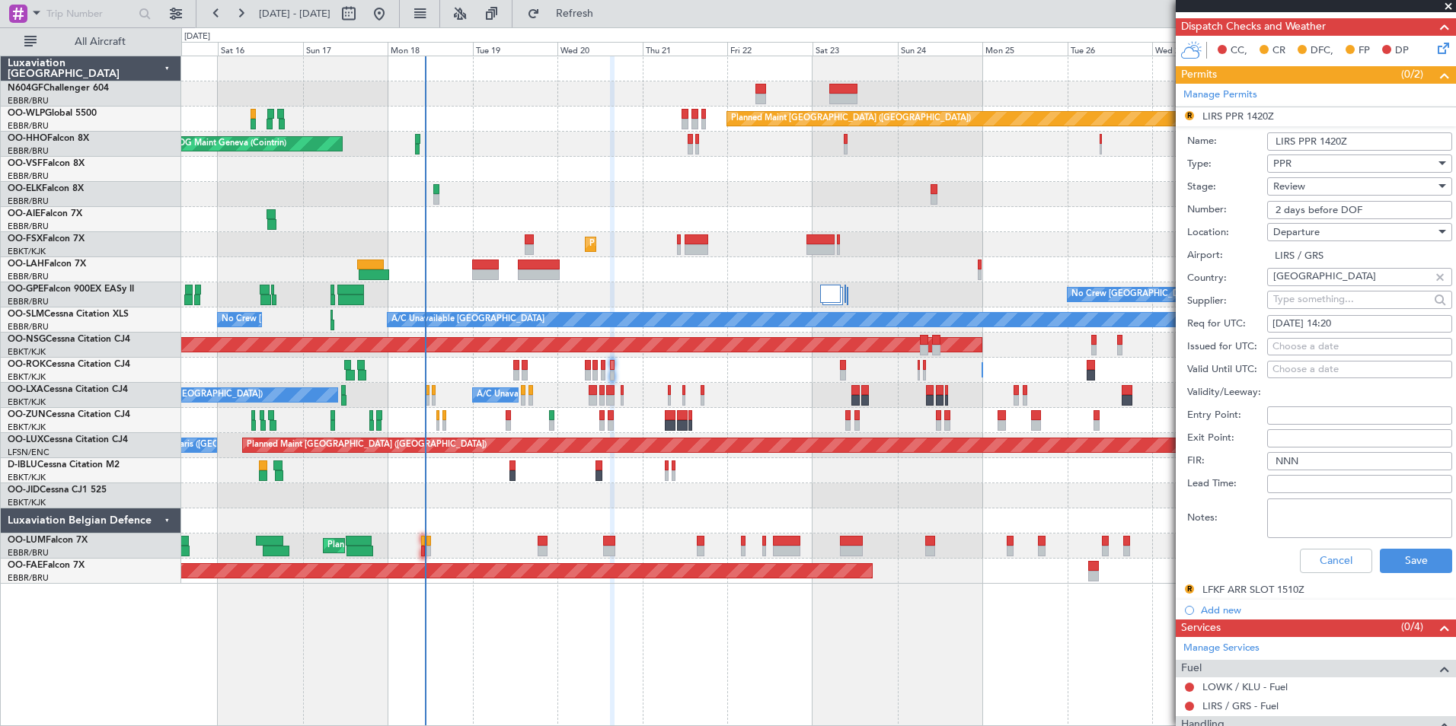
scroll to position [336, 0]
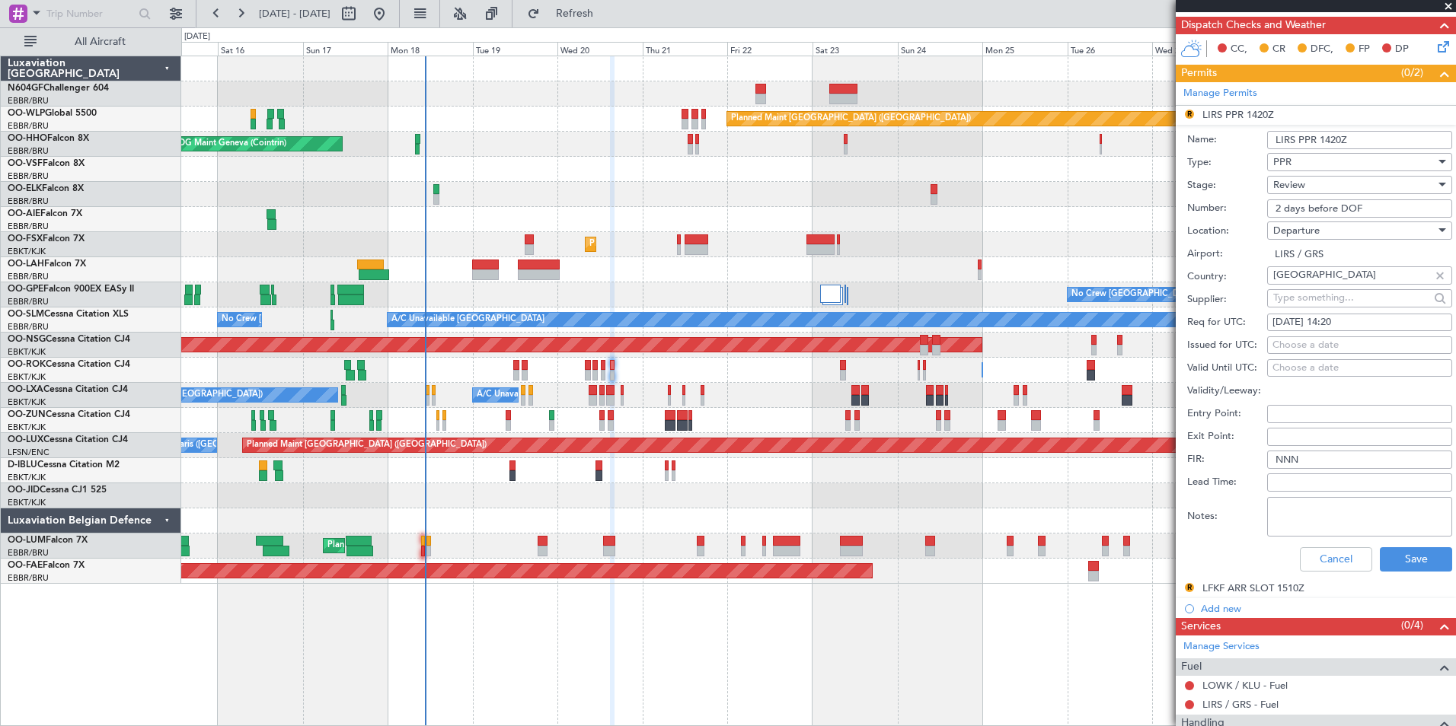
click at [1375, 324] on div "20/08/2025 14:20" at bounding box center [1359, 322] width 174 height 15
select select "8"
select select "2025"
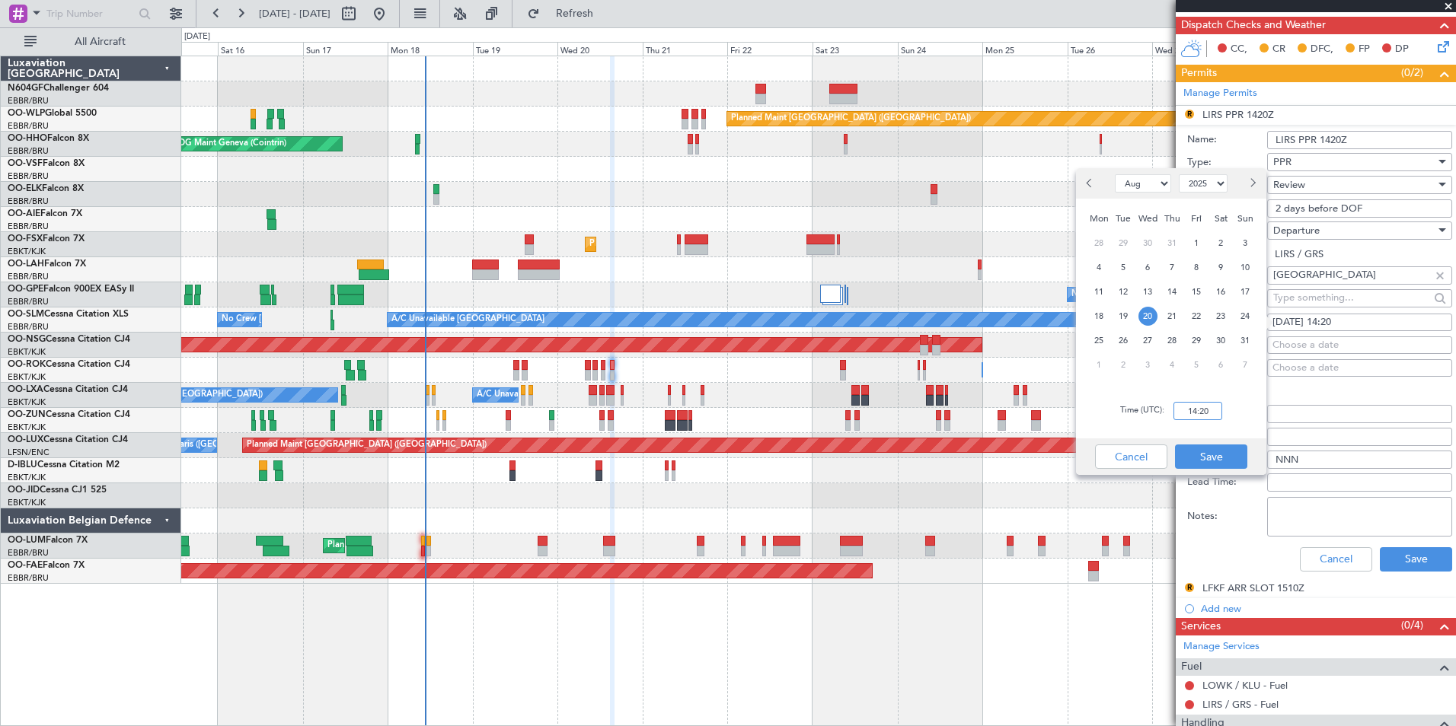
click at [1210, 406] on input "14:20" at bounding box center [1197, 411] width 49 height 18
type input "15:00"
click at [1225, 464] on button "Save" at bounding box center [1211, 457] width 72 height 24
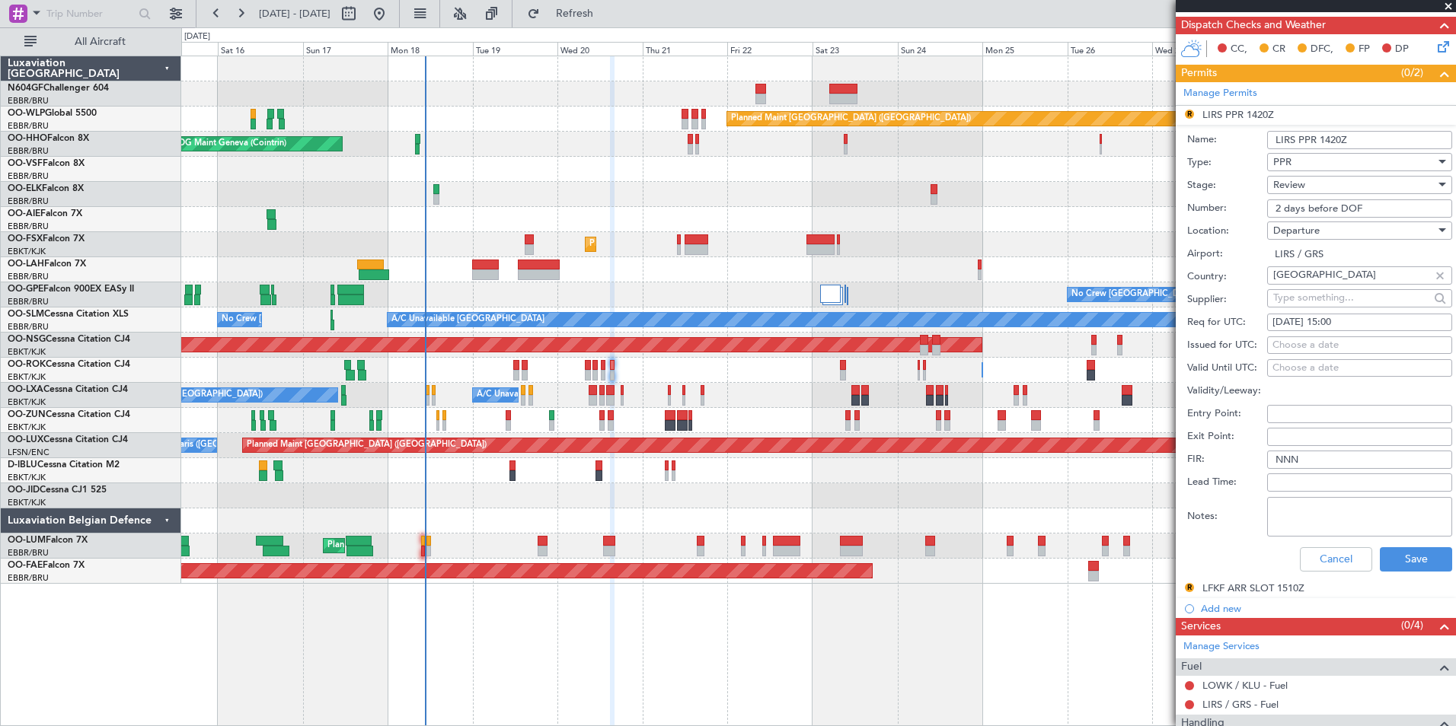
click at [1373, 202] on input "2 days before DOF" at bounding box center [1359, 208] width 185 height 18
paste input "**NEW SCHEDULE** --------------------------------------------------------------…"
type input "**NEW SCHEDULE** --------------------------------------------------------------…"
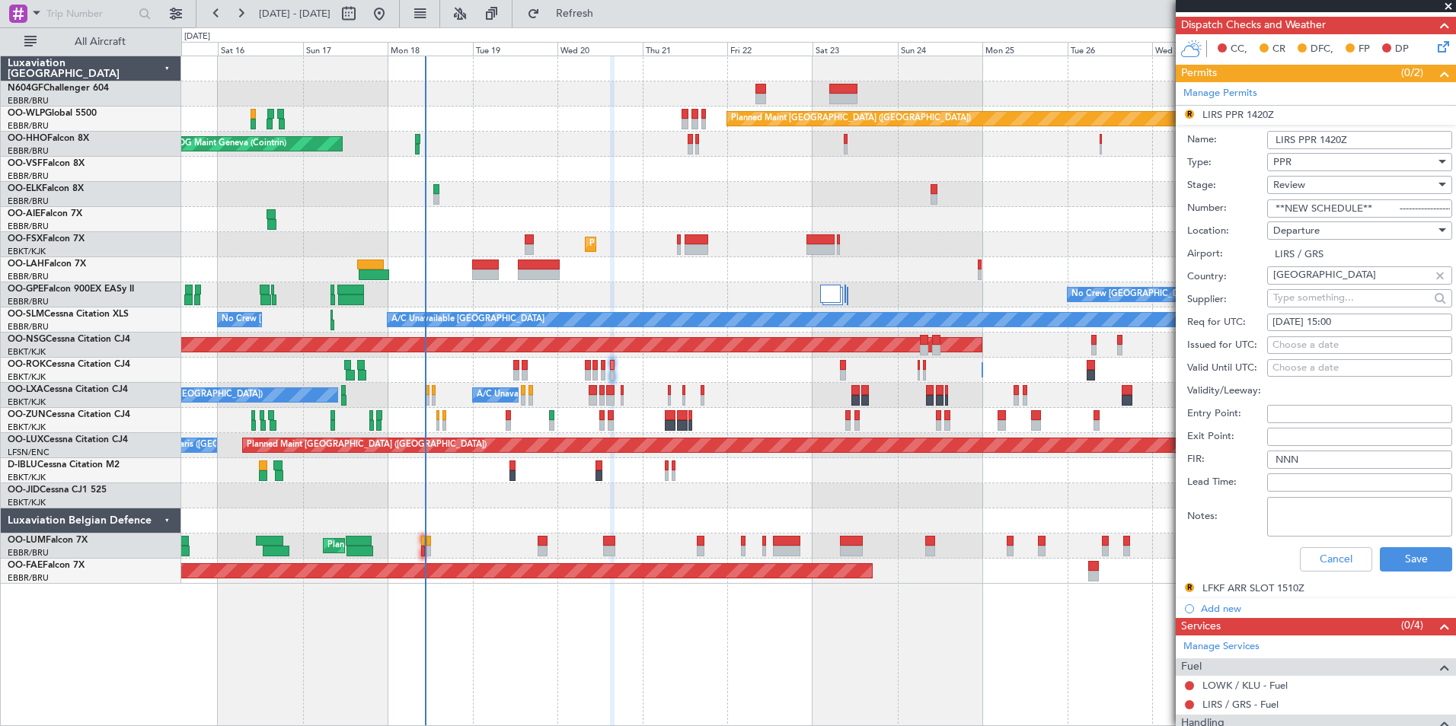
scroll to position [0, 1908]
click at [1289, 211] on input "**NEW SCHEDULE** --------------------------------------------------------------…" at bounding box center [1359, 208] width 185 height 18
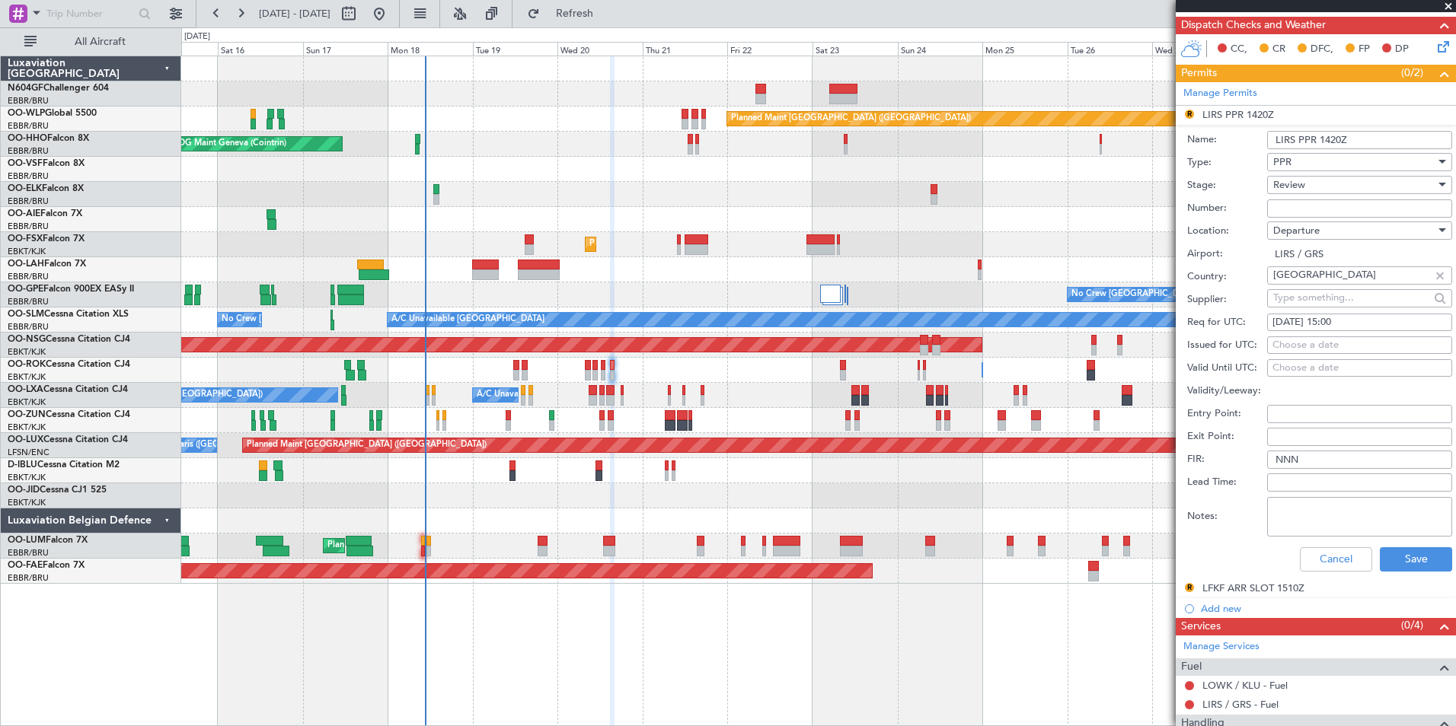
scroll to position [0, 0]
click at [1320, 210] on input "Number:" at bounding box center [1359, 208] width 185 height 18
paste input "SEAM25AG20/02"
type input "SEAM25AG20/02"
click at [1322, 184] on div "Review" at bounding box center [1354, 185] width 162 height 23
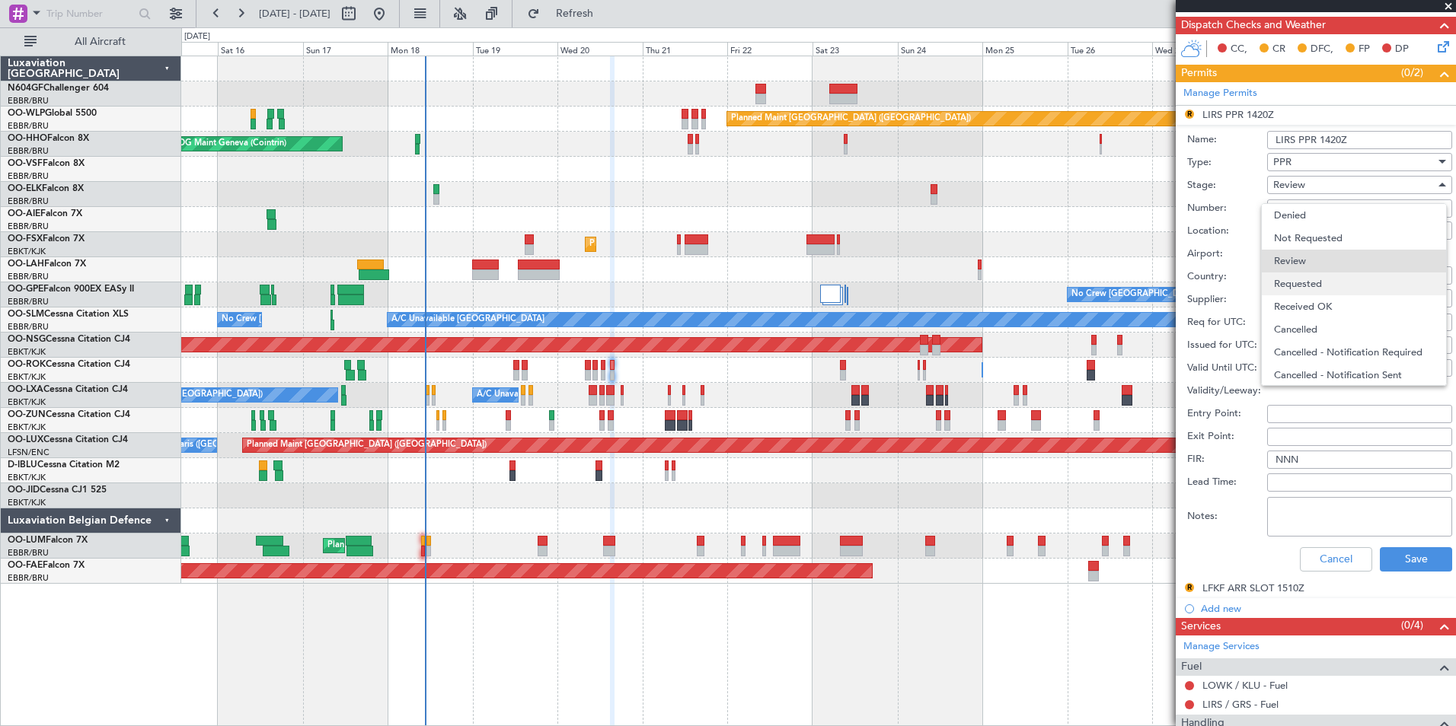
click at [1330, 286] on span "Requested" at bounding box center [1354, 284] width 160 height 23
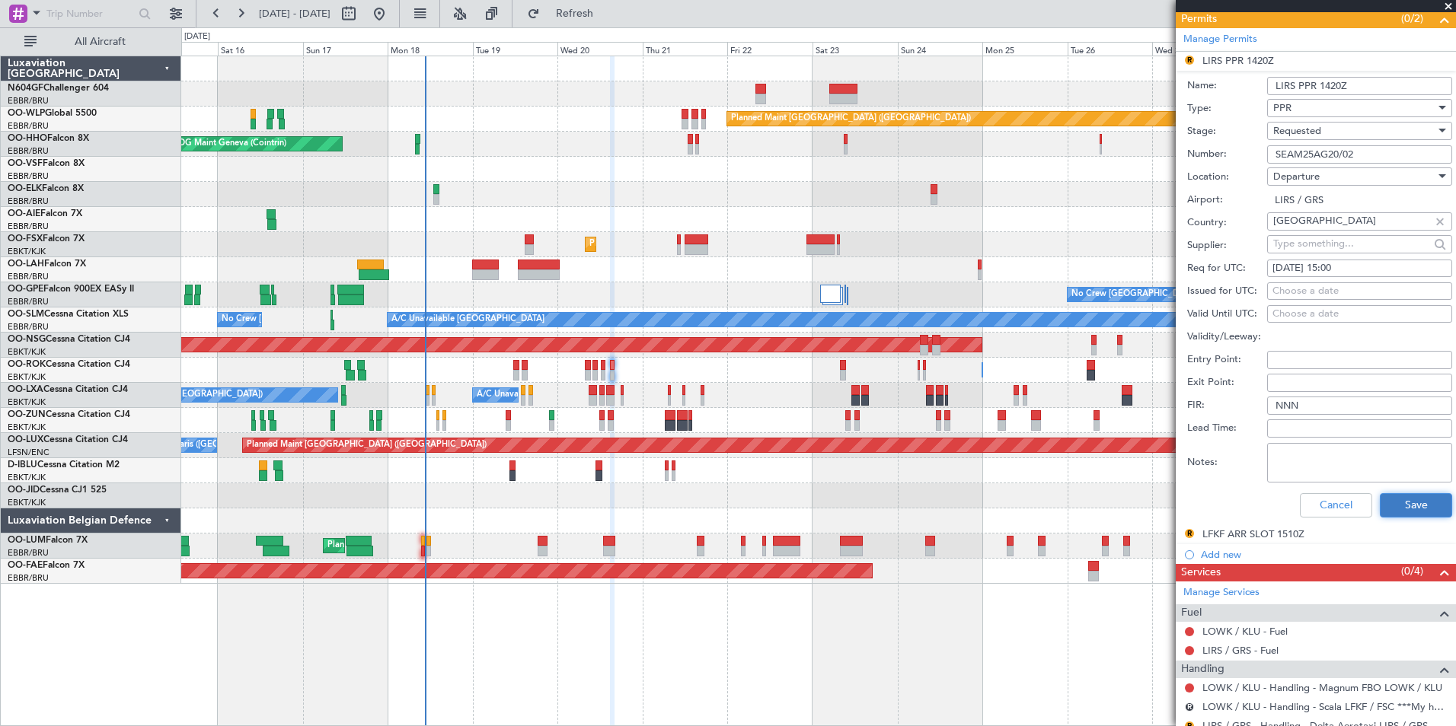
click at [1401, 508] on button "Save" at bounding box center [1415, 505] width 72 height 24
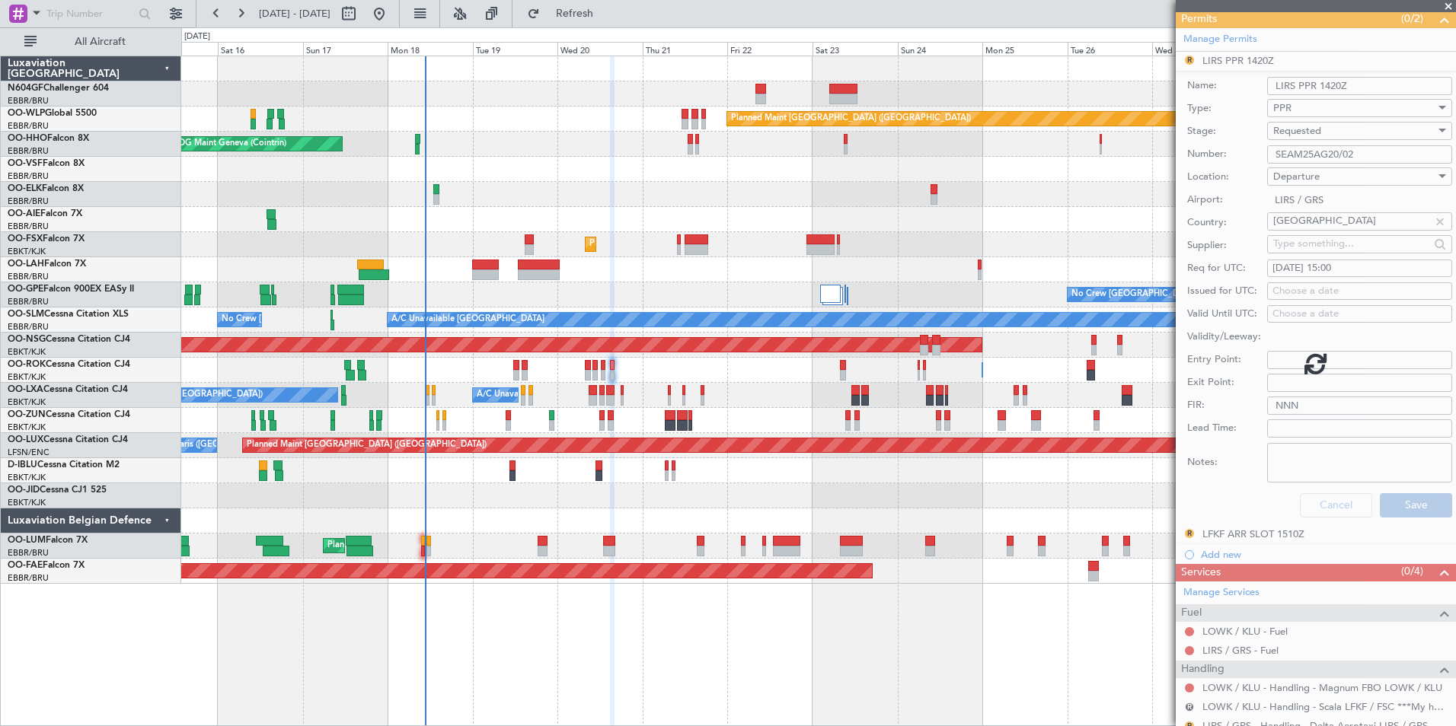
scroll to position [25, 0]
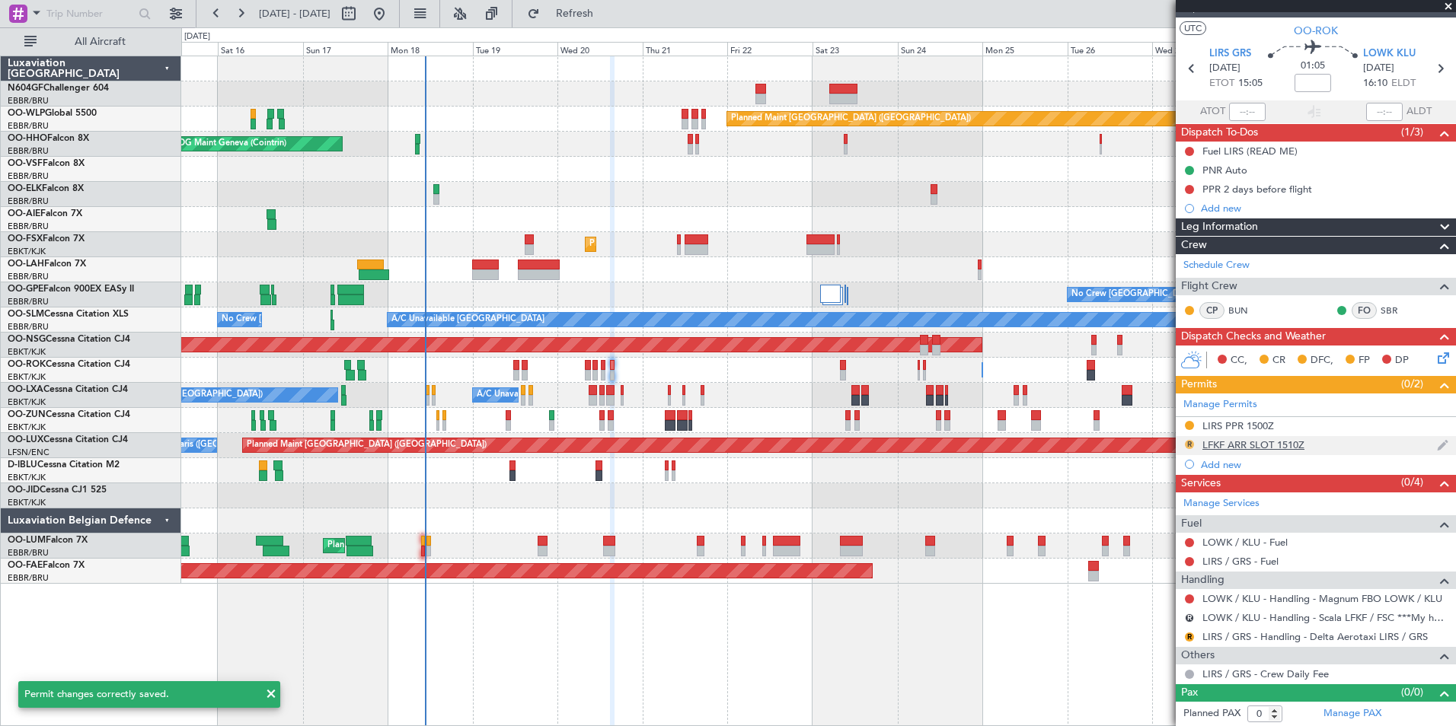
click at [1189, 445] on button "R" at bounding box center [1189, 444] width 9 height 9
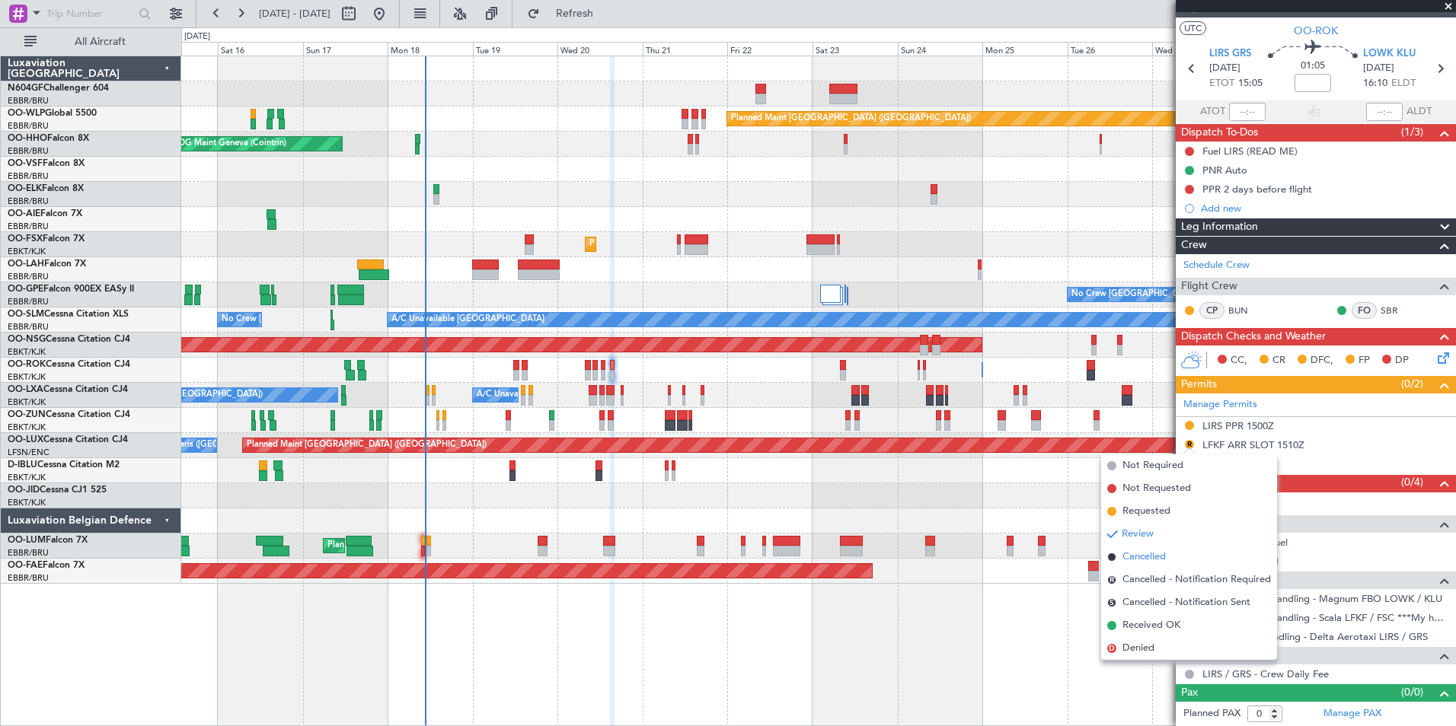
click at [1160, 553] on span "Cancelled" at bounding box center [1143, 557] width 43 height 15
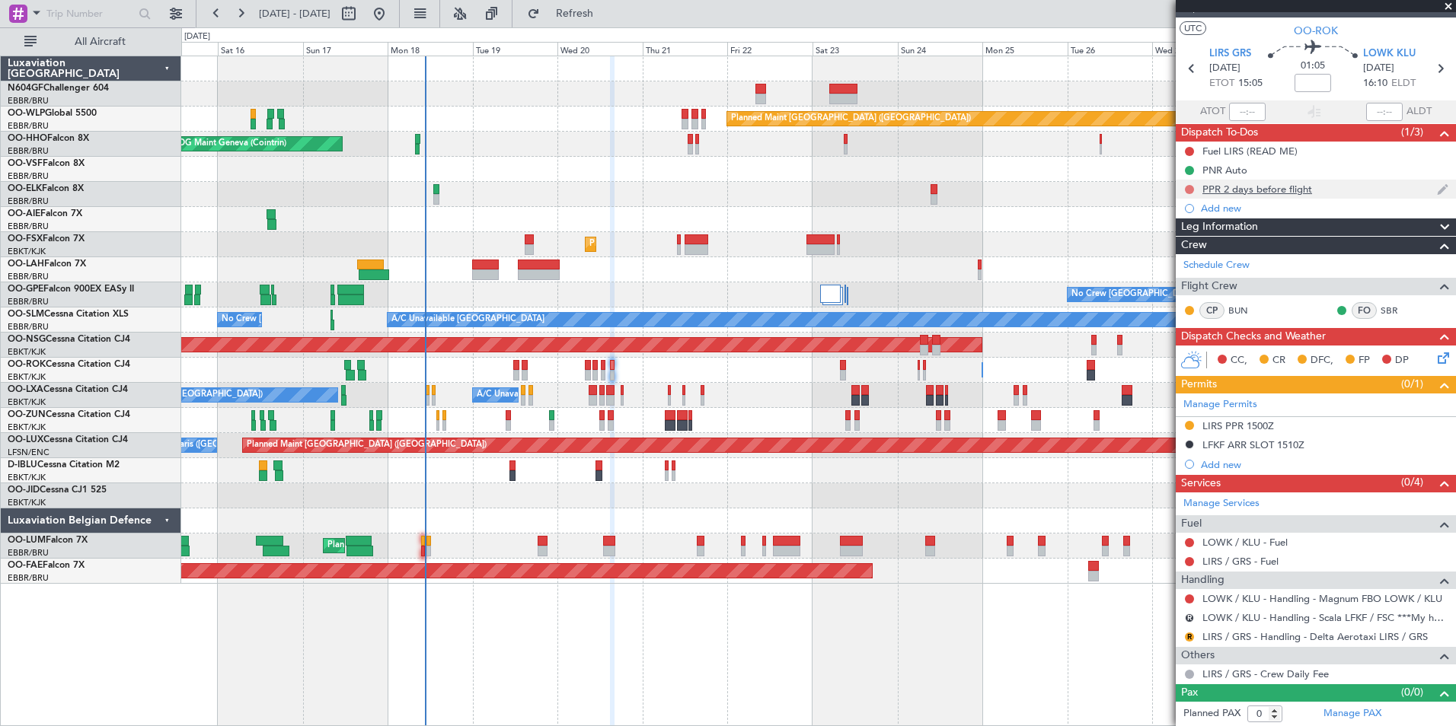
click at [1188, 188] on button at bounding box center [1189, 189] width 9 height 9
click at [1182, 260] on span "Completed" at bounding box center [1196, 256] width 50 height 15
click at [1191, 638] on button "R" at bounding box center [1189, 637] width 9 height 9
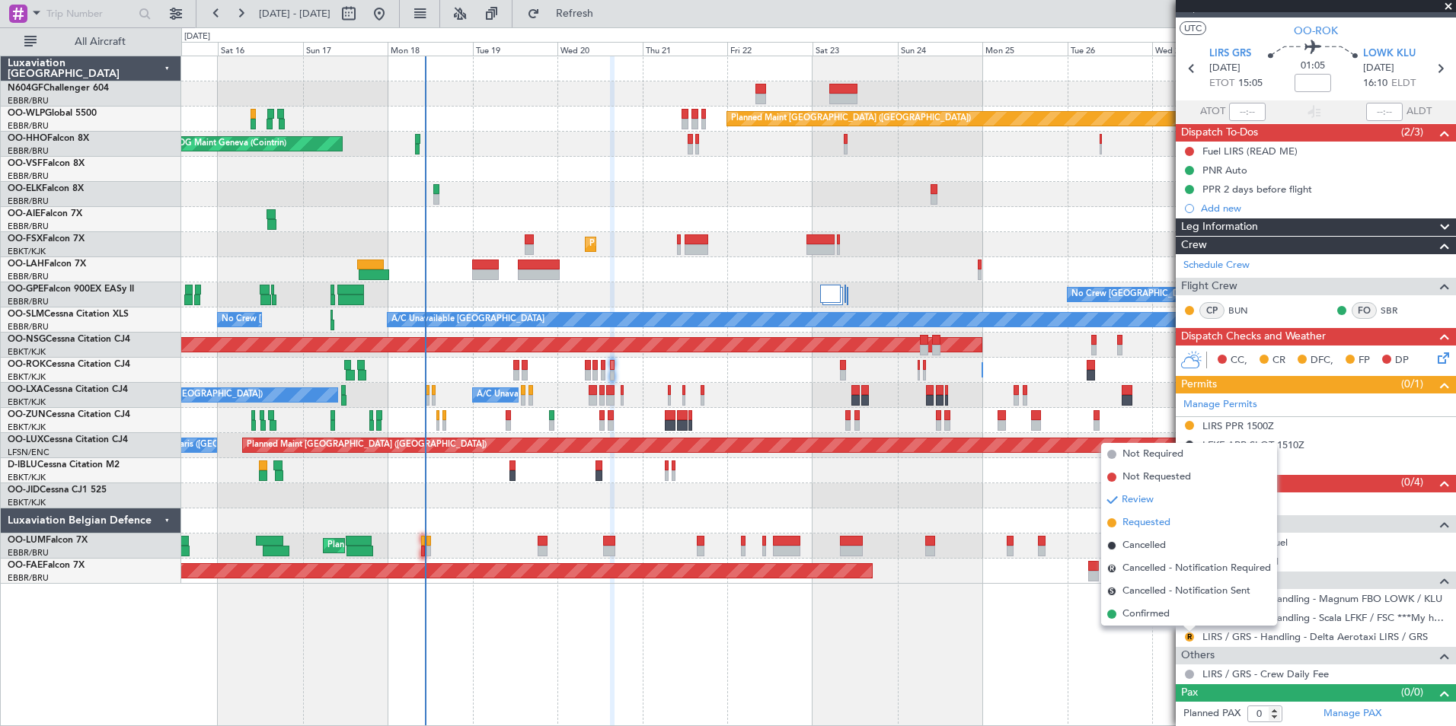
click at [1159, 521] on span "Requested" at bounding box center [1146, 522] width 48 height 15
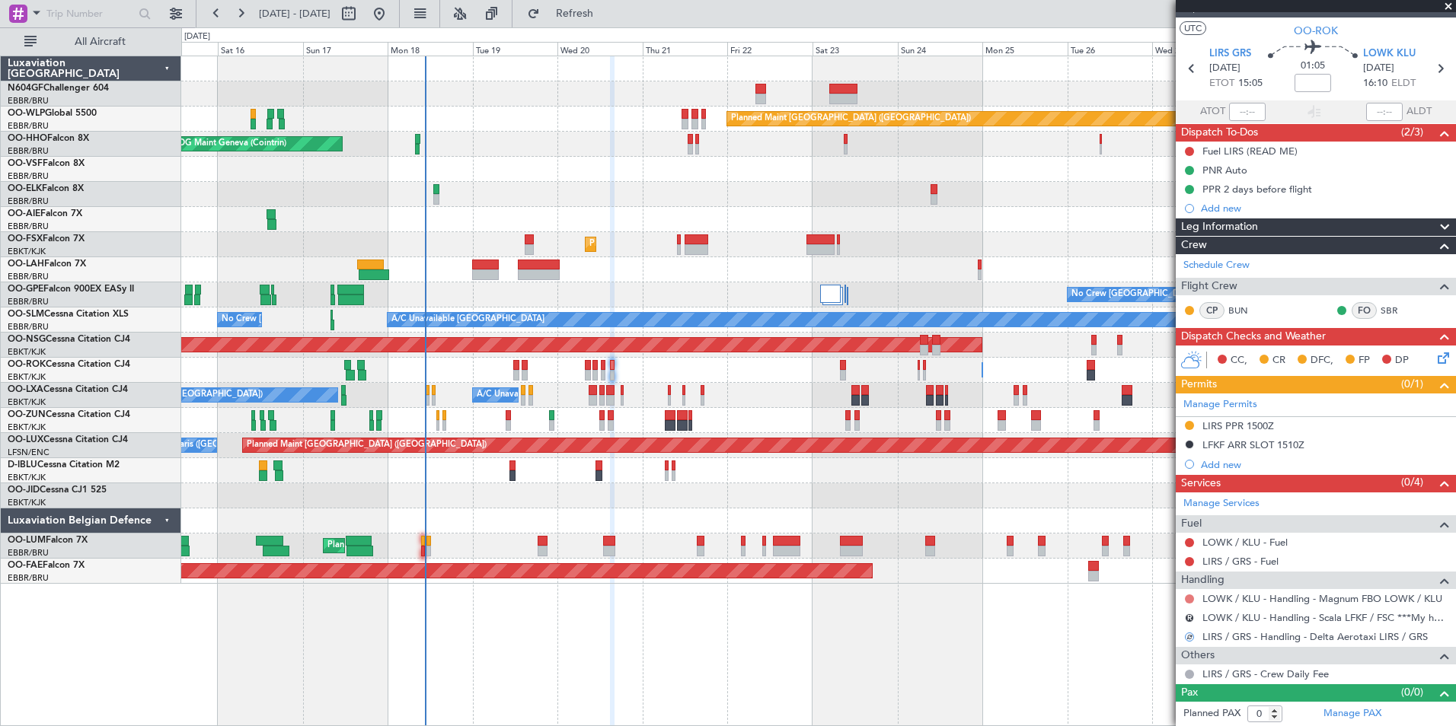
click at [1191, 599] on button at bounding box center [1189, 599] width 9 height 9
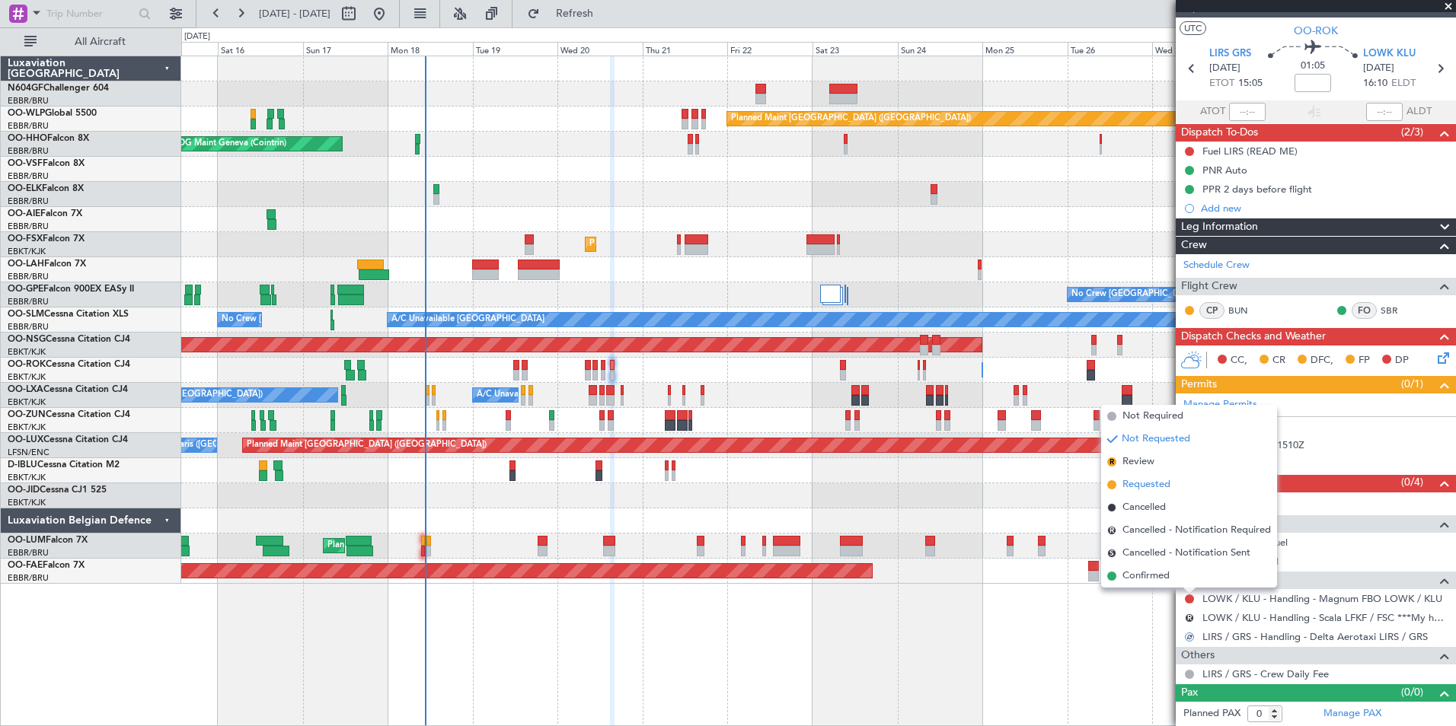
click at [1162, 482] on span "Requested" at bounding box center [1146, 484] width 48 height 15
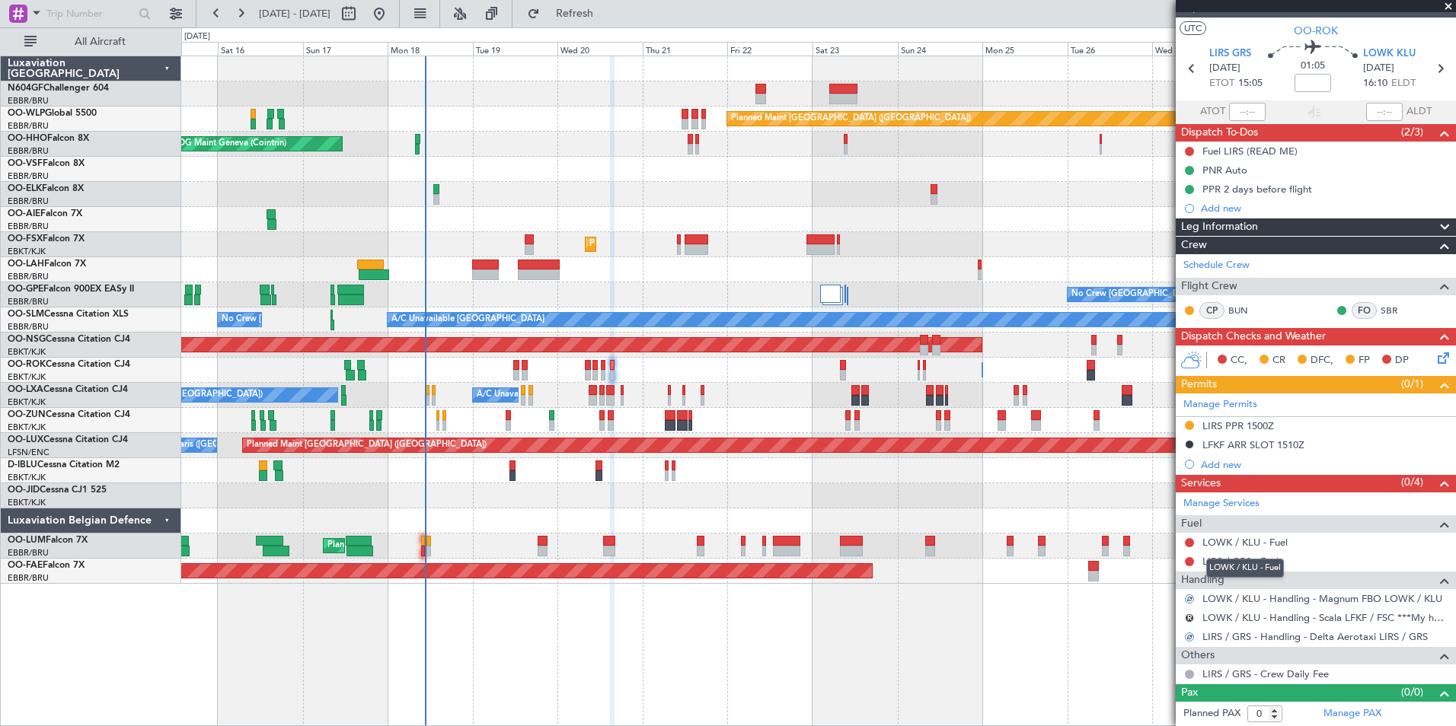
click at [1242, 558] on mat-tooltip-component "LOWK / KLU - Fuel" at bounding box center [1244, 568] width 99 height 40
click at [1252, 562] on link "LIRS / GRS - Fuel" at bounding box center [1240, 561] width 76 height 13
click at [1248, 544] on link "LOWK / KLU - Fuel" at bounding box center [1244, 542] width 85 height 13
click at [599, 16] on span "Refresh" at bounding box center [575, 13] width 64 height 11
click at [1187, 620] on button "R" at bounding box center [1189, 618] width 9 height 9
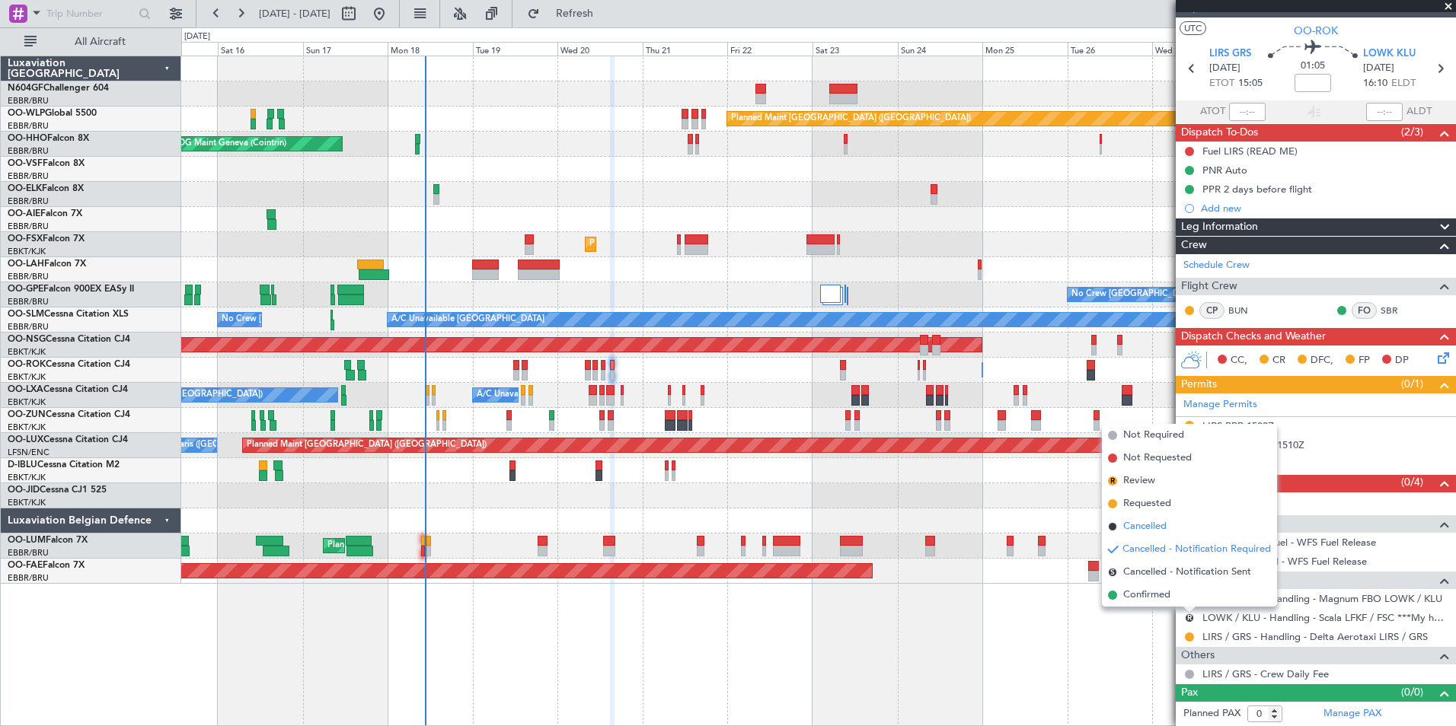
click at [1160, 524] on span "Cancelled" at bounding box center [1144, 526] width 43 height 15
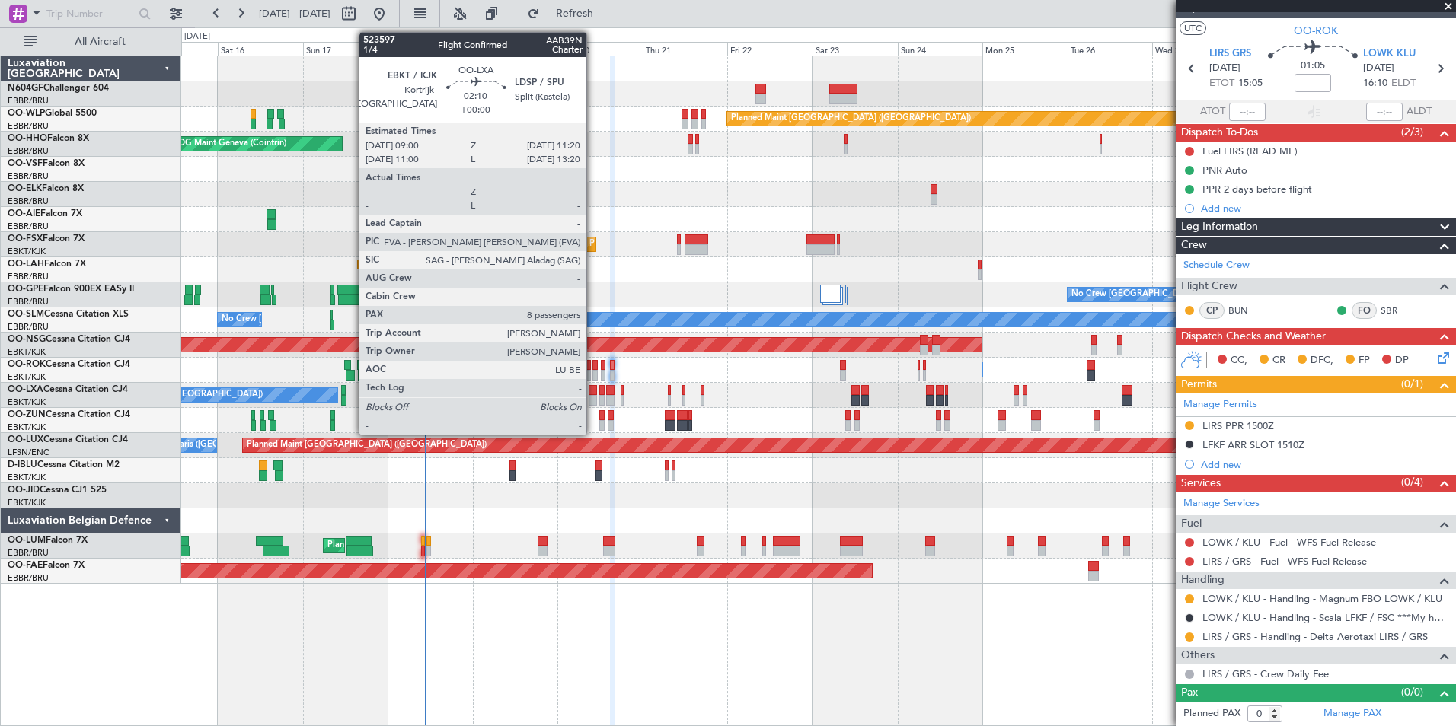
click at [593, 391] on div at bounding box center [592, 390] width 8 height 11
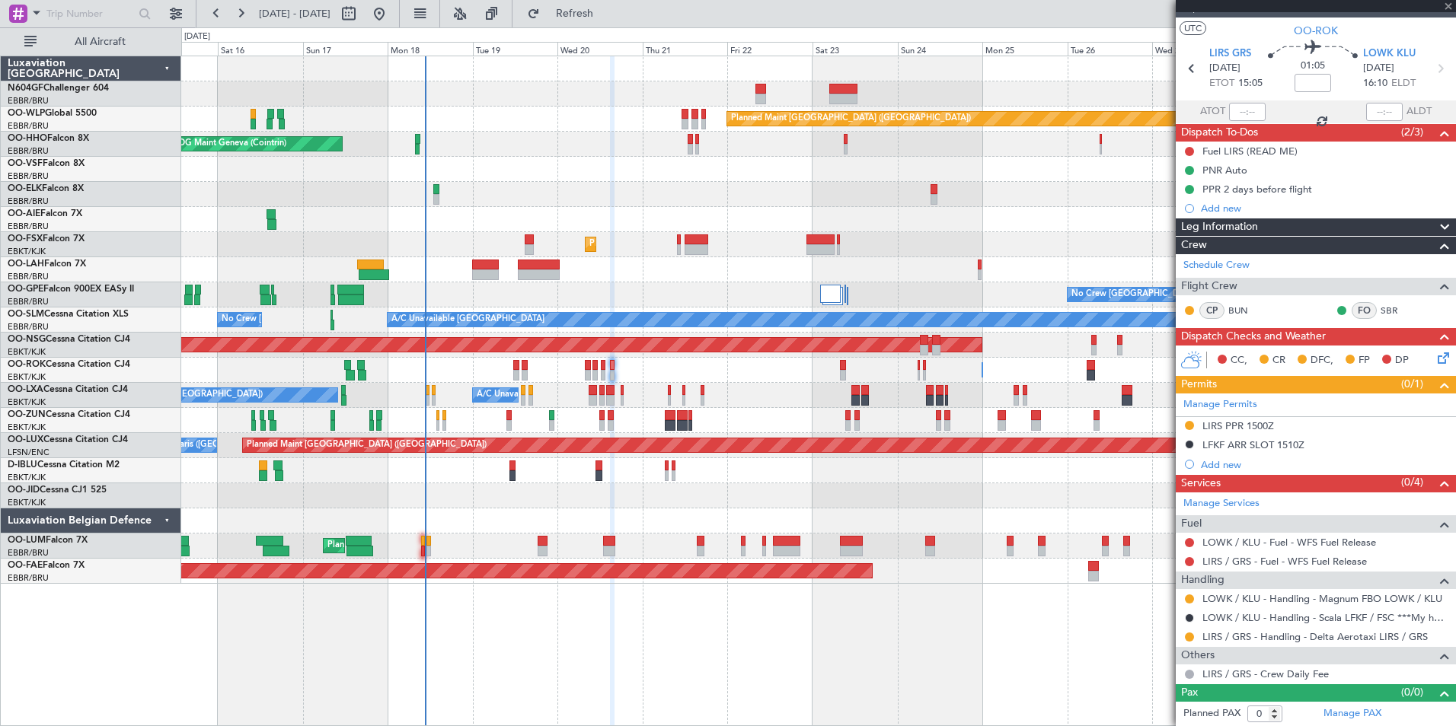
click at [683, 362] on div "Owner Kortrijk-Wevelgem Owner Kortrijk-Wevelgem Unplanned Maint Kortrijk-Wevelg…" at bounding box center [818, 370] width 1274 height 25
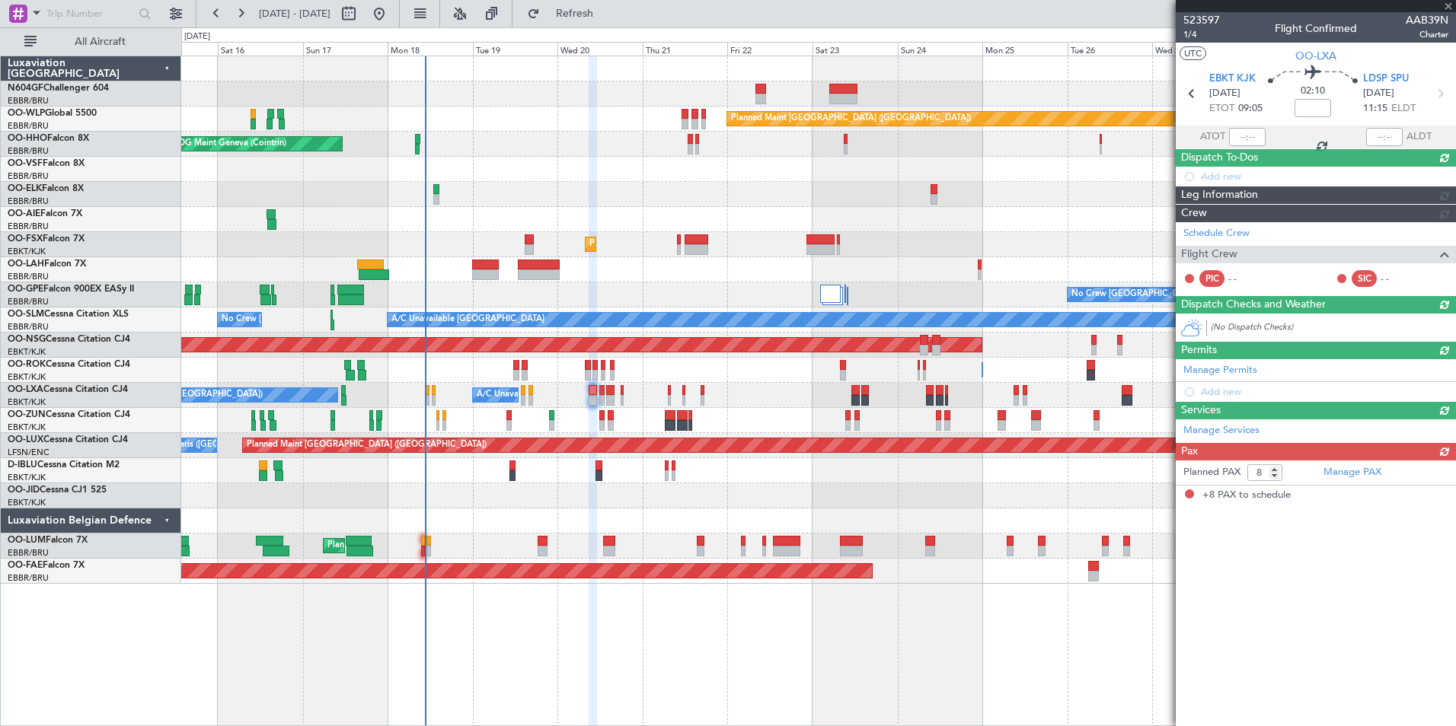
click at [591, 371] on div "Owner Kortrijk-Wevelgem Owner Kortrijk-Wevelgem Unplanned Maint Kortrijk-Wevelg…" at bounding box center [818, 370] width 1274 height 25
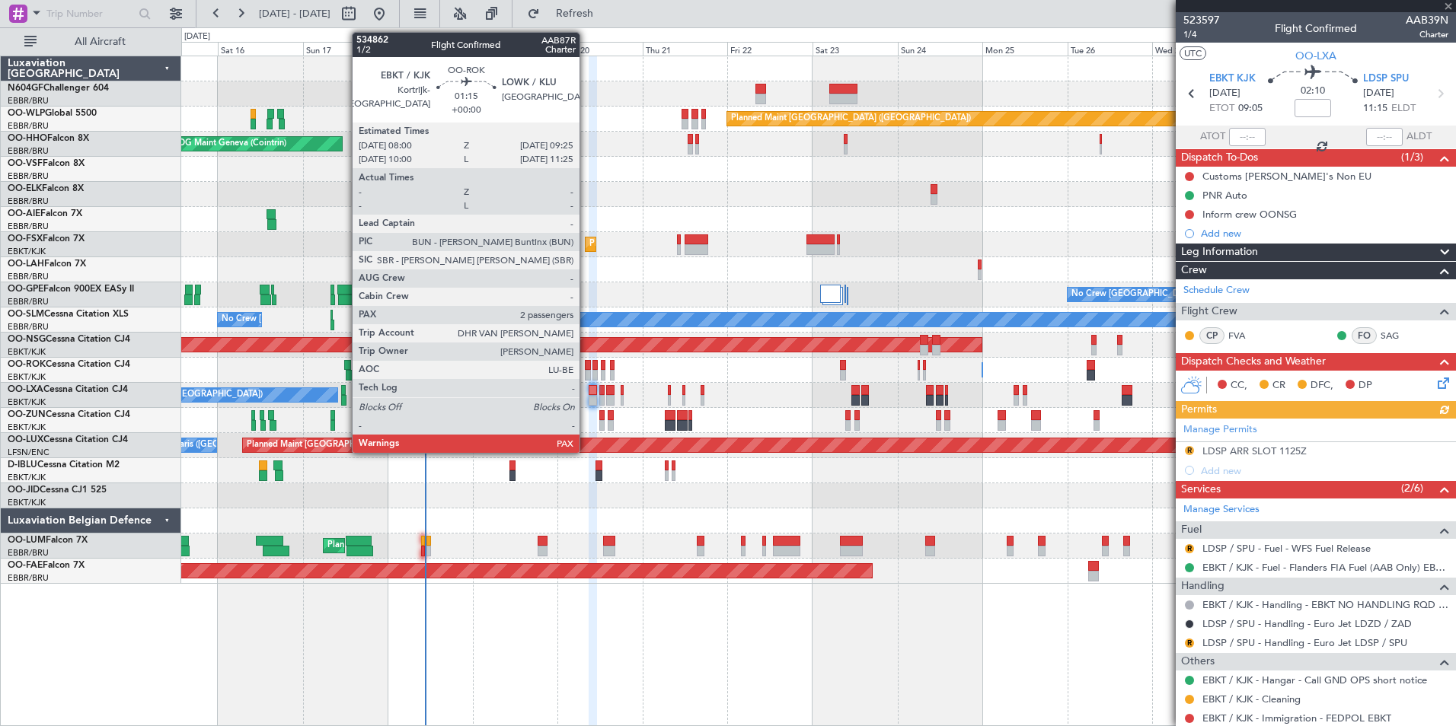
click at [586, 369] on div at bounding box center [587, 365] width 5 height 11
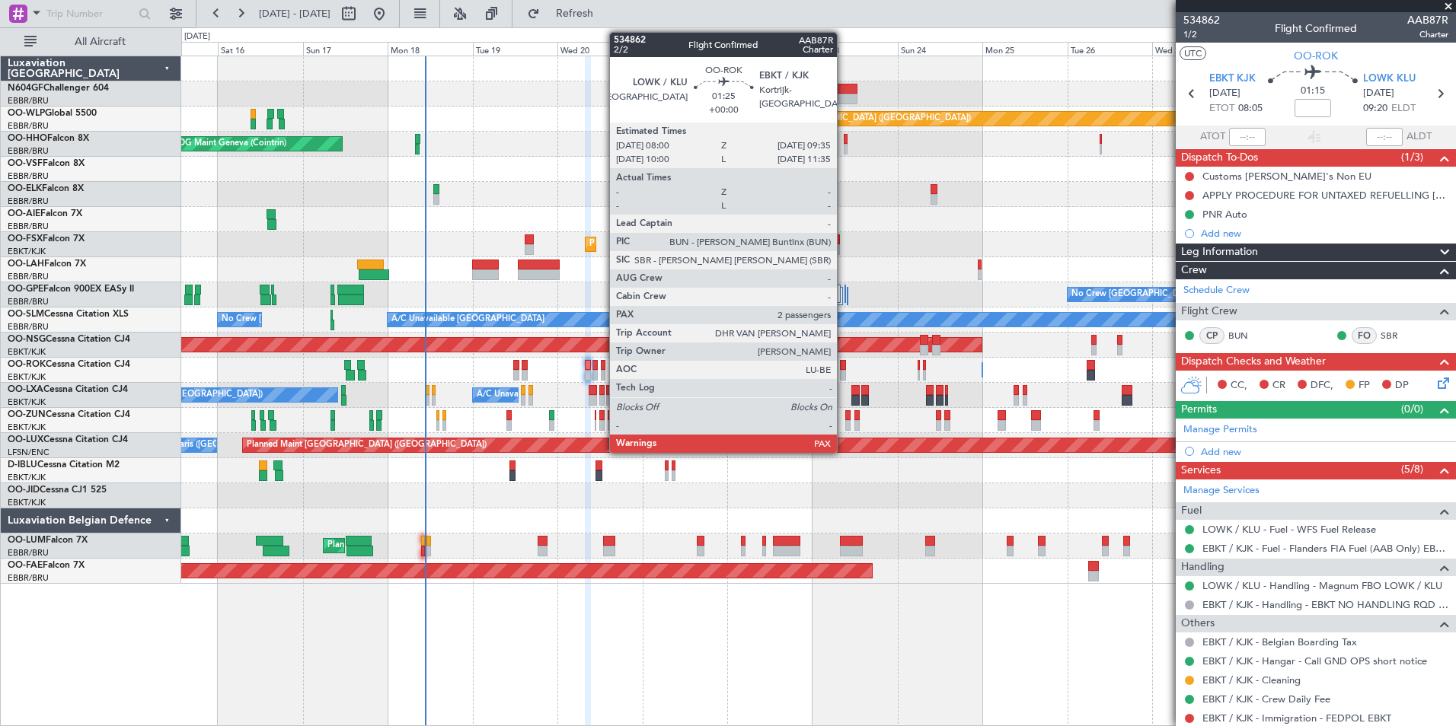
click at [843, 371] on div at bounding box center [843, 375] width 6 height 11
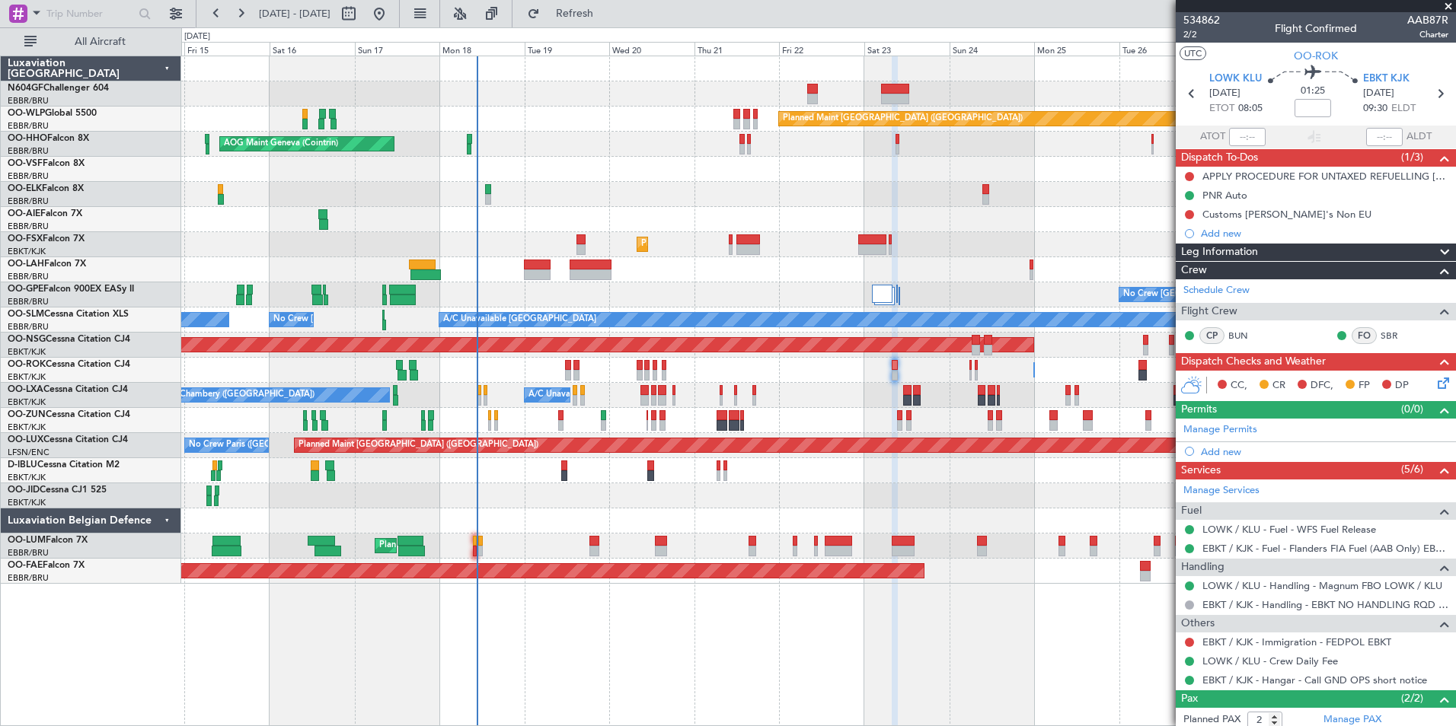
click at [739, 375] on div "Owner Kortrijk-Wevelgem Owner Kortrijk-Wevelgem Unplanned Maint Kortrijk-Wevelg…" at bounding box center [818, 370] width 1274 height 25
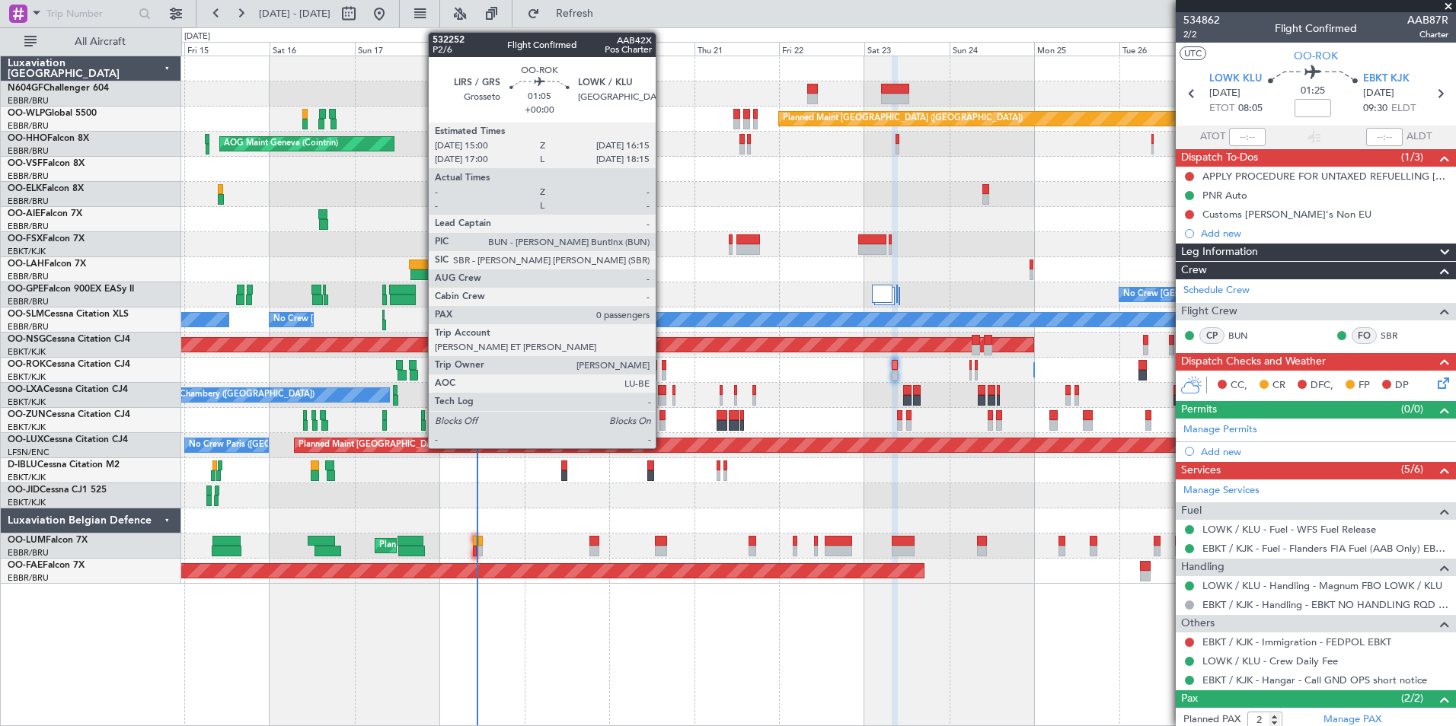
click at [662, 377] on div at bounding box center [664, 375] width 5 height 11
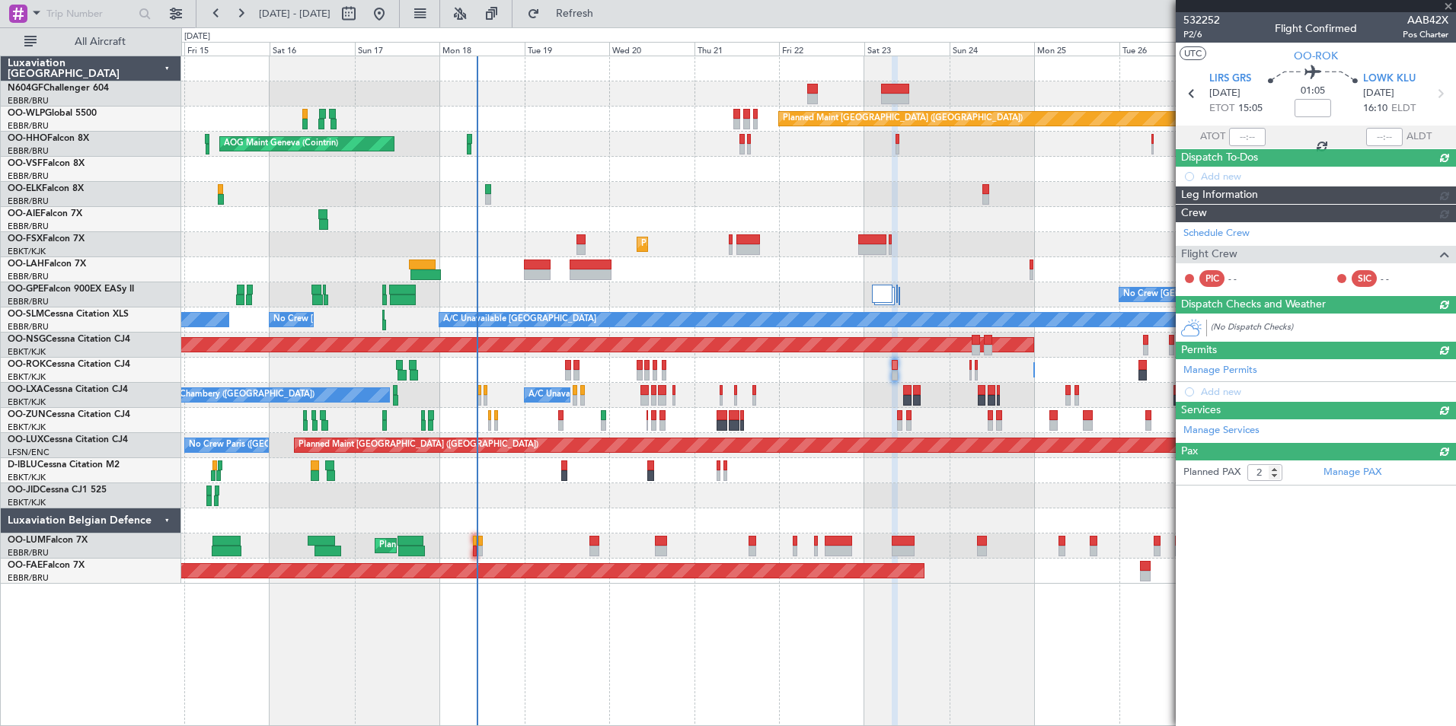
type input "0"
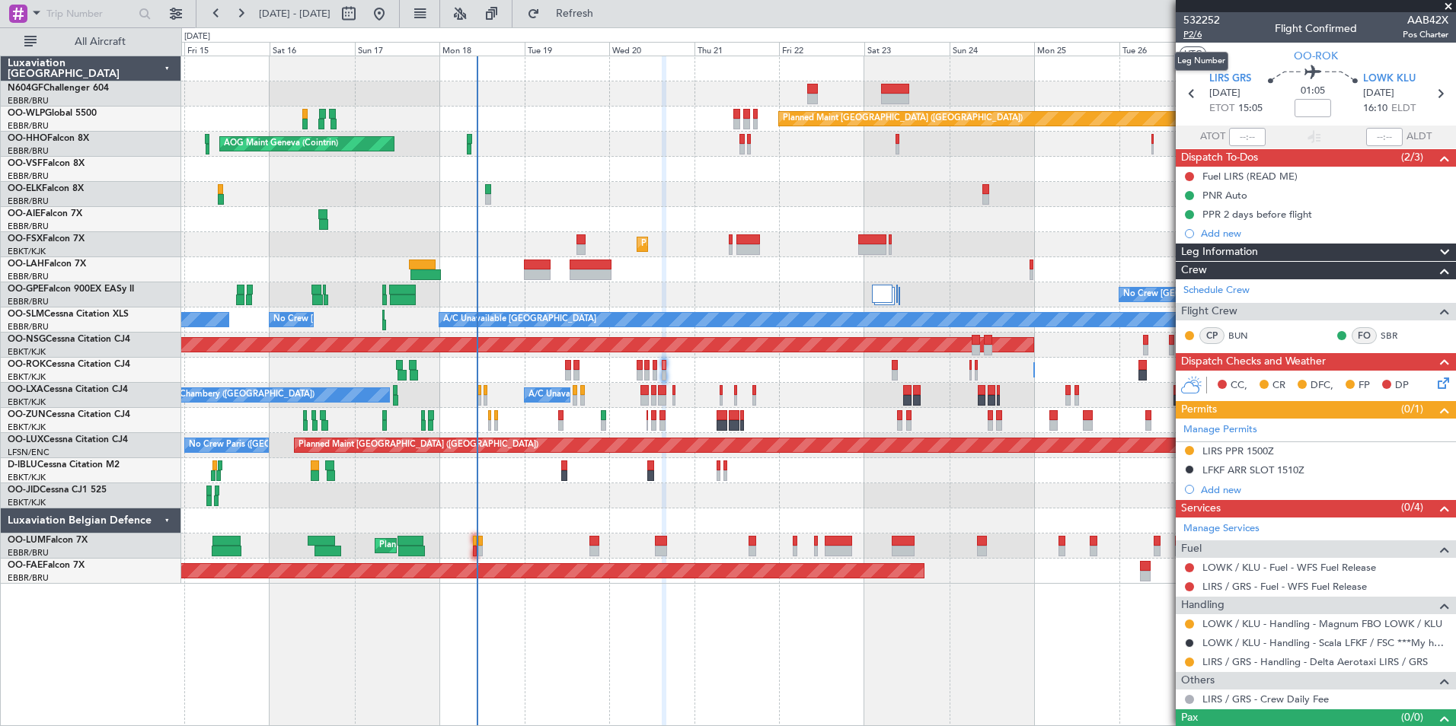
click at [1197, 36] on span "P2/6" at bounding box center [1201, 34] width 37 height 13
click at [611, 21] on button "Refresh" at bounding box center [565, 14] width 91 height 24
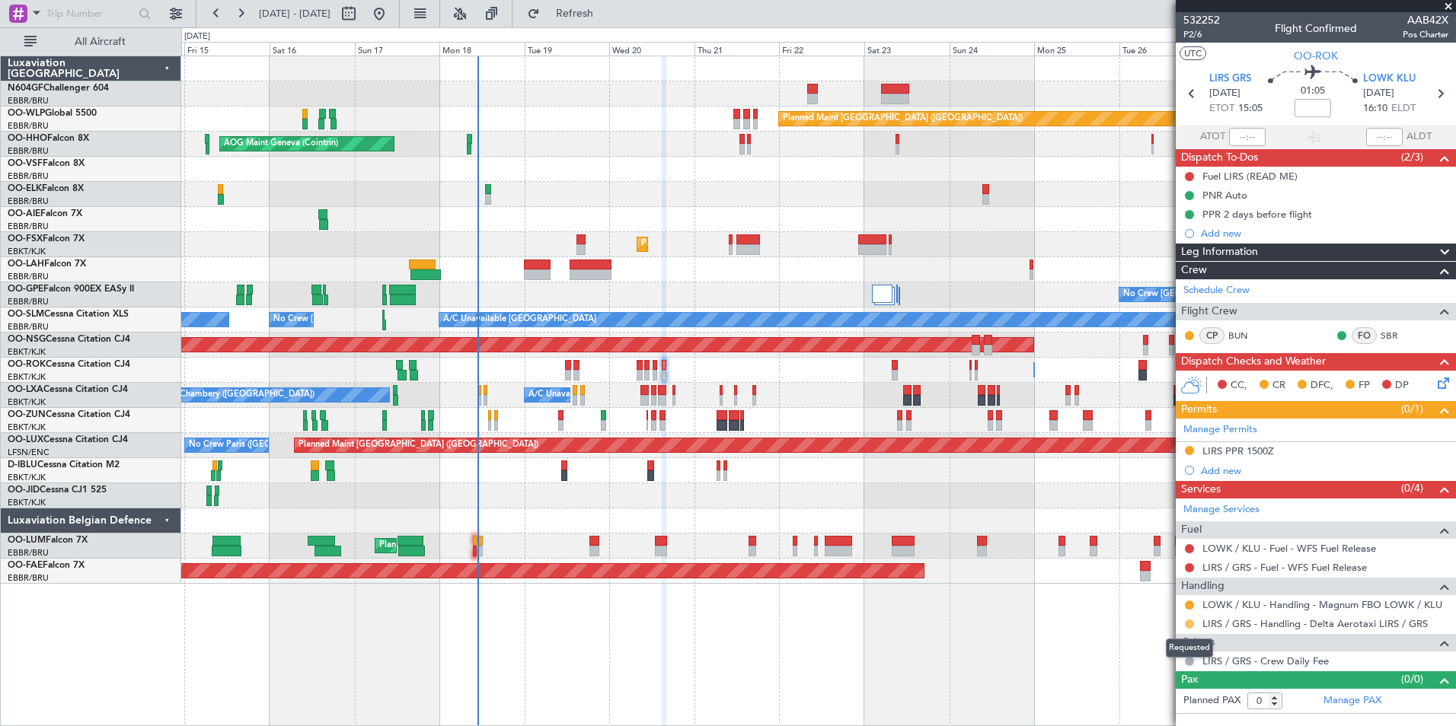
click at [1189, 624] on button at bounding box center [1189, 624] width 9 height 9
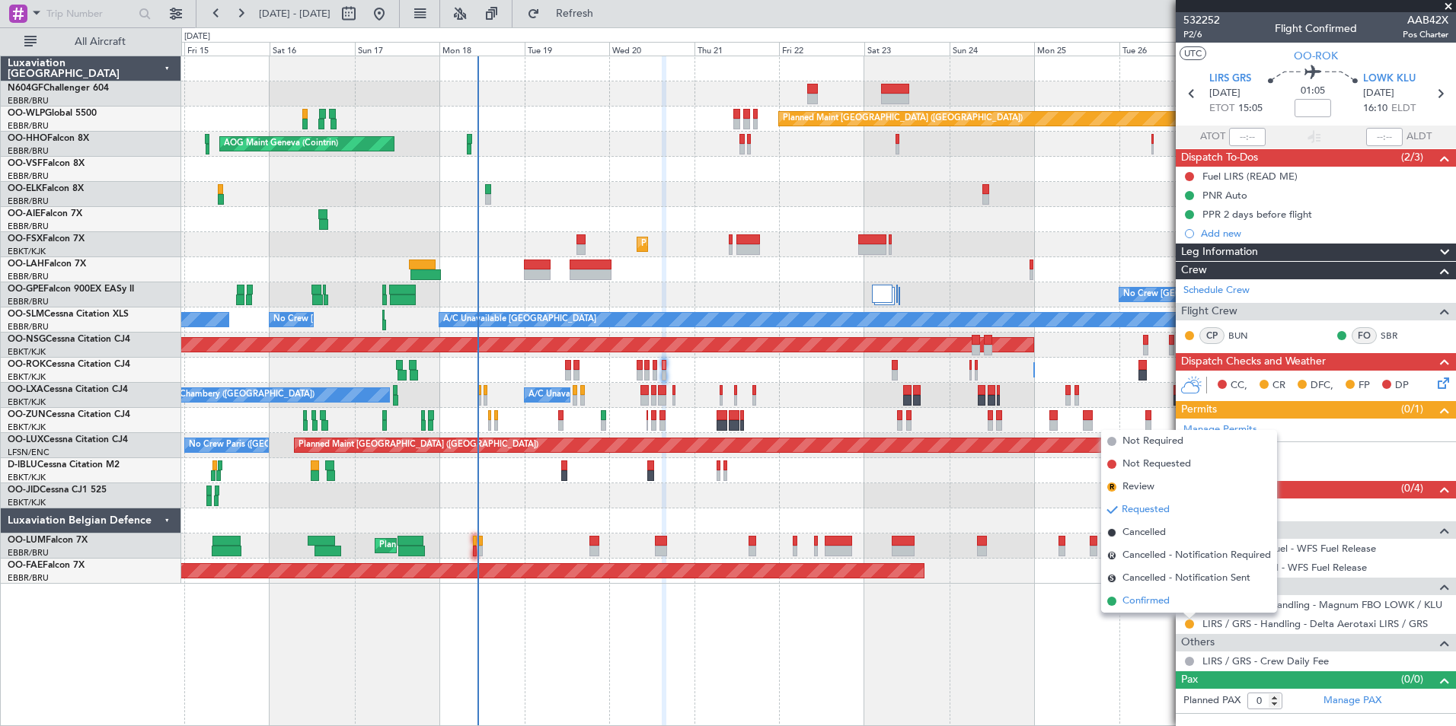
click at [1171, 602] on li "Confirmed" at bounding box center [1189, 601] width 176 height 23
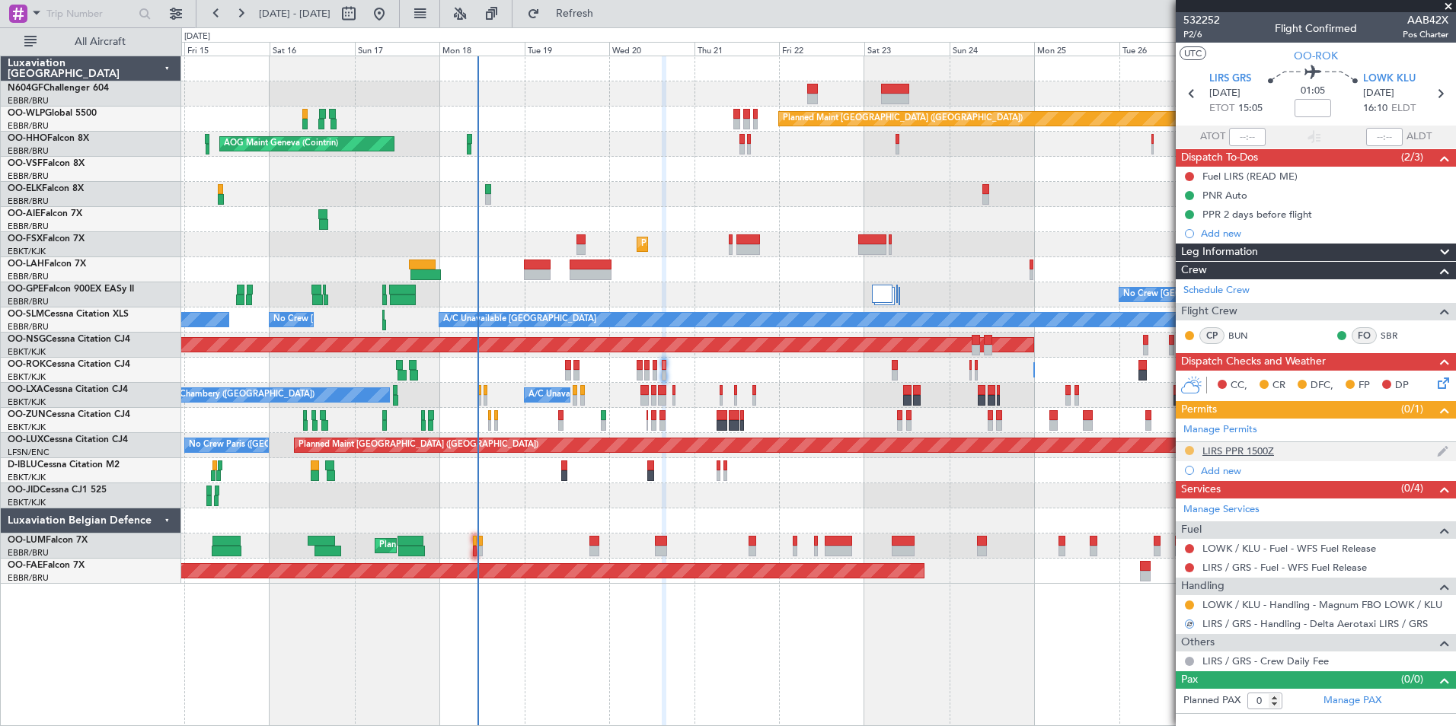
click at [1189, 451] on button at bounding box center [1189, 450] width 9 height 9
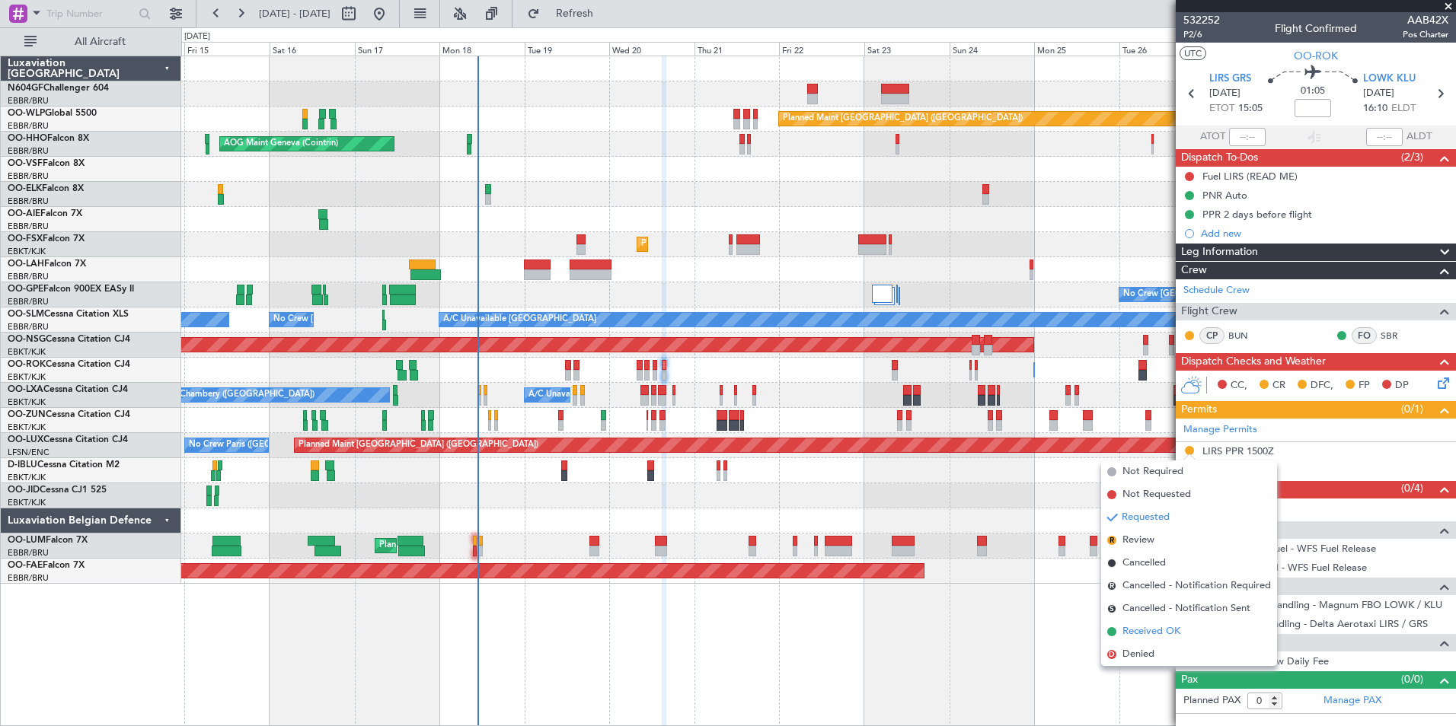
click at [1161, 633] on span "Received OK" at bounding box center [1151, 631] width 58 height 15
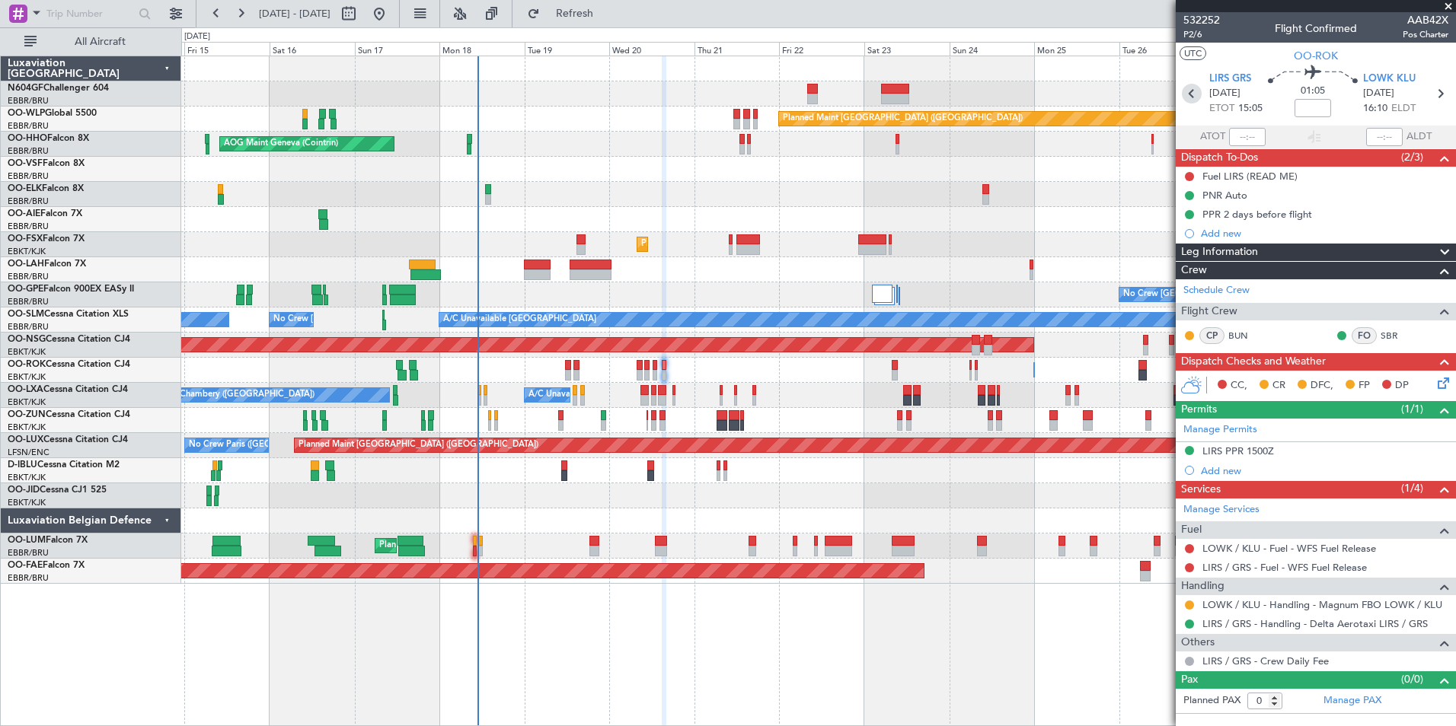
click at [1189, 92] on icon at bounding box center [1192, 94] width 20 height 20
type input "-00:20"
type input "6"
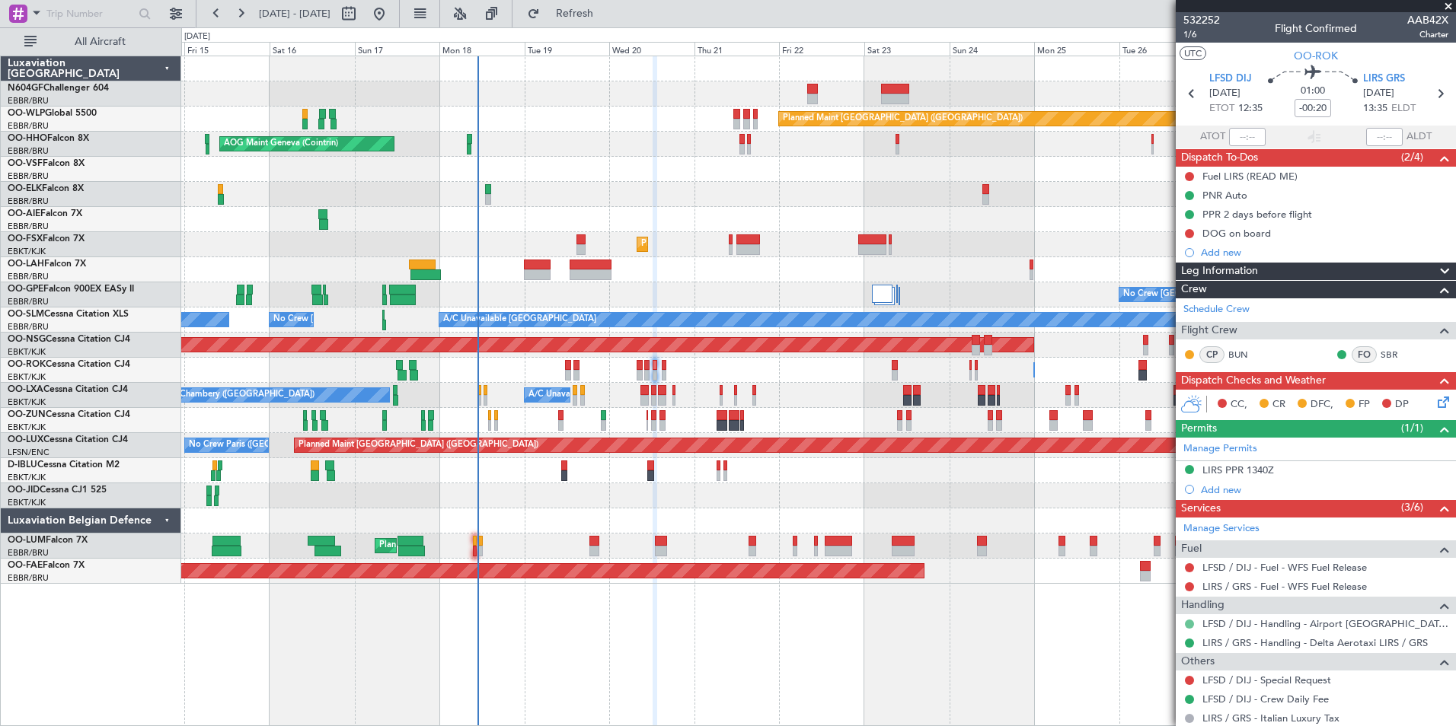
click at [1191, 623] on button at bounding box center [1189, 624] width 9 height 9
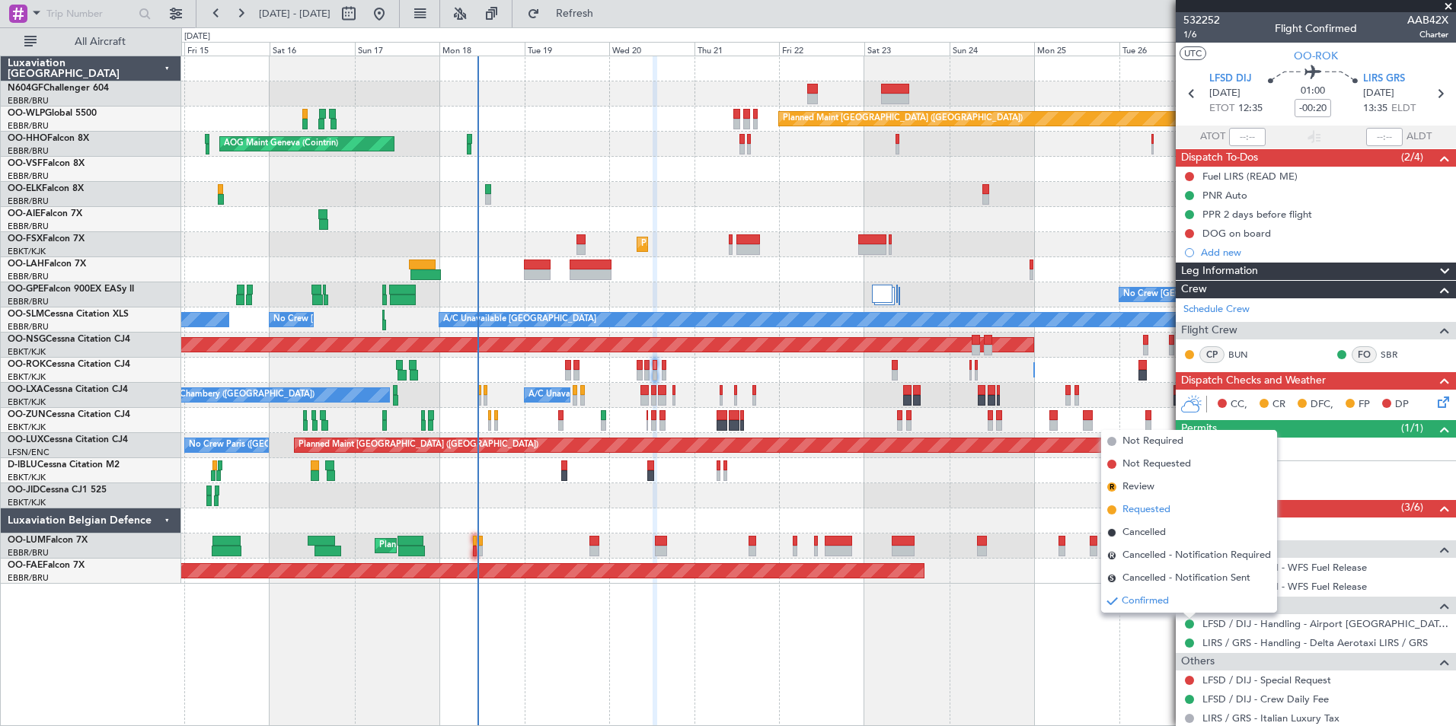
click at [1168, 508] on span "Requested" at bounding box center [1146, 509] width 48 height 15
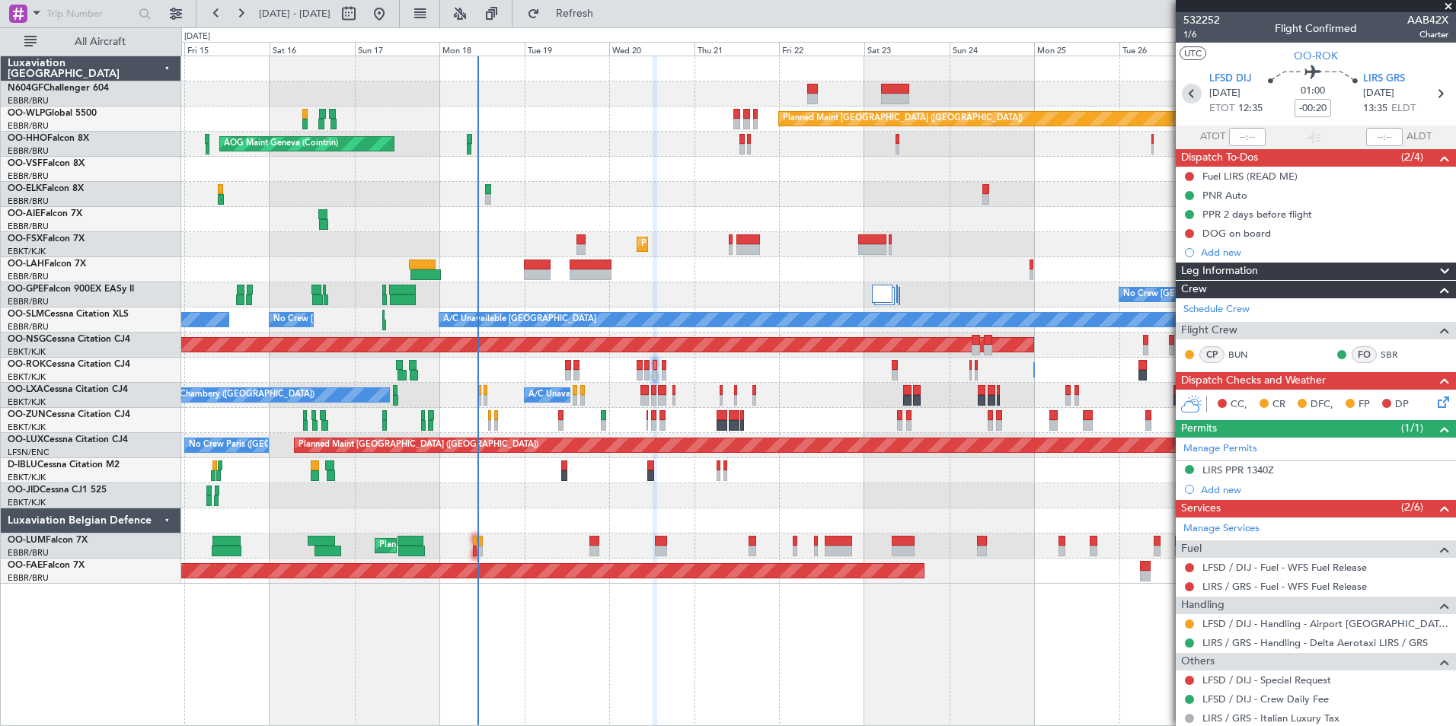
click at [1185, 93] on icon at bounding box center [1192, 94] width 20 height 20
type input "0"
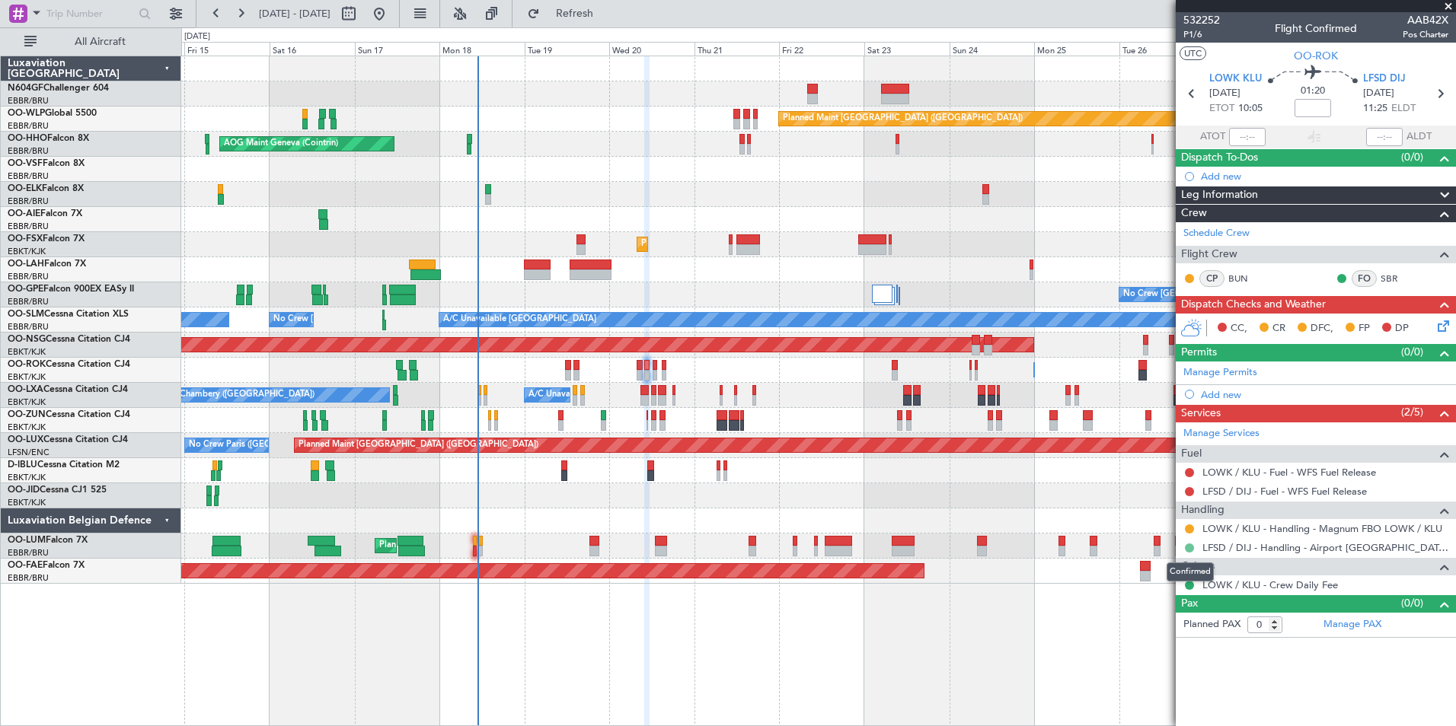
click at [1188, 550] on button at bounding box center [1189, 548] width 9 height 9
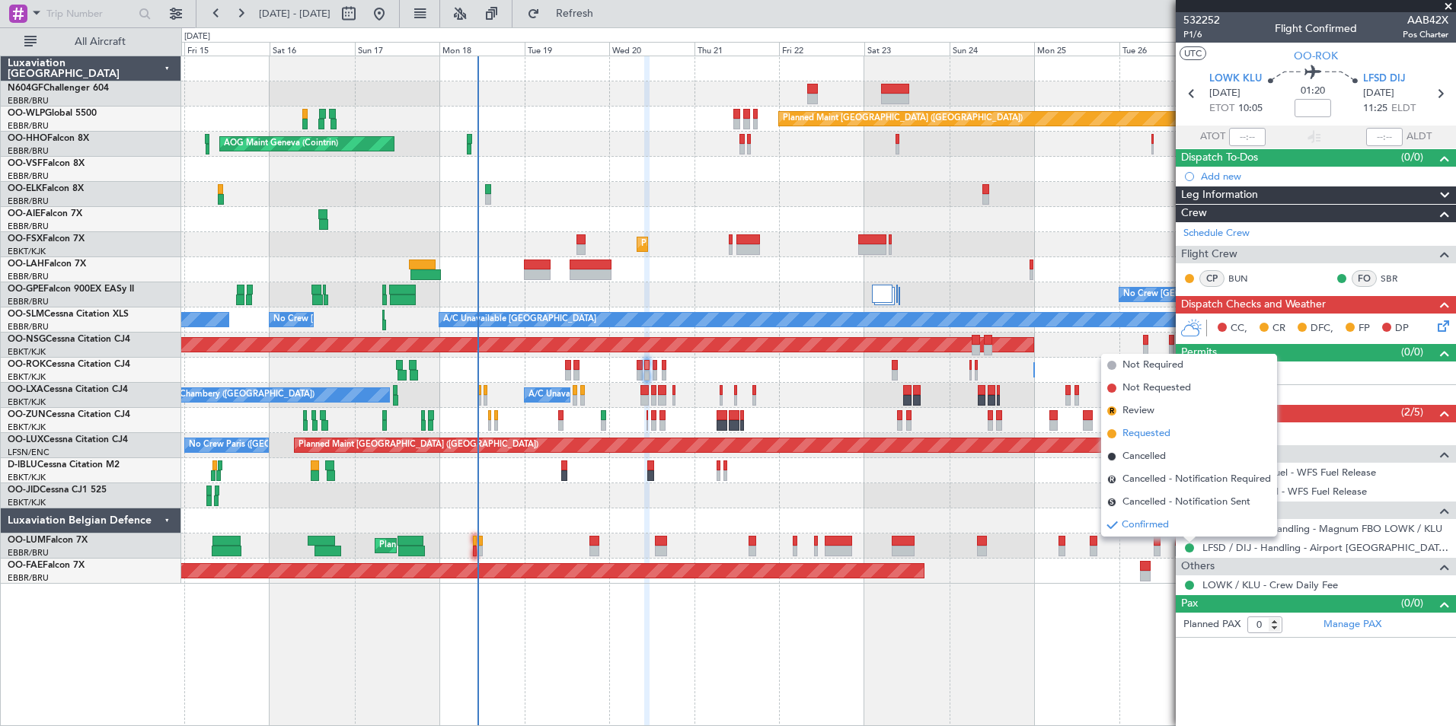
click at [1168, 428] on span "Requested" at bounding box center [1146, 433] width 48 height 15
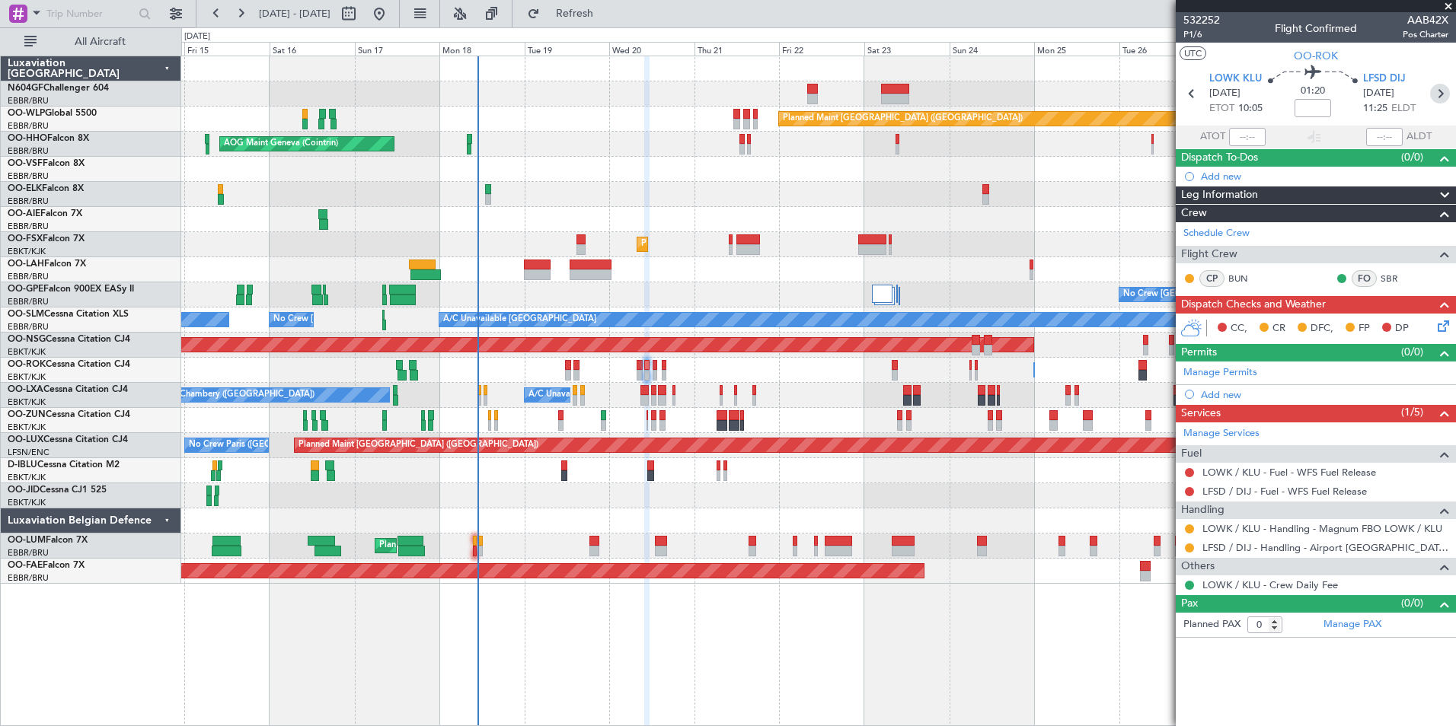
click at [1438, 101] on icon at bounding box center [1440, 94] width 20 height 20
type input "-00:20"
type input "6"
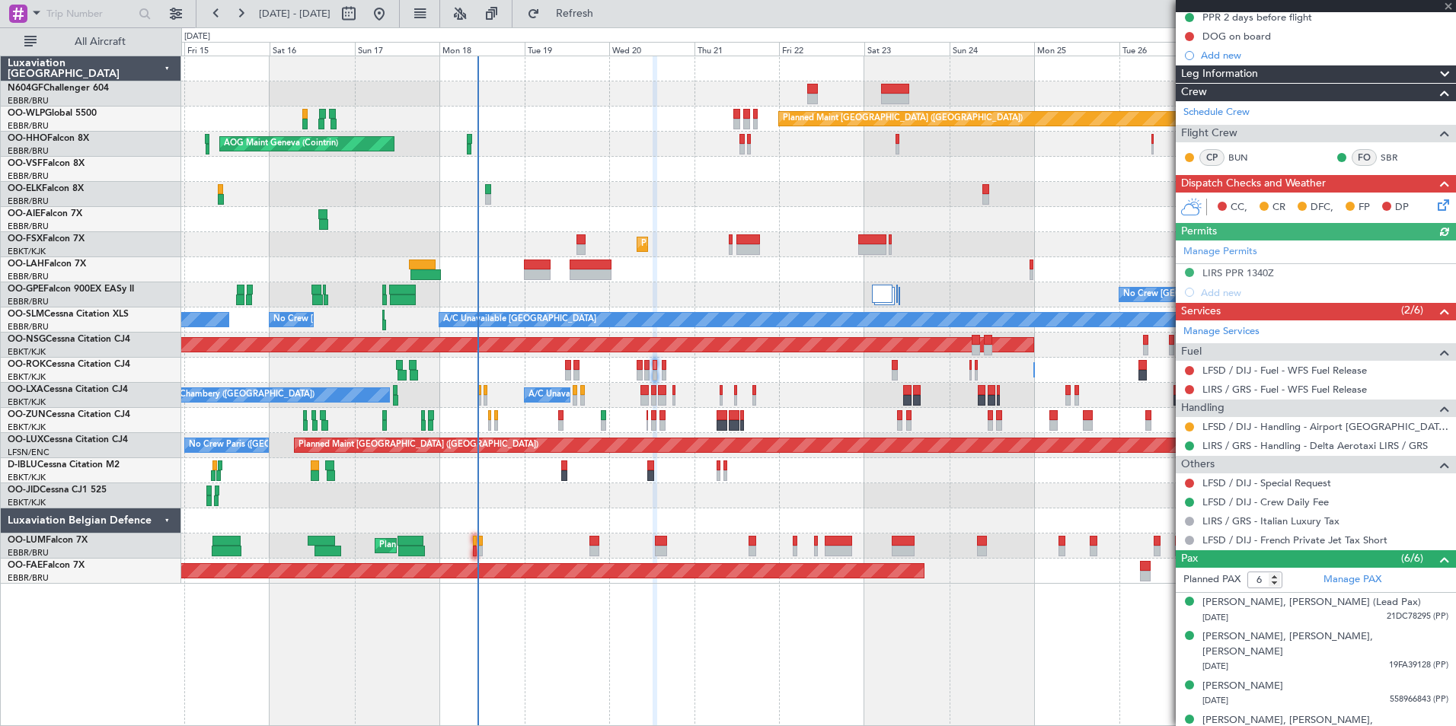
scroll to position [269, 0]
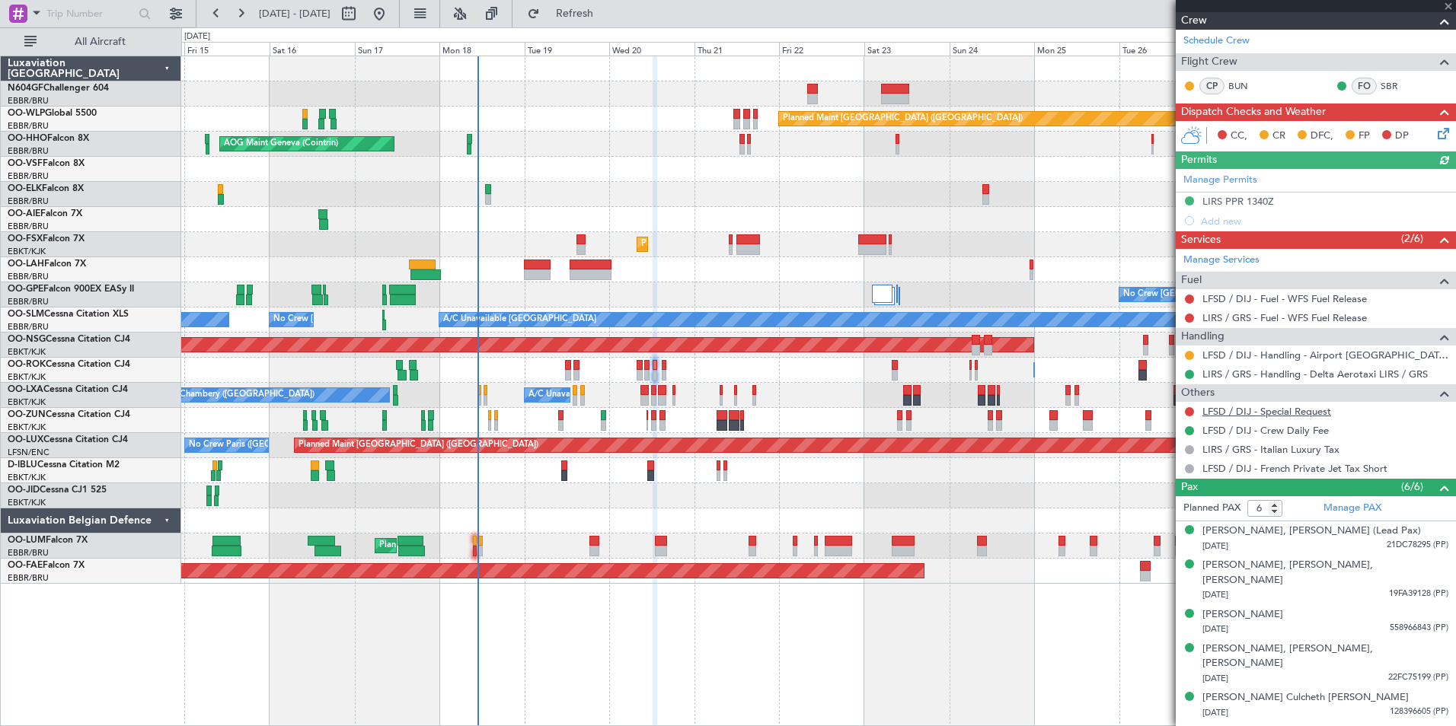
click at [1287, 410] on link "LFSD / DIJ - Special Request" at bounding box center [1266, 411] width 129 height 13
click at [607, 19] on button "Refresh" at bounding box center [565, 14] width 91 height 24
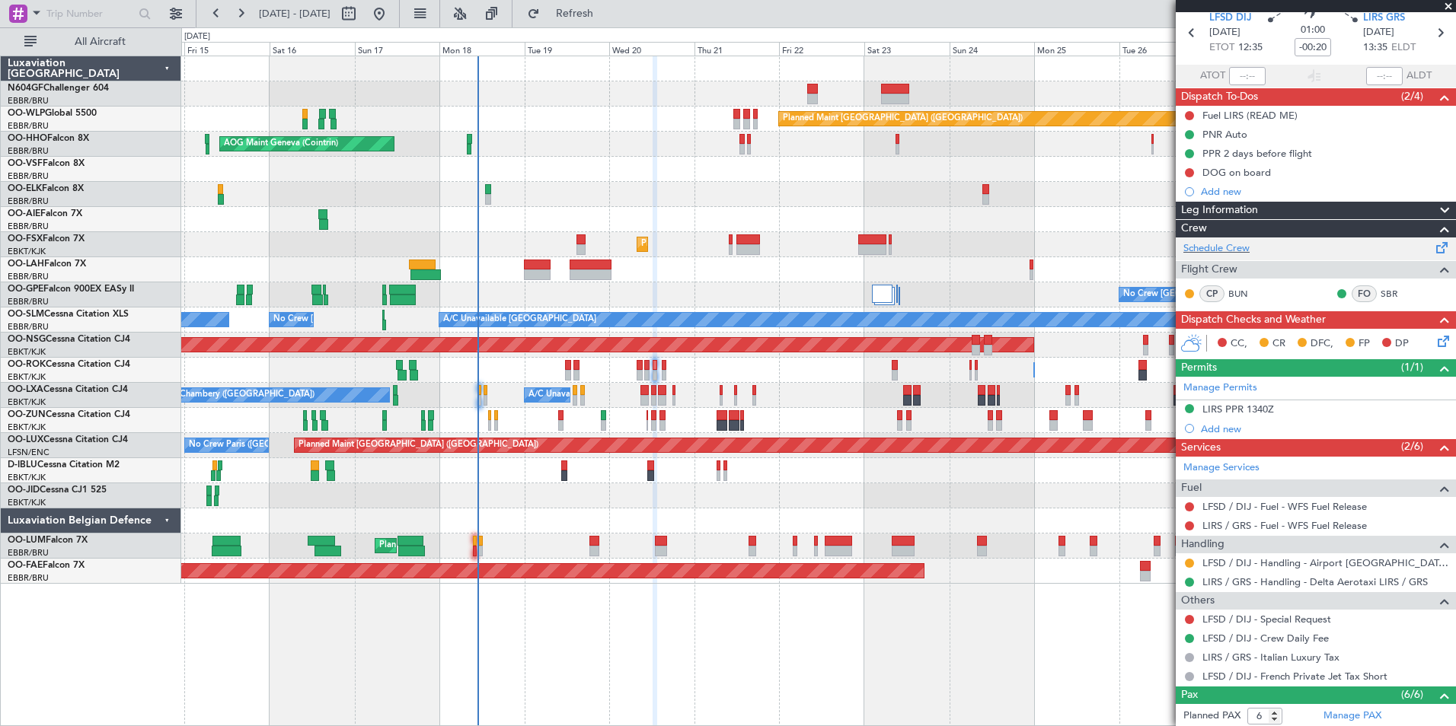
scroll to position [0, 0]
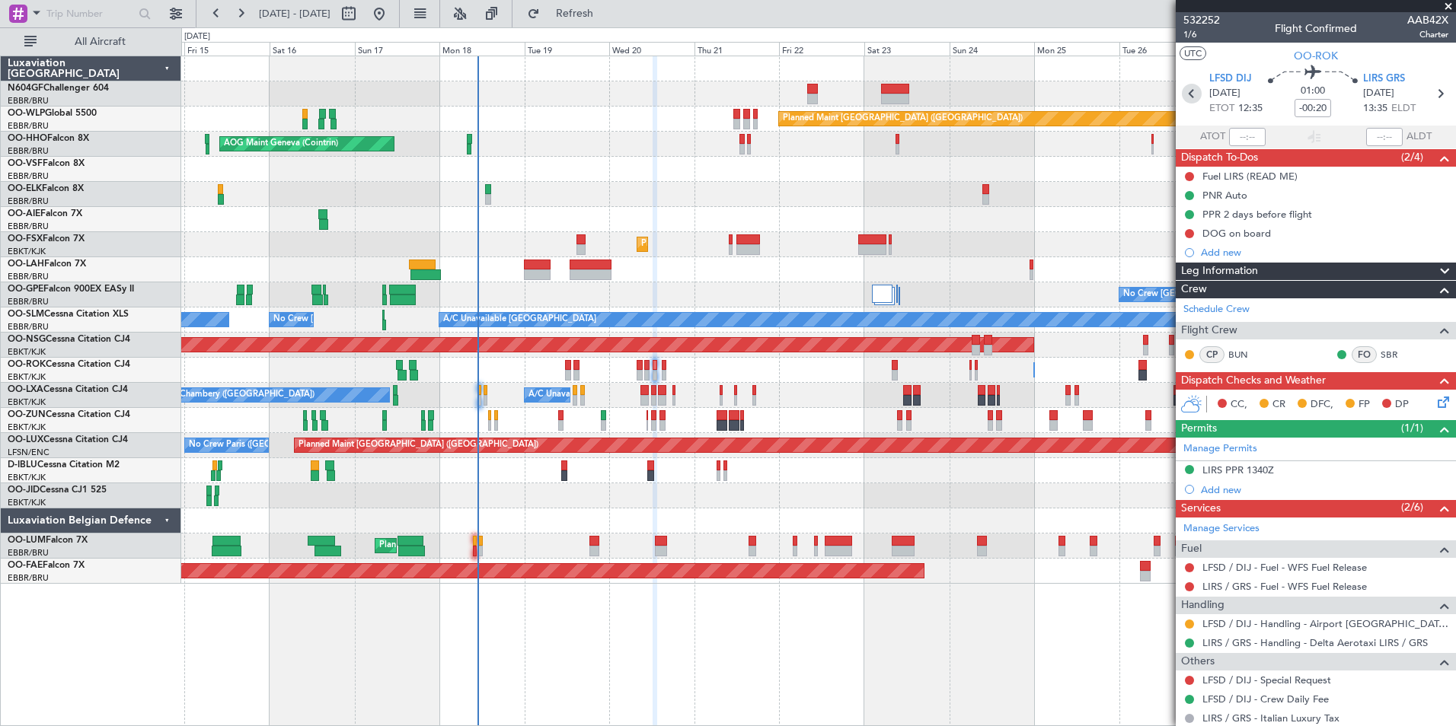
click at [1190, 100] on icon at bounding box center [1192, 94] width 20 height 20
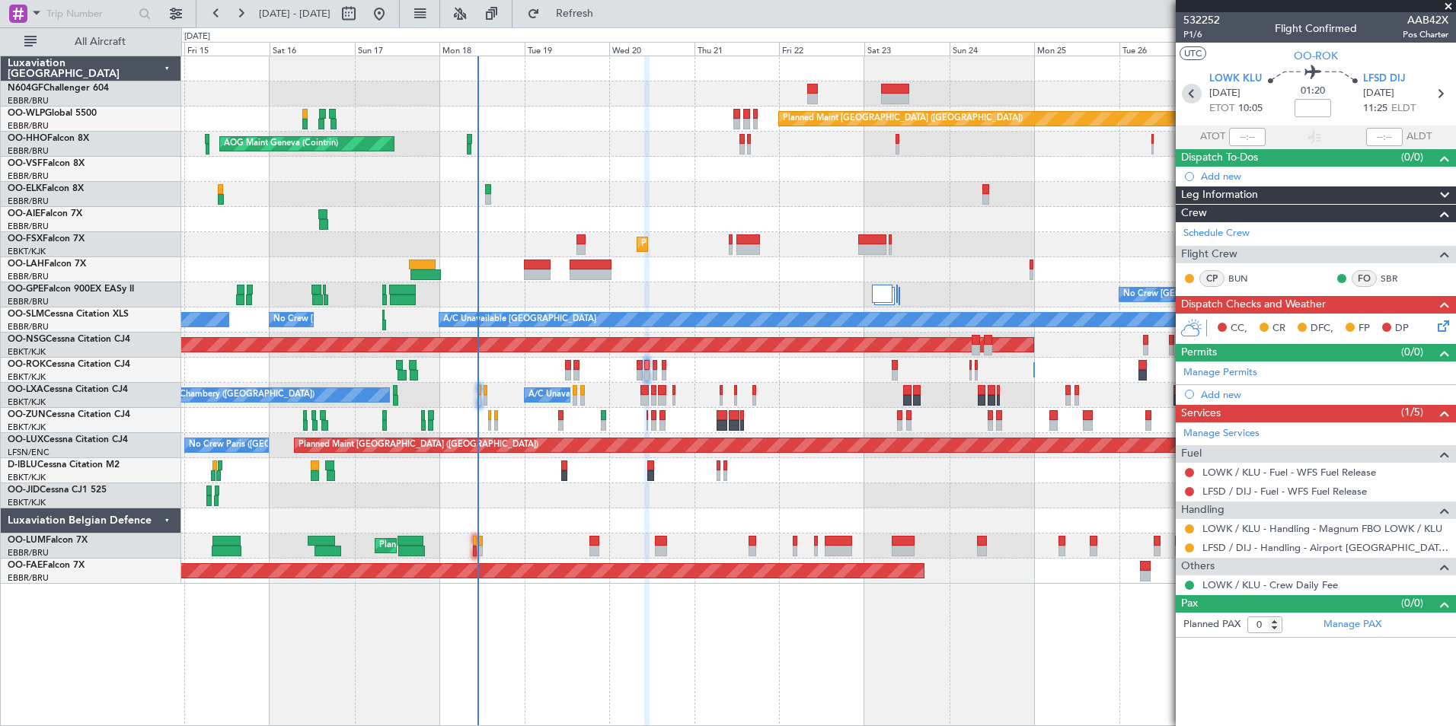
click at [1189, 97] on icon at bounding box center [1192, 94] width 20 height 20
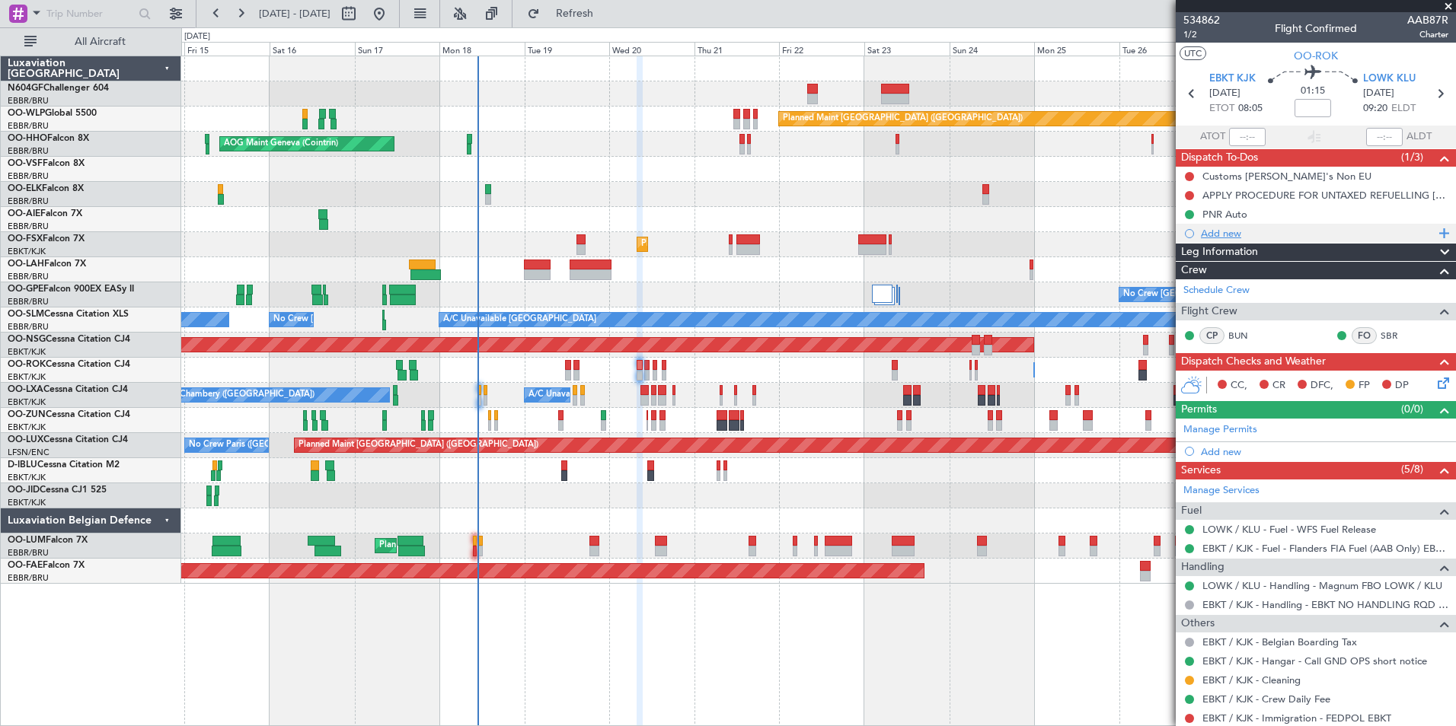
scroll to position [132, 0]
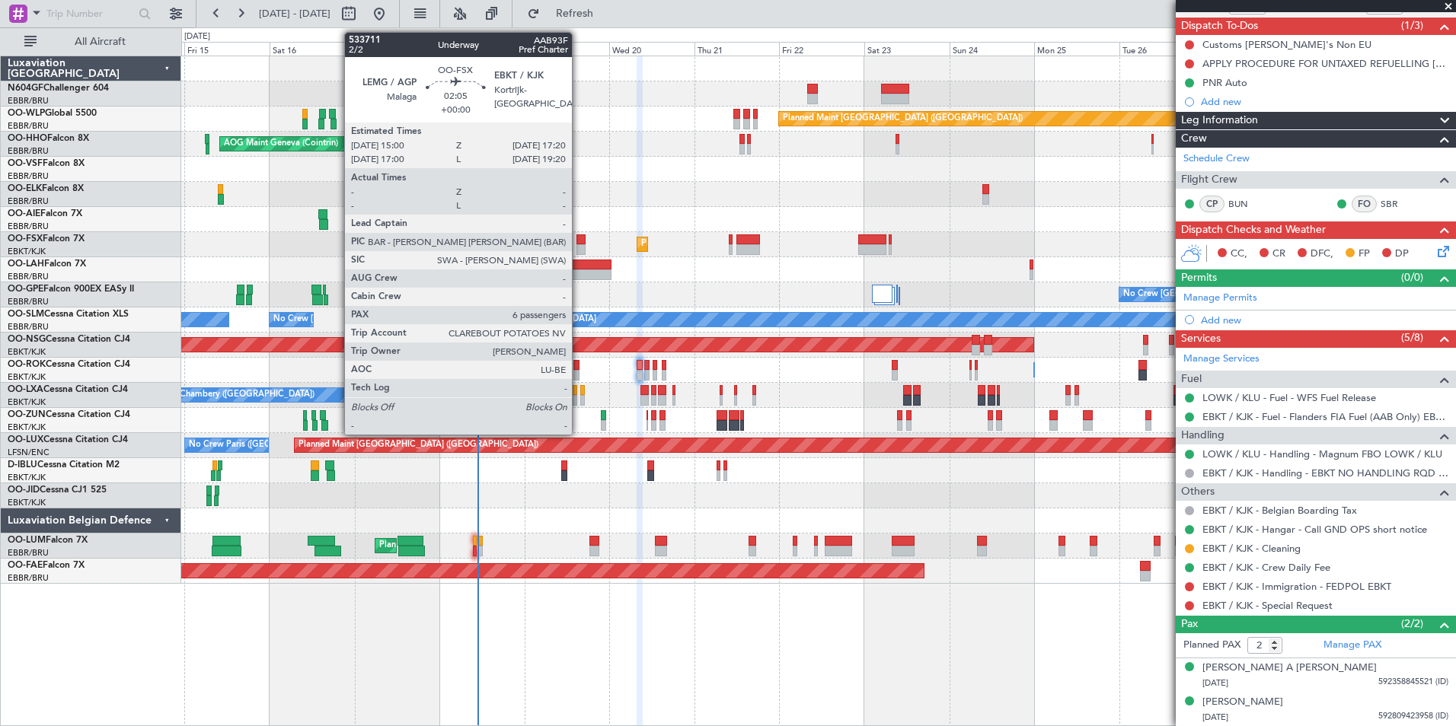
click at [579, 247] on div at bounding box center [580, 249] width 8 height 11
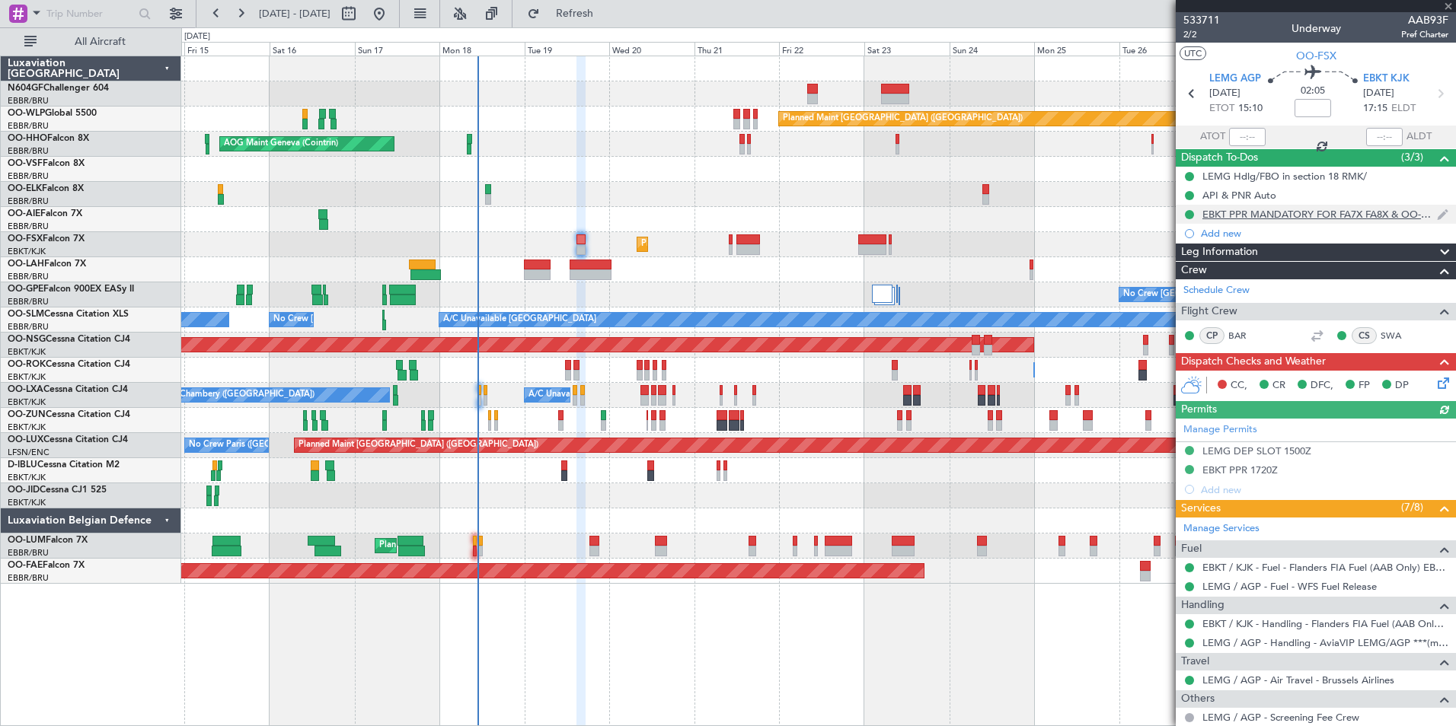
scroll to position [325, 0]
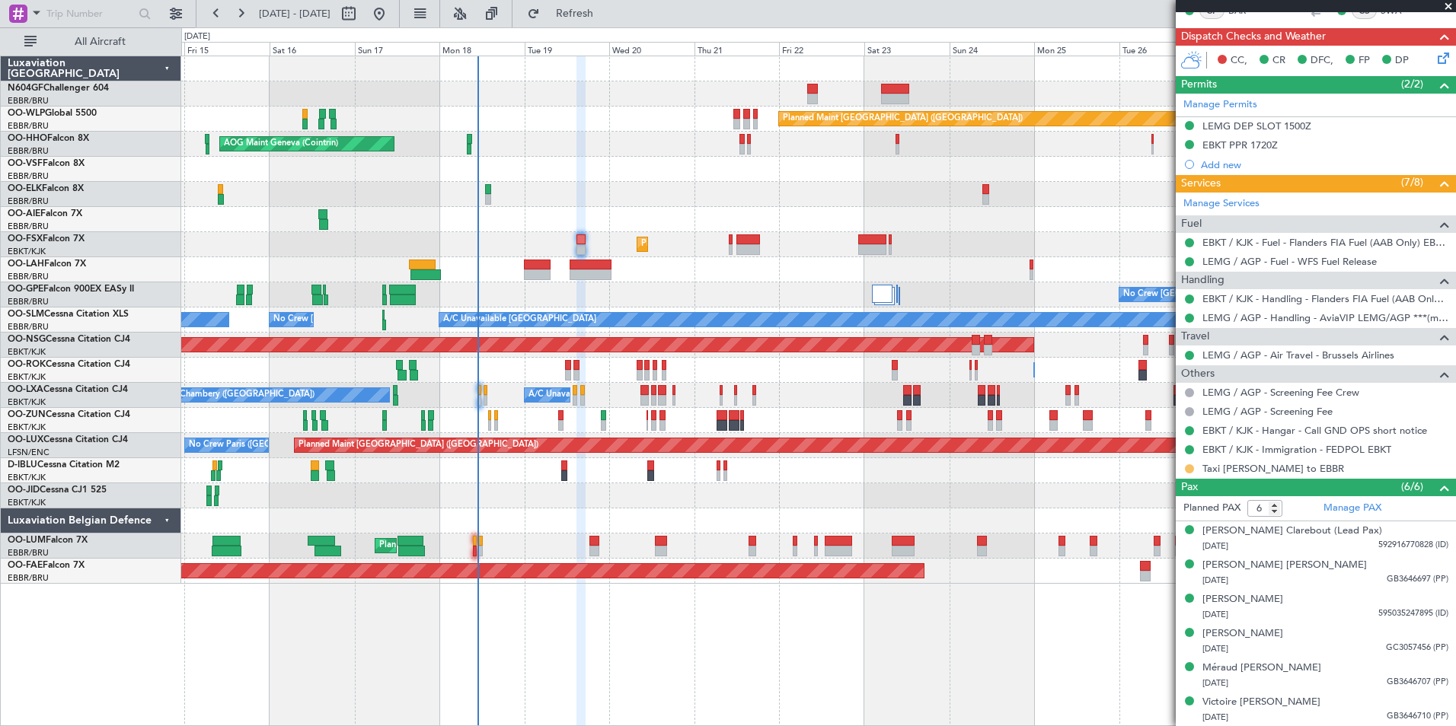
click at [1188, 470] on button at bounding box center [1189, 468] width 9 height 9
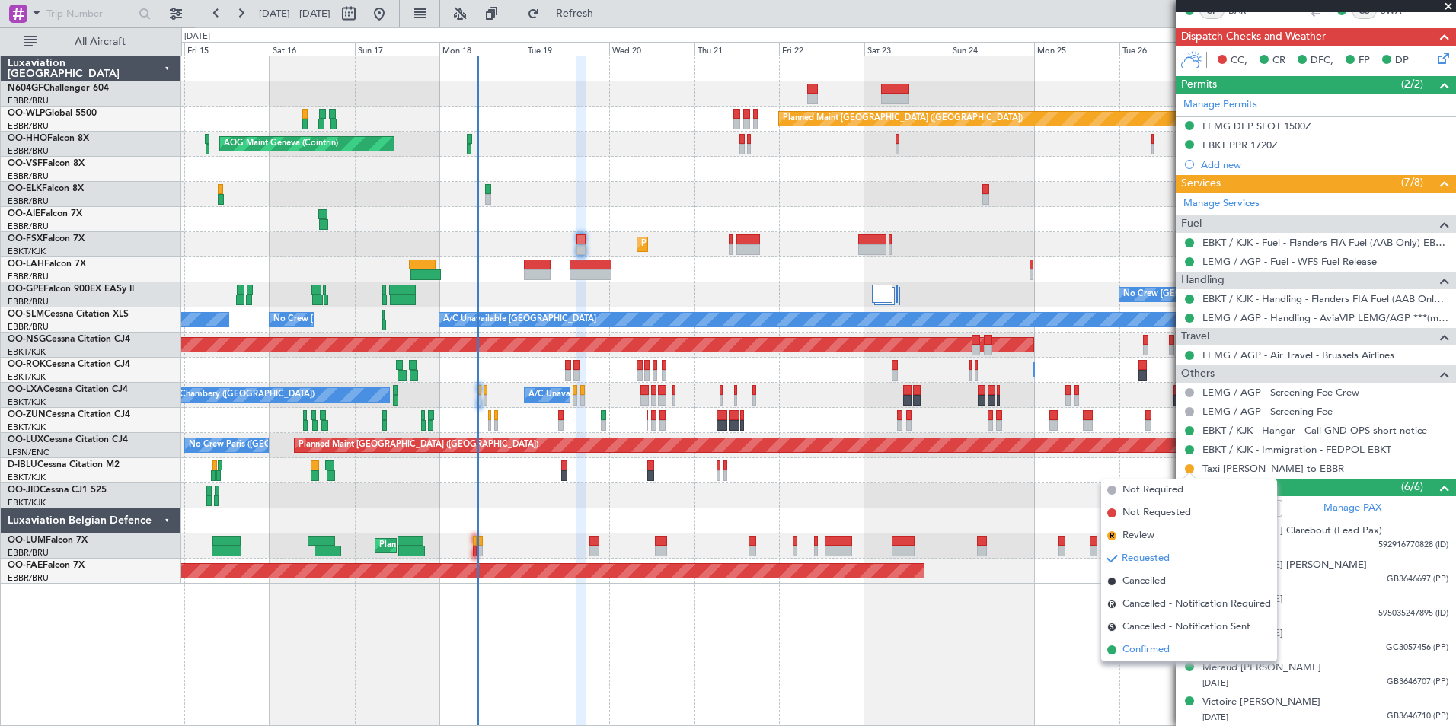
click at [1139, 652] on span "Confirmed" at bounding box center [1145, 650] width 47 height 15
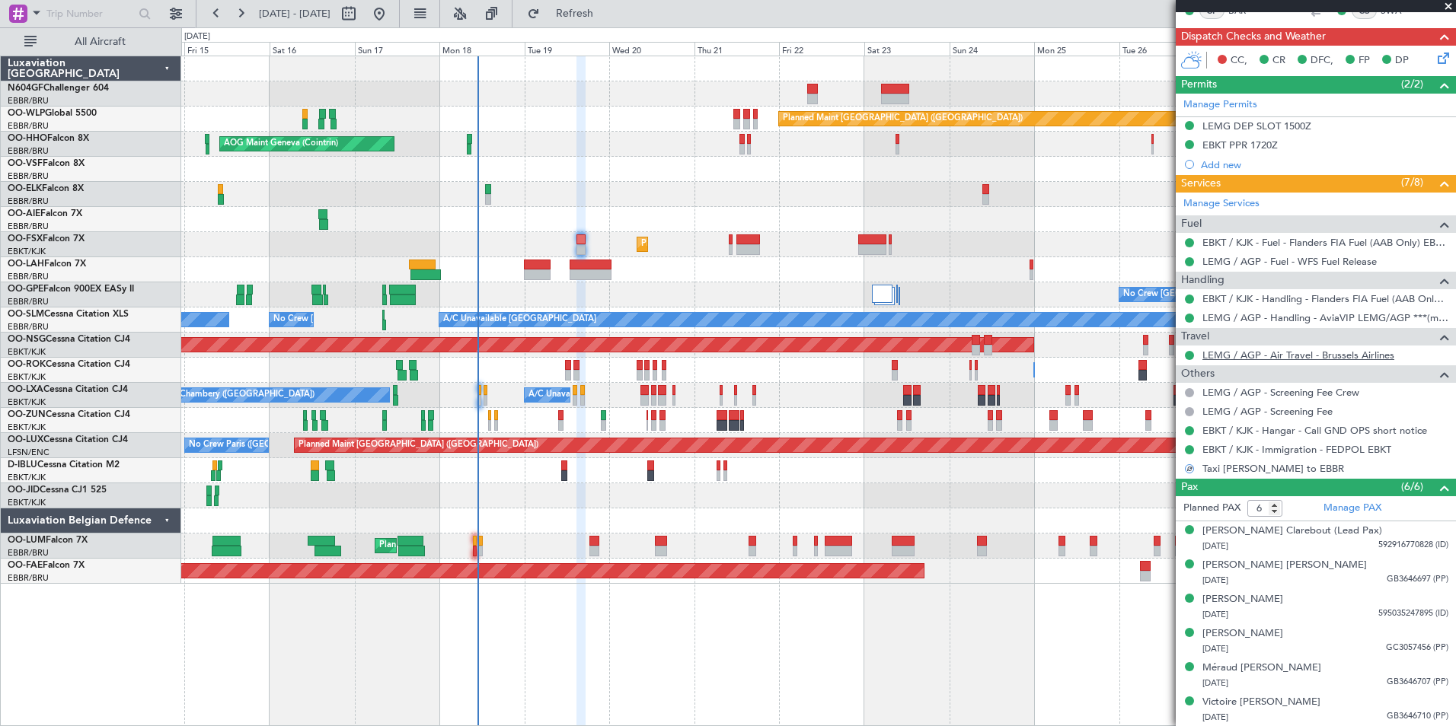
click at [1296, 352] on link "LEMG / AGP - Air Travel - Brussels Airlines" at bounding box center [1298, 355] width 192 height 13
click at [607, 11] on span "Refresh" at bounding box center [575, 13] width 64 height 11
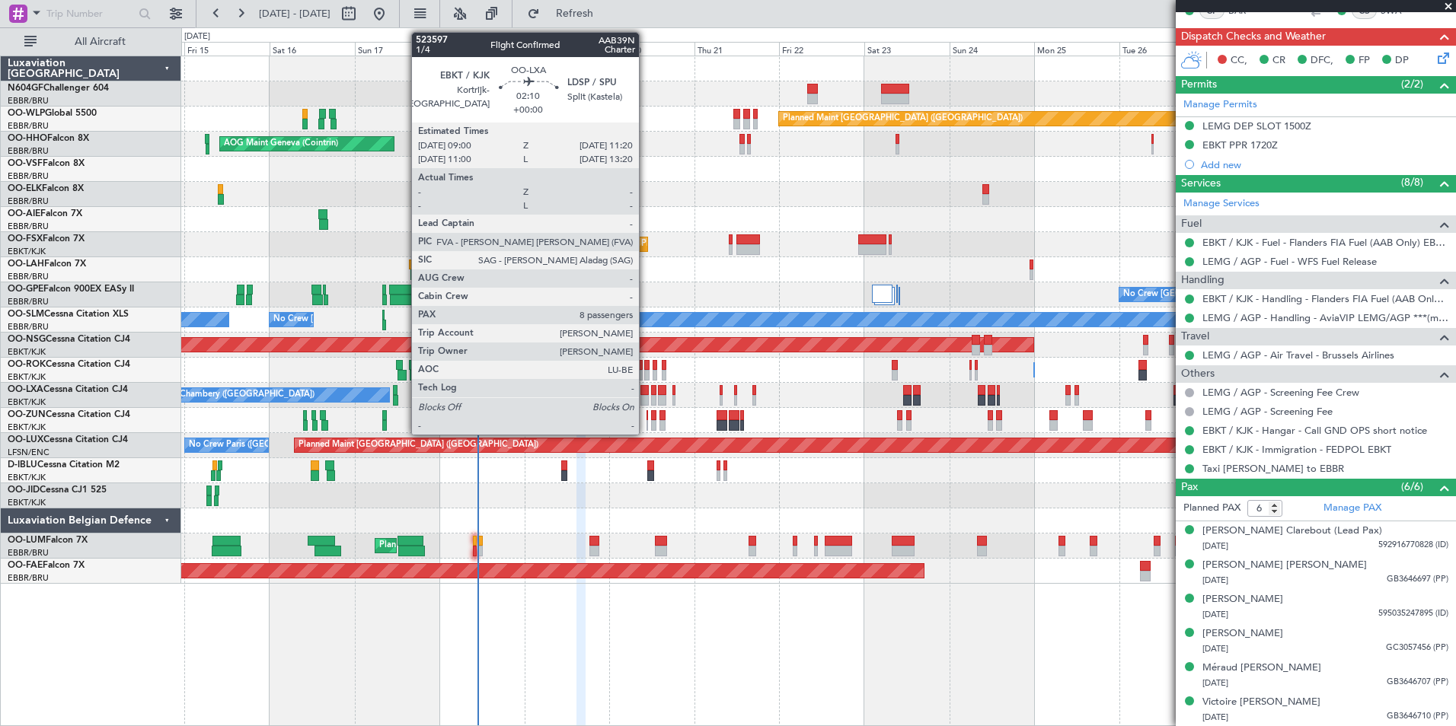
click at [646, 394] on div at bounding box center [644, 390] width 8 height 11
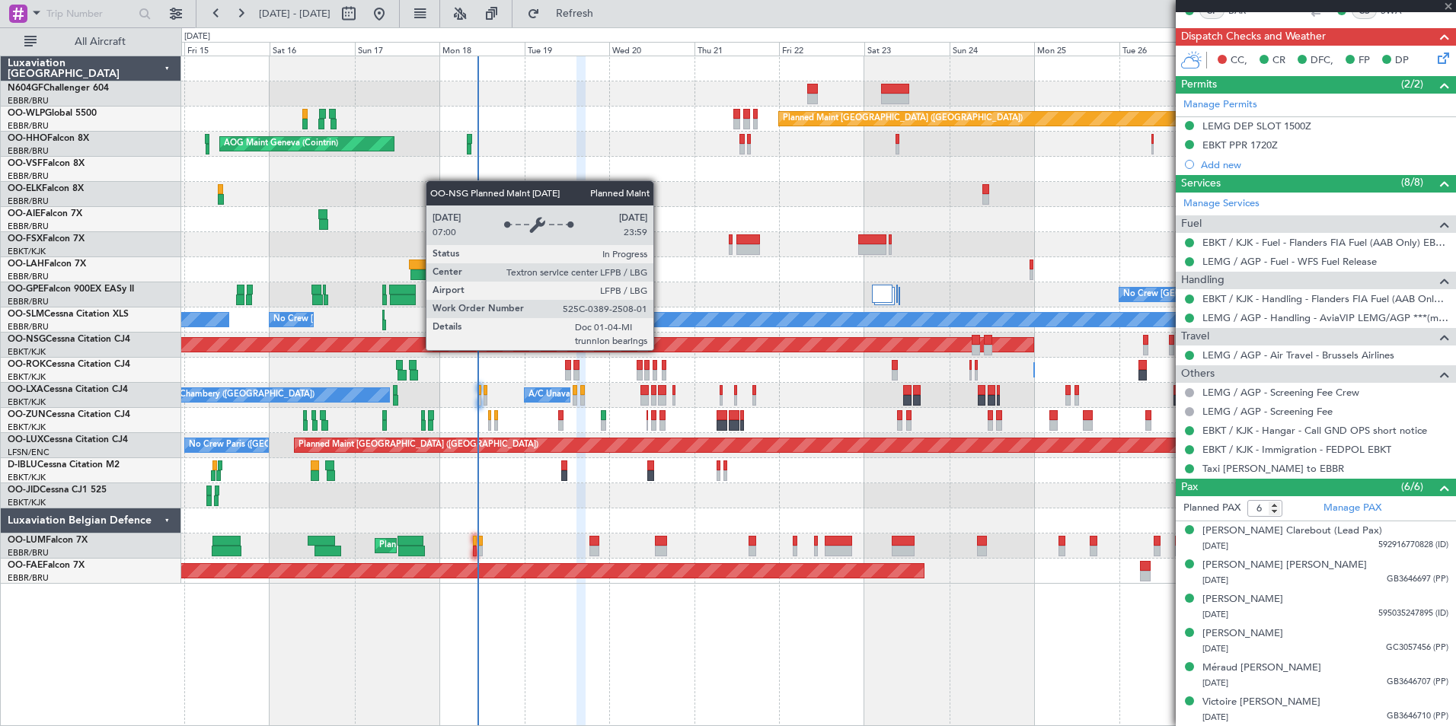
type input "8"
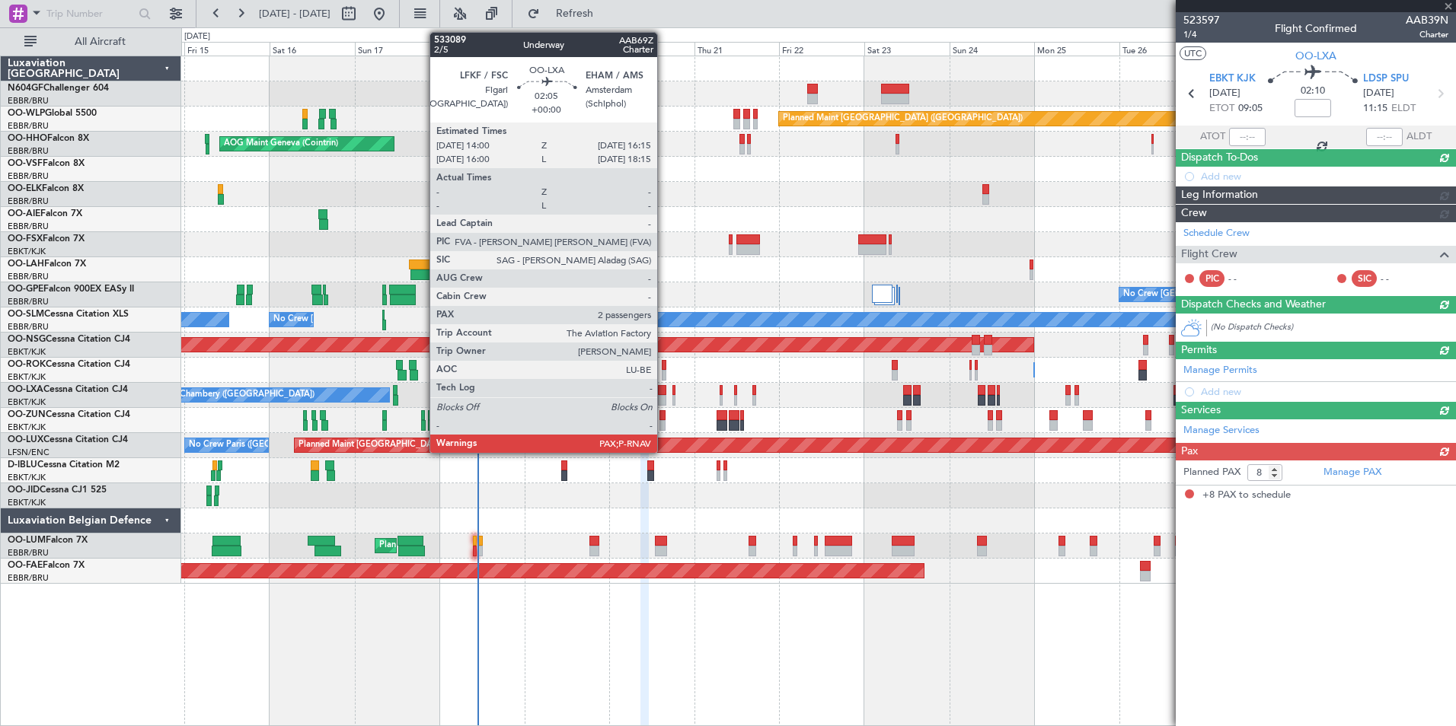
scroll to position [0, 0]
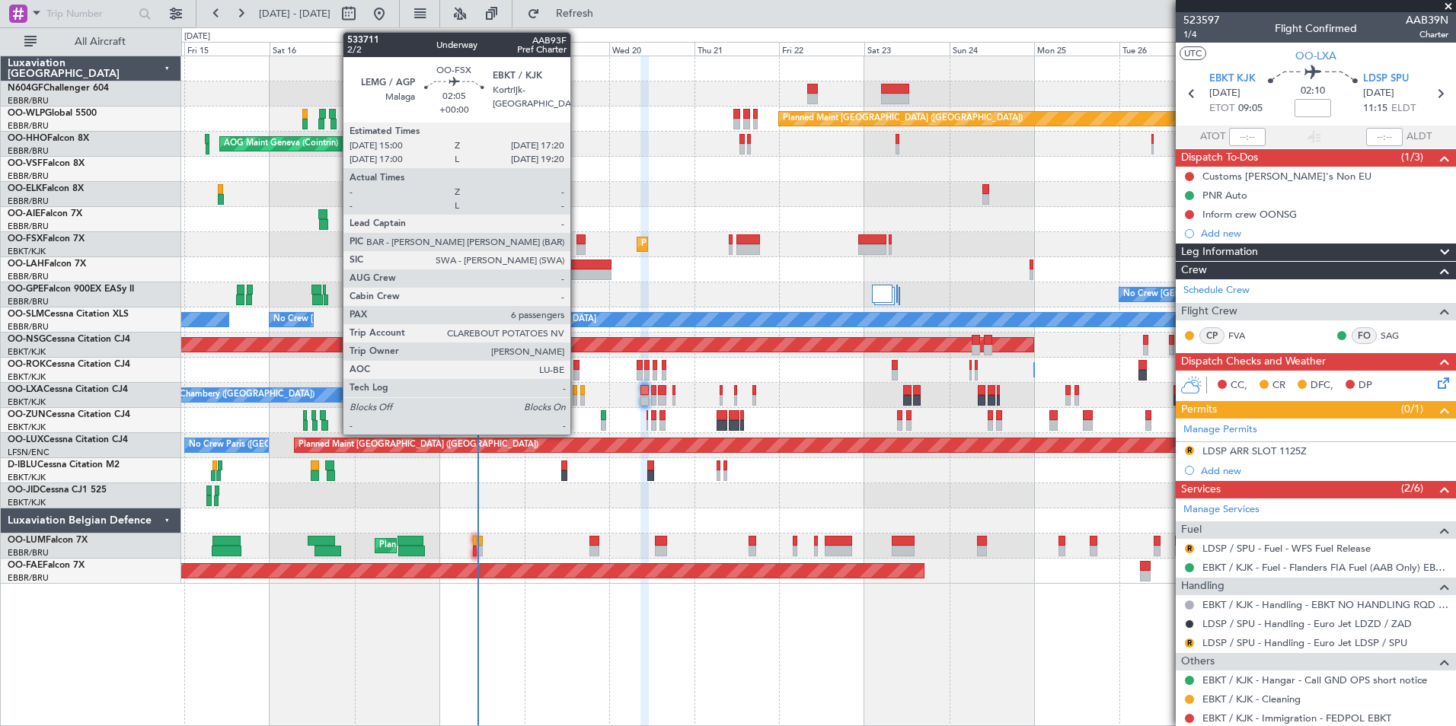
click at [578, 245] on div at bounding box center [580, 249] width 8 height 11
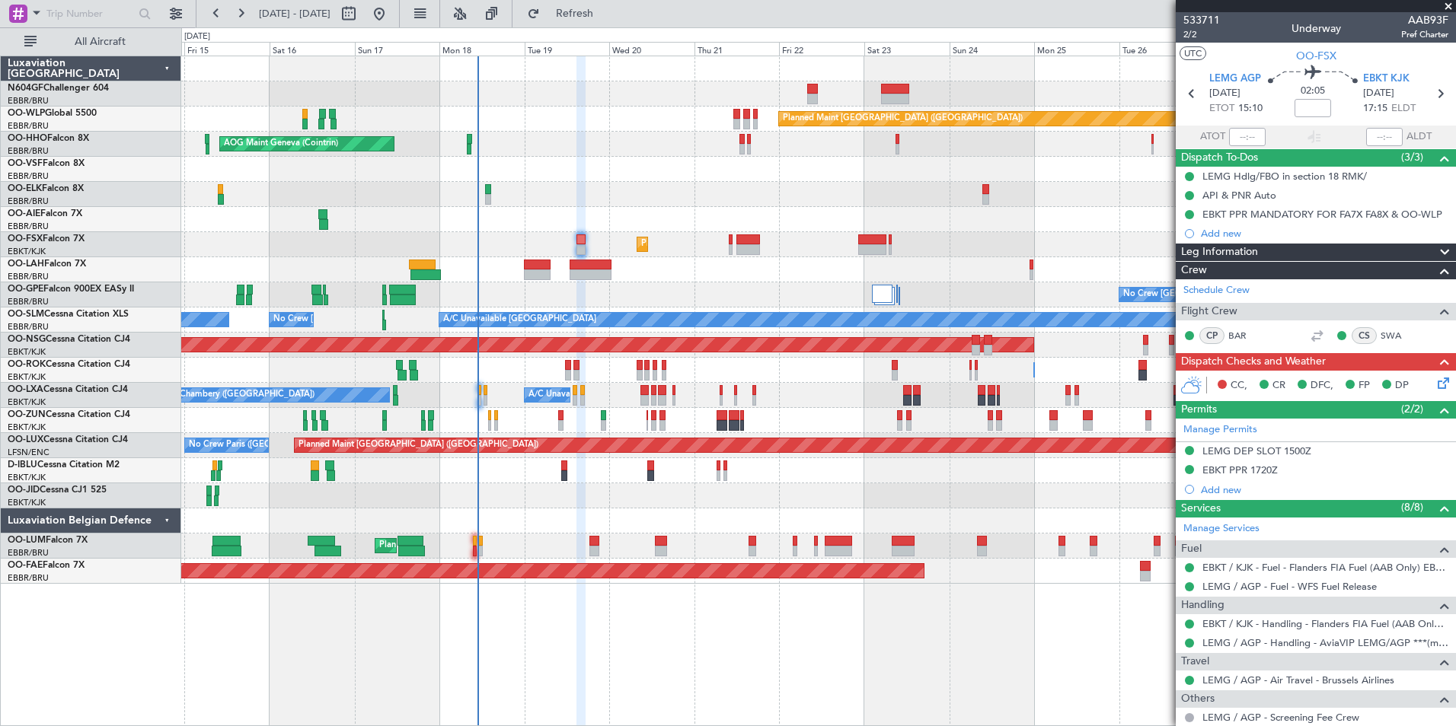
click at [1434, 382] on icon at bounding box center [1440, 381] width 12 height 12
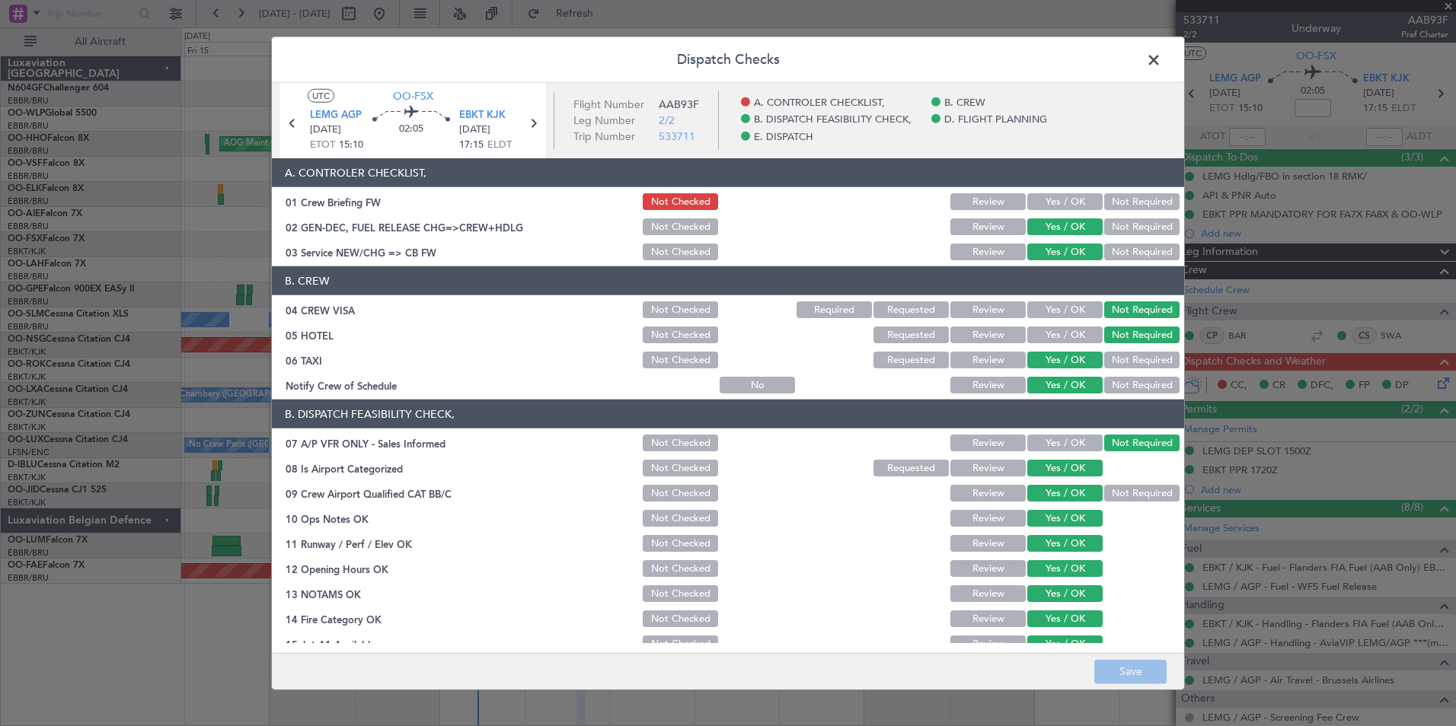
click at [1166, 72] on header "Dispatch Checks" at bounding box center [728, 60] width 912 height 46
click at [1161, 63] on span at bounding box center [1161, 64] width 0 height 30
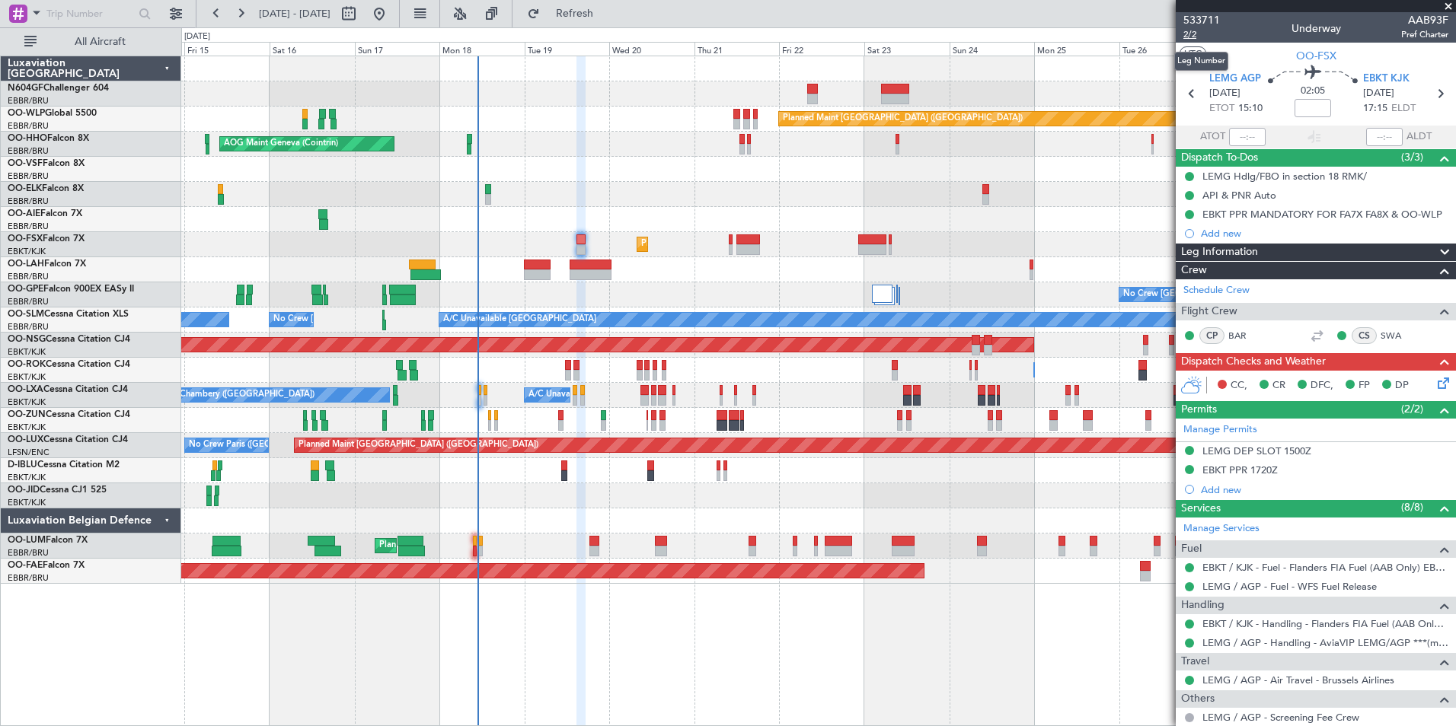
click at [1191, 36] on span "2/2" at bounding box center [1201, 34] width 37 height 13
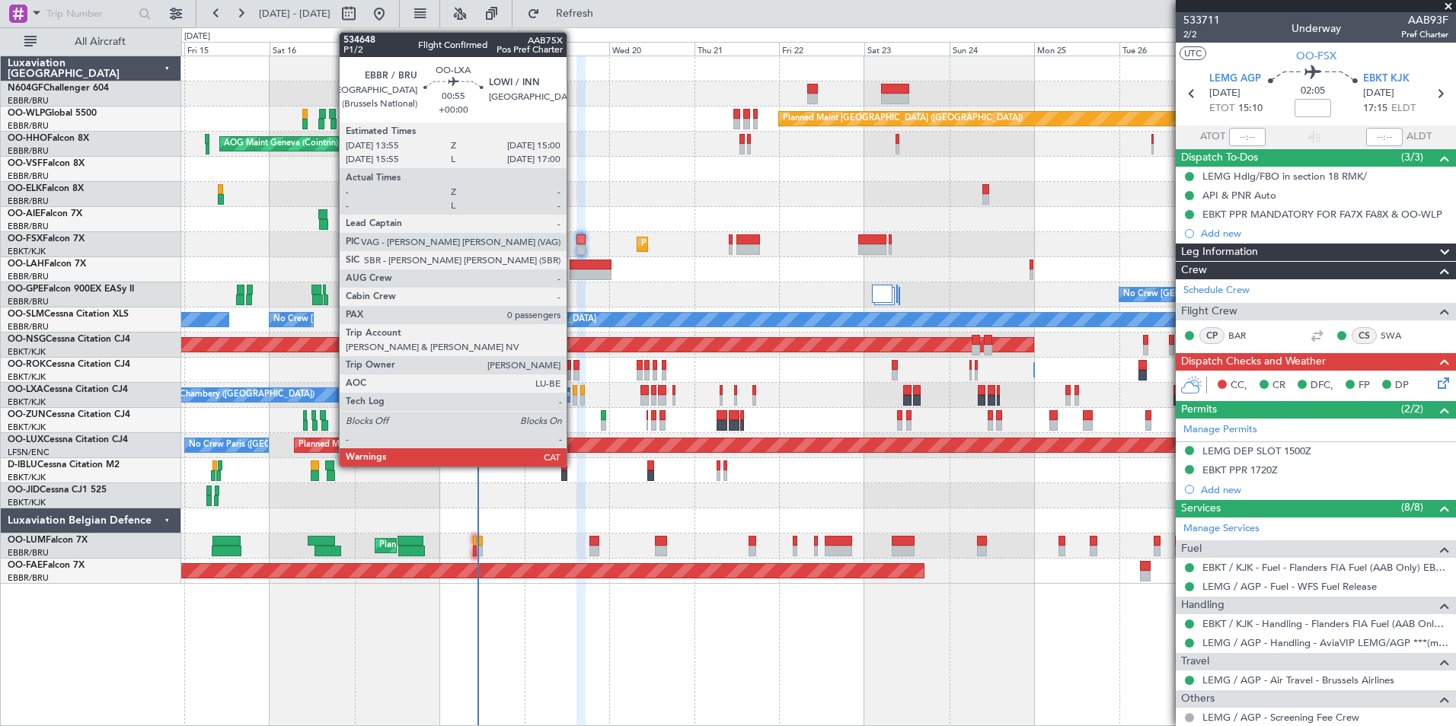
click at [573, 400] on div at bounding box center [574, 400] width 5 height 11
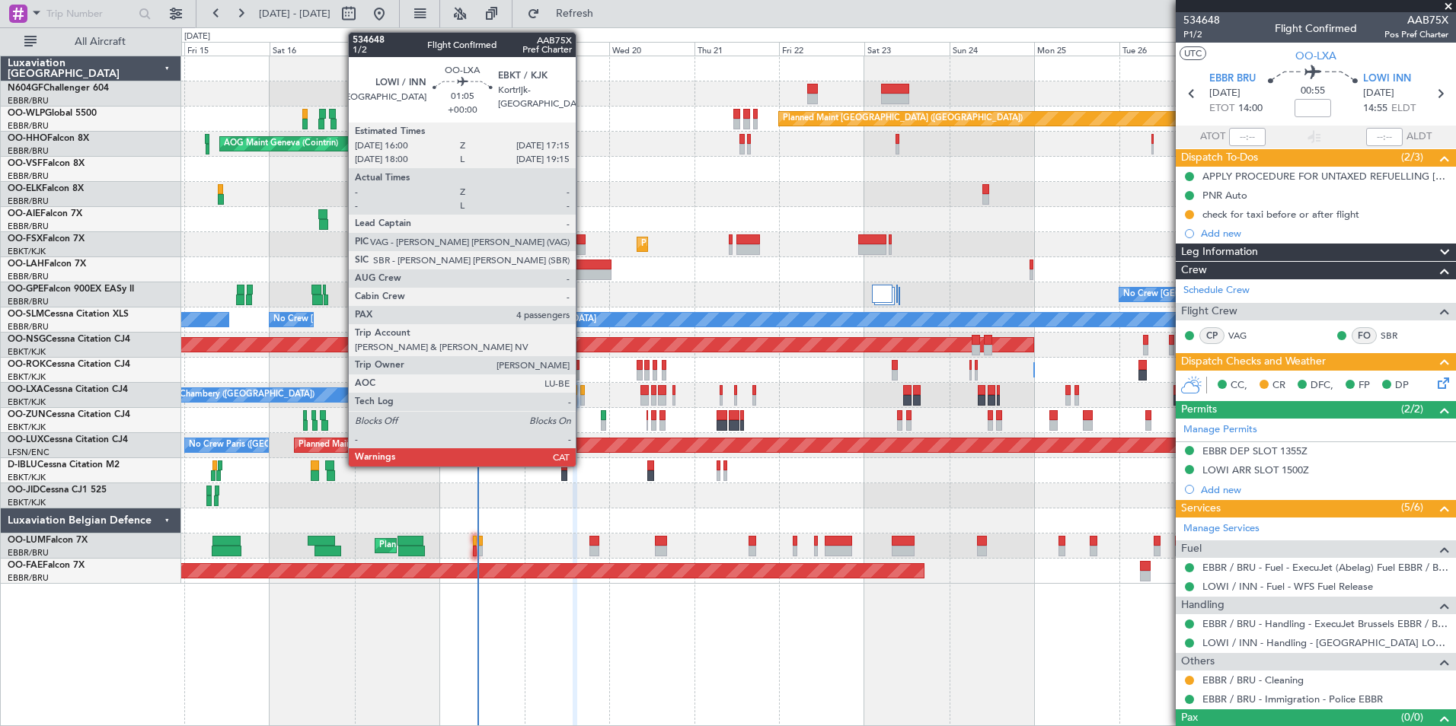
click at [582, 399] on div at bounding box center [582, 400] width 5 height 11
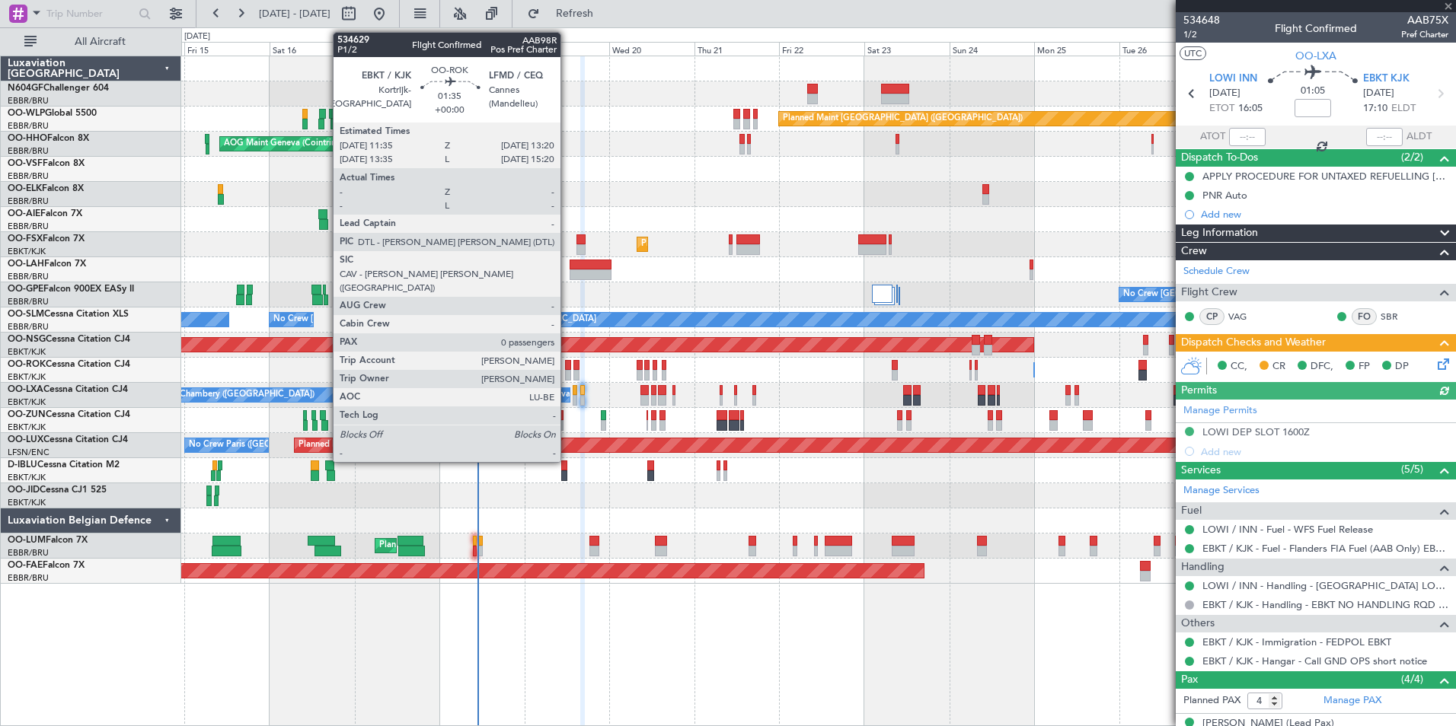
click at [567, 369] on div at bounding box center [568, 365] width 7 height 11
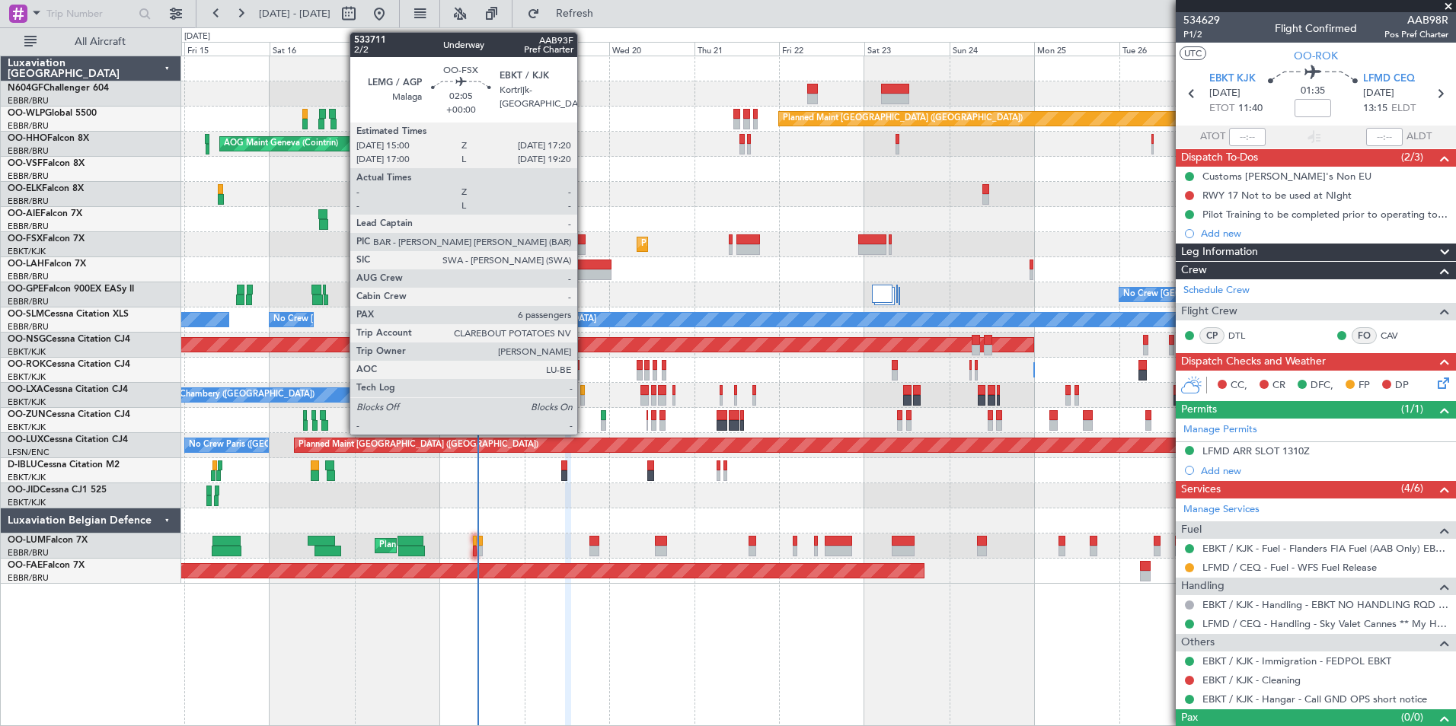
click at [584, 244] on div at bounding box center [580, 239] width 8 height 11
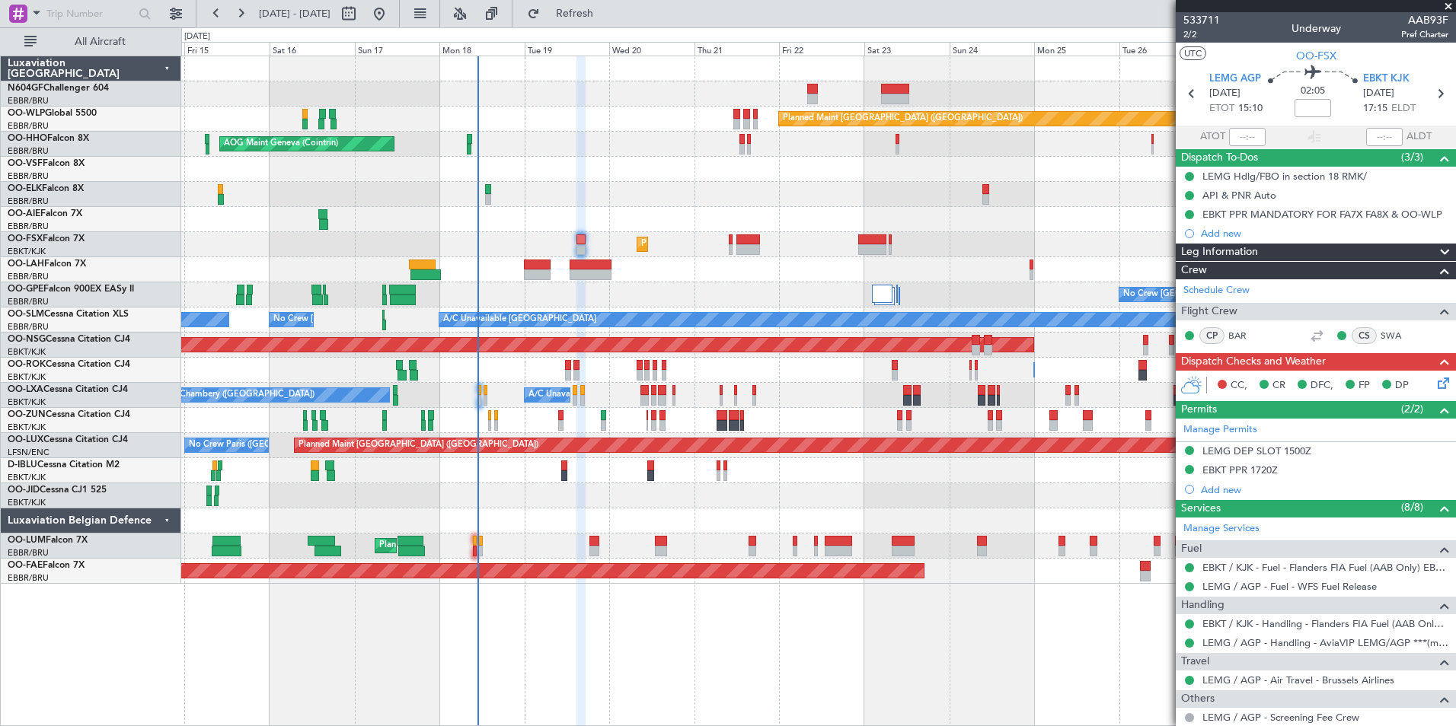
click at [1434, 386] on icon at bounding box center [1440, 381] width 12 height 12
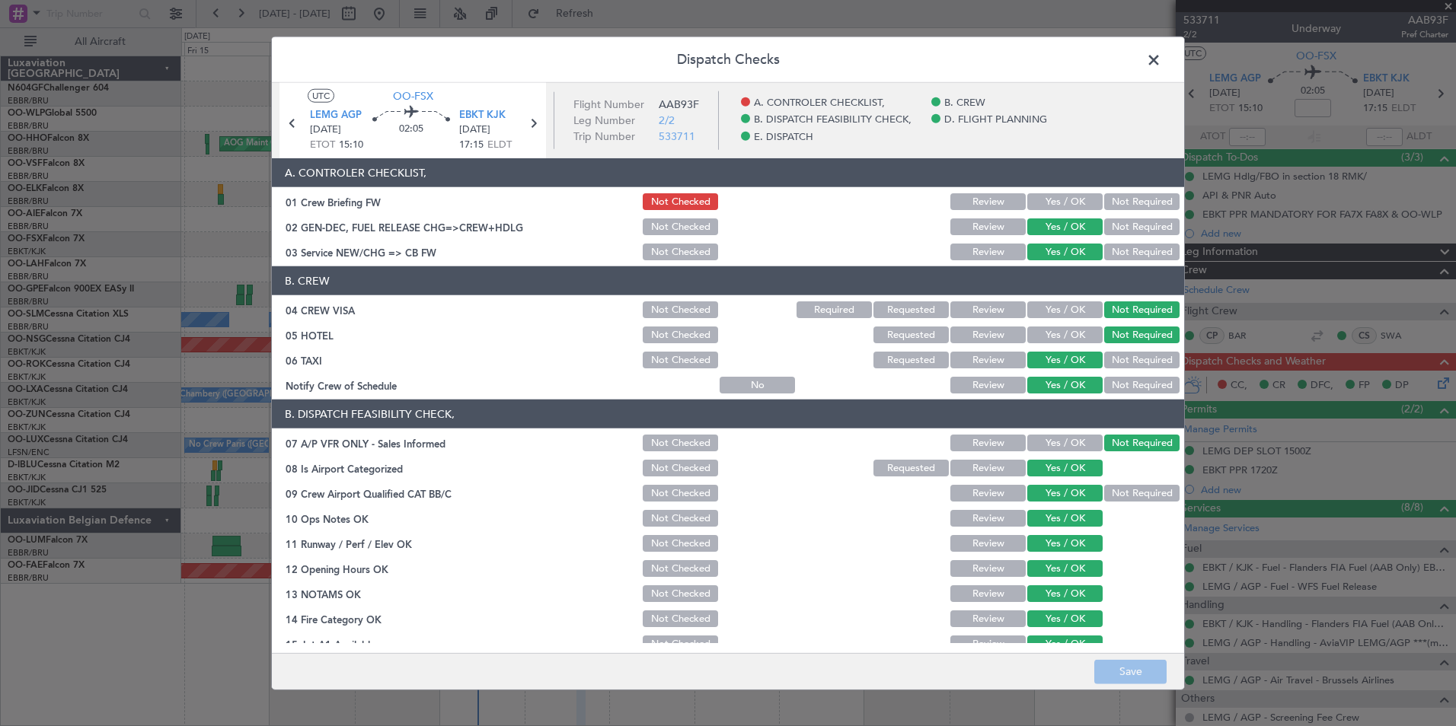
click at [1078, 198] on button "Yes / OK" at bounding box center [1064, 201] width 75 height 17
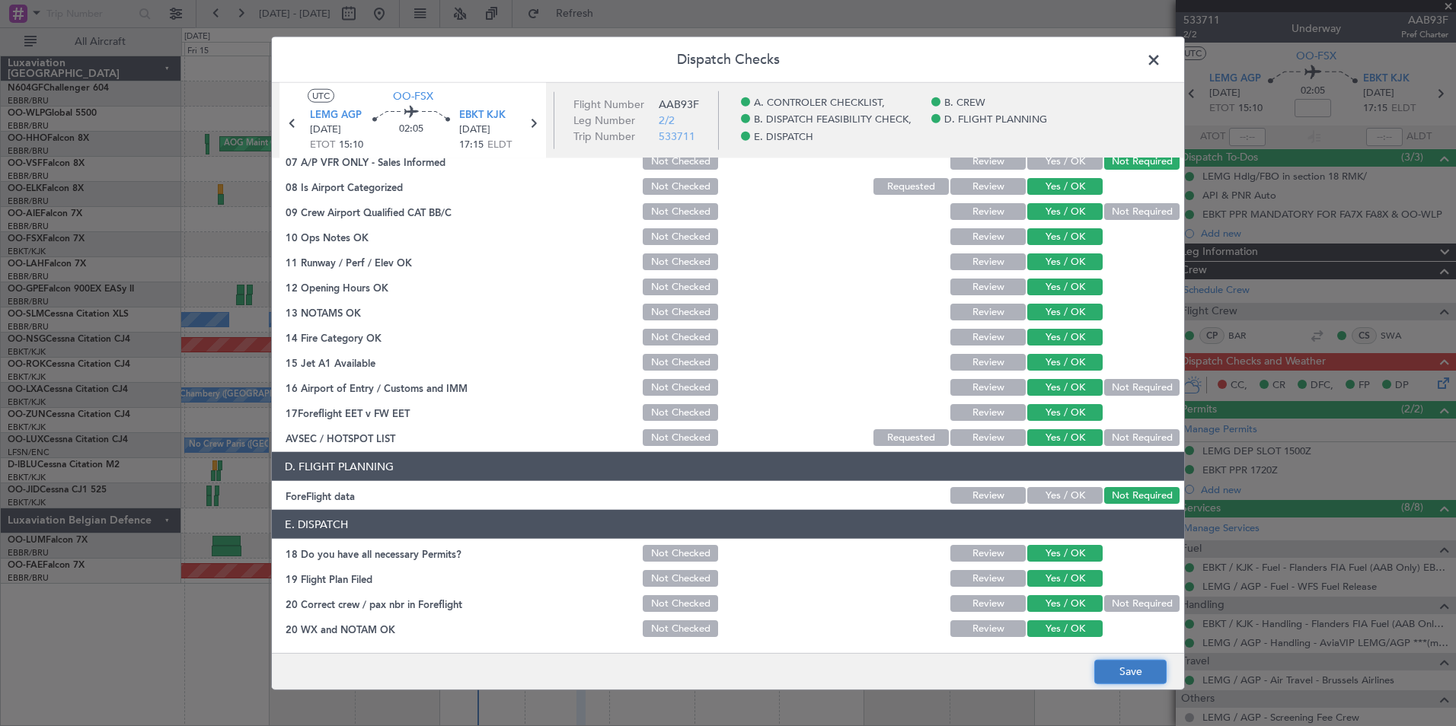
click at [1108, 670] on button "Save" at bounding box center [1130, 671] width 72 height 24
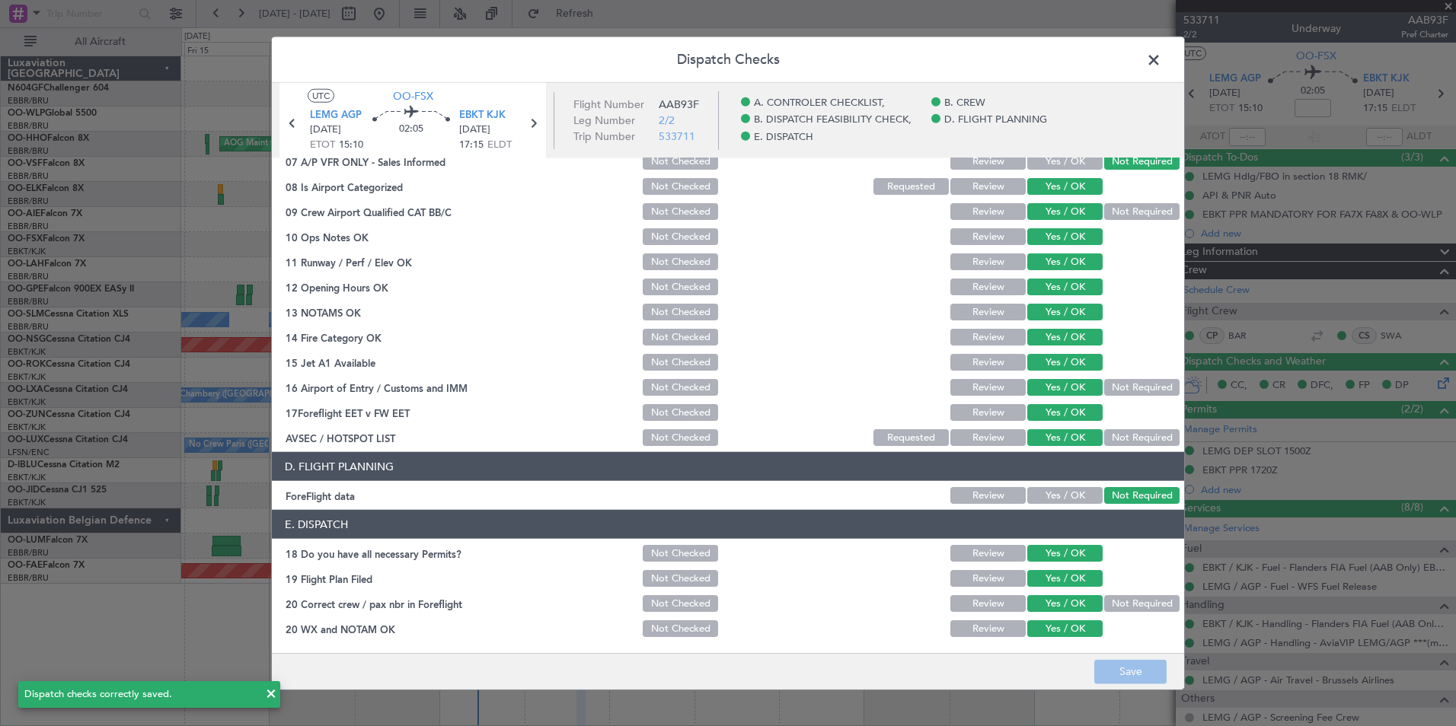
click at [1155, 72] on header "Dispatch Checks" at bounding box center [728, 60] width 912 height 46
click at [1161, 68] on span at bounding box center [1161, 64] width 0 height 30
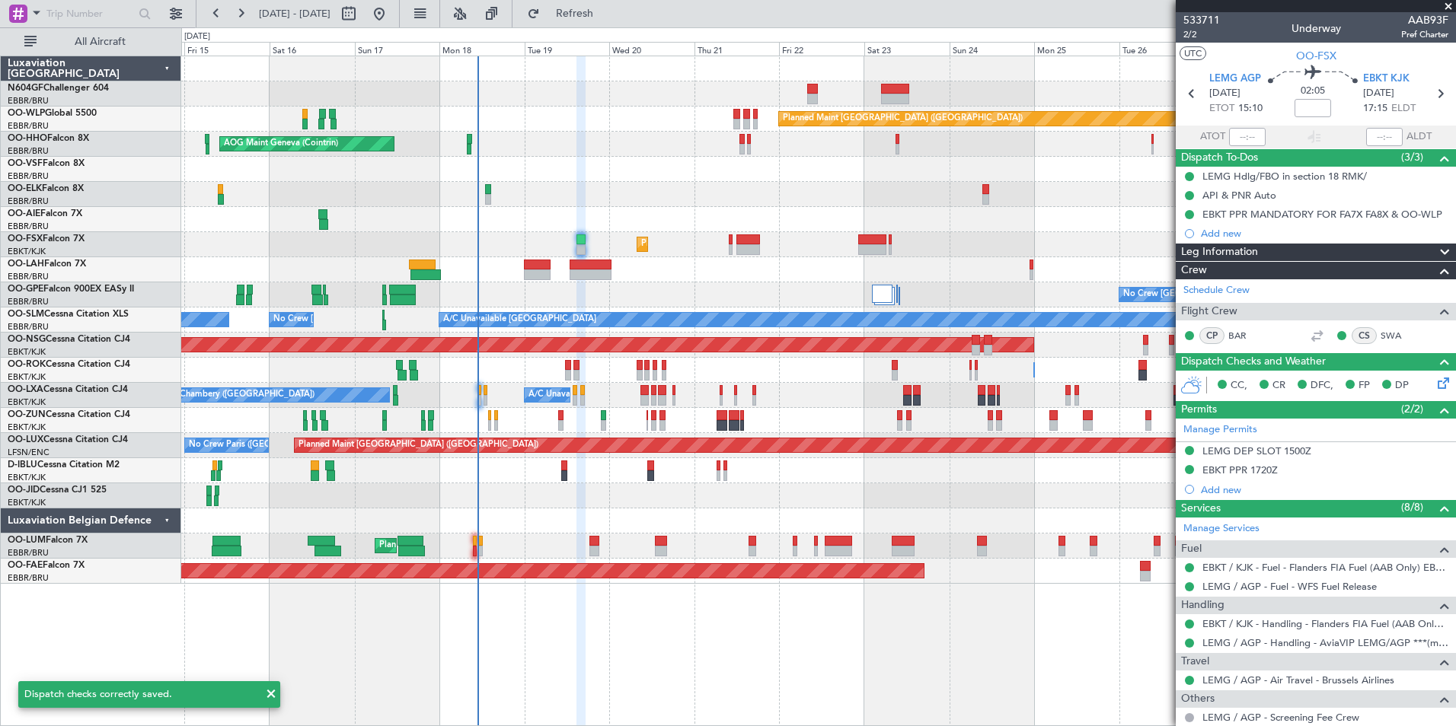
click at [683, 273] on div "Planned Maint [PERSON_NAME]-[GEOGRAPHIC_DATA][PERSON_NAME] ([GEOGRAPHIC_DATA][P…" at bounding box center [818, 269] width 1274 height 25
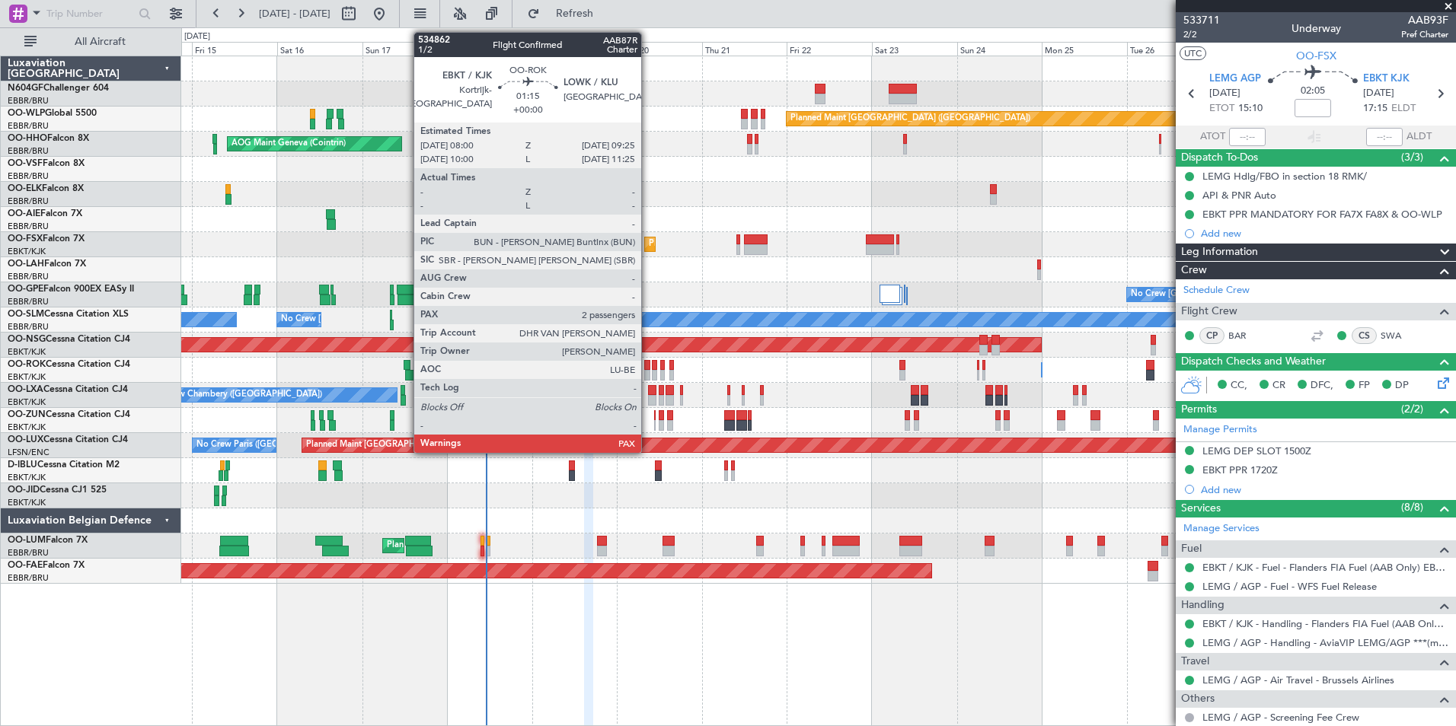
click at [648, 372] on div at bounding box center [646, 375] width 5 height 11
click at [650, 391] on div at bounding box center [652, 390] width 8 height 11
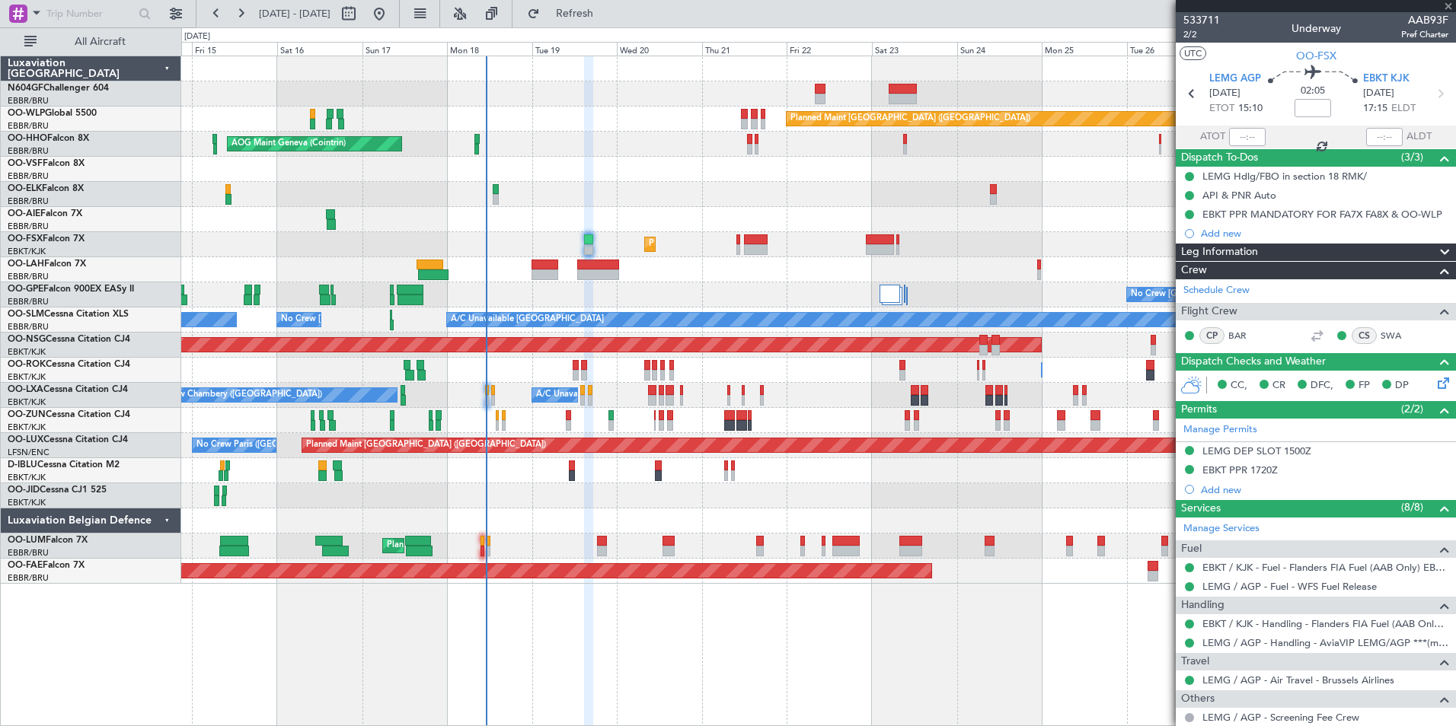
type input "8"
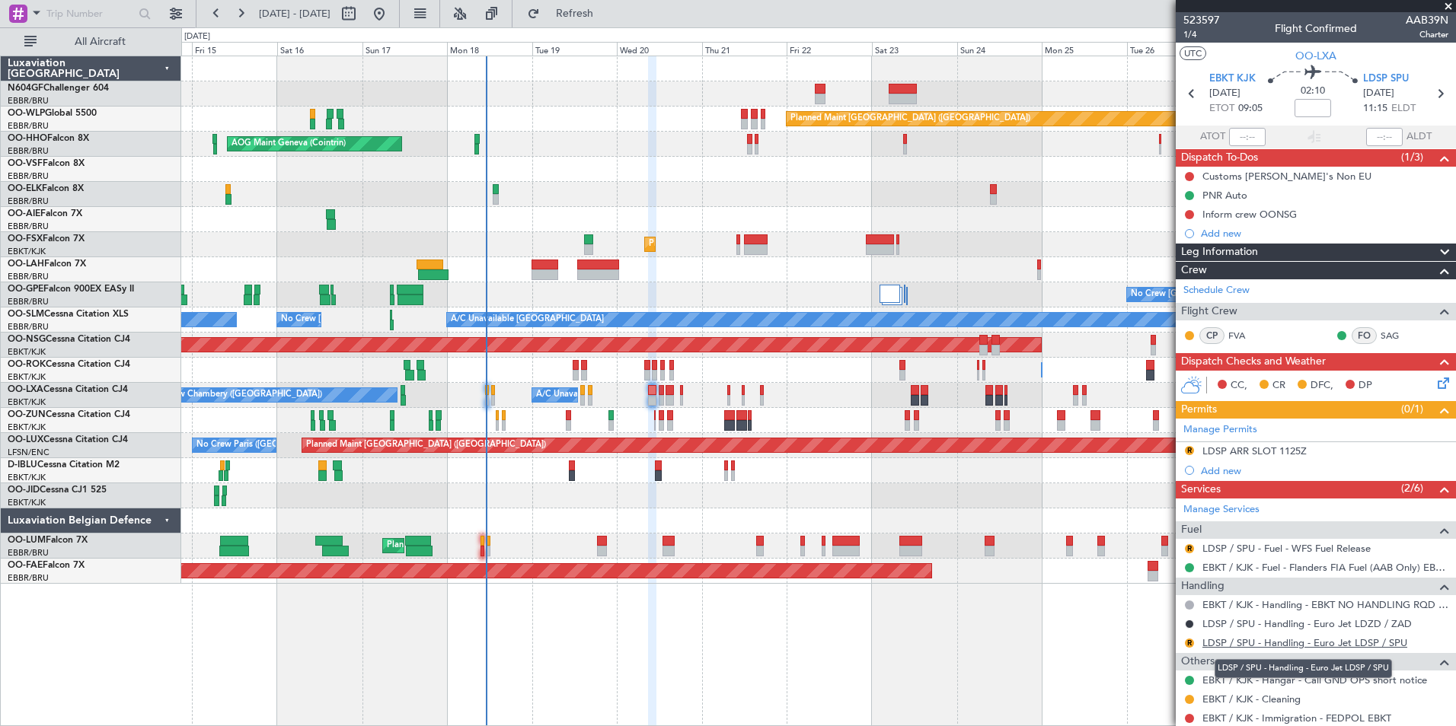
click at [1271, 640] on link "LDSP / SPU - Handling - Euro Jet LDSP / SPU" at bounding box center [1304, 642] width 205 height 13
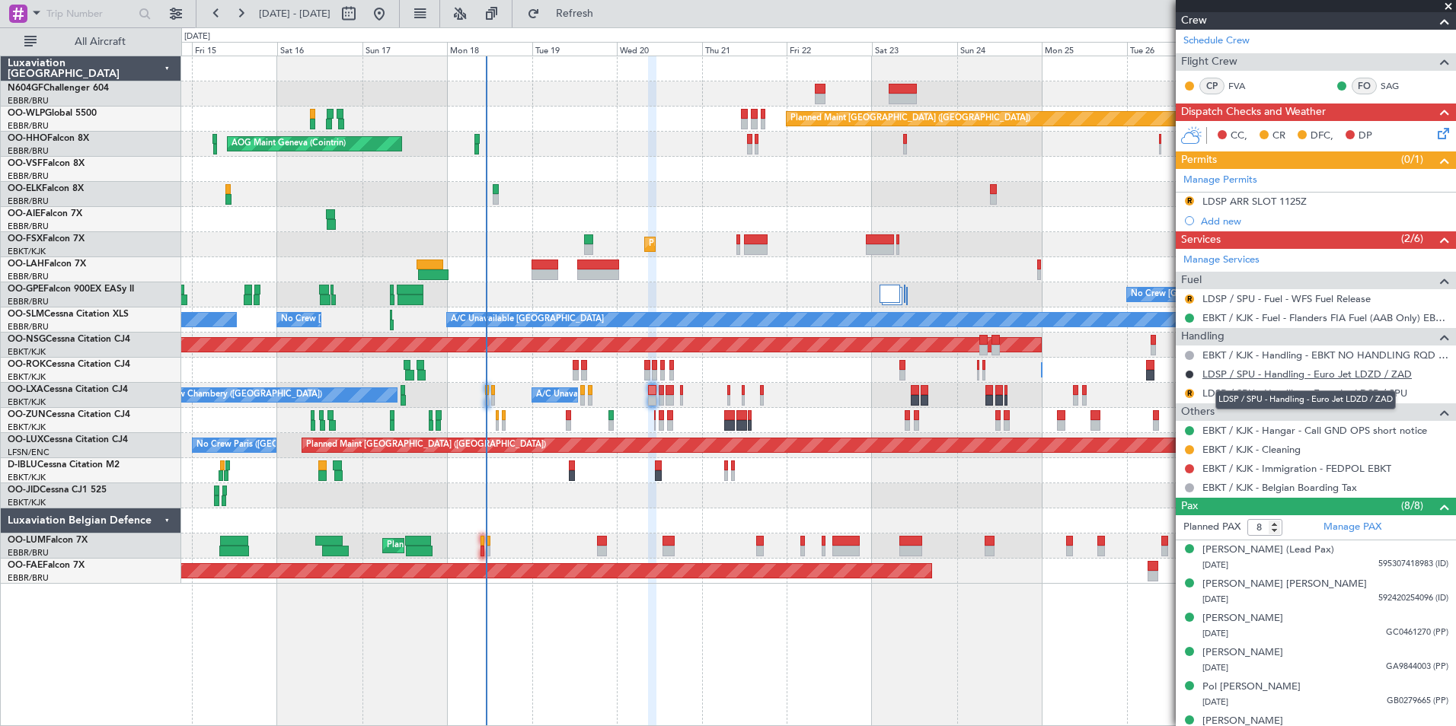
scroll to position [0, 0]
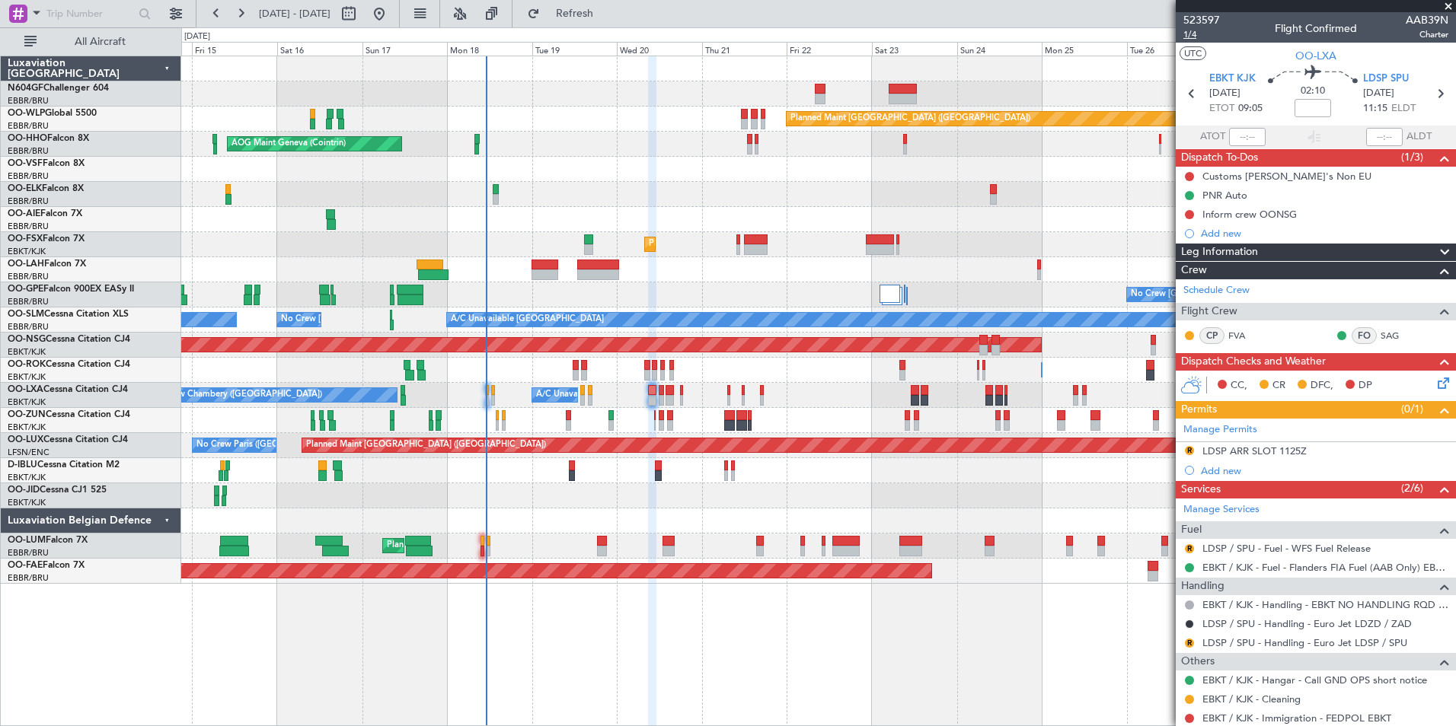
click at [1194, 31] on span "1/4" at bounding box center [1201, 34] width 37 height 13
click at [1188, 645] on button "R" at bounding box center [1189, 643] width 9 height 9
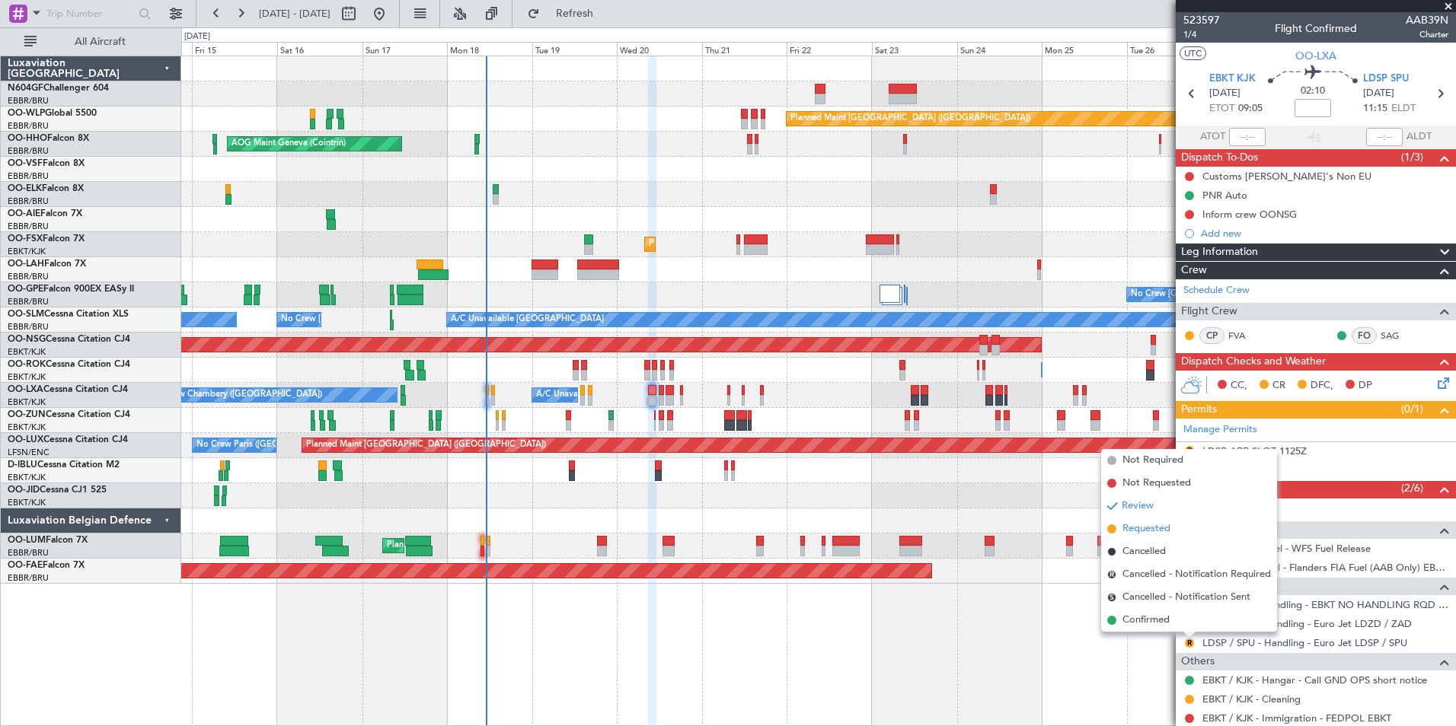
click at [1144, 534] on span "Requested" at bounding box center [1146, 528] width 48 height 15
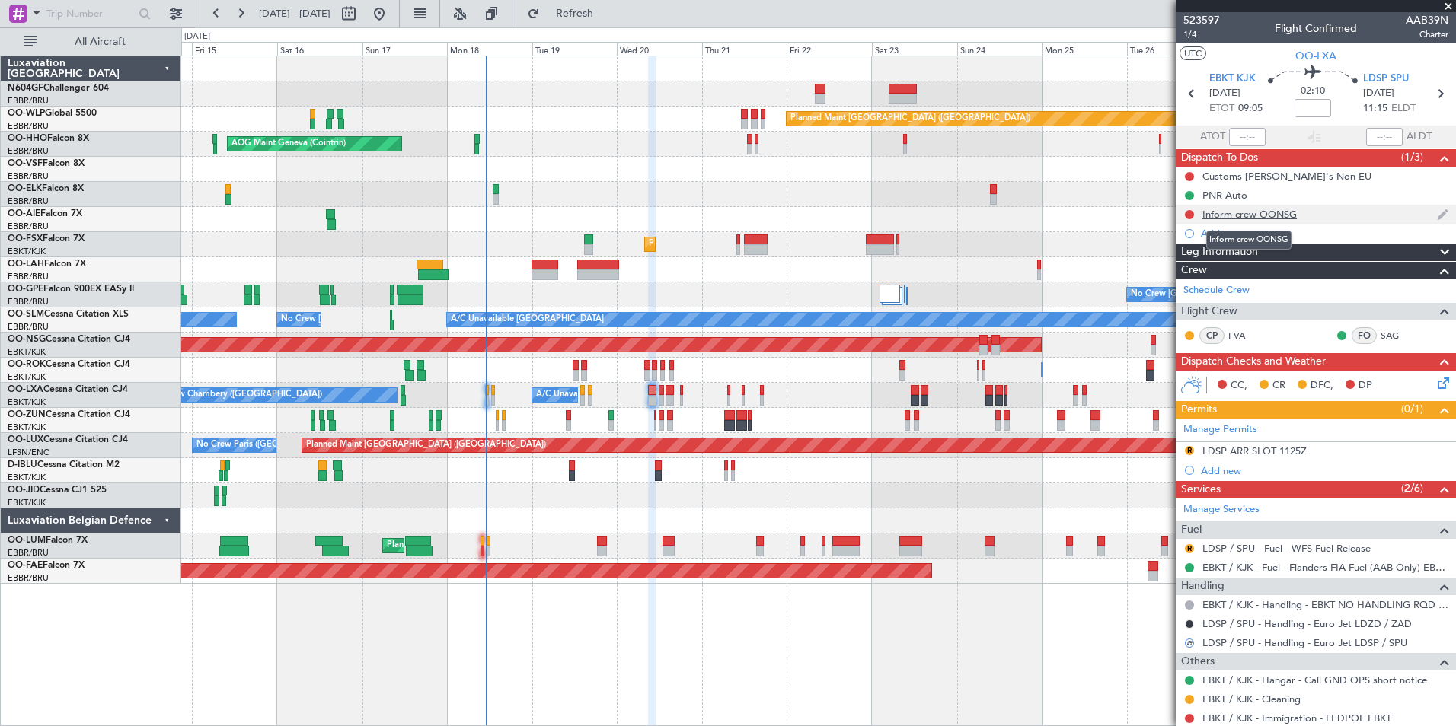
click at [1284, 214] on div "Inform crew OONSG" at bounding box center [1249, 214] width 94 height 13
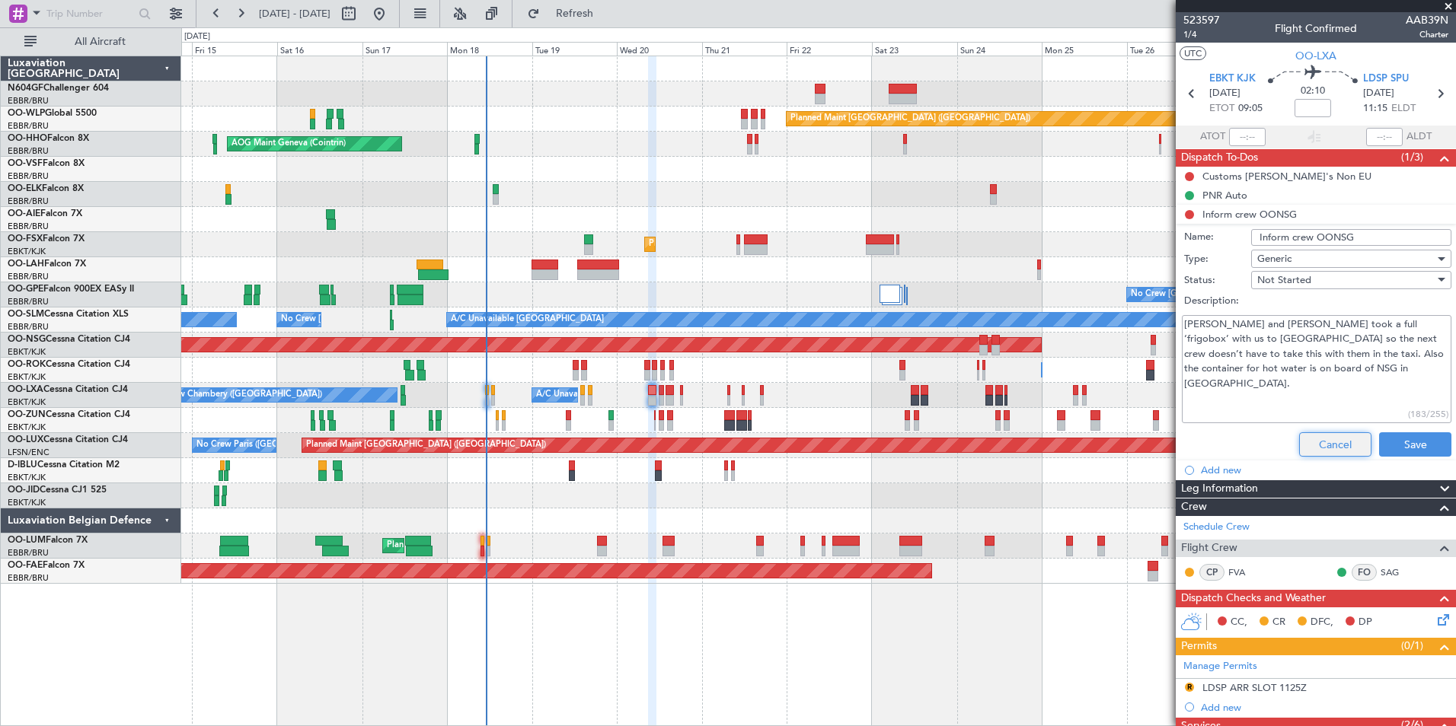
click at [1325, 439] on button "Cancel" at bounding box center [1335, 444] width 72 height 24
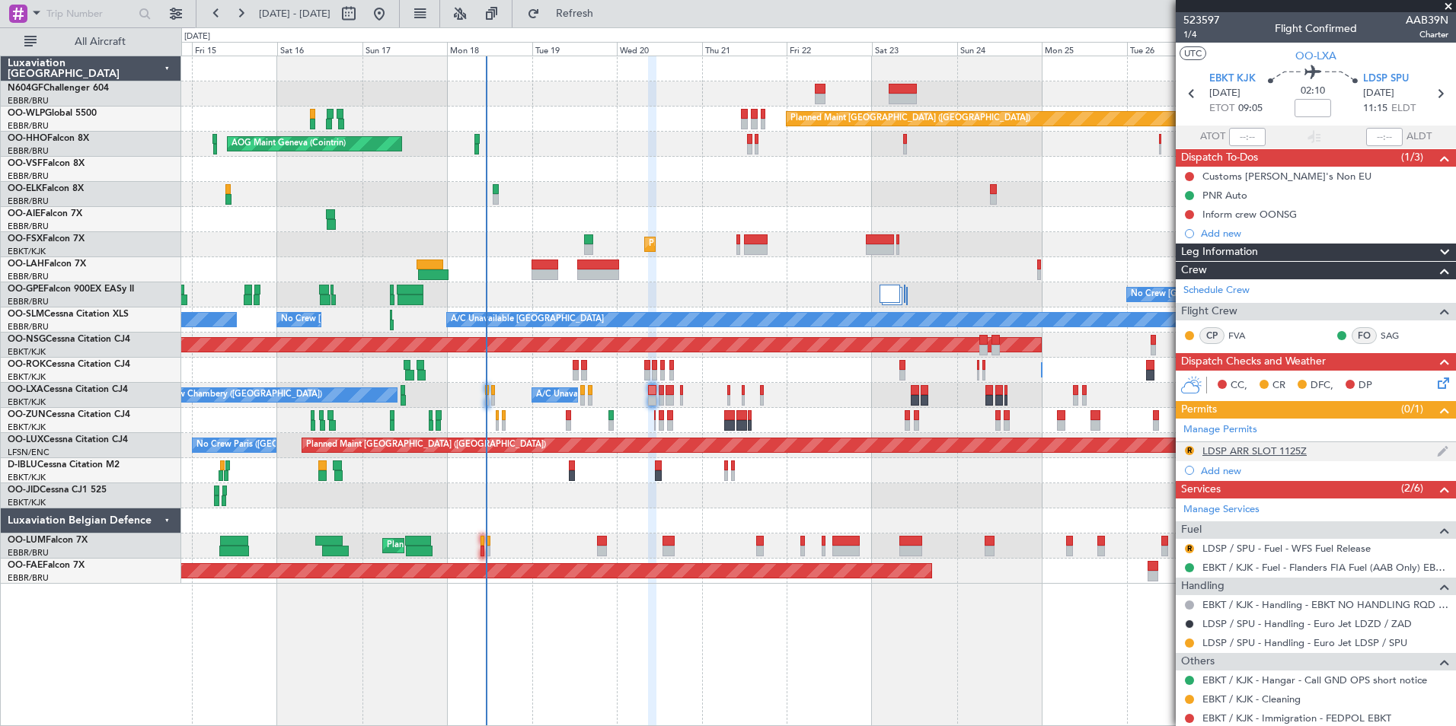
click at [1296, 452] on div "LDSP ARR SLOT 1125Z" at bounding box center [1254, 451] width 104 height 13
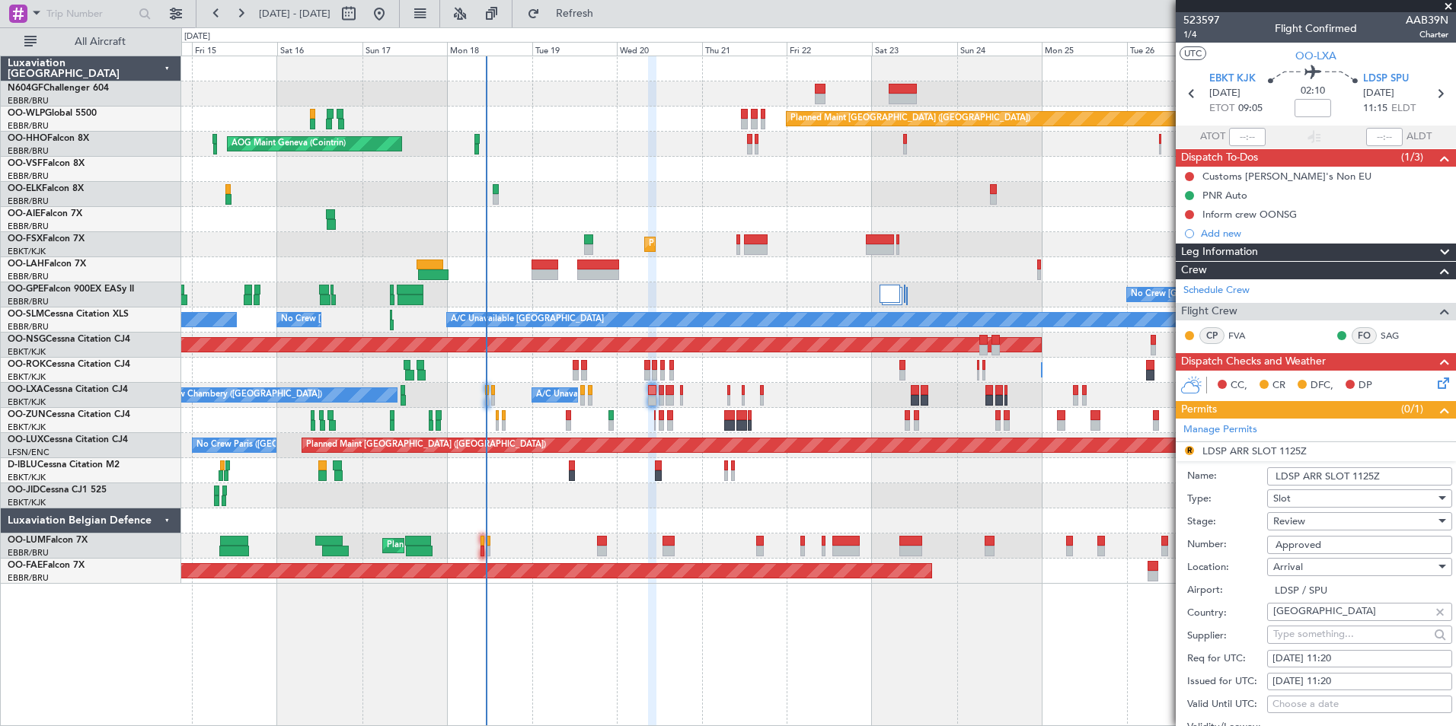
scroll to position [113, 0]
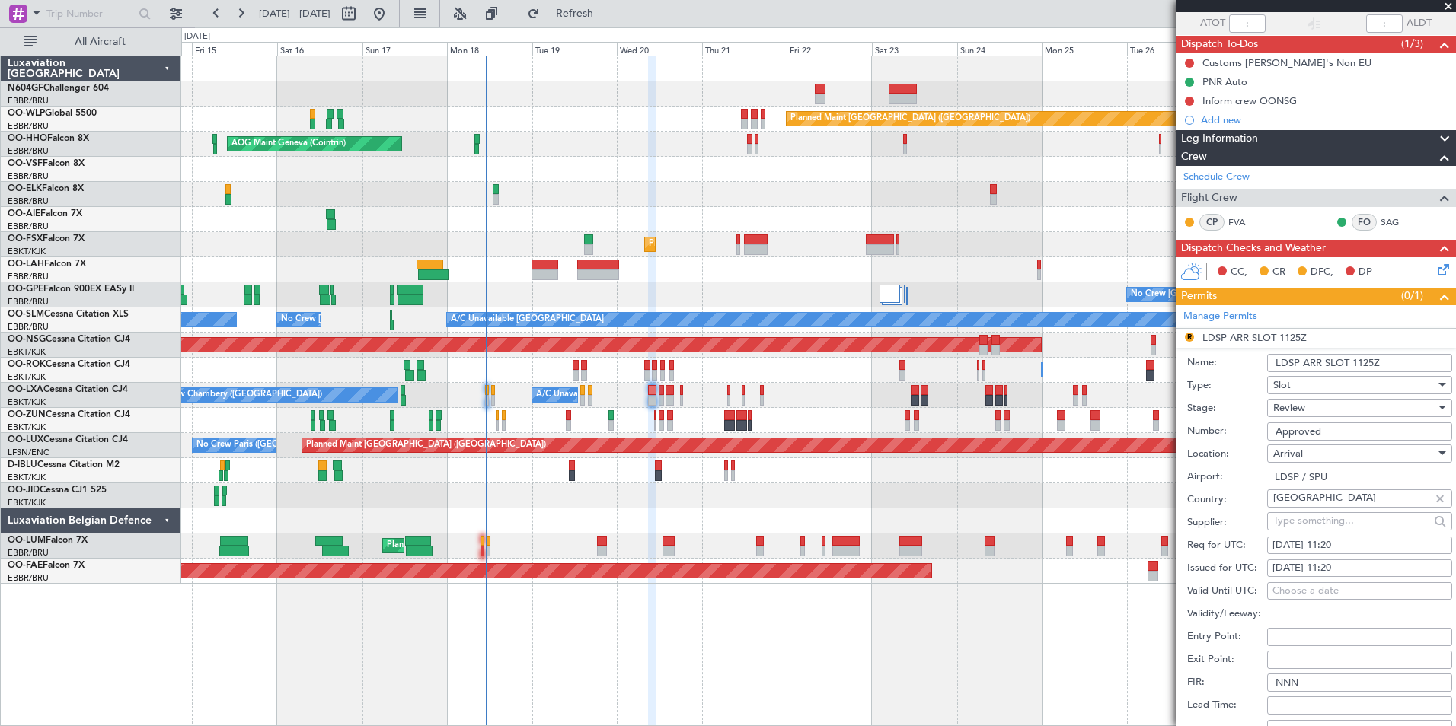
click at [1377, 567] on div "[DATE] 11:20" at bounding box center [1359, 568] width 174 height 15
select select "7"
select select "2025"
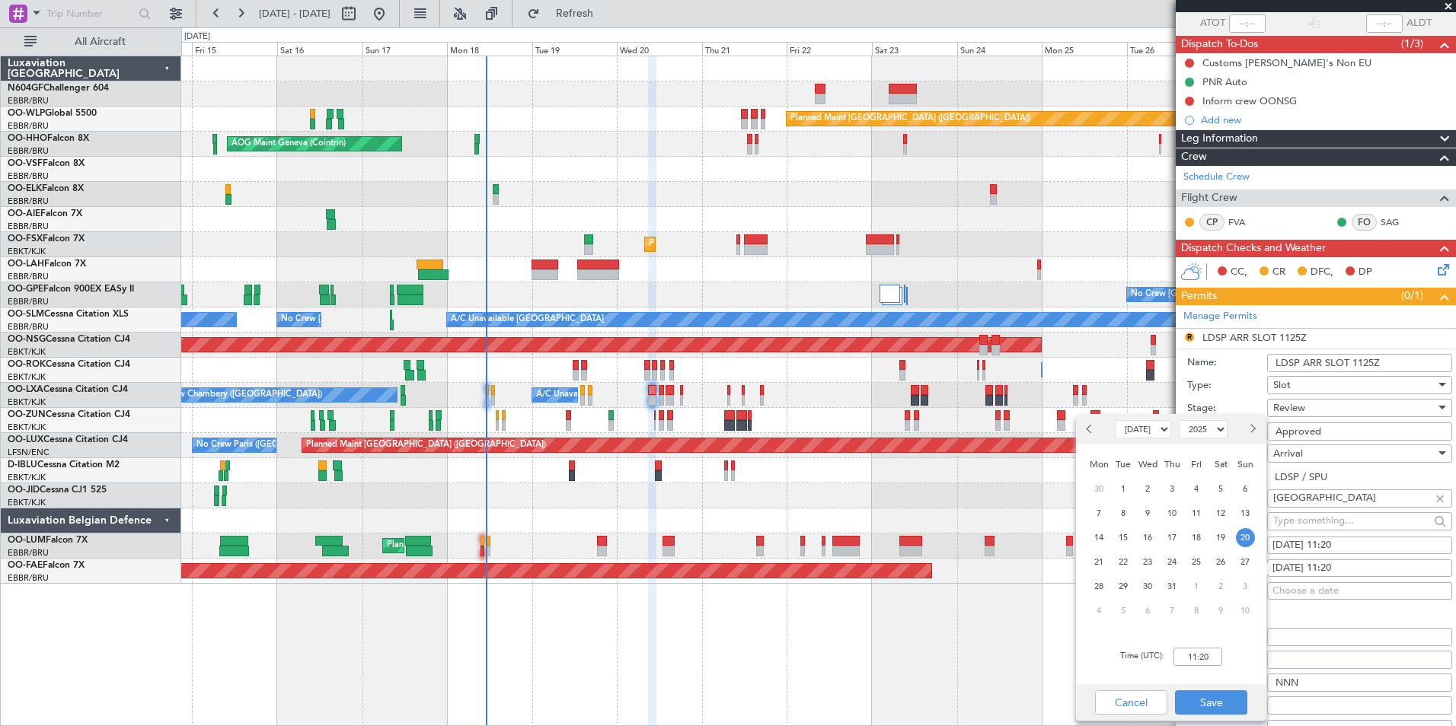
click at [1344, 409] on div "Review" at bounding box center [1354, 408] width 162 height 23
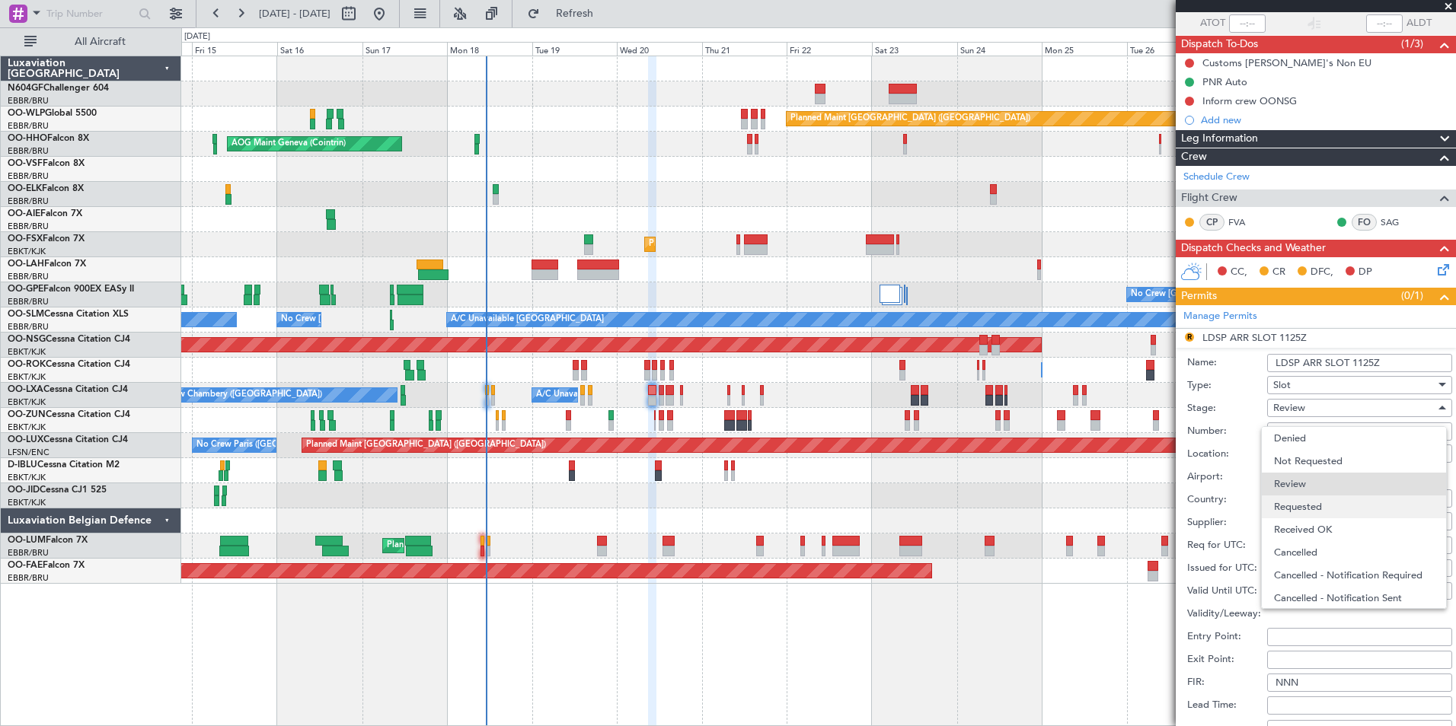
click at [1340, 499] on span "Requested" at bounding box center [1354, 507] width 160 height 23
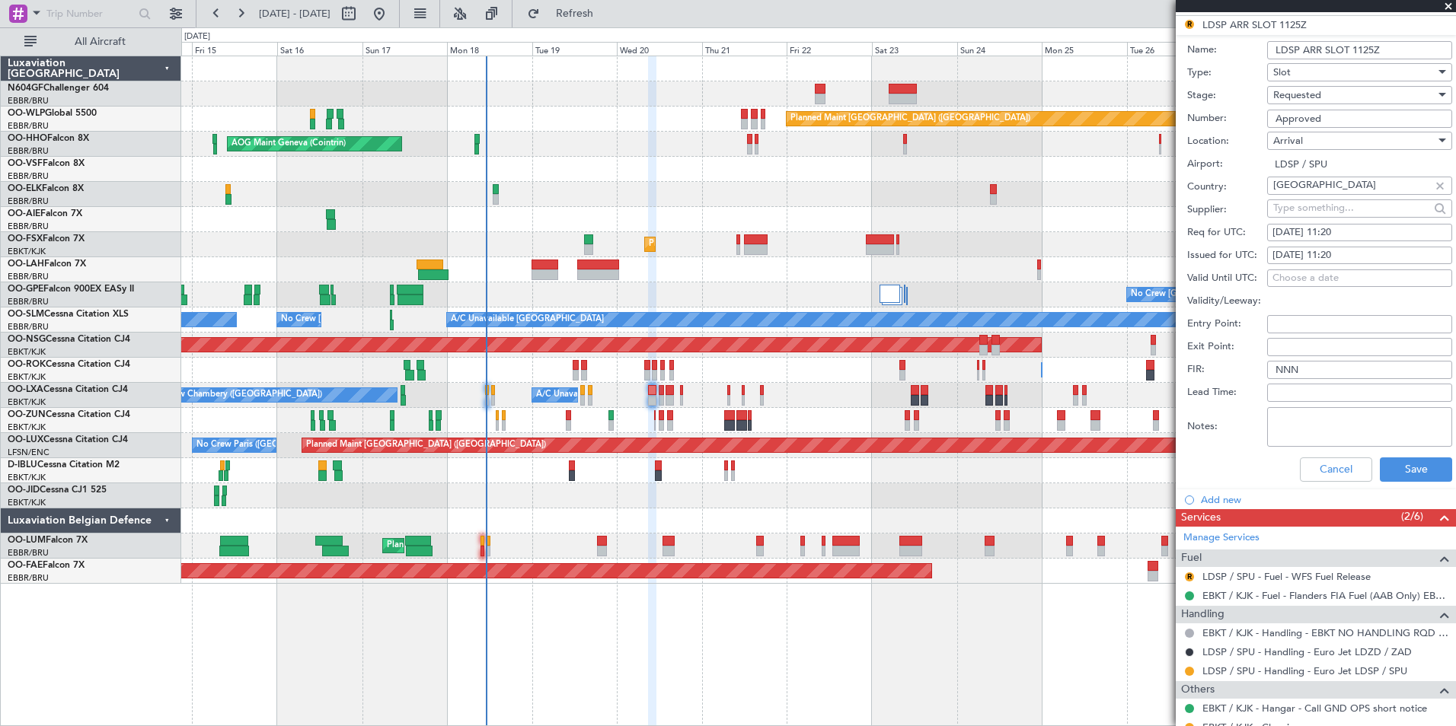
scroll to position [433, 0]
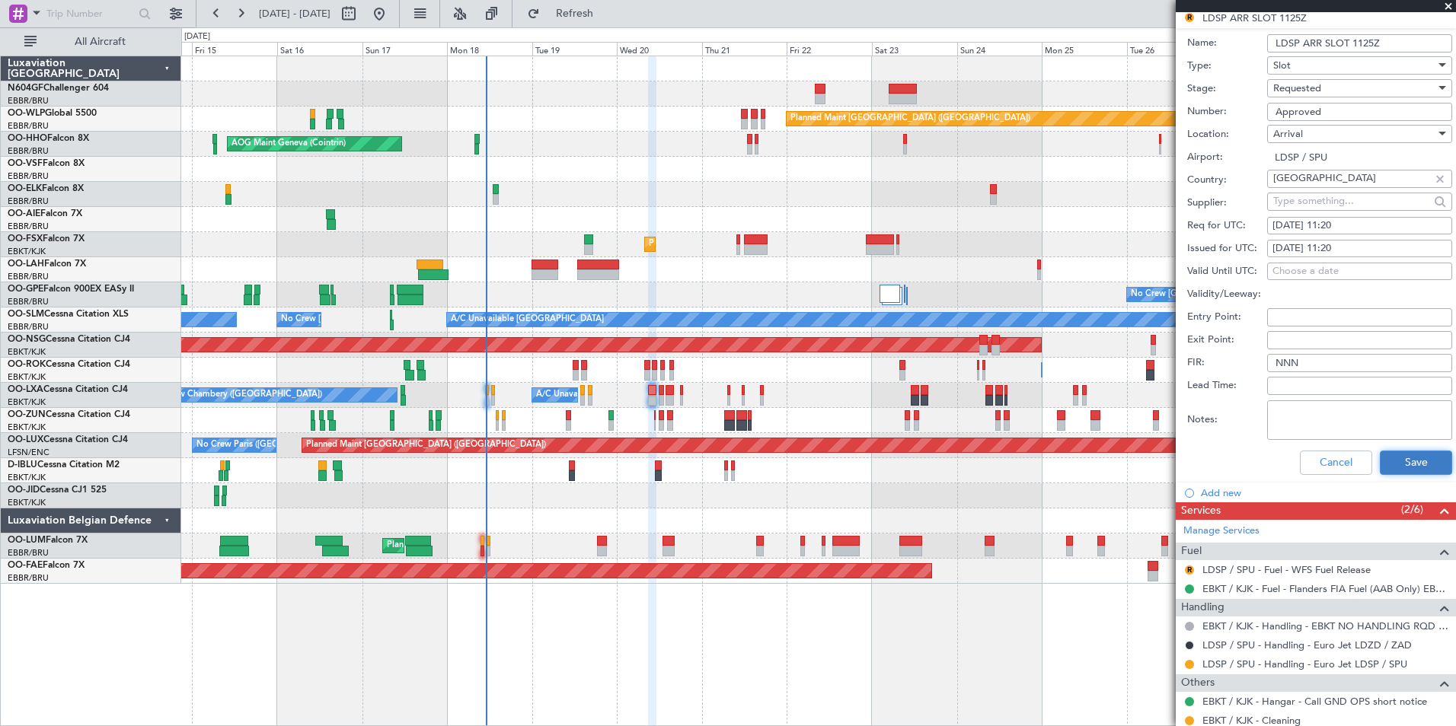
click at [1409, 464] on button "Save" at bounding box center [1415, 463] width 72 height 24
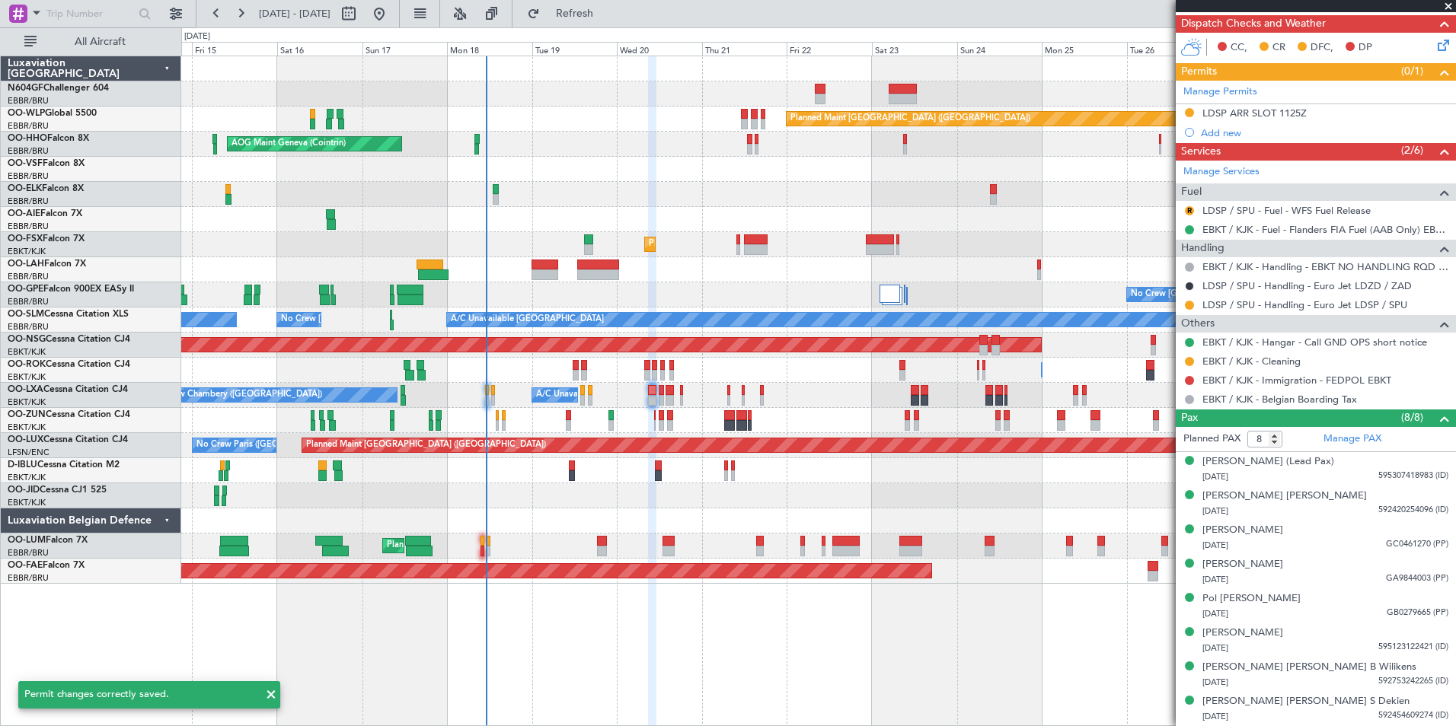
scroll to position [0, 0]
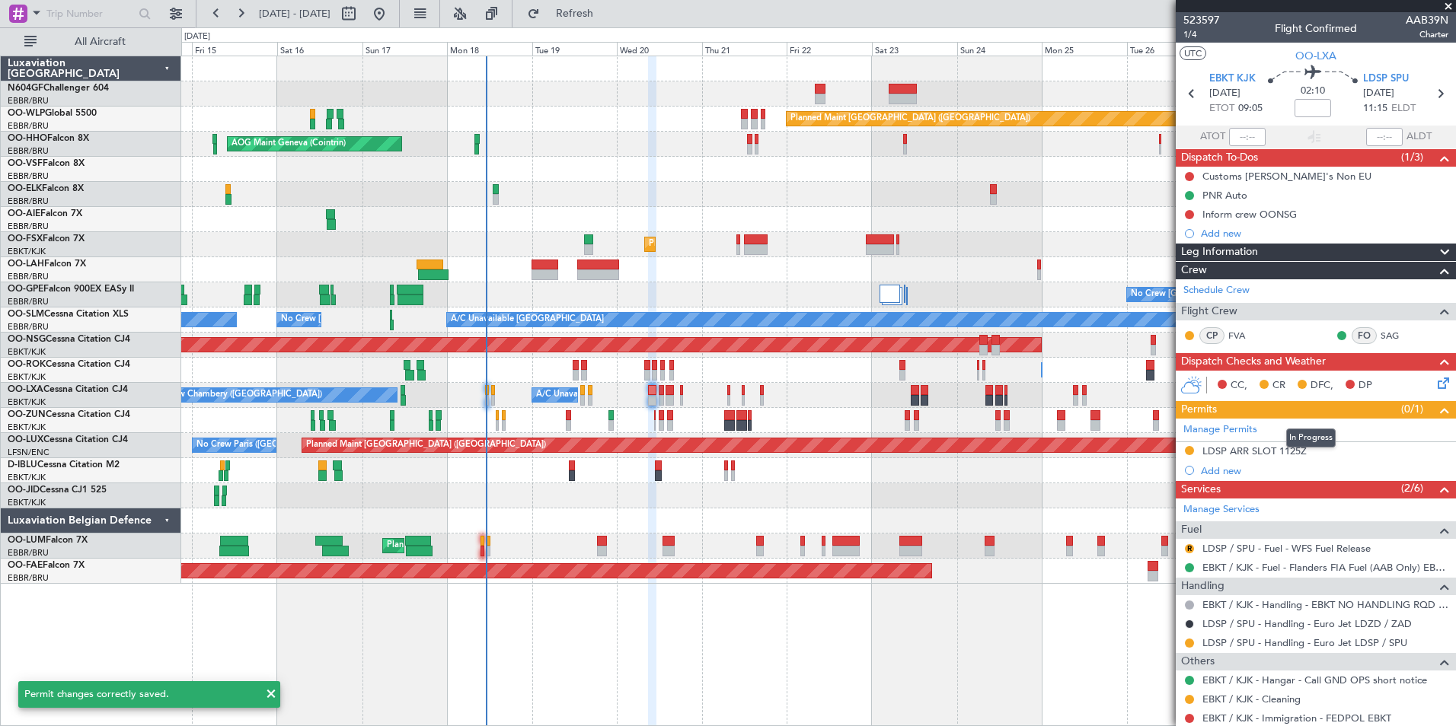
click at [1293, 453] on mat-tooltip-component "In Progress" at bounding box center [1310, 438] width 71 height 40
click at [1265, 445] on div "LDSP ARR SLOT 1125Z" at bounding box center [1254, 451] width 104 height 13
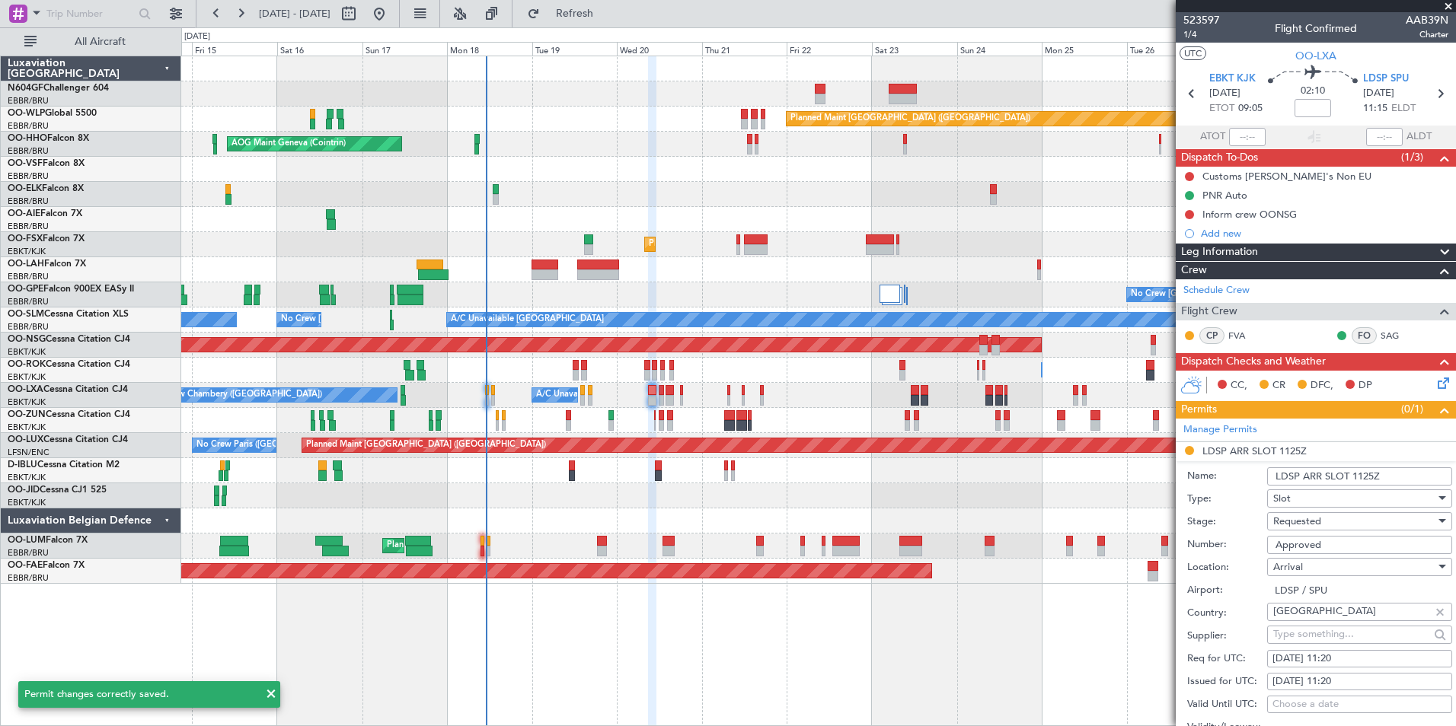
click at [1363, 474] on input "LDSP ARR SLOT 1125Z" at bounding box center [1359, 476] width 185 height 18
click at [1366, 474] on input "LDSP ARR SLOT 1125Z" at bounding box center [1359, 476] width 185 height 18
click at [1369, 476] on input "LDSP ARR SLOT 1125Z" at bounding box center [1359, 476] width 185 height 18
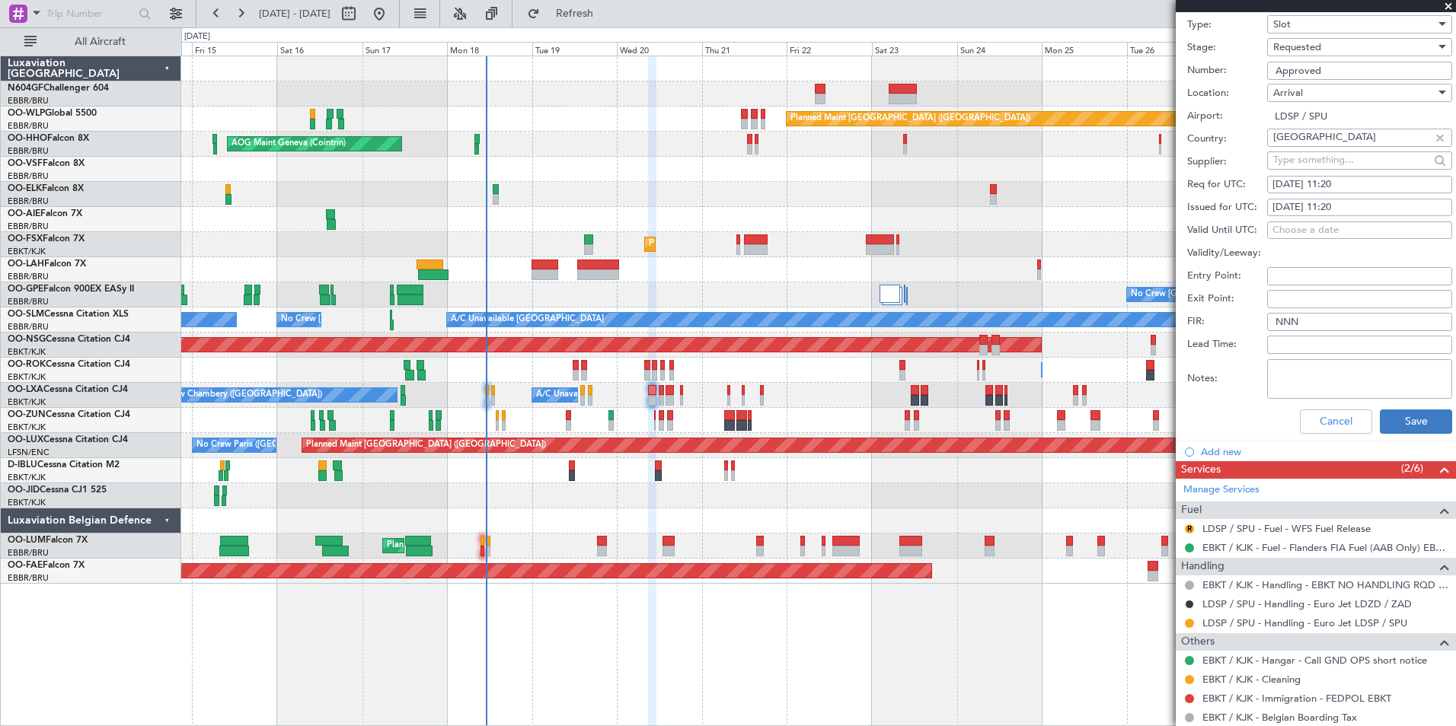
scroll to position [475, 0]
type input "LDSP ARR SLOT 1120Z"
click at [1413, 427] on button "Save" at bounding box center [1415, 421] width 72 height 24
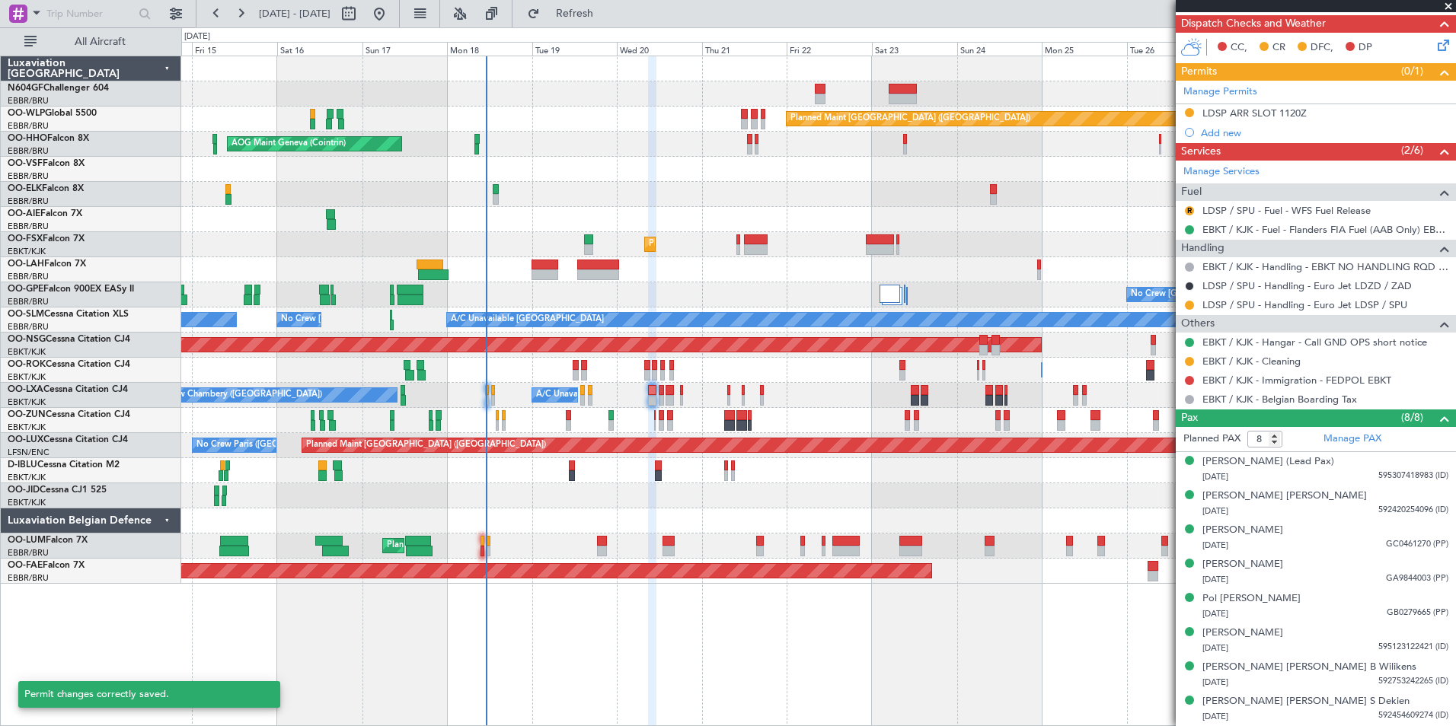
scroll to position [21, 0]
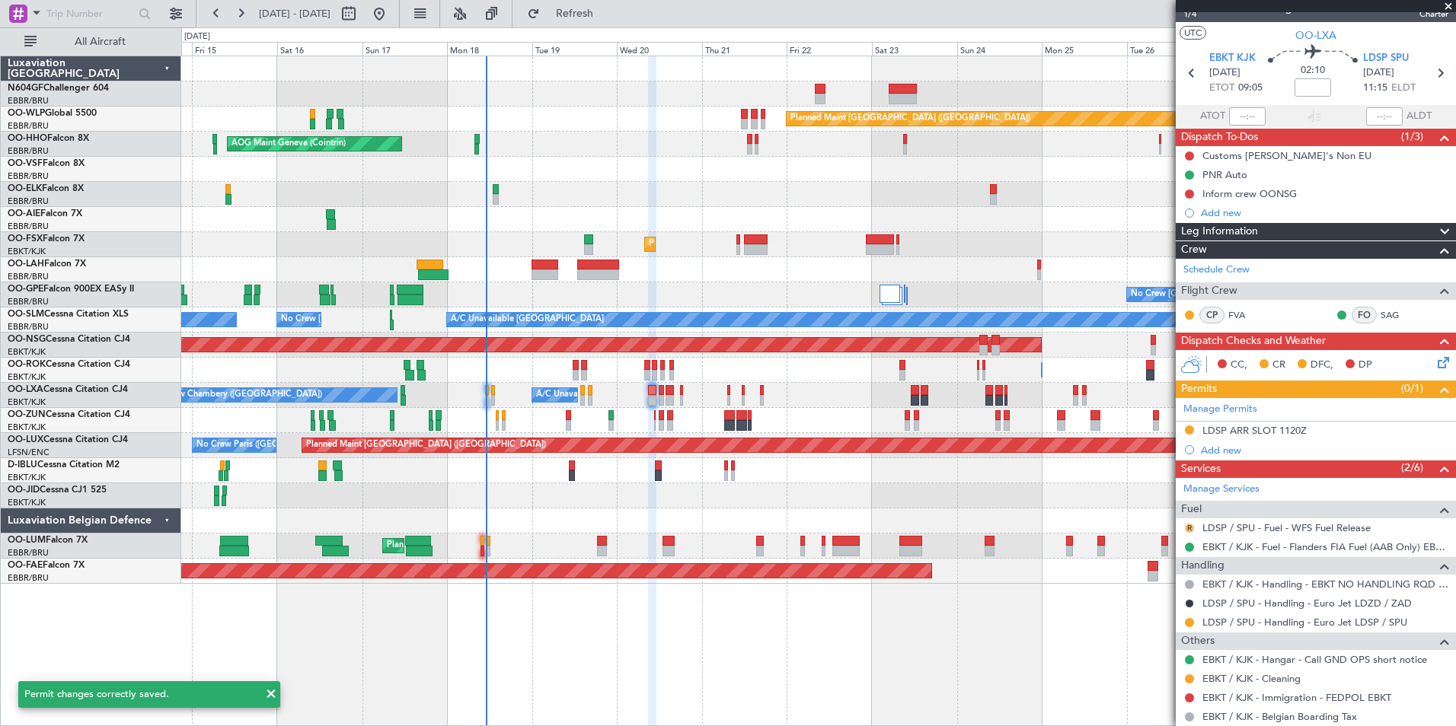
click at [1187, 527] on button "R" at bounding box center [1189, 528] width 9 height 9
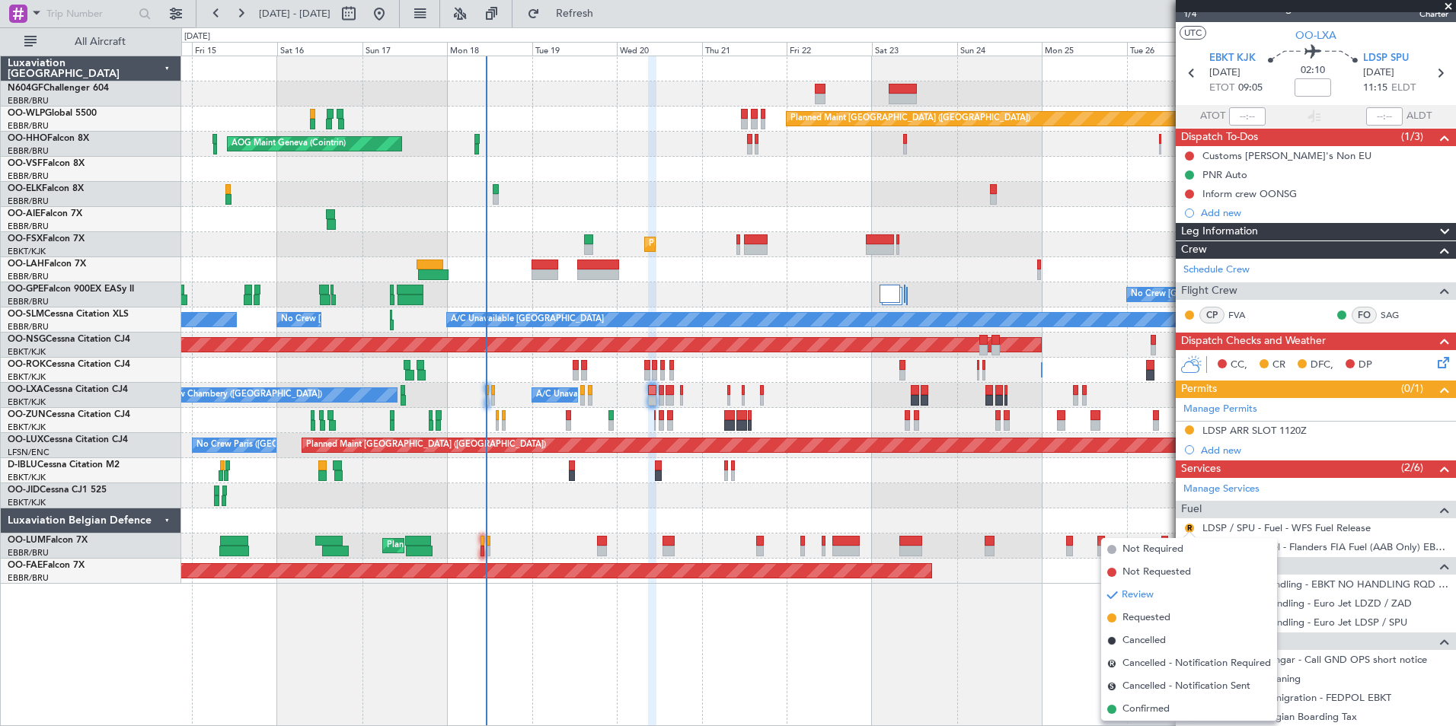
click at [1130, 517] on div at bounding box center [818, 521] width 1274 height 25
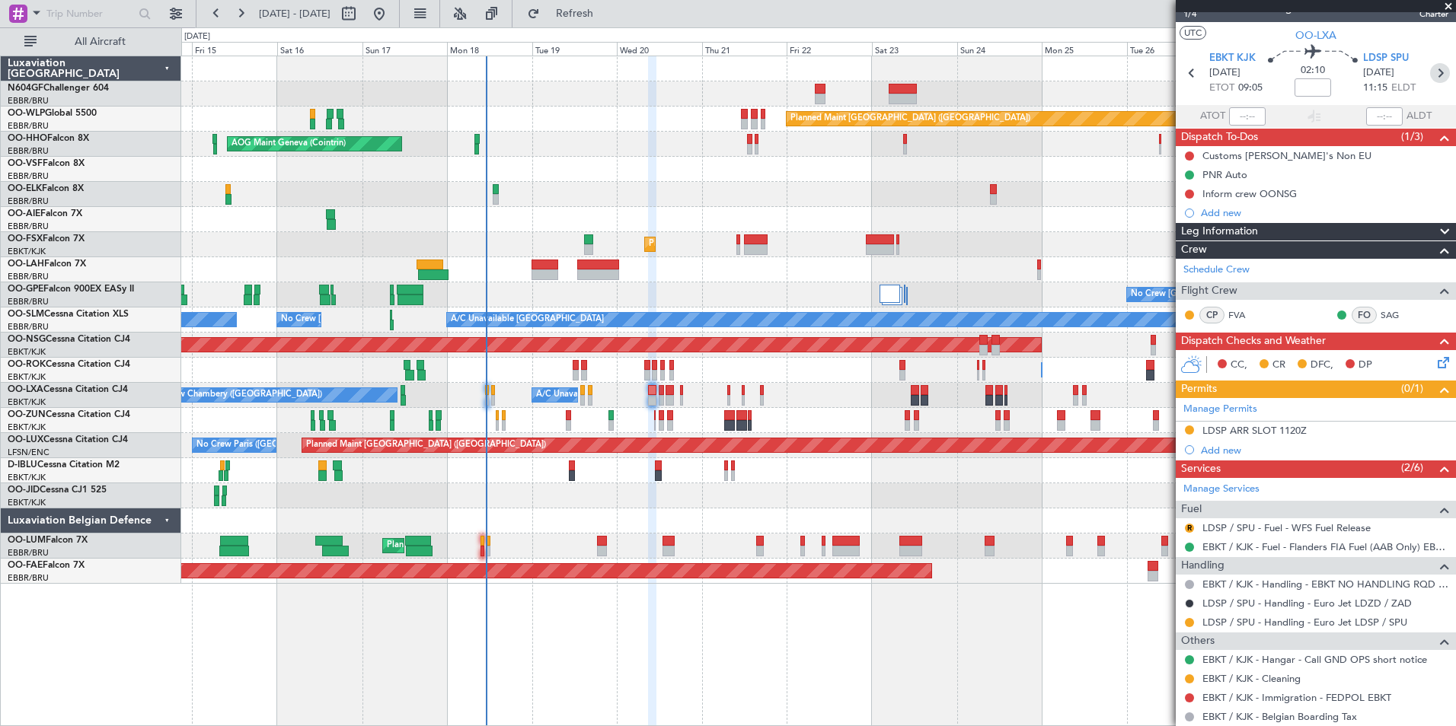
click at [1437, 79] on icon at bounding box center [1440, 73] width 20 height 20
type input "0"
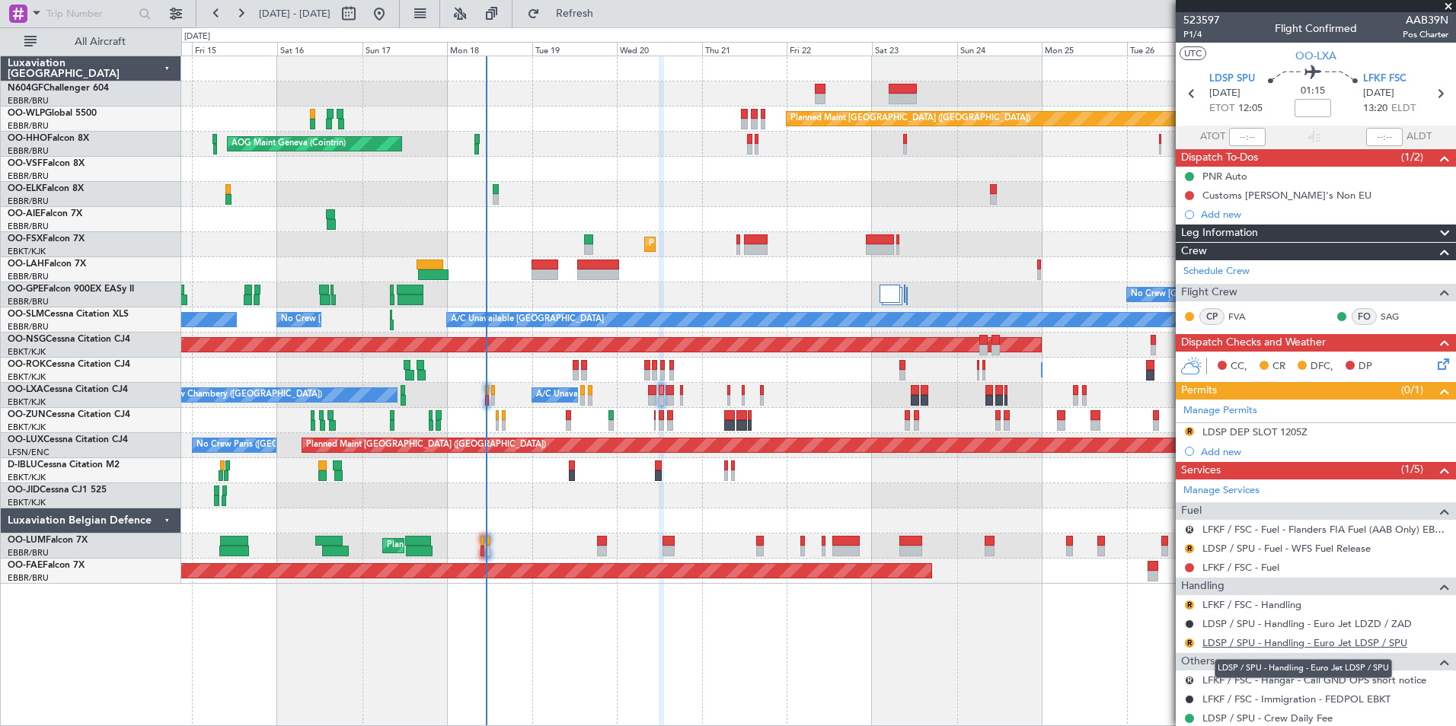
click at [1227, 646] on link "LDSP / SPU - Handling - Euro Jet LDSP / SPU" at bounding box center [1304, 642] width 205 height 13
click at [1294, 435] on div "LDSP DEP SLOT 1205Z" at bounding box center [1254, 432] width 105 height 13
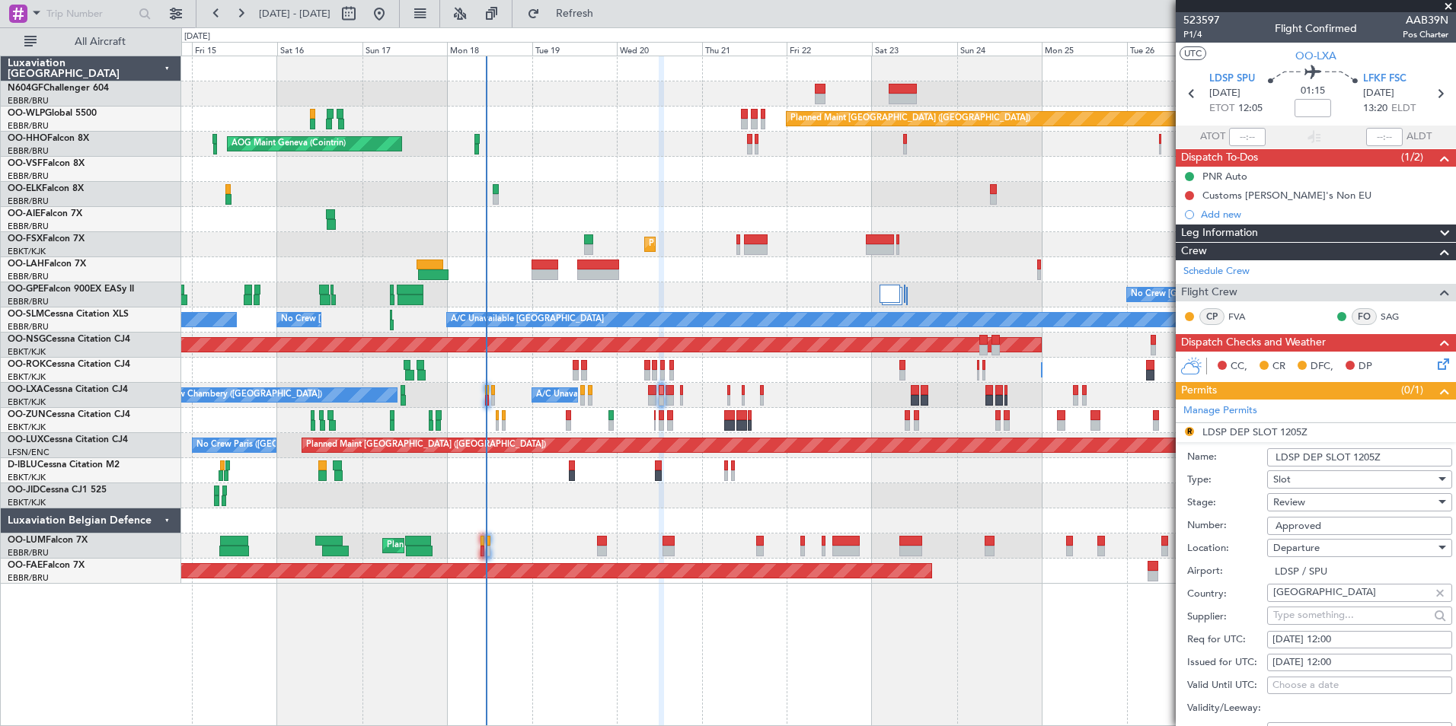
click at [1370, 457] on input "LDSP DEP SLOT 1205Z" at bounding box center [1359, 457] width 185 height 18
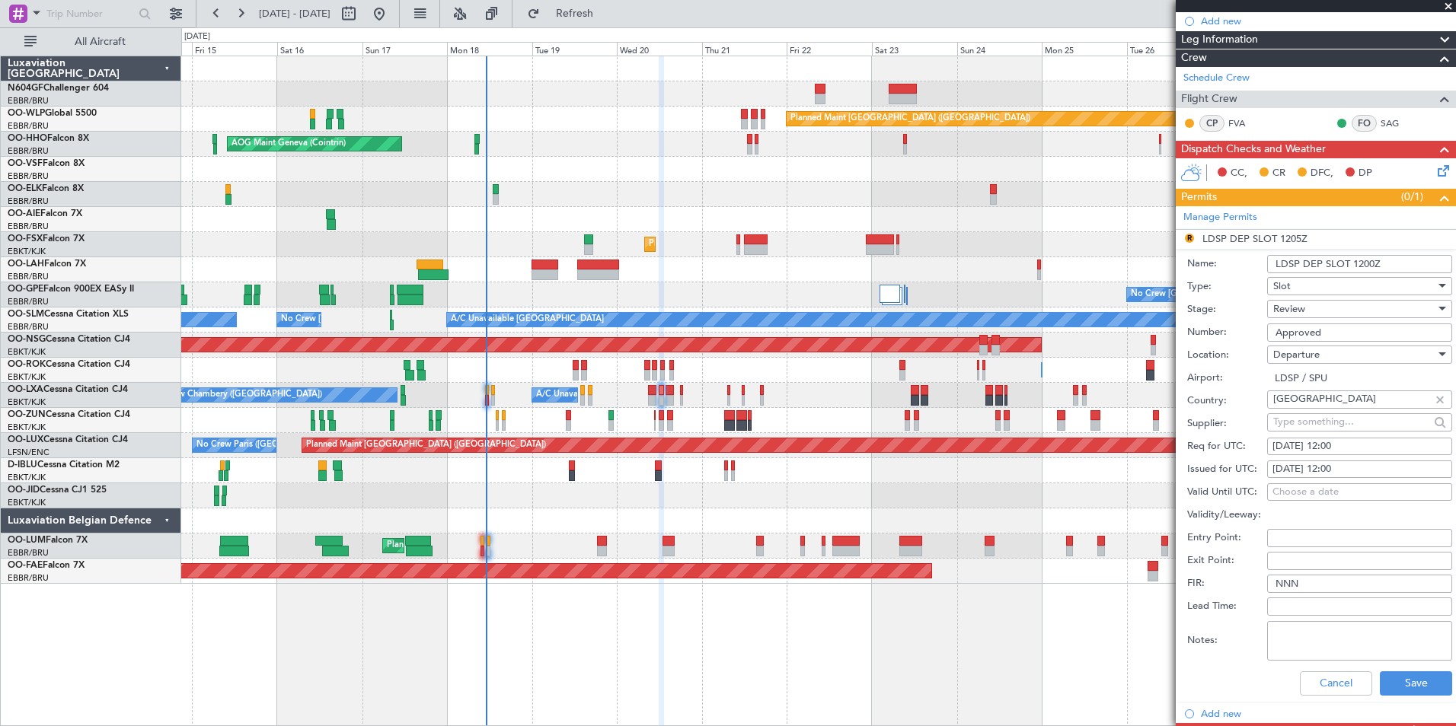
scroll to position [199, 0]
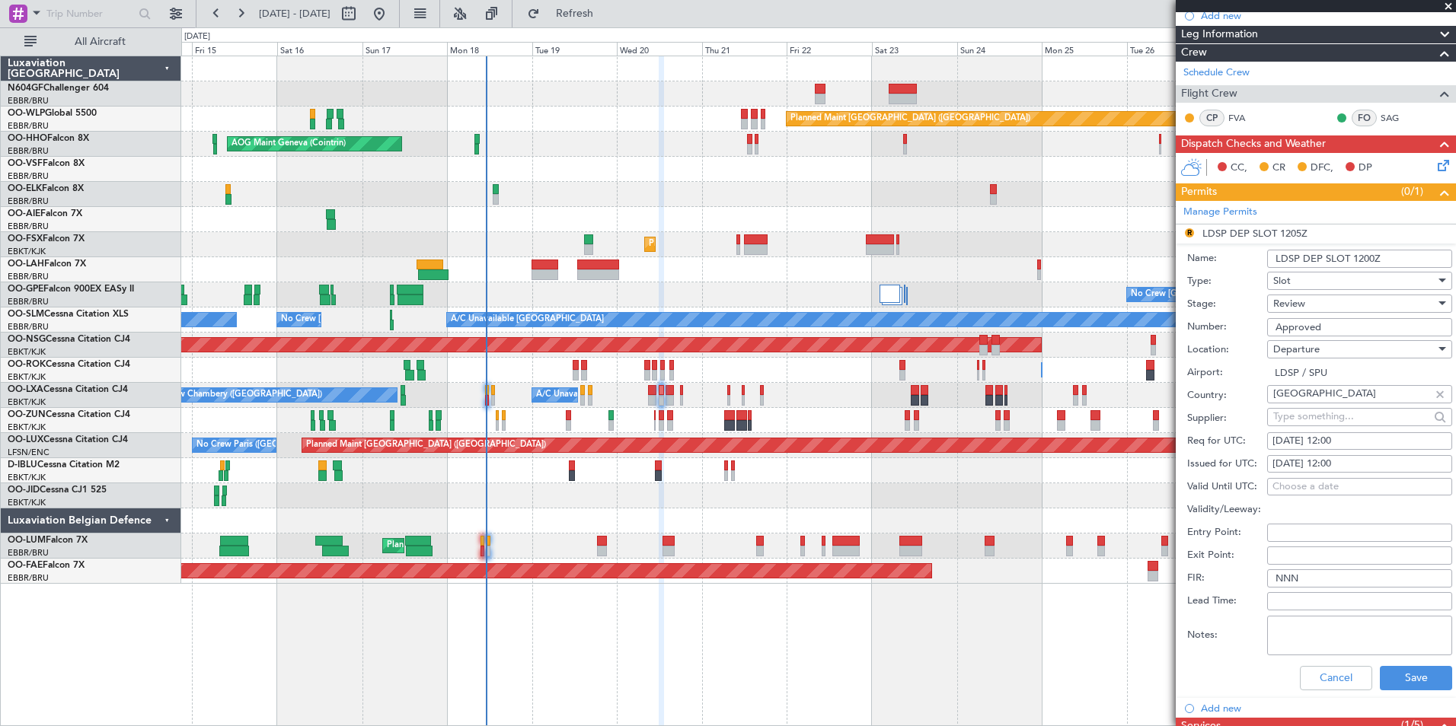
type input "LDSP DEP SLOT 1200Z"
click at [1350, 309] on div "Review" at bounding box center [1354, 303] width 162 height 23
click at [1345, 400] on span "Requested" at bounding box center [1354, 402] width 160 height 23
click at [1414, 678] on button "Save" at bounding box center [1415, 678] width 72 height 24
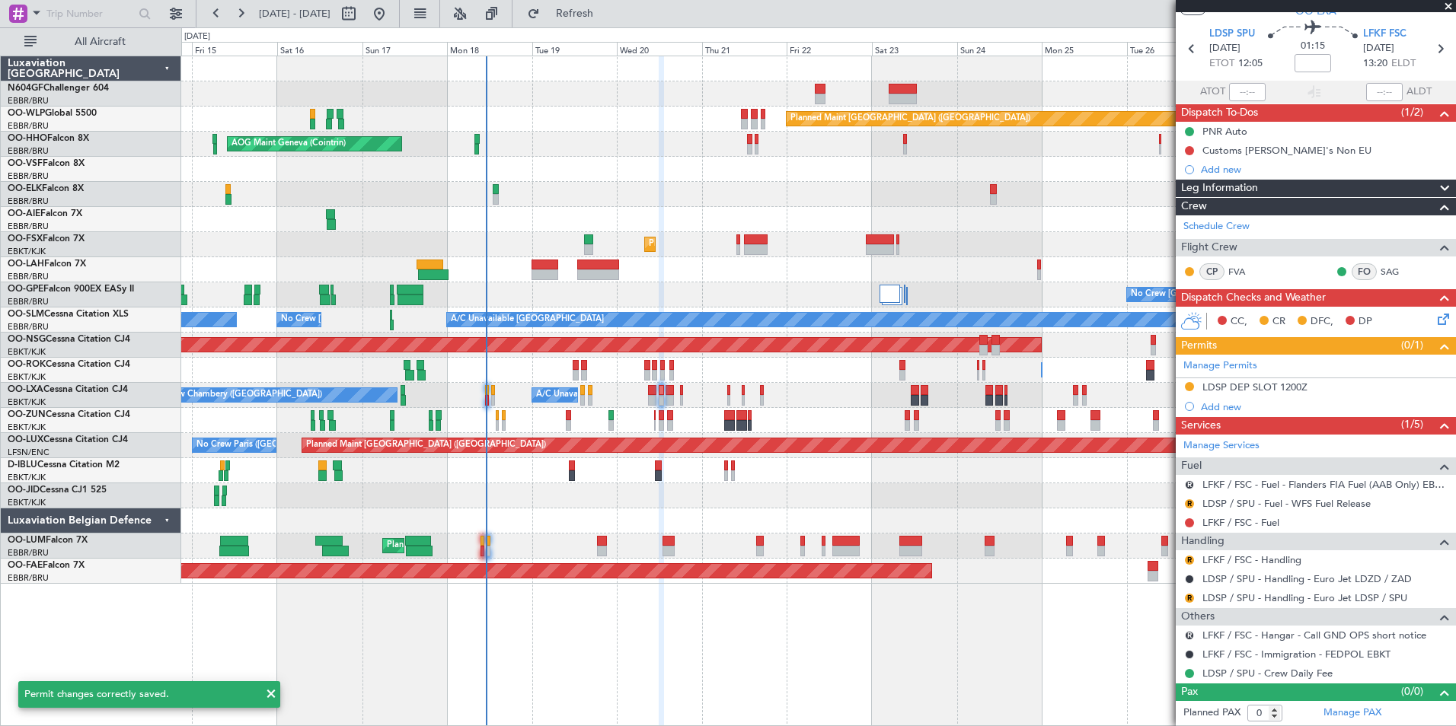
scroll to position [44, 0]
click at [1186, 599] on button "R" at bounding box center [1189, 599] width 9 height 9
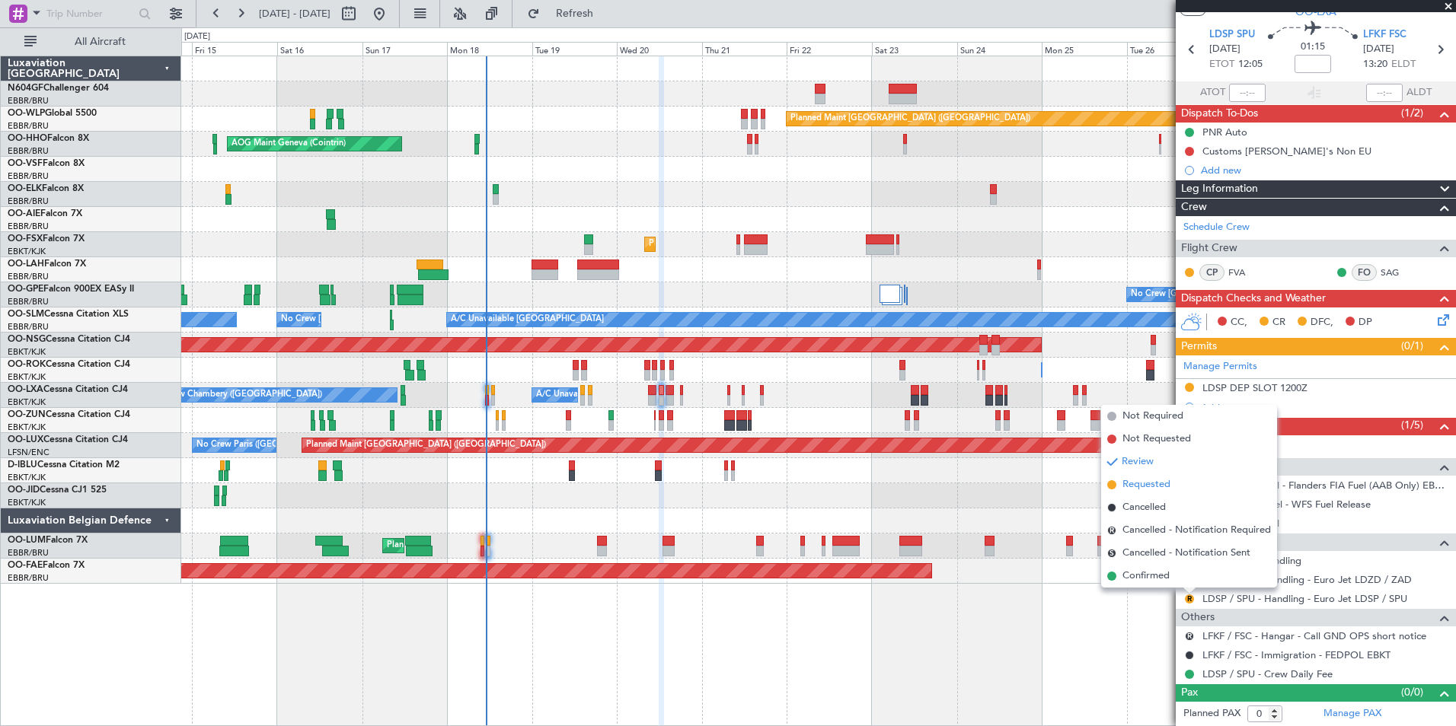
click at [1163, 481] on span "Requested" at bounding box center [1146, 484] width 48 height 15
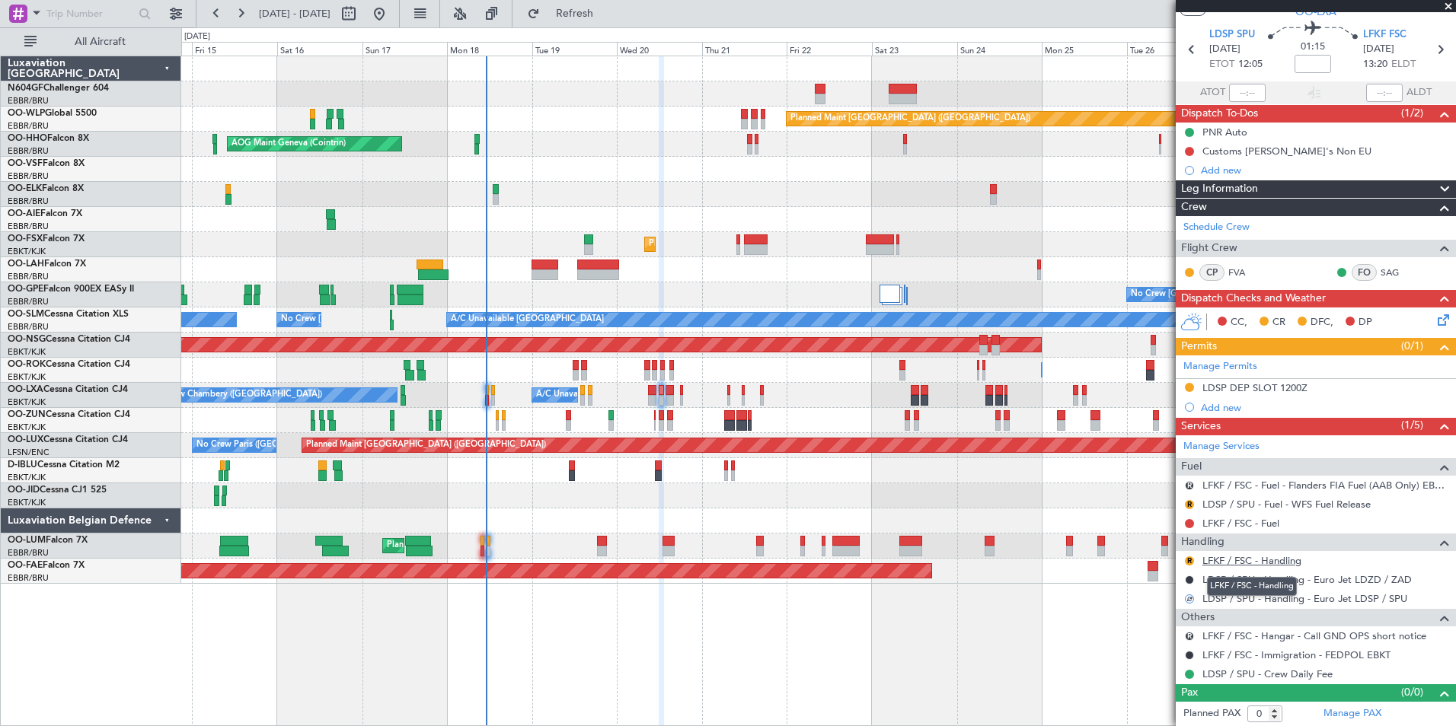
click at [1236, 557] on link "LFKF / FSC - Handling" at bounding box center [1251, 560] width 99 height 13
click at [607, 17] on span "Refresh" at bounding box center [575, 13] width 64 height 11
click at [1274, 528] on link "LFKF / FSC - Fuel" at bounding box center [1240, 523] width 77 height 13
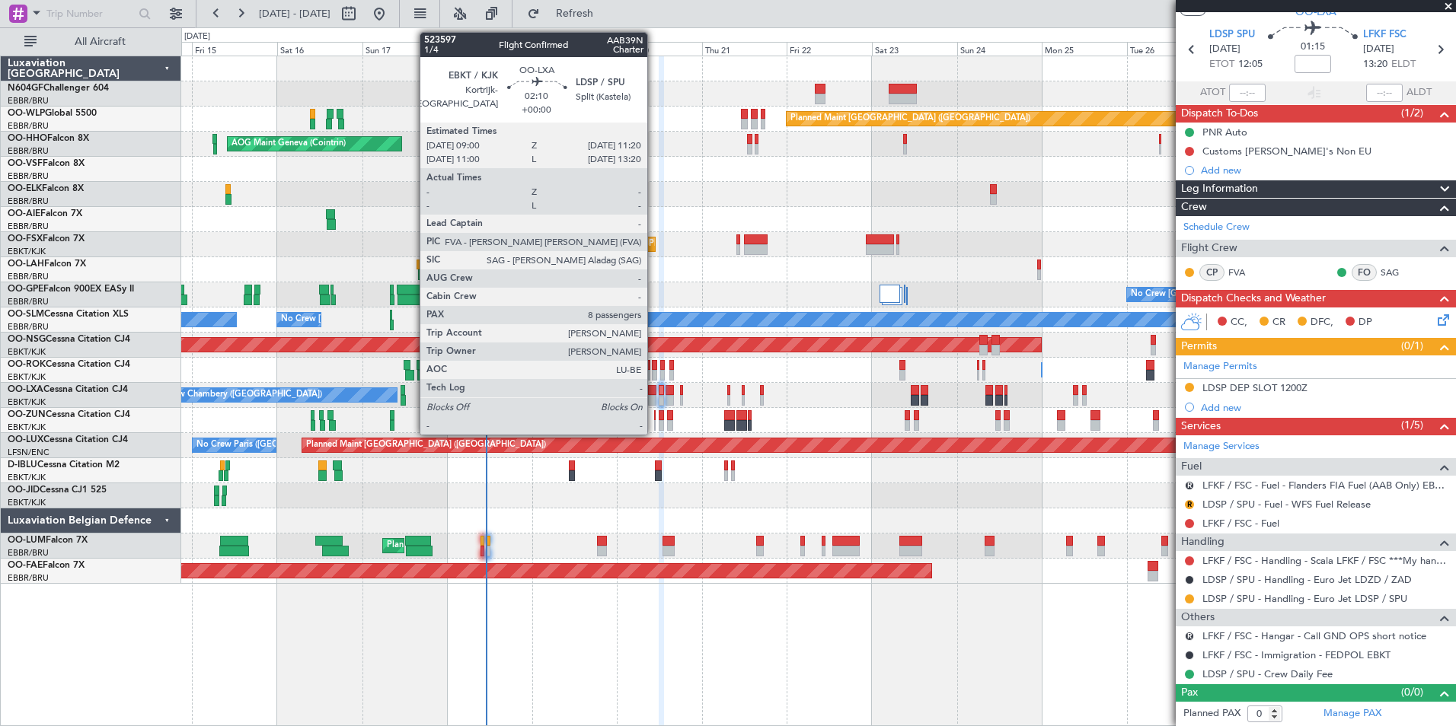
click at [653, 391] on div at bounding box center [652, 390] width 8 height 11
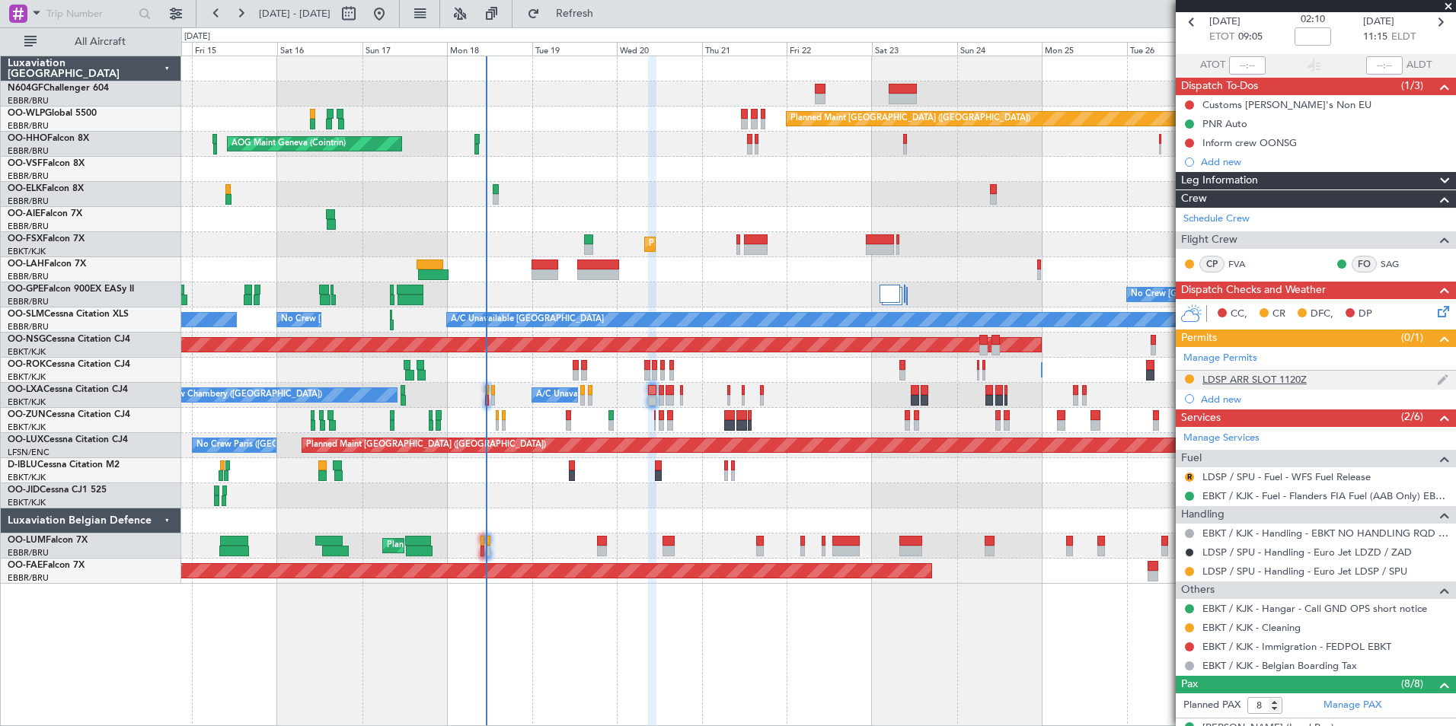
scroll to position [72, 0]
click at [1323, 477] on link "LDSP / SPU - Fuel - WFS Fuel Release" at bounding box center [1286, 476] width 168 height 13
click at [607, 11] on span "Refresh" at bounding box center [575, 13] width 64 height 11
click at [611, 22] on button "Refresh" at bounding box center [565, 14] width 91 height 24
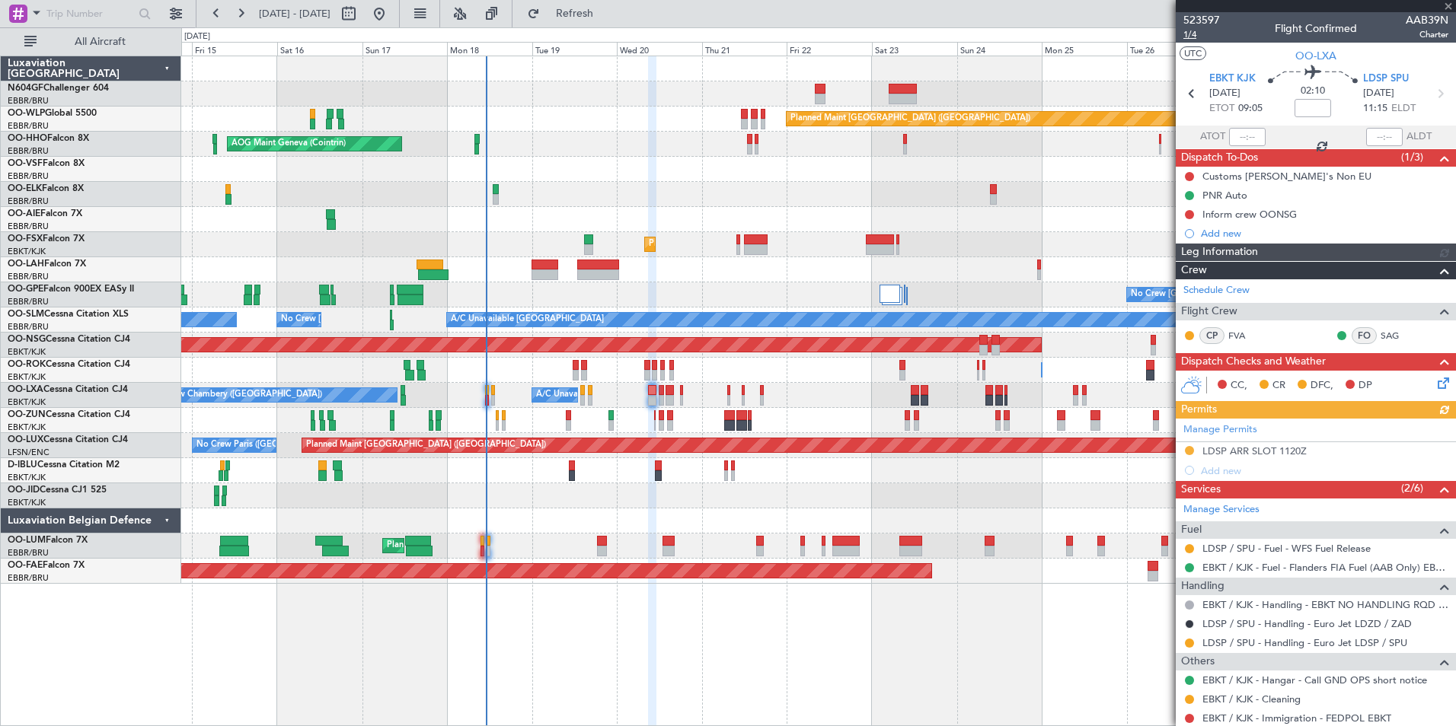
click at [1192, 33] on span "1/4" at bounding box center [1201, 34] width 37 height 13
click at [611, 6] on button "Refresh" at bounding box center [565, 14] width 91 height 24
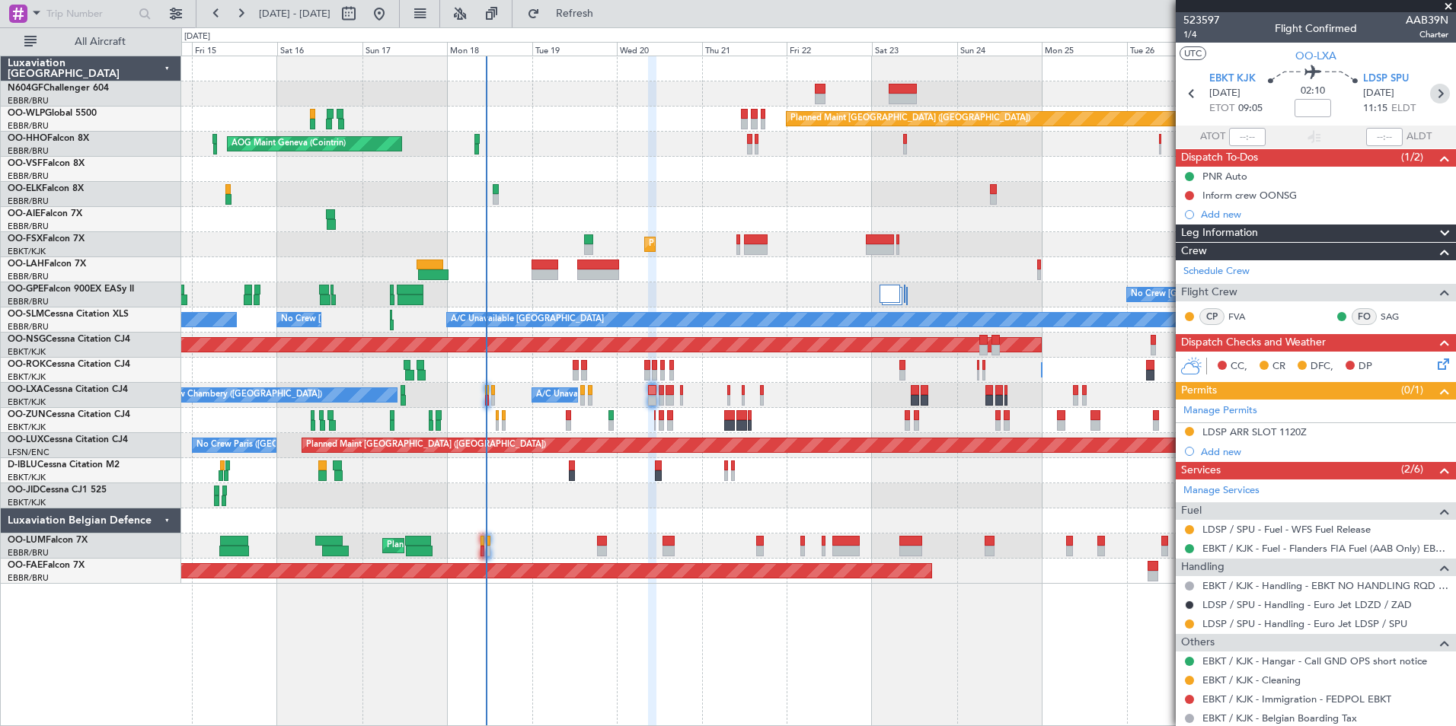
click at [1430, 96] on icon at bounding box center [1440, 94] width 20 height 20
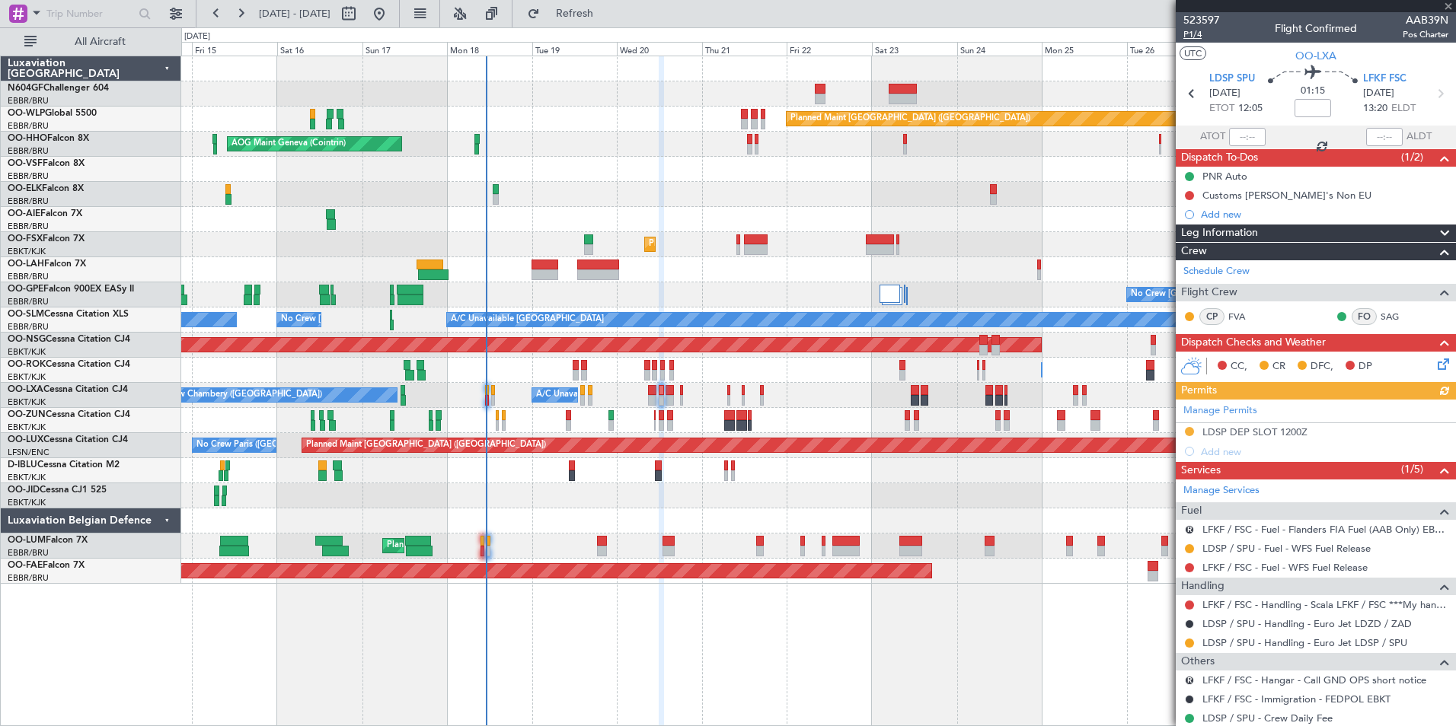
click at [1192, 33] on span "P1/4" at bounding box center [1201, 34] width 37 height 13
click at [607, 14] on span "Refresh" at bounding box center [575, 13] width 64 height 11
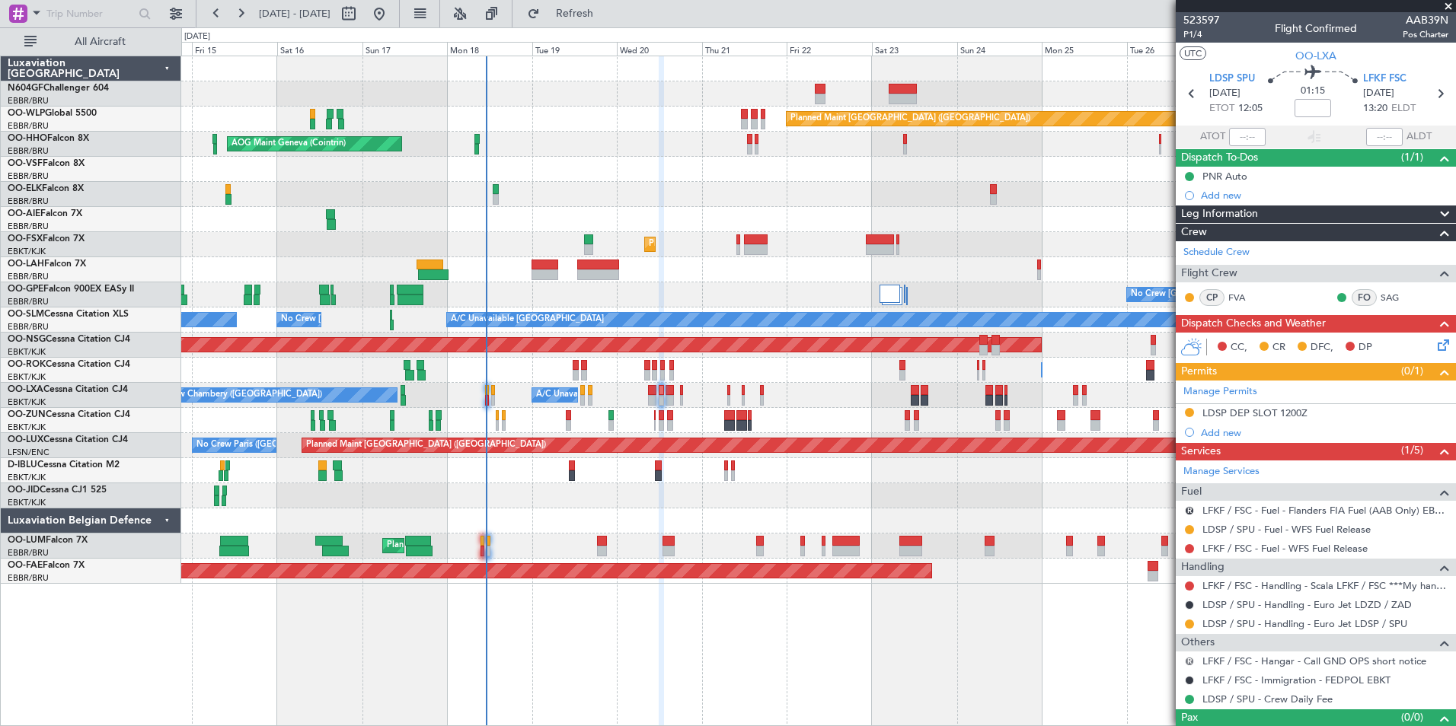
click at [1191, 662] on button "R" at bounding box center [1189, 661] width 9 height 9
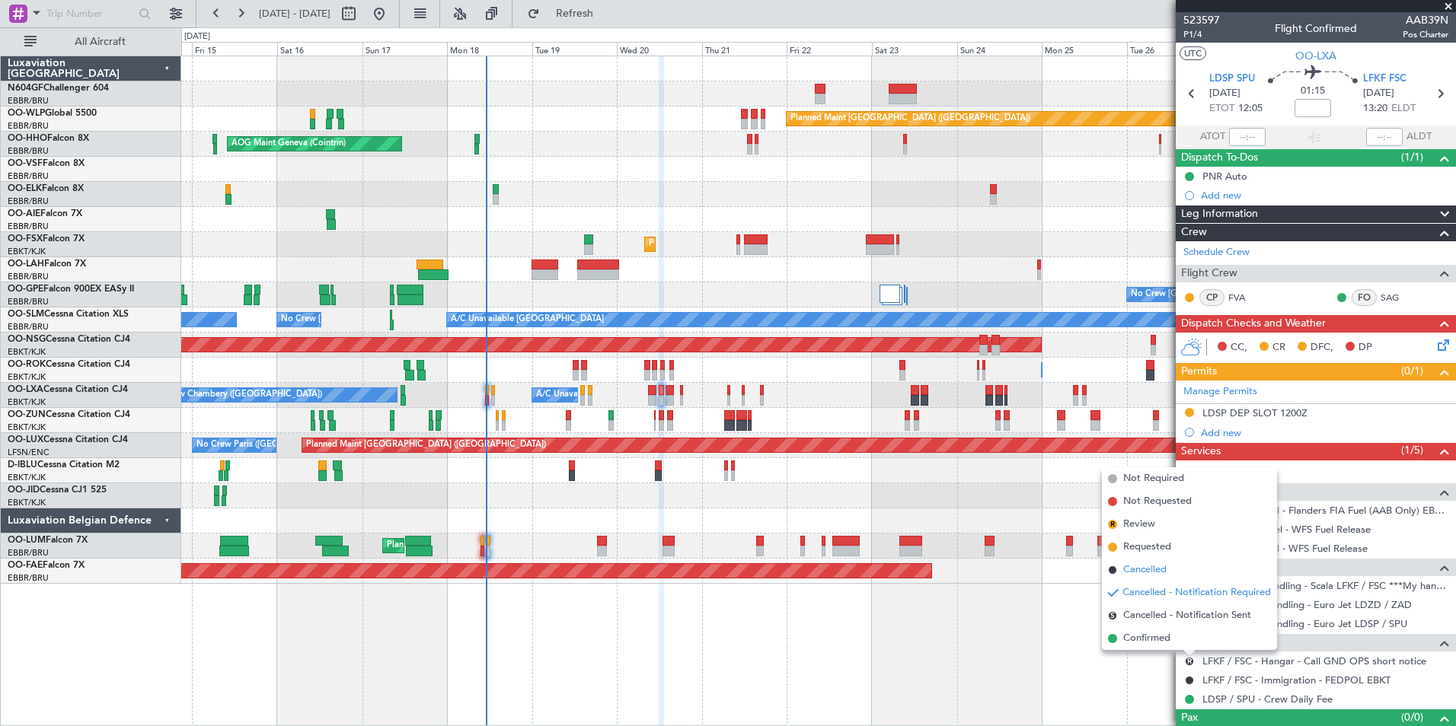
click at [1159, 570] on span "Cancelled" at bounding box center [1144, 570] width 43 height 15
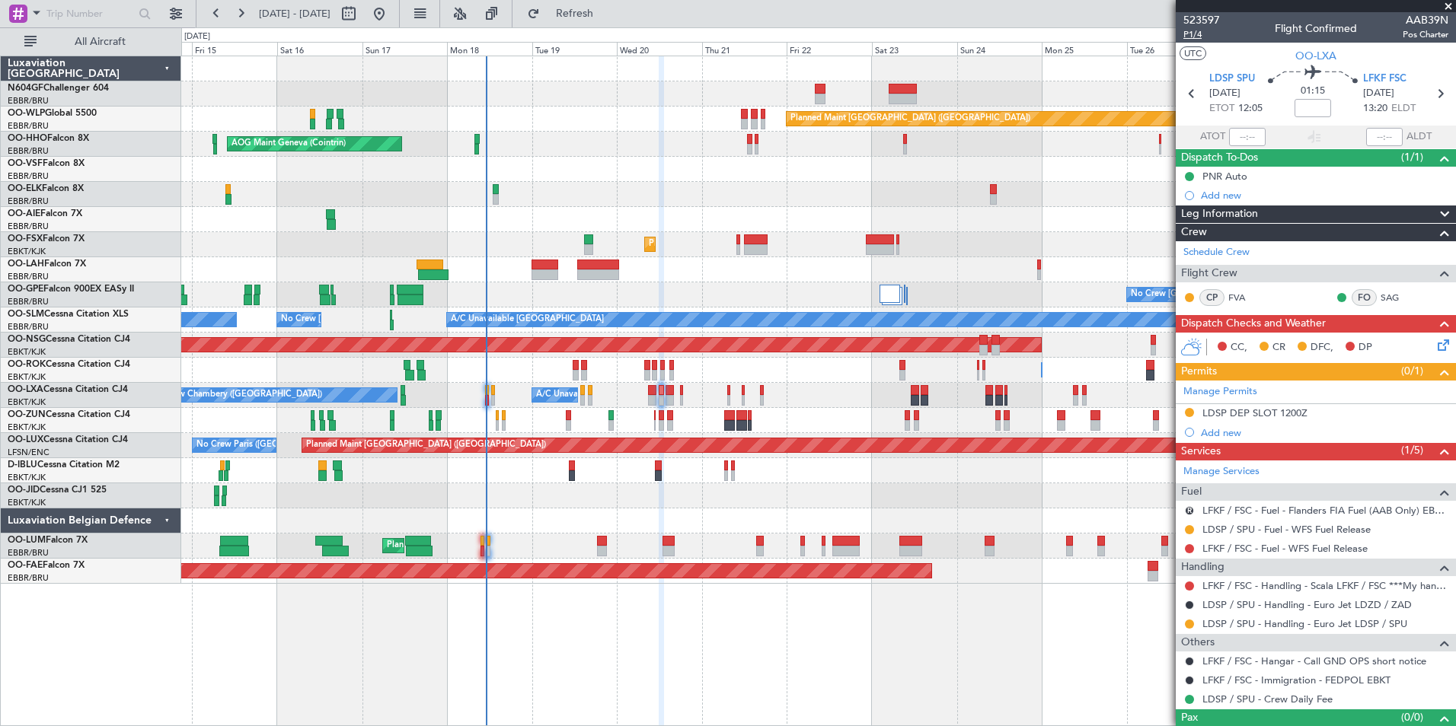
click at [1194, 33] on span "P1/4" at bounding box center [1201, 34] width 37 height 13
click at [644, 28] on div "0 0 Thu 14 Fri 15 Sat 16 Sun 17 Mon 18 Tue 19 Wed 20 Aug 2025 Thu 21 Fri 22 Sat…" at bounding box center [818, 41] width 1273 height 27
click at [611, 23] on button "Refresh" at bounding box center [565, 14] width 91 height 24
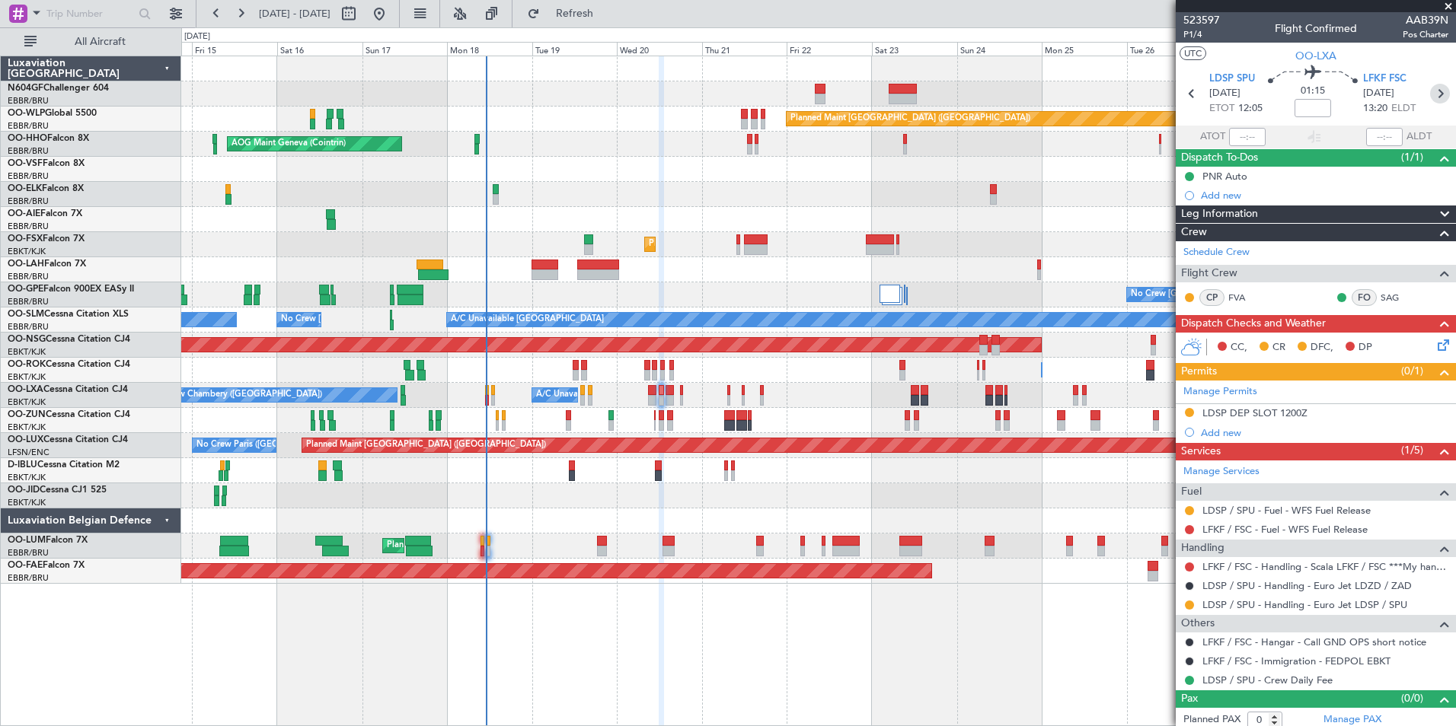
click at [1432, 91] on icon at bounding box center [1440, 94] width 20 height 20
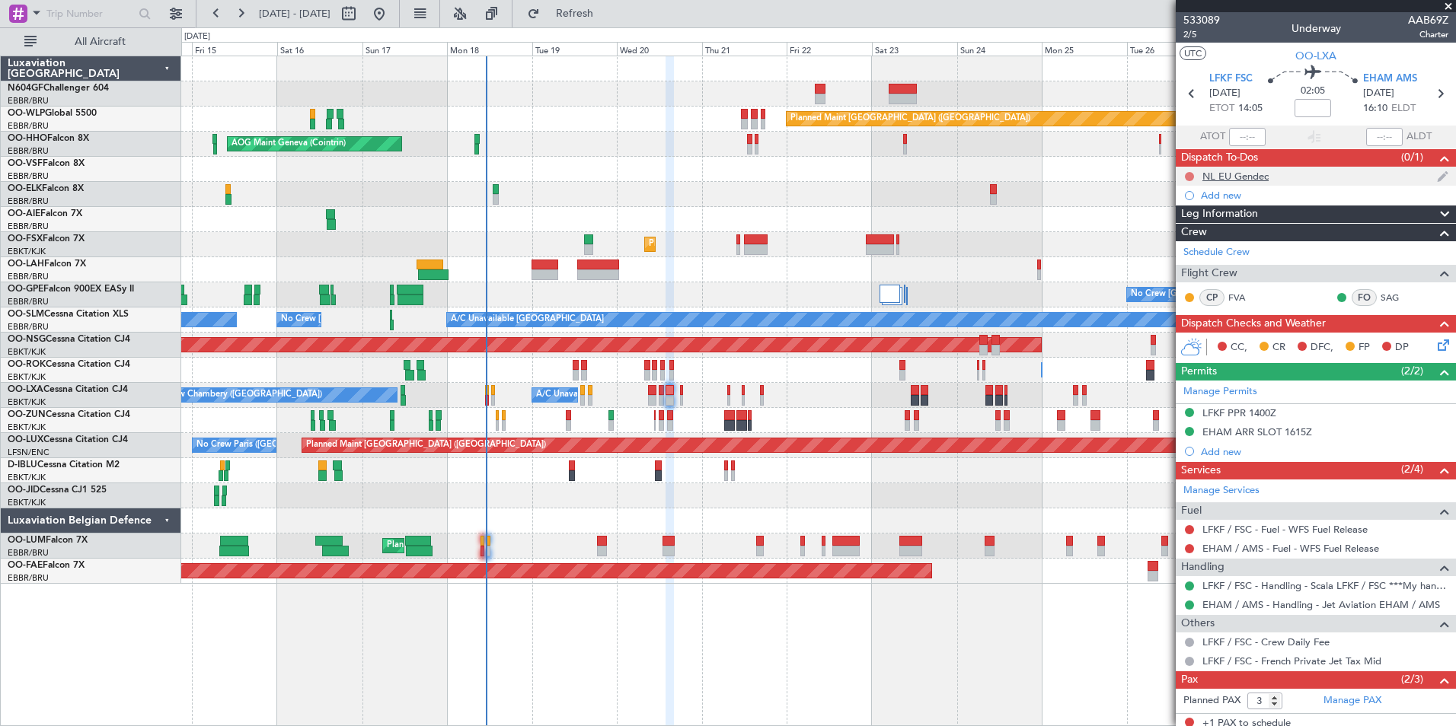
click at [1191, 174] on button at bounding box center [1189, 176] width 9 height 9
click at [1194, 269] on span "Cancelled" at bounding box center [1192, 266] width 43 height 15
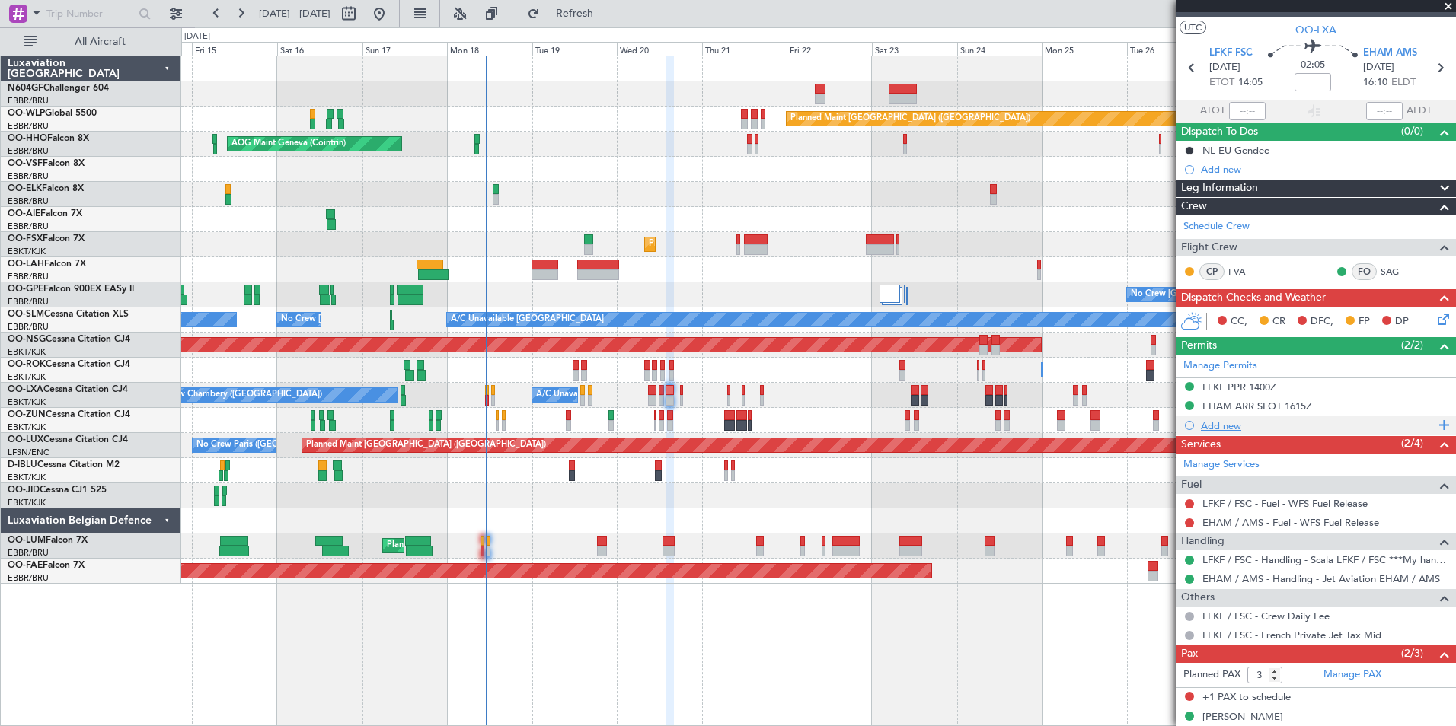
scroll to position [75, 0]
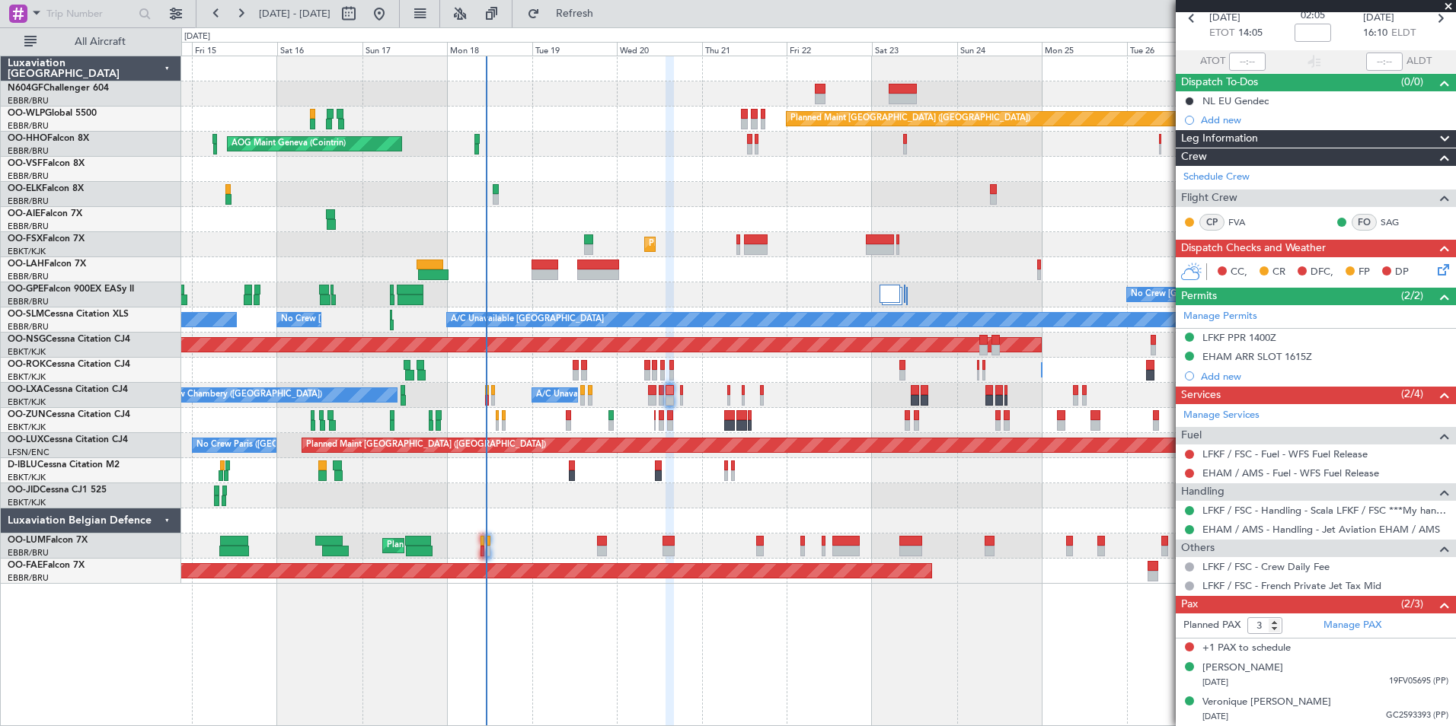
click at [657, 397] on div "Planned Maint Brussels (Brussels National) No Crew Chambery (Aix-les-bains) A/C…" at bounding box center [818, 395] width 1274 height 25
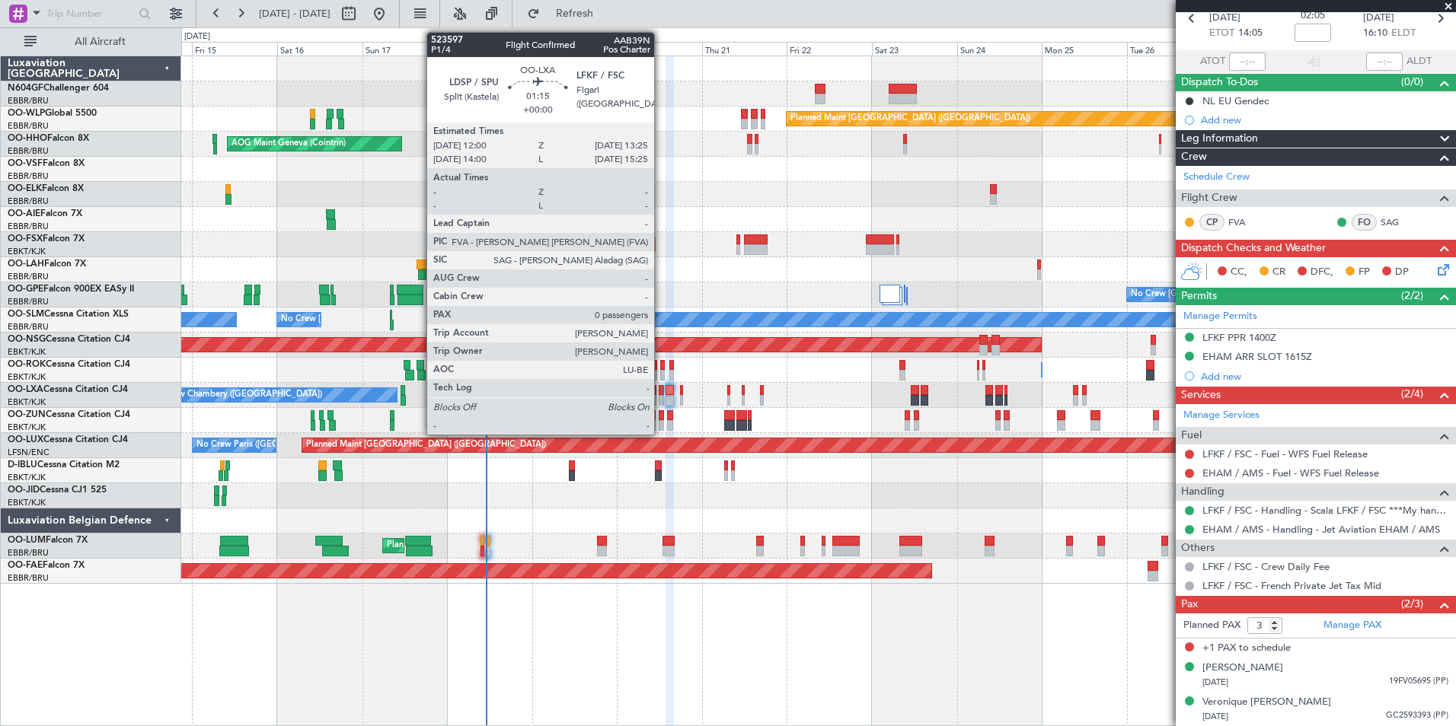
click at [661, 398] on div at bounding box center [661, 400] width 5 height 11
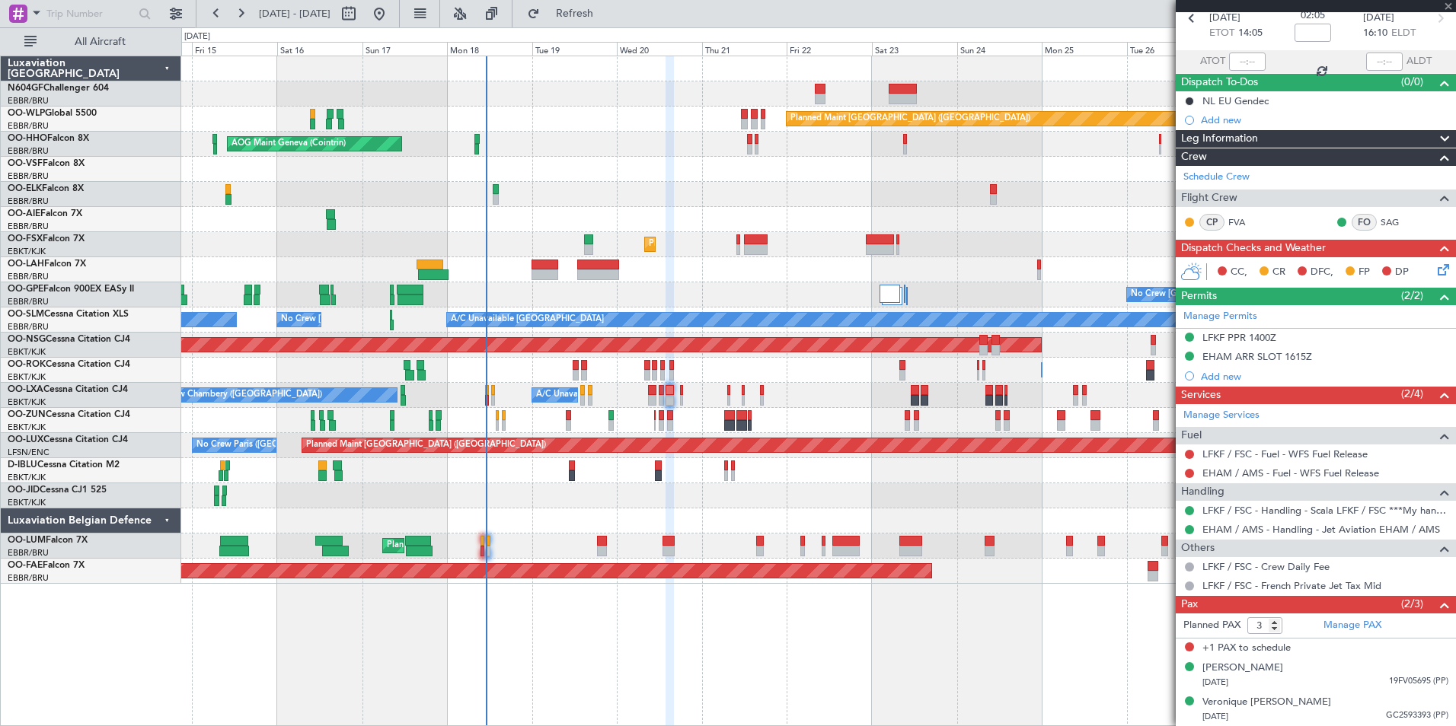
type input "0"
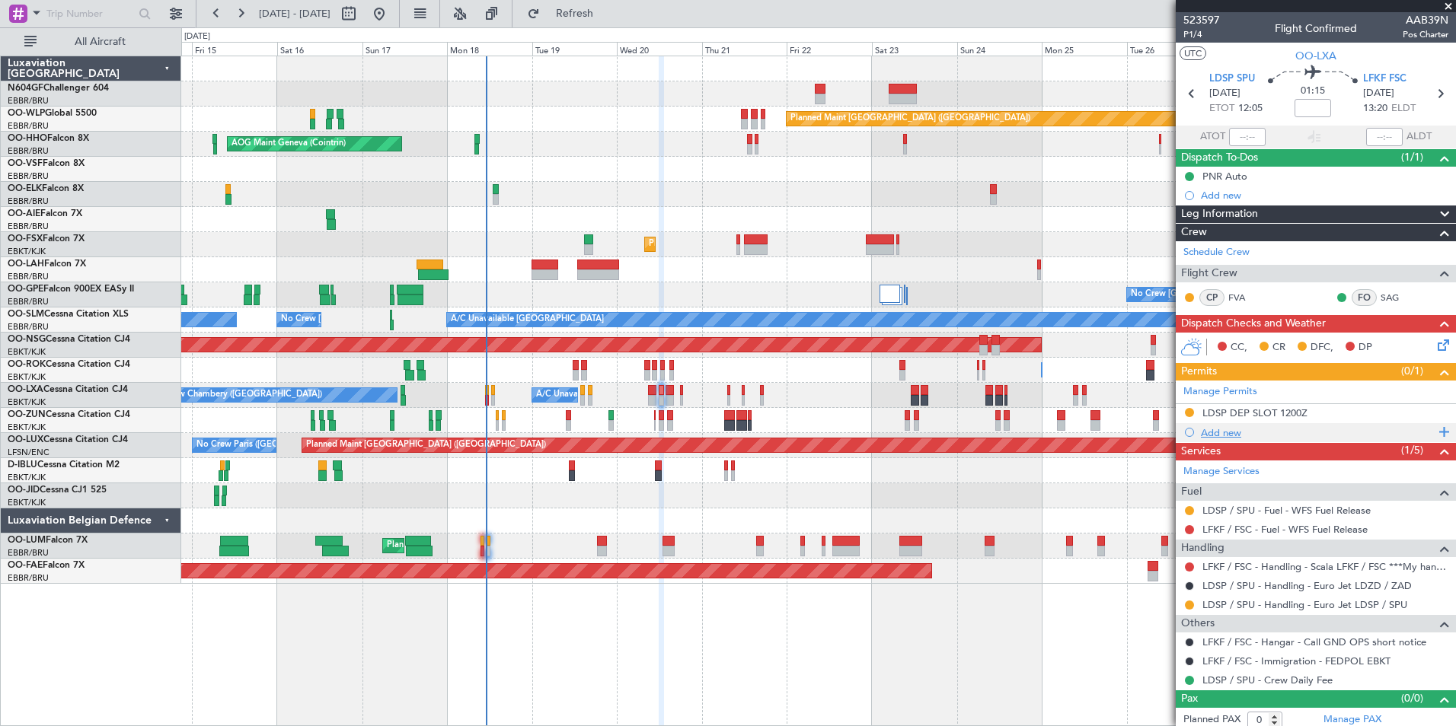
click at [1213, 435] on div "Add new" at bounding box center [1318, 432] width 234 height 13
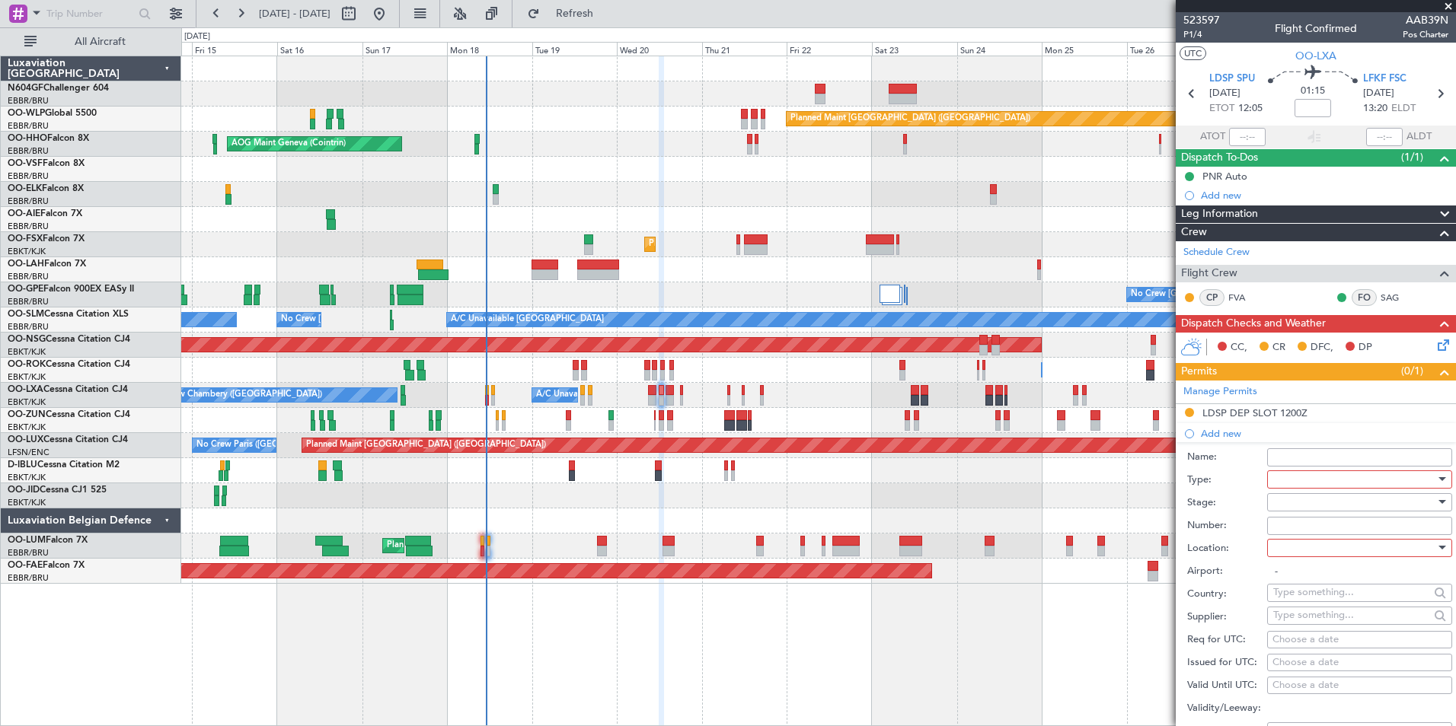
click at [1287, 485] on div at bounding box center [1354, 479] width 162 height 23
click at [1321, 609] on span "PPR" at bounding box center [1354, 617] width 160 height 23
click at [1347, 550] on div at bounding box center [1354, 548] width 162 height 23
click at [1328, 613] on span "Arrival" at bounding box center [1354, 624] width 160 height 23
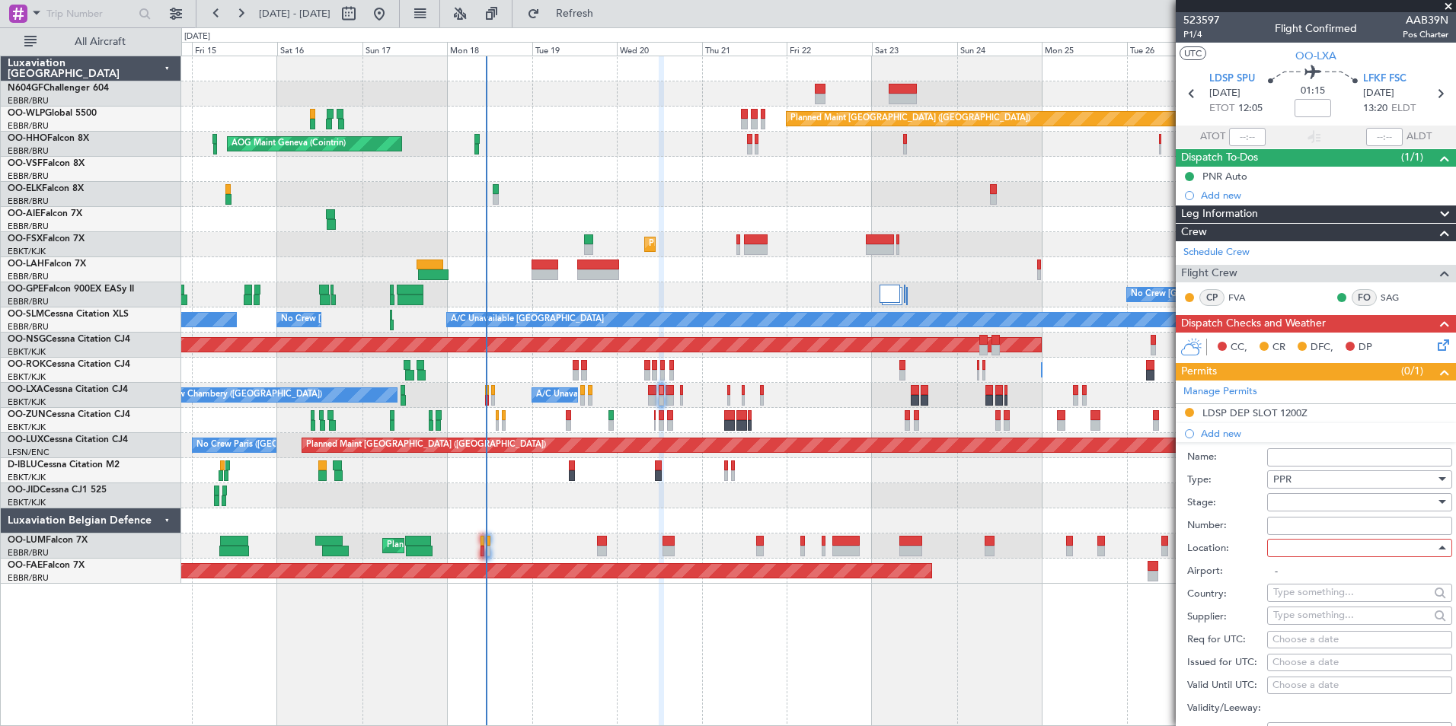
type input "LFKF / FSC"
click at [1317, 502] on div at bounding box center [1354, 502] width 162 height 23
click at [1311, 597] on span "Requested" at bounding box center [1354, 601] width 160 height 23
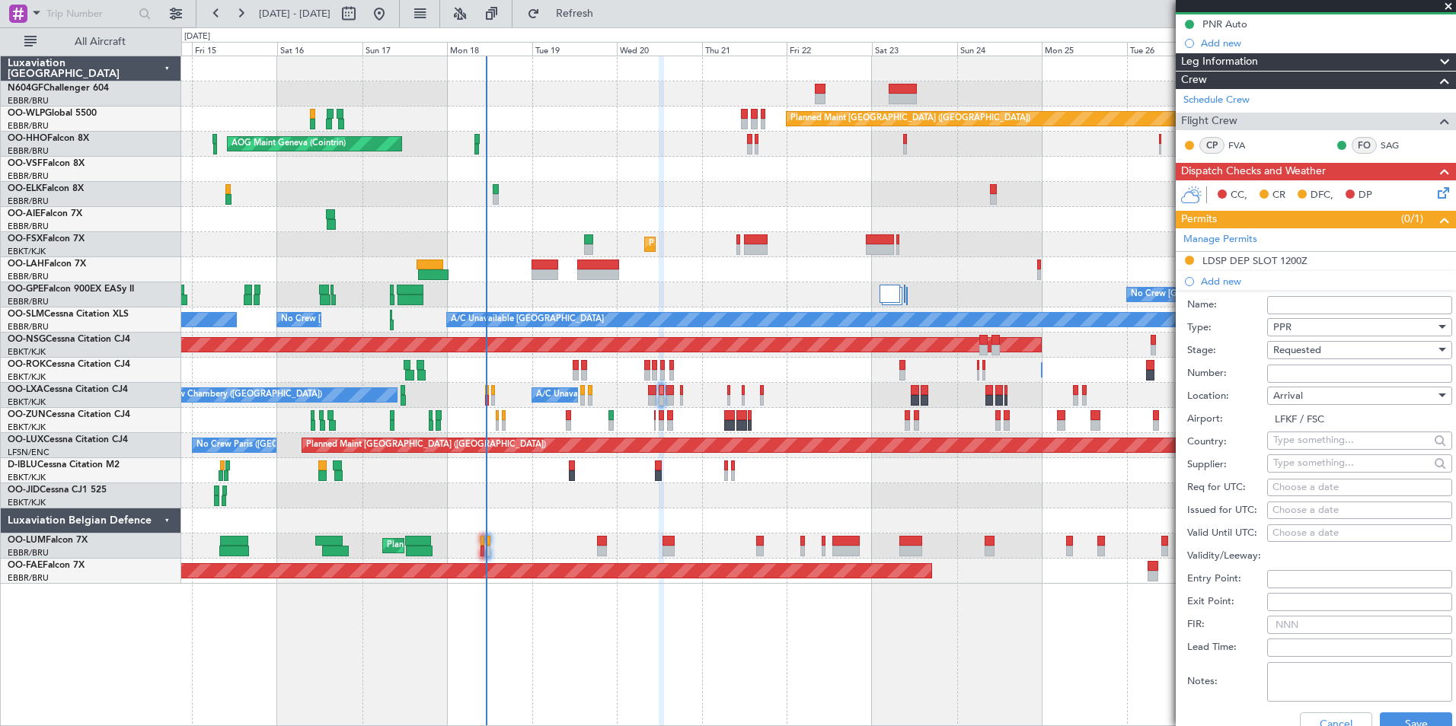
scroll to position [153, 0]
click at [1297, 490] on div "Choose a date" at bounding box center [1359, 487] width 174 height 15
select select "8"
select select "2025"
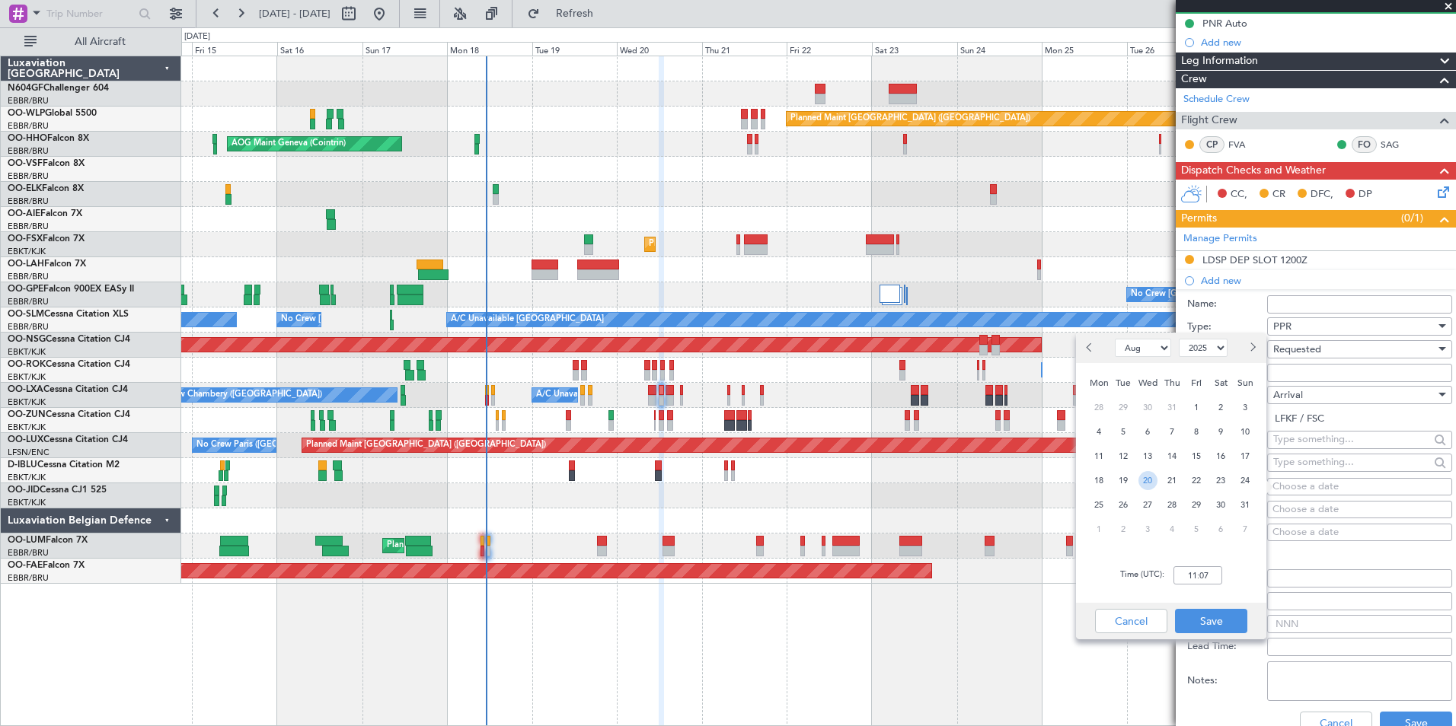
click at [1150, 475] on span "20" at bounding box center [1147, 480] width 19 height 19
click at [1194, 580] on input "00:00" at bounding box center [1197, 575] width 49 height 18
type input "13:25"
click at [1212, 625] on button "Save" at bounding box center [1211, 621] width 72 height 24
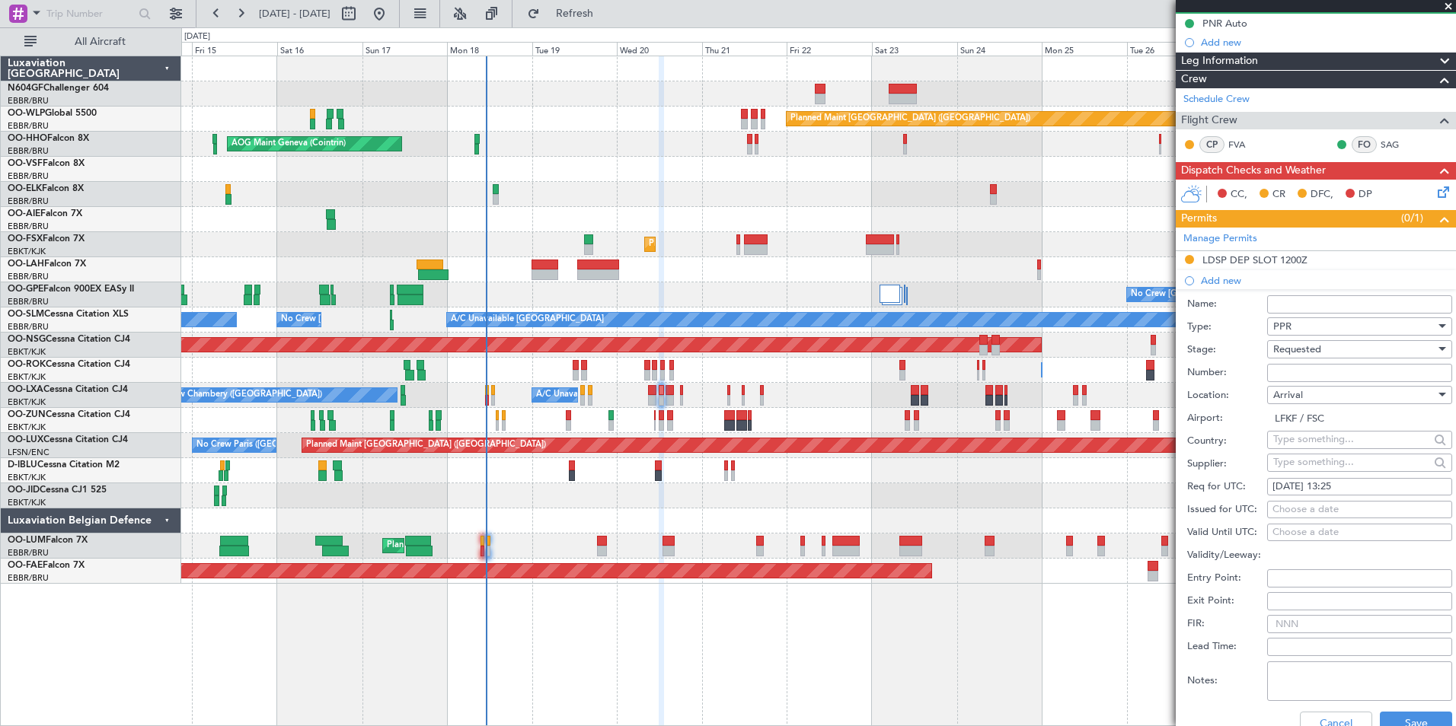
scroll to position [265, 0]
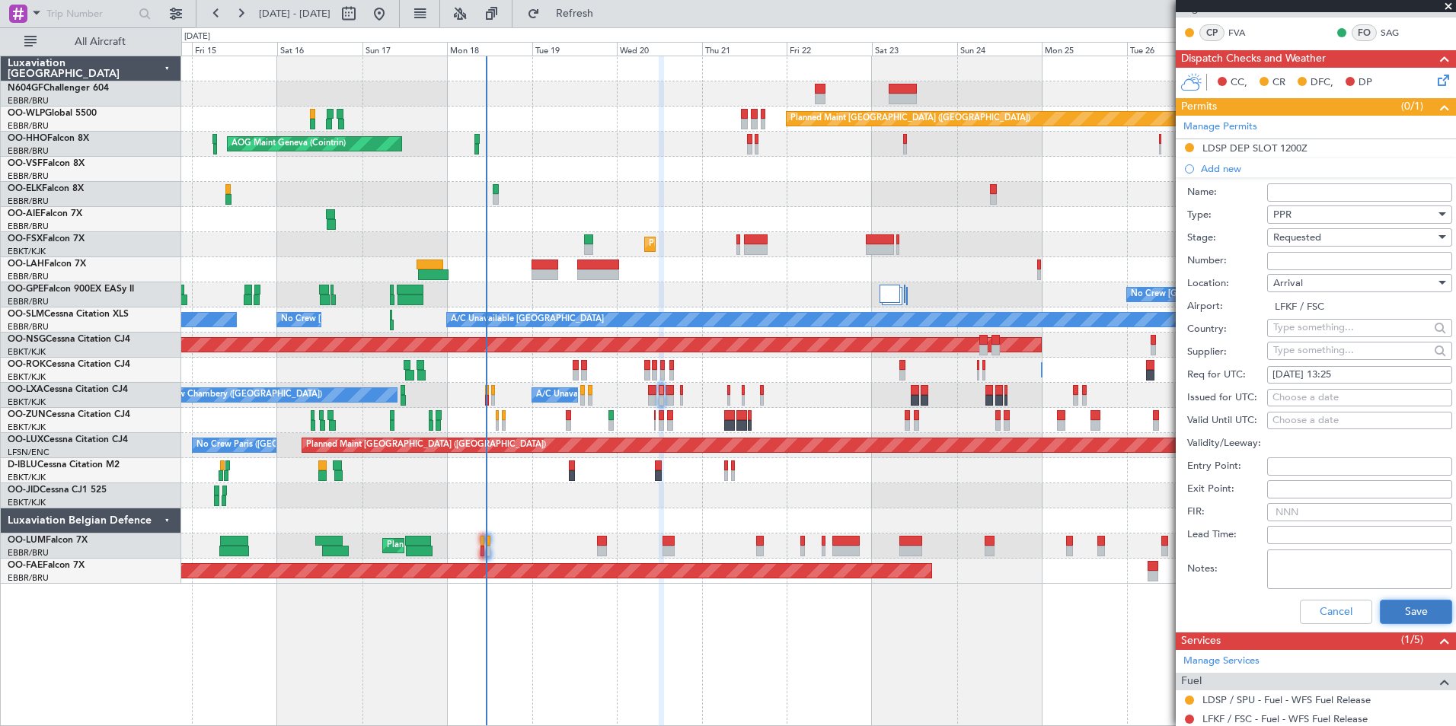
click at [1411, 610] on button "Save" at bounding box center [1415, 612] width 72 height 24
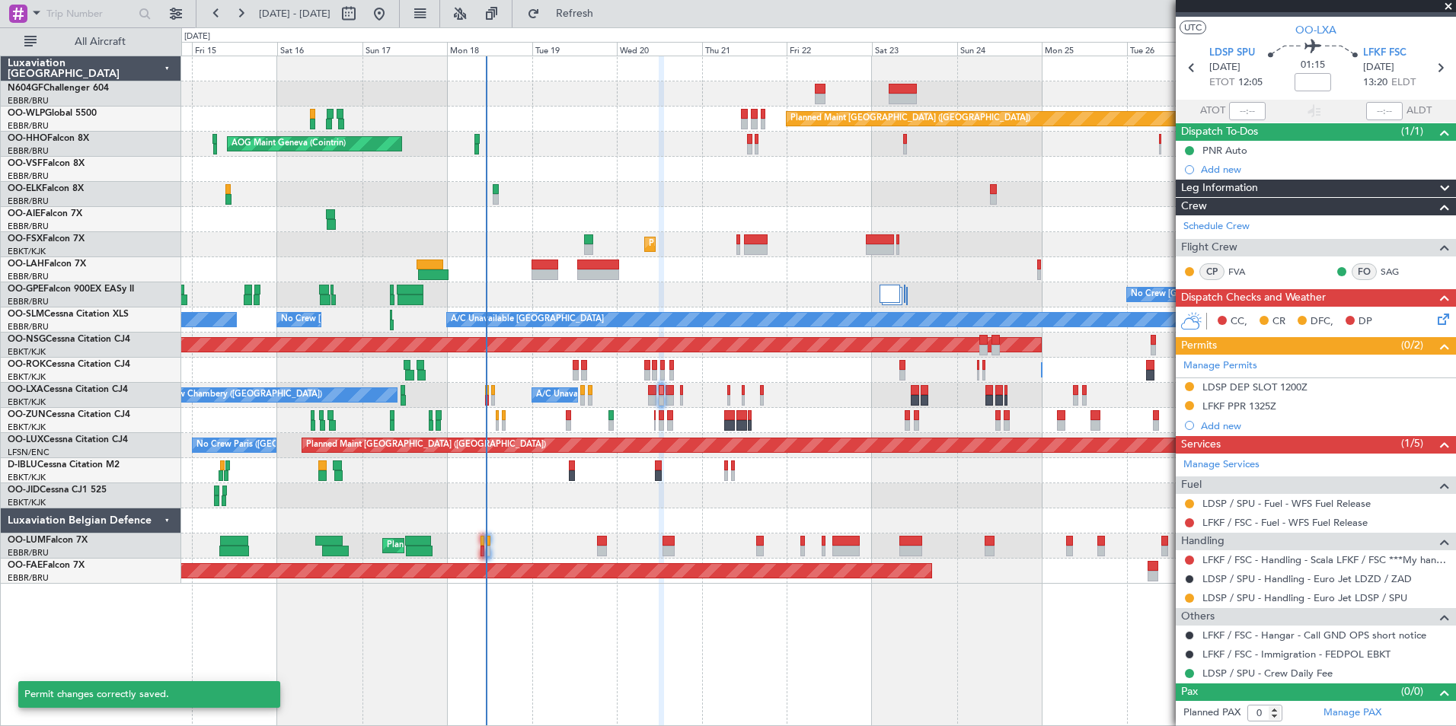
scroll to position [25, 0]
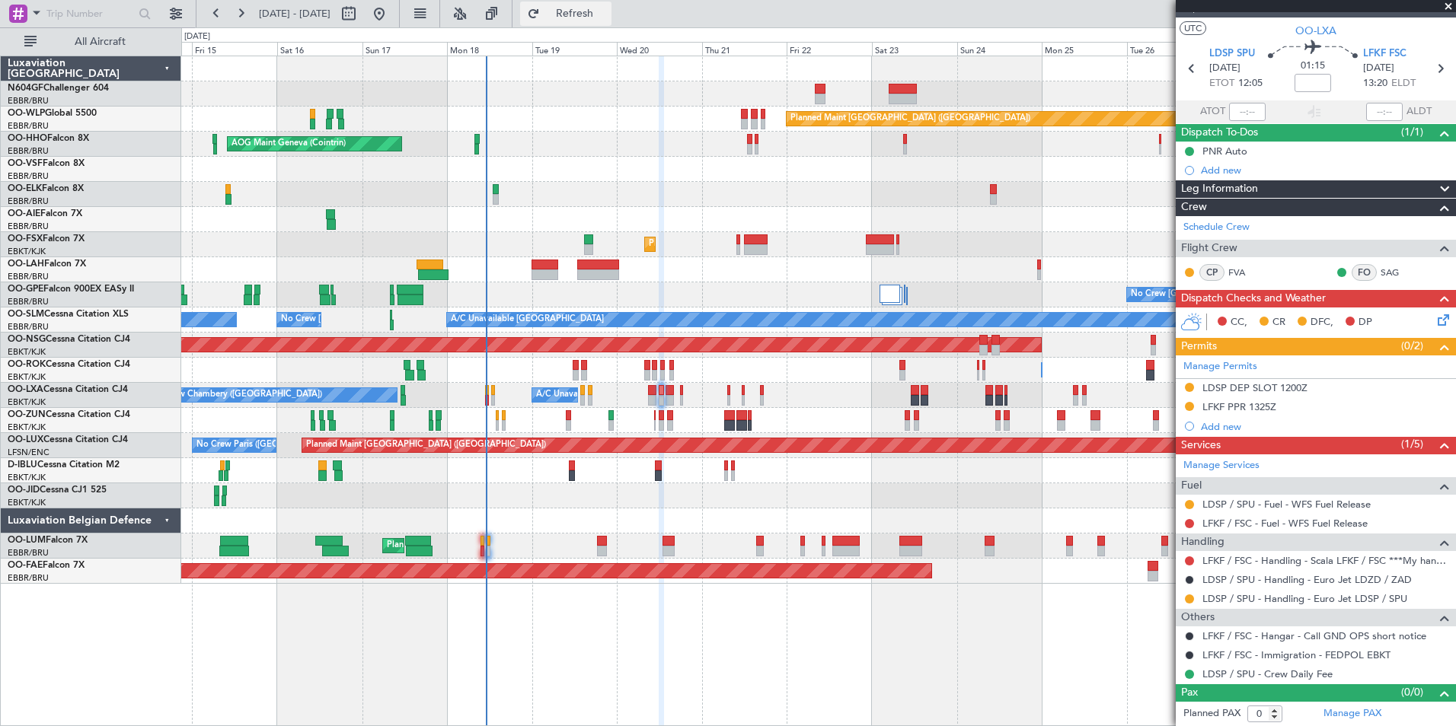
click at [611, 24] on button "Refresh" at bounding box center [565, 14] width 91 height 24
click at [1189, 558] on button at bounding box center [1189, 560] width 9 height 9
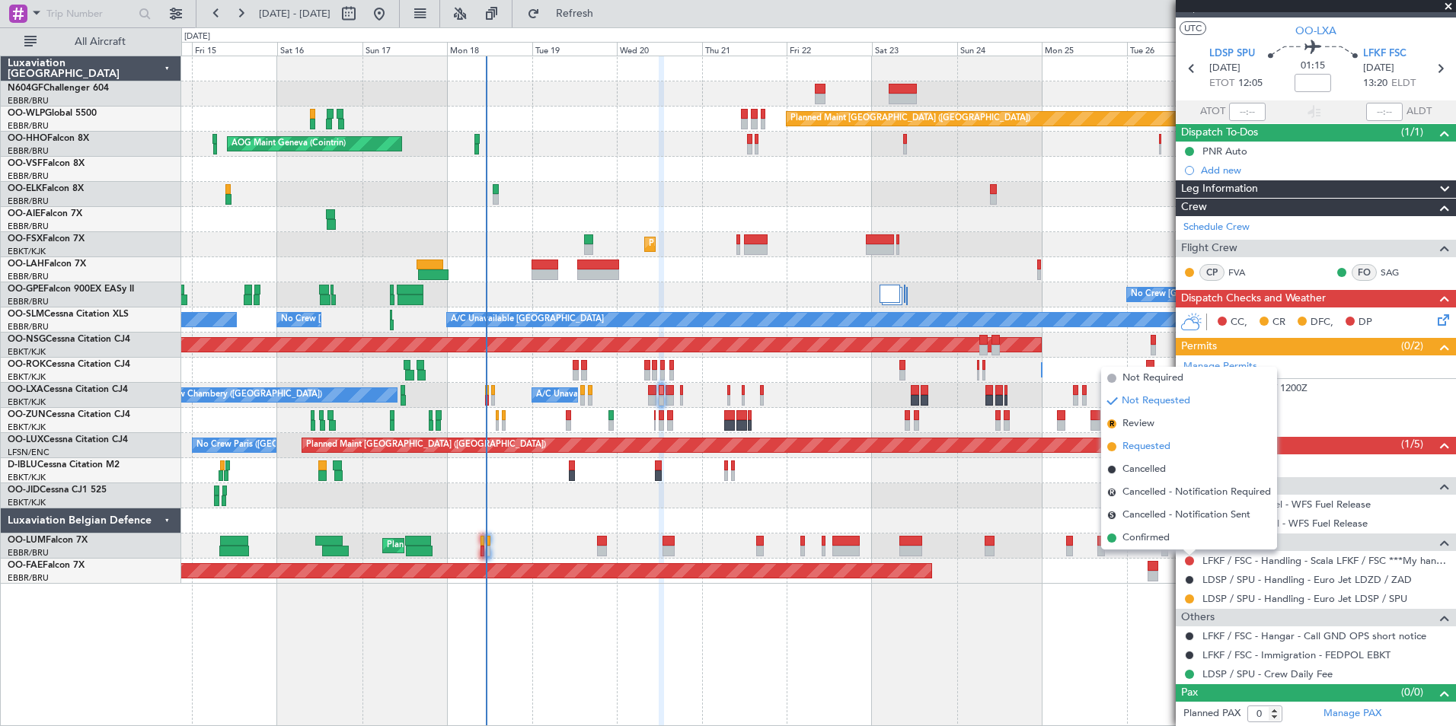
click at [1168, 451] on span "Requested" at bounding box center [1146, 446] width 48 height 15
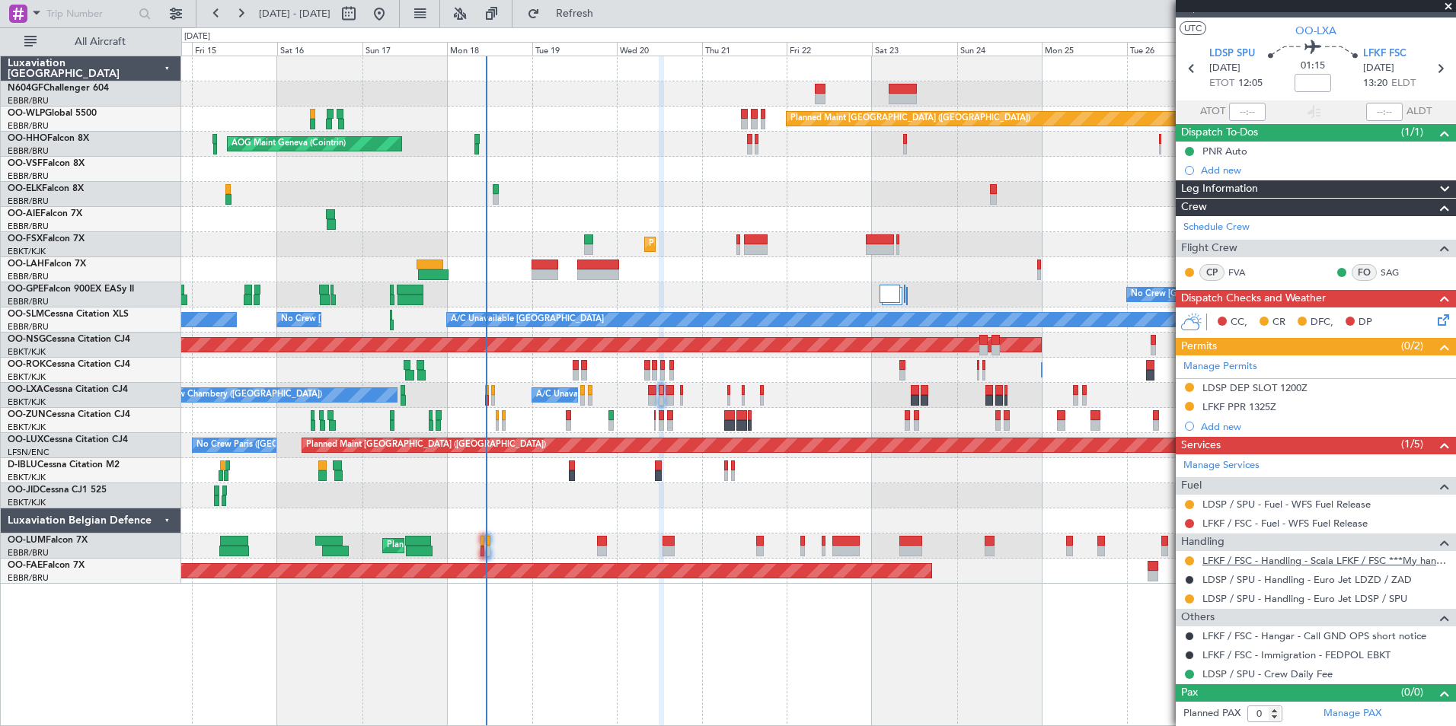
click at [1344, 558] on link "LFKF / FSC - Handling - Scala LFKF / FSC ***My handling***" at bounding box center [1325, 560] width 246 height 13
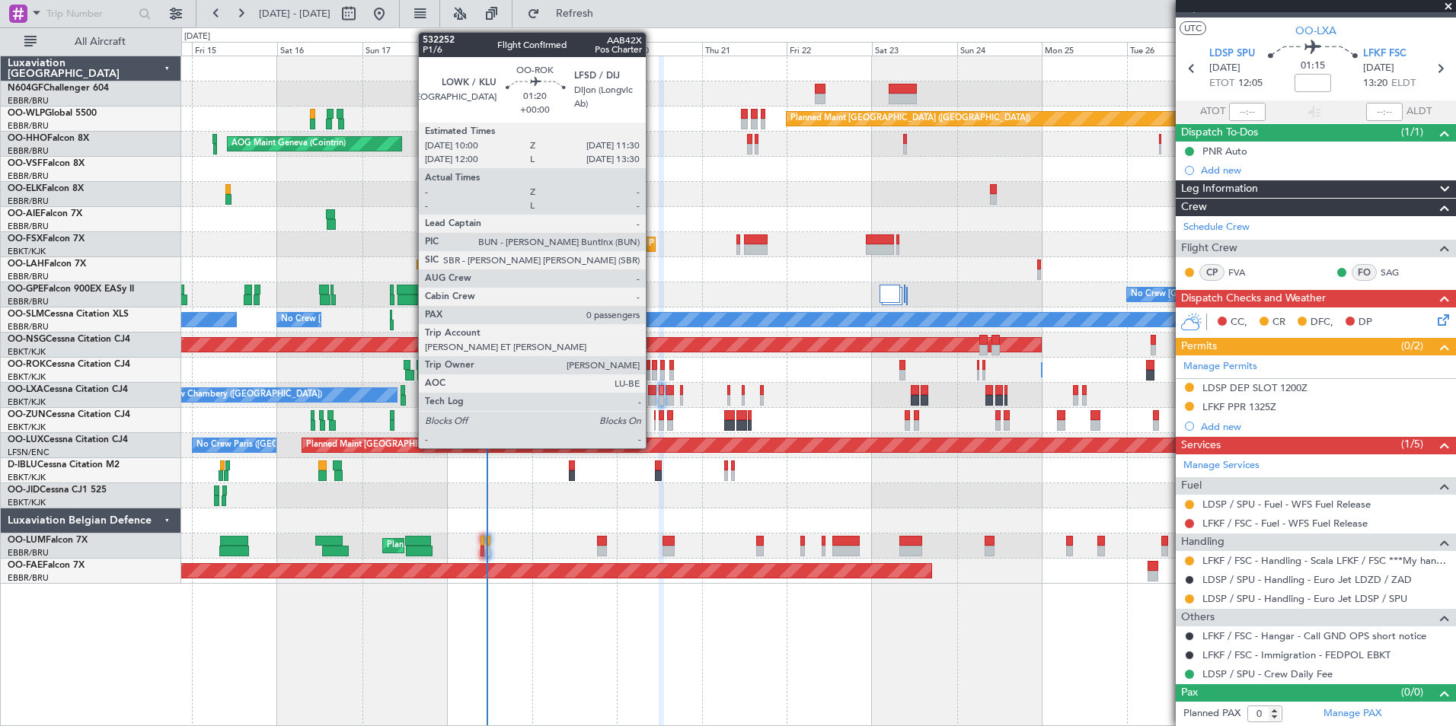
click at [652, 368] on div at bounding box center [654, 365] width 5 height 11
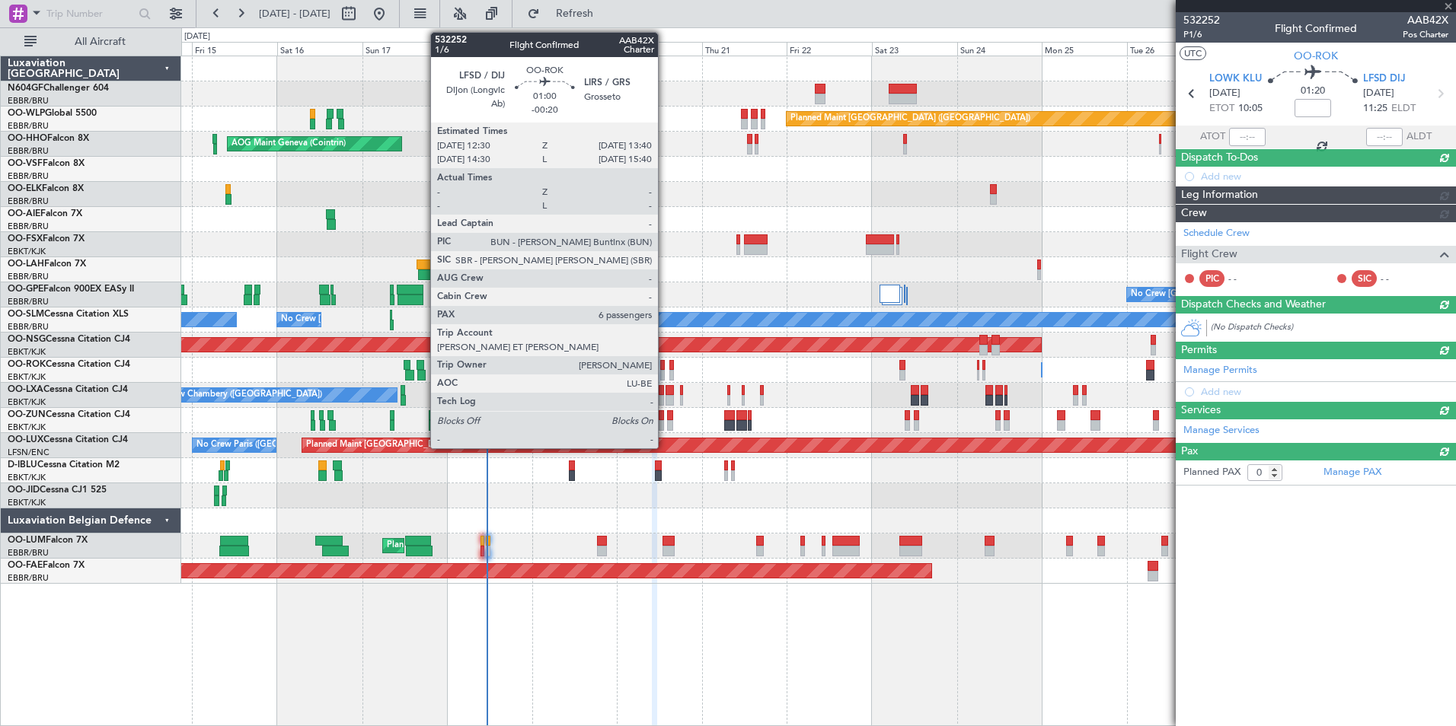
scroll to position [0, 0]
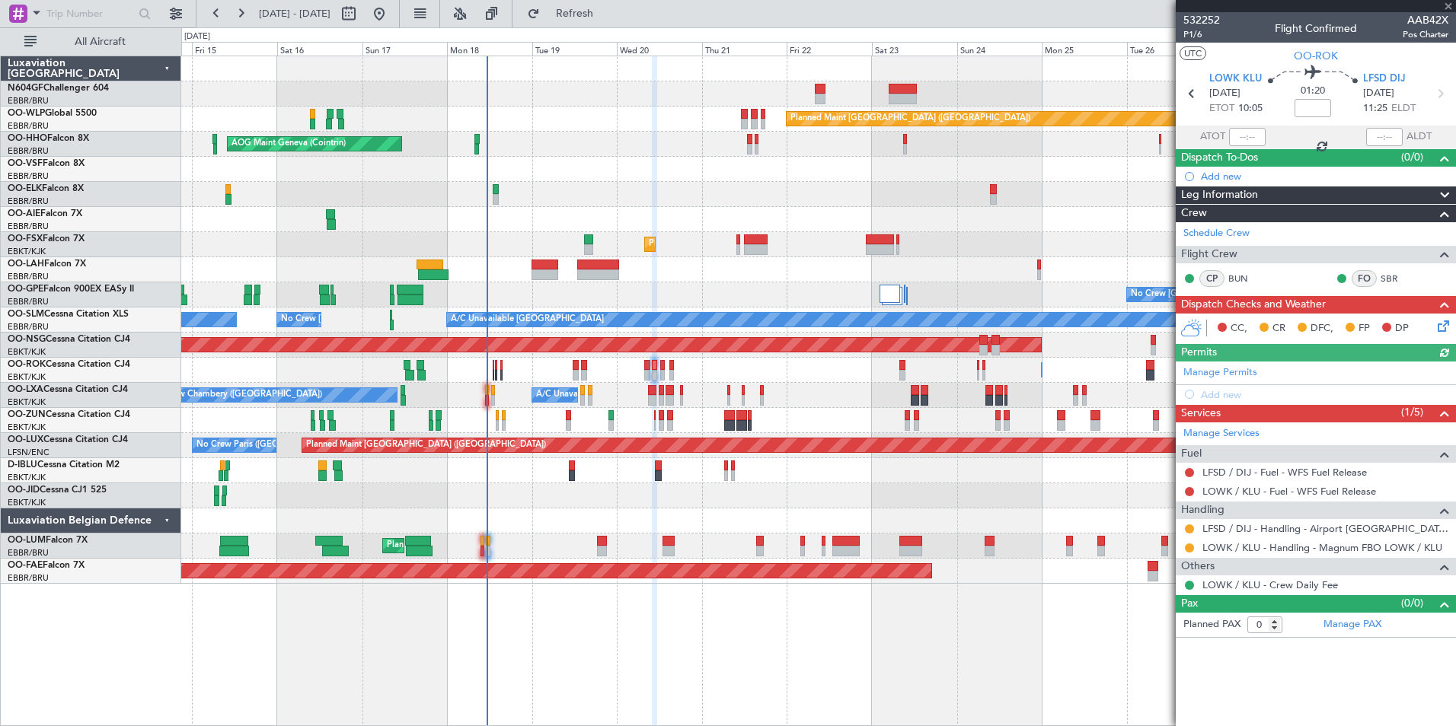
click at [1194, 530] on div at bounding box center [1189, 529] width 12 height 12
click at [1189, 530] on button at bounding box center [1189, 529] width 9 height 9
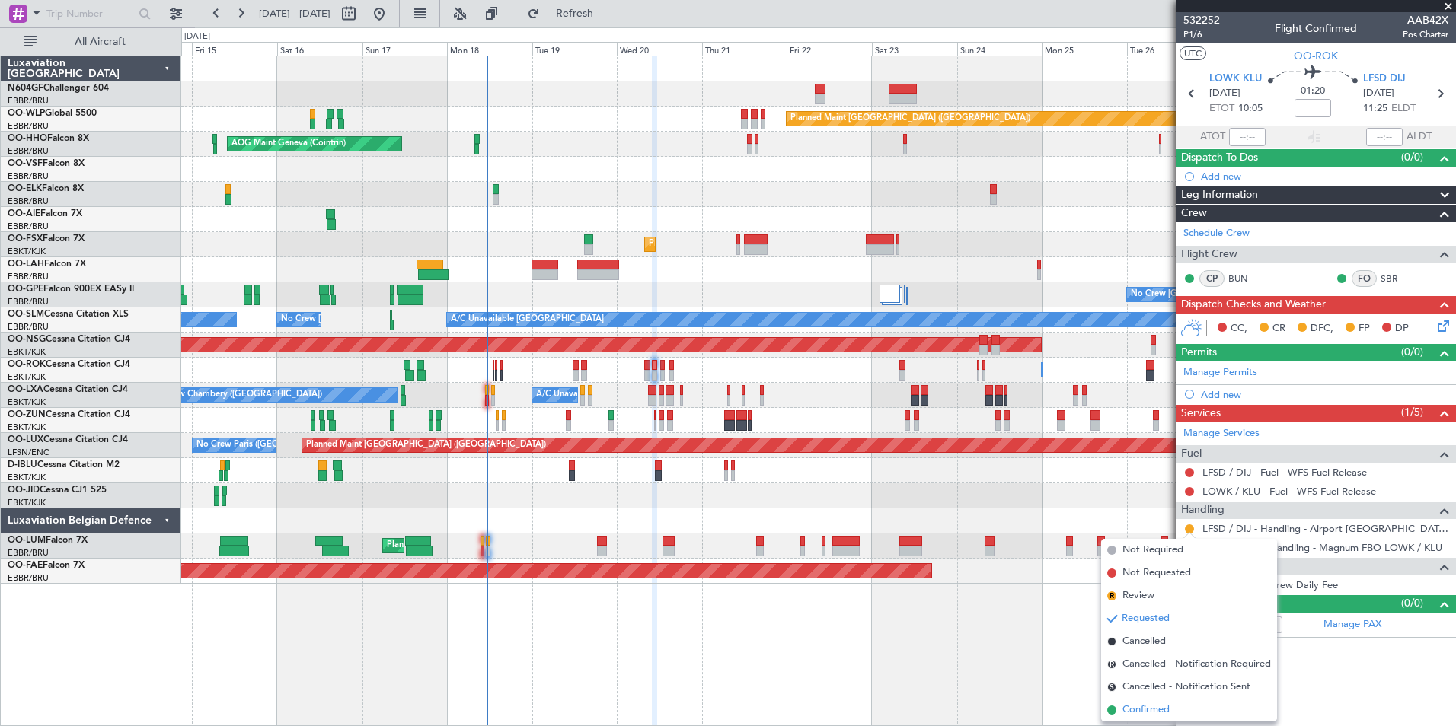
click at [1138, 710] on span "Confirmed" at bounding box center [1145, 710] width 47 height 15
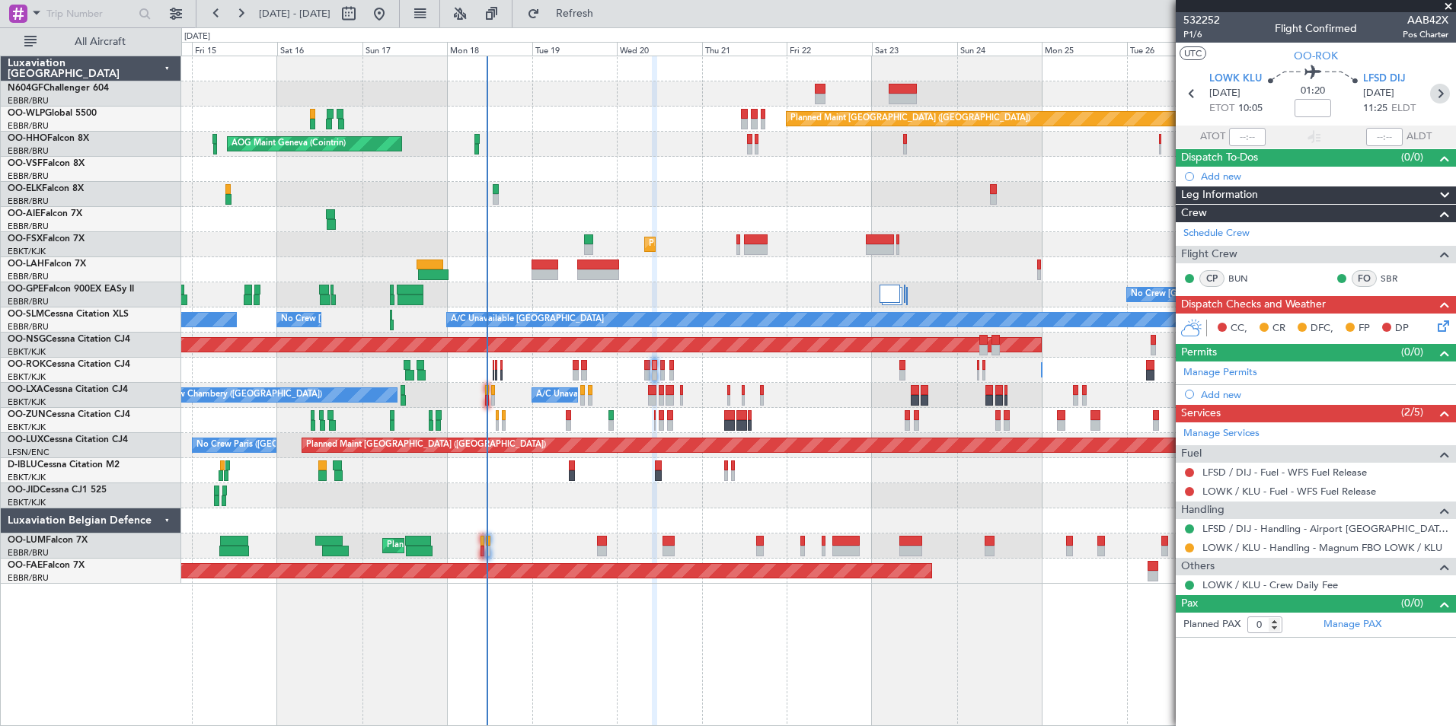
click at [1438, 94] on icon at bounding box center [1440, 94] width 20 height 20
type input "-00:20"
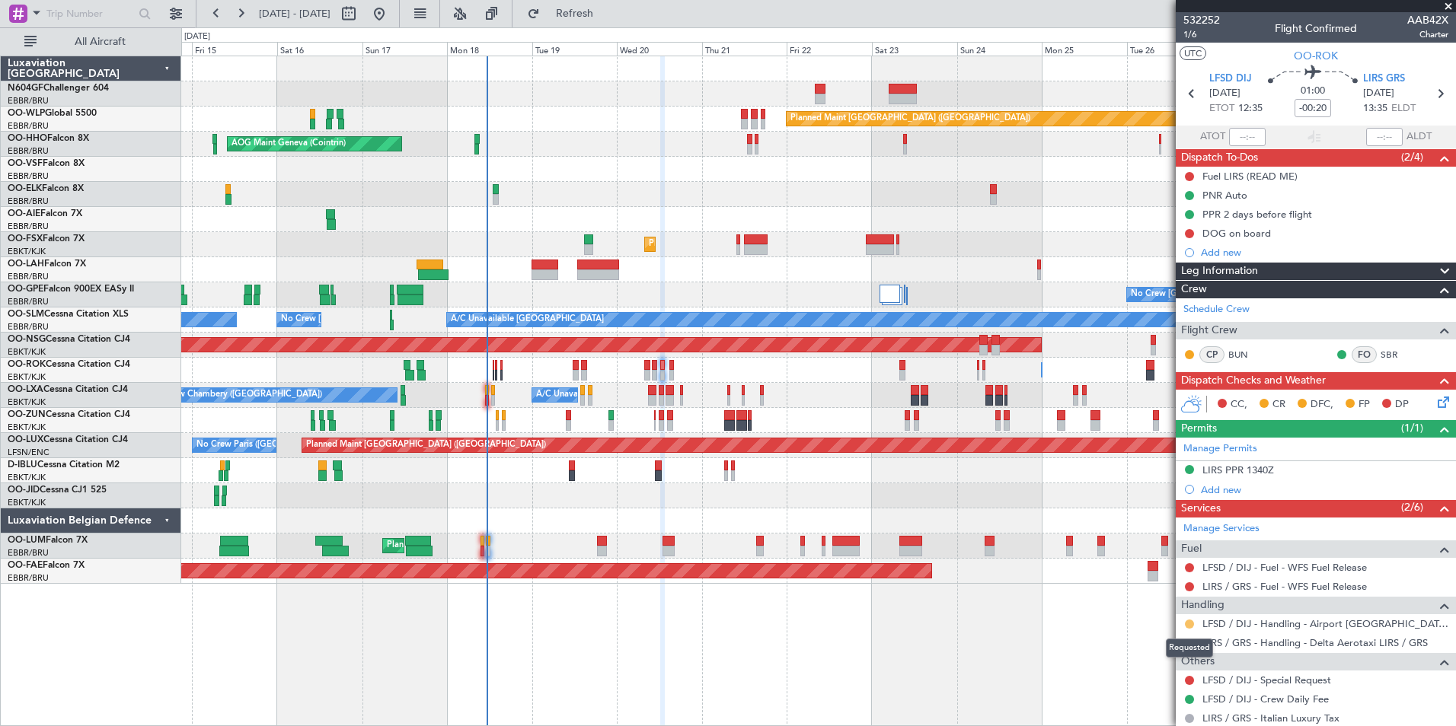
click at [1191, 626] on button at bounding box center [1189, 624] width 9 height 9
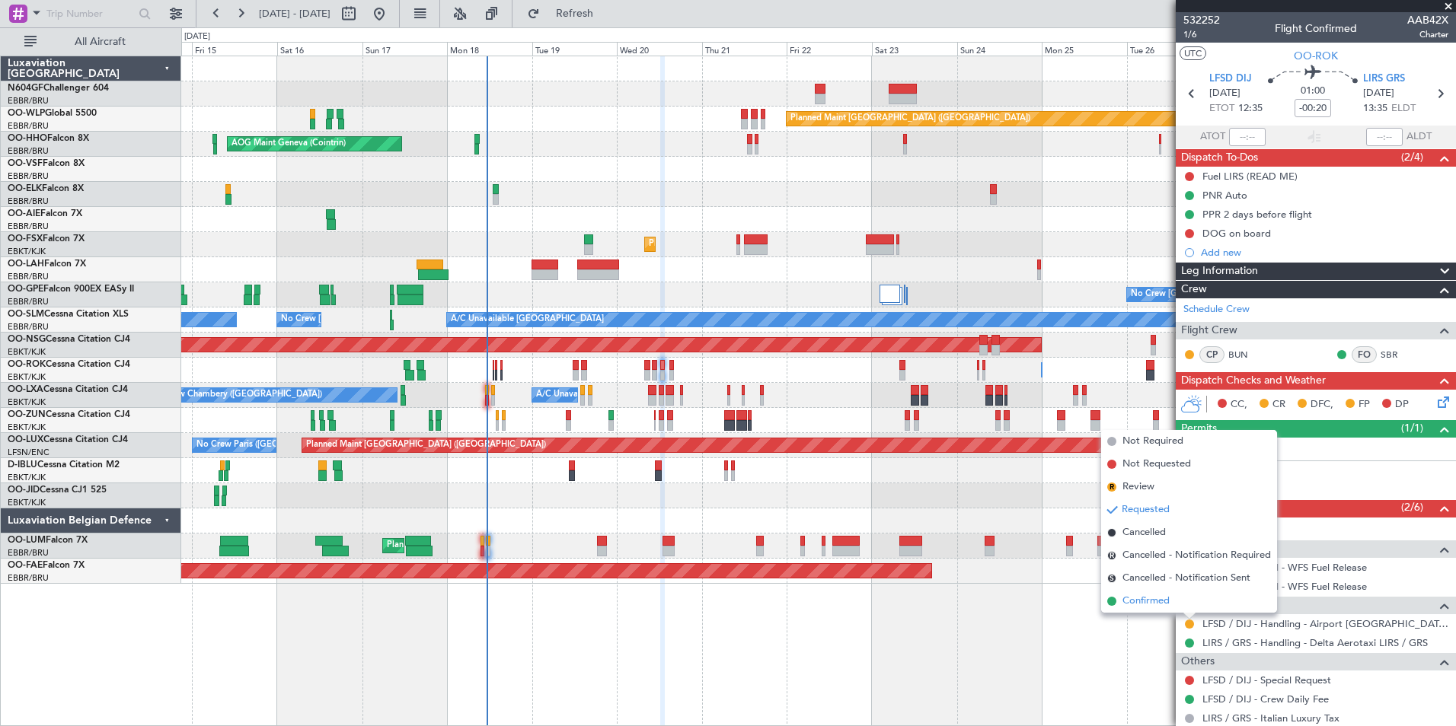
click at [1177, 596] on li "Confirmed" at bounding box center [1189, 601] width 176 height 23
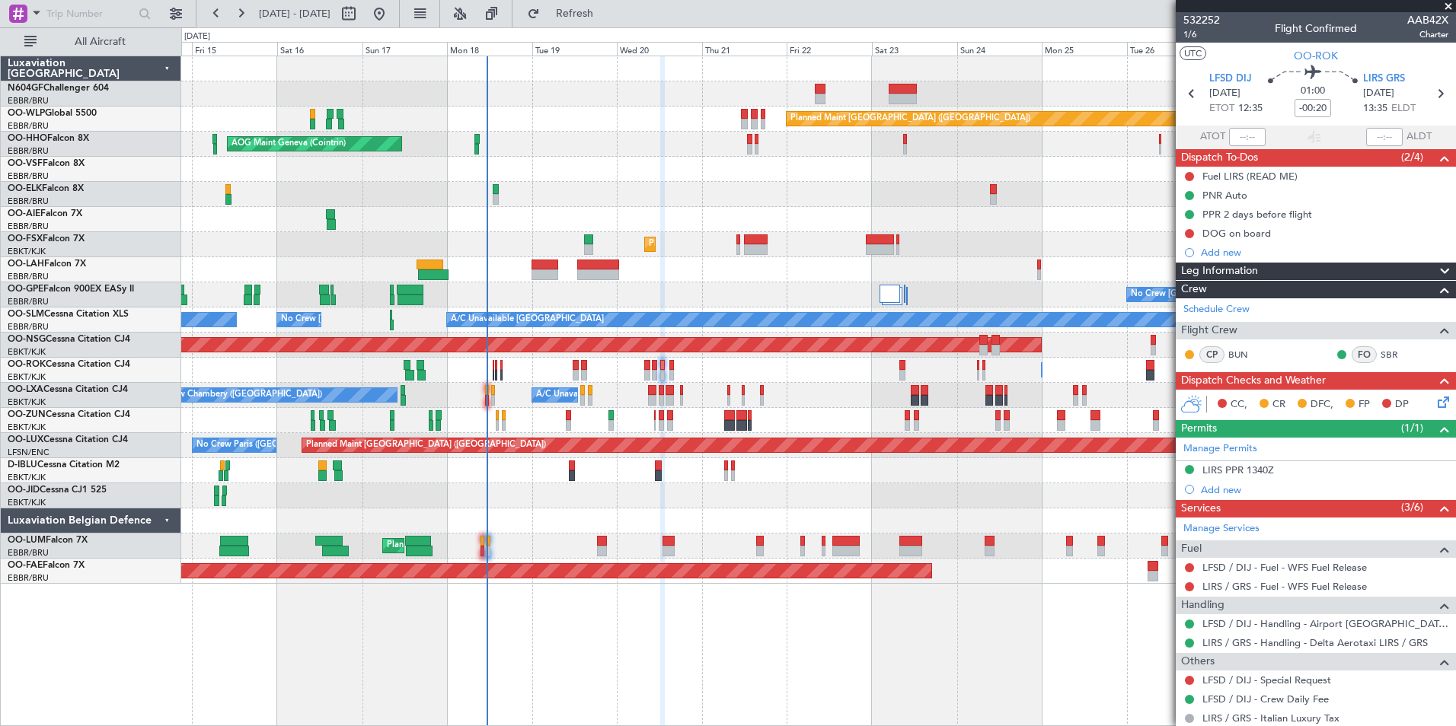
click at [1116, 222] on div "Planned Maint [GEOGRAPHIC_DATA] ([GEOGRAPHIC_DATA])" at bounding box center [818, 219] width 1274 height 25
click at [1446, 11] on span at bounding box center [1447, 7] width 15 height 14
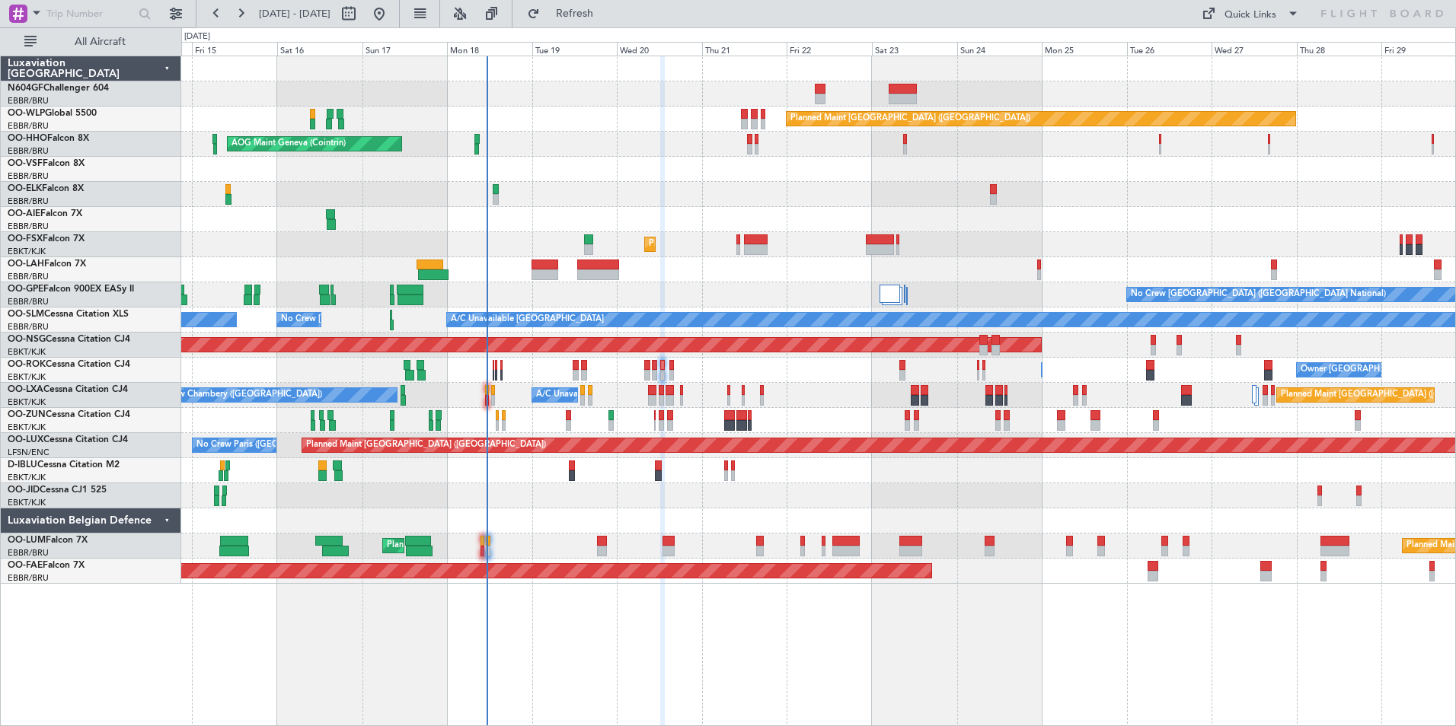
type input "0"
click at [607, 15] on span "Refresh" at bounding box center [575, 13] width 64 height 11
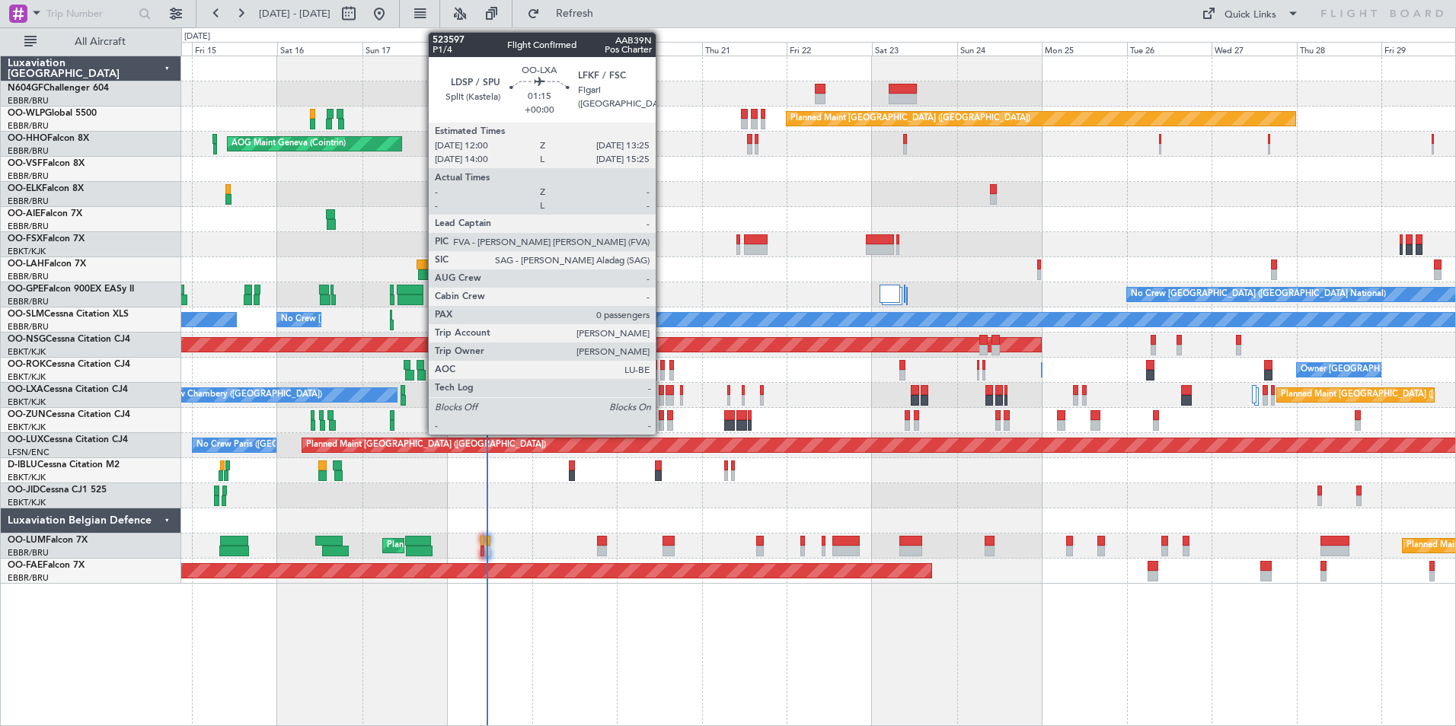
click at [662, 396] on div at bounding box center [661, 400] width 5 height 11
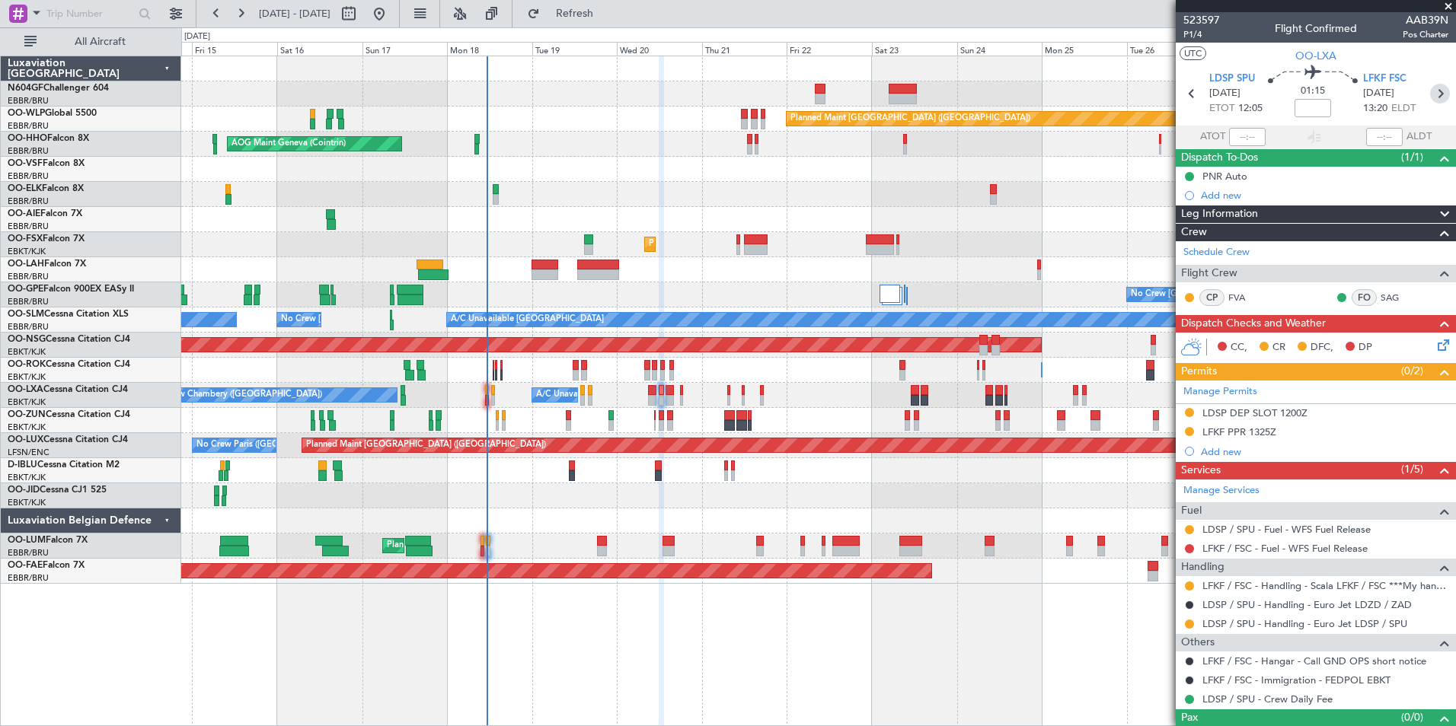
click at [1430, 100] on icon at bounding box center [1440, 94] width 20 height 20
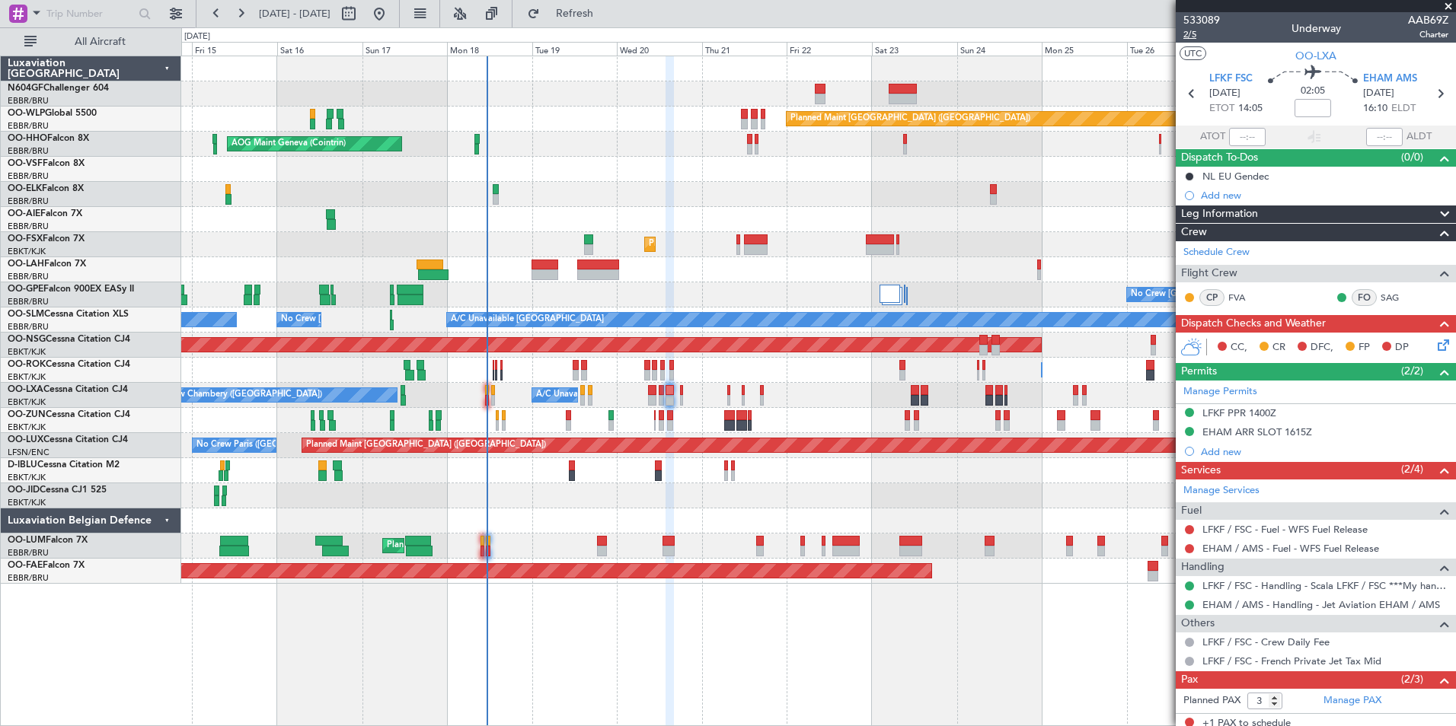
click at [1194, 34] on span "2/5" at bounding box center [1201, 34] width 37 height 13
click at [611, 17] on button "Refresh" at bounding box center [565, 14] width 91 height 24
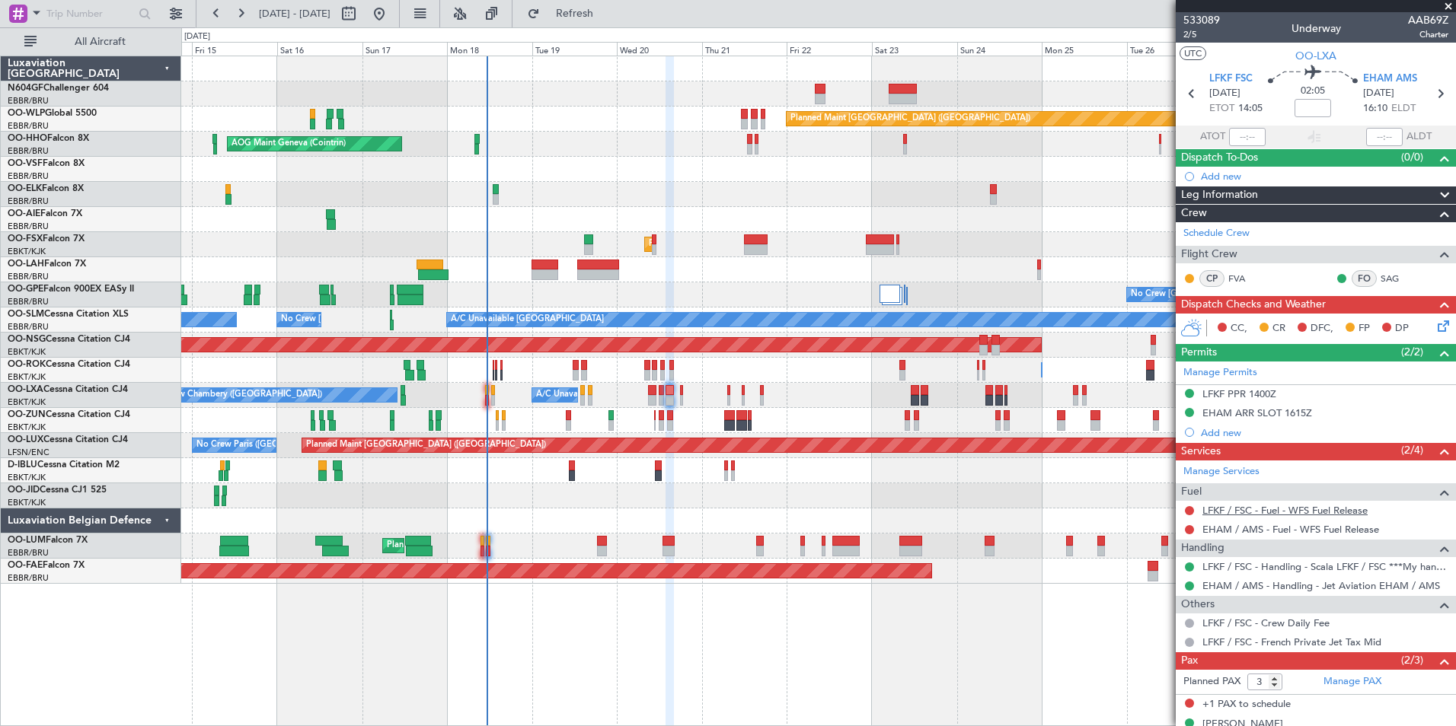
scroll to position [56, 0]
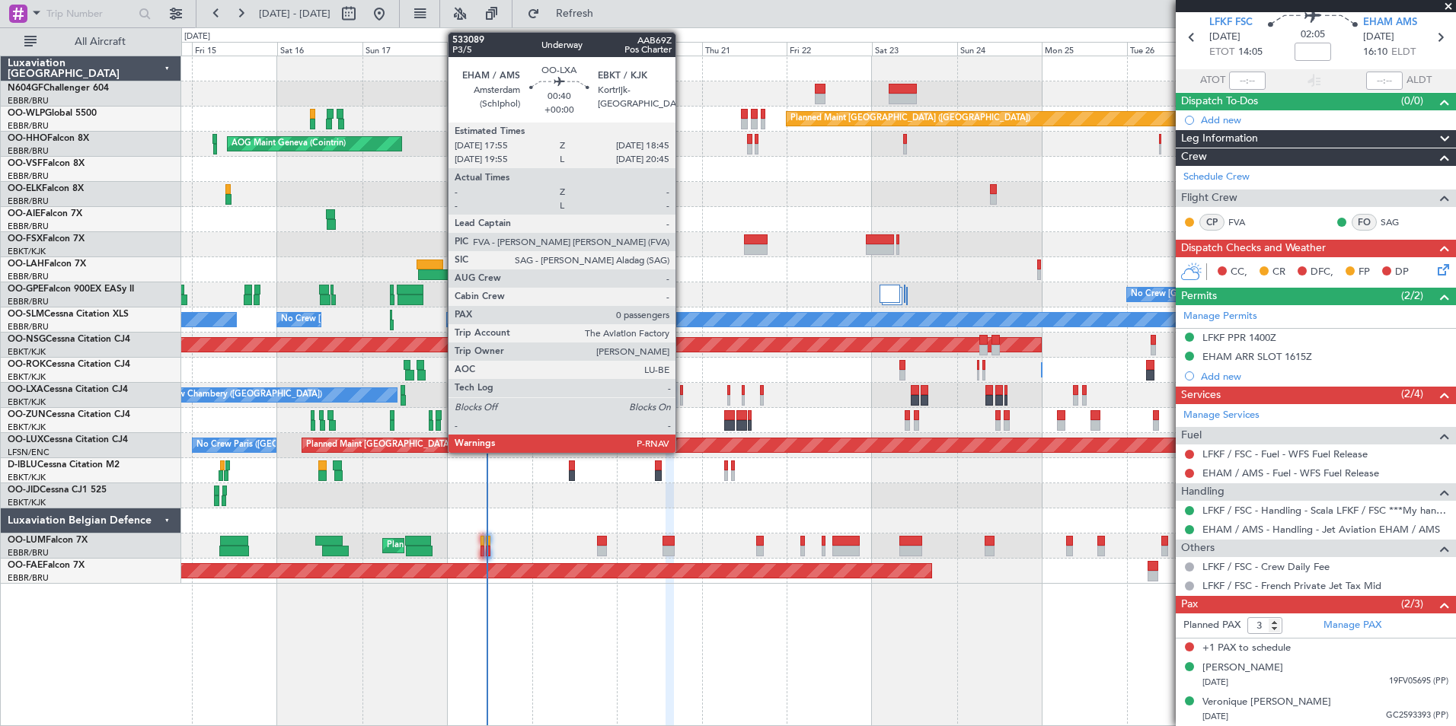
click at [682, 402] on div at bounding box center [681, 400] width 3 height 11
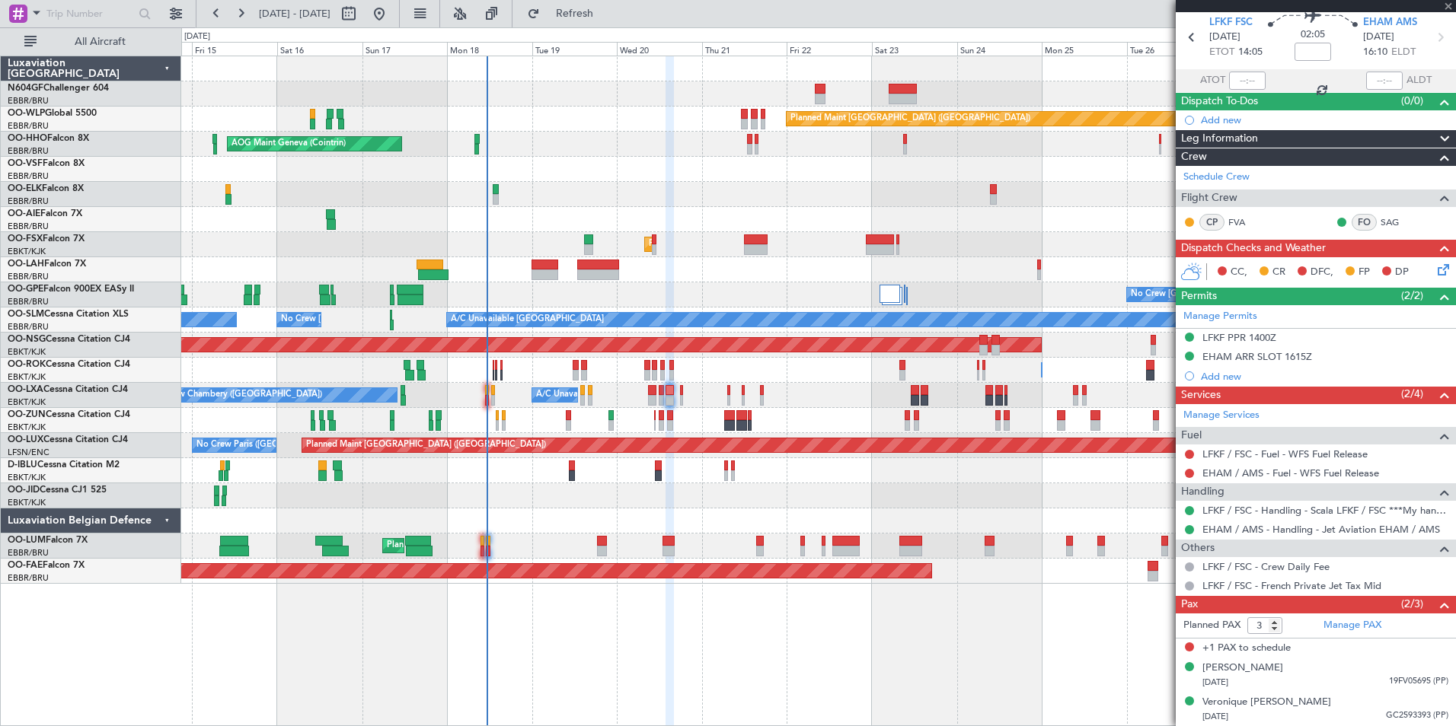
type input "0"
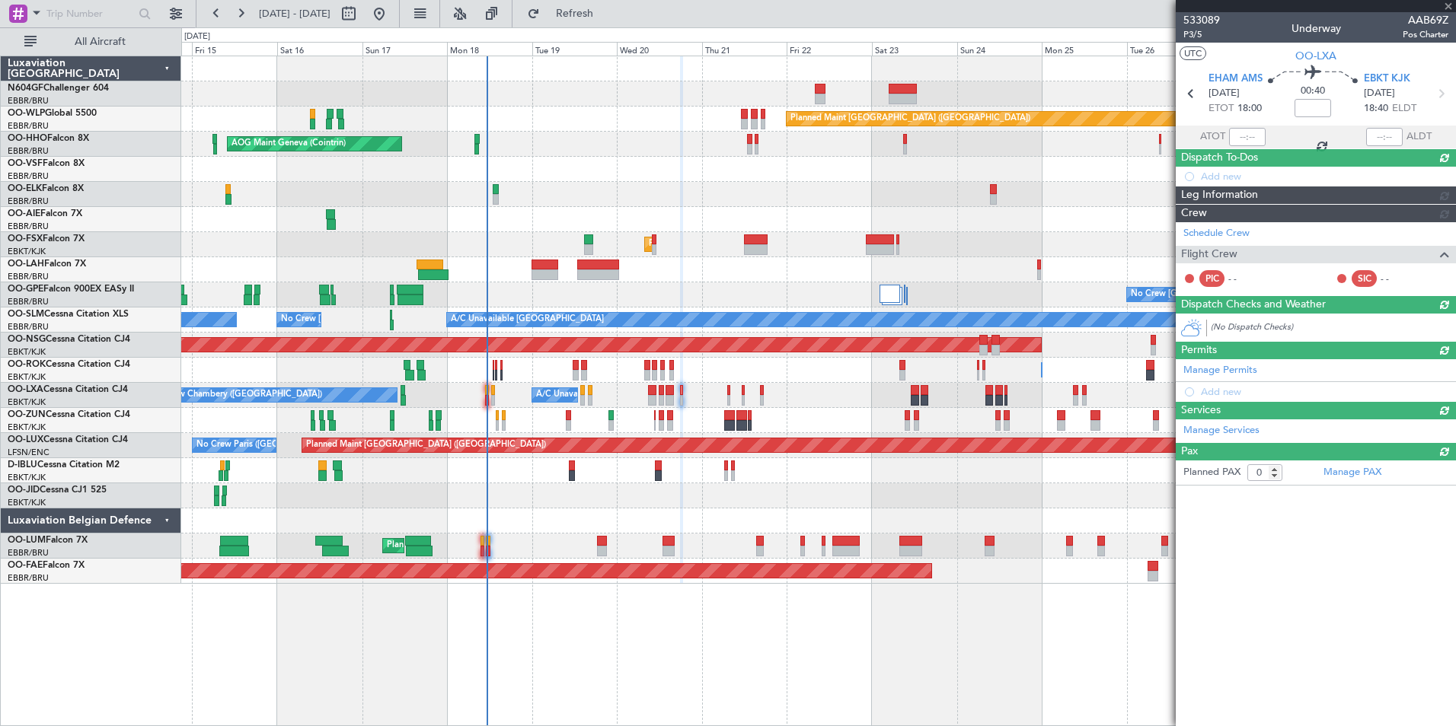
scroll to position [0, 0]
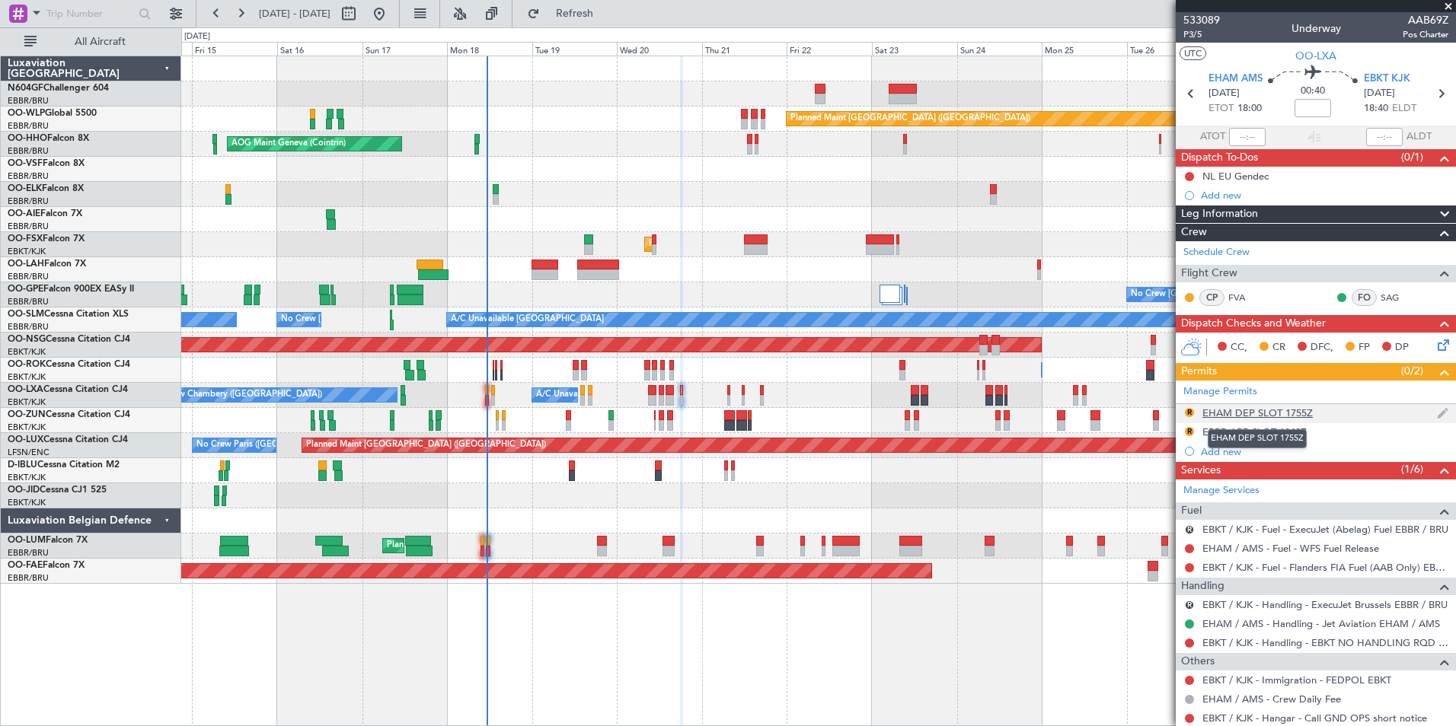
click at [1287, 407] on div "EHAM DEP SLOT 1755Z" at bounding box center [1257, 413] width 110 height 13
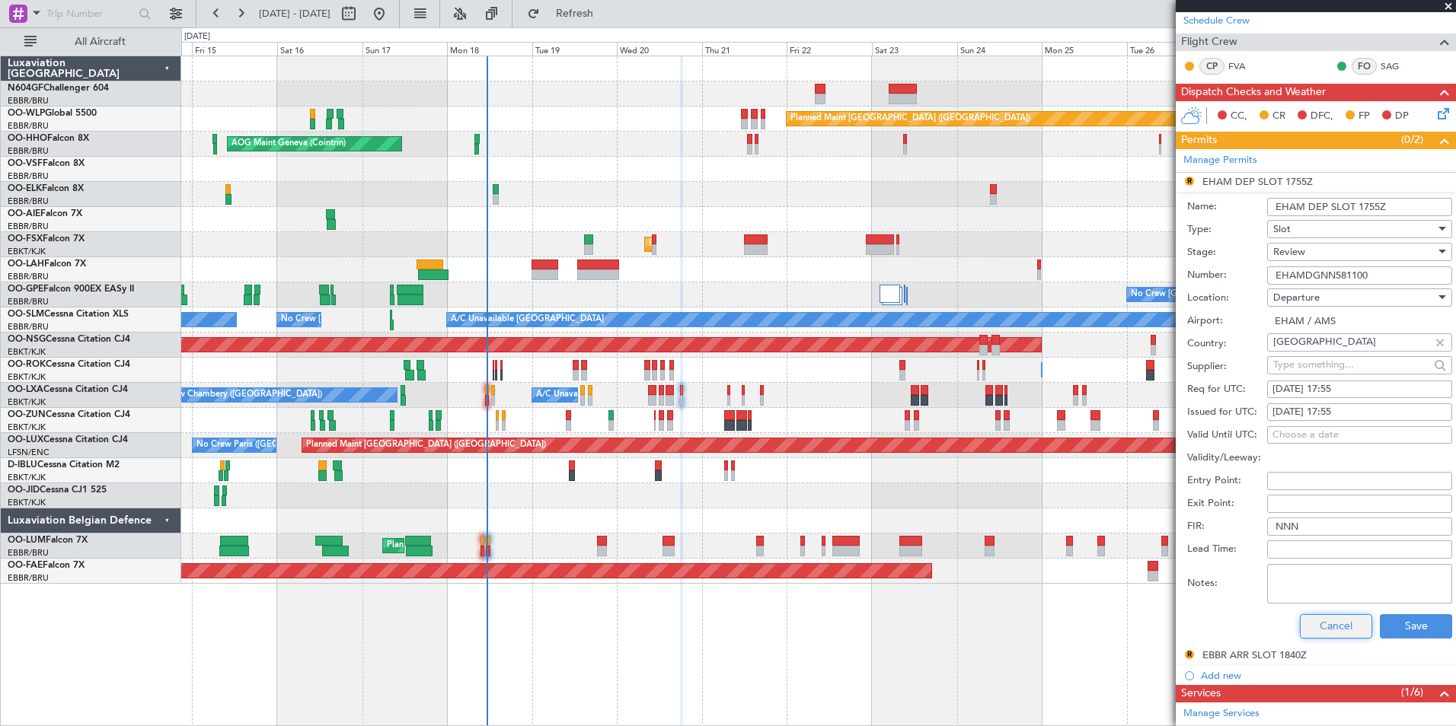
click at [1328, 618] on button "Cancel" at bounding box center [1336, 626] width 72 height 24
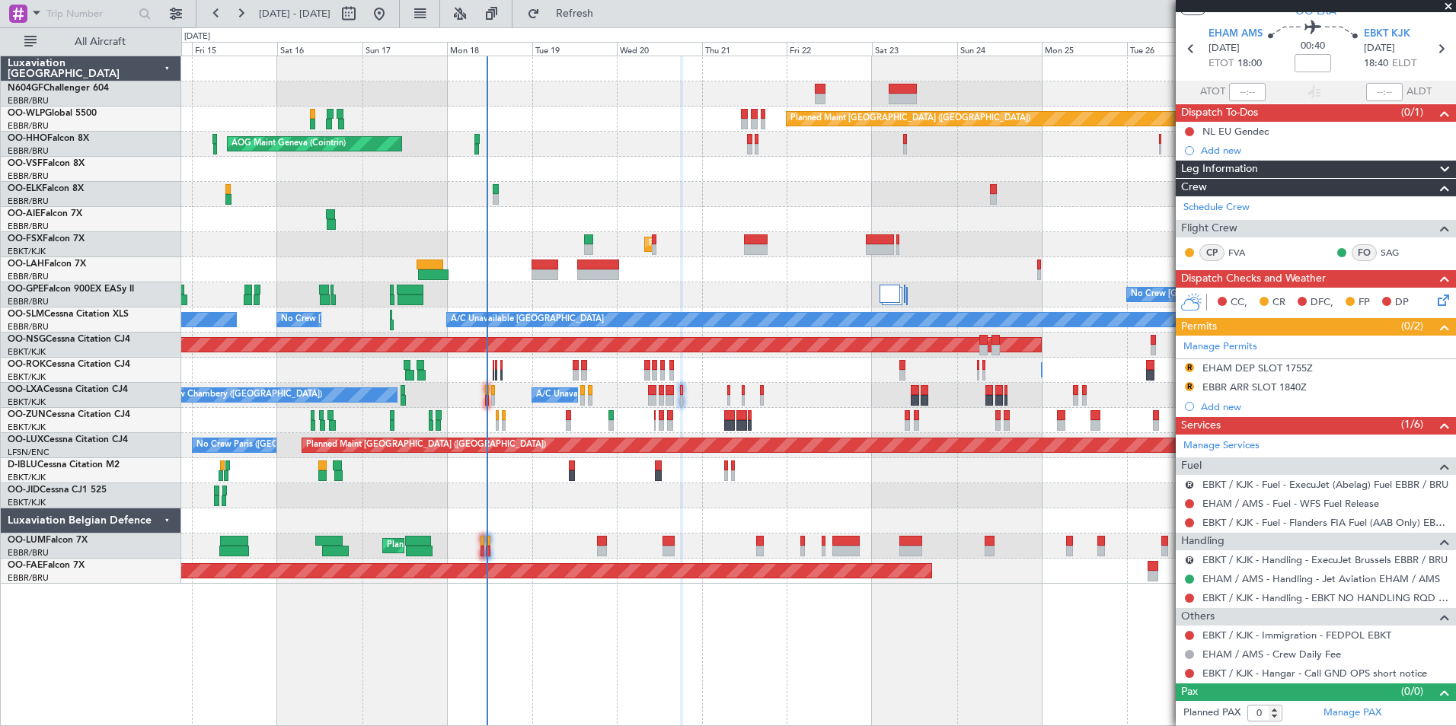
scroll to position [44, 0]
click at [1190, 366] on button "R" at bounding box center [1189, 368] width 9 height 9
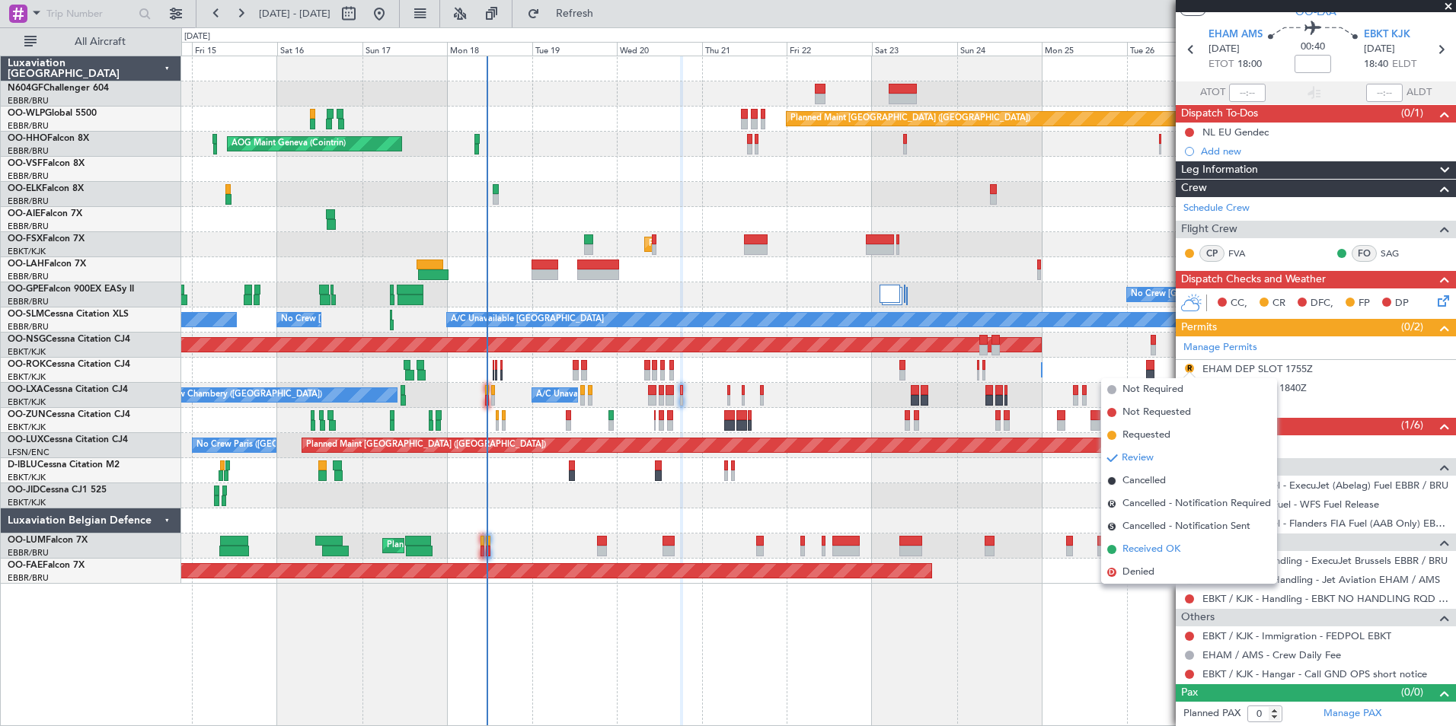
click at [1149, 546] on span "Received OK" at bounding box center [1151, 549] width 58 height 15
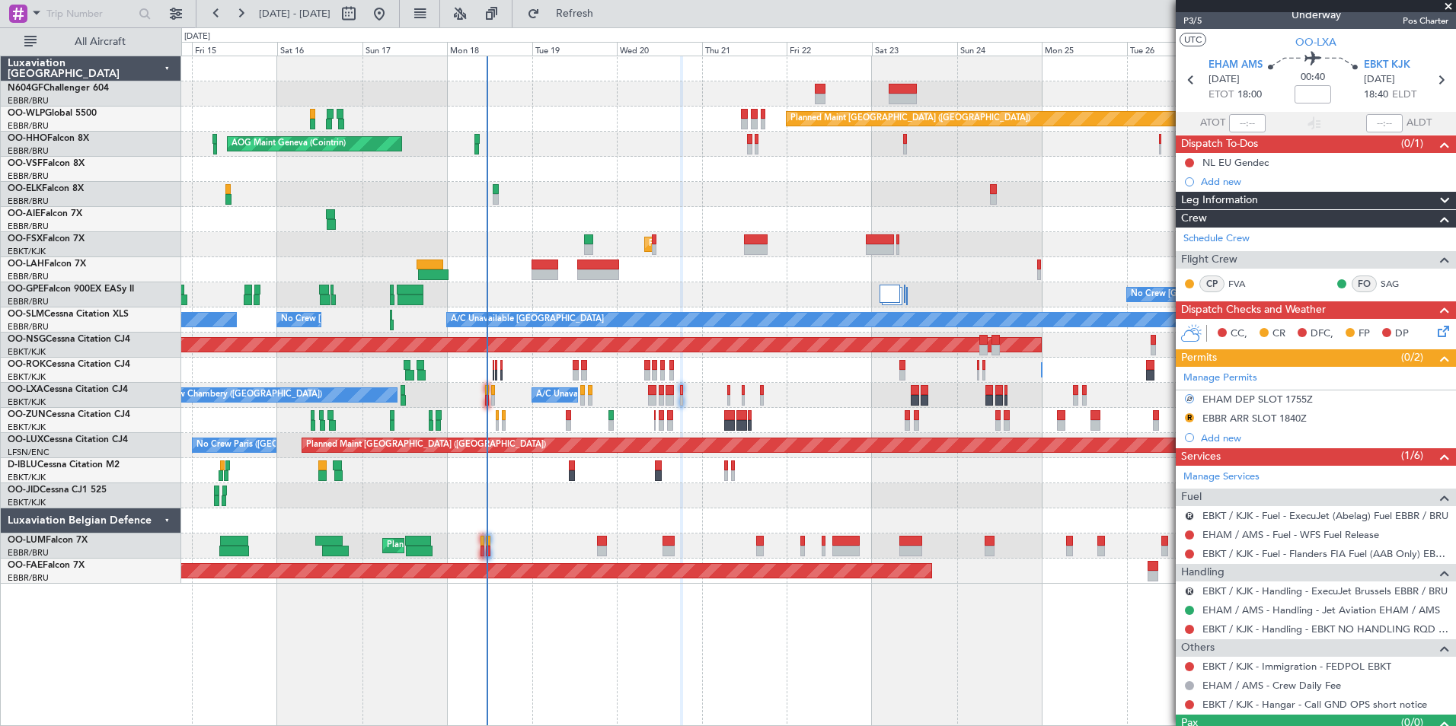
scroll to position [13, 0]
click at [1188, 419] on button "R" at bounding box center [1189, 418] width 9 height 9
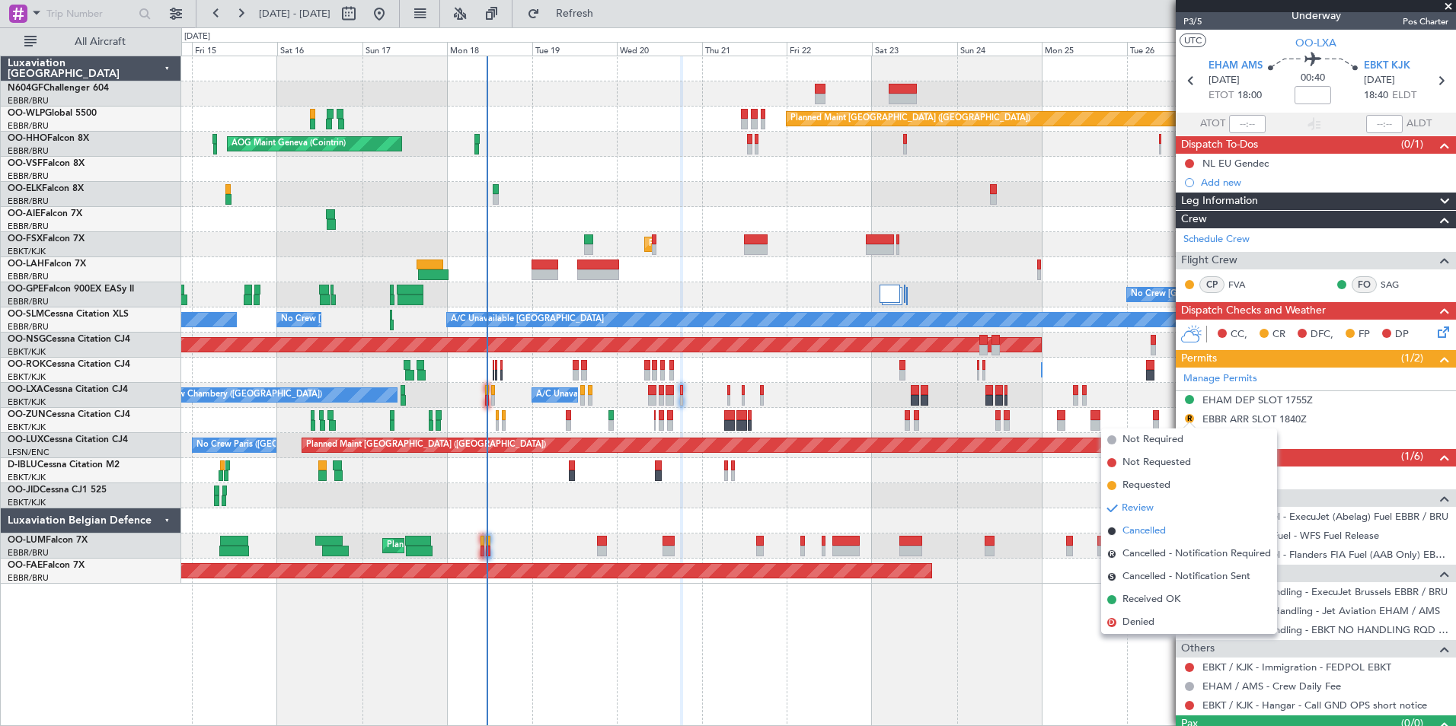
click at [1162, 529] on span "Cancelled" at bounding box center [1143, 531] width 43 height 15
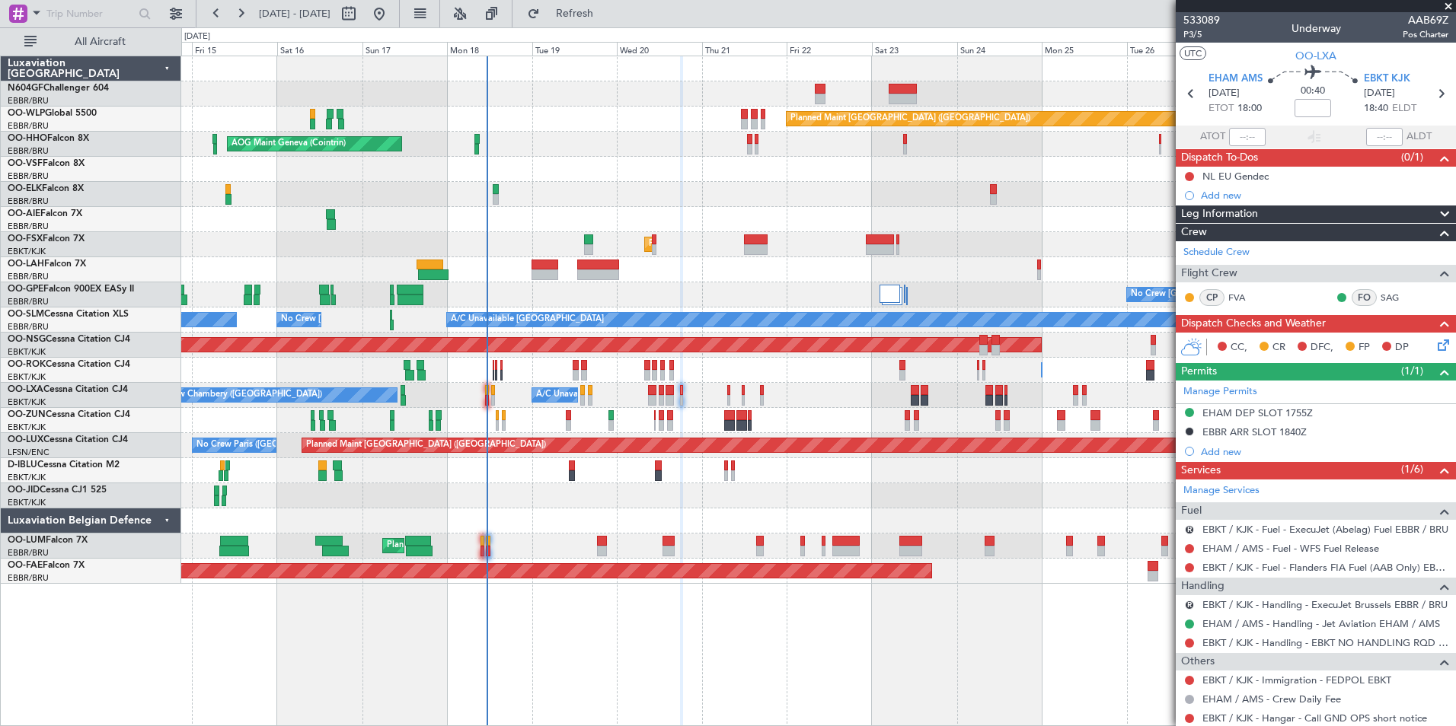
scroll to position [13, 0]
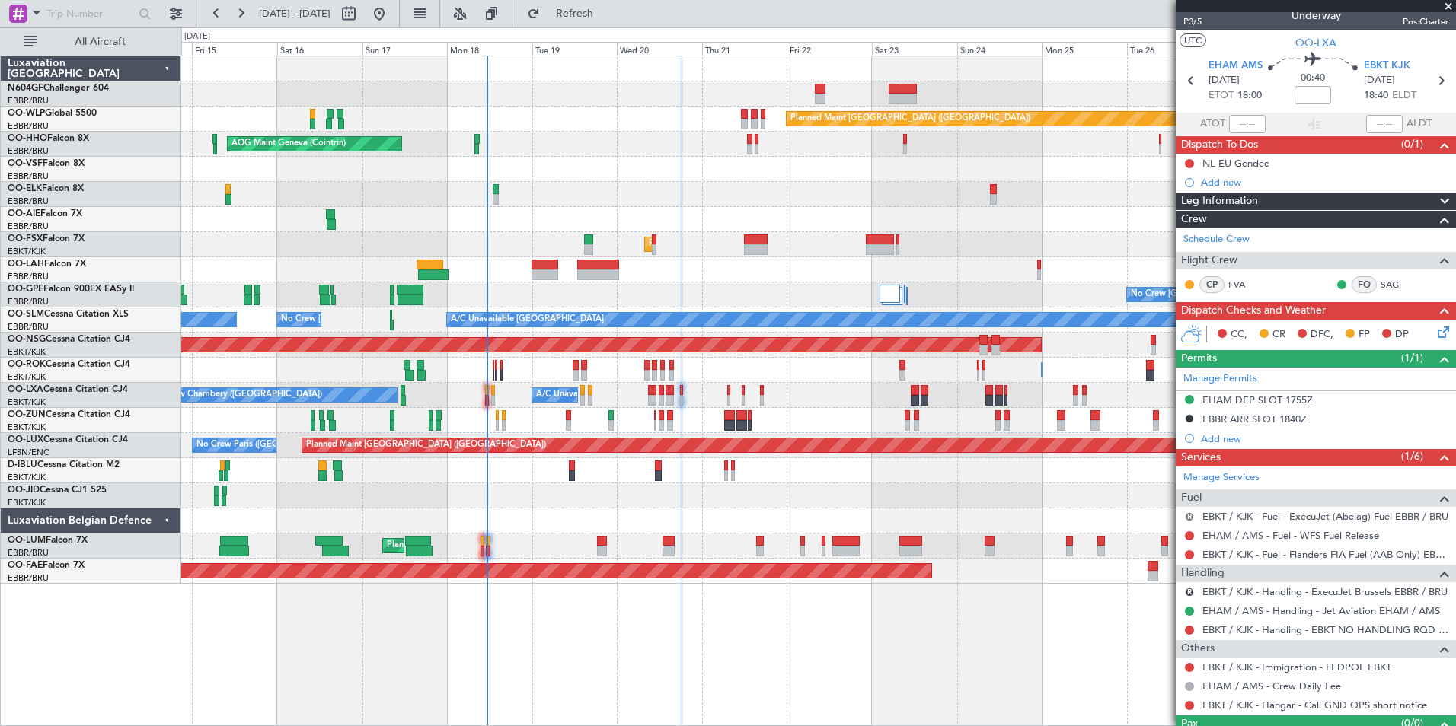
click at [1189, 516] on button "R" at bounding box center [1189, 516] width 9 height 9
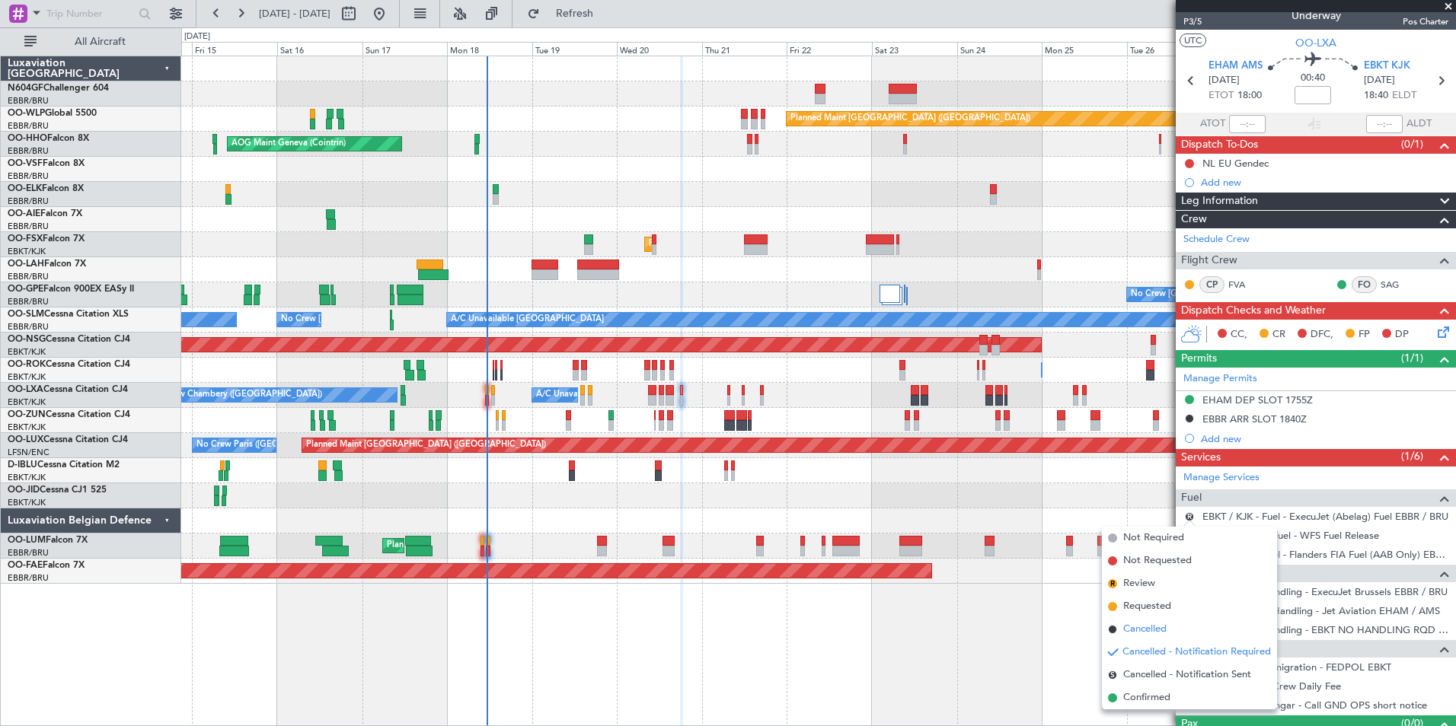
click at [1159, 627] on span "Cancelled" at bounding box center [1144, 629] width 43 height 15
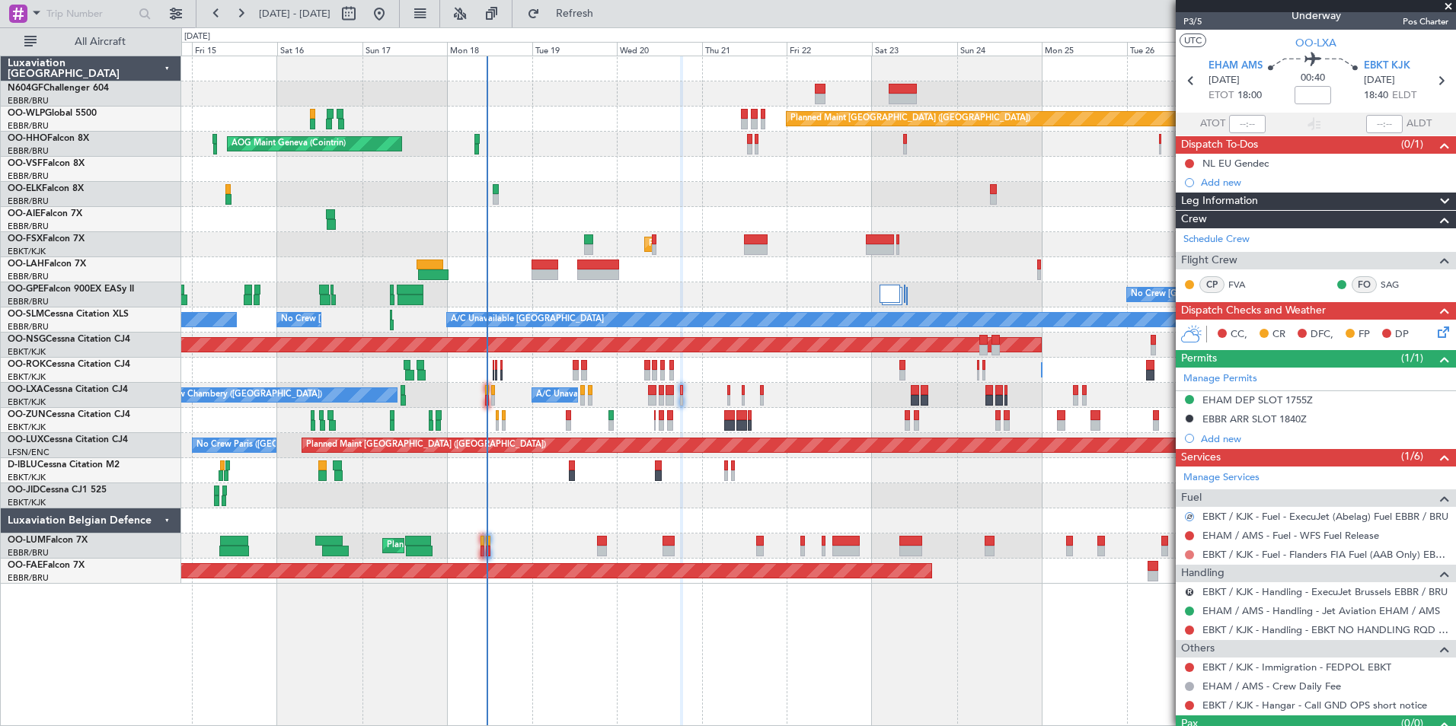
click at [1192, 553] on button at bounding box center [1189, 554] width 9 height 9
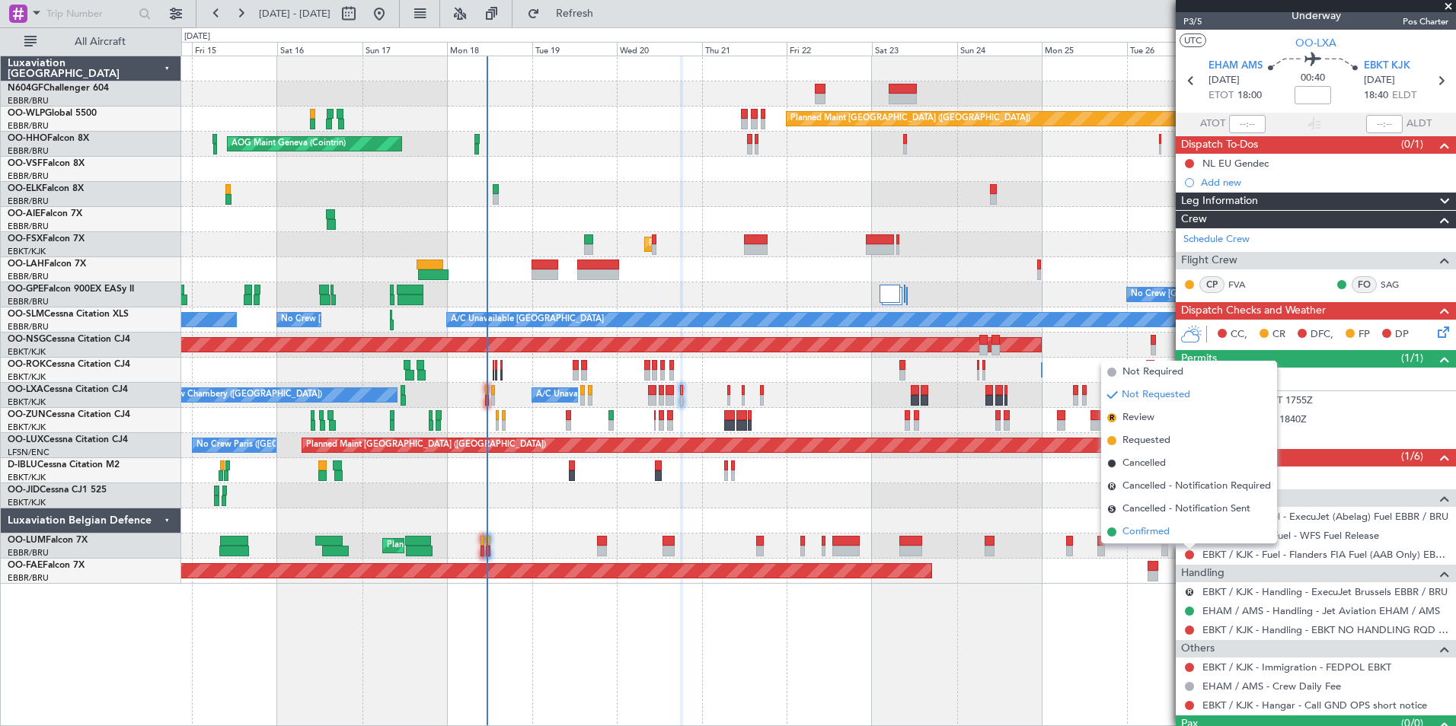
click at [1159, 530] on span "Confirmed" at bounding box center [1145, 532] width 47 height 15
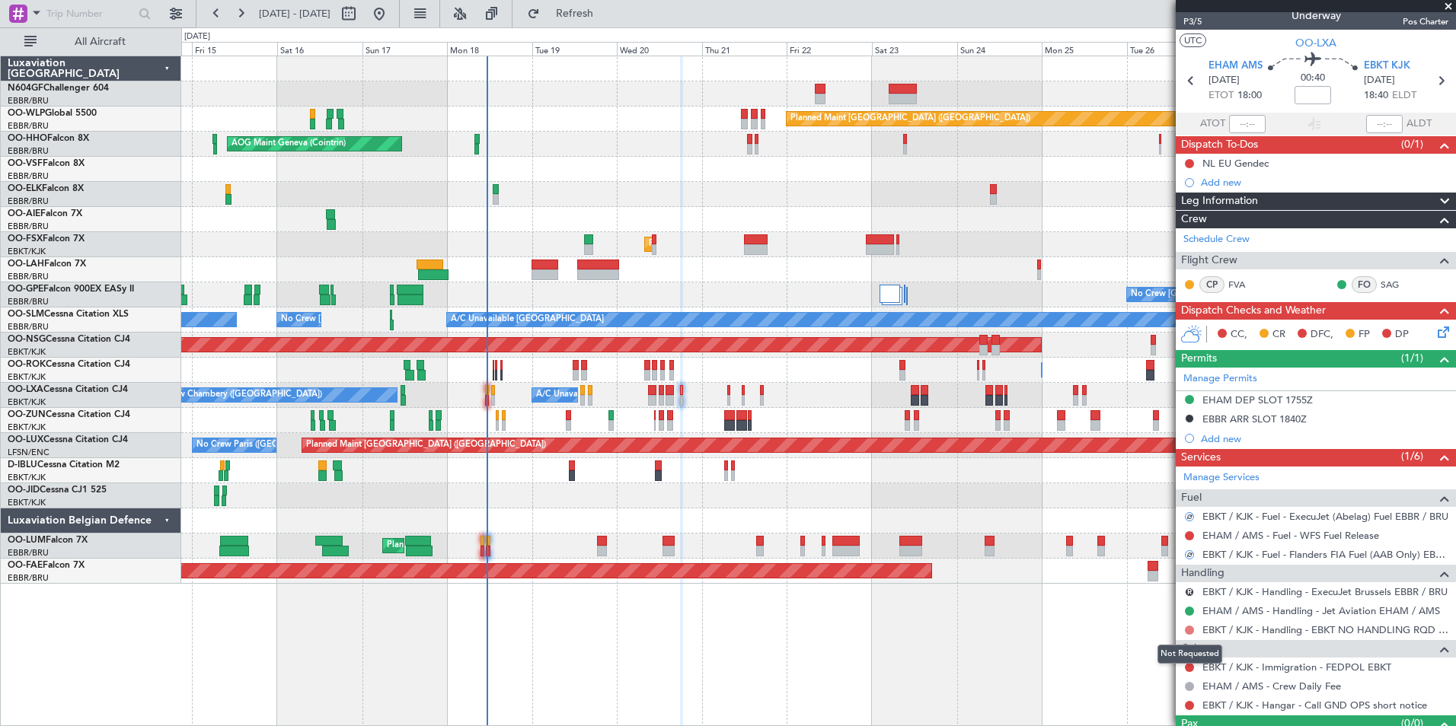
click at [1189, 633] on button at bounding box center [1189, 630] width 9 height 9
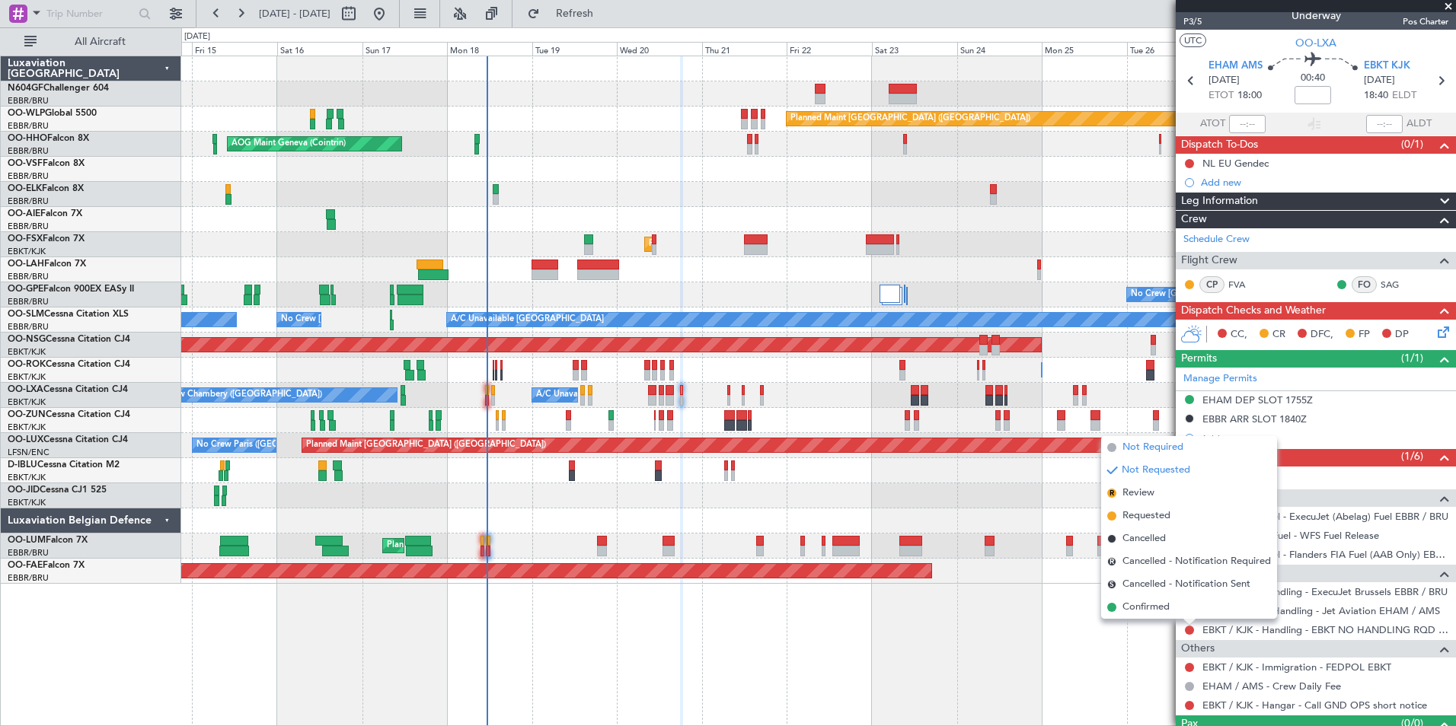
click at [1146, 448] on span "Not Required" at bounding box center [1152, 447] width 61 height 15
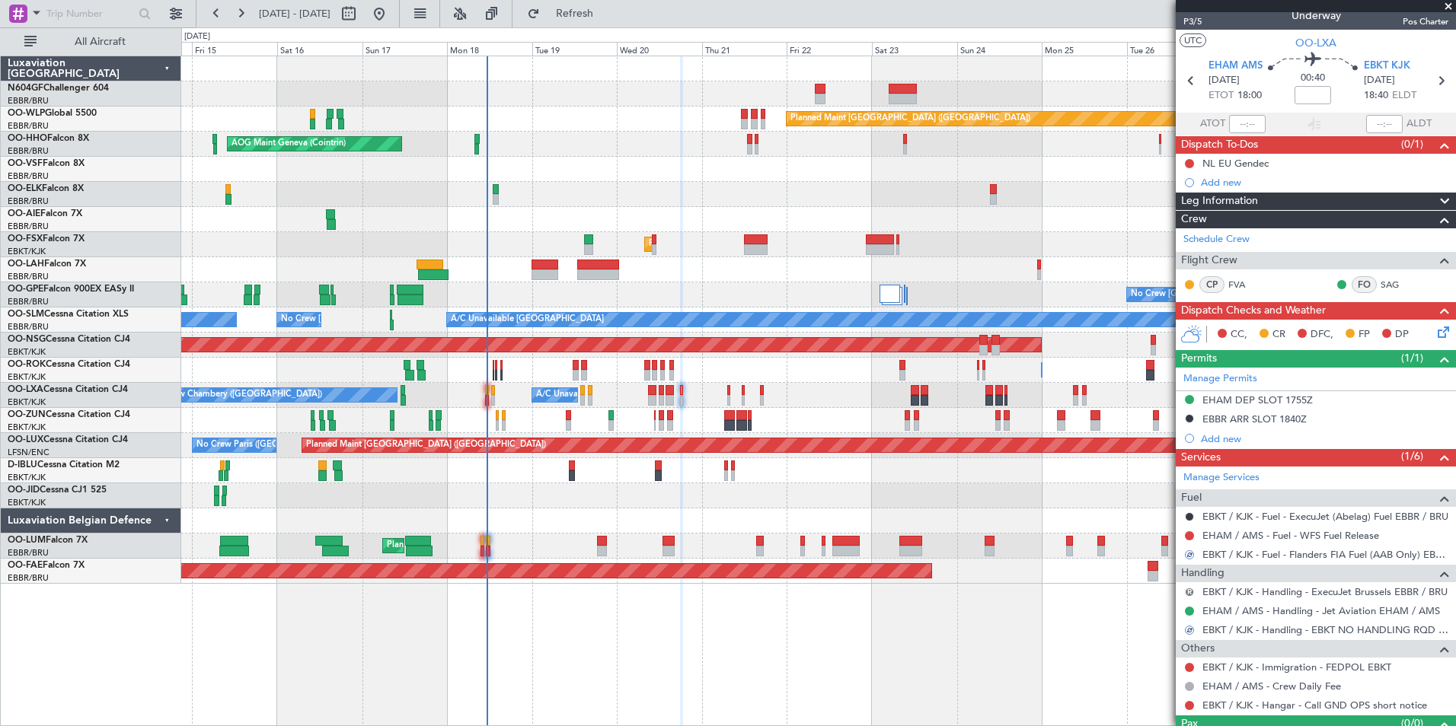
click at [1188, 592] on button "R" at bounding box center [1189, 592] width 9 height 9
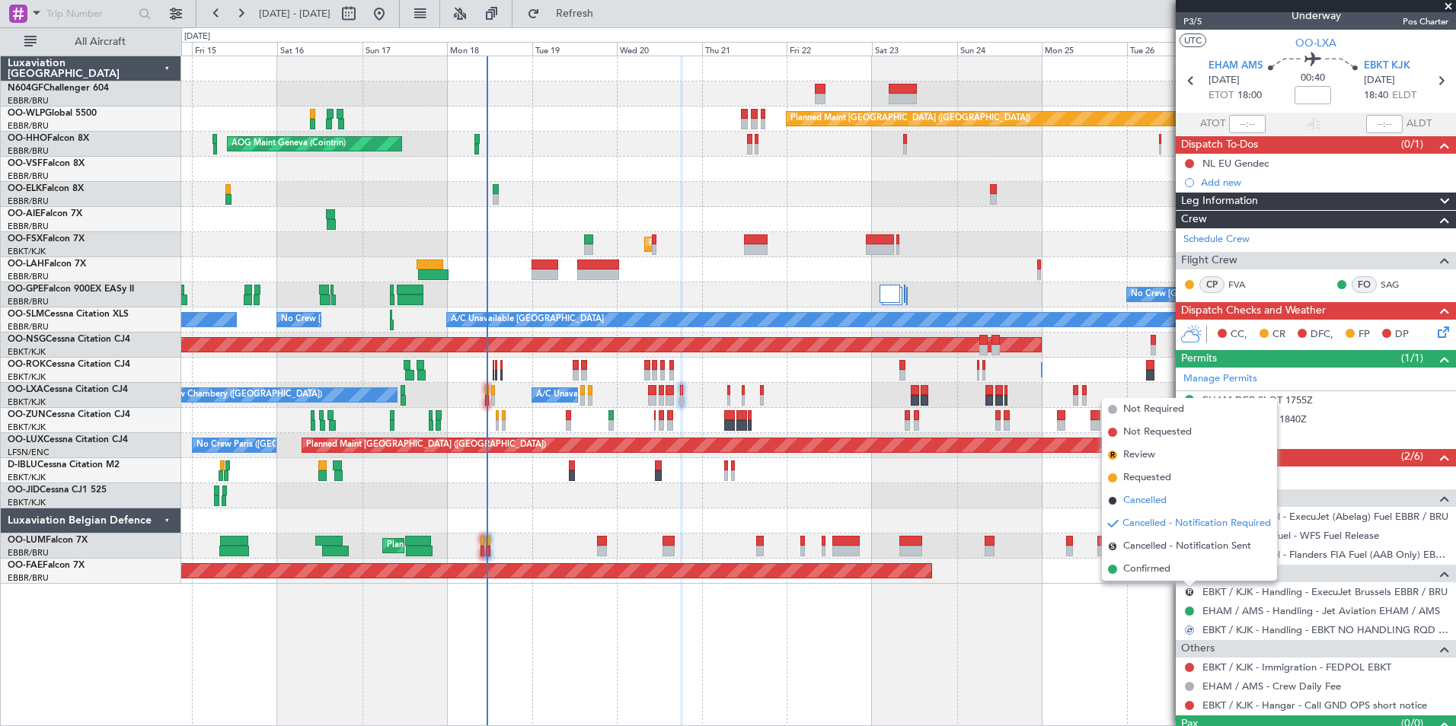
click at [1157, 500] on span "Cancelled" at bounding box center [1144, 500] width 43 height 15
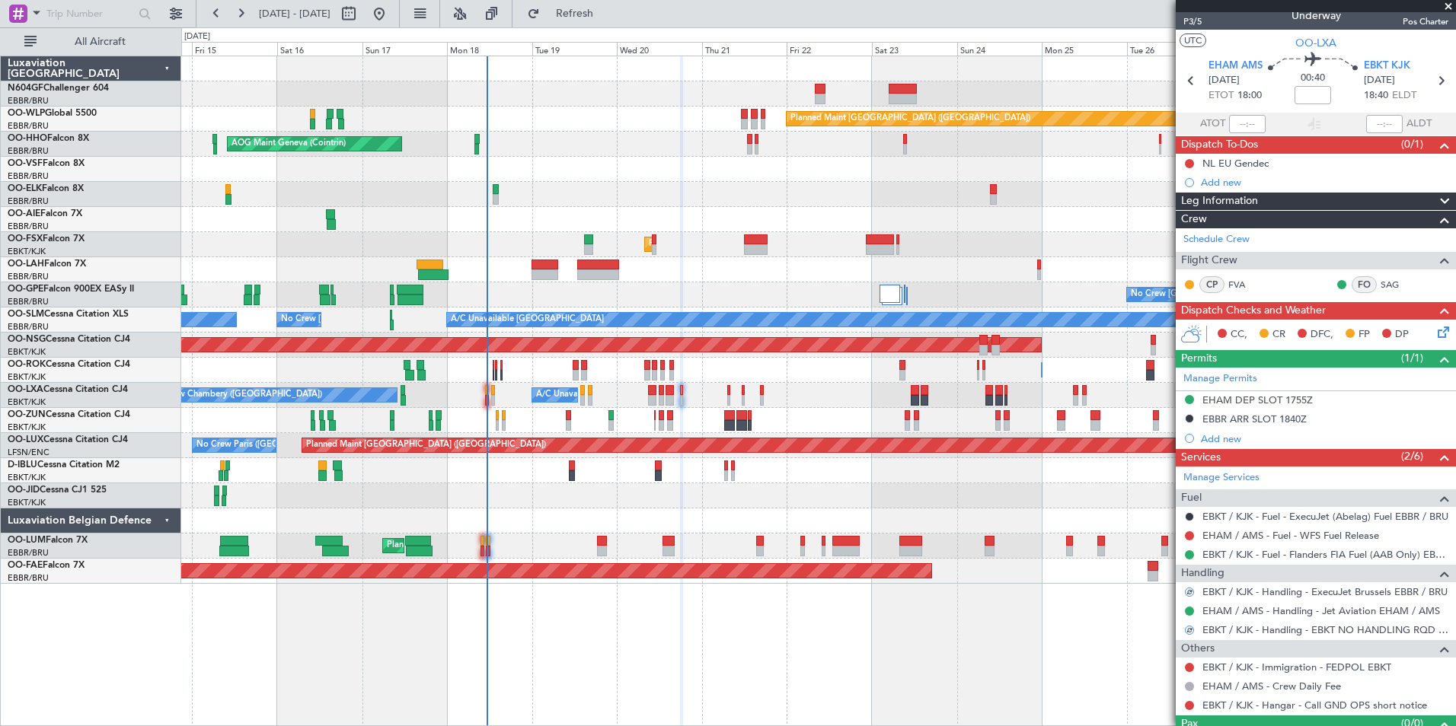
scroll to position [44, 0]
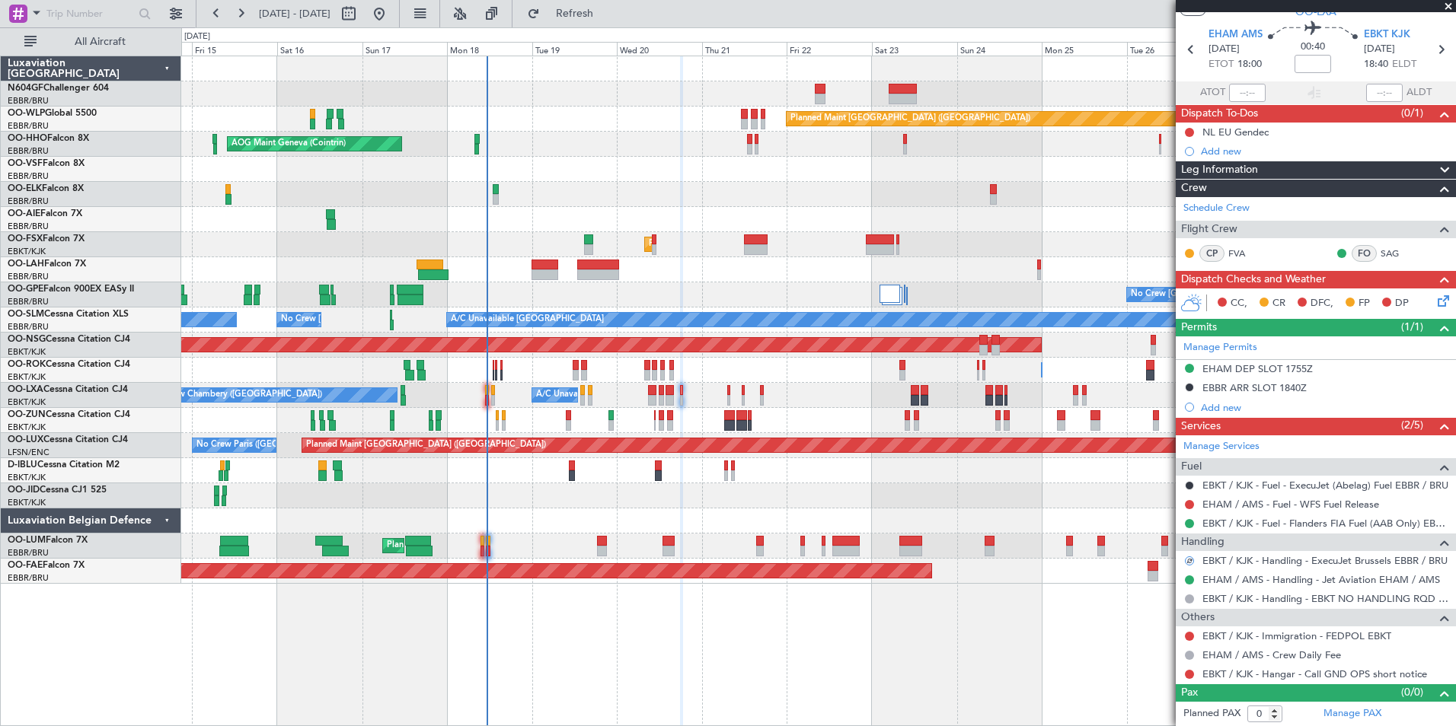
click at [1183, 674] on div at bounding box center [1189, 674] width 12 height 12
click at [1185, 674] on button at bounding box center [1189, 674] width 9 height 9
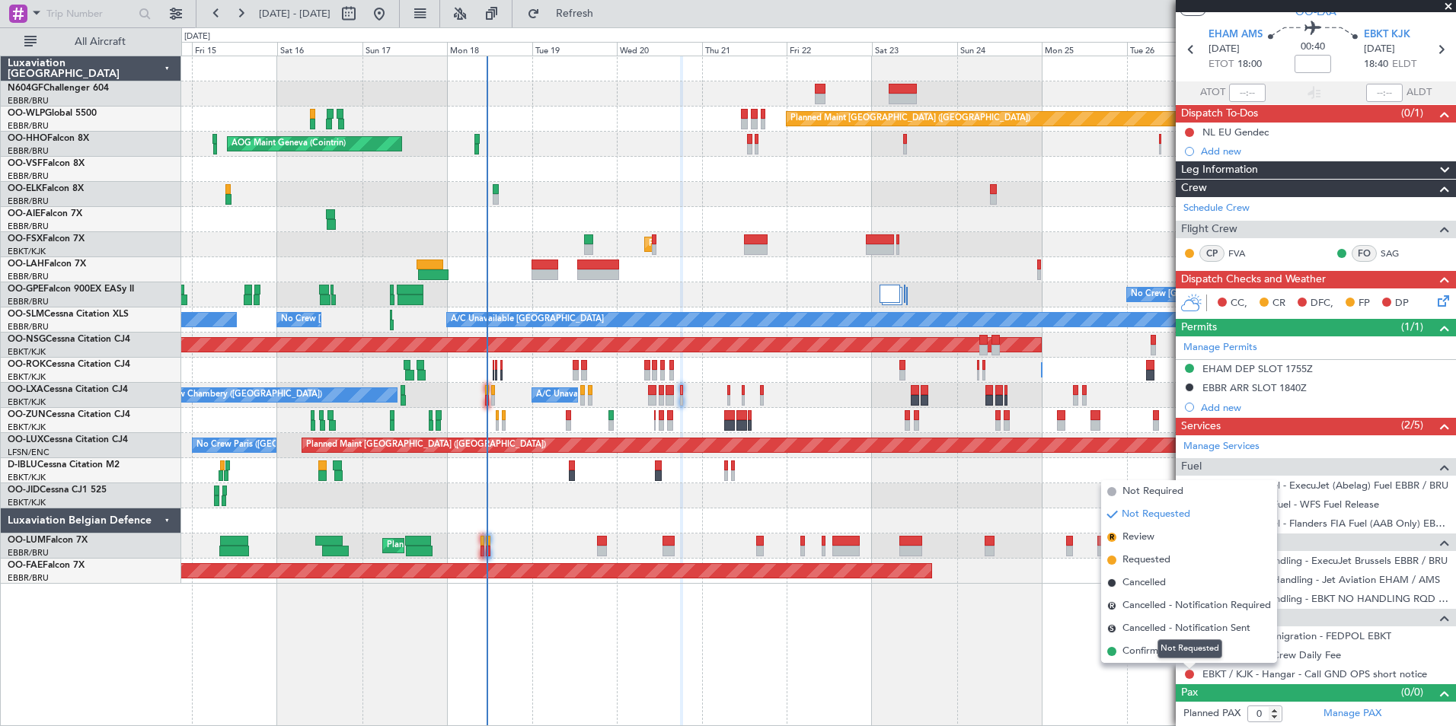
click at [1150, 647] on mat-tooltip-component "Not Requested" at bounding box center [1189, 649] width 86 height 40
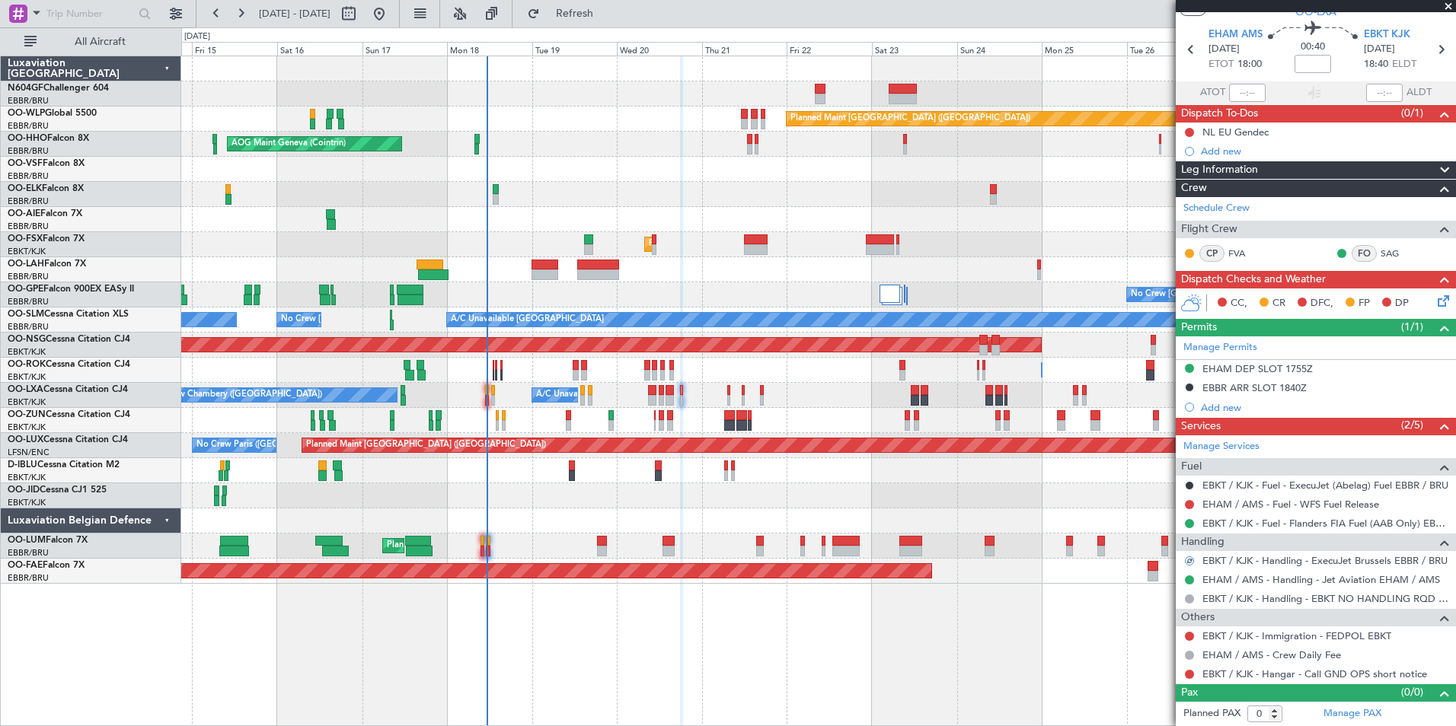
scroll to position [0, 0]
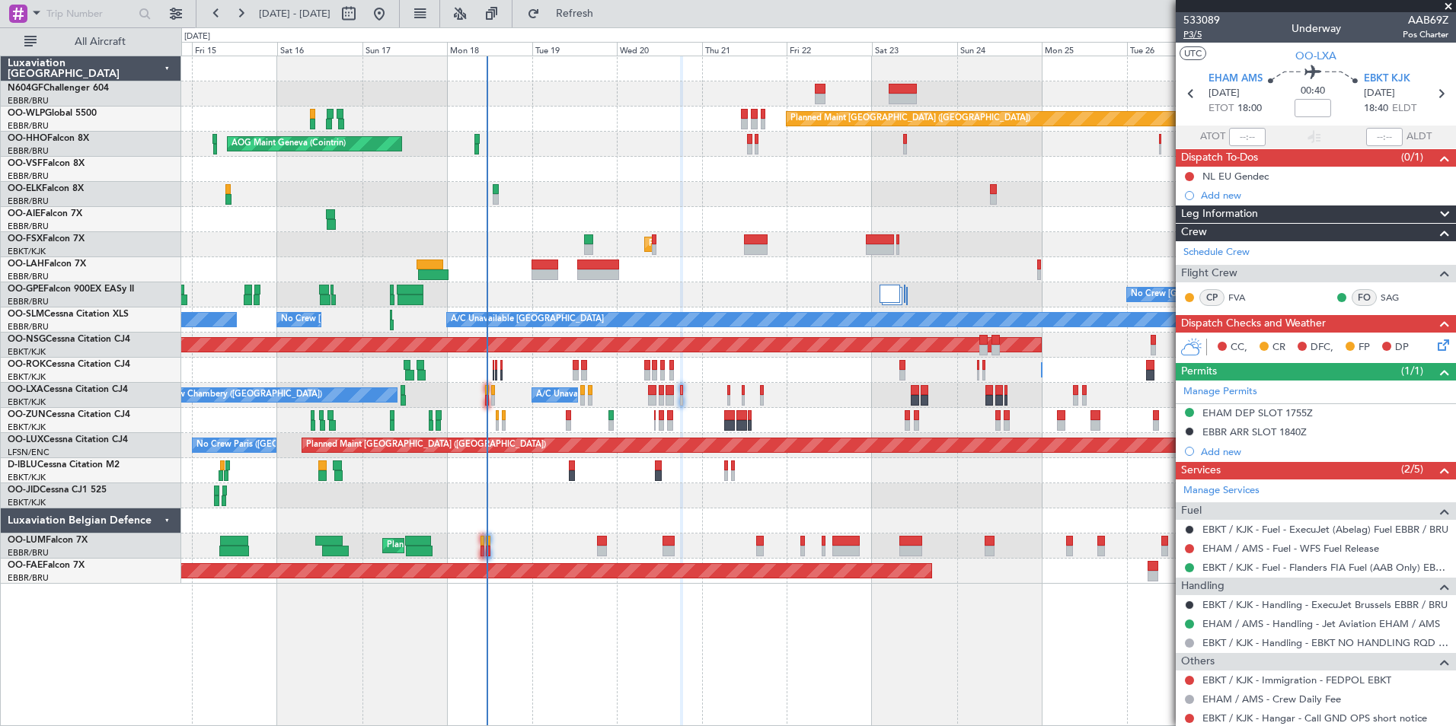
click at [1191, 33] on span "P3/5" at bounding box center [1201, 34] width 37 height 13
click at [607, 18] on span "Refresh" at bounding box center [575, 13] width 64 height 11
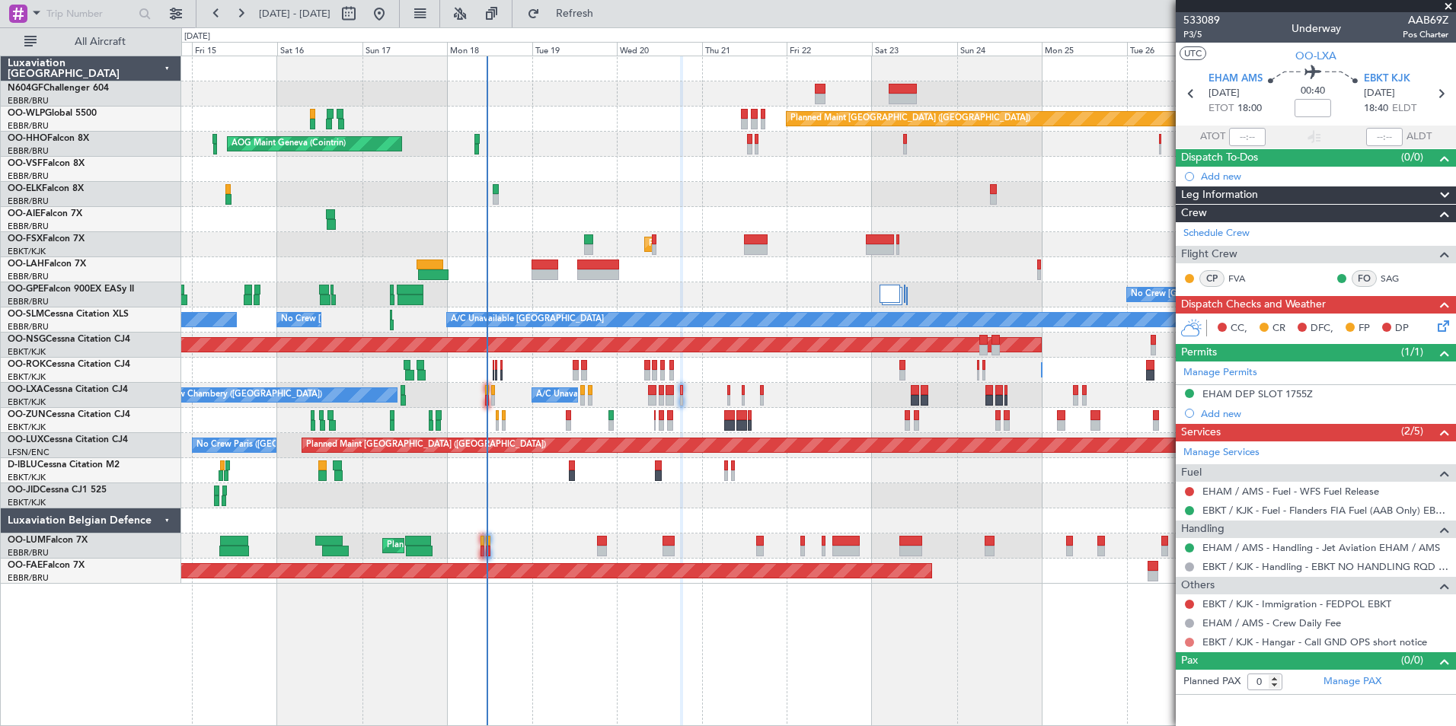
click at [1191, 643] on button at bounding box center [1189, 642] width 9 height 9
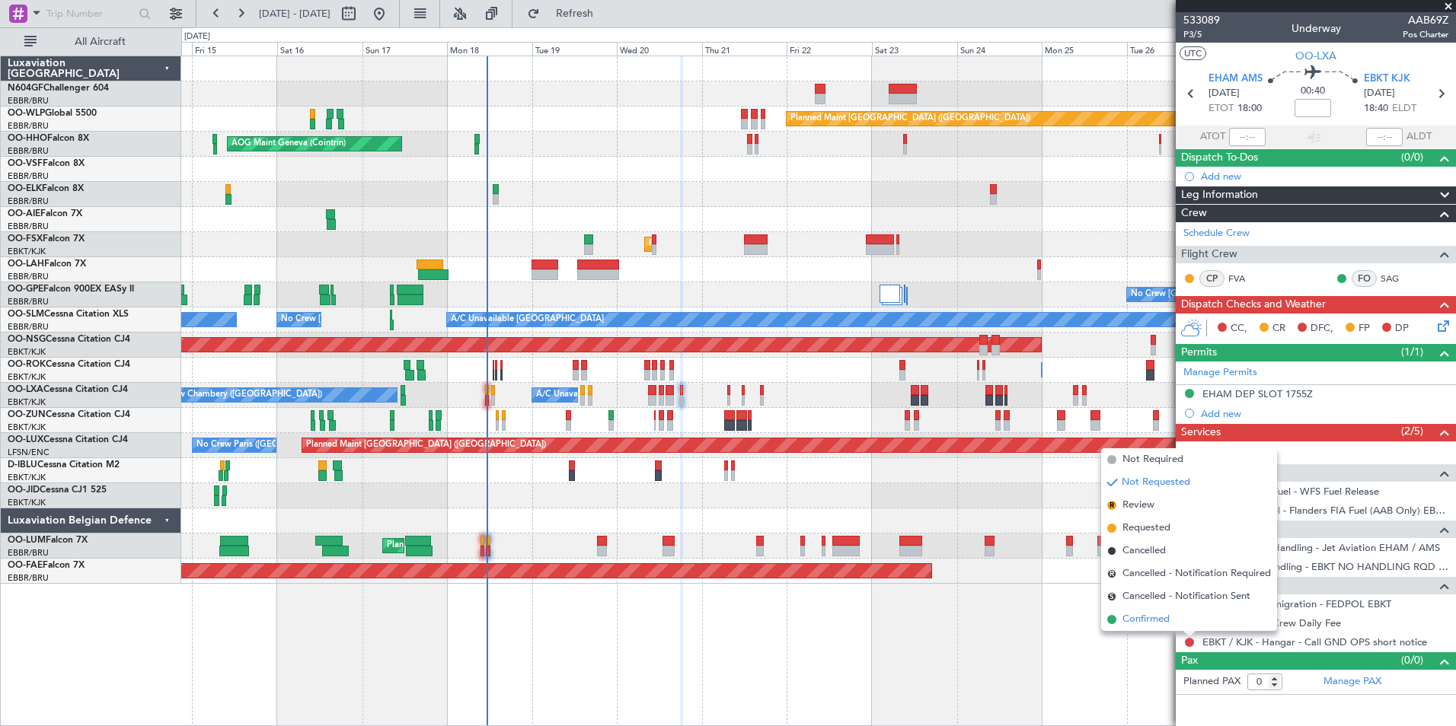
click at [1148, 623] on span "Confirmed" at bounding box center [1145, 619] width 47 height 15
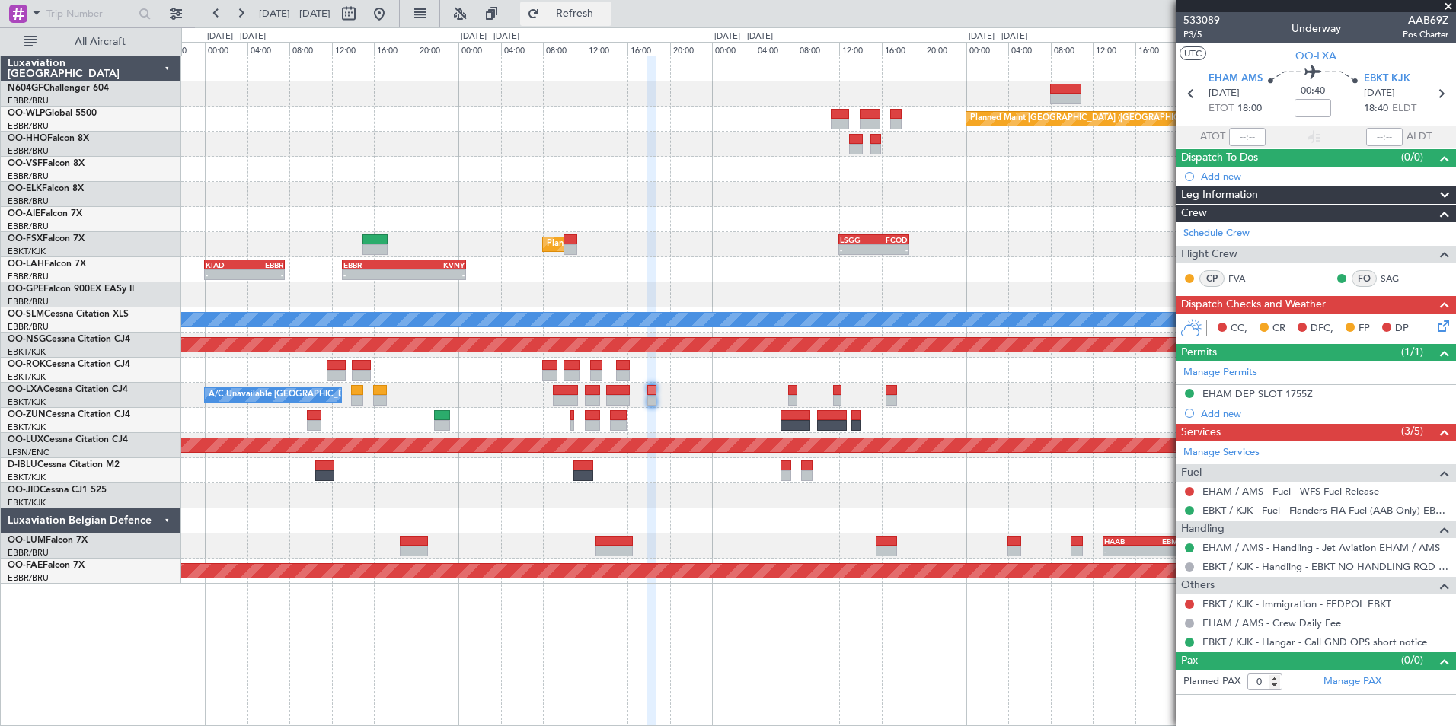
click at [594, 8] on button "Refresh" at bounding box center [565, 14] width 91 height 24
click at [611, 24] on button "Refresh" at bounding box center [565, 14] width 91 height 24
click at [391, 14] on button at bounding box center [379, 14] width 24 height 24
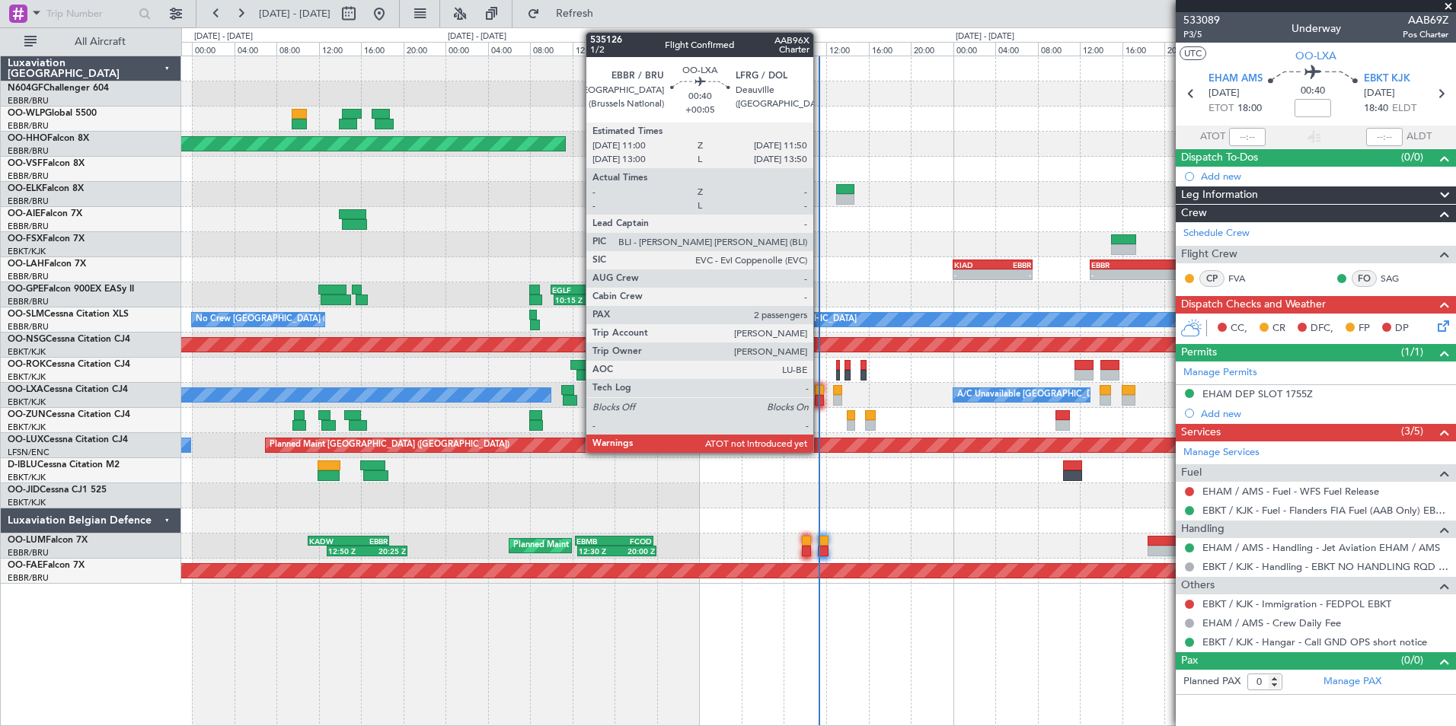
click at [820, 397] on div at bounding box center [819, 400] width 9 height 11
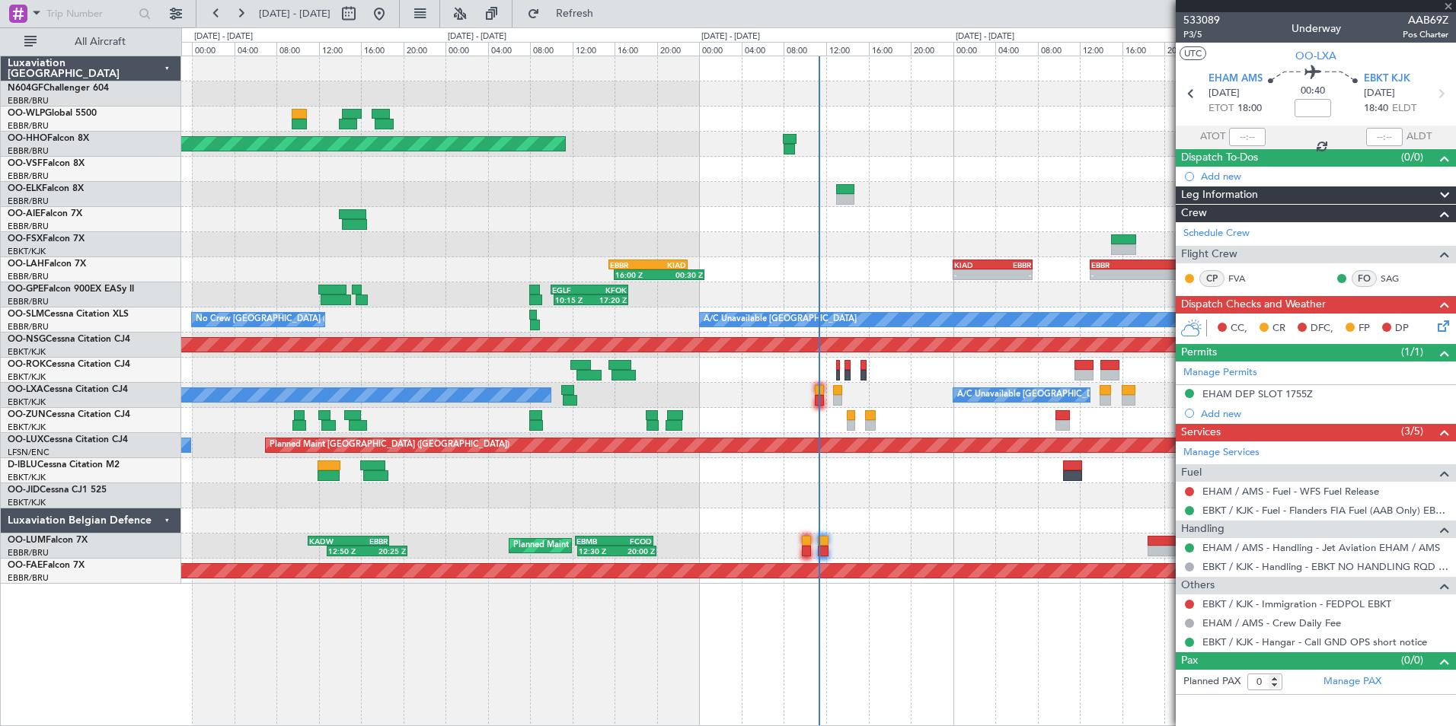
type input "+00:05"
type input "2"
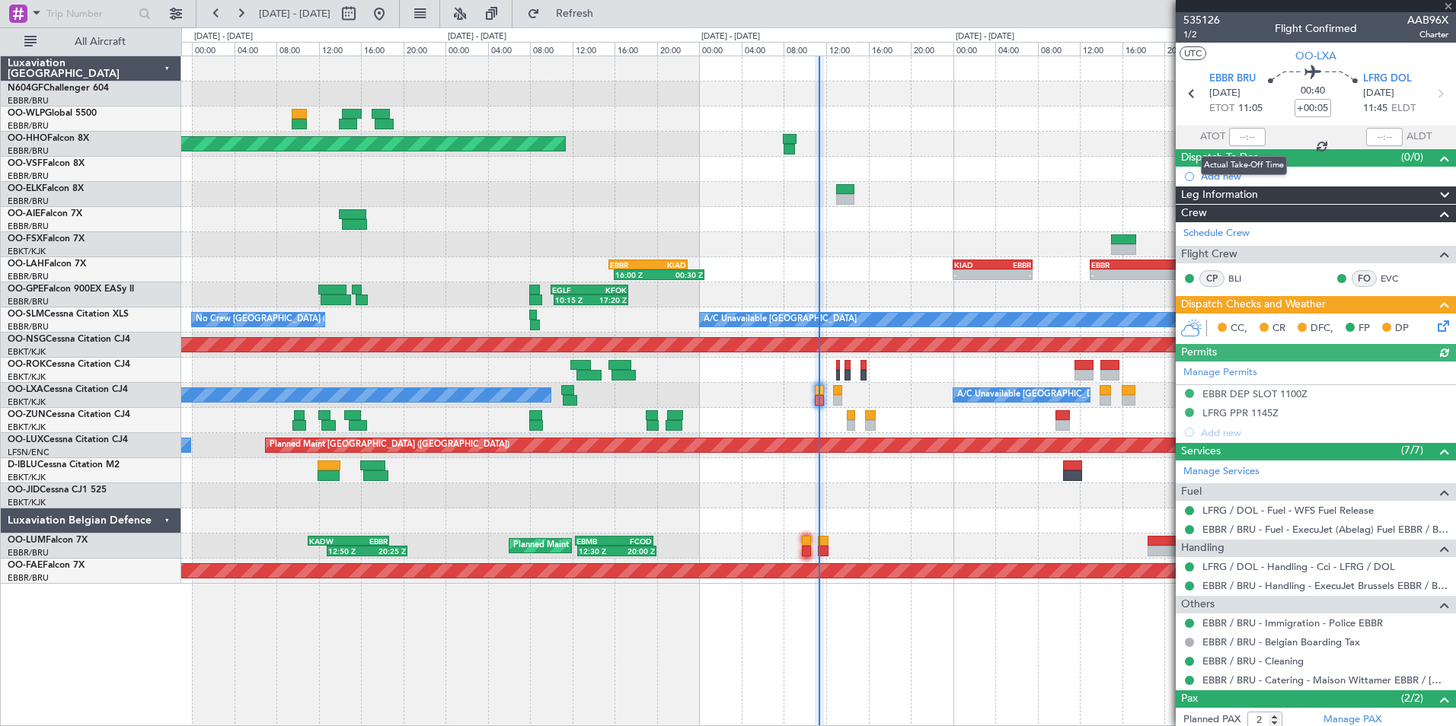
click at [1242, 140] on div at bounding box center [1247, 137] width 37 height 18
click at [1243, 139] on input "text" at bounding box center [1247, 137] width 37 height 18
click at [1099, 172] on div at bounding box center [818, 169] width 1274 height 25
type input "11:16"
click at [636, 552] on div "Planned Maint [GEOGRAPHIC_DATA] ([GEOGRAPHIC_DATA] National) 12:50 Z 20:25 Z KA…" at bounding box center [818, 546] width 1274 height 25
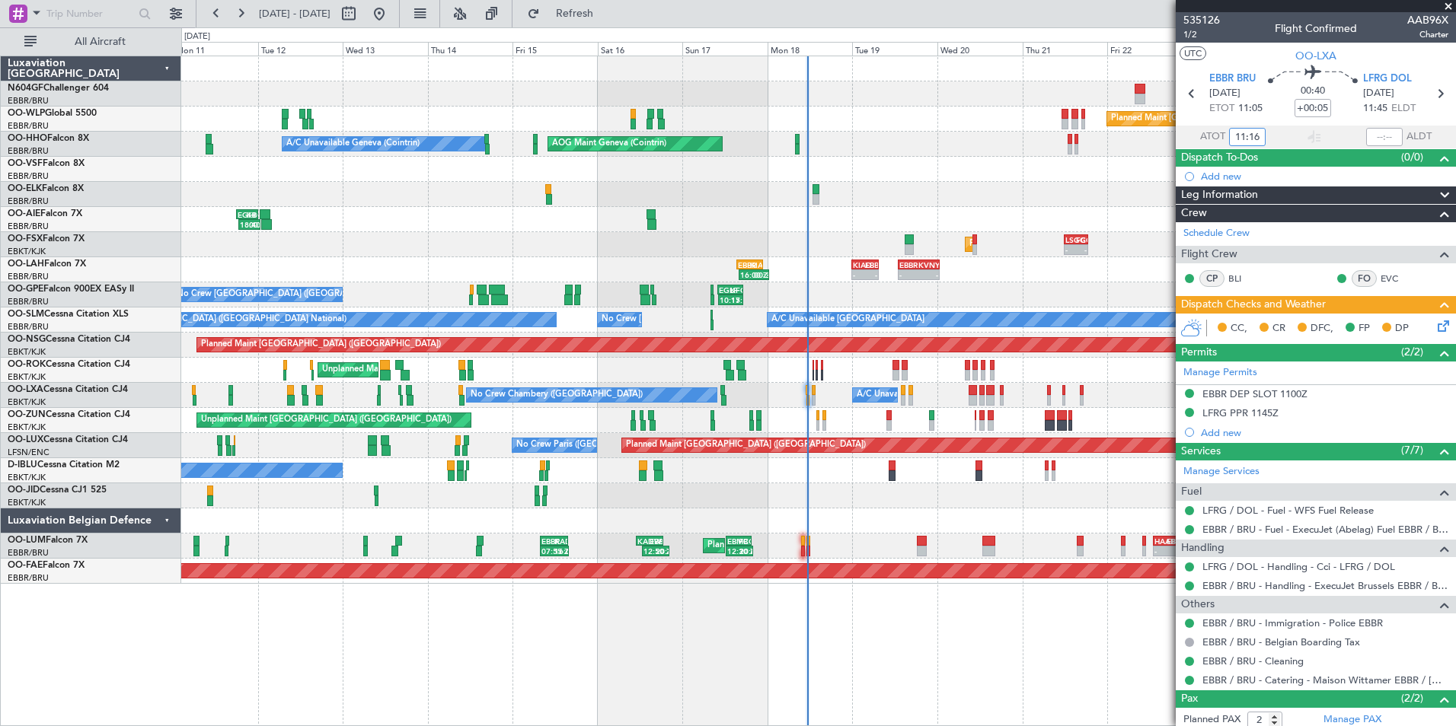
click at [643, 462] on div "No Crew [GEOGRAPHIC_DATA] ([GEOGRAPHIC_DATA] National)" at bounding box center [818, 470] width 1274 height 25
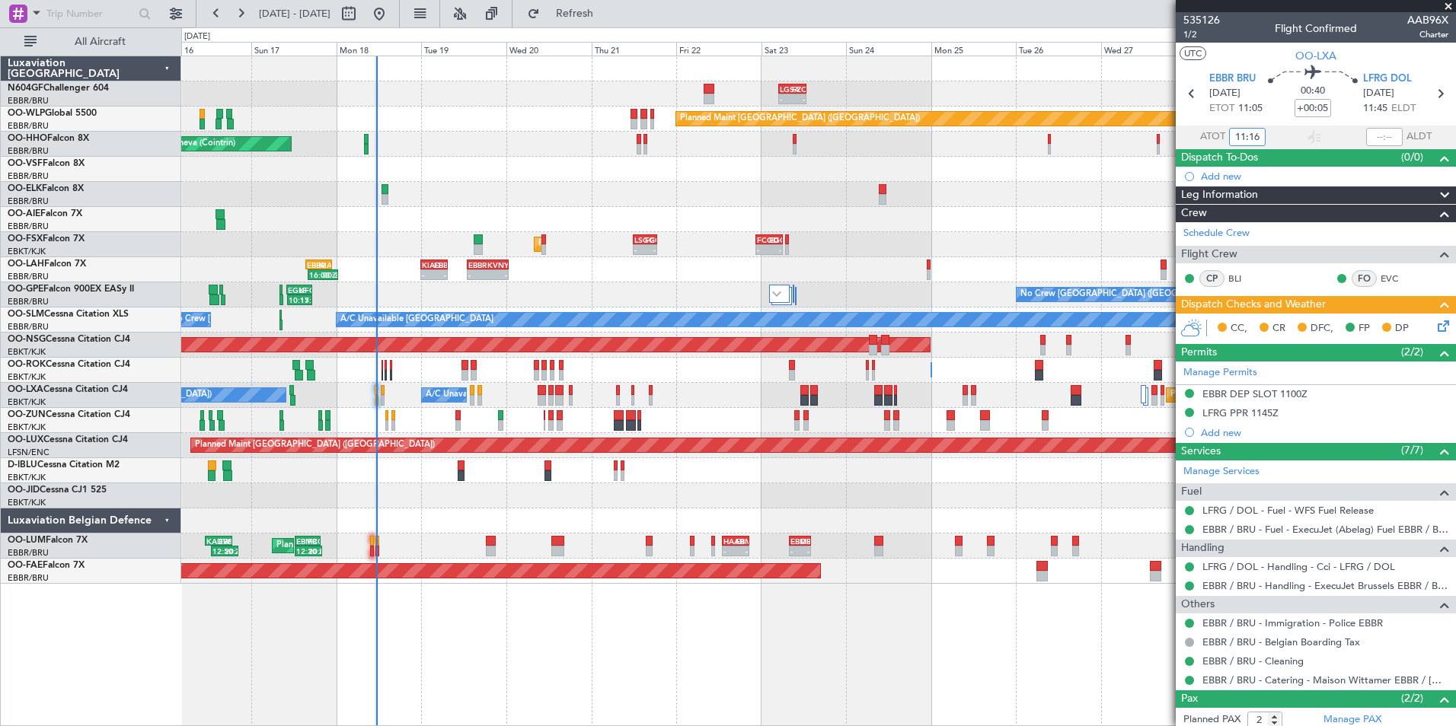
click at [563, 443] on div "- - LGSA 05:00 Z FZQA 12:50 Z Planned Maint [GEOGRAPHIC_DATA] ([GEOGRAPHIC_DATA…" at bounding box center [818, 320] width 1274 height 528
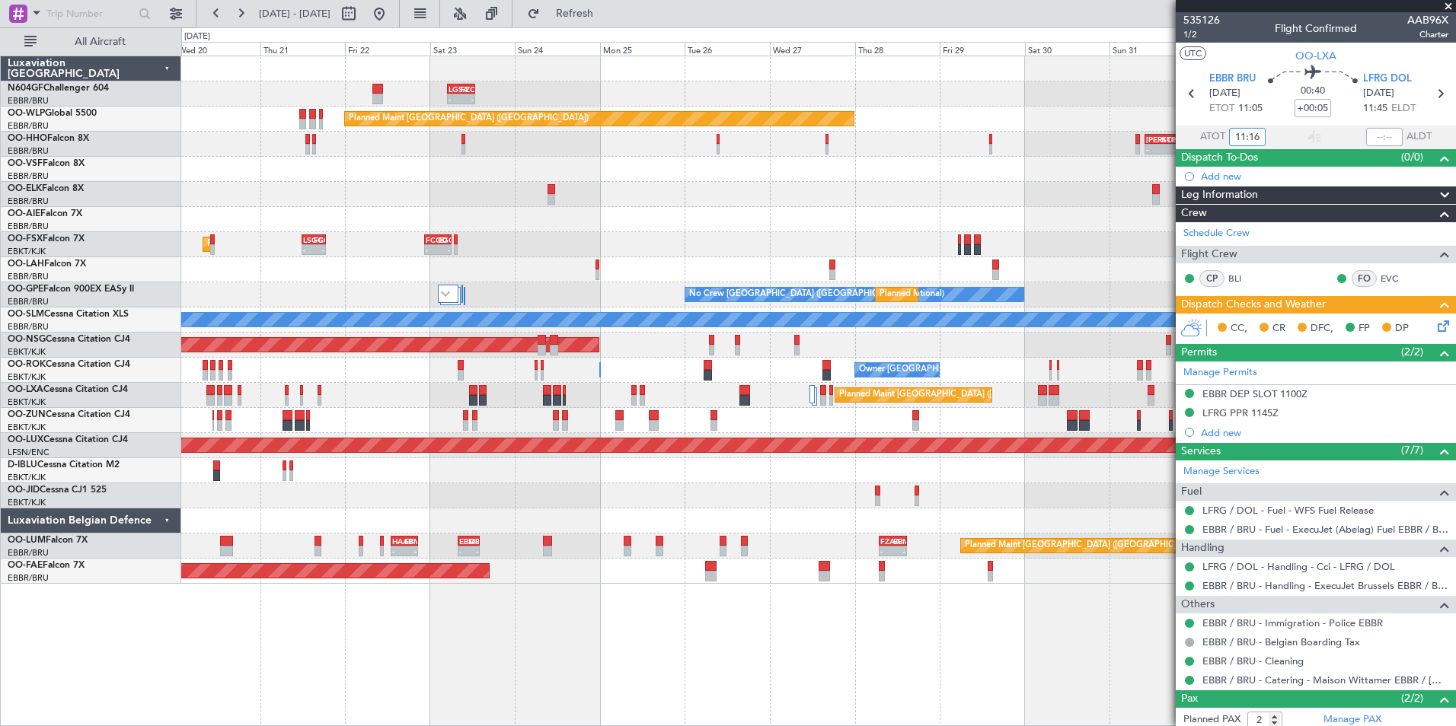
click at [520, 435] on div "Planned Maint [GEOGRAPHIC_DATA] ([GEOGRAPHIC_DATA])" at bounding box center [818, 445] width 1274 height 25
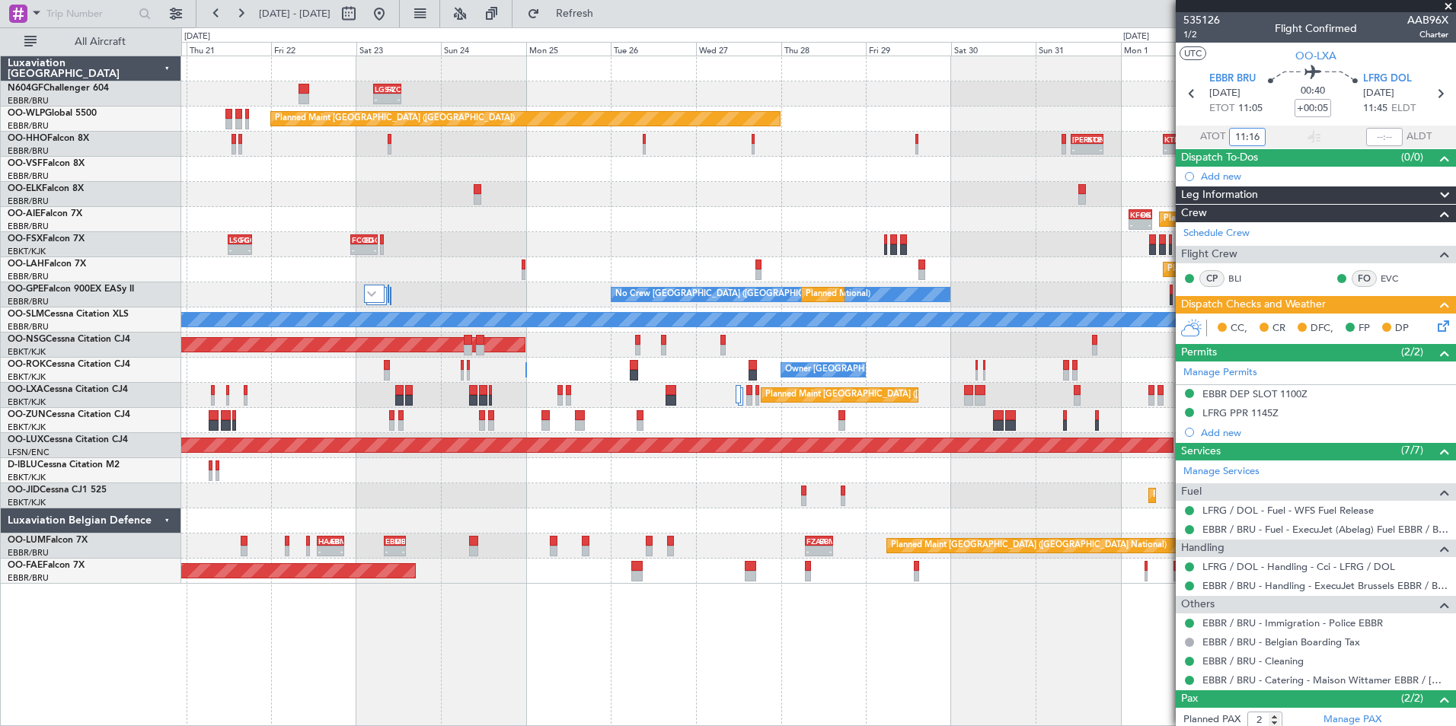
click at [640, 478] on div at bounding box center [818, 470] width 1274 height 25
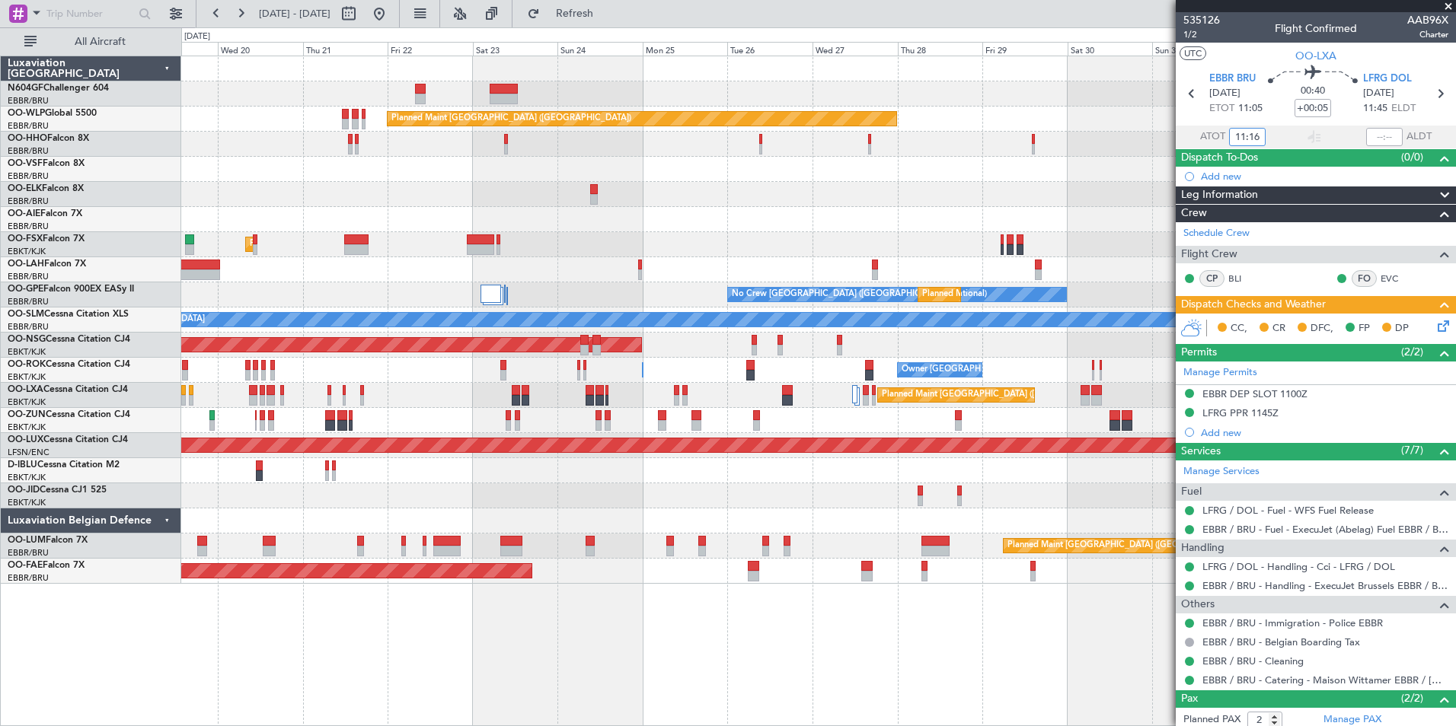
click at [426, 279] on div "Planned Maint [PERSON_NAME]-[GEOGRAPHIC_DATA][PERSON_NAME] ([GEOGRAPHIC_DATA][P…" at bounding box center [818, 269] width 1274 height 25
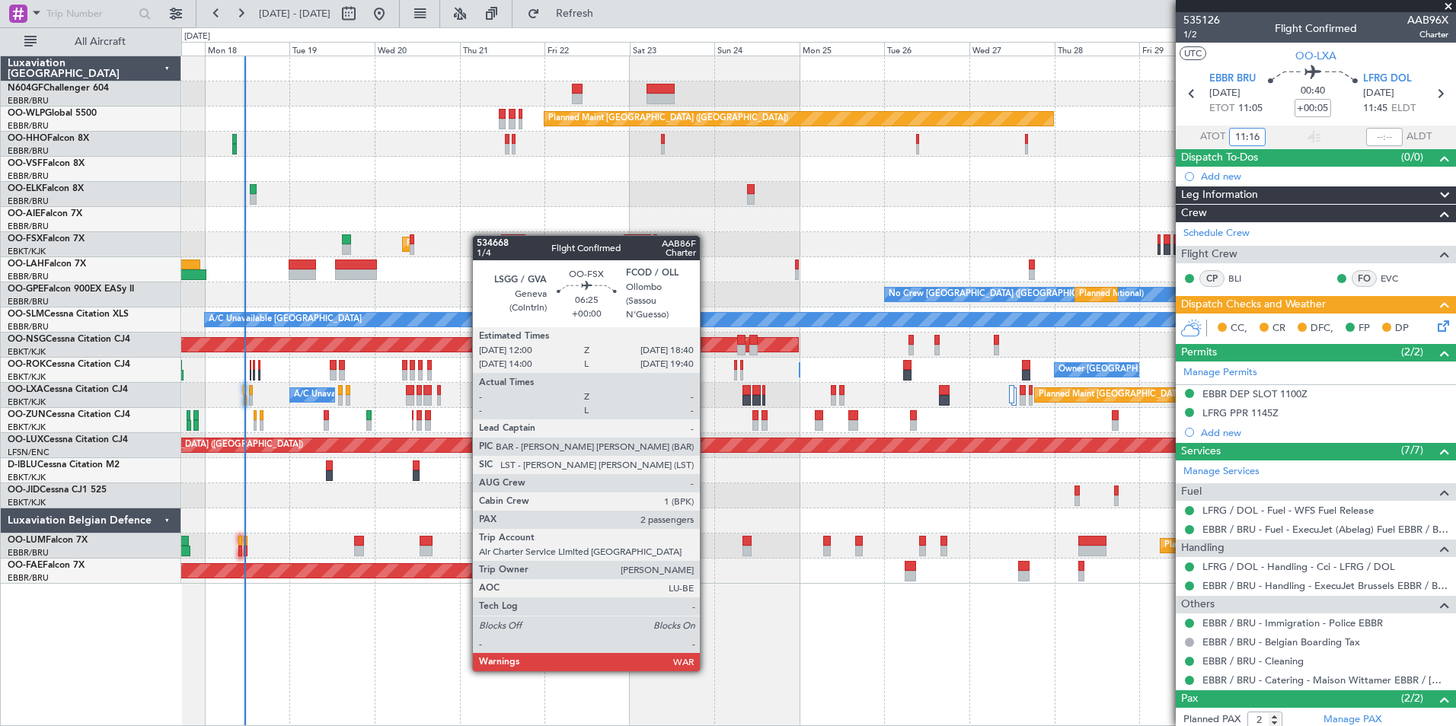
click at [509, 231] on div "Planned Maint [GEOGRAPHIC_DATA] ([GEOGRAPHIC_DATA]) AOG Maint Geneva ([GEOGRAPH…" at bounding box center [818, 320] width 1274 height 528
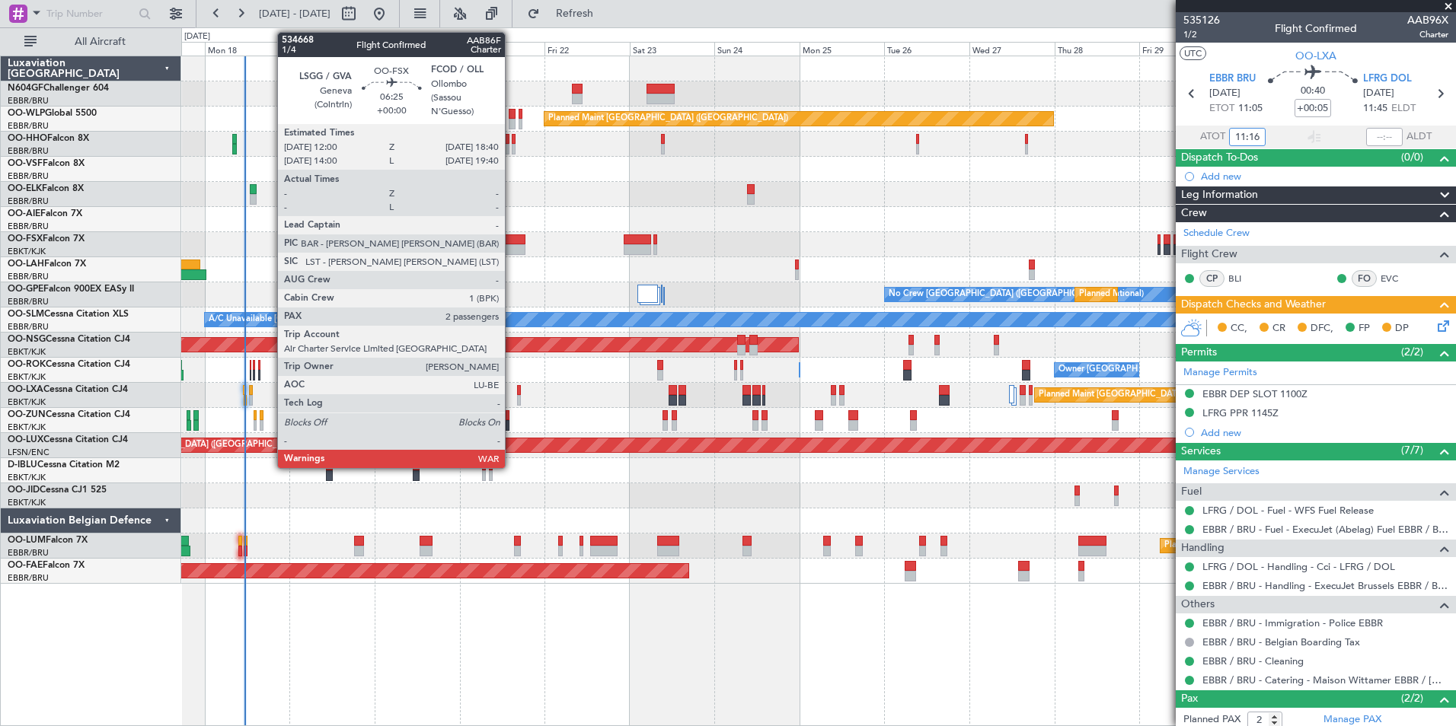
click at [512, 245] on div at bounding box center [513, 249] width 24 height 11
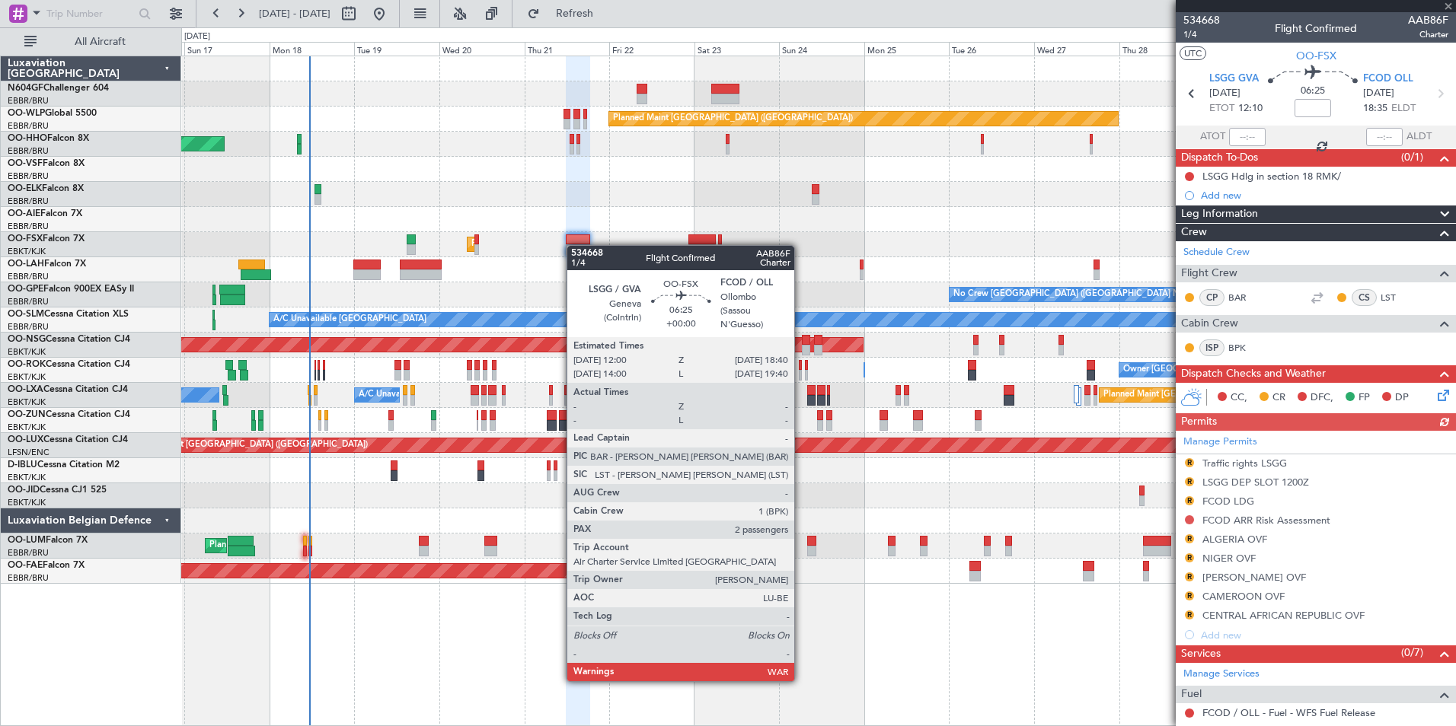
click at [577, 244] on div at bounding box center [578, 249] width 24 height 11
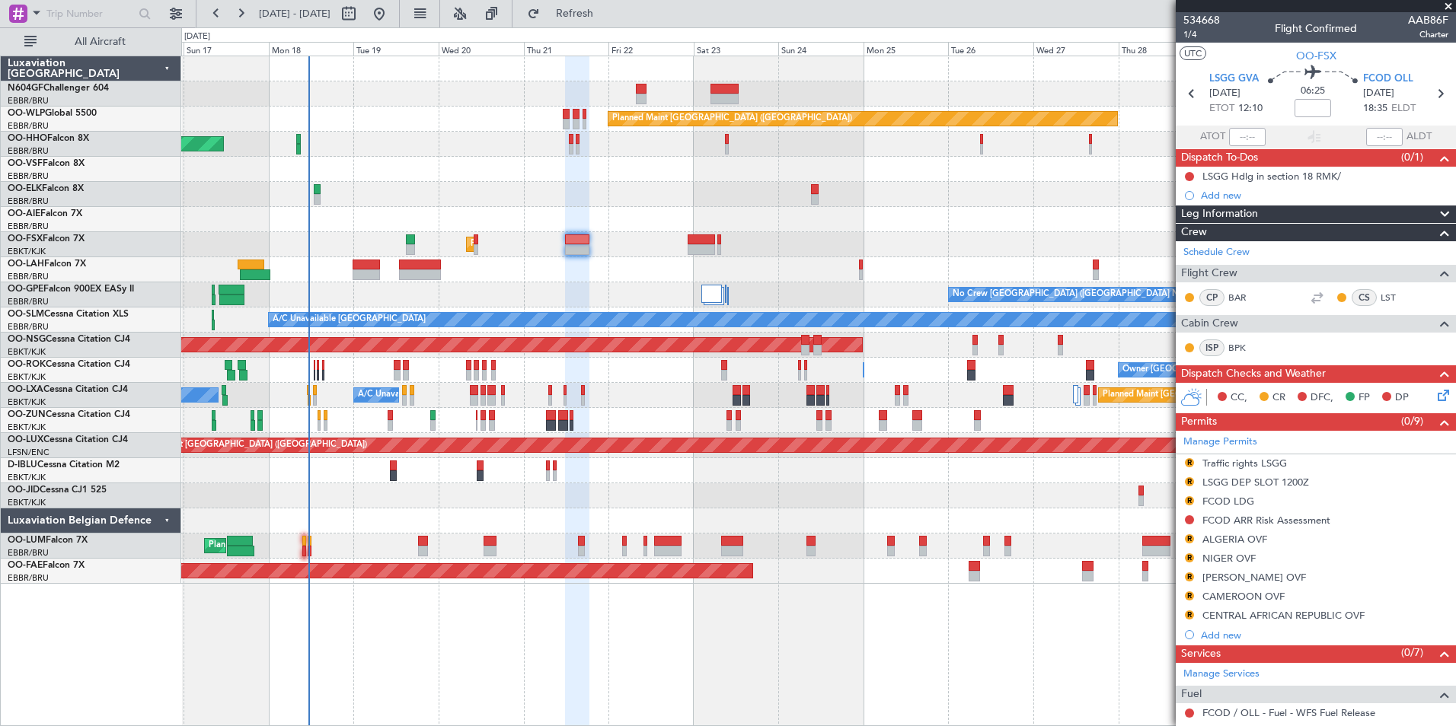
click at [607, 29] on div "0 0 Sat 16 Sun 17 Mon 18 Tue 19 Wed 20 Thu 21 [DATE] Sat 23 Sun 24 Mon 25 Tue 2…" at bounding box center [818, 41] width 1273 height 27
click at [610, 24] on button "Refresh" at bounding box center [565, 14] width 91 height 24
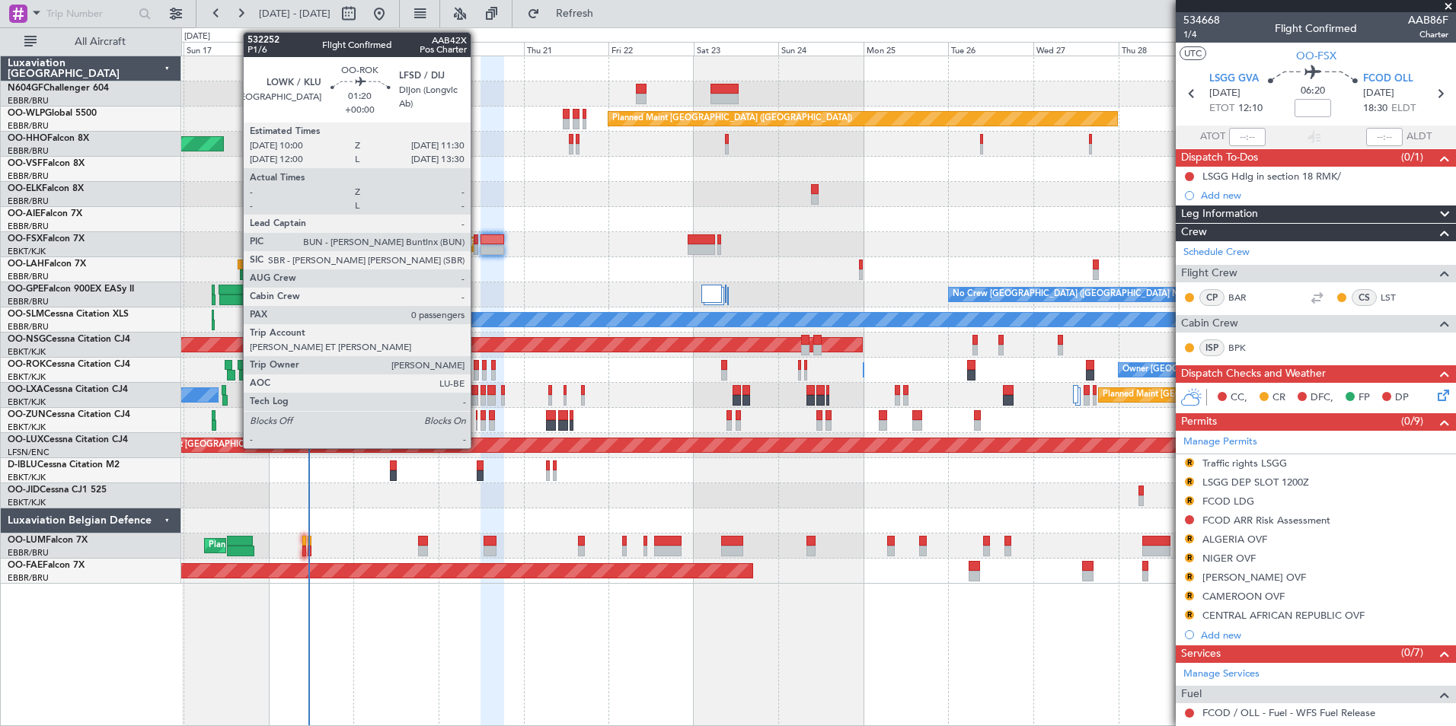
click at [477, 364] on div at bounding box center [476, 365] width 5 height 11
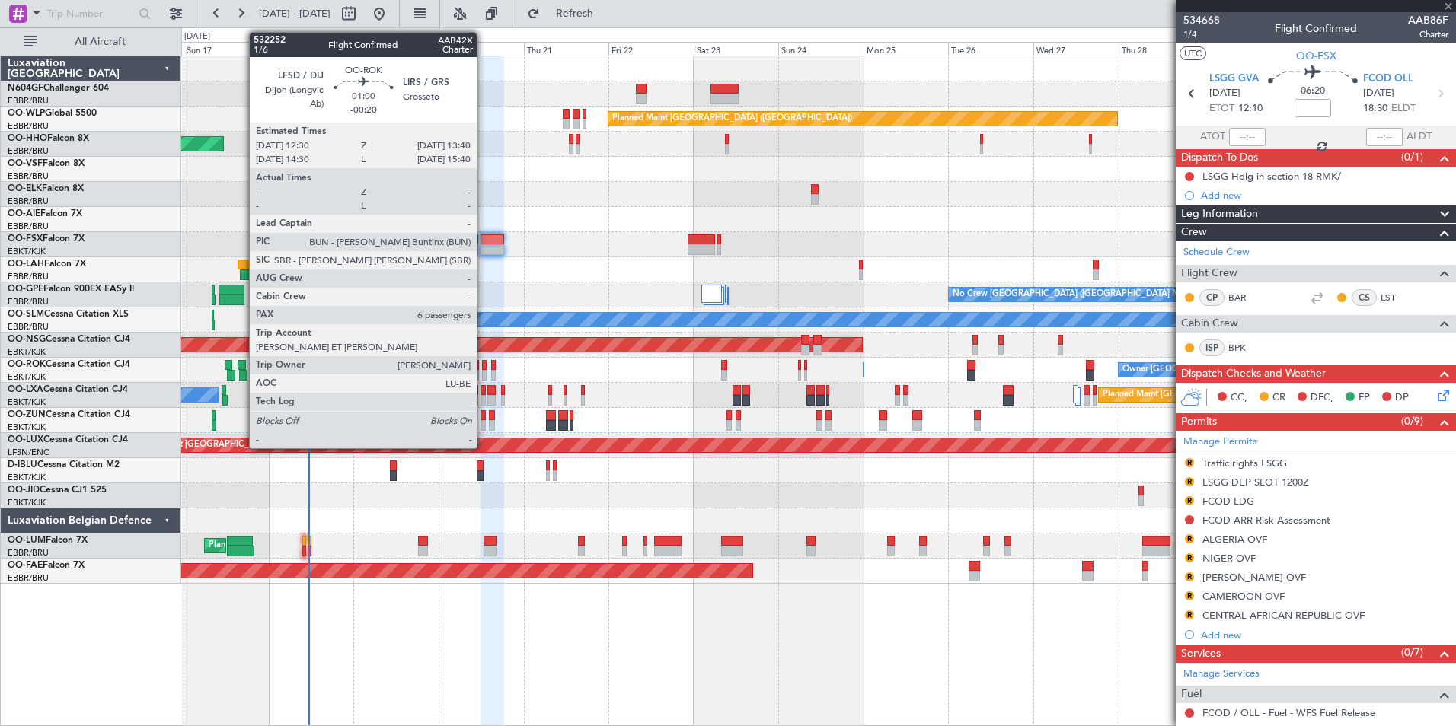
type input "0"
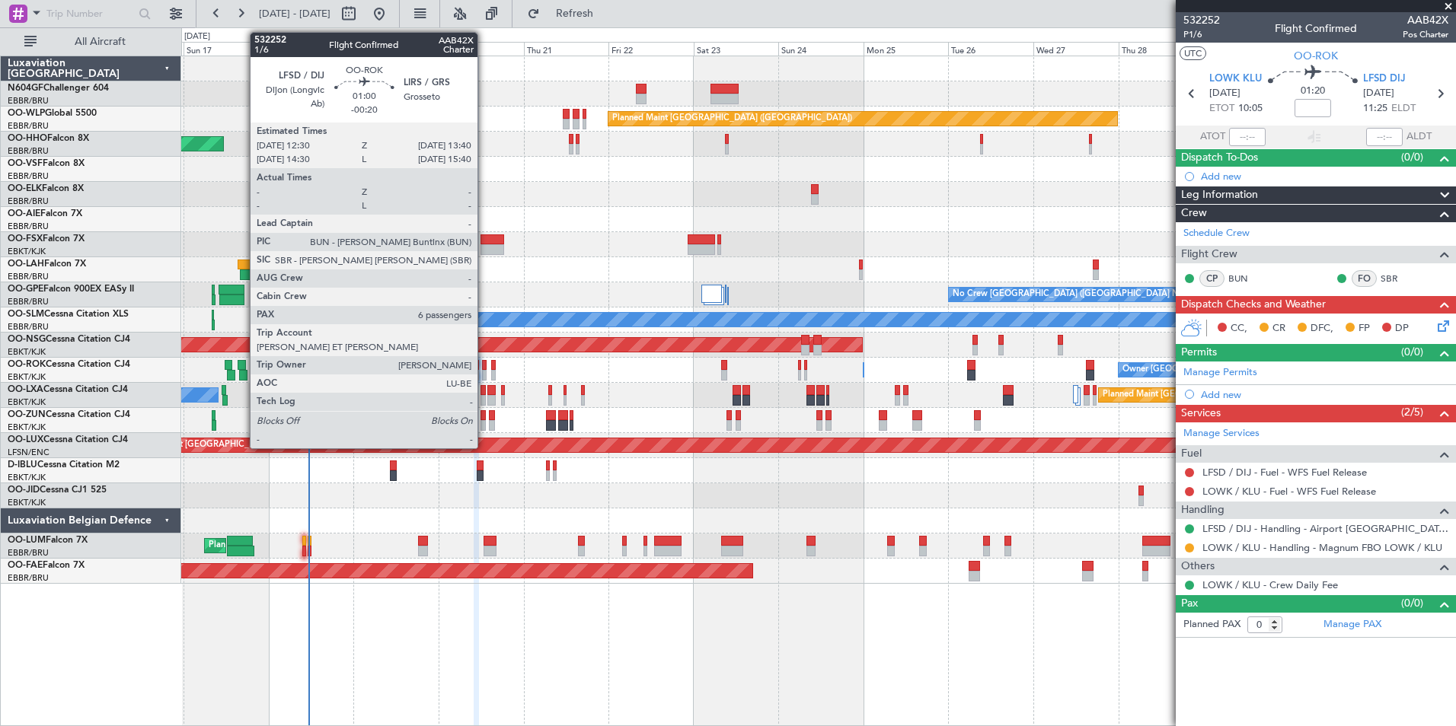
click at [484, 369] on div at bounding box center [484, 365] width 5 height 11
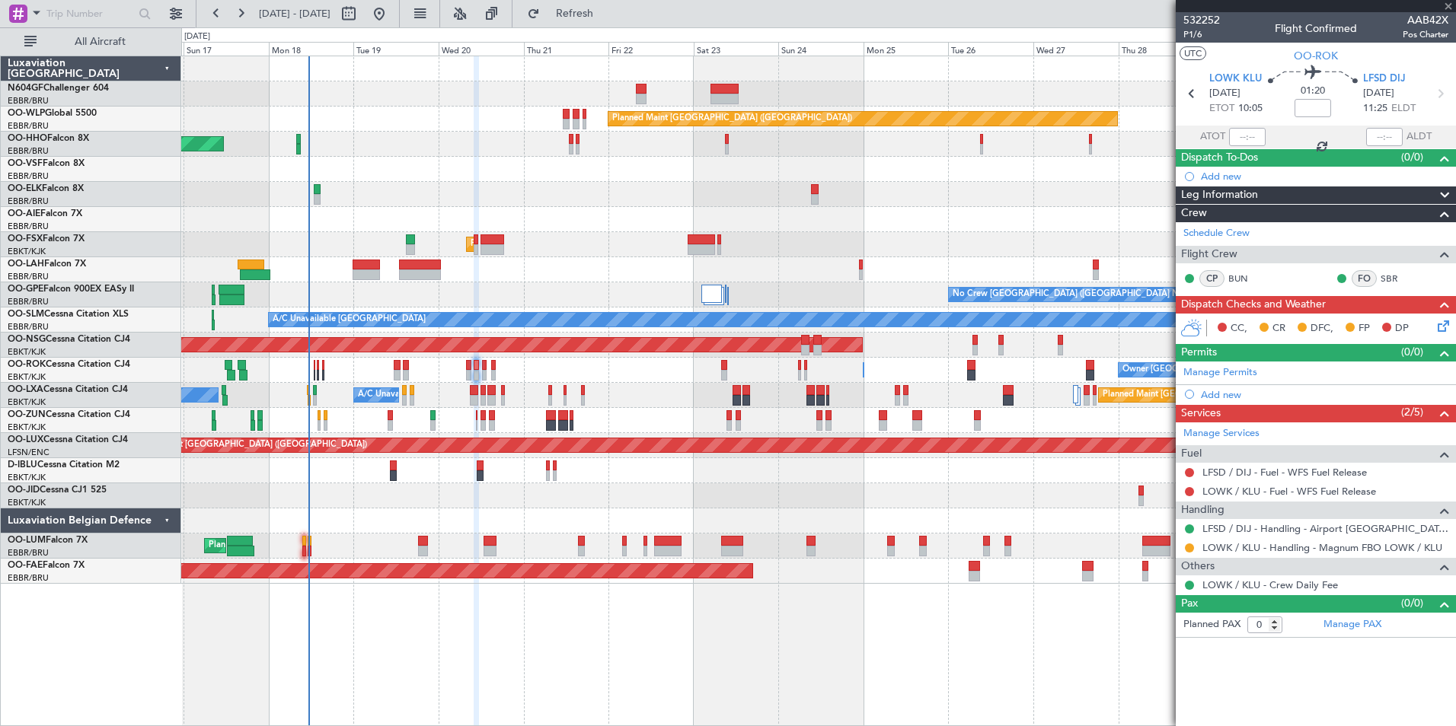
type input "-00:20"
type input "6"
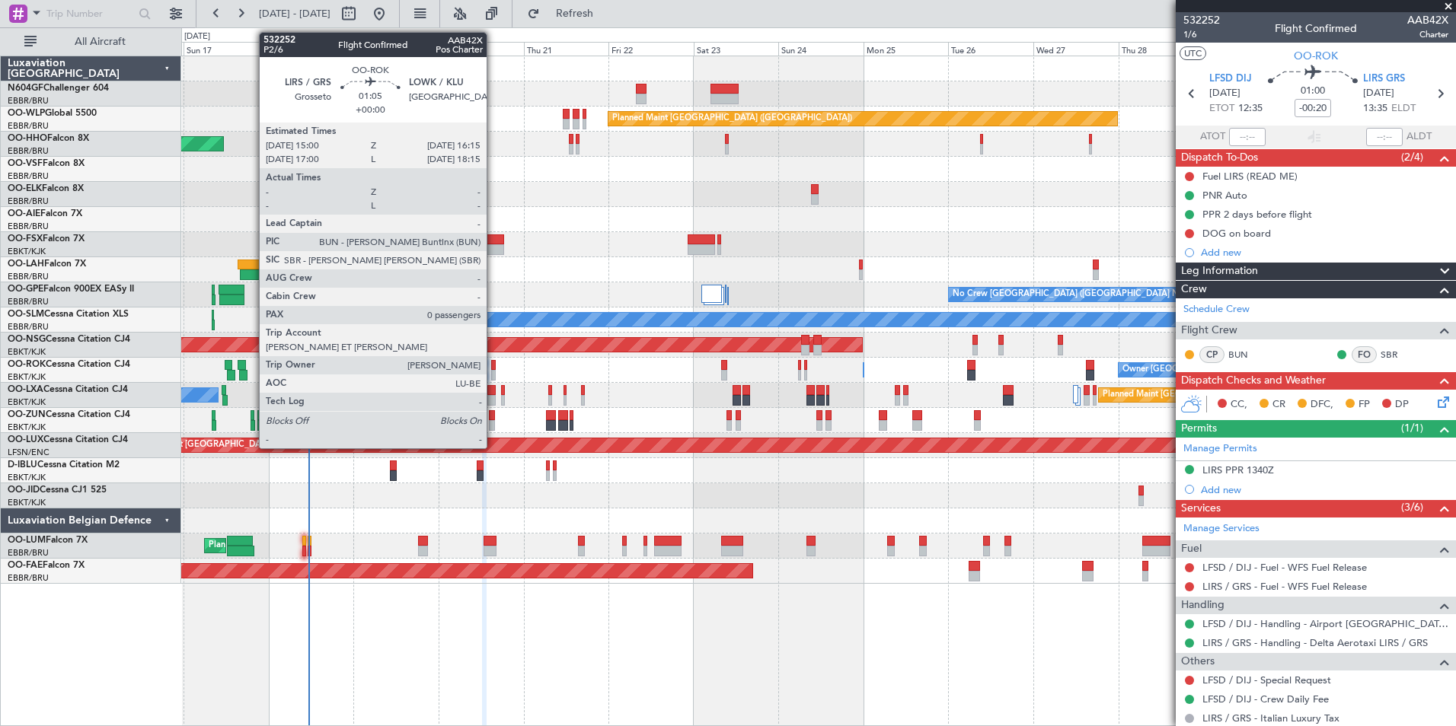
click at [493, 368] on div at bounding box center [493, 365] width 5 height 11
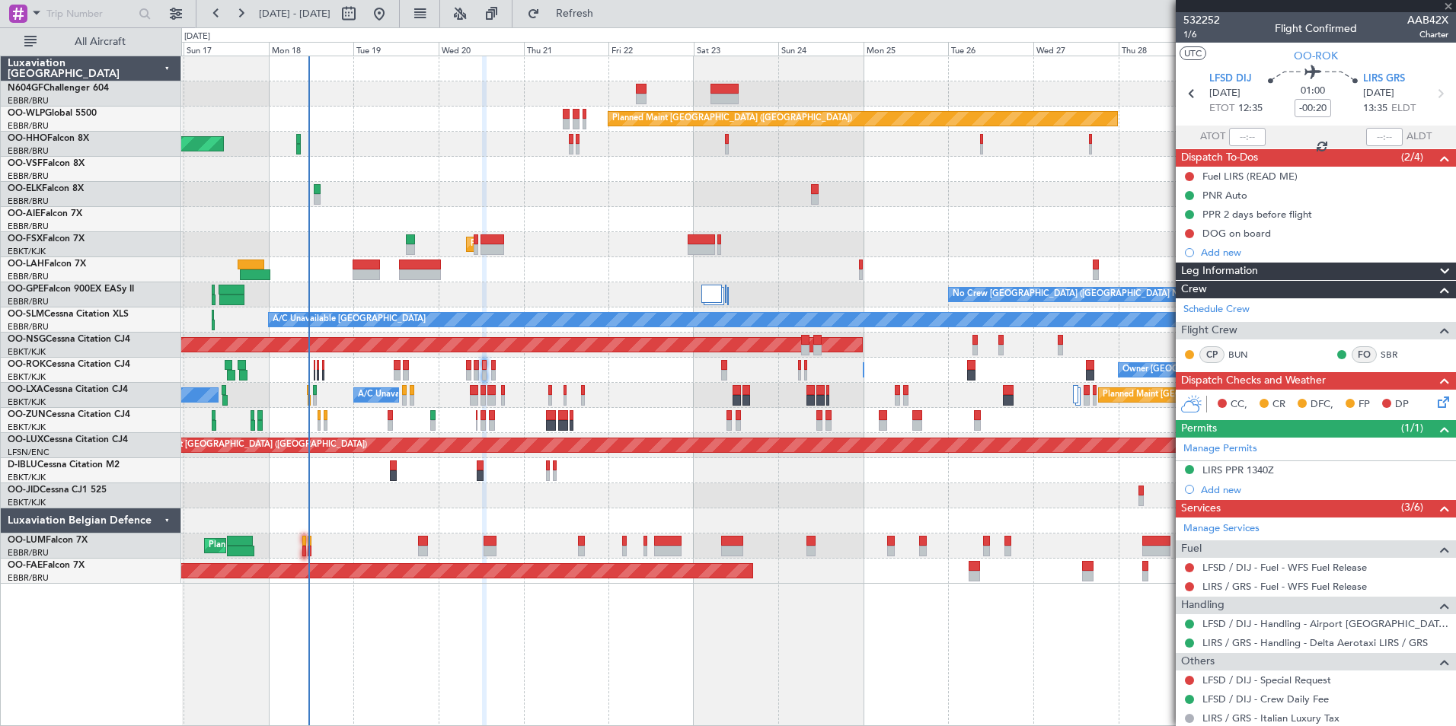
type input "0"
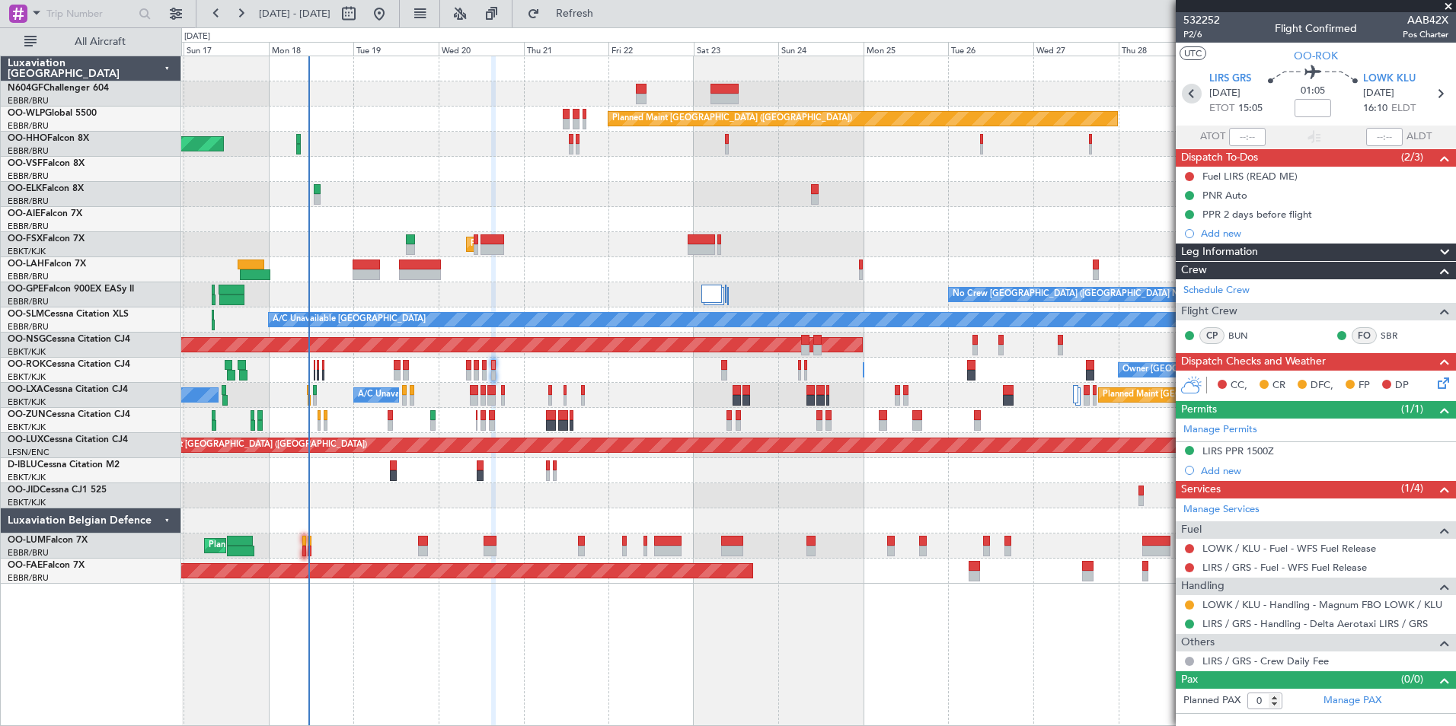
click at [1185, 94] on icon at bounding box center [1192, 94] width 20 height 20
type input "-00:20"
type input "6"
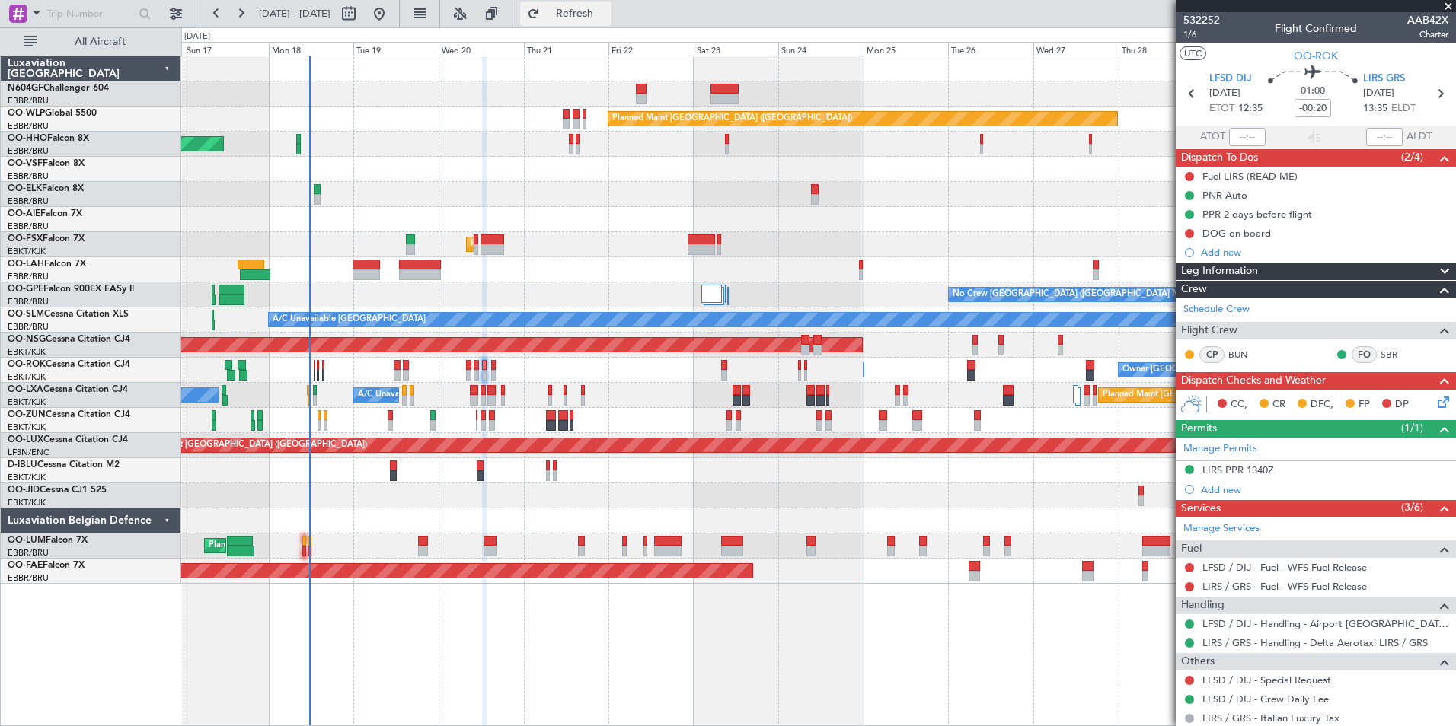
click at [590, 10] on button "Refresh" at bounding box center [565, 14] width 91 height 24
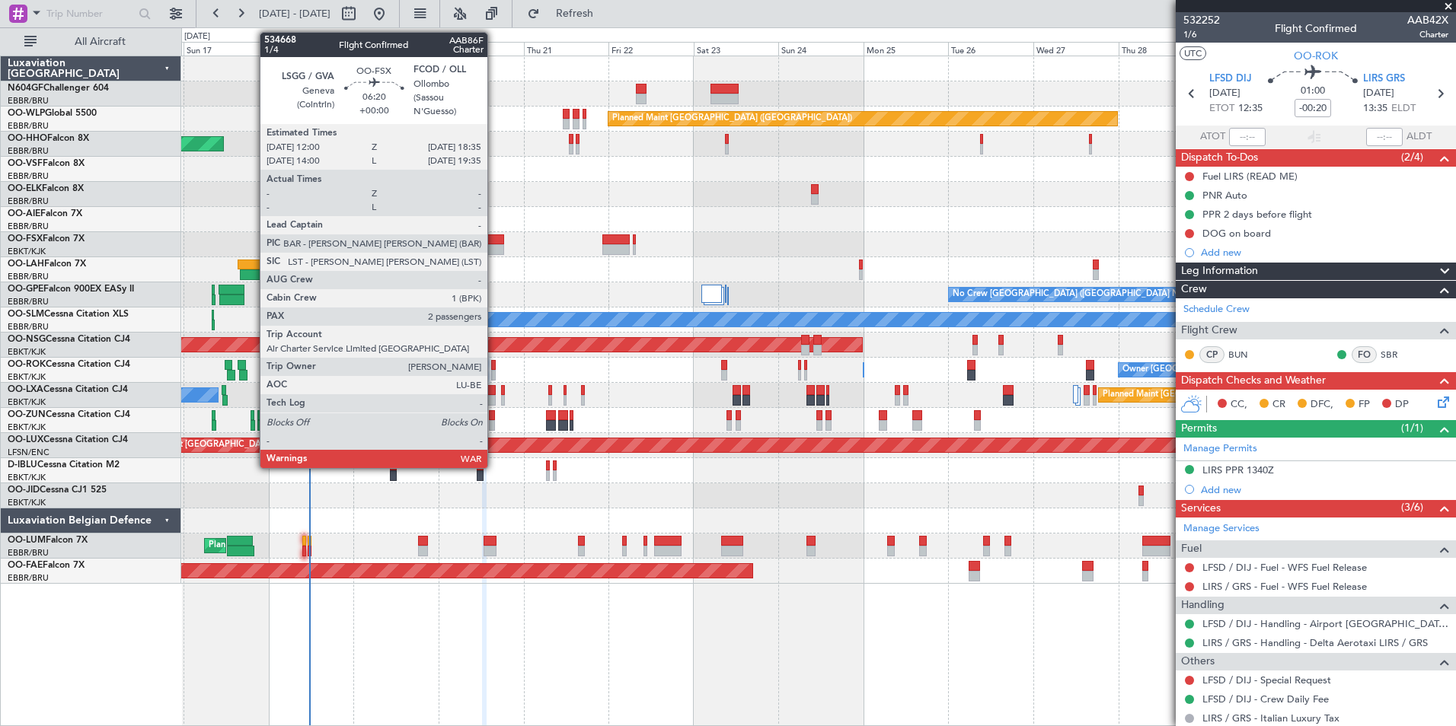
click at [495, 251] on div at bounding box center [492, 249] width 24 height 11
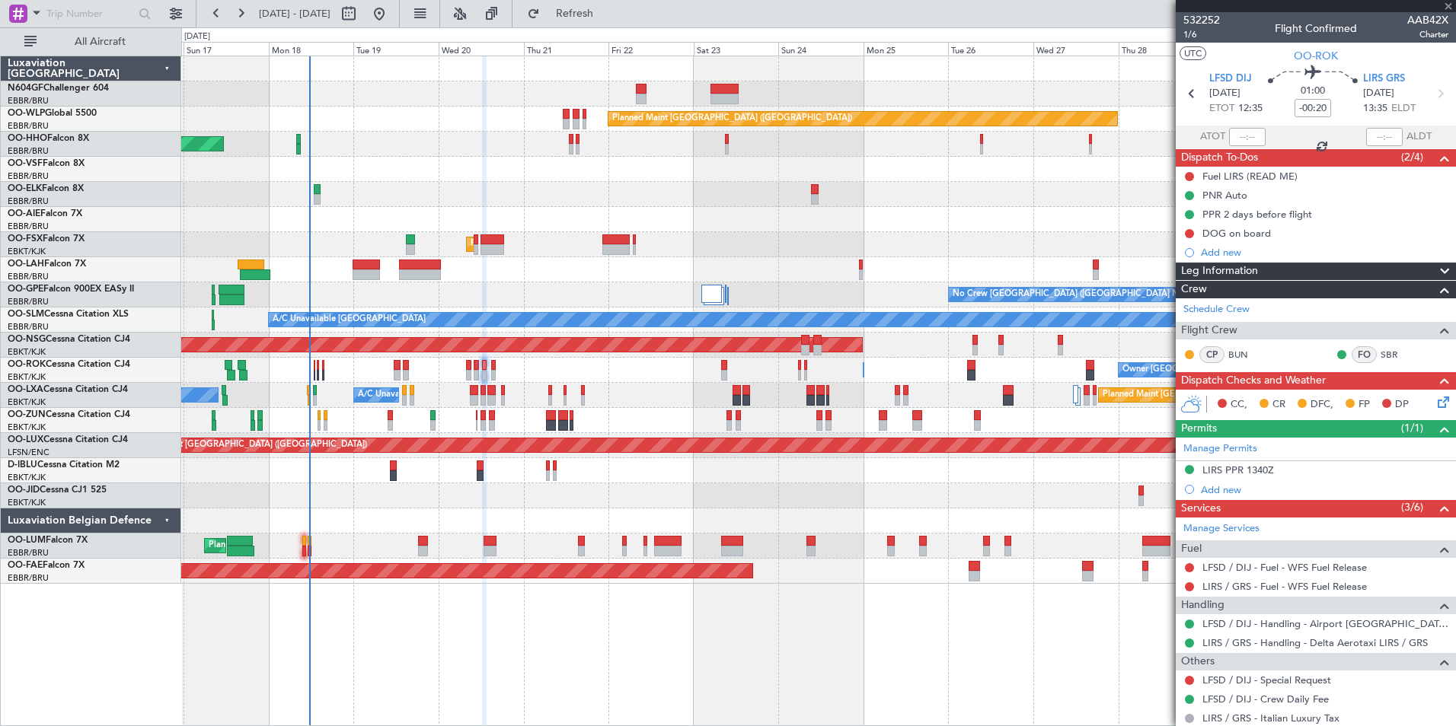
type input "2"
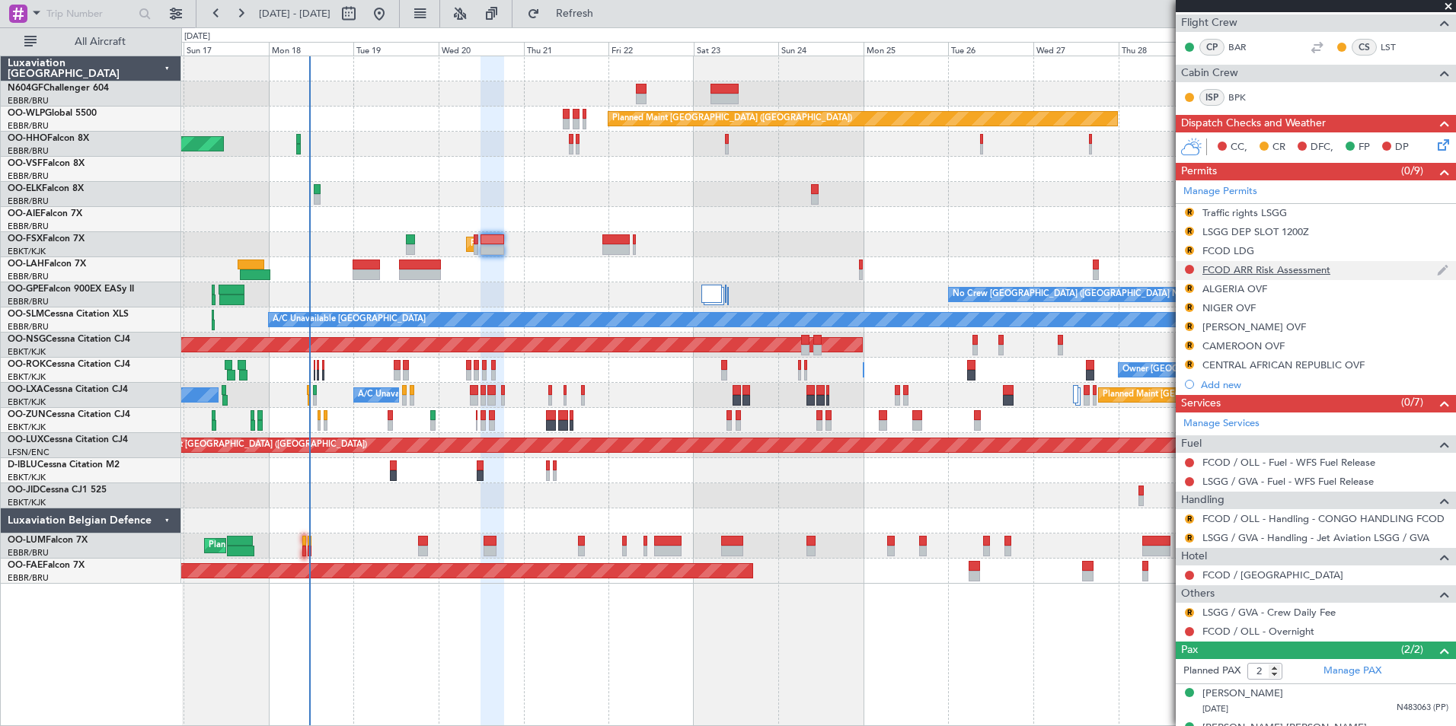
scroll to position [250, 0]
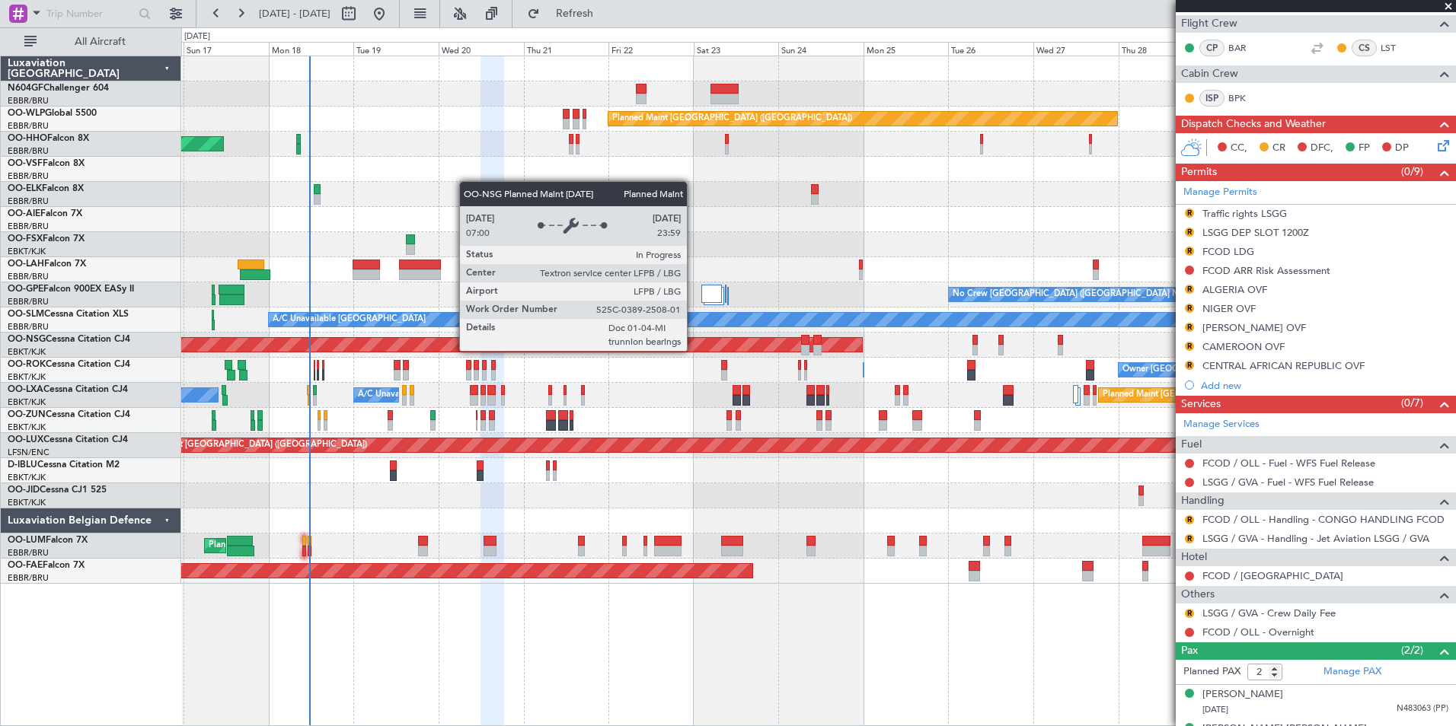
click at [765, 368] on div "Planned Maint [GEOGRAPHIC_DATA] ([GEOGRAPHIC_DATA]) AOG Maint Geneva ([GEOGRAPH…" at bounding box center [818, 320] width 1274 height 528
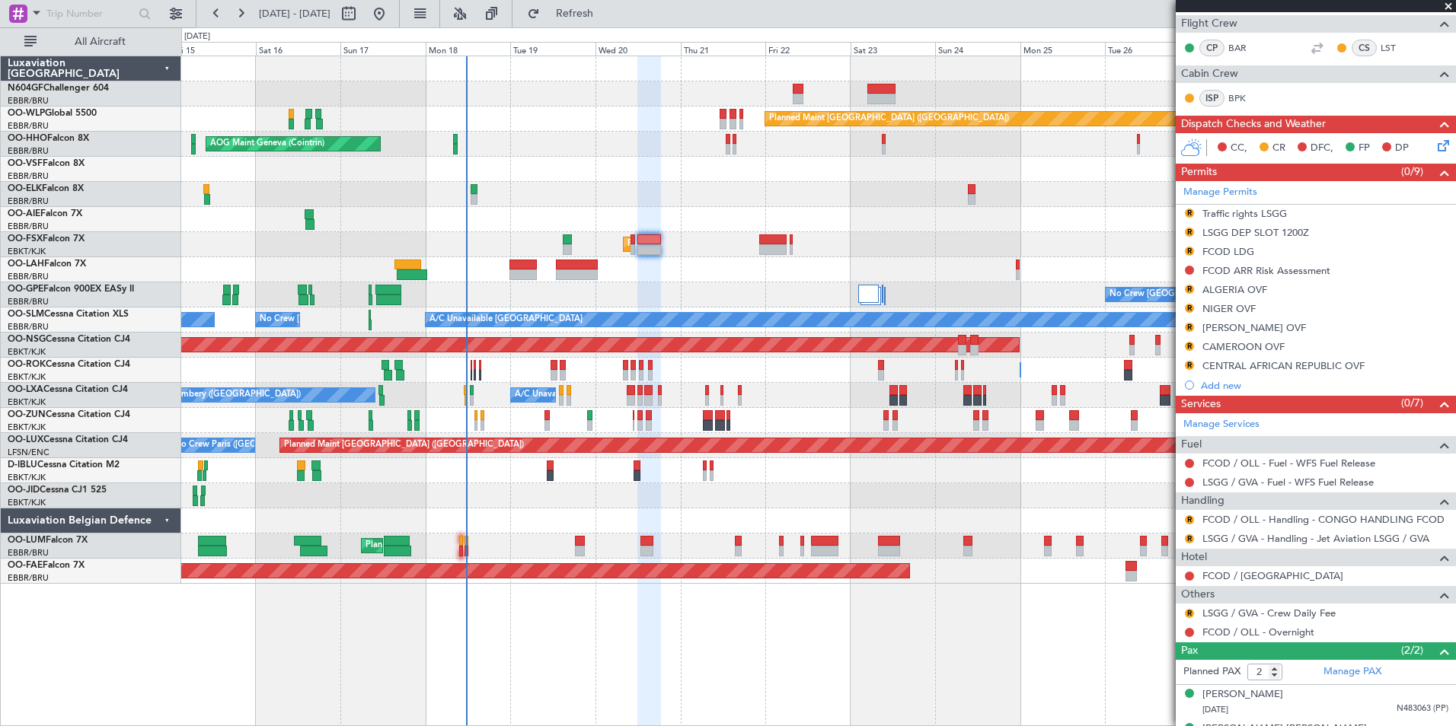
click at [617, 298] on div "Planned Maint [GEOGRAPHIC_DATA] ([GEOGRAPHIC_DATA] National) No Crew [GEOGRAPHI…" at bounding box center [818, 294] width 1274 height 25
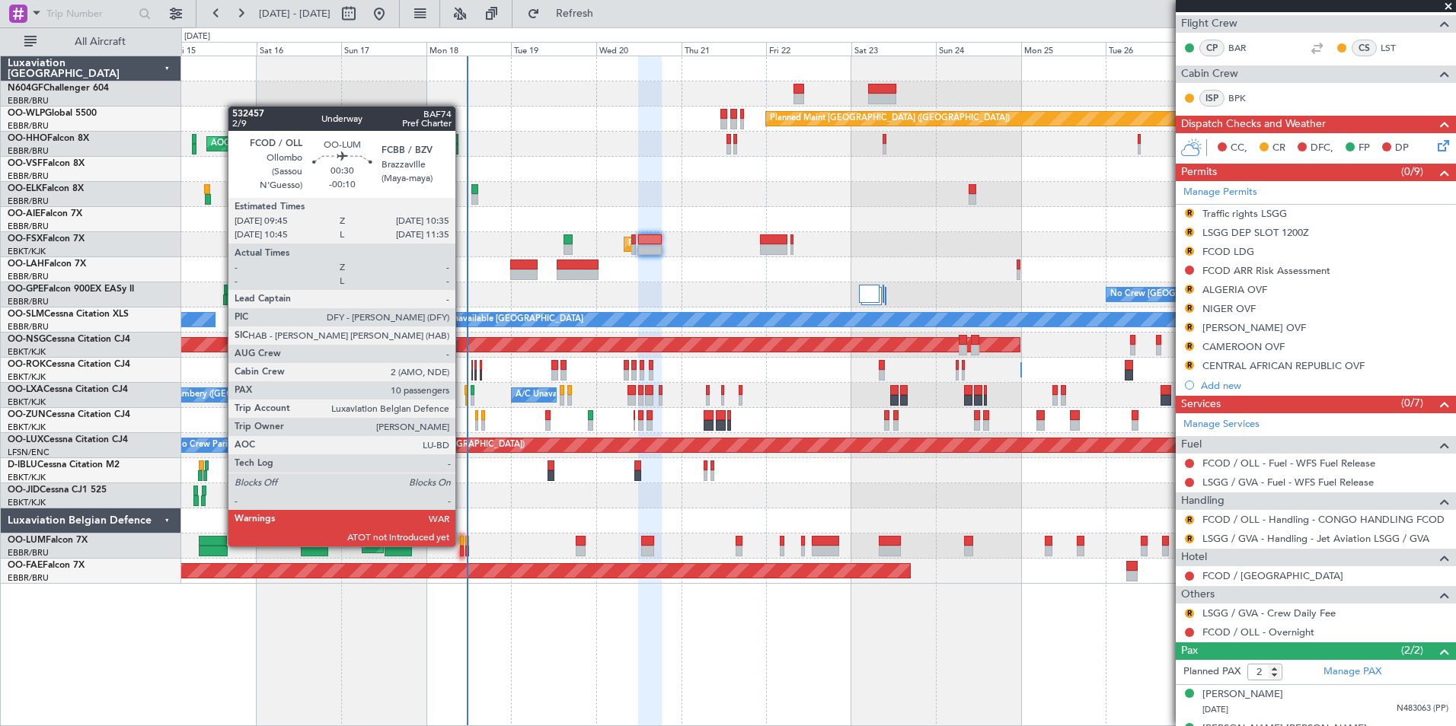
click at [461, 545] on div at bounding box center [461, 541] width 3 height 11
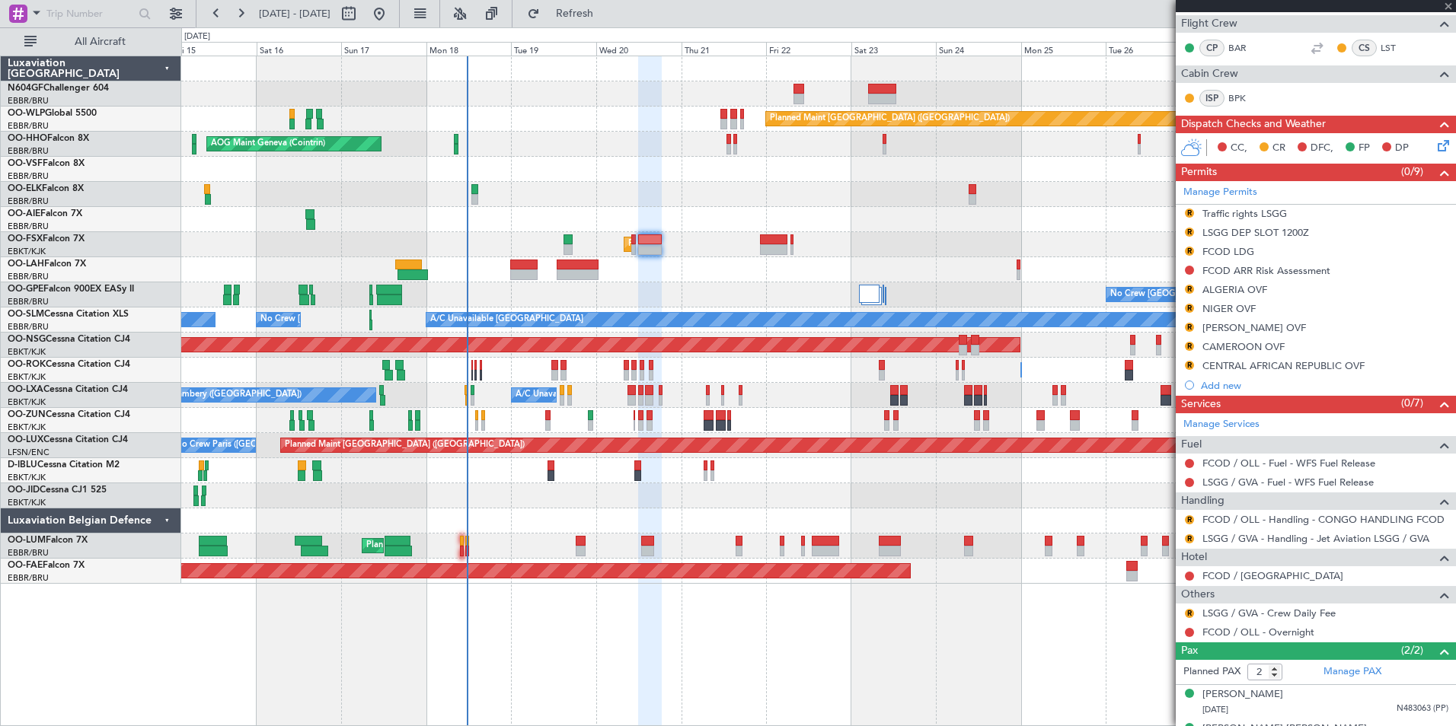
type input "-00:10"
type input "10"
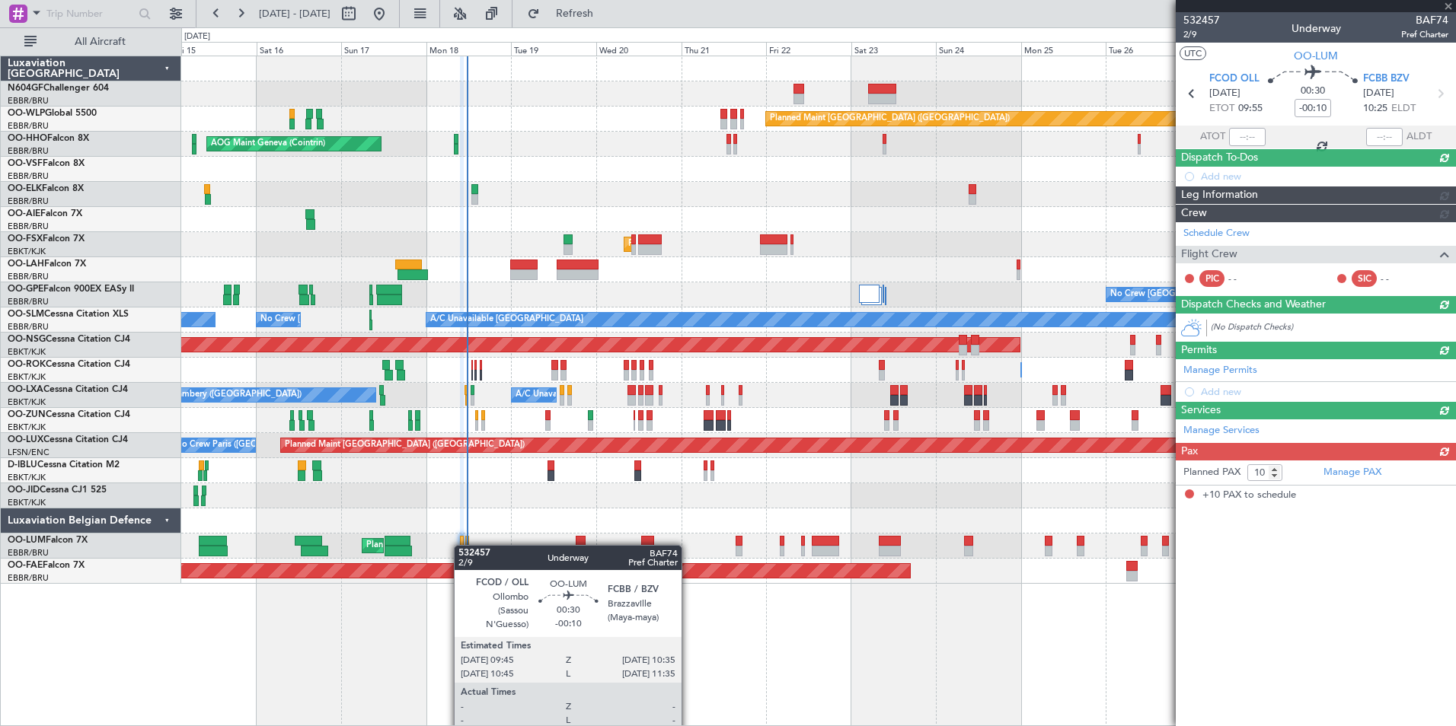
scroll to position [0, 0]
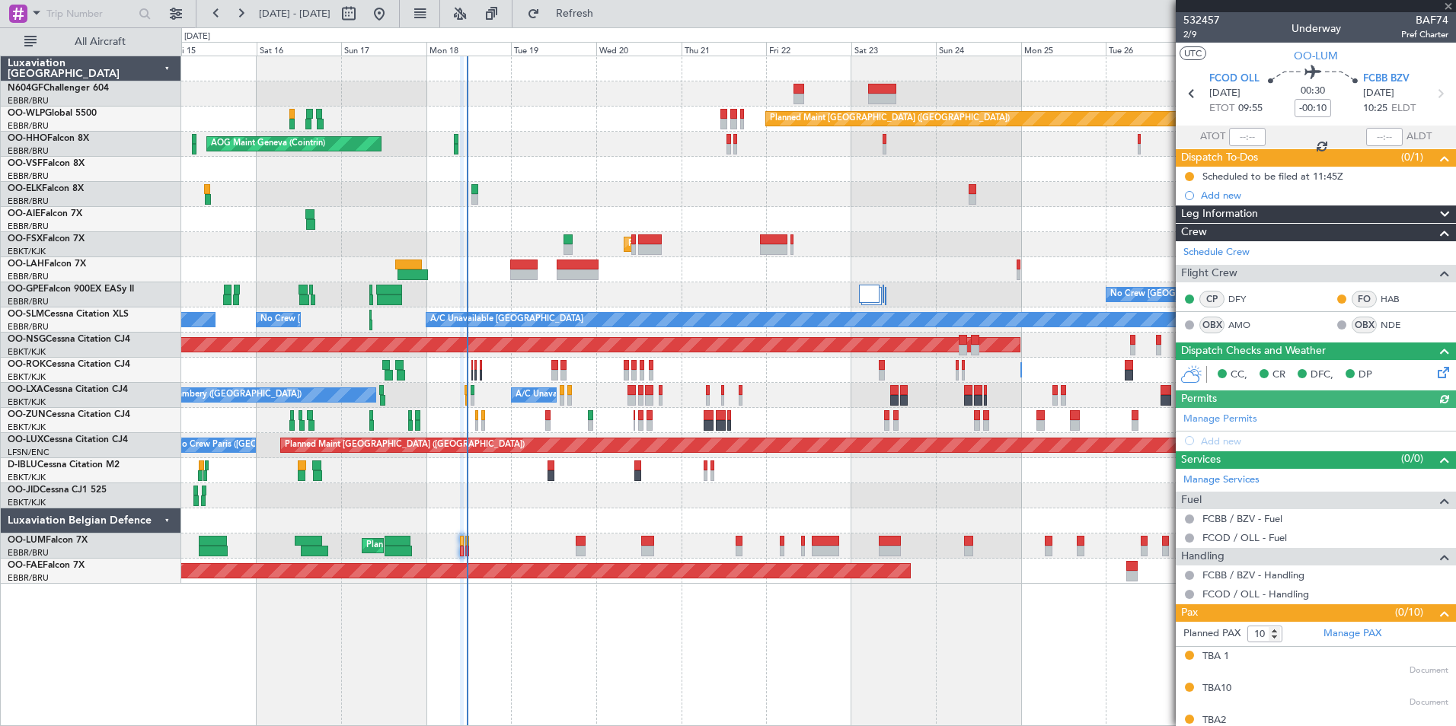
click at [584, 491] on div "Planned Maint Kortrijk-[GEOGRAPHIC_DATA]" at bounding box center [818, 495] width 1274 height 25
click at [700, 258] on div "Planned Maint [PERSON_NAME]-[GEOGRAPHIC_DATA][PERSON_NAME] ([GEOGRAPHIC_DATA][P…" at bounding box center [818, 269] width 1274 height 25
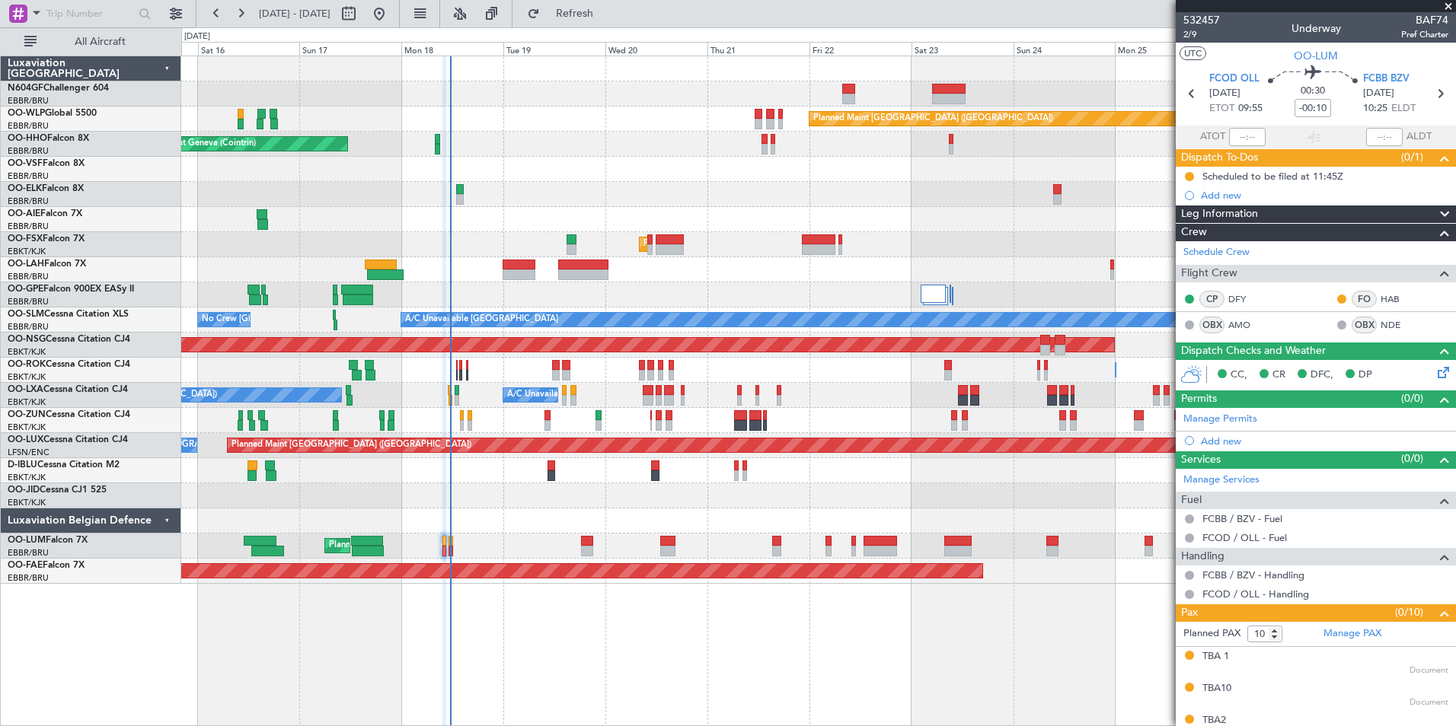
click at [621, 307] on div "No Crew [GEOGRAPHIC_DATA] ([GEOGRAPHIC_DATA] National) Planned Maint [GEOGRAPHI…" at bounding box center [818, 294] width 1274 height 25
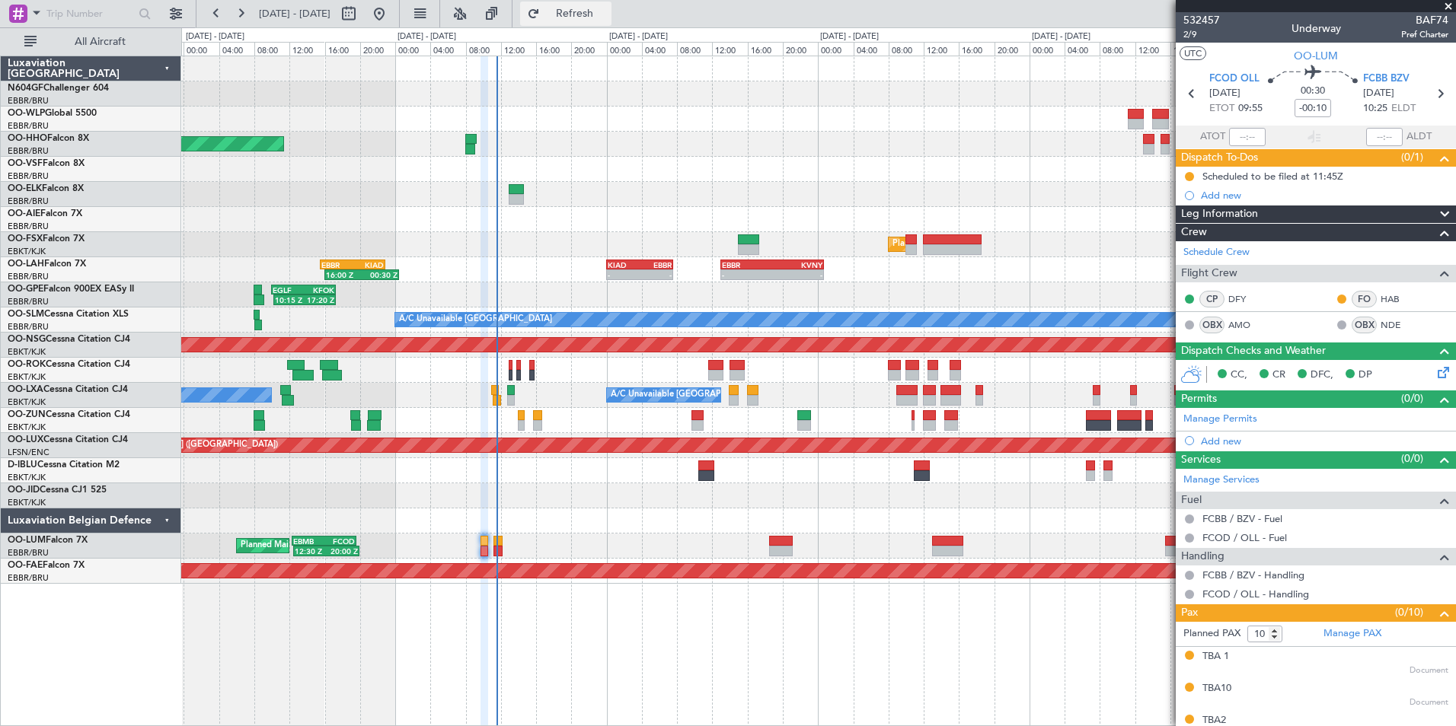
click at [594, 13] on button "Refresh" at bounding box center [565, 14] width 91 height 24
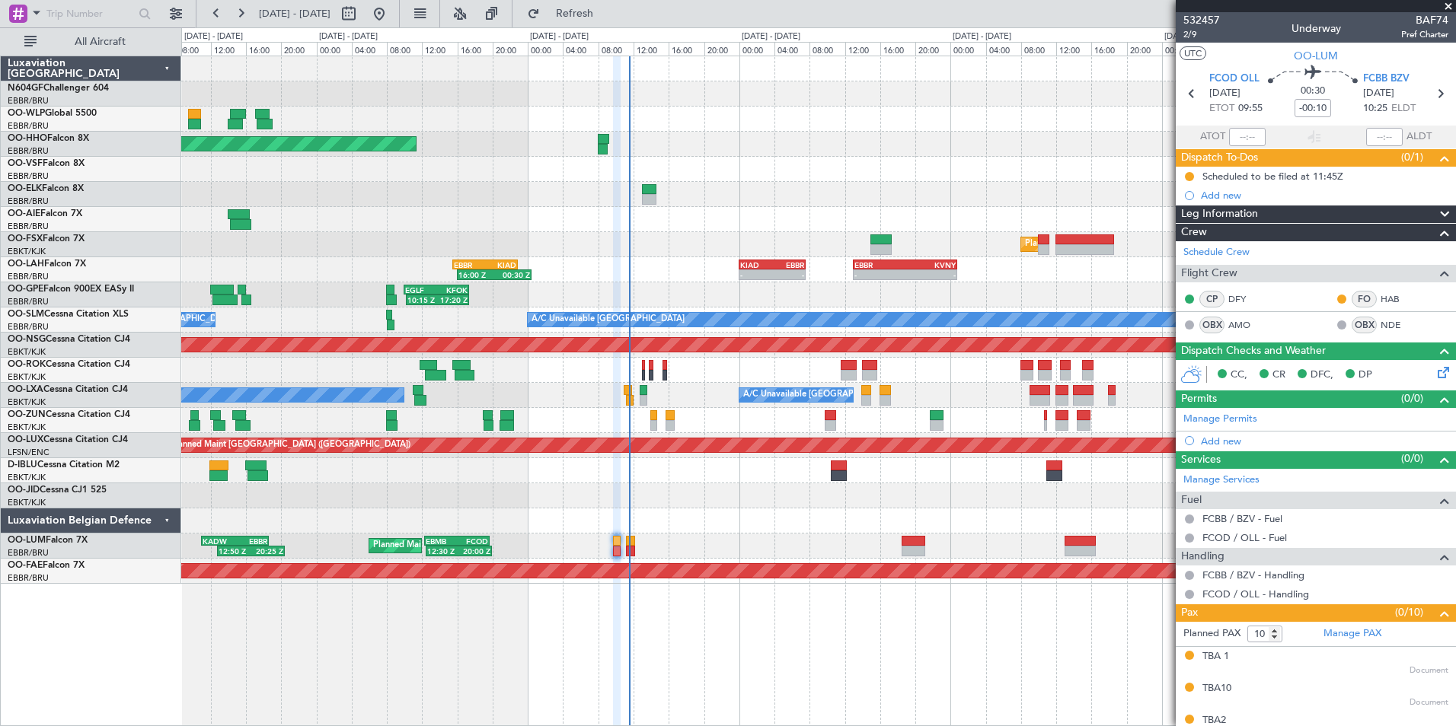
click at [616, 372] on div at bounding box center [818, 370] width 1274 height 25
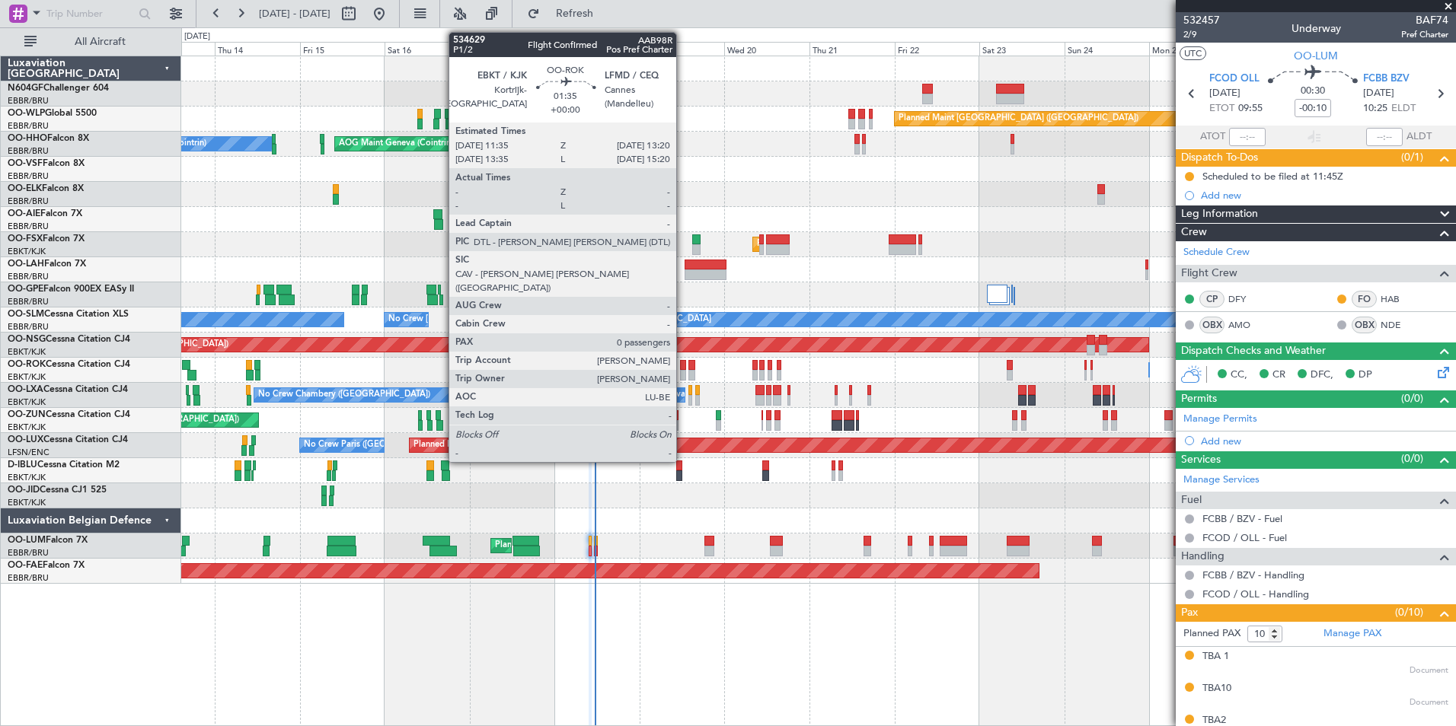
click at [683, 375] on div at bounding box center [683, 375] width 7 height 11
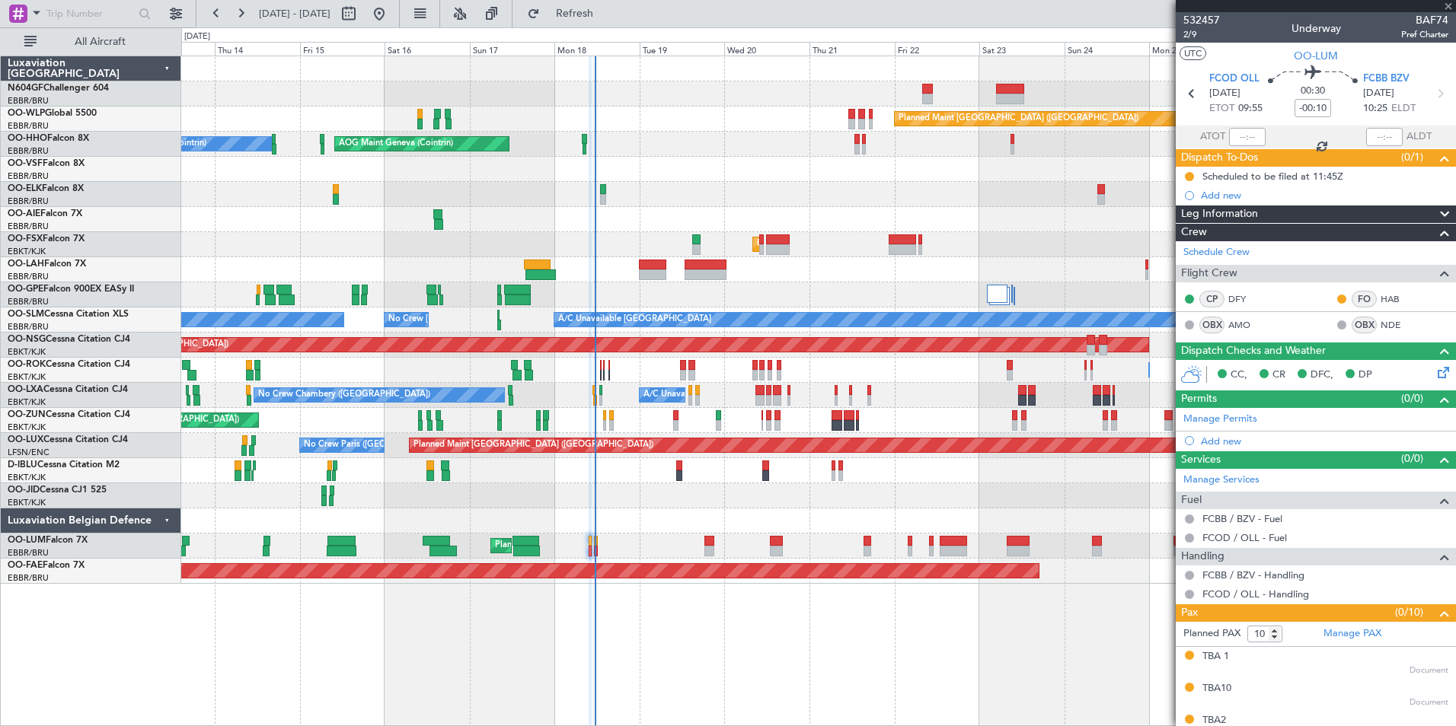
type input "0"
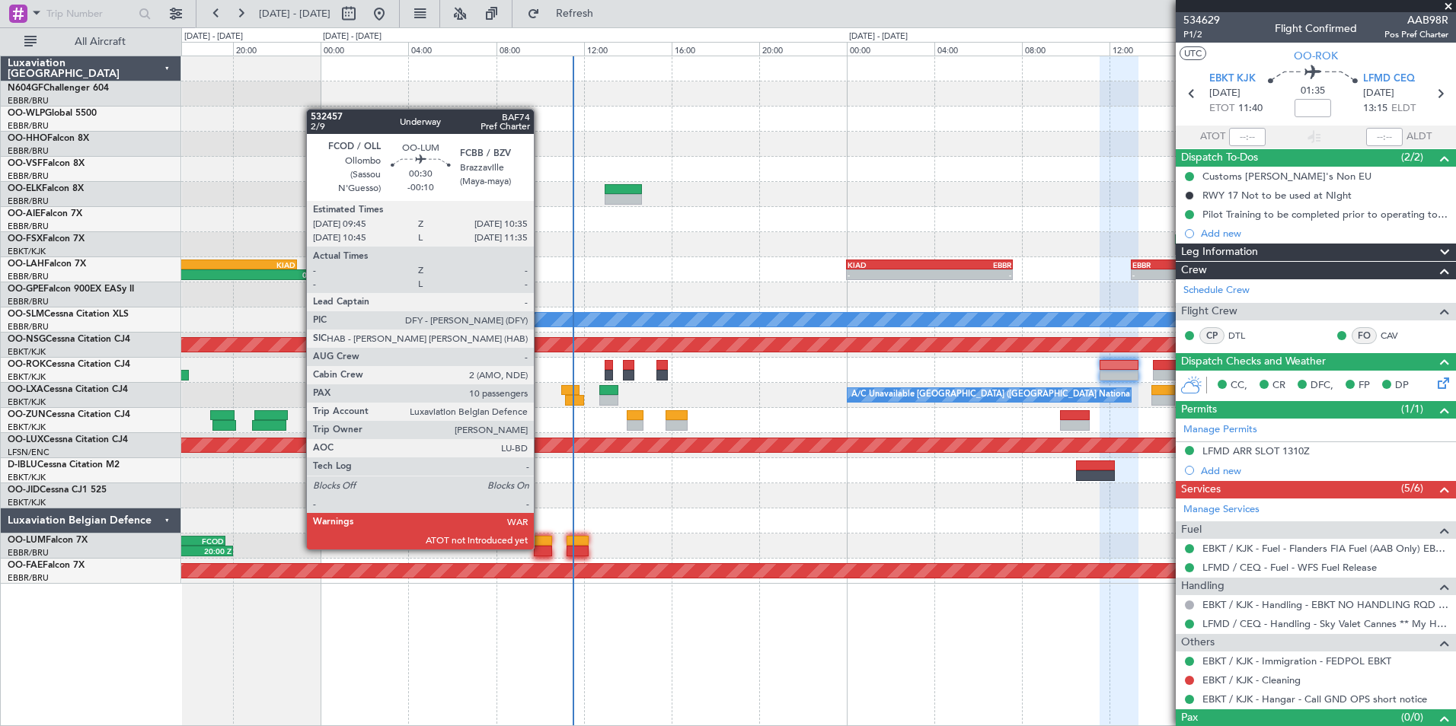
click at [541, 548] on div at bounding box center [543, 551] width 18 height 11
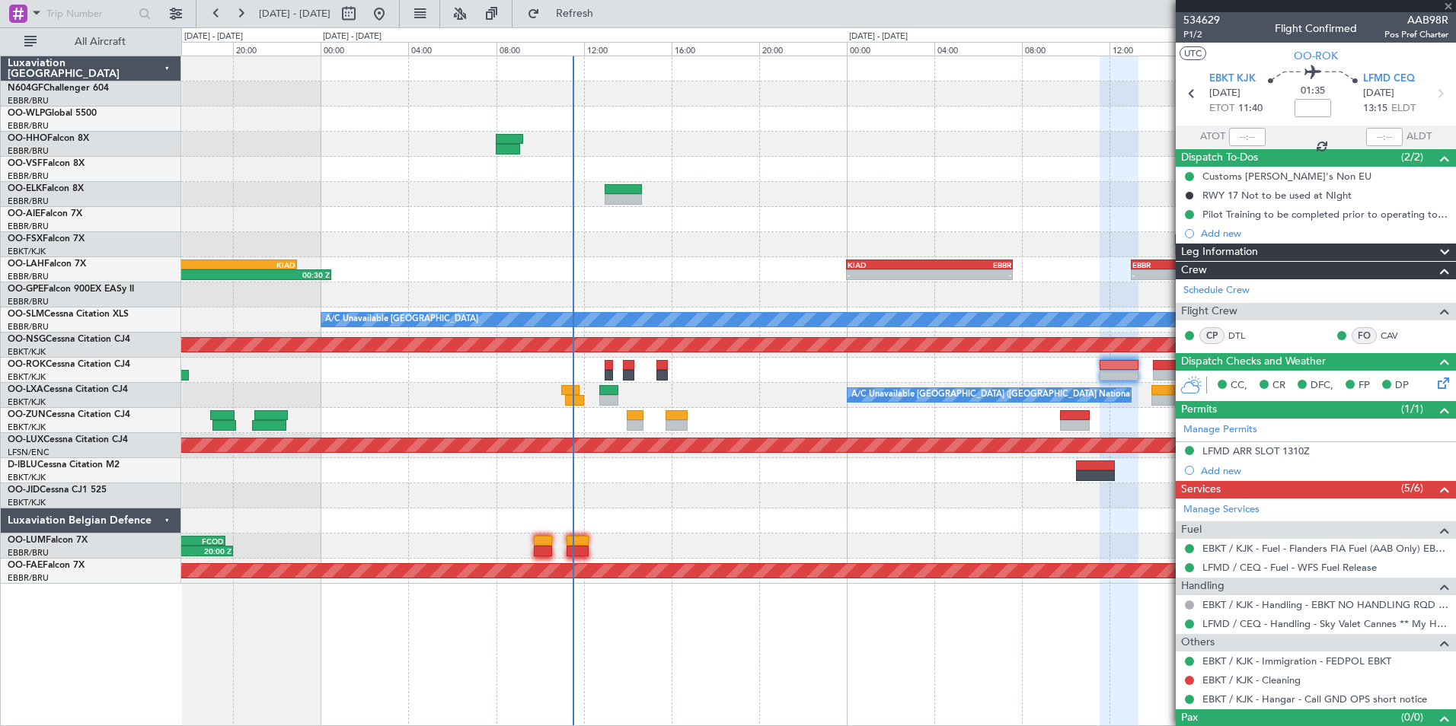
type input "-00:10"
type input "10"
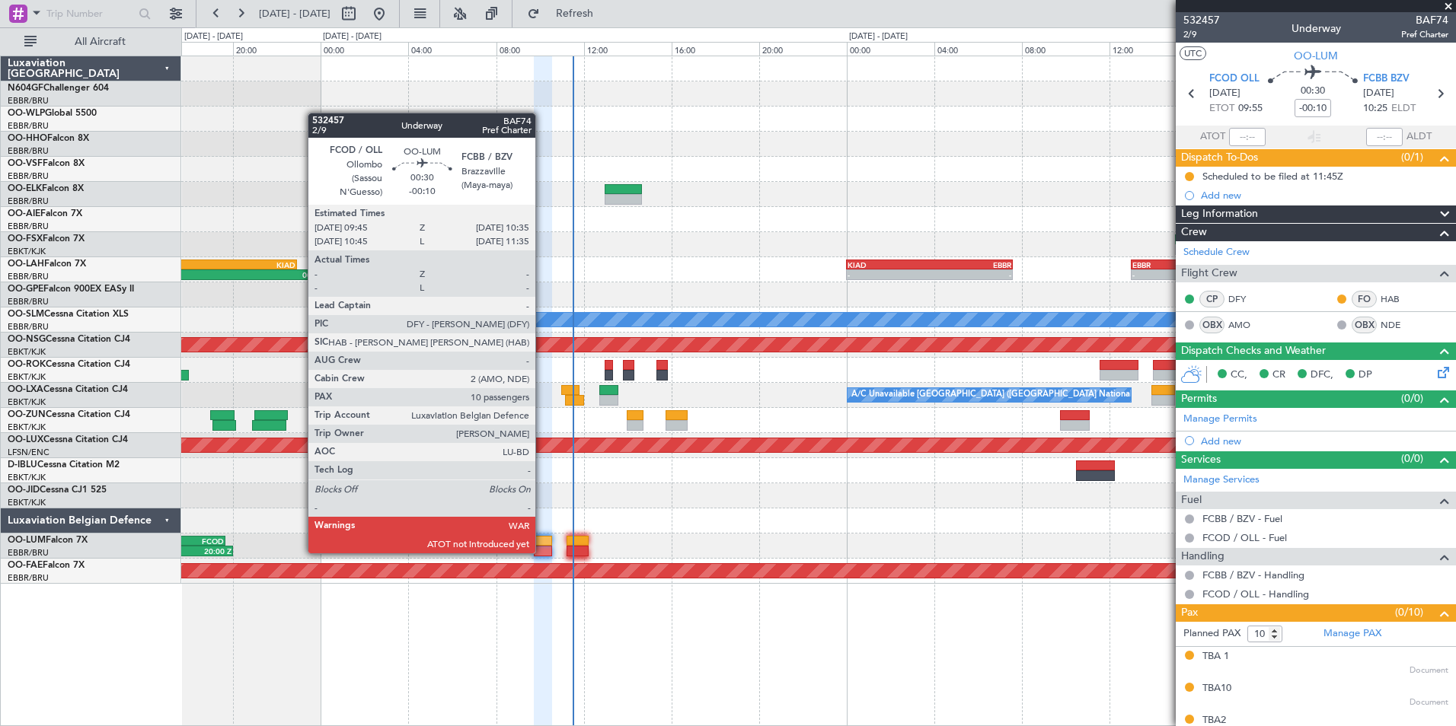
click at [542, 552] on div at bounding box center [543, 551] width 18 height 11
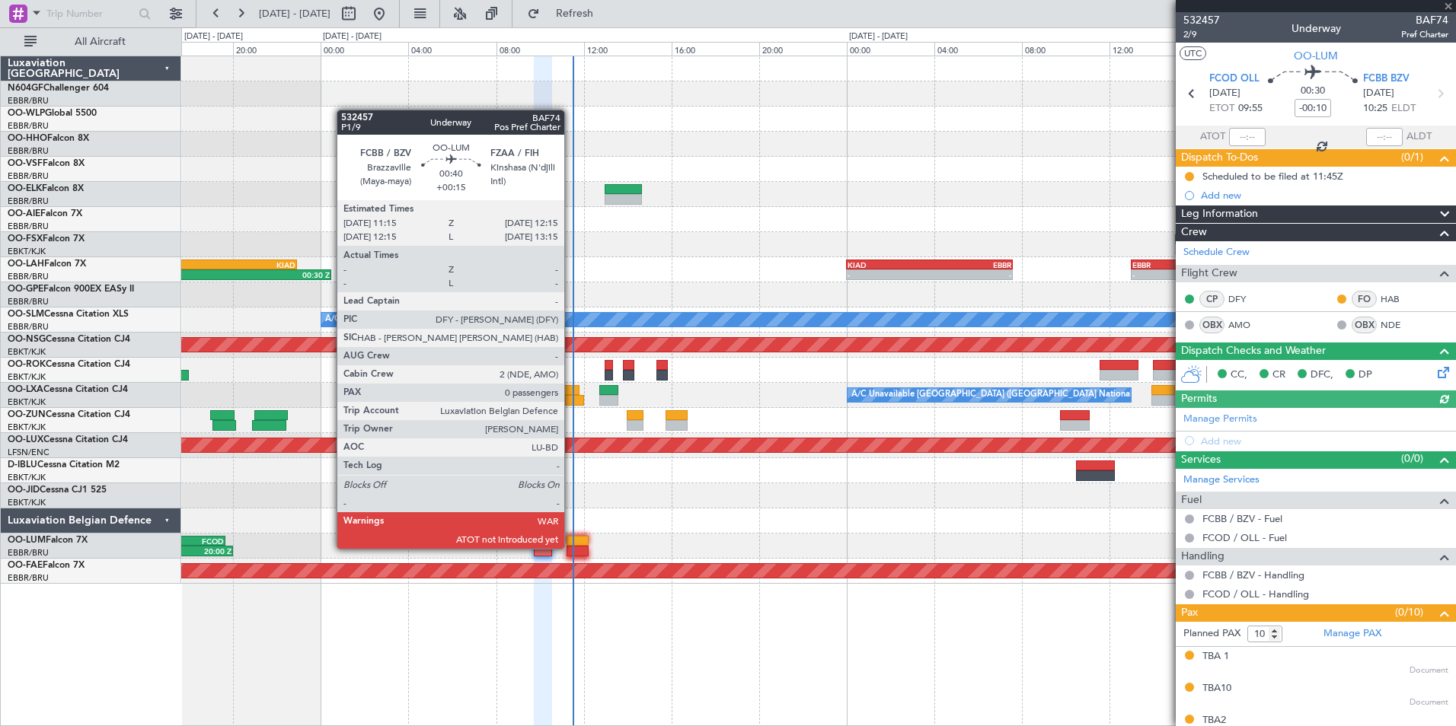
click at [571, 547] on div at bounding box center [577, 551] width 22 height 11
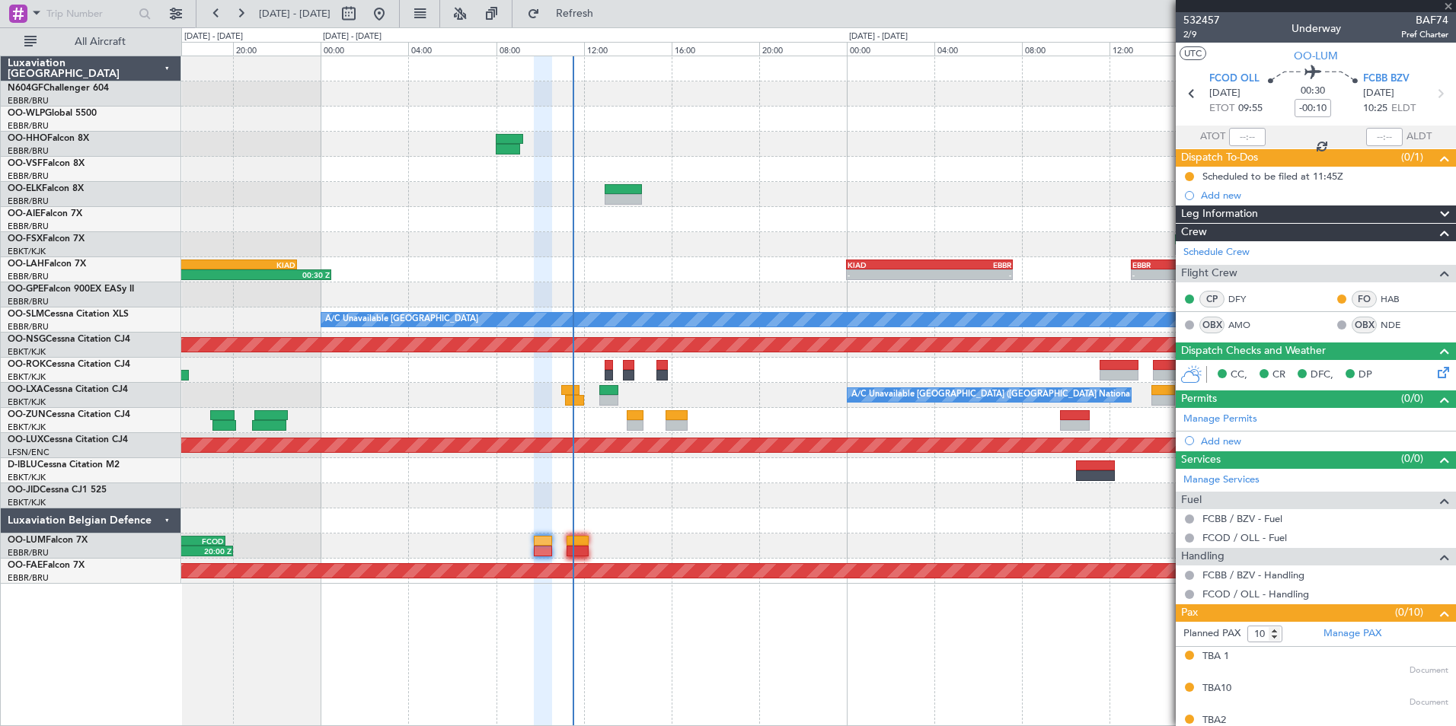
type input "+00:15"
type input "0"
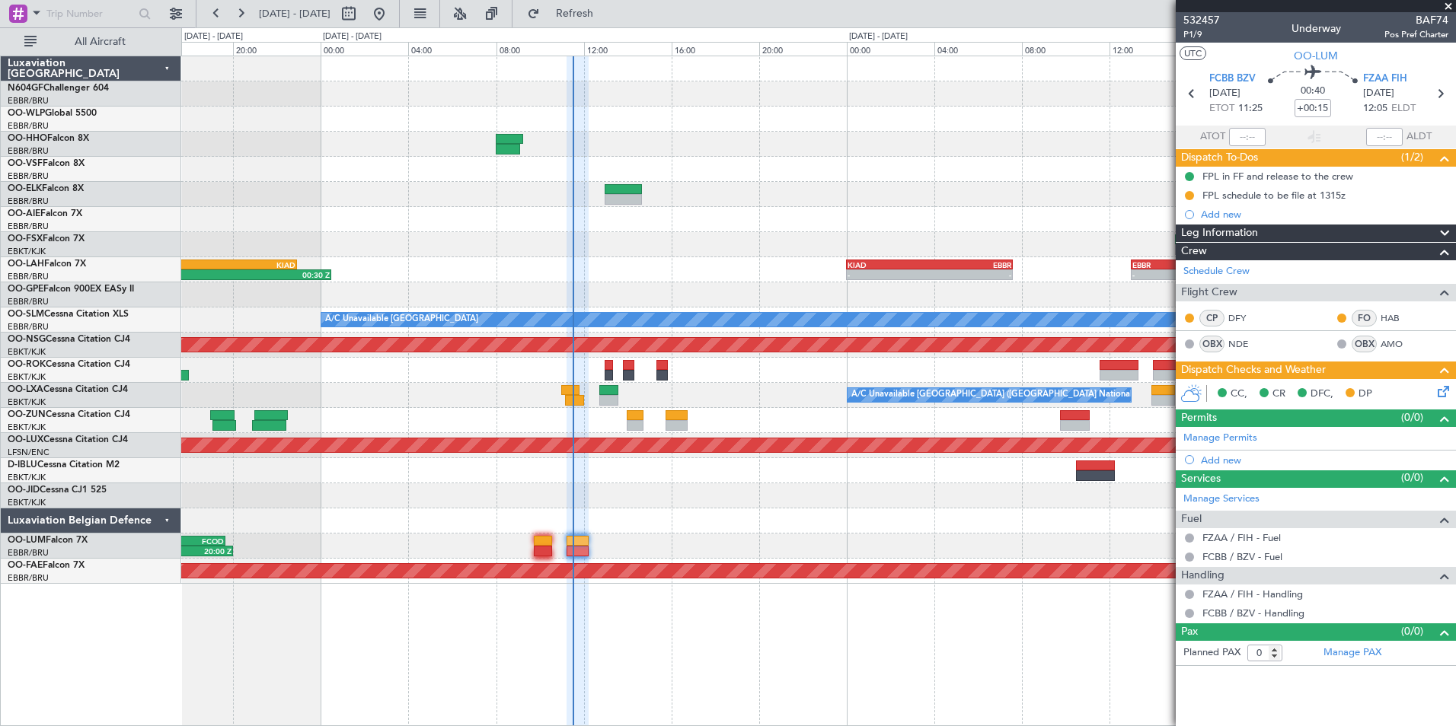
click at [542, 557] on div "12:30 Z 20:00 Z EBMB 12:20 Z FCOD 19:40 Z Planned Maint [GEOGRAPHIC_DATA] ([GEO…" at bounding box center [818, 546] width 1274 height 25
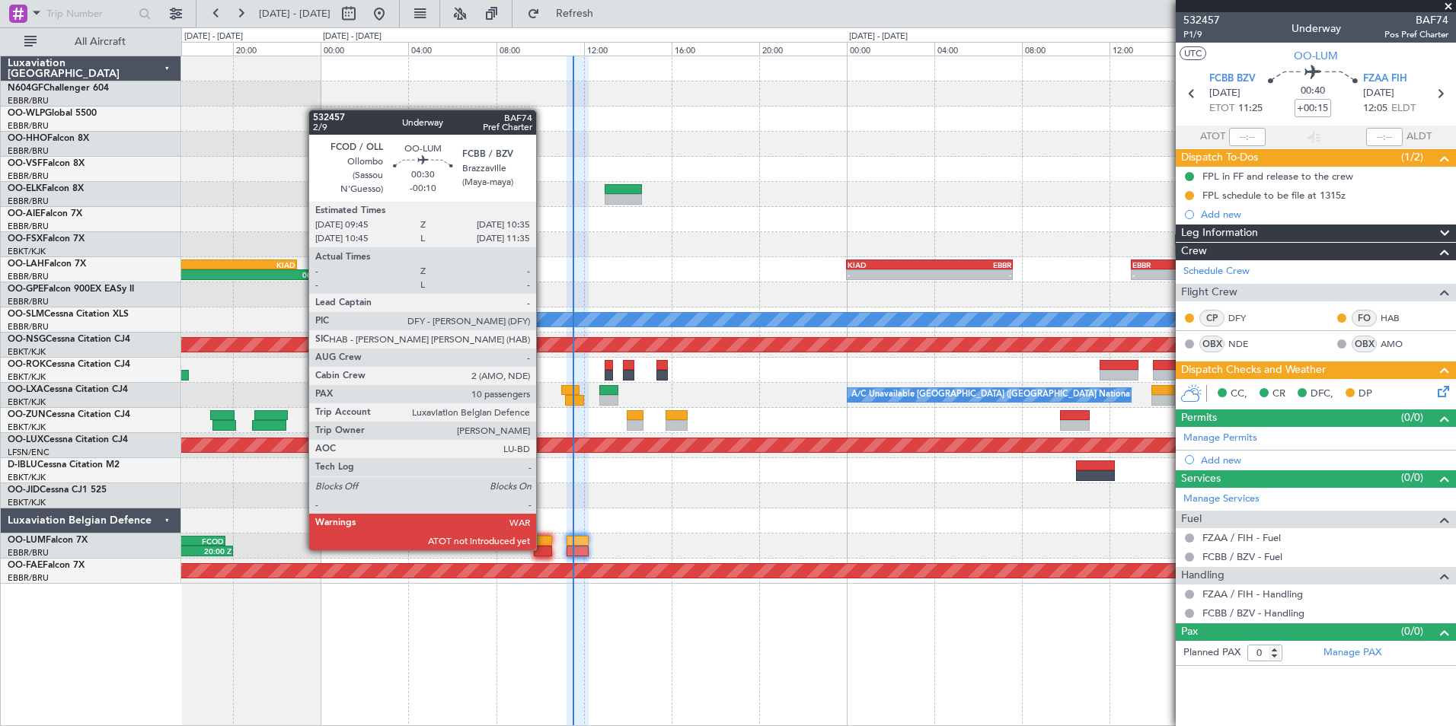
click at [543, 550] on div at bounding box center [543, 551] width 18 height 11
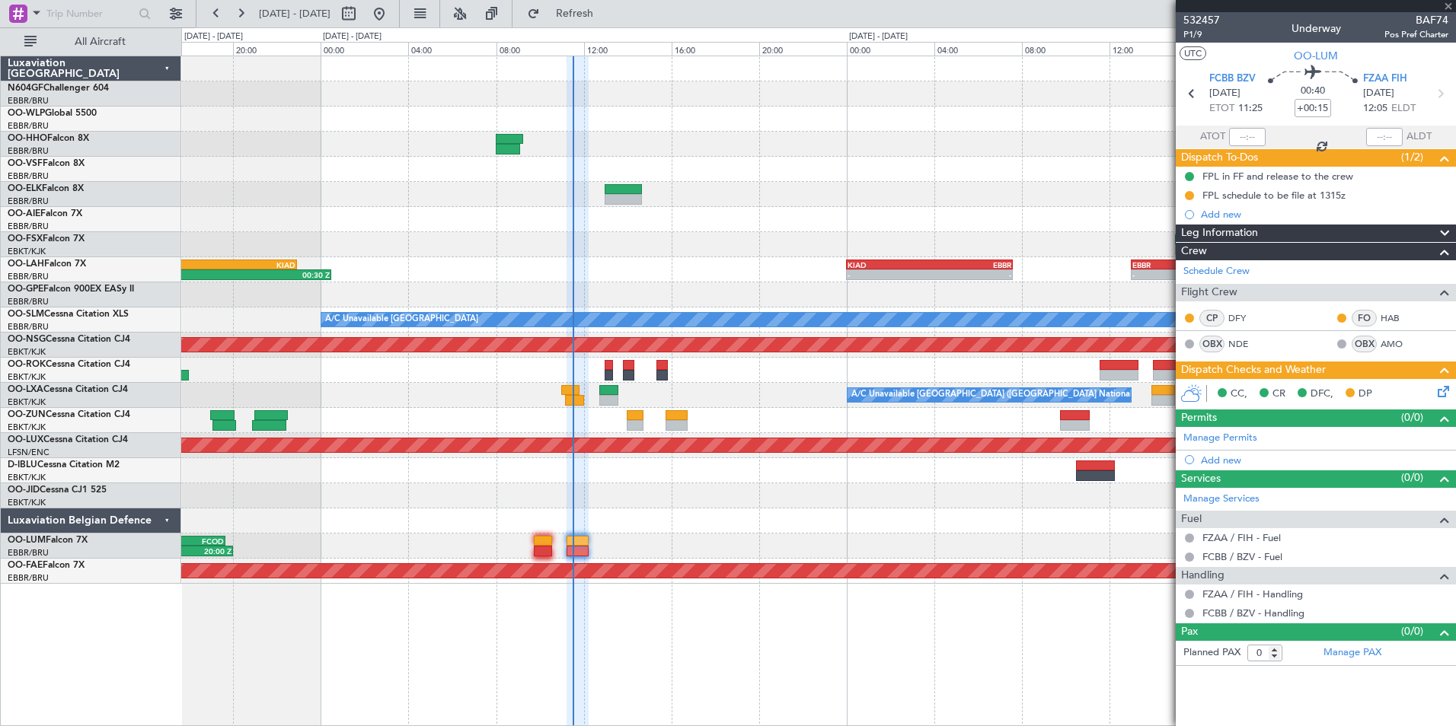
type input "-00:10"
type input "10"
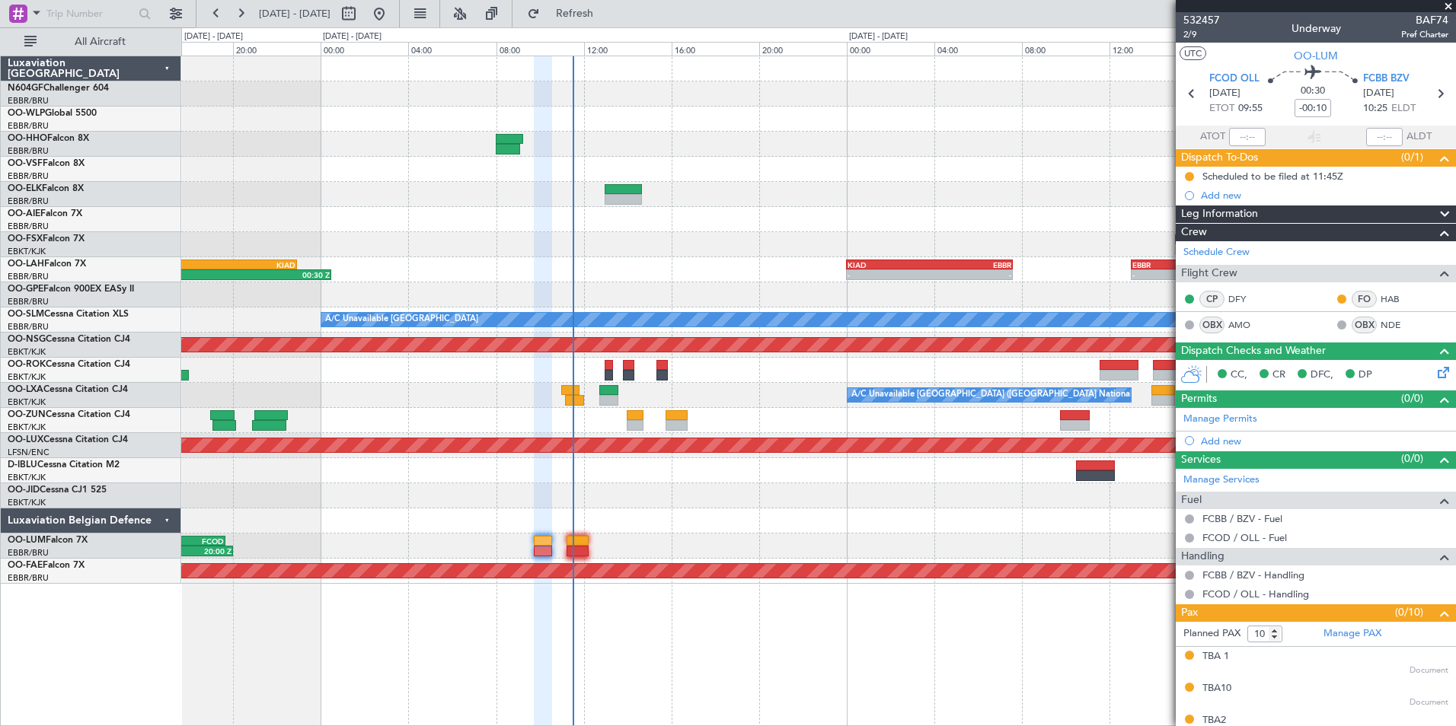
click at [712, 475] on div at bounding box center [818, 470] width 1274 height 25
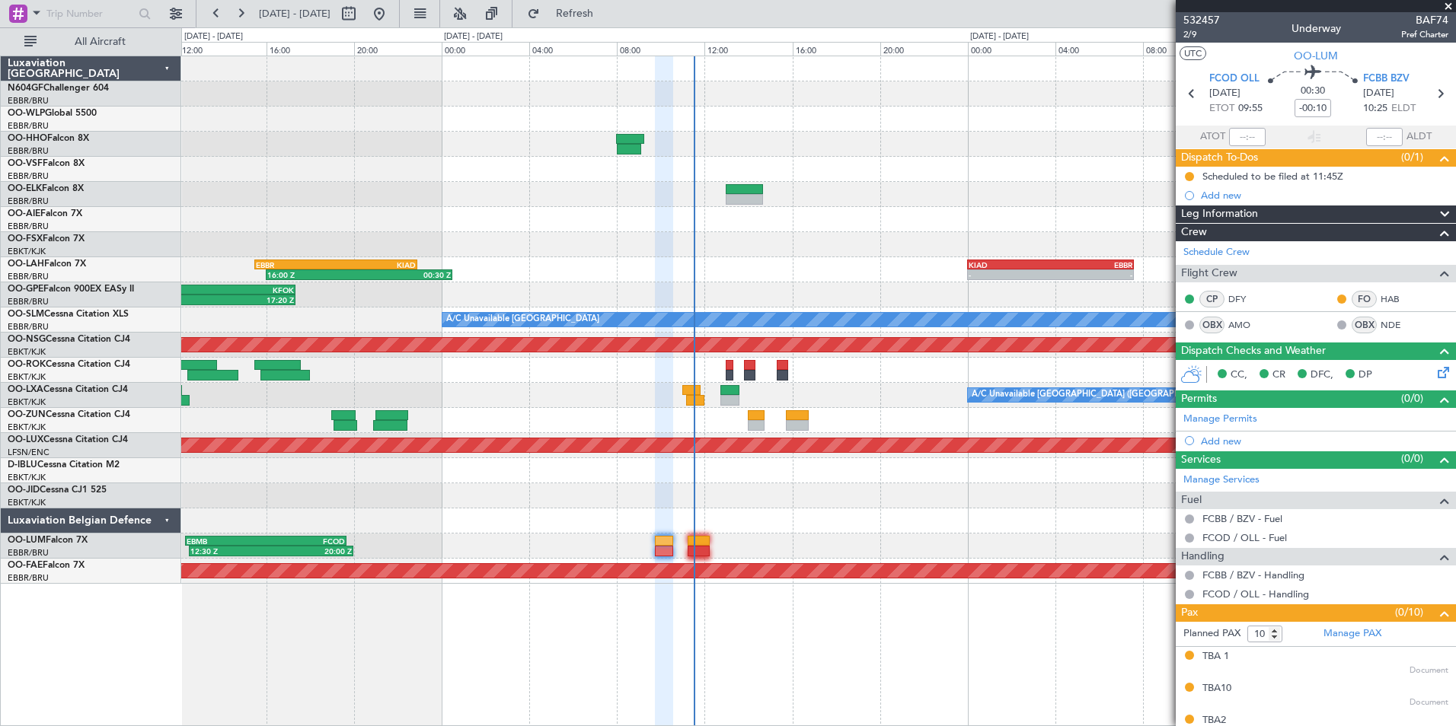
click at [656, 539] on div "AOG Maint Geneva (Cointrin) Planned Maint [GEOGRAPHIC_DATA]-[GEOGRAPHIC_DATA] -…" at bounding box center [818, 320] width 1274 height 528
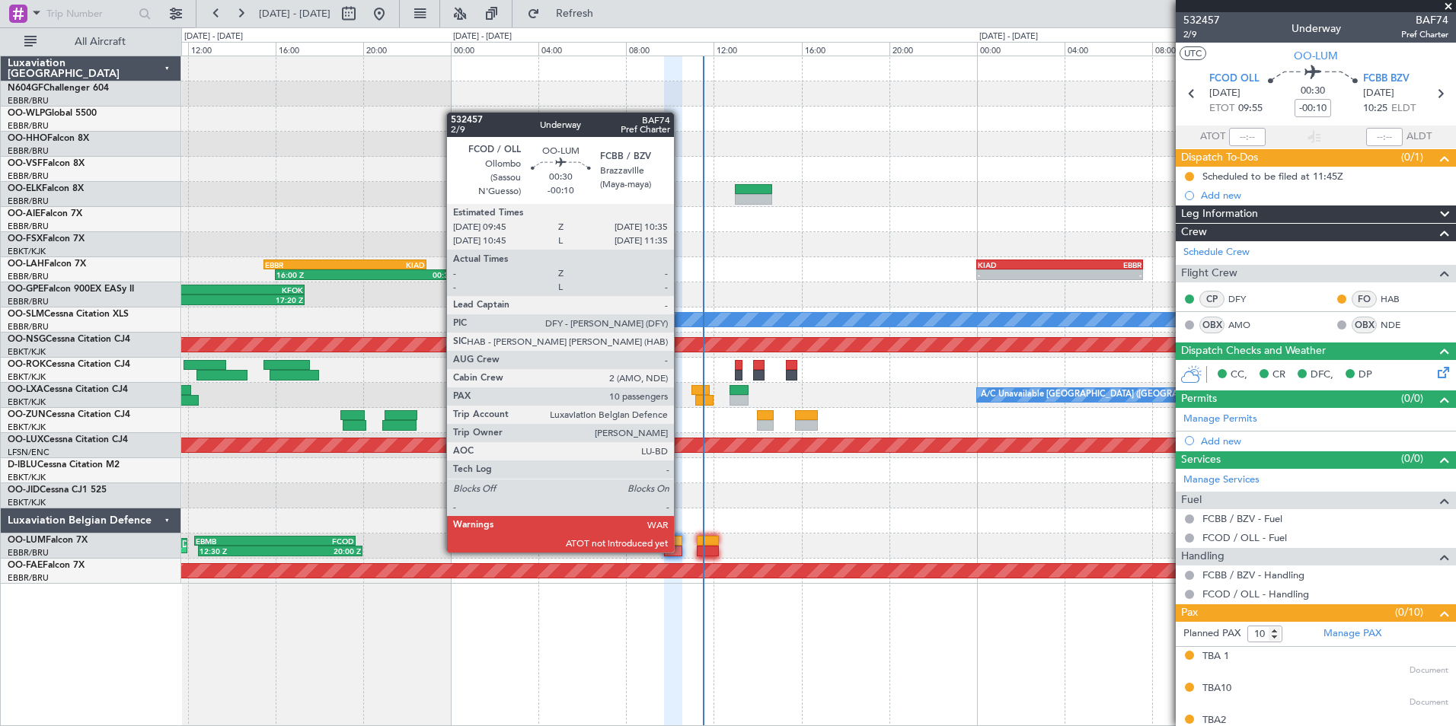
click at [684, 552] on div "12:30 Z 20:00 Z EBMB 12:20 Z FCOD 19:40 Z Planned Maint [GEOGRAPHIC_DATA] ([GEO…" at bounding box center [818, 546] width 1274 height 25
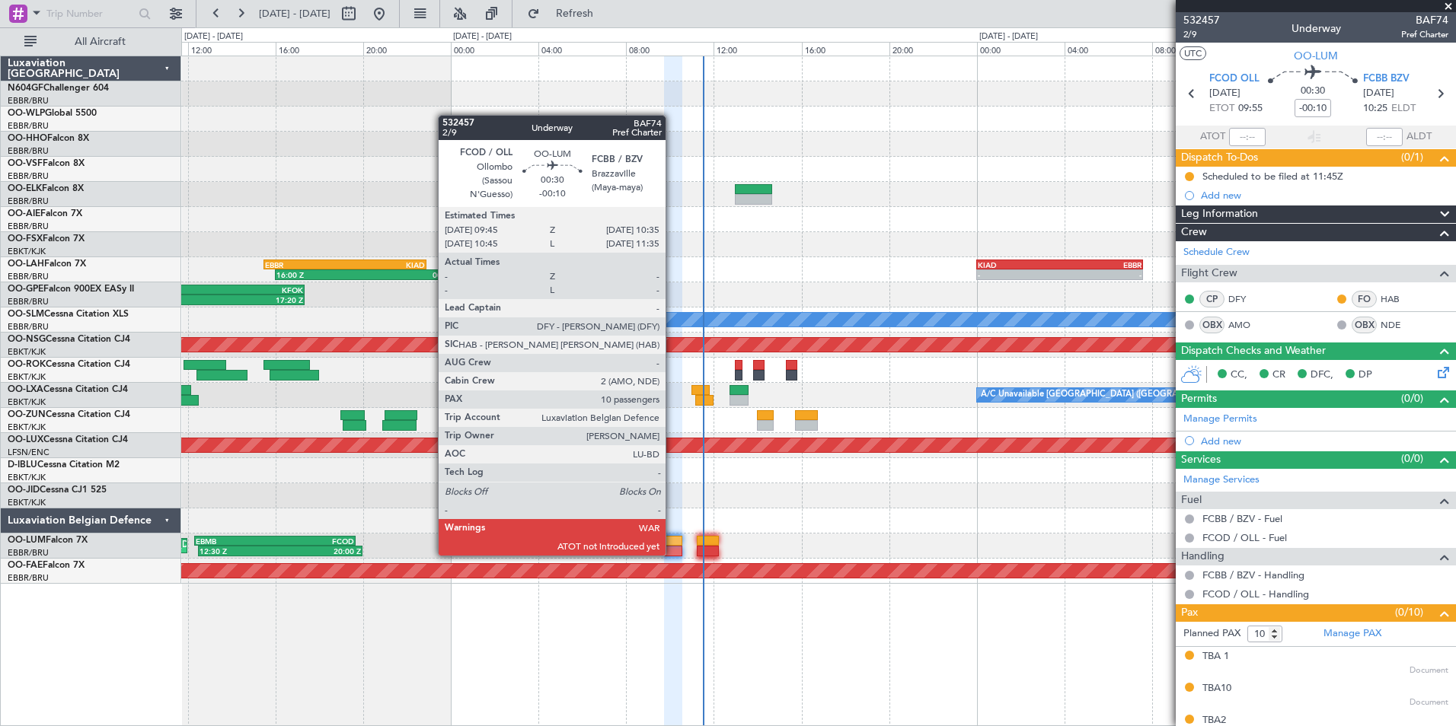
click at [672, 554] on div at bounding box center [673, 551] width 18 height 11
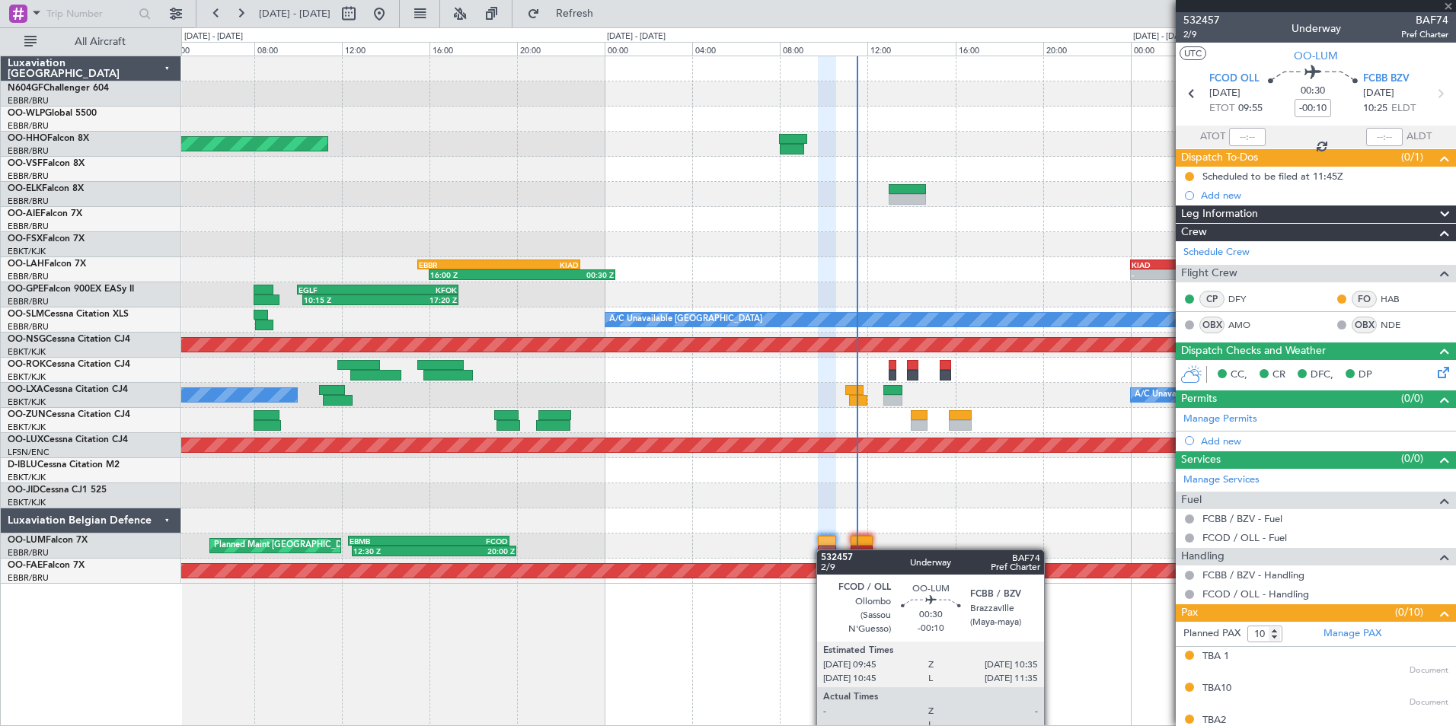
click at [827, 550] on div at bounding box center [827, 551] width 18 height 11
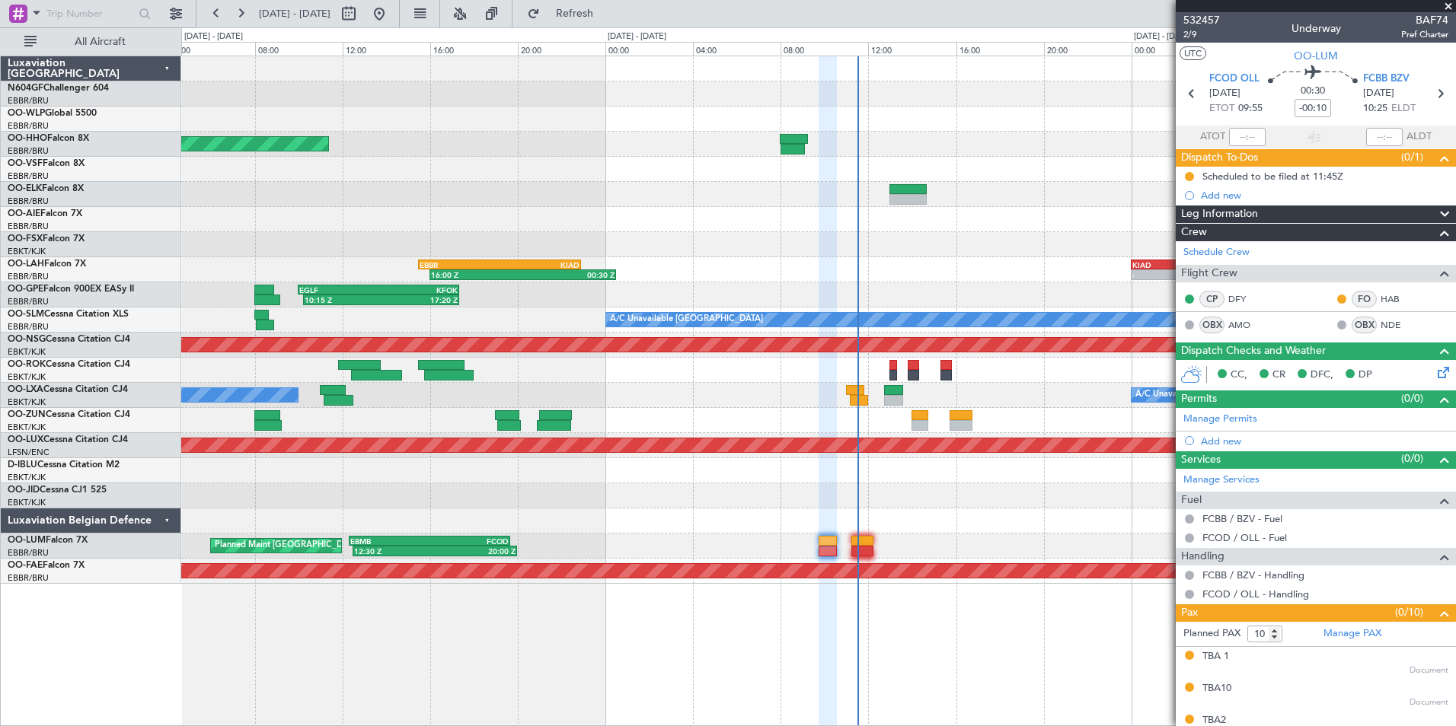
click at [692, 552] on div "12:30 Z 20:00 Z EBMB 12:20 Z FCOD 19:40 Z Planned Maint [GEOGRAPHIC_DATA] ([GEO…" at bounding box center [818, 546] width 1274 height 25
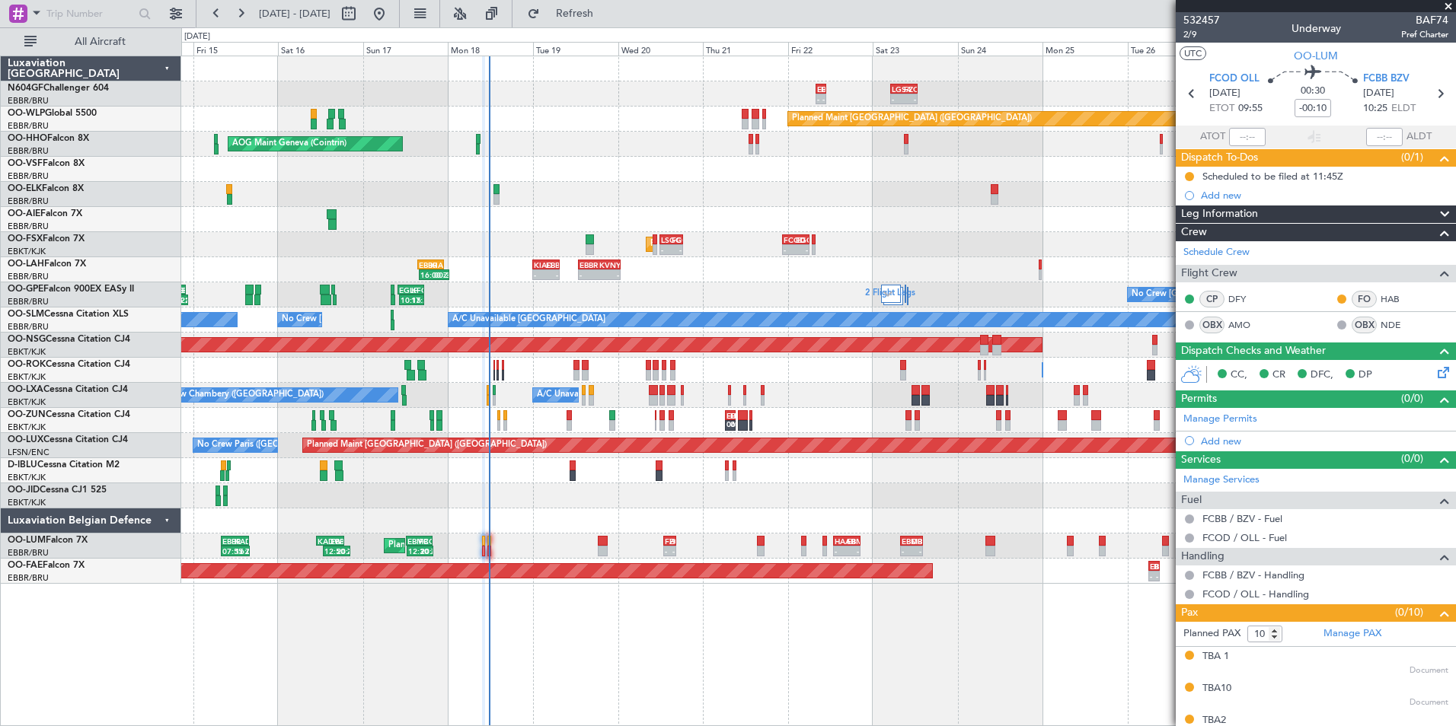
click at [602, 511] on div "- - EBBR 08:00 Z LGSA 10:55 Z - - LGSA 05:00 Z FZQA 12:50 Z Planned Maint [GEOG…" at bounding box center [818, 320] width 1274 height 528
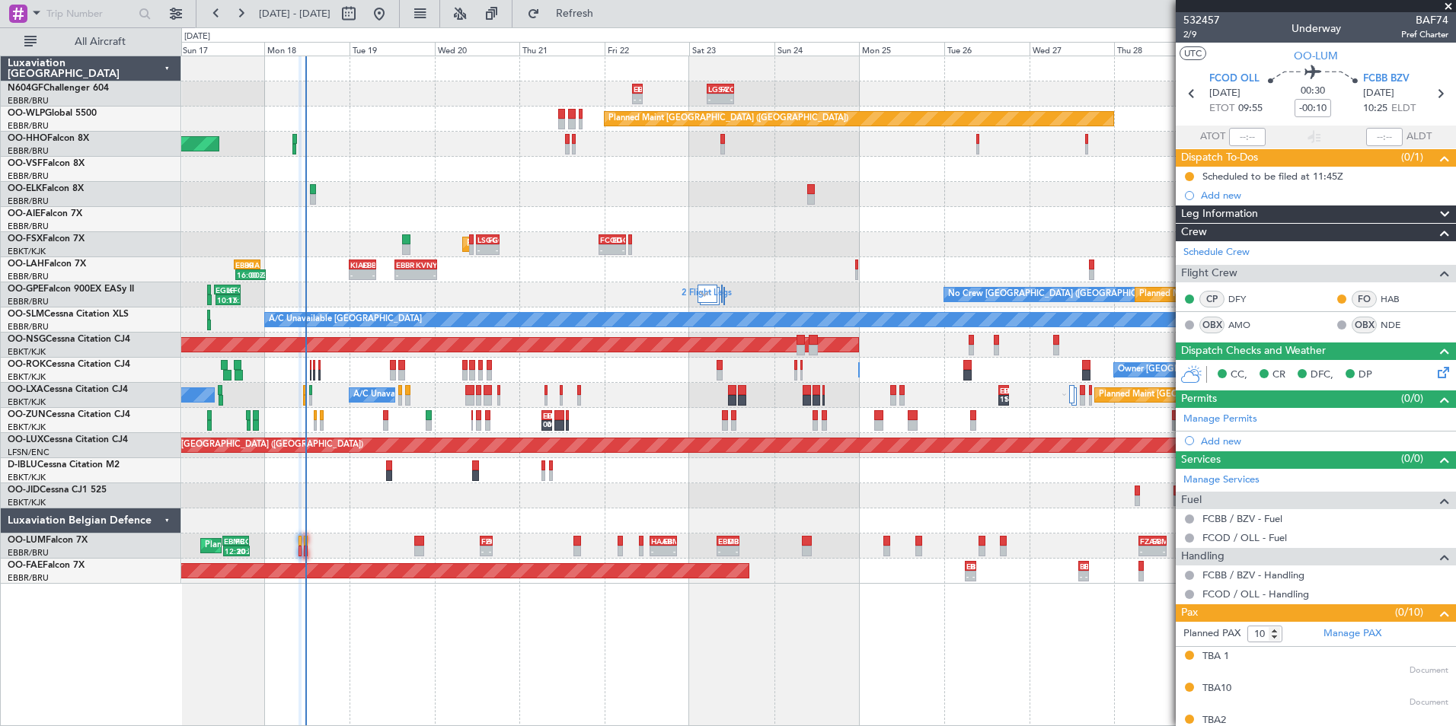
click at [630, 470] on div "- - EBBR 08:00 Z LGSA 10:55 Z - - LGSA 05:00 Z FZQA 12:50 Z Planned Maint [GEOG…" at bounding box center [818, 320] width 1274 height 528
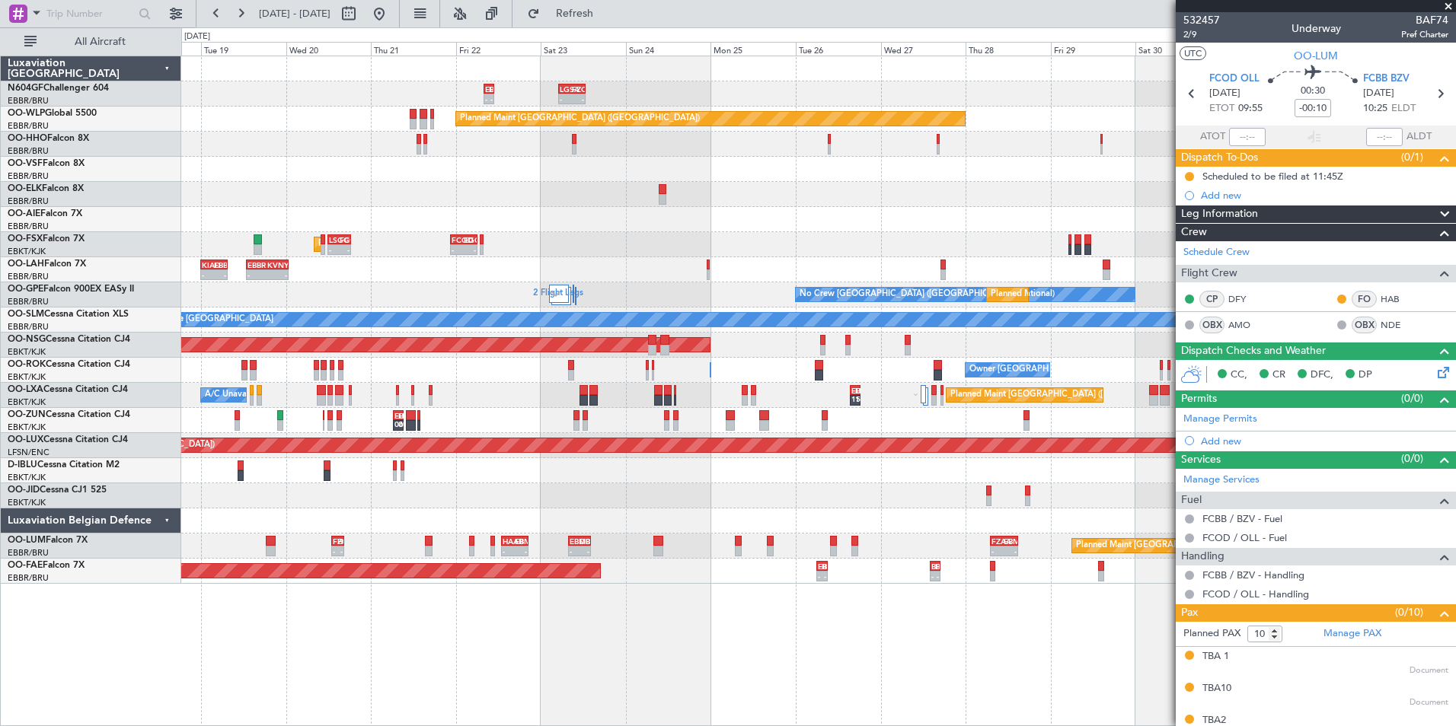
click at [649, 509] on div at bounding box center [818, 521] width 1274 height 25
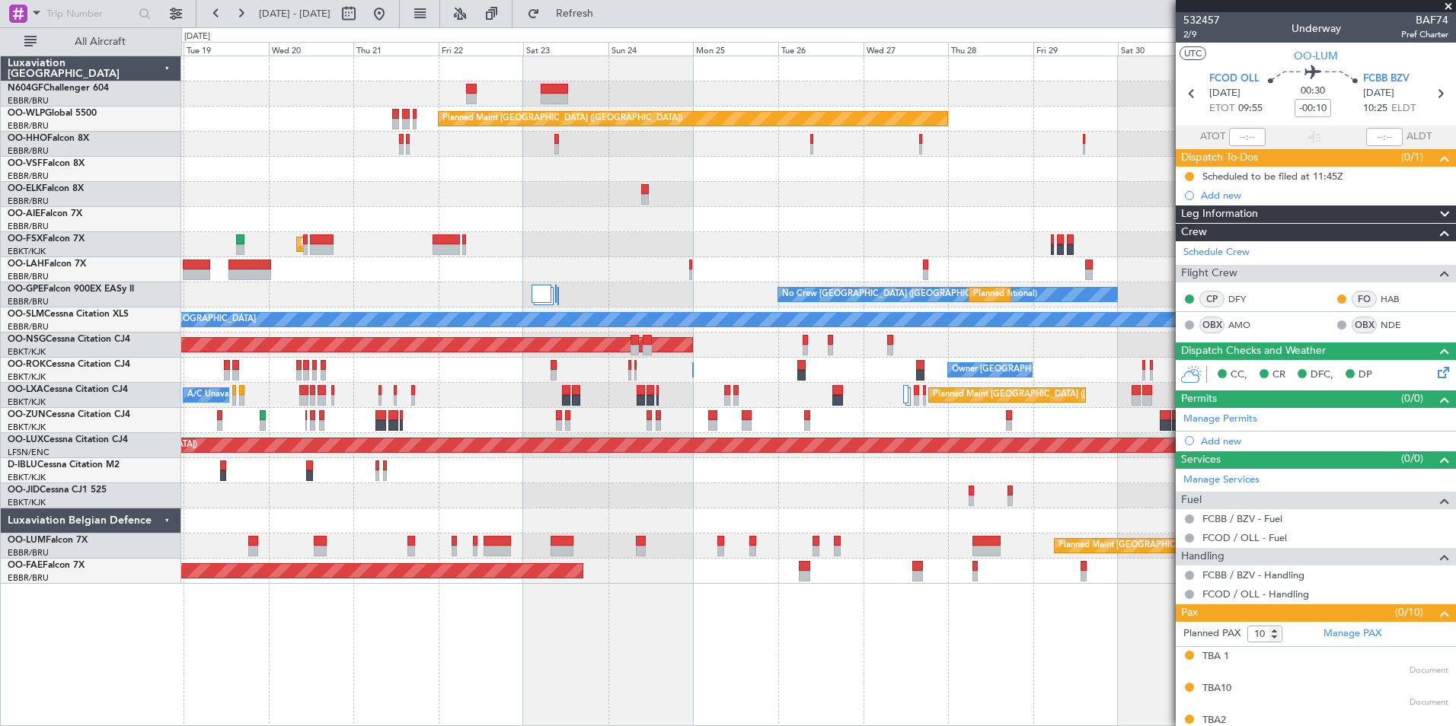
click at [284, 404] on div "Planned Maint [GEOGRAPHIC_DATA] ([GEOGRAPHIC_DATA] National) A/C Unavailable [G…" at bounding box center [818, 395] width 1274 height 25
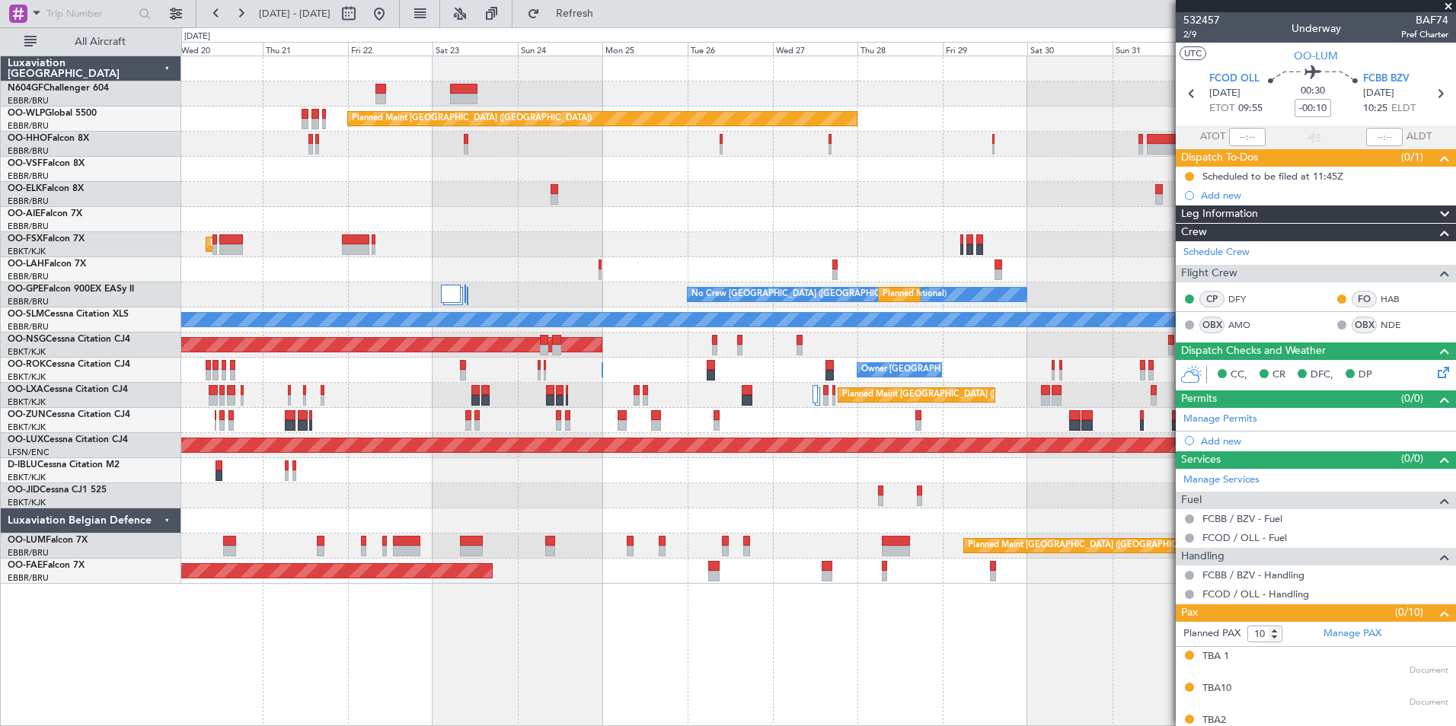
click at [367, 402] on div "Planned Maint [GEOGRAPHIC_DATA] ([GEOGRAPHIC_DATA] National) A/C Unavailable [G…" at bounding box center [818, 395] width 1274 height 25
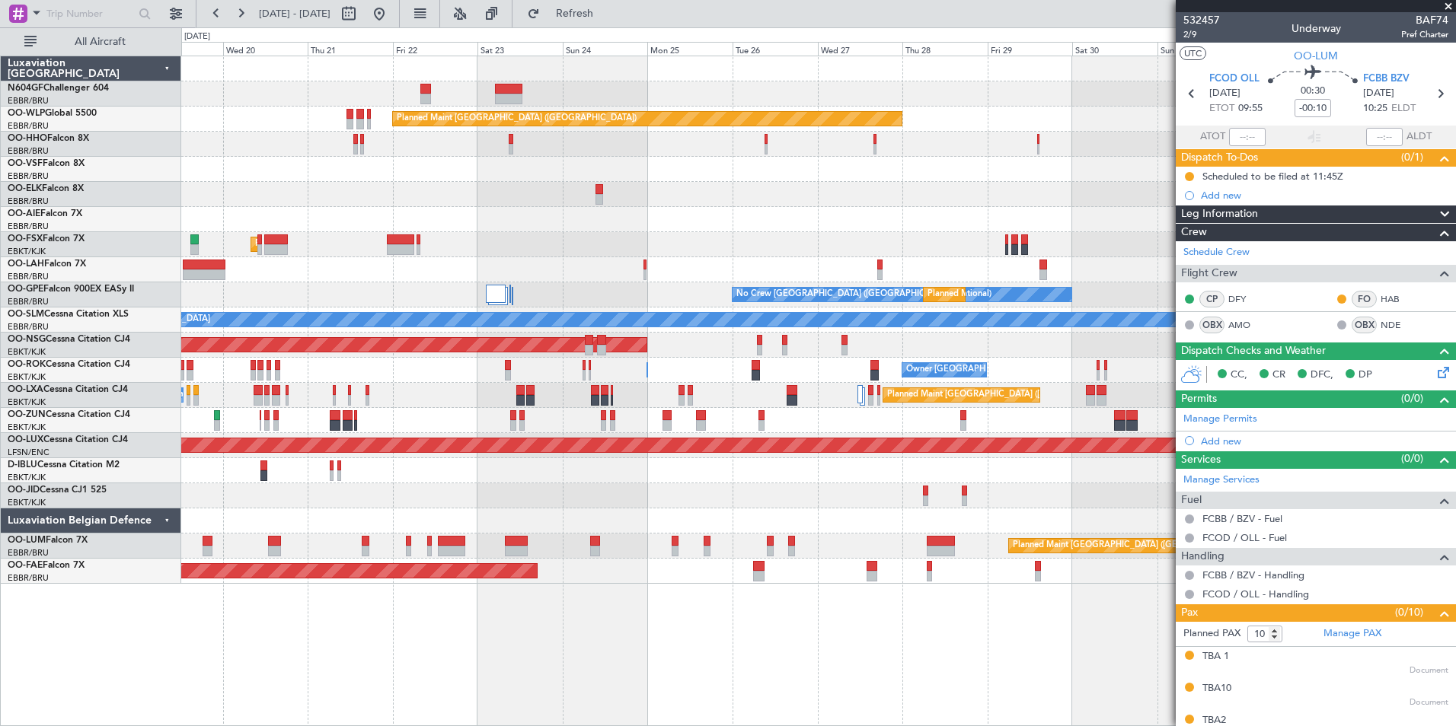
click at [647, 386] on div "Planned Maint [GEOGRAPHIC_DATA] ([GEOGRAPHIC_DATA]) AOG Maint Geneva ([GEOGRAPH…" at bounding box center [818, 320] width 1274 height 528
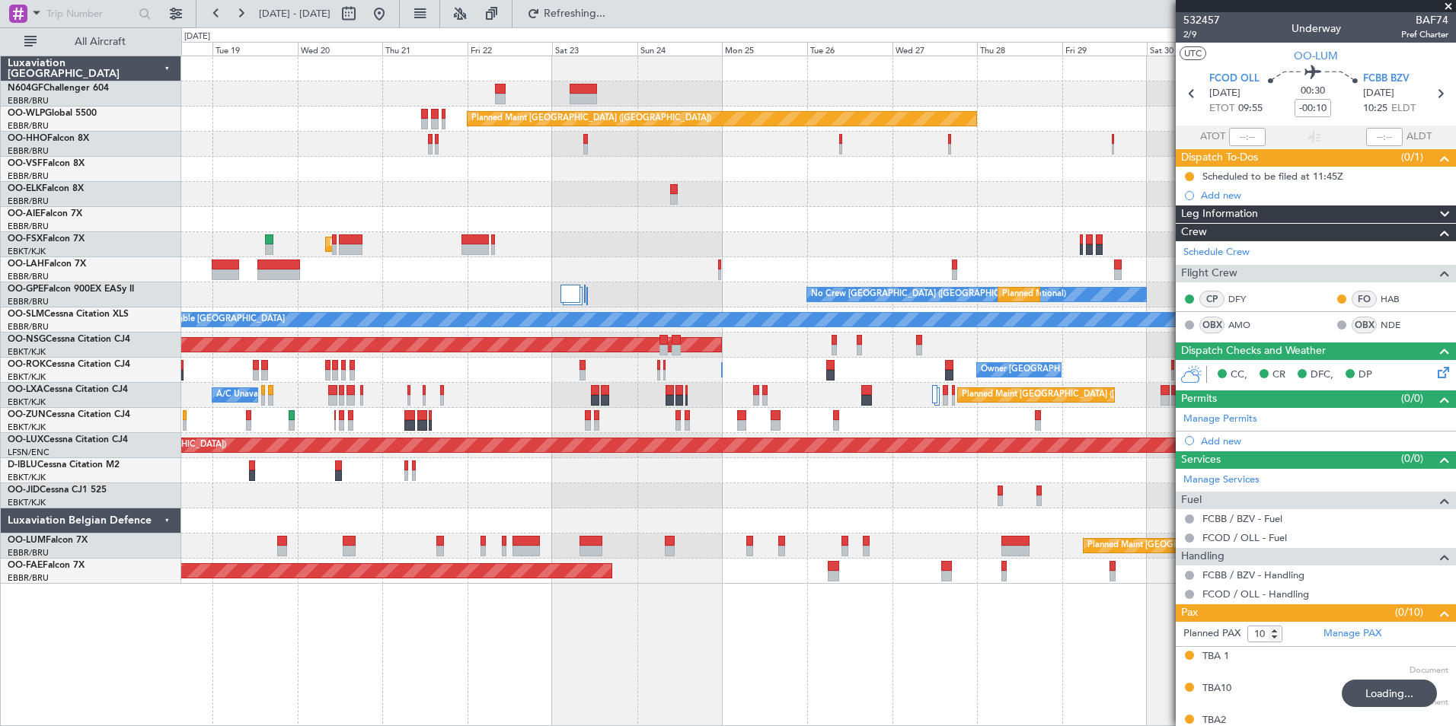
click at [493, 426] on div "Planned Maint [GEOGRAPHIC_DATA] ([GEOGRAPHIC_DATA]) AOG Maint Geneva ([GEOGRAPH…" at bounding box center [818, 320] width 1274 height 528
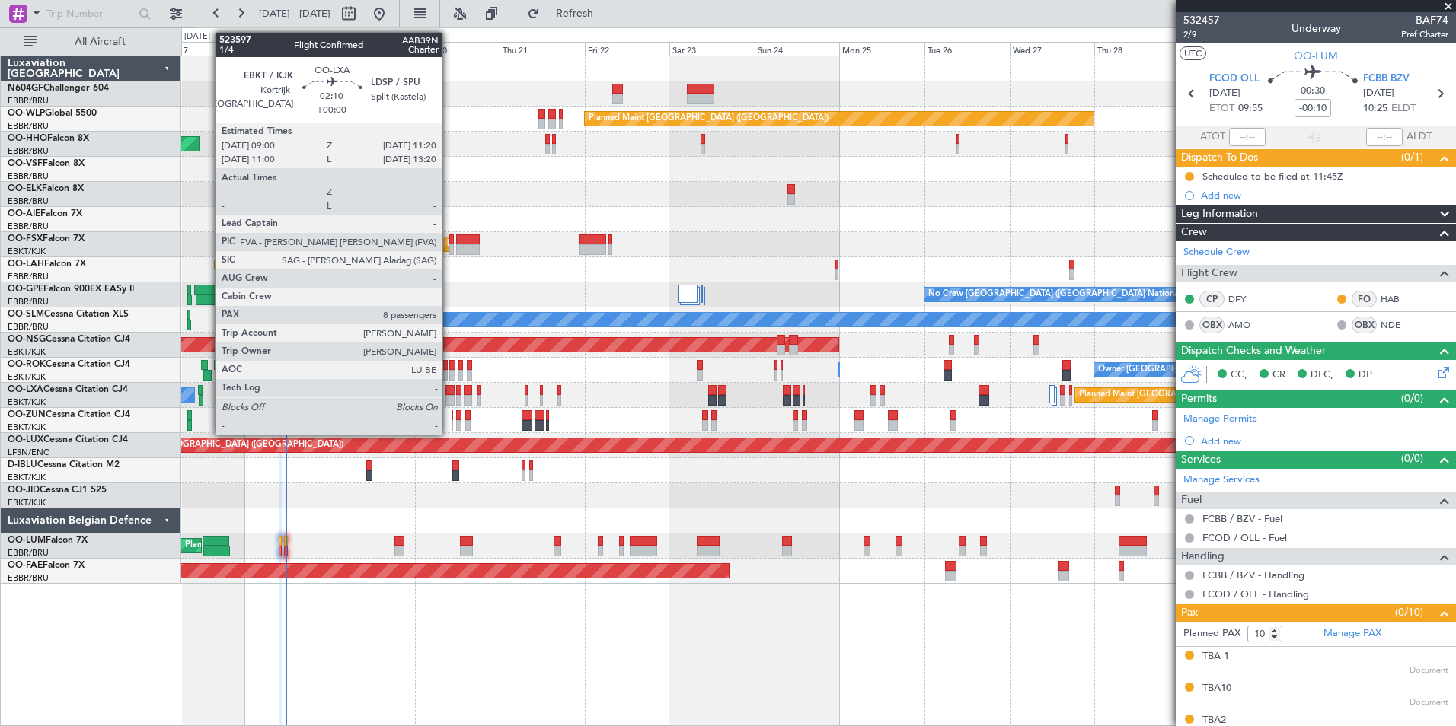
click at [449, 400] on div at bounding box center [449, 400] width 8 height 11
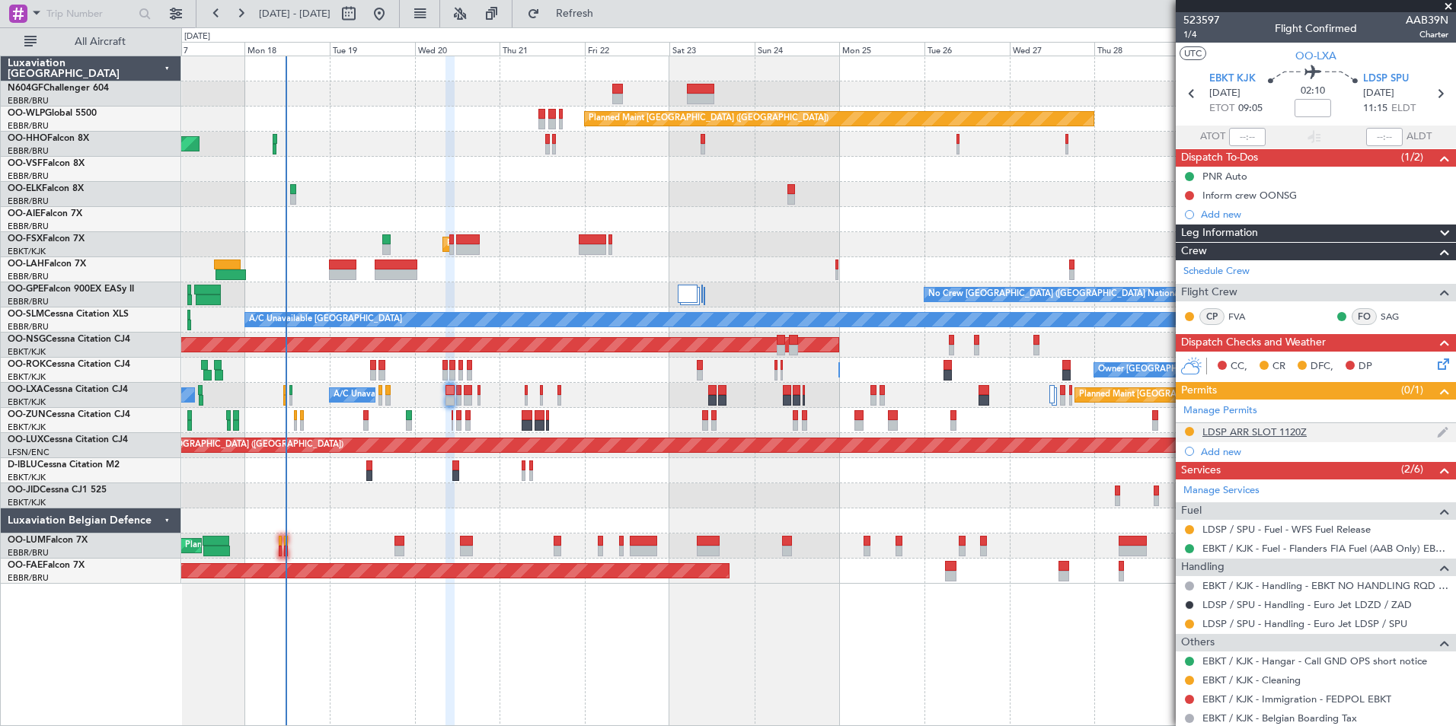
click at [1249, 427] on div "LDSP ARR SLOT 1120Z" at bounding box center [1254, 432] width 104 height 13
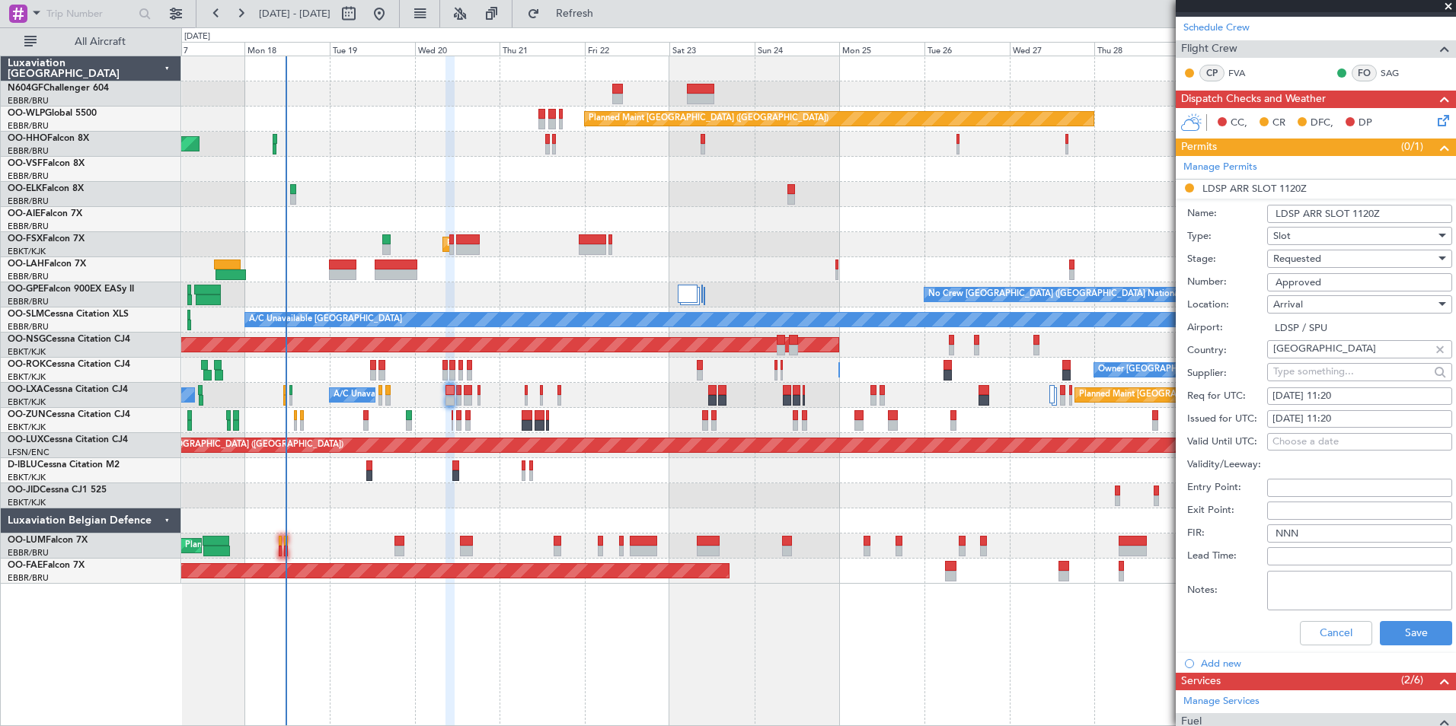
scroll to position [247, 0]
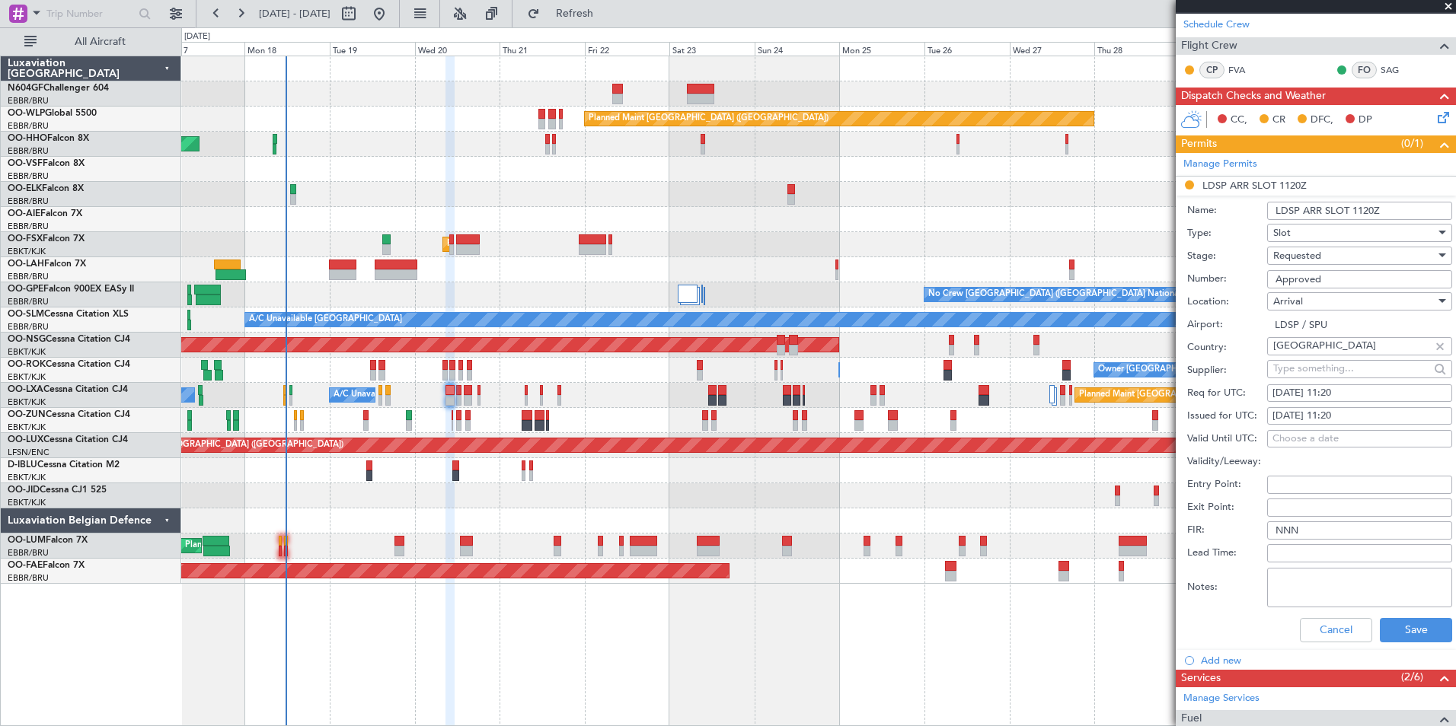
click at [1319, 259] on span "Requested" at bounding box center [1297, 256] width 48 height 14
click at [1322, 378] on span "Received OK" at bounding box center [1354, 370] width 160 height 23
click at [1428, 638] on button "Save" at bounding box center [1415, 630] width 72 height 24
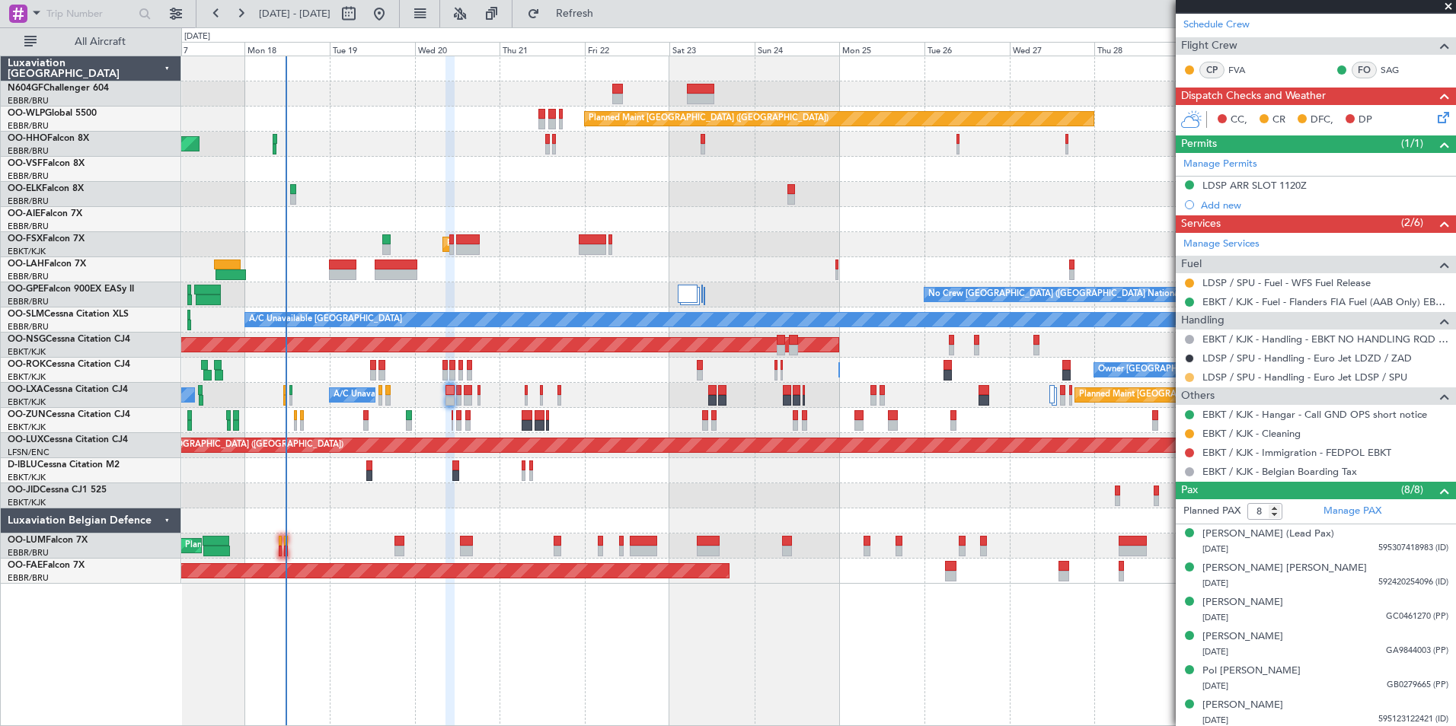
click at [1190, 377] on button at bounding box center [1189, 377] width 9 height 9
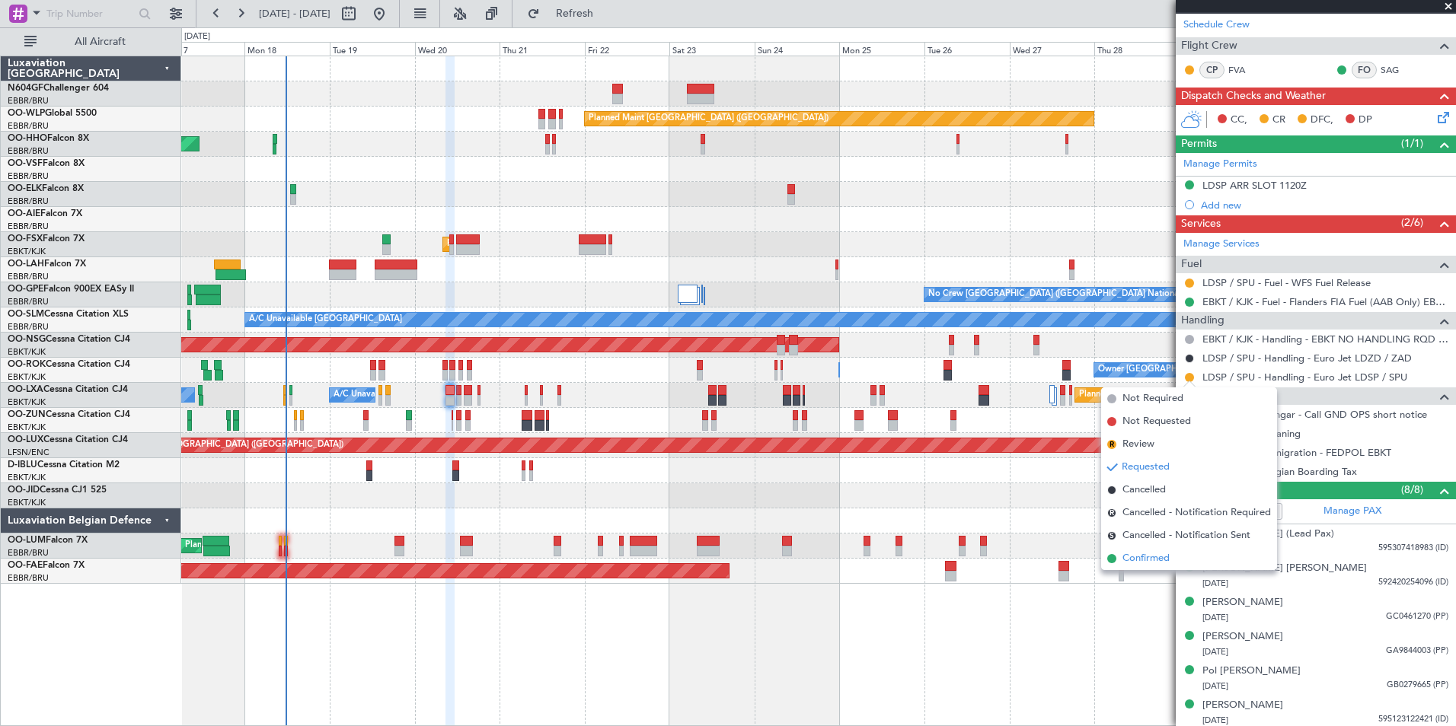
click at [1159, 557] on span "Confirmed" at bounding box center [1145, 558] width 47 height 15
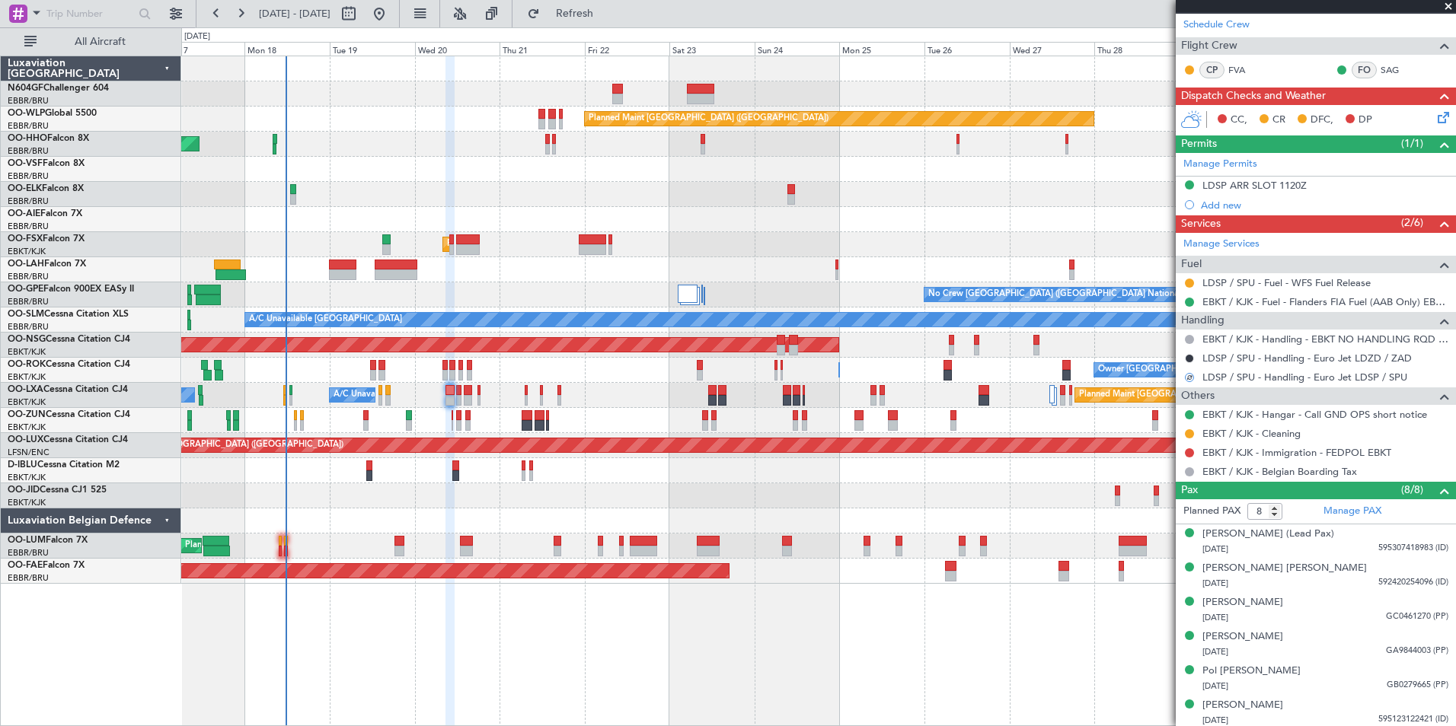
scroll to position [0, 0]
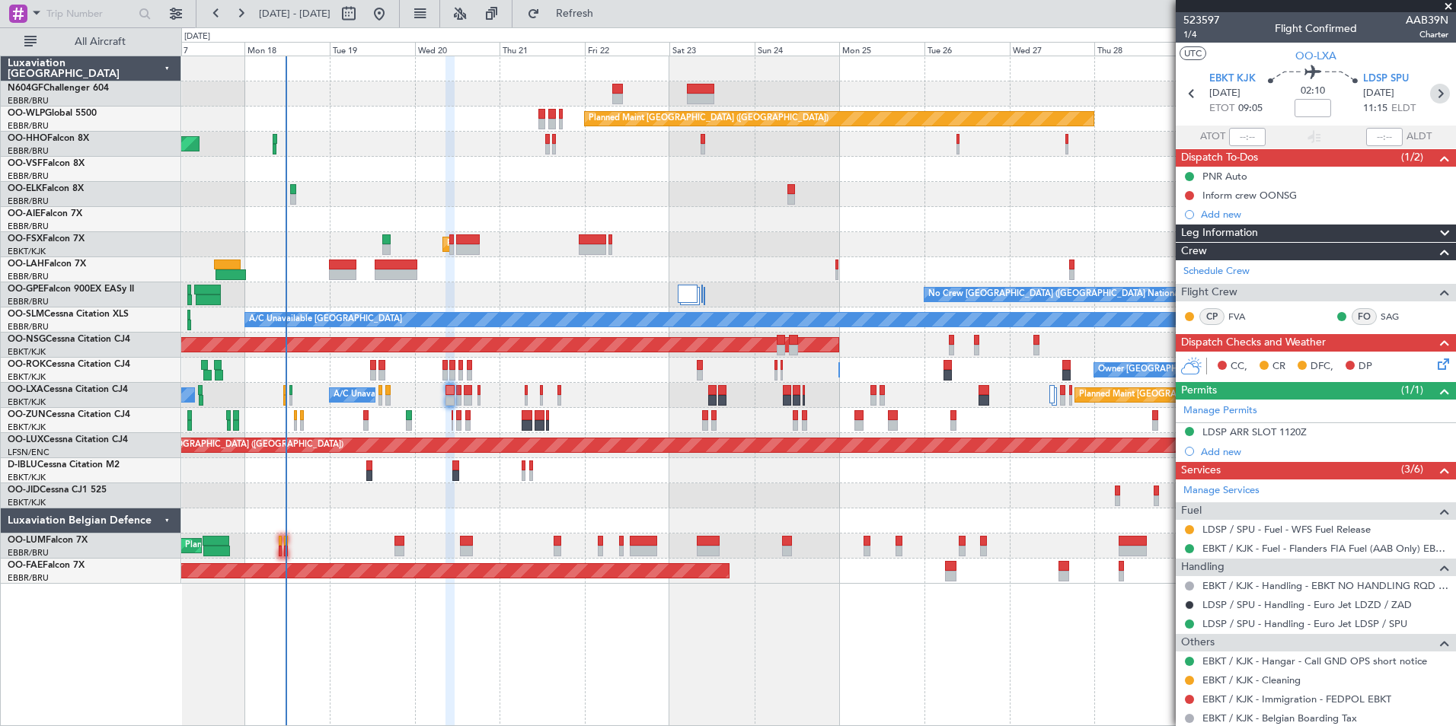
click at [1430, 92] on icon at bounding box center [1440, 94] width 20 height 20
type input "0"
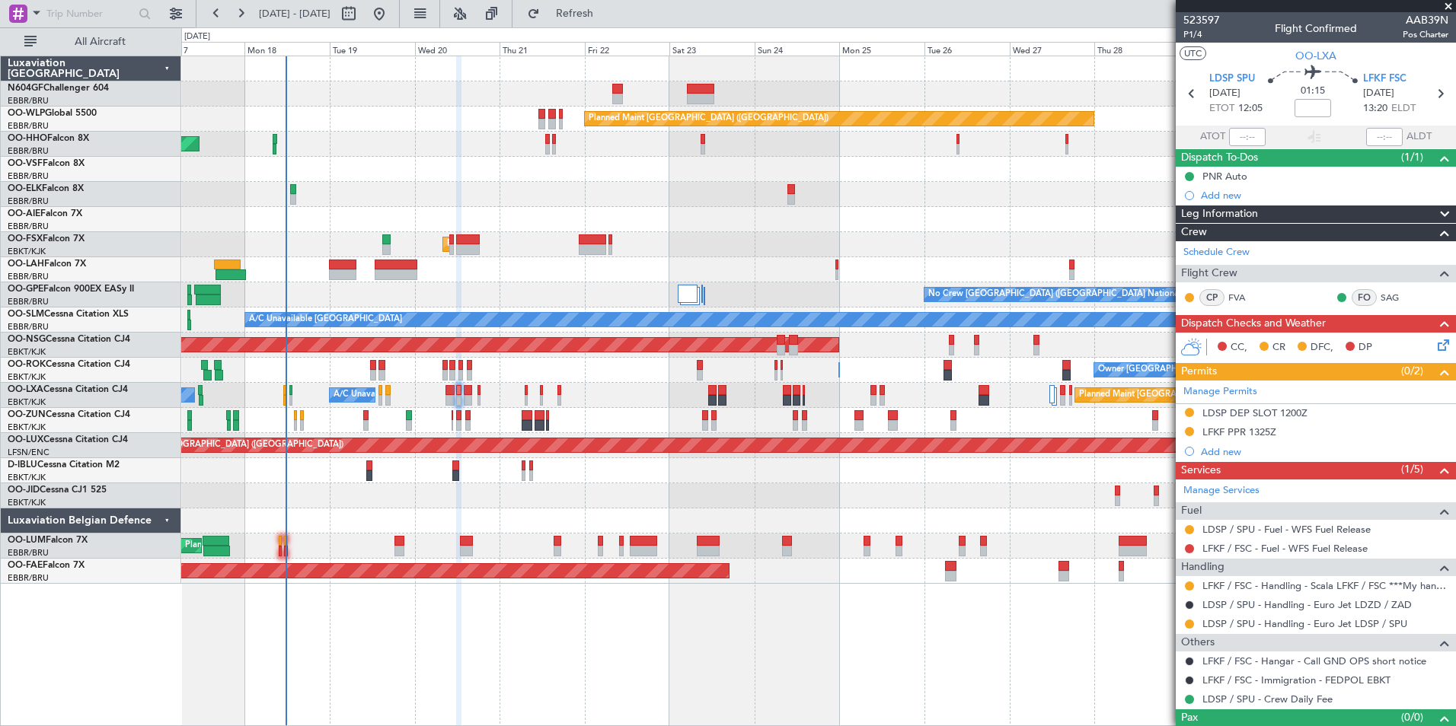
click at [1191, 416] on div at bounding box center [1189, 413] width 12 height 12
click at [1191, 412] on button at bounding box center [1189, 412] width 9 height 9
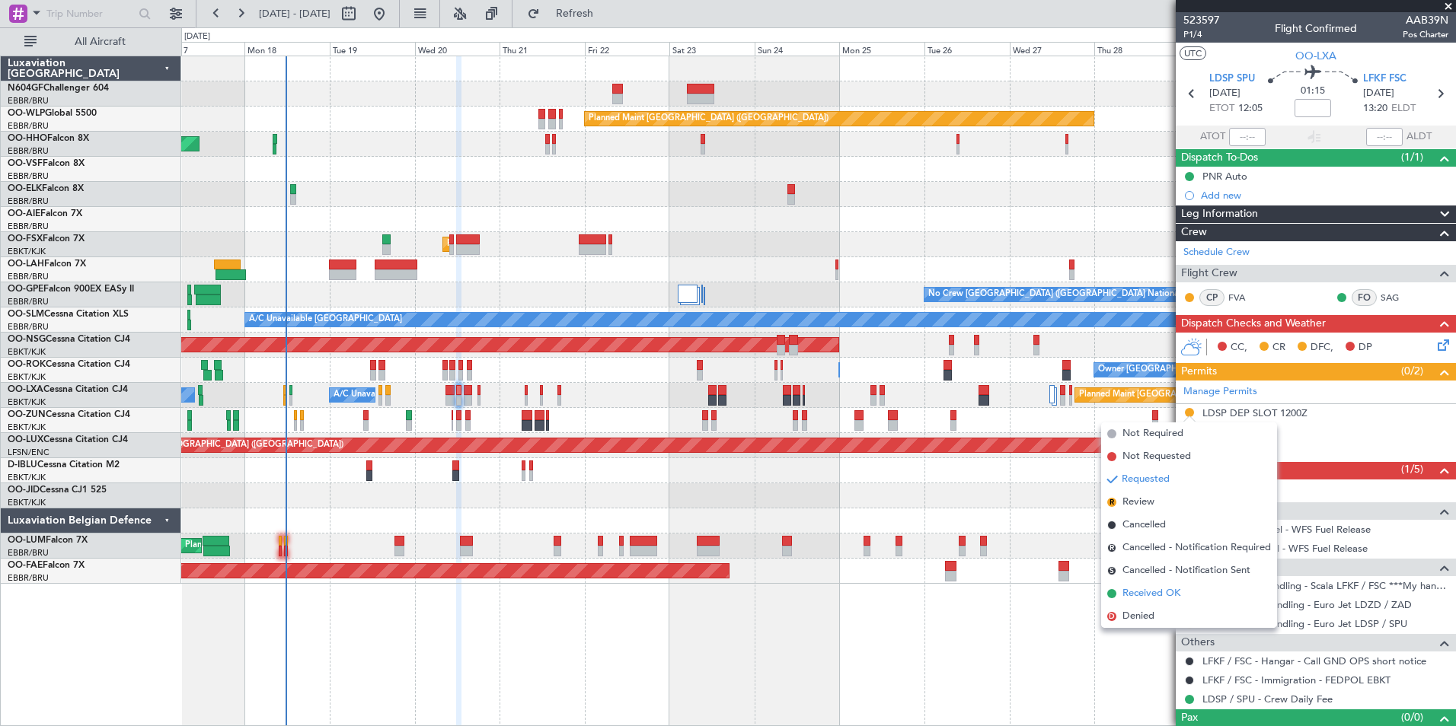
click at [1164, 598] on span "Received OK" at bounding box center [1151, 593] width 58 height 15
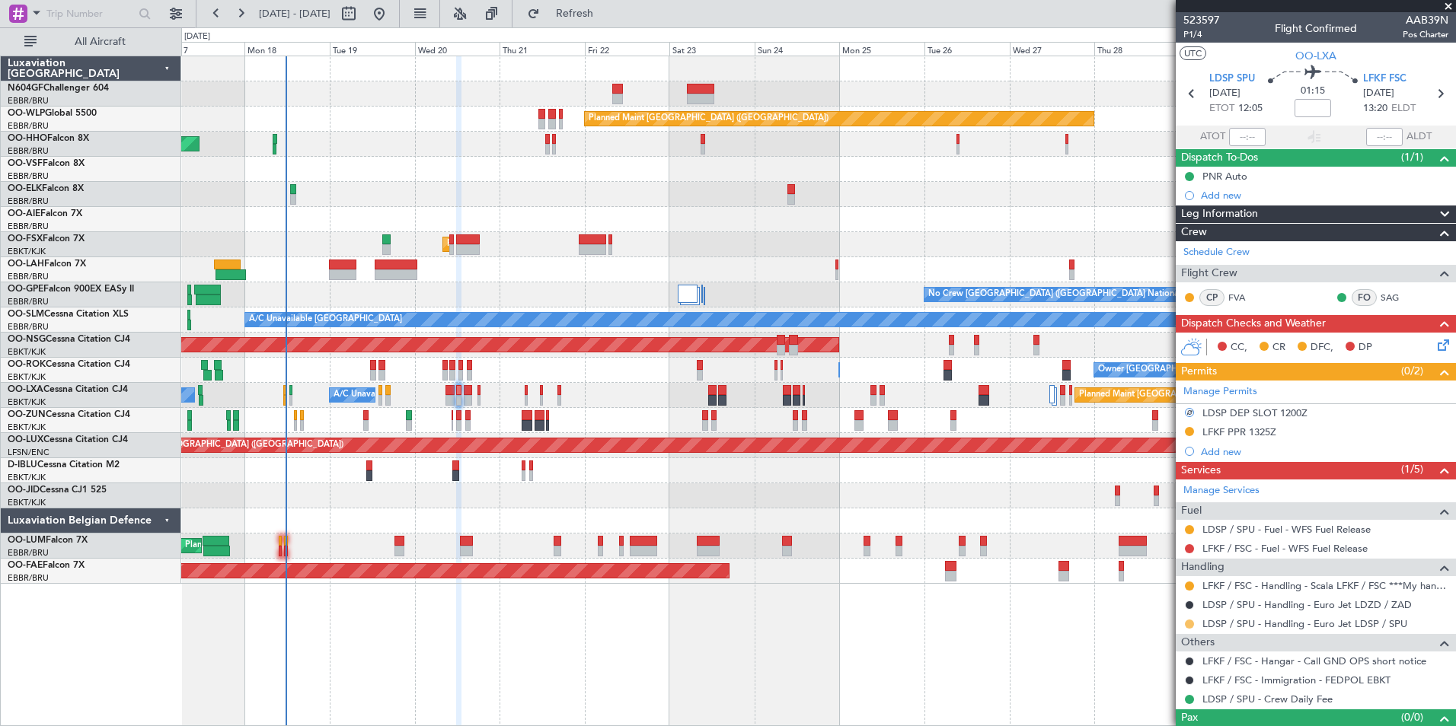
click at [1187, 628] on mat-tooltip-component "Requested" at bounding box center [1189, 648] width 69 height 40
click at [1188, 623] on button at bounding box center [1189, 624] width 9 height 9
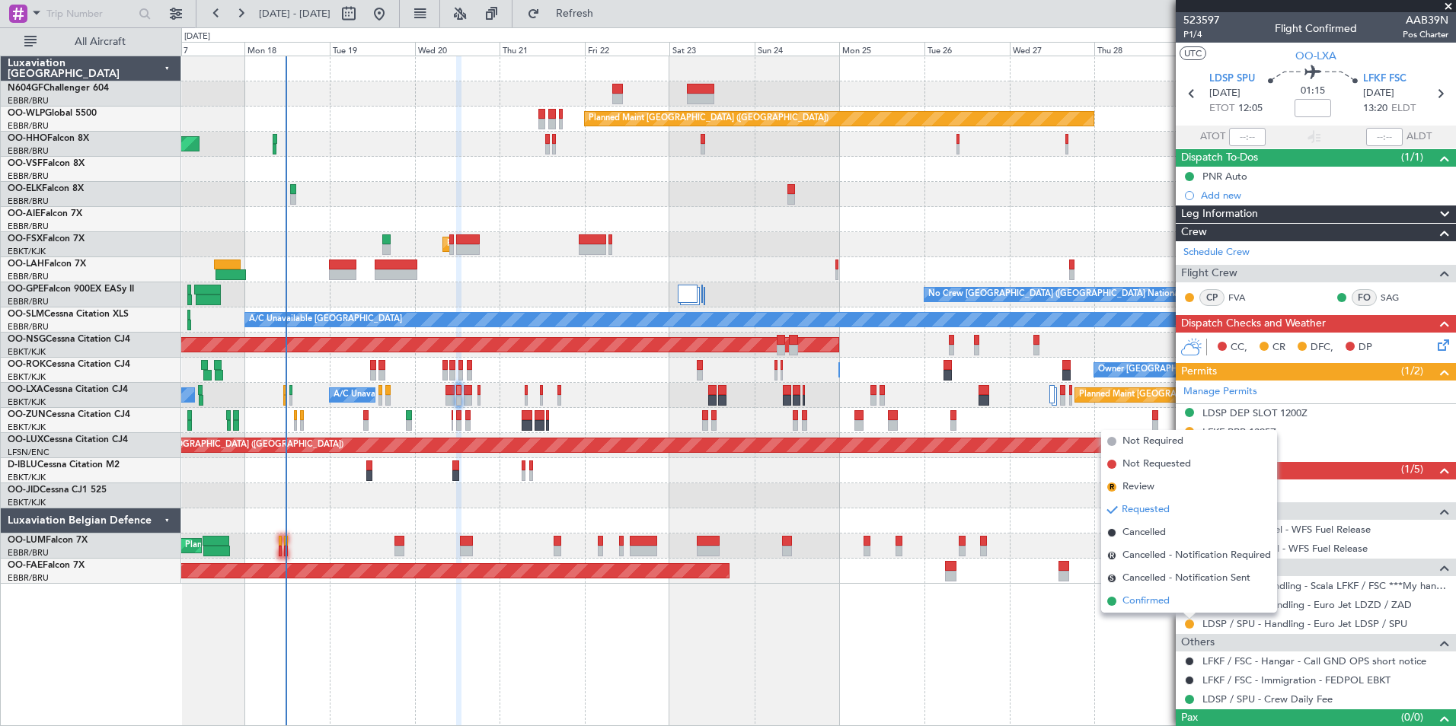
click at [1181, 602] on li "Confirmed" at bounding box center [1189, 601] width 176 height 23
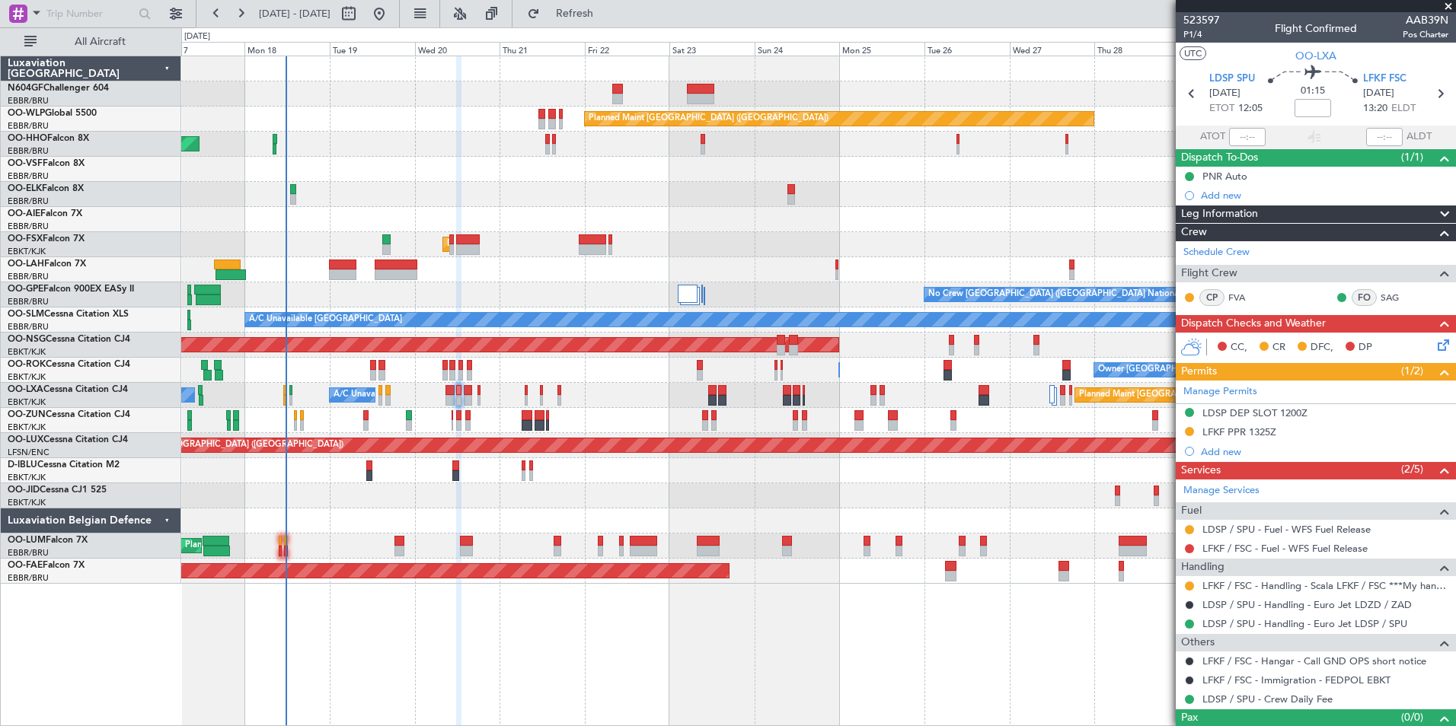
click at [1434, 344] on icon at bounding box center [1440, 342] width 12 height 12
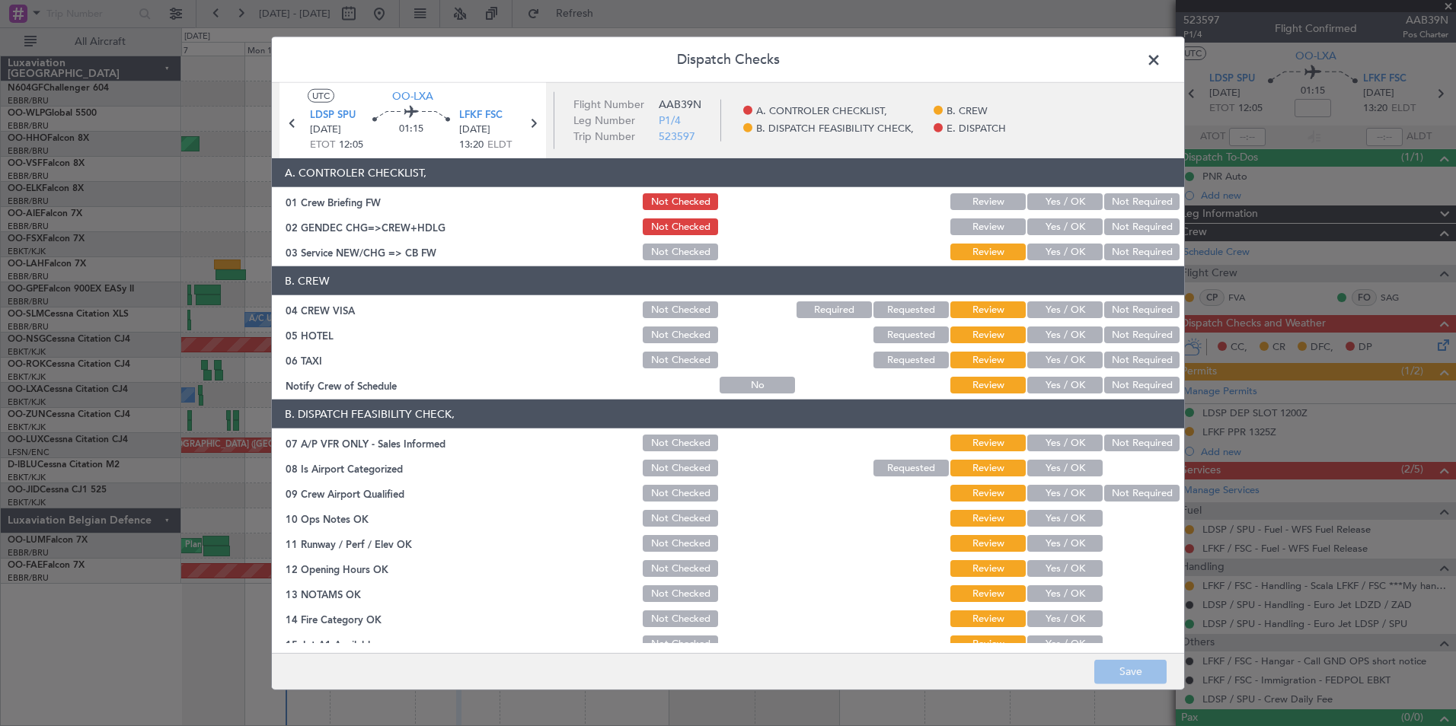
click at [1161, 50] on span at bounding box center [1161, 64] width 0 height 30
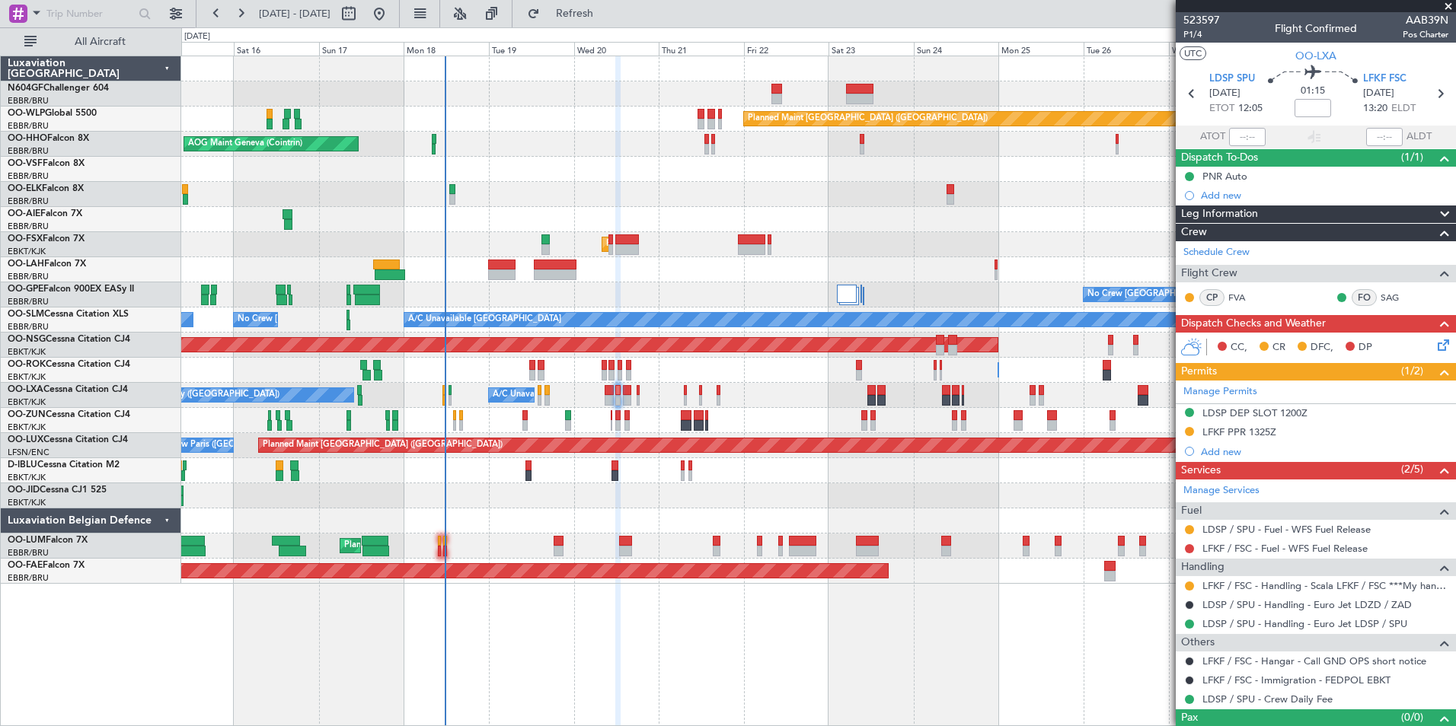
click at [547, 372] on div "Planned Maint [GEOGRAPHIC_DATA] ([GEOGRAPHIC_DATA]) AOG Maint Geneva ([GEOGRAPH…" at bounding box center [818, 320] width 1274 height 528
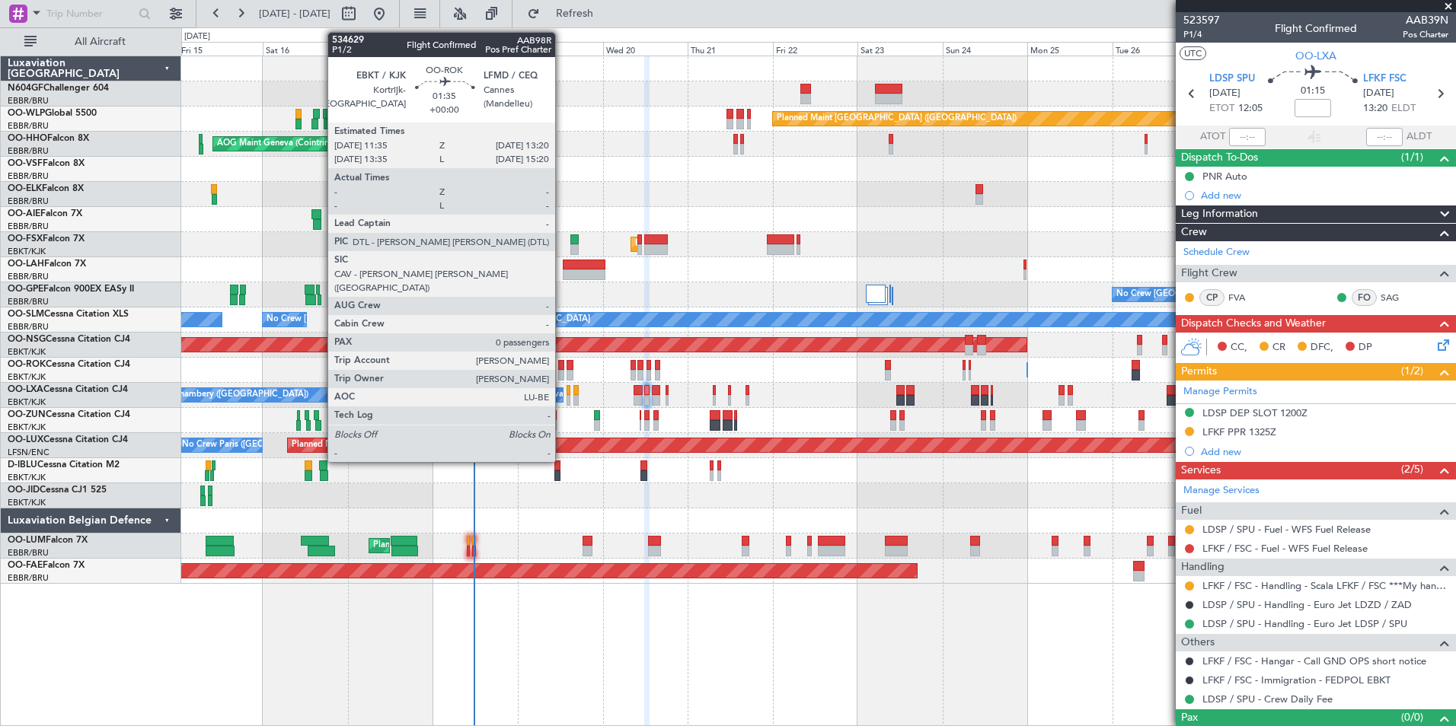
click at [562, 373] on div at bounding box center [561, 375] width 7 height 11
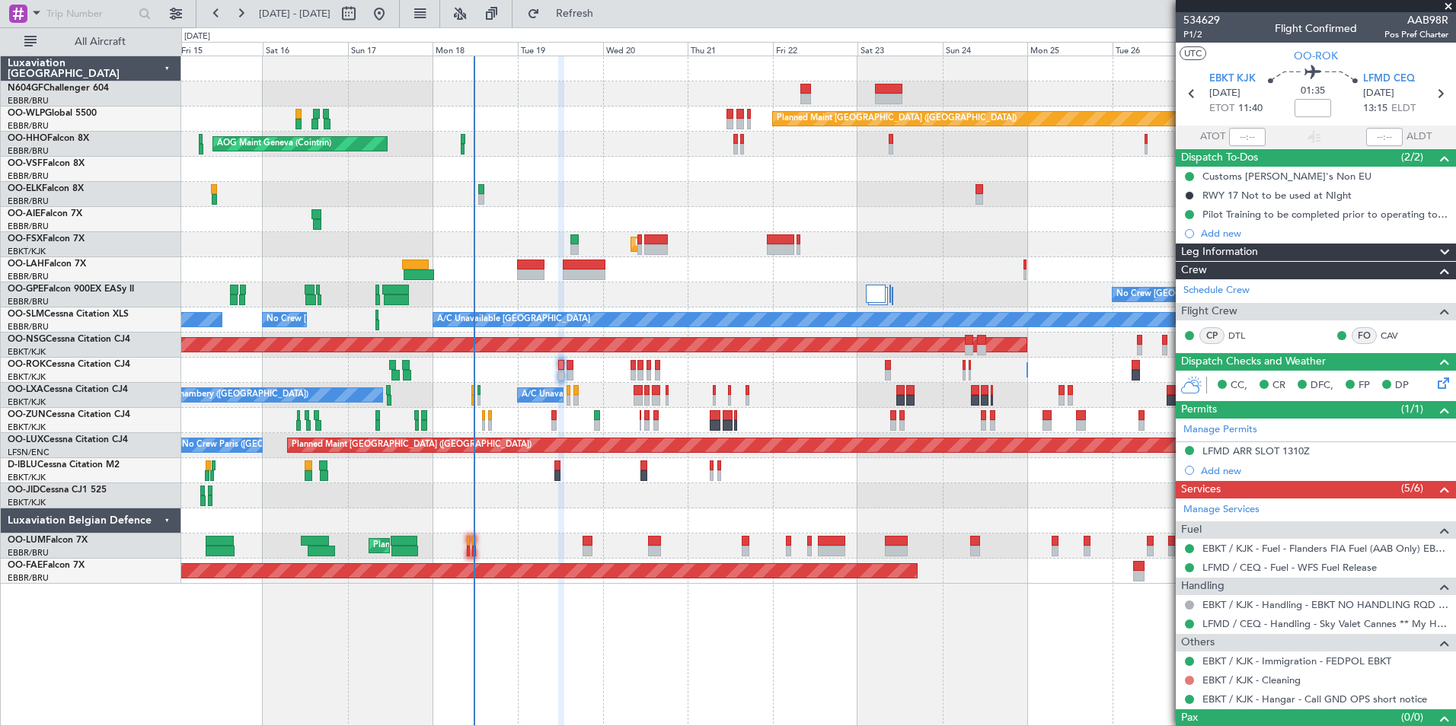
click at [1190, 681] on button at bounding box center [1189, 680] width 9 height 9
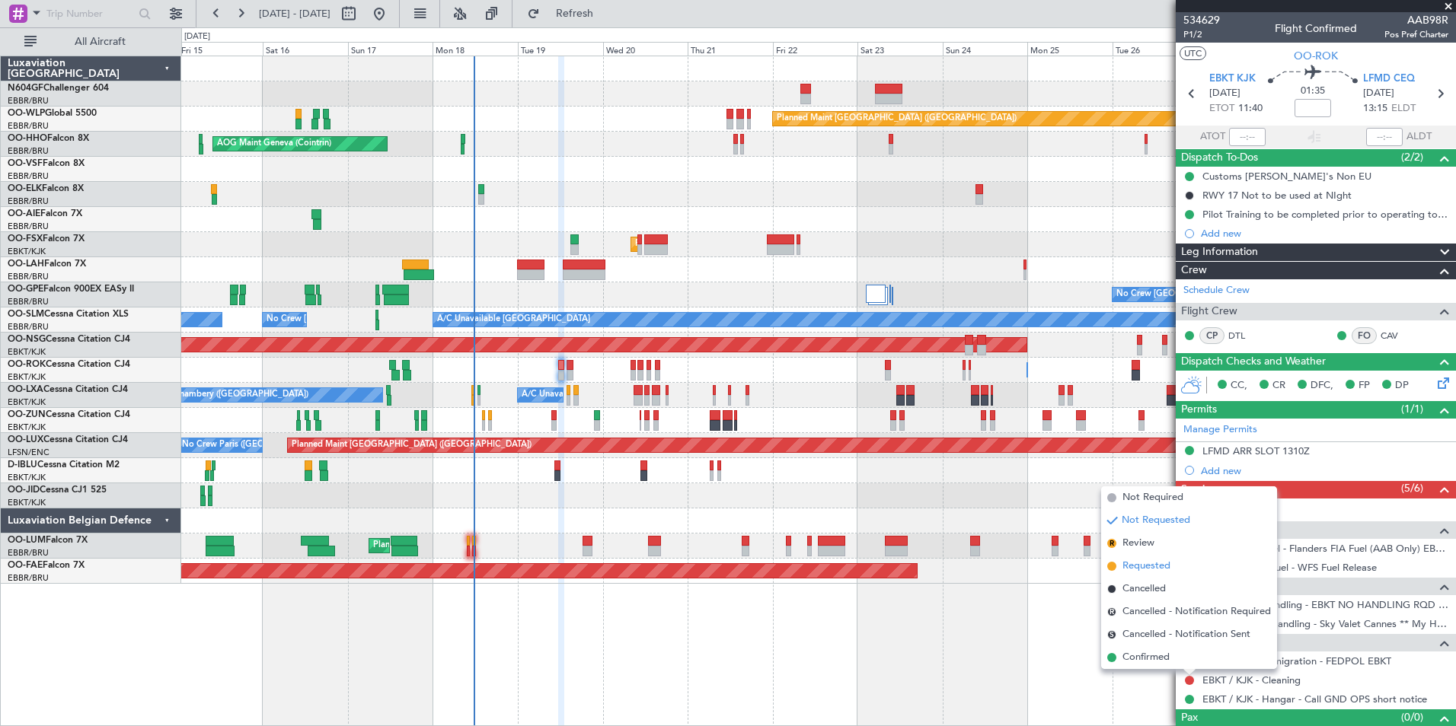
click at [1151, 568] on span "Requested" at bounding box center [1146, 566] width 48 height 15
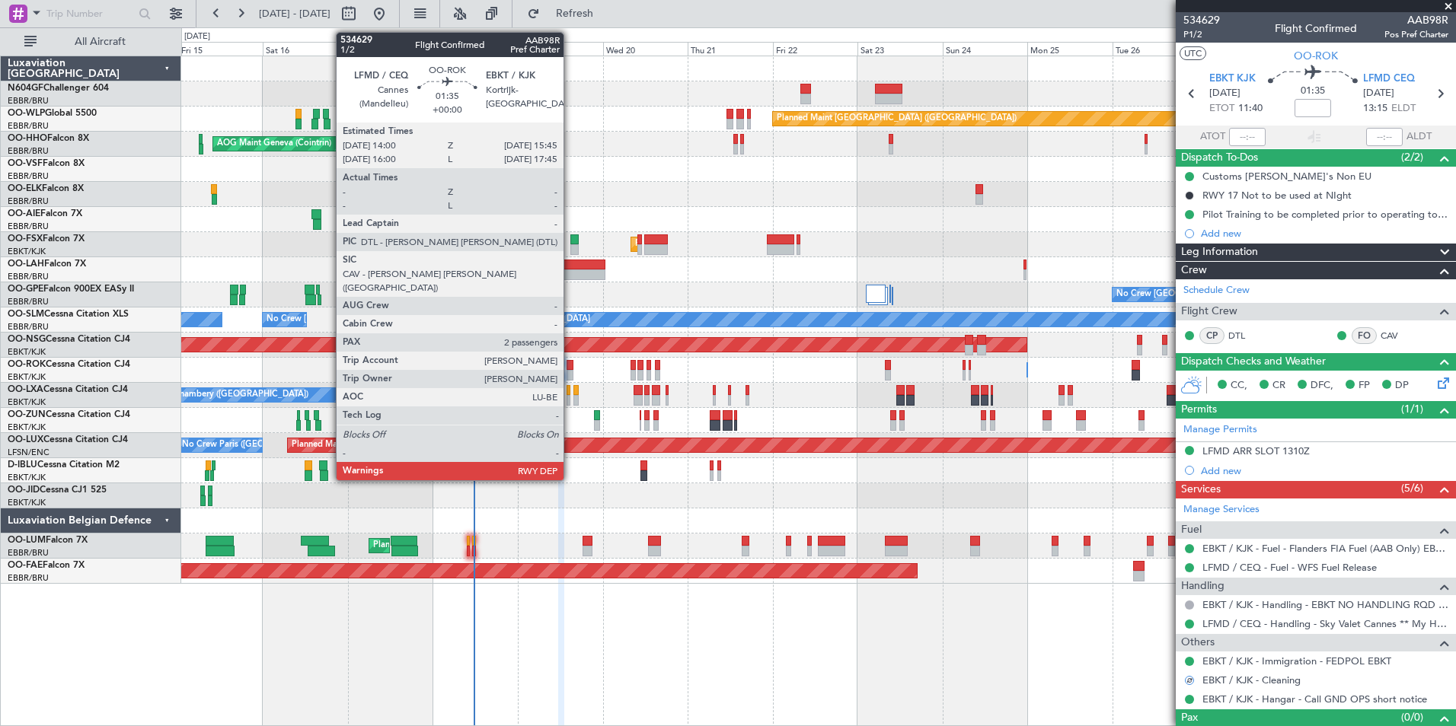
click at [570, 365] on div at bounding box center [569, 365] width 7 height 11
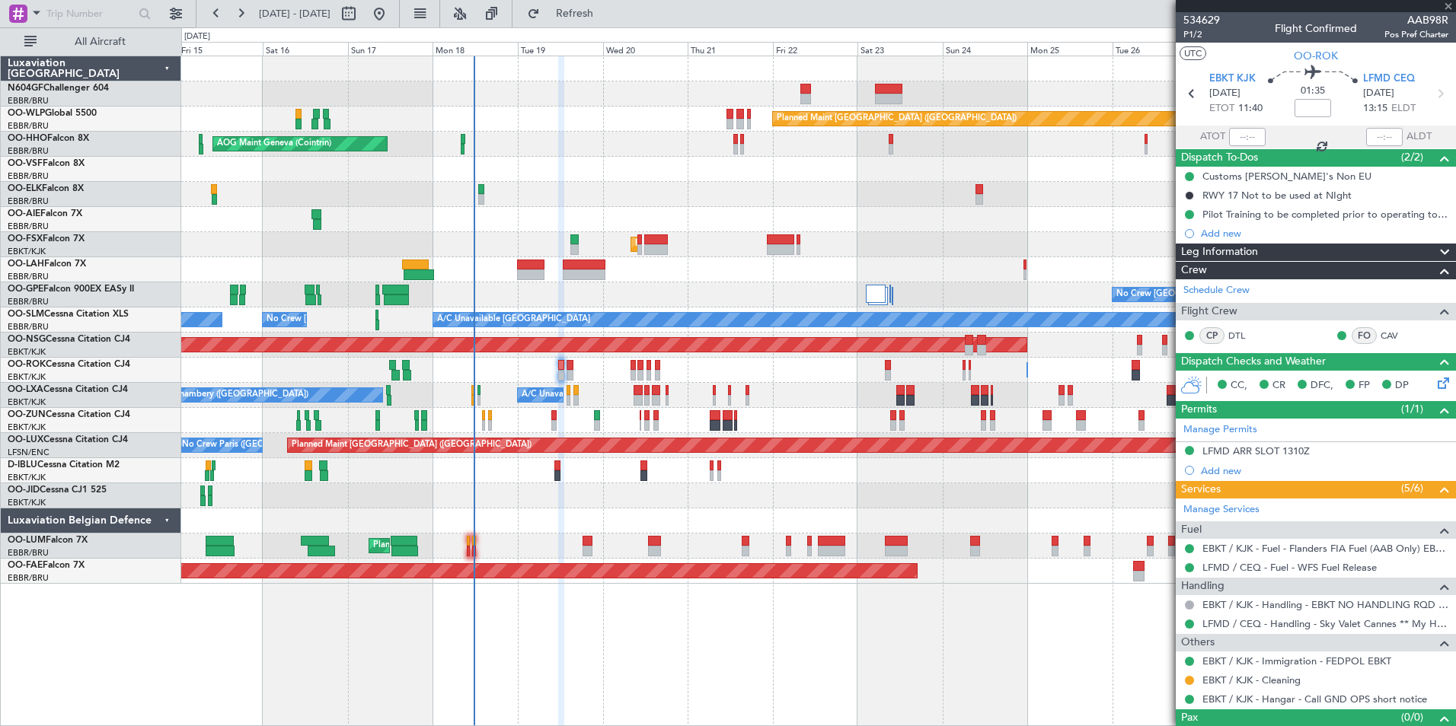
type input "2"
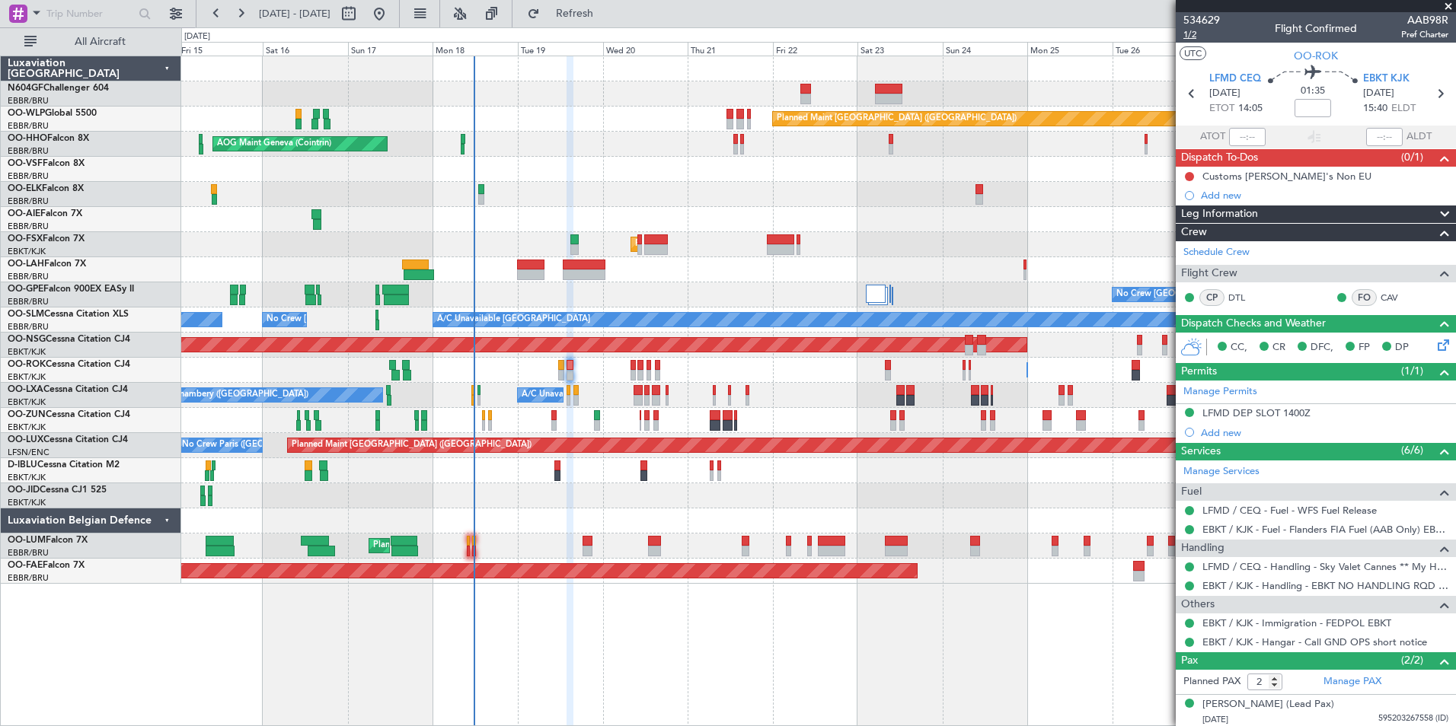
click at [1204, 36] on span "1/2" at bounding box center [1201, 34] width 37 height 13
click at [592, 13] on button "Refresh" at bounding box center [565, 14] width 91 height 24
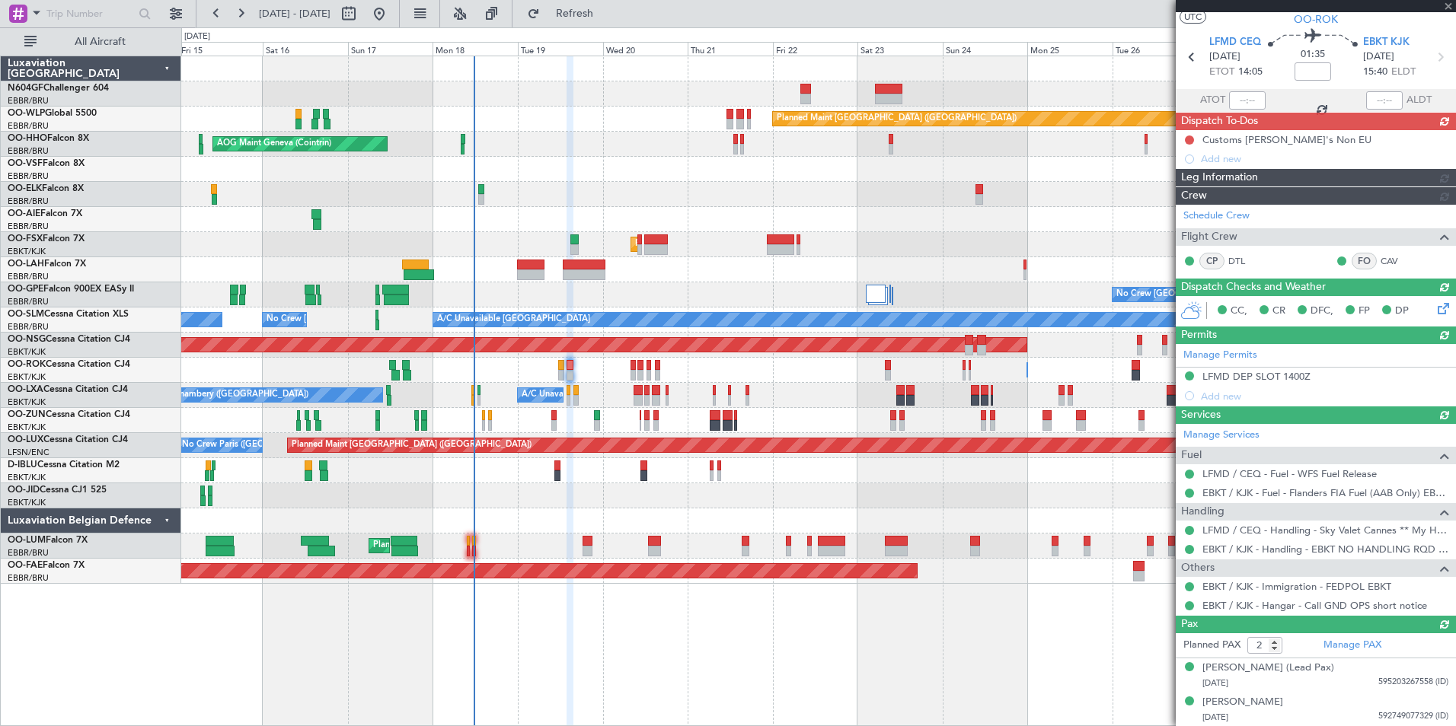
scroll to position [18, 0]
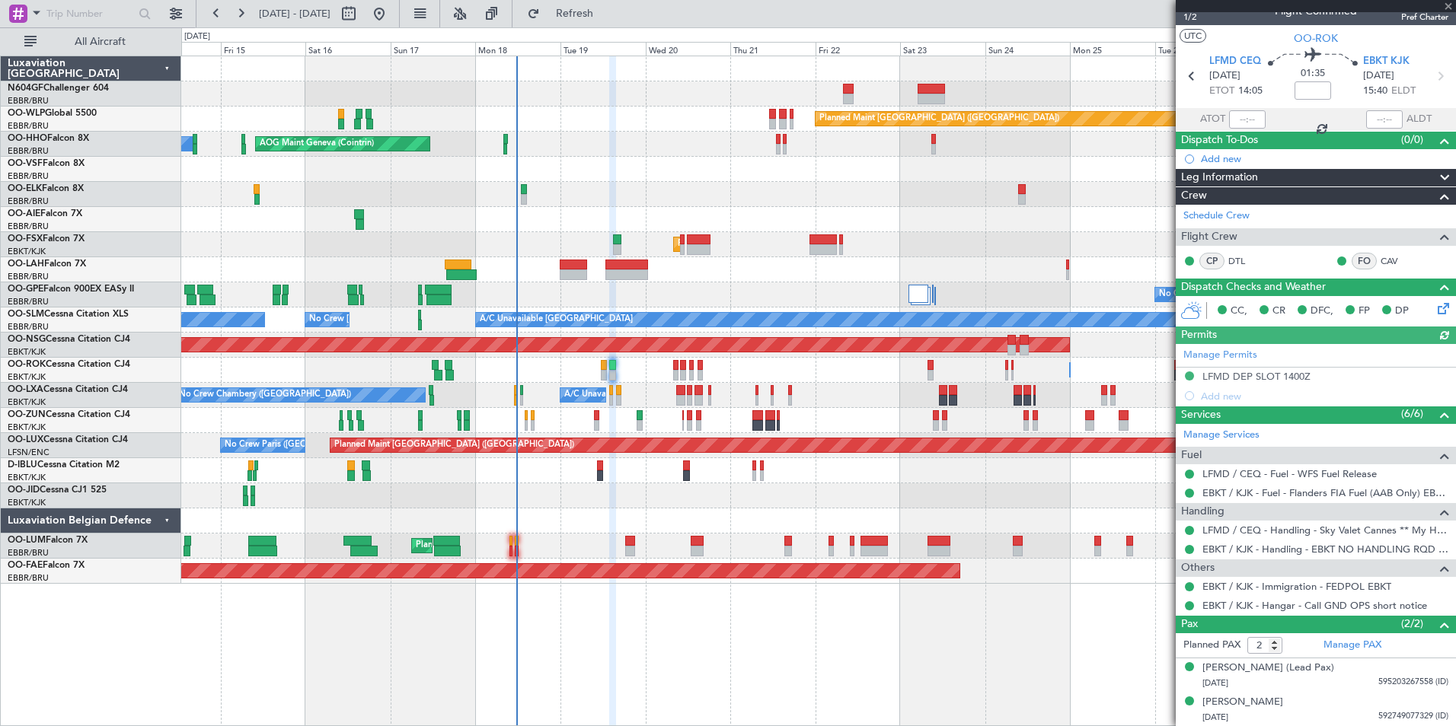
click at [751, 496] on div "Planned Maint Kortrijk-[GEOGRAPHIC_DATA]" at bounding box center [818, 495] width 1274 height 25
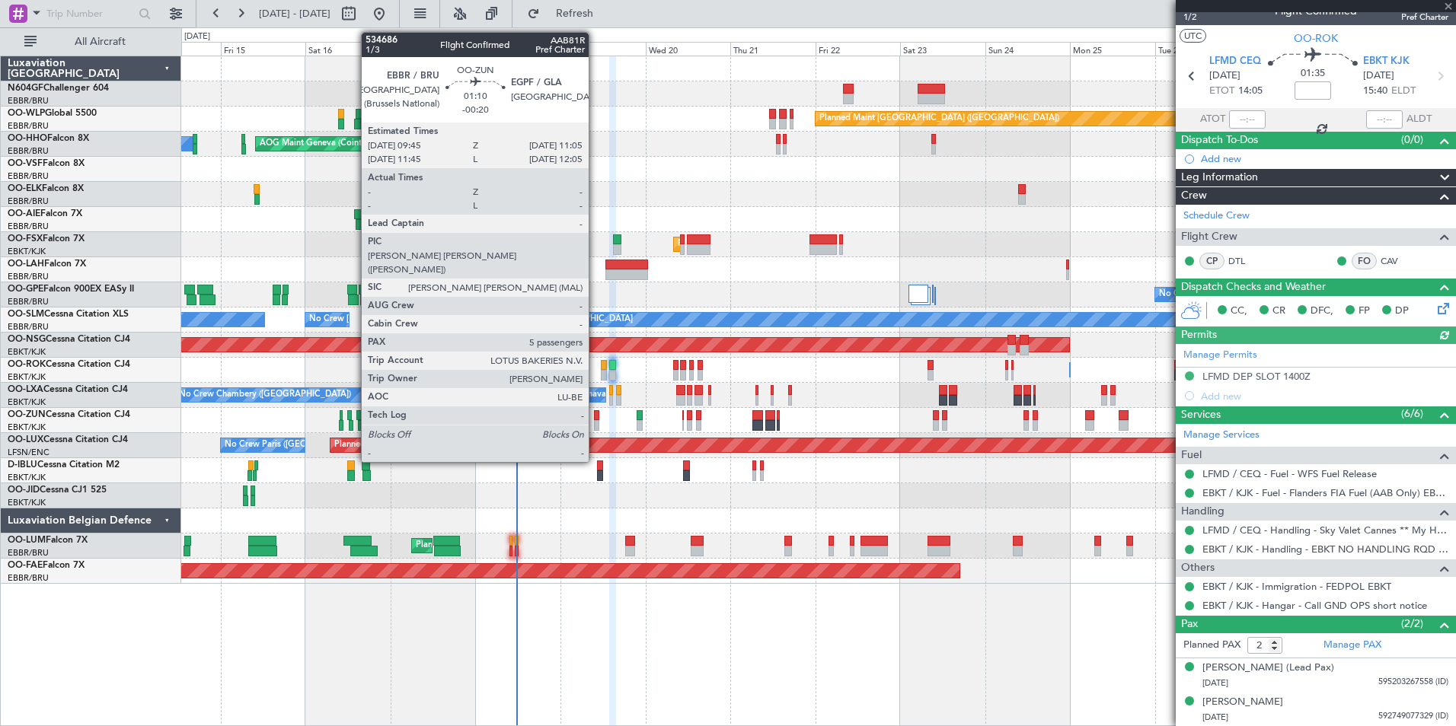
click at [595, 420] on div at bounding box center [596, 425] width 5 height 11
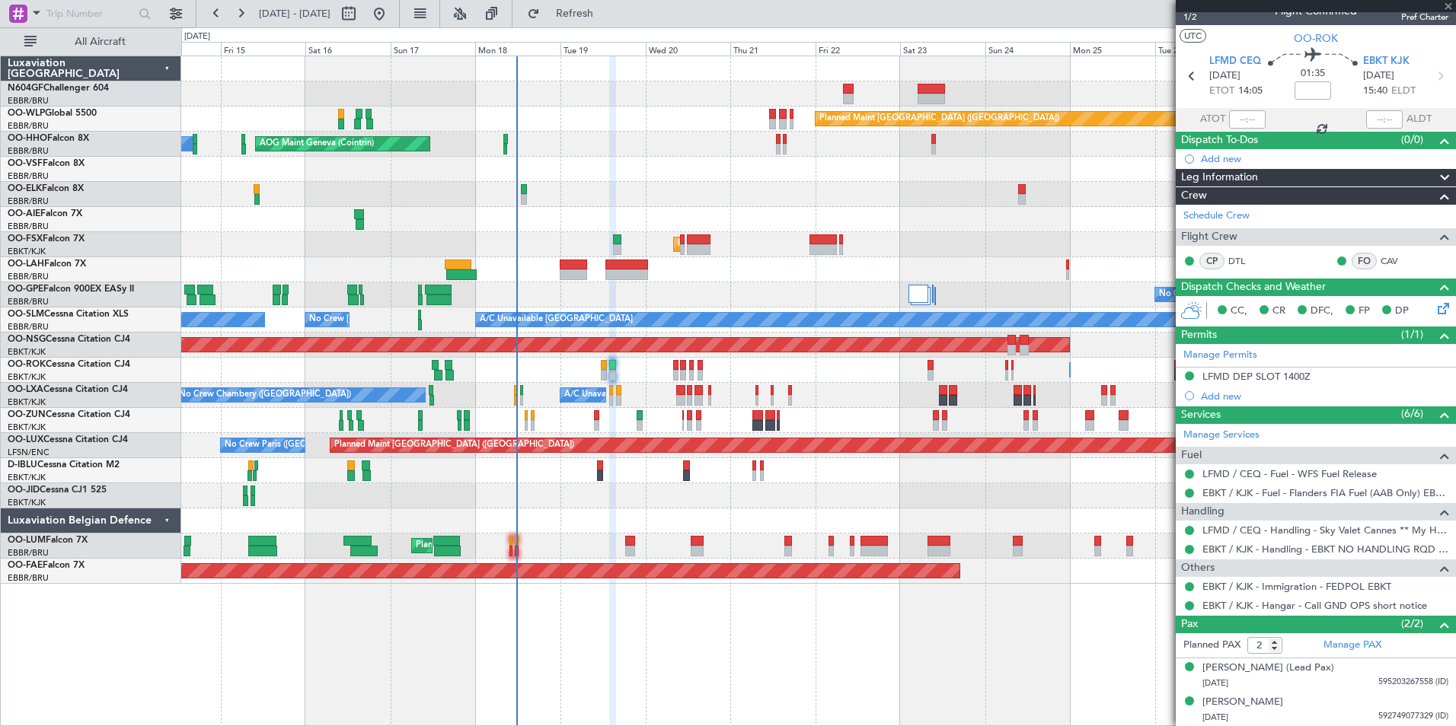
type input "-00:20"
type input "5"
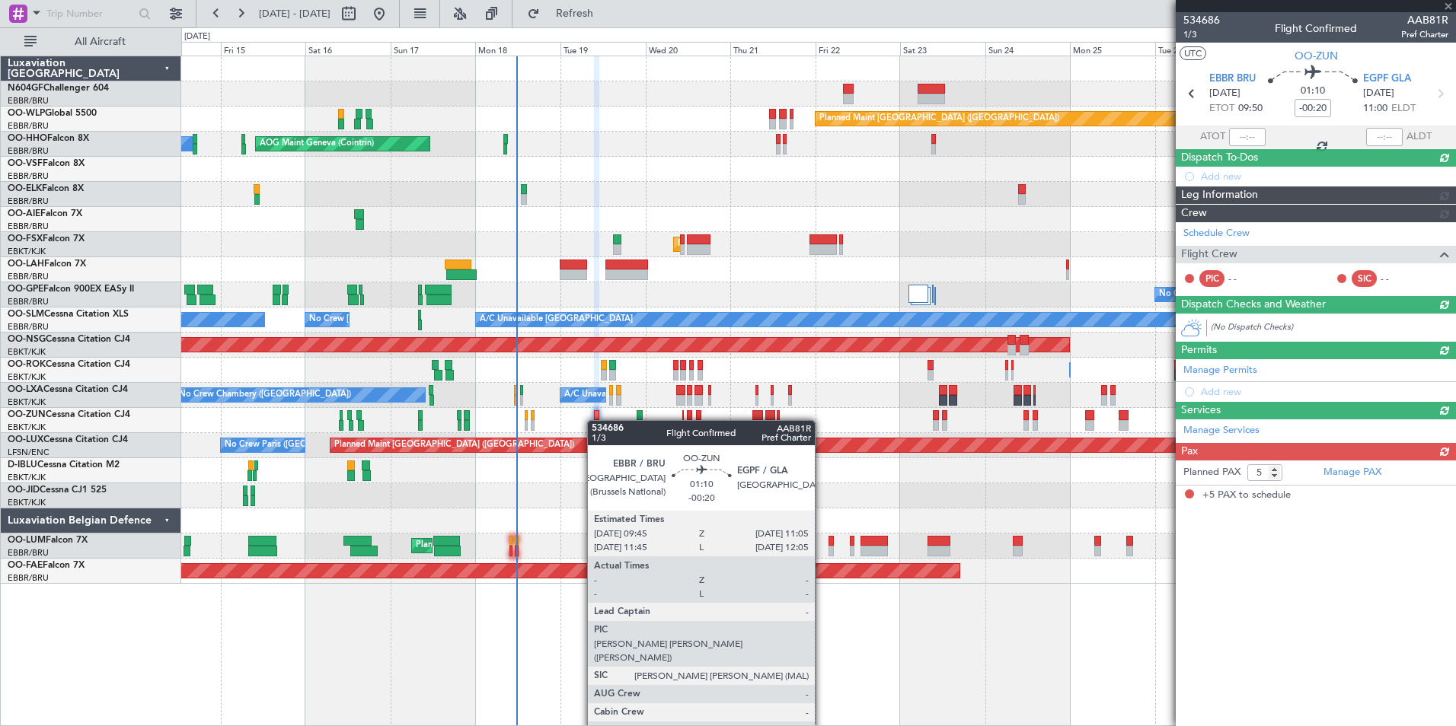
scroll to position [0, 0]
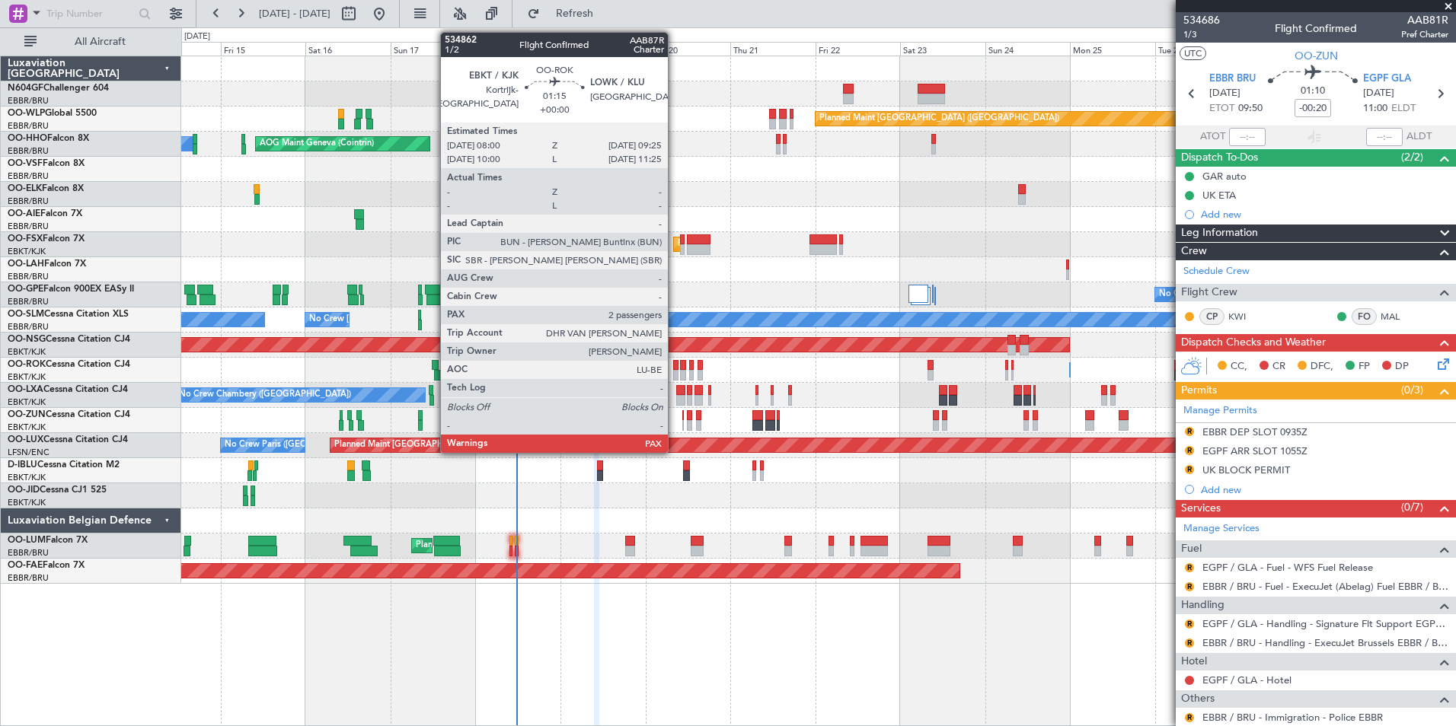
click at [674, 366] on div at bounding box center [675, 365] width 5 height 11
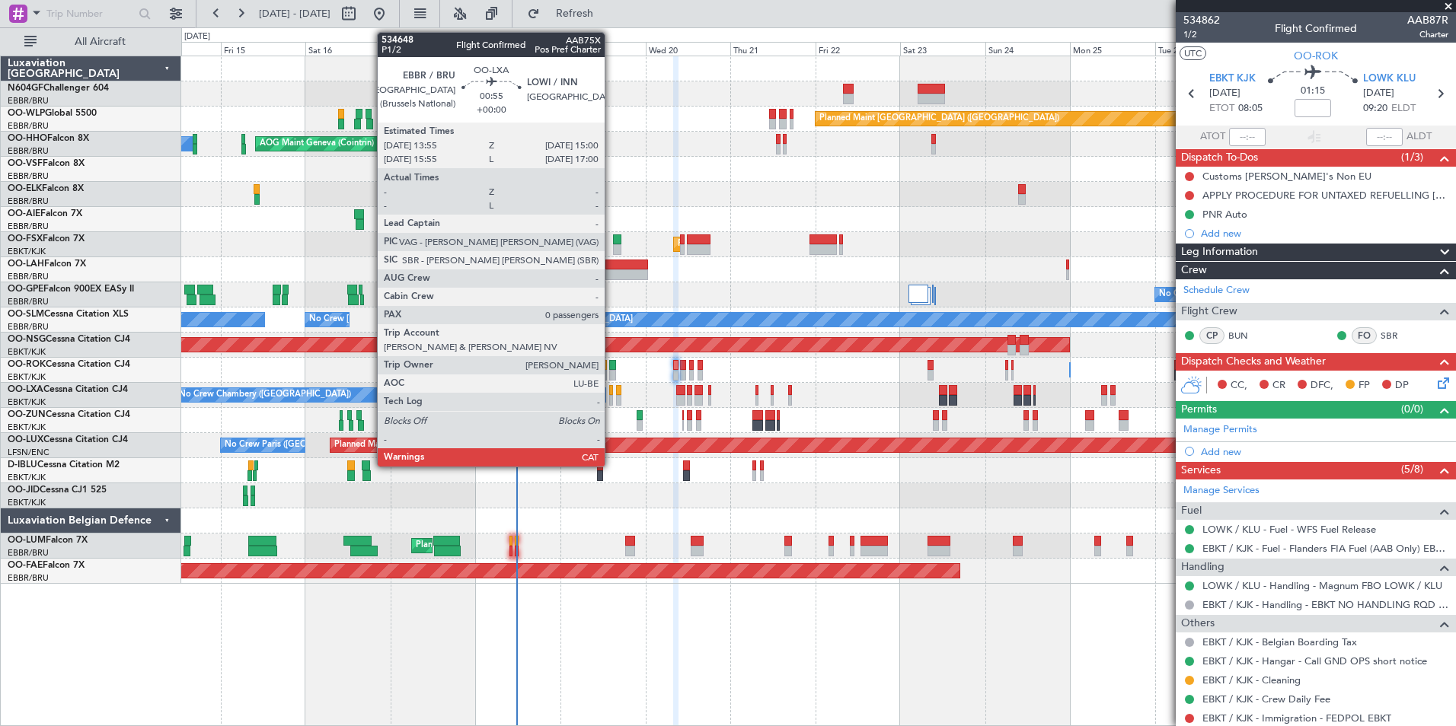
click at [611, 395] on div at bounding box center [611, 400] width 5 height 11
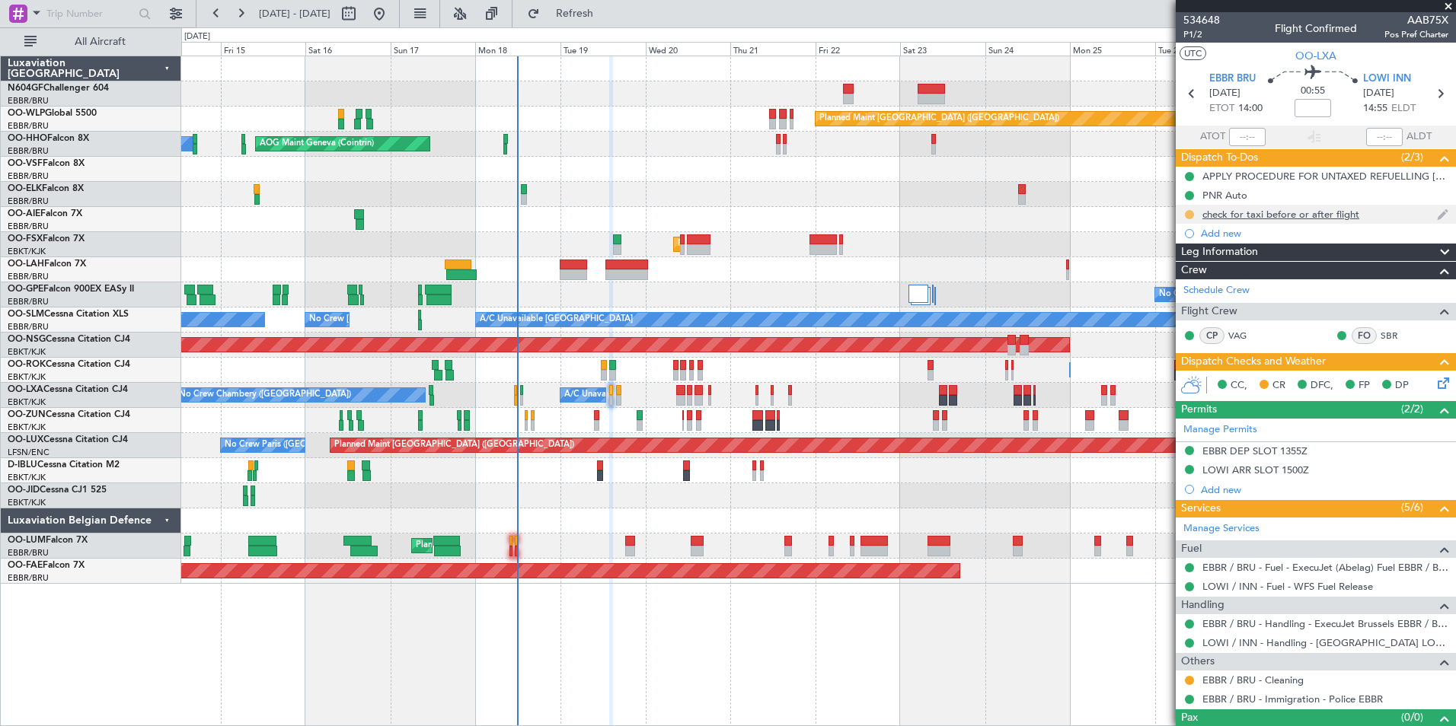
click at [1188, 213] on button at bounding box center [1189, 214] width 9 height 9
click at [1176, 276] on span "Completed" at bounding box center [1195, 281] width 50 height 15
click at [1434, 387] on icon at bounding box center [1440, 381] width 12 height 12
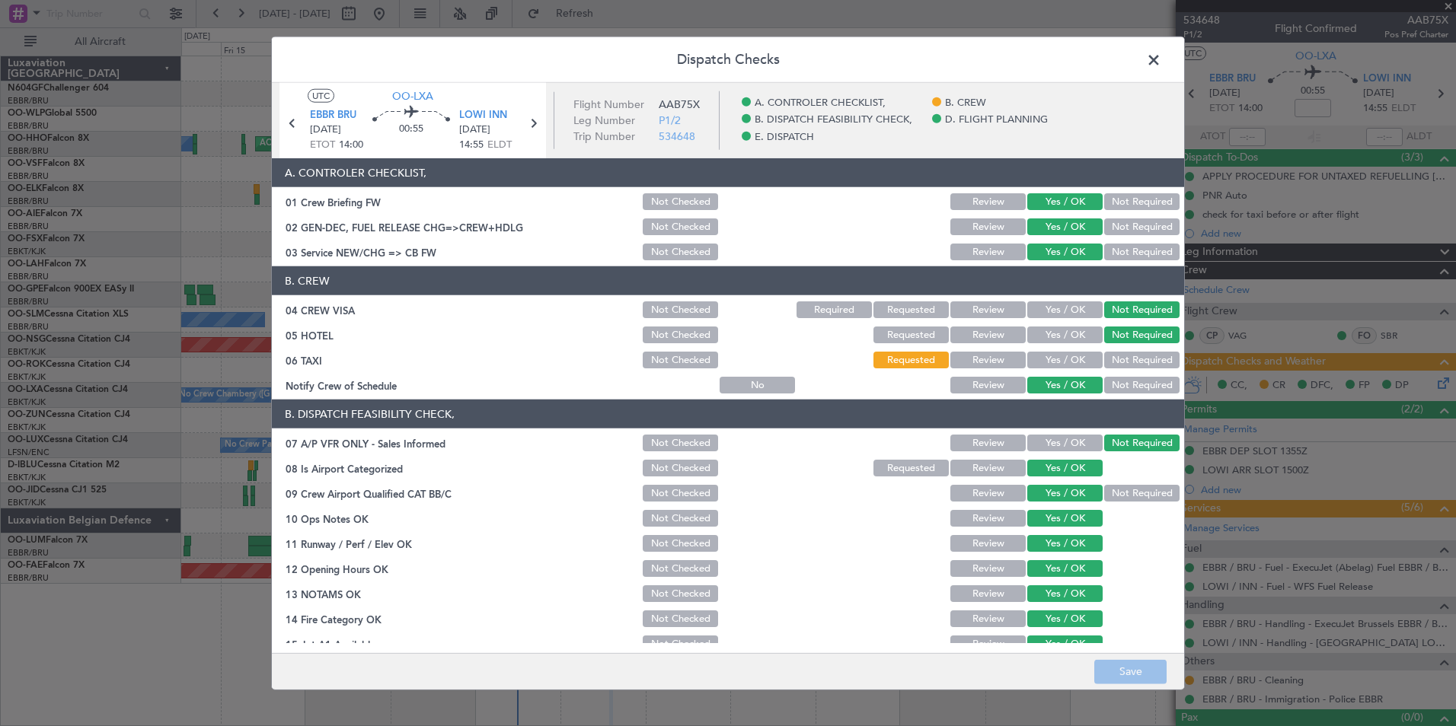
click at [1109, 360] on button "Not Required" at bounding box center [1141, 360] width 75 height 17
click at [1137, 670] on button "Save" at bounding box center [1130, 671] width 72 height 24
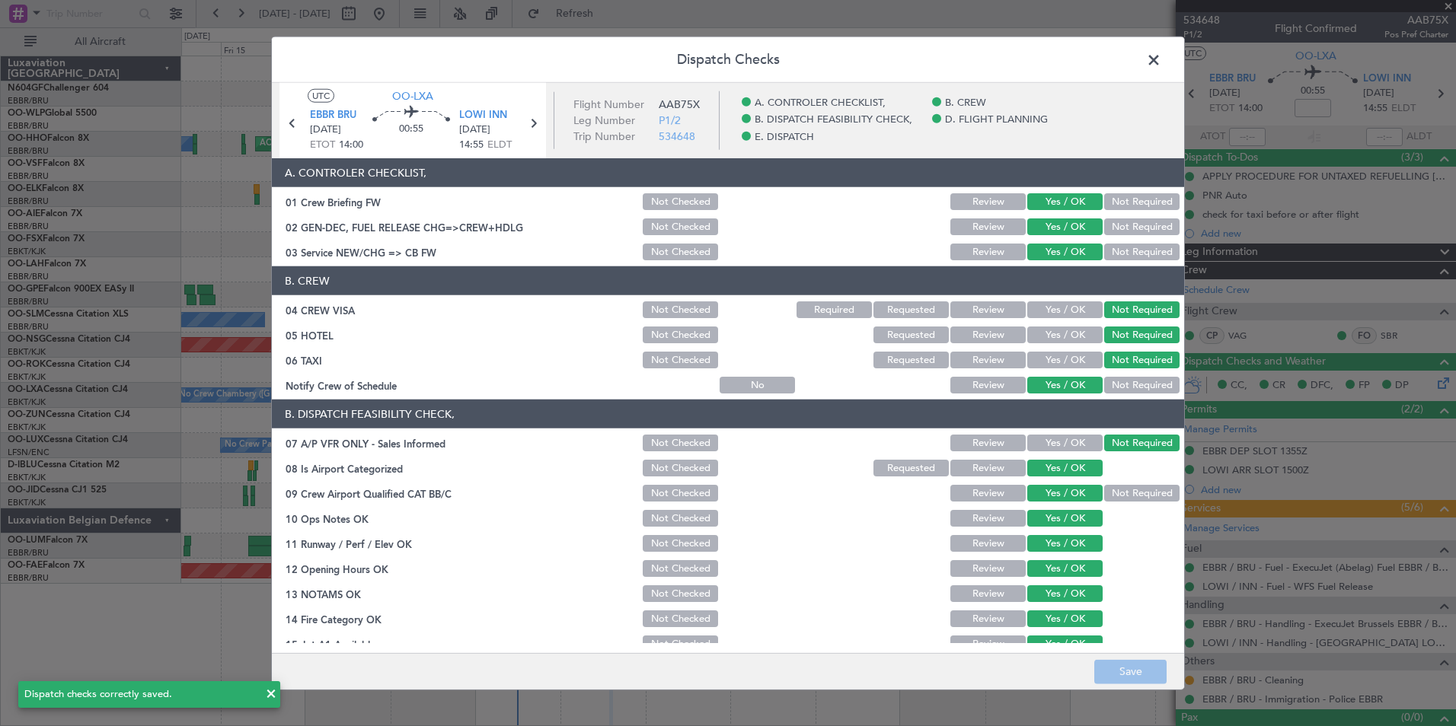
click at [1161, 69] on span at bounding box center [1161, 64] width 0 height 30
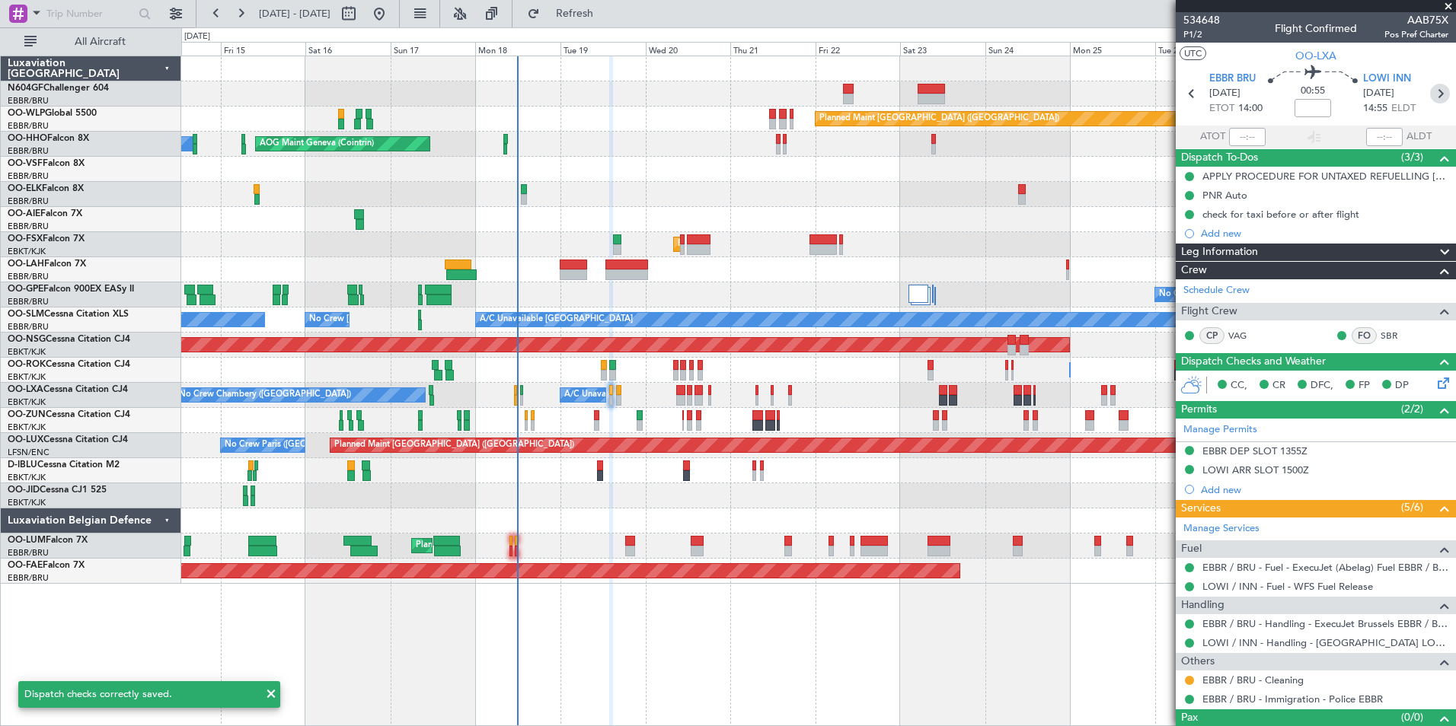
click at [1430, 93] on icon at bounding box center [1440, 94] width 20 height 20
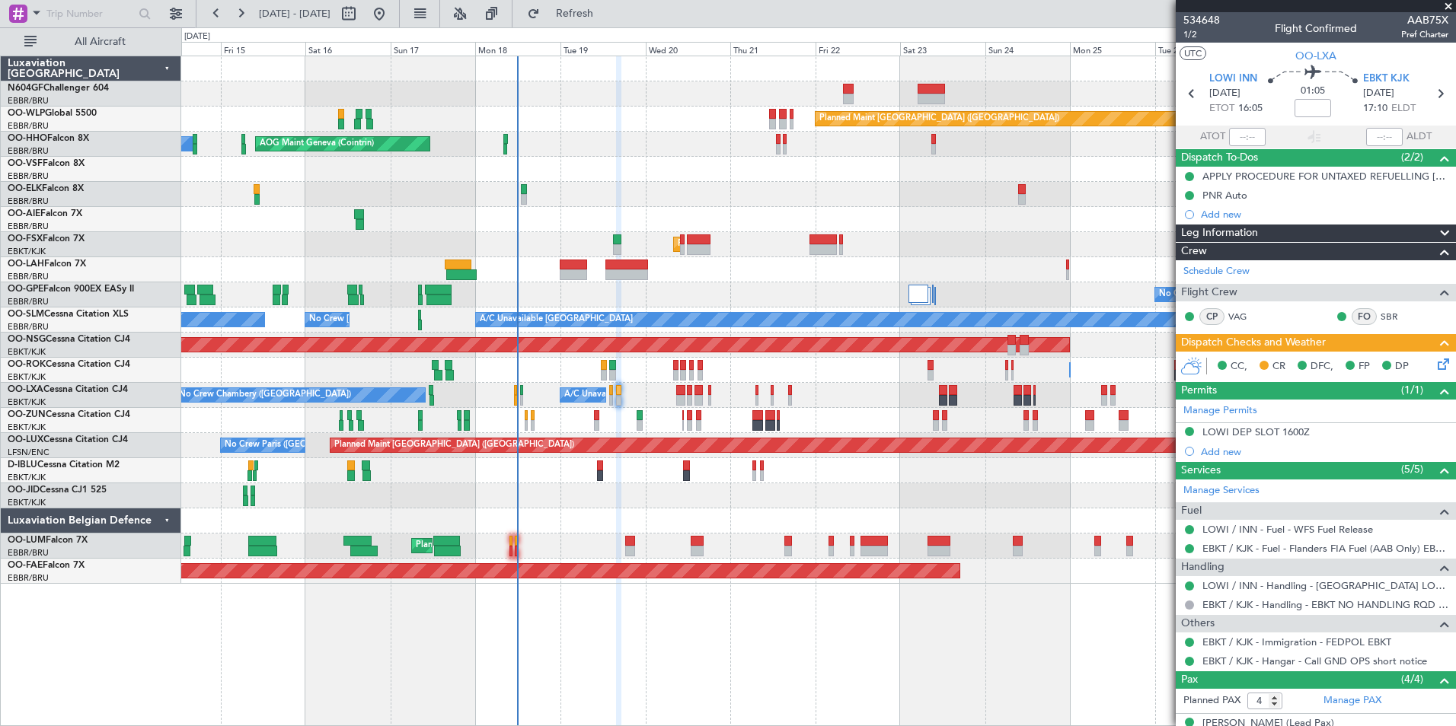
click at [1434, 366] on icon at bounding box center [1440, 362] width 12 height 12
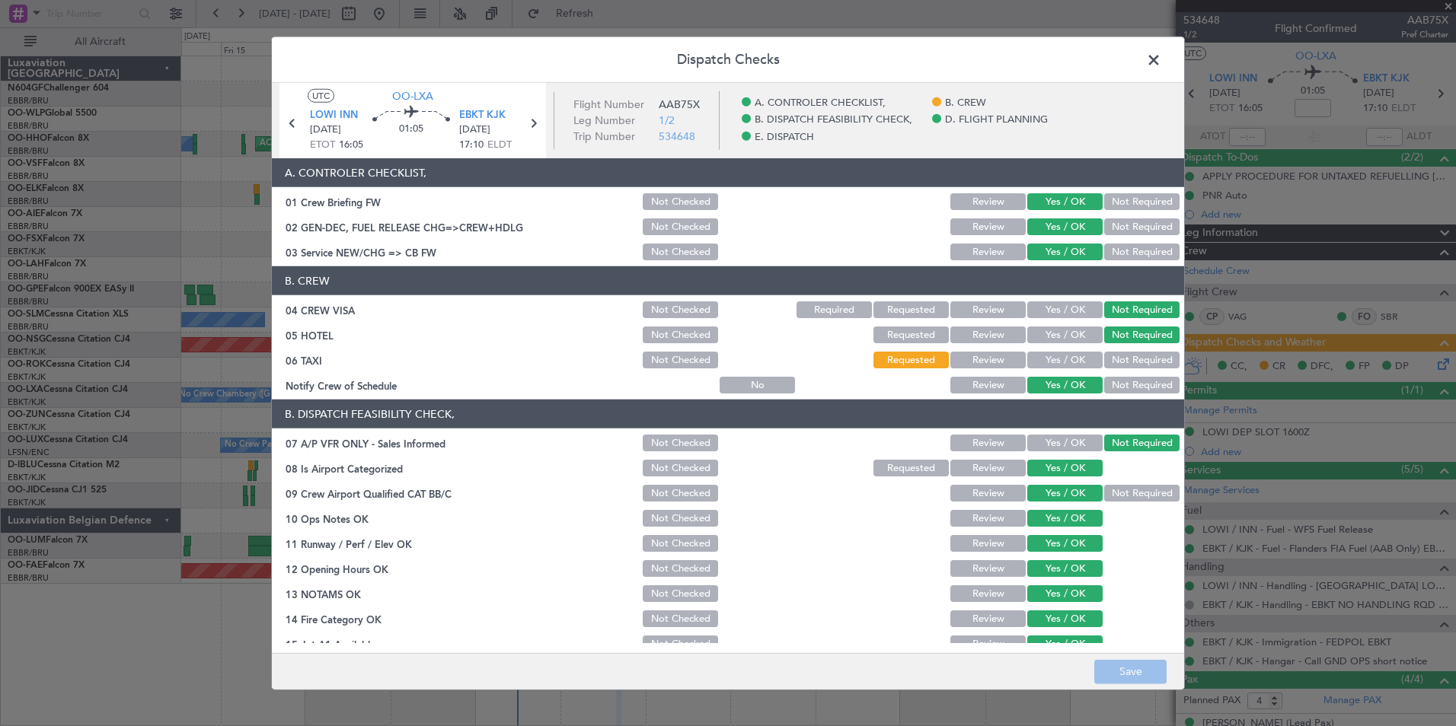
click at [1060, 356] on button "Yes / OK" at bounding box center [1064, 360] width 75 height 17
click at [1108, 665] on button "Save" at bounding box center [1130, 671] width 72 height 24
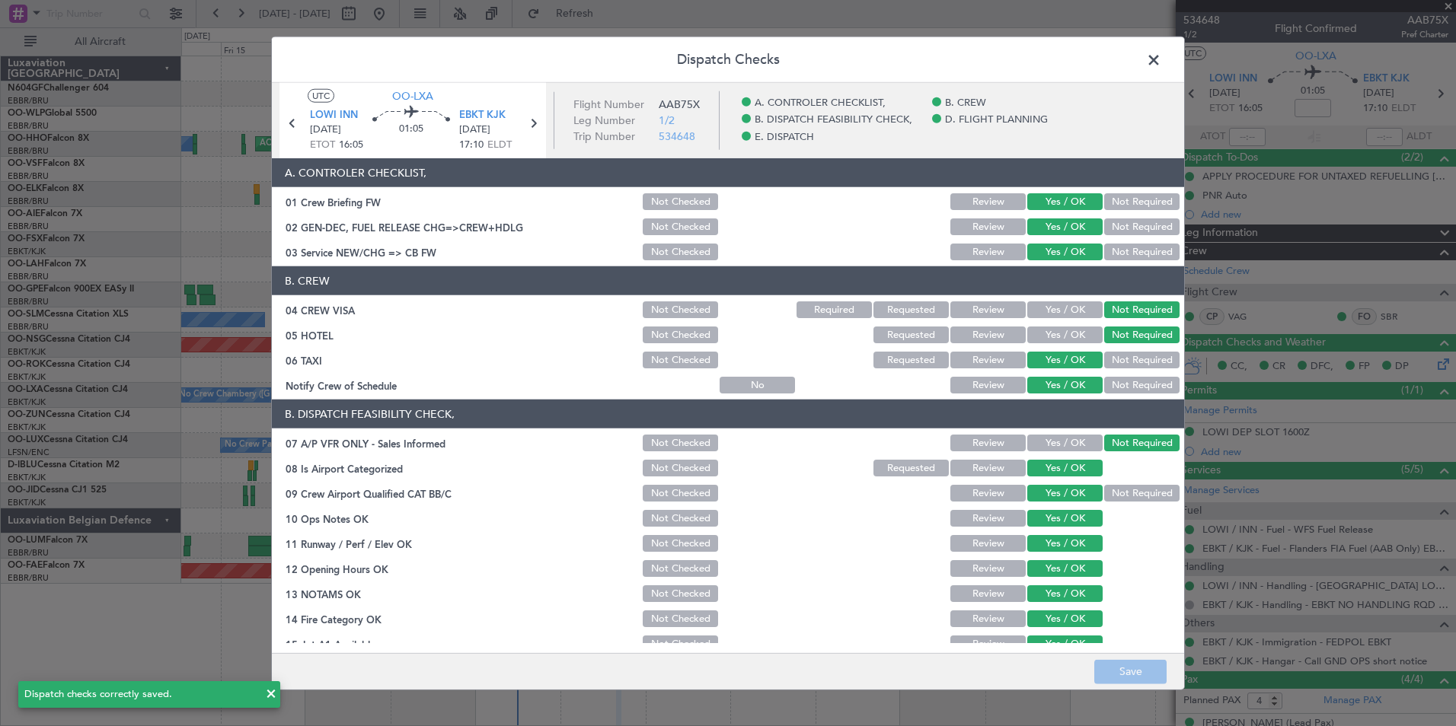
click at [1161, 55] on span at bounding box center [1161, 64] width 0 height 30
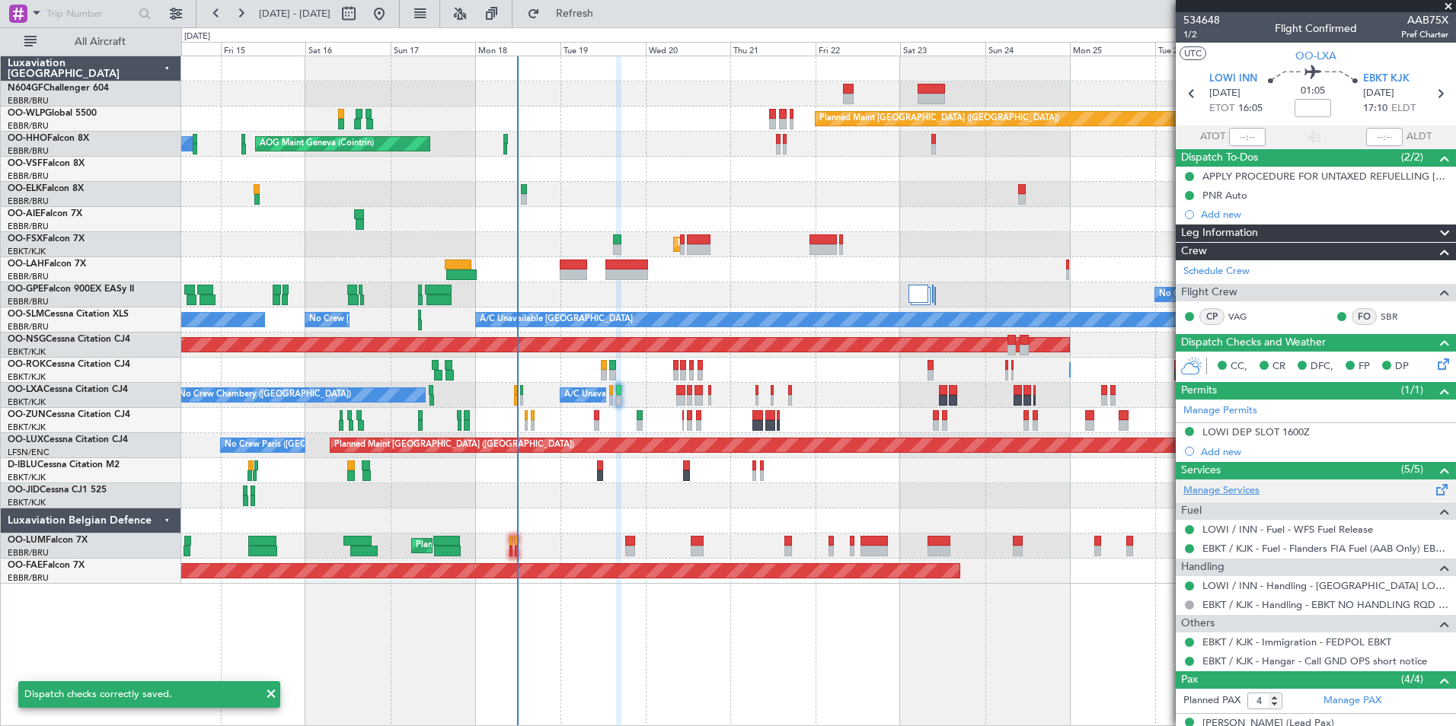
click at [1236, 489] on link "Manage Services" at bounding box center [1221, 490] width 76 height 15
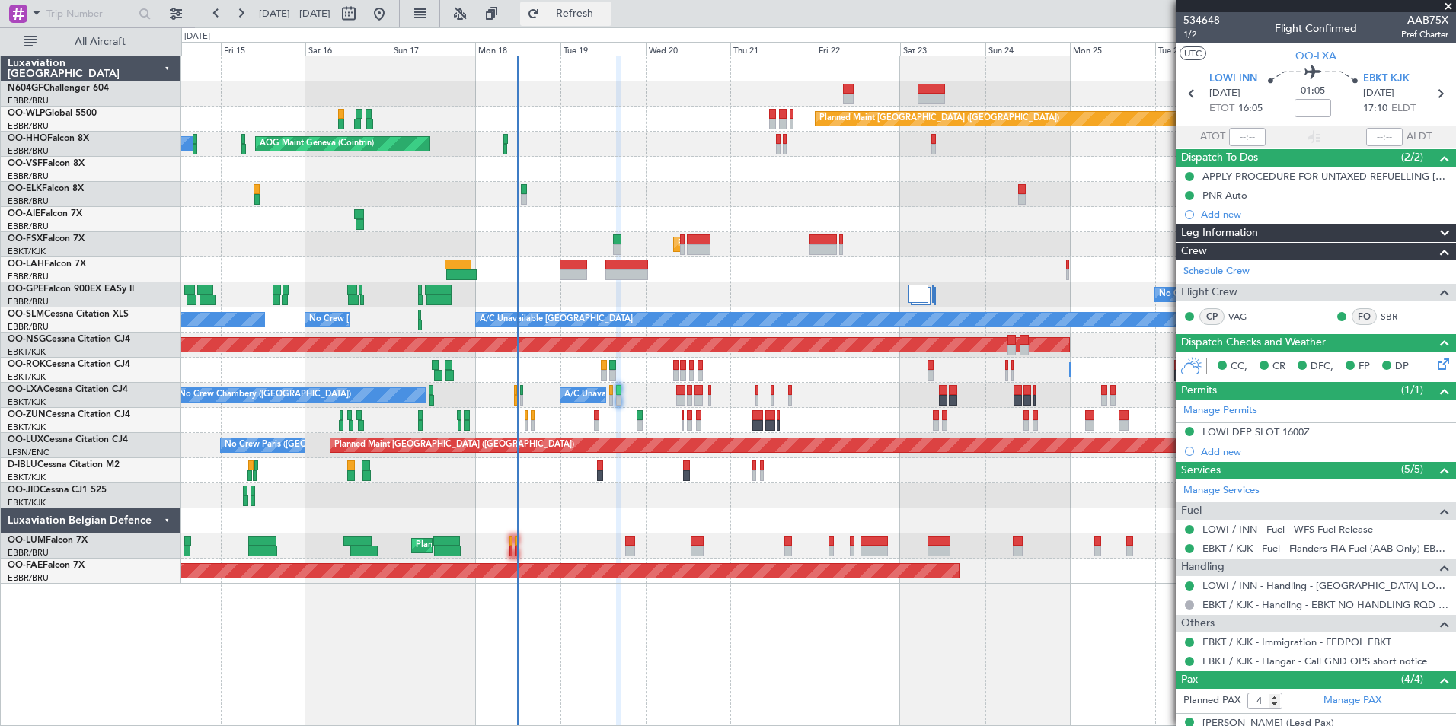
click at [607, 8] on span "Refresh" at bounding box center [575, 13] width 64 height 11
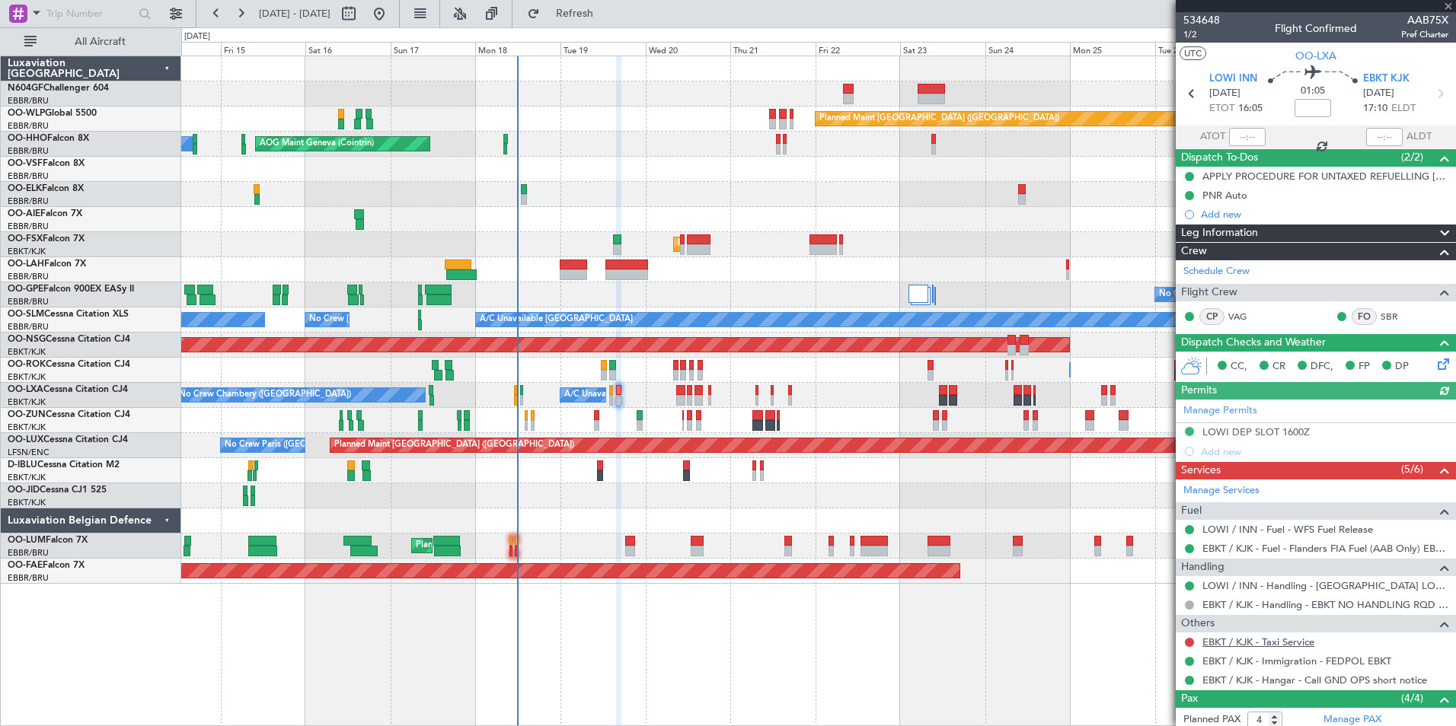
click at [1242, 645] on link "EBKT / KJK - Taxi Service" at bounding box center [1258, 642] width 112 height 13
click at [607, 11] on span "Refresh" at bounding box center [575, 13] width 64 height 11
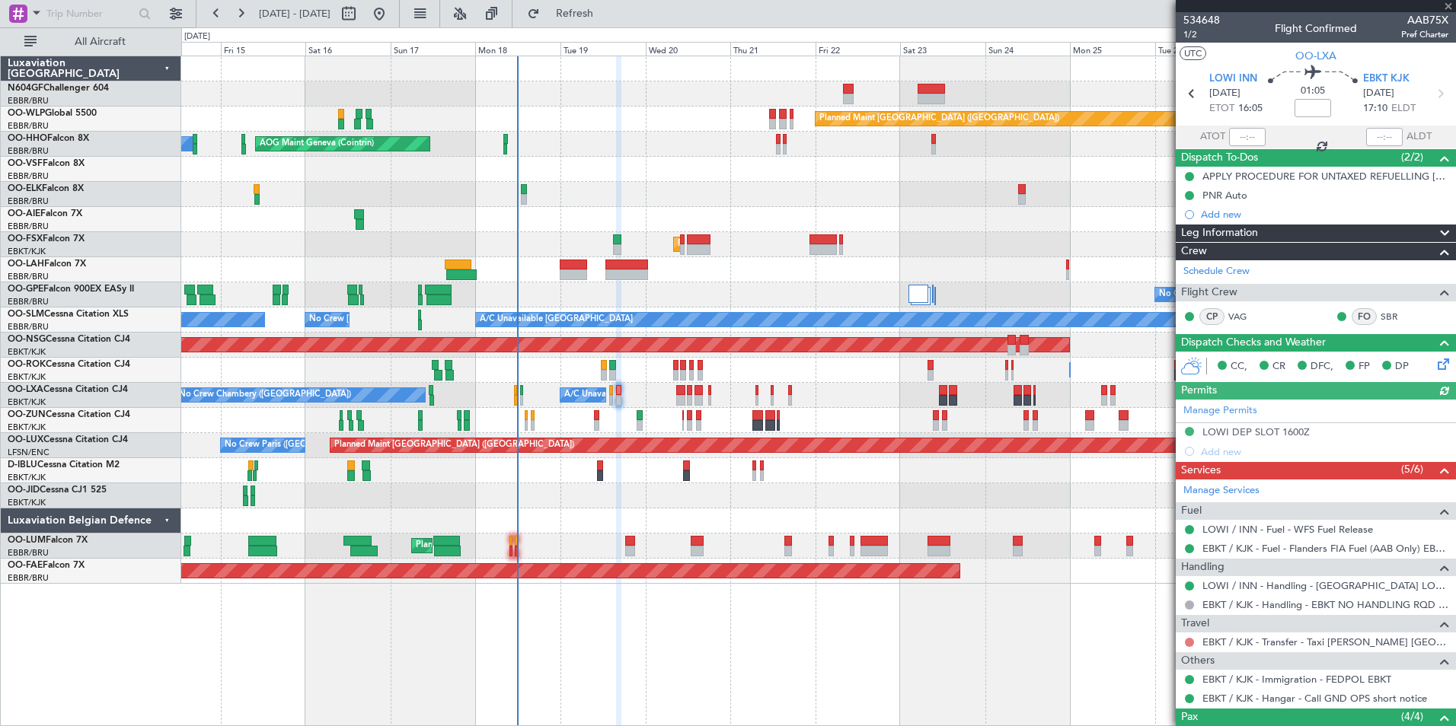
click at [1188, 641] on button at bounding box center [1189, 642] width 9 height 9
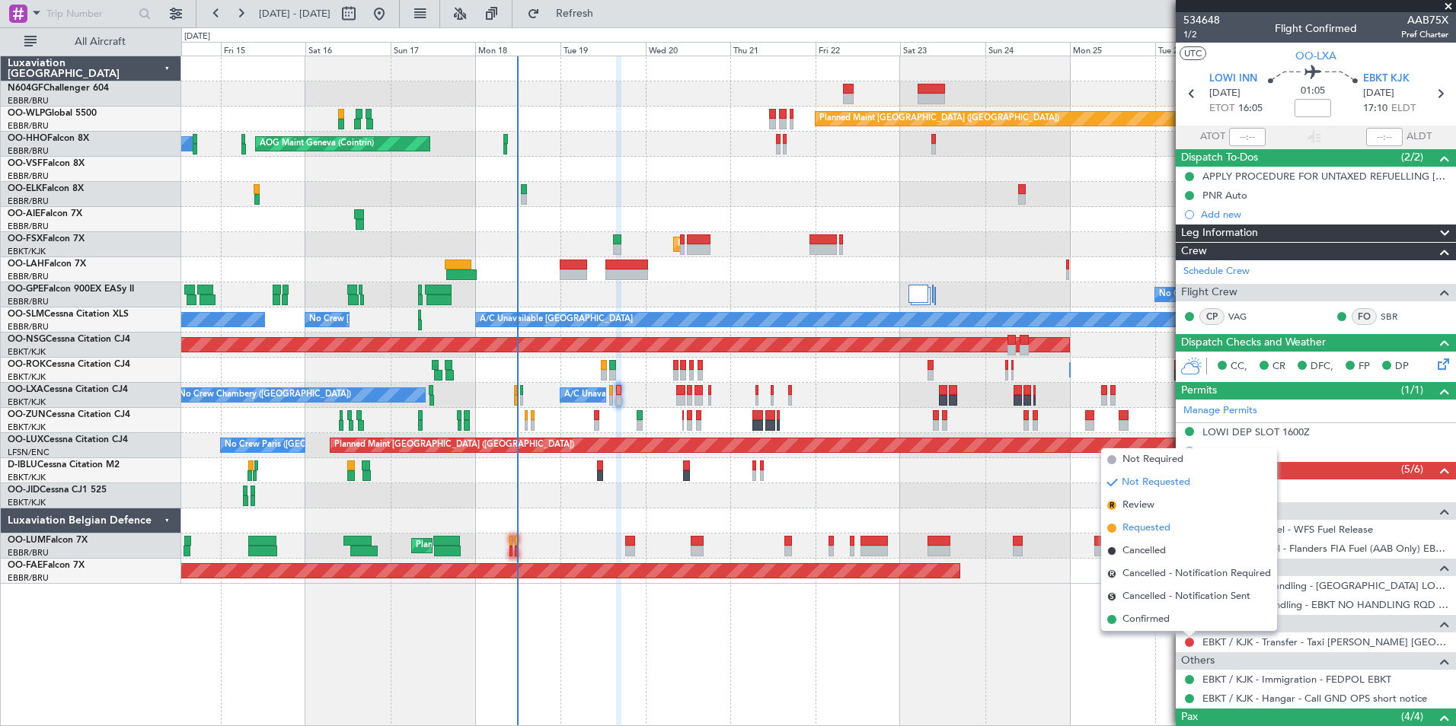
click at [1159, 528] on span "Requested" at bounding box center [1146, 528] width 48 height 15
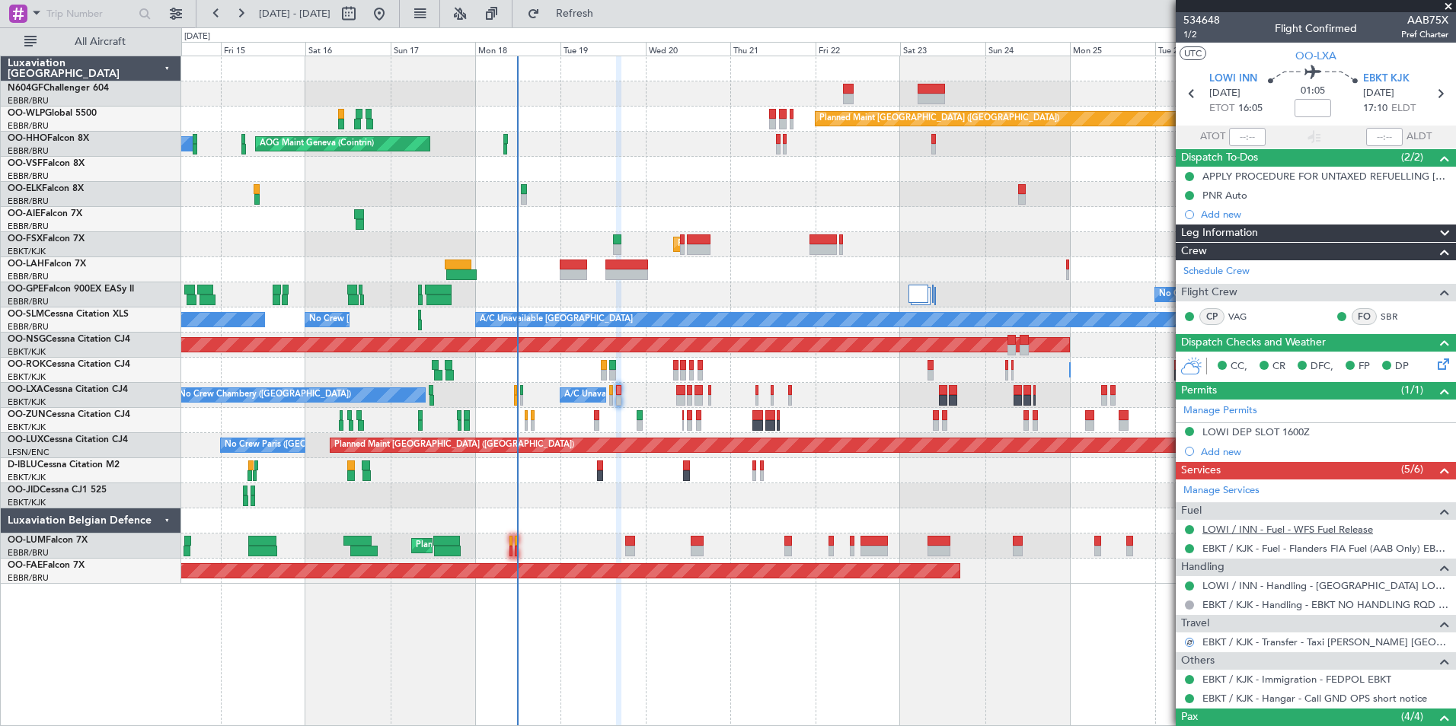
scroll to position [161, 0]
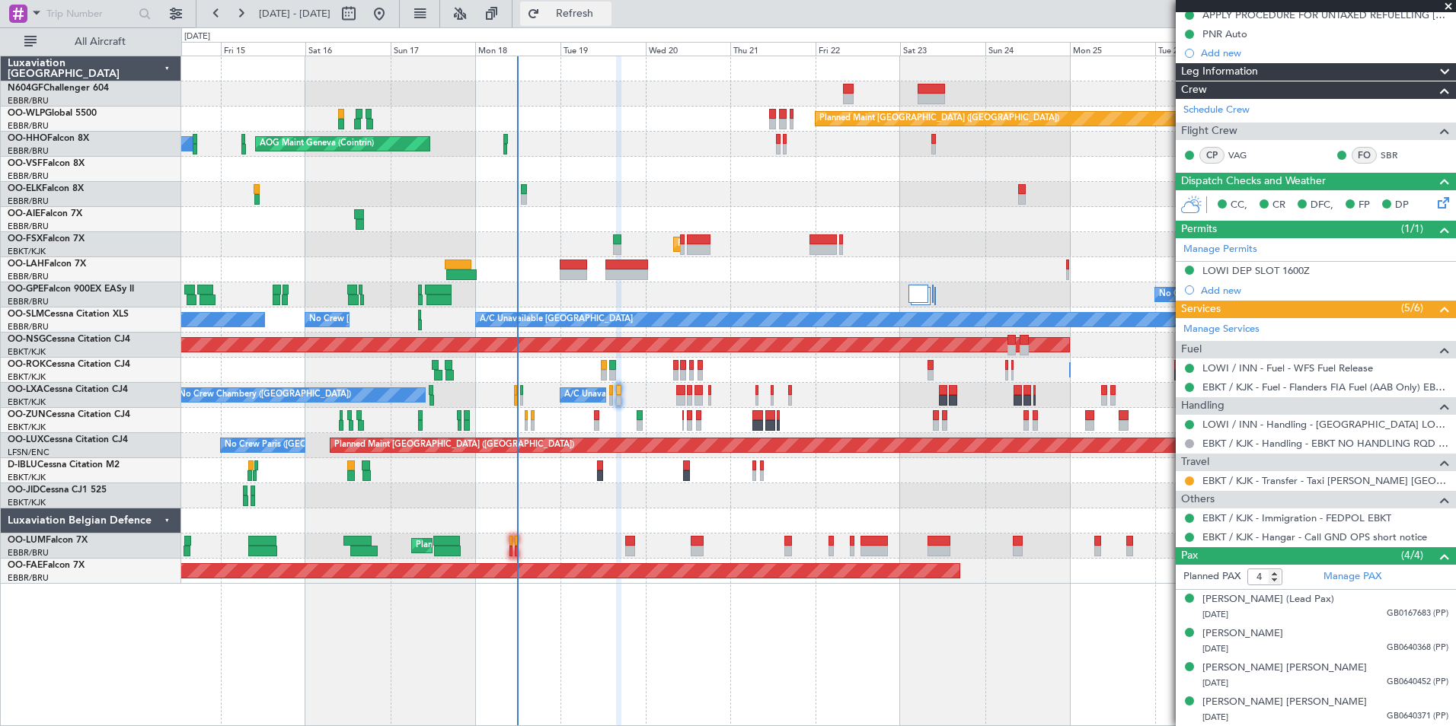
click at [603, 20] on button "Refresh" at bounding box center [565, 14] width 91 height 24
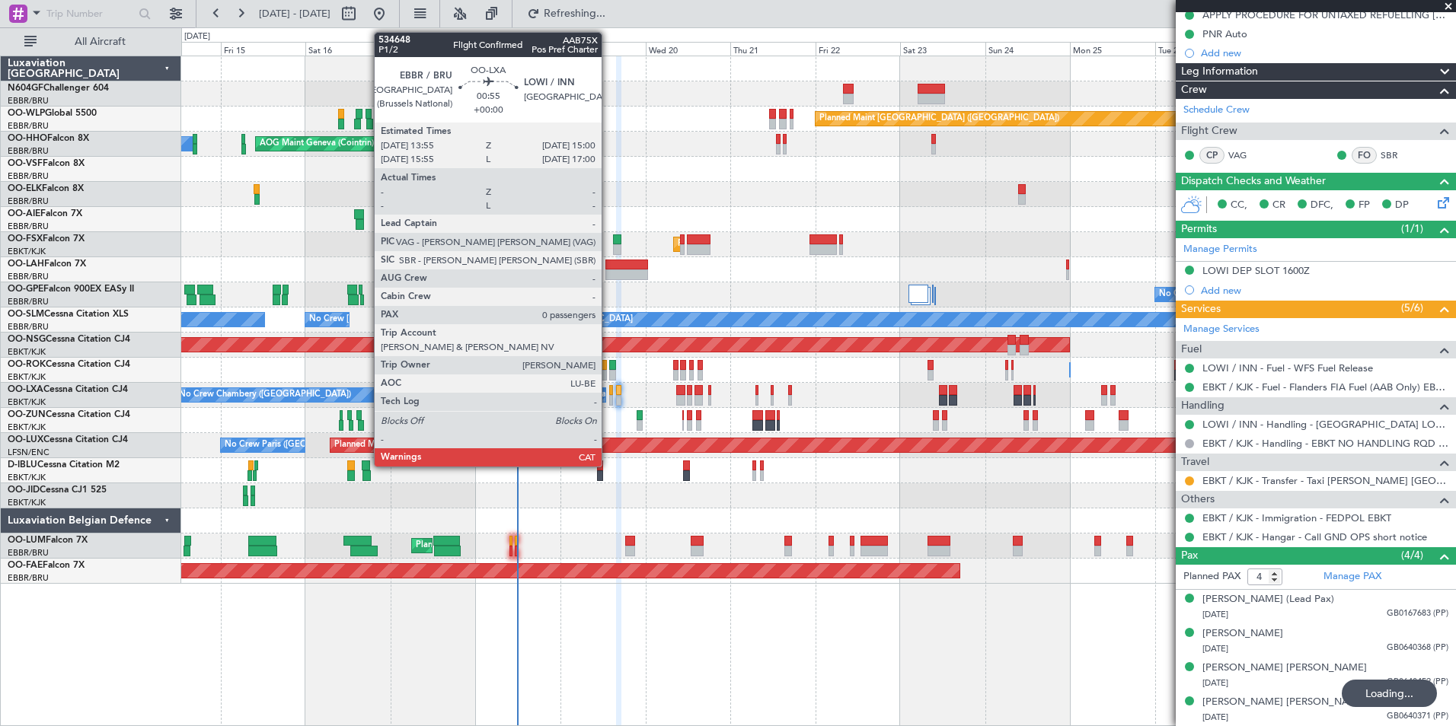
click at [609, 388] on div at bounding box center [611, 390] width 5 height 11
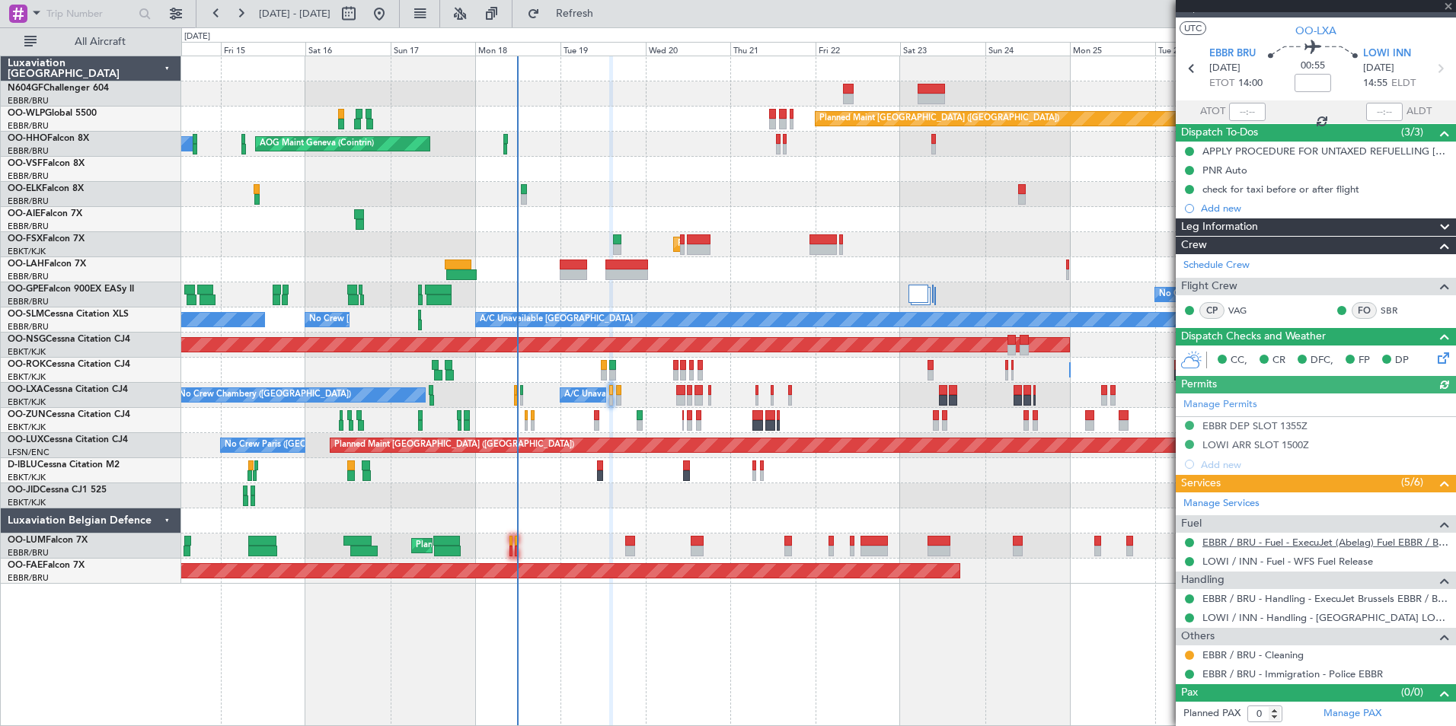
scroll to position [0, 0]
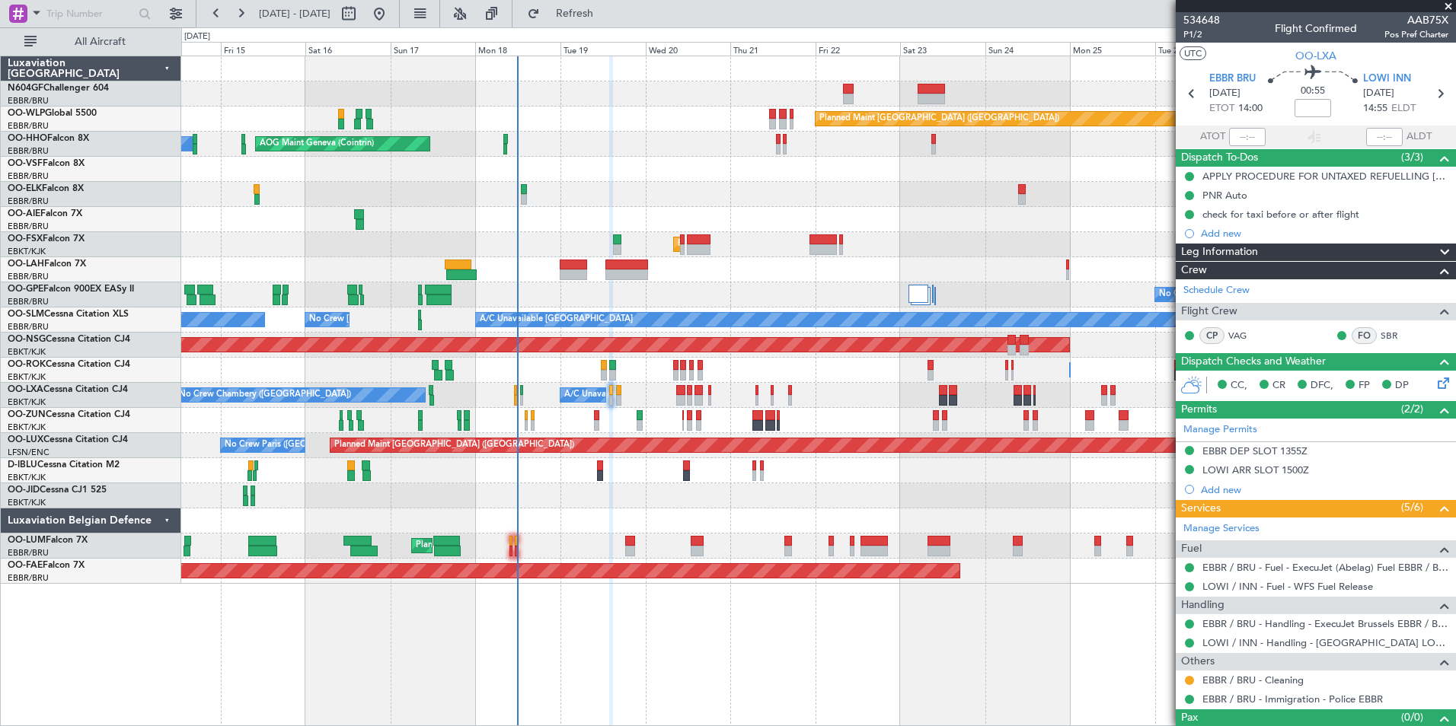
click at [719, 435] on div "Planned Maint [GEOGRAPHIC_DATA] ([GEOGRAPHIC_DATA]) No Crew [GEOGRAPHIC_DATA] (…" at bounding box center [818, 445] width 1274 height 25
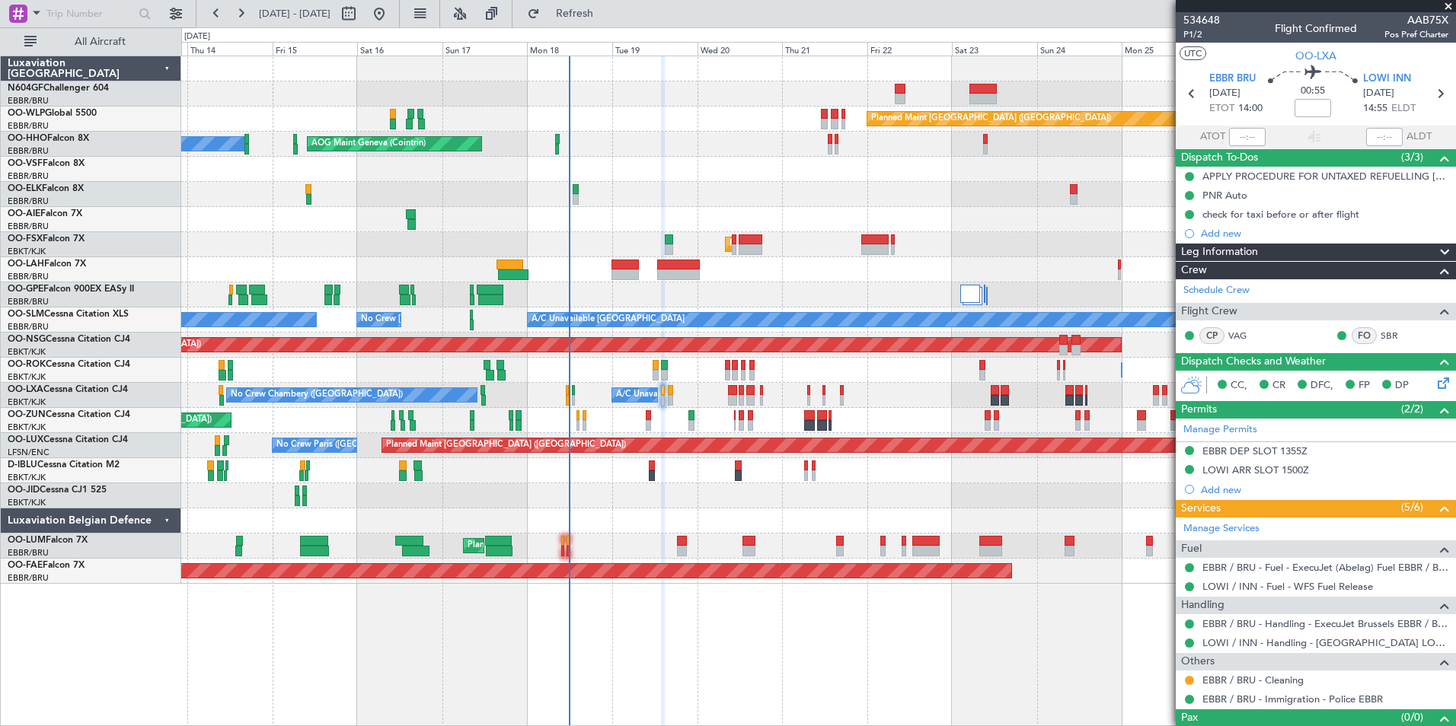
click at [653, 420] on div "Unplanned Maint [GEOGRAPHIC_DATA] ([GEOGRAPHIC_DATA])" at bounding box center [818, 420] width 1274 height 25
click at [697, 391] on div "No Crew Chambery ([GEOGRAPHIC_DATA]) A/C Unavailable [GEOGRAPHIC_DATA] ([GEOGRA…" at bounding box center [818, 395] width 1274 height 25
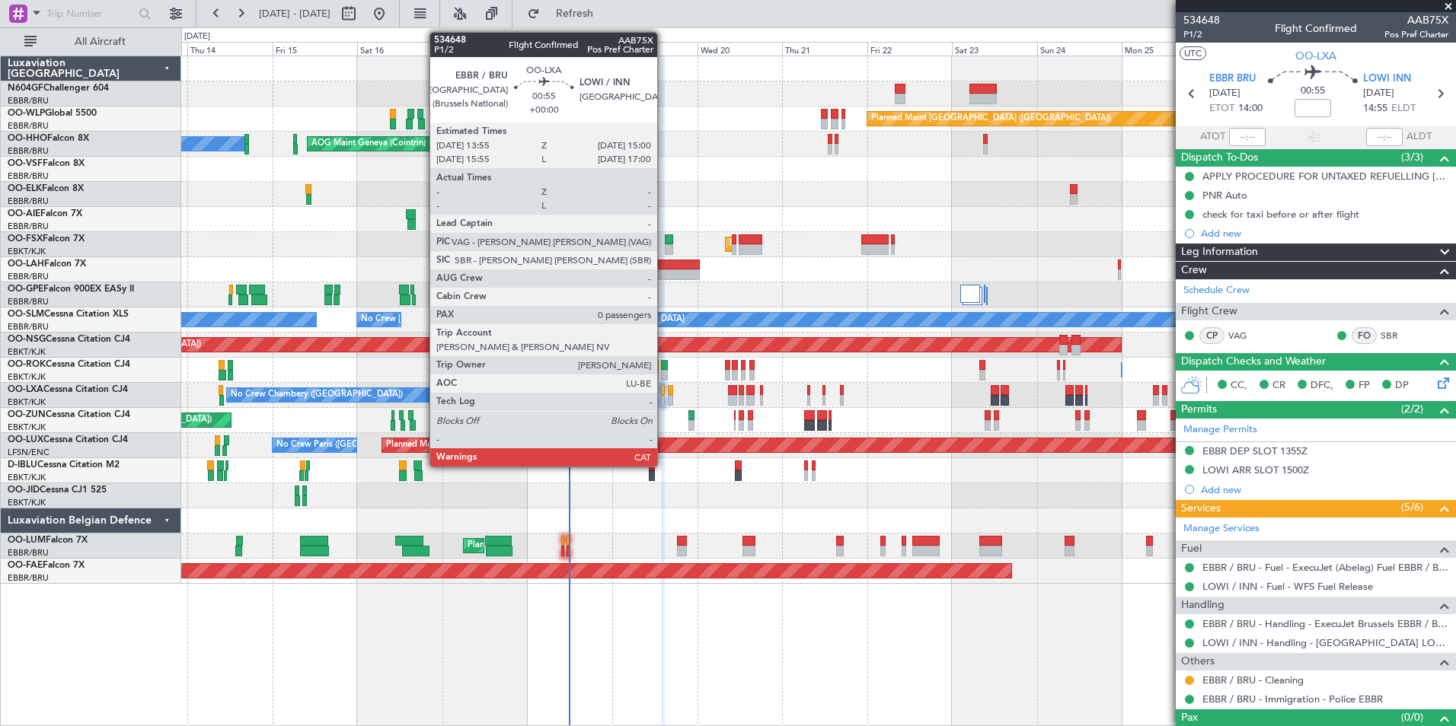
click at [663, 396] on div at bounding box center [663, 400] width 5 height 11
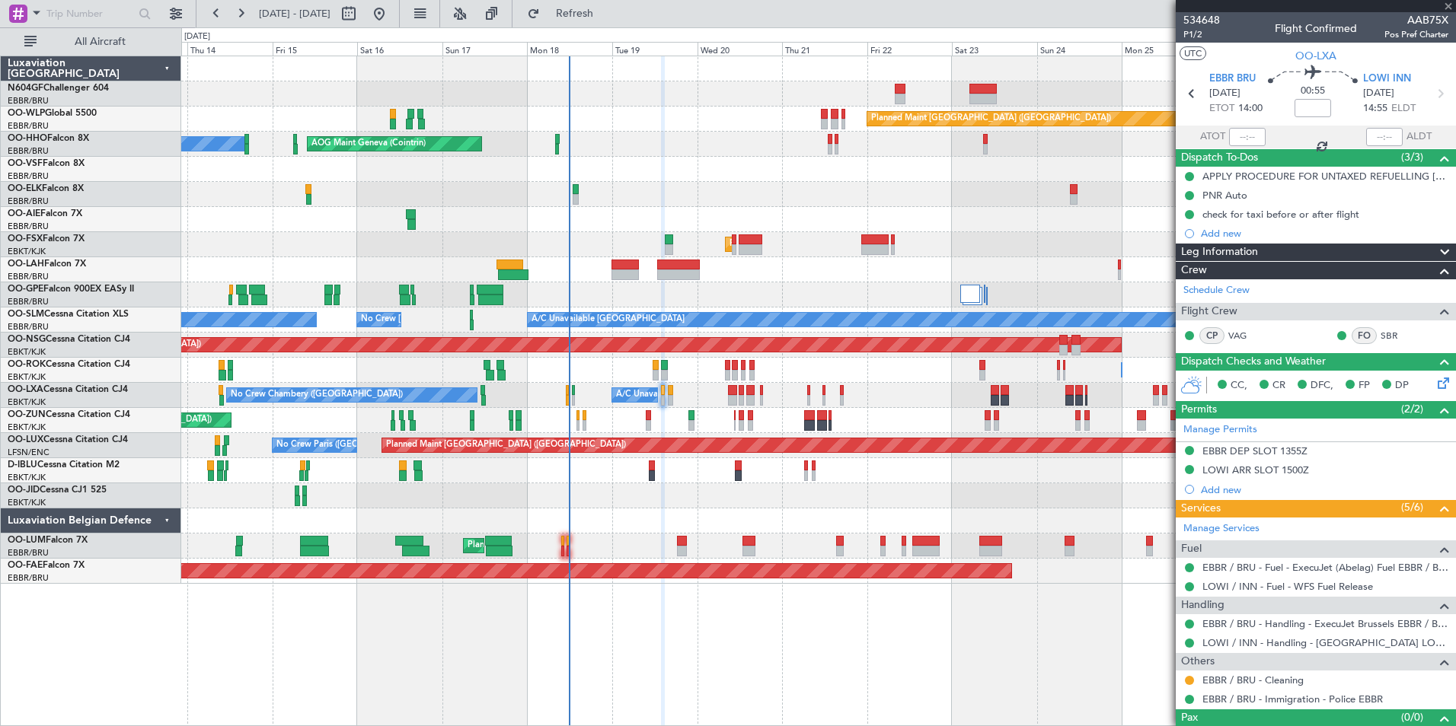
click at [673, 394] on div "Planned Maint [GEOGRAPHIC_DATA] ([GEOGRAPHIC_DATA] National) No [GEOGRAPHIC_DAT…" at bounding box center [818, 395] width 1274 height 25
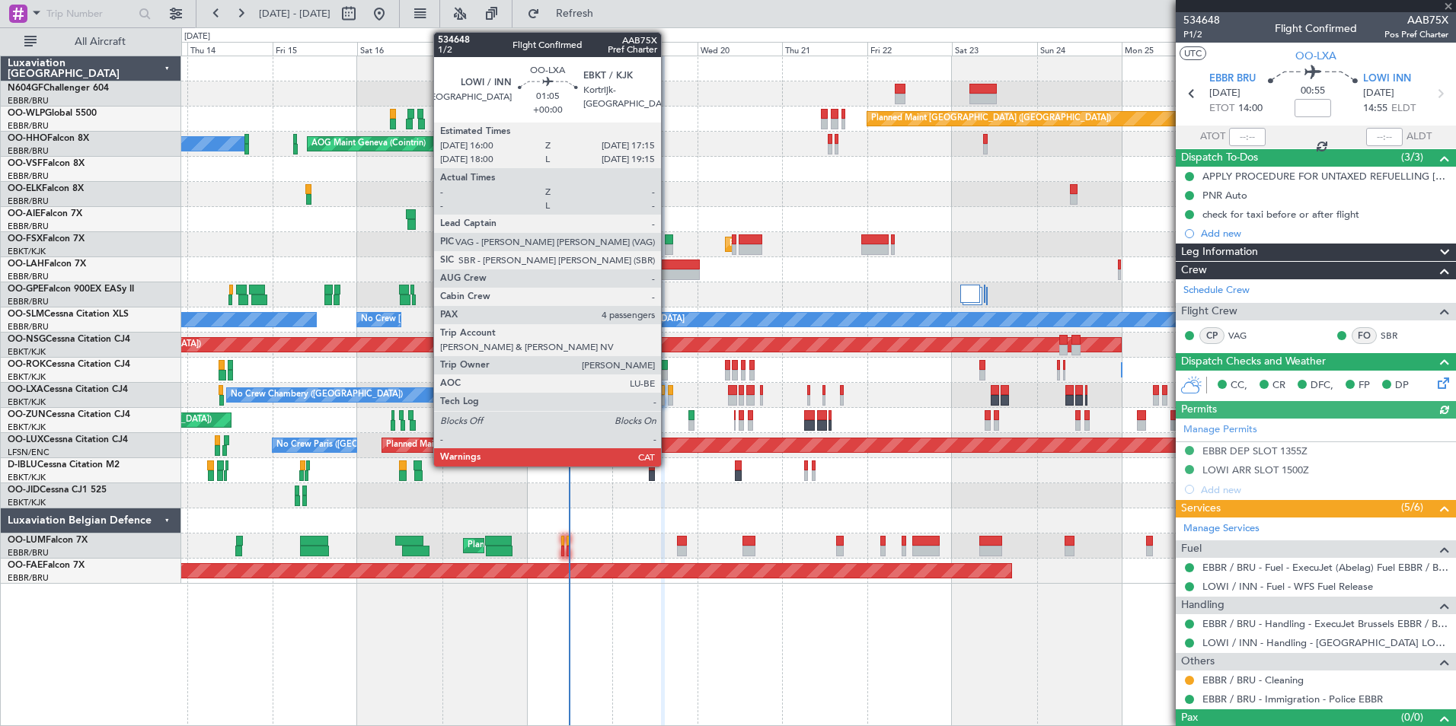
click at [668, 394] on div at bounding box center [670, 390] width 5 height 11
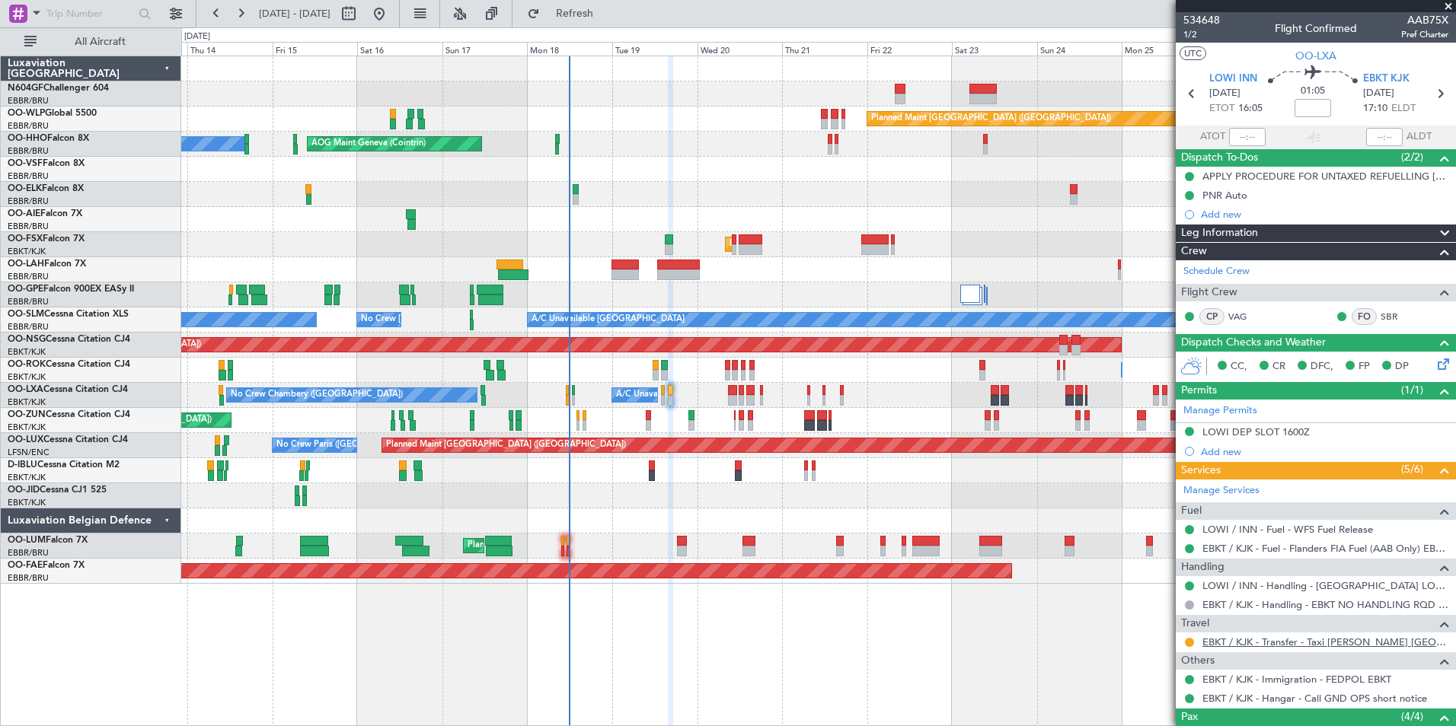
click at [1319, 641] on link "EBKT / KJK - Transfer - Taxi [PERSON_NAME] [GEOGRAPHIC_DATA]" at bounding box center [1325, 642] width 246 height 13
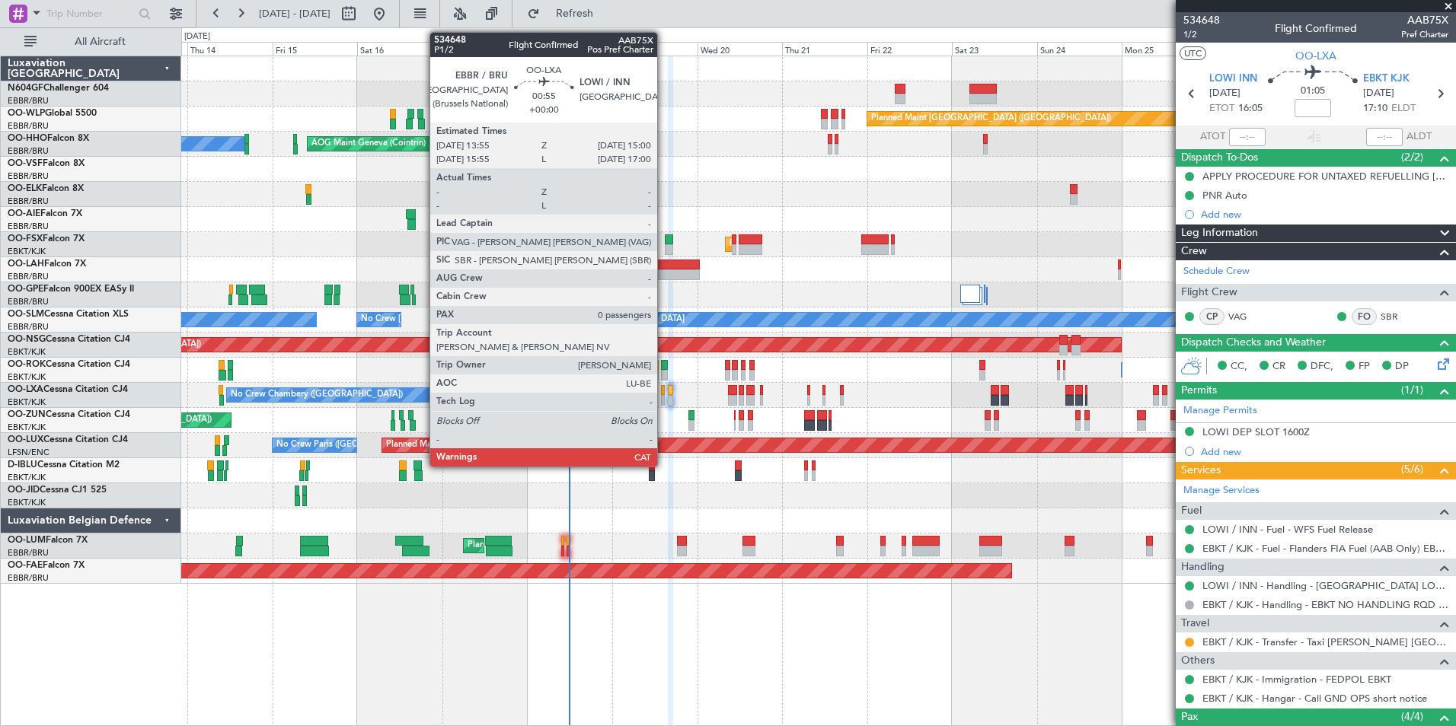
click at [662, 395] on div at bounding box center [663, 400] width 5 height 11
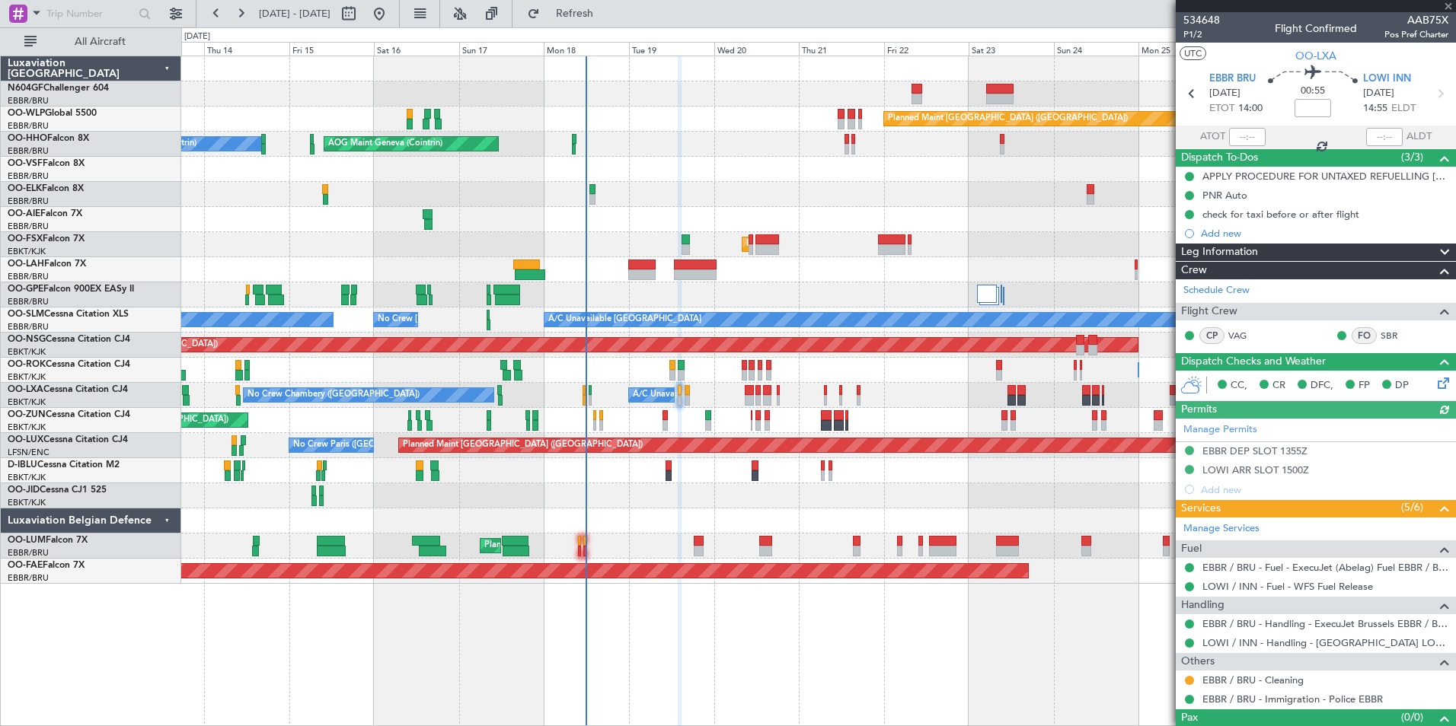
click at [684, 431] on div "Unplanned Maint [GEOGRAPHIC_DATA] ([GEOGRAPHIC_DATA])" at bounding box center [818, 420] width 1274 height 25
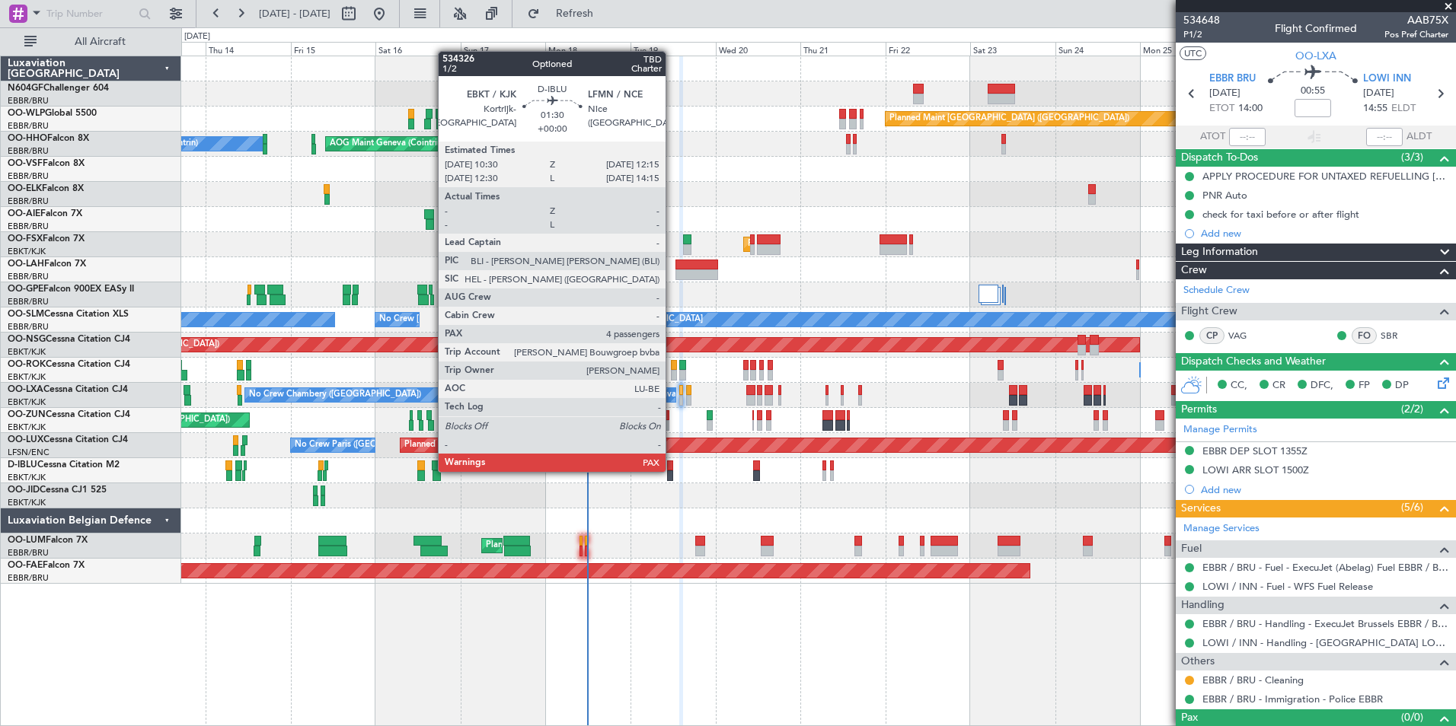
click at [671, 474] on div at bounding box center [670, 475] width 7 height 11
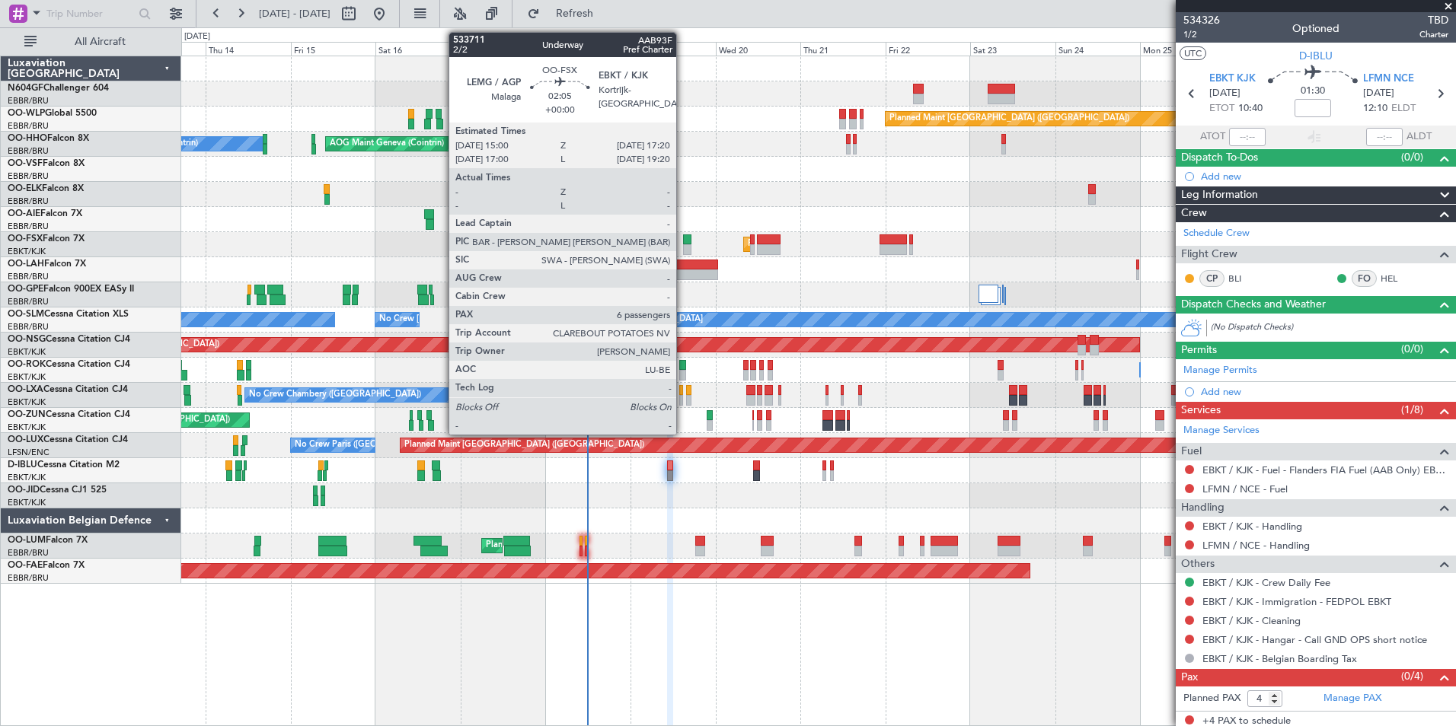
click at [683, 246] on div at bounding box center [687, 249] width 8 height 11
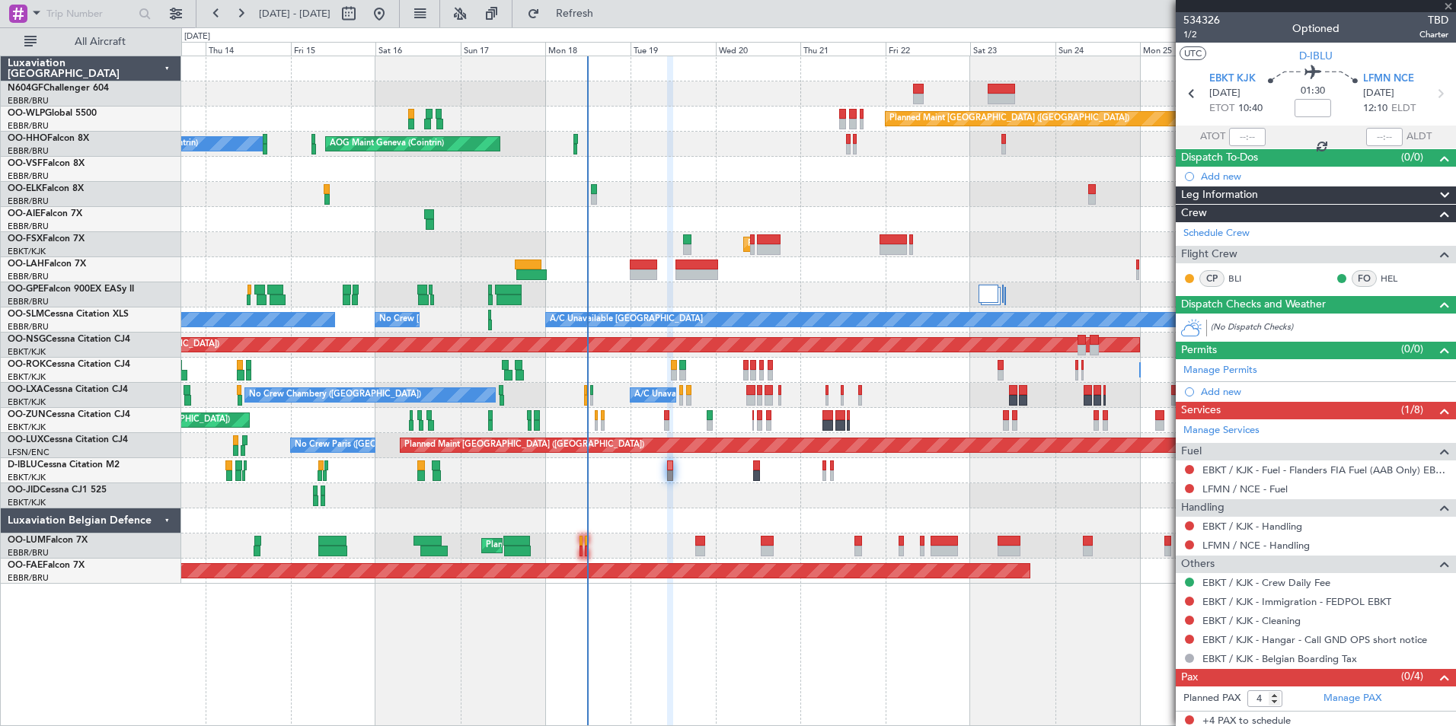
type input "6"
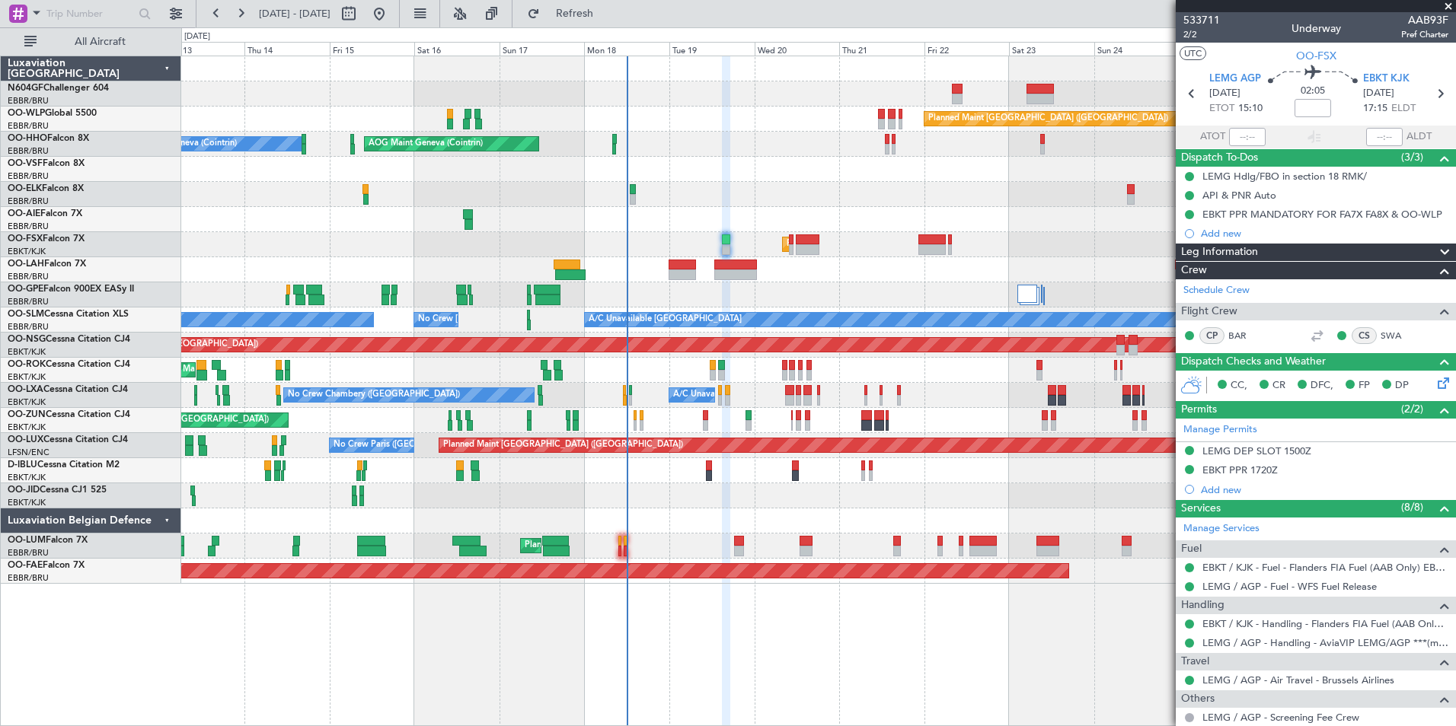
click at [751, 545] on div "Planned Maint [GEOGRAPHIC_DATA] ([GEOGRAPHIC_DATA]) AOG Maint Geneva ([GEOGRAPH…" at bounding box center [818, 320] width 1274 height 528
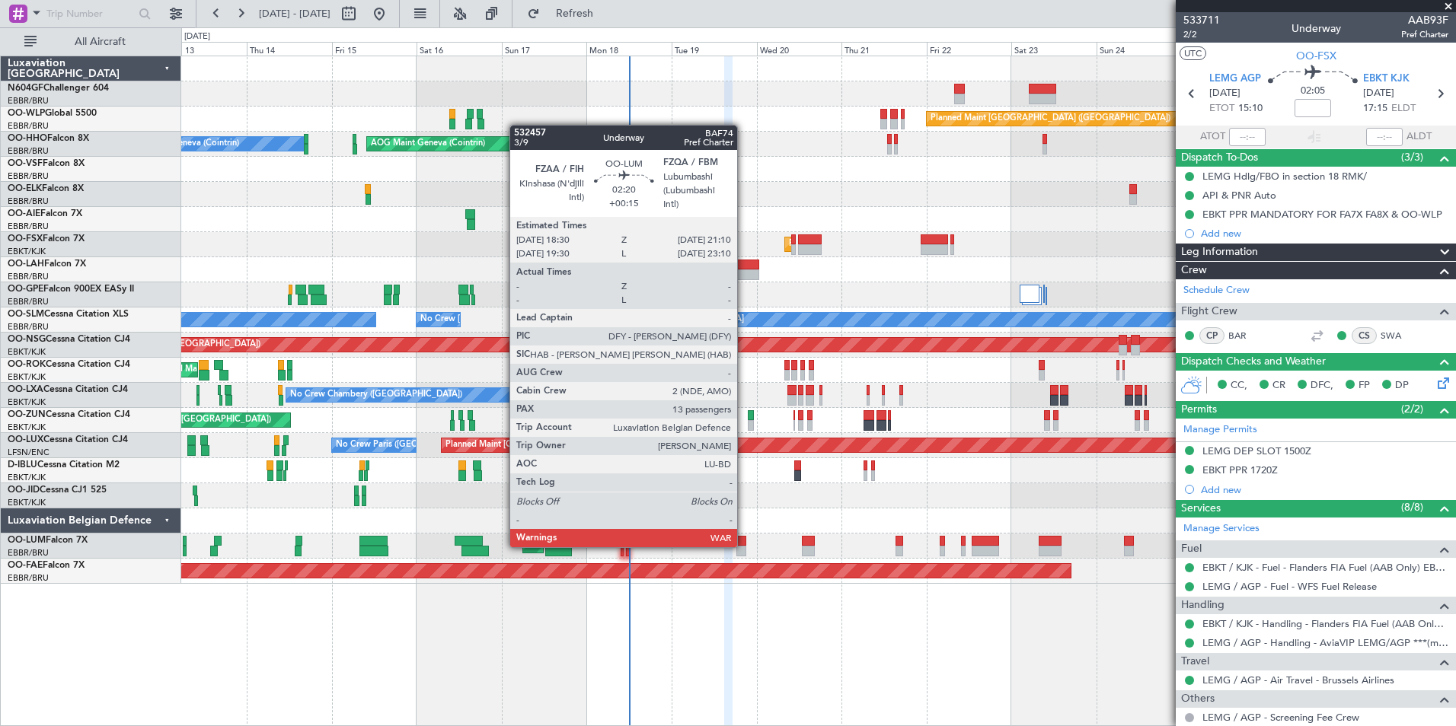
click at [744, 546] on div at bounding box center [741, 551] width 10 height 11
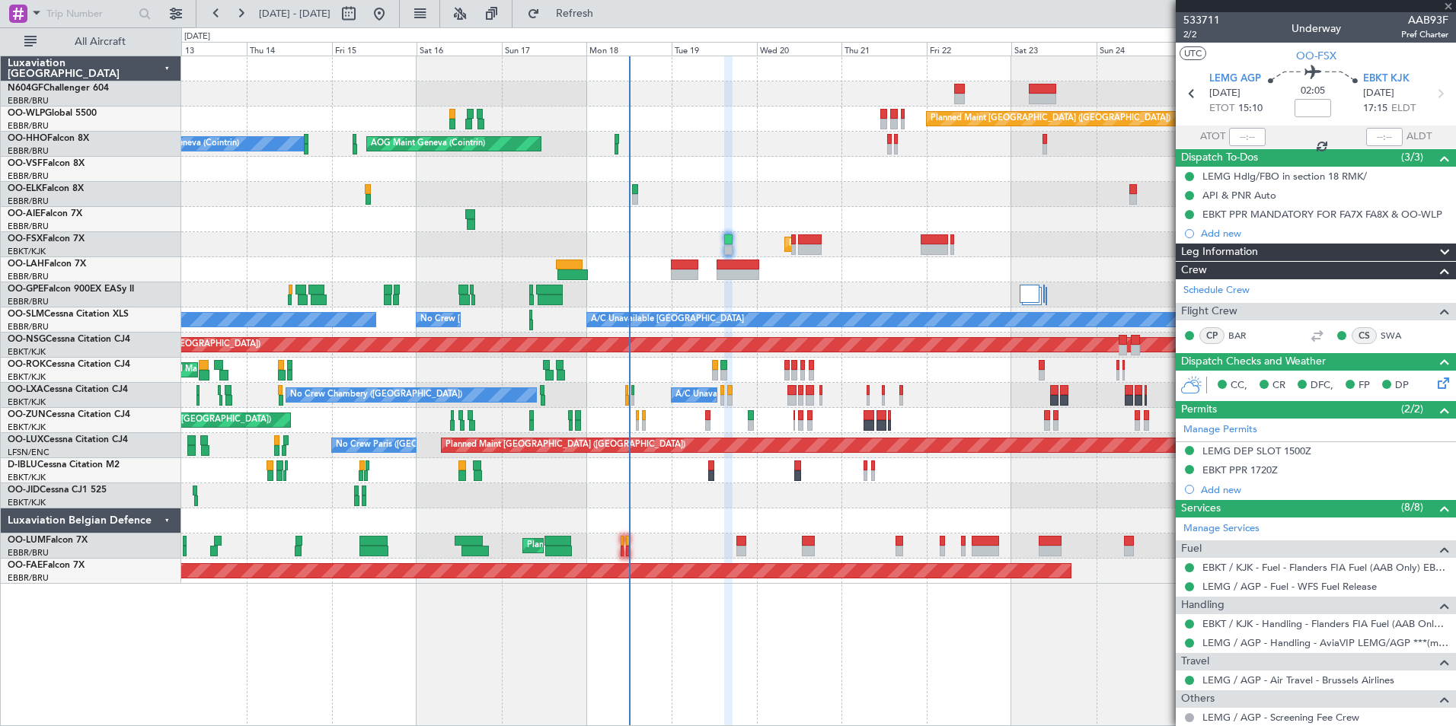
type input "+00:15"
type input "13"
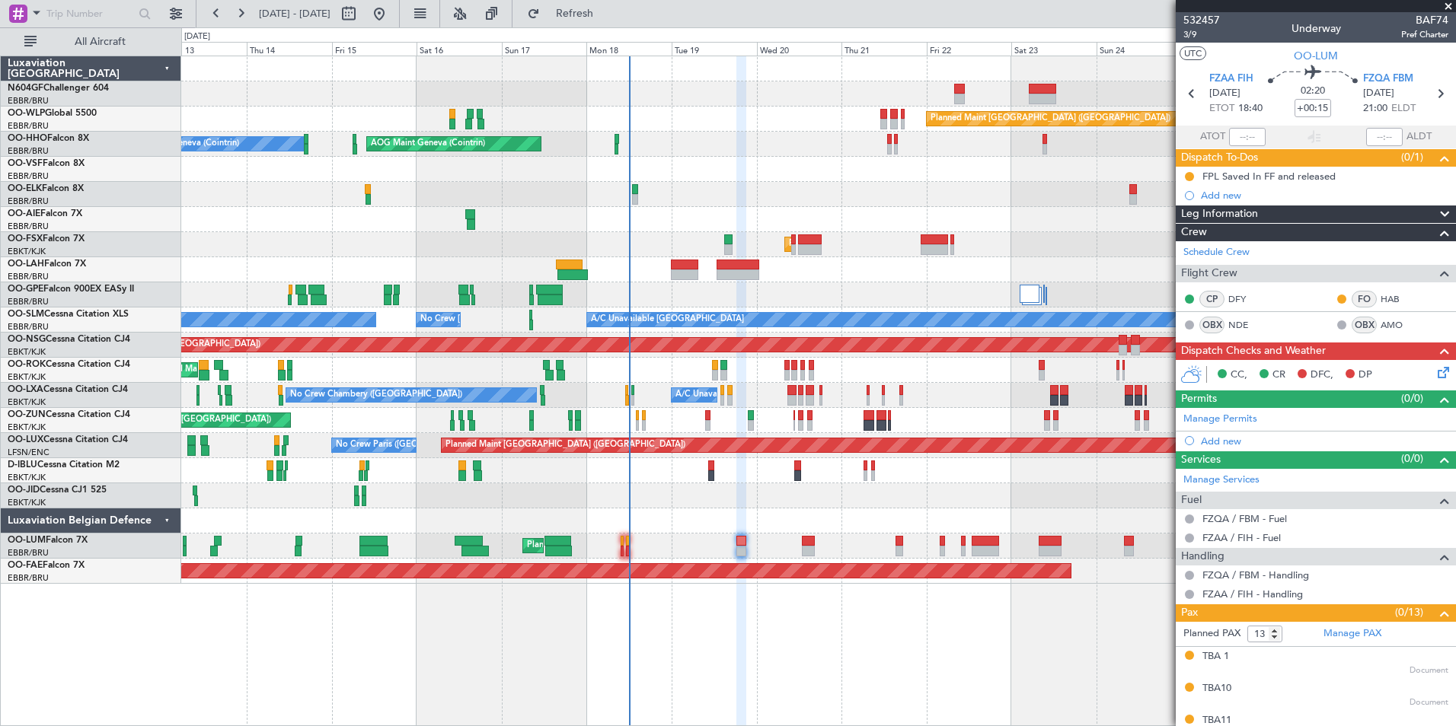
click at [693, 293] on div "No Crew [GEOGRAPHIC_DATA] ([GEOGRAPHIC_DATA] National) No Crew [GEOGRAPHIC_DATA…" at bounding box center [818, 294] width 1274 height 25
click at [619, 27] on fb-refresh-button "Refresh" at bounding box center [565, 13] width 107 height 27
click at [611, 21] on button "Refresh" at bounding box center [565, 14] width 91 height 24
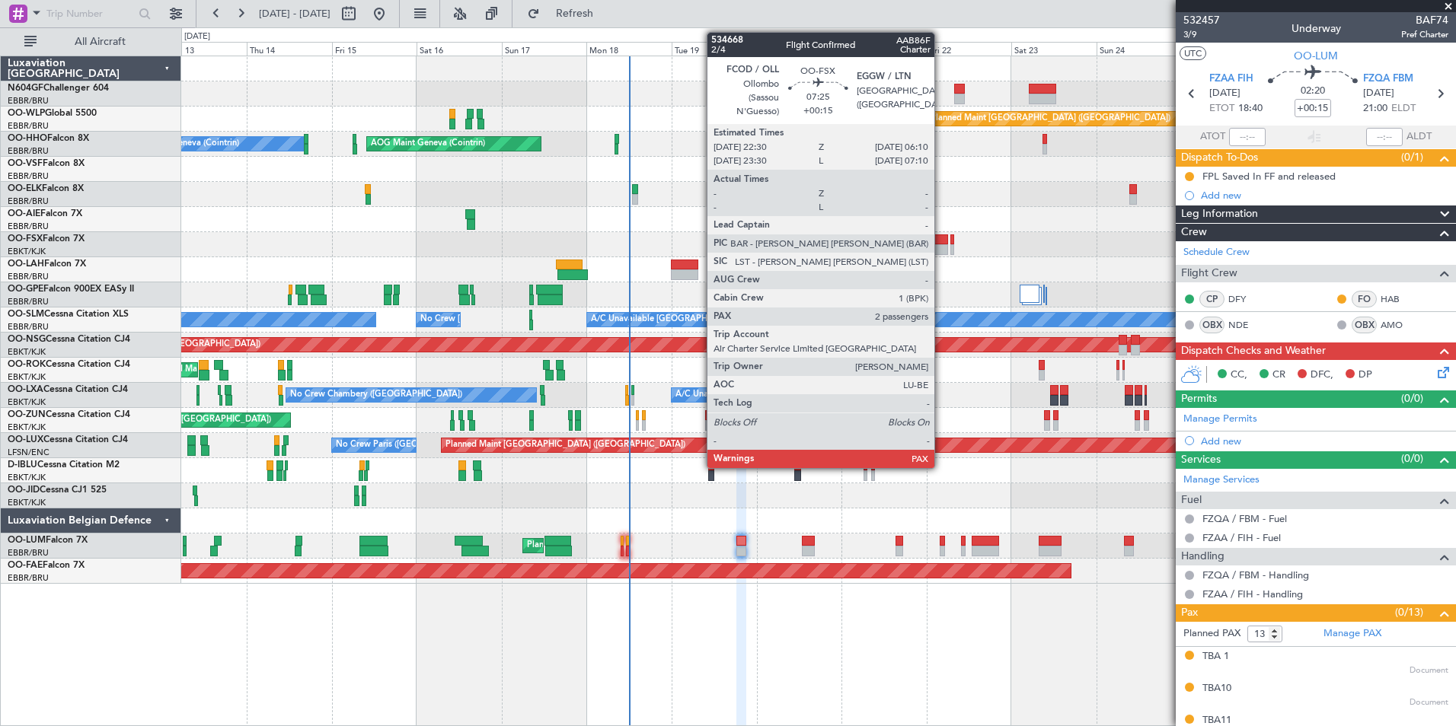
click at [978, 206] on div at bounding box center [818, 194] width 1274 height 25
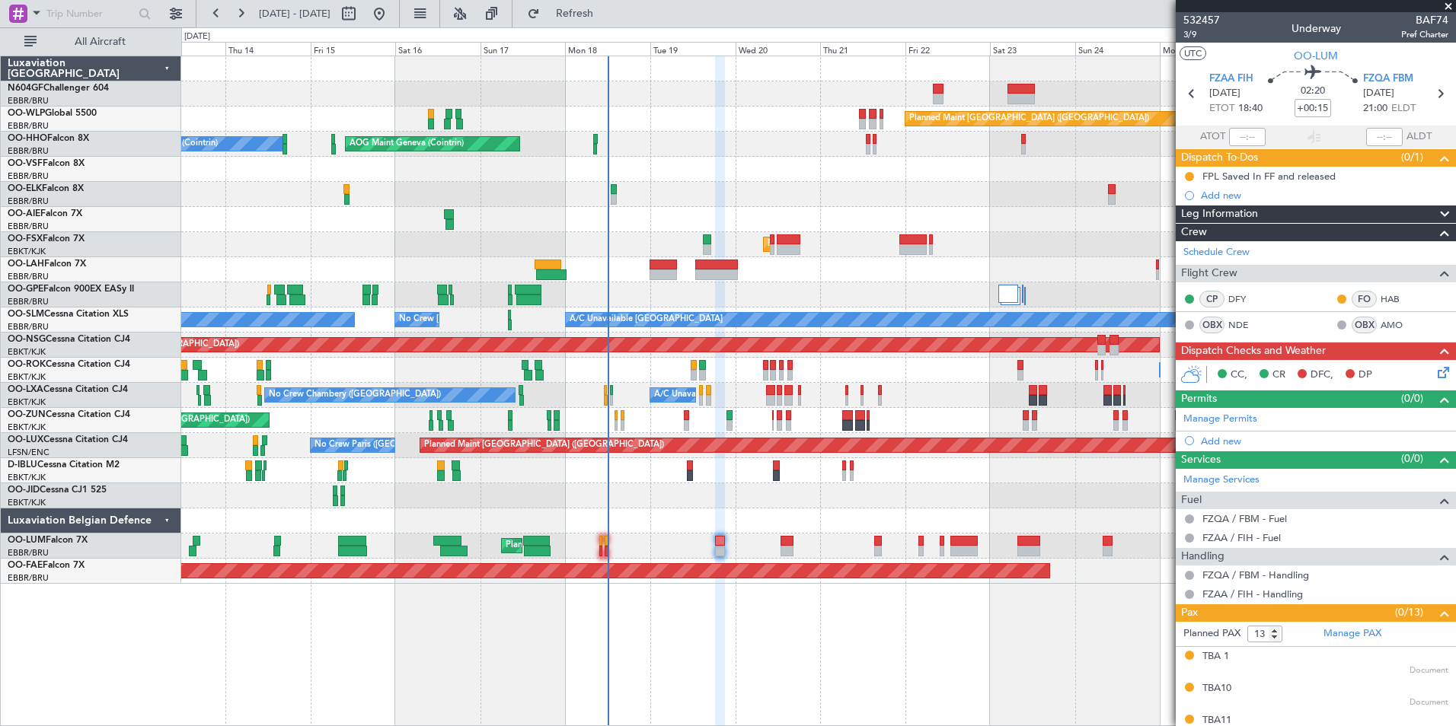
click at [701, 465] on div "No Crew [GEOGRAPHIC_DATA] ([GEOGRAPHIC_DATA] National)" at bounding box center [818, 470] width 1274 height 25
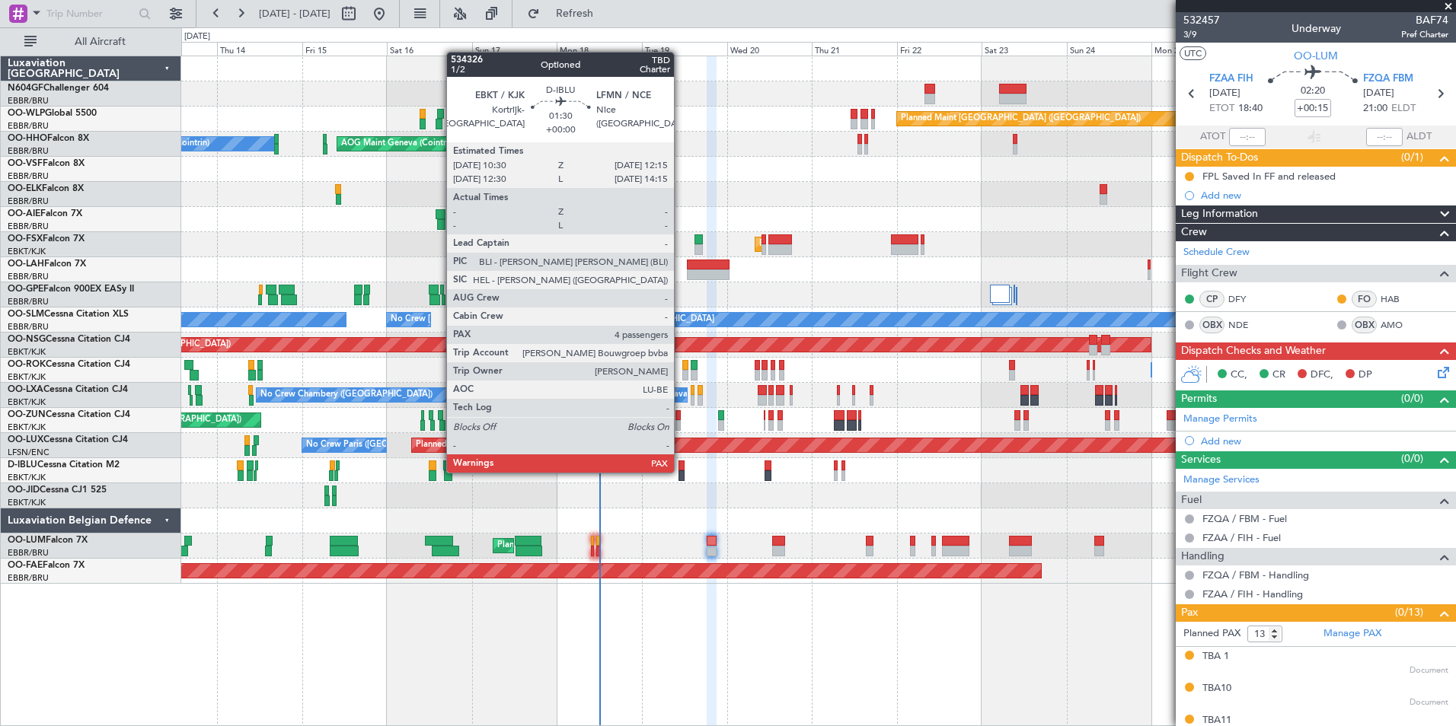
click at [681, 471] on div at bounding box center [681, 475] width 7 height 11
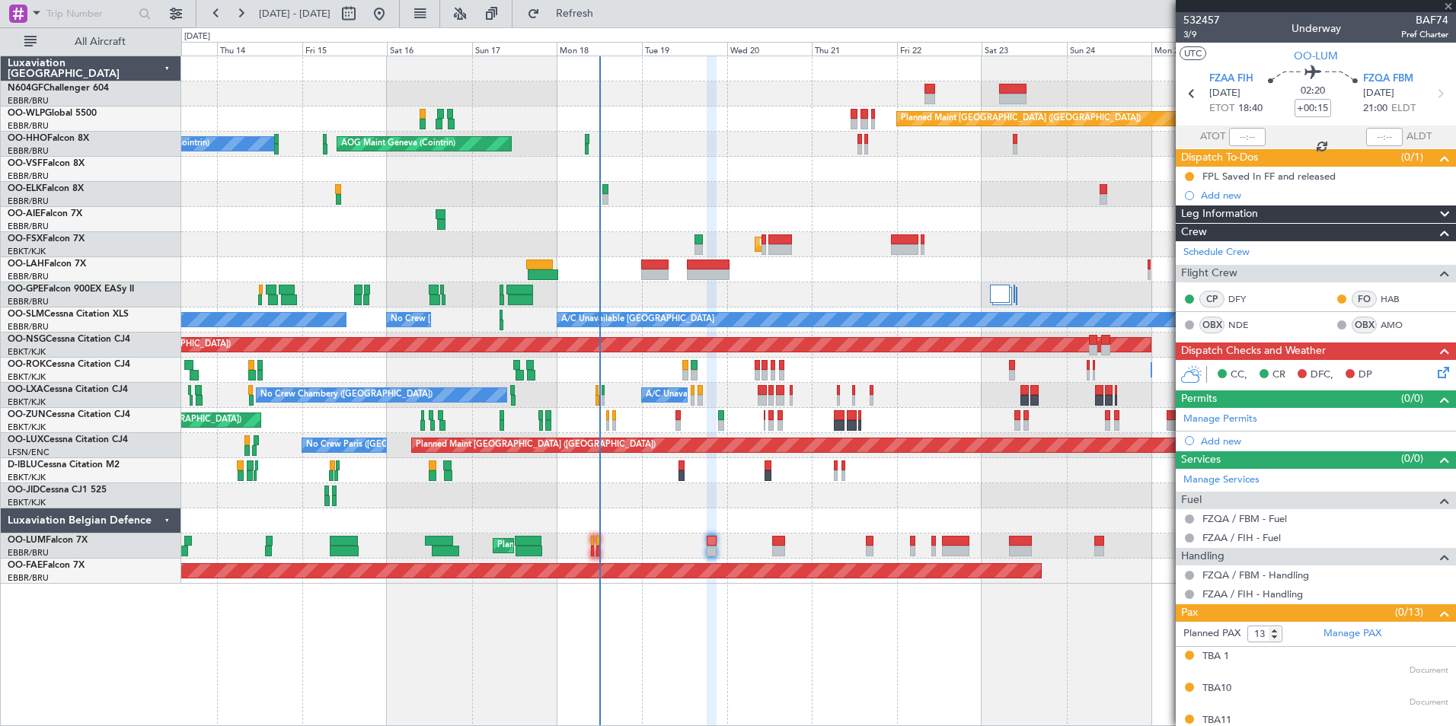
type input "4"
